Goal: Task Accomplishment & Management: Complete application form

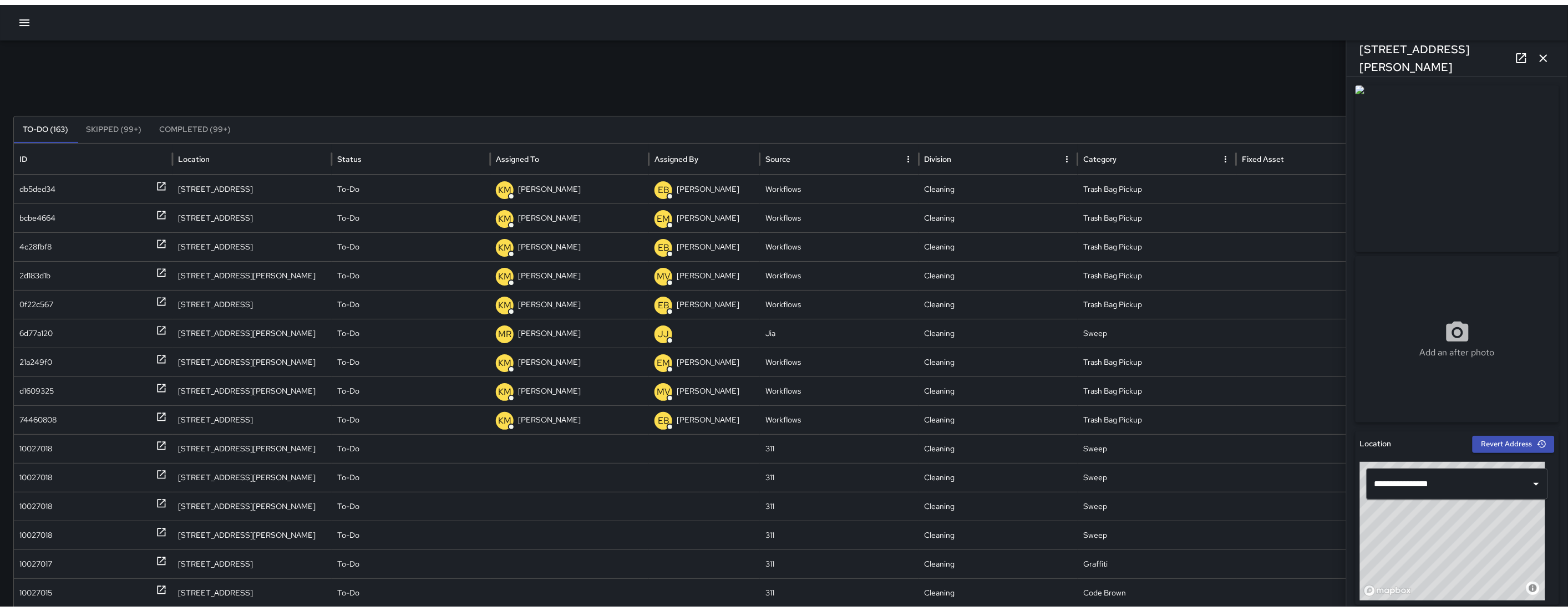
scroll to position [497, 0]
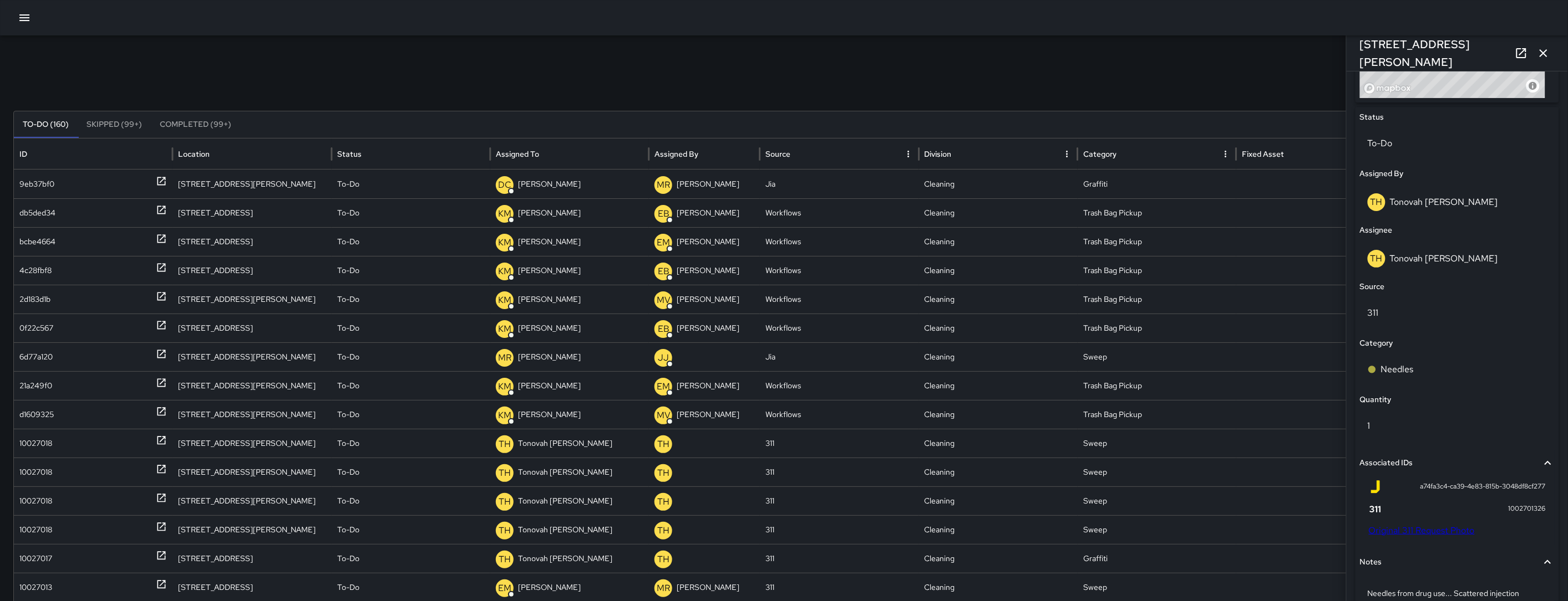
click at [1544, 54] on icon "button" at bounding box center [1544, 54] width 8 height 8
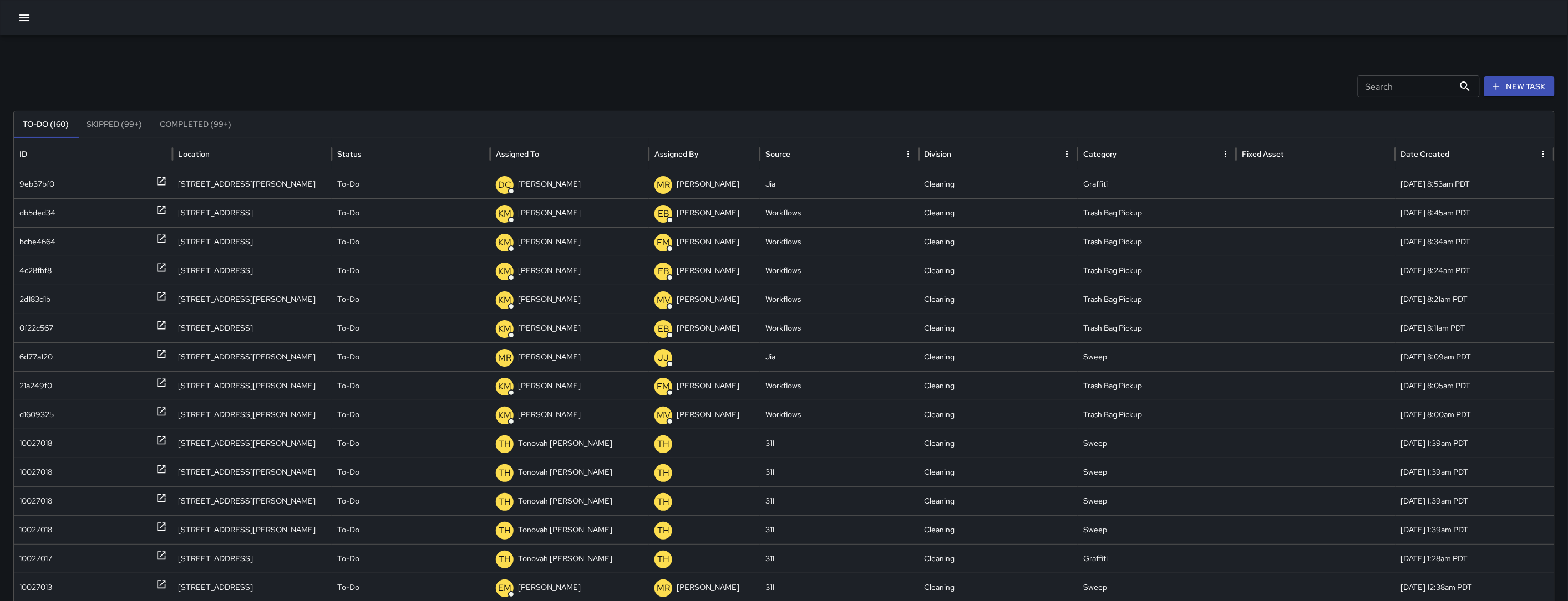
click at [25, 20] on icon "button" at bounding box center [24, 18] width 10 height 7
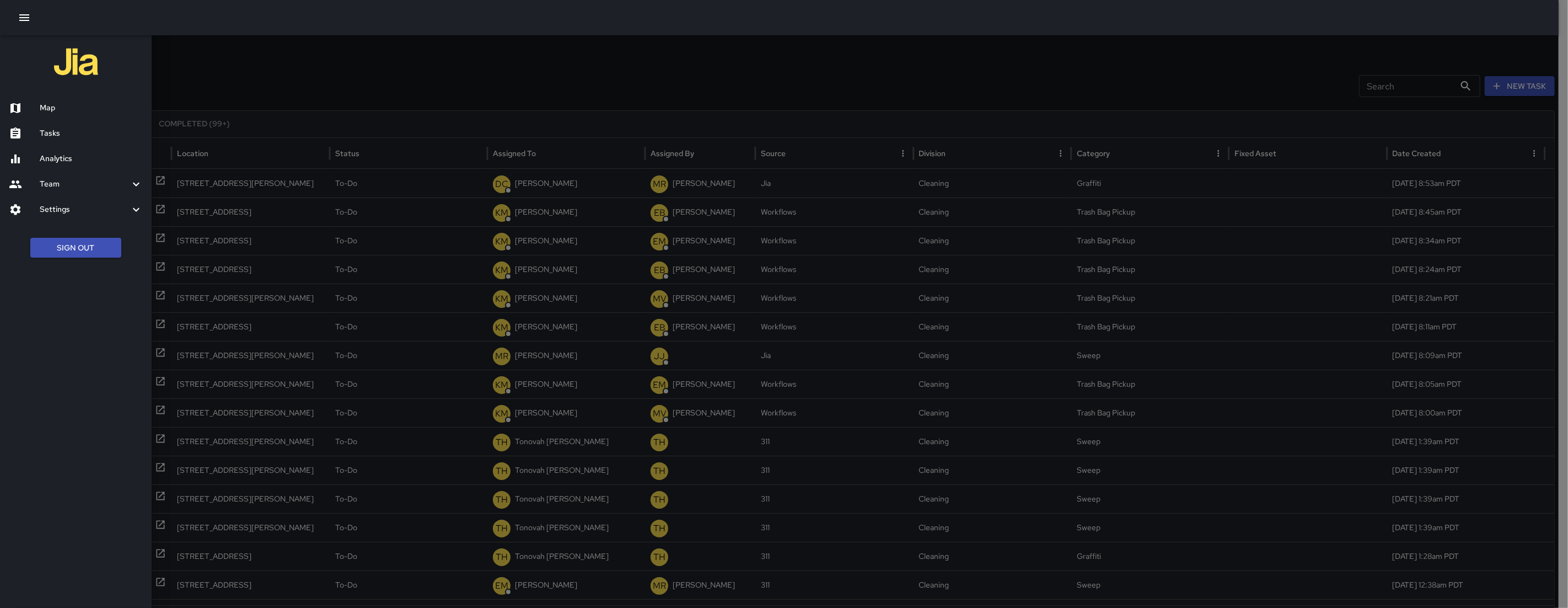
click at [87, 102] on h6 "Map" at bounding box center [91, 108] width 103 height 12
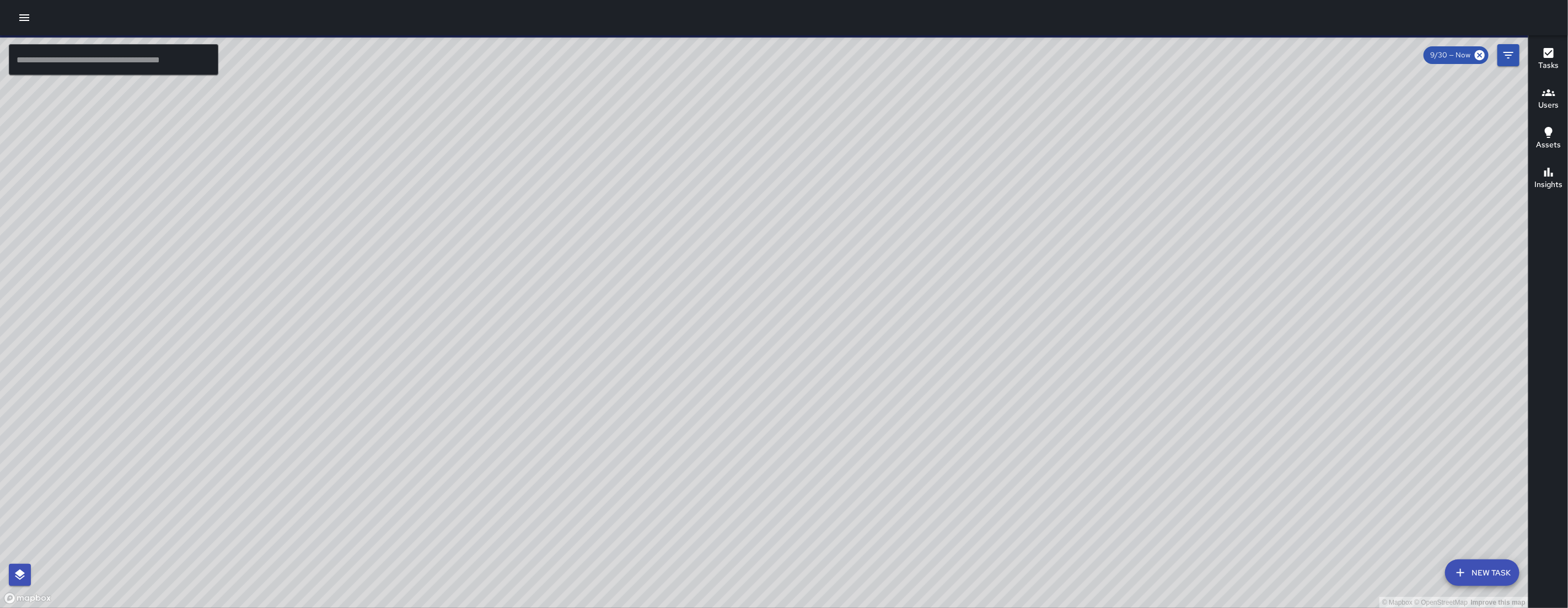
click at [92, 65] on input "text" at bounding box center [114, 59] width 210 height 31
type input "*"
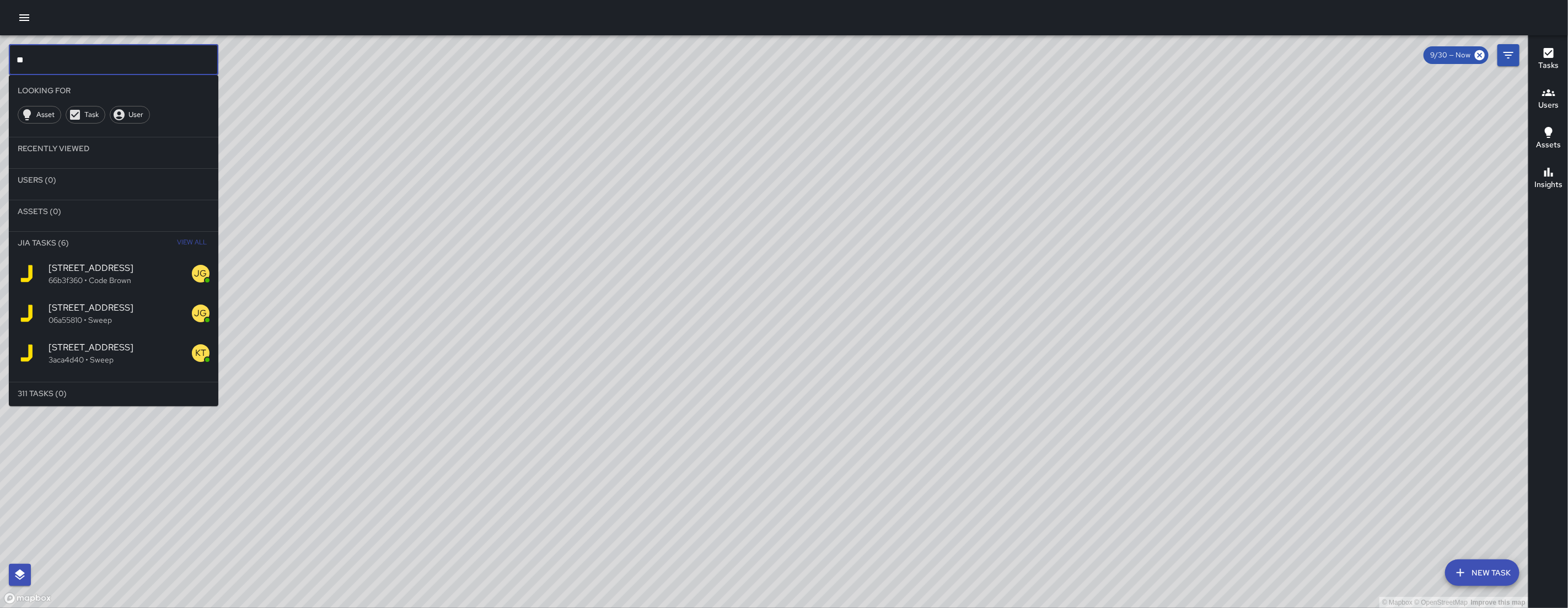
type input "**"
drag, startPoint x: 744, startPoint y: 533, endPoint x: 648, endPoint y: 444, distance: 130.9
click at [659, 447] on div "© Mapbox © OpenStreetMap Improve this map" at bounding box center [764, 321] width 1529 height 573
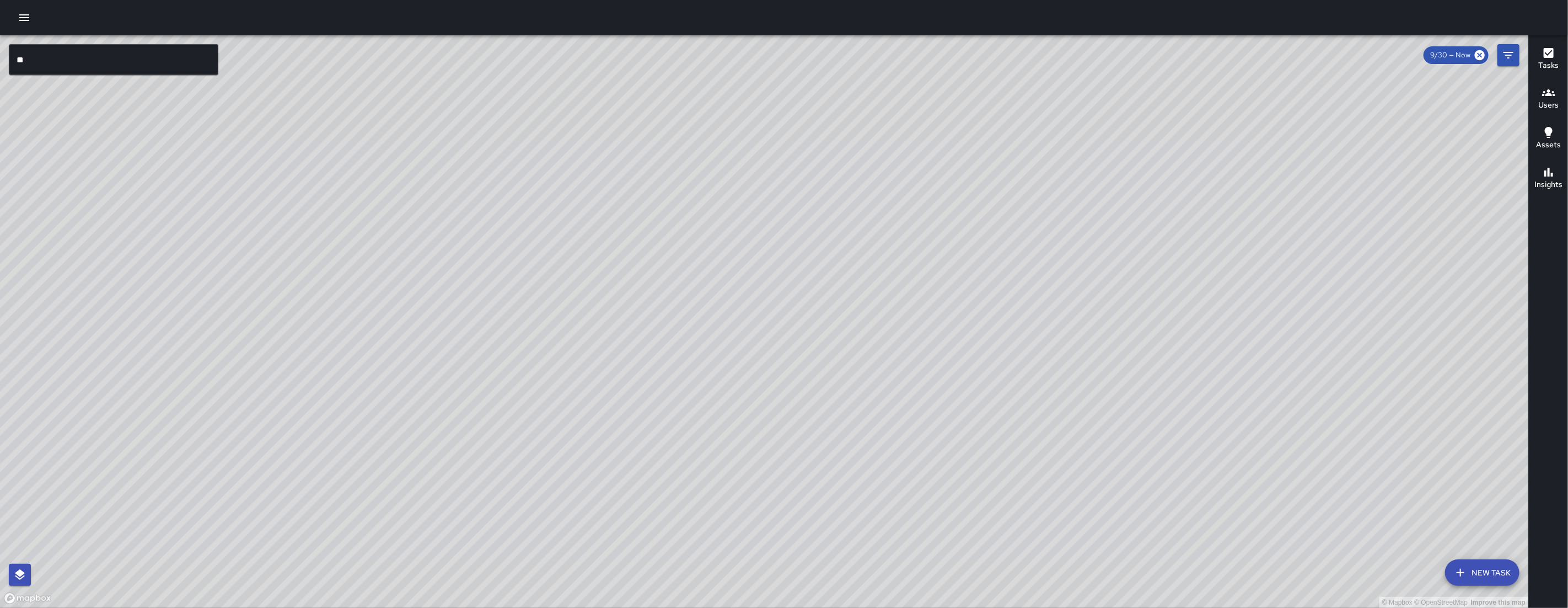
drag, startPoint x: 1512, startPoint y: 55, endPoint x: 1514, endPoint y: 61, distance: 6.3
click at [1512, 55] on icon "Filters" at bounding box center [1509, 55] width 14 height 14
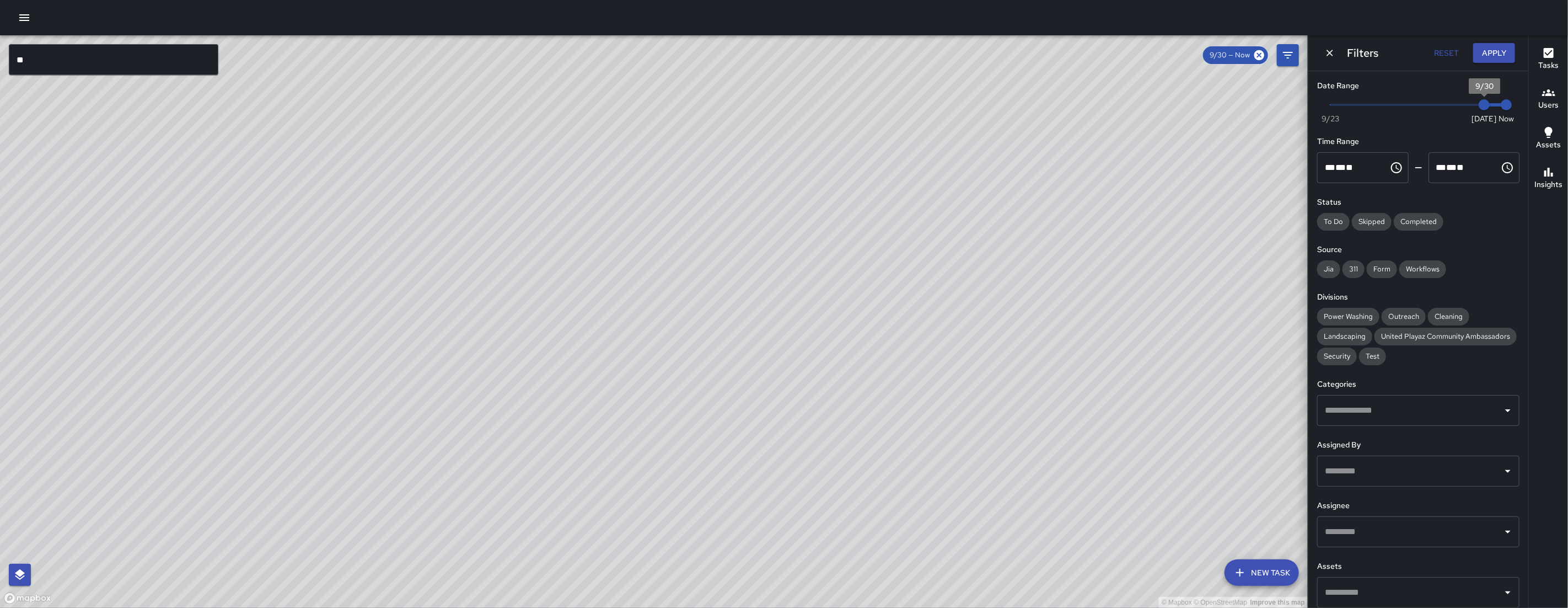
type input "*"
drag, startPoint x: 1395, startPoint y: 102, endPoint x: 1271, endPoint y: 101, distance: 124.0
click at [1271, 102] on div "© Mapbox © OpenStreetMap Improve this map ** ​ New Task 9/30 — Now Map Layers T…" at bounding box center [784, 321] width 1568 height 573
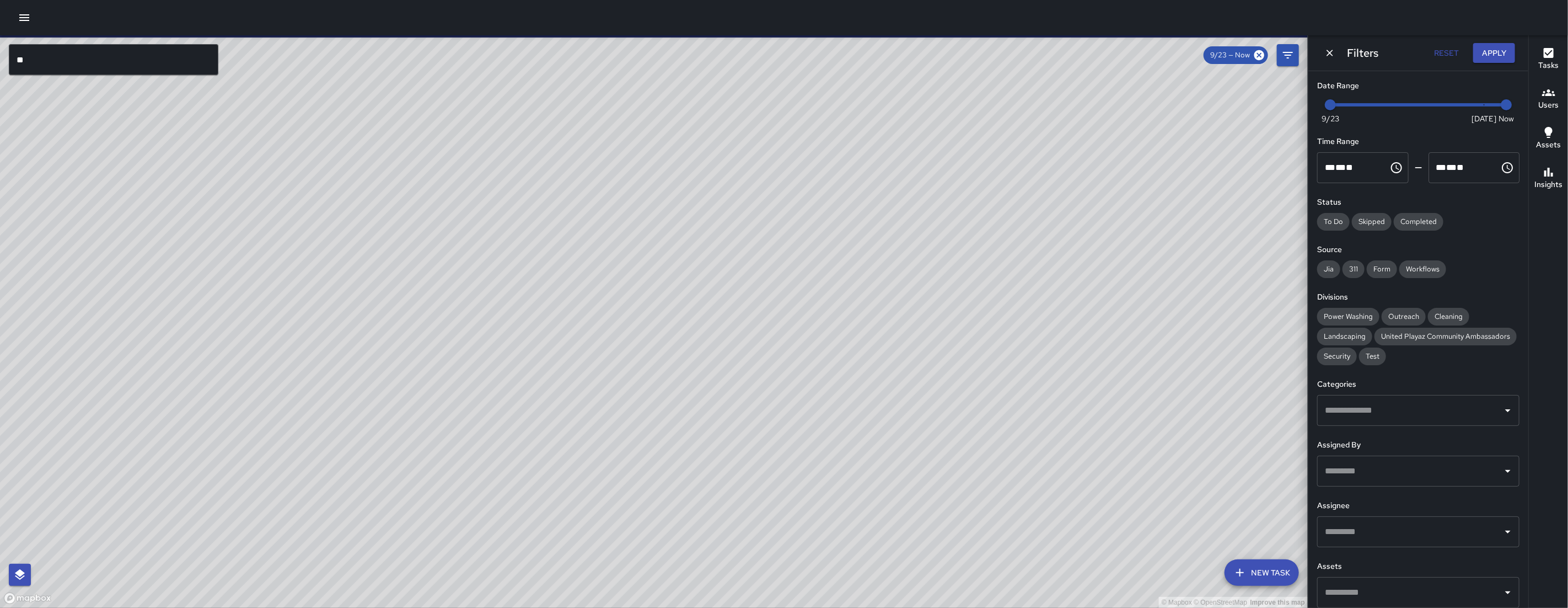
click at [126, 59] on input "**" at bounding box center [114, 59] width 210 height 31
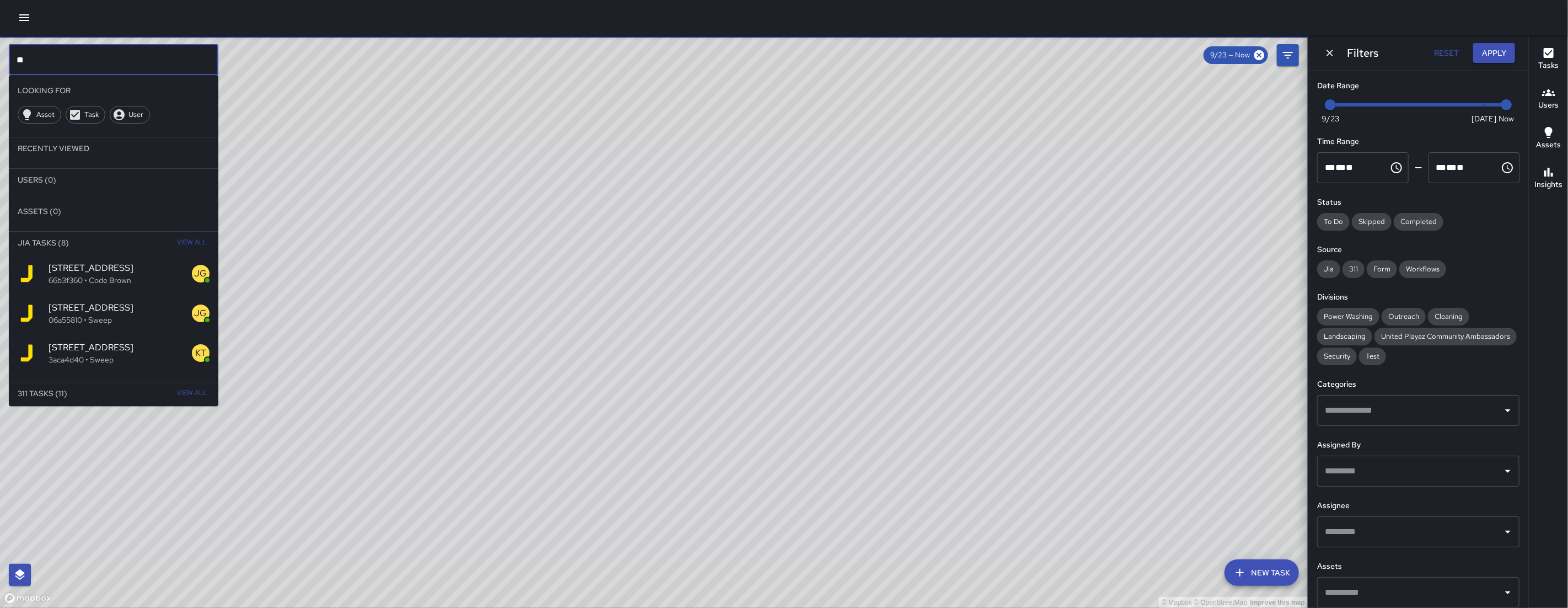
click at [126, 59] on input "**" at bounding box center [114, 59] width 210 height 31
click at [163, 66] on input "**" at bounding box center [114, 59] width 210 height 31
click at [164, 63] on input "**" at bounding box center [114, 59] width 210 height 31
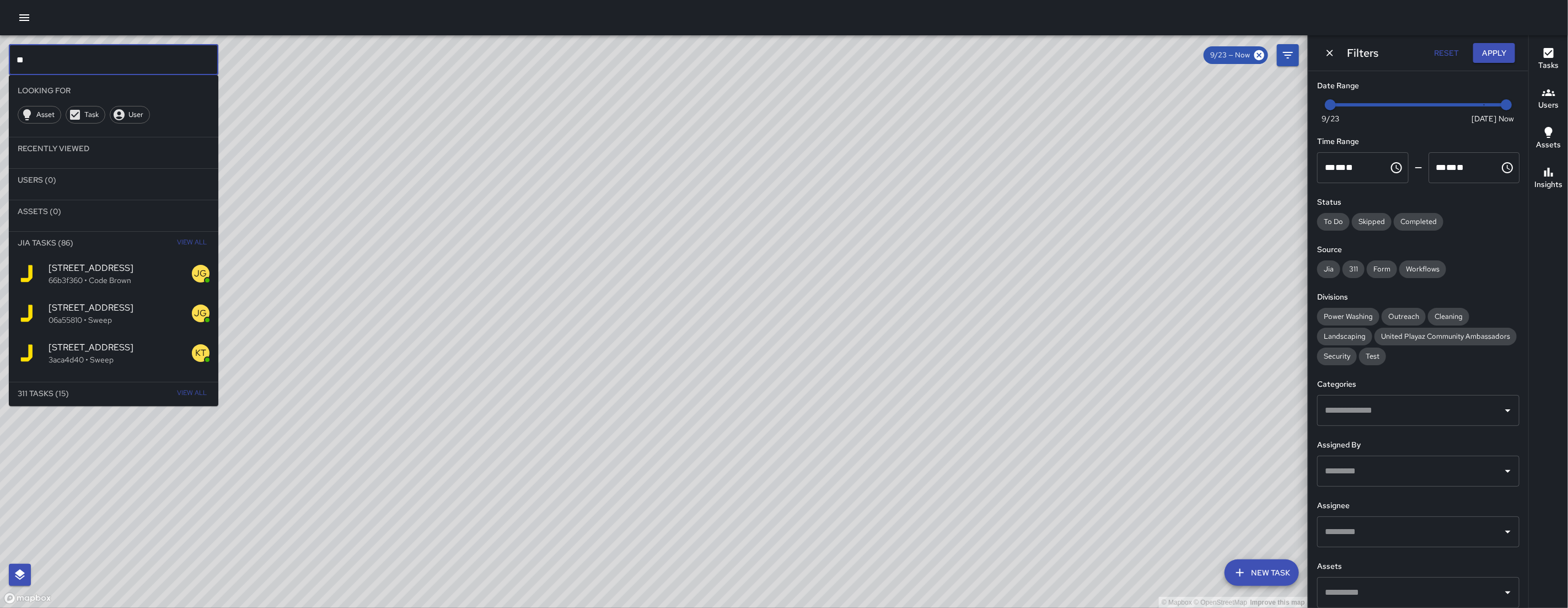
click at [794, 455] on div "© Mapbox © OpenStreetMap Improve this map" at bounding box center [653, 321] width 1308 height 573
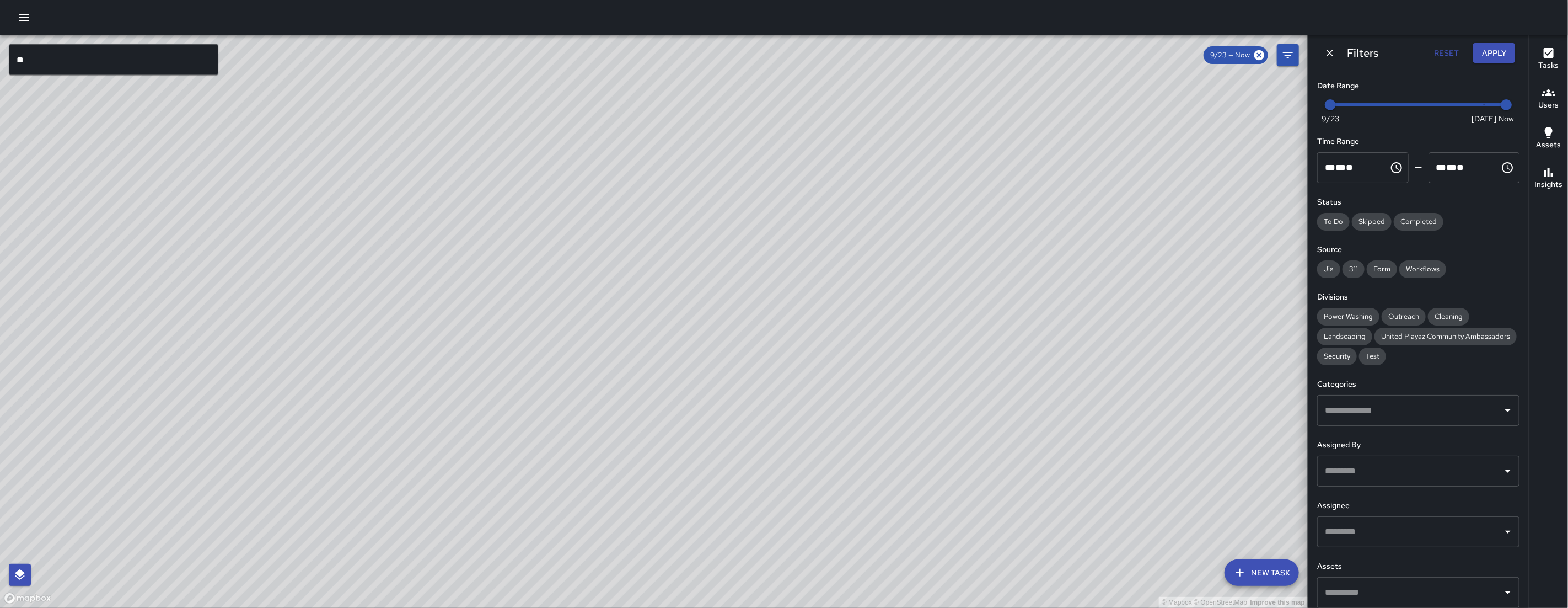
drag, startPoint x: 907, startPoint y: 246, endPoint x: 824, endPoint y: 422, distance: 194.6
click at [814, 477] on div "© Mapbox © OpenStreetMap Improve this map" at bounding box center [653, 321] width 1308 height 573
click at [832, 436] on div "© Mapbox © OpenStreetMap Improve this map" at bounding box center [653, 321] width 1308 height 573
drag, startPoint x: 852, startPoint y: 282, endPoint x: 856, endPoint y: 444, distance: 162.0
click at [856, 443] on div "© Mapbox © OpenStreetMap Improve this map" at bounding box center [653, 321] width 1308 height 573
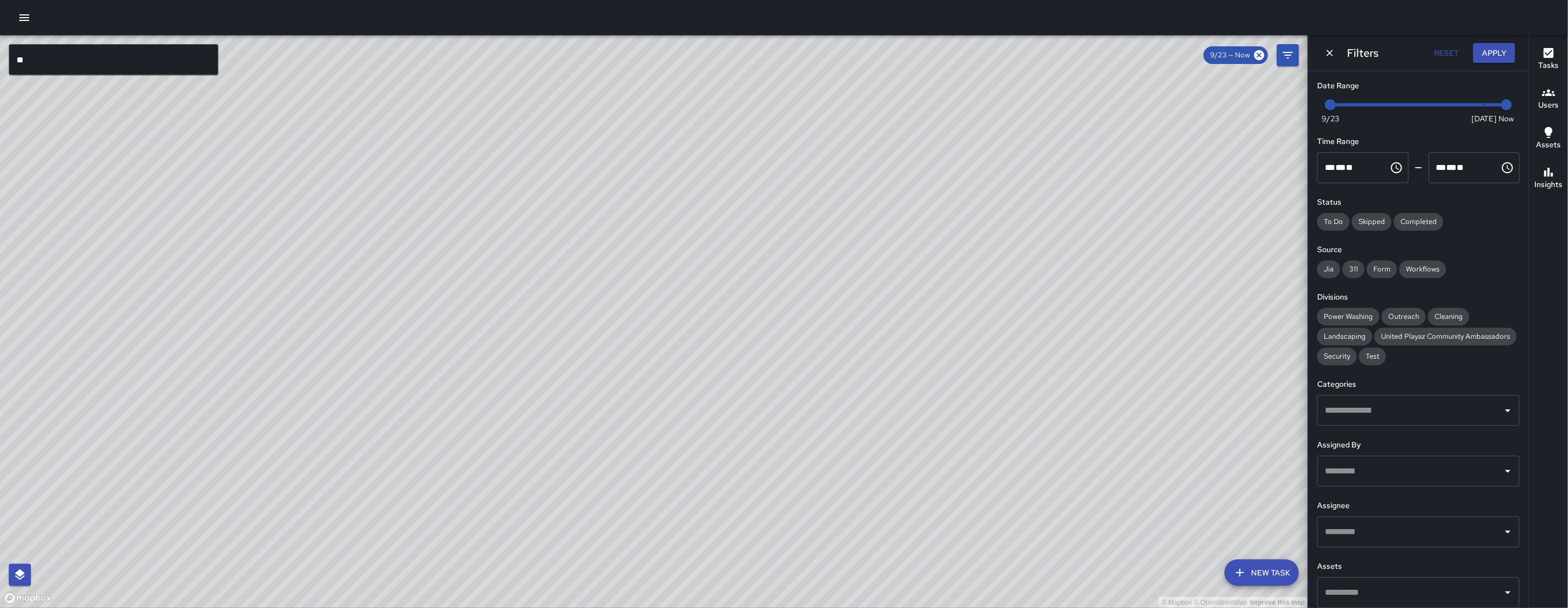
click at [856, 446] on div "© Mapbox © OpenStreetMap Improve this map" at bounding box center [653, 321] width 1308 height 573
drag, startPoint x: 435, startPoint y: 519, endPoint x: 546, endPoint y: 408, distance: 157.0
click at [534, 409] on div "© Mapbox © OpenStreetMap Improve this map" at bounding box center [653, 321] width 1308 height 573
drag, startPoint x: 502, startPoint y: 494, endPoint x: 481, endPoint y: 528, distance: 40.0
click at [506, 492] on div "© Mapbox © OpenStreetMap Improve this map" at bounding box center [653, 321] width 1308 height 573
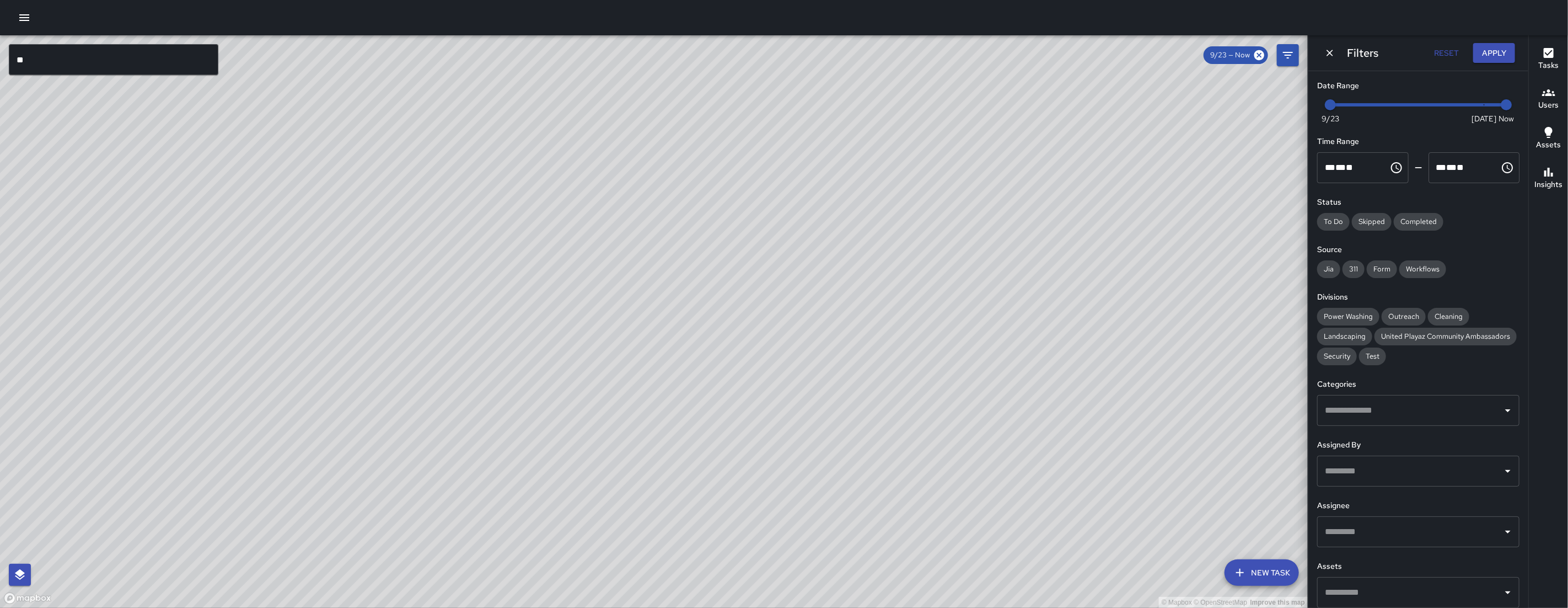
click at [521, 427] on div "© Mapbox © OpenStreetMap Improve this map" at bounding box center [653, 321] width 1308 height 573
drag, startPoint x: 422, startPoint y: 542, endPoint x: 549, endPoint y: 398, distance: 192.0
click at [422, 542] on div "© Mapbox © OpenStreetMap Improve this map" at bounding box center [653, 321] width 1308 height 573
click at [481, 459] on div "© Mapbox © OpenStreetMap Improve this map" at bounding box center [653, 321] width 1308 height 573
click at [545, 400] on div "© Mapbox © OpenStreetMap Improve this map" at bounding box center [653, 321] width 1308 height 573
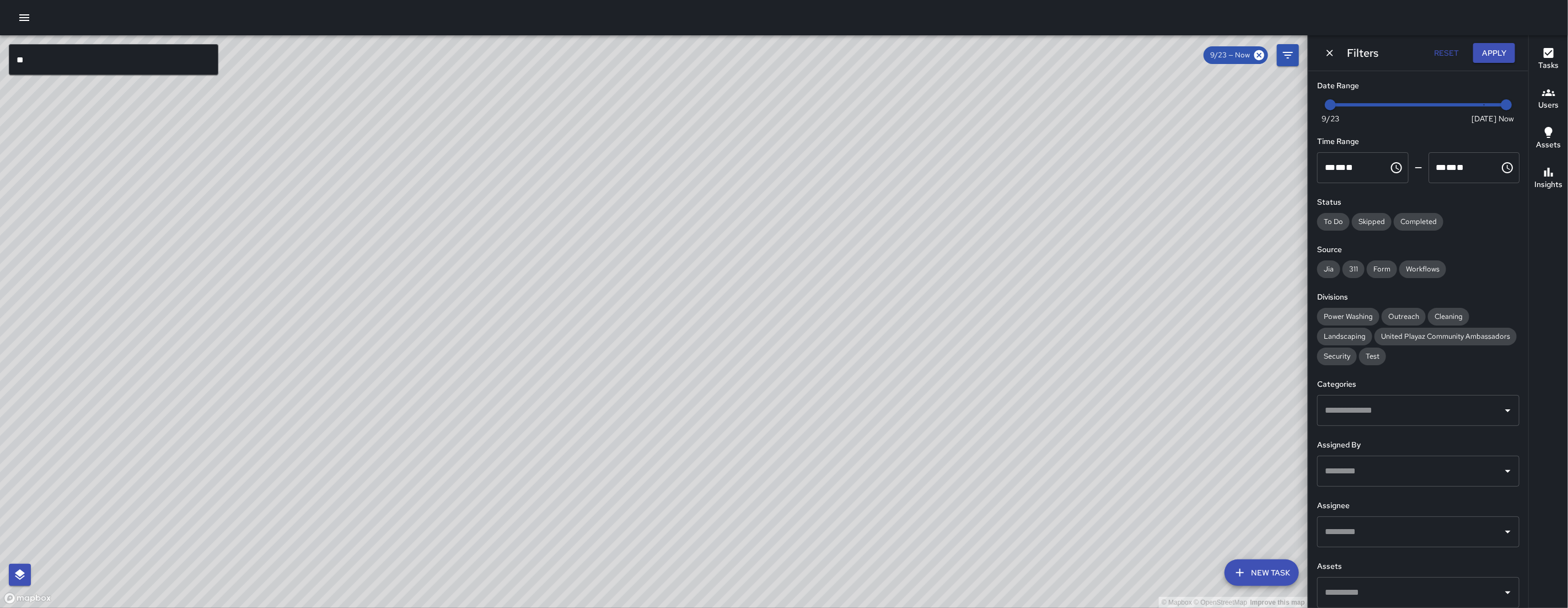
drag, startPoint x: 455, startPoint y: 500, endPoint x: 526, endPoint y: 388, distance: 132.6
click at [526, 388] on div "© Mapbox © OpenStreetMap Improve this map" at bounding box center [653, 321] width 1308 height 573
click at [31, 21] on button "button" at bounding box center [24, 17] width 22 height 22
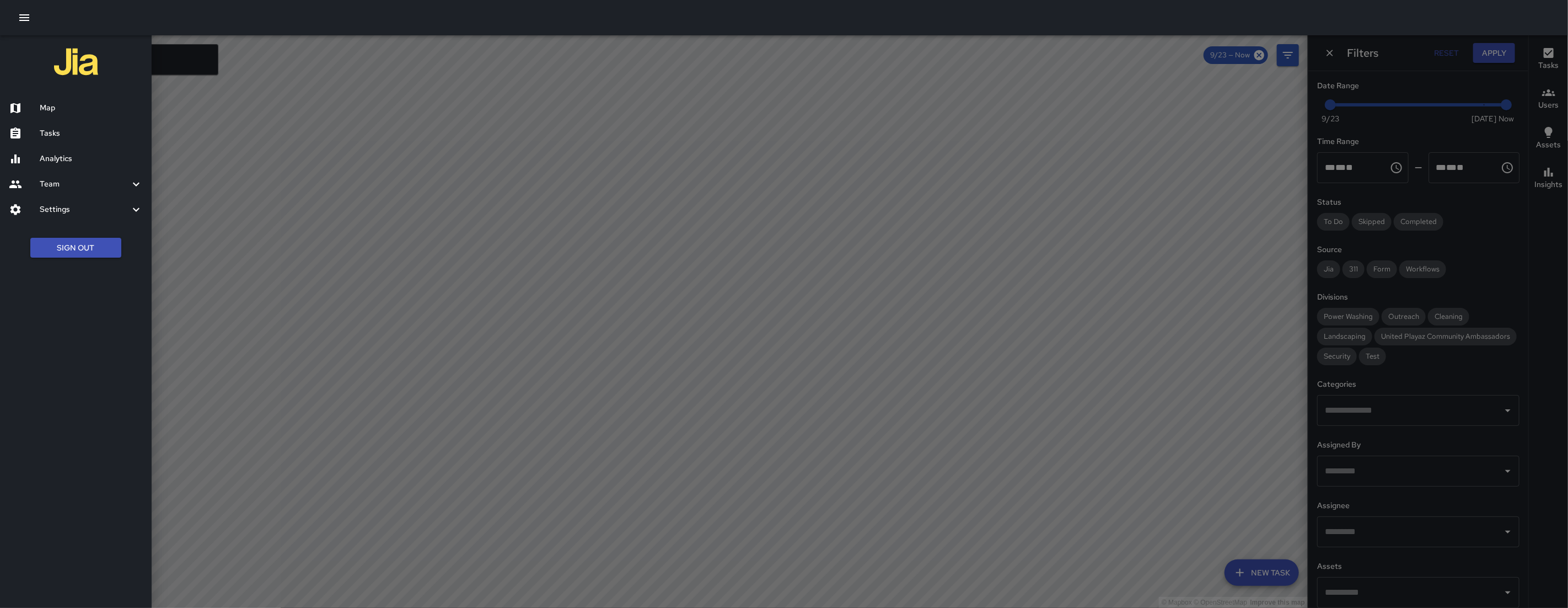
click at [54, 186] on h6 "Team" at bounding box center [84, 184] width 90 height 12
click at [90, 216] on h6 "Leaderboard" at bounding box center [91, 214] width 103 height 12
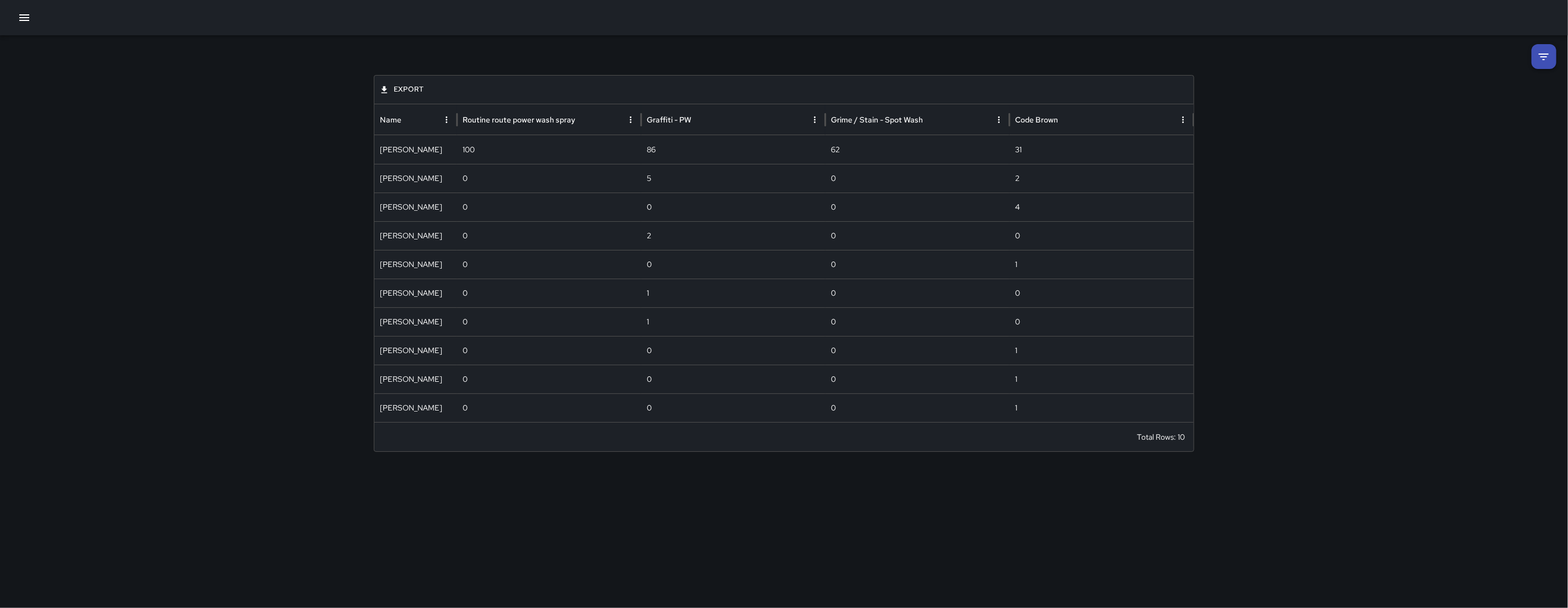
click at [1546, 54] on icon at bounding box center [1544, 56] width 10 height 7
click at [1546, 54] on li at bounding box center [1545, 56] width 25 height 25
click at [1540, 62] on icon at bounding box center [1545, 57] width 14 height 14
click at [1438, 120] on div "** * ** * ****" at bounding box center [1416, 132] width 100 height 31
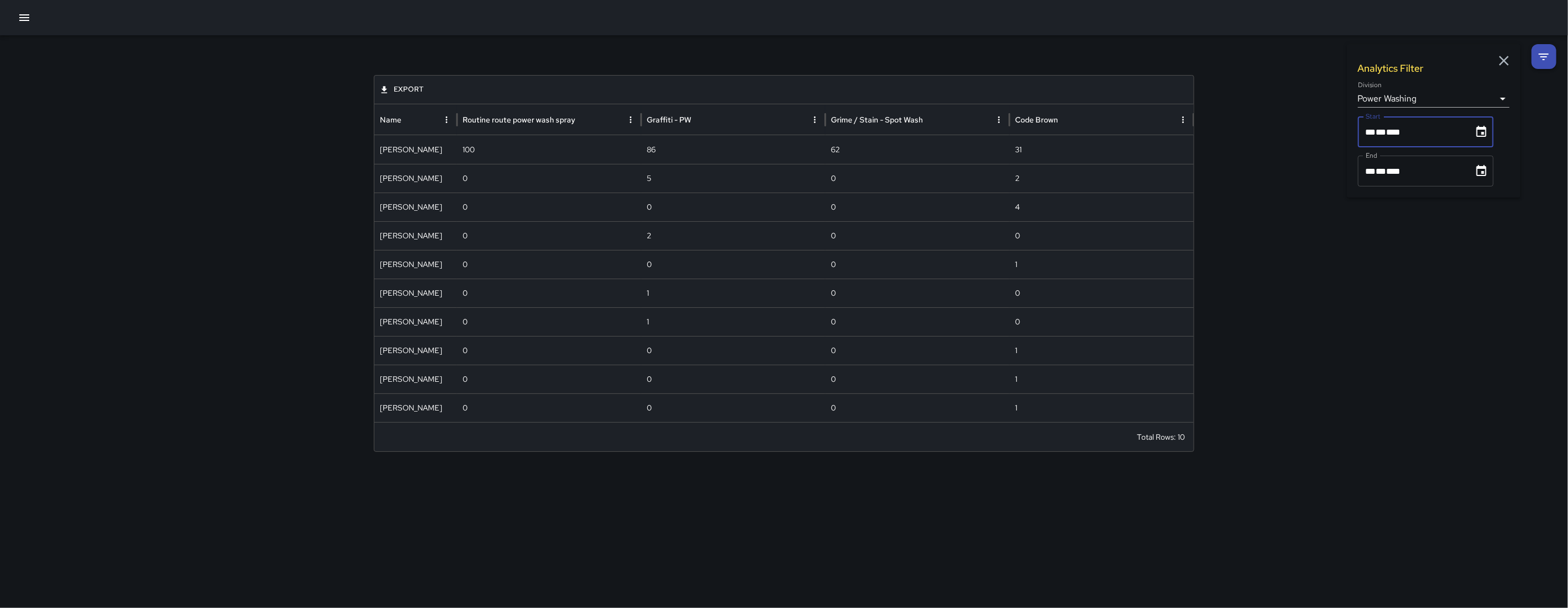
click at [1452, 103] on body "**********" at bounding box center [784, 304] width 1568 height 608
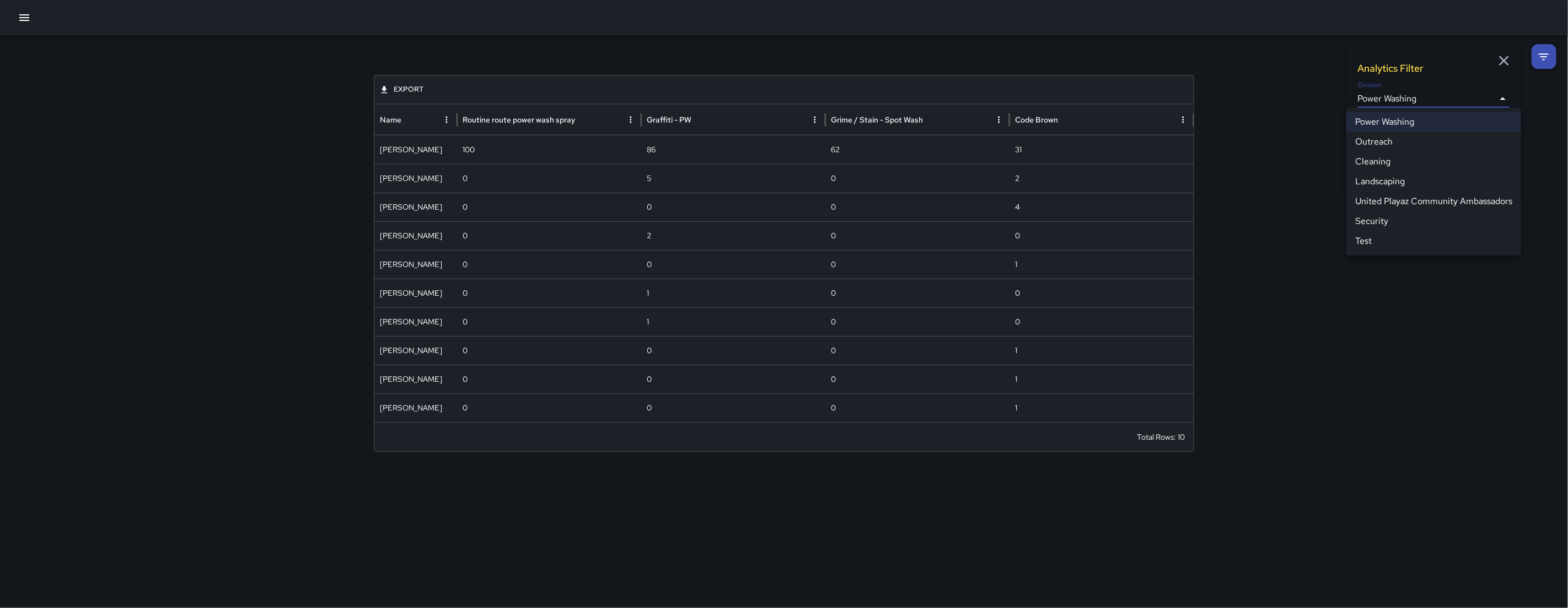
click at [1402, 166] on li "Cleaning" at bounding box center [1434, 161] width 175 height 19
type input "**********"
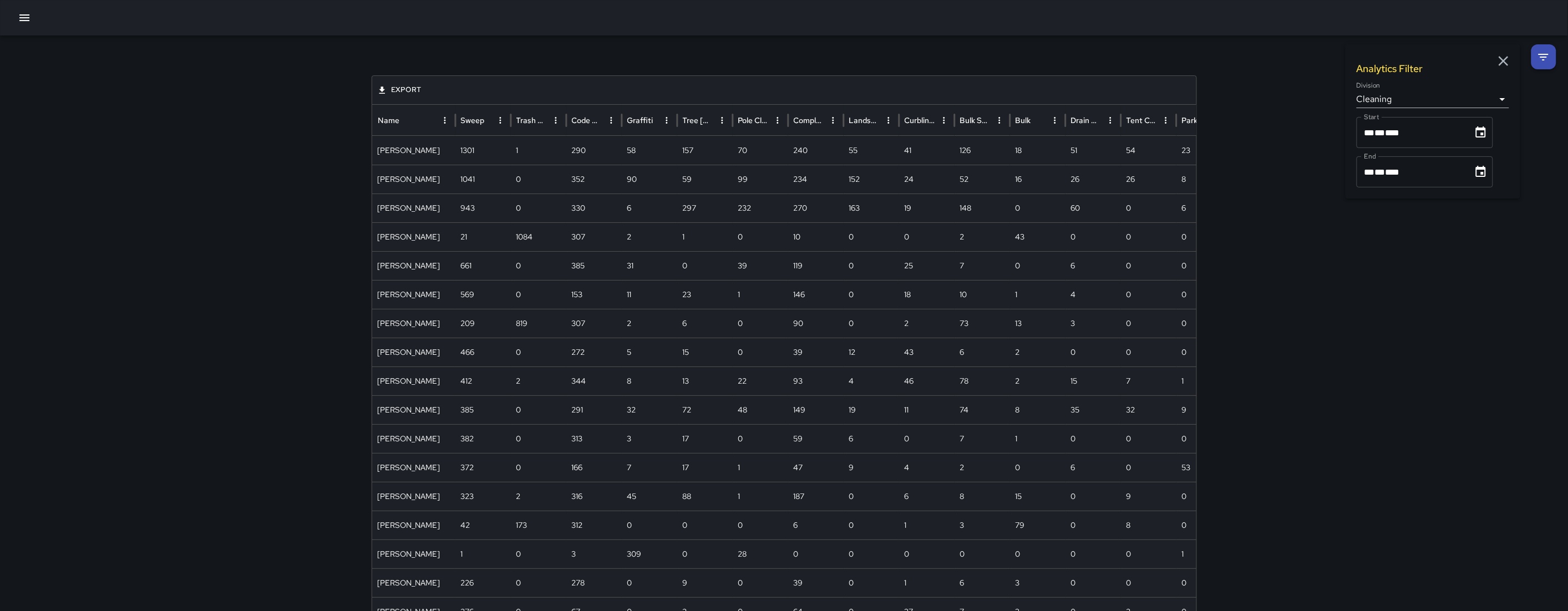
click at [1469, 137] on div at bounding box center [1477, 133] width 16 height 18
click at [1482, 132] on icon "Choose date, selected date is Sep 1, 2025" at bounding box center [1481, 133] width 14 height 14
click at [1477, 133] on icon "Choose date, selected date is Sep 1, 2025" at bounding box center [1481, 133] width 14 height 14
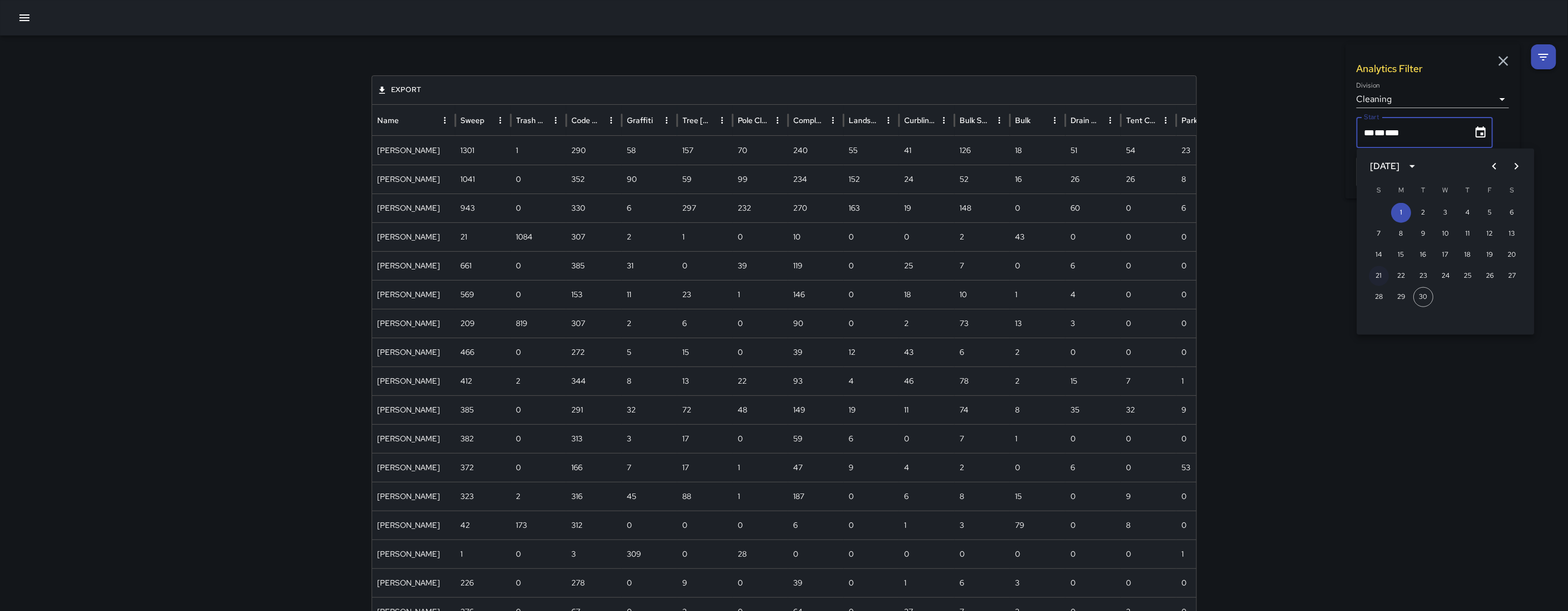
click at [1381, 274] on button "21" at bounding box center [1379, 276] width 20 height 20
type input "**********"
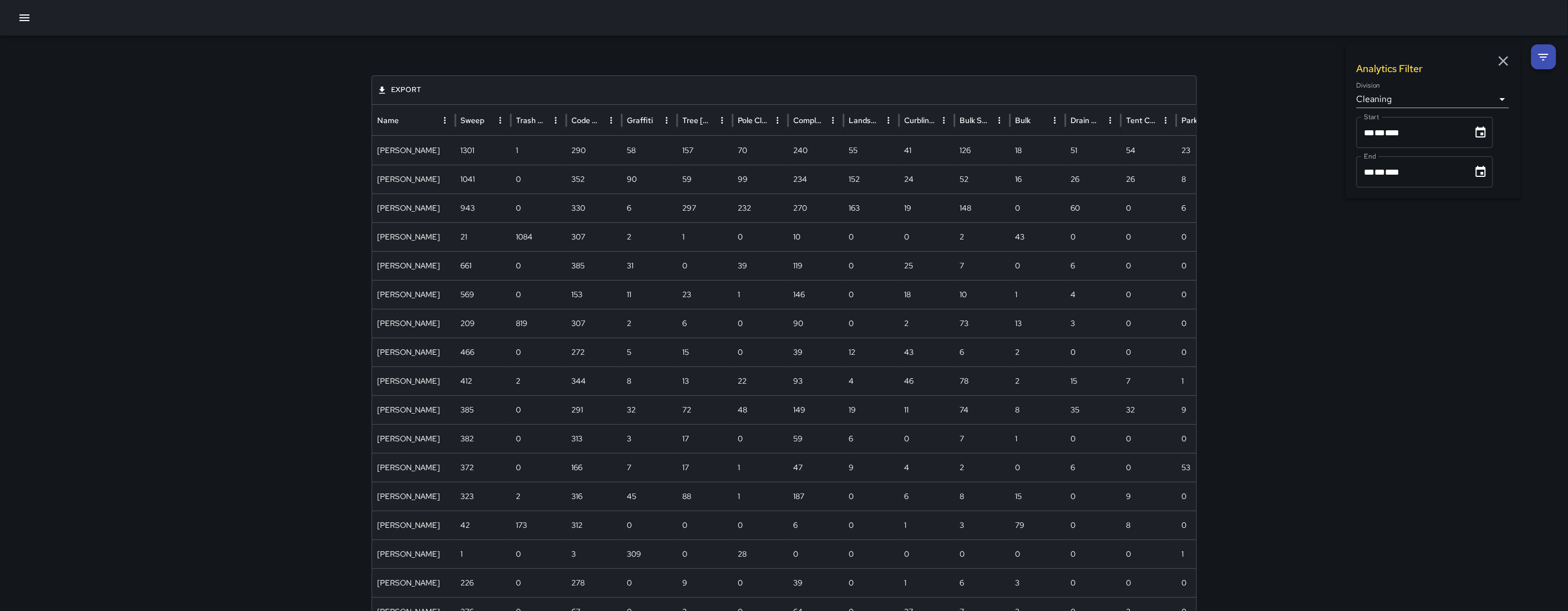
drag, startPoint x: 1482, startPoint y: 183, endPoint x: 1486, endPoint y: 187, distance: 5.7
click at [1482, 183] on div "**********" at bounding box center [1424, 172] width 137 height 31
click at [1479, 172] on icon "Choose date, selected date is Sep 30, 2025" at bounding box center [1481, 172] width 14 height 14
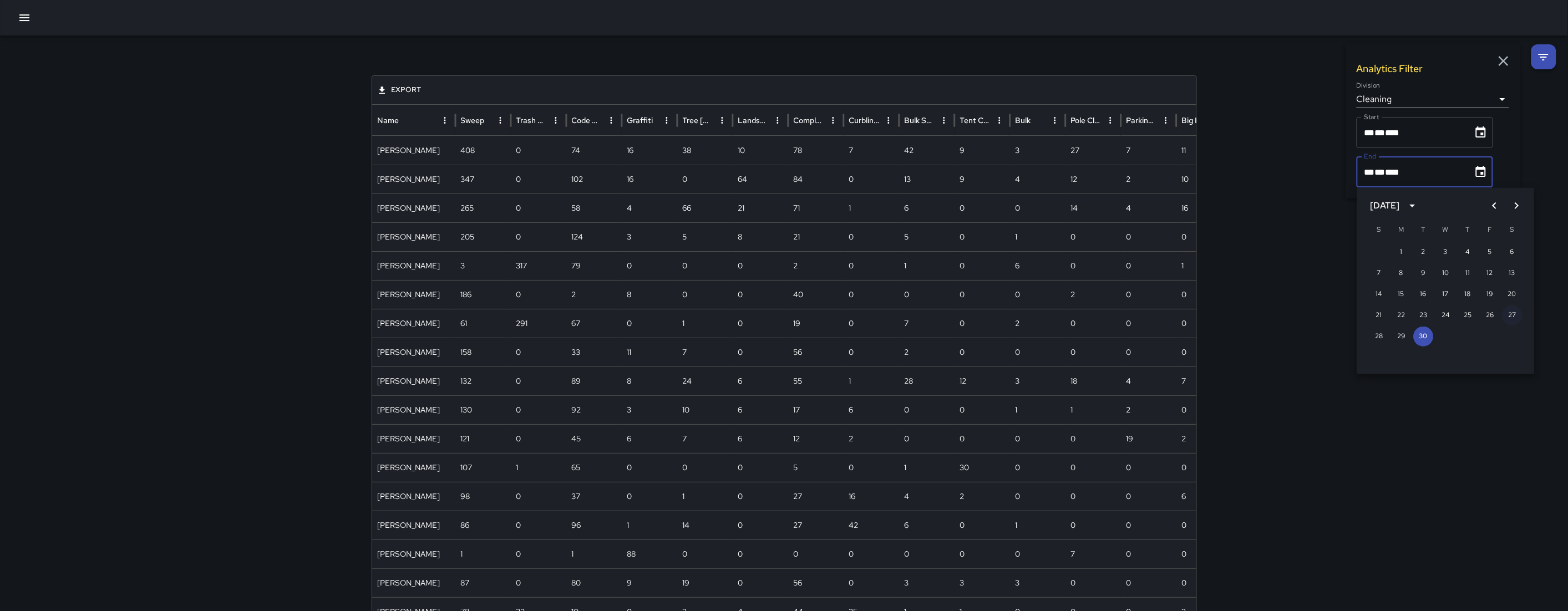
click at [1518, 316] on button "27" at bounding box center [1512, 315] width 20 height 20
type input "**********"
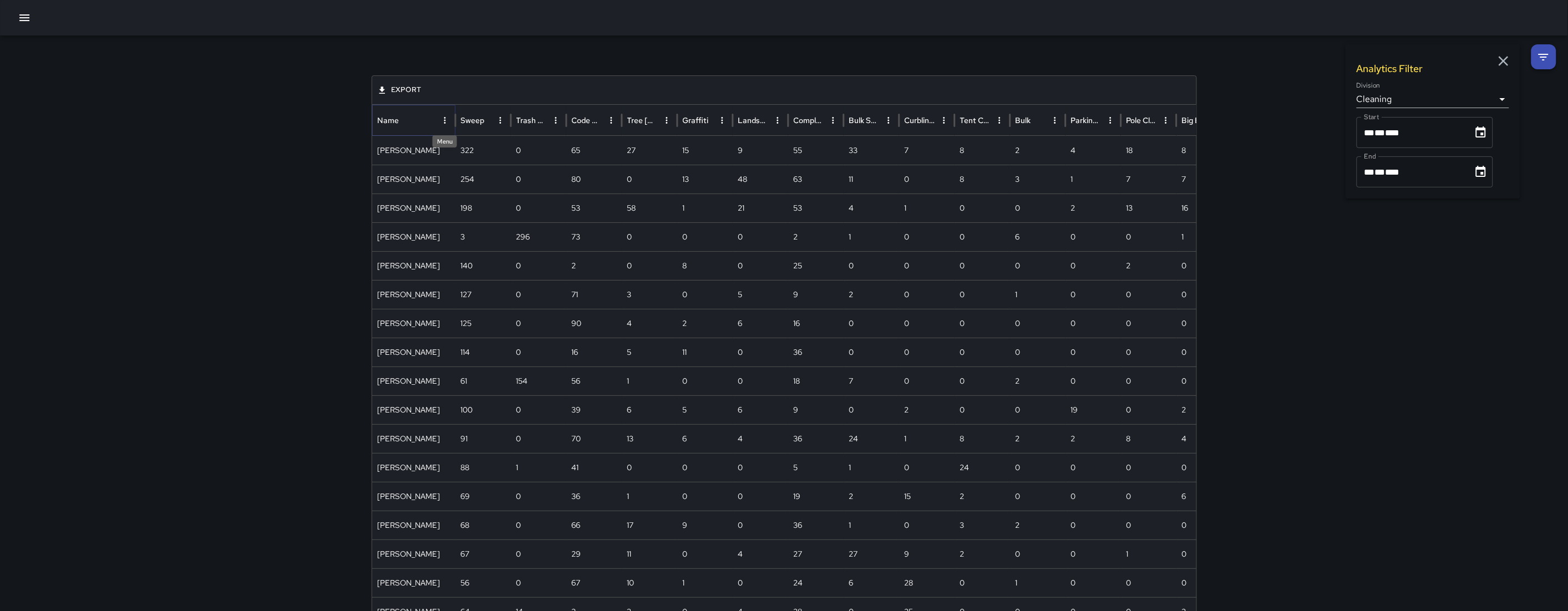
click at [443, 121] on icon "Name column menu" at bounding box center [444, 120] width 10 height 10
click at [564, 63] on div "**********" at bounding box center [784, 484] width 851 height 898
click at [1506, 59] on icon "button" at bounding box center [1504, 61] width 10 height 10
click at [450, 119] on button "Name column menu" at bounding box center [445, 120] width 16 height 16
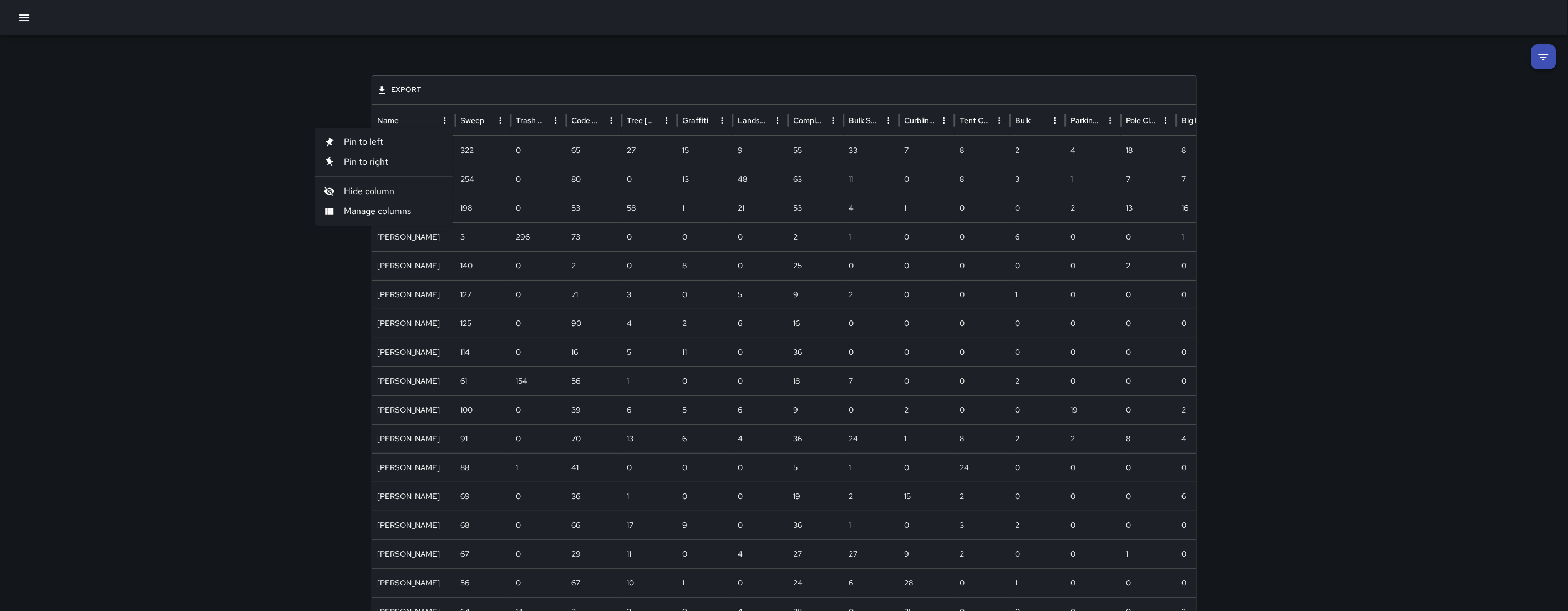
click at [372, 194] on span "Hide column" at bounding box center [393, 191] width 100 height 14
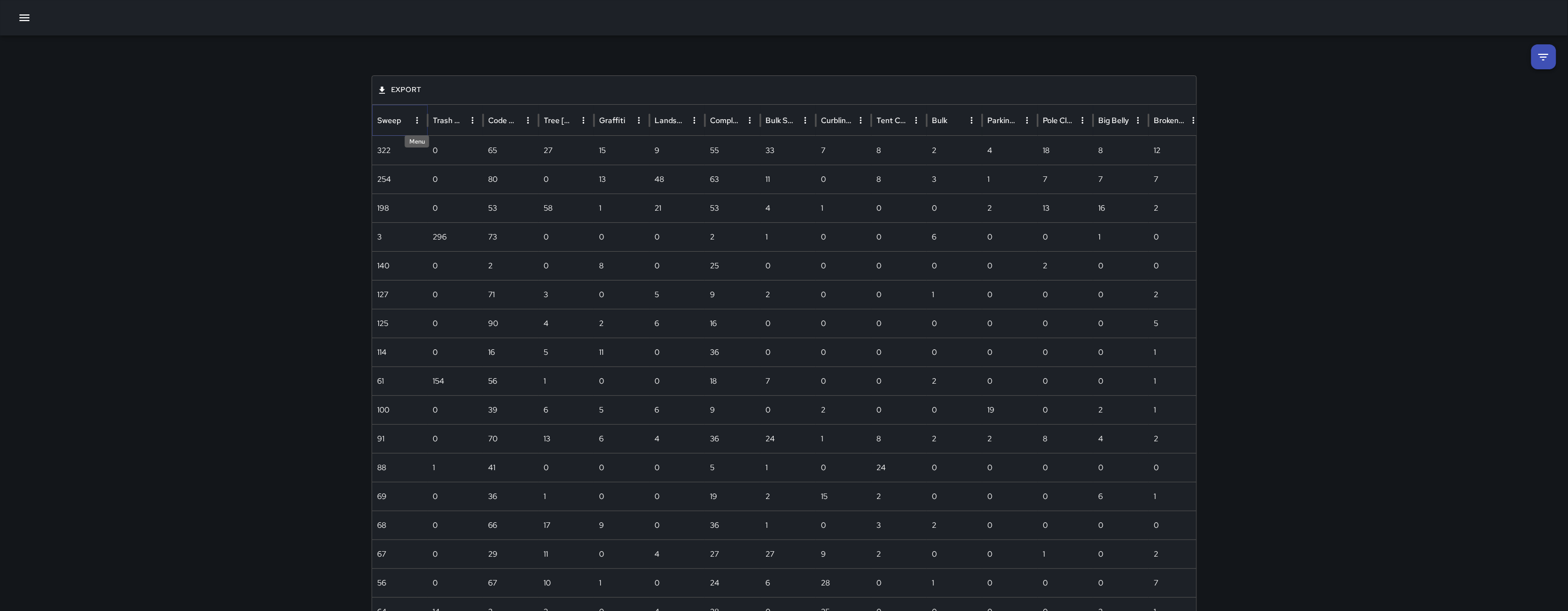
click at [419, 119] on icon "Sweep column menu" at bounding box center [417, 120] width 10 height 10
click at [448, 94] on div "Export" at bounding box center [784, 91] width 824 height 29
click at [1522, 55] on div "Export Sweep Trash Bag Pickup Code Brown Tree Wells Graffiti Landscaping Comple…" at bounding box center [784, 484] width 1568 height 898
click at [1540, 52] on icon at bounding box center [1544, 58] width 14 height 14
click at [1405, 105] on body "**********" at bounding box center [784, 467] width 1568 height 934
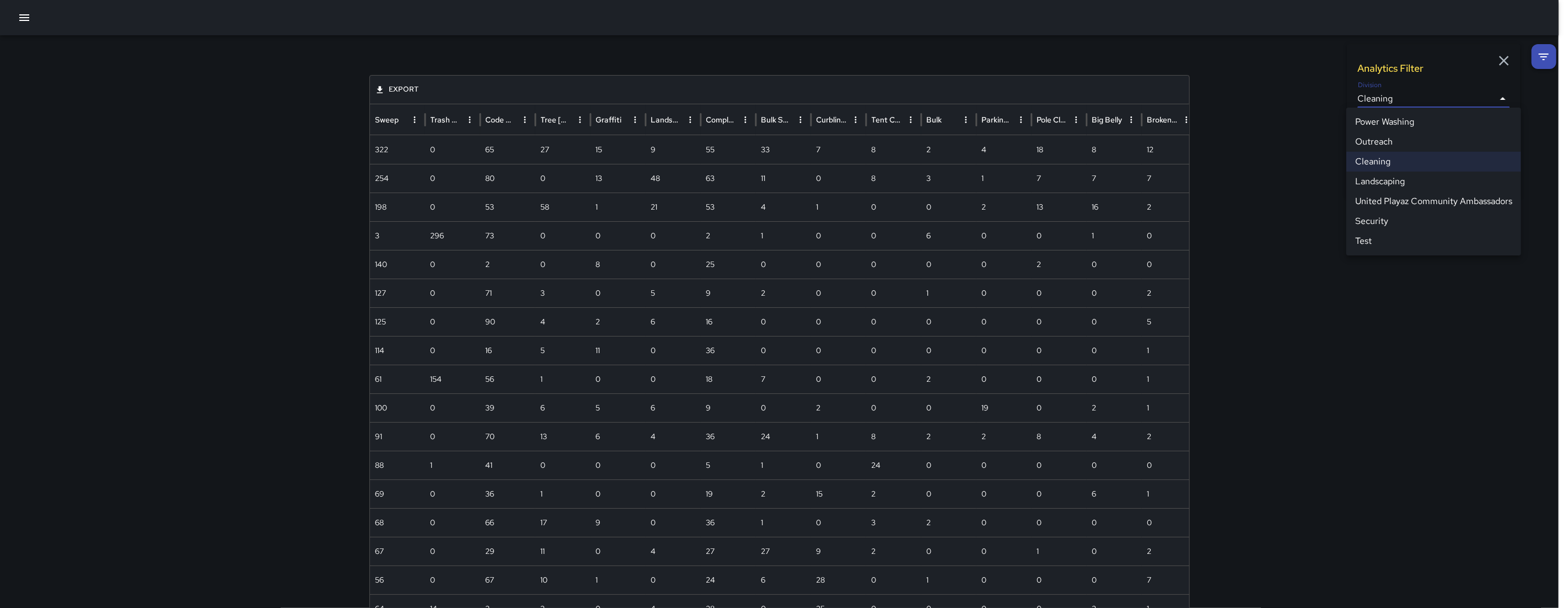
click at [1277, 232] on div at bounding box center [784, 304] width 1568 height 608
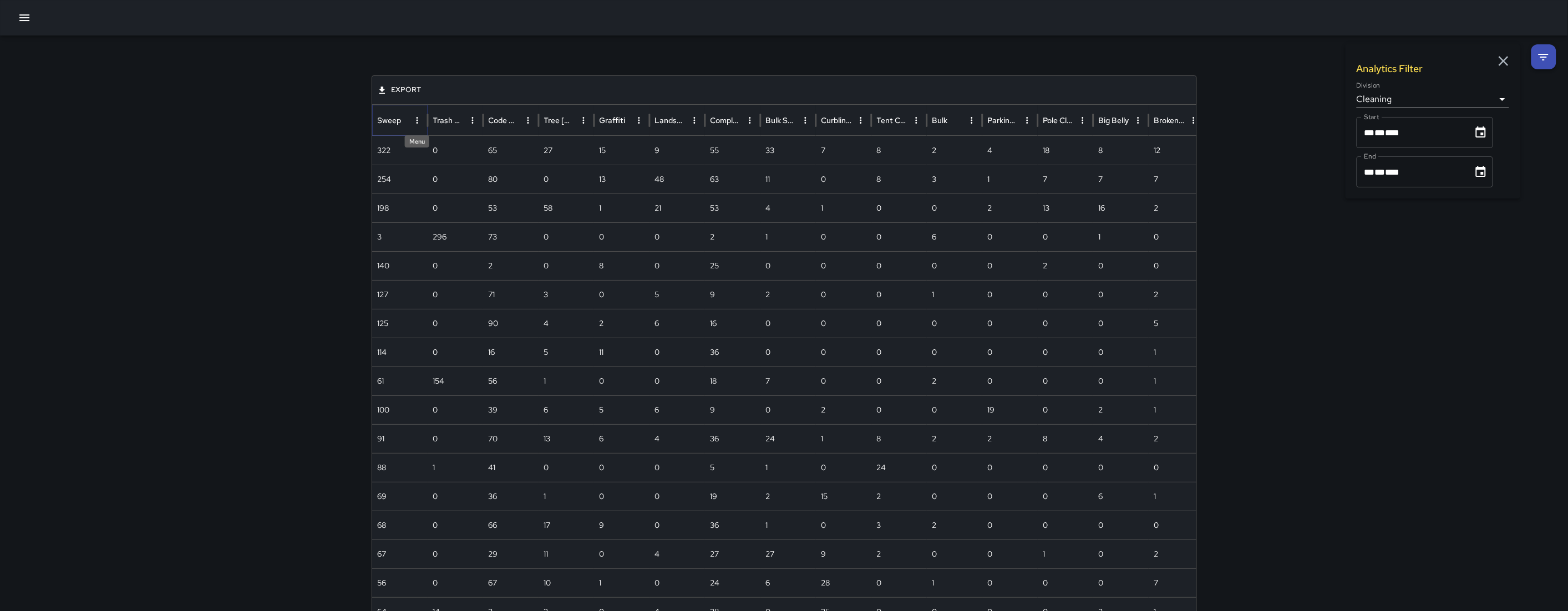
click at [413, 122] on icon "Sweep column menu" at bounding box center [417, 120] width 10 height 10
click at [461, 82] on div "Export" at bounding box center [784, 91] width 824 height 29
click at [415, 115] on icon "Sweep column menu" at bounding box center [417, 120] width 10 height 10
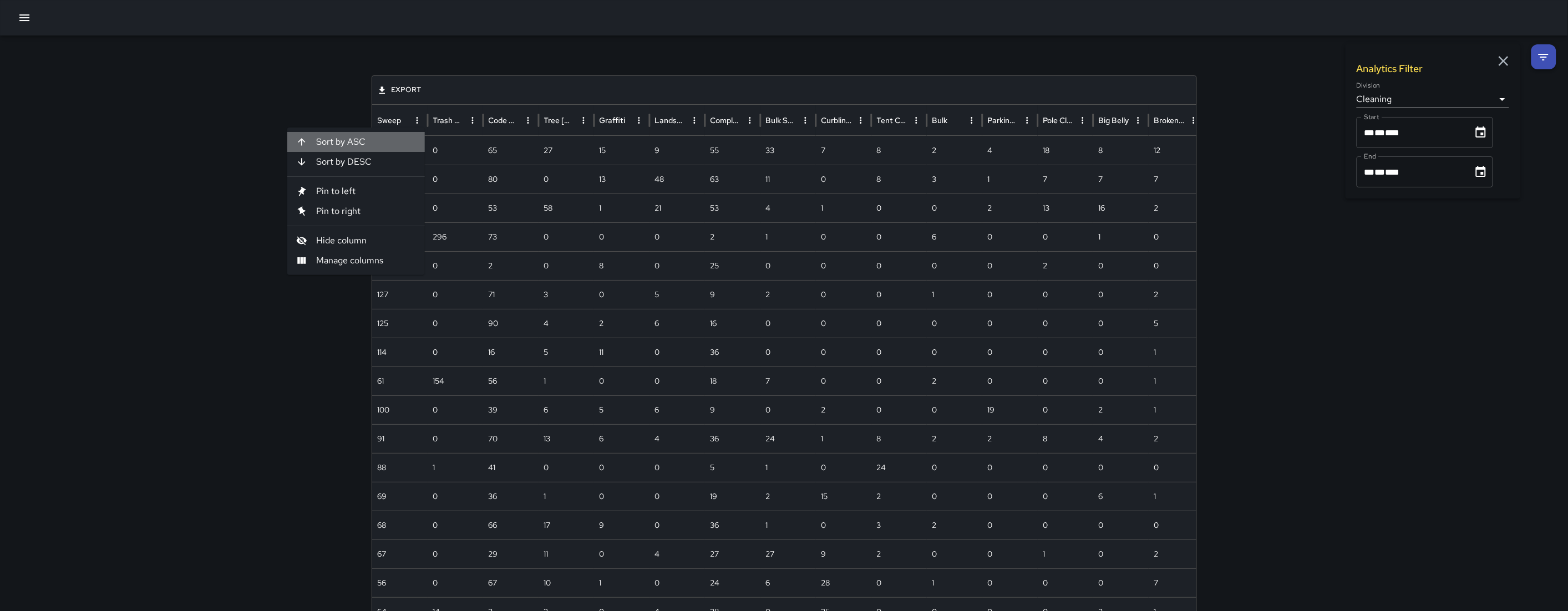
click at [331, 140] on span "Sort by ASC" at bounding box center [366, 143] width 100 height 14
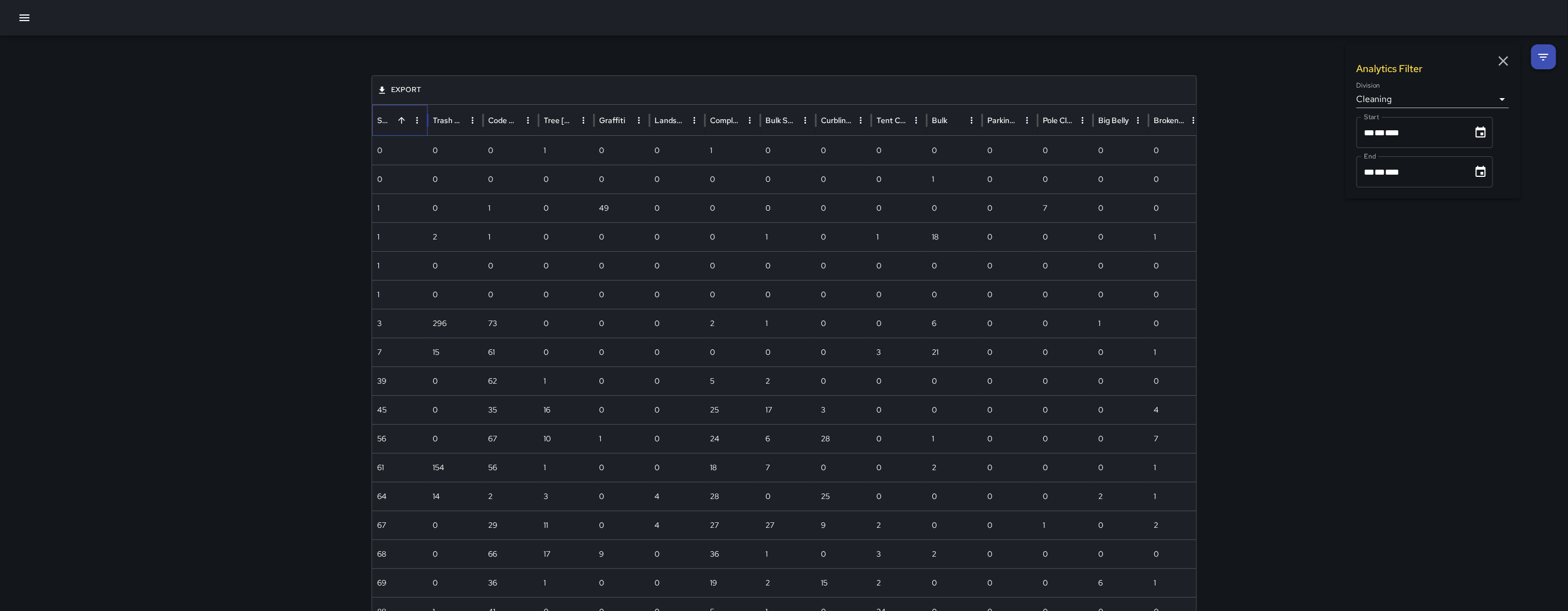
click at [425, 121] on div at bounding box center [428, 120] width 6 height 31
click at [419, 120] on icon "Sweep column menu" at bounding box center [417, 120] width 10 height 10
click at [343, 171] on li "Unsort" at bounding box center [355, 162] width 138 height 20
click at [343, 152] on li "Sort by DESC" at bounding box center [355, 142] width 138 height 20
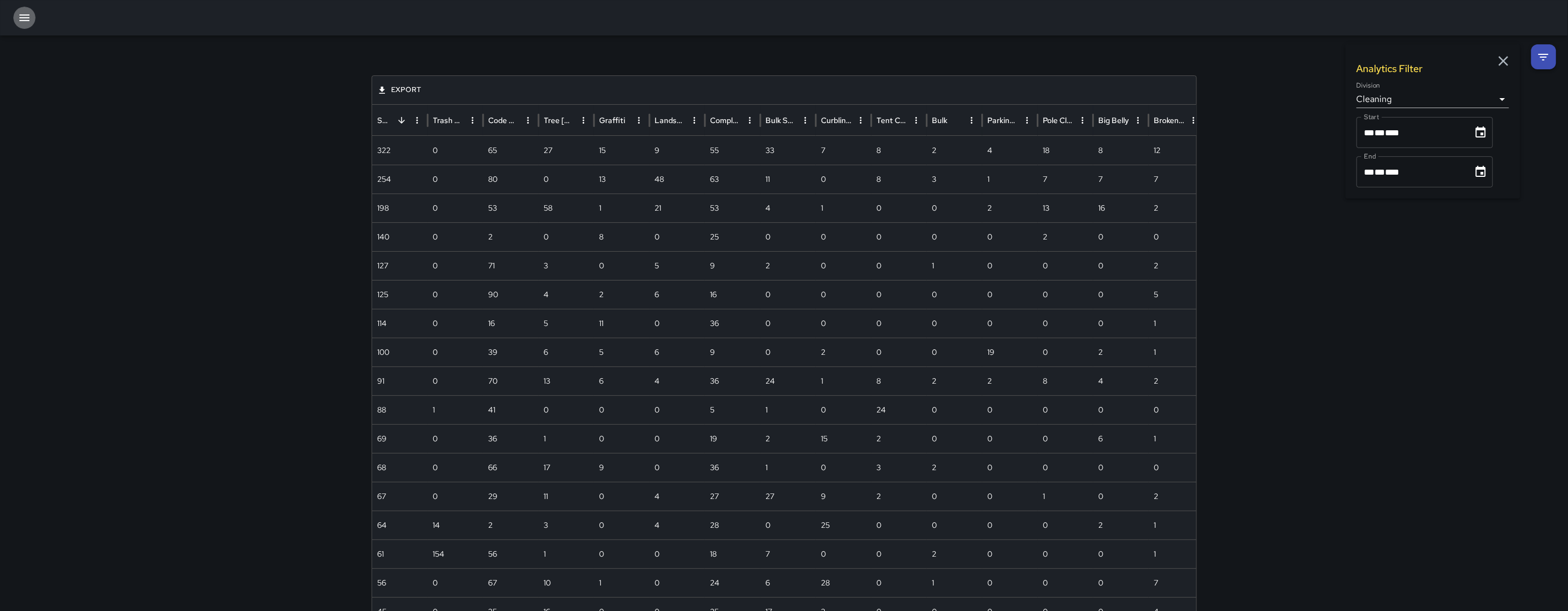
click at [31, 20] on button "button" at bounding box center [24, 18] width 22 height 22
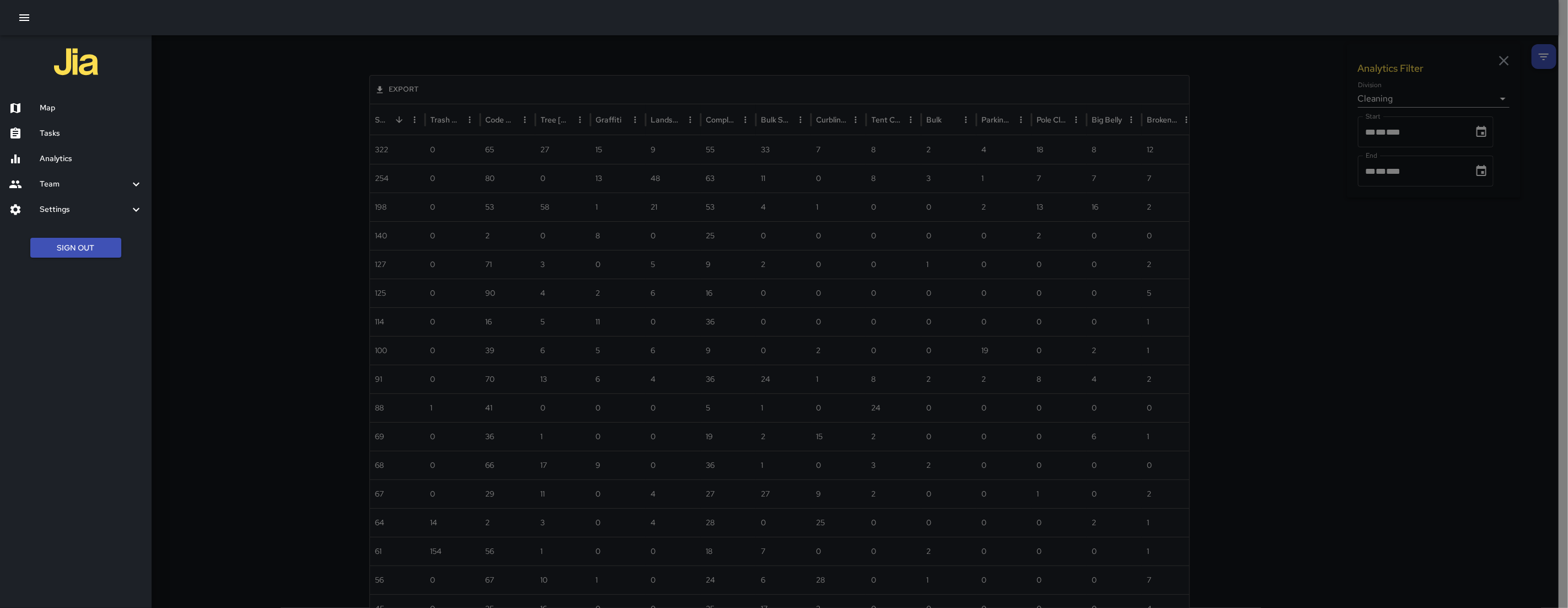
click at [256, 22] on div at bounding box center [780, 17] width 1559 height 35
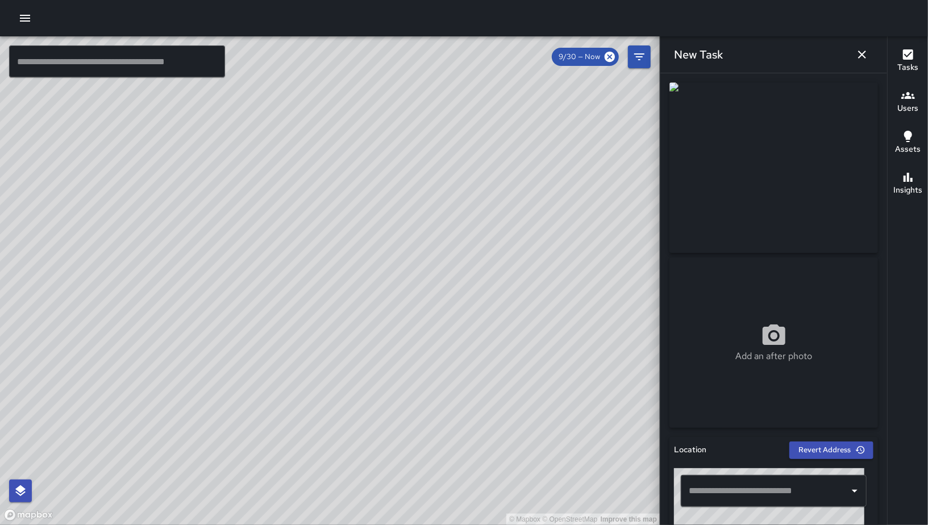
click at [863, 52] on icon "button" at bounding box center [862, 55] width 14 height 14
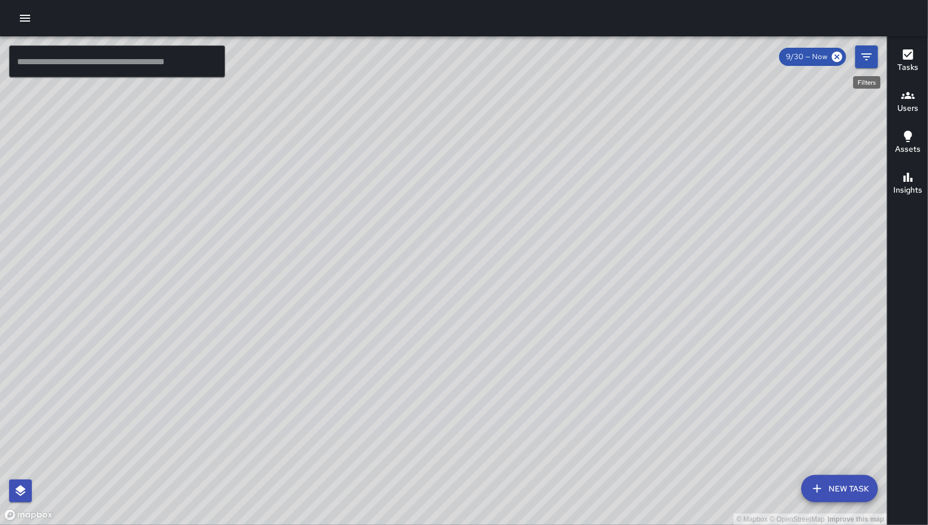
click at [868, 57] on icon "Filters" at bounding box center [866, 56] width 10 height 7
click at [868, 57] on div "© Mapbox © OpenStreetMap Improve this map ​ New Task 9/30 — Now Map Layers Task…" at bounding box center [443, 280] width 887 height 488
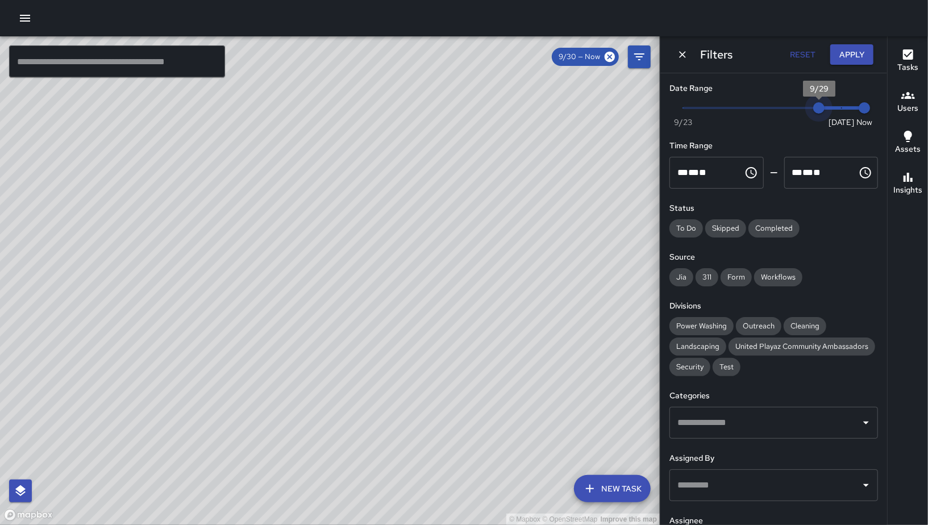
type input "*"
drag, startPoint x: 828, startPoint y: 106, endPoint x: 786, endPoint y: 110, distance: 41.7
click at [790, 110] on span "9/28" at bounding box center [795, 107] width 11 height 11
click at [155, 55] on input "text" at bounding box center [117, 61] width 216 height 32
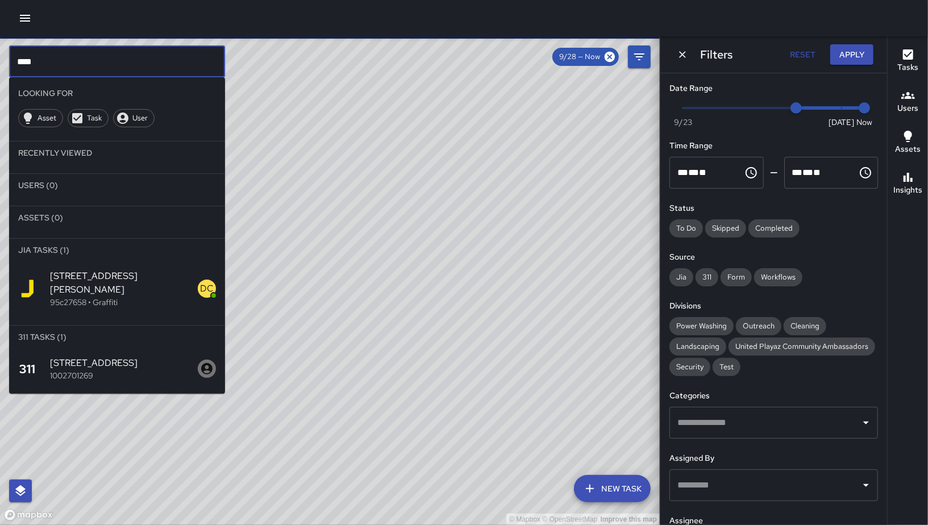
type input "****"
click at [124, 295] on div "1269 Howard Street 95c27658 • Graffiti" at bounding box center [117, 288] width 216 height 55
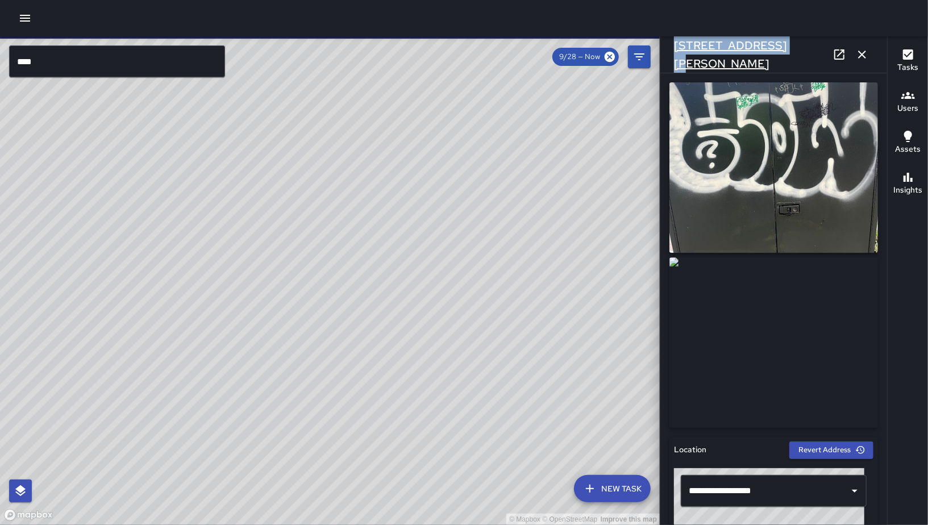
drag, startPoint x: 796, startPoint y: 51, endPoint x: 702, endPoint y: 52, distance: 94.3
click at [666, 52] on div "1269 Howard Street" at bounding box center [773, 54] width 227 height 36
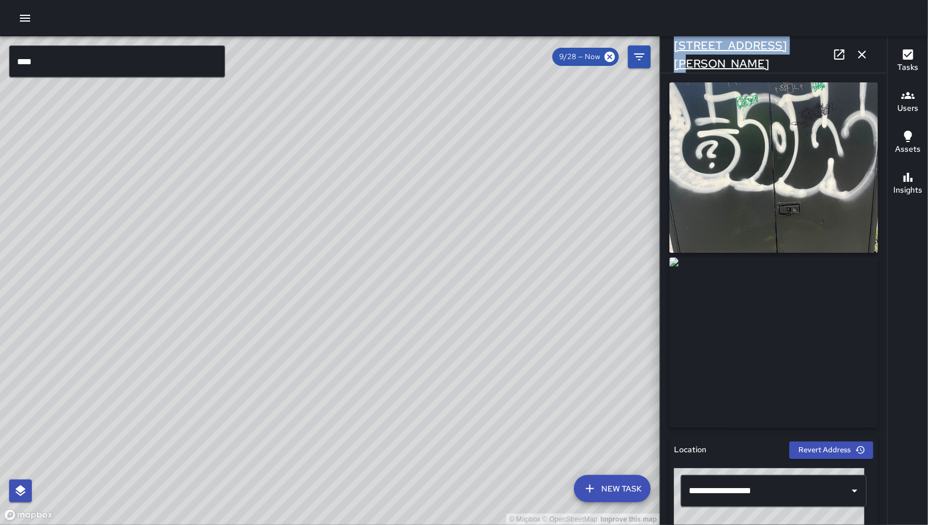
copy h6 "1269 Howard Street"
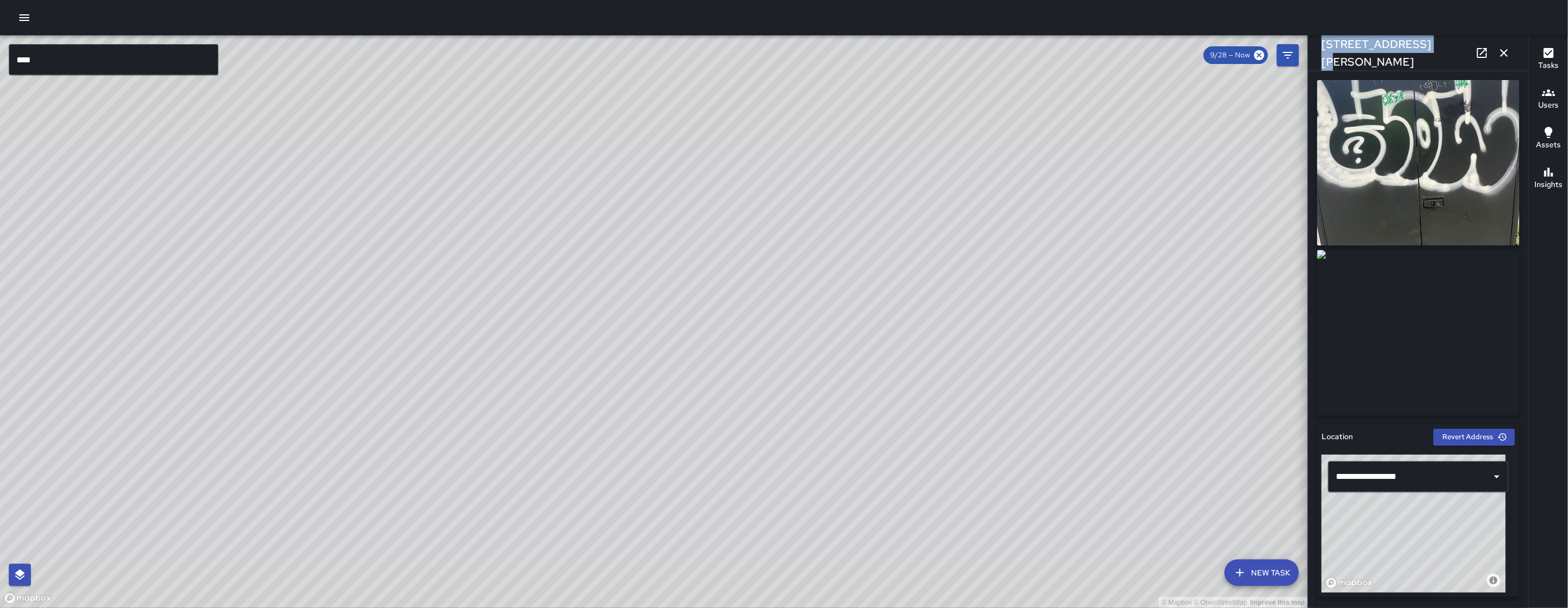
click at [900, 60] on link at bounding box center [1482, 52] width 22 height 22
click at [900, 48] on icon "button" at bounding box center [1505, 53] width 14 height 14
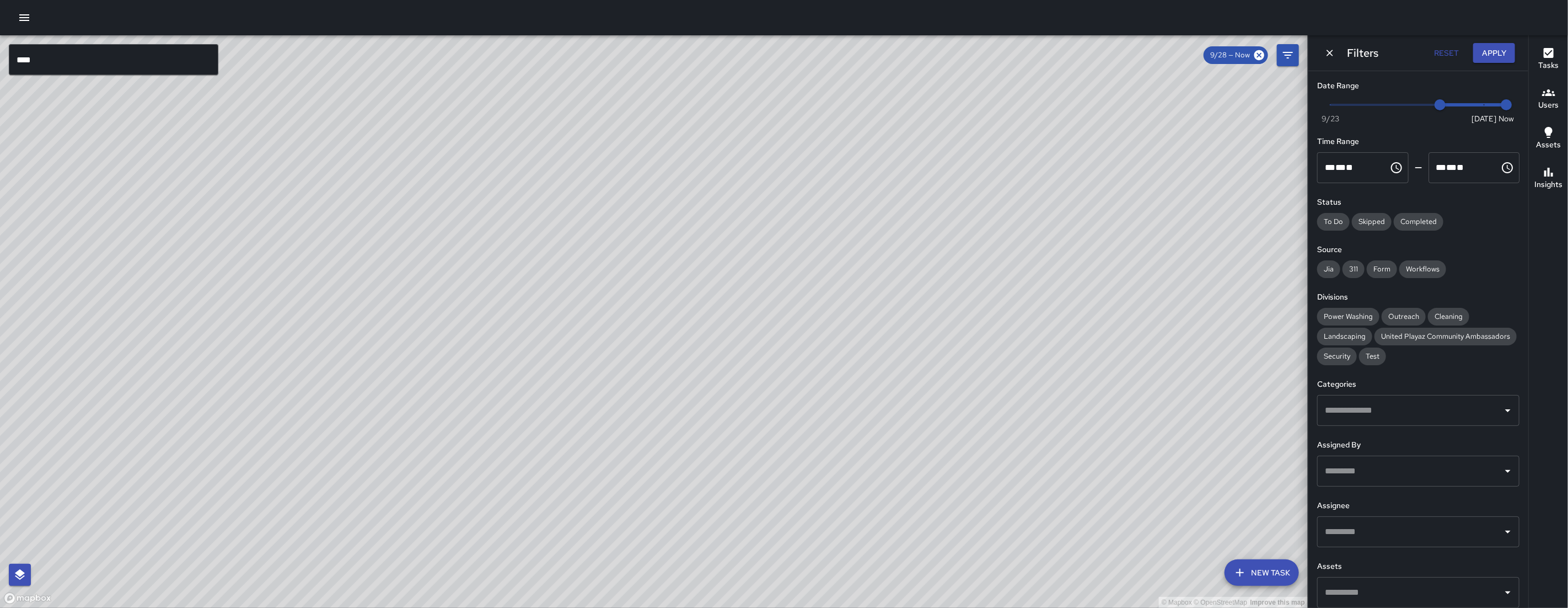
click at [900, 52] on icon "Dismiss" at bounding box center [1329, 52] width 11 height 11
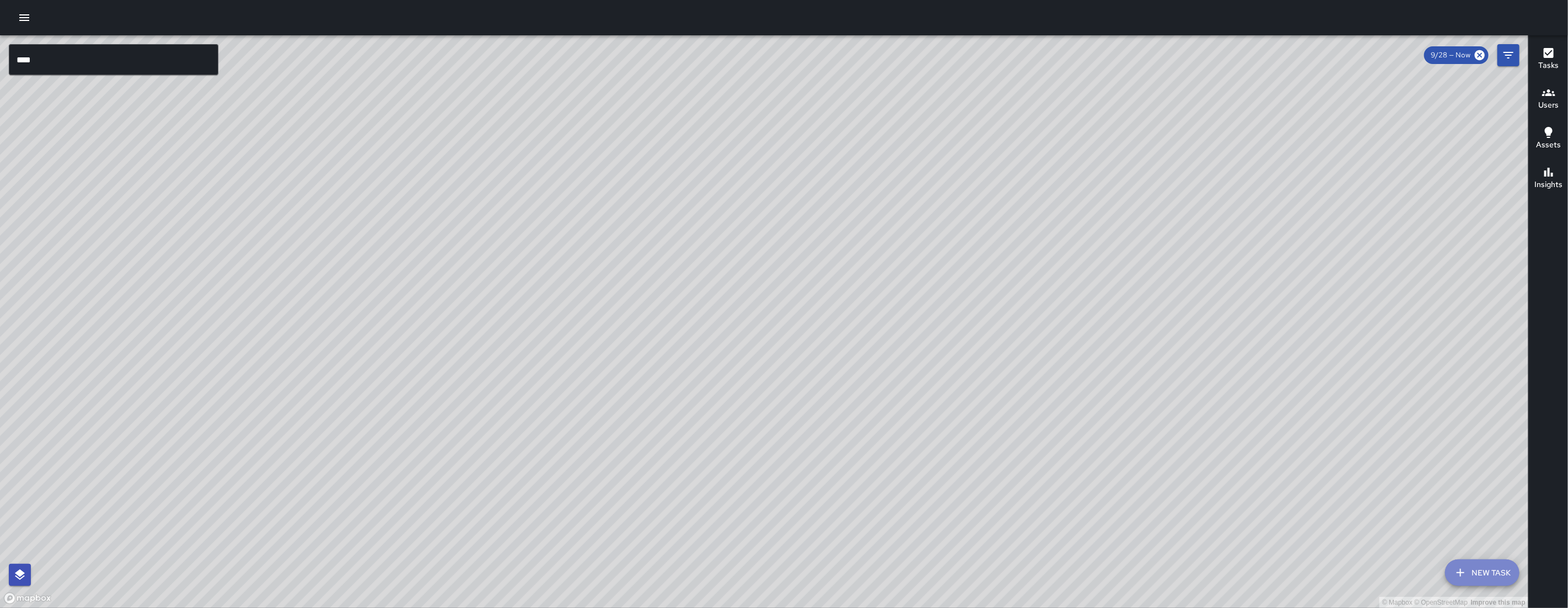
click at [900, 509] on button "New Task" at bounding box center [1483, 572] width 75 height 26
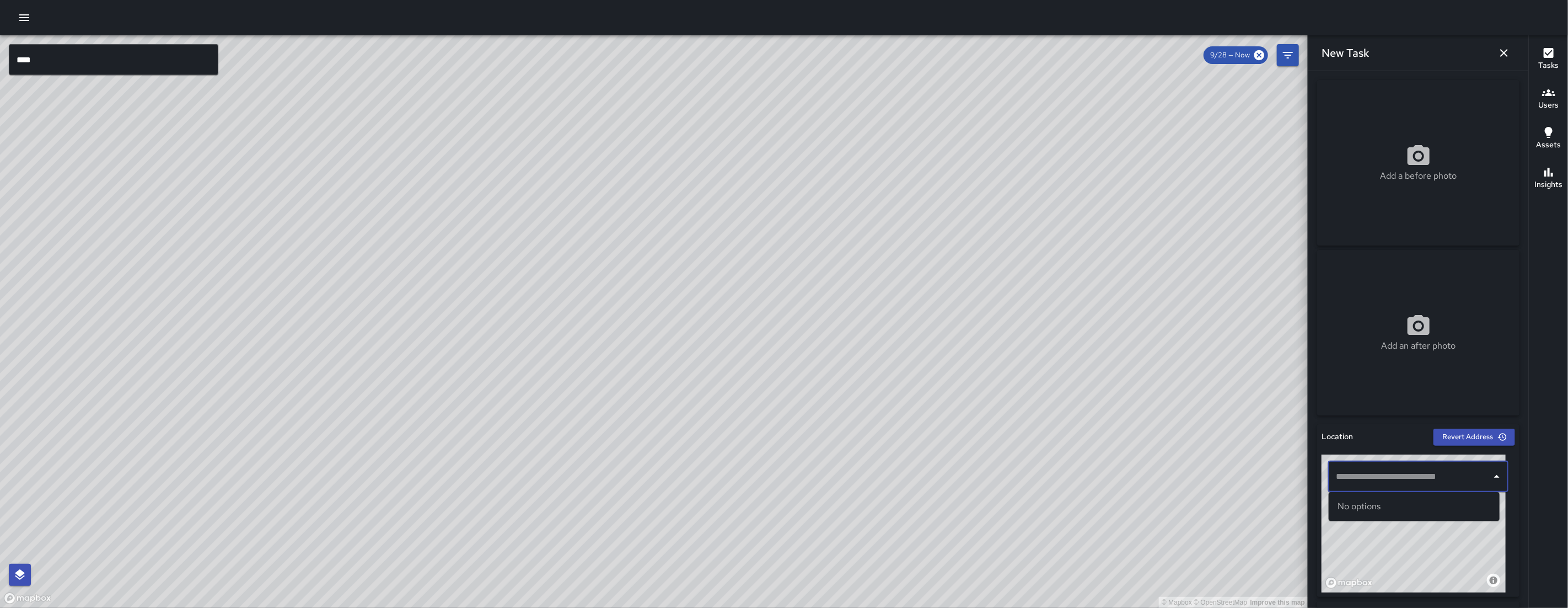
click at [900, 477] on input "text" at bounding box center [1410, 477] width 153 height 21
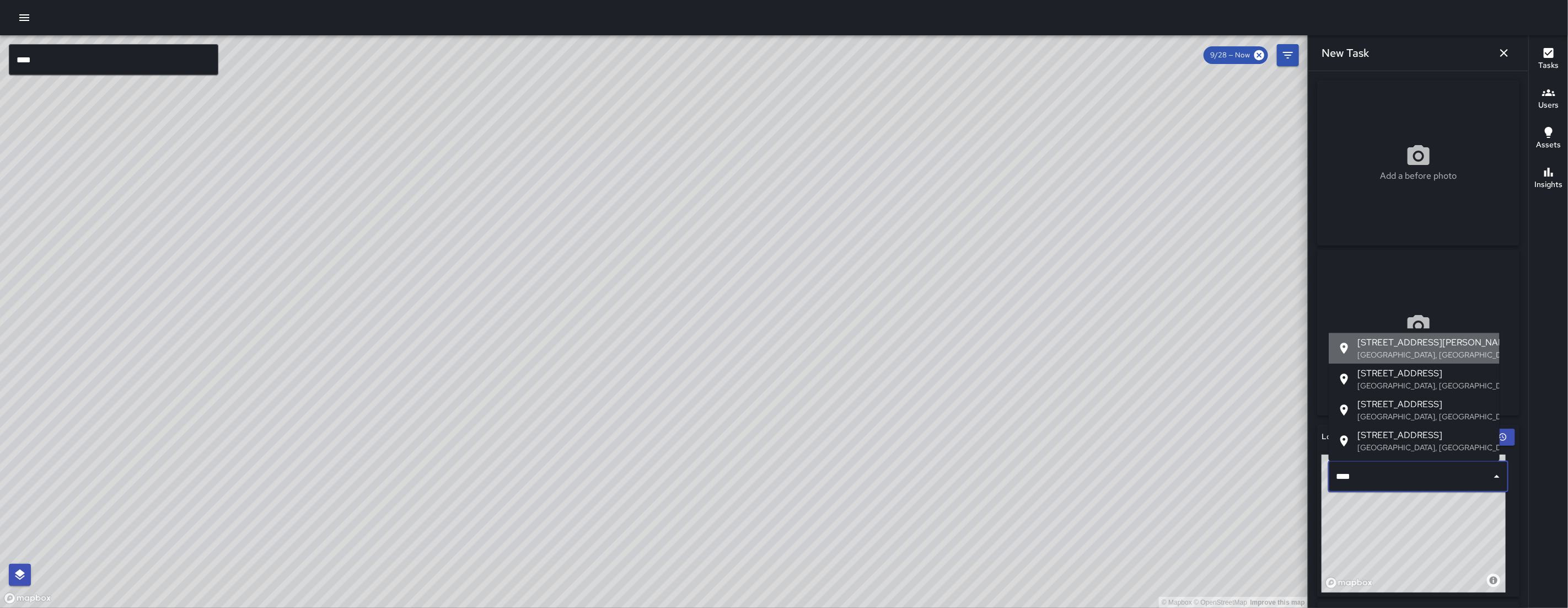
click at [900, 356] on p "San Francisco, CA, USA" at bounding box center [1423, 355] width 133 height 11
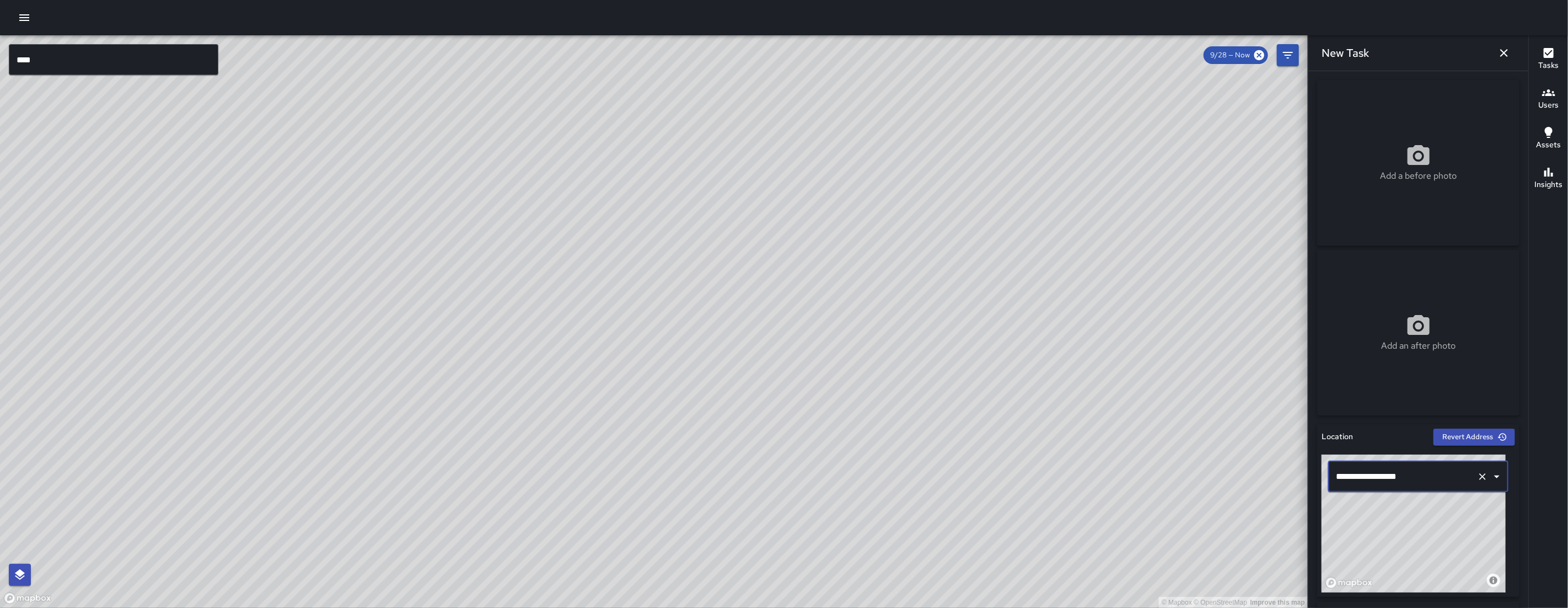
type input "**********"
click at [900, 140] on div "Add a before photo" at bounding box center [1418, 162] width 202 height 165
type input "**********"
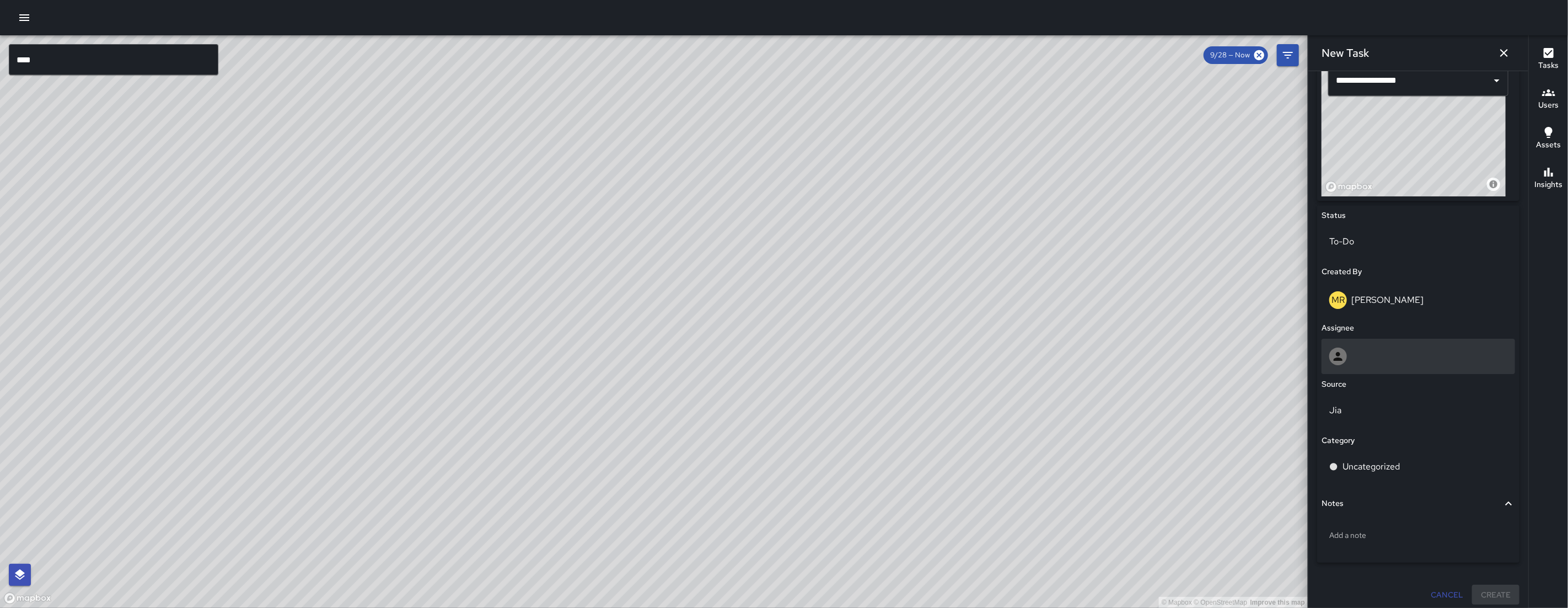
click at [900, 359] on div at bounding box center [1418, 356] width 178 height 17
type input "***"
click at [900, 406] on span "Dago Cervantes" at bounding box center [1415, 410] width 167 height 14
click at [900, 509] on button "Notes" at bounding box center [1418, 559] width 193 height 25
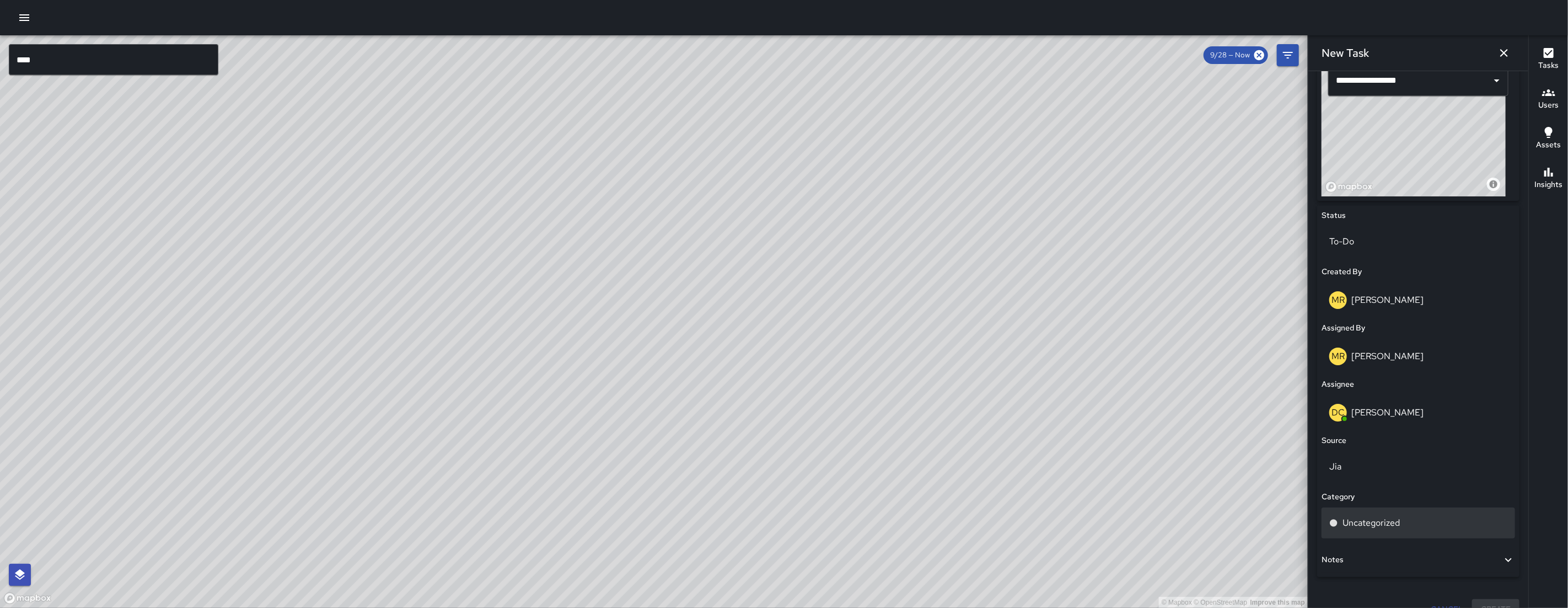
click at [900, 509] on div "Uncategorized" at bounding box center [1418, 524] width 193 height 31
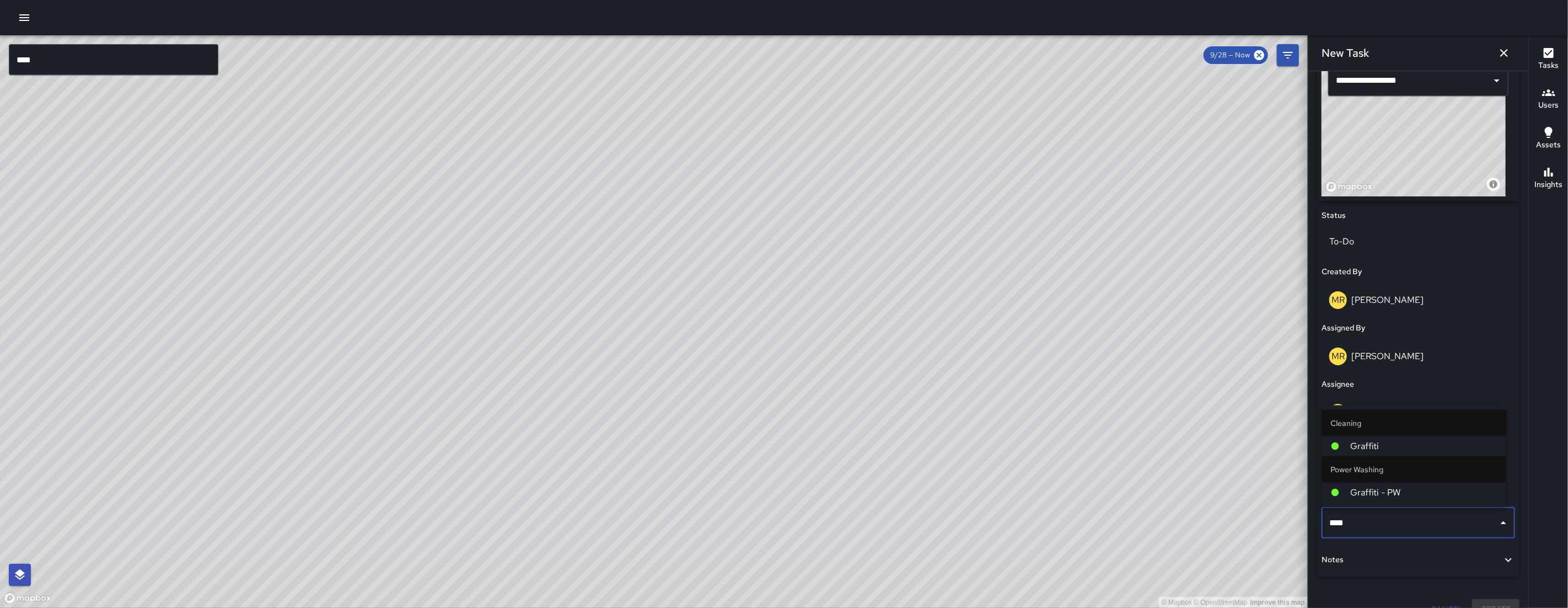
type input "*****"
click at [900, 449] on span "Graffiti" at bounding box center [1424, 447] width 147 height 14
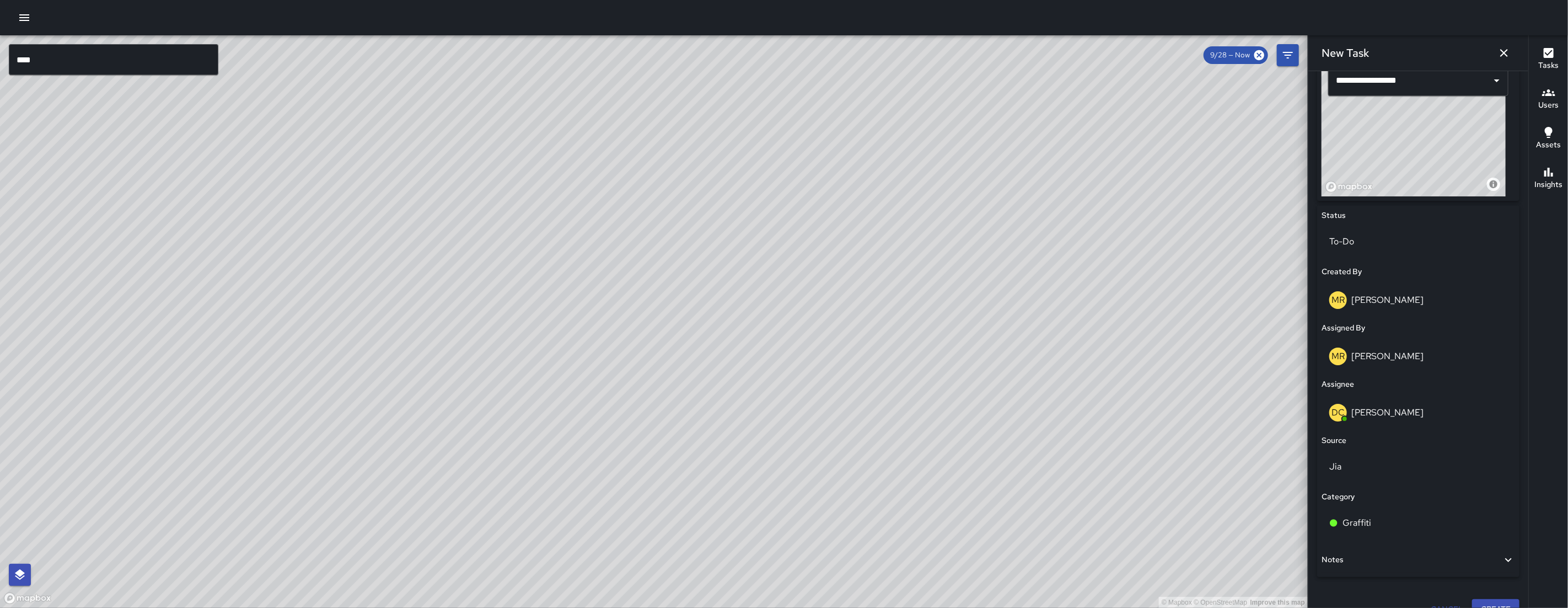
scroll to position [416, 0]
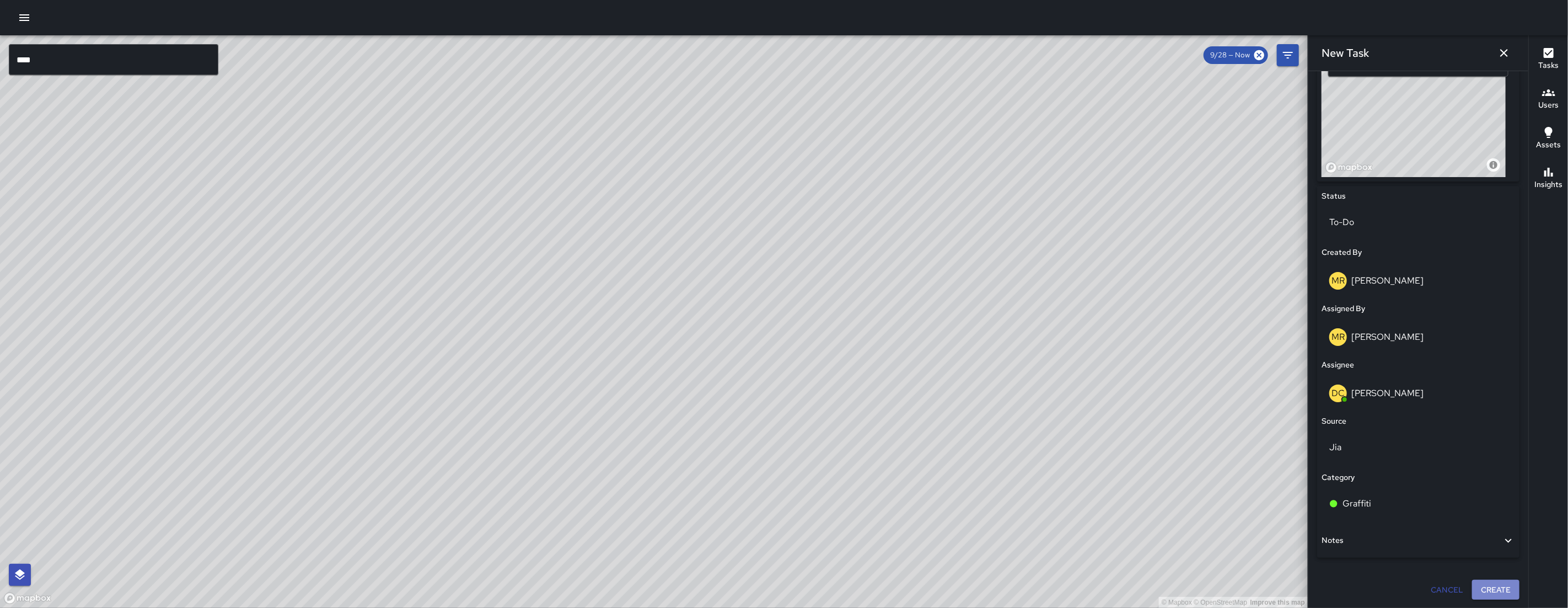
click at [900, 509] on button "Create" at bounding box center [1496, 590] width 48 height 20
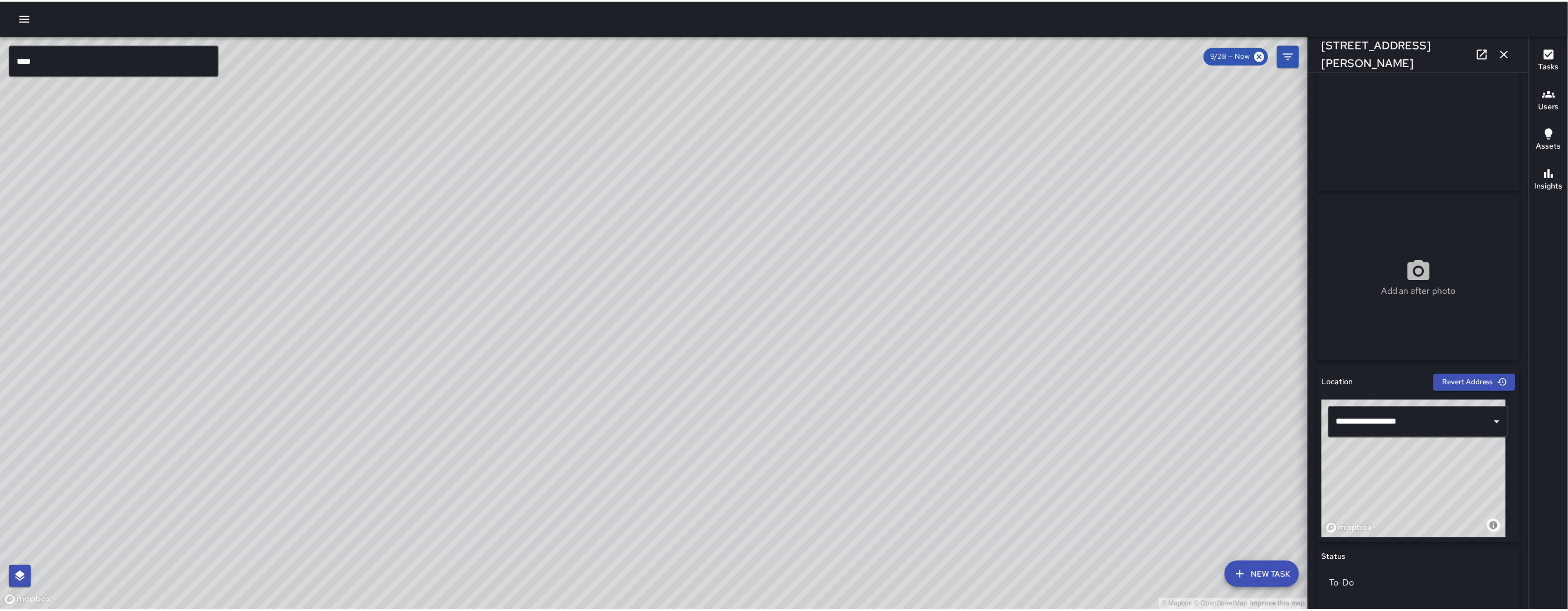
scroll to position [0, 0]
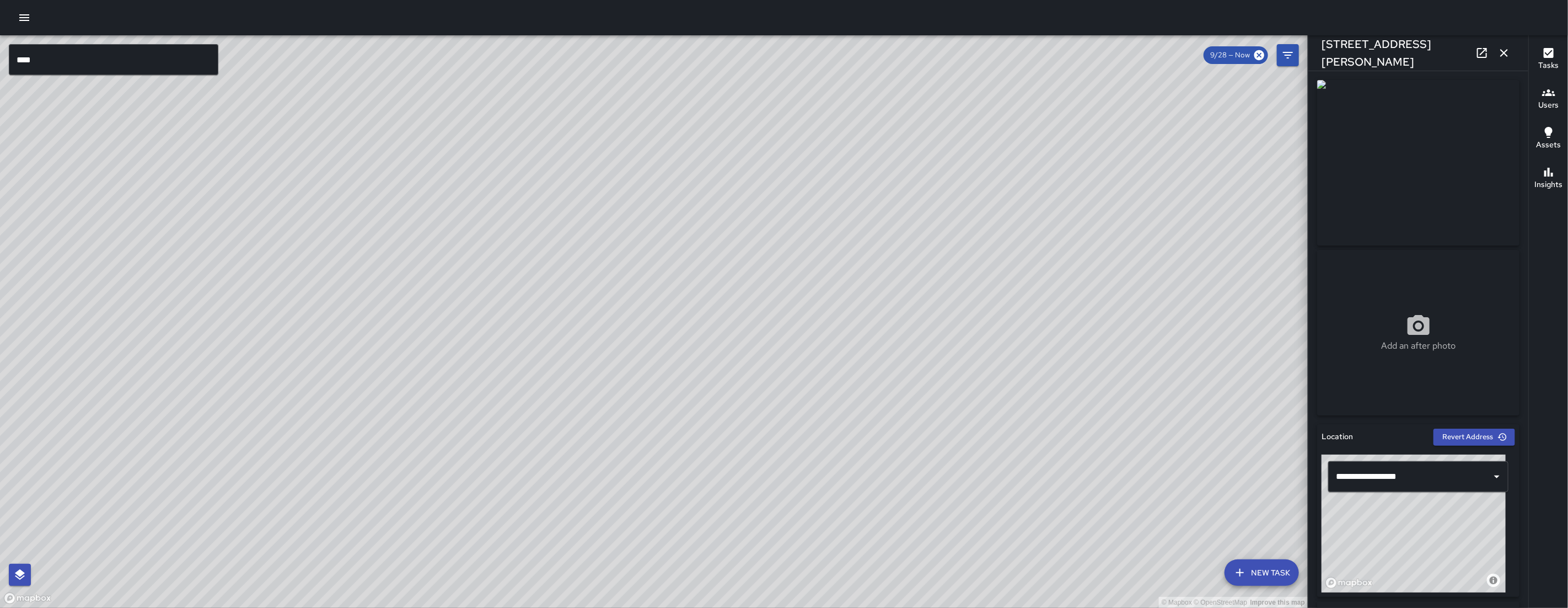
drag, startPoint x: 1428, startPoint y: 574, endPoint x: 1387, endPoint y: 537, distance: 55.2
click at [900, 509] on div "© Mapbox © OpenStreetMap Improve this map" at bounding box center [1415, 524] width 184 height 138
click at [900, 47] on button "button" at bounding box center [1504, 52] width 22 height 22
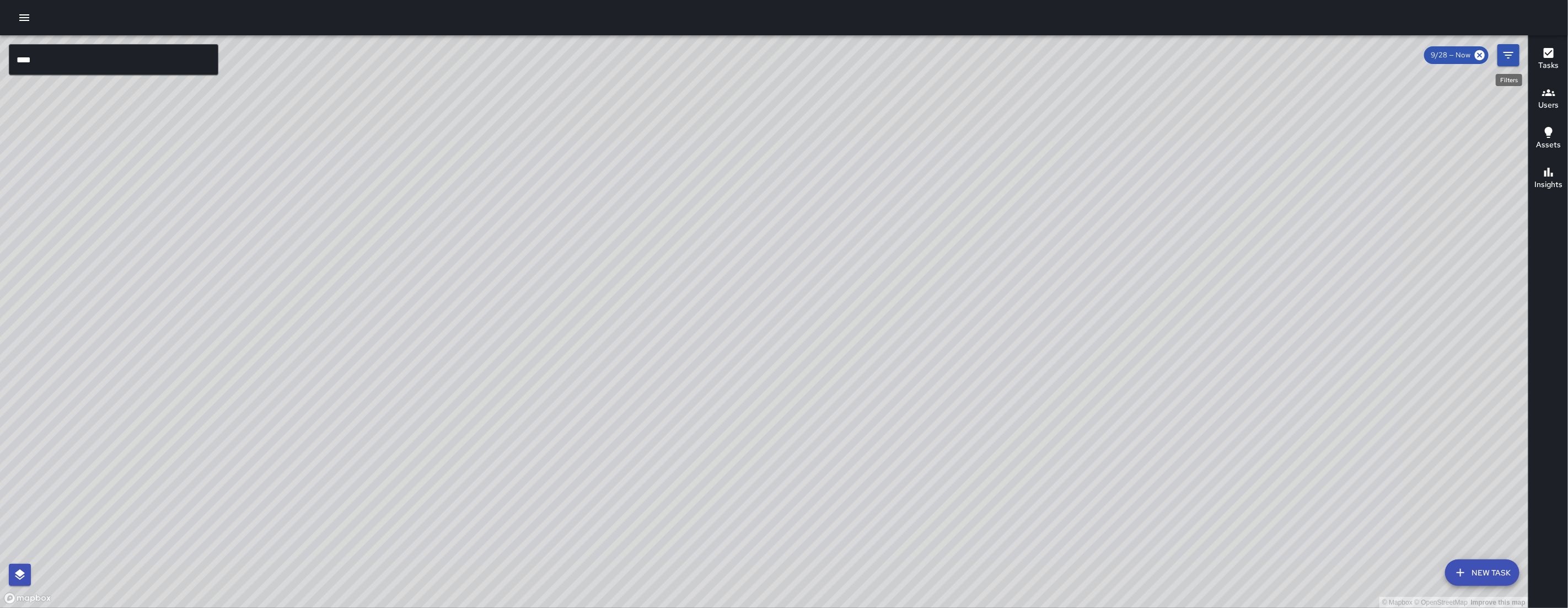
click at [900, 57] on icon "Filters" at bounding box center [1509, 55] width 14 height 14
click at [900, 57] on div "© Mapbox © OpenStreetMap Improve this map" at bounding box center [764, 321] width 1529 height 573
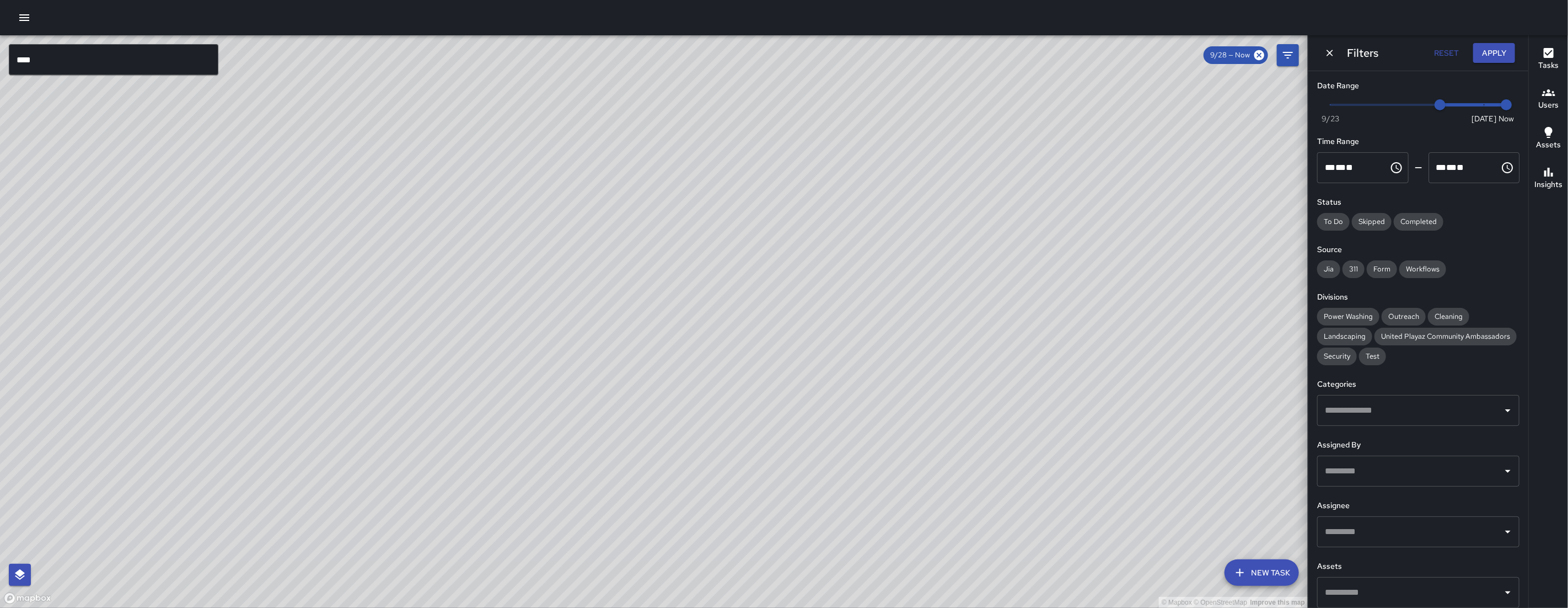
click at [900, 111] on span "9/28" at bounding box center [1440, 104] width 11 height 11
type input "*"
drag, startPoint x: 1453, startPoint y: 112, endPoint x: 1473, endPoint y: 95, distance: 26.2
click at [900, 112] on div "Now Today 9/23 9/30 8:54 am" at bounding box center [1418, 111] width 202 height 30
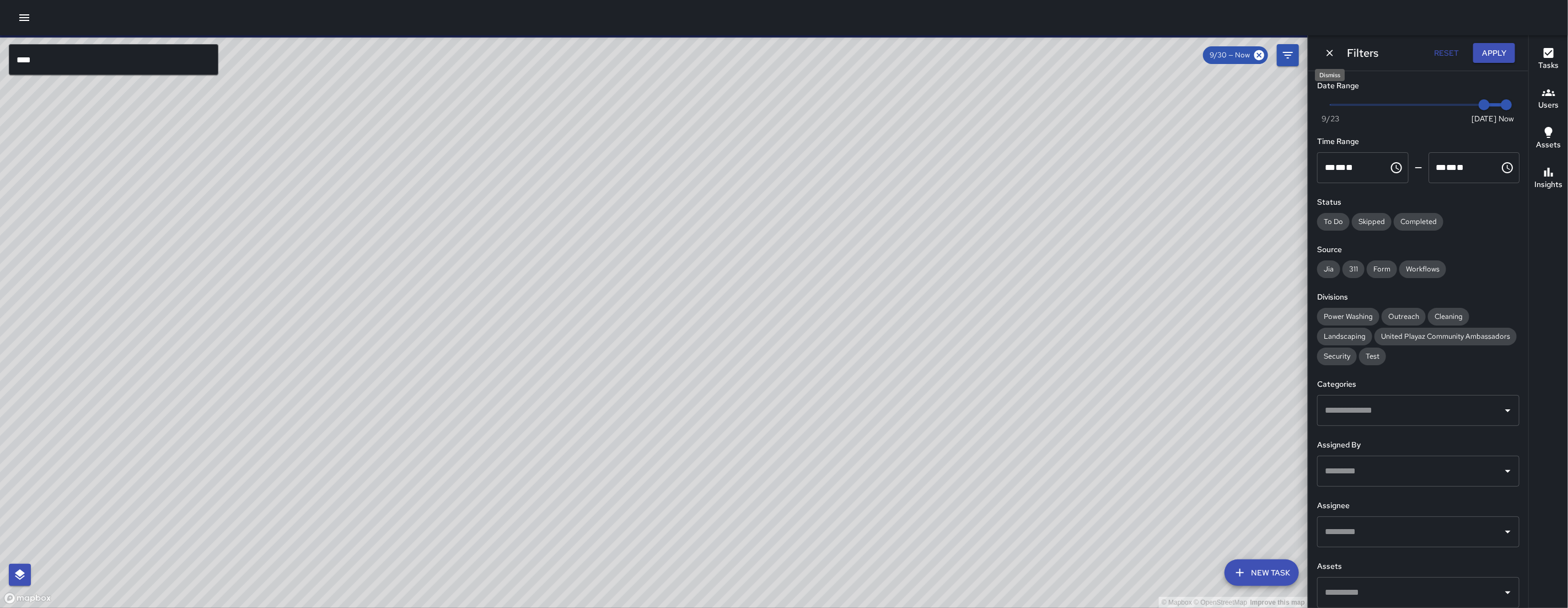
click at [900, 52] on icon "Dismiss" at bounding box center [1329, 52] width 11 height 11
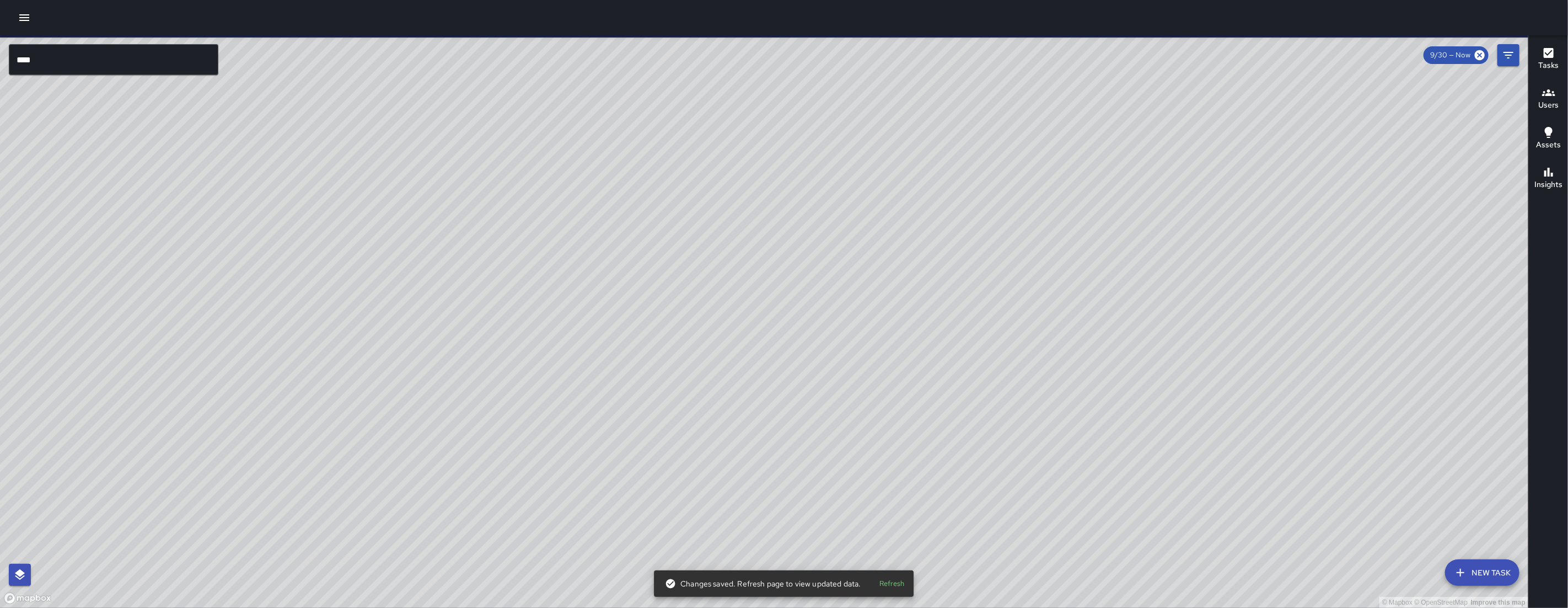
drag, startPoint x: 1361, startPoint y: 300, endPoint x: 1018, endPoint y: 303, distance: 343.0
click at [900, 303] on div "© Mapbox © OpenStreetMap Improve this map" at bounding box center [764, 321] width 1529 height 573
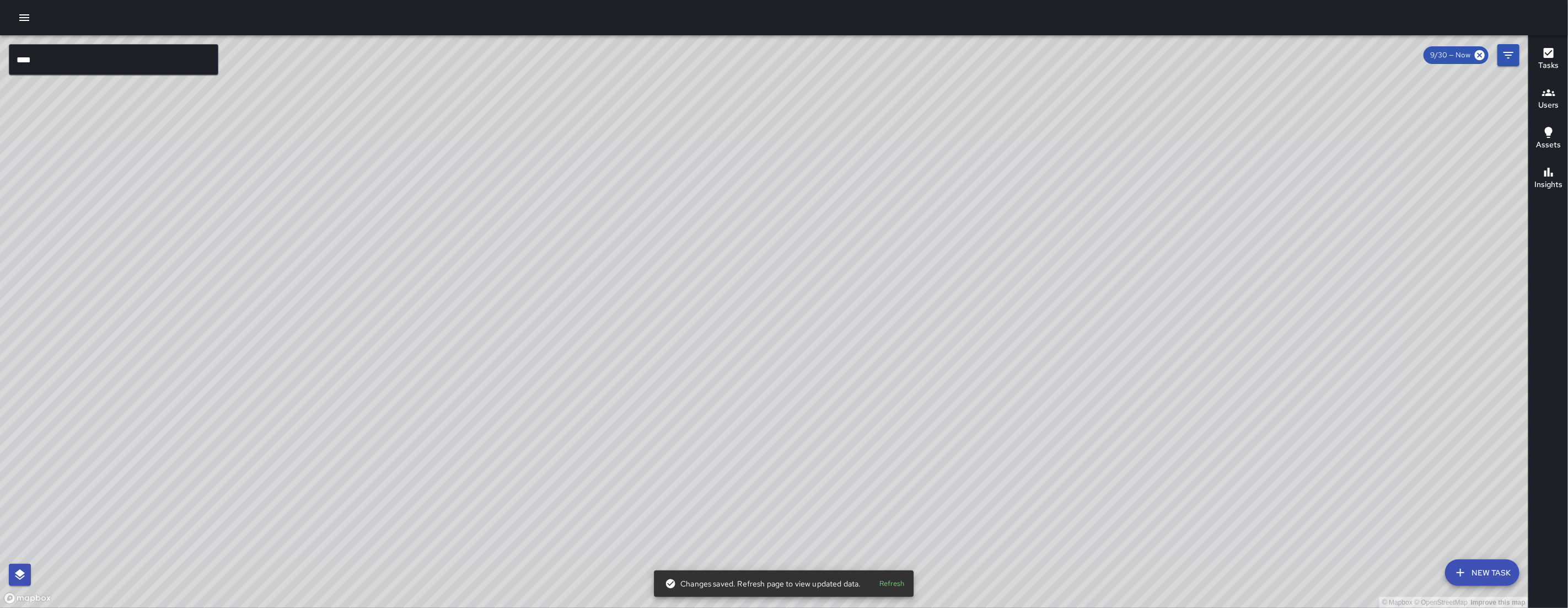
drag, startPoint x: 1012, startPoint y: 312, endPoint x: 1006, endPoint y: 321, distance: 10.8
click at [900, 321] on div "© Mapbox © OpenStreetMap Improve this map" at bounding box center [764, 321] width 1529 height 573
drag, startPoint x: 1144, startPoint y: 371, endPoint x: 1154, endPoint y: 374, distance: 10.4
click at [900, 374] on div "© Mapbox © OpenStreetMap Improve this map" at bounding box center [764, 321] width 1529 height 573
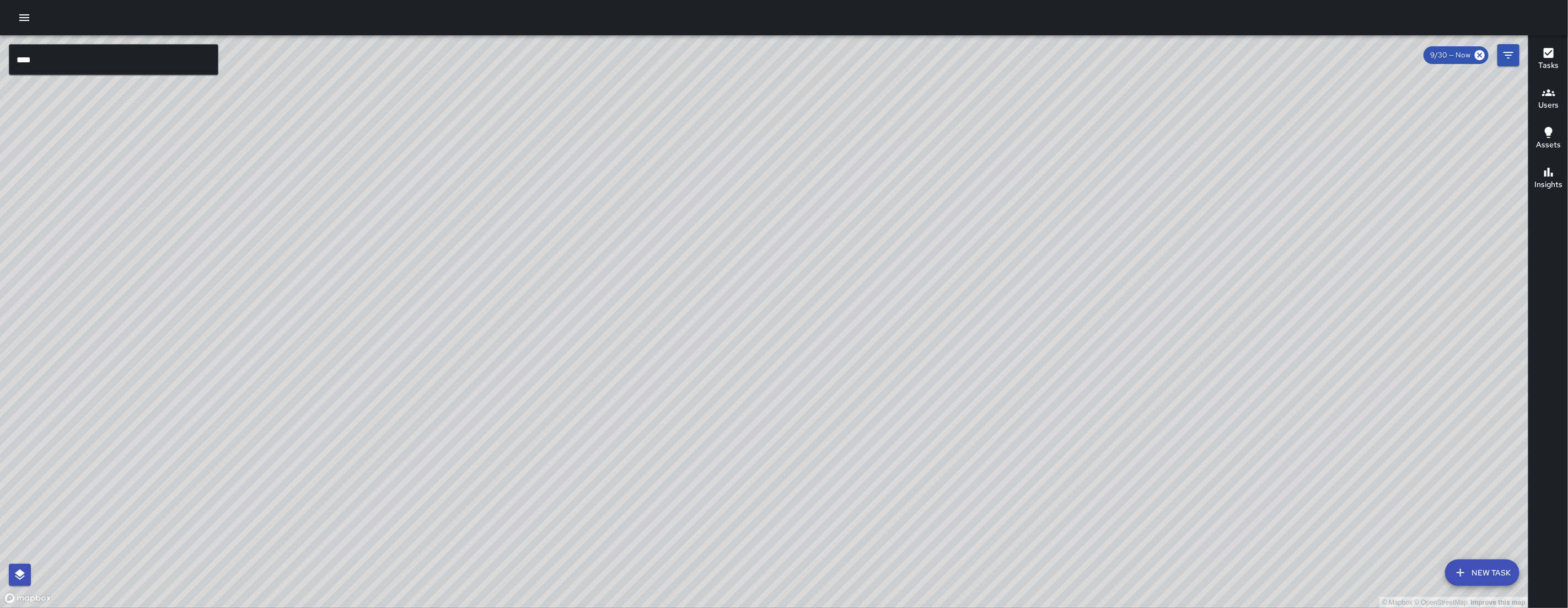
drag, startPoint x: 1241, startPoint y: 381, endPoint x: 1226, endPoint y: 287, distance: 95.2
click at [900, 309] on div "© Mapbox © OpenStreetMap Improve this map" at bounding box center [764, 321] width 1529 height 573
click at [900, 287] on div "© Mapbox © OpenStreetMap Improve this map" at bounding box center [764, 321] width 1529 height 573
drag, startPoint x: 1203, startPoint y: 330, endPoint x: 1203, endPoint y: 337, distance: 7.0
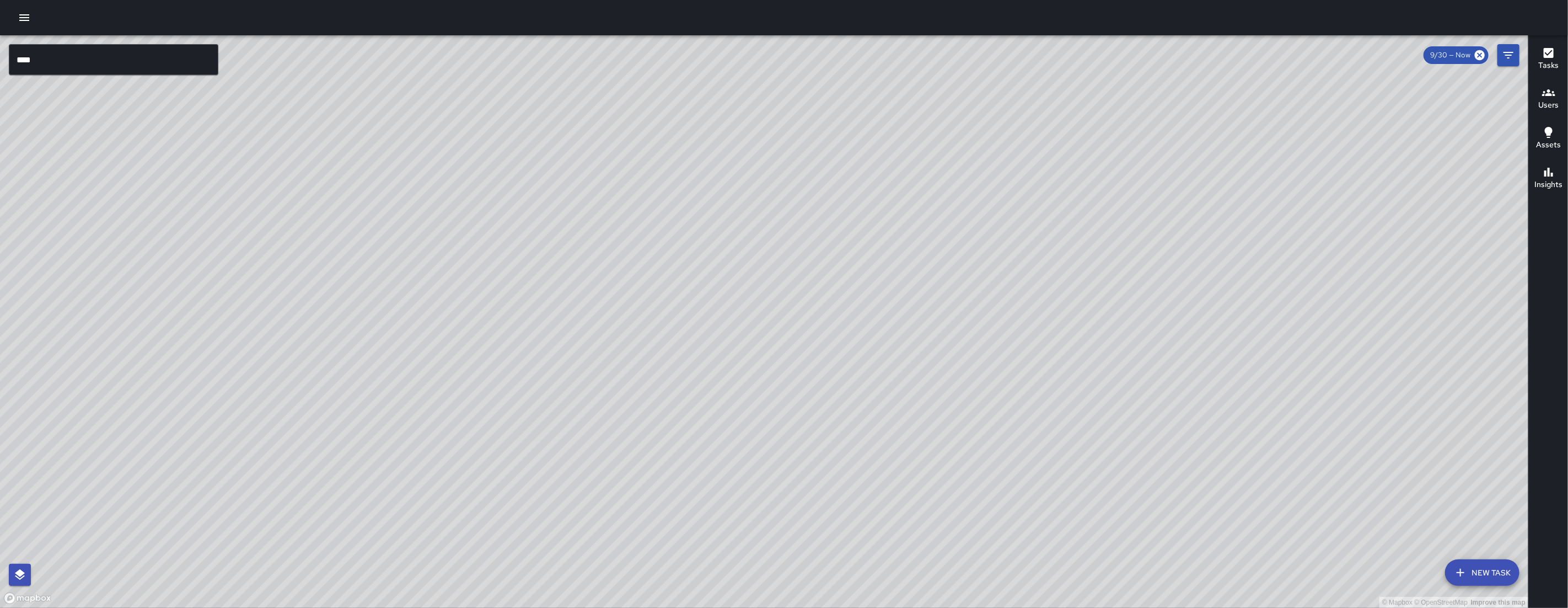
click at [900, 337] on div "© Mapbox © OpenStreetMap Improve this map" at bounding box center [764, 321] width 1529 height 573
drag, startPoint x: 1203, startPoint y: 337, endPoint x: 1154, endPoint y: 336, distance: 49.0
click at [900, 338] on div "© Mapbox © OpenStreetMap Improve this map" at bounding box center [764, 321] width 1529 height 573
drag, startPoint x: 876, startPoint y: 402, endPoint x: 955, endPoint y: 400, distance: 79.0
click at [900, 400] on div "© Mapbox © OpenStreetMap Improve this map" at bounding box center [764, 321] width 1529 height 573
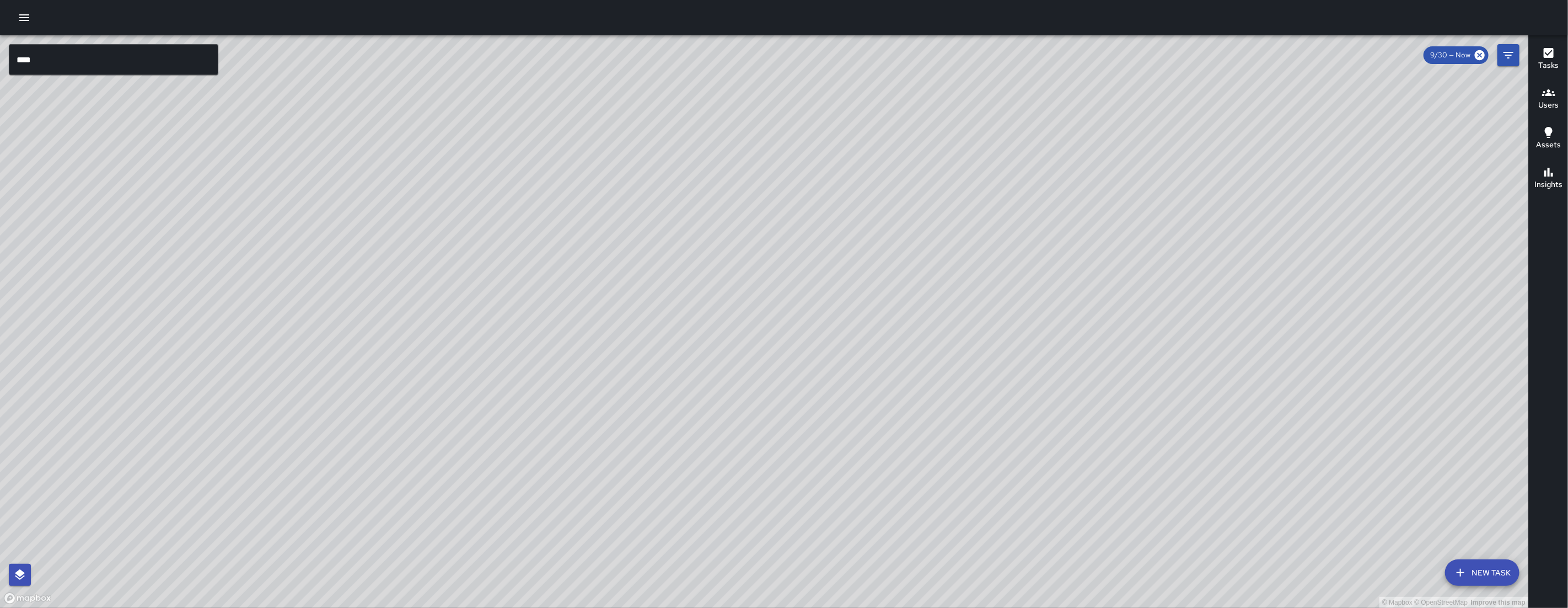
click at [19, 17] on icon "button" at bounding box center [24, 17] width 10 height 7
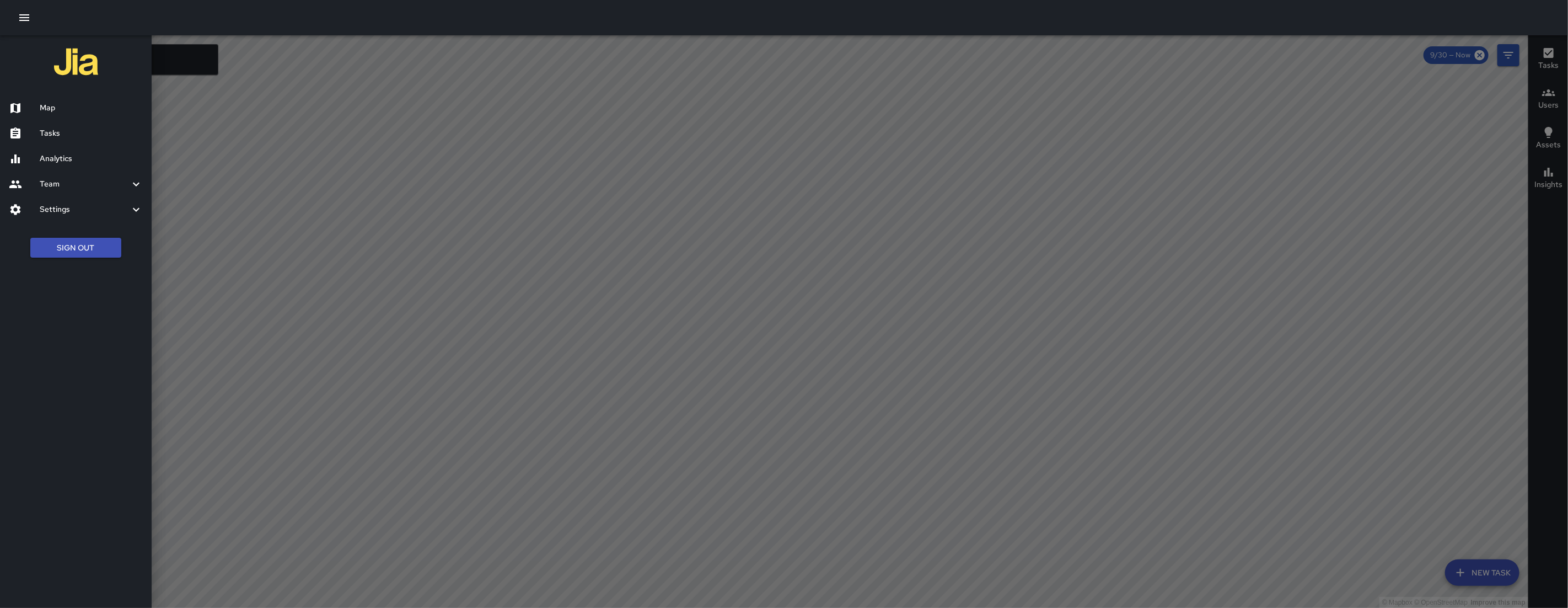
click at [83, 214] on h6 "Settings" at bounding box center [84, 210] width 90 height 12
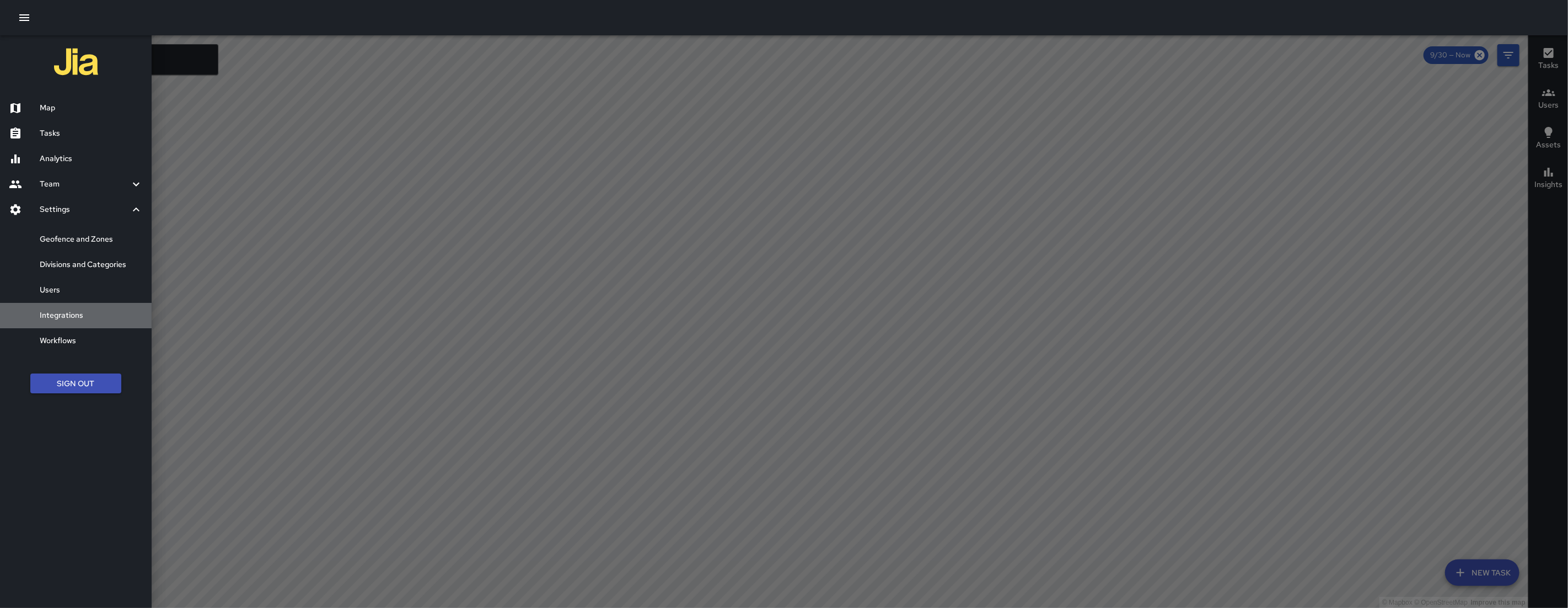
click at [102, 321] on h6 "Integrations" at bounding box center [91, 316] width 103 height 12
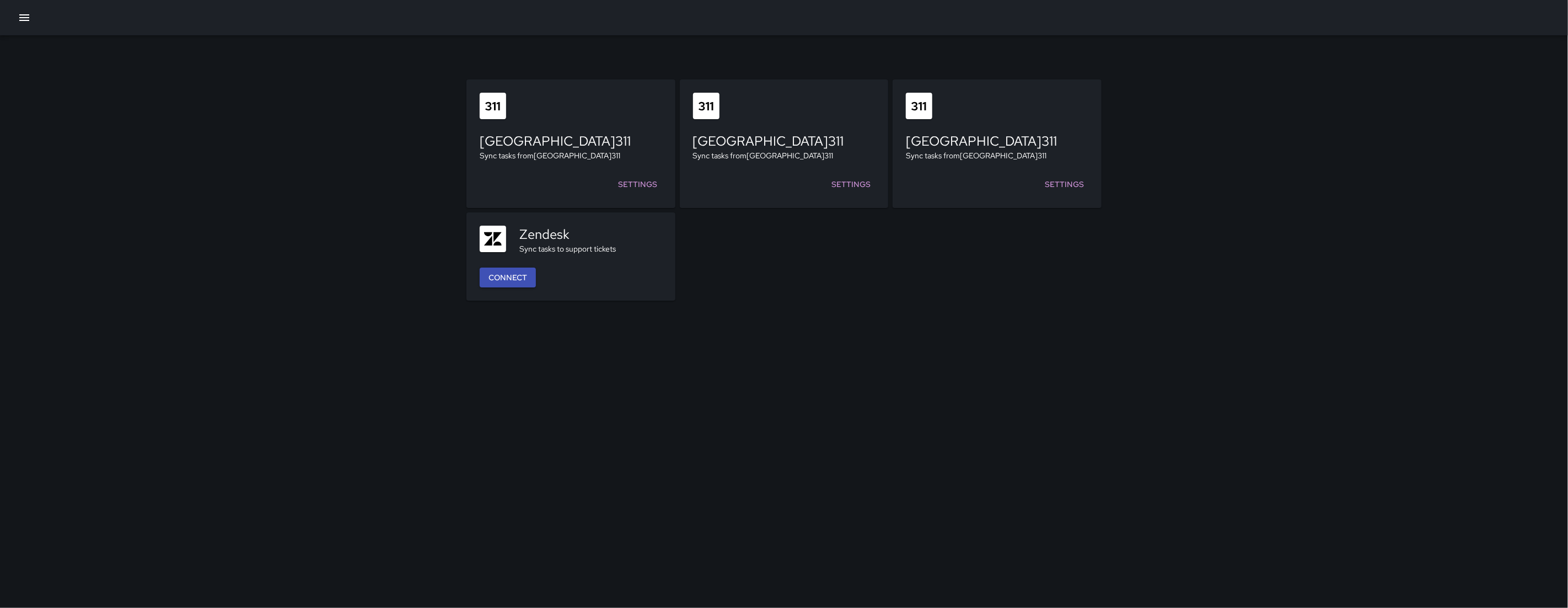
click at [26, 26] on button "button" at bounding box center [24, 17] width 22 height 22
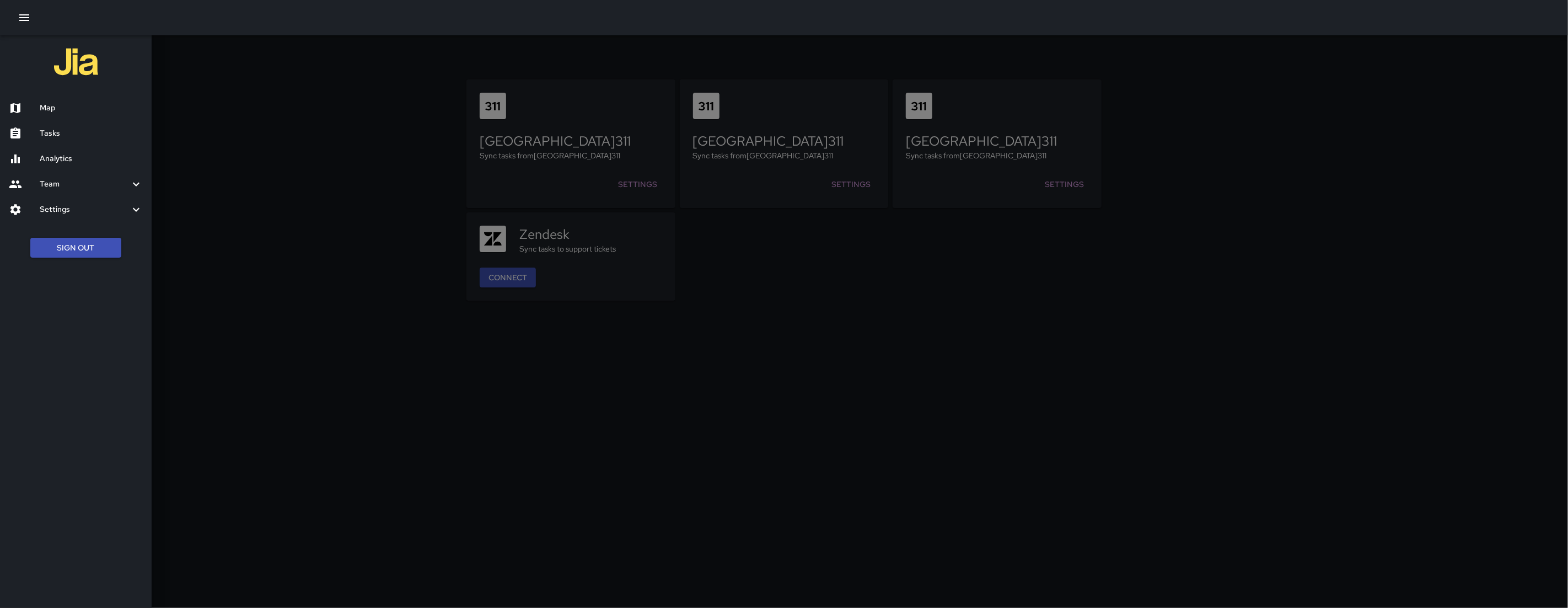
click at [62, 209] on h6 "Settings" at bounding box center [84, 210] width 90 height 12
click at [93, 238] on h6 "Geofence and Zones" at bounding box center [91, 239] width 103 height 12
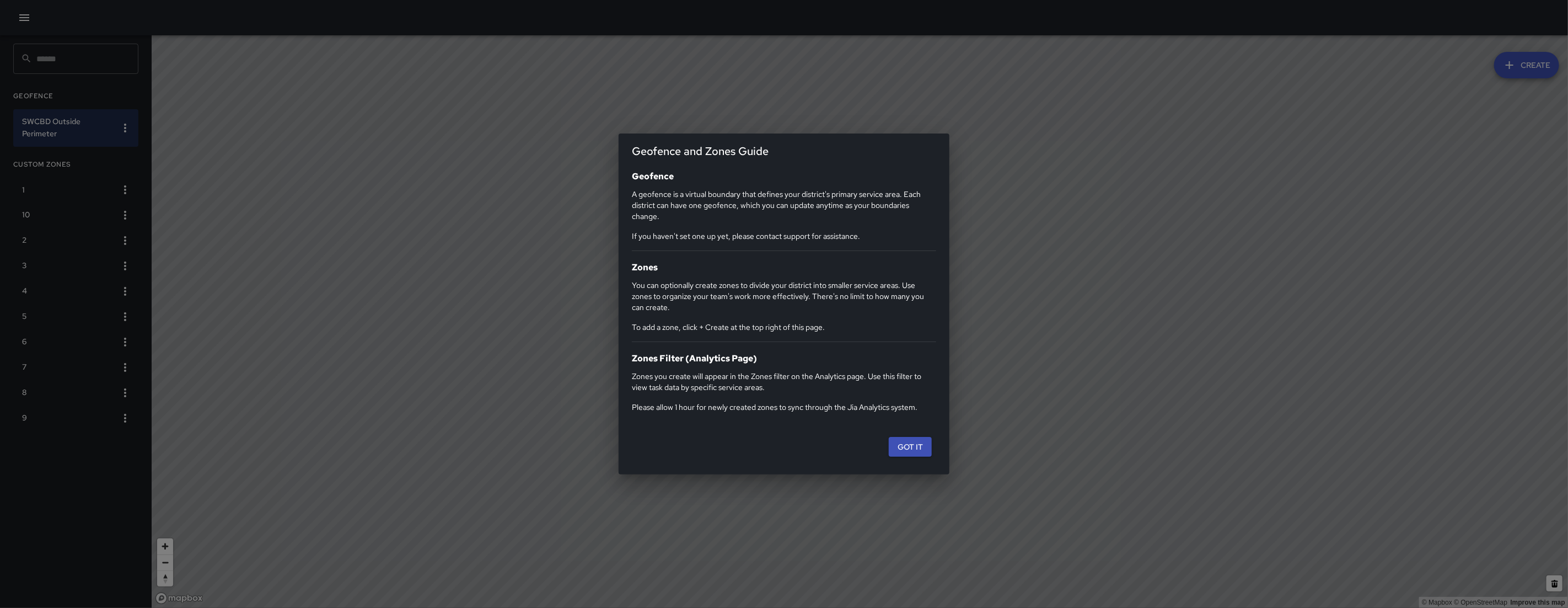
click at [900, 455] on button "Got it" at bounding box center [911, 447] width 43 height 20
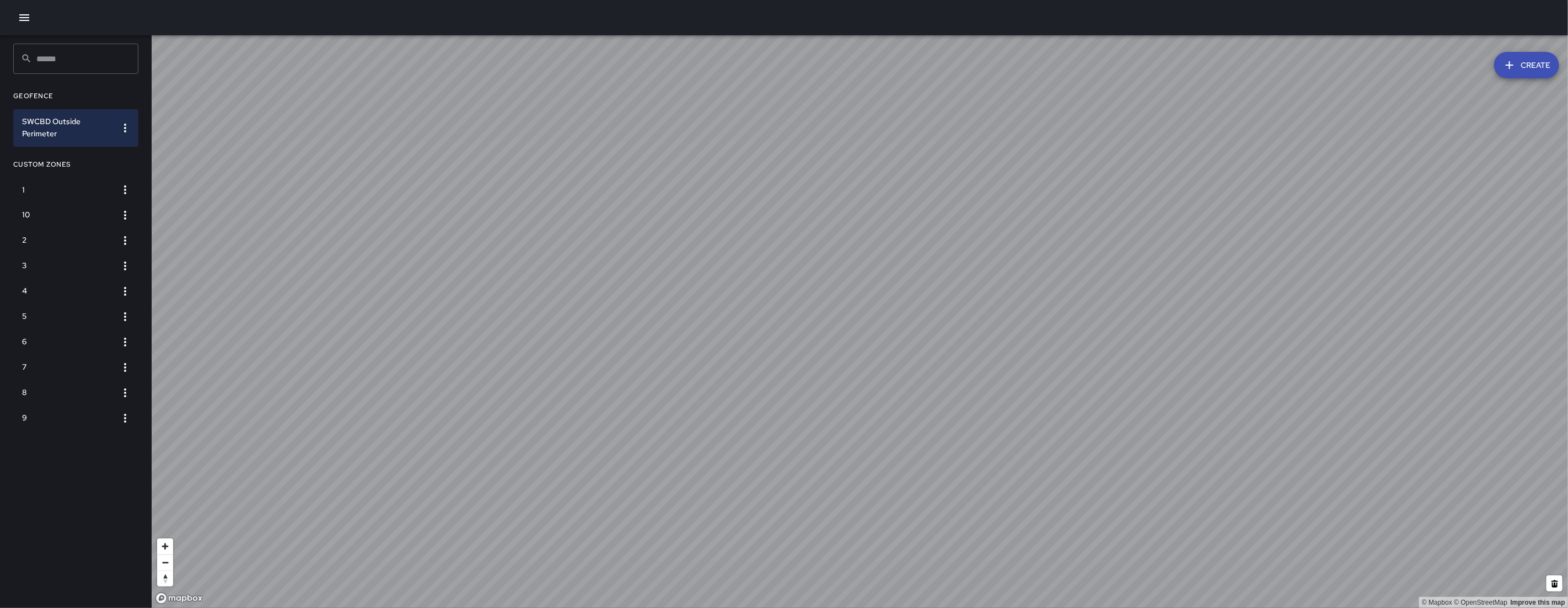
click at [27, 25] on button "button" at bounding box center [24, 17] width 22 height 22
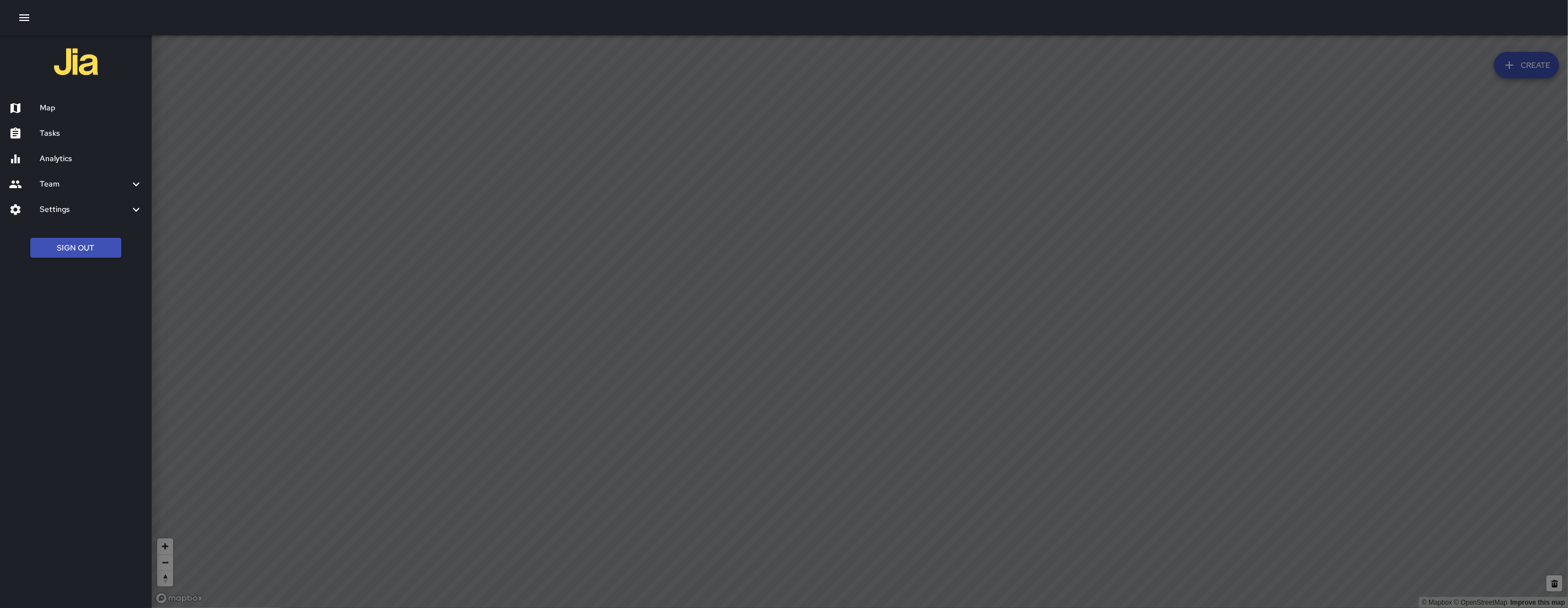
click at [72, 208] on h6 "Settings" at bounding box center [84, 210] width 90 height 12
click at [96, 270] on div "Divisions and Categories" at bounding box center [76, 265] width 151 height 25
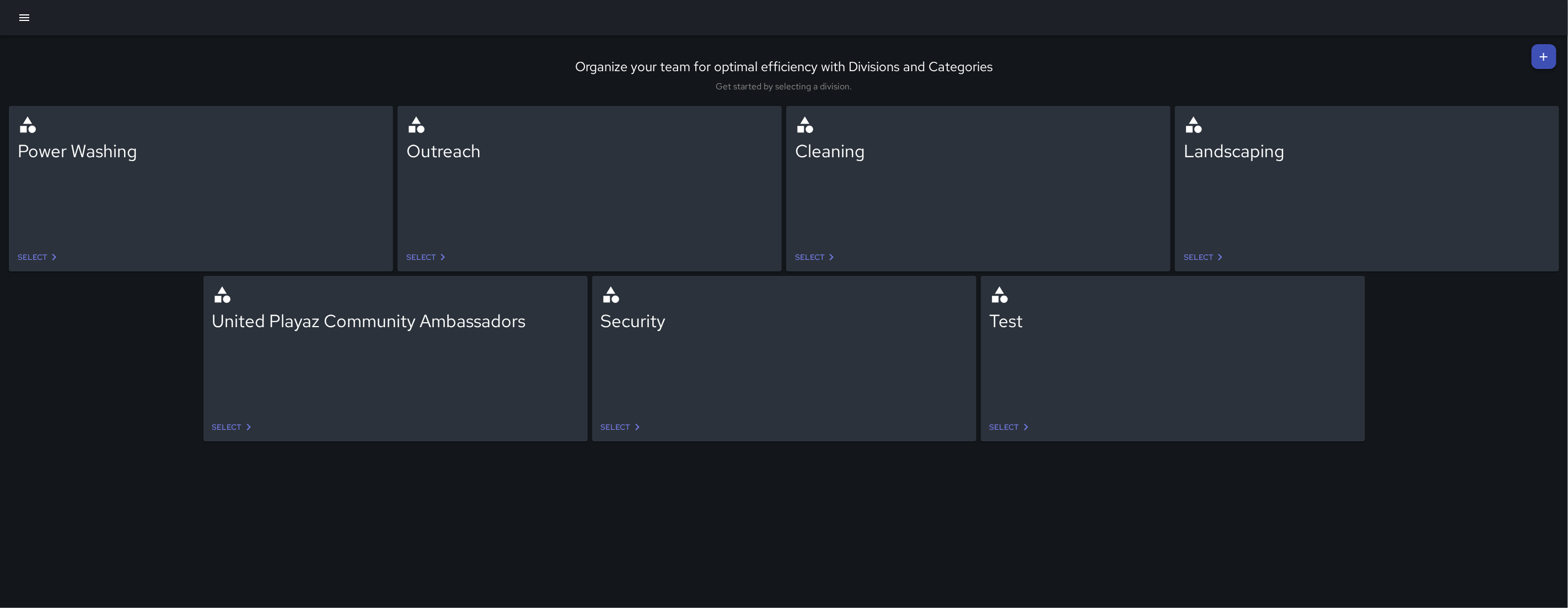
click at [20, 25] on button "button" at bounding box center [24, 17] width 22 height 22
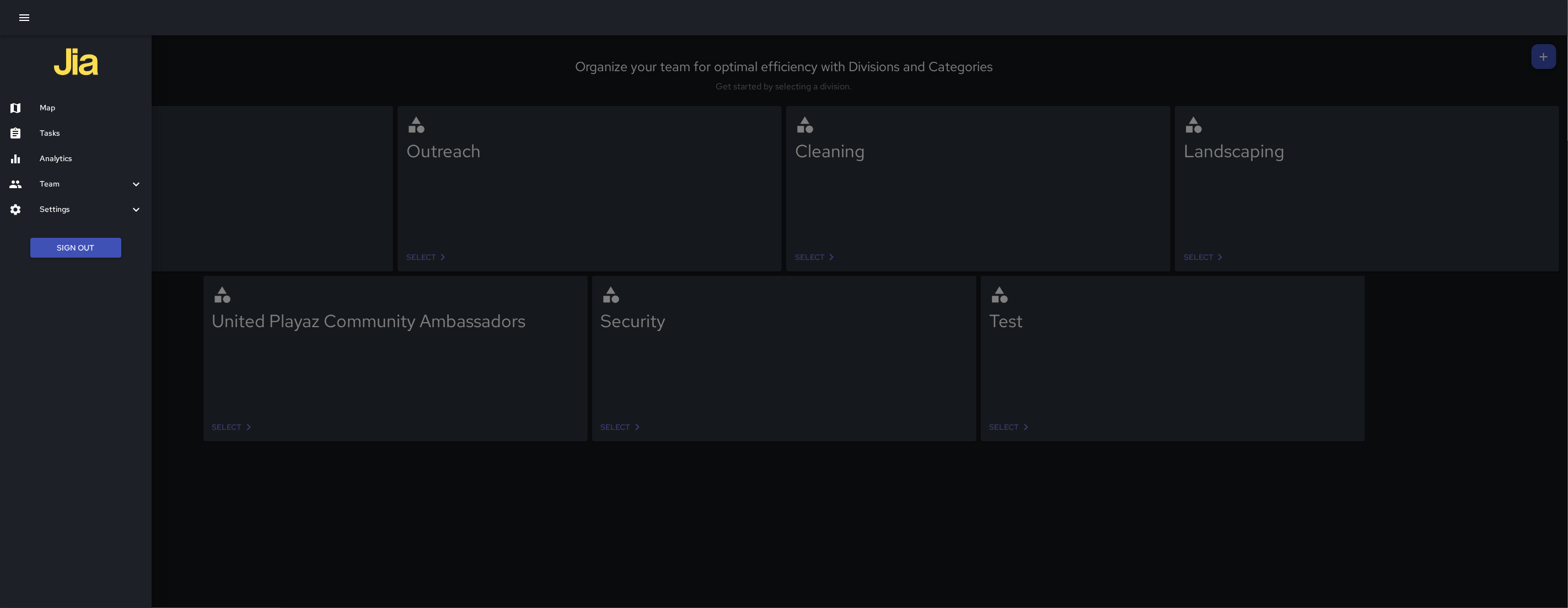
click at [61, 205] on h6 "Settings" at bounding box center [84, 210] width 90 height 12
click at [112, 211] on h6 "Settings" at bounding box center [84, 210] width 90 height 12
click at [91, 285] on h6 "Users" at bounding box center [91, 290] width 103 height 12
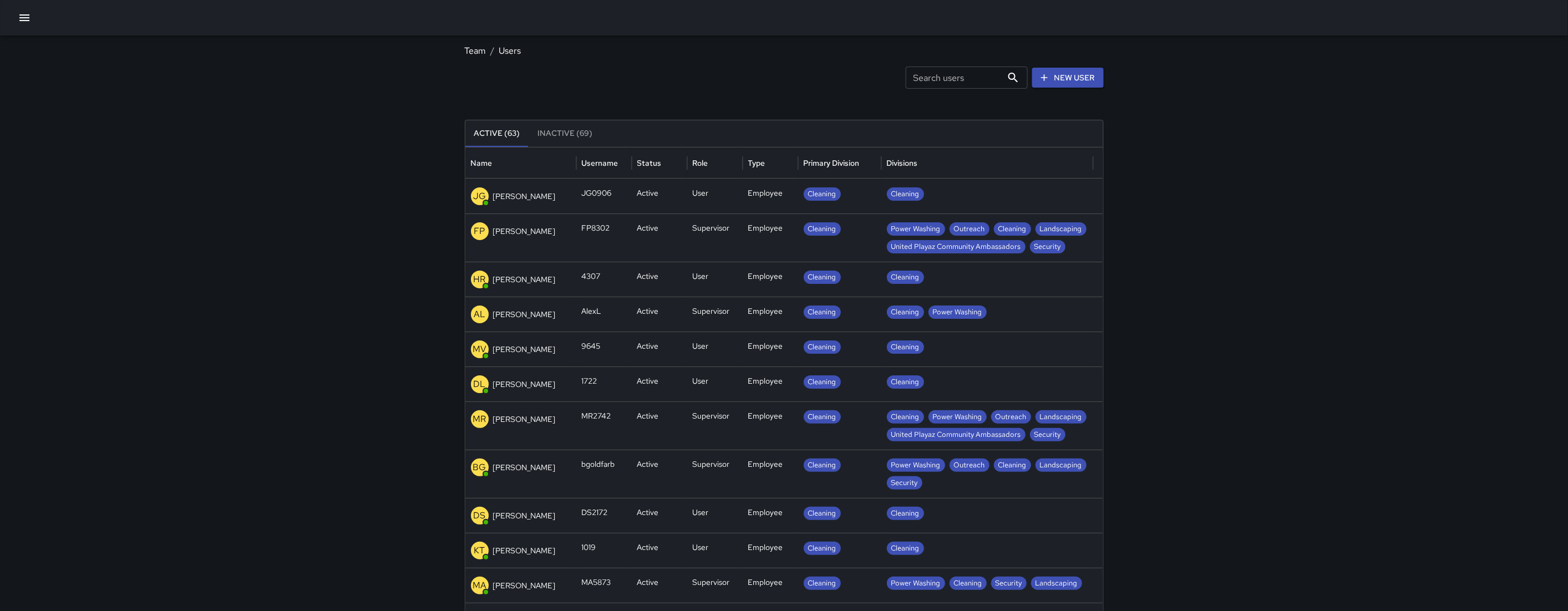
click at [23, 18] on icon "button" at bounding box center [24, 18] width 10 height 7
click at [28, 20] on icon "button" at bounding box center [24, 18] width 14 height 14
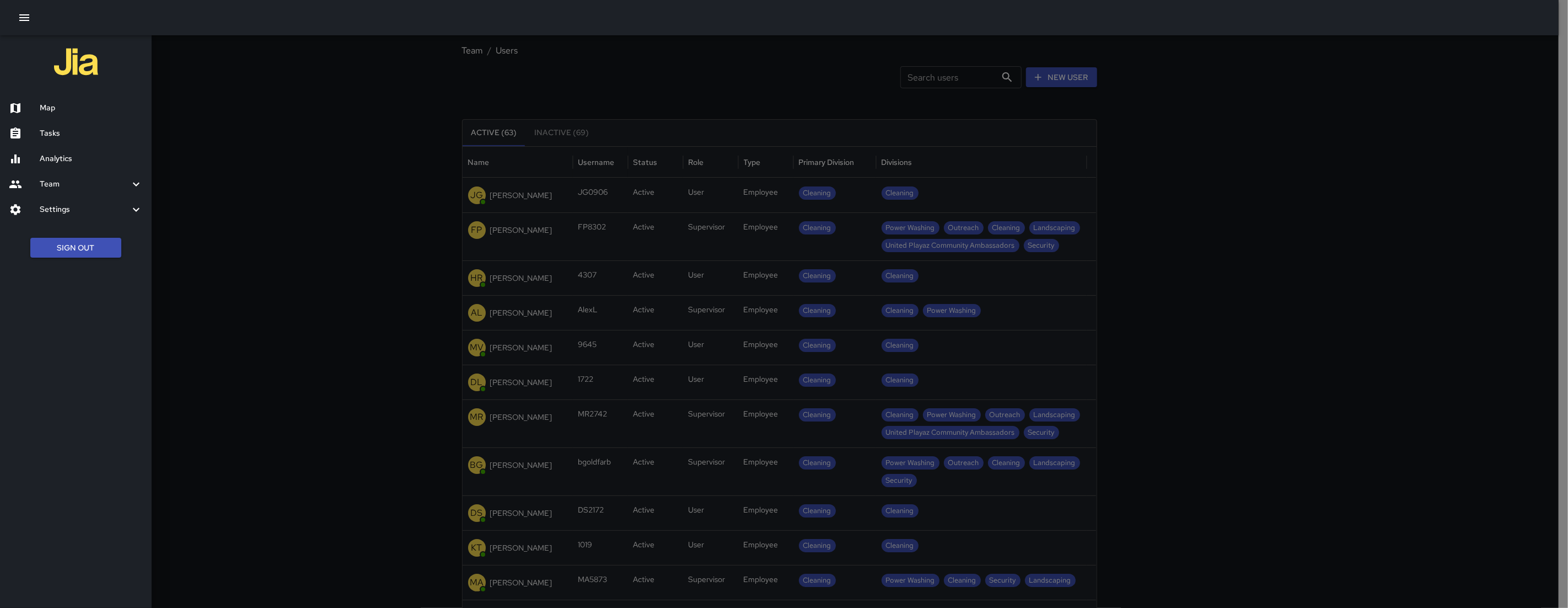
click at [46, 212] on h6 "Settings" at bounding box center [84, 210] width 90 height 12
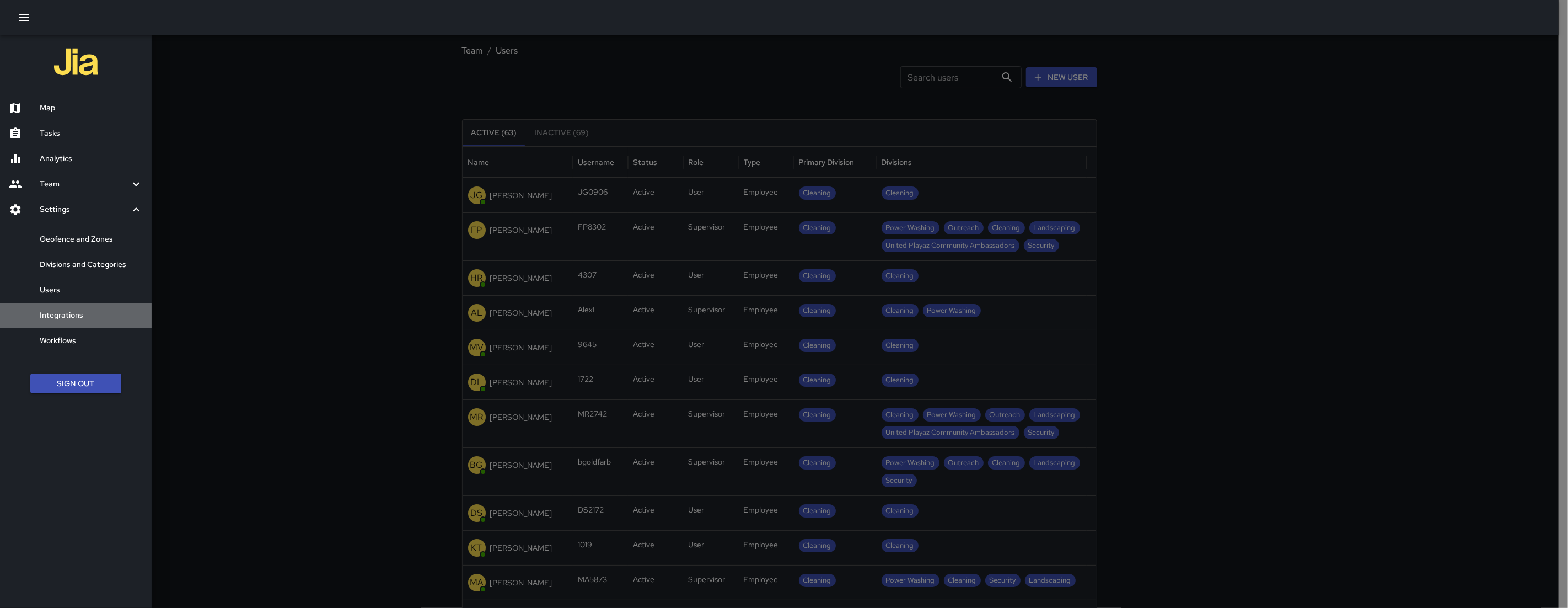
click at [71, 318] on h6 "Integrations" at bounding box center [91, 316] width 103 height 12
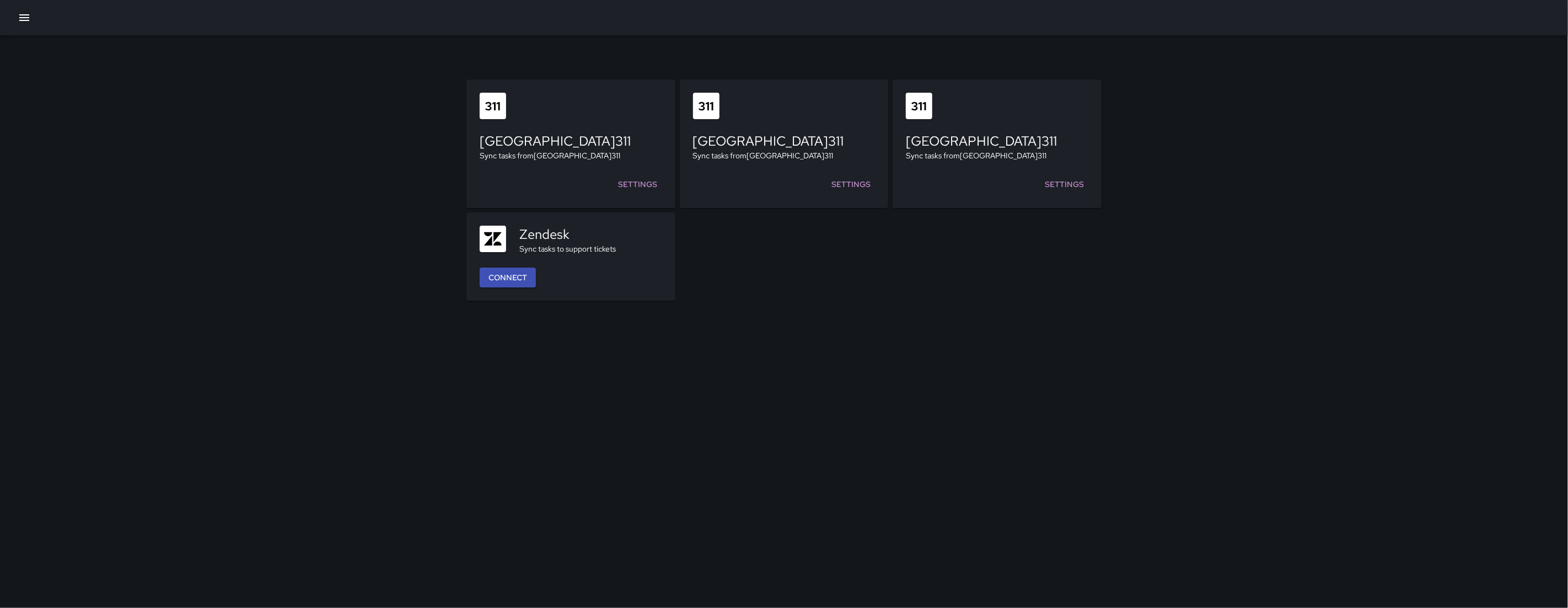
click at [21, 18] on icon "button" at bounding box center [24, 17] width 14 height 14
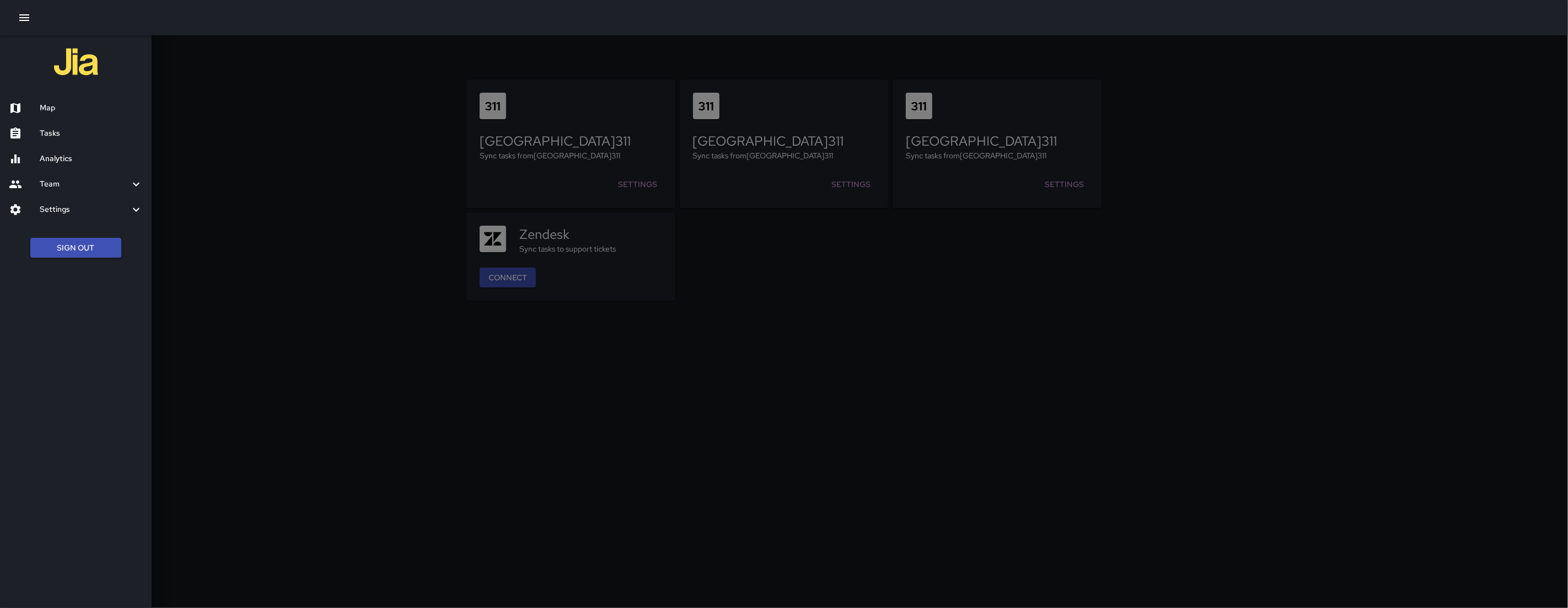
click at [88, 206] on h6 "Settings" at bounding box center [84, 210] width 90 height 12
click at [80, 338] on h6 "Workflows" at bounding box center [91, 341] width 103 height 12
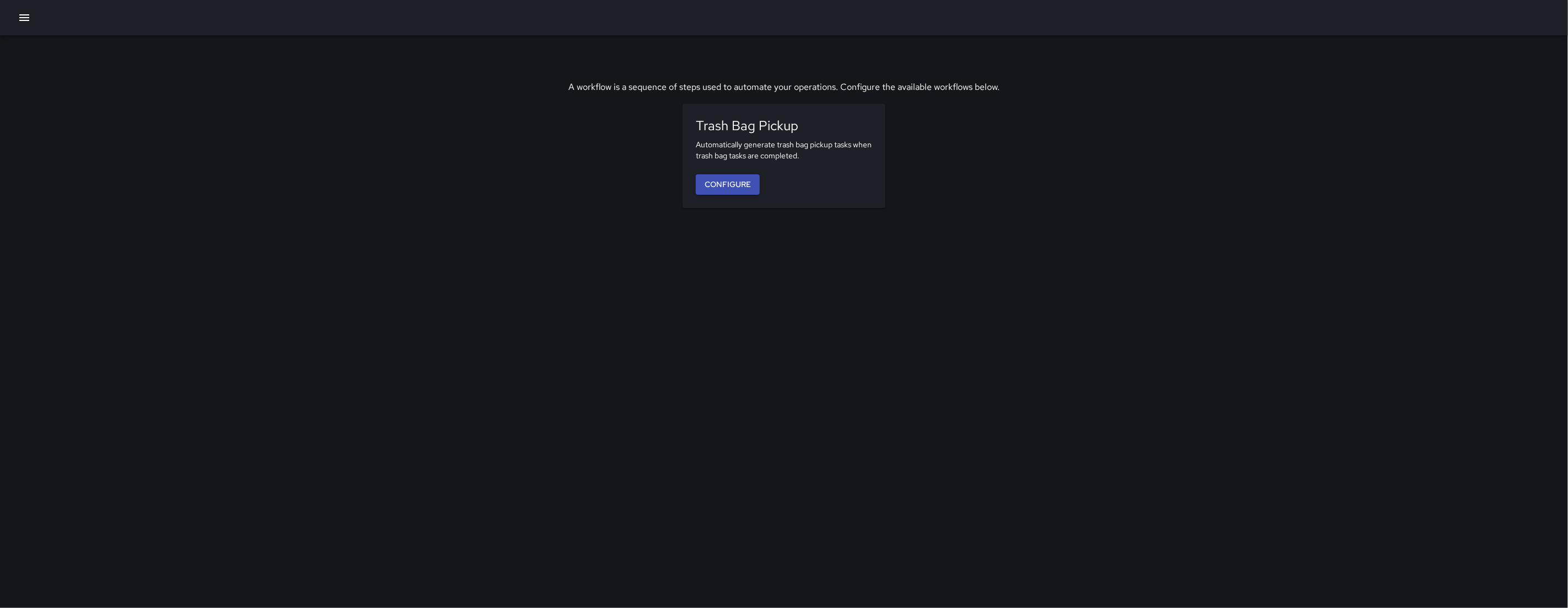
click at [17, 14] on icon "button" at bounding box center [24, 17] width 14 height 14
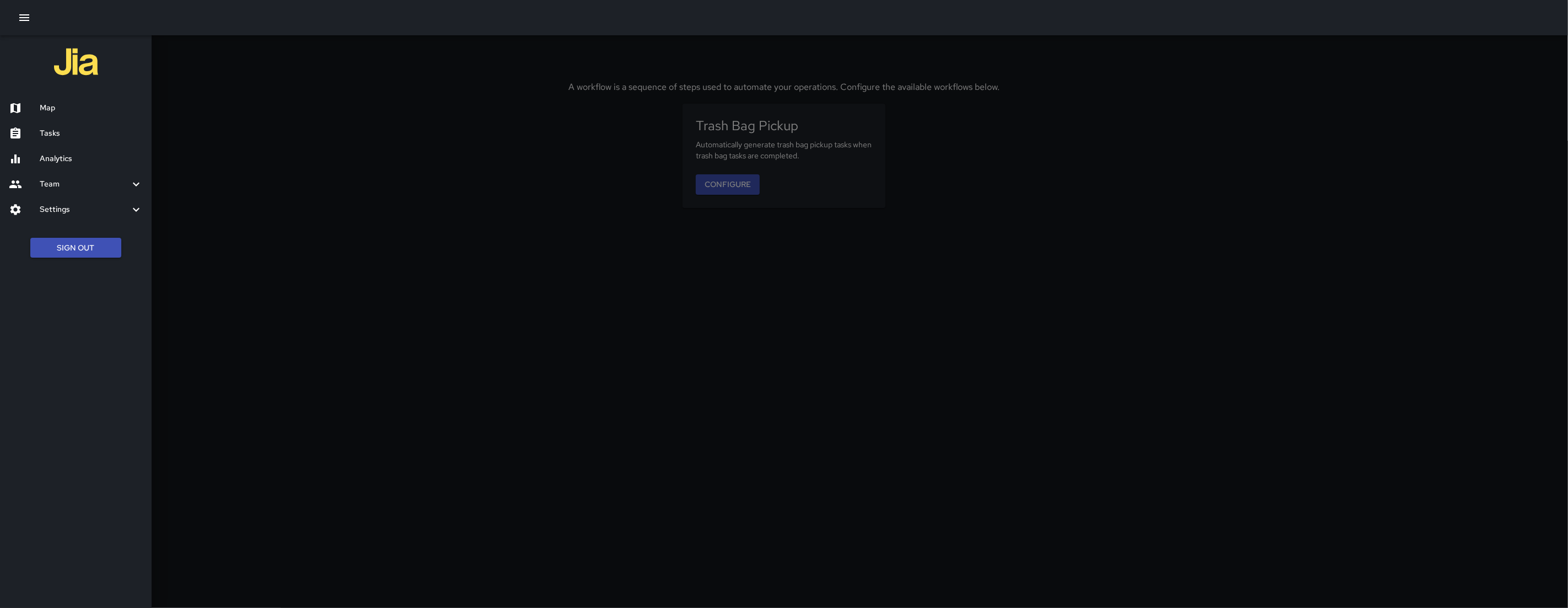
click at [81, 92] on ul "Map Tasks Analytics Team Leaderboard Settings Geofence and Zones Divisions and …" at bounding box center [76, 159] width 151 height 136
drag, startPoint x: 83, startPoint y: 99, endPoint x: 363, endPoint y: 83, distance: 280.5
click at [83, 99] on div "Map" at bounding box center [76, 108] width 151 height 25
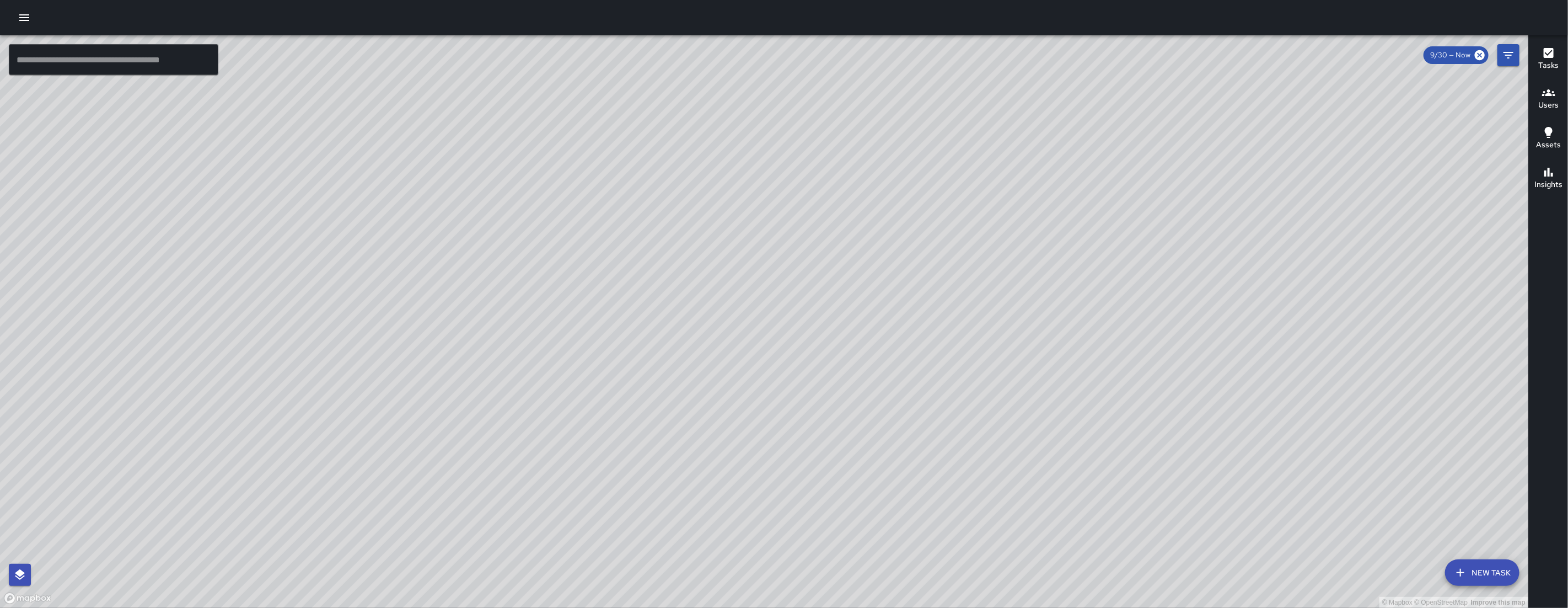
drag, startPoint x: 751, startPoint y: 408, endPoint x: 846, endPoint y: 484, distance: 121.7
click at [846, 484] on div "© Mapbox © OpenStreetMap Improve this map" at bounding box center [764, 321] width 1529 height 573
click at [900, 55] on icon "Filters" at bounding box center [1509, 55] width 14 height 14
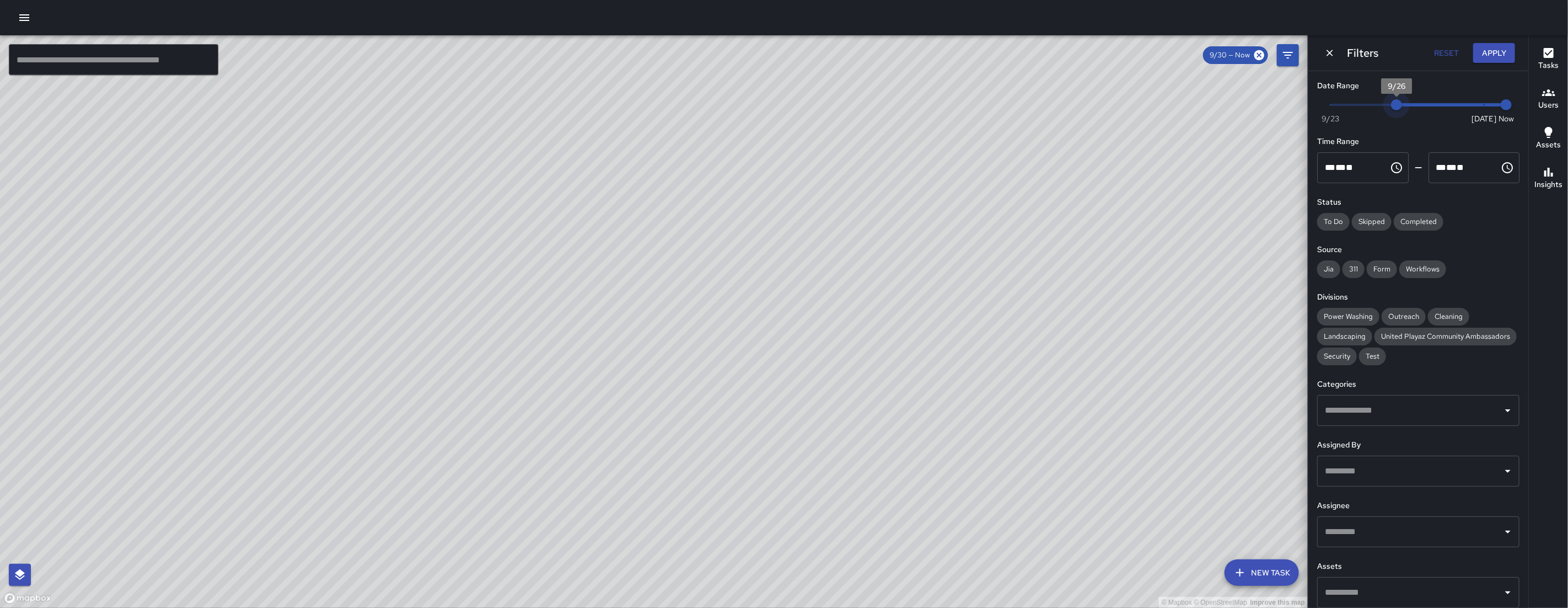
drag, startPoint x: 1473, startPoint y: 109, endPoint x: 1239, endPoint y: 105, distance: 234.0
click at [900, 105] on div "© Mapbox © OpenStreetMap Improve this map ​ New Task 9/30 — Now Map Layers Task…" at bounding box center [784, 321] width 1568 height 573
click at [900, 105] on div "© Mapbox © OpenStreetMap Improve this map" at bounding box center [653, 321] width 1308 height 573
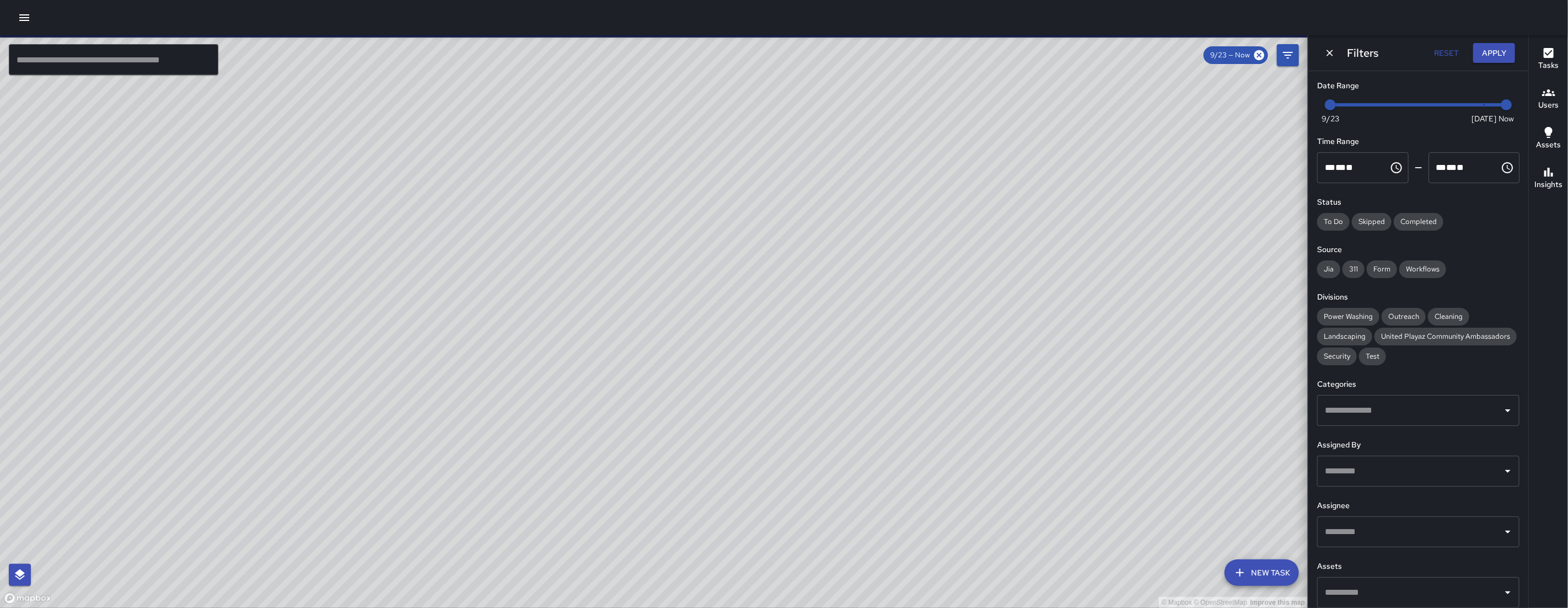
drag, startPoint x: 457, startPoint y: 427, endPoint x: 481, endPoint y: 412, distance: 28.3
click at [481, 412] on div "© Mapbox © OpenStreetMap Improve this map" at bounding box center [653, 321] width 1308 height 573
drag, startPoint x: 606, startPoint y: 543, endPoint x: 521, endPoint y: 453, distance: 123.8
click at [584, 509] on div "© Mapbox © OpenStreetMap Improve this map" at bounding box center [653, 321] width 1308 height 573
click at [521, 453] on div "© Mapbox © OpenStreetMap Improve this map" at bounding box center [653, 321] width 1308 height 573
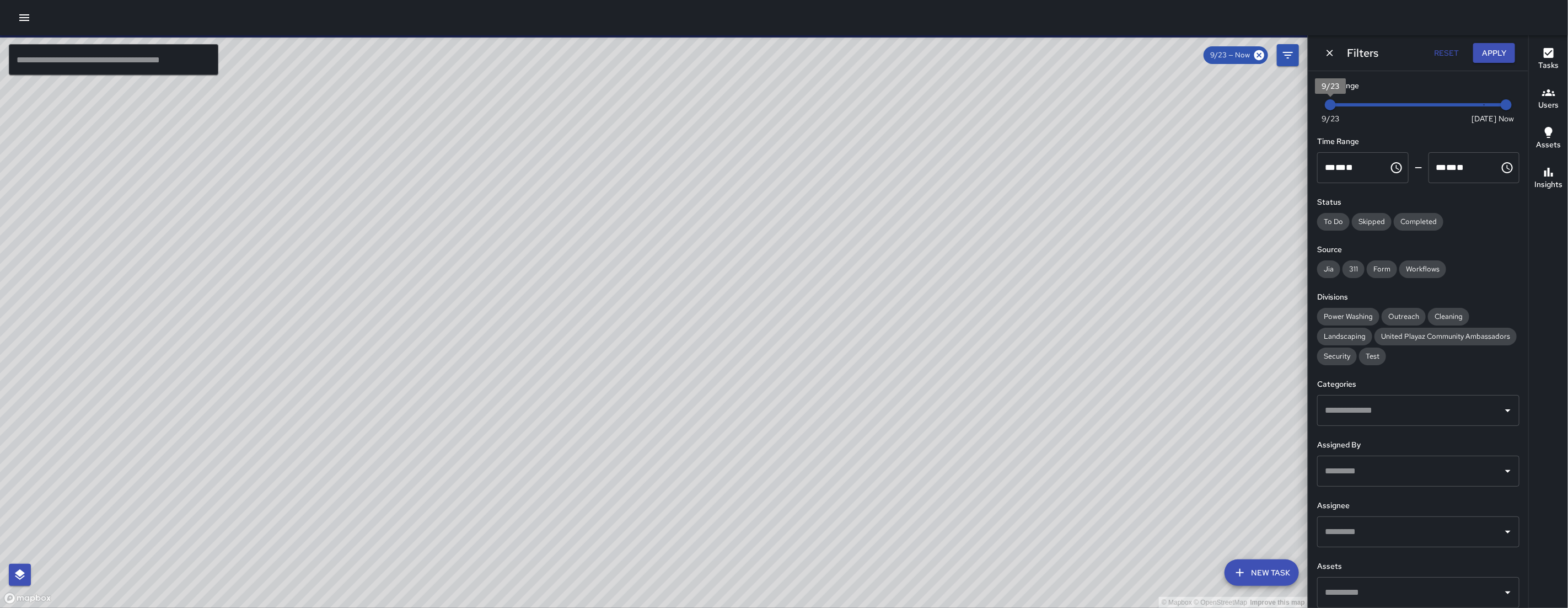
click at [900, 99] on span "9/23" at bounding box center [1330, 104] width 11 height 11
drag, startPoint x: 1418, startPoint y: 100, endPoint x: 1519, endPoint y: 100, distance: 101.0
click at [900, 100] on div "Date Range Now Today 9/23 9/27 9:03 am Time Range ** * ** ** ​ ******** ** * **…" at bounding box center [1418, 339] width 220 height 537
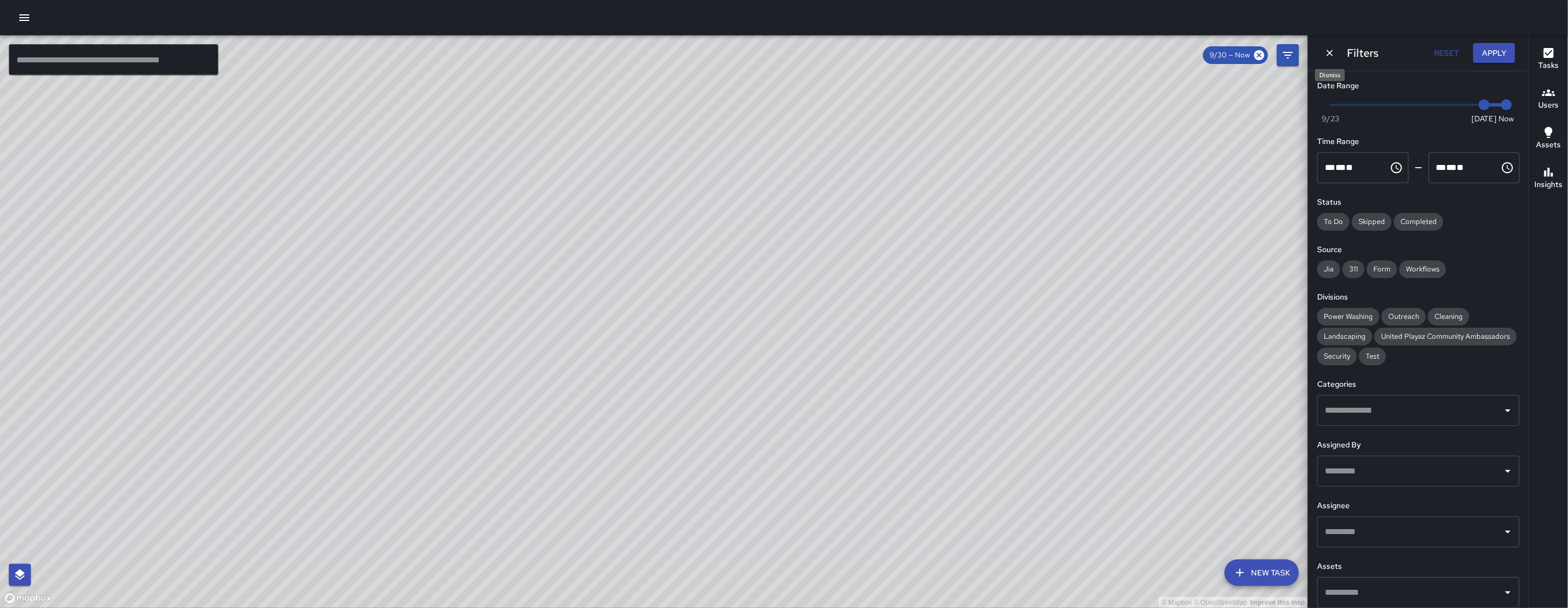
click at [900, 52] on button "Dismiss" at bounding box center [1330, 52] width 17 height 17
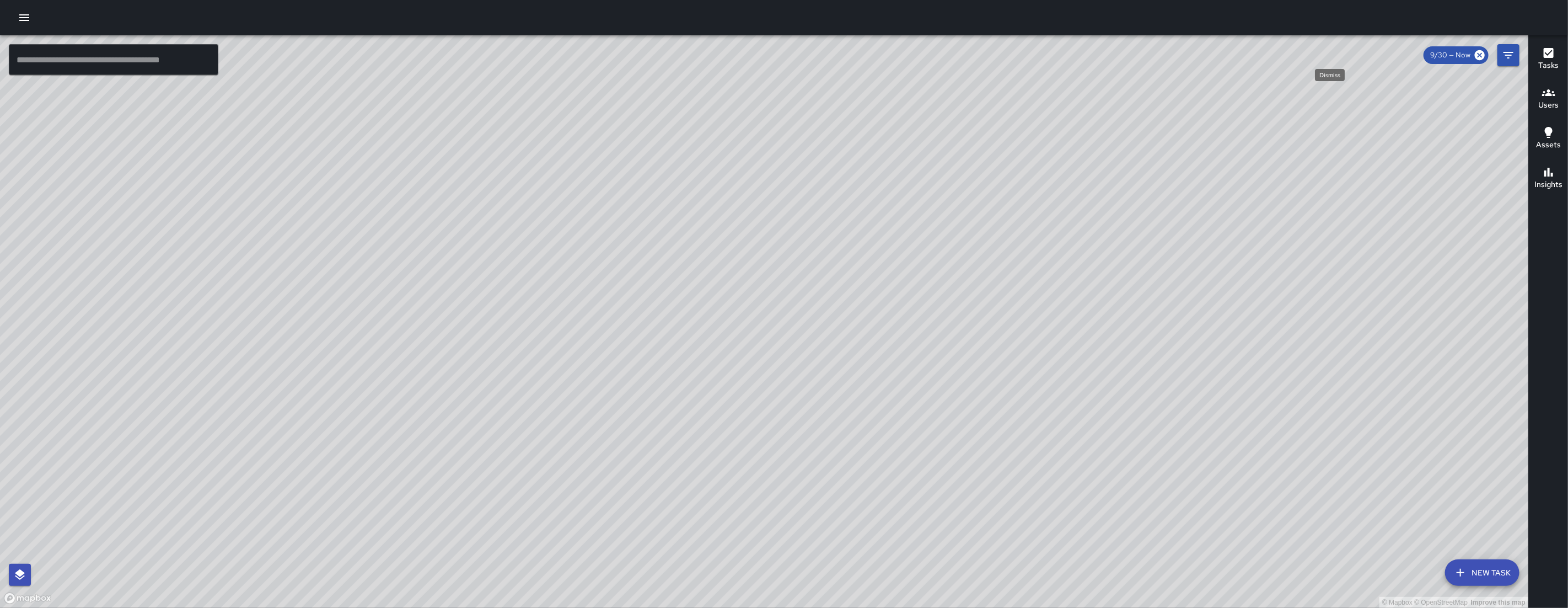
drag, startPoint x: 1507, startPoint y: 50, endPoint x: 1506, endPoint y: 56, distance: 6.1
click at [900, 50] on icon "Filters" at bounding box center [1509, 55] width 14 height 14
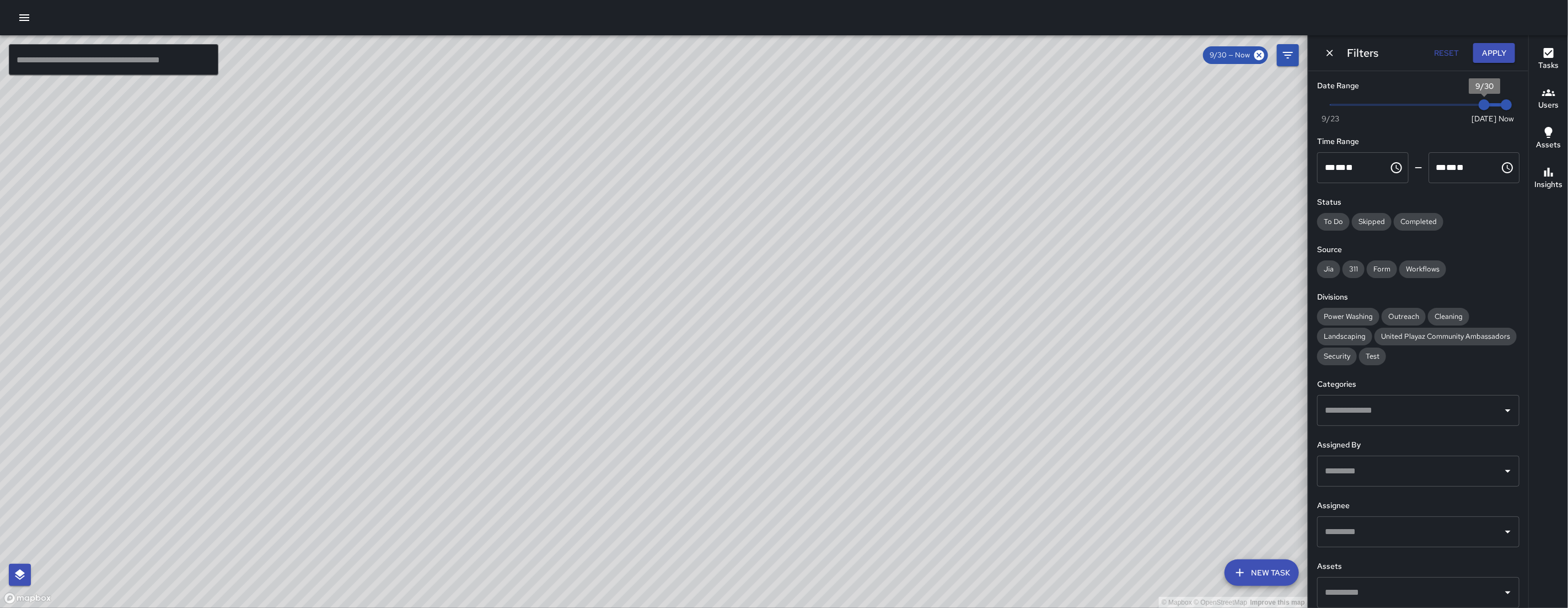
type input "*"
drag, startPoint x: 1219, startPoint y: 103, endPoint x: 1165, endPoint y: 103, distance: 54.0
click at [900, 103] on div "© Mapbox © OpenStreetMap Improve this map ​ New Task 9/30 — Now Map Layers Task…" at bounding box center [784, 321] width 1568 height 573
drag, startPoint x: 694, startPoint y: 335, endPoint x: 741, endPoint y: 314, distance: 51.5
click at [732, 310] on div "© Mapbox © OpenStreetMap Improve this map" at bounding box center [653, 321] width 1308 height 573
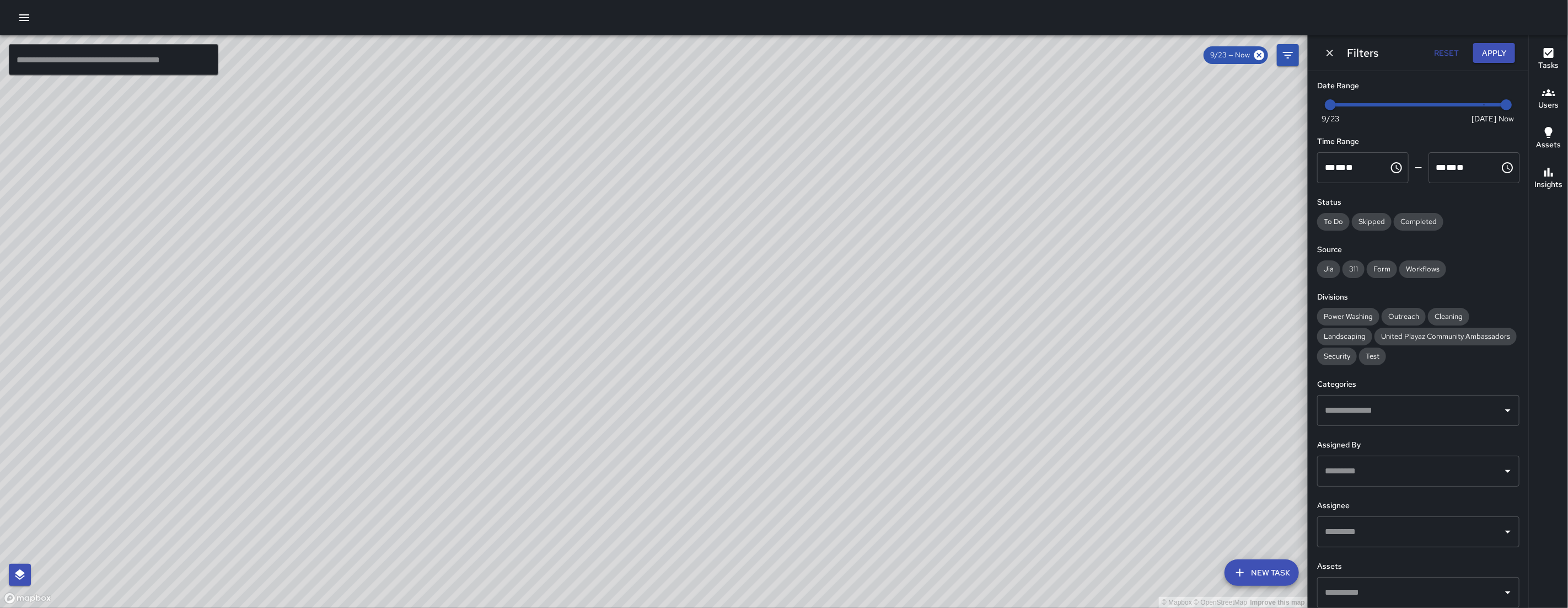
click at [739, 308] on div "© Mapbox © OpenStreetMap Improve this map" at bounding box center [653, 321] width 1308 height 573
drag, startPoint x: 635, startPoint y: 473, endPoint x: 599, endPoint y: 573, distance: 106.3
click at [632, 509] on div "© Mapbox © OpenStreetMap Improve this map" at bounding box center [653, 321] width 1308 height 573
click at [900, 49] on icon "Dismiss" at bounding box center [1329, 52] width 11 height 11
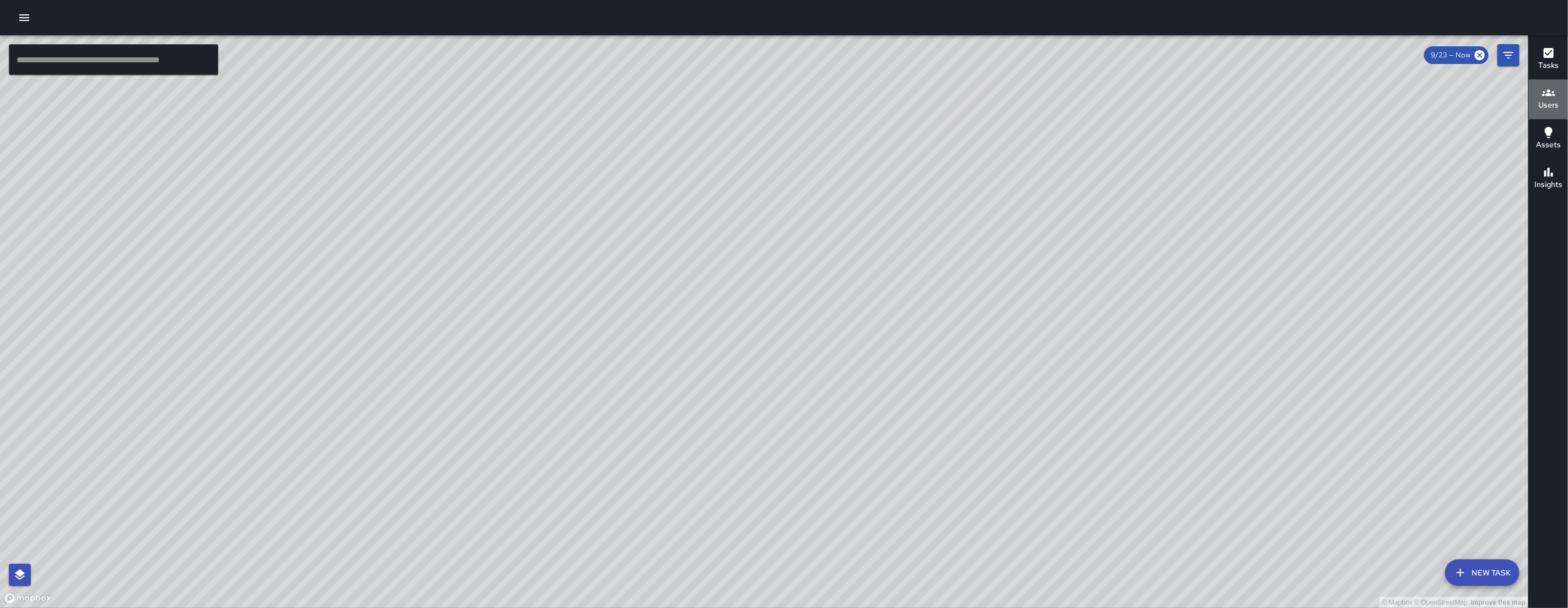
click at [900, 91] on icon "button" at bounding box center [1550, 93] width 14 height 14
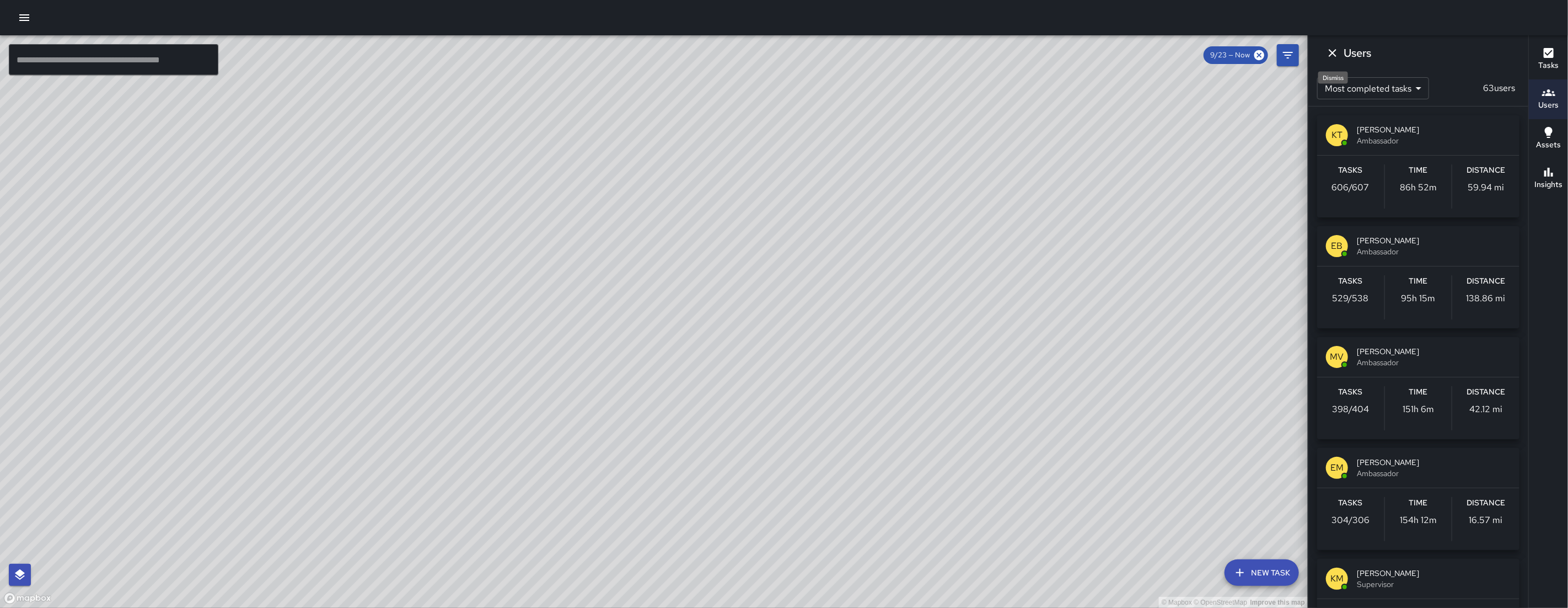
click at [900, 55] on icon "Dismiss" at bounding box center [1333, 53] width 14 height 14
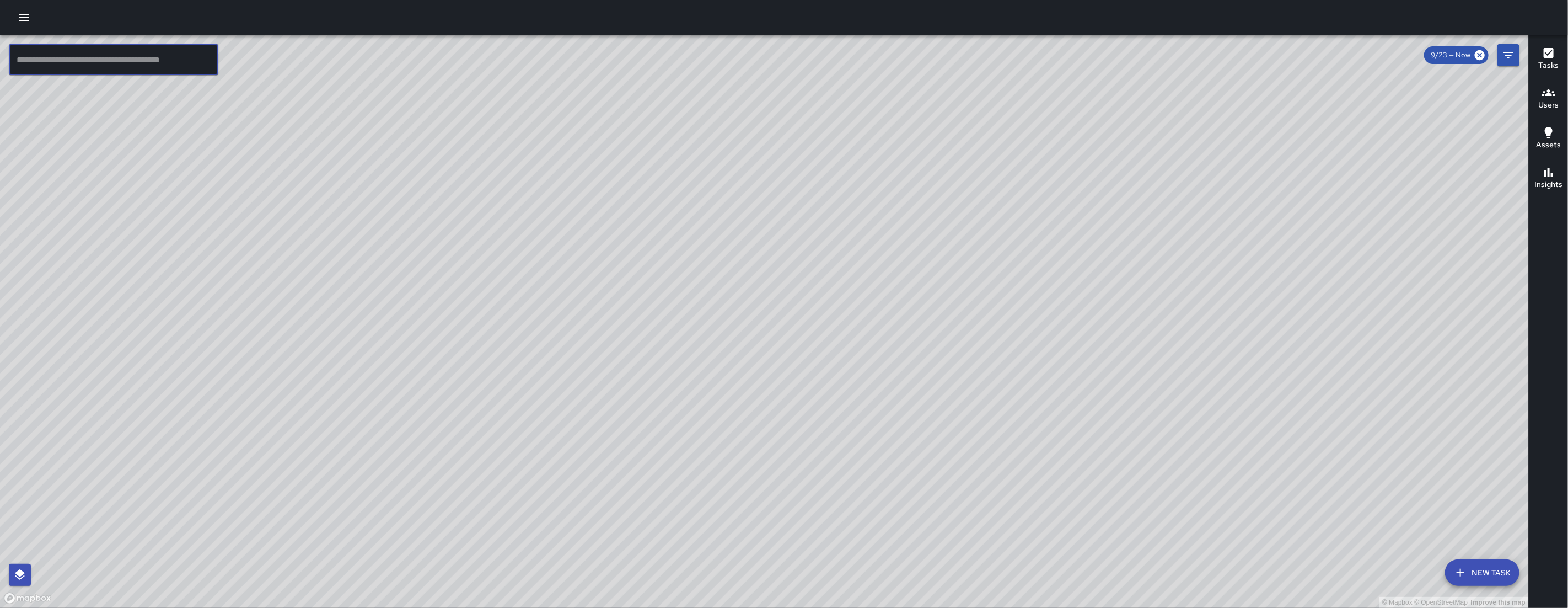
click at [150, 45] on input "text" at bounding box center [114, 59] width 210 height 31
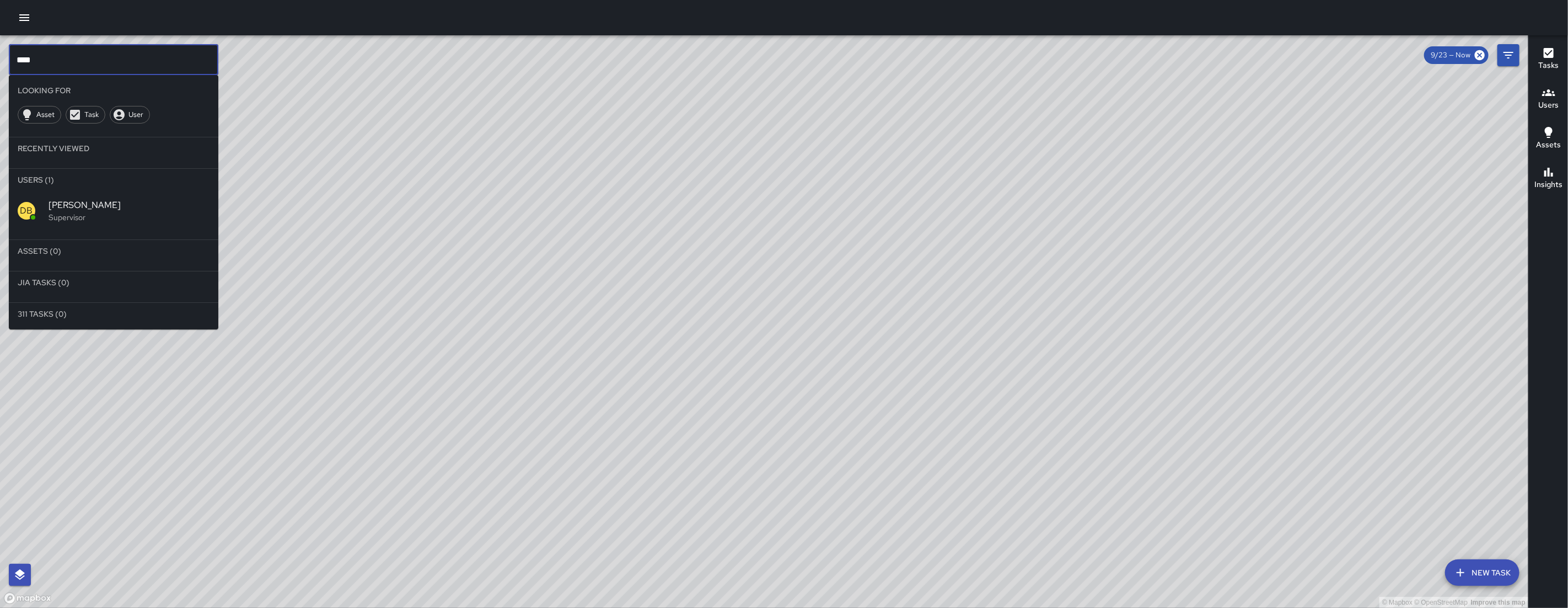
type input "****"
click at [109, 196] on div "DB DeAndre Barney Supervisor" at bounding box center [114, 211] width 210 height 40
click at [109, 196] on div "© Mapbox © OpenStreetMap Improve this map" at bounding box center [764, 321] width 1529 height 573
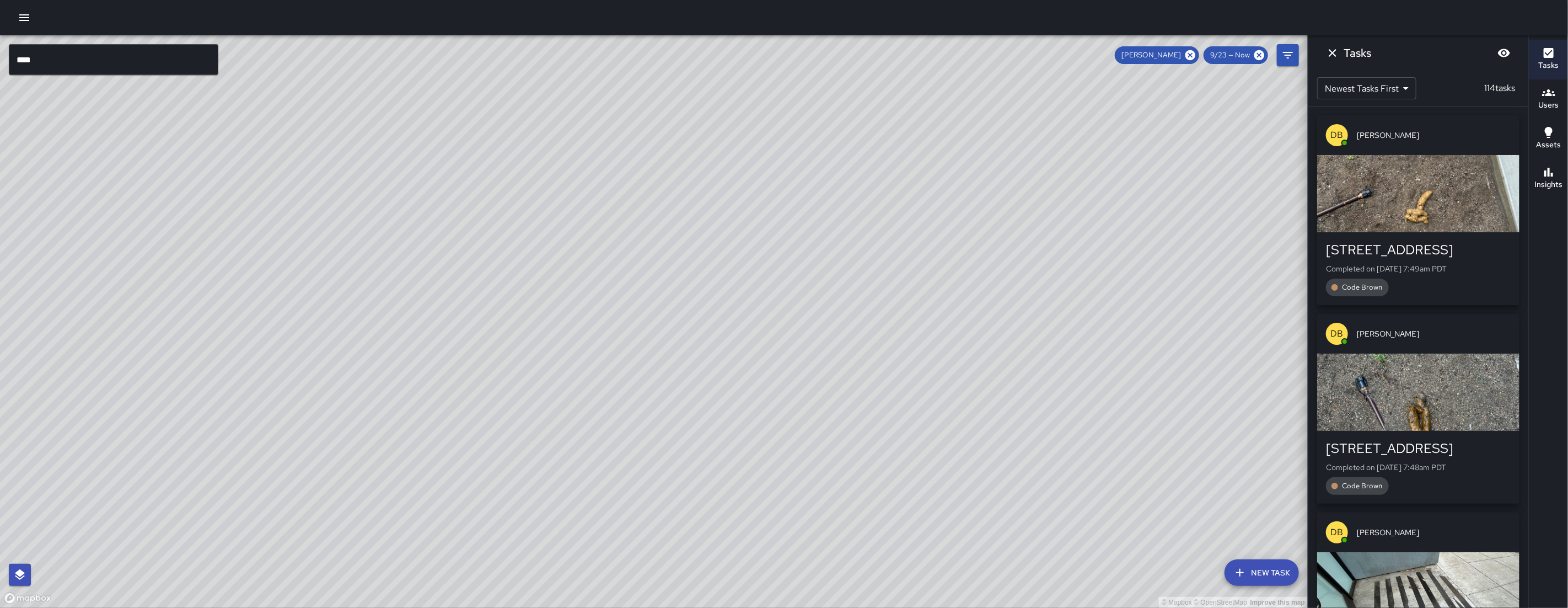
drag, startPoint x: 563, startPoint y: 316, endPoint x: 529, endPoint y: 367, distance: 61.3
click at [532, 371] on div "© Mapbox © OpenStreetMap Improve this map" at bounding box center [653, 321] width 1308 height 573
click at [26, 15] on icon "button" at bounding box center [24, 17] width 10 height 7
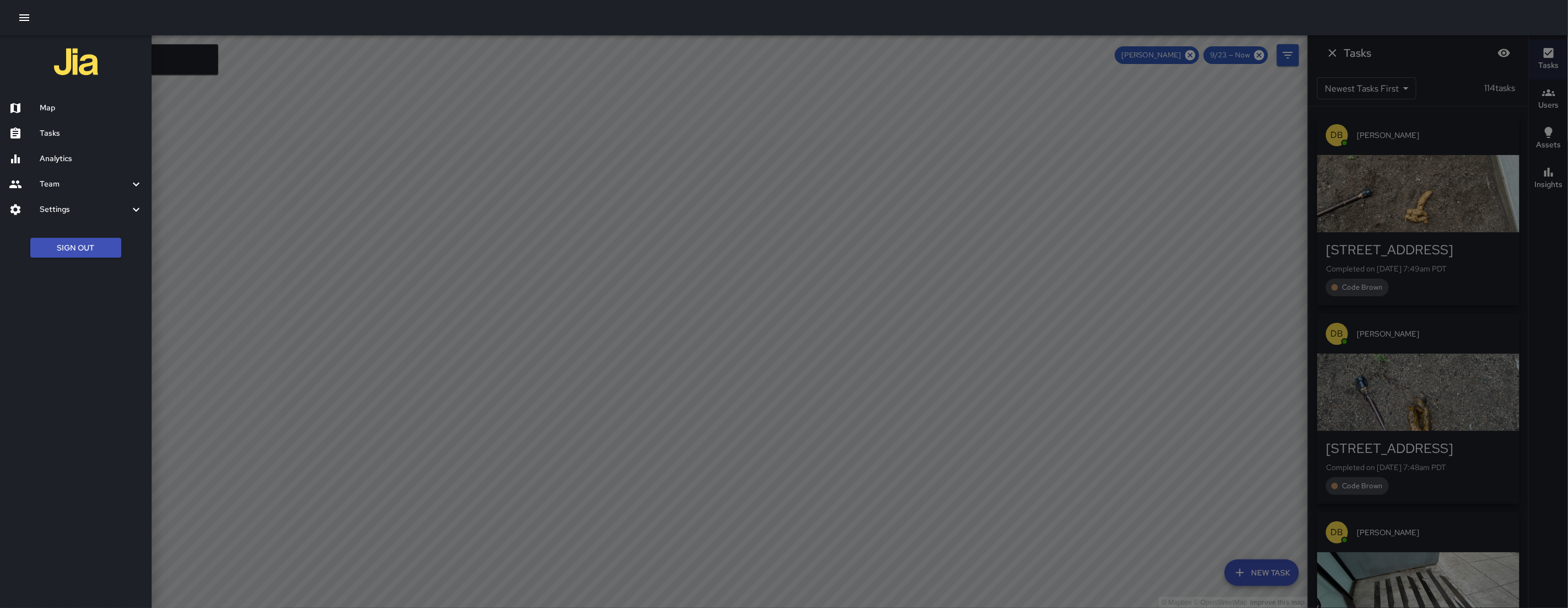
click at [67, 157] on h6 "Analytics" at bounding box center [91, 158] width 103 height 12
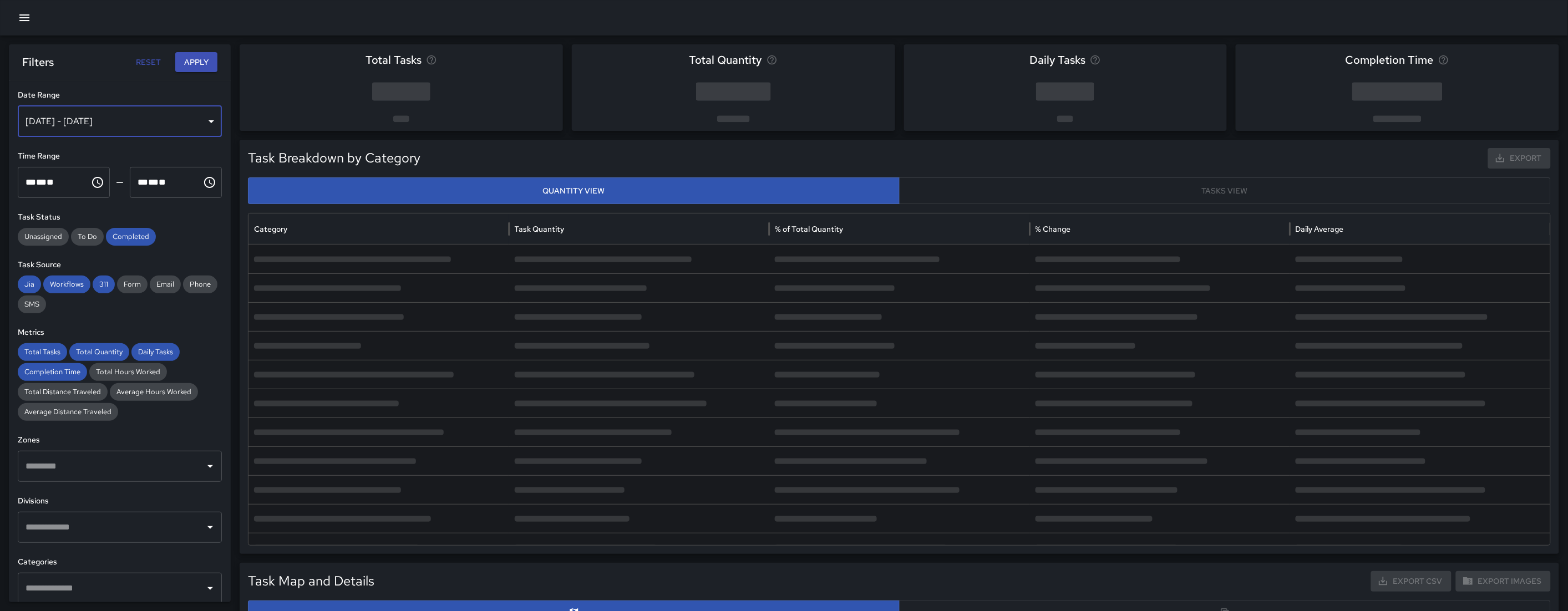
click at [141, 119] on div "Sep 24, 2025 - Sep 30, 2025" at bounding box center [119, 121] width 204 height 31
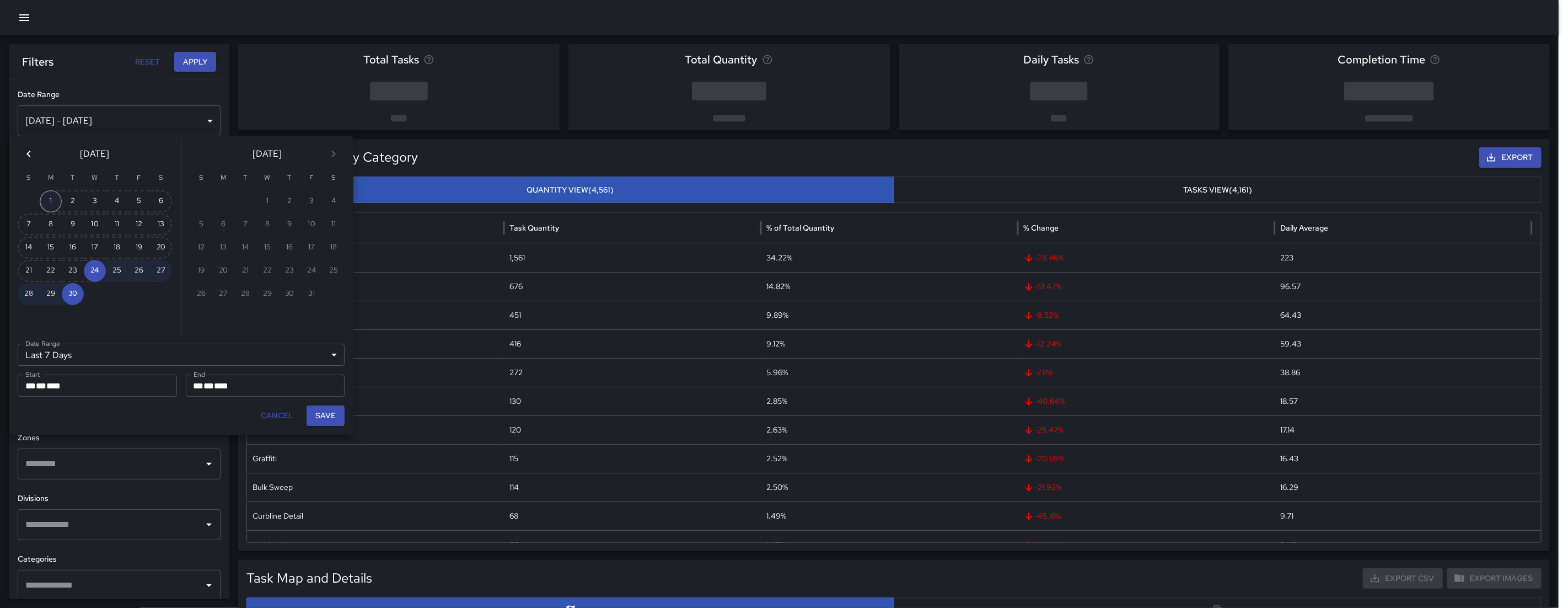
click at [57, 196] on button "1" at bounding box center [50, 201] width 22 height 22
type input "******"
type input "**********"
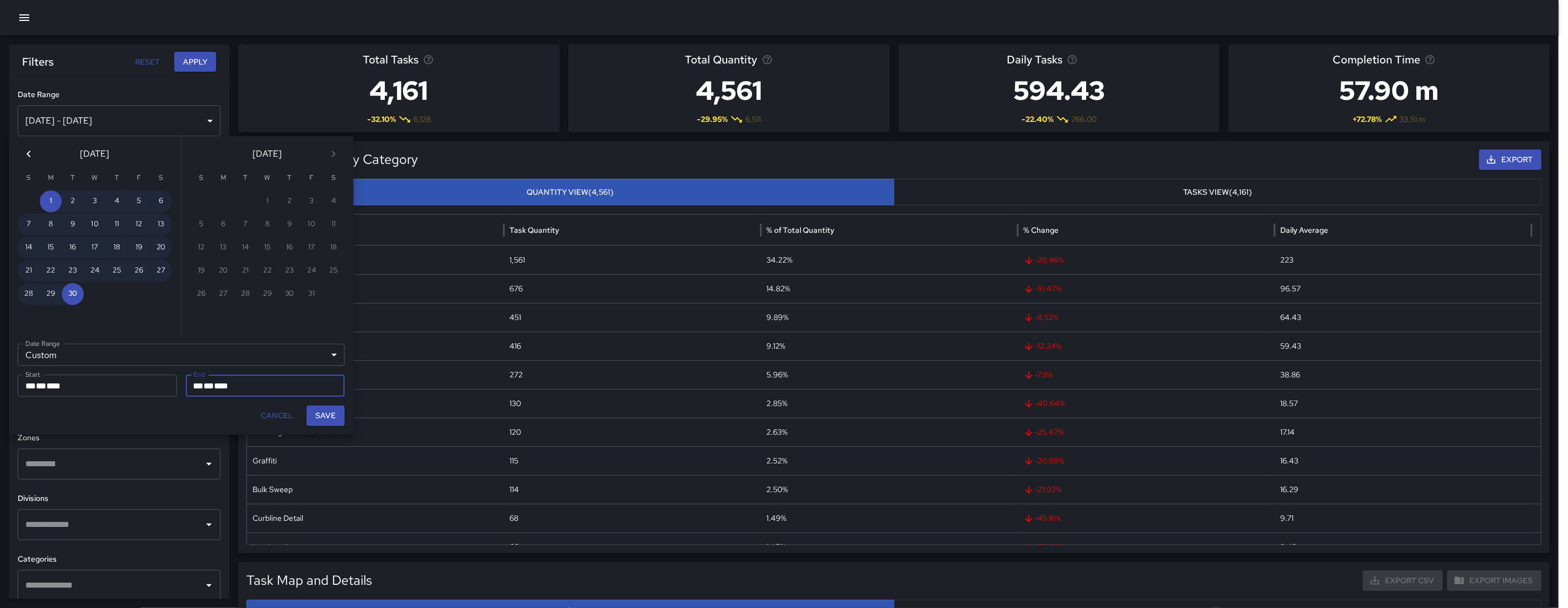
click at [317, 419] on button "Save" at bounding box center [325, 415] width 38 height 20
click at [317, 419] on div "Blocking Public Sidewalk" at bounding box center [375, 432] width 257 height 29
type input "**********"
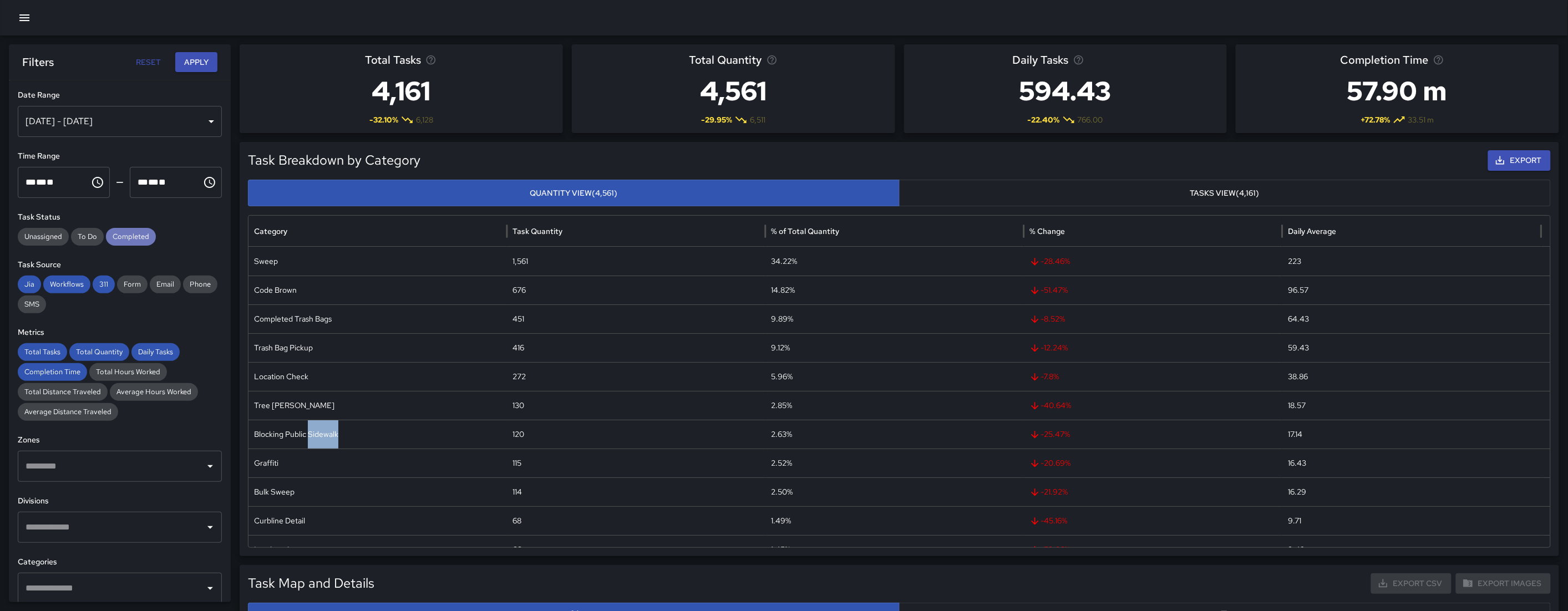
click at [133, 243] on div "Completed" at bounding box center [130, 236] width 50 height 18
click at [135, 240] on span "Completed" at bounding box center [130, 236] width 50 height 11
click at [62, 284] on span "Workflows" at bounding box center [66, 284] width 47 height 11
click at [100, 288] on span "311" at bounding box center [103, 284] width 22 height 11
click at [30, 288] on span "Jia" at bounding box center [29, 284] width 23 height 11
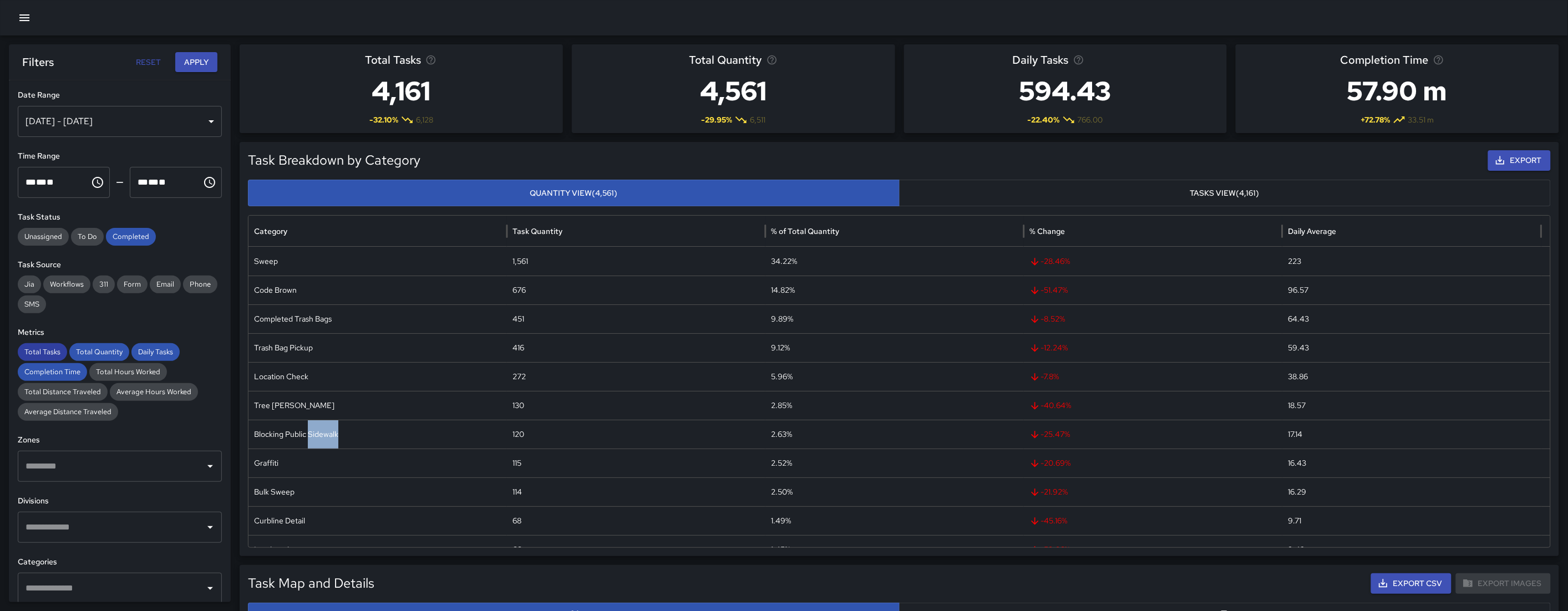
click at [54, 355] on span "Total Tasks" at bounding box center [42, 351] width 50 height 11
click at [74, 366] on div "Completion Time" at bounding box center [52, 372] width 69 height 18
click at [113, 346] on span "Total Quantity" at bounding box center [99, 351] width 60 height 11
click at [142, 352] on span "Daily Tasks" at bounding box center [155, 351] width 48 height 11
click at [137, 239] on span "Completed" at bounding box center [130, 236] width 50 height 11
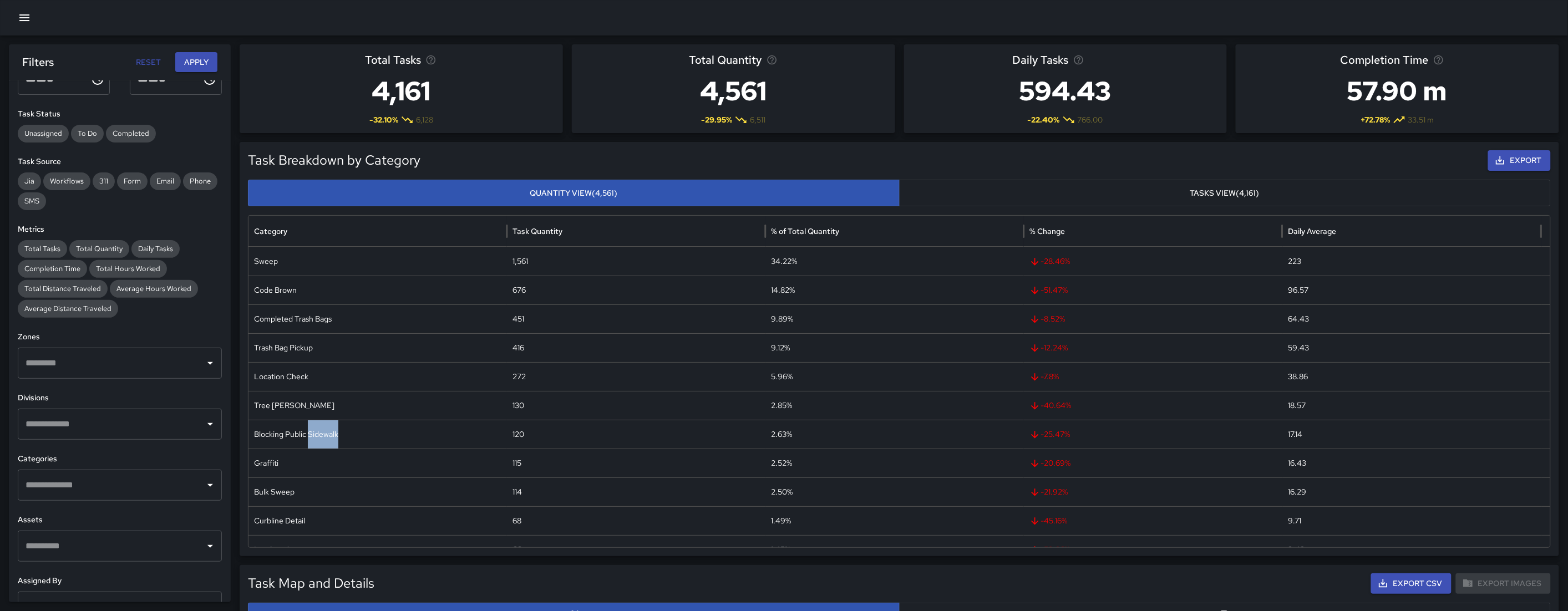
scroll to position [150, 0]
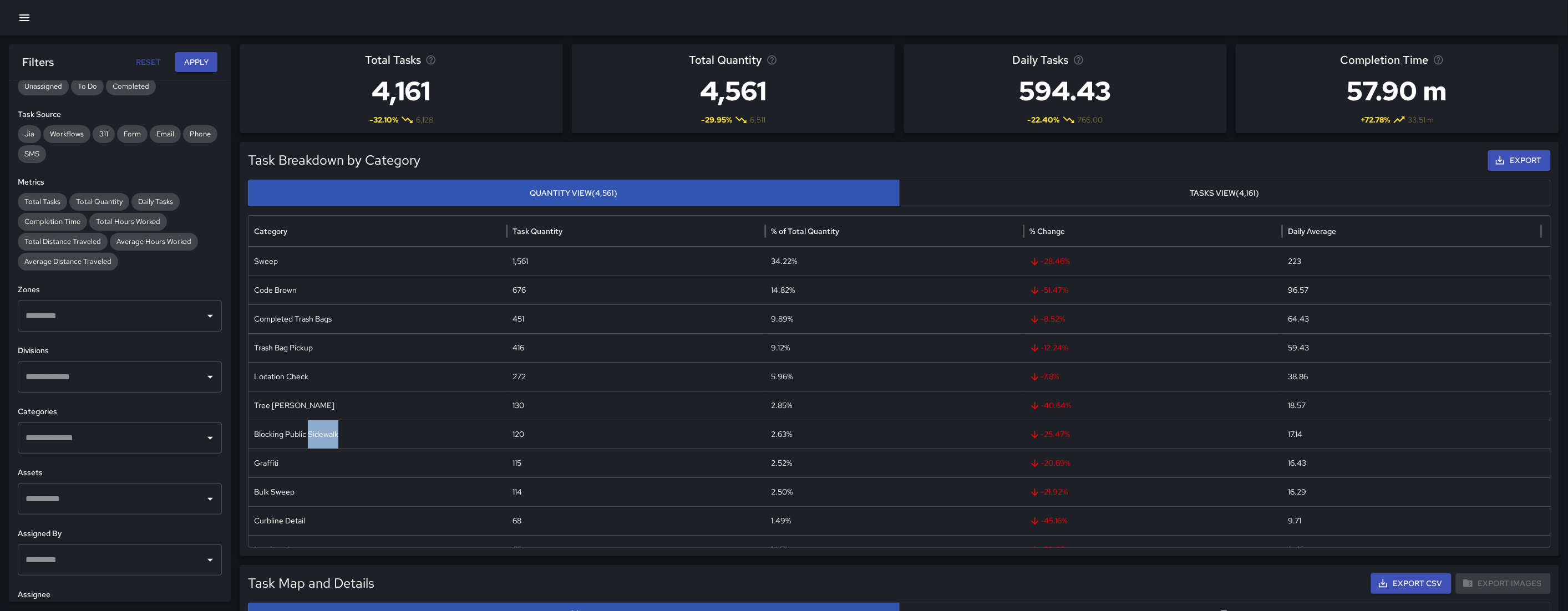
click at [103, 303] on div "​" at bounding box center [119, 316] width 204 height 31
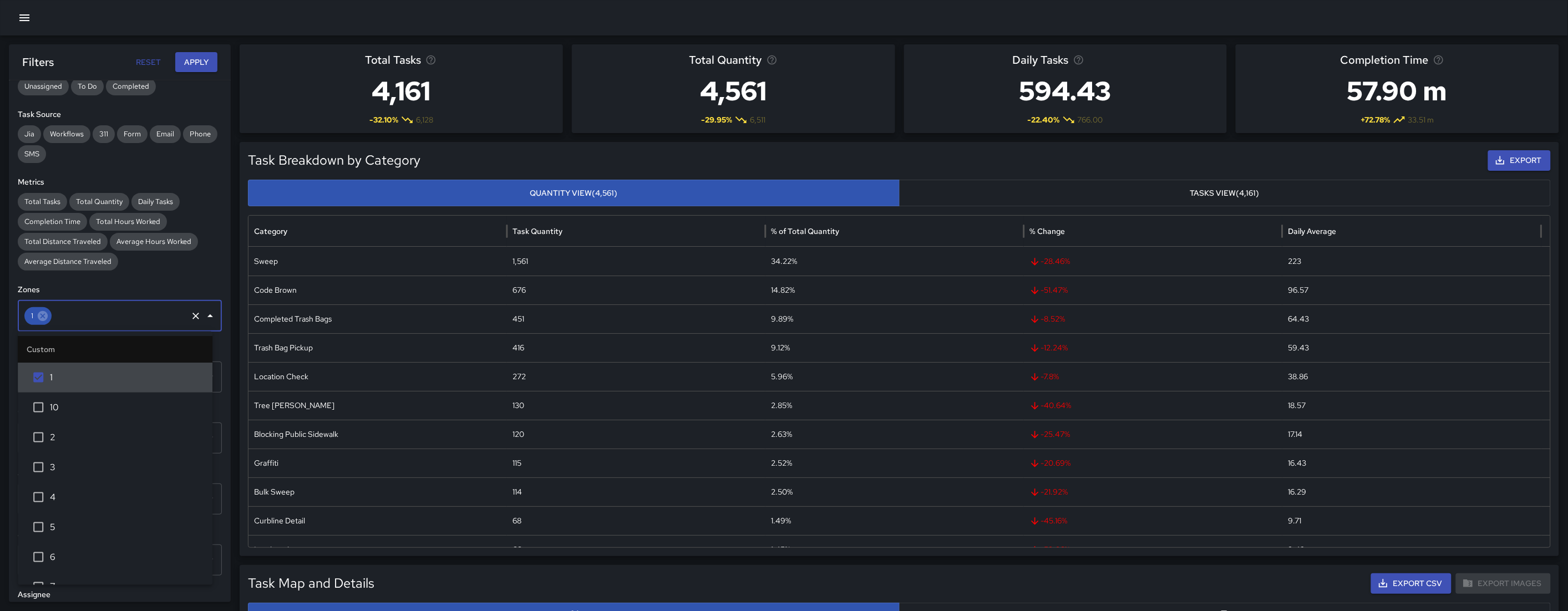
click at [159, 286] on h6 "Zones" at bounding box center [119, 290] width 204 height 12
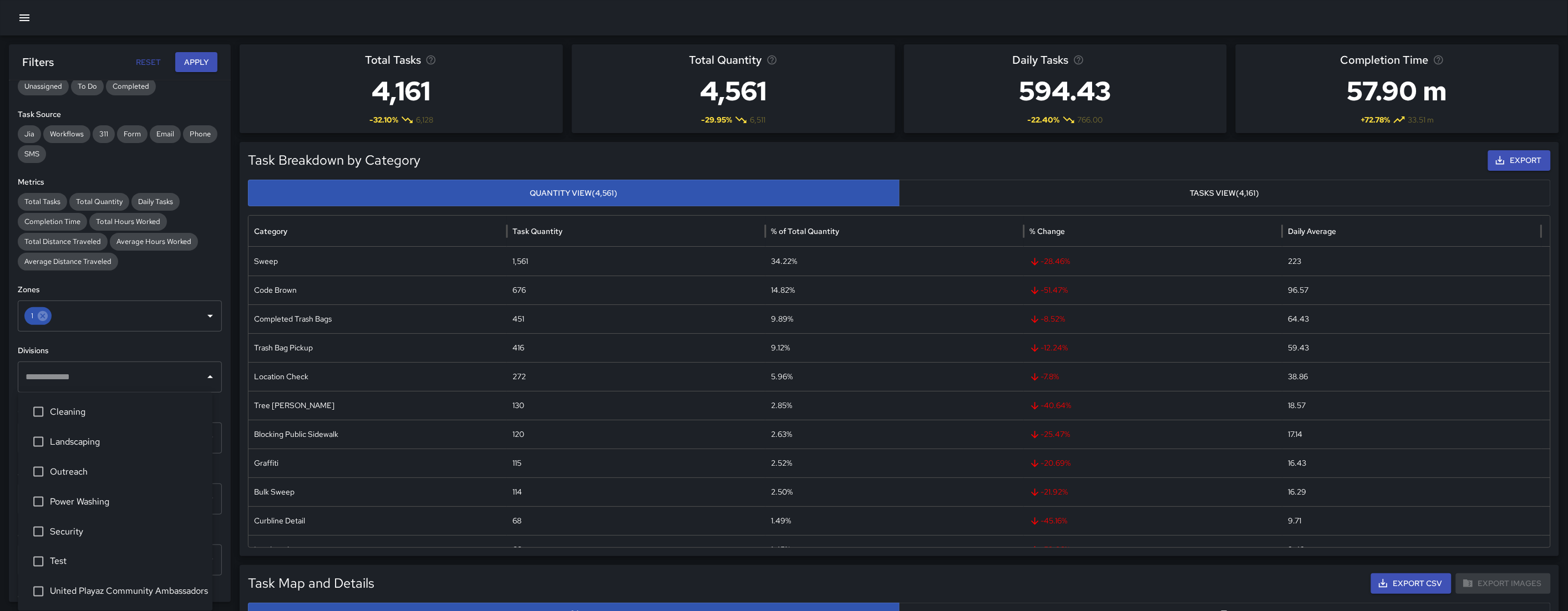
click at [98, 390] on div "​" at bounding box center [119, 377] width 204 height 31
click at [153, 267] on div "Total Tasks Total Quantity Daily Tasks Completion Time Total Hours Worked Total…" at bounding box center [119, 232] width 204 height 78
click at [100, 456] on div "**********" at bounding box center [119, 341] width 222 height 521
click at [97, 451] on div "​" at bounding box center [119, 438] width 204 height 31
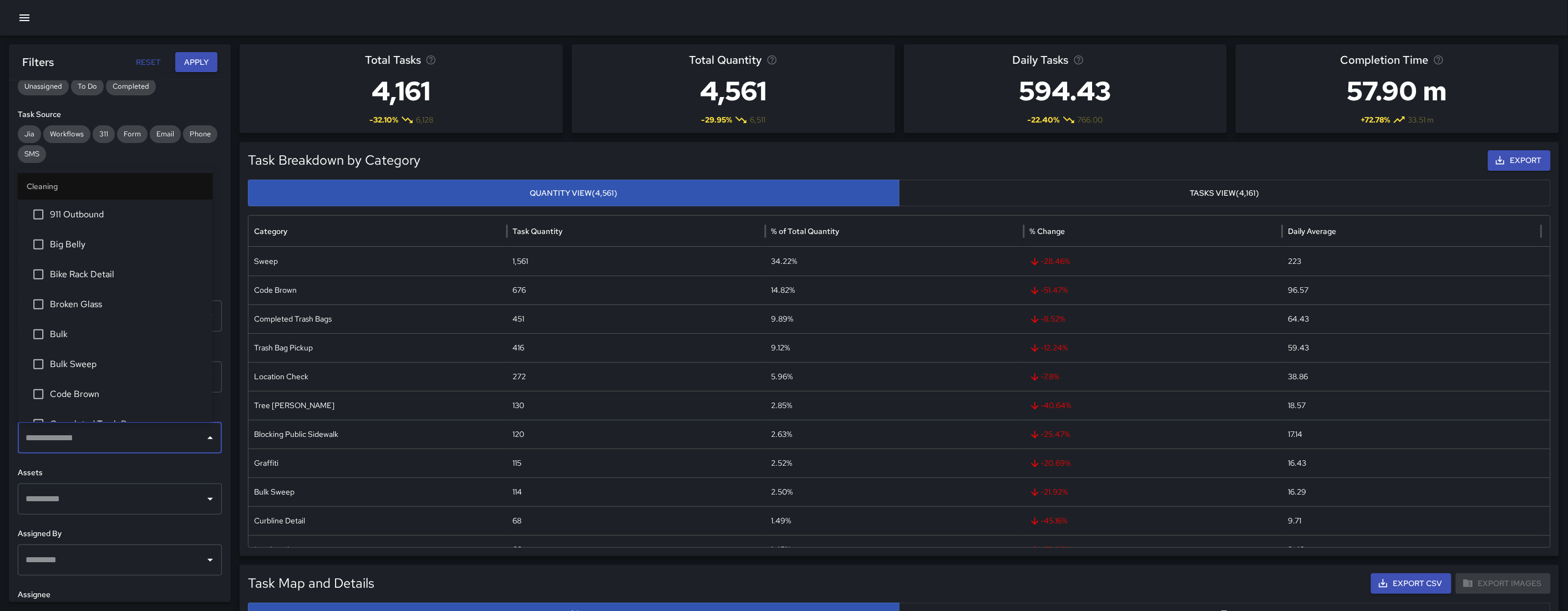
type input "*"
click at [100, 256] on span "For Pressure Washer" at bounding box center [126, 256] width 153 height 14
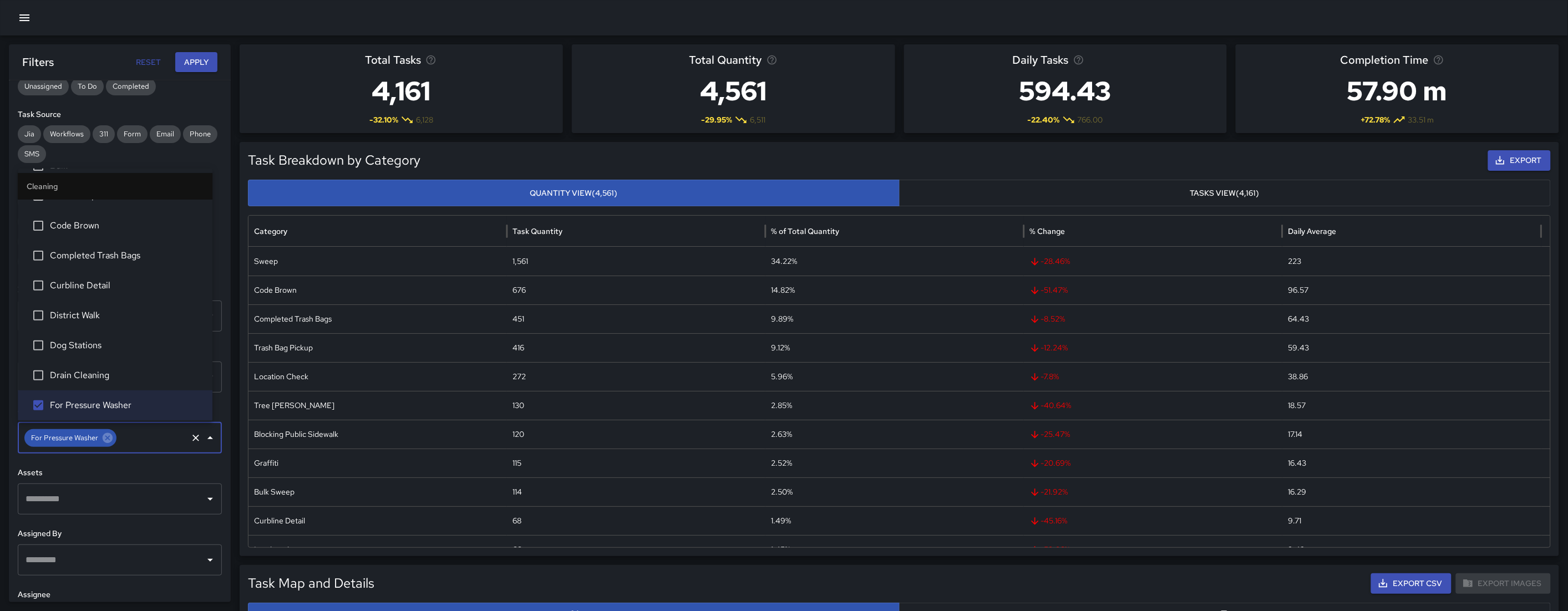
scroll to position [288, 0]
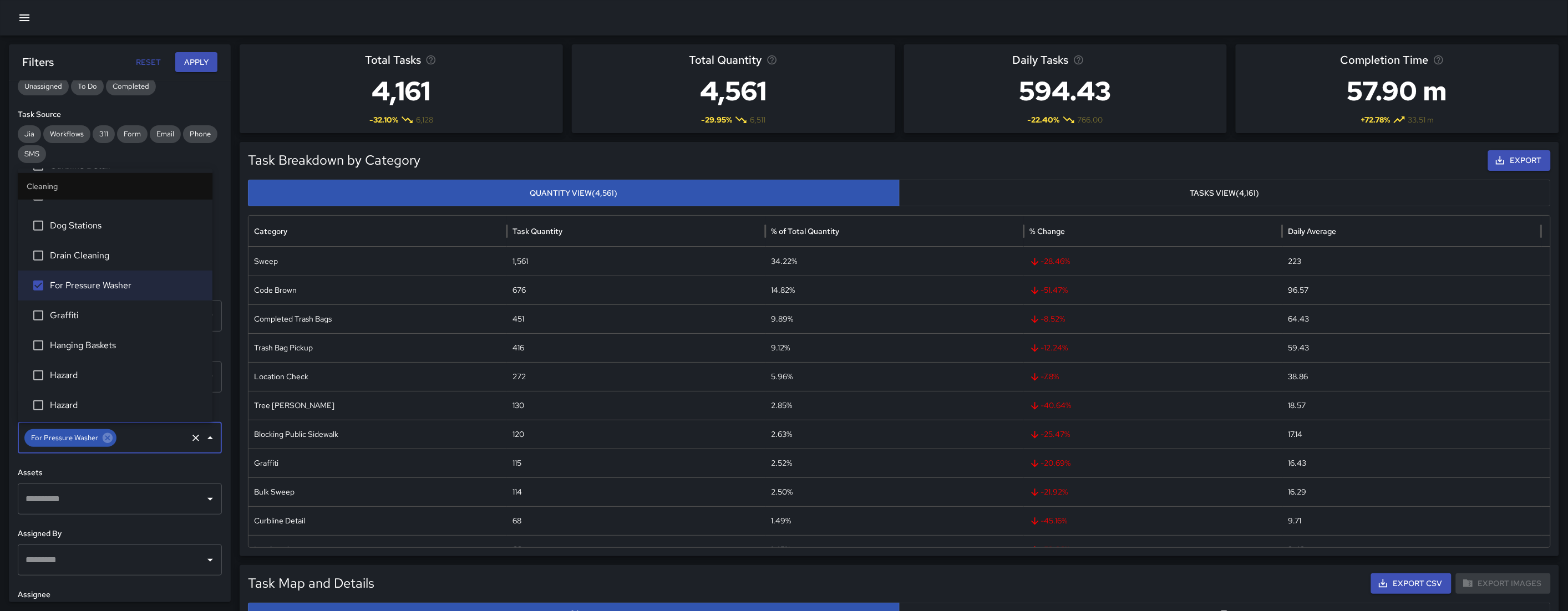
type input "*"
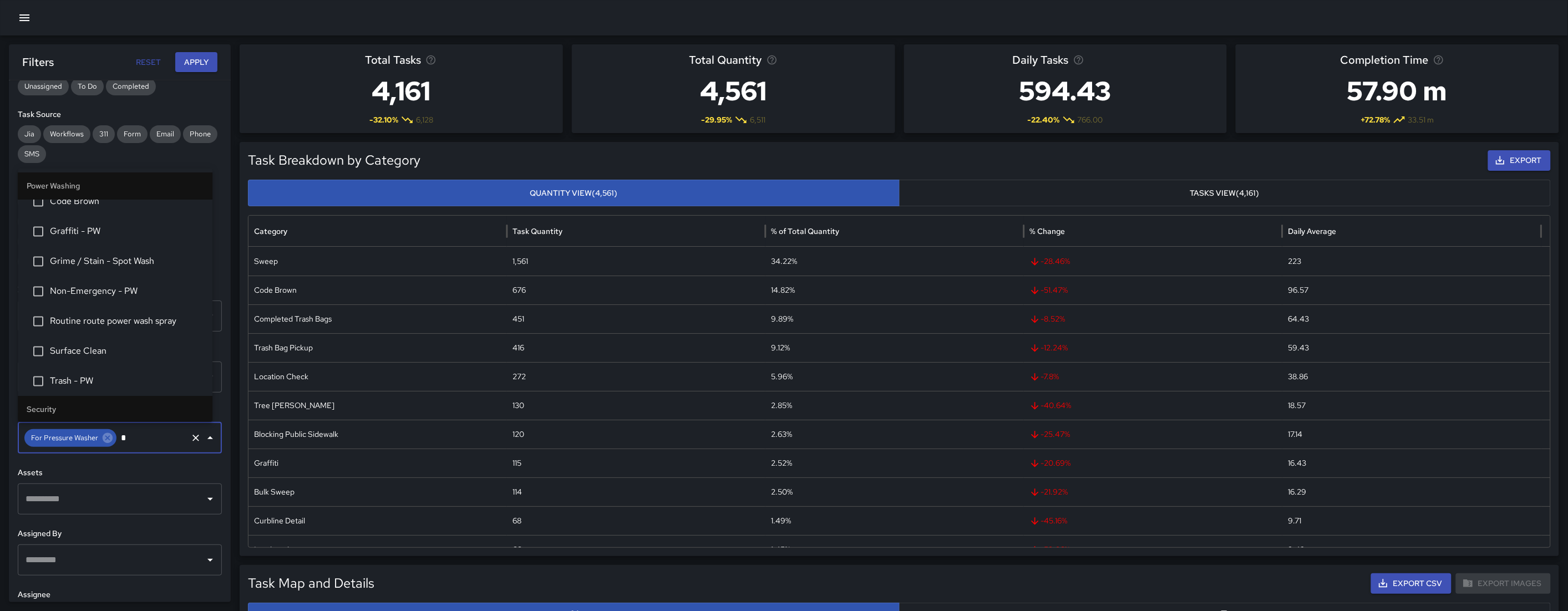
click at [115, 324] on span "Routine route power wash spray" at bounding box center [126, 322] width 153 height 14
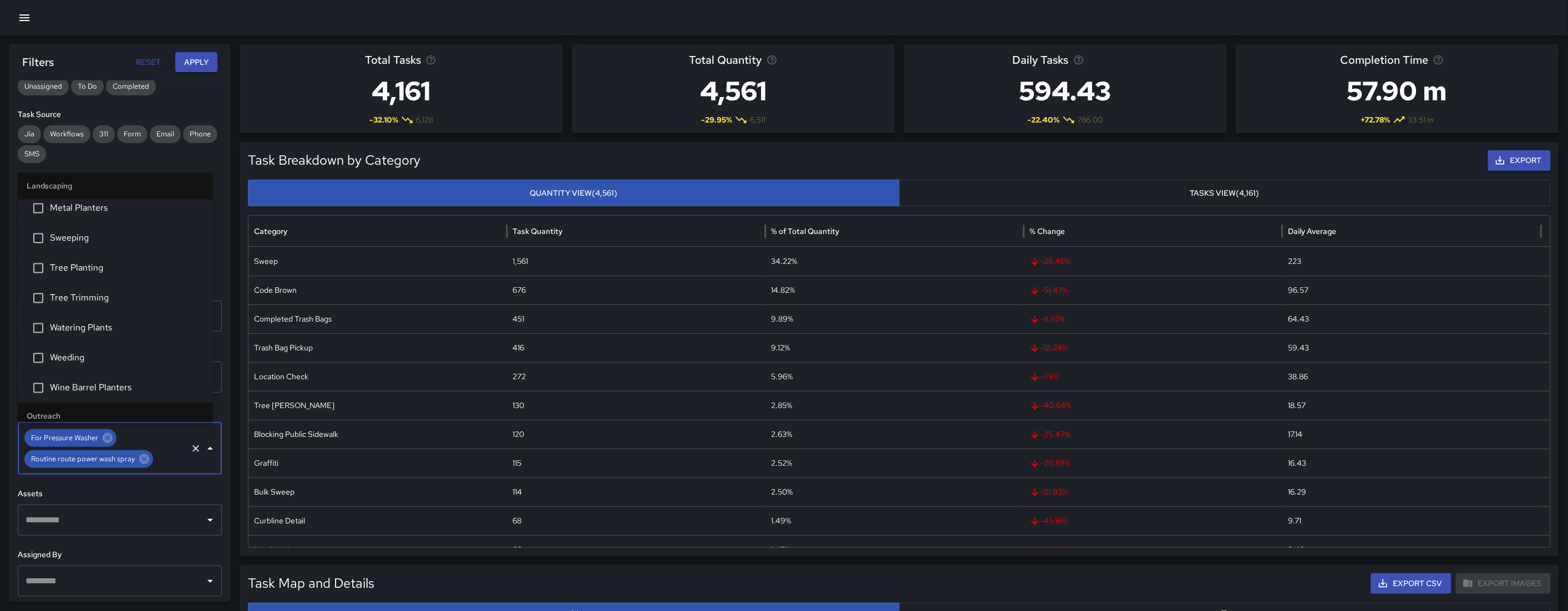
scroll to position [351, 0]
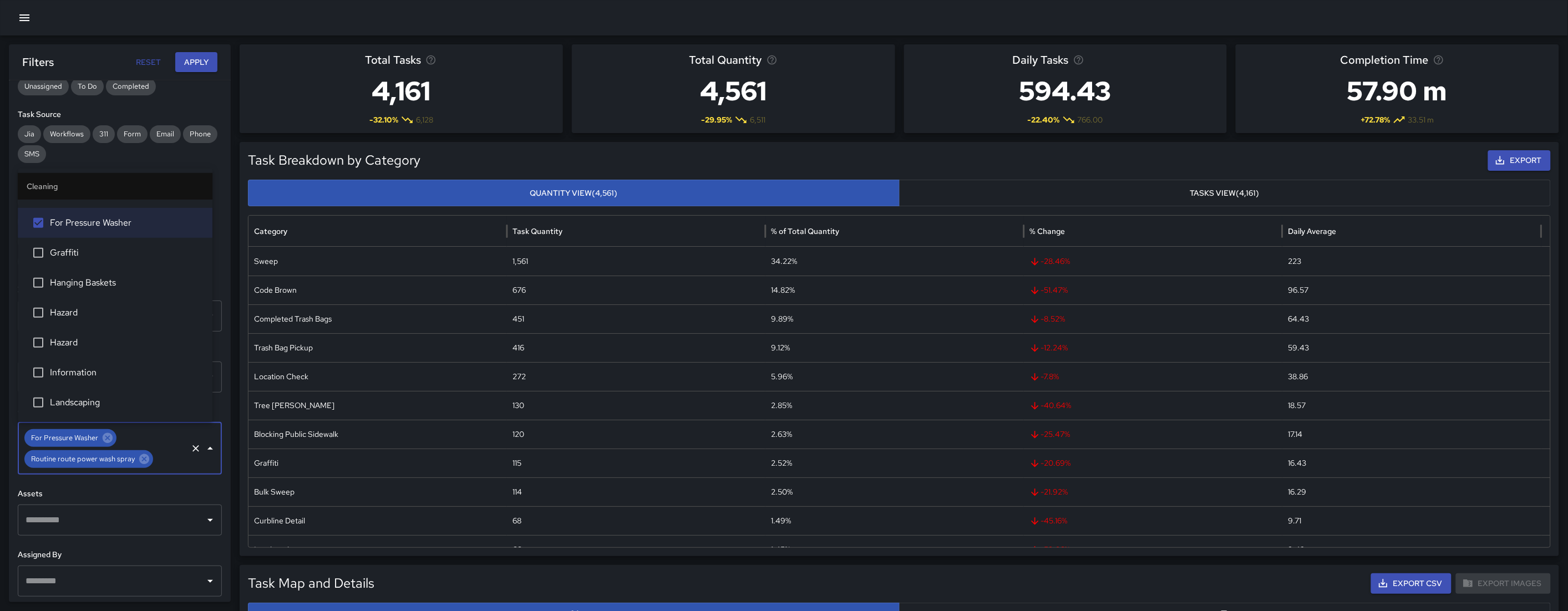
click at [149, 487] on div "**********" at bounding box center [119, 341] width 222 height 521
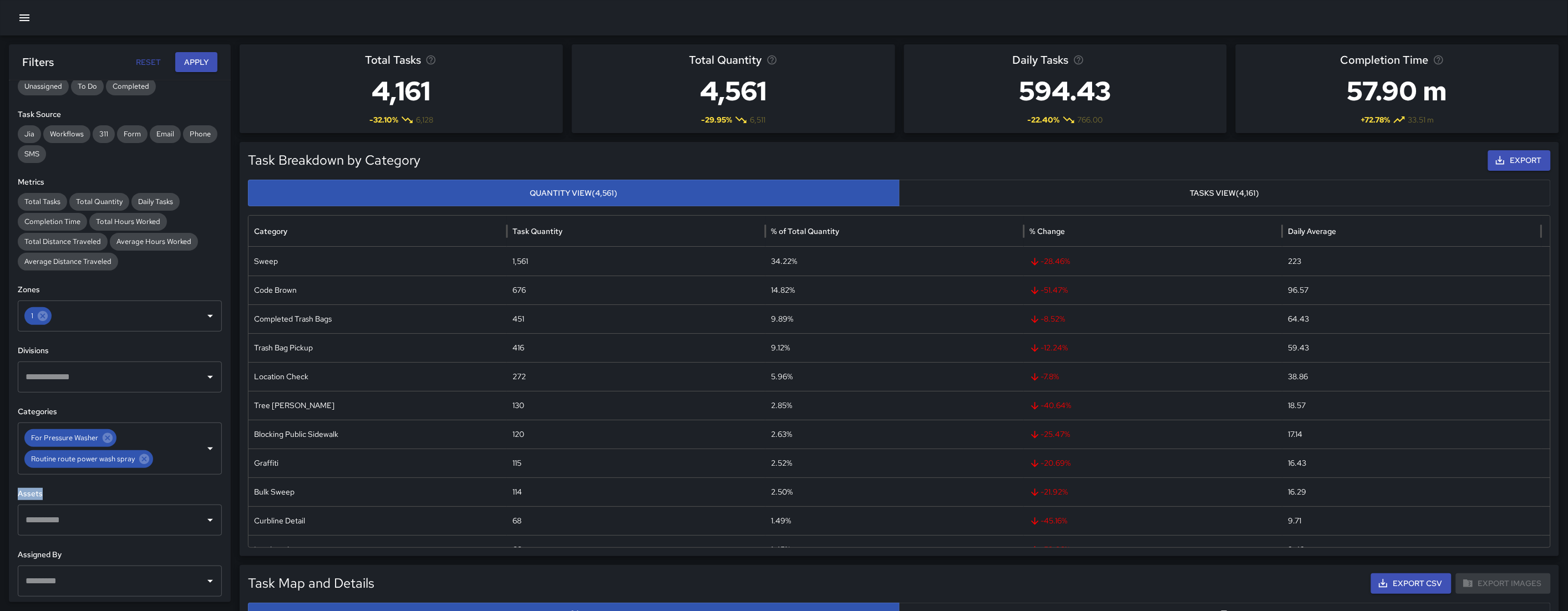
click at [205, 68] on button "Apply" at bounding box center [195, 61] width 42 height 20
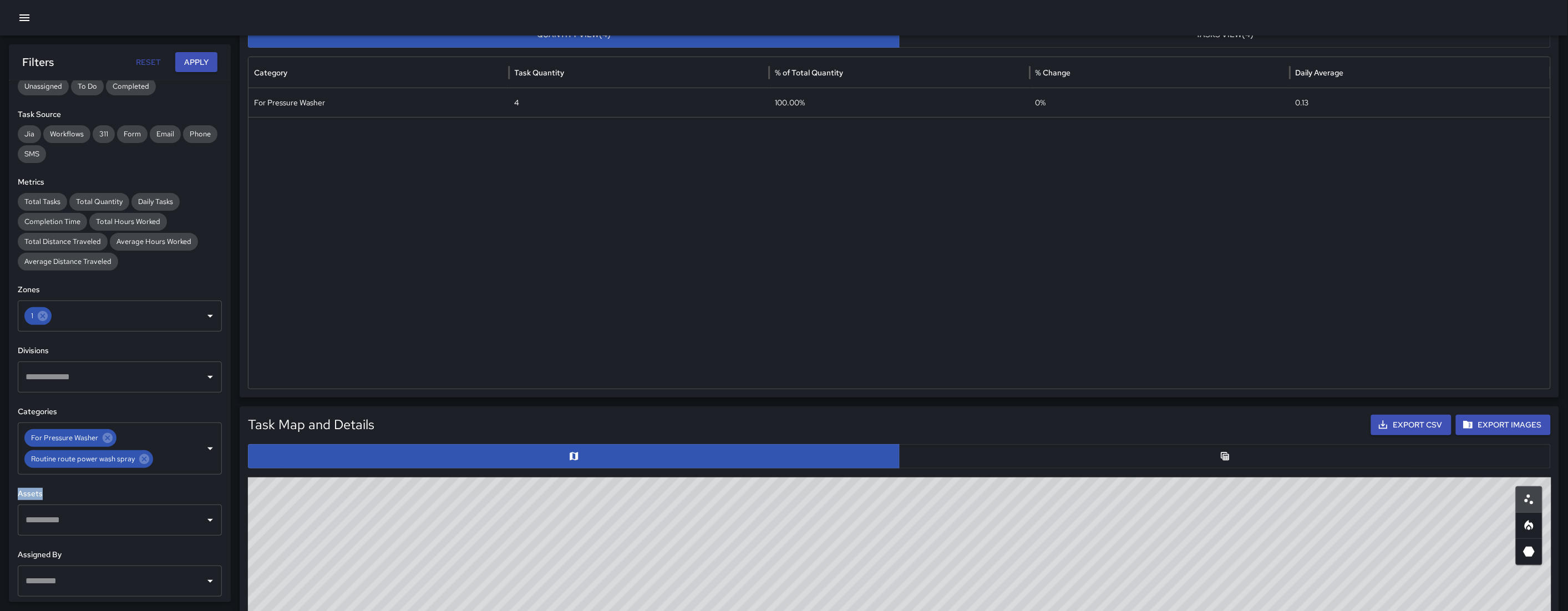
scroll to position [399, 0]
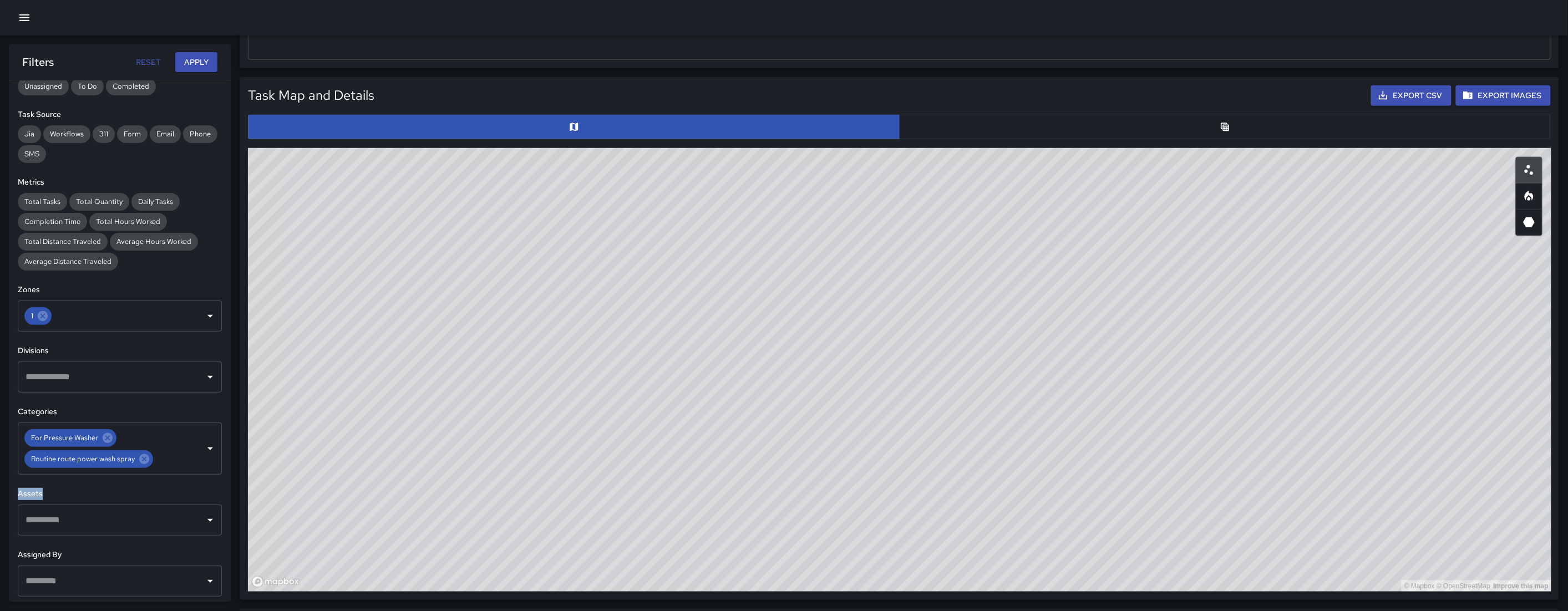
drag, startPoint x: 657, startPoint y: 522, endPoint x: 783, endPoint y: 486, distance: 131.0
click at [783, 486] on div "© Mapbox © OpenStreetMap Improve this map" at bounding box center [899, 370] width 1303 height 443
drag, startPoint x: 784, startPoint y: 429, endPoint x: 764, endPoint y: 460, distance: 36.9
click at [765, 458] on div "© Mapbox © OpenStreetMap Improve this map" at bounding box center [899, 370] width 1303 height 443
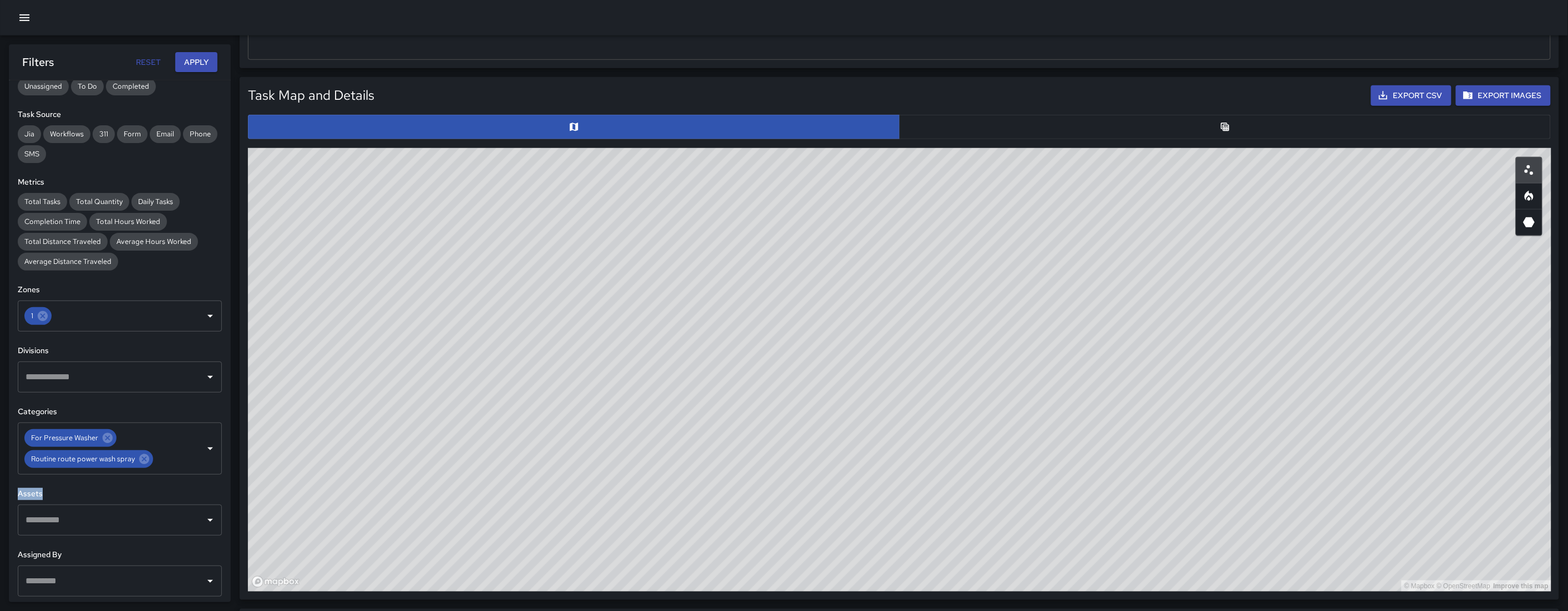
click at [764, 460] on div "© Mapbox © OpenStreetMap Improve this map" at bounding box center [899, 370] width 1303 height 443
click at [905, 129] on button "button" at bounding box center [1224, 127] width 651 height 24
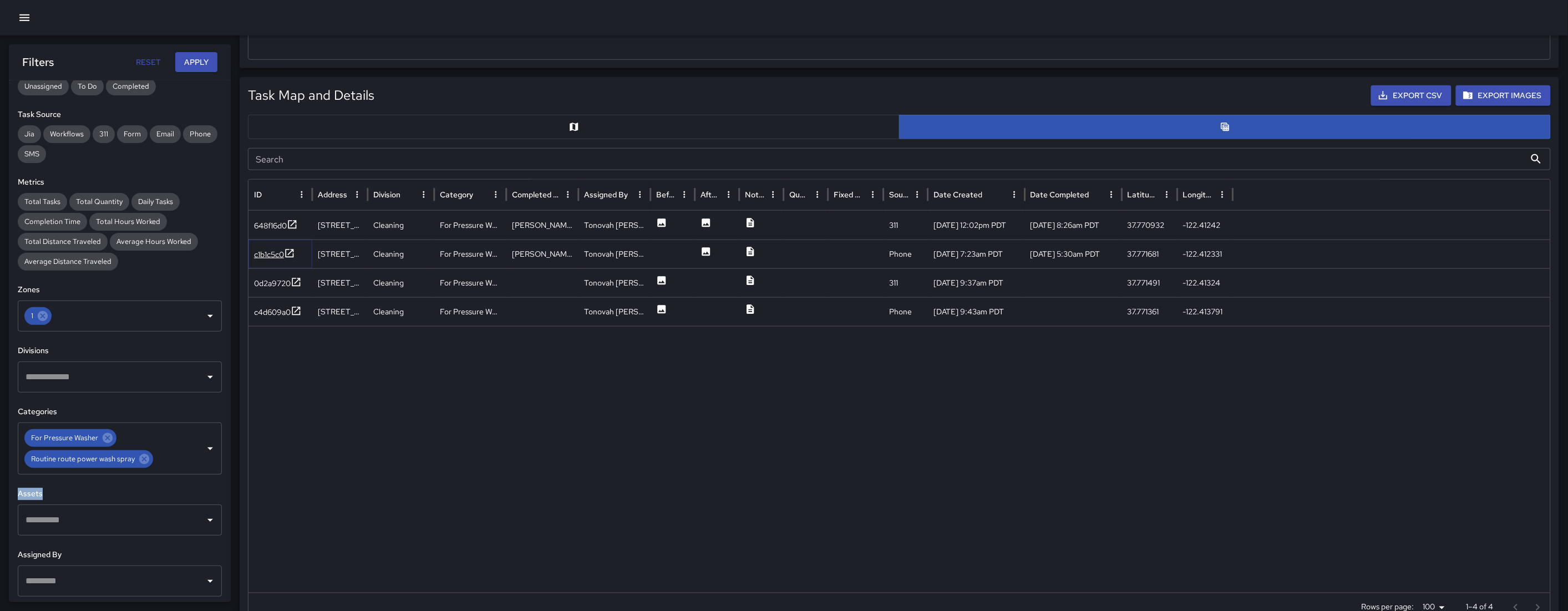
click at [264, 250] on div "c1b1c5c0" at bounding box center [268, 254] width 30 height 11
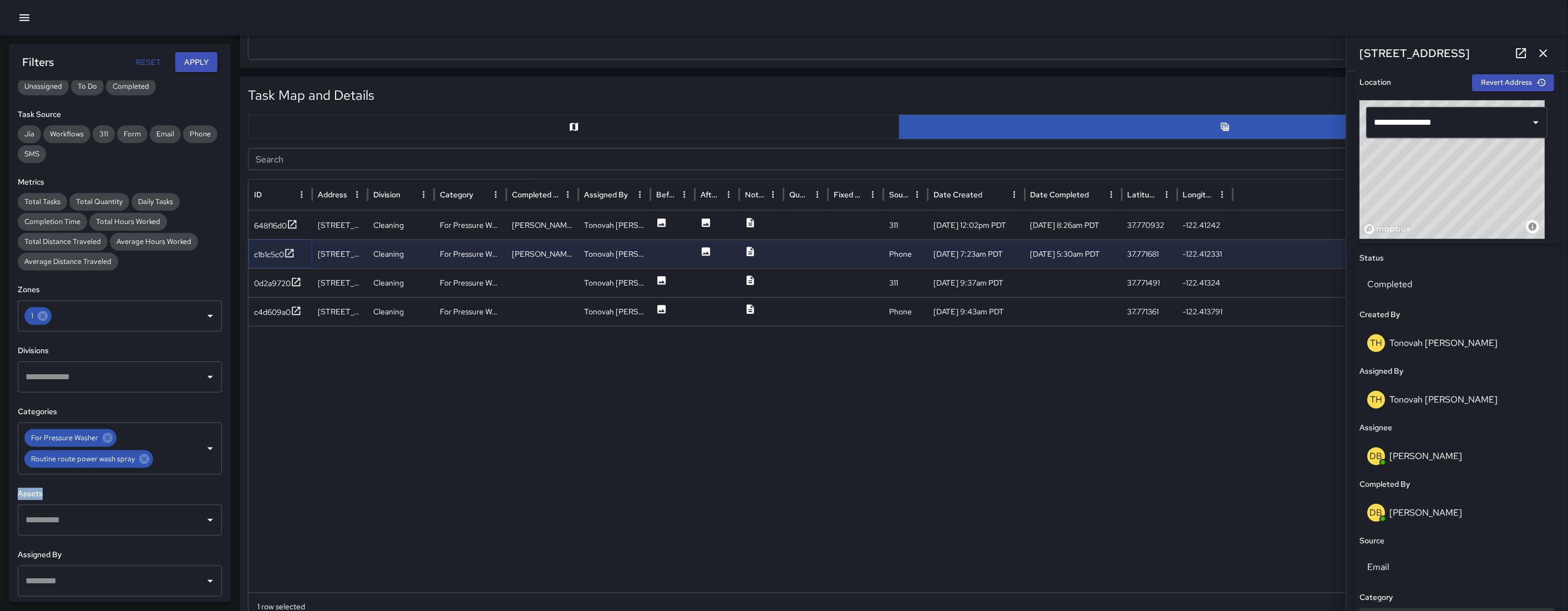
scroll to position [36, 0]
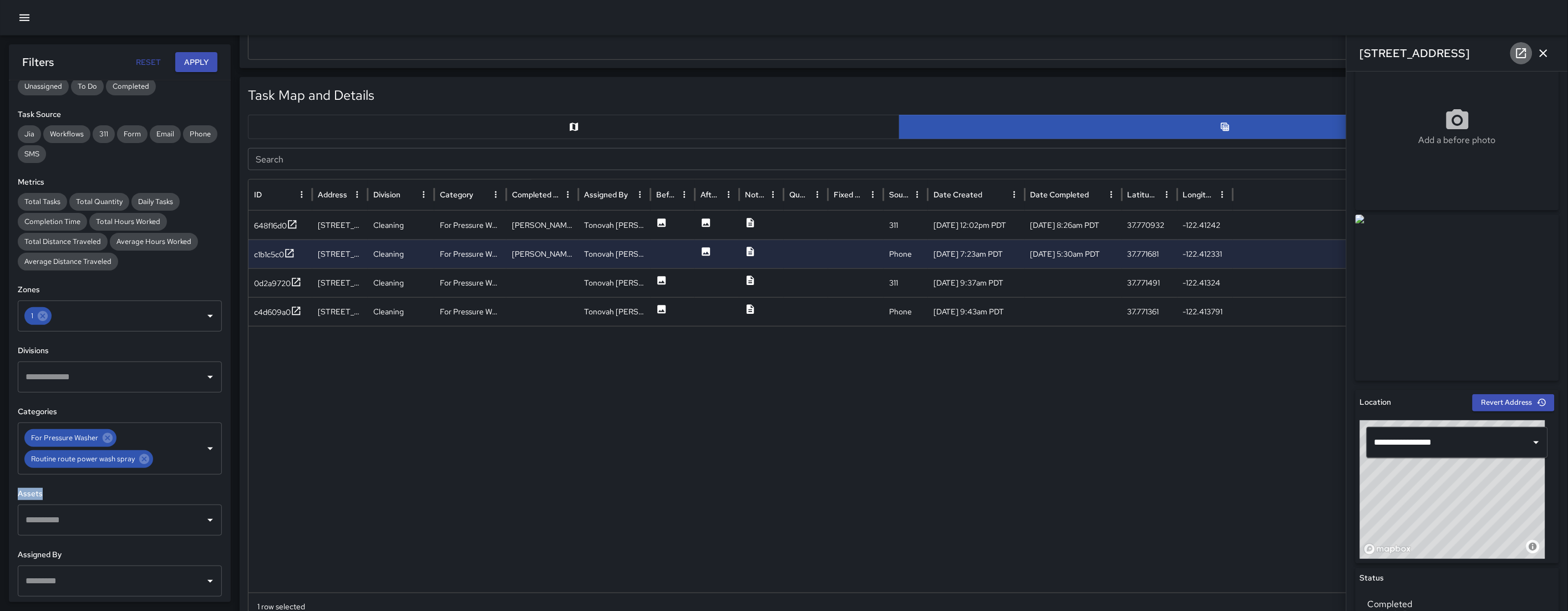
click at [905, 51] on icon at bounding box center [1521, 54] width 14 height 14
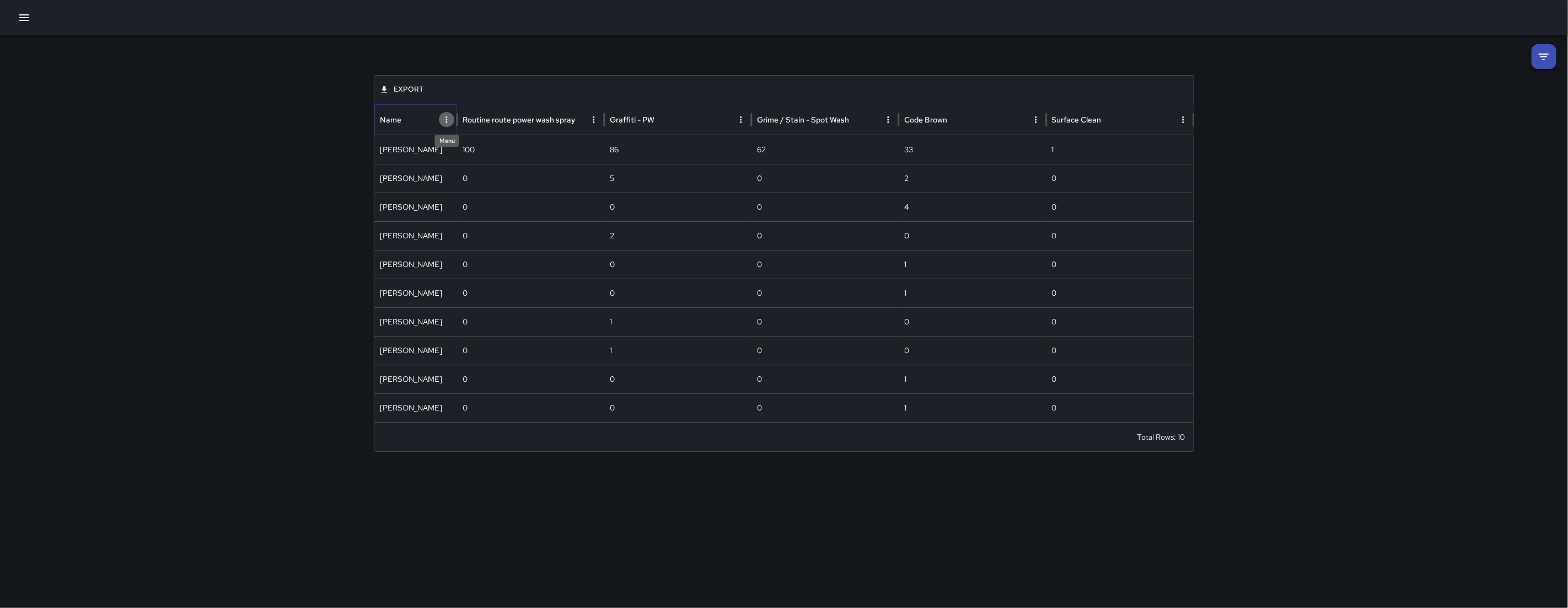
click at [452, 121] on button "Name column menu" at bounding box center [447, 119] width 16 height 16
click at [387, 209] on span "Manage columns" at bounding box center [396, 211] width 99 height 14
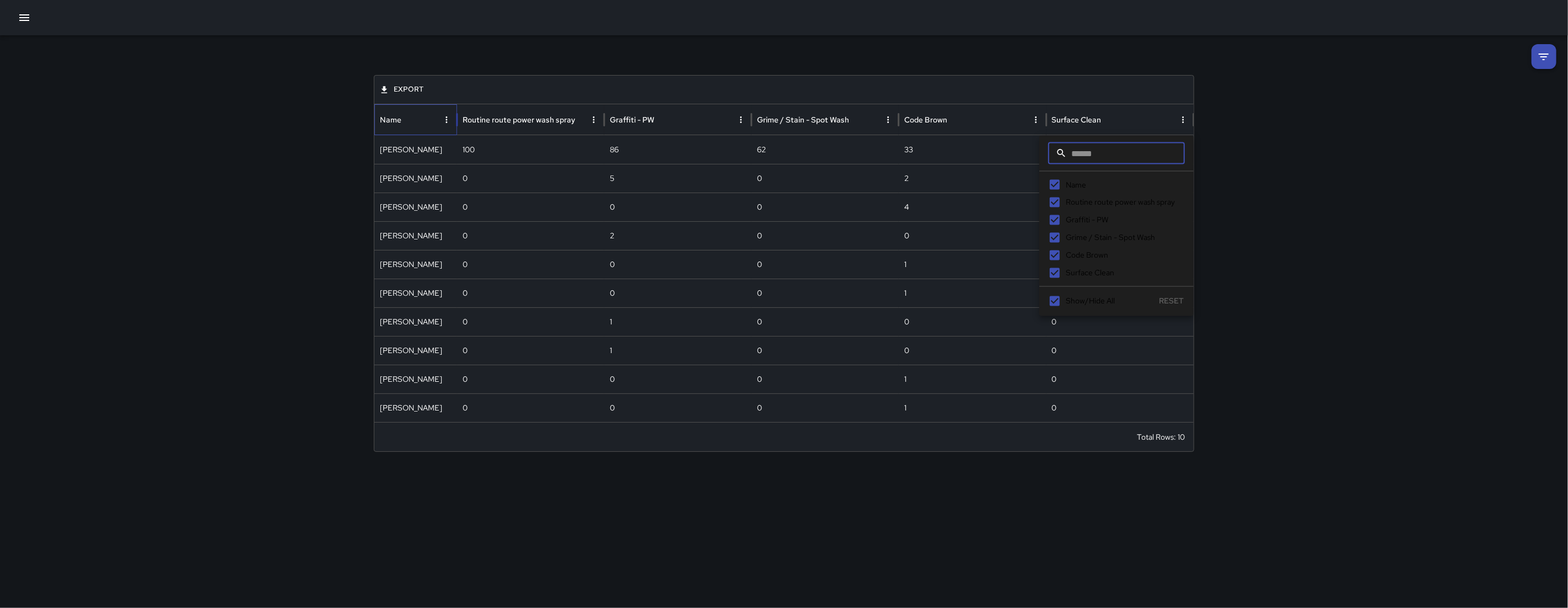
click at [1278, 140] on div "Export Name Routine route power wash spray Graffiti - PW Grime / Stain - Spot W…" at bounding box center [784, 248] width 1568 height 425
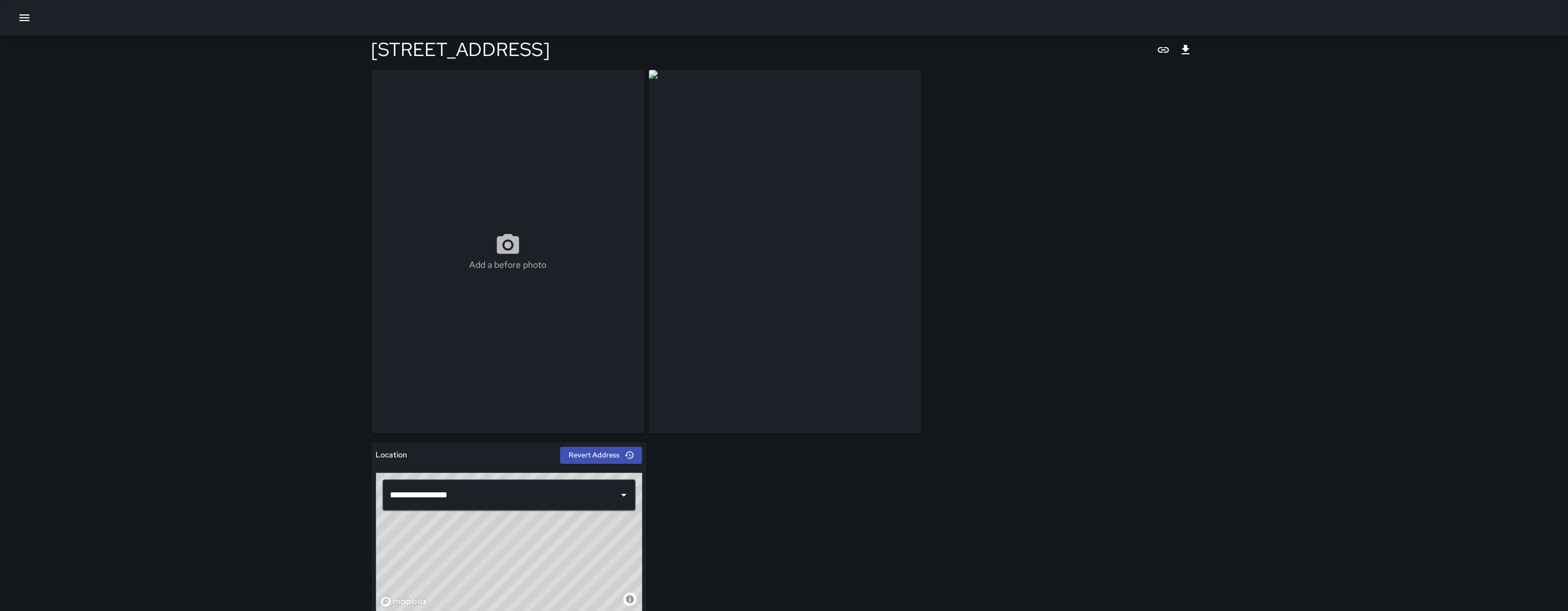
scroll to position [7, 0]
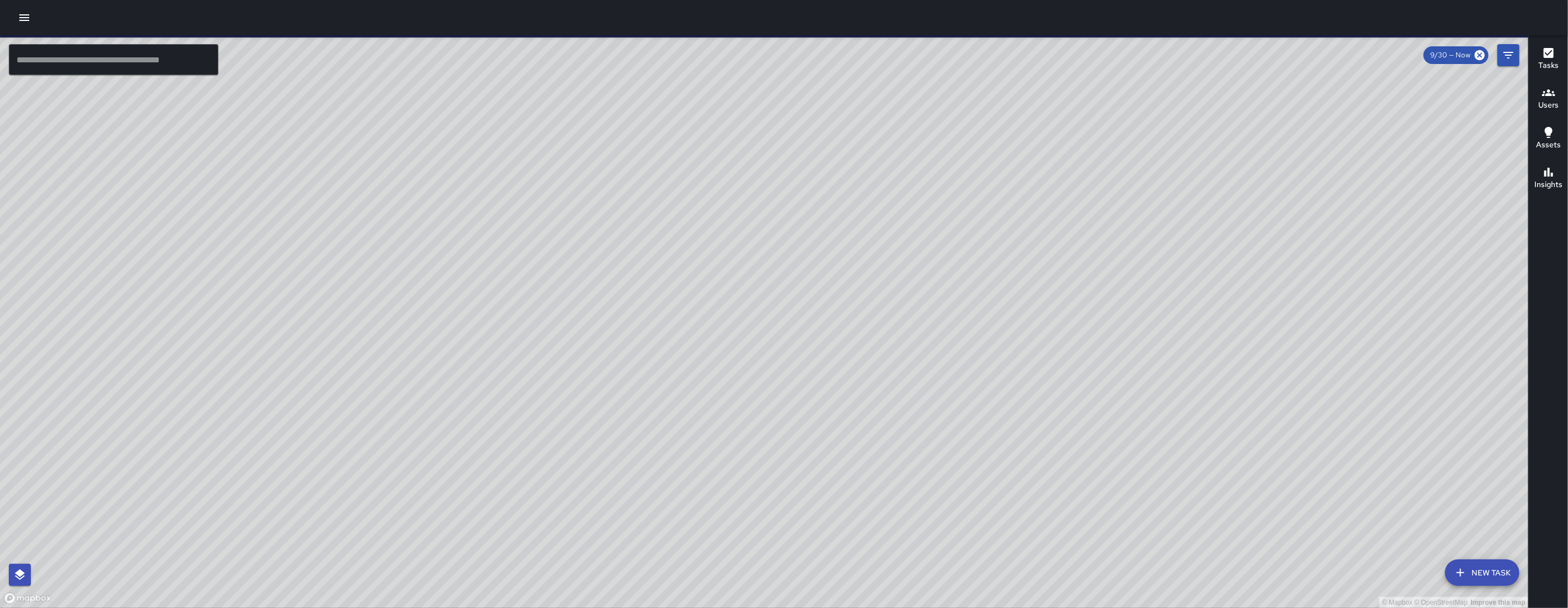
click at [13, 13] on div at bounding box center [784, 17] width 1568 height 35
click at [14, 13] on div at bounding box center [784, 17] width 1568 height 35
click at [15, 15] on button "button" at bounding box center [24, 17] width 22 height 22
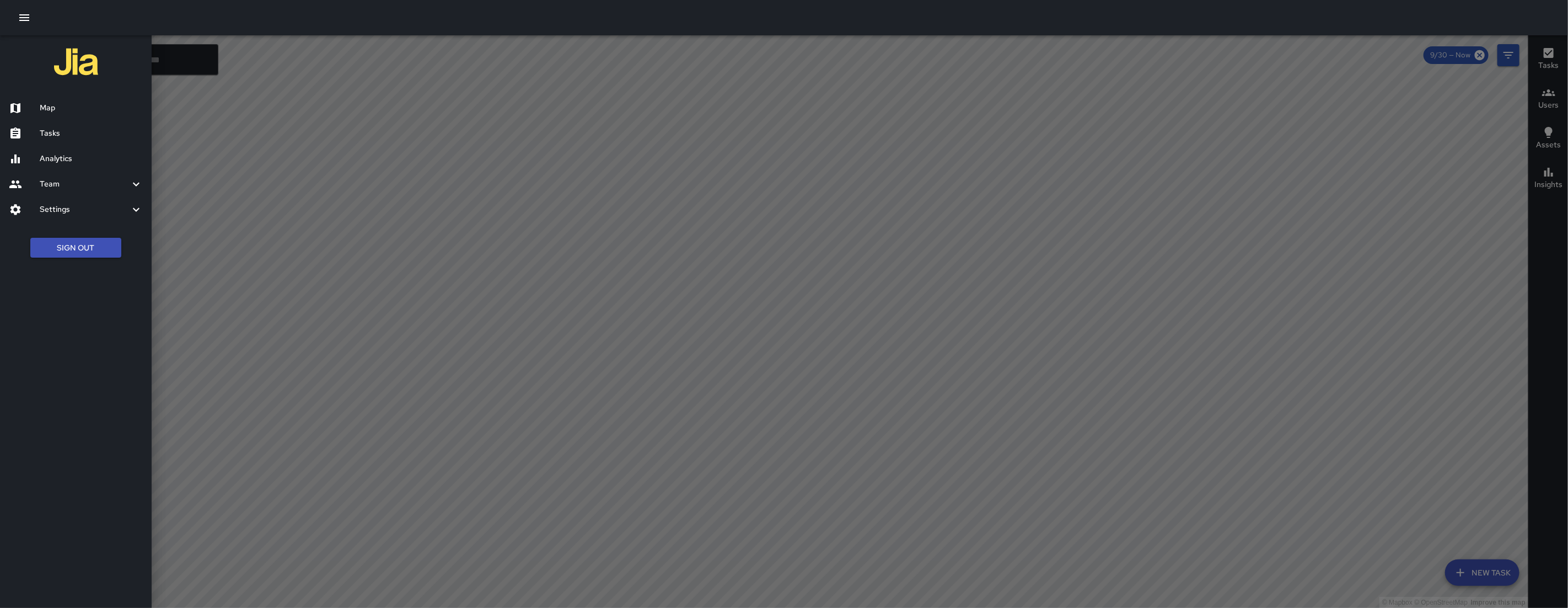
click at [682, 171] on div at bounding box center [784, 304] width 1568 height 608
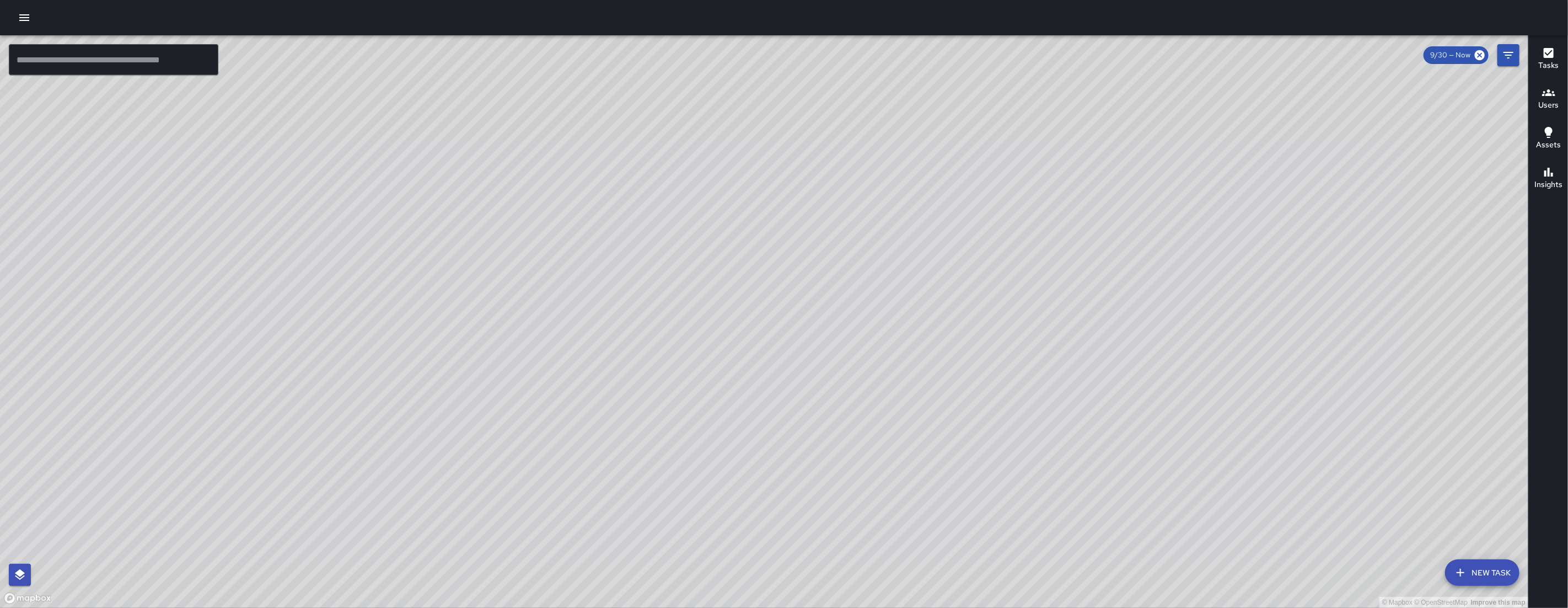
click at [1496, 55] on div "9/30 — Now" at bounding box center [1472, 54] width 96 height 22
click at [1511, 73] on div "© Mapbox © OpenStreetMap Improve this map" at bounding box center [764, 321] width 1529 height 573
click at [1510, 64] on button "Filters" at bounding box center [1509, 54] width 22 height 22
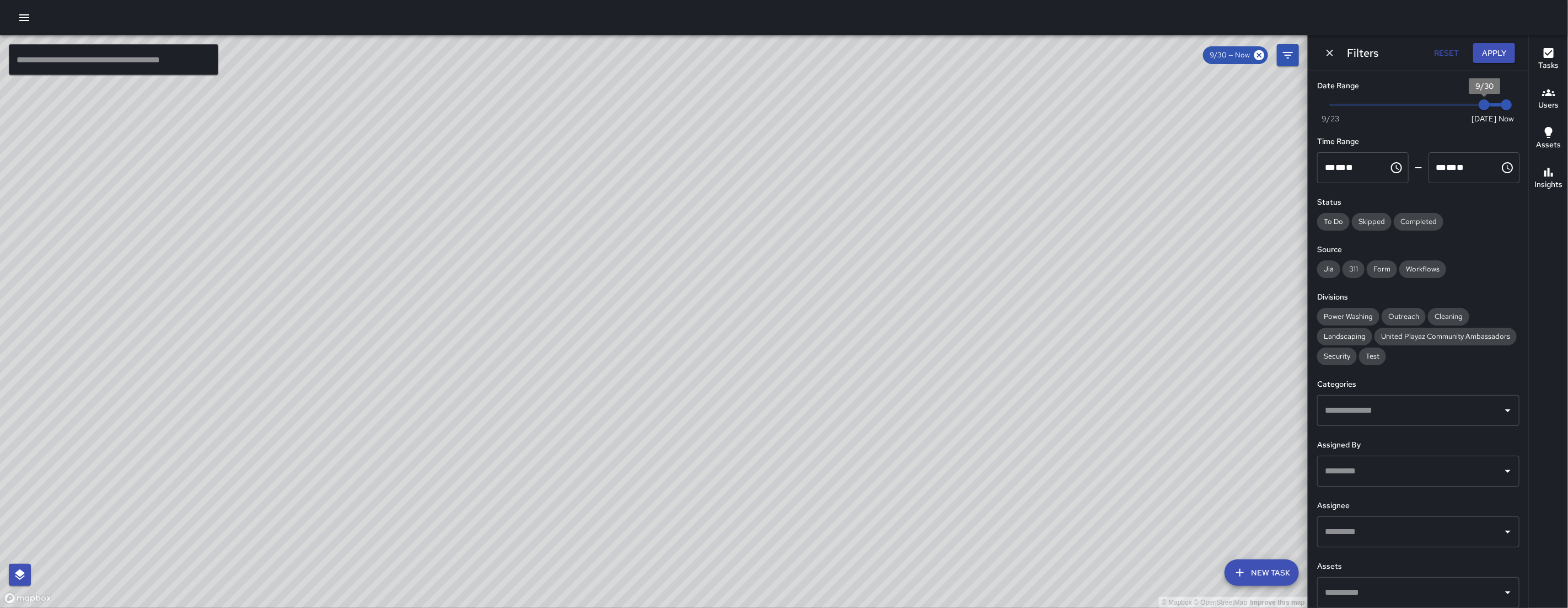
click at [1479, 106] on span "9/30" at bounding box center [1484, 104] width 11 height 11
drag, startPoint x: 1466, startPoint y: 106, endPoint x: 1454, endPoint y: 105, distance: 12.0
click at [1457, 105] on span "9/29" at bounding box center [1462, 104] width 11 height 11
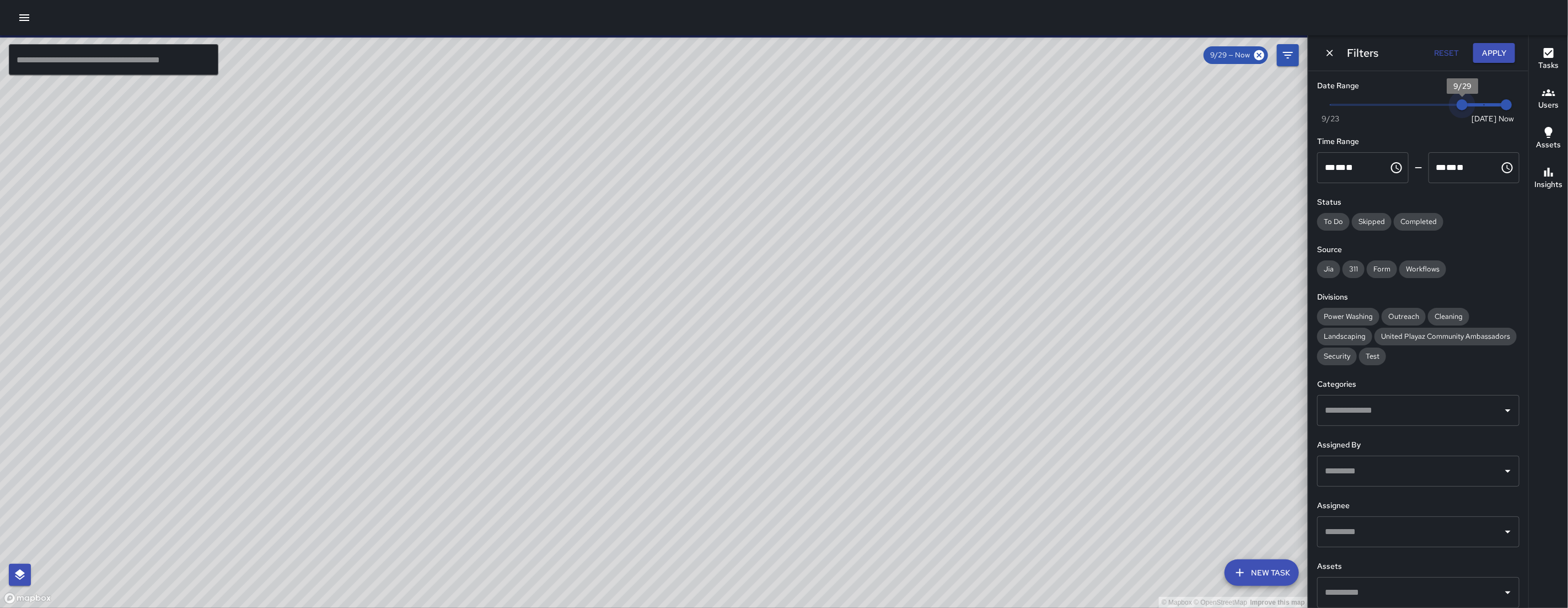
type input "*"
drag, startPoint x: 1454, startPoint y: 107, endPoint x: 1187, endPoint y: 105, distance: 267.0
click at [1187, 105] on div "© Mapbox © OpenStreetMap Improve this map ​ New Task 9/29 — Now Map Layers Task…" at bounding box center [784, 321] width 1568 height 573
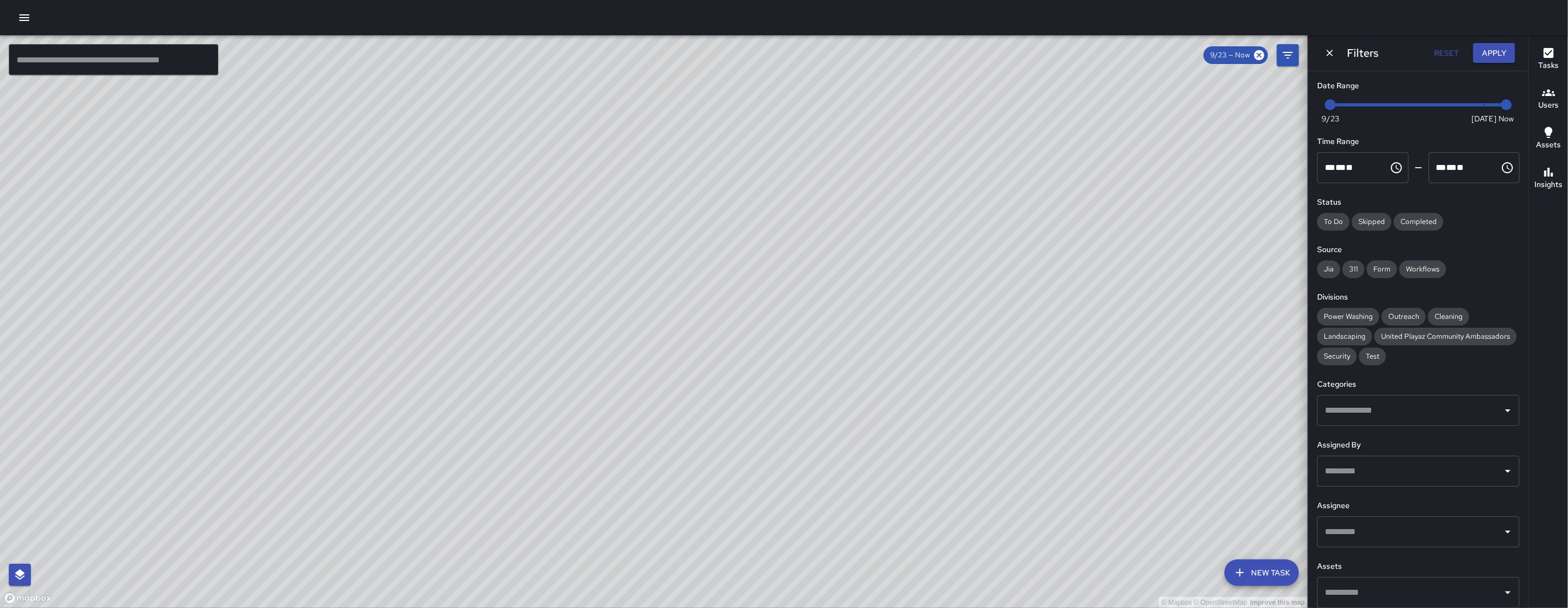
click at [19, 6] on div at bounding box center [784, 17] width 1568 height 35
click at [22, 18] on icon "button" at bounding box center [24, 17] width 14 height 14
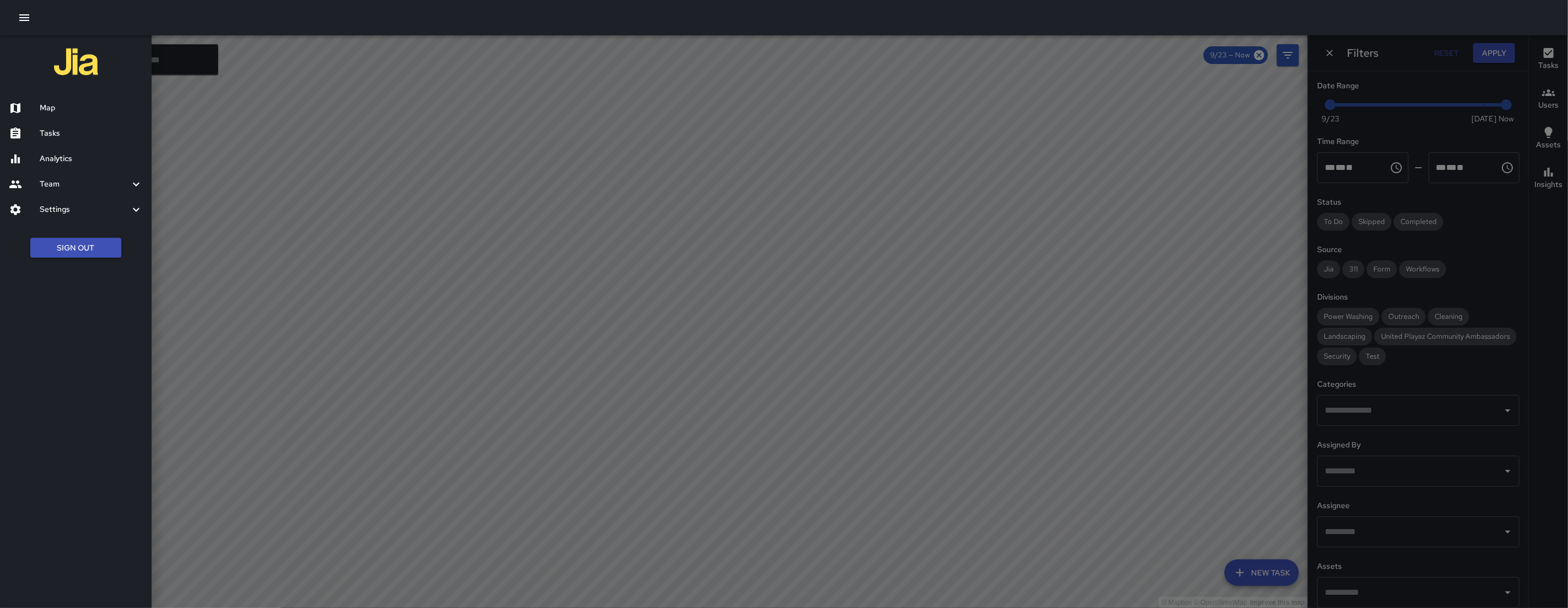
click at [42, 158] on h6 "Analytics" at bounding box center [91, 158] width 103 height 12
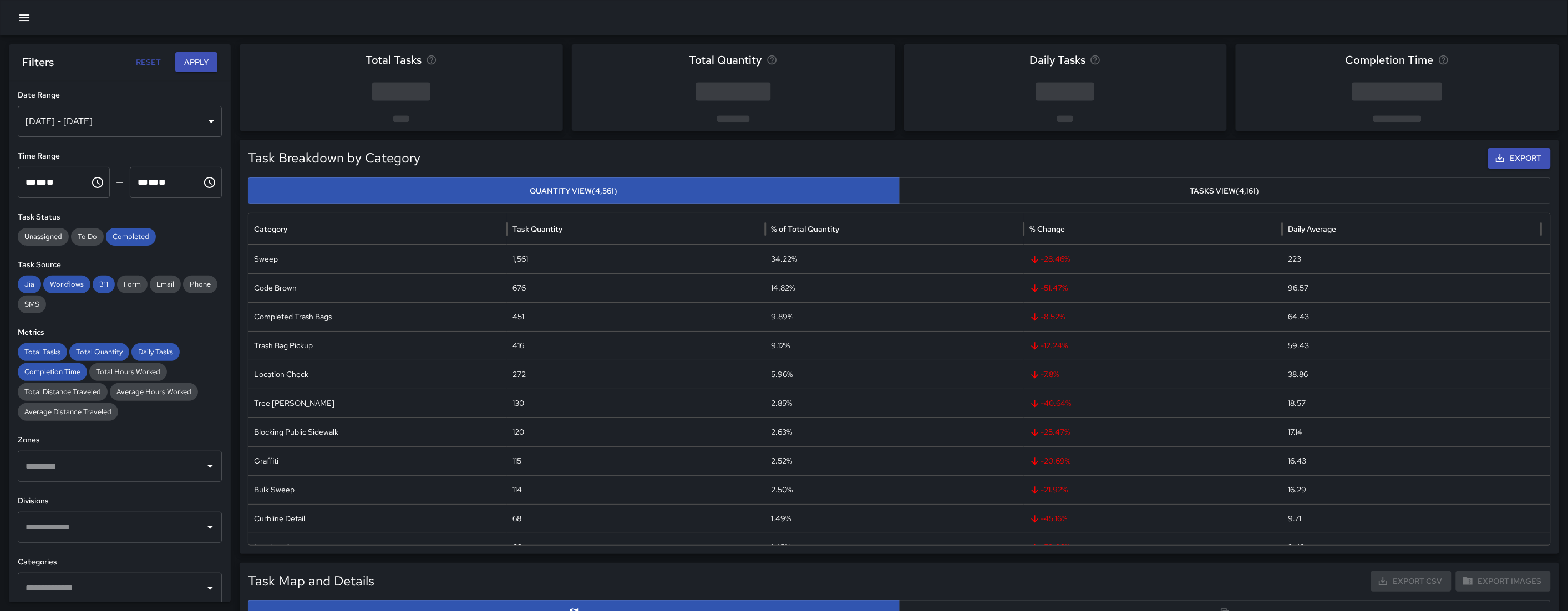
drag, startPoint x: 121, startPoint y: 240, endPoint x: 116, endPoint y: 264, distance: 24.5
click at [122, 241] on span "Completed" at bounding box center [130, 236] width 50 height 11
click at [103, 289] on span "311" at bounding box center [103, 284] width 22 height 11
click at [64, 280] on span "Workflows" at bounding box center [66, 284] width 47 height 11
click at [30, 286] on span "Jia" at bounding box center [29, 284] width 23 height 11
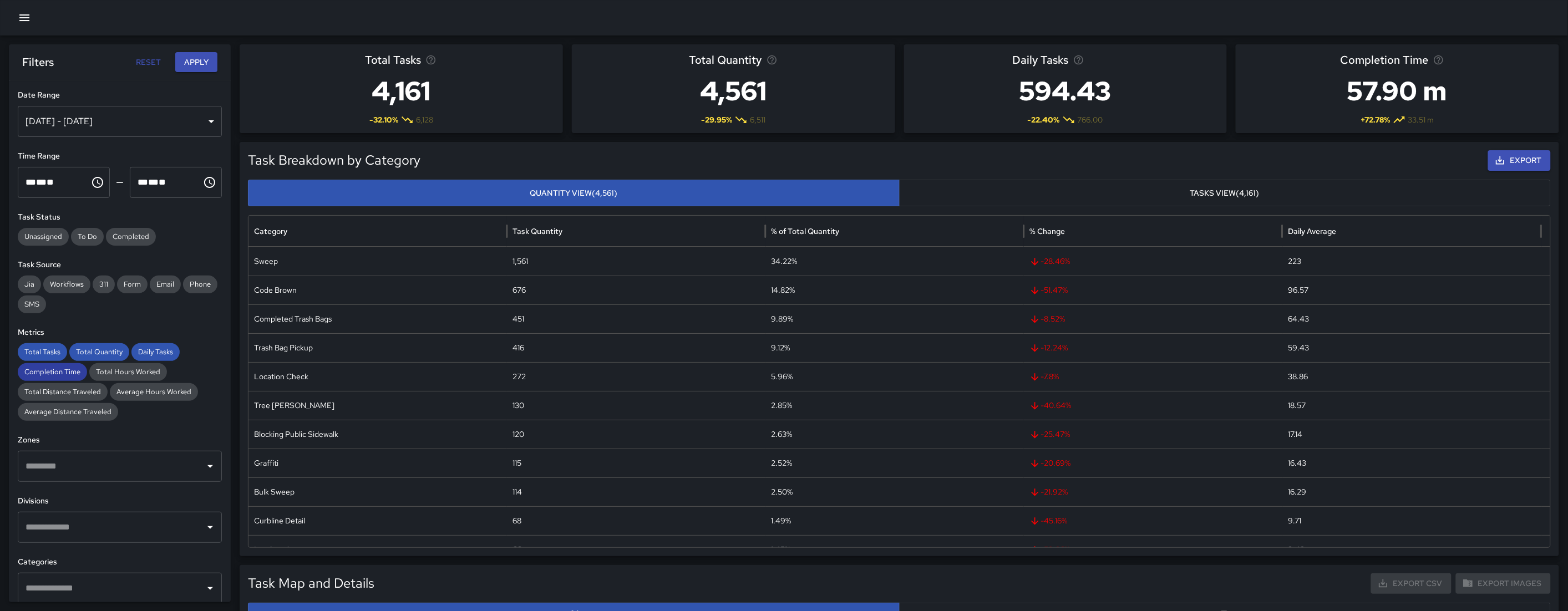
click at [39, 364] on div "Completion Time" at bounding box center [52, 372] width 69 height 18
click at [137, 346] on span "Daily Tasks" at bounding box center [155, 351] width 48 height 11
click at [154, 351] on span "Daily Tasks" at bounding box center [155, 351] width 48 height 11
click at [83, 351] on span "Total Quantity" at bounding box center [99, 351] width 60 height 11
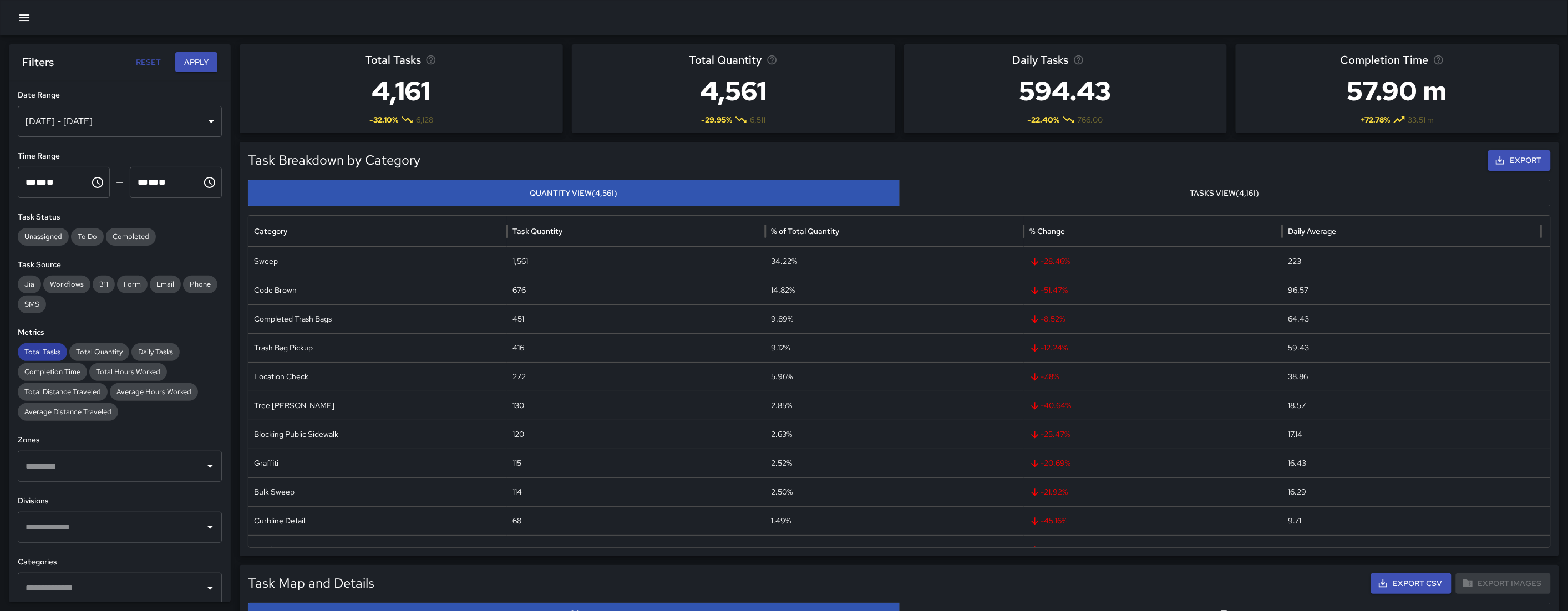
drag, startPoint x: 37, startPoint y: 347, endPoint x: 57, endPoint y: 346, distance: 20.0
click at [37, 346] on span "Total Tasks" at bounding box center [42, 351] width 50 height 11
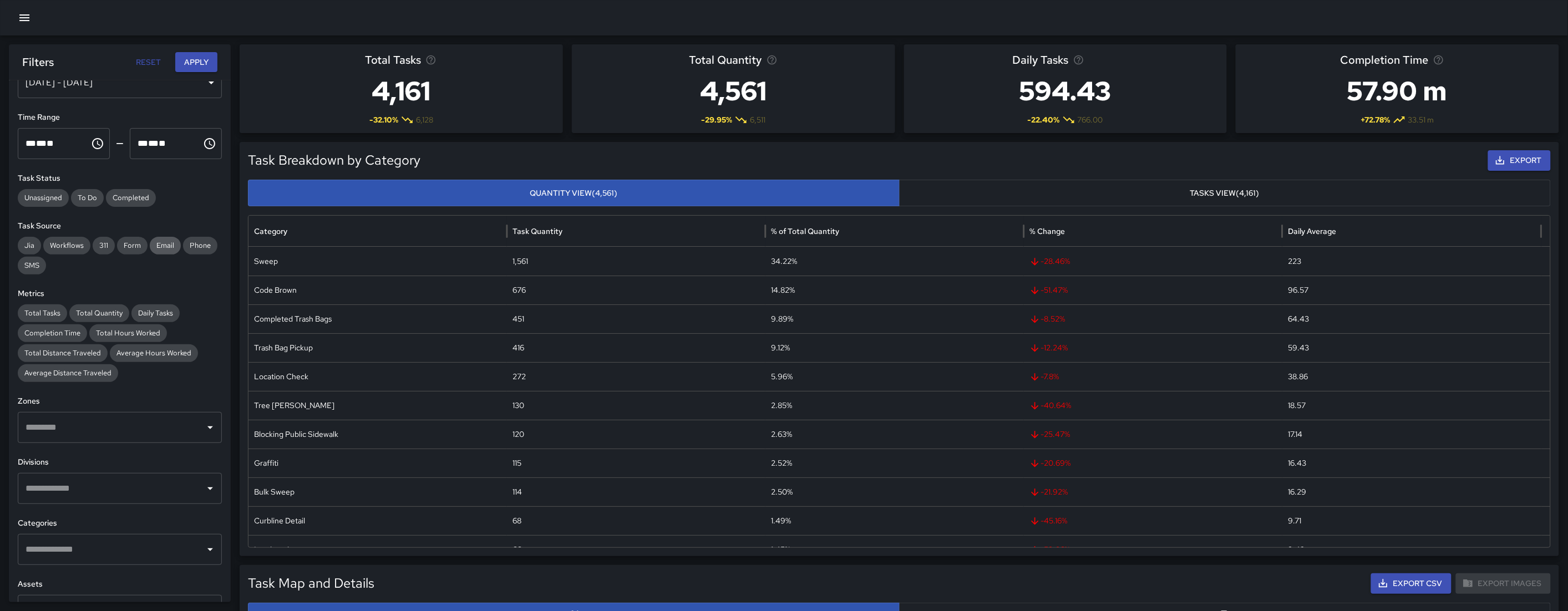
scroll to position [192, 0]
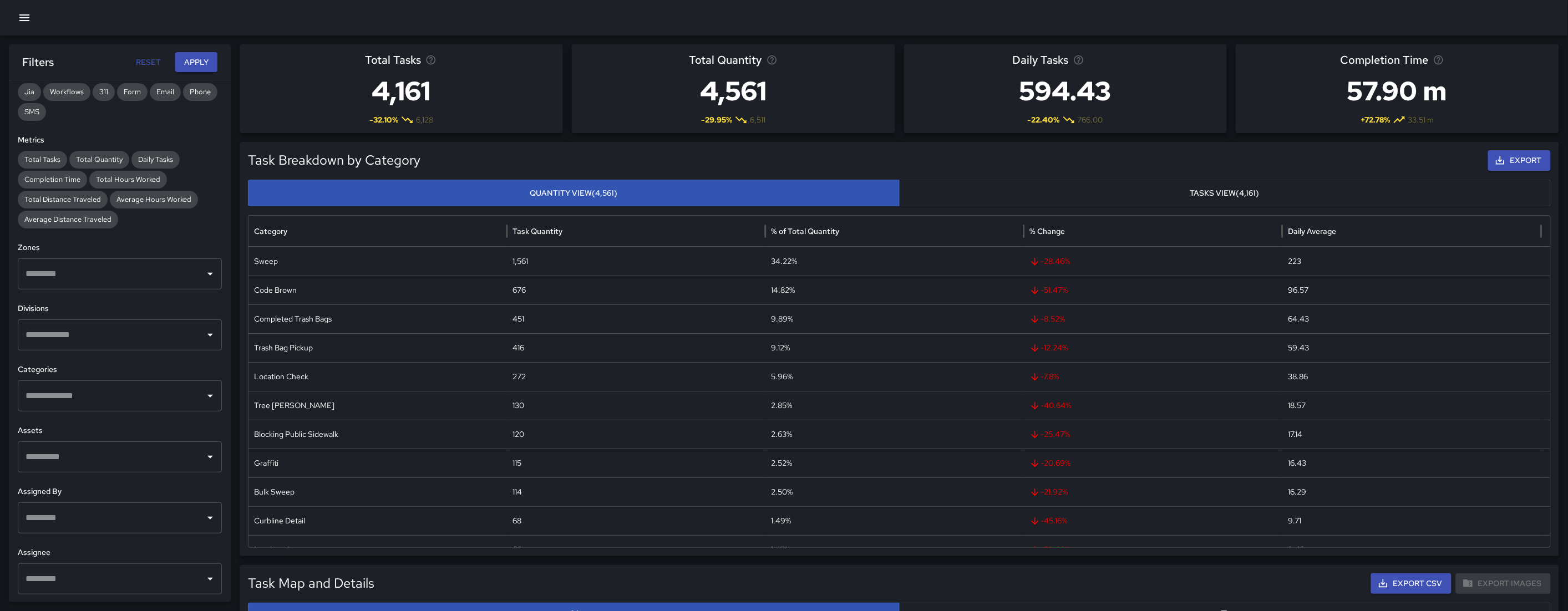
click at [160, 278] on input "text" at bounding box center [111, 274] width 178 height 21
click at [209, 213] on div "Total Tasks Total Quantity Daily Tasks Completion Time Total Hours Worked Total…" at bounding box center [119, 189] width 204 height 78
click at [120, 270] on input "text" at bounding box center [111, 274] width 178 height 21
click at [55, 333] on span "1" at bounding box center [126, 335] width 153 height 14
click at [178, 220] on div "Total Tasks Total Quantity Daily Tasks Completion Time Total Hours Worked Total…" at bounding box center [119, 189] width 204 height 78
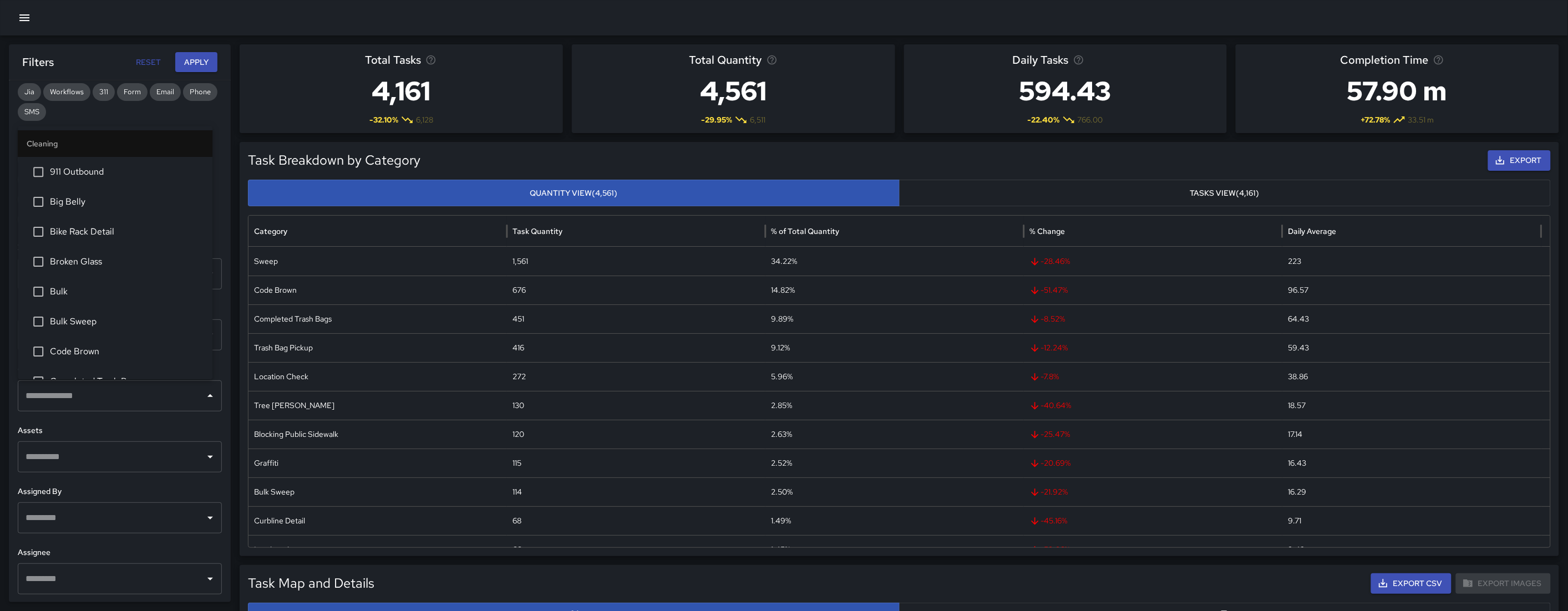
click at [133, 384] on div "​" at bounding box center [119, 396] width 204 height 31
type input "**"
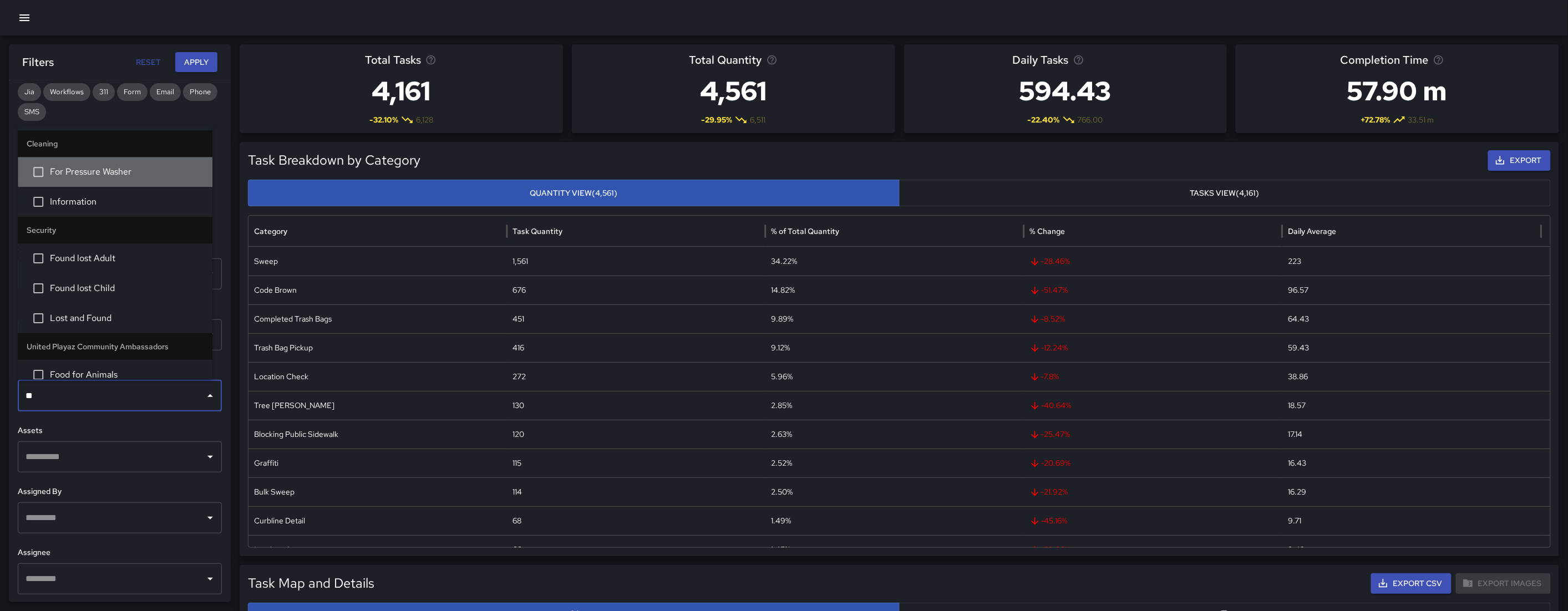
click at [119, 173] on span "For Pressure Washer" at bounding box center [126, 172] width 153 height 14
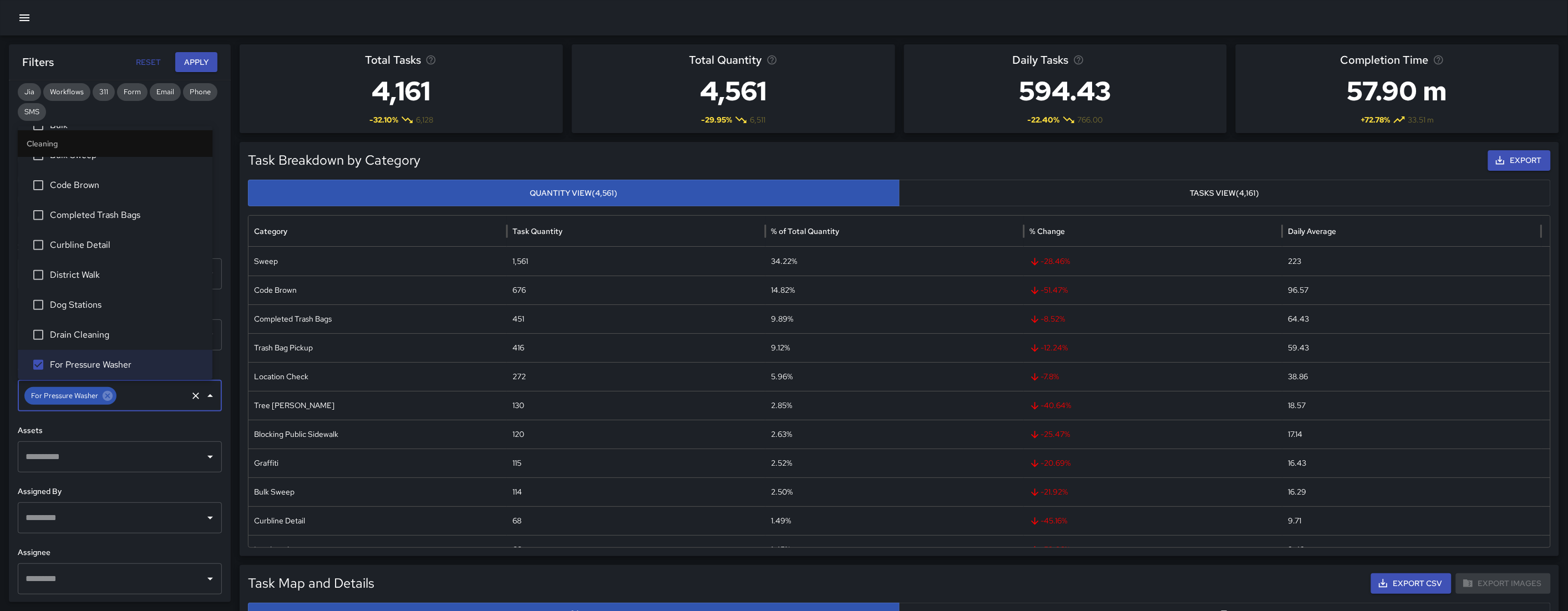
click at [197, 63] on button "Apply" at bounding box center [195, 61] width 42 height 20
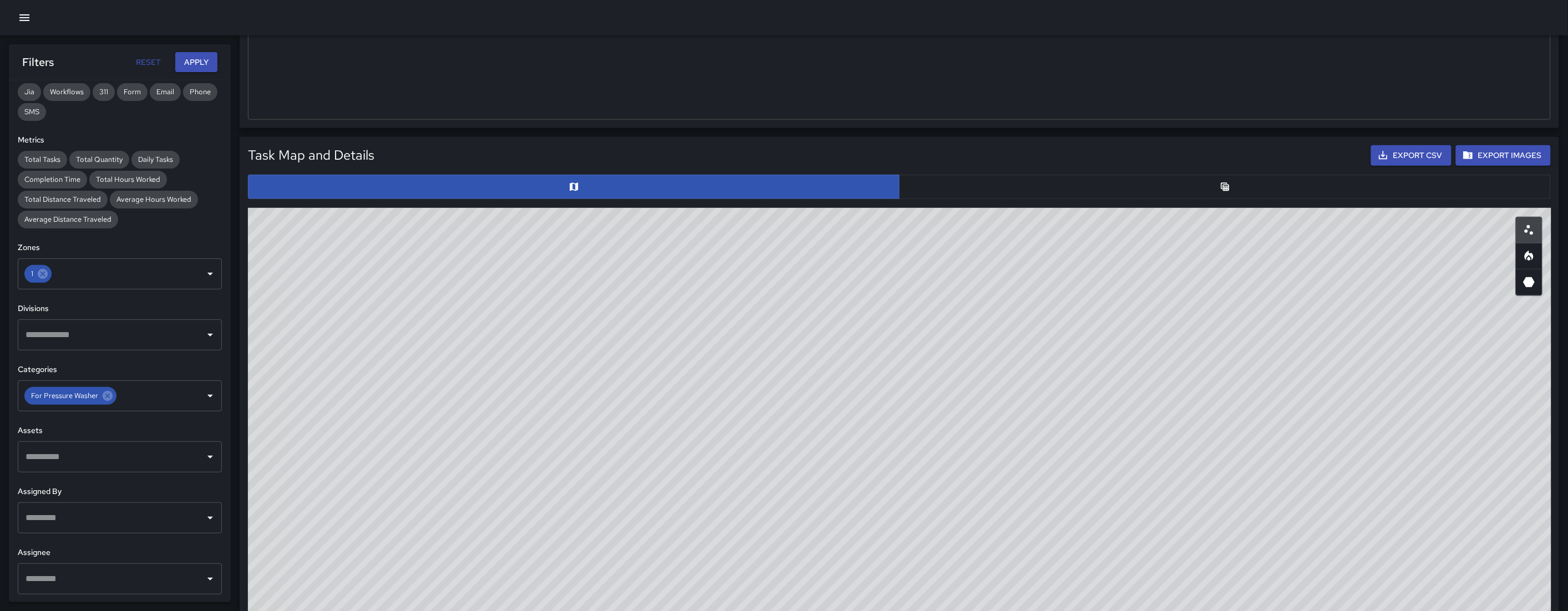
scroll to position [384, 0]
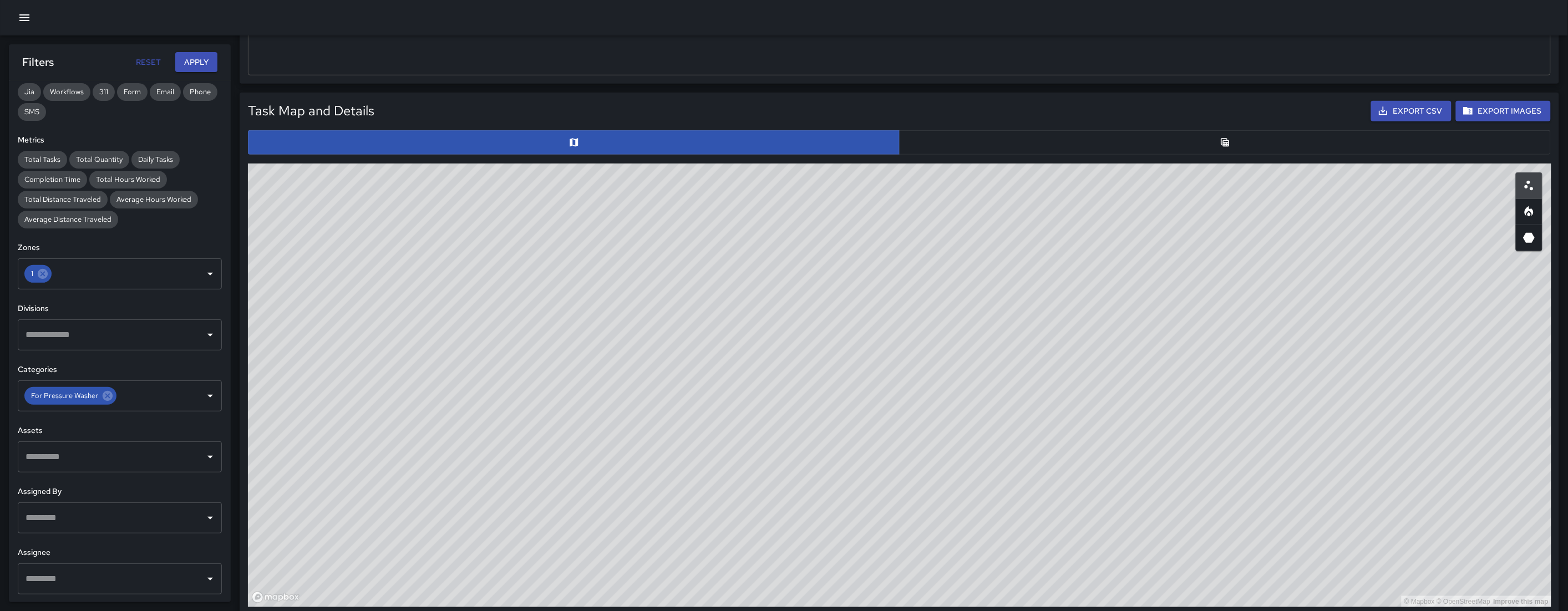
click at [968, 148] on button "button" at bounding box center [1224, 142] width 651 height 24
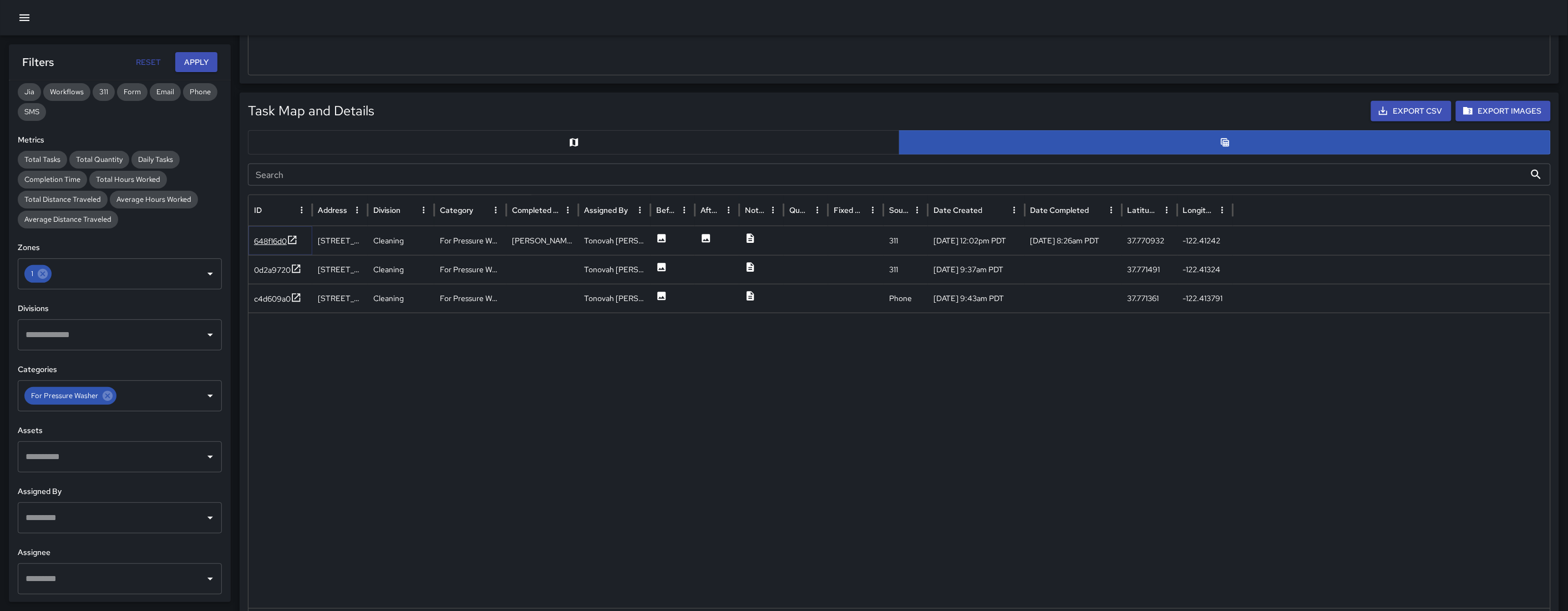
click at [268, 244] on div "648f16d0" at bounding box center [270, 240] width 33 height 11
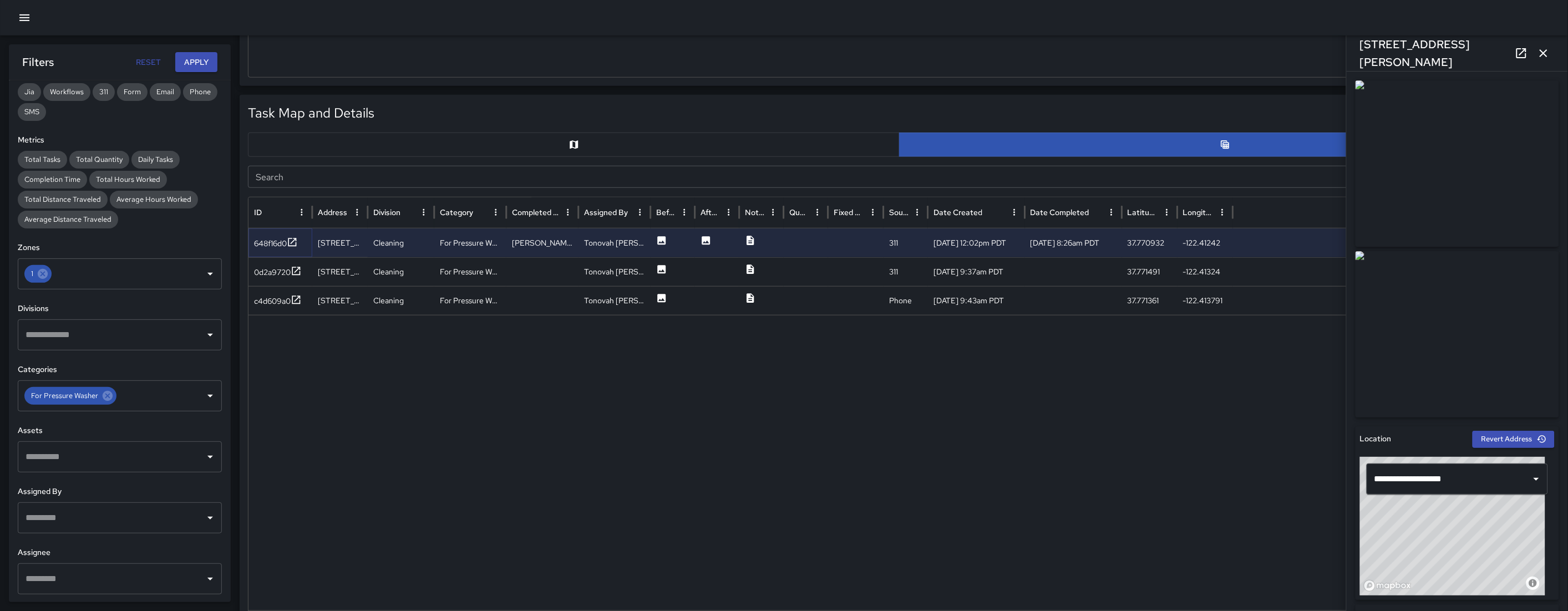
scroll to position [381, 0]
click at [283, 270] on div "0d2a9720" at bounding box center [271, 272] width 36 height 11
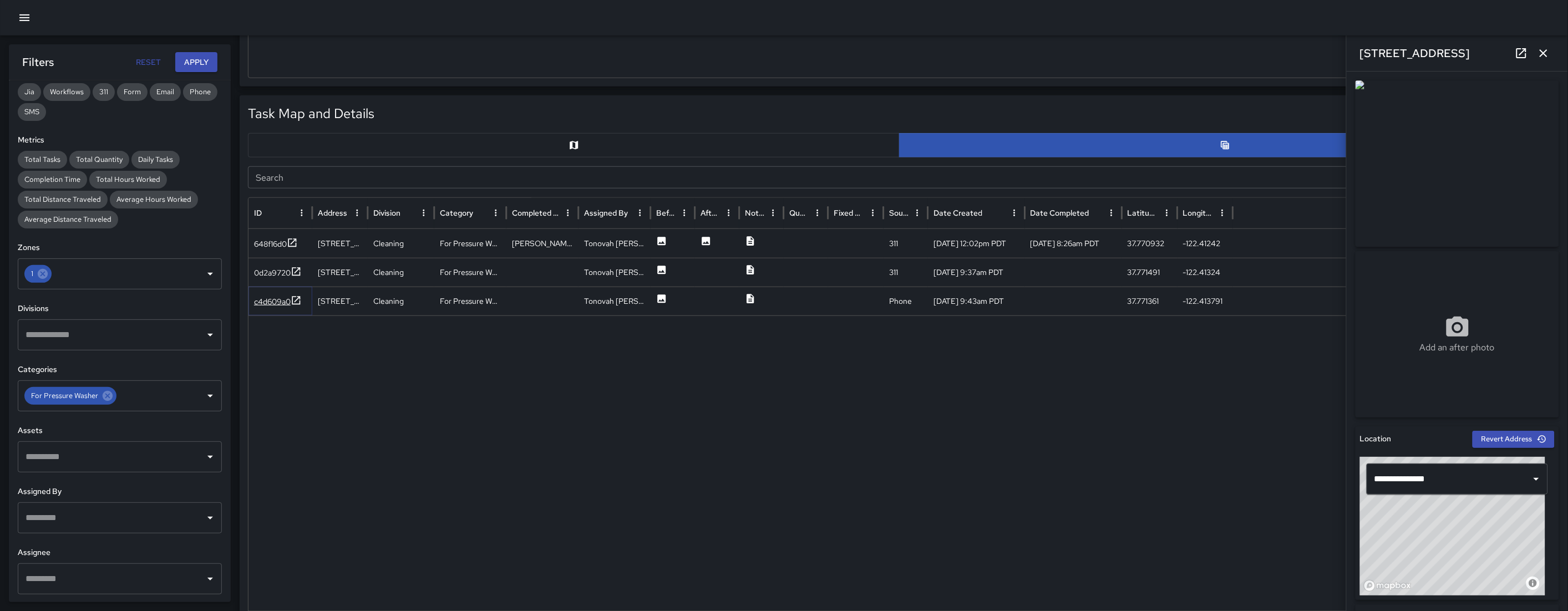
click at [272, 305] on div "c4d609a0" at bounding box center [271, 301] width 36 height 11
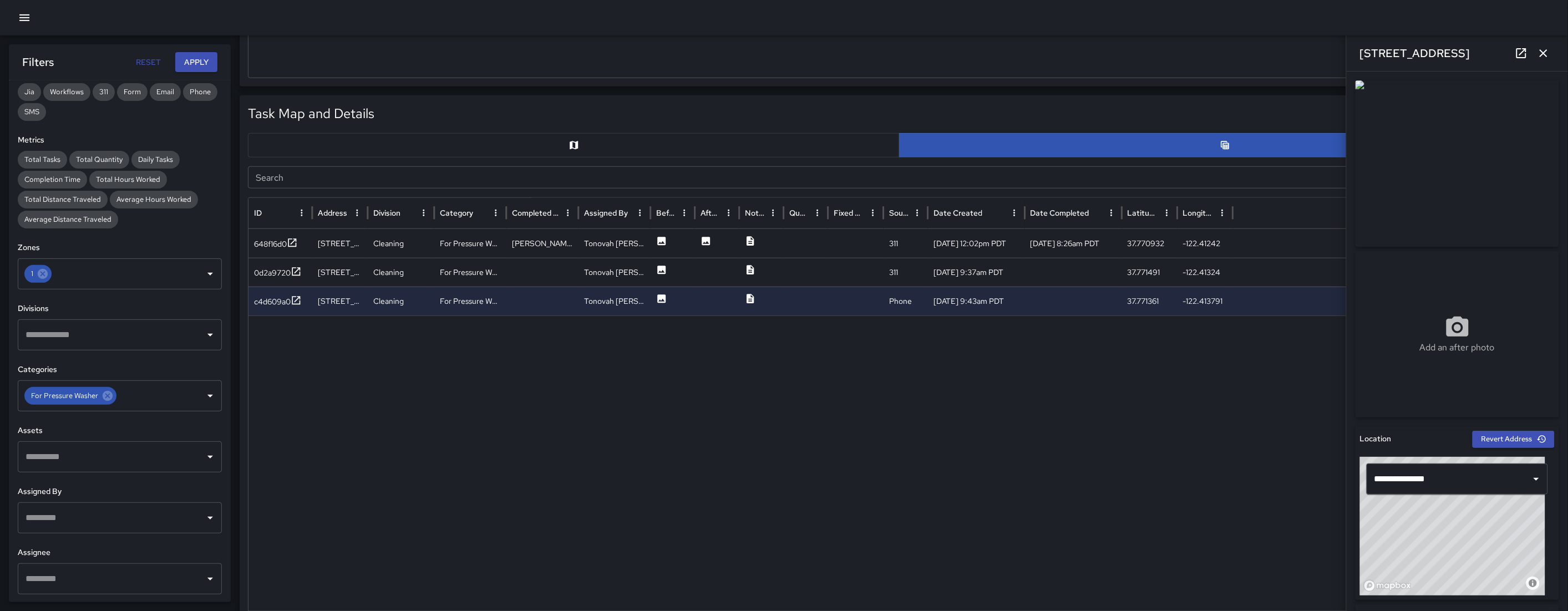
click at [387, 145] on button "button" at bounding box center [573, 144] width 651 height 24
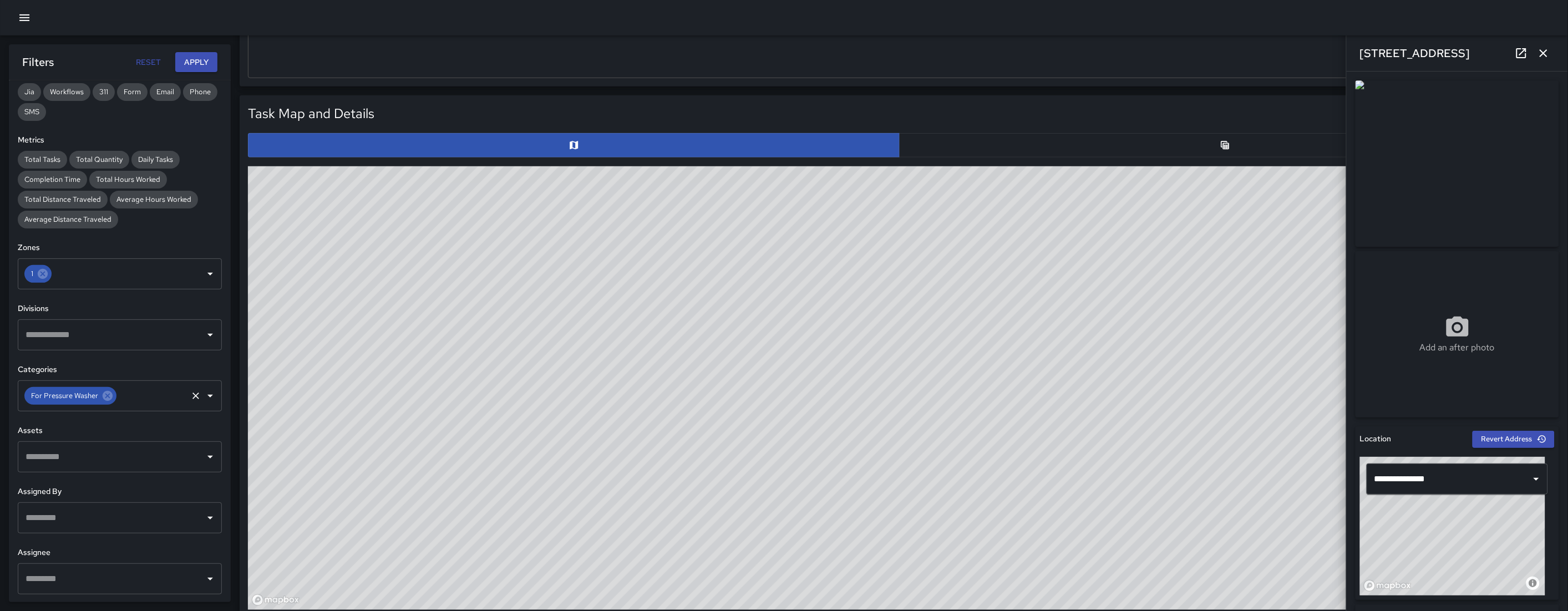
click at [169, 400] on input "text" at bounding box center [151, 396] width 67 height 21
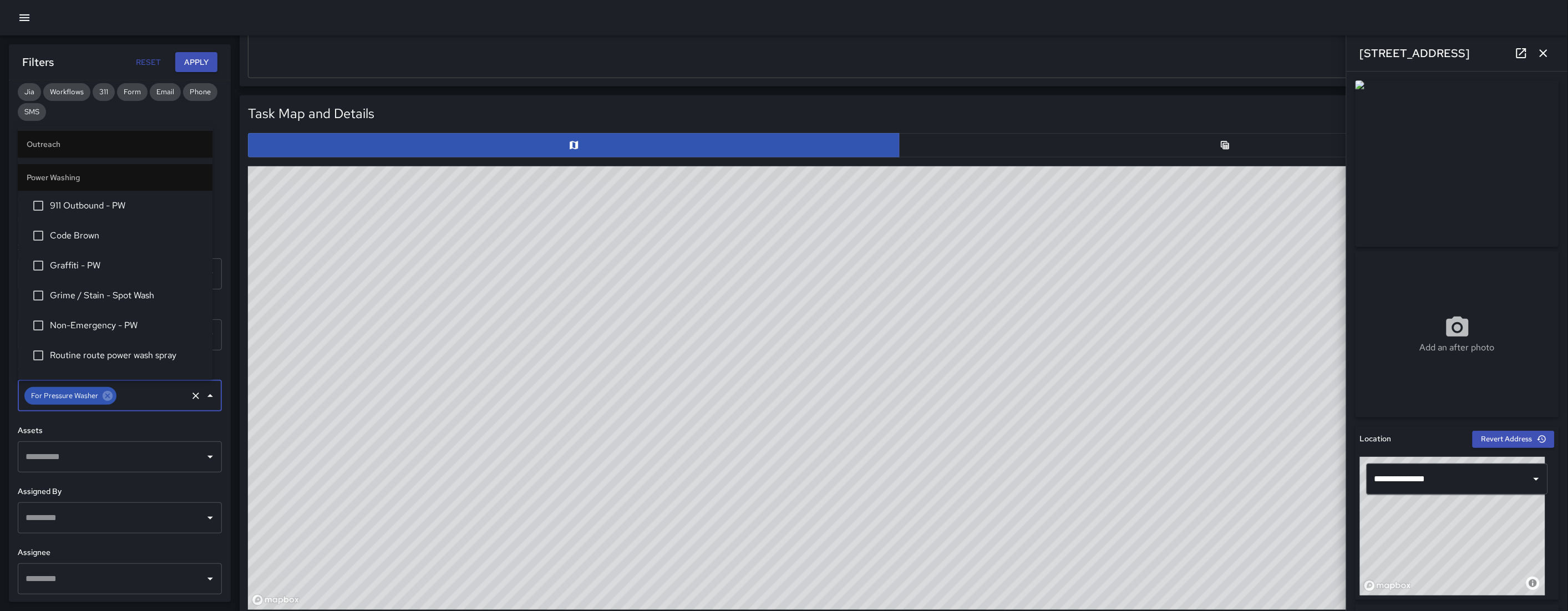
scroll to position [1872, 0]
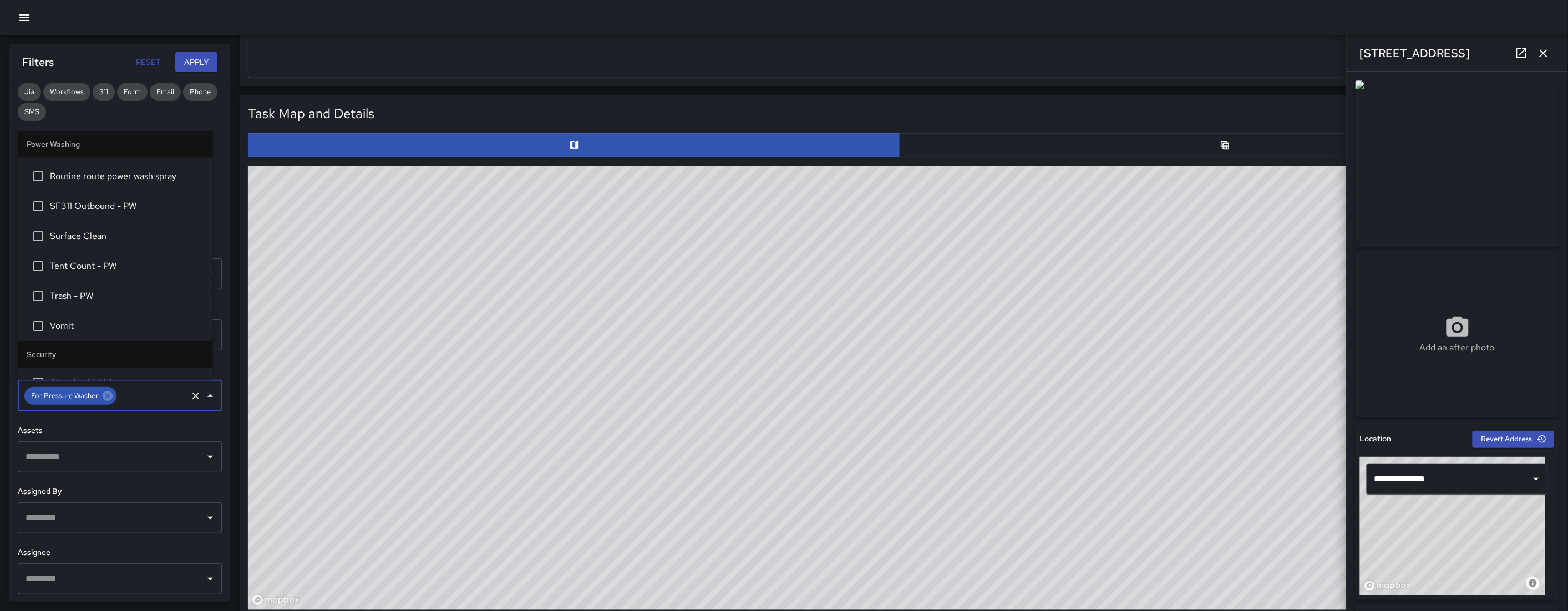
click at [141, 170] on span "Routine route power wash spray" at bounding box center [126, 177] width 153 height 14
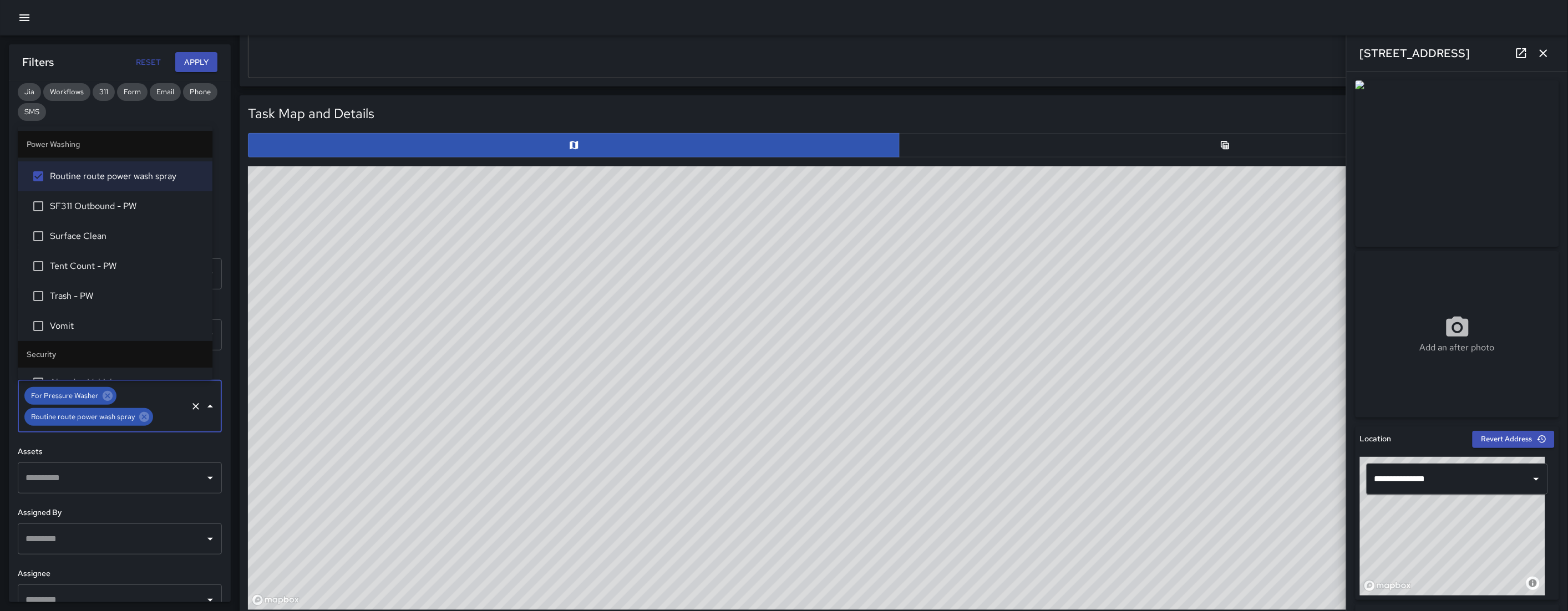
click at [205, 67] on button "Apply" at bounding box center [195, 61] width 42 height 20
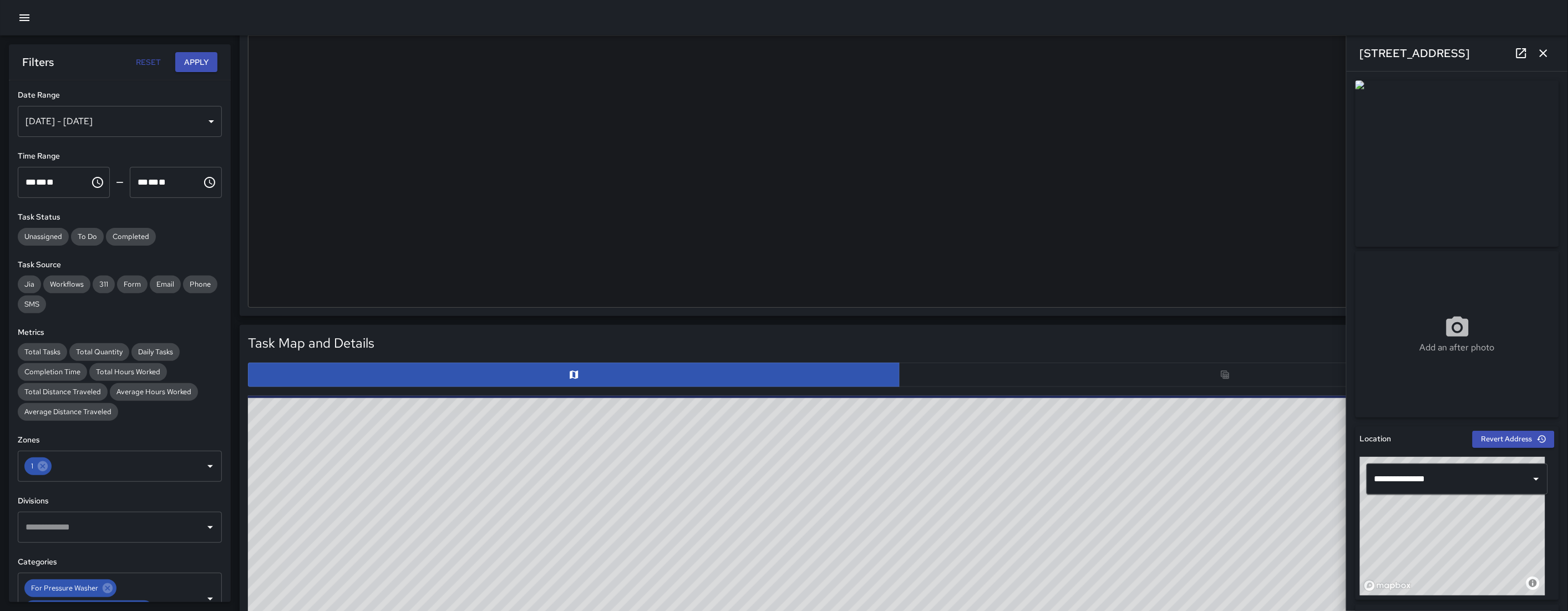
scroll to position [0, 0]
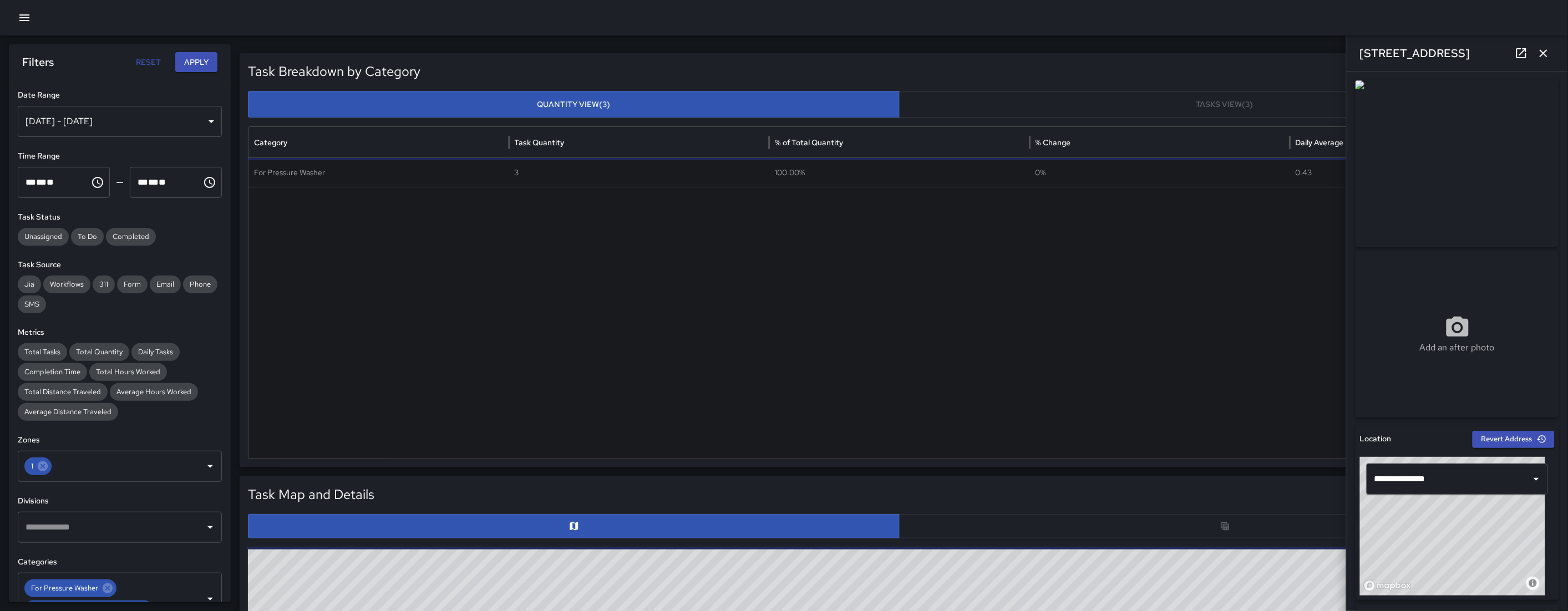
click at [124, 133] on div "Sep 24, 2025 - Sep 30, 2025" at bounding box center [119, 121] width 204 height 31
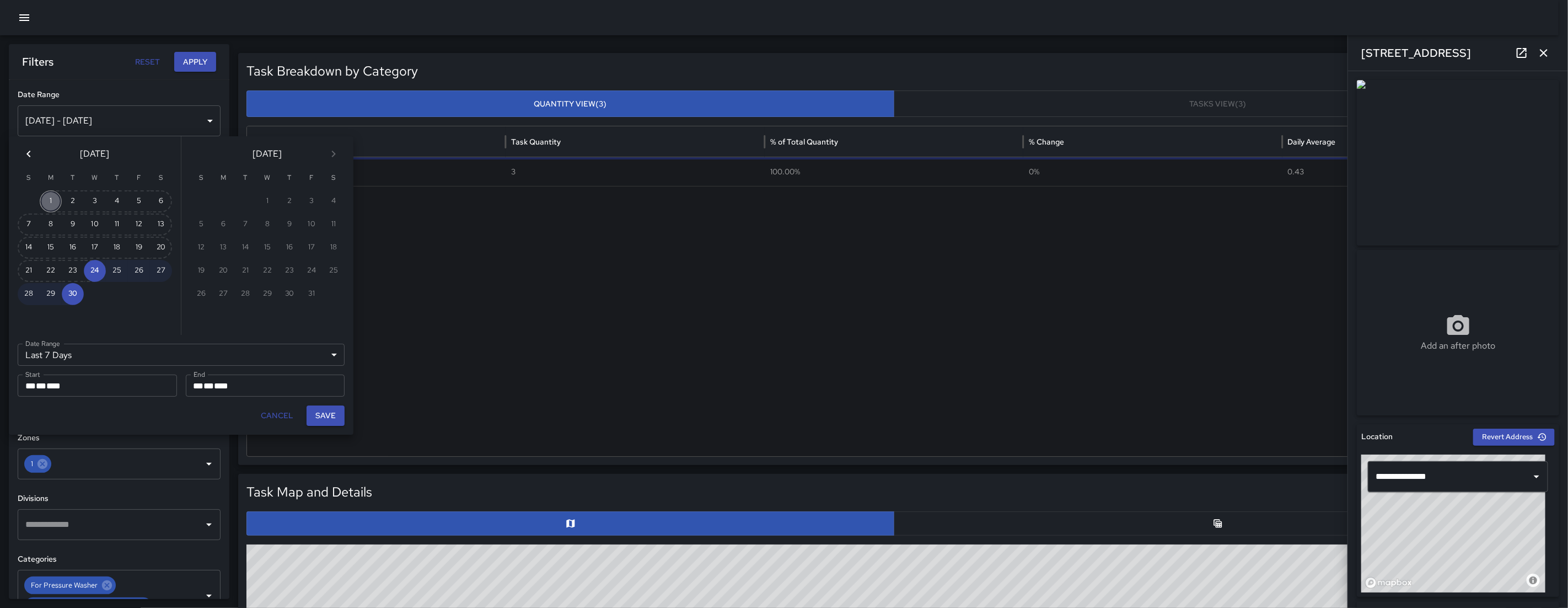
click at [50, 201] on button "1" at bounding box center [50, 201] width 22 height 22
type input "******"
type input "**********"
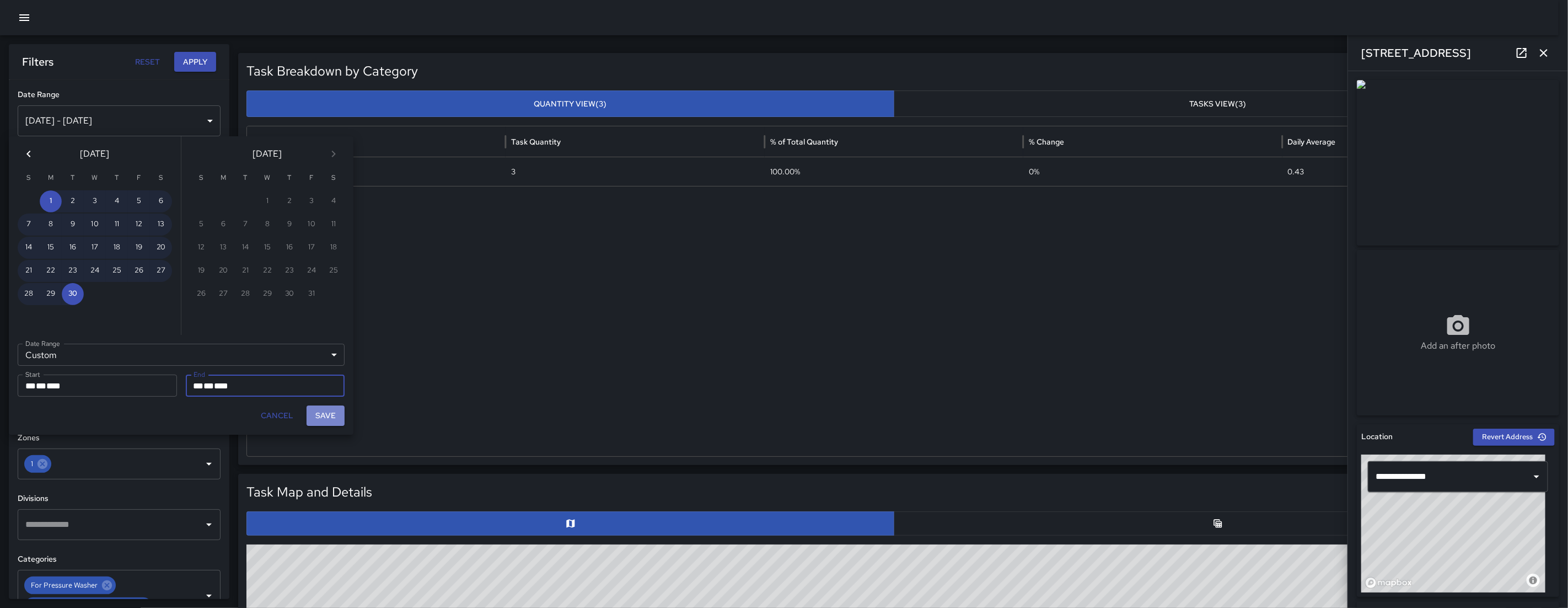
click at [319, 416] on button "Save" at bounding box center [325, 415] width 38 height 20
type input "**********"
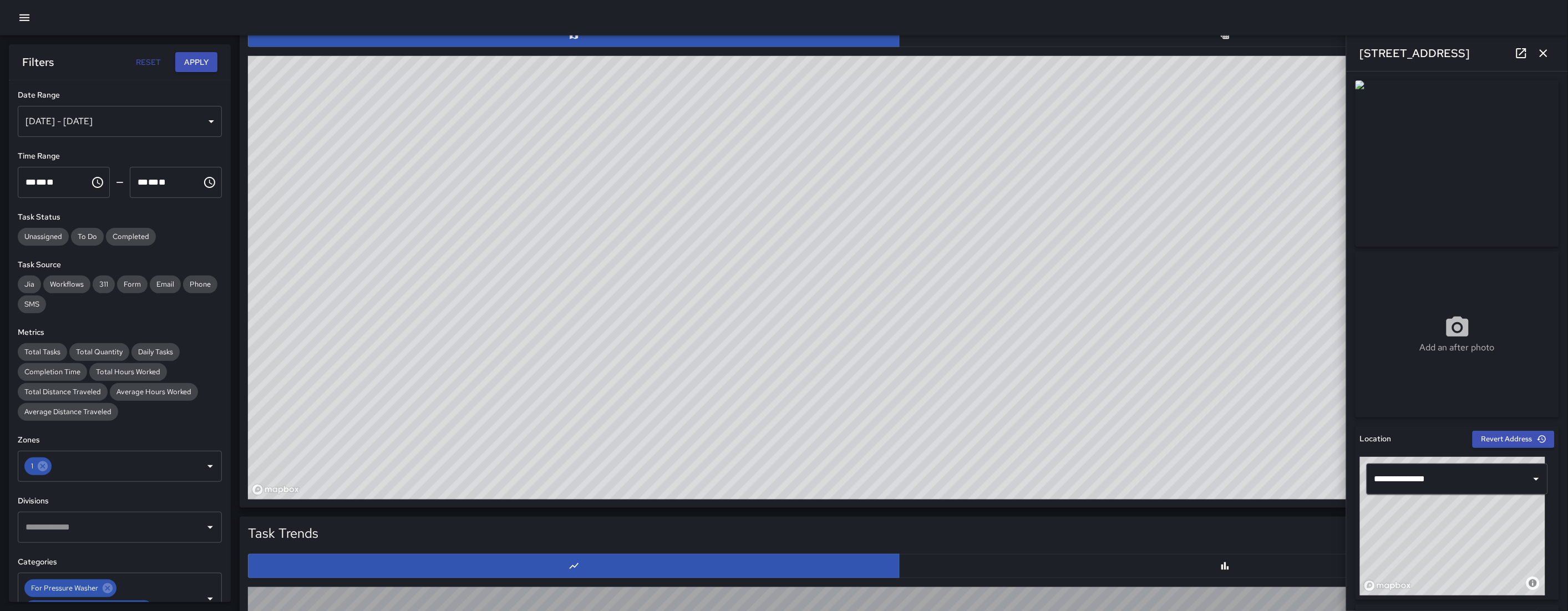
scroll to position [501, 0]
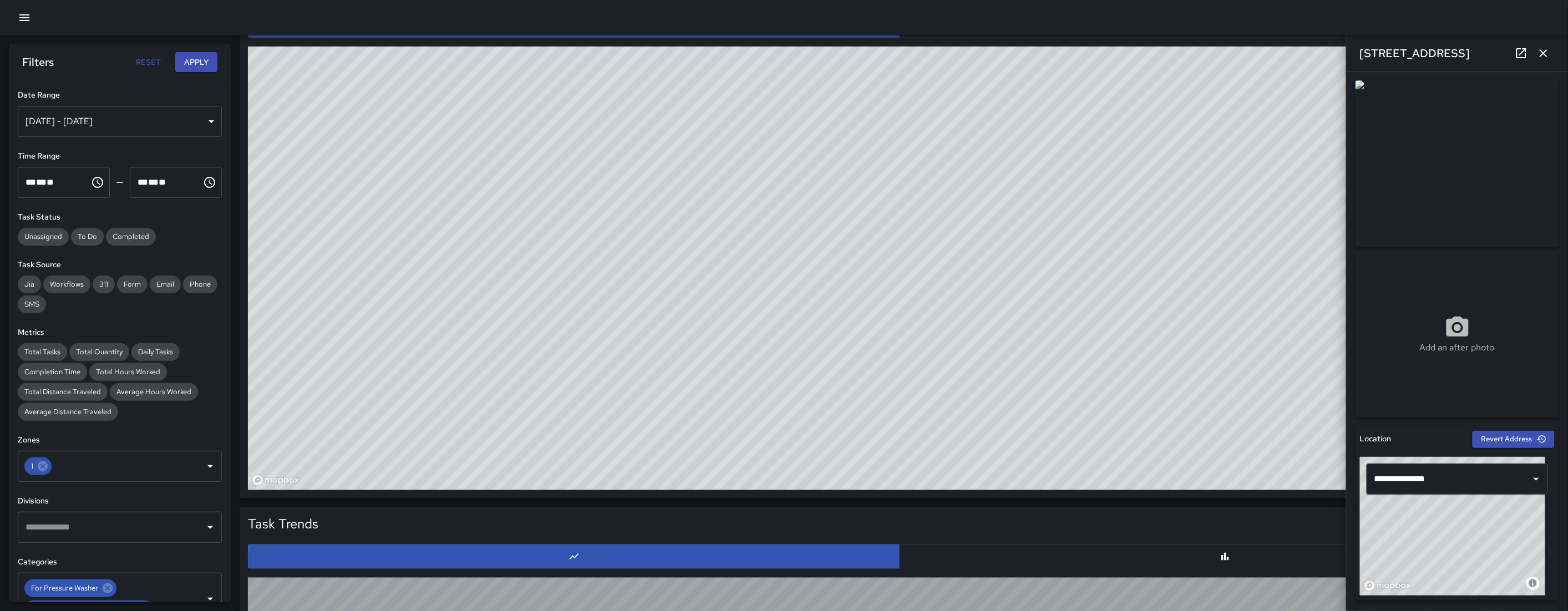
click at [202, 65] on button "Apply" at bounding box center [195, 61] width 42 height 20
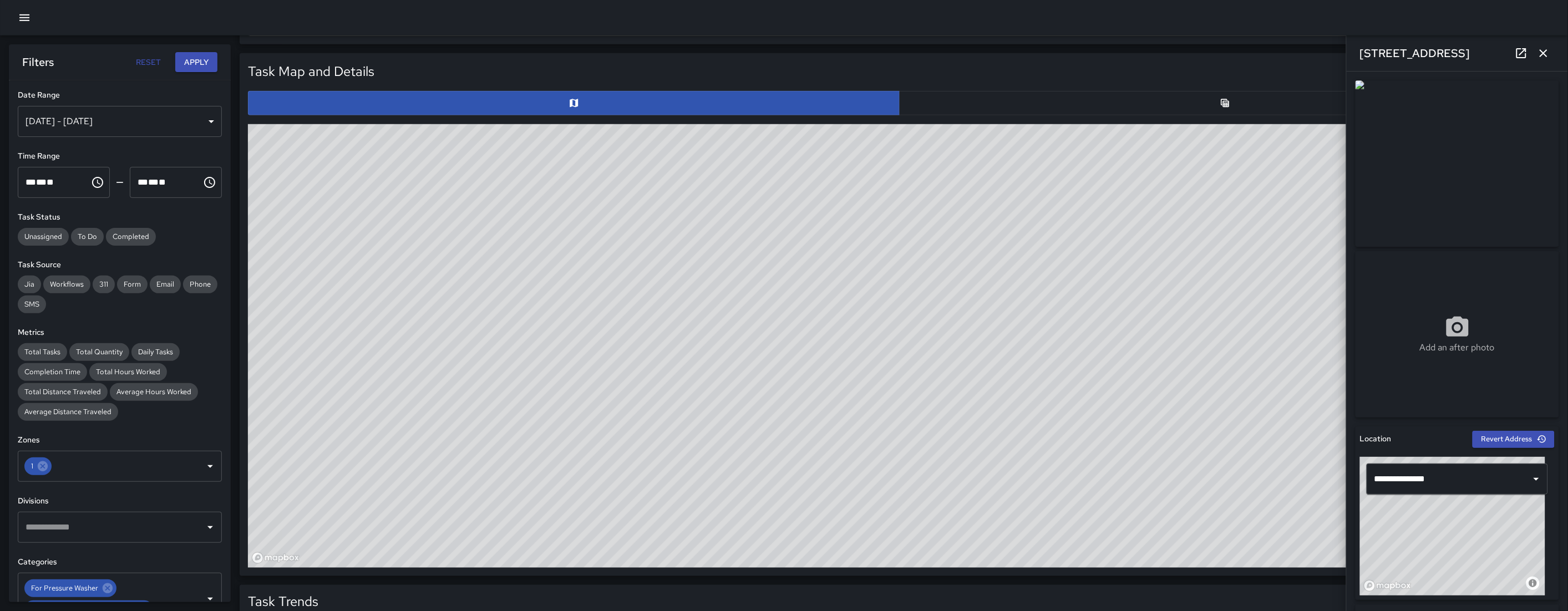
scroll to position [286, 0]
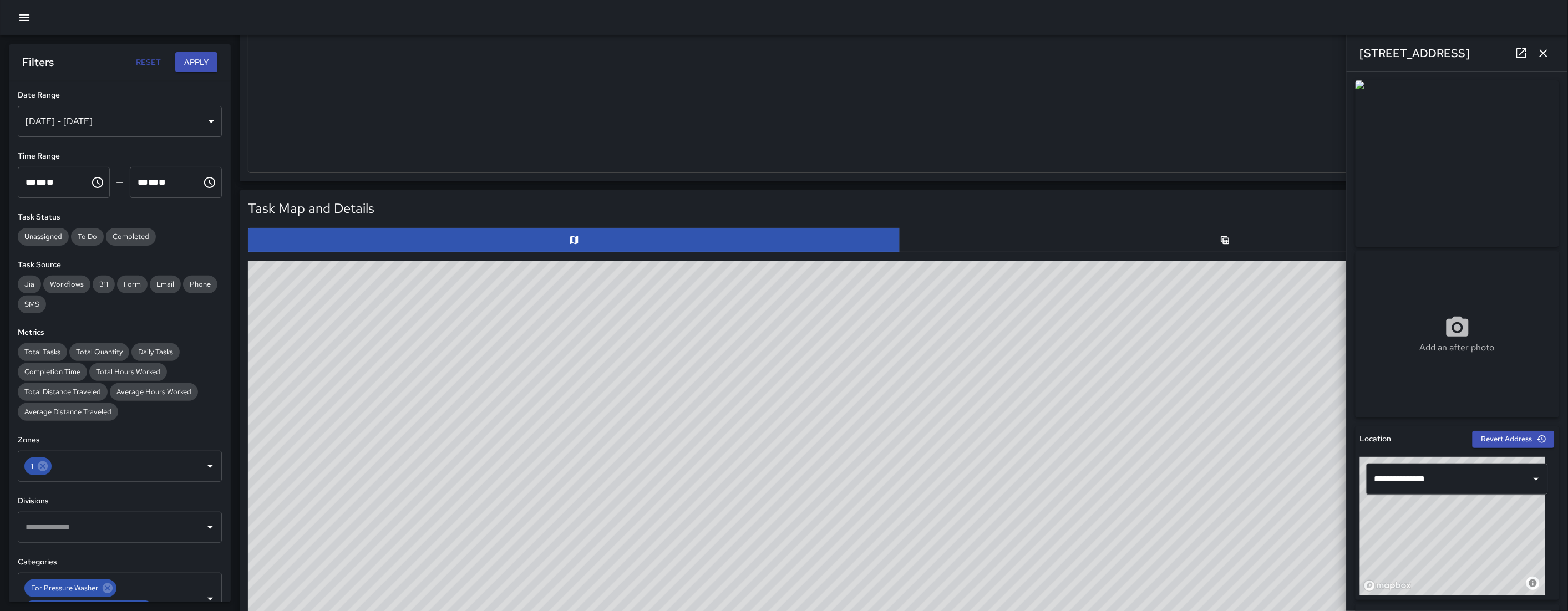
click at [936, 256] on div "Task Map and Details Export CSV Export Images ID Address 648f16d0 1498 Harrison…" at bounding box center [899, 451] width 1302 height 507
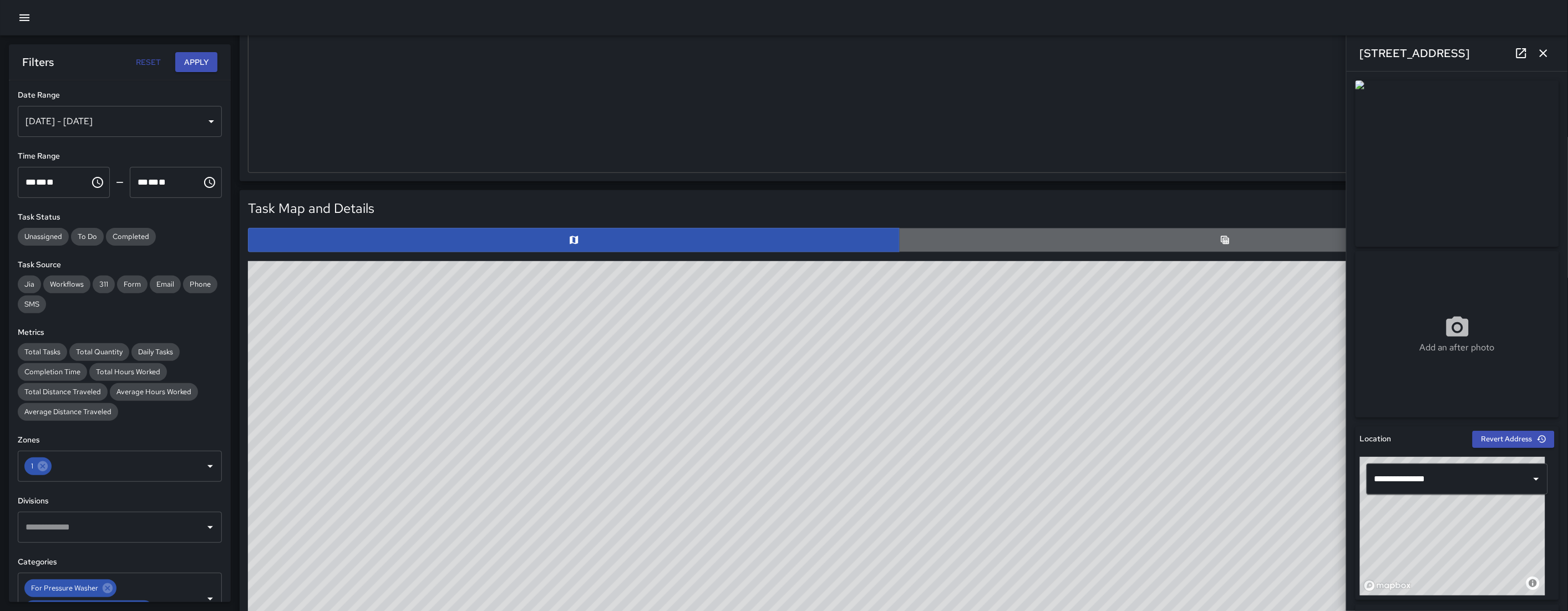
click at [941, 250] on button "button" at bounding box center [1224, 239] width 651 height 24
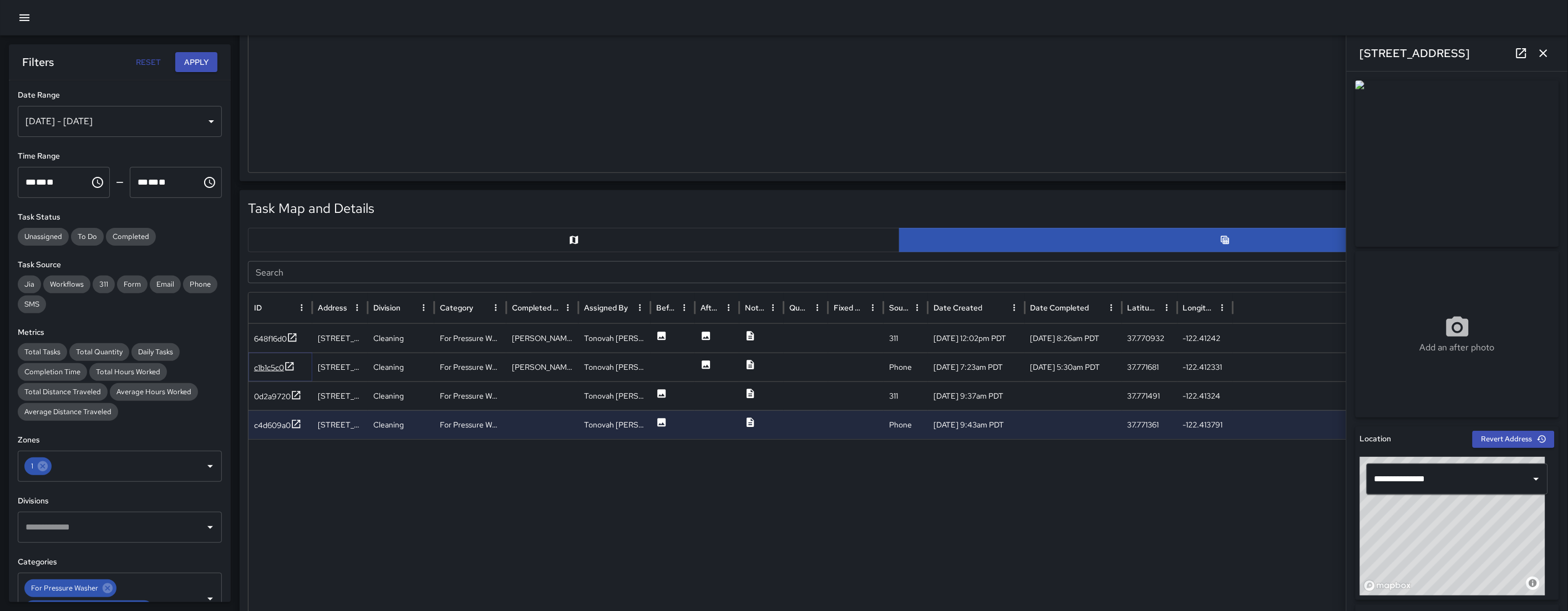
click at [271, 366] on div "c1b1c5c0" at bounding box center [268, 367] width 30 height 11
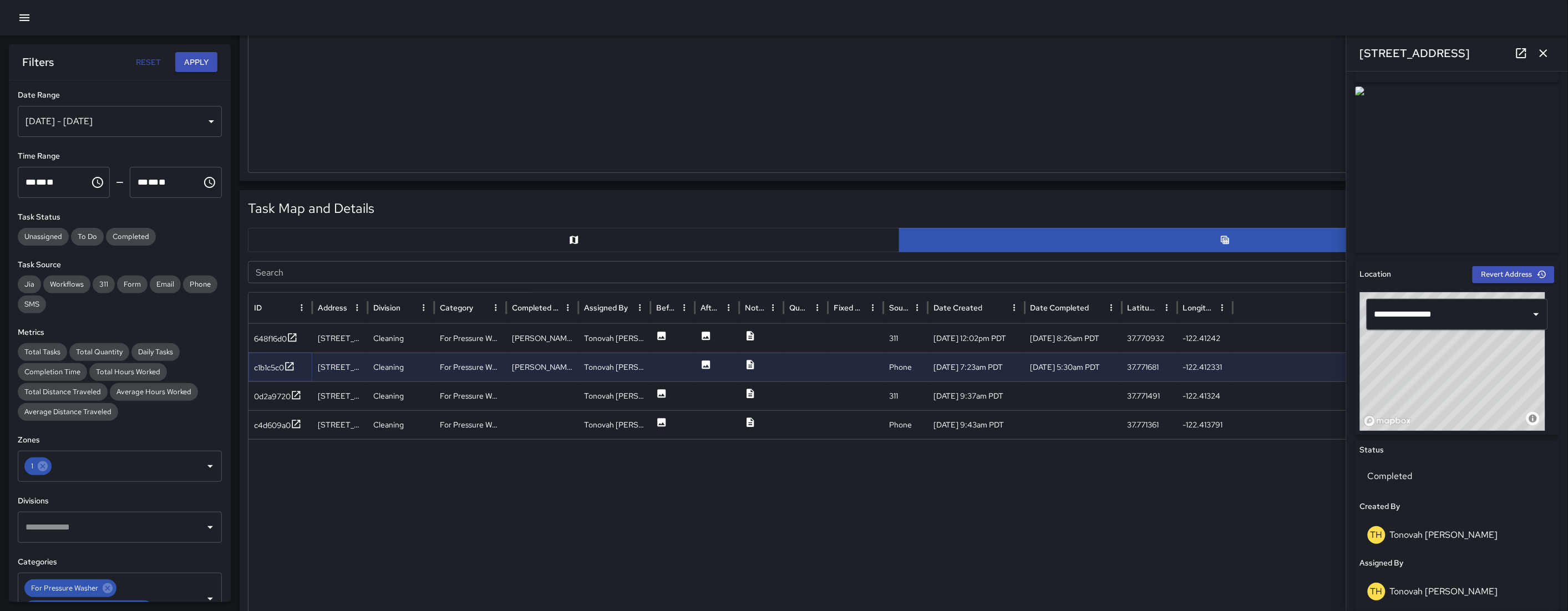
scroll to position [164, 0]
click at [1515, 60] on link at bounding box center [1521, 53] width 22 height 22
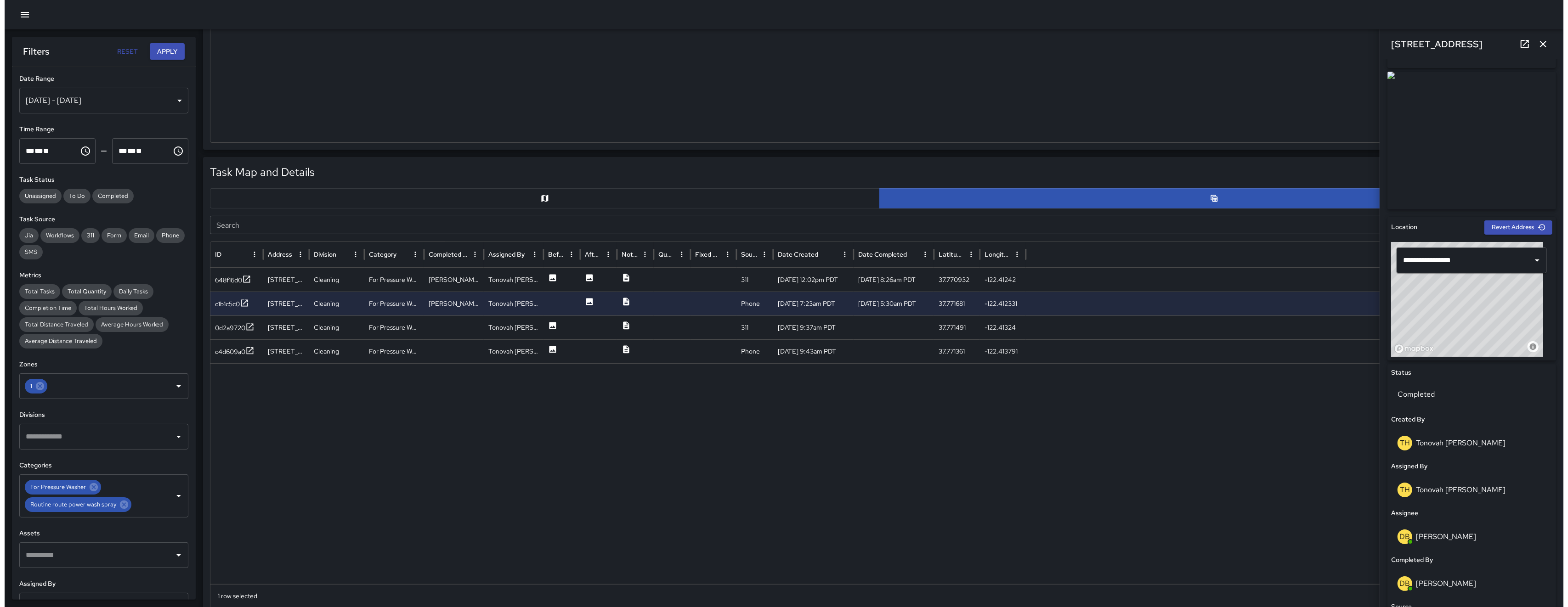
scroll to position [0, 0]
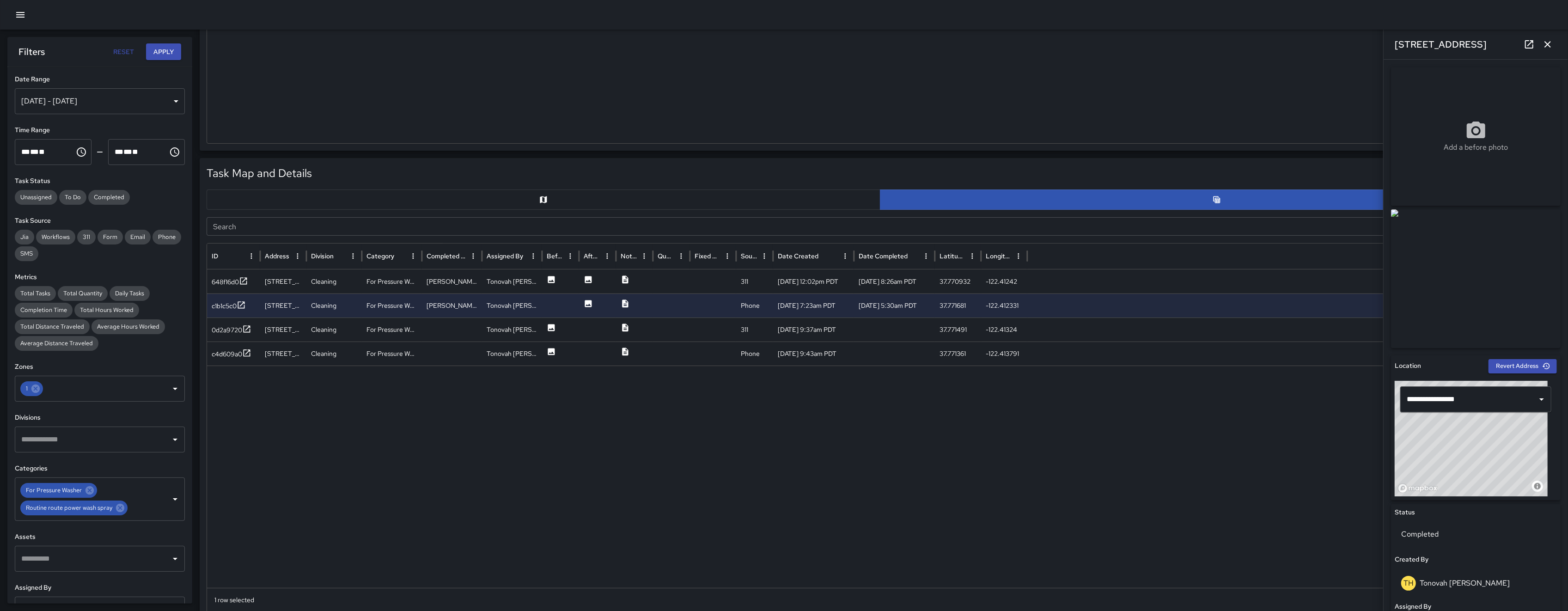
click at [24, 20] on icon "button" at bounding box center [20, 15] width 11 height 11
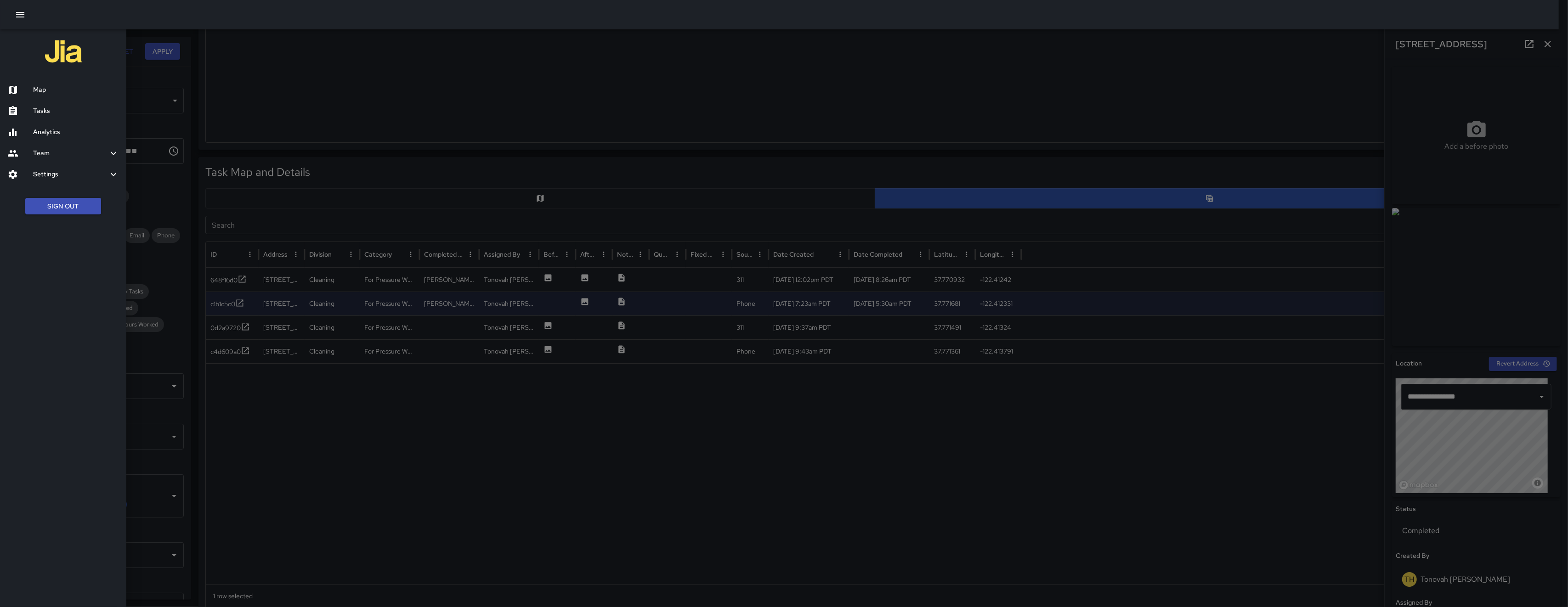
drag, startPoint x: 79, startPoint y: 86, endPoint x: 736, endPoint y: 82, distance: 657.0
click at [78, 86] on h6 "Map" at bounding box center [76, 90] width 86 height 10
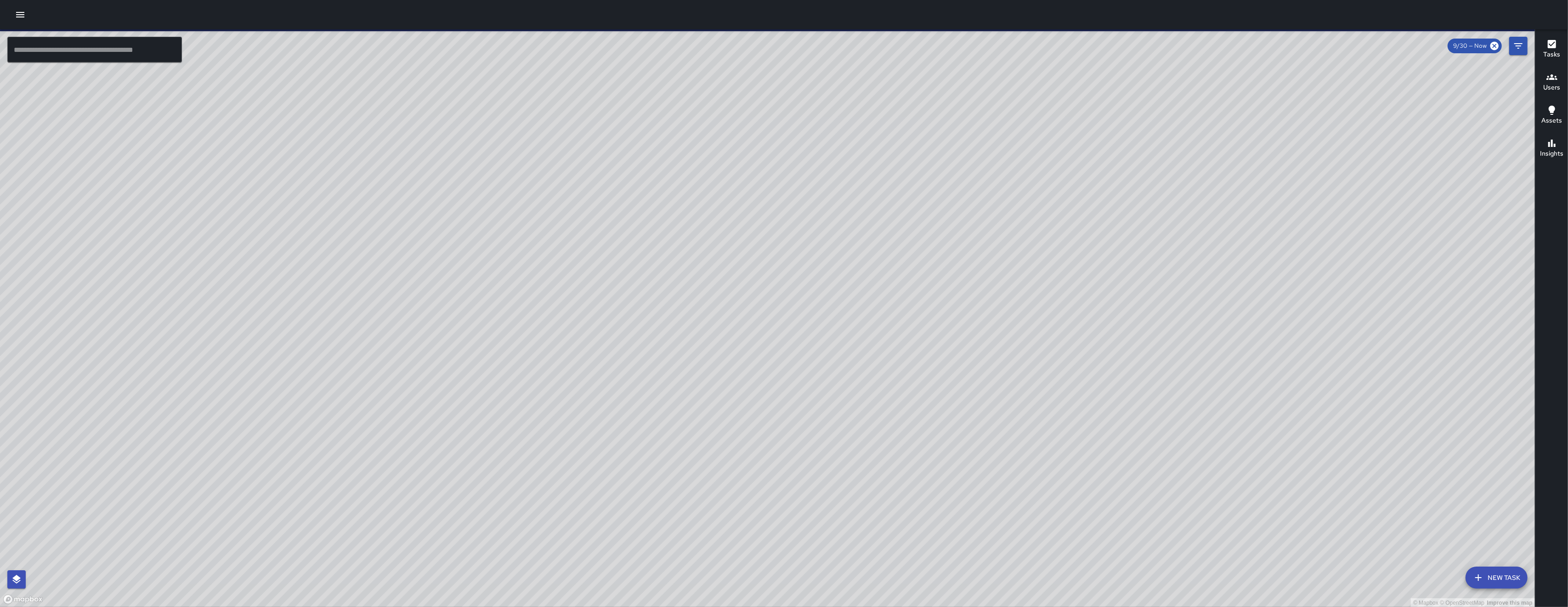
click at [1306, 49] on icon "Filters" at bounding box center [1518, 46] width 11 height 11
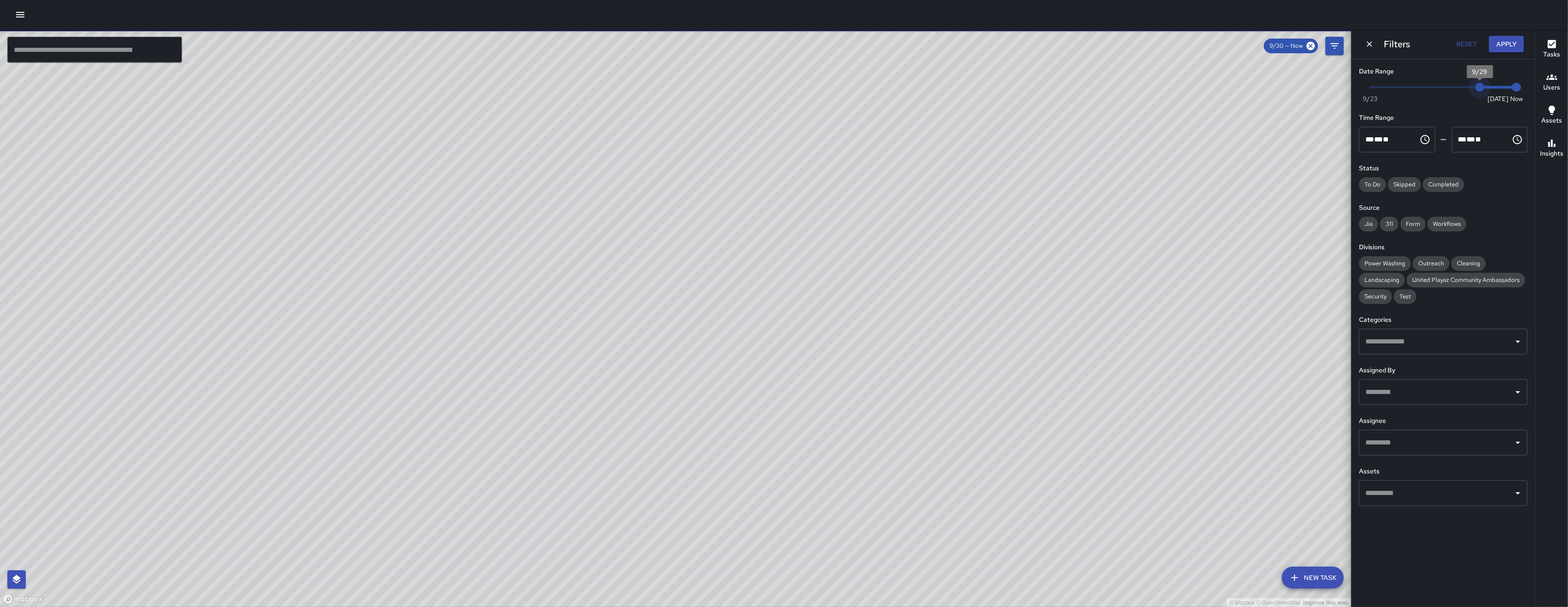
type input "*"
drag, startPoint x: 1491, startPoint y: 93, endPoint x: 1468, endPoint y: 93, distance: 23.0
click at [1306, 92] on span "9/28" at bounding box center [1460, 86] width 9 height 9
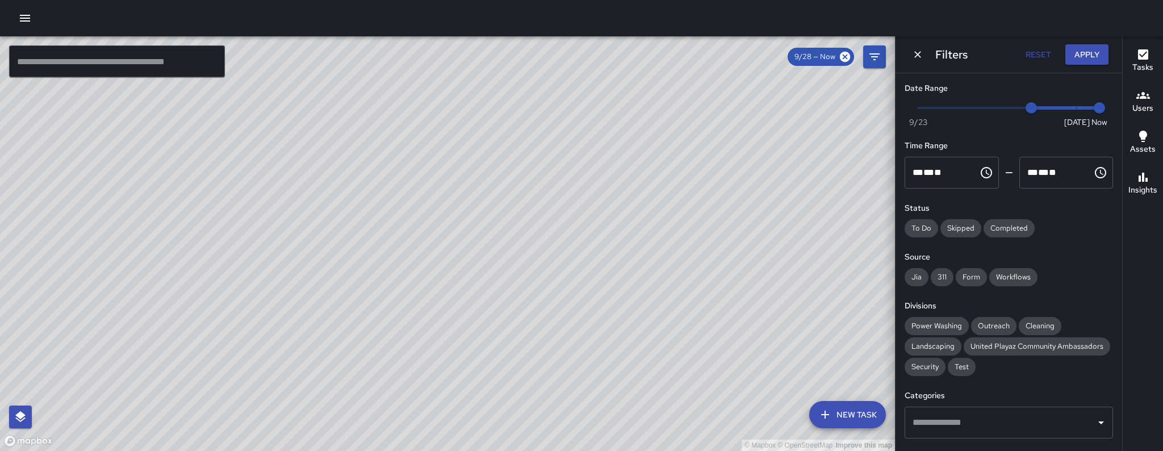
drag, startPoint x: 122, startPoint y: 82, endPoint x: 121, endPoint y: 76, distance: 5.7
click at [121, 81] on div "© Mapbox © OpenStreetMap Improve this map" at bounding box center [447, 243] width 895 height 415
click at [122, 73] on input "text" at bounding box center [117, 61] width 216 height 32
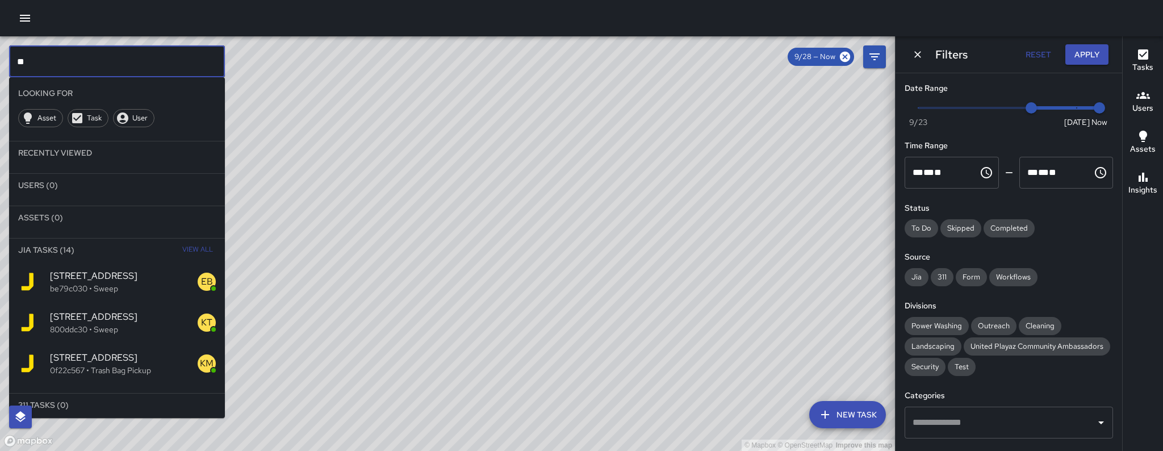
type input "*"
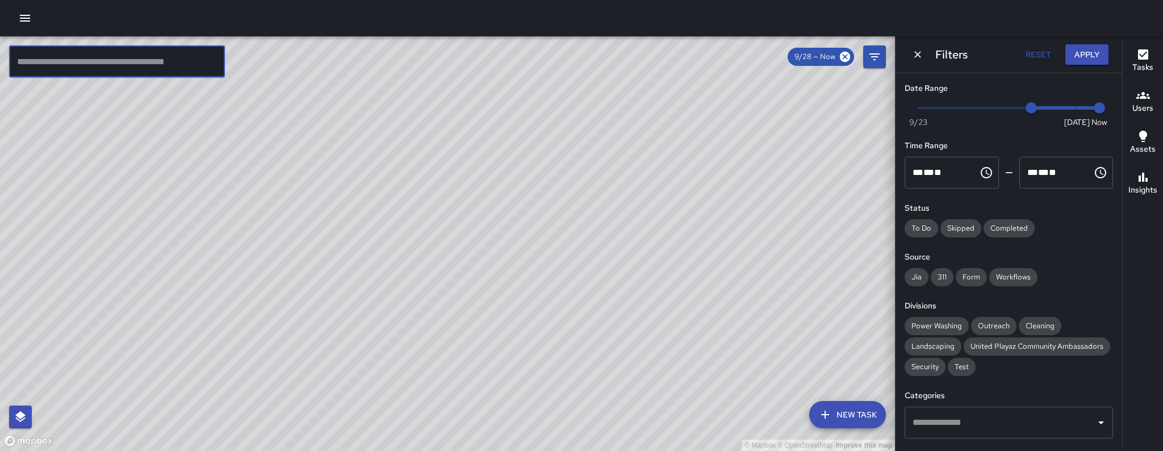
click at [921, 62] on div "Filters Reset Apply" at bounding box center [1009, 54] width 227 height 36
click at [920, 59] on icon "Dismiss" at bounding box center [917, 54] width 11 height 11
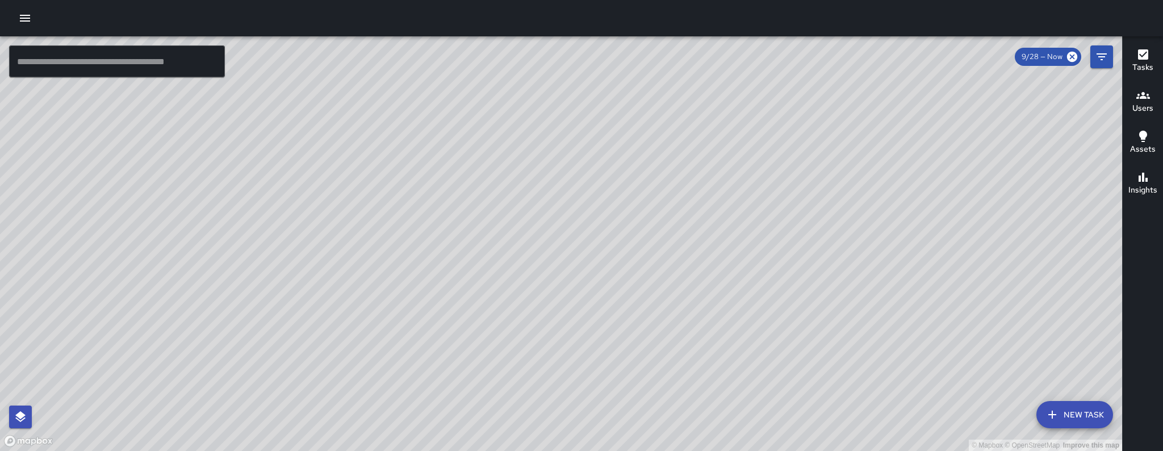
click at [1069, 418] on button "New Task" at bounding box center [1075, 414] width 77 height 27
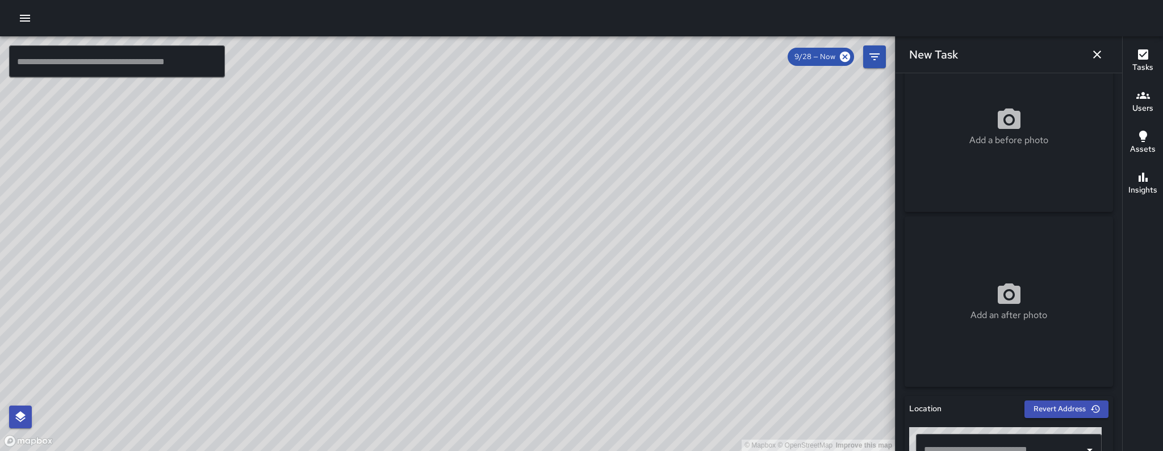
scroll to position [85, 0]
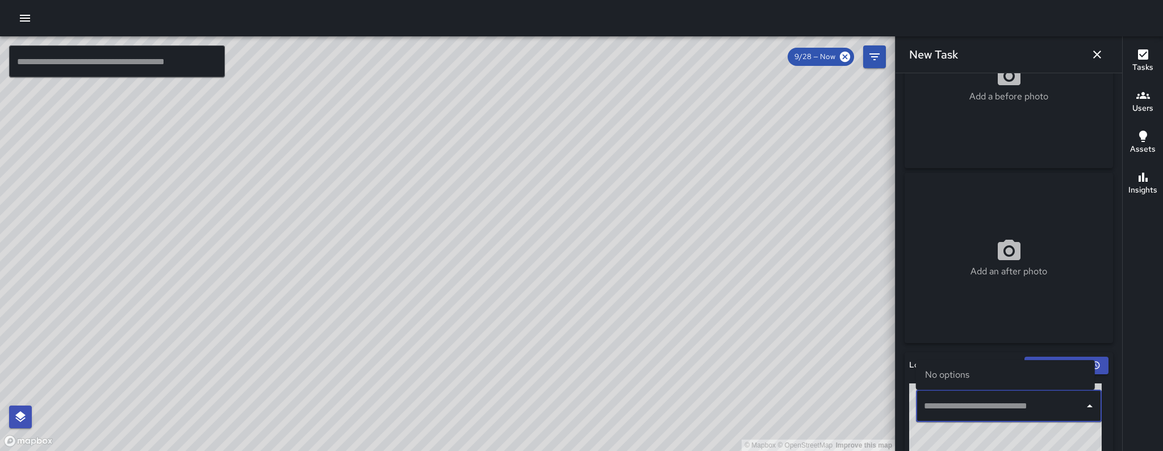
click at [1005, 413] on input "text" at bounding box center [1000, 406] width 158 height 22
click at [995, 373] on p "San Francisco, CA, USA" at bounding box center [1016, 375] width 140 height 11
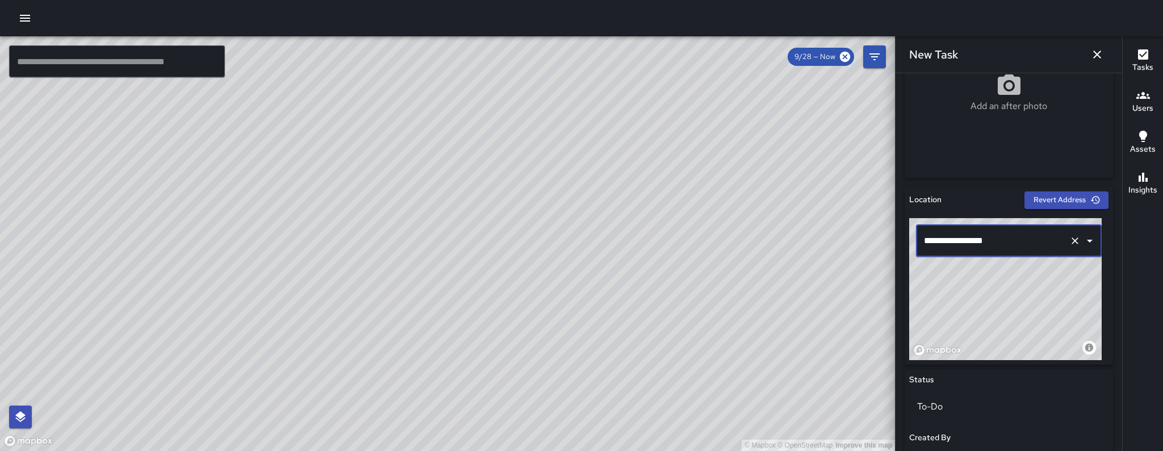
scroll to position [252, 0]
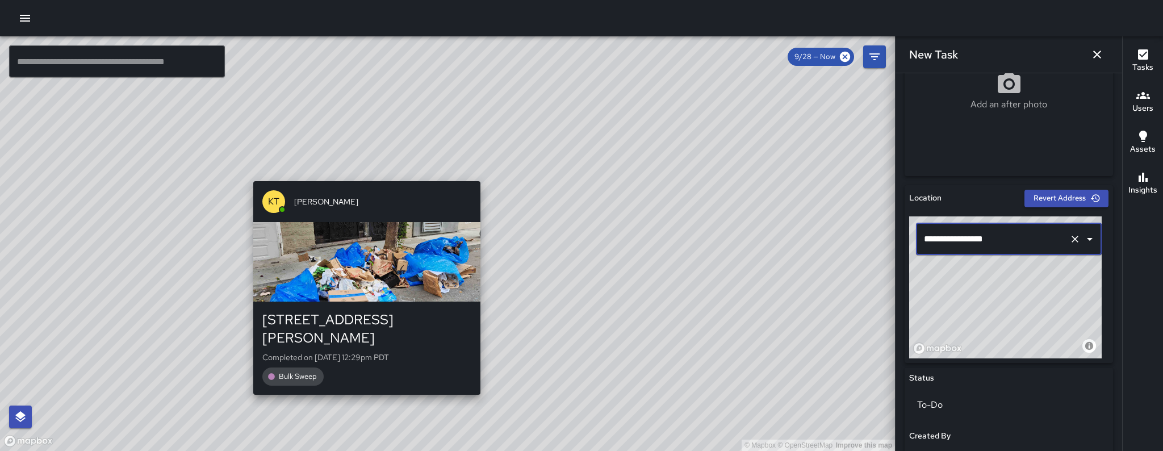
type input "**********"
click at [352, 174] on div "© Mapbox © OpenStreetMap Improve this map KT Katherine Treminio 48 Langton Stre…" at bounding box center [447, 243] width 895 height 415
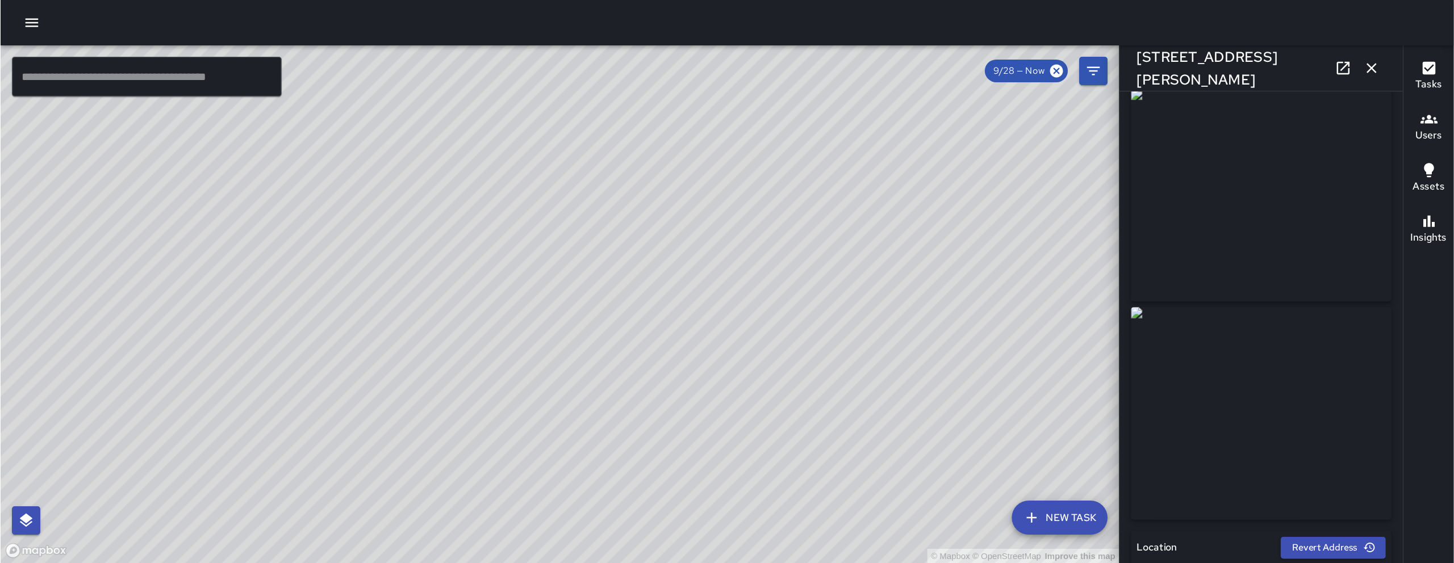
scroll to position [0, 0]
click at [1074, 52] on icon at bounding box center [1075, 55] width 14 height 14
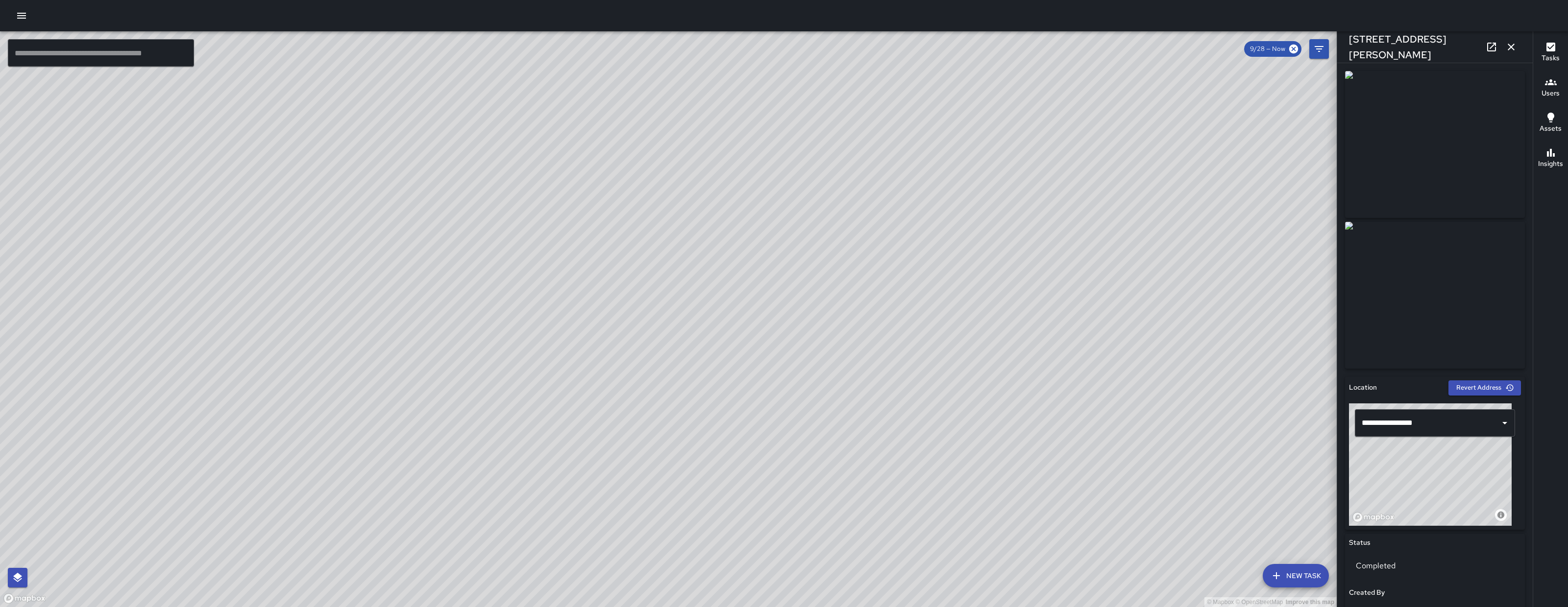
click at [1393, 44] on icon "button" at bounding box center [1511, 47] width 12 height 12
click at [1393, 427] on input "text" at bounding box center [1427, 423] width 136 height 19
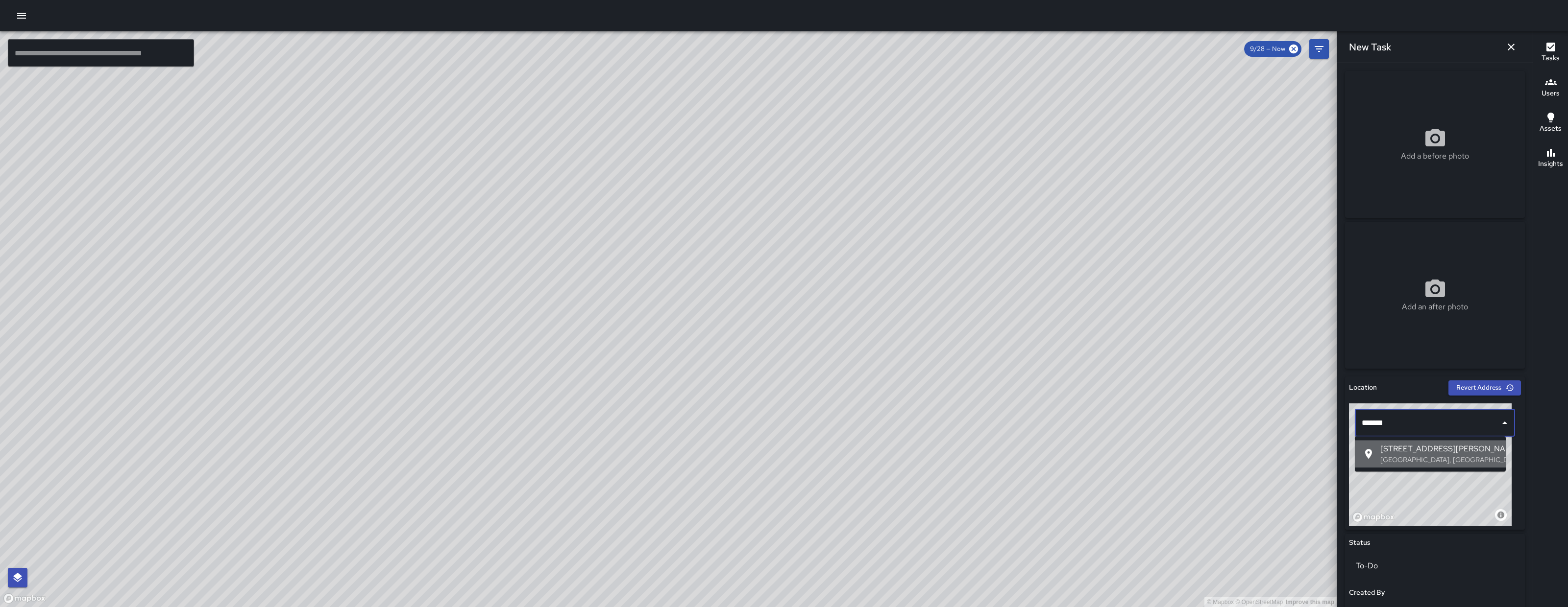
click at [1373, 453] on icon at bounding box center [1369, 454] width 12 height 12
type input "**********"
click at [1393, 52] on icon "button" at bounding box center [1511, 47] width 12 height 12
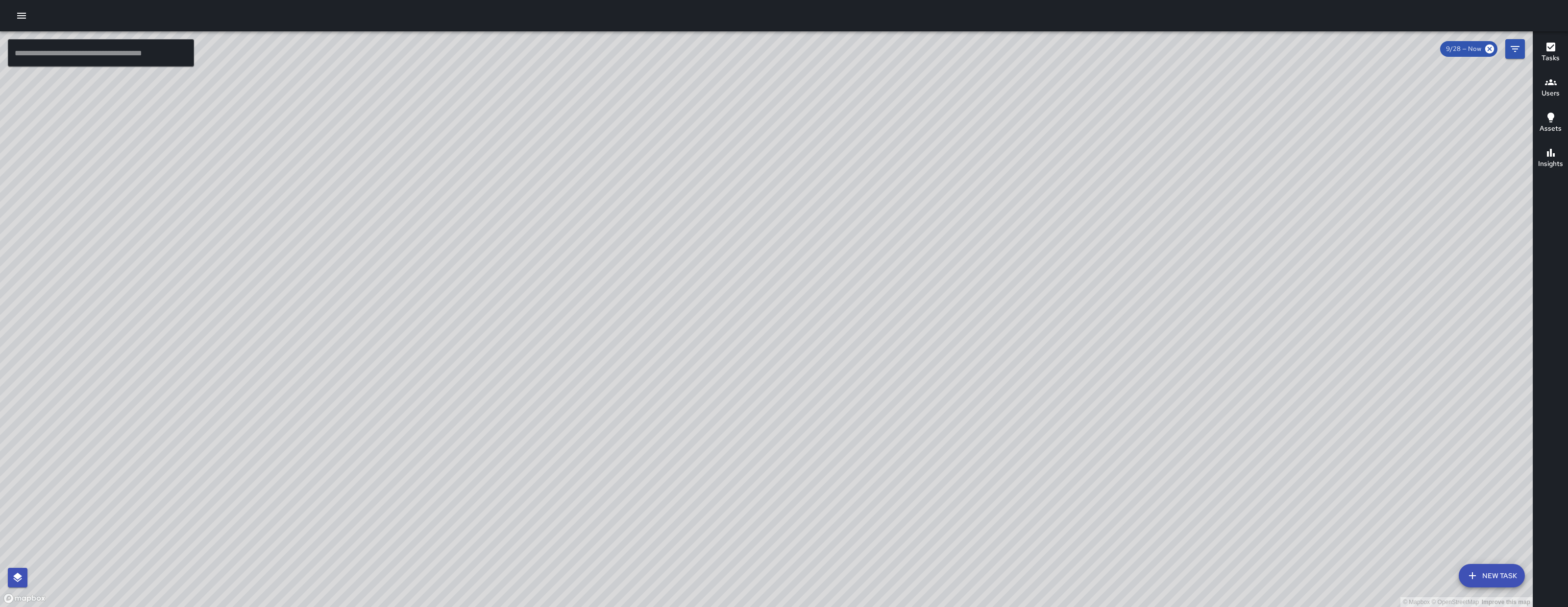
click at [899, 523] on div "© Mapbox © OpenStreetMap Improve this map" at bounding box center [766, 319] width 1533 height 576
drag, startPoint x: 899, startPoint y: 523, endPoint x: 716, endPoint y: 318, distance: 274.8
click at [739, 360] on div "© Mapbox © OpenStreetMap Improve this map" at bounding box center [766, 319] width 1533 height 576
click at [717, 322] on div "© Mapbox © OpenStreetMap Improve this map" at bounding box center [766, 319] width 1533 height 576
drag, startPoint x: 730, startPoint y: 516, endPoint x: 634, endPoint y: 456, distance: 113.2
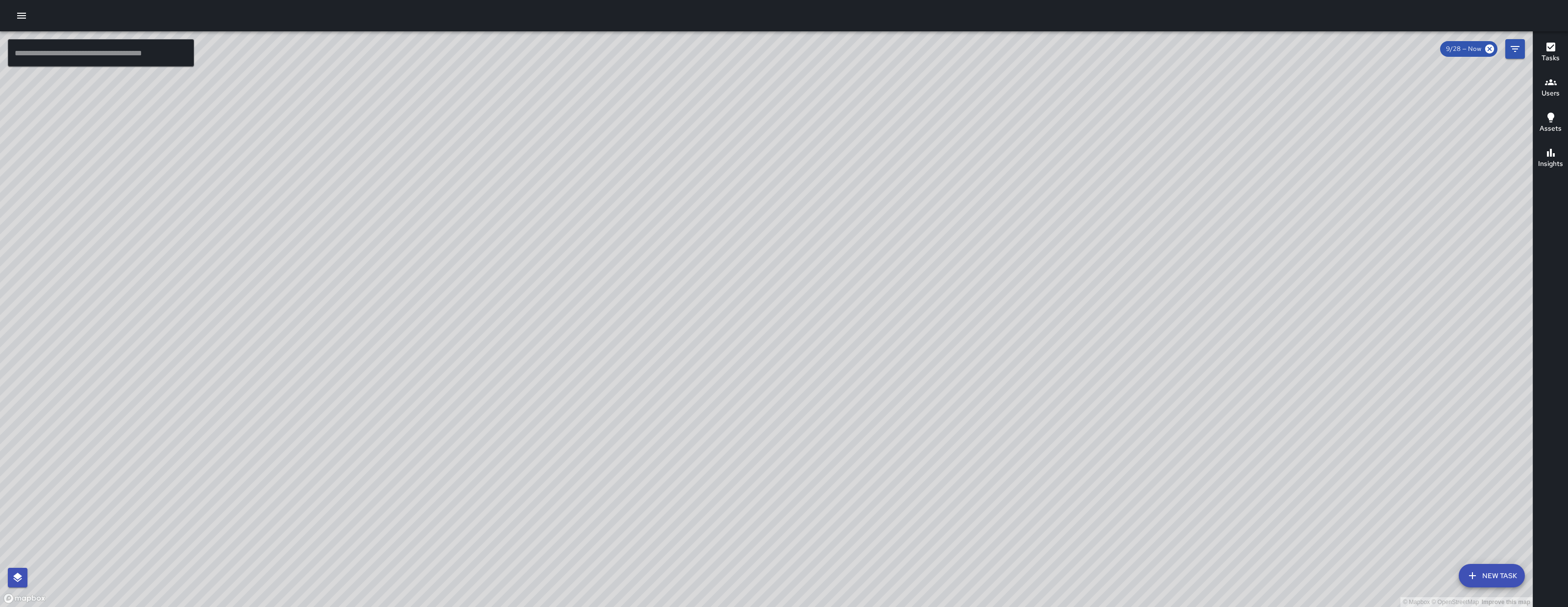
click at [634, 456] on div "© Mapbox © OpenStreetMap Improve this map" at bounding box center [766, 319] width 1533 height 576
click at [1393, 539] on button "New Task" at bounding box center [1491, 575] width 66 height 23
click at [1393, 539] on div "© Mapbox © OpenStreetMap Improve this map" at bounding box center [766, 319] width 1533 height 576
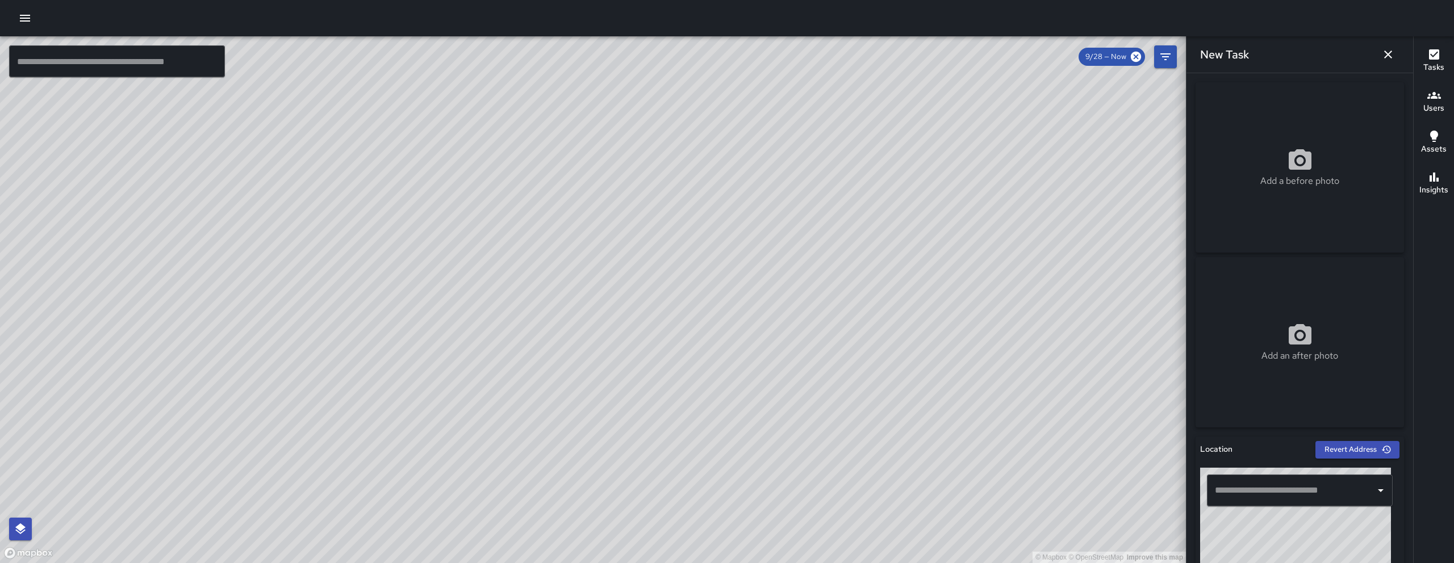
click at [1379, 59] on button "button" at bounding box center [1388, 54] width 23 height 23
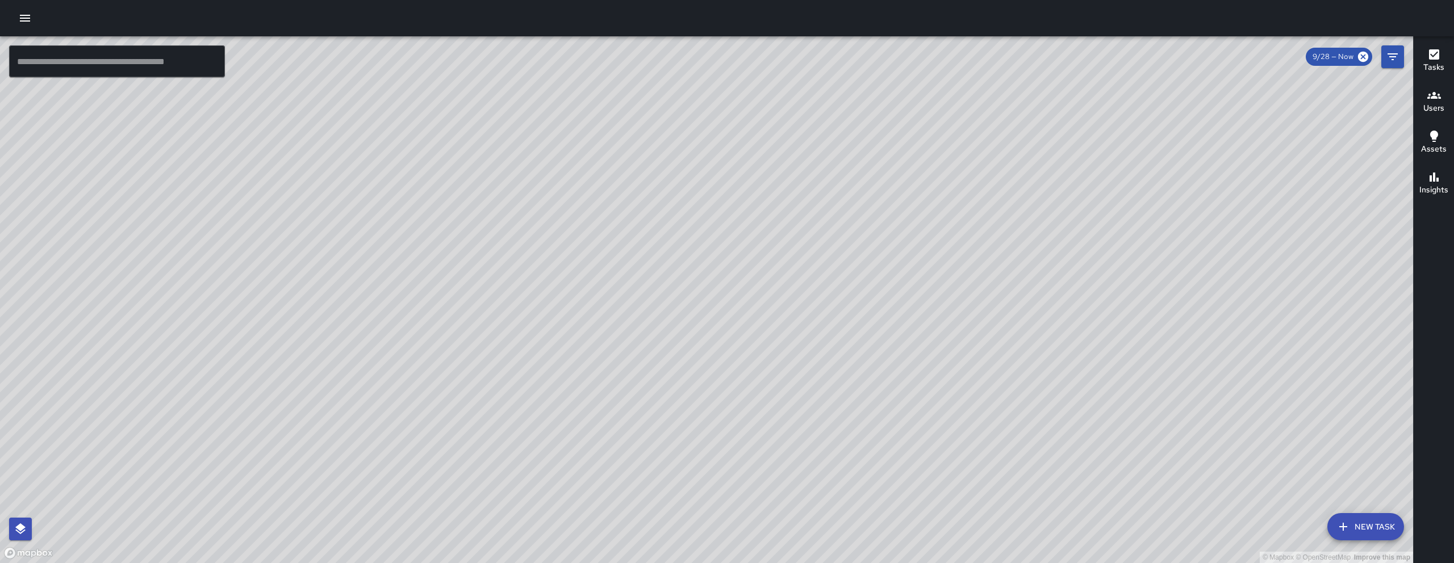
click at [1370, 534] on button "New Task" at bounding box center [1365, 526] width 77 height 27
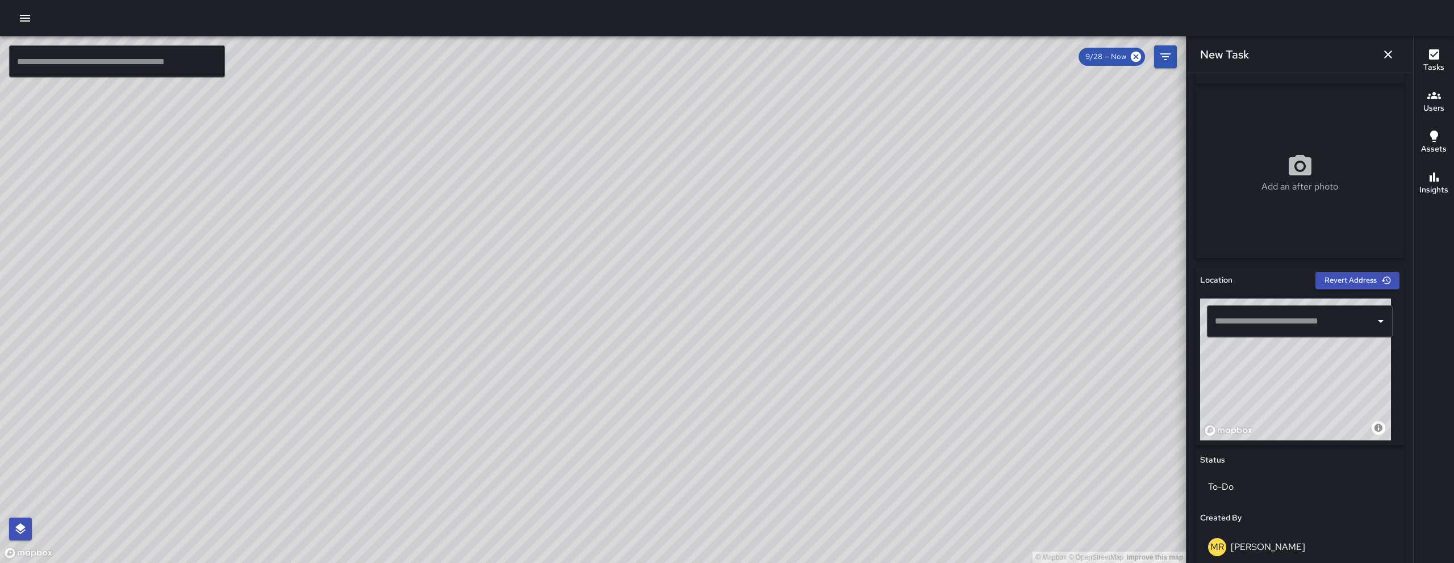
scroll to position [191, 0]
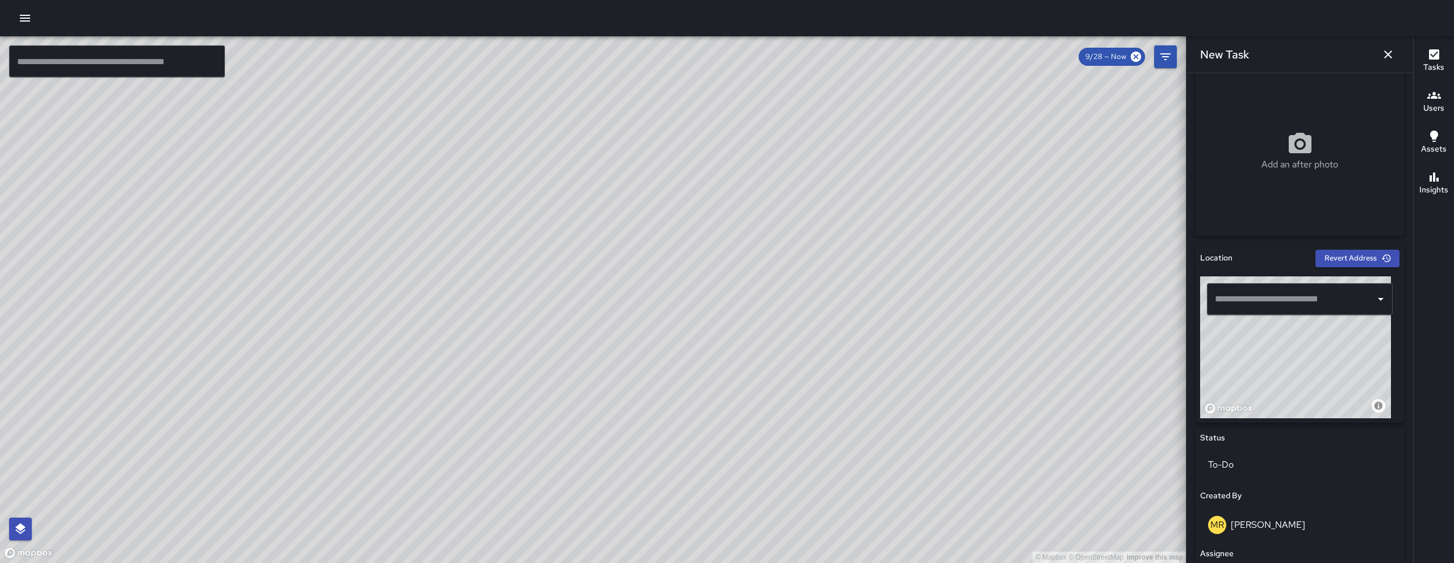
click at [1317, 410] on div "© Mapbox © OpenStreetMap Improve this map" at bounding box center [1295, 348] width 191 height 142
drag, startPoint x: 1317, startPoint y: 410, endPoint x: 1271, endPoint y: 361, distance: 67.5
click at [1273, 364] on div "© Mapbox © OpenStreetMap Improve this map" at bounding box center [1295, 348] width 191 height 142
drag, startPoint x: 1271, startPoint y: 361, endPoint x: 1285, endPoint y: 367, distance: 15.8
click at [1283, 366] on div "© Mapbox © OpenStreetMap Improve this map" at bounding box center [1295, 348] width 191 height 142
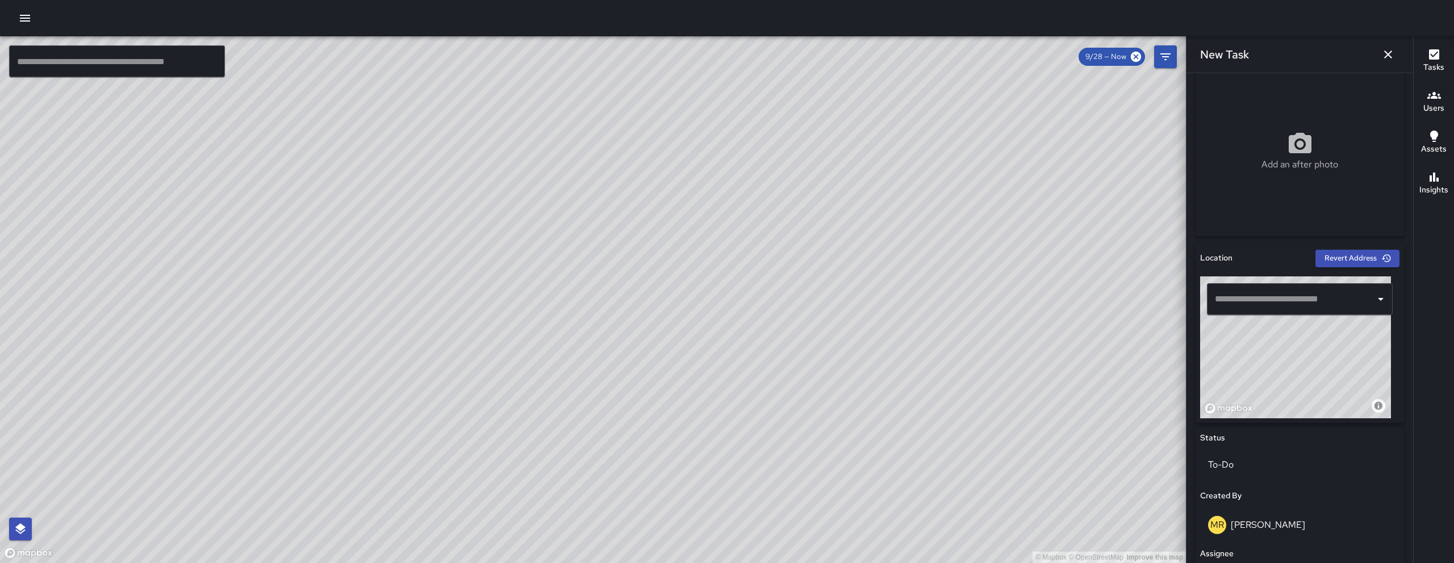
drag, startPoint x: 1285, startPoint y: 367, endPoint x: 1292, endPoint y: 367, distance: 6.8
click at [1291, 367] on div "© Mapbox © OpenStreetMap Improve this map" at bounding box center [1295, 348] width 191 height 142
click at [1293, 368] on div "© Mapbox © OpenStreetMap Improve this map" at bounding box center [1295, 348] width 191 height 142
drag, startPoint x: 1236, startPoint y: 378, endPoint x: 1310, endPoint y: 361, distance: 75.7
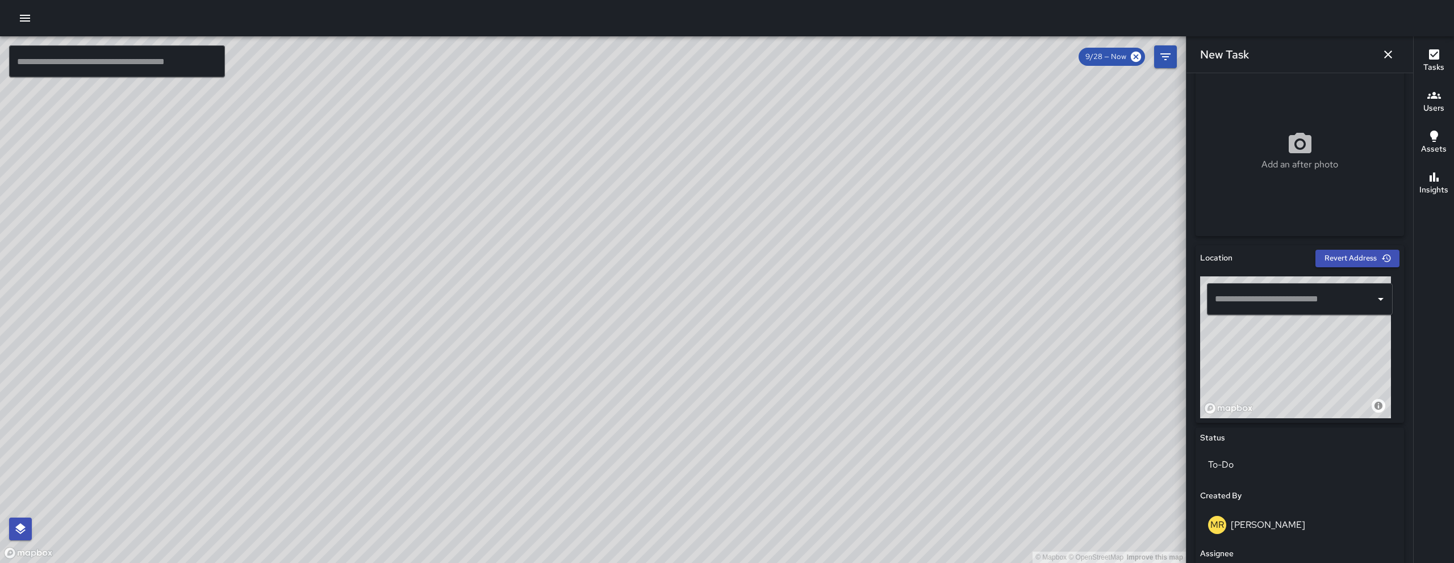
click at [1310, 361] on div "© Mapbox © OpenStreetMap Improve this map" at bounding box center [1295, 348] width 191 height 142
drag, startPoint x: 1313, startPoint y: 394, endPoint x: 1292, endPoint y: 384, distance: 23.9
click at [1296, 385] on div "© Mapbox © OpenStreetMap Improve this map" at bounding box center [1295, 348] width 191 height 142
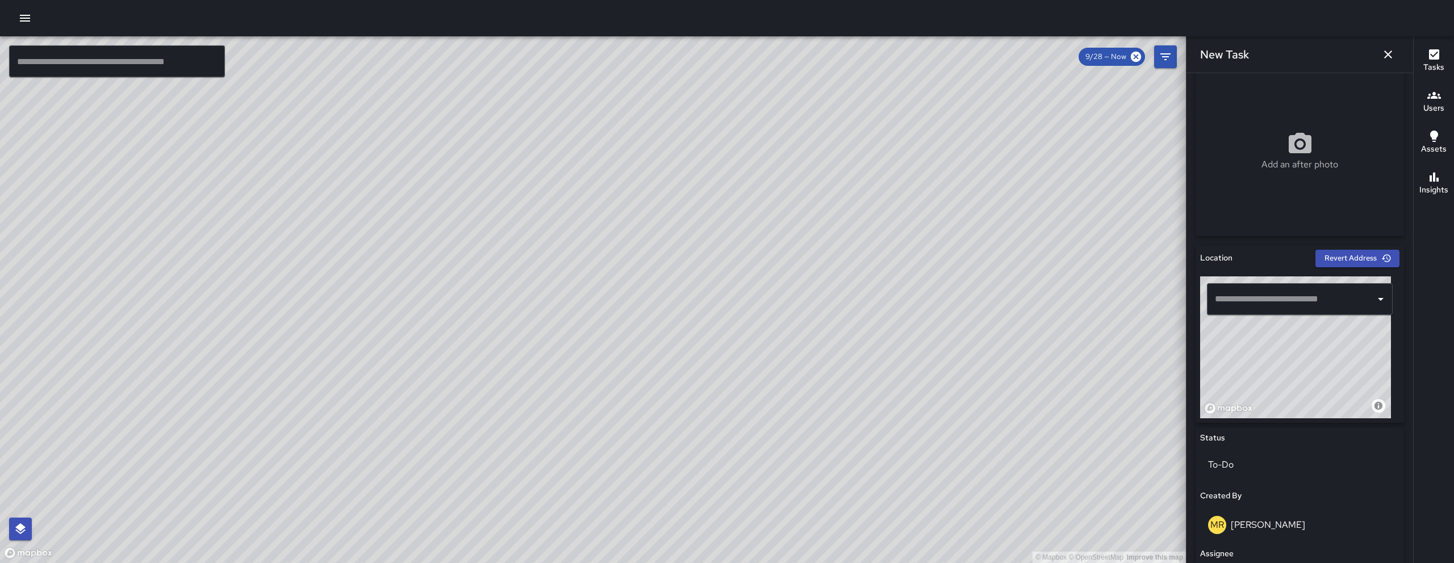
drag, startPoint x: 1292, startPoint y: 384, endPoint x: 1266, endPoint y: 370, distance: 29.7
click at [1267, 373] on div "© Mapbox © OpenStreetMap Improve this map" at bounding box center [1295, 348] width 191 height 142
drag, startPoint x: 1266, startPoint y: 370, endPoint x: 1261, endPoint y: 362, distance: 8.7
click at [1262, 364] on div "© Mapbox © OpenStreetMap Improve this map" at bounding box center [1295, 348] width 191 height 142
click at [1260, 362] on div "© Mapbox © OpenStreetMap Improve this map" at bounding box center [1295, 348] width 191 height 142
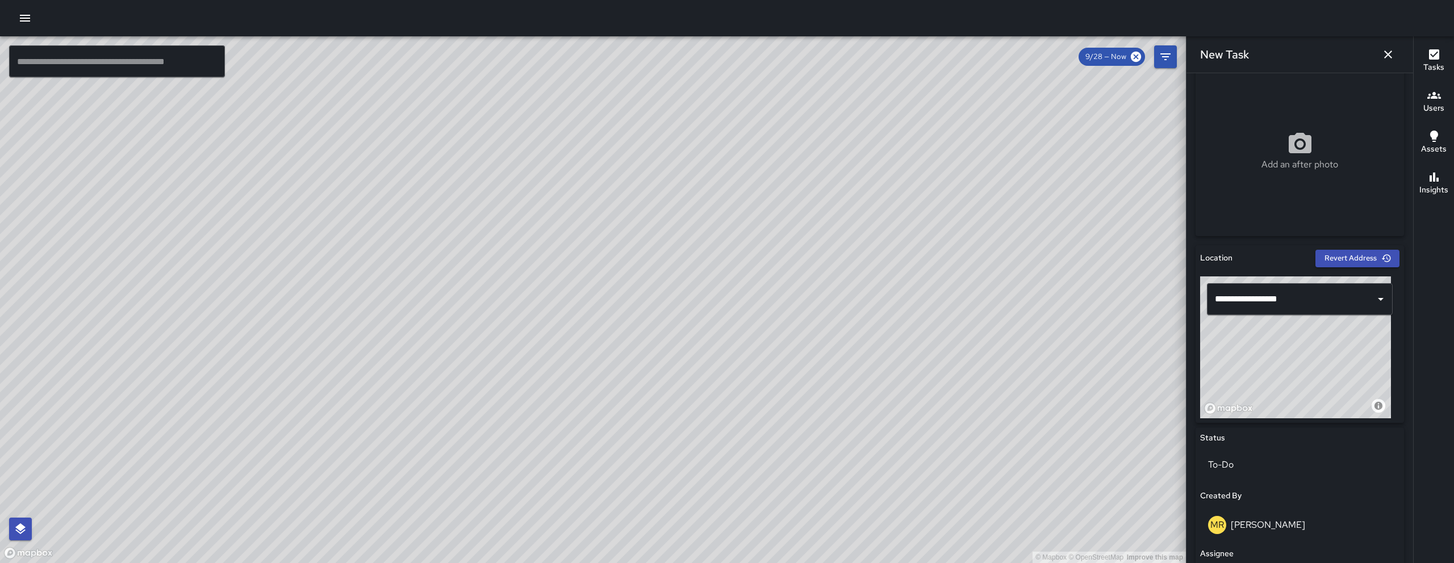
click at [1320, 350] on div "© Mapbox © OpenStreetMap Improve this map" at bounding box center [1295, 348] width 191 height 142
drag, startPoint x: 1315, startPoint y: 356, endPoint x: 1310, endPoint y: 362, distance: 8.0
click at [1310, 362] on div "© Mapbox © OpenStreetMap Improve this map" at bounding box center [1295, 348] width 191 height 142
drag, startPoint x: 1310, startPoint y: 362, endPoint x: 1308, endPoint y: 355, distance: 7.0
click at [1309, 361] on div "© Mapbox © OpenStreetMap Improve this map" at bounding box center [1295, 348] width 191 height 142
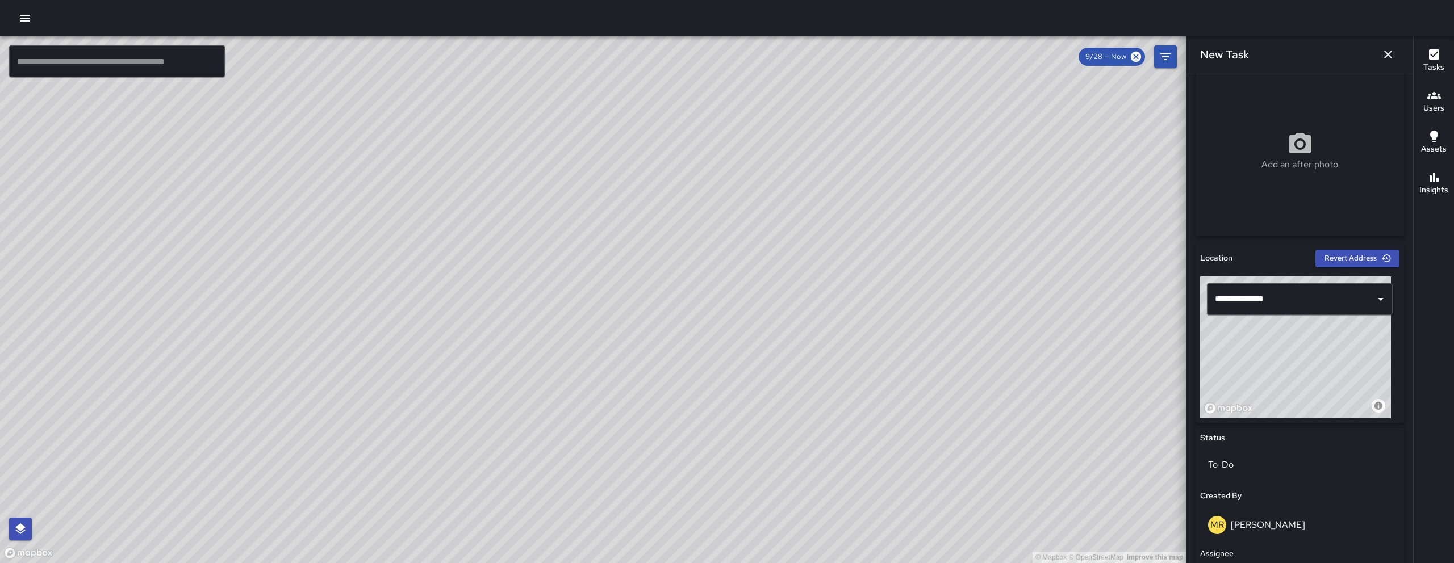
drag, startPoint x: 1317, startPoint y: 373, endPoint x: 1294, endPoint y: 359, distance: 26.8
click at [1294, 360] on div "© Mapbox © OpenStreetMap Improve this map" at bounding box center [1295, 348] width 191 height 142
type input "**********"
drag, startPoint x: 1304, startPoint y: 372, endPoint x: 1313, endPoint y: 367, distance: 10.4
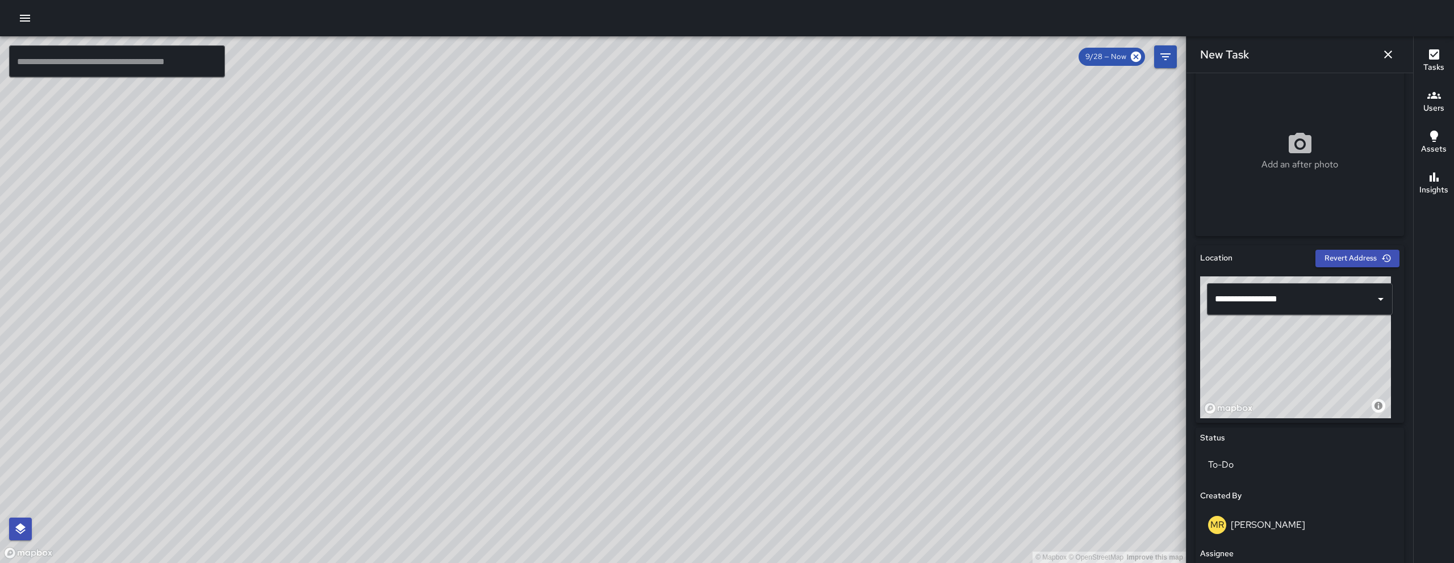
click at [1312, 367] on div "© Mapbox © OpenStreetMap Improve this map" at bounding box center [1295, 348] width 191 height 142
click at [1316, 367] on div "© Mapbox © OpenStreetMap Improve this map" at bounding box center [1295, 348] width 191 height 142
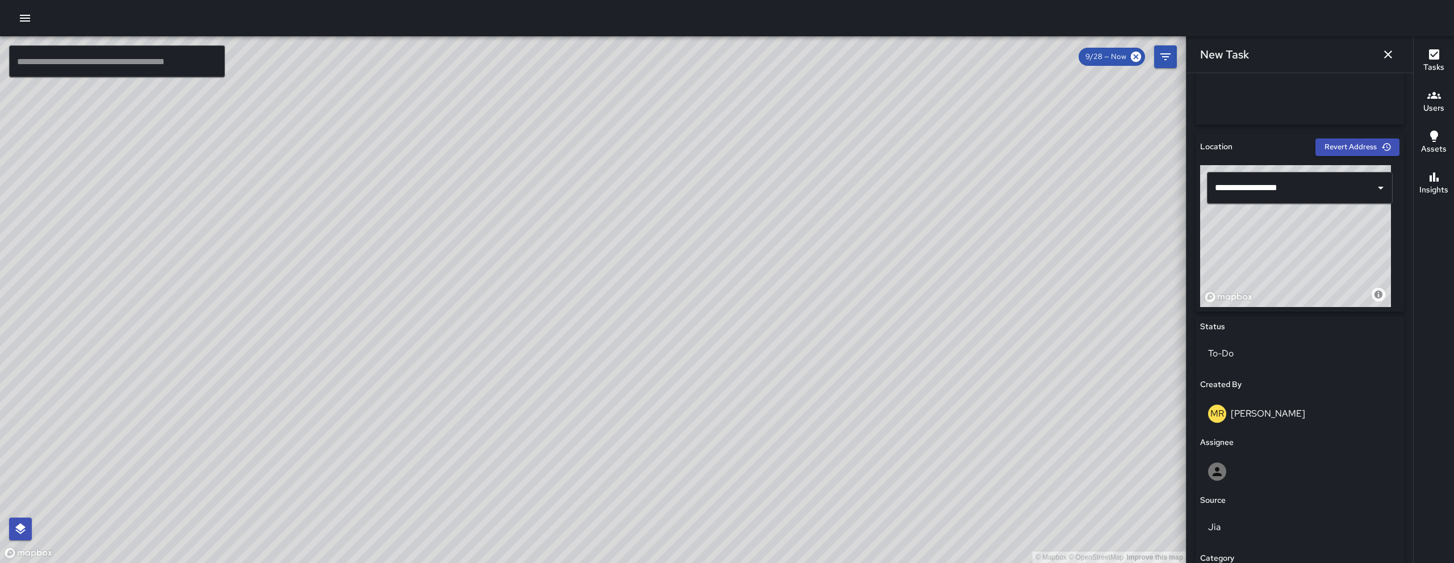
scroll to position [476, 0]
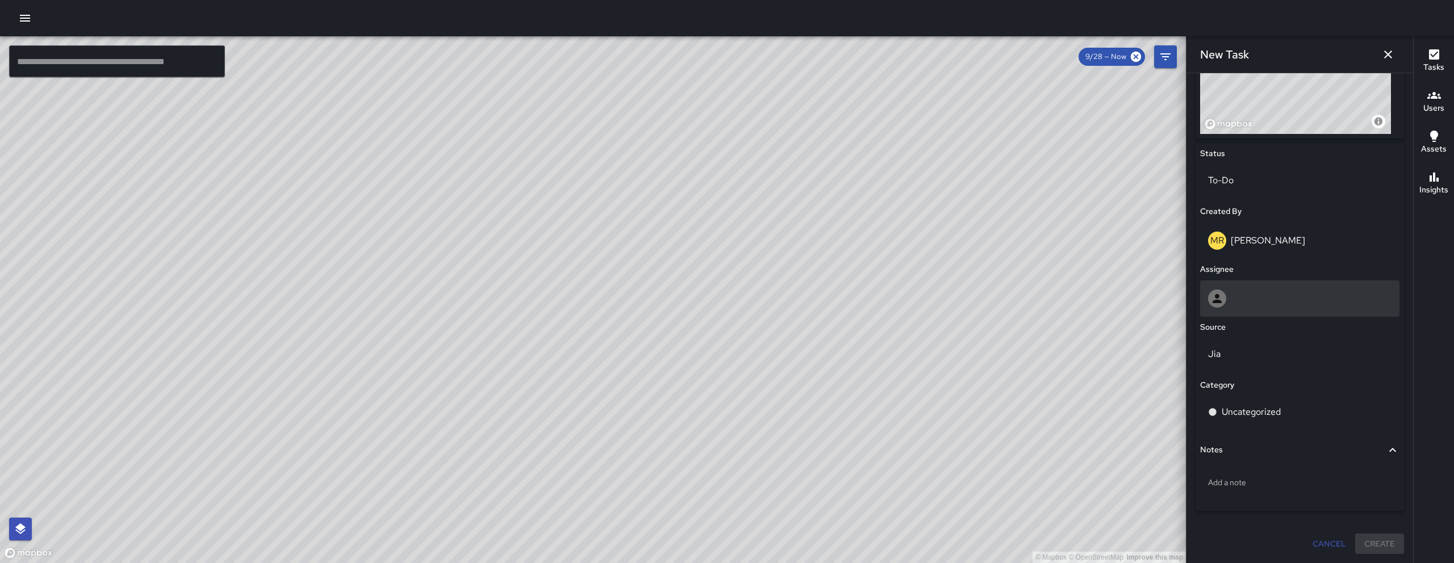
click at [1258, 291] on div at bounding box center [1299, 299] width 183 height 18
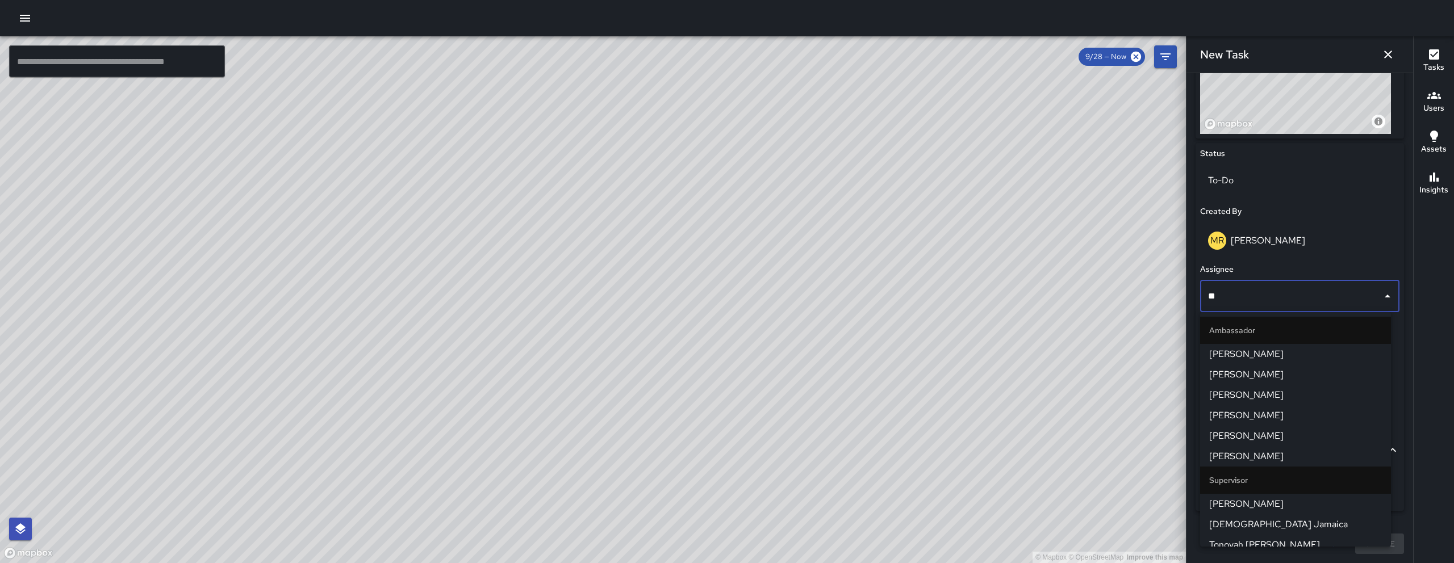
type input "***"
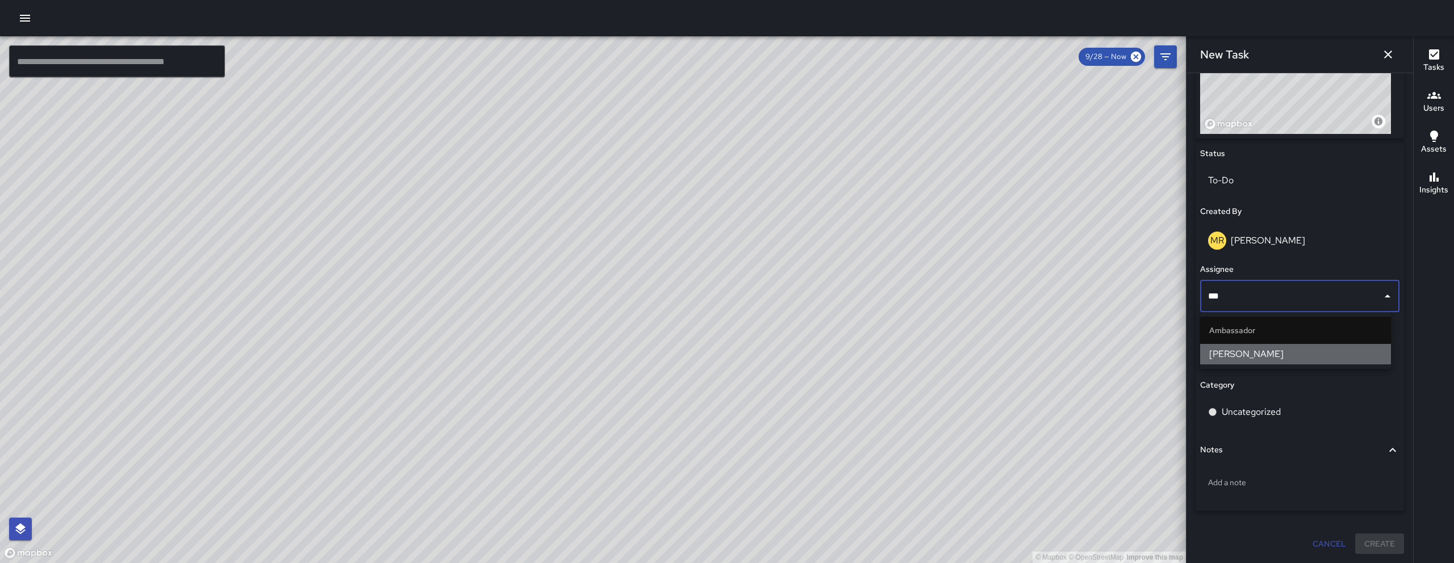
click at [1261, 357] on span "Maclis Velasquez" at bounding box center [1295, 355] width 173 height 14
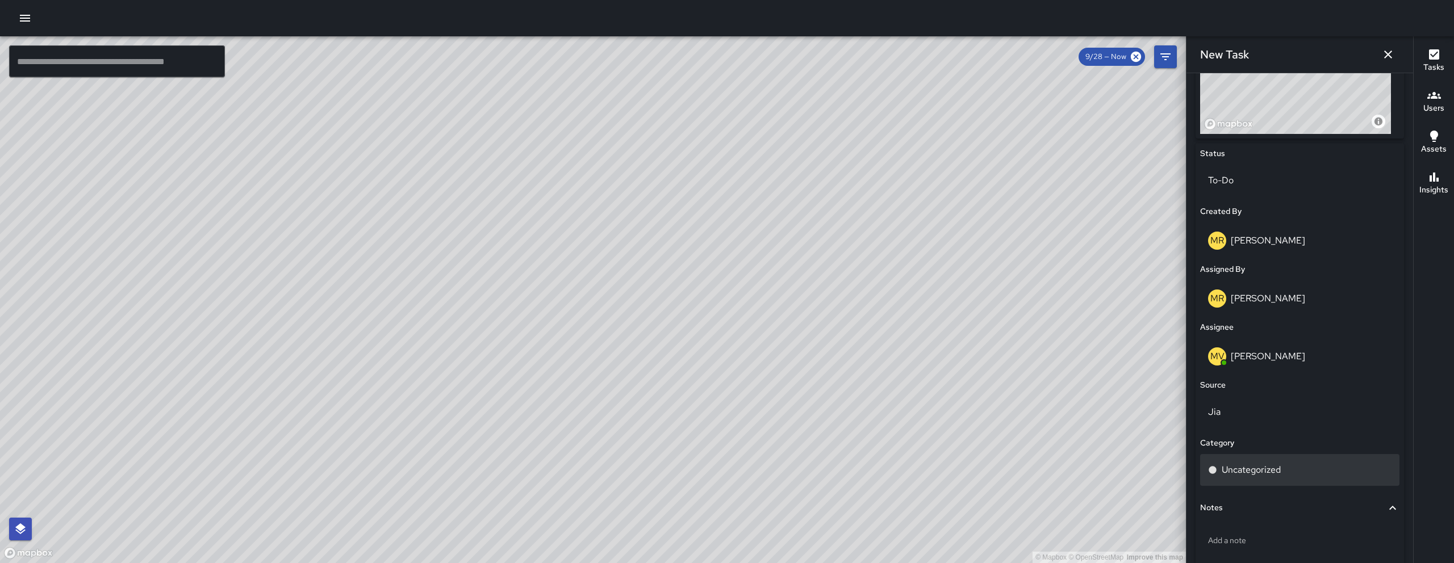
click at [1290, 460] on div "Uncategorized" at bounding box center [1299, 470] width 199 height 32
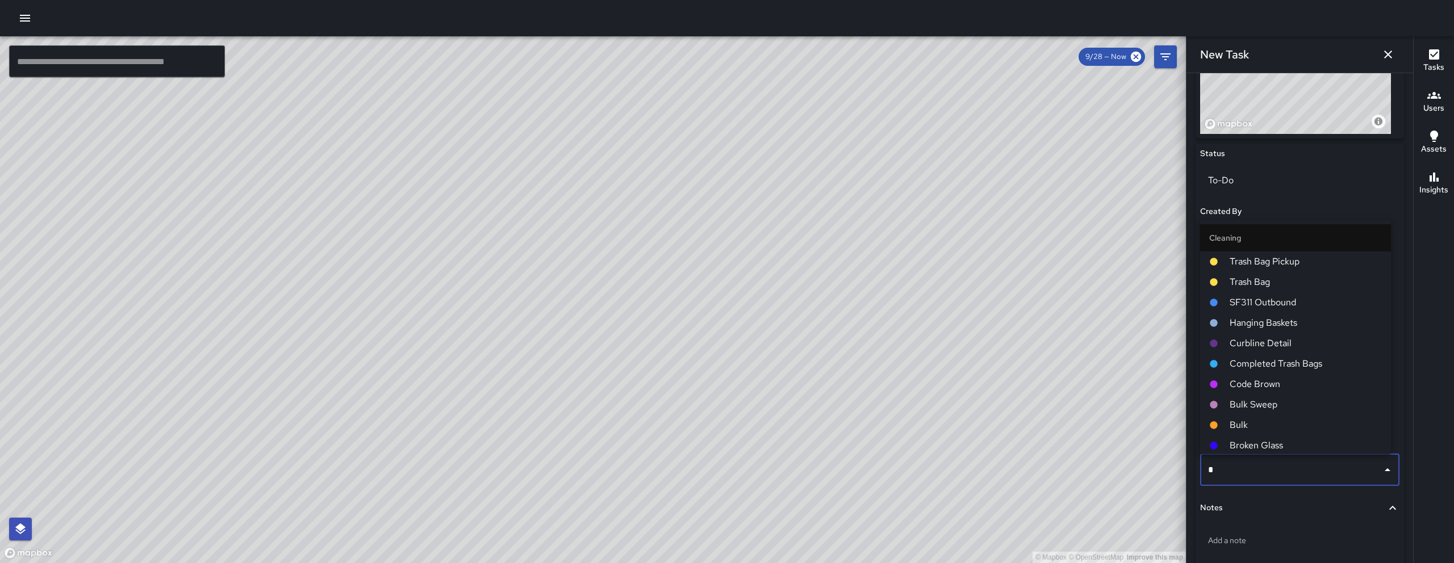
type input "**"
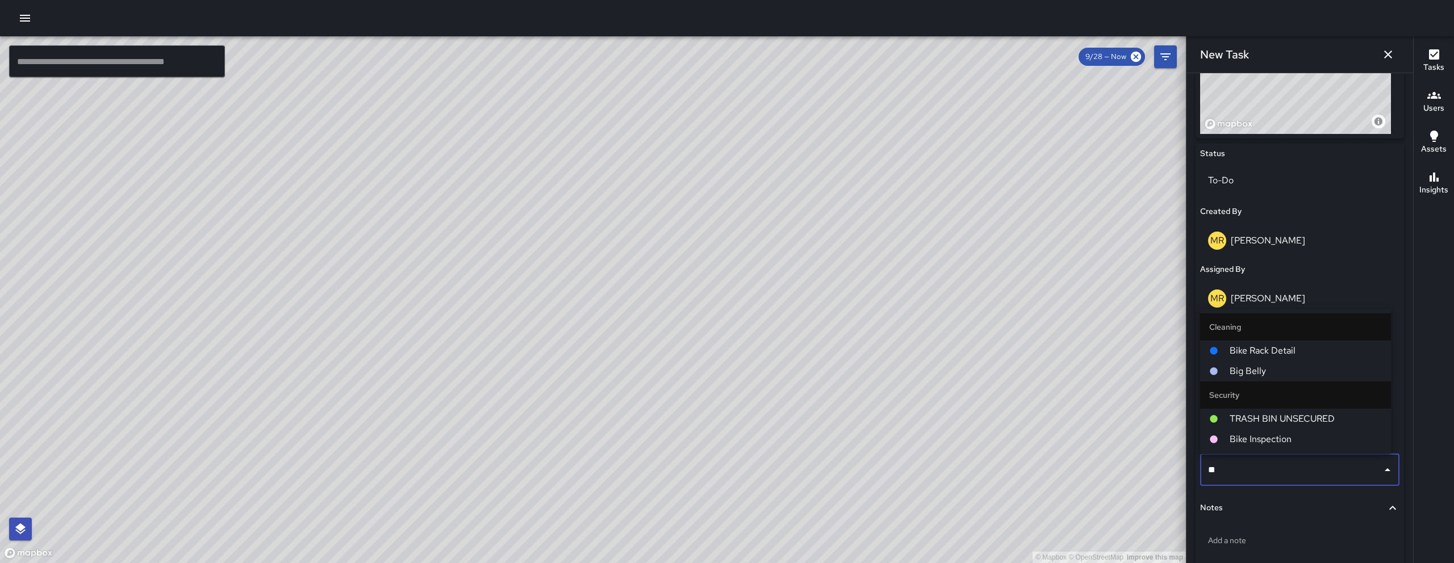
click at [1271, 364] on li "Big Belly" at bounding box center [1295, 371] width 191 height 20
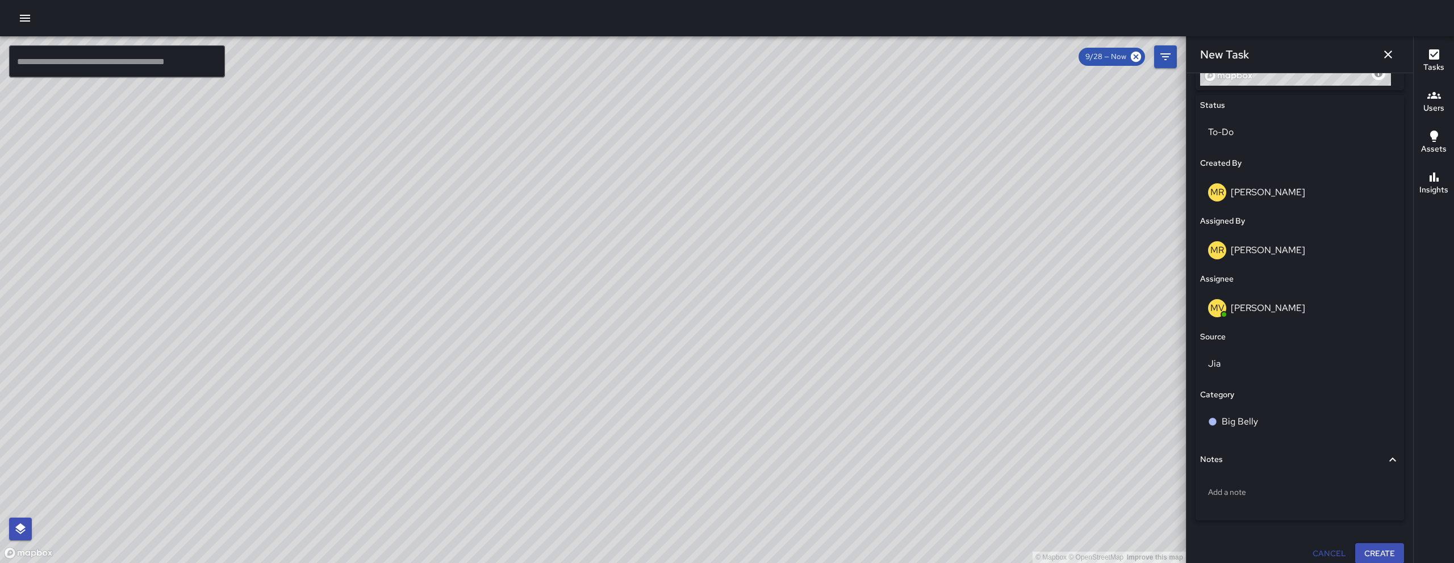
scroll to position [534, 0]
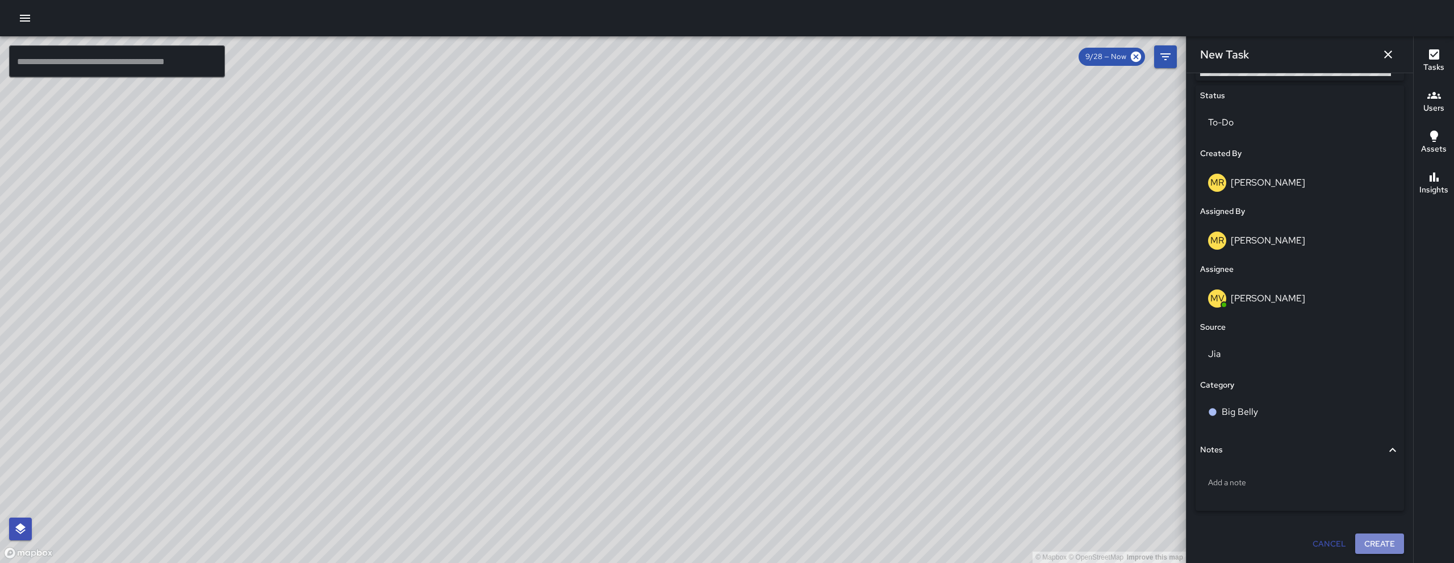
click at [1382, 541] on button "Create" at bounding box center [1379, 544] width 49 height 21
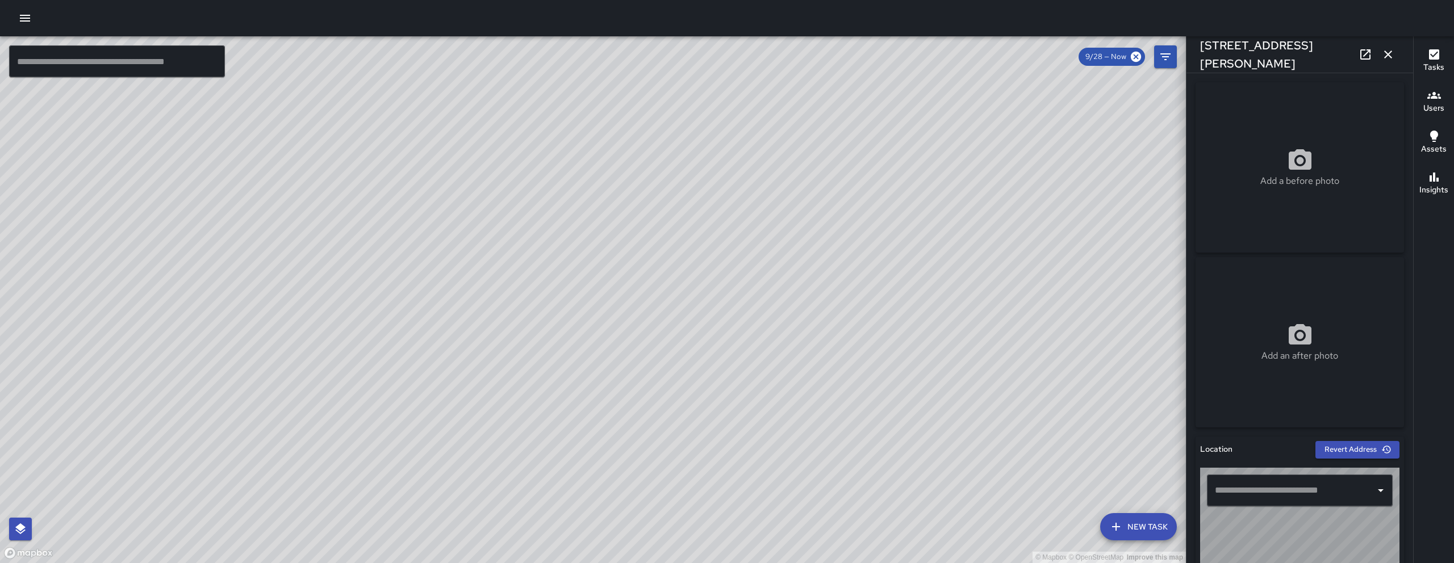
type input "**********"
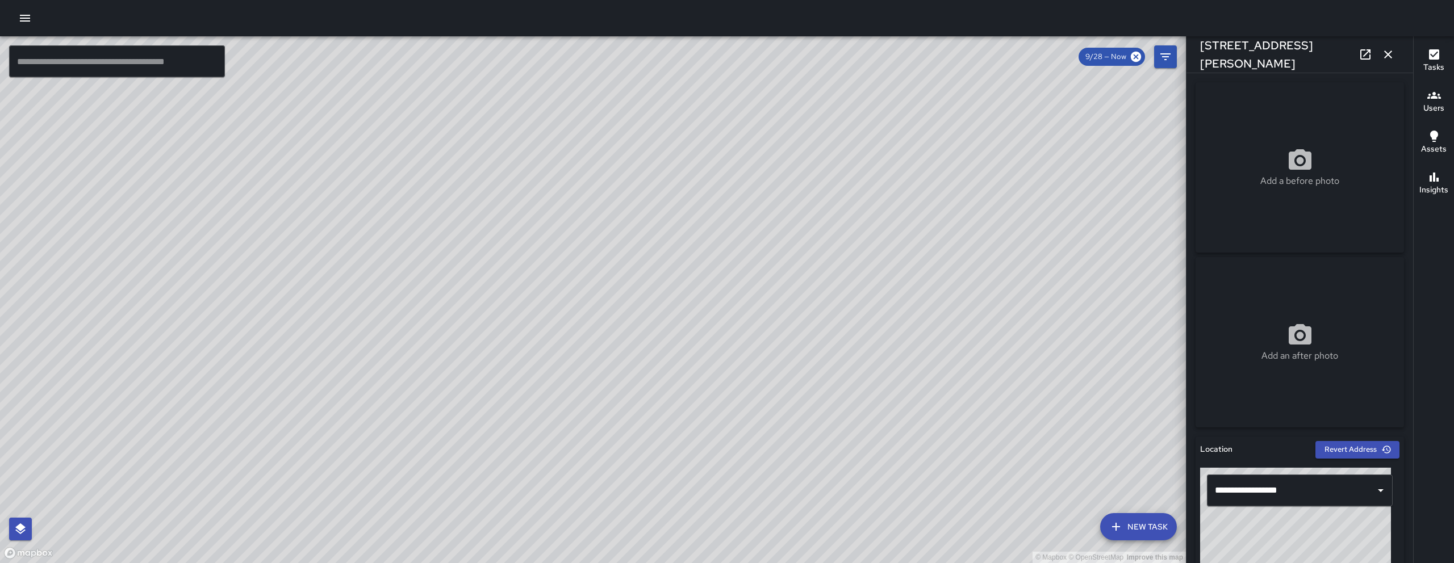
click at [1387, 50] on icon "button" at bounding box center [1388, 55] width 14 height 14
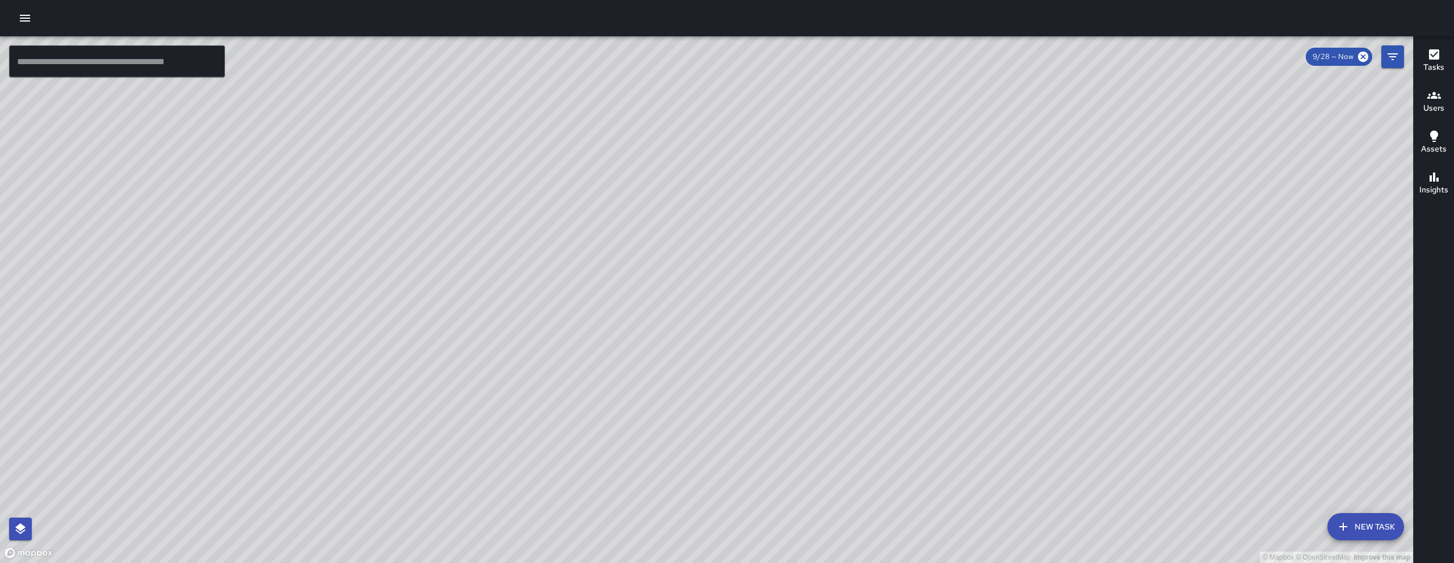
drag, startPoint x: 625, startPoint y: 356, endPoint x: 786, endPoint y: 414, distance: 170.7
click at [755, 408] on div "© Mapbox © OpenStreetMap Improve this map" at bounding box center [706, 299] width 1413 height 527
click at [786, 414] on div "© Mapbox © OpenStreetMap Improve this map" at bounding box center [706, 299] width 1413 height 527
drag, startPoint x: 648, startPoint y: 345, endPoint x: 695, endPoint y: 430, distance: 96.9
click at [691, 424] on div "© Mapbox © OpenStreetMap Improve this map" at bounding box center [706, 299] width 1413 height 527
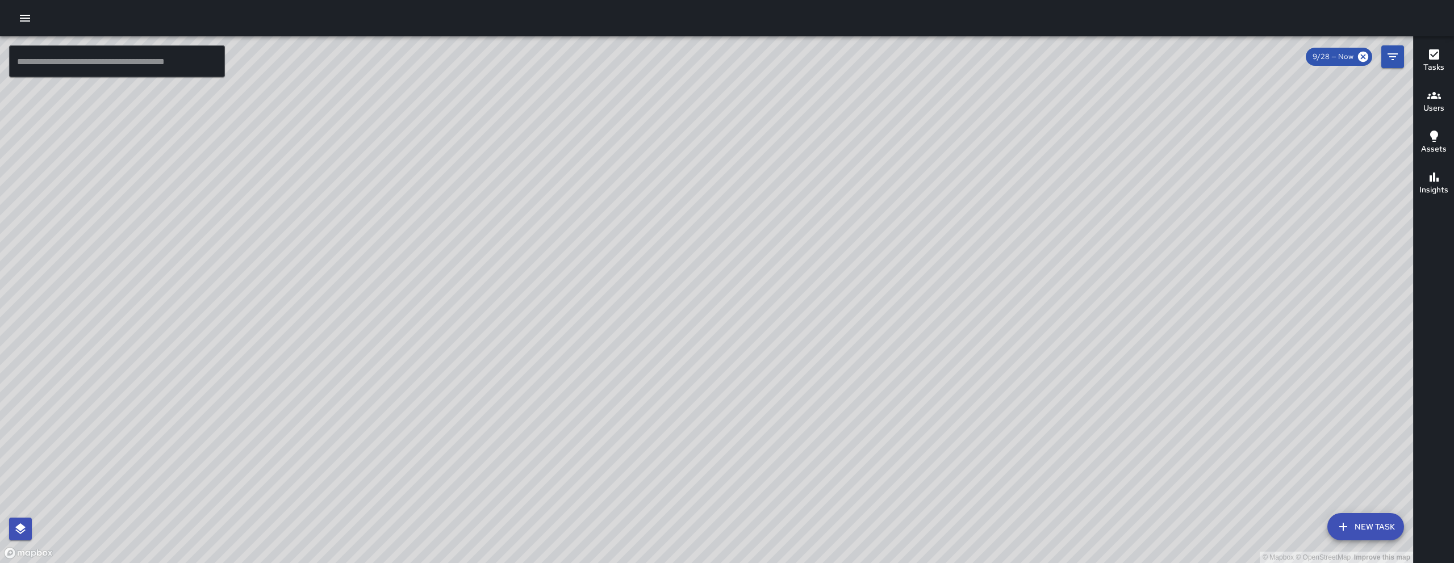
click at [695, 430] on div "© Mapbox © OpenStreetMap Improve this map" at bounding box center [706, 299] width 1413 height 527
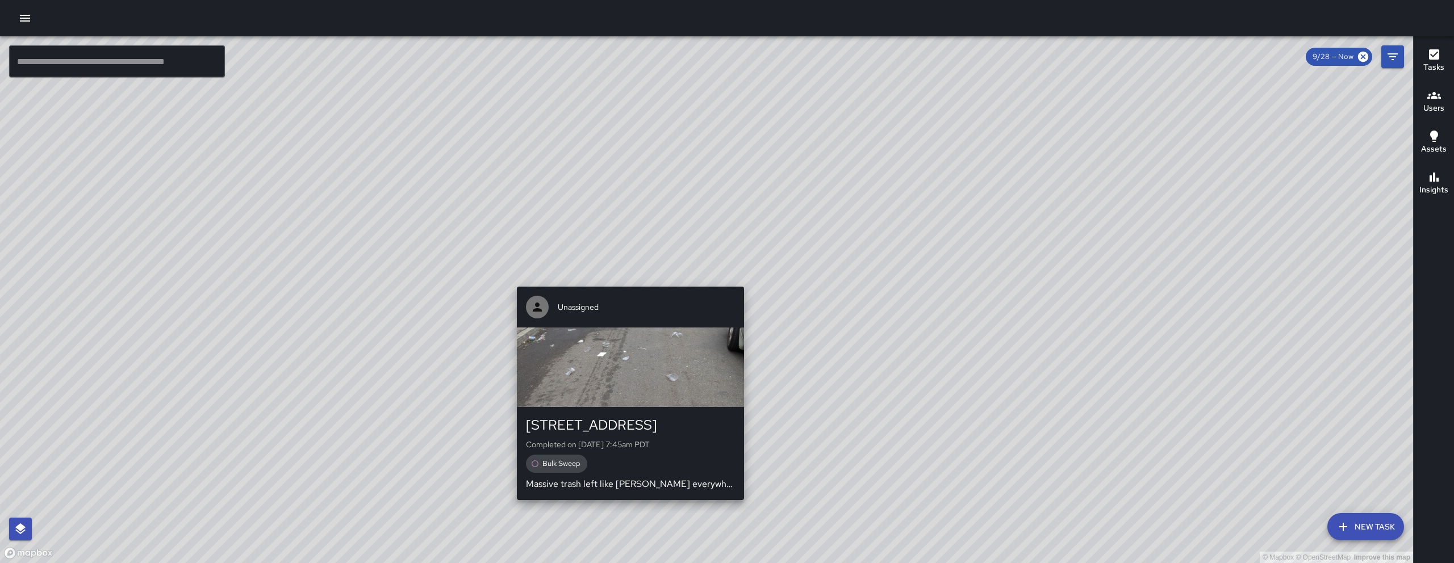
click at [623, 278] on div "© Mapbox © OpenStreetMap Improve this map Unassigned 41a Juniper Street Complet…" at bounding box center [706, 299] width 1413 height 527
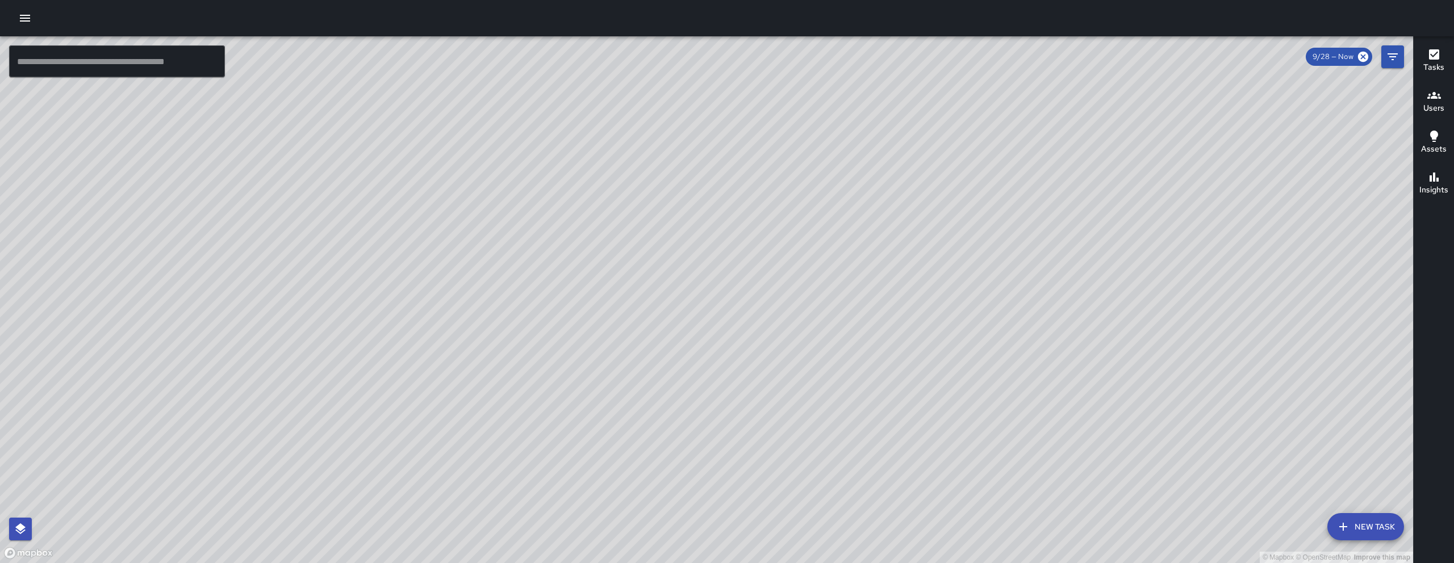
click at [633, 284] on div "© Mapbox © OpenStreetMap Improve this map Unassigned 41a Juniper Street Complet…" at bounding box center [706, 299] width 1413 height 527
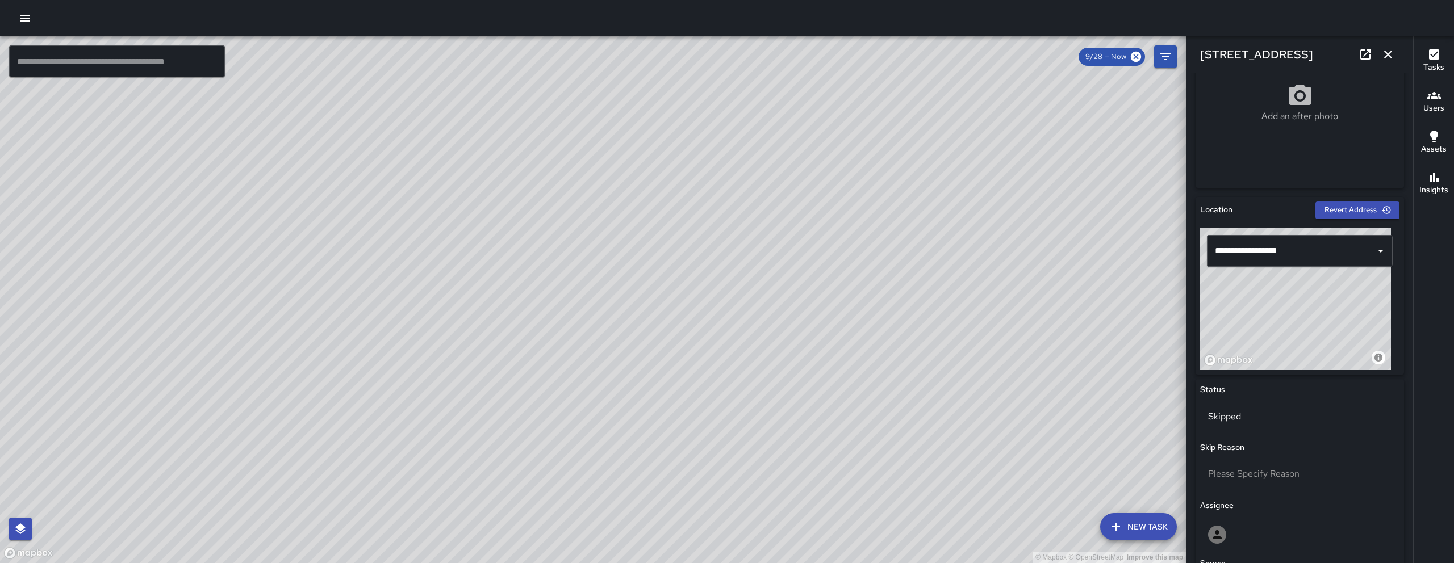
scroll to position [566, 0]
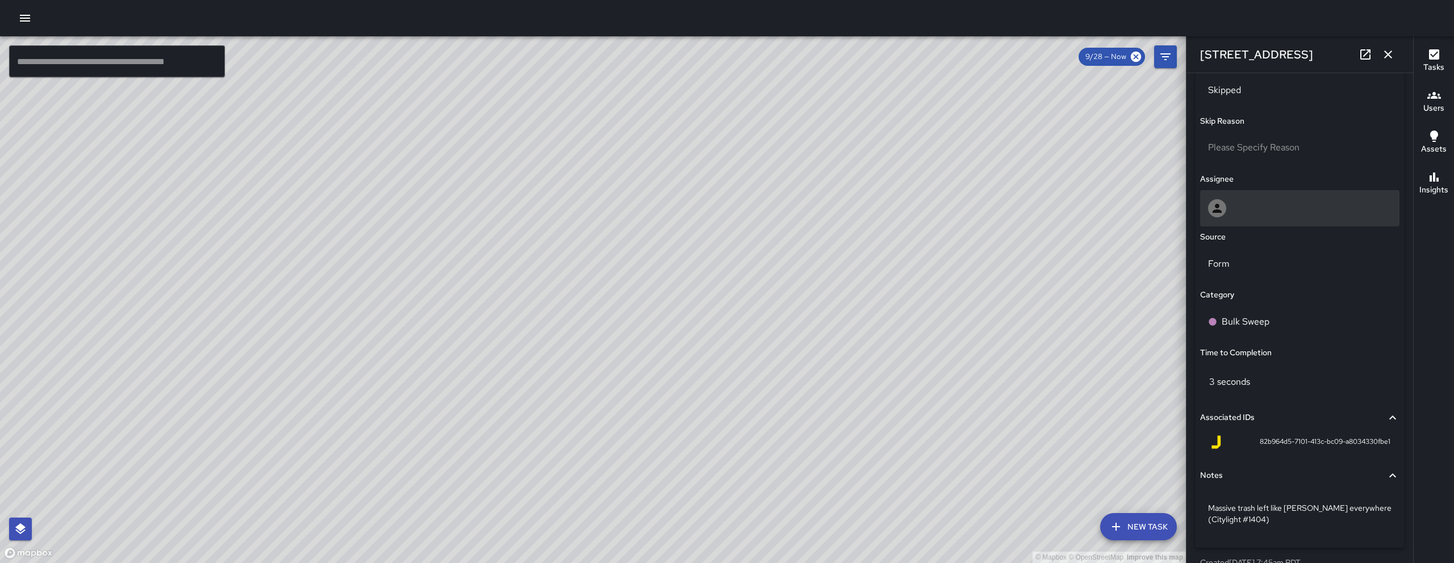
click at [1278, 212] on div at bounding box center [1299, 208] width 183 height 18
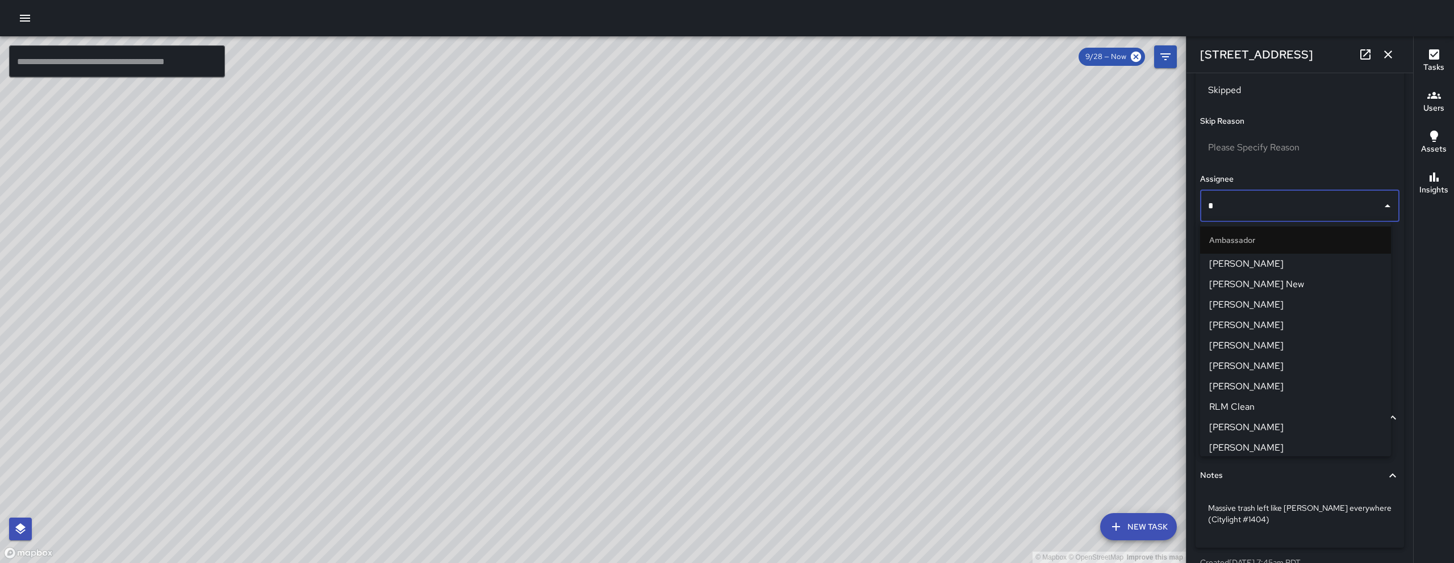
type input "**"
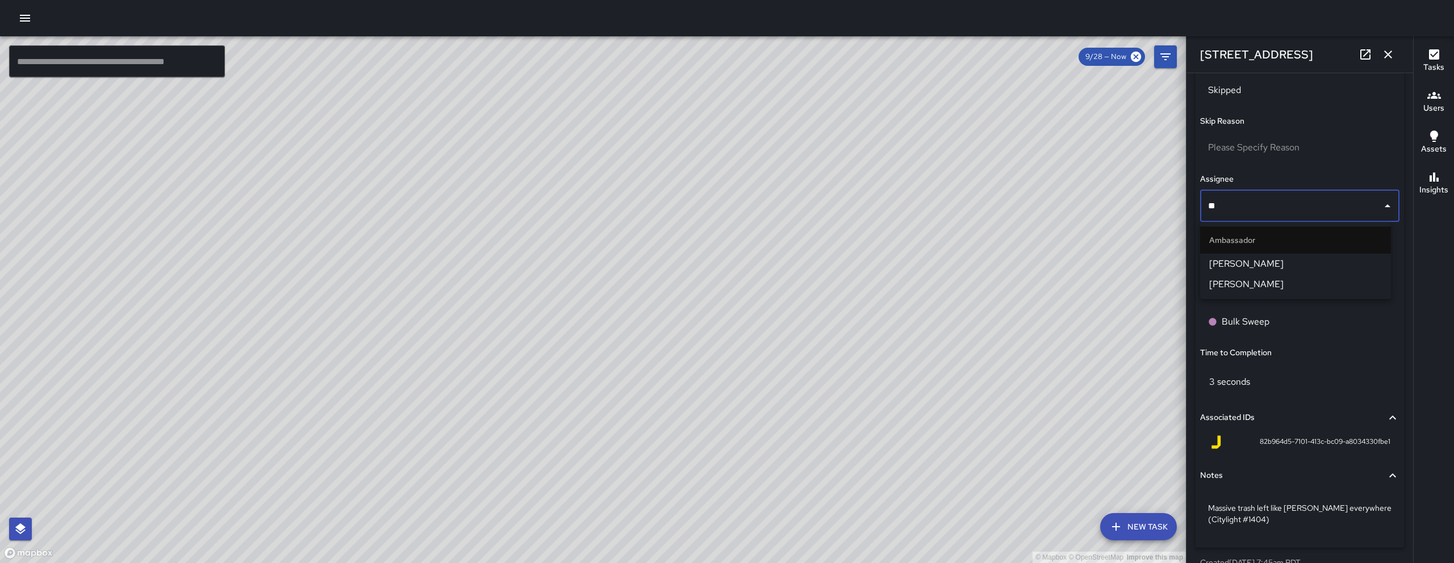
click at [1274, 257] on span "[PERSON_NAME]" at bounding box center [1295, 264] width 173 height 14
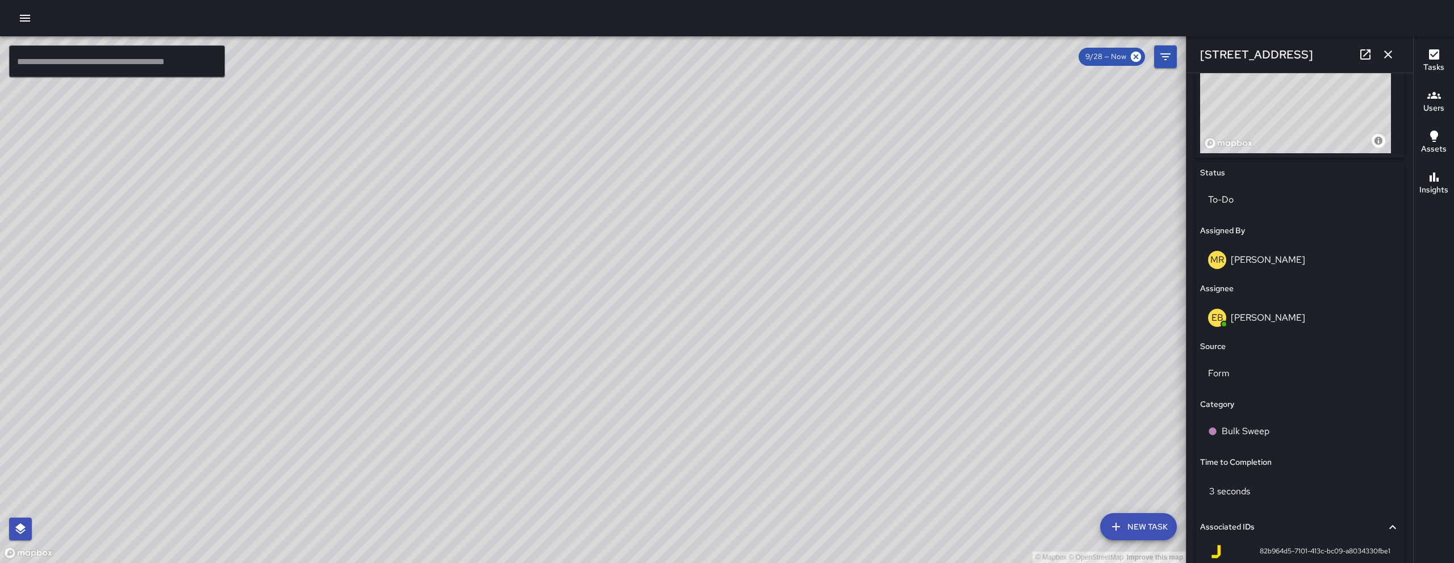
scroll to position [456, 0]
click at [1387, 51] on icon "button" at bounding box center [1388, 55] width 14 height 14
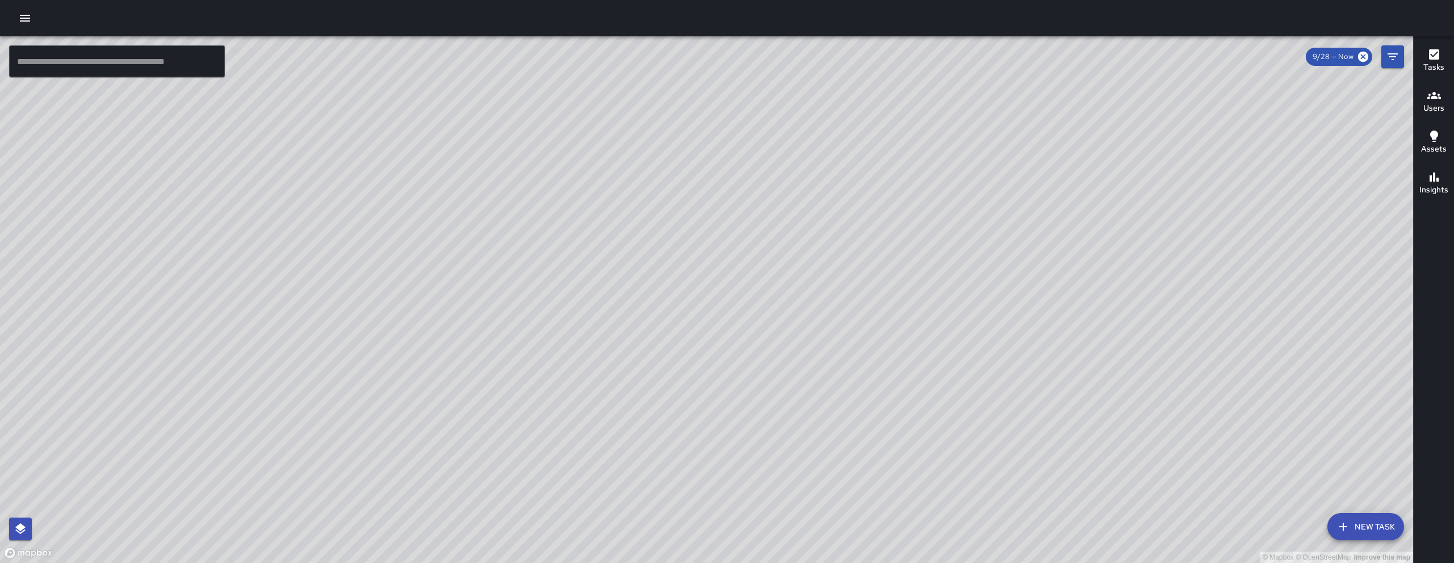
click at [1122, 174] on div "© Mapbox © OpenStreetMap Improve this map" at bounding box center [706, 299] width 1413 height 527
click at [985, 312] on div "© Mapbox © OpenStreetMap Improve this map" at bounding box center [706, 299] width 1413 height 527
click at [989, 345] on div "© Mapbox © OpenStreetMap Improve this map" at bounding box center [706, 299] width 1413 height 527
drag, startPoint x: 963, startPoint y: 358, endPoint x: 971, endPoint y: 350, distance: 11.2
click at [963, 358] on div "© Mapbox © OpenStreetMap Improve this map" at bounding box center [706, 299] width 1413 height 527
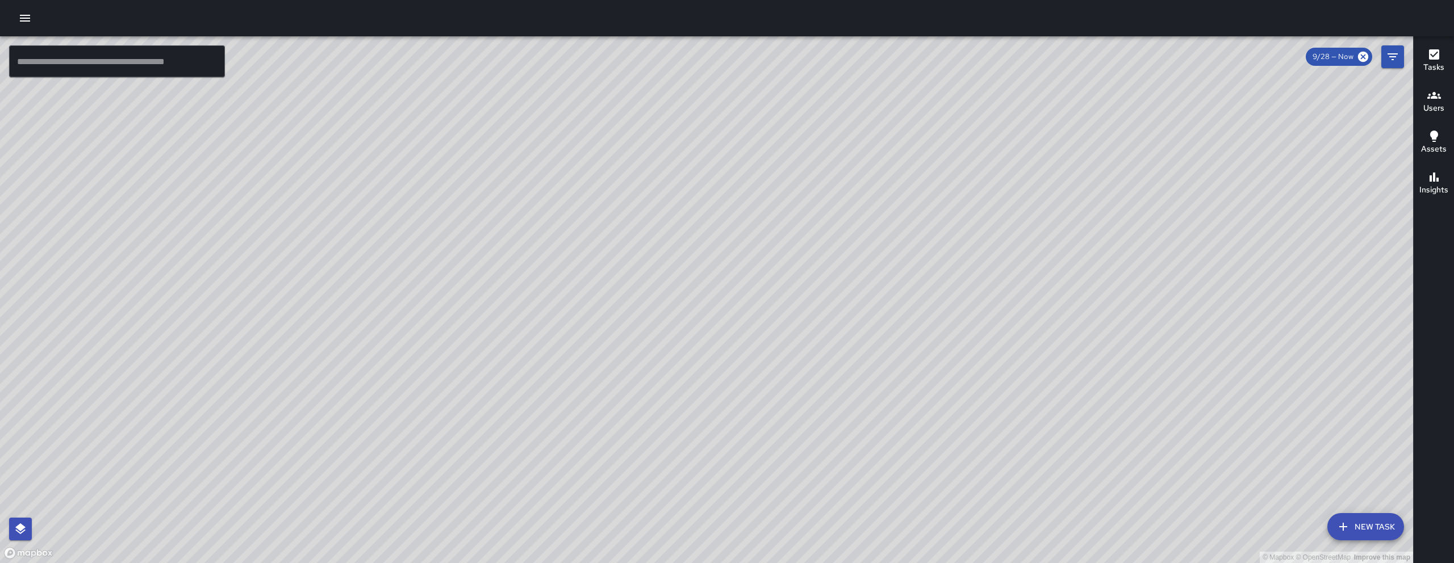
drag, startPoint x: 1089, startPoint y: 299, endPoint x: 1014, endPoint y: 313, distance: 76.2
click at [963, 389] on div "© Mapbox © OpenStreetMap Improve this map" at bounding box center [706, 299] width 1413 height 527
click at [960, 378] on div "© Mapbox © OpenStreetMap Improve this map" at bounding box center [706, 299] width 1413 height 527
drag, startPoint x: 1051, startPoint y: 325, endPoint x: 1011, endPoint y: 335, distance: 40.9
click at [932, 411] on div "© Mapbox © OpenStreetMap Improve this map" at bounding box center [706, 299] width 1413 height 527
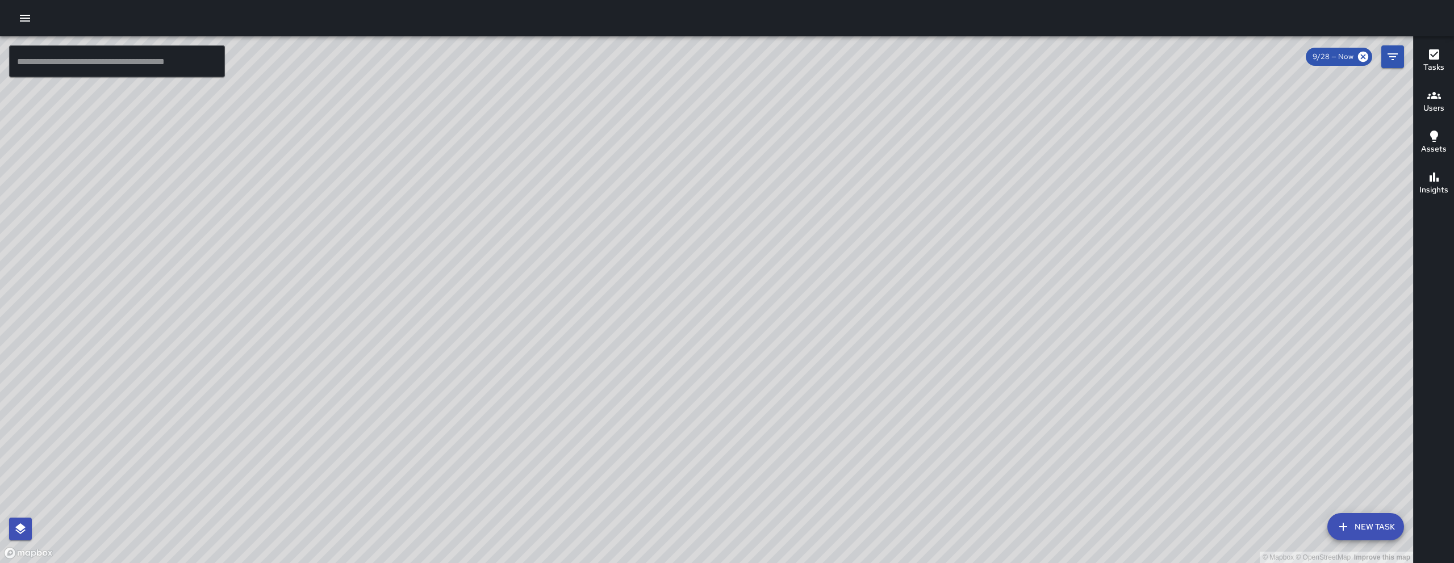
drag, startPoint x: 1072, startPoint y: 313, endPoint x: 1026, endPoint y: 306, distance: 45.9
click at [942, 420] on div "© Mapbox © OpenStreetMap Improve this map" at bounding box center [706, 299] width 1413 height 527
drag, startPoint x: 980, startPoint y: 437, endPoint x: 939, endPoint y: 452, distance: 43.3
click at [946, 475] on div "© Mapbox © OpenStreetMap Improve this map" at bounding box center [706, 299] width 1413 height 527
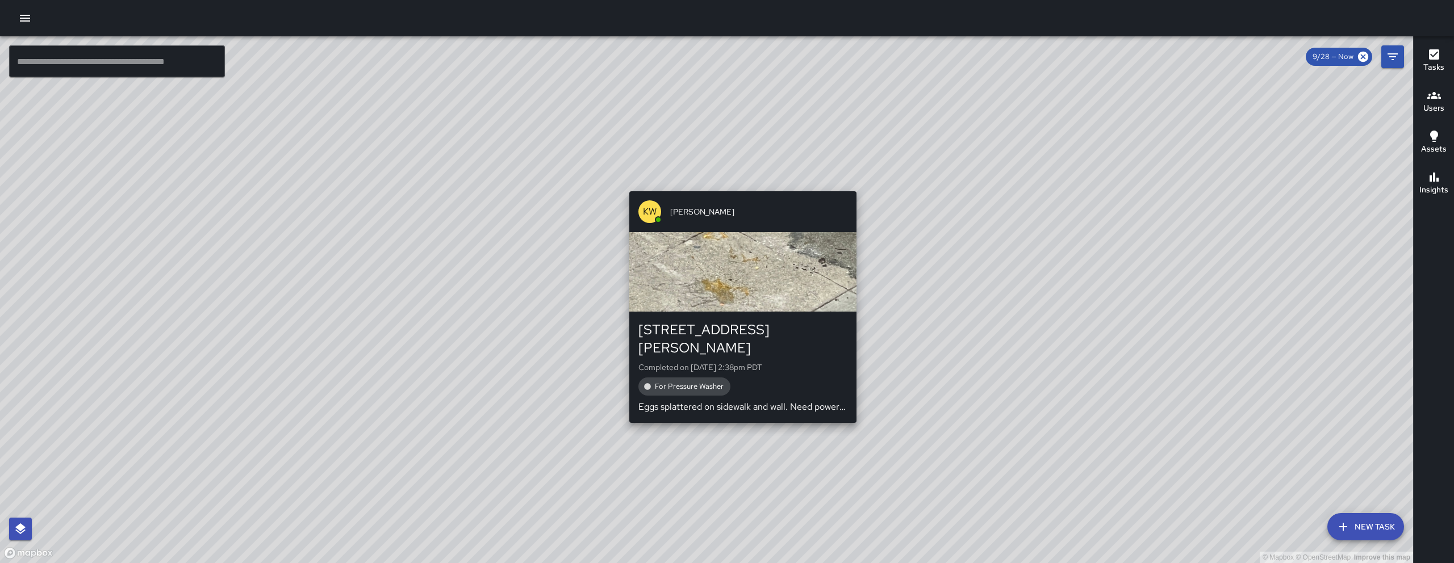
click at [738, 187] on div "KW Kenneth Ware 246 Shipley Street Completed on 9/29/2025, 2:38pm PDT For Press…" at bounding box center [743, 307] width 236 height 241
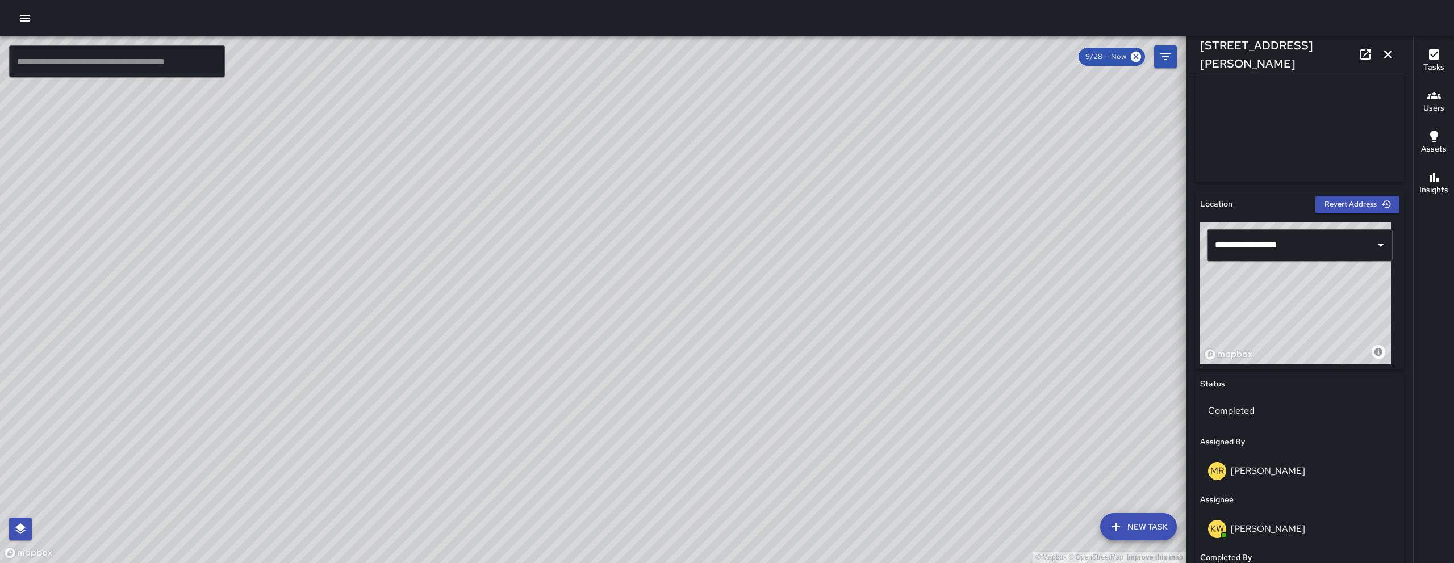
scroll to position [304, 0]
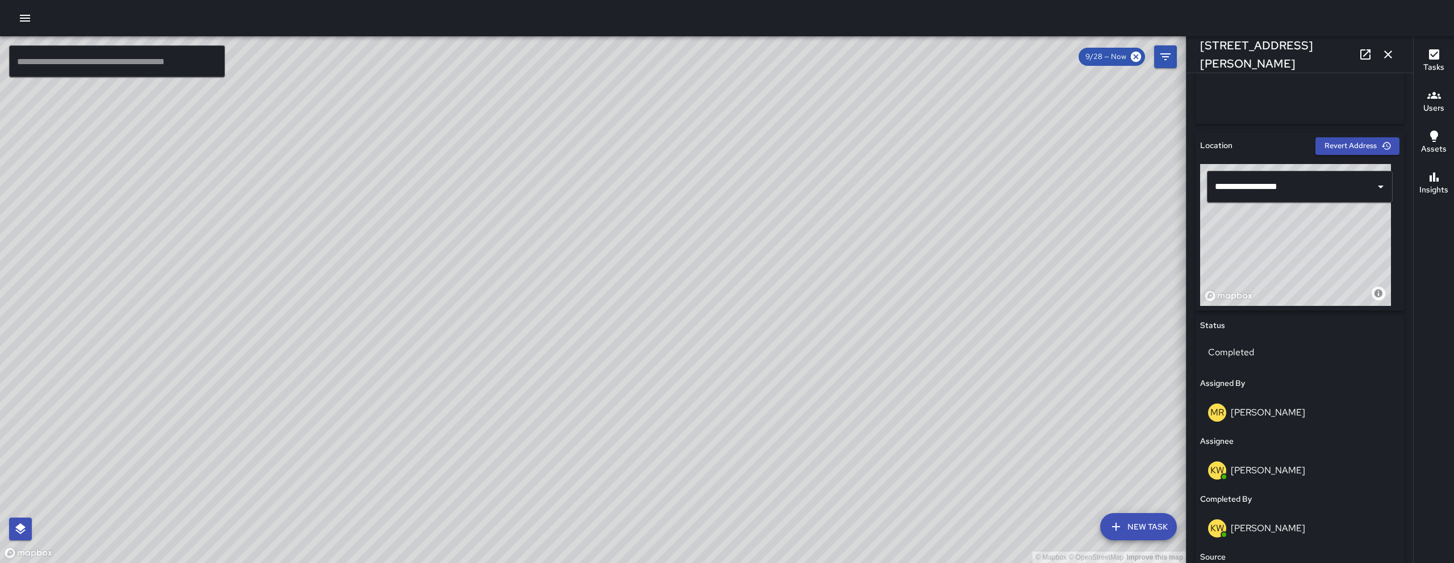
click at [1242, 370] on div "Completed" at bounding box center [1299, 355] width 199 height 36
click at [1247, 362] on div "Completed" at bounding box center [1299, 353] width 199 height 32
click at [1253, 397] on li "Skipped" at bounding box center [1295, 404] width 191 height 20
click at [1396, 49] on button "button" at bounding box center [1388, 54] width 23 height 23
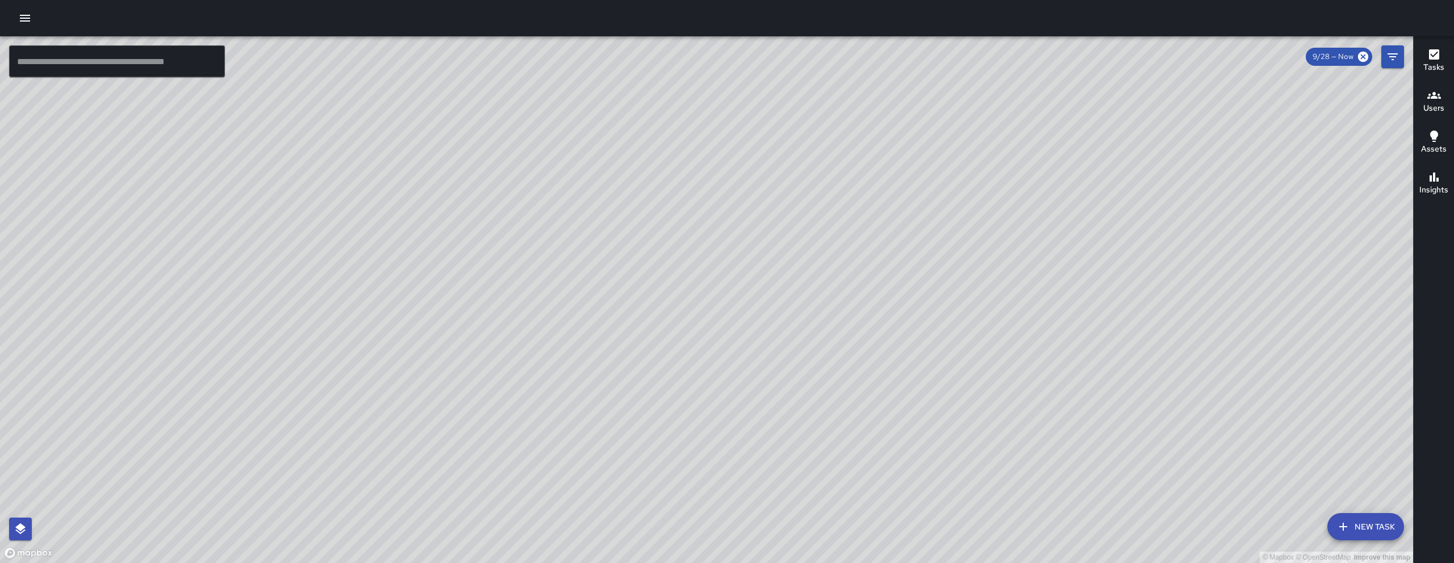
drag, startPoint x: 710, startPoint y: 477, endPoint x: 841, endPoint y: 362, distance: 174.3
click at [836, 366] on div "© Mapbox © OpenStreetMap Improve this map" at bounding box center [706, 299] width 1413 height 527
click at [841, 363] on div "© Mapbox © OpenStreetMap Improve this map" at bounding box center [706, 299] width 1413 height 527
click at [841, 362] on div "© Mapbox © OpenStreetMap Improve this map" at bounding box center [706, 299] width 1413 height 527
drag, startPoint x: 883, startPoint y: 479, endPoint x: 924, endPoint y: 349, distance: 136.4
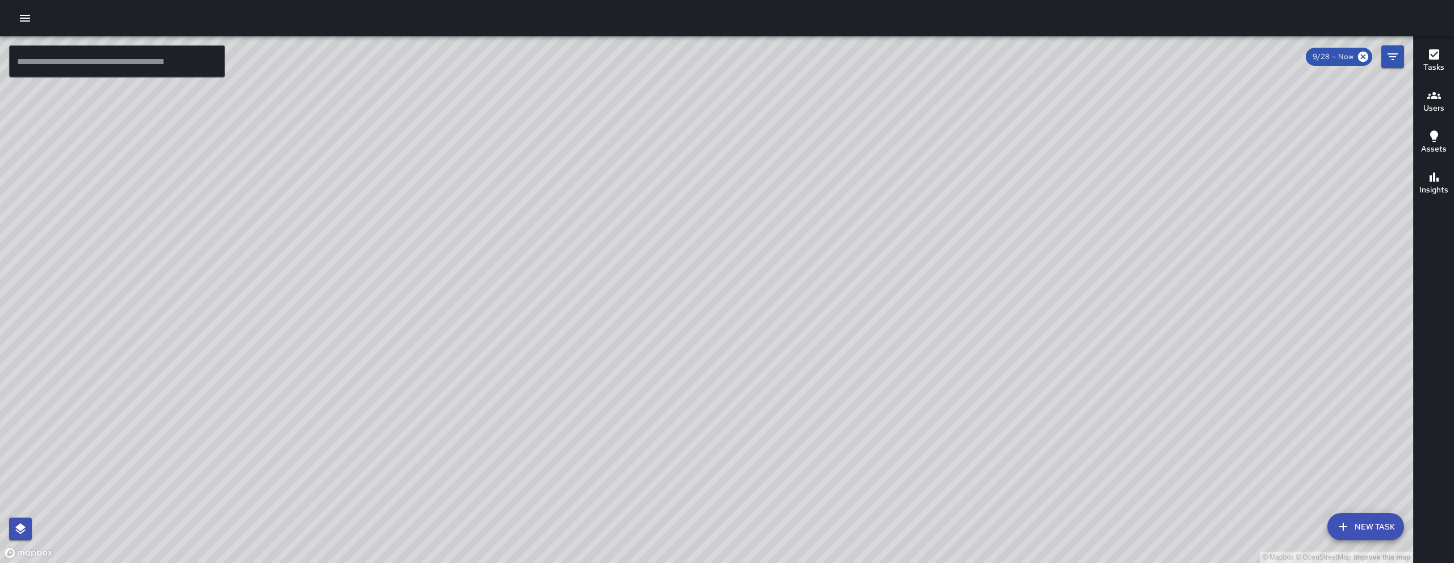
click at [916, 359] on div "© Mapbox © OpenStreetMap Improve this map" at bounding box center [706, 299] width 1413 height 527
drag, startPoint x: 924, startPoint y: 349, endPoint x: 963, endPoint y: 290, distance: 71.2
click at [963, 290] on div "© Mapbox © OpenStreetMap Improve this map" at bounding box center [706, 299] width 1413 height 527
click at [1018, 364] on div "© Mapbox © OpenStreetMap Improve this map" at bounding box center [706, 299] width 1413 height 527
click at [1016, 356] on div "© Mapbox © OpenStreetMap Improve this map" at bounding box center [706, 299] width 1413 height 527
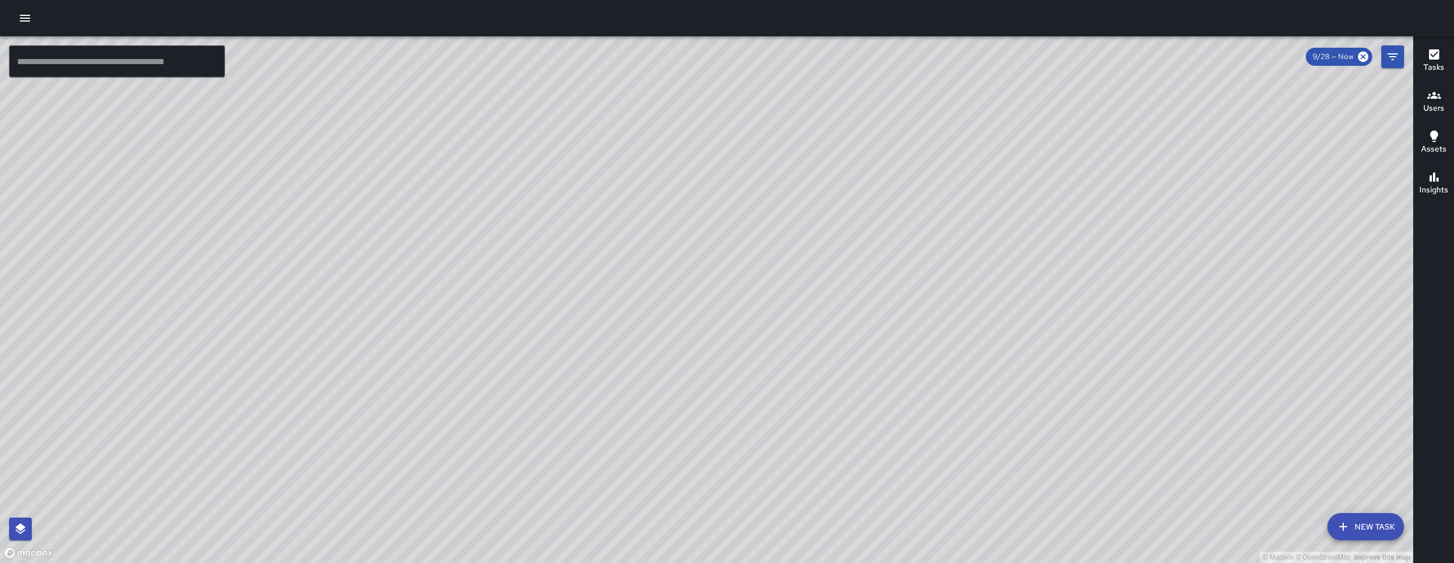
drag, startPoint x: 1020, startPoint y: 350, endPoint x: 988, endPoint y: 293, distance: 65.6
click at [1004, 310] on div "© Mapbox © OpenStreetMap Improve this map" at bounding box center [706, 299] width 1413 height 527
drag, startPoint x: 988, startPoint y: 293, endPoint x: 963, endPoint y: 285, distance: 26.2
click at [966, 285] on div "© Mapbox © OpenStreetMap Improve this map" at bounding box center [706, 299] width 1413 height 527
click at [963, 285] on div "© Mapbox © OpenStreetMap Improve this map" at bounding box center [706, 299] width 1413 height 527
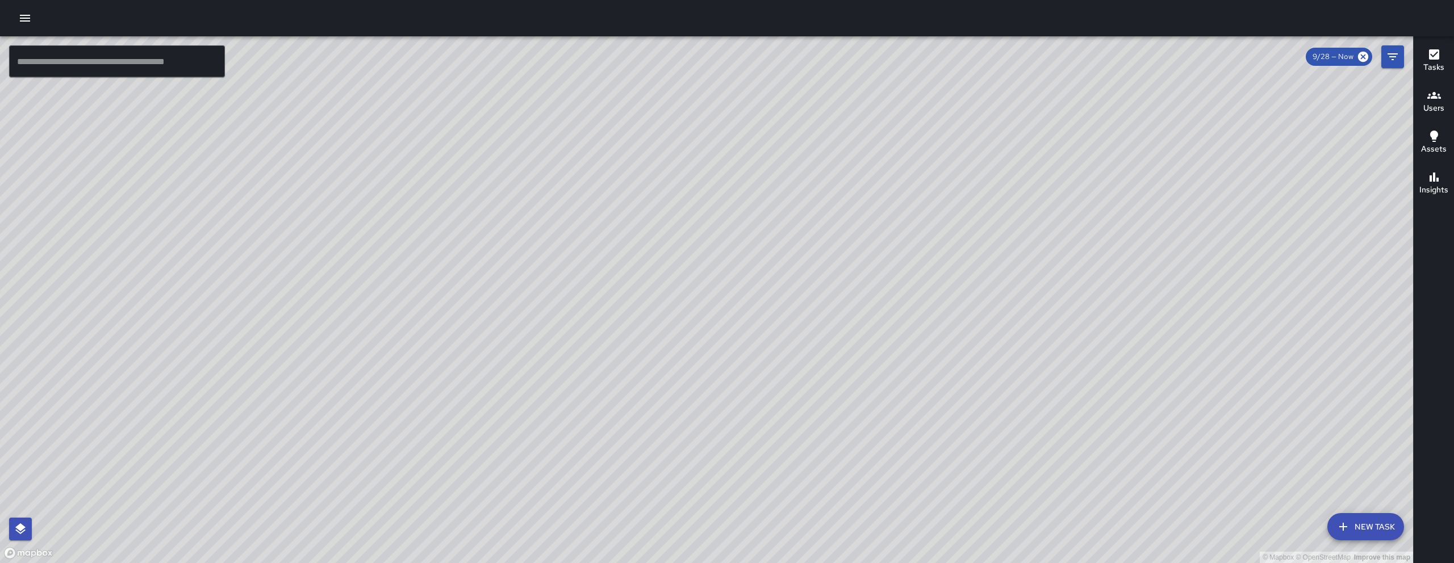
drag, startPoint x: 988, startPoint y: 301, endPoint x: 1060, endPoint y: 247, distance: 90.4
click at [1060, 247] on div "© Mapbox © OpenStreetMap Improve this map" at bounding box center [706, 299] width 1413 height 527
click at [1060, 251] on div "© Mapbox © OpenStreetMap Improve this map" at bounding box center [706, 299] width 1413 height 527
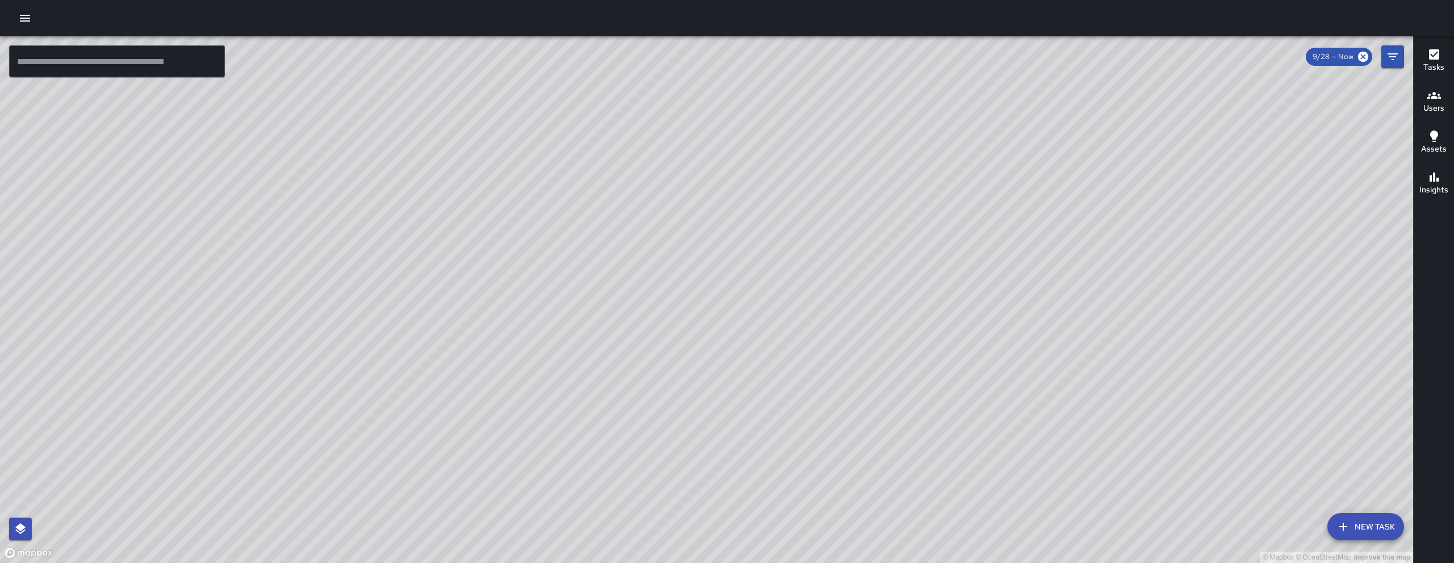
drag, startPoint x: 1064, startPoint y: 263, endPoint x: 1073, endPoint y: 274, distance: 14.1
click at [1073, 274] on div "© Mapbox © OpenStreetMap Improve this map" at bounding box center [706, 299] width 1413 height 527
click at [1392, 53] on icon "Filters" at bounding box center [1393, 56] width 10 height 7
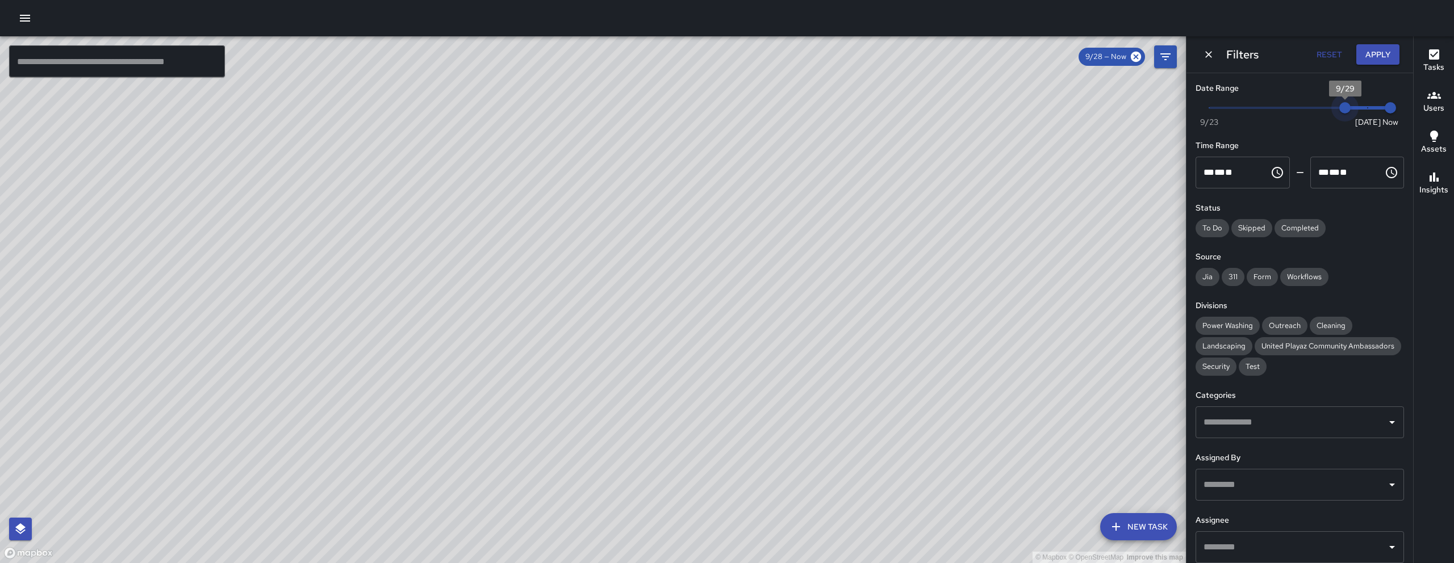
drag, startPoint x: 1319, startPoint y: 111, endPoint x: 1441, endPoint y: 111, distance: 121.6
click at [1441, 111] on div "© Mapbox © OpenStreetMap Improve this map ​ New Task 9/28 — Now Map Layers Task…" at bounding box center [727, 299] width 1454 height 527
click at [1441, 111] on h6 "Users" at bounding box center [1433, 108] width 21 height 12
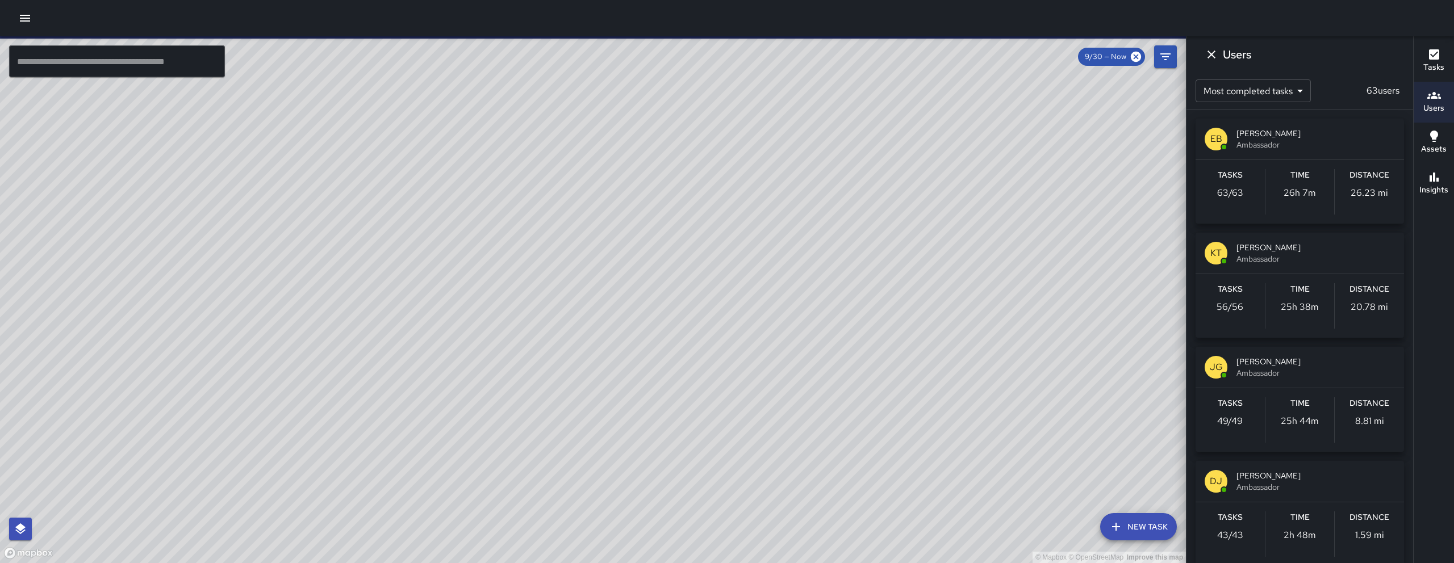
click at [1218, 60] on icon "Dismiss" at bounding box center [1212, 55] width 14 height 14
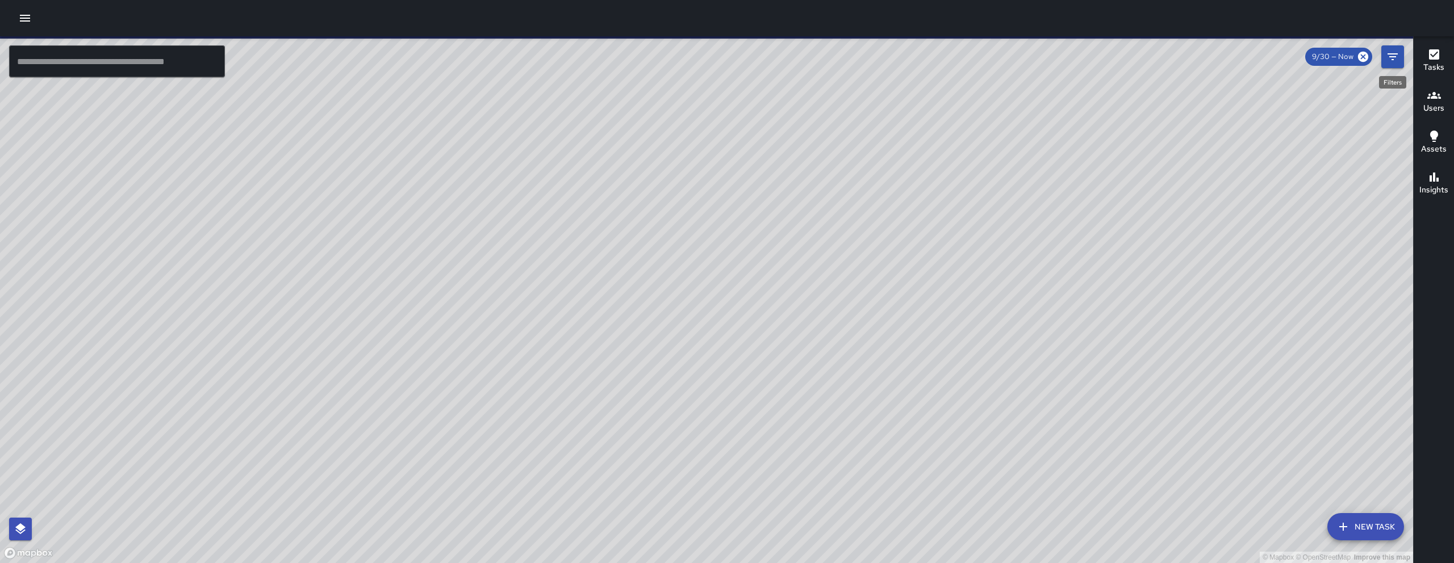
click at [1388, 65] on button "Filters" at bounding box center [1392, 56] width 23 height 23
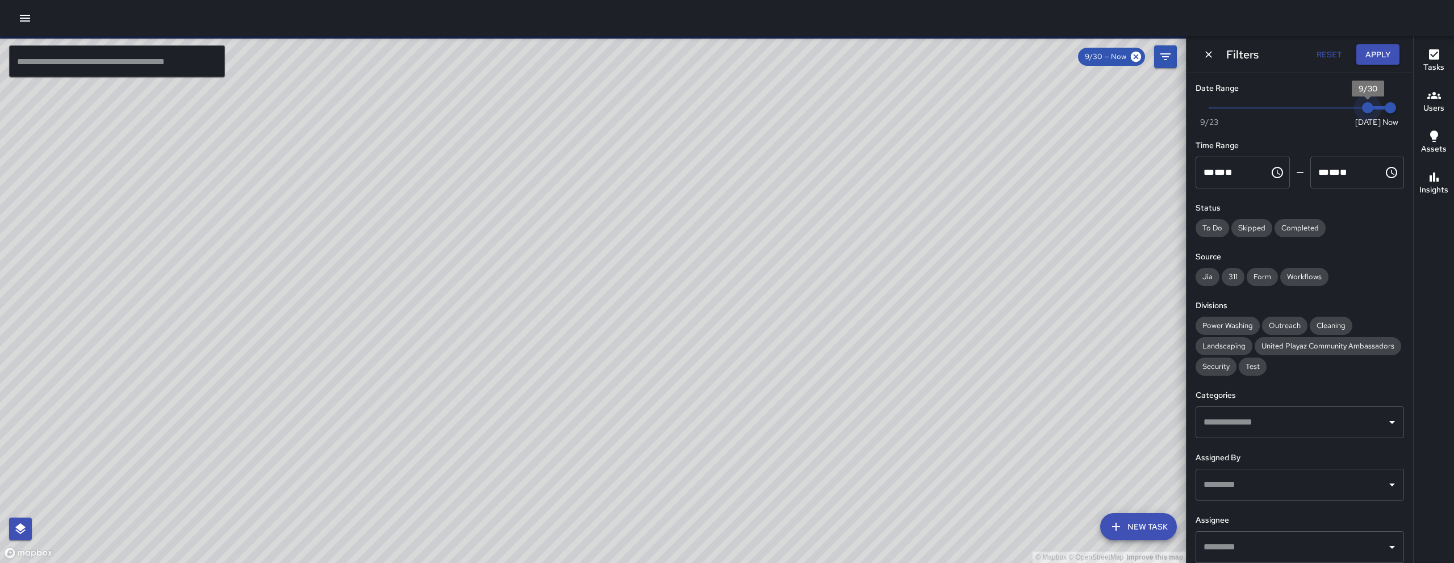
drag, startPoint x: 1357, startPoint y: 108, endPoint x: 1396, endPoint y: 108, distance: 38.6
click at [1396, 108] on div "Date Range Now Today 9/23 9/30 9:47 am Time Range ** * ** ** ​ ******** ** * **…" at bounding box center [1300, 318] width 227 height 490
click at [1395, 108] on div "Now Today 9/23 9/30 9:47 am" at bounding box center [1300, 114] width 208 height 31
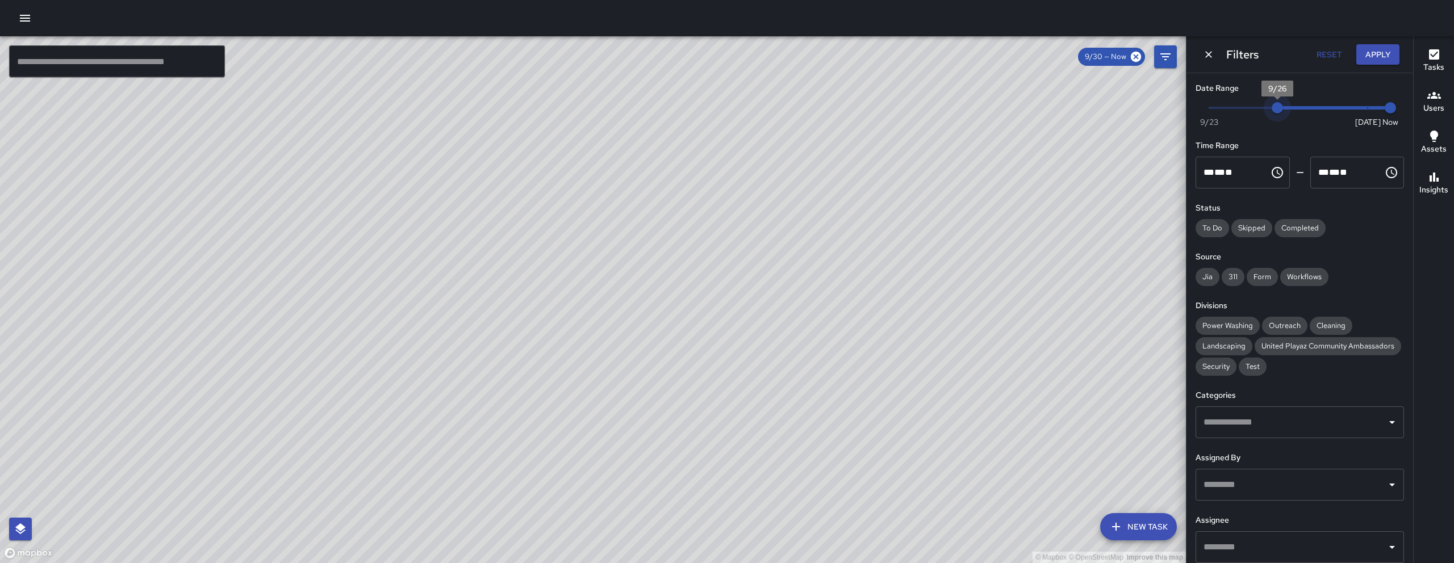
drag, startPoint x: 1364, startPoint y: 108, endPoint x: 1284, endPoint y: 110, distance: 80.1
click at [1283, 110] on span "9/26" at bounding box center [1277, 107] width 11 height 11
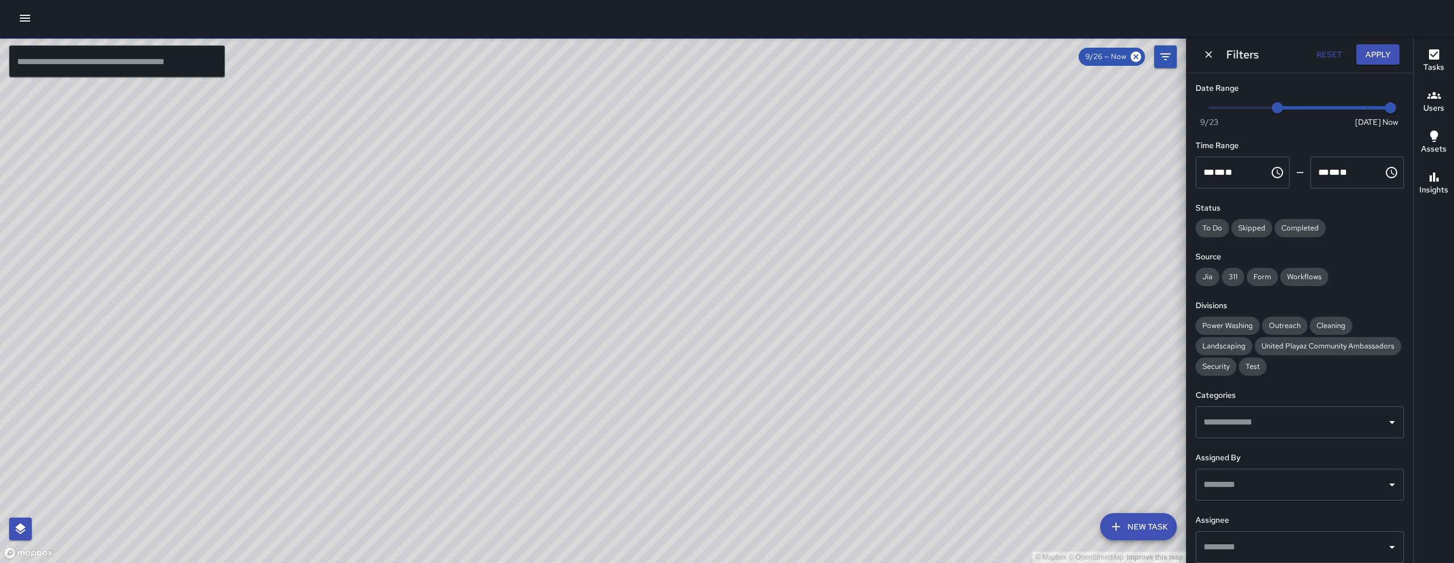
click at [824, 128] on div "© Mapbox © OpenStreetMap Improve this map KW Kenneth Ware 246 Shipley Street Co…" at bounding box center [593, 299] width 1186 height 527
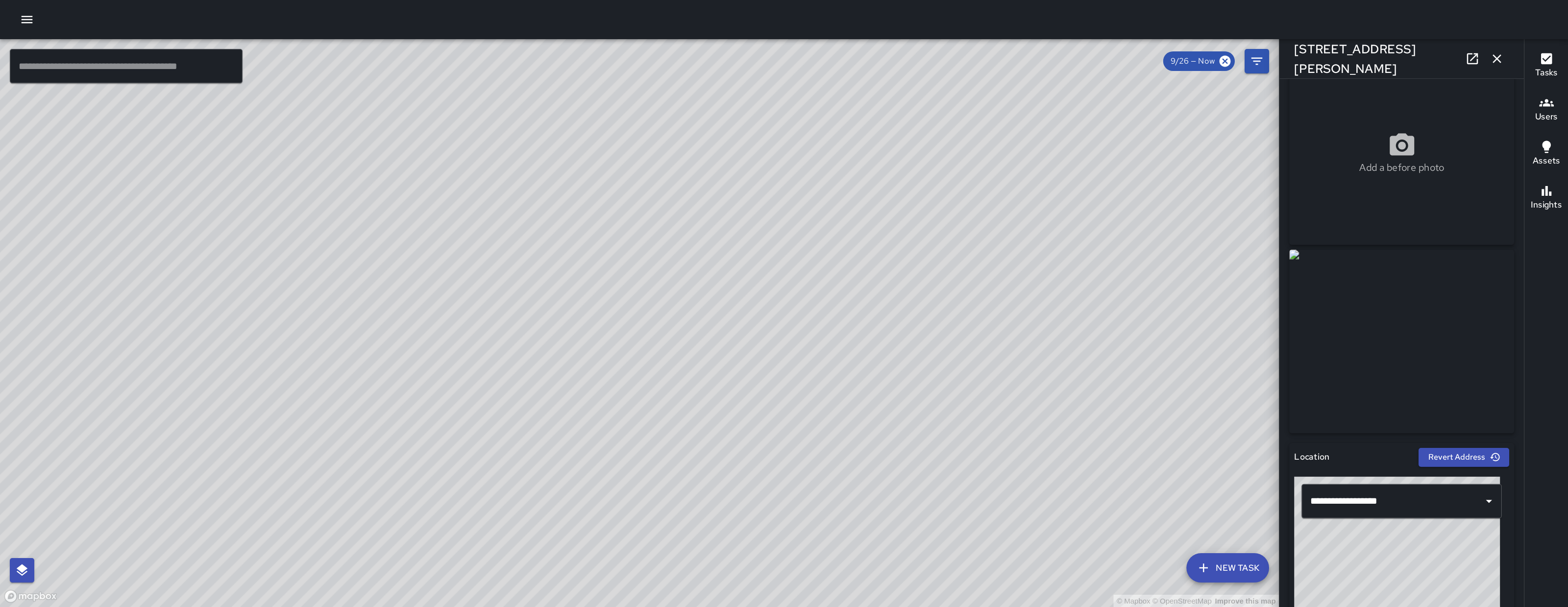
scroll to position [0, 0]
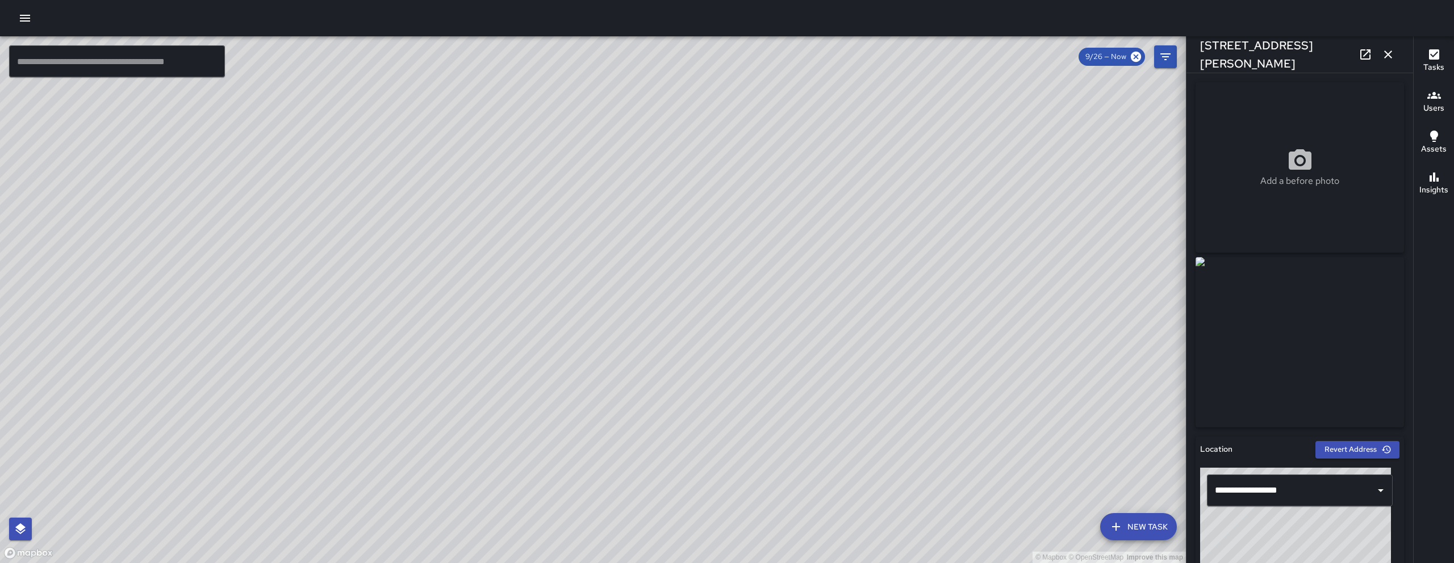
click at [1359, 56] on icon at bounding box center [1366, 55] width 14 height 14
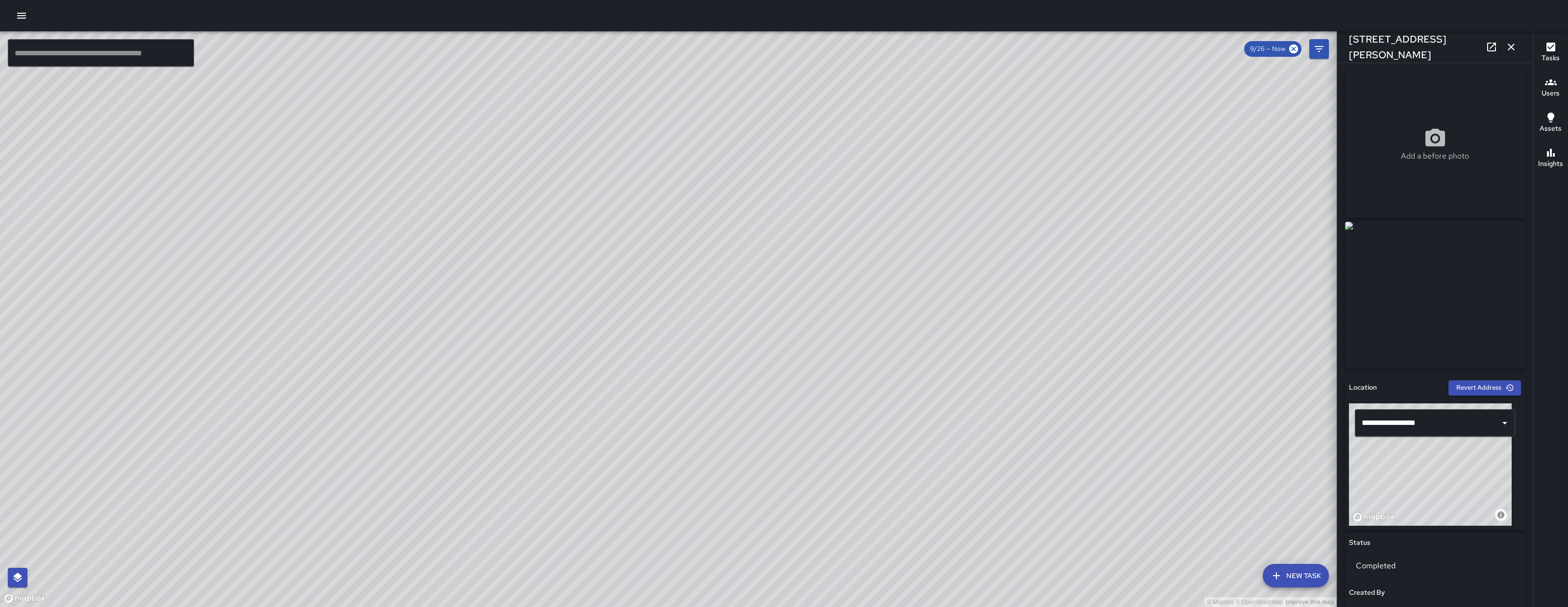
click at [1393, 47] on icon "button" at bounding box center [1511, 47] width 7 height 7
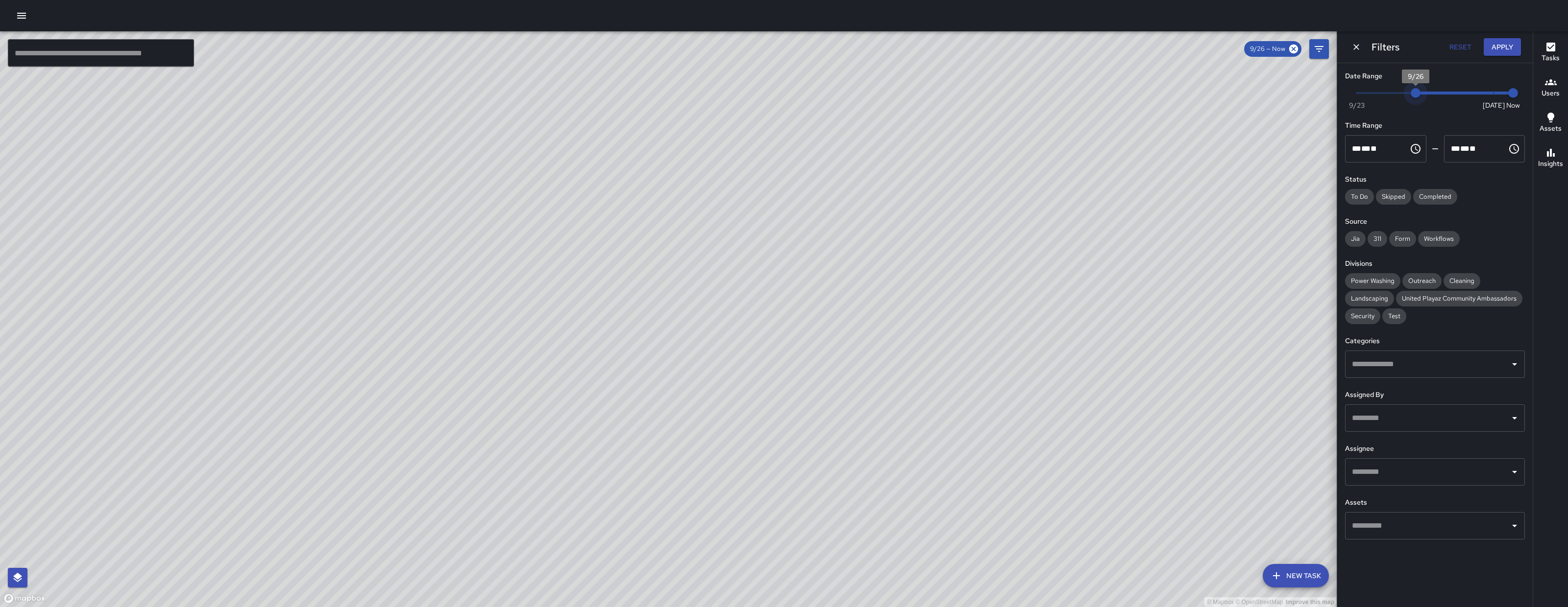
type input "*"
drag, startPoint x: 1414, startPoint y: 95, endPoint x: 1399, endPoint y: 97, distance: 15.1
click at [1393, 97] on span "9/25" at bounding box center [1396, 92] width 9 height 9
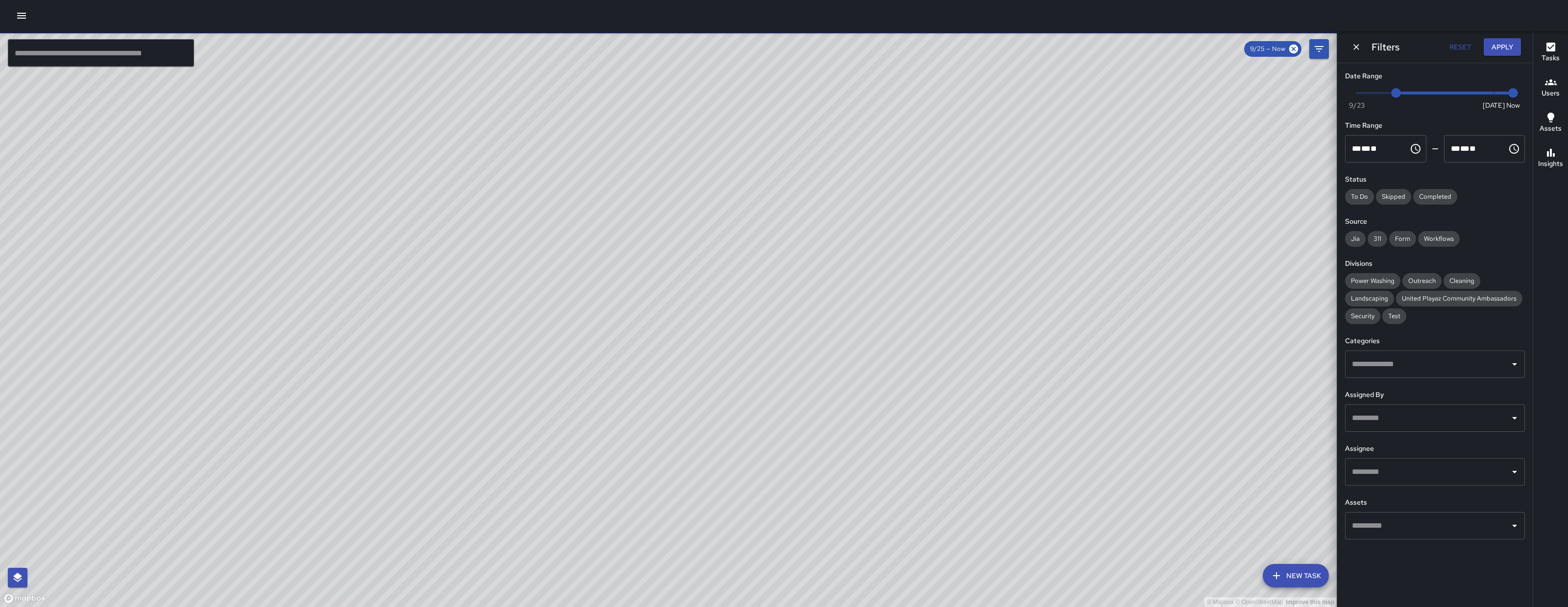
click at [1038, 436] on div "© Mapbox © OpenStreetMap Improve this map" at bounding box center [668, 319] width 1337 height 576
drag, startPoint x: 1064, startPoint y: 420, endPoint x: 1021, endPoint y: 480, distance: 73.8
click at [1099, 407] on div "© Mapbox © OpenStreetMap Improve this map" at bounding box center [668, 319] width 1337 height 576
drag, startPoint x: 881, startPoint y: 532, endPoint x: 1007, endPoint y: 302, distance: 262.3
click at [978, 356] on div "© Mapbox © OpenStreetMap Improve this map CM Christian Martin Supervisor Tasks …" at bounding box center [668, 319] width 1337 height 576
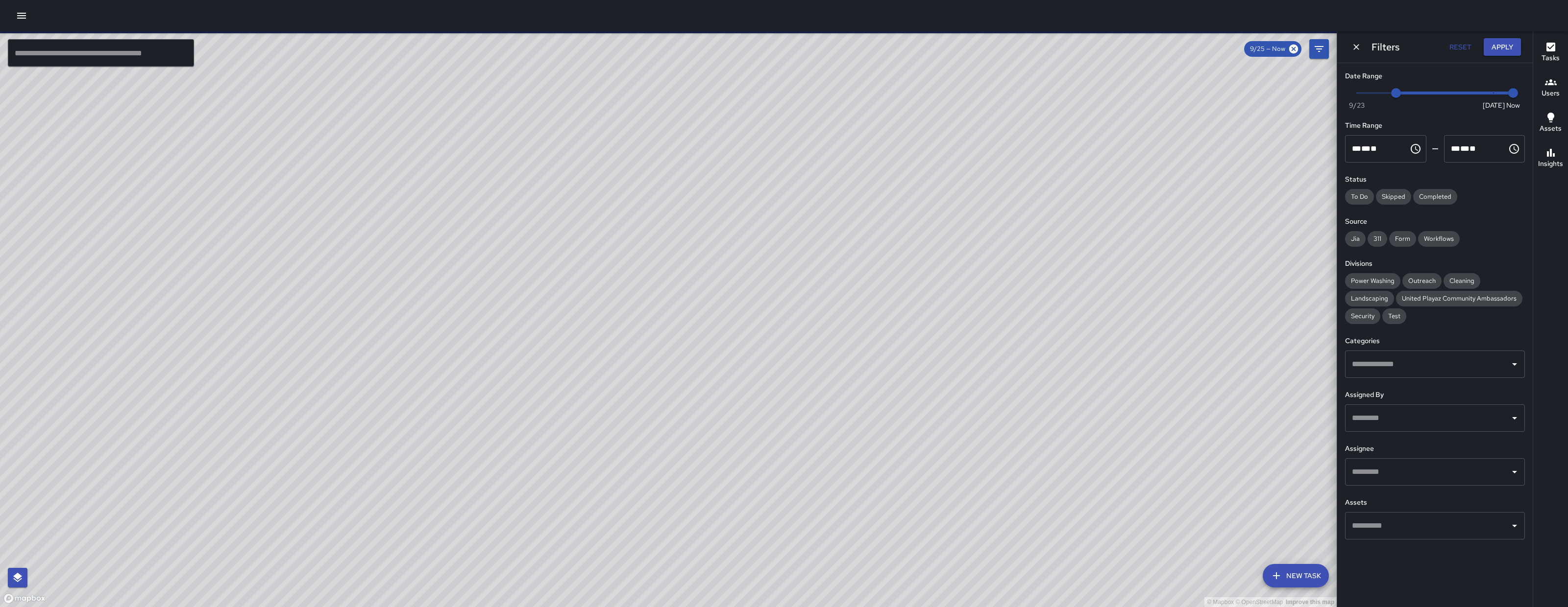
click at [1007, 304] on div "© Mapbox © OpenStreetMap Improve this map CM Christian Martin Supervisor Tasks …" at bounding box center [668, 319] width 1337 height 576
click at [1007, 302] on div "© Mapbox © OpenStreetMap Improve this map CM Christian Martin Supervisor Tasks …" at bounding box center [668, 319] width 1337 height 576
click at [678, 539] on div "© Mapbox © OpenStreetMap Improve this map" at bounding box center [668, 319] width 1337 height 576
click at [707, 433] on div "© Mapbox © OpenStreetMap Improve this map" at bounding box center [668, 319] width 1337 height 576
click at [707, 432] on div "© Mapbox © OpenStreetMap Improve this map" at bounding box center [668, 319] width 1337 height 576
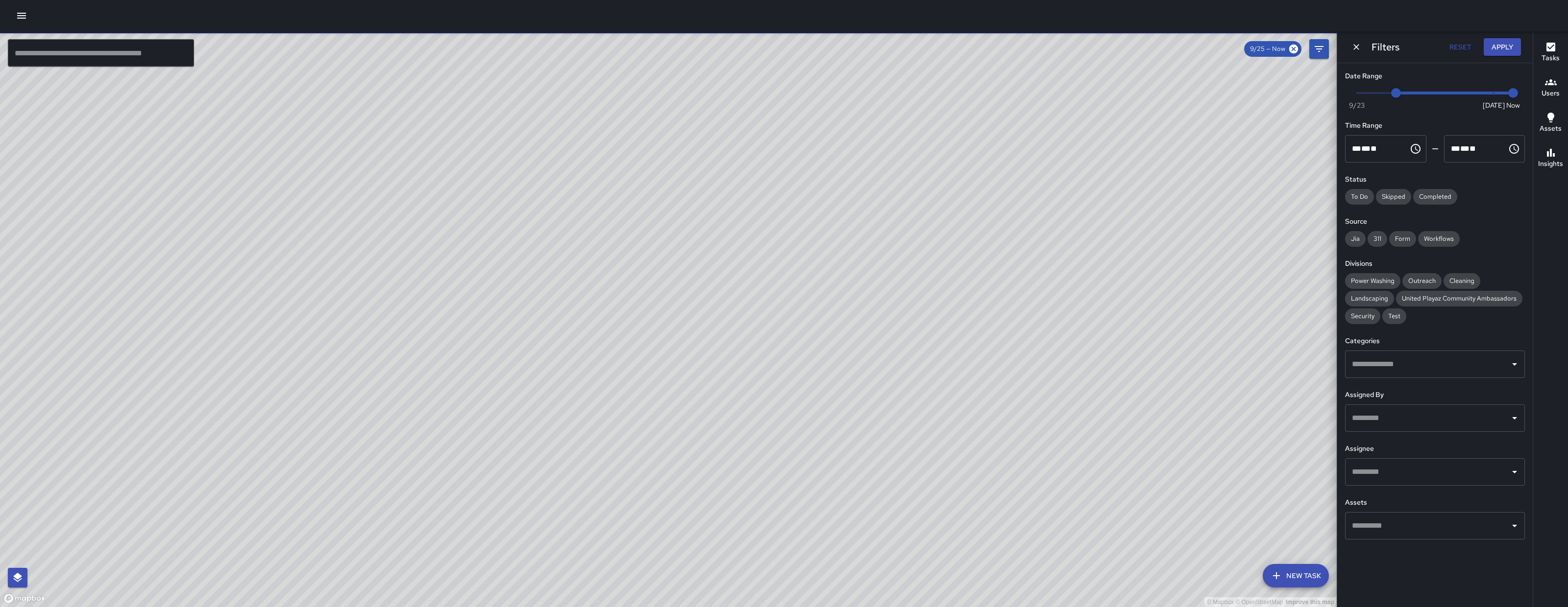
click at [707, 432] on div "© Mapbox © OpenStreetMap Improve this map" at bounding box center [668, 319] width 1337 height 576
drag, startPoint x: 570, startPoint y: 550, endPoint x: 833, endPoint y: 404, distance: 300.8
click at [818, 407] on div "© Mapbox © OpenStreetMap Improve this map" at bounding box center [668, 319] width 1337 height 576
click at [851, 402] on div "© Mapbox © OpenStreetMap Improve this map" at bounding box center [668, 319] width 1337 height 576
click at [1393, 370] on input "text" at bounding box center [1427, 365] width 156 height 19
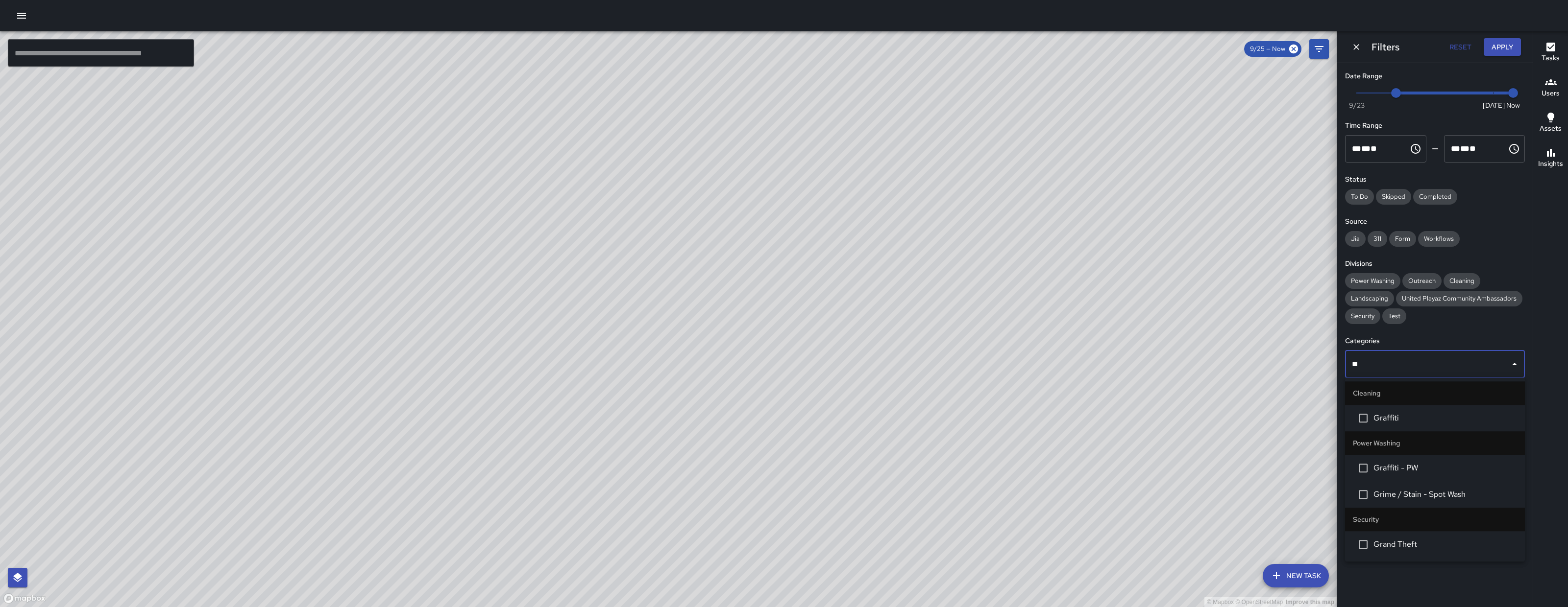
type input "***"
click at [1393, 423] on span "Graffiti" at bounding box center [1445, 418] width 143 height 12
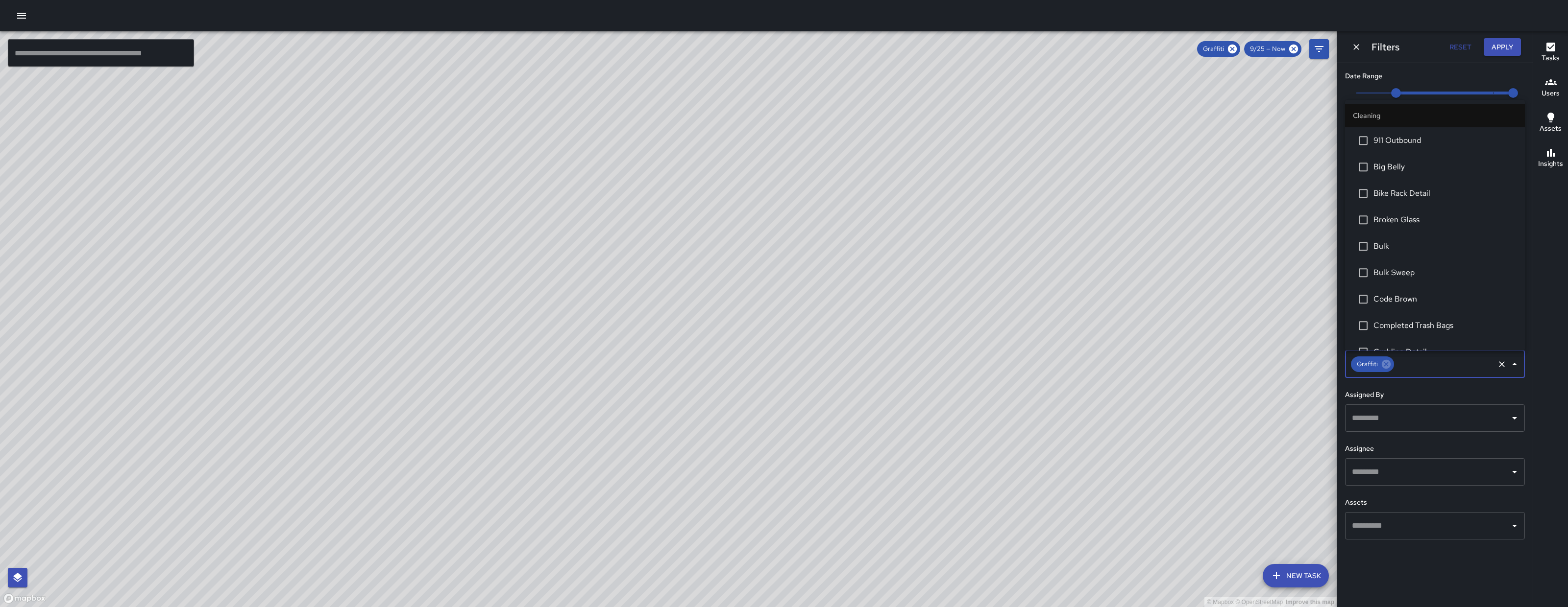
scroll to position [146, 0]
drag, startPoint x: 449, startPoint y: 403, endPoint x: 495, endPoint y: 376, distance: 53.3
click at [495, 397] on div "© Mapbox © OpenStreetMap Improve this map" at bounding box center [668, 319] width 1337 height 576
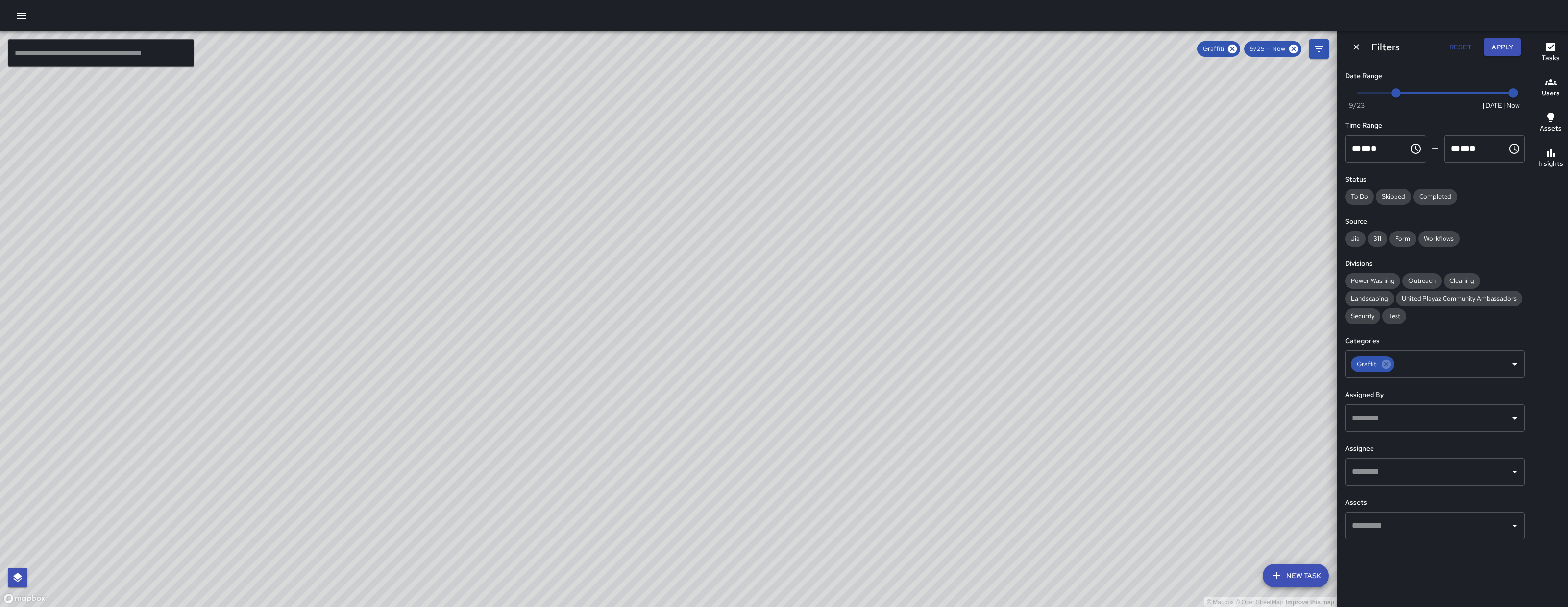
drag, startPoint x: 878, startPoint y: 458, endPoint x: 834, endPoint y: 257, distance: 205.8
click at [834, 269] on div "© Mapbox © OpenStreetMap Improve this map" at bounding box center [668, 319] width 1337 height 576
click at [104, 52] on input "text" at bounding box center [101, 53] width 186 height 28
click at [84, 62] on input "text" at bounding box center [101, 53] width 186 height 28
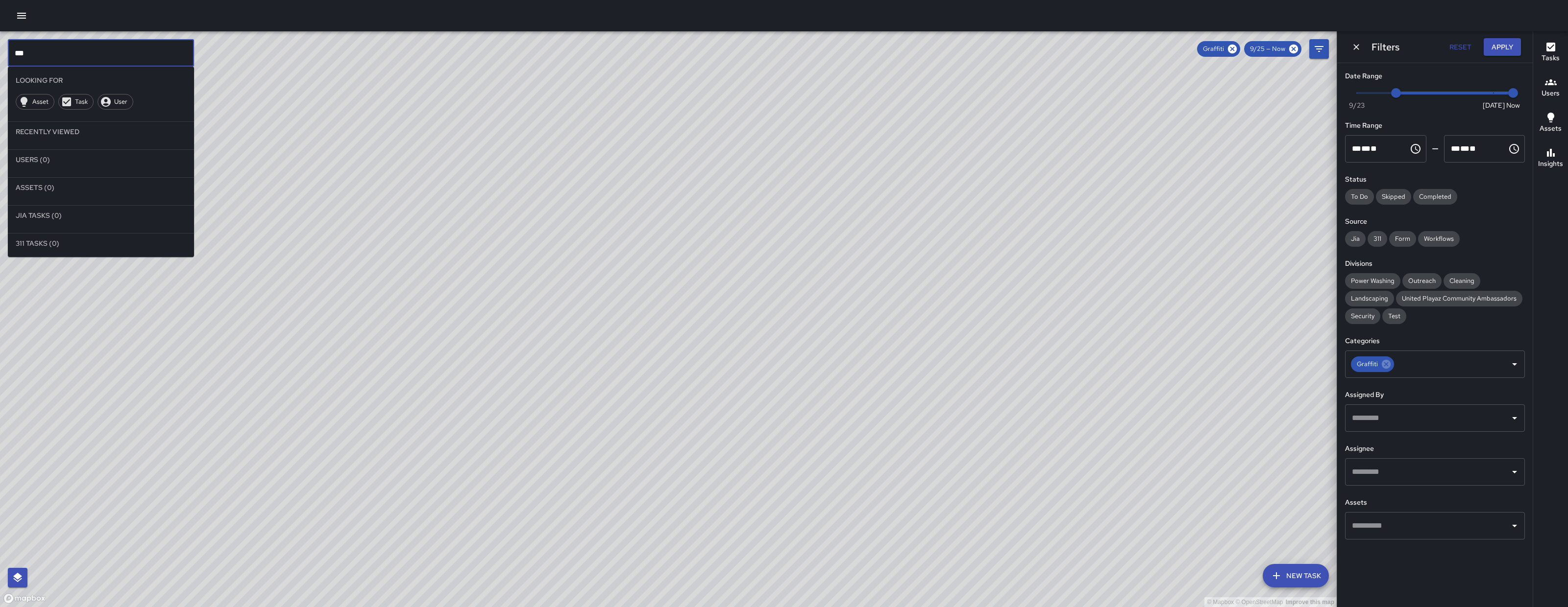
type input "***"
click at [1354, 47] on icon "Dismiss" at bounding box center [1356, 47] width 9 height 9
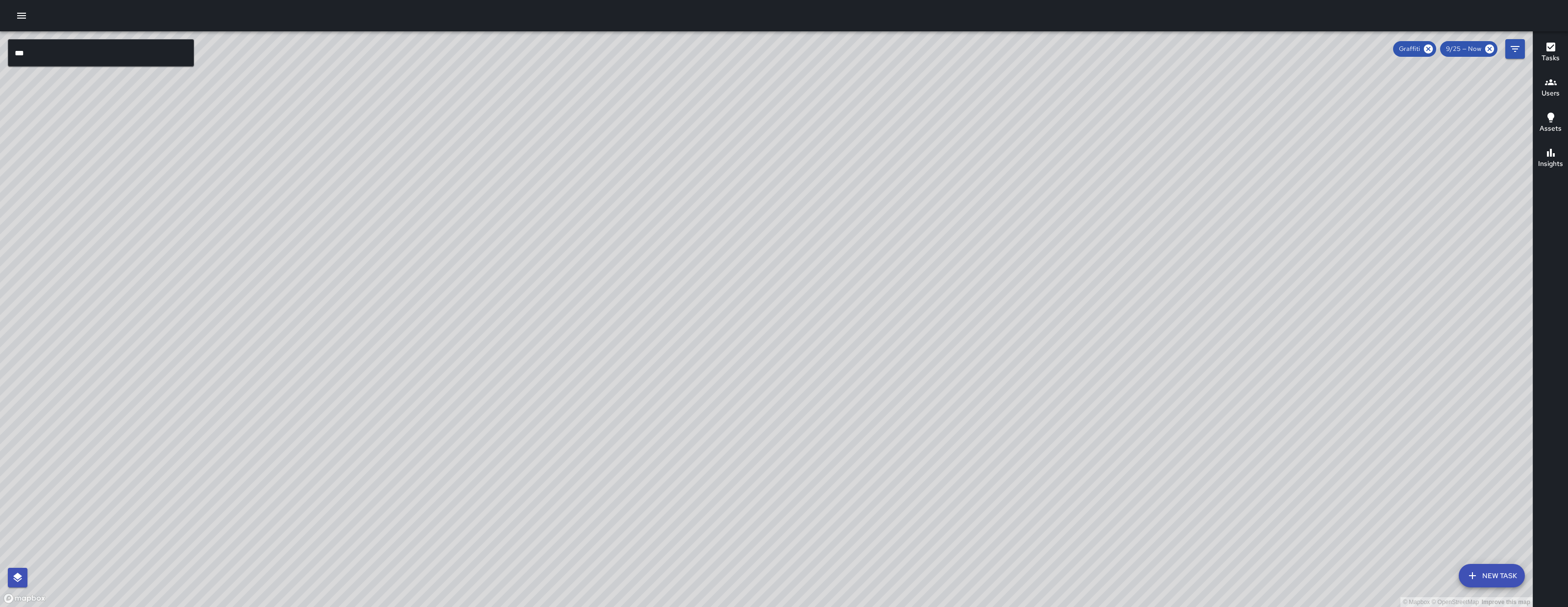
click at [1393, 539] on button "New Task" at bounding box center [1491, 575] width 66 height 23
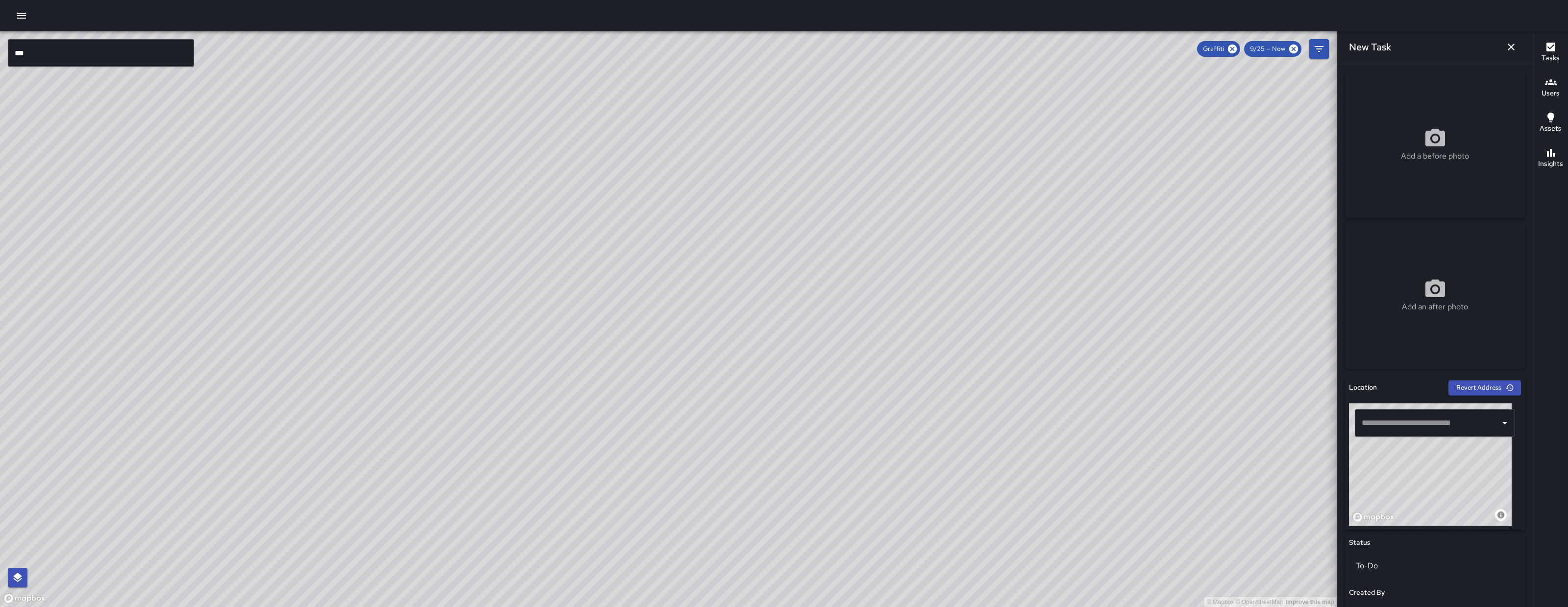
click at [1393, 430] on input "text" at bounding box center [1427, 423] width 136 height 19
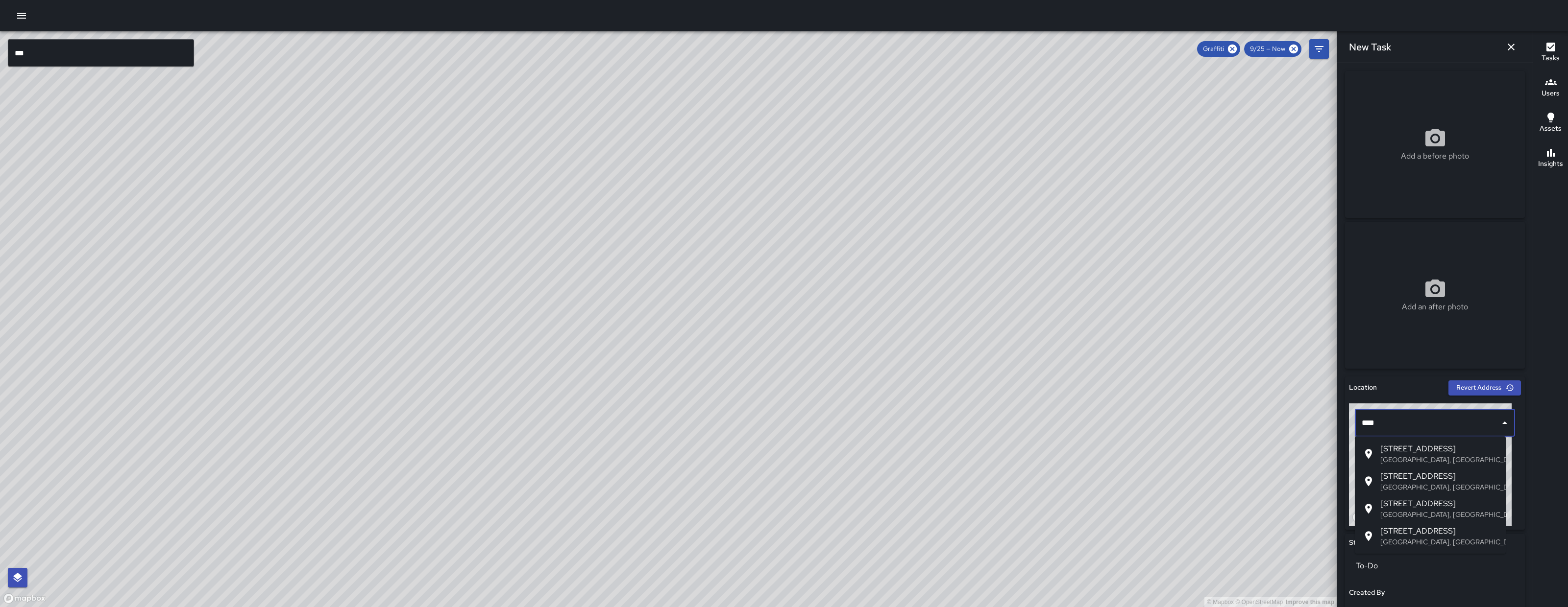
click at [1393, 514] on p "San Francisco, CA, USA" at bounding box center [1439, 514] width 117 height 9
type input "**********"
click at [1393, 514] on div "© Mapbox © OpenStreetMap Improve this map" at bounding box center [1430, 465] width 163 height 122
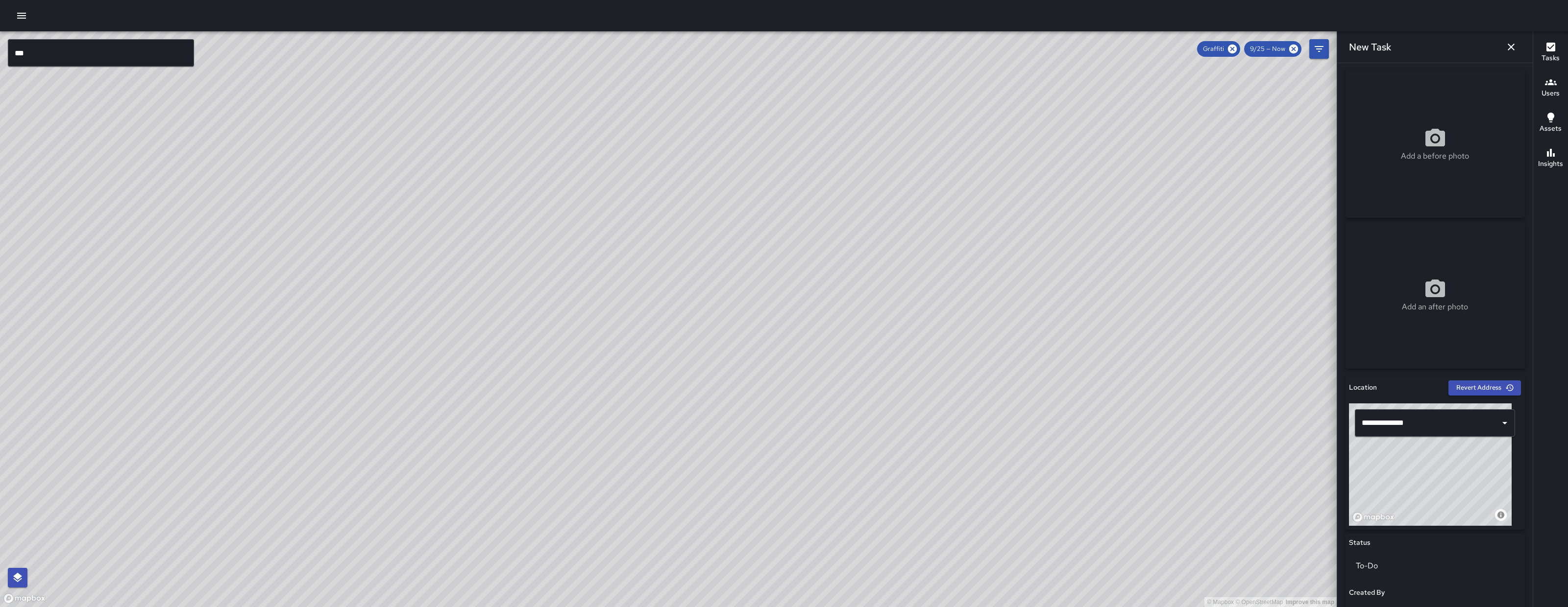
drag, startPoint x: 593, startPoint y: 231, endPoint x: 642, endPoint y: 311, distance: 93.8
click at [642, 310] on div "© Mapbox © OpenStreetMap Improve this map" at bounding box center [668, 319] width 1337 height 576
click at [642, 311] on div "© Mapbox © OpenStreetMap Improve this map" at bounding box center [668, 319] width 1337 height 576
click at [1231, 47] on icon at bounding box center [1232, 49] width 10 height 10
click at [1393, 45] on icon "button" at bounding box center [1511, 47] width 12 height 12
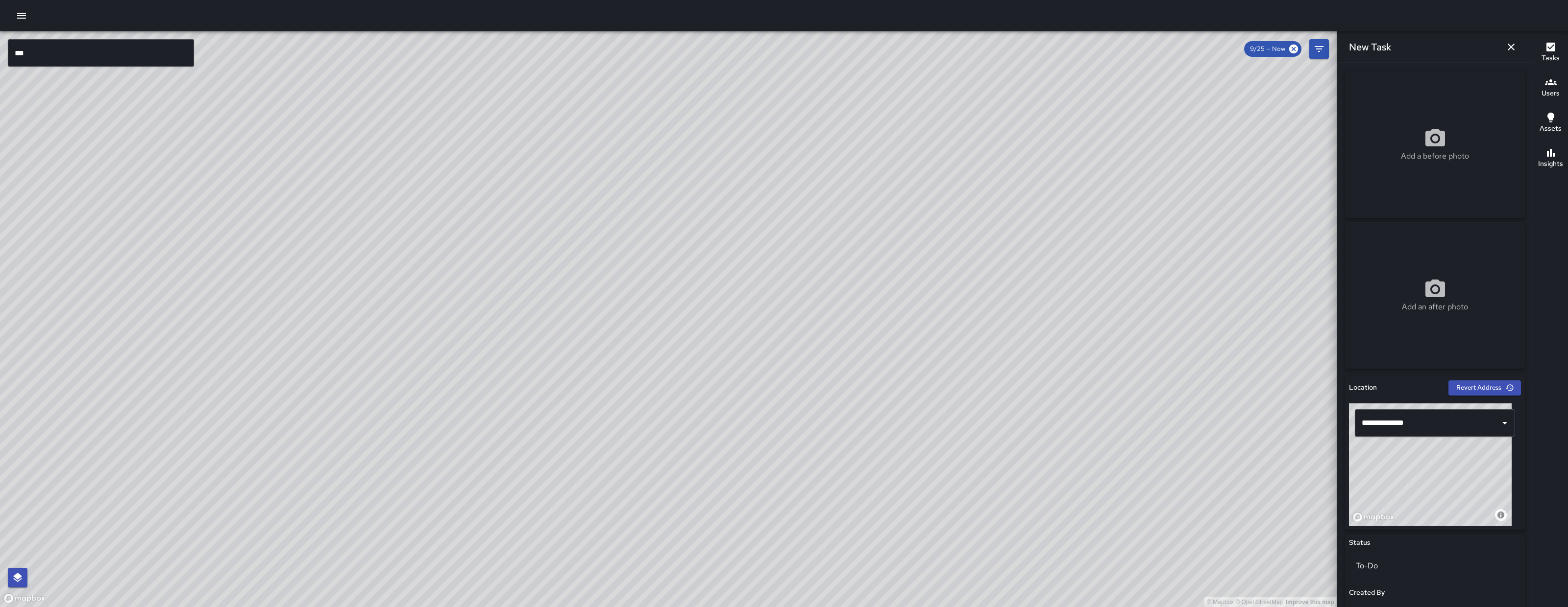
click at [1393, 45] on icon "button" at bounding box center [1511, 47] width 12 height 12
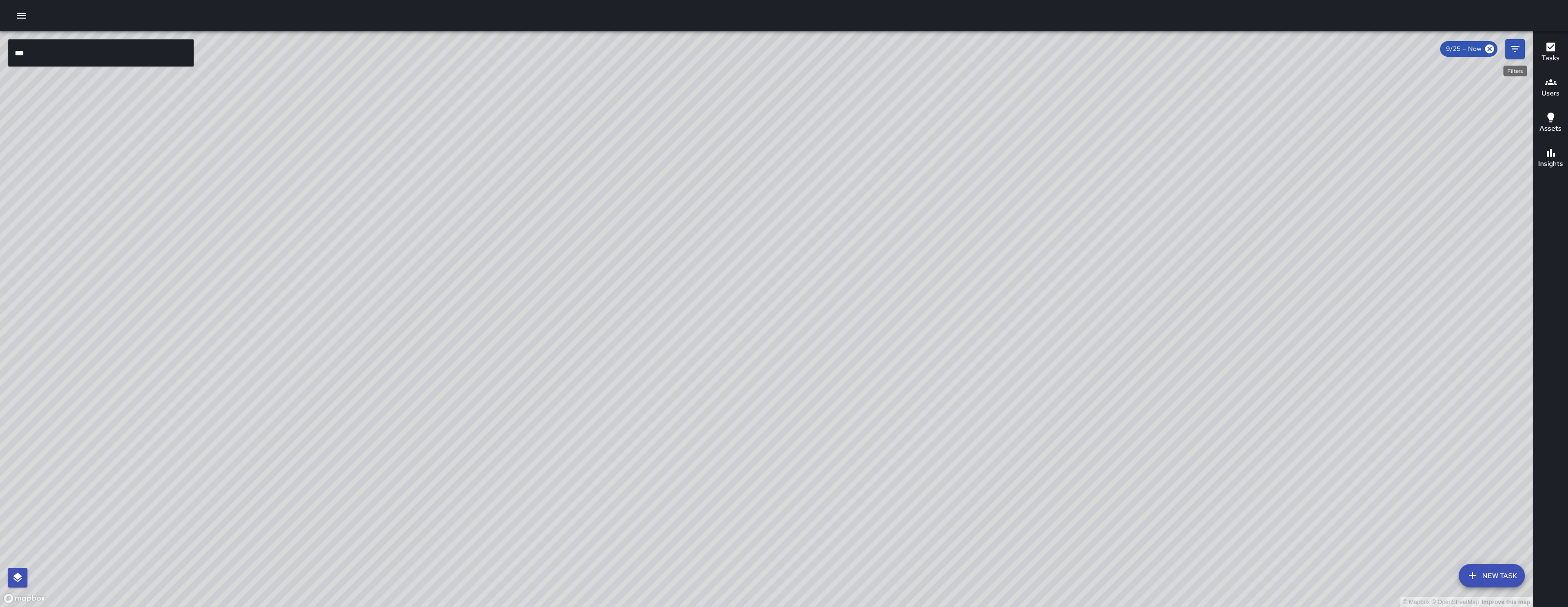
click at [1393, 47] on icon "Filters" at bounding box center [1515, 49] width 12 height 12
click at [1393, 47] on div "© Mapbox © OpenStreetMap Improve this map *** ​ New Task 9/25 — Now Map Layers …" at bounding box center [766, 319] width 1533 height 576
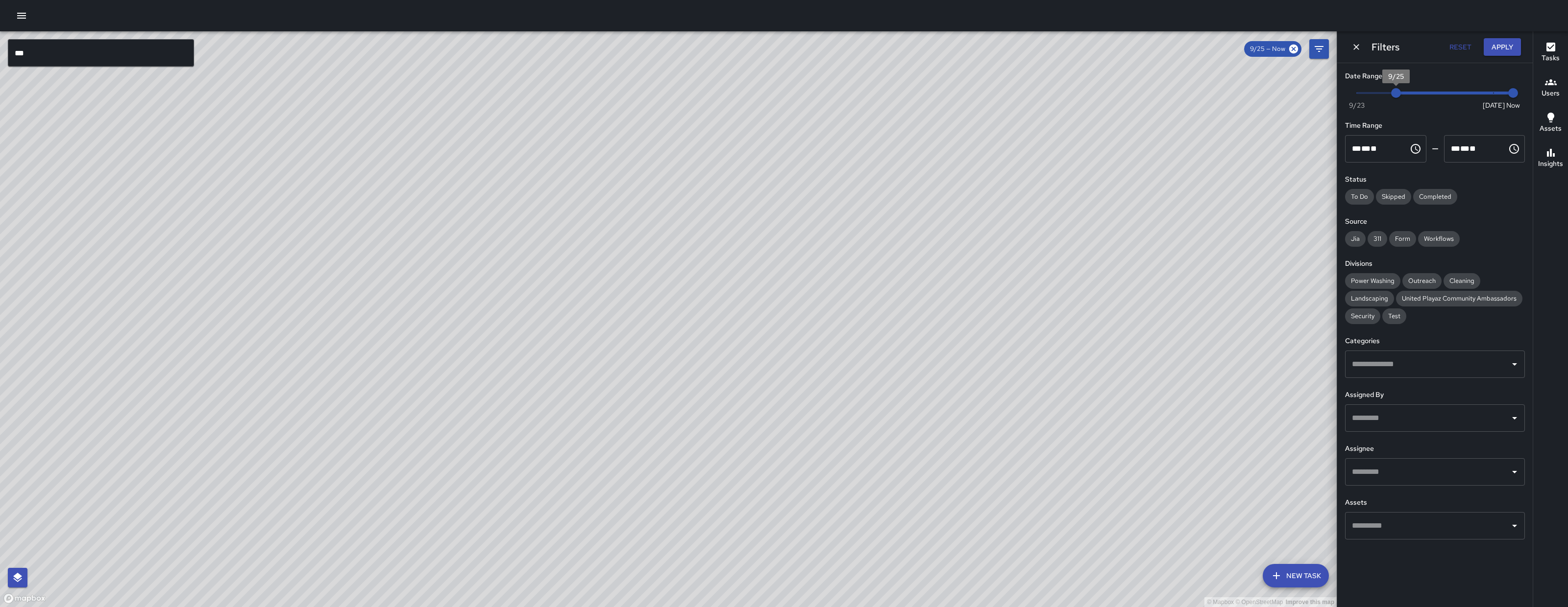
type input "*"
drag, startPoint x: 1388, startPoint y: 96, endPoint x: 1273, endPoint y: 90, distance: 115.2
click at [1285, 90] on div "© Mapbox © OpenStreetMap Improve this map *** ​ New Task 9/25 — Now Map Layers …" at bounding box center [784, 319] width 1568 height 576
click at [1278, 90] on div "© Mapbox © OpenStreetMap Improve this map" at bounding box center [668, 319] width 1337 height 576
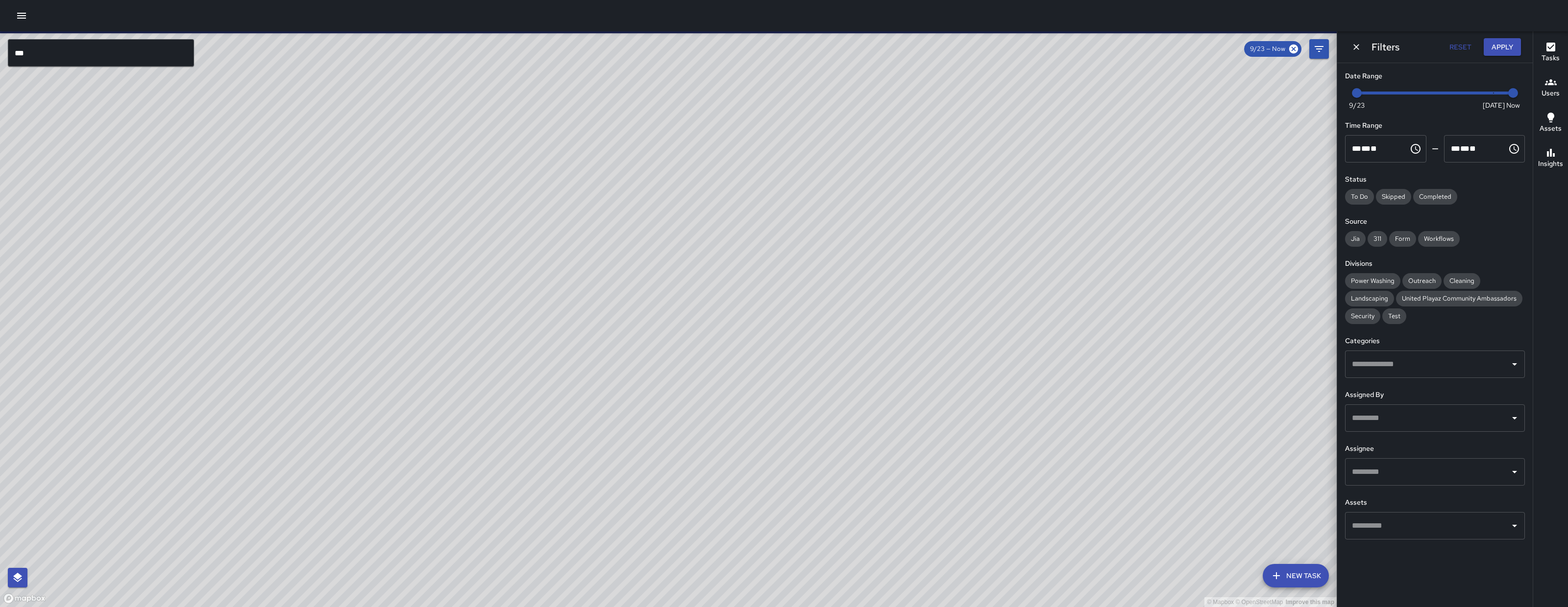
click at [86, 56] on input "***" at bounding box center [101, 53] width 186 height 28
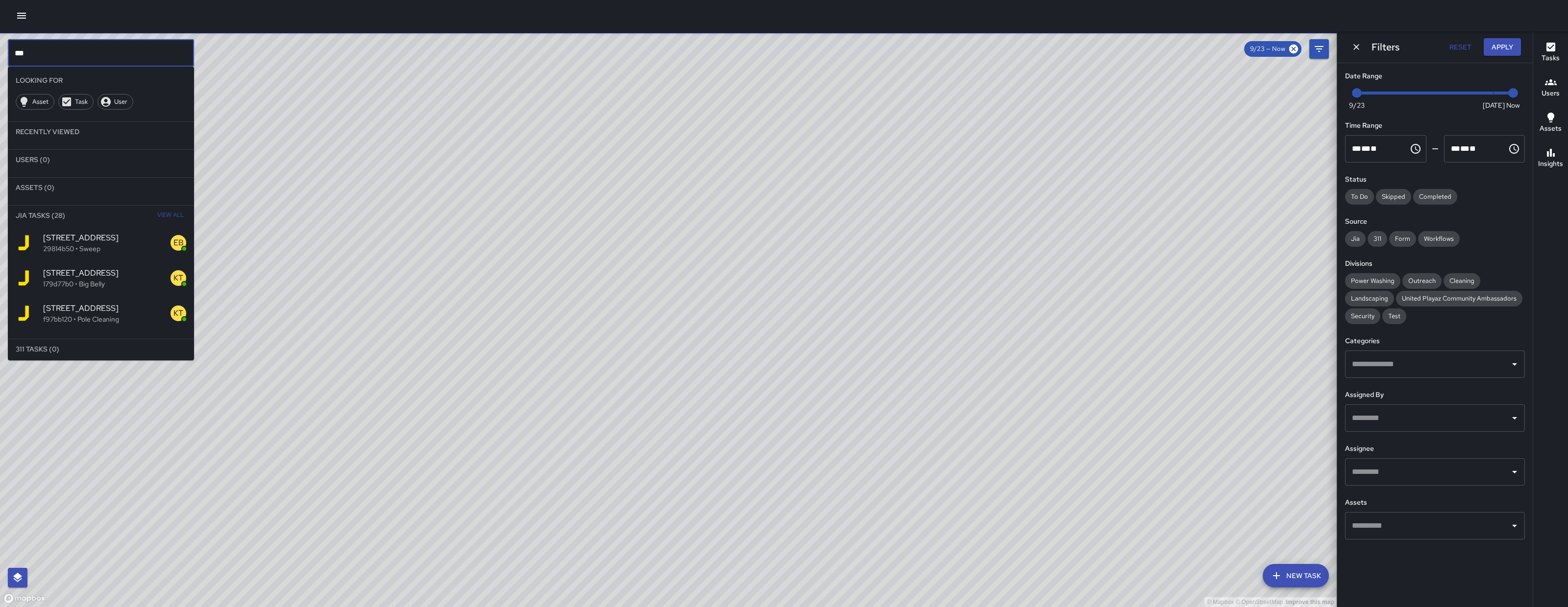
click at [128, 269] on span "298 7th Street" at bounding box center [107, 273] width 128 height 12
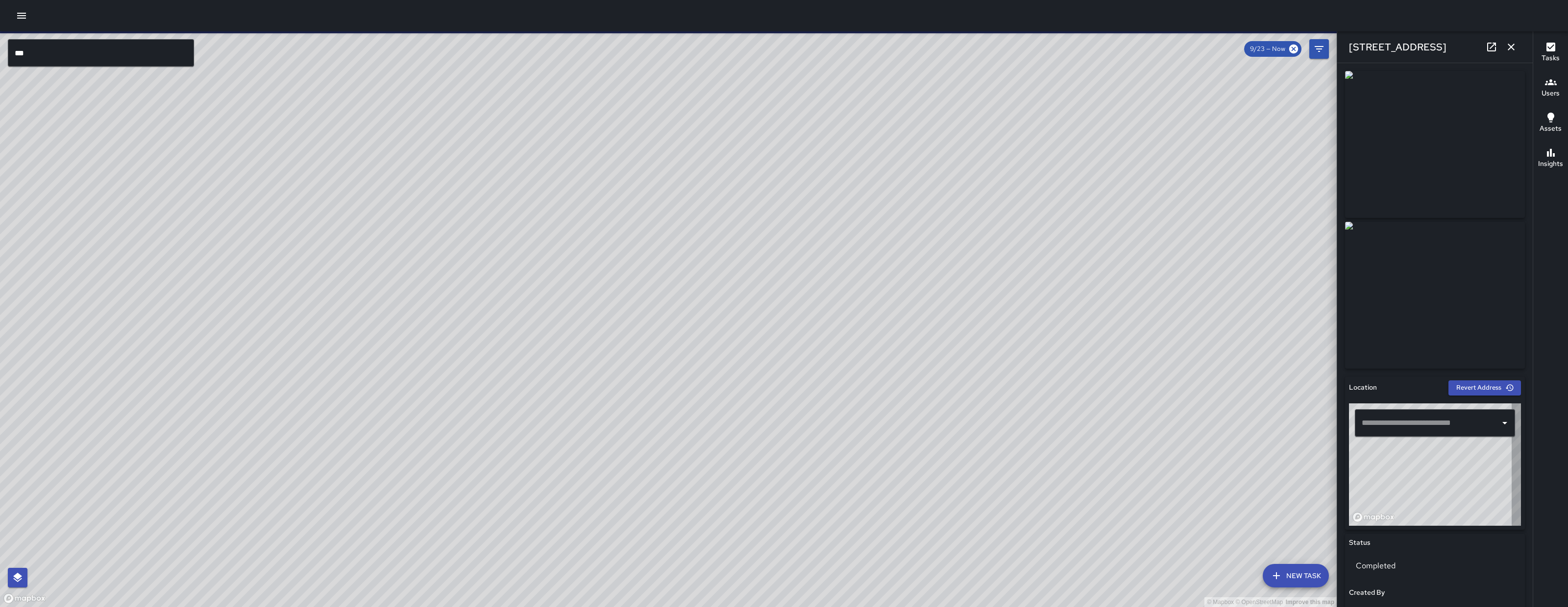
type input "**********"
click at [1393, 45] on icon "button" at bounding box center [1511, 47] width 12 height 12
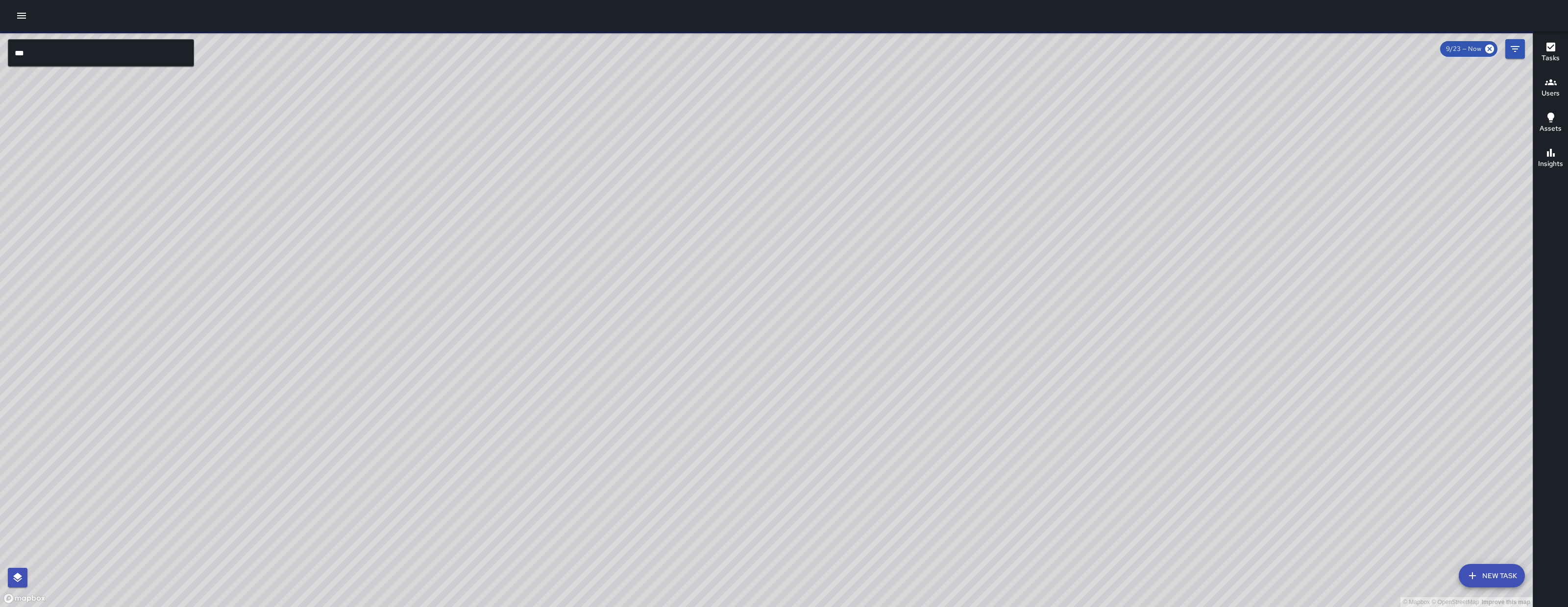
click at [1393, 44] on div "© Mapbox © OpenStreetMap Improve this map" at bounding box center [766, 319] width 1533 height 576
click at [1393, 47] on icon "Filters" at bounding box center [1515, 48] width 9 height 6
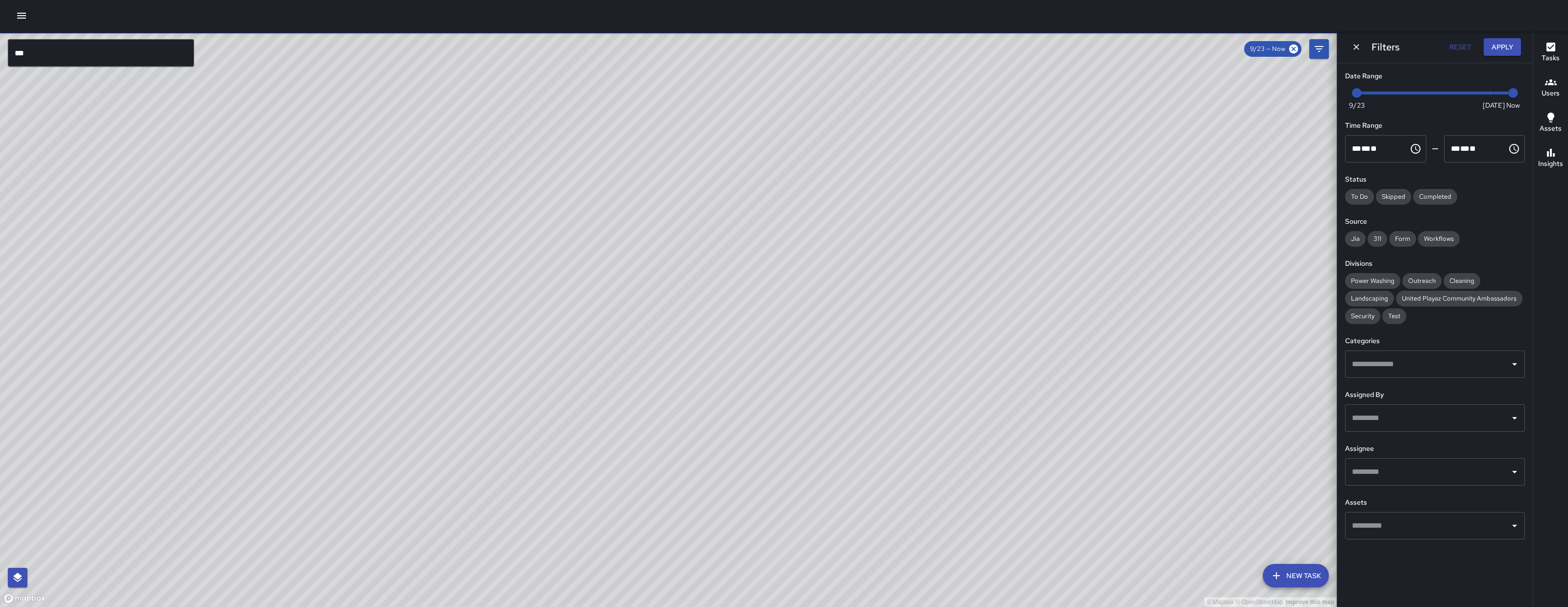
click at [1393, 384] on div "Date Range Now Today 9/23 9/23 9:50 am Time Range ** * ** ** ​ ******** ** * **…" at bounding box center [1434, 305] width 196 height 485
click at [1393, 372] on input "text" at bounding box center [1427, 365] width 156 height 19
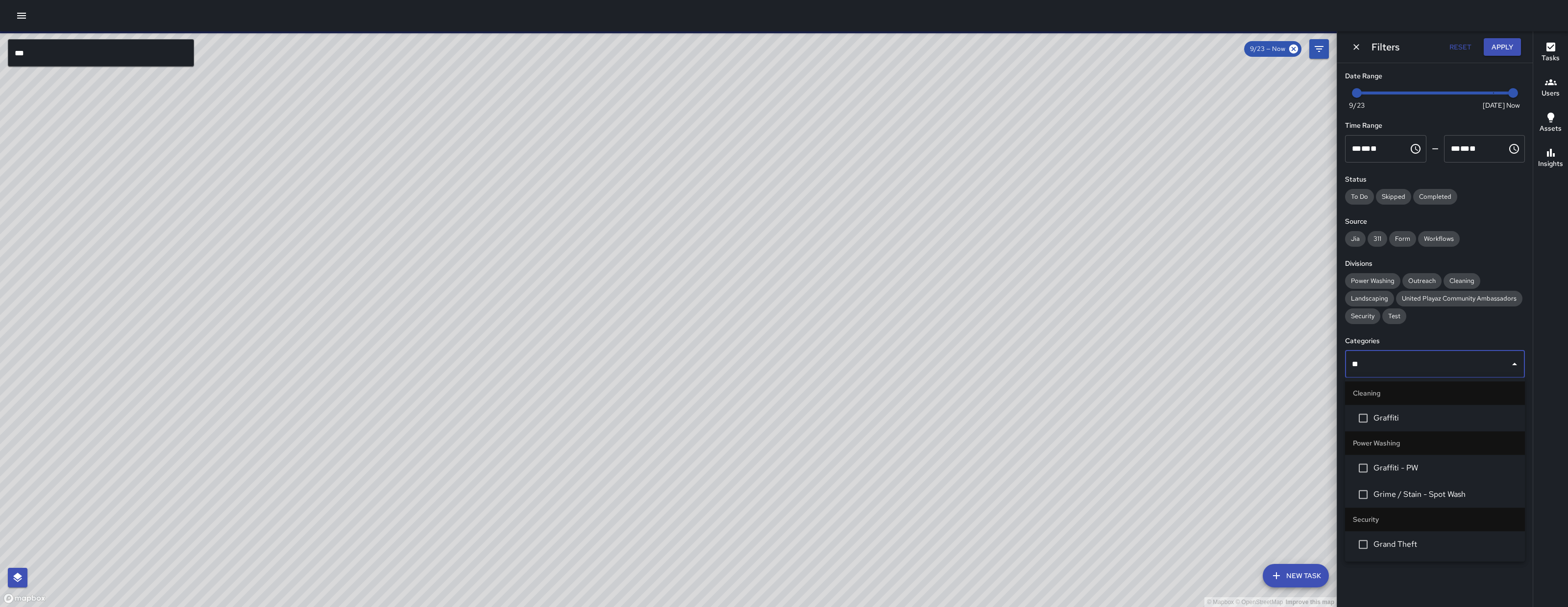
type input "***"
click at [1393, 419] on span "Graffiti" at bounding box center [1445, 418] width 143 height 12
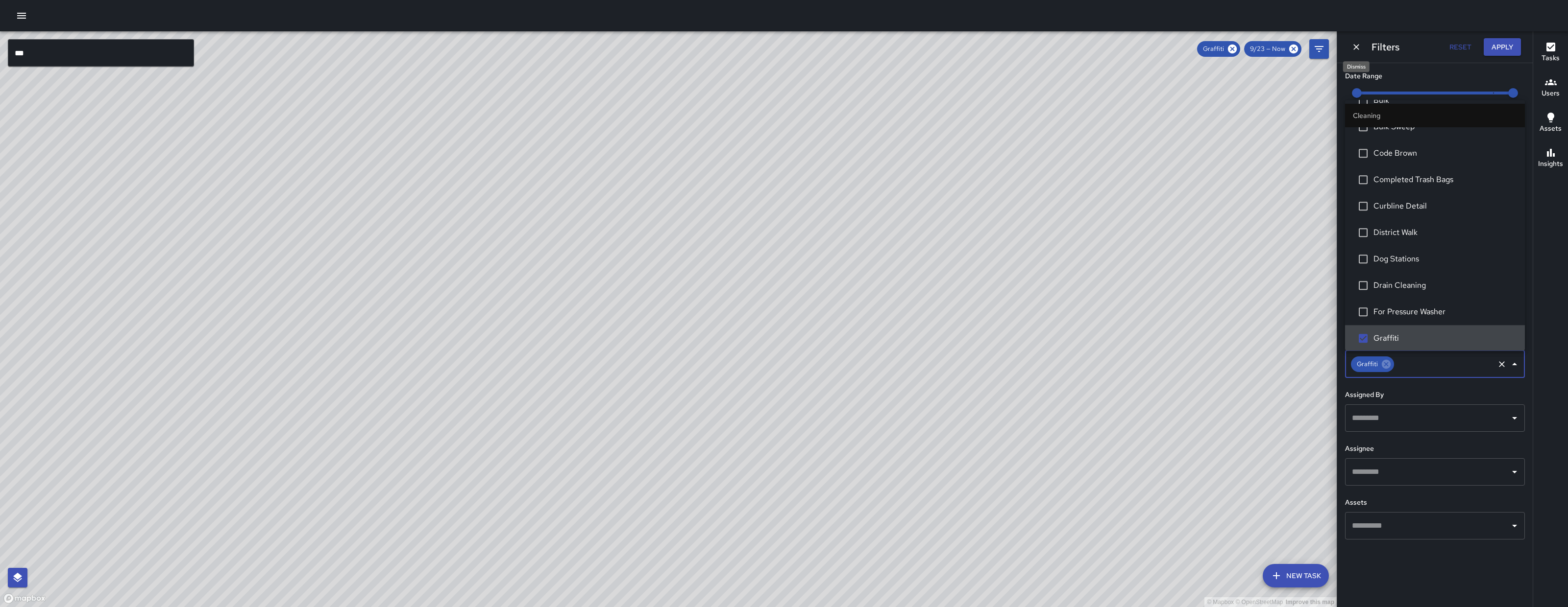
click at [1355, 51] on icon "Dismiss" at bounding box center [1356, 47] width 9 height 9
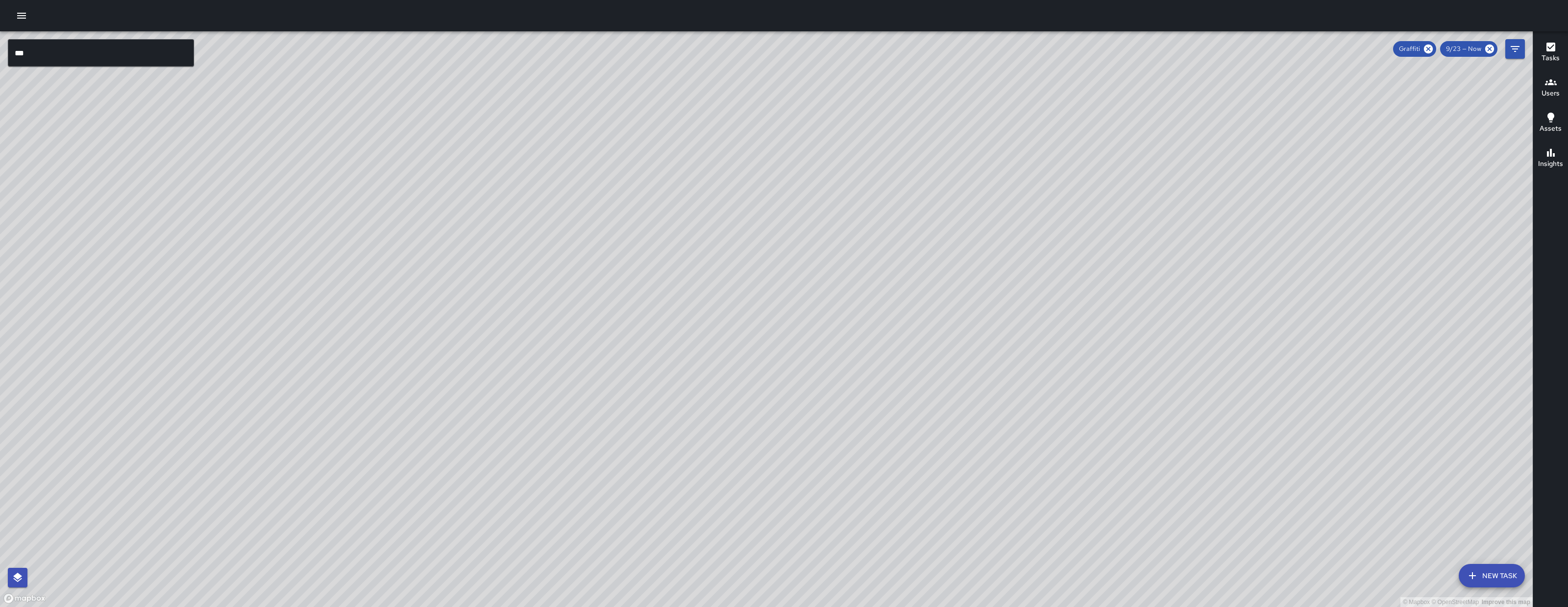
click at [1393, 539] on button "New Task" at bounding box center [1491, 575] width 66 height 23
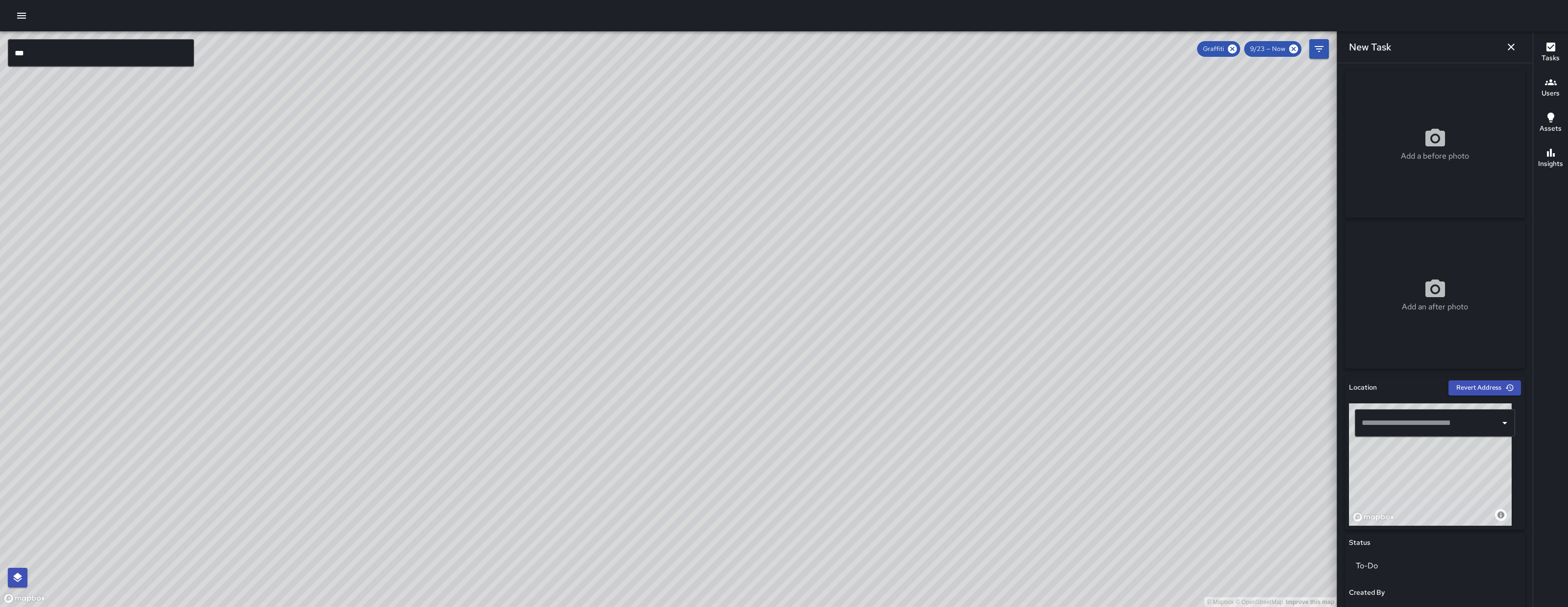
click at [1393, 50] on icon "button" at bounding box center [1511, 47] width 7 height 7
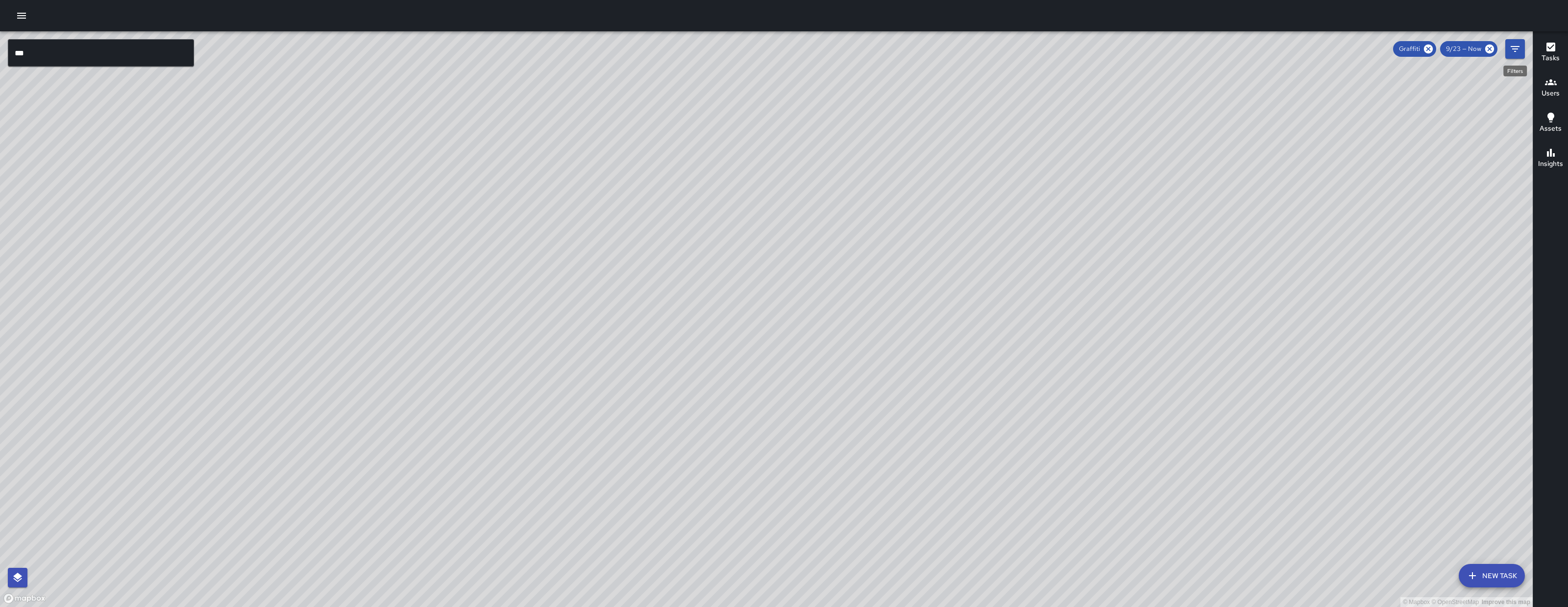
click at [1393, 52] on icon "Filters" at bounding box center [1515, 49] width 12 height 12
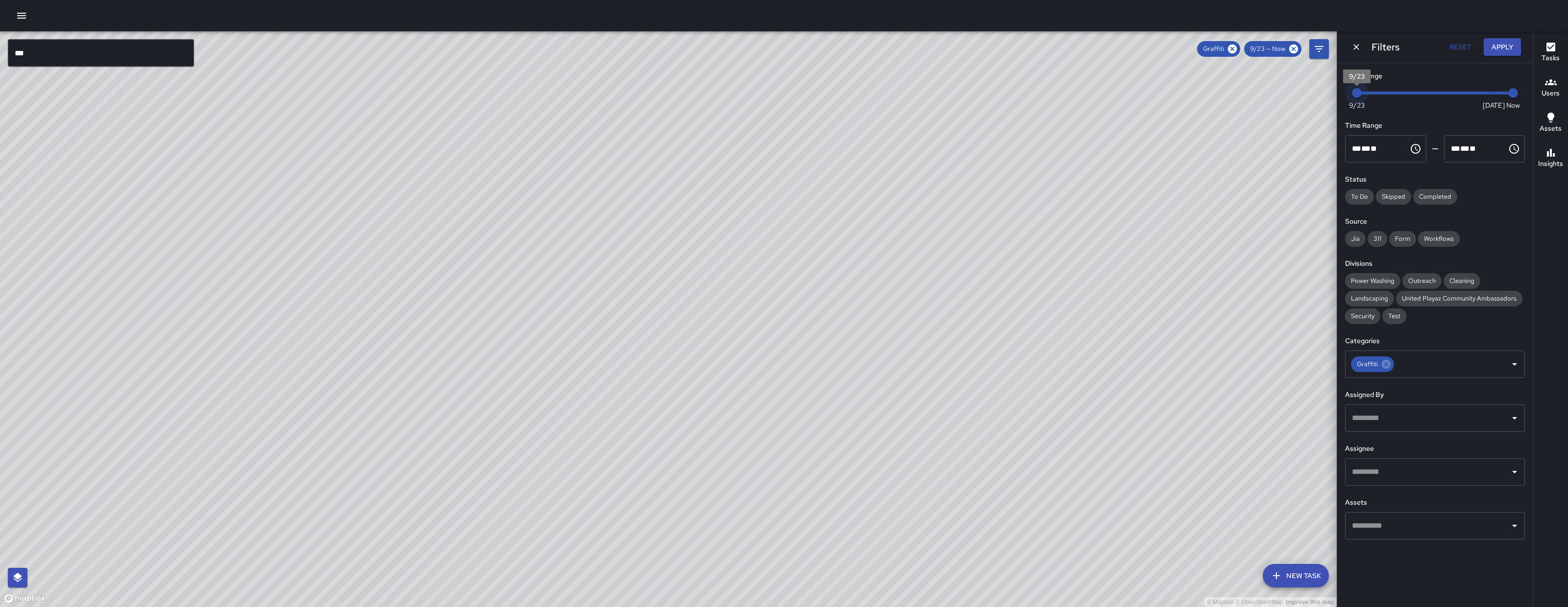
type input "*"
click at [1371, 97] on span "9/24" at bounding box center [1376, 92] width 9 height 9
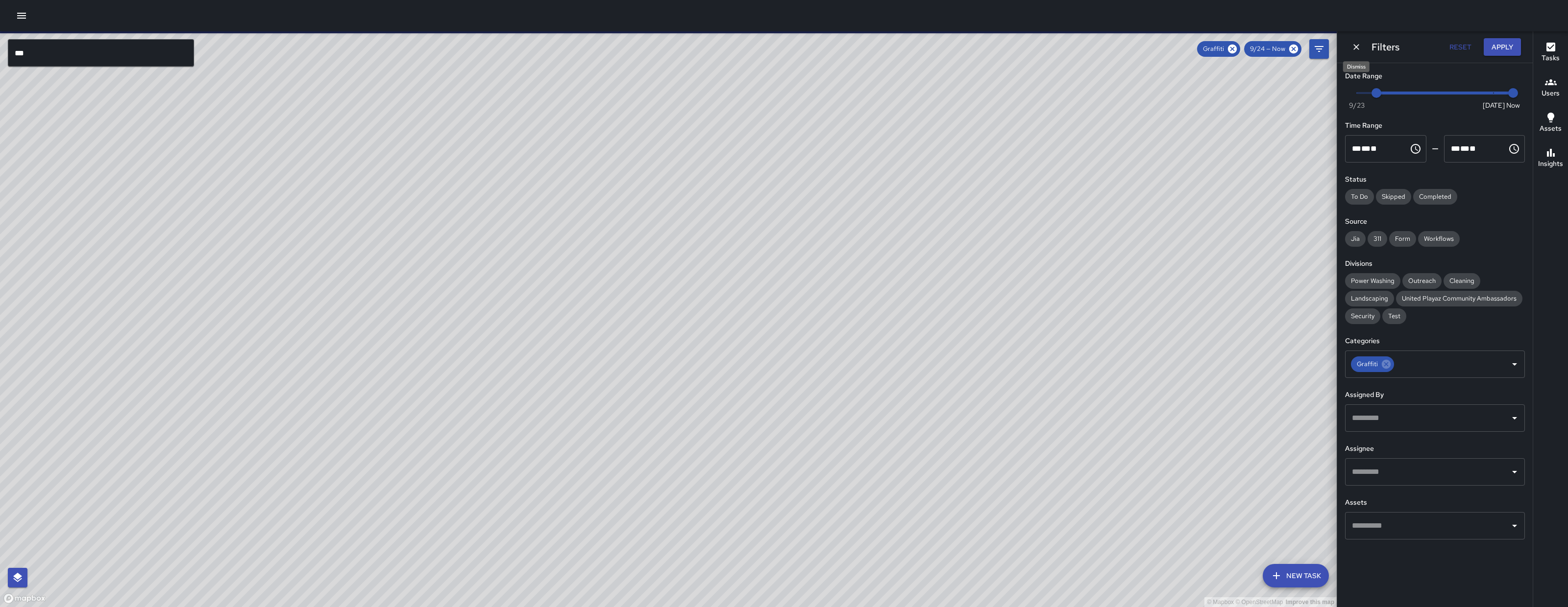
click at [1352, 45] on icon "Dismiss" at bounding box center [1356, 47] width 9 height 9
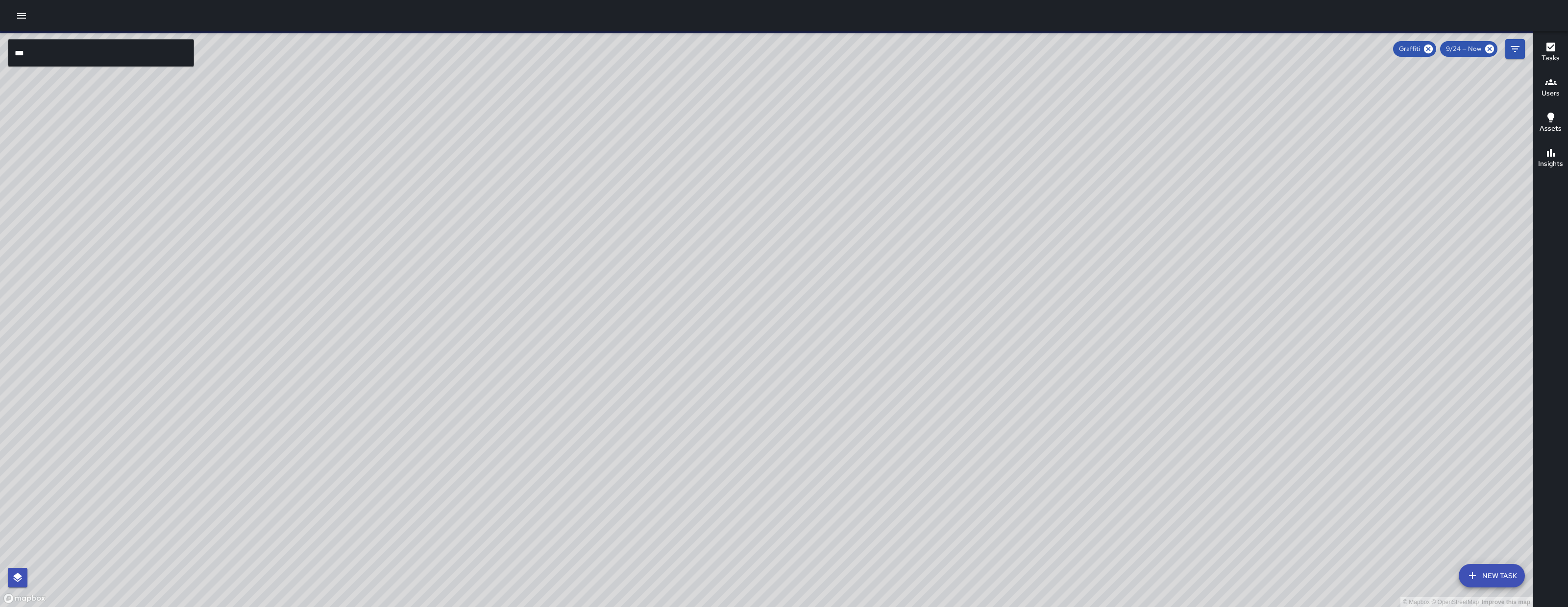
drag, startPoint x: 930, startPoint y: 520, endPoint x: 1055, endPoint y: 265, distance: 284.0
click at [1055, 265] on div "© Mapbox © OpenStreetMap Improve this map" at bounding box center [766, 319] width 1533 height 576
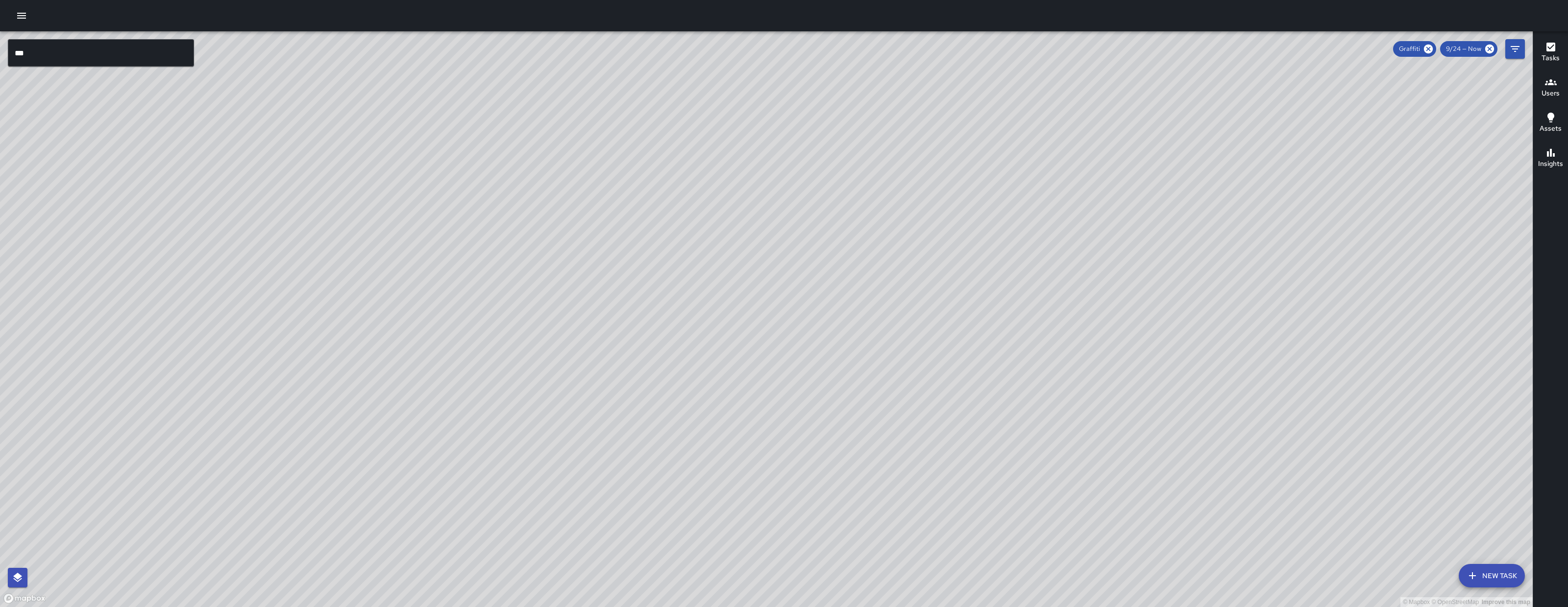
drag, startPoint x: 1000, startPoint y: 516, endPoint x: 680, endPoint y: 449, distance: 326.9
click at [727, 462] on div "© Mapbox © OpenStreetMap Improve this map" at bounding box center [766, 319] width 1533 height 576
click at [652, 443] on div "© Mapbox © OpenStreetMap Improve this map" at bounding box center [766, 319] width 1533 height 576
click at [20, 19] on icon "button" at bounding box center [22, 16] width 12 height 12
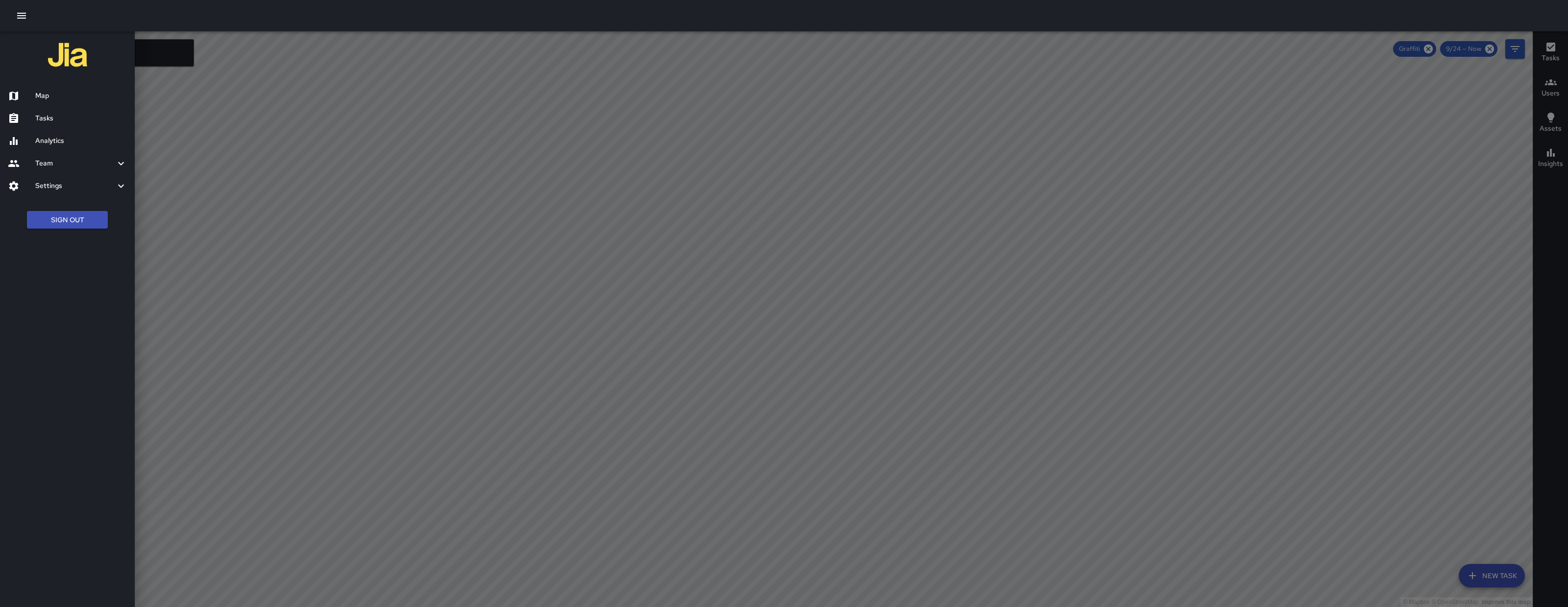
click at [92, 123] on h6 "Tasks" at bounding box center [81, 118] width 91 height 10
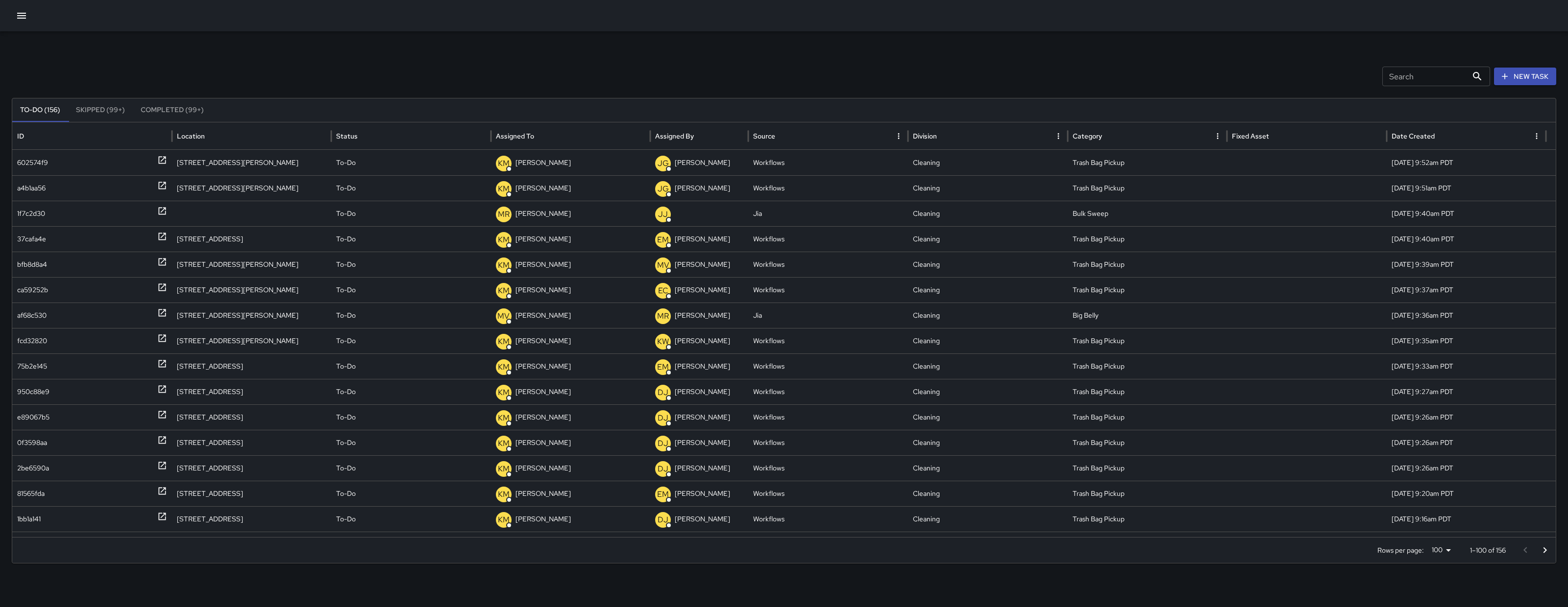
click at [1392, 80] on input "Search" at bounding box center [1424, 76] width 85 height 20
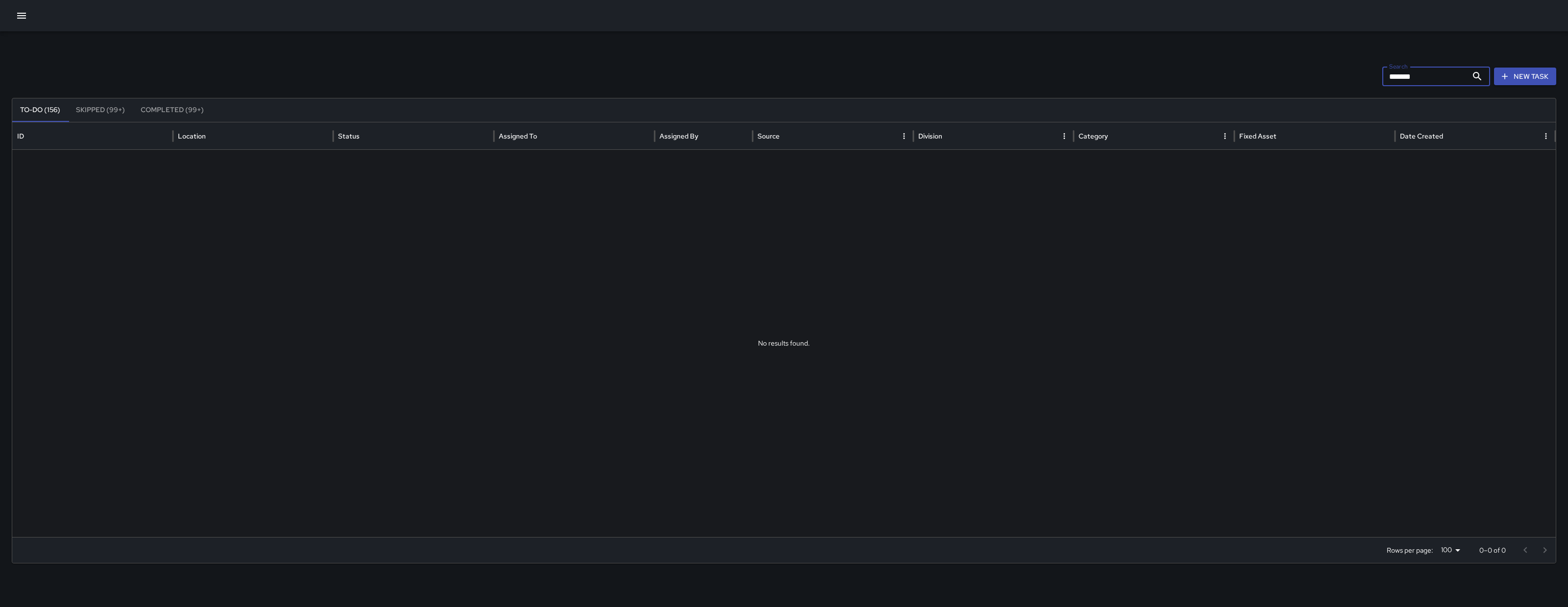
type input "*******"
click at [13, 9] on button "button" at bounding box center [22, 16] width 20 height 20
click at [17, 15] on icon "button" at bounding box center [22, 16] width 12 height 12
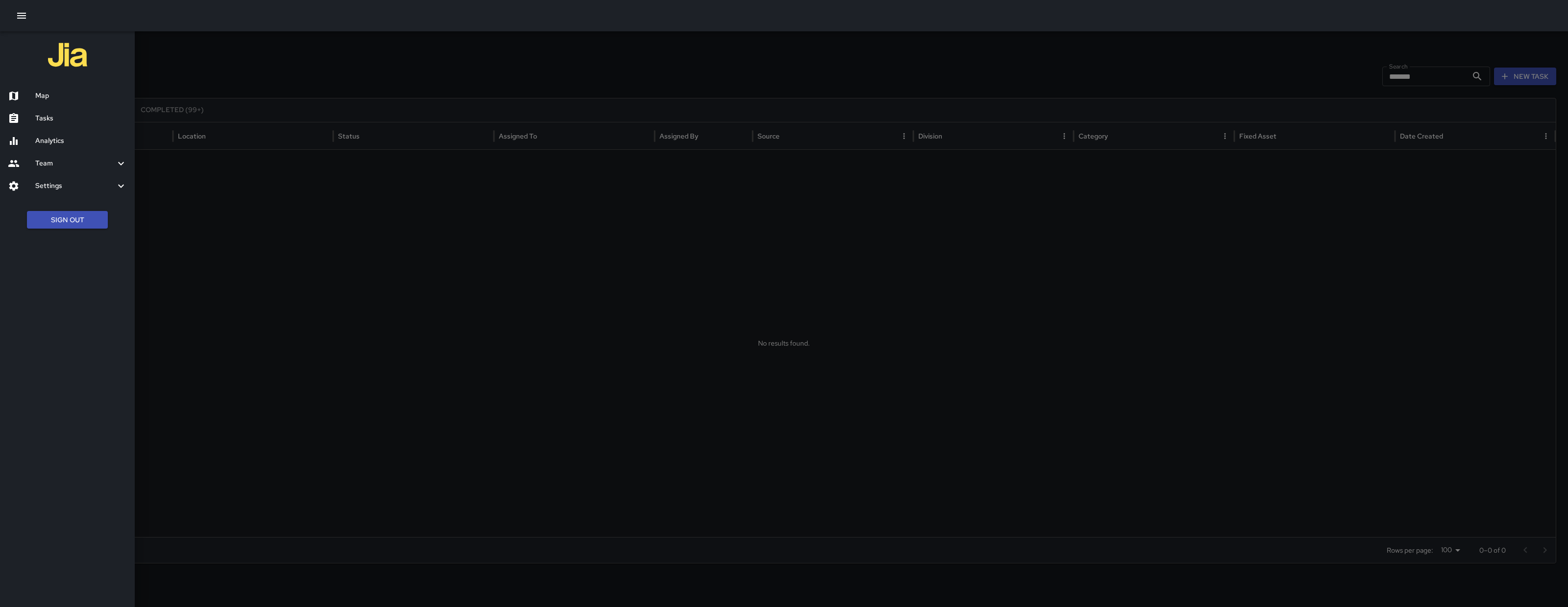
click at [81, 94] on h6 "Map" at bounding box center [81, 96] width 91 height 10
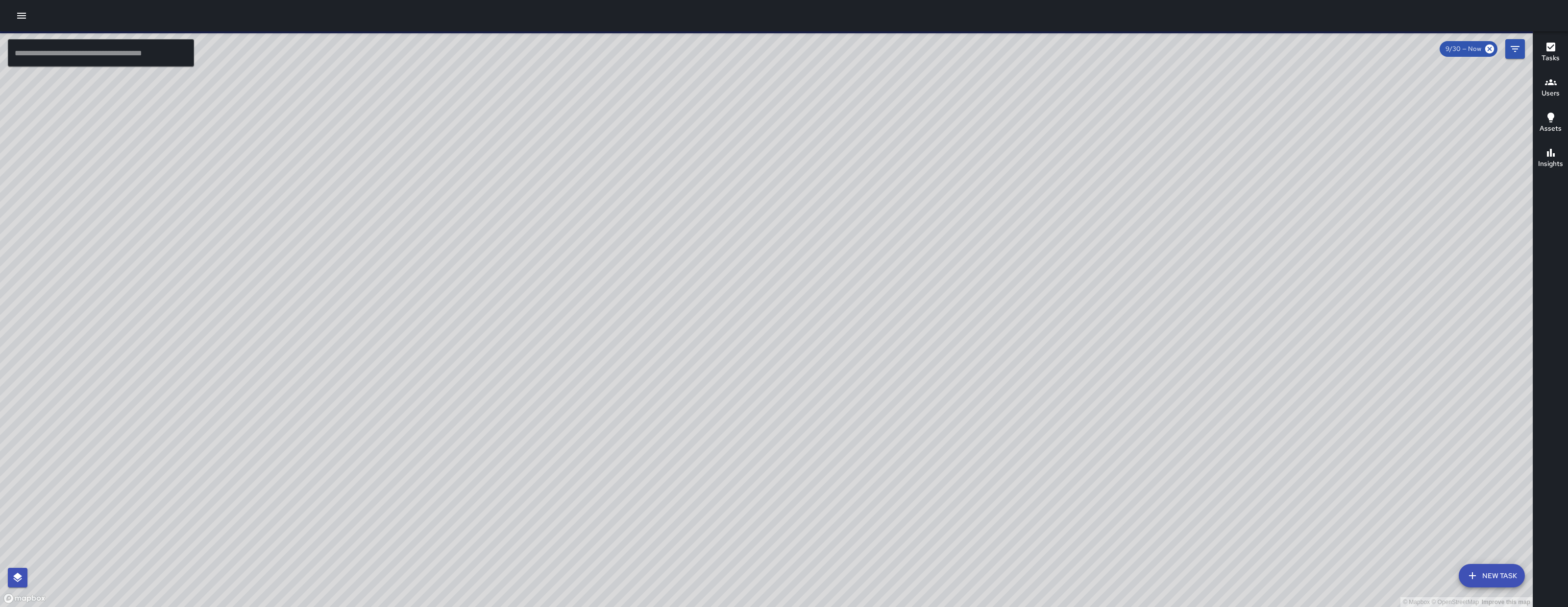
click at [1393, 539] on icon "button" at bounding box center [1472, 576] width 12 height 12
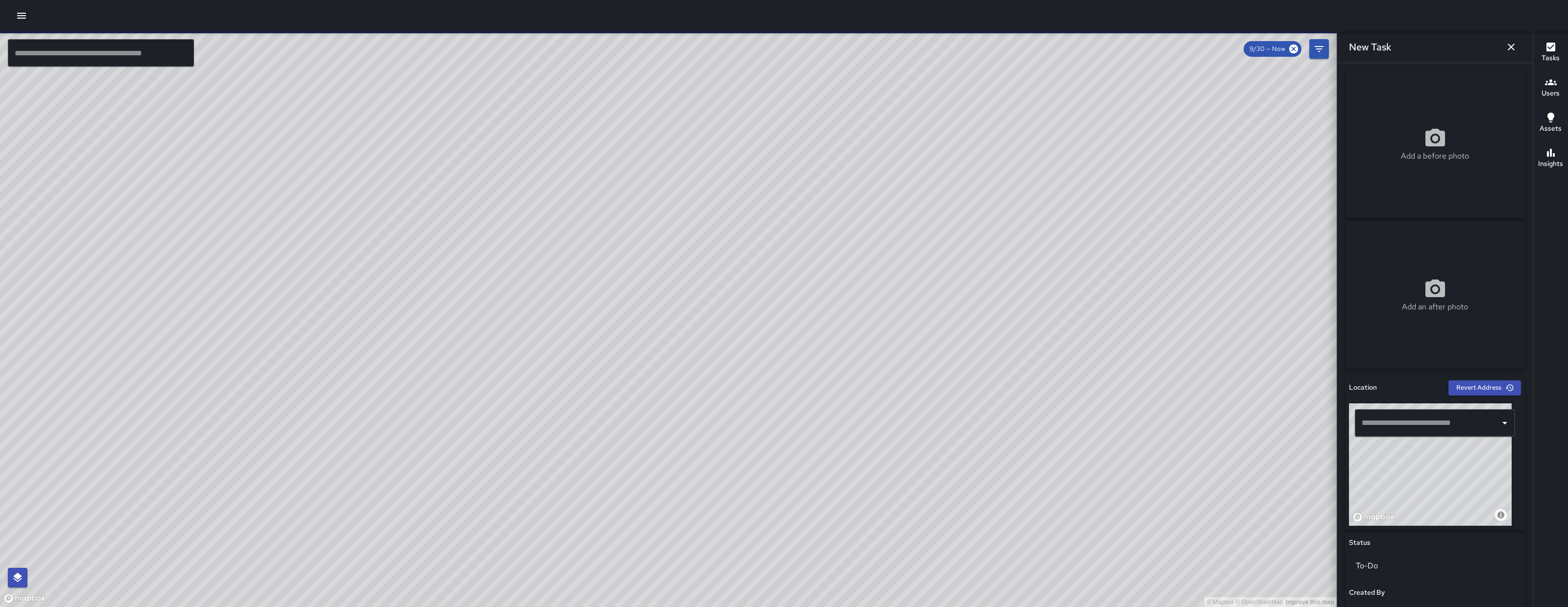
click at [1393, 422] on input "text" at bounding box center [1427, 423] width 136 height 19
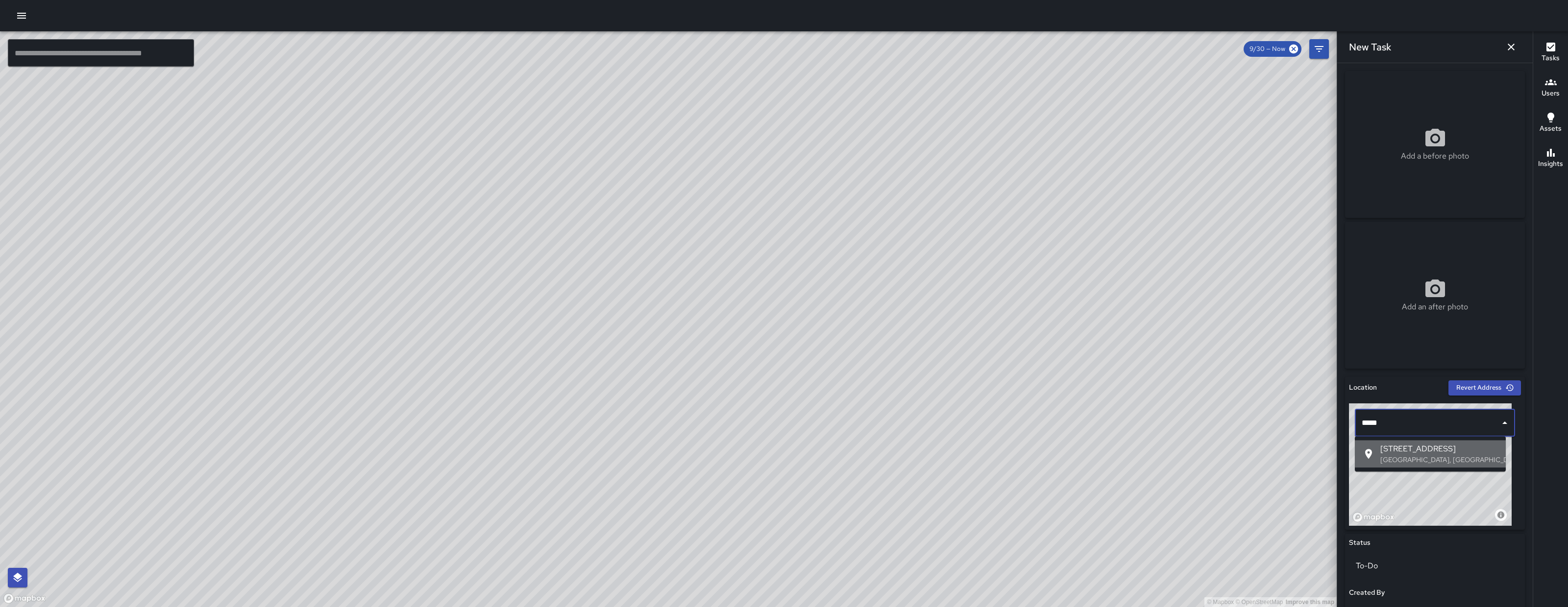
click at [1384, 460] on p "San Francisco, CA, USA" at bounding box center [1439, 460] width 117 height 9
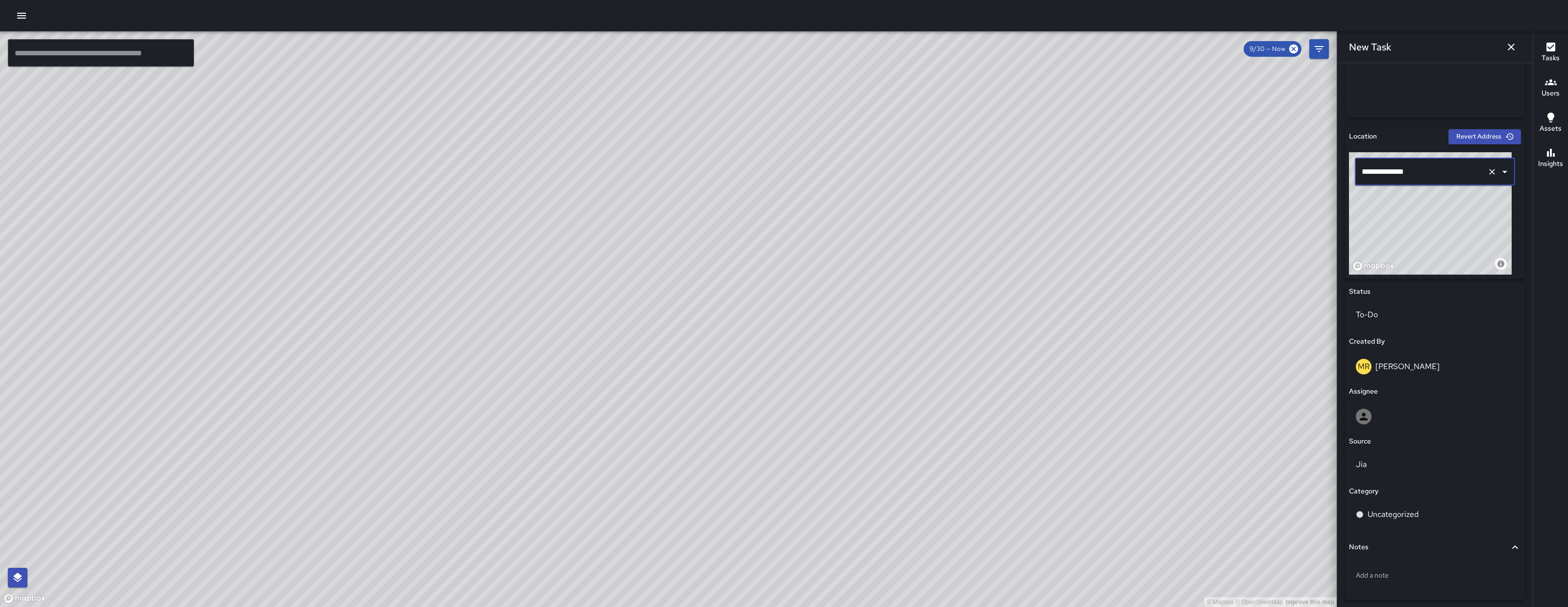
scroll to position [289, 0]
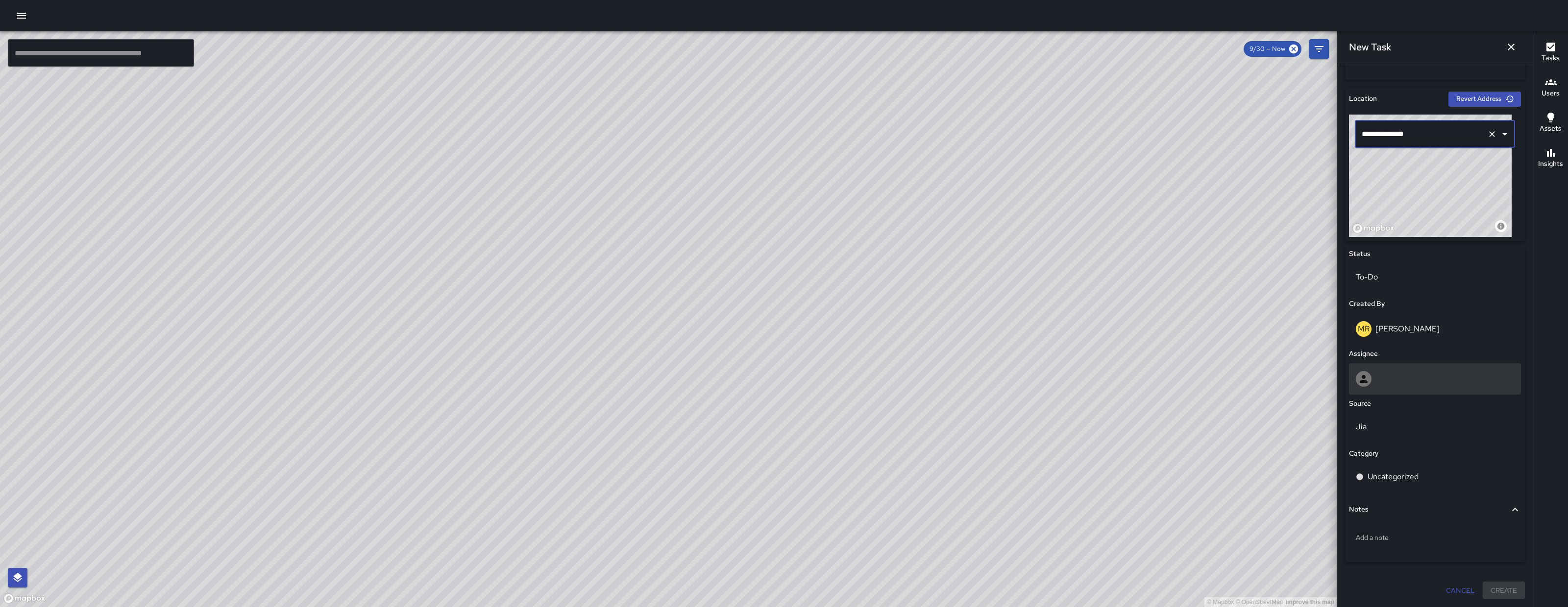
type input "**********"
click at [1393, 377] on div at bounding box center [1434, 379] width 158 height 16
type input "*"
type input "****"
click at [1393, 426] on span "Dago Cervantes" at bounding box center [1430, 427] width 147 height 12
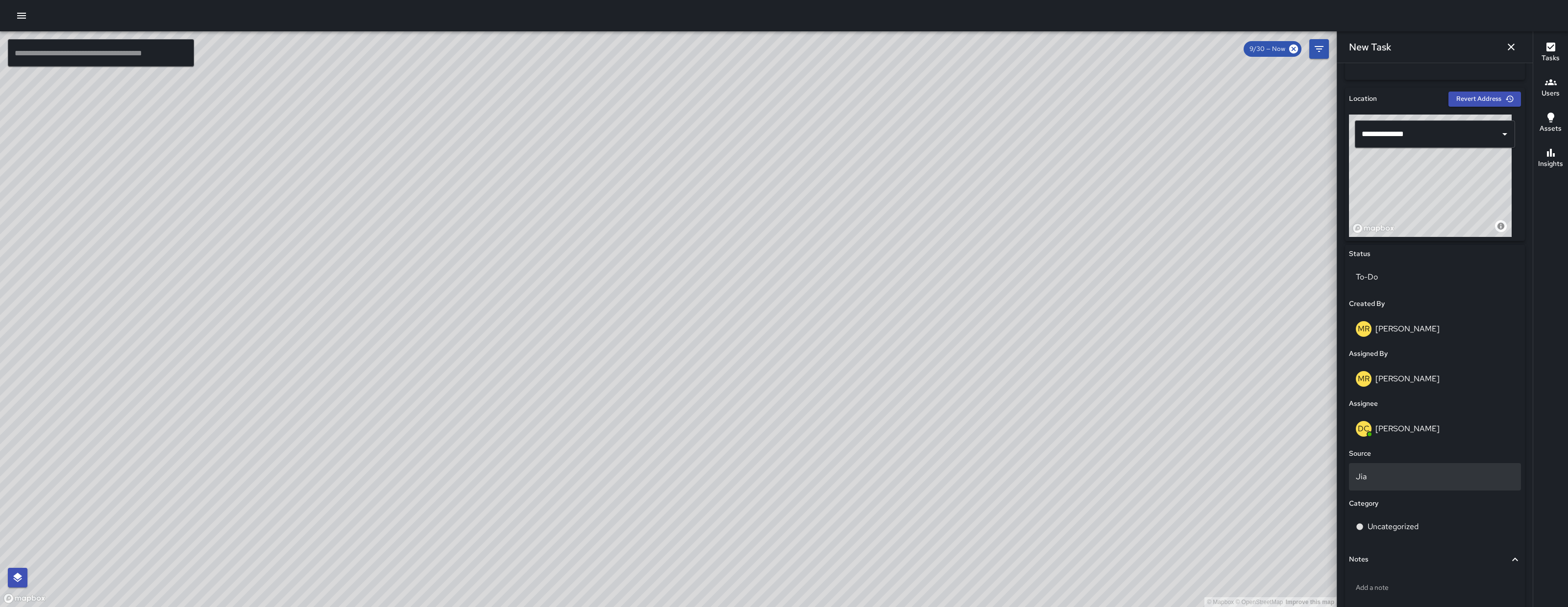
click at [1393, 477] on p "Jia" at bounding box center [1434, 477] width 158 height 12
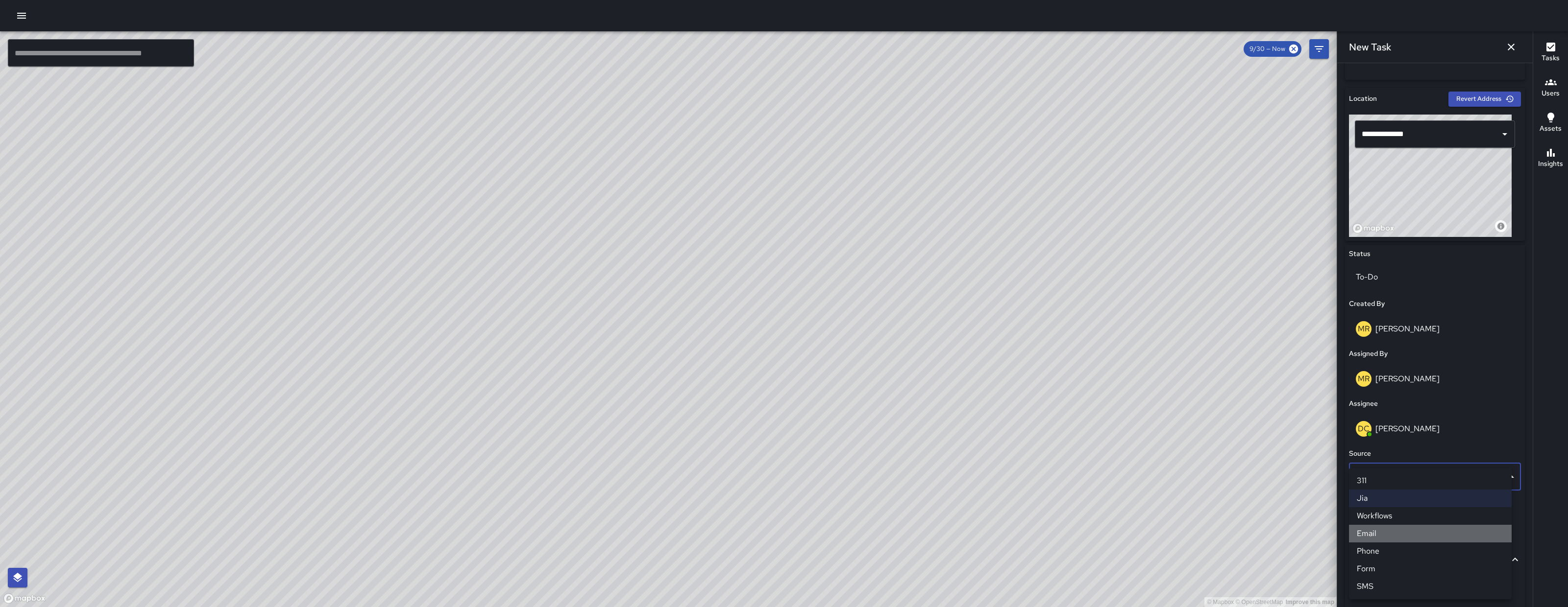
click at [1379, 539] on li "Email" at bounding box center [1430, 534] width 163 height 17
click at [1379, 539] on div "Uncategorized" at bounding box center [1434, 527] width 172 height 28
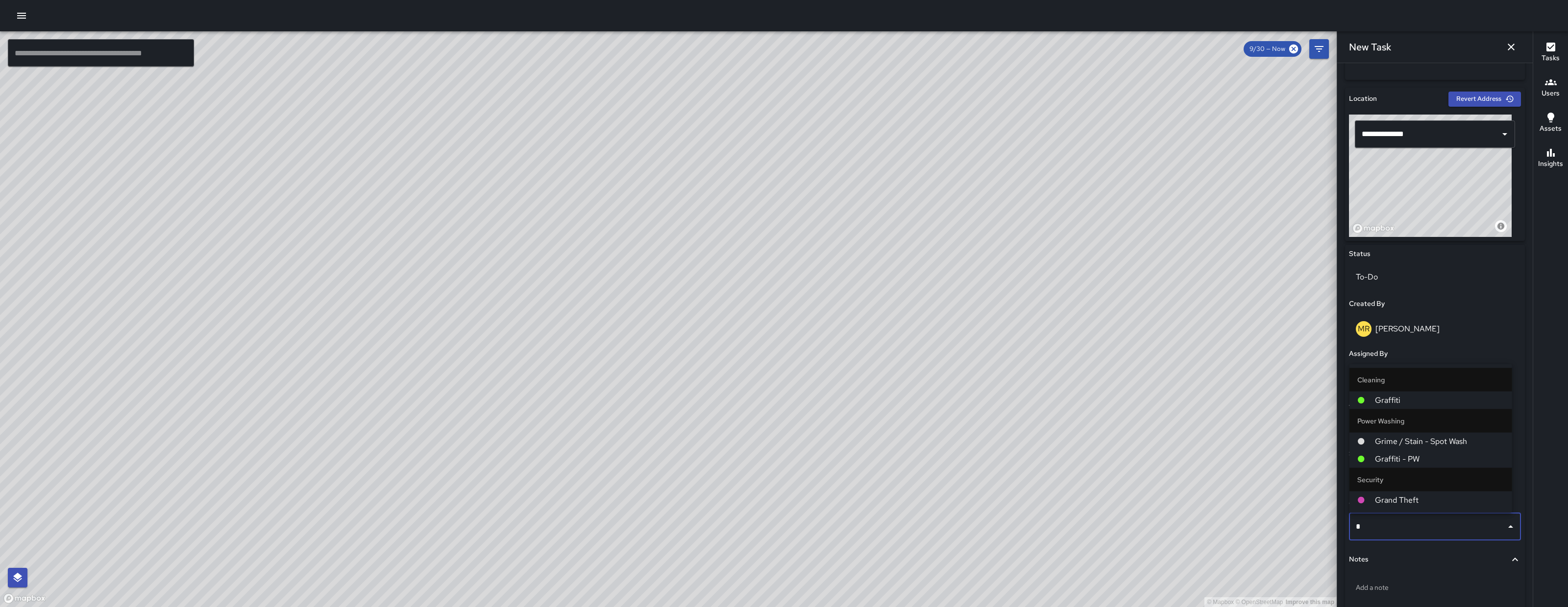
type input "**"
click at [1389, 398] on span "Graffiti" at bounding box center [1439, 401] width 129 height 12
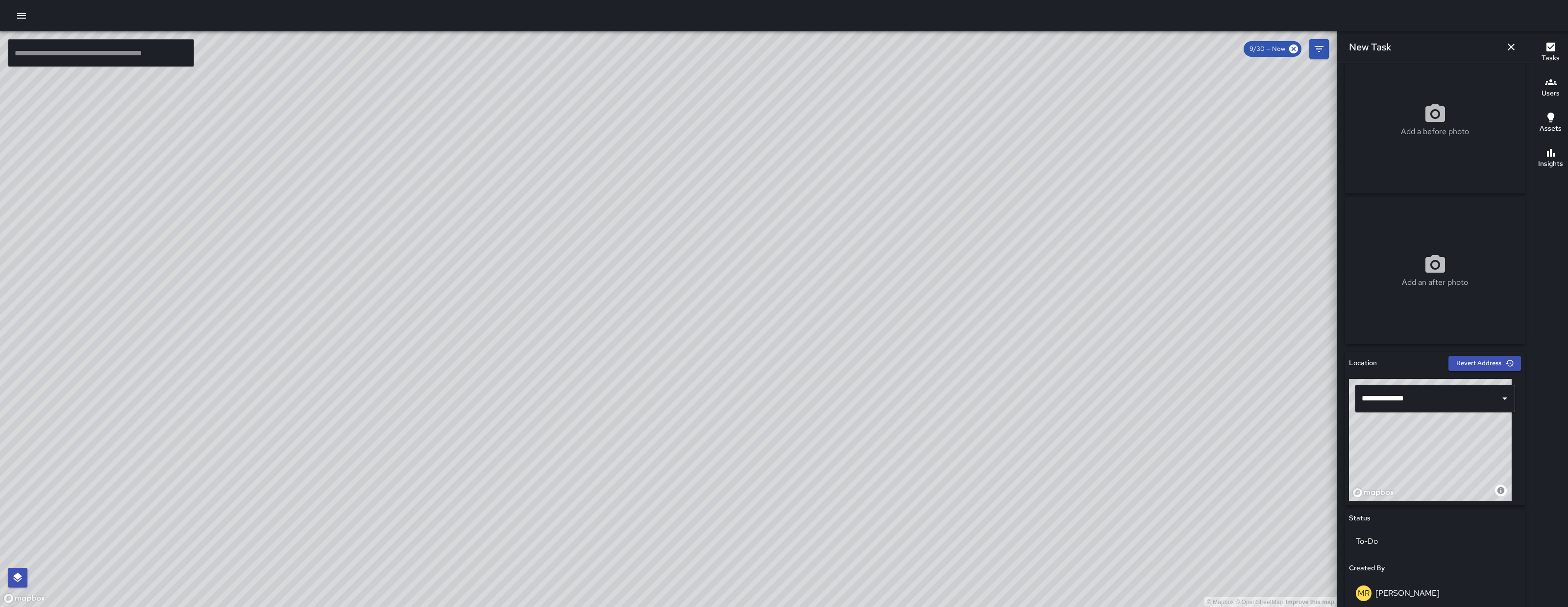
scroll to position [0, 0]
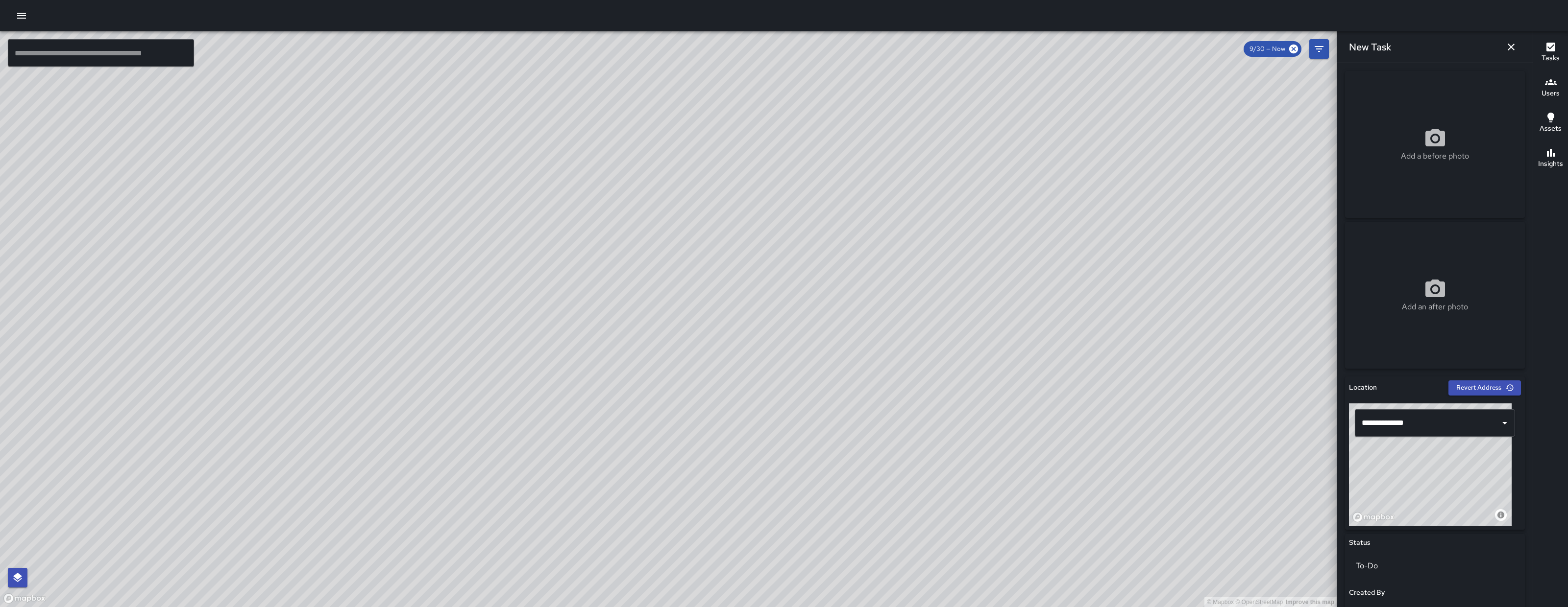
click at [1393, 147] on icon at bounding box center [1434, 138] width 23 height 23
type input "**********"
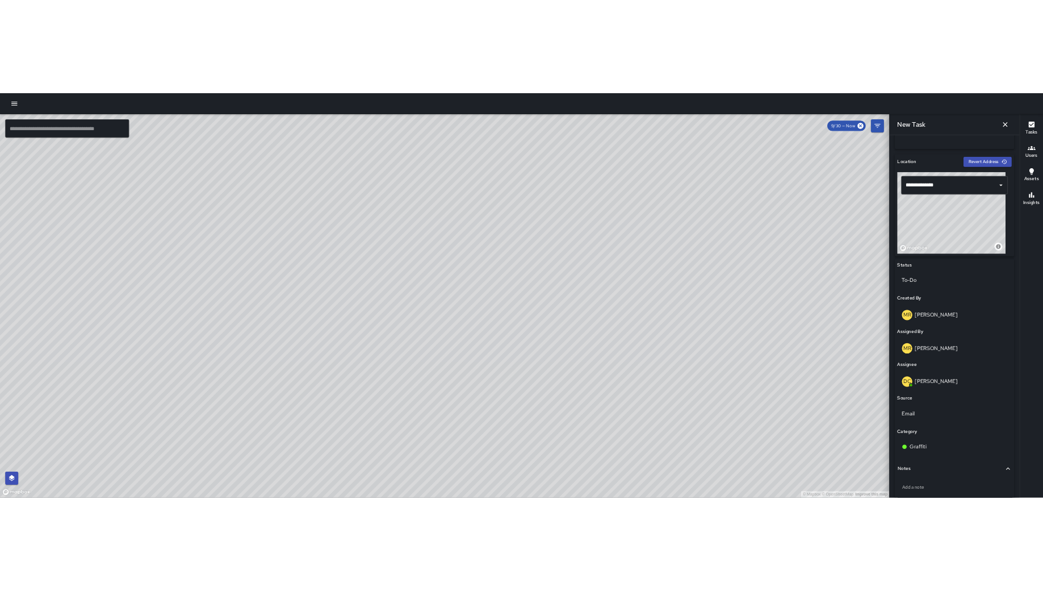
scroll to position [392, 0]
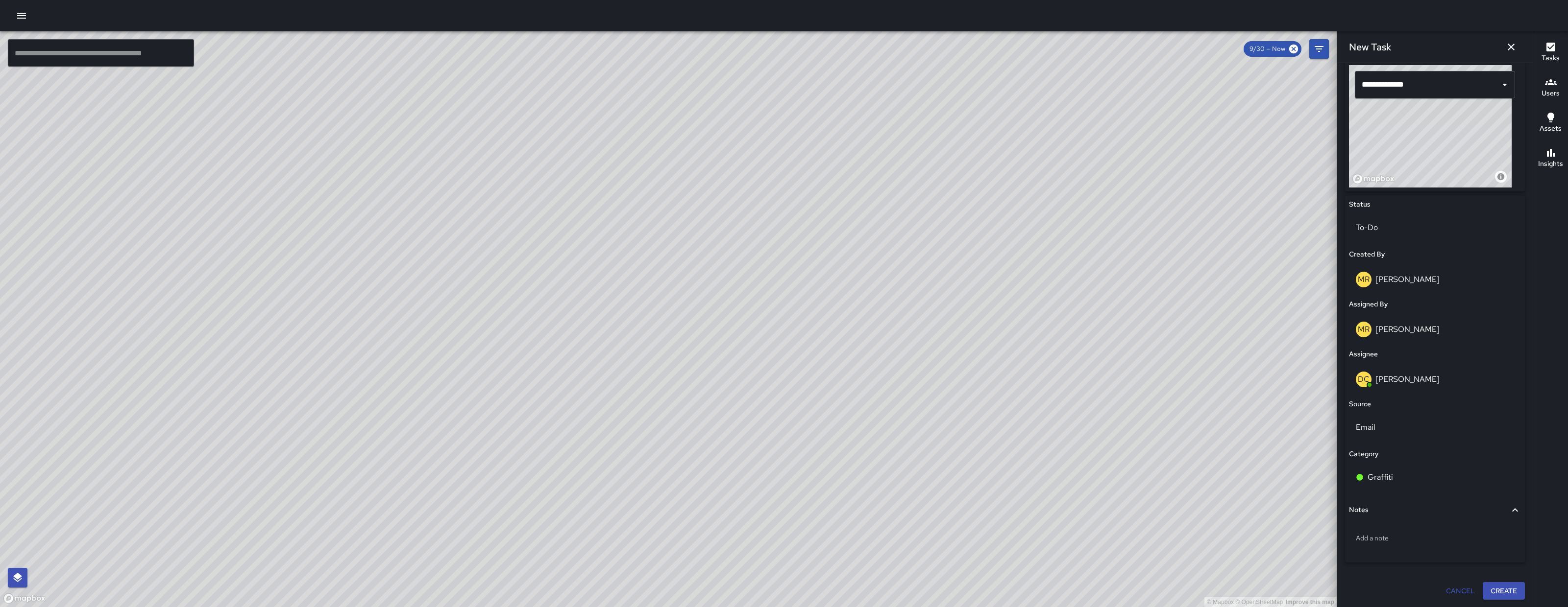
click at [1393, 539] on button "Create" at bounding box center [1503, 591] width 42 height 18
click at [1393, 539] on div "Cancel Create" at bounding box center [1434, 591] width 179 height 18
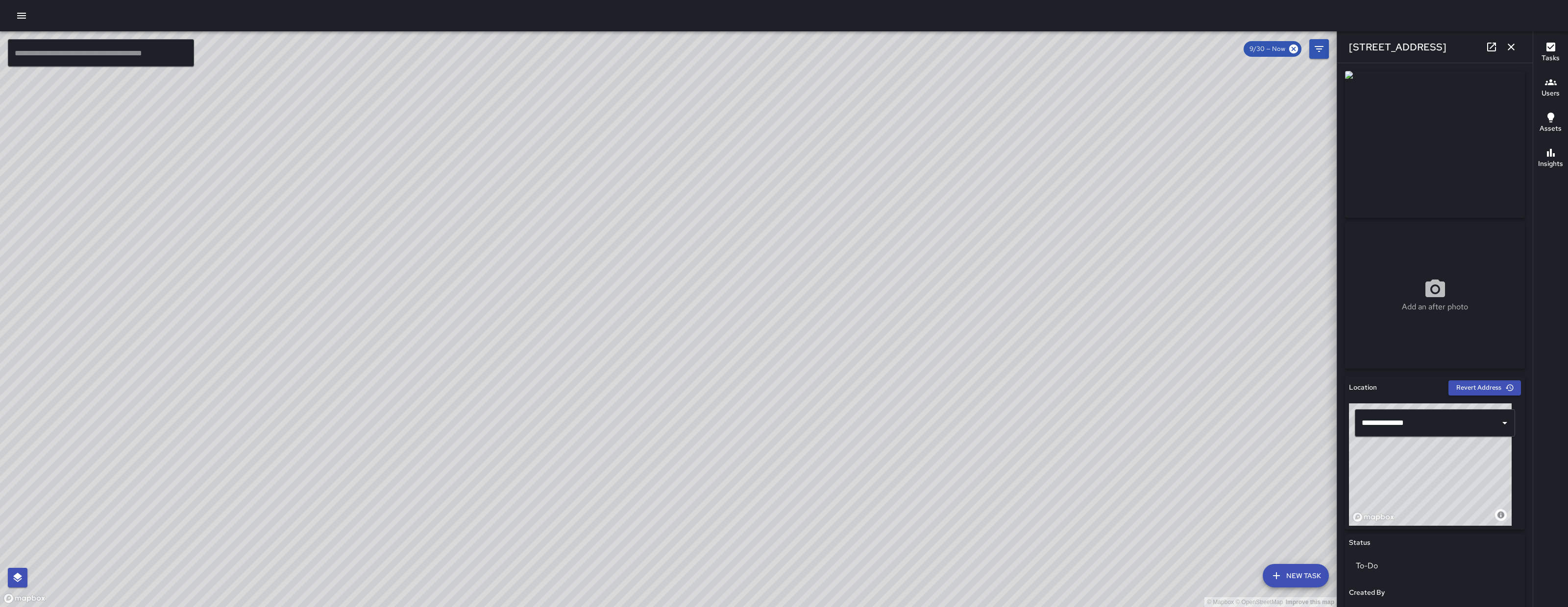
click at [1393, 47] on icon "button" at bounding box center [1511, 47] width 12 height 12
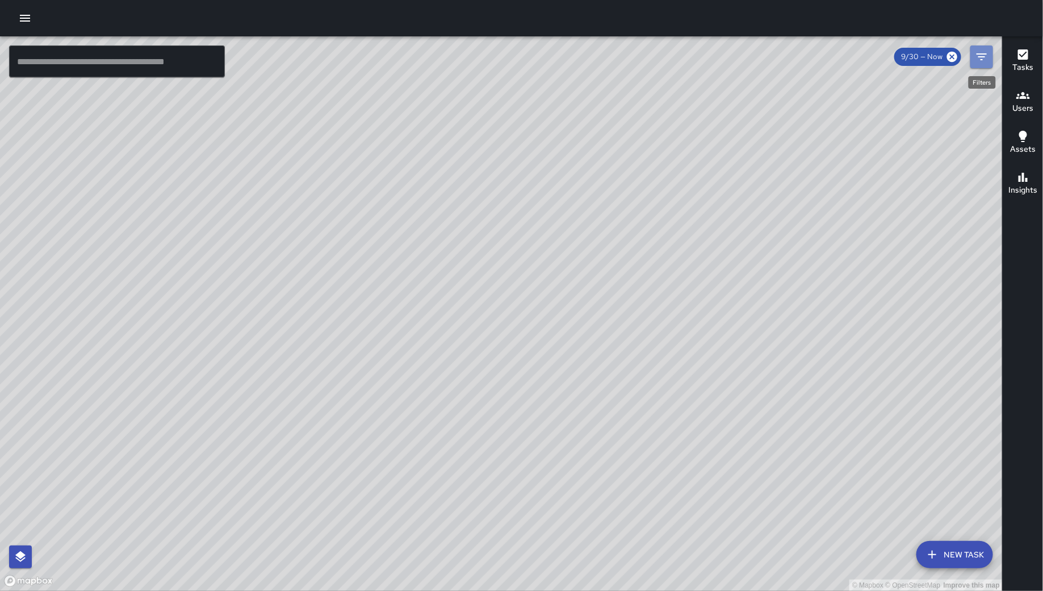
click at [980, 59] on icon "Filters" at bounding box center [982, 57] width 14 height 14
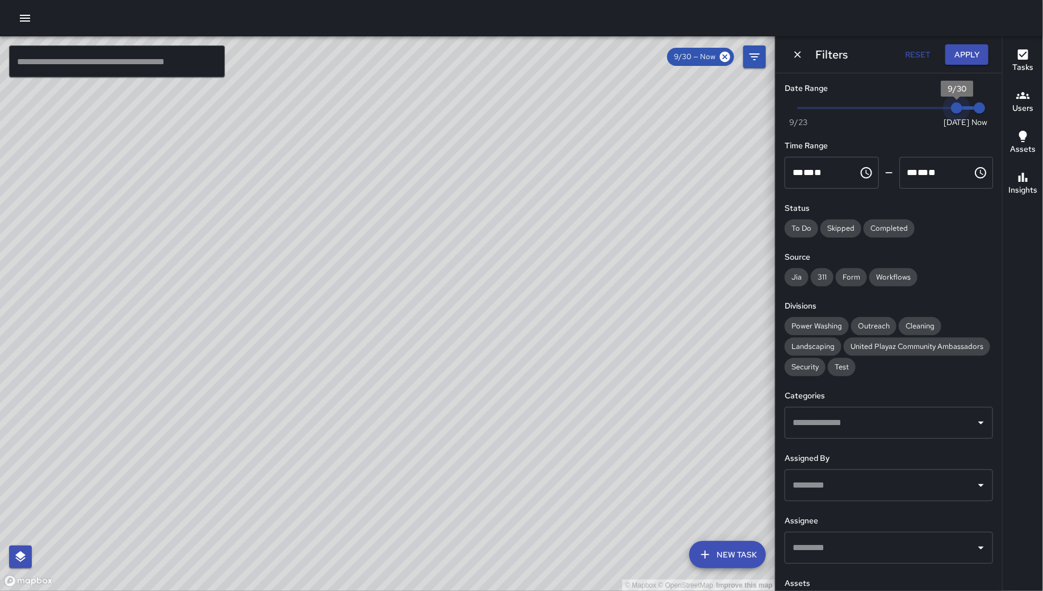
type input "*"
drag, startPoint x: 947, startPoint y: 108, endPoint x: 770, endPoint y: 106, distance: 177.2
click at [764, 107] on div "© Mapbox © OpenStreetMap Improve this map ​ New Task 9/30 — Now Map Layers Task…" at bounding box center [521, 313] width 1043 height 554
click at [763, 107] on div "© Mapbox © OpenStreetMap Improve this map" at bounding box center [388, 313] width 776 height 554
click at [977, 55] on button "Apply" at bounding box center [967, 54] width 43 height 21
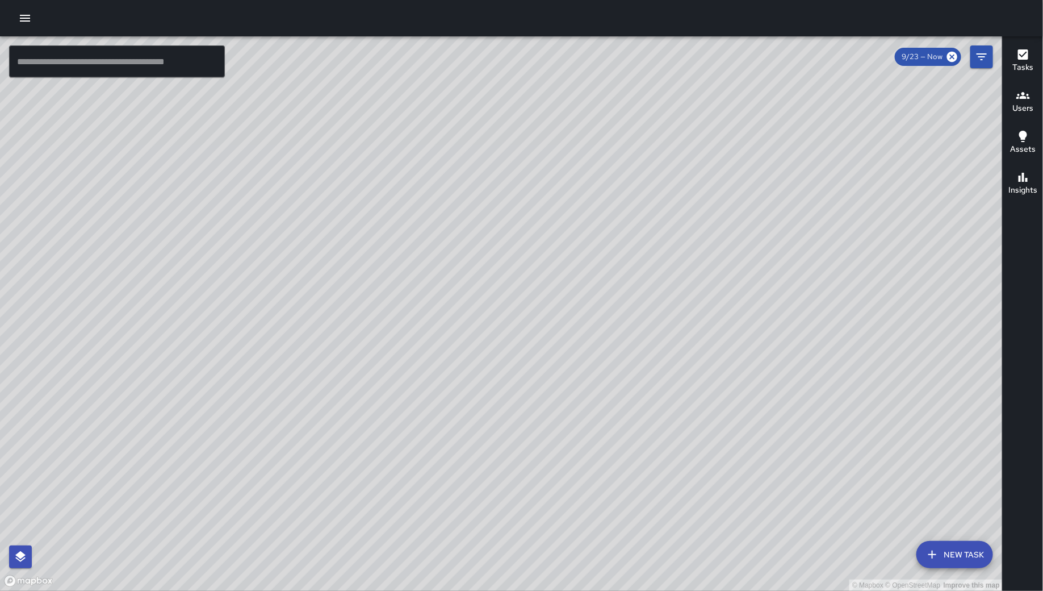
click at [980, 59] on icon "Filters" at bounding box center [982, 57] width 14 height 14
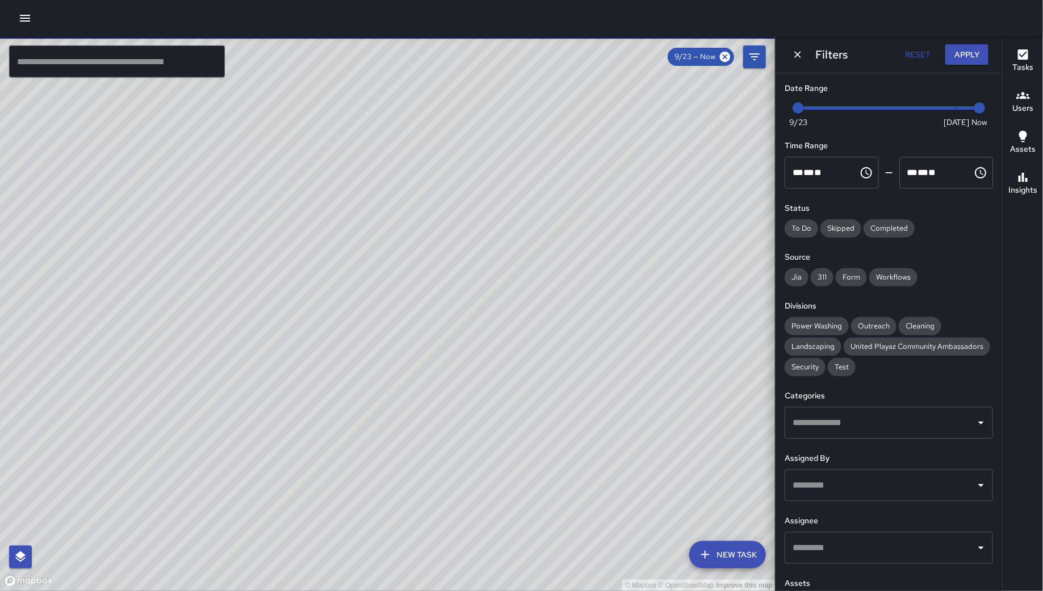
click at [870, 433] on input "text" at bounding box center [880, 423] width 181 height 22
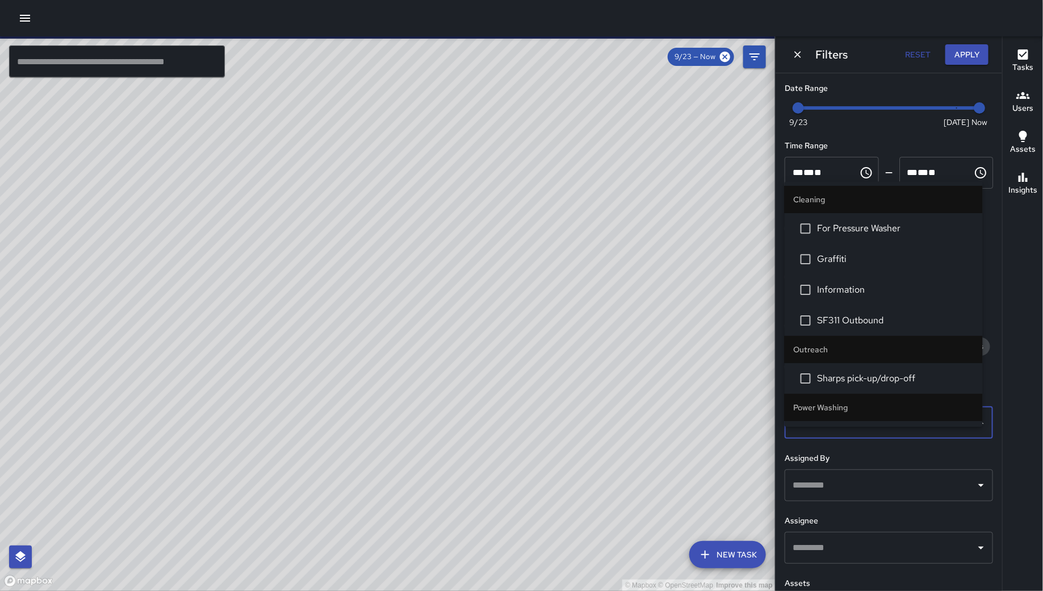
type input "***"
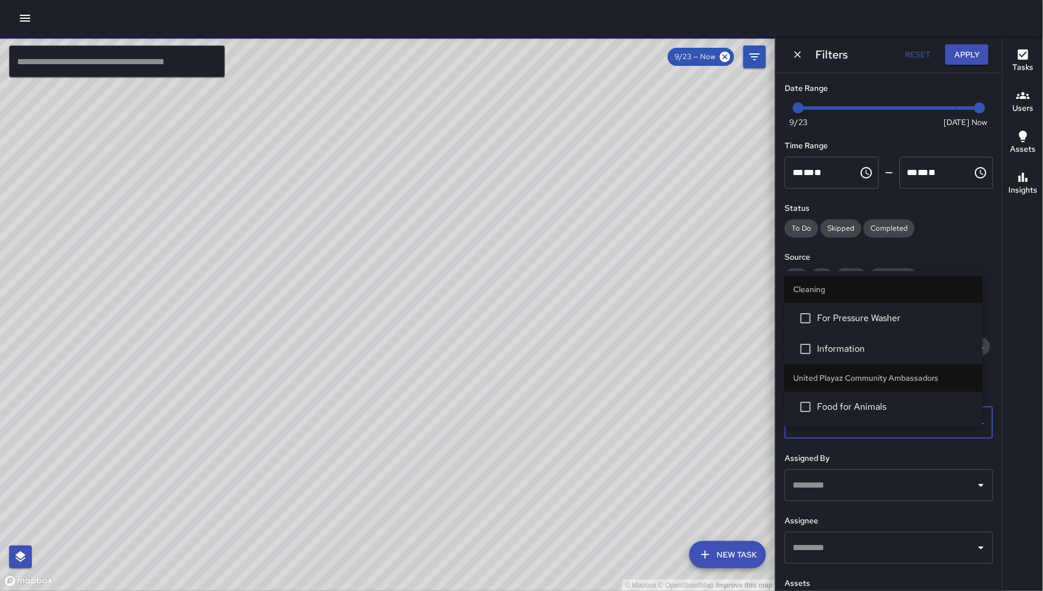
click at [875, 323] on span "For Pressure Washer" at bounding box center [896, 318] width 156 height 14
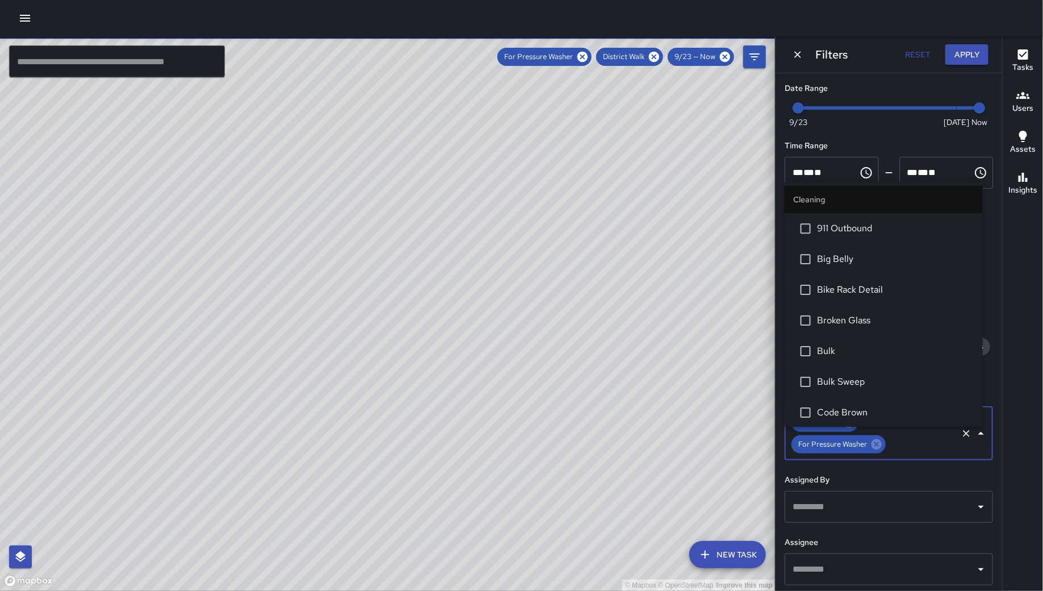
scroll to position [185, 0]
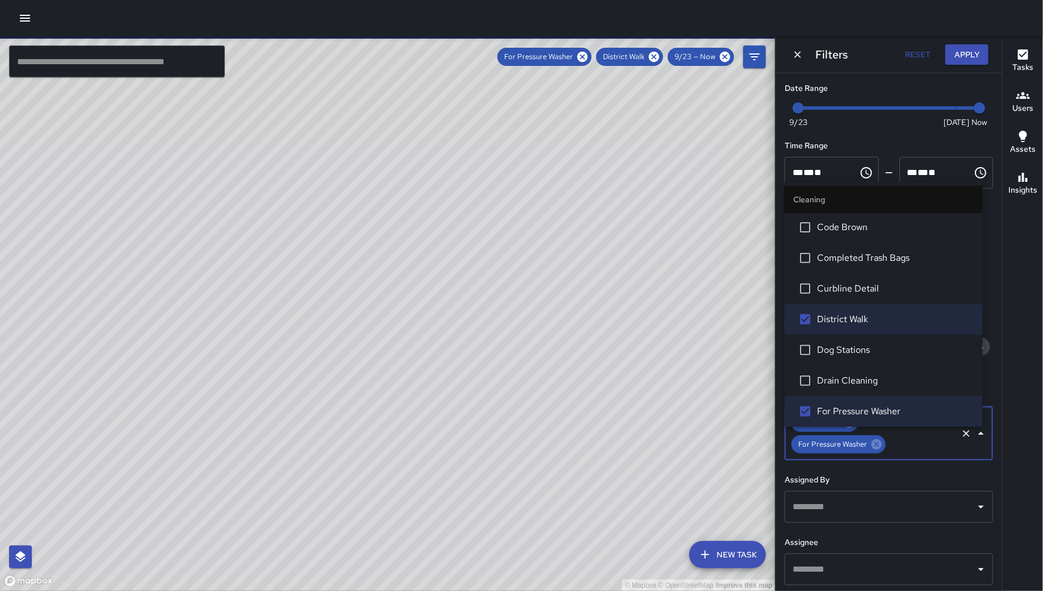
click at [852, 428] on icon at bounding box center [850, 422] width 10 height 10
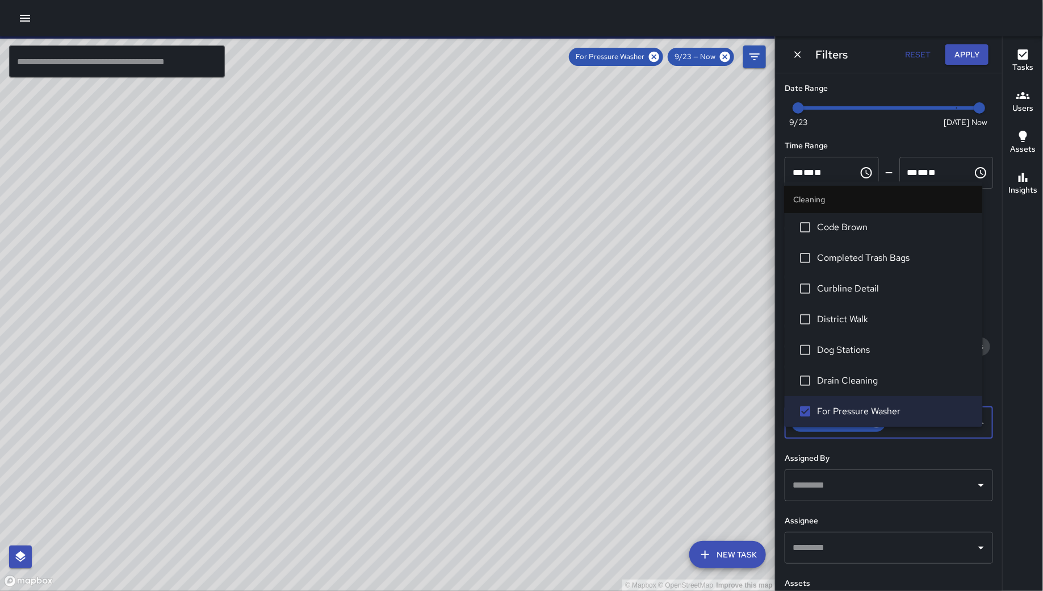
click at [922, 433] on input "text" at bounding box center [922, 423] width 69 height 22
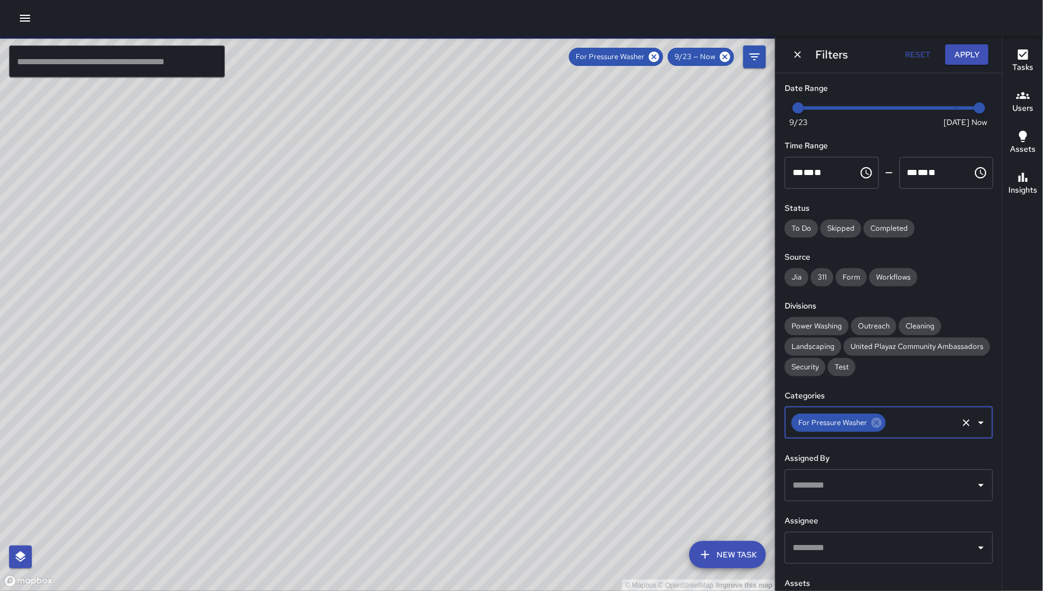
click at [922, 433] on input "text" at bounding box center [922, 423] width 69 height 22
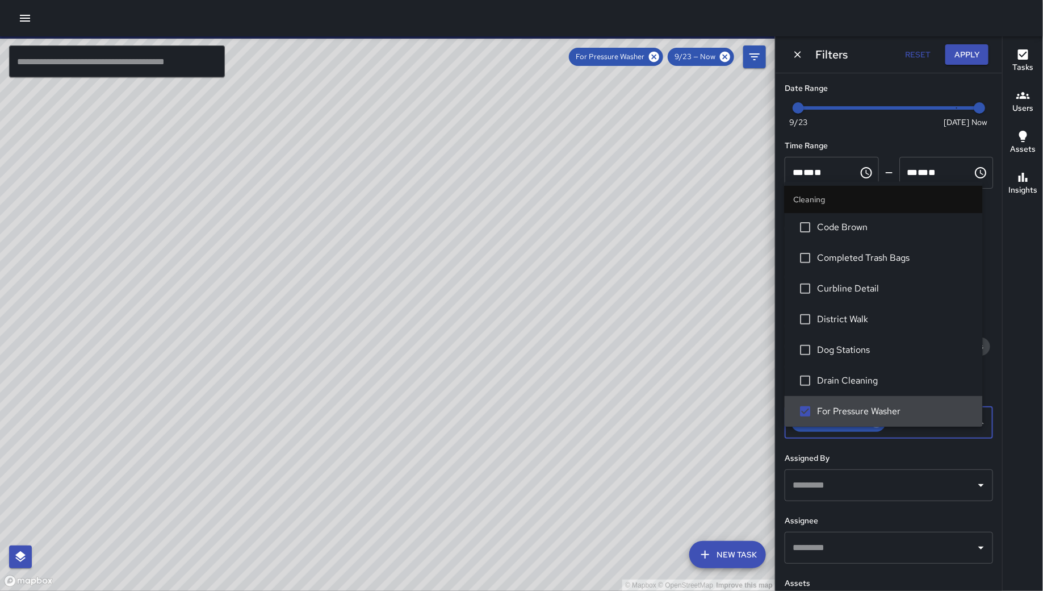
scroll to position [154, 0]
click at [904, 433] on input "text" at bounding box center [922, 423] width 69 height 22
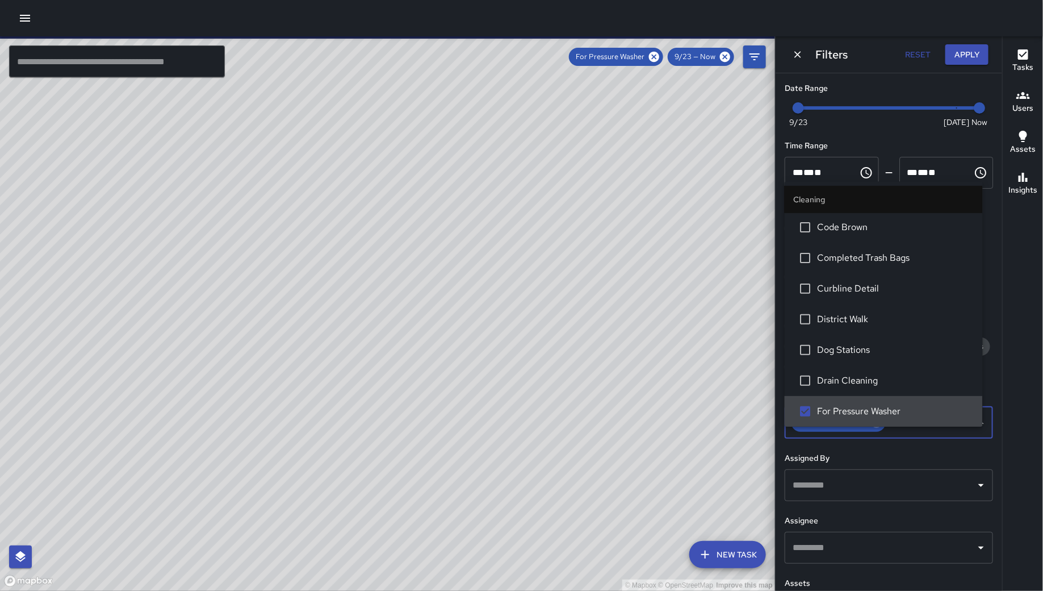
type input "*"
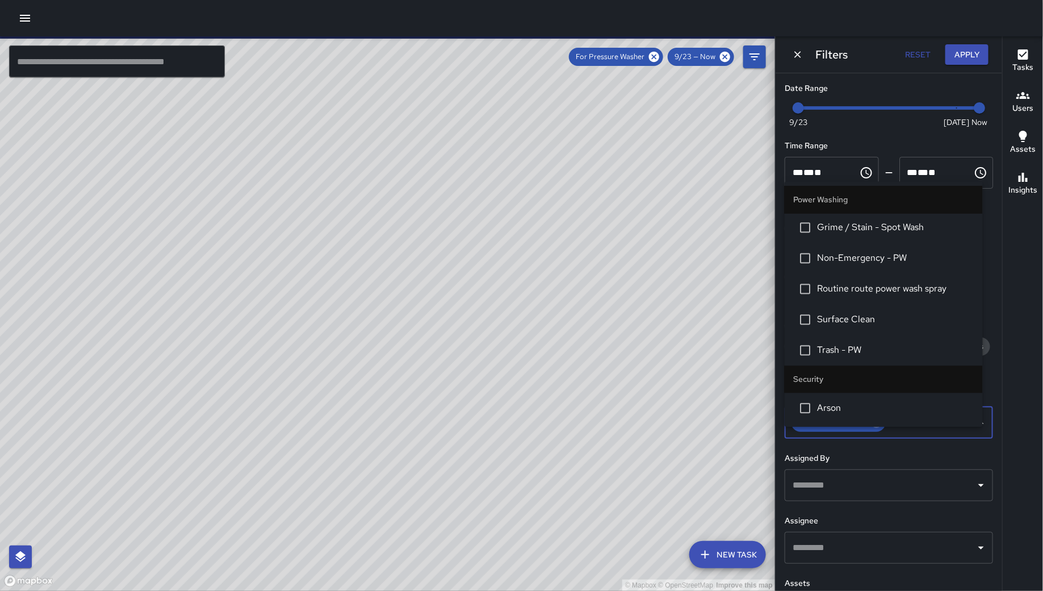
scroll to position [1097, 0]
click at [888, 295] on li "Routine route power wash spray" at bounding box center [884, 286] width 198 height 31
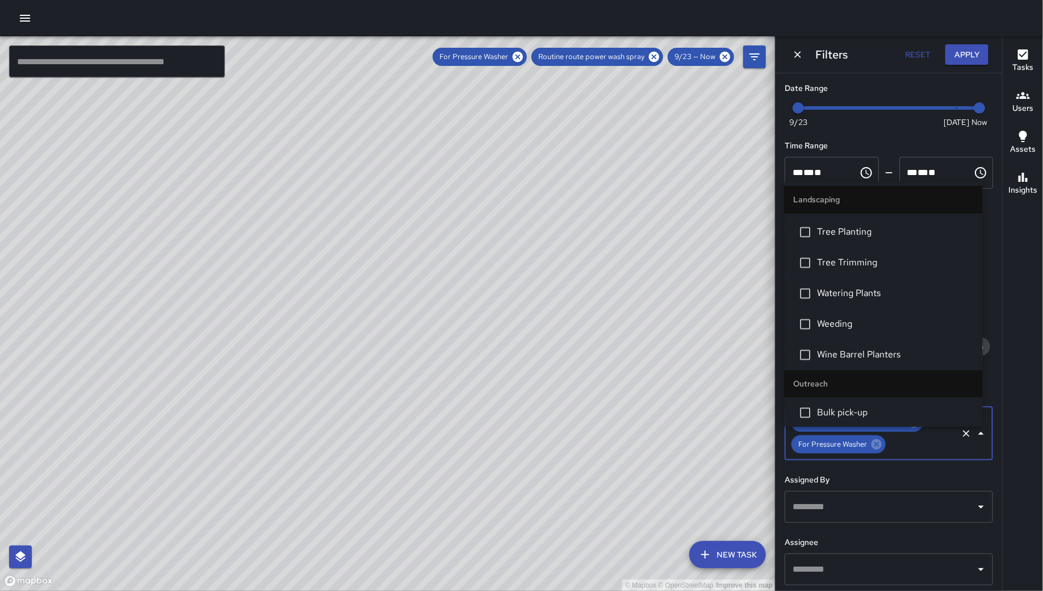
scroll to position [1864, 0]
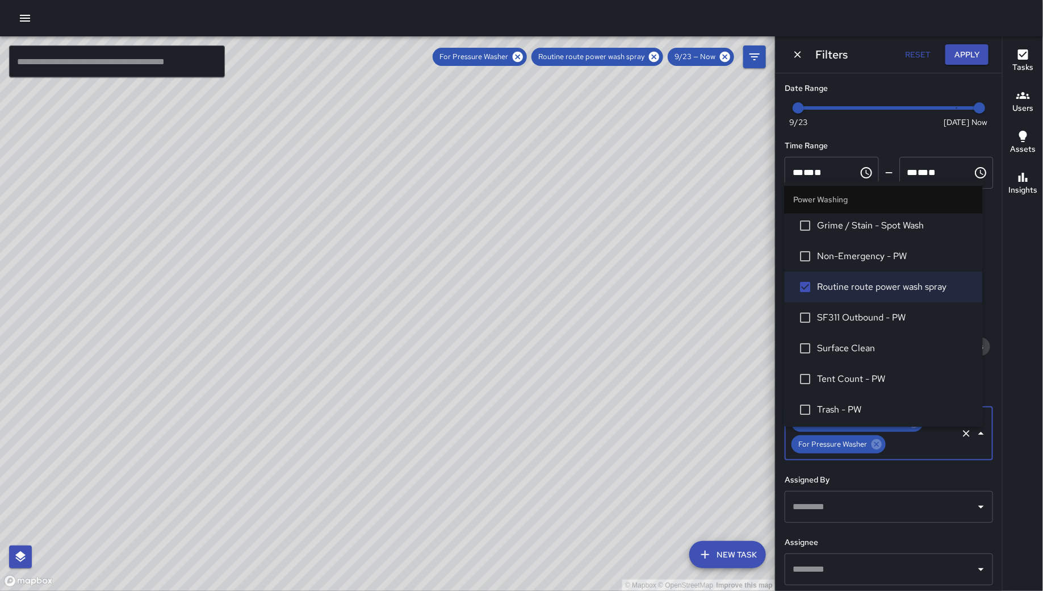
click at [965, 60] on button "Apply" at bounding box center [967, 54] width 43 height 21
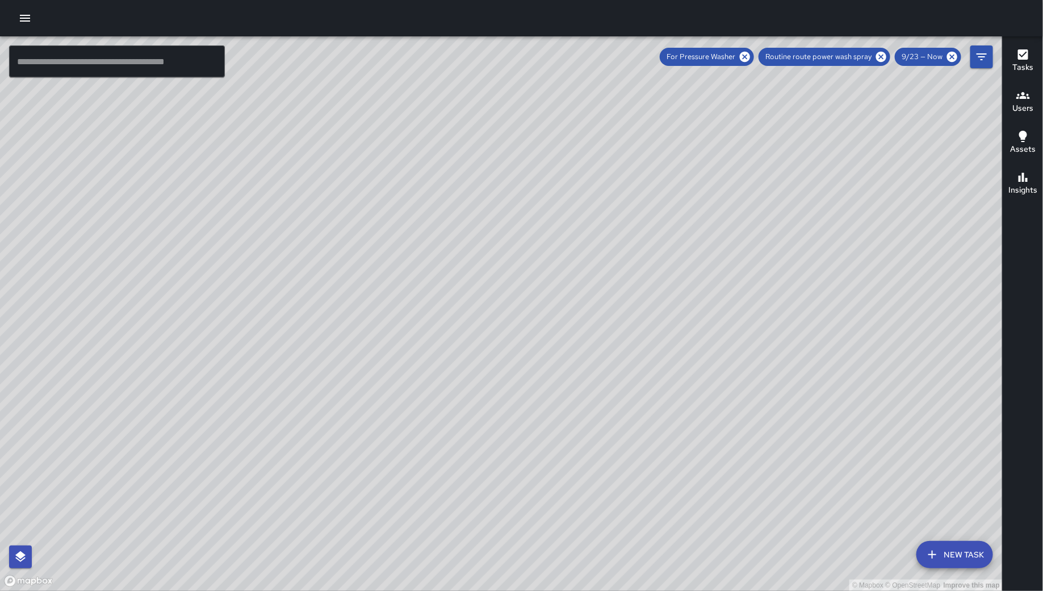
drag, startPoint x: 353, startPoint y: 529, endPoint x: 500, endPoint y: 492, distance: 151.7
click at [500, 492] on div "© Mapbox © OpenStreetMap Improve this map" at bounding box center [501, 313] width 1003 height 554
click at [946, 557] on button "New Task" at bounding box center [955, 554] width 77 height 27
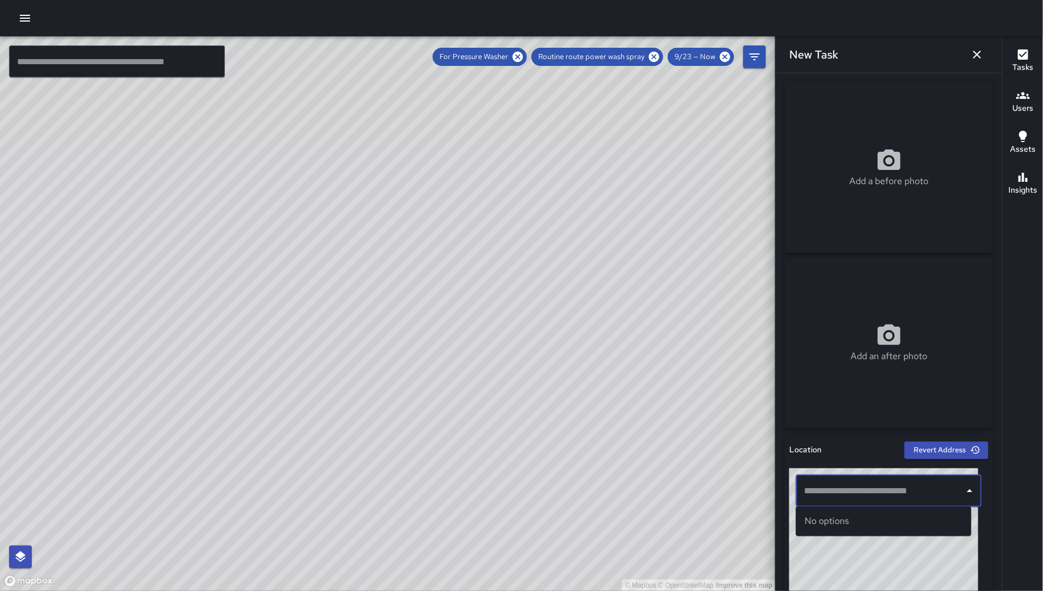
click at [858, 494] on input "text" at bounding box center [880, 491] width 158 height 22
click at [832, 525] on span "743 Minna Street" at bounding box center [894, 521] width 137 height 14
type input "**********"
click at [832, 525] on div "© Mapbox © OpenStreetMap Improve this map" at bounding box center [884, 539] width 189 height 142
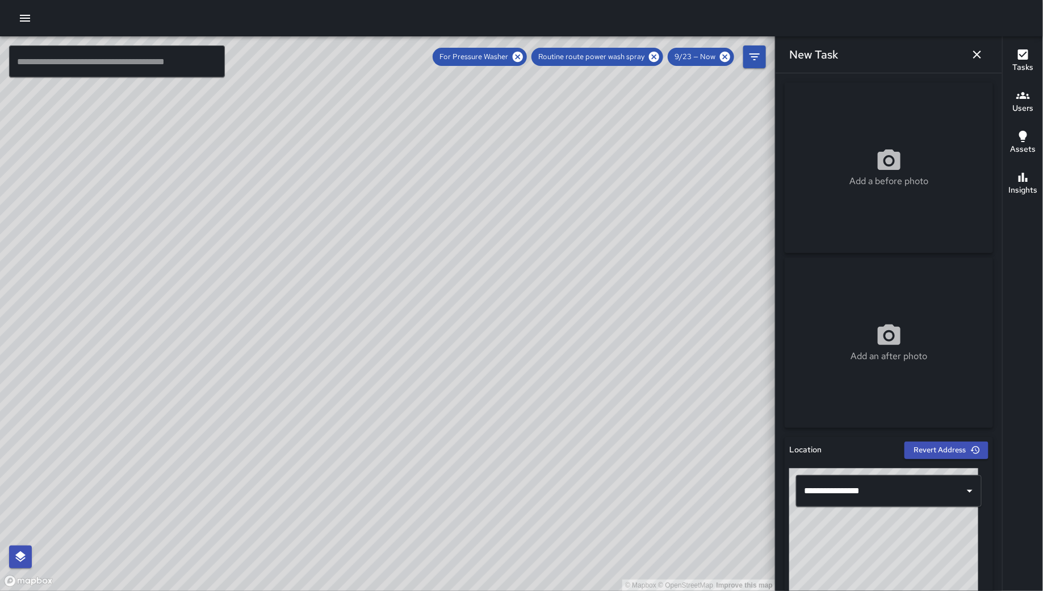
drag, startPoint x: 640, startPoint y: 242, endPoint x: 540, endPoint y: 304, distance: 117.6
click at [540, 304] on div "© Mapbox © OpenStreetMap Improve this map" at bounding box center [388, 313] width 776 height 554
drag, startPoint x: 406, startPoint y: 488, endPoint x: 498, endPoint y: 415, distance: 117.6
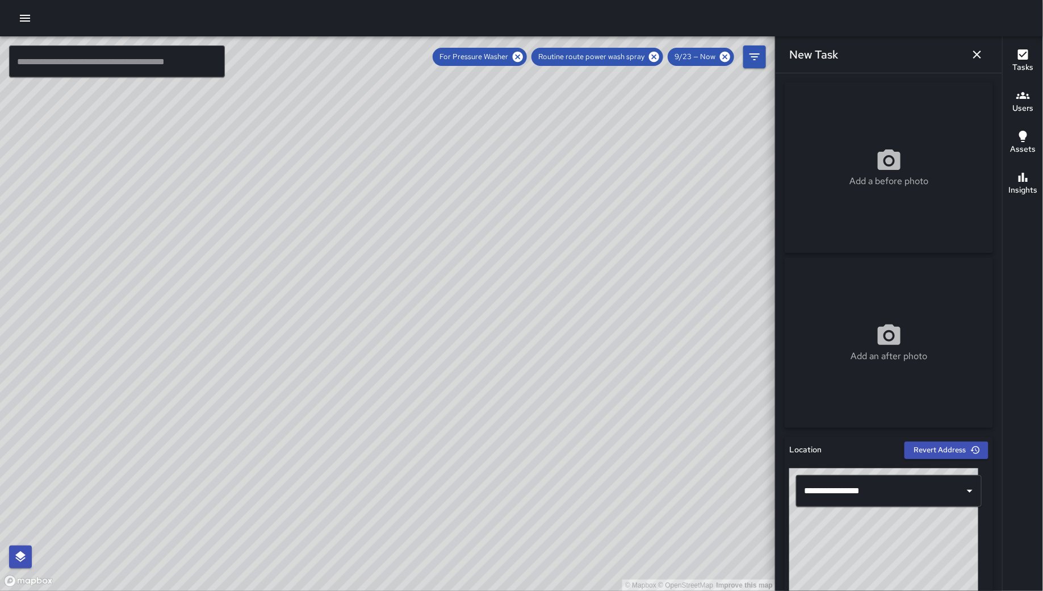
click at [497, 418] on div "© Mapbox © OpenStreetMap Improve this map" at bounding box center [388, 313] width 776 height 554
click at [497, 416] on div "© Mapbox © OpenStreetMap Improve this map" at bounding box center [388, 313] width 776 height 554
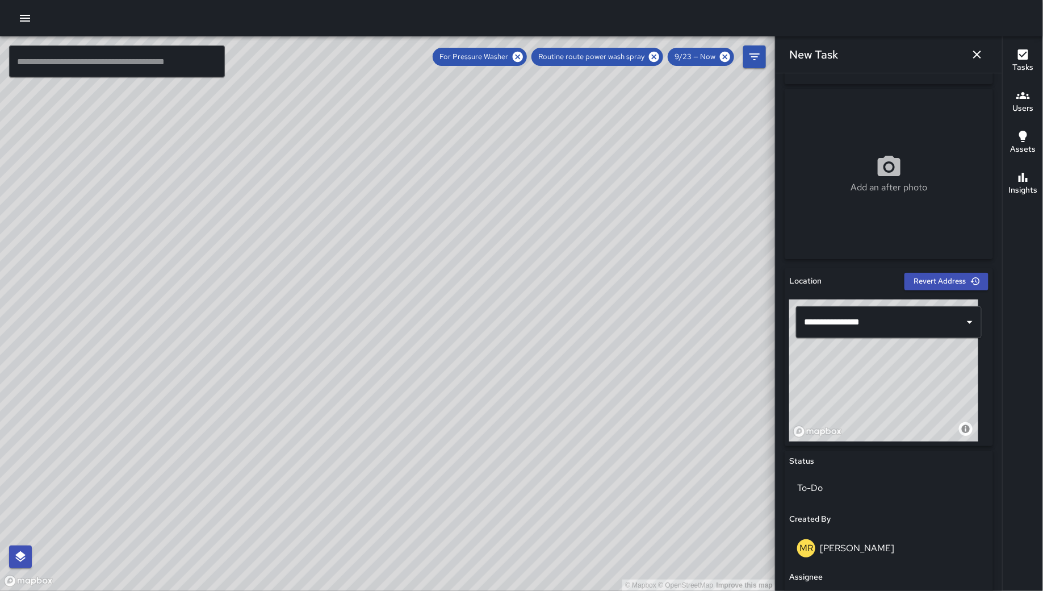
scroll to position [192, 0]
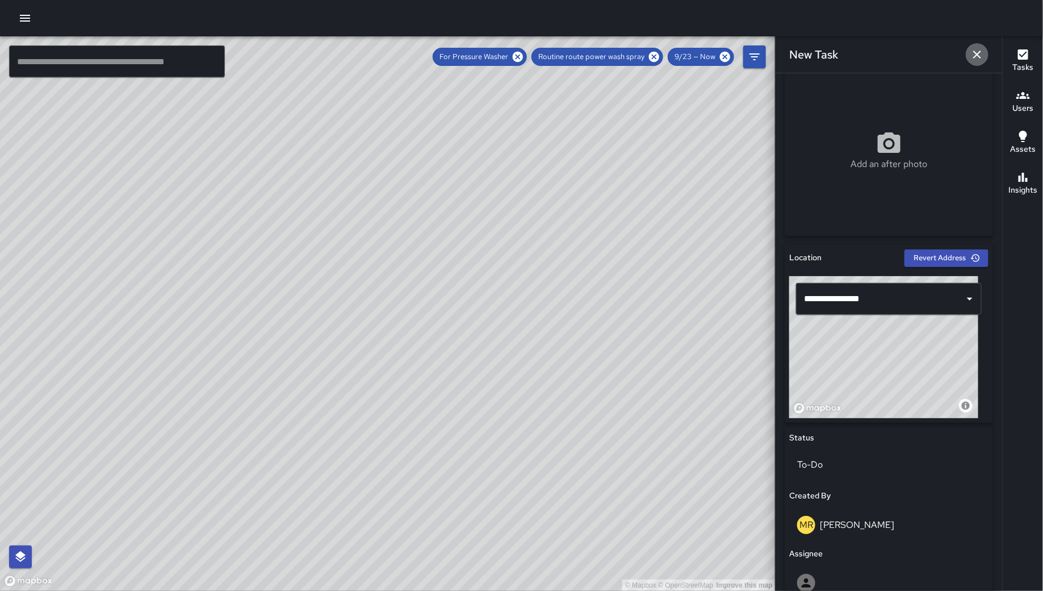
click at [985, 54] on button "button" at bounding box center [977, 54] width 23 height 23
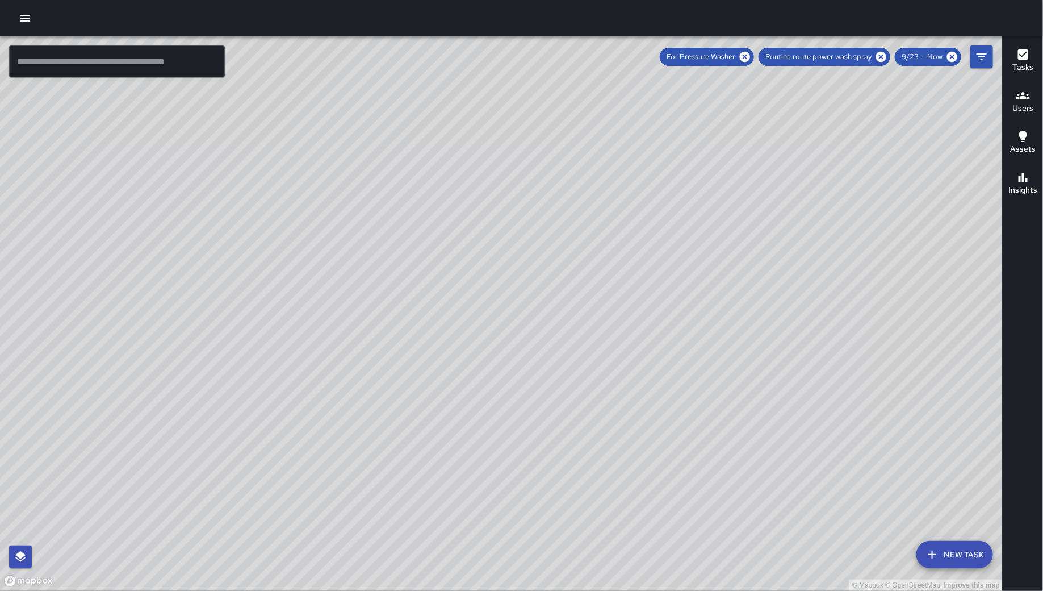
click at [806, 249] on div "© Mapbox © OpenStreetMap Improve this map" at bounding box center [501, 313] width 1003 height 554
drag, startPoint x: 806, startPoint y: 249, endPoint x: 575, endPoint y: 332, distance: 245.1
click at [575, 332] on div "© Mapbox © OpenStreetMap Improve this map" at bounding box center [501, 313] width 1003 height 554
click at [636, 329] on div "© Mapbox © OpenStreetMap Improve this map DB DeAndre Barney 164 8th Street Comp…" at bounding box center [501, 313] width 1003 height 554
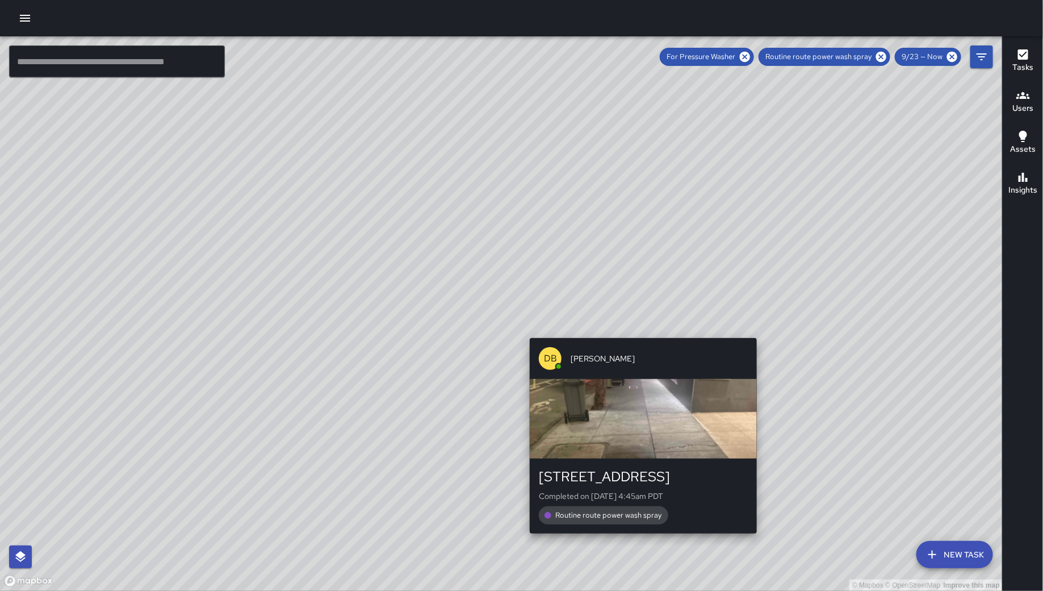
click at [636, 329] on div "© Mapbox © OpenStreetMap Improve this map DB DeAndre Barney 164 8th Street Comp…" at bounding box center [501, 313] width 1003 height 554
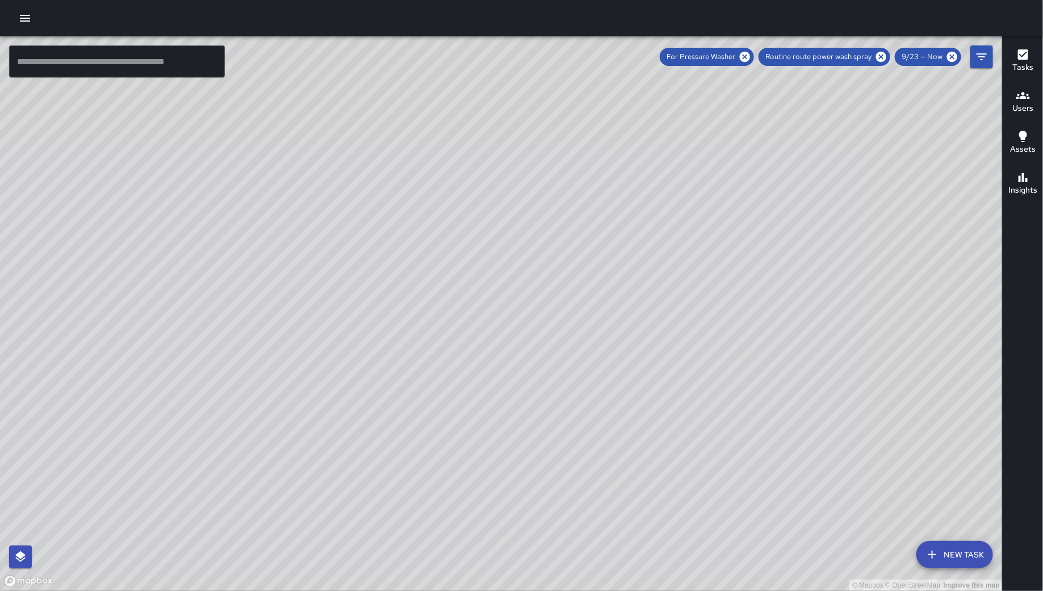
click at [643, 329] on div "© Mapbox © OpenStreetMap Improve this map DB DeAndre Barney 164 8th Street Comp…" at bounding box center [501, 313] width 1003 height 554
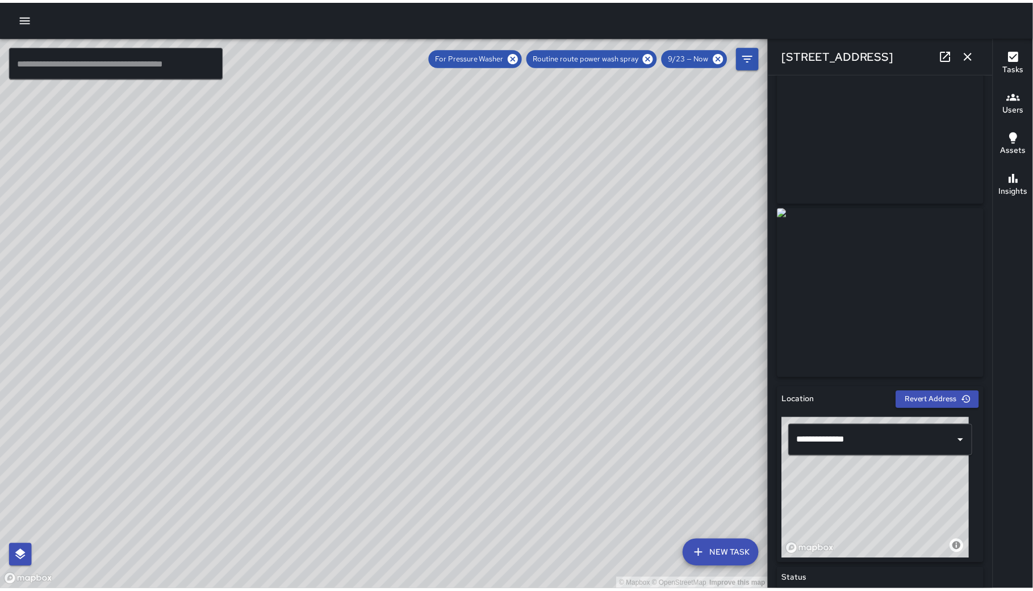
scroll to position [0, 0]
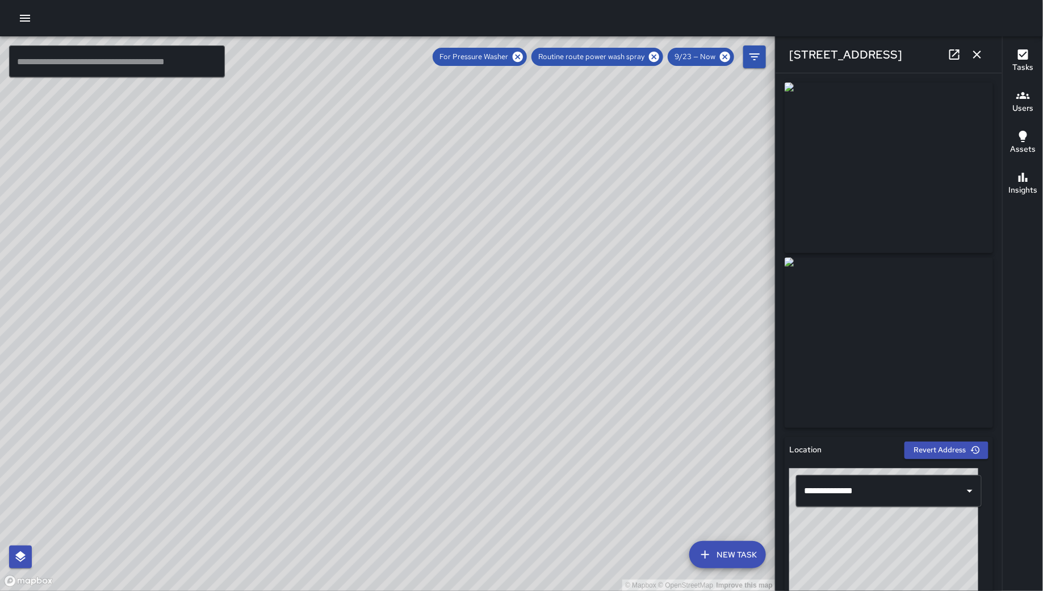
drag, startPoint x: 367, startPoint y: 502, endPoint x: 401, endPoint y: 503, distance: 34.1
click at [400, 503] on div "© Mapbox © OpenStreetMap Improve this map" at bounding box center [388, 313] width 776 height 554
click at [401, 503] on div "© Mapbox © OpenStreetMap Improve this map" at bounding box center [388, 313] width 776 height 554
click at [979, 48] on icon "button" at bounding box center [978, 55] width 14 height 14
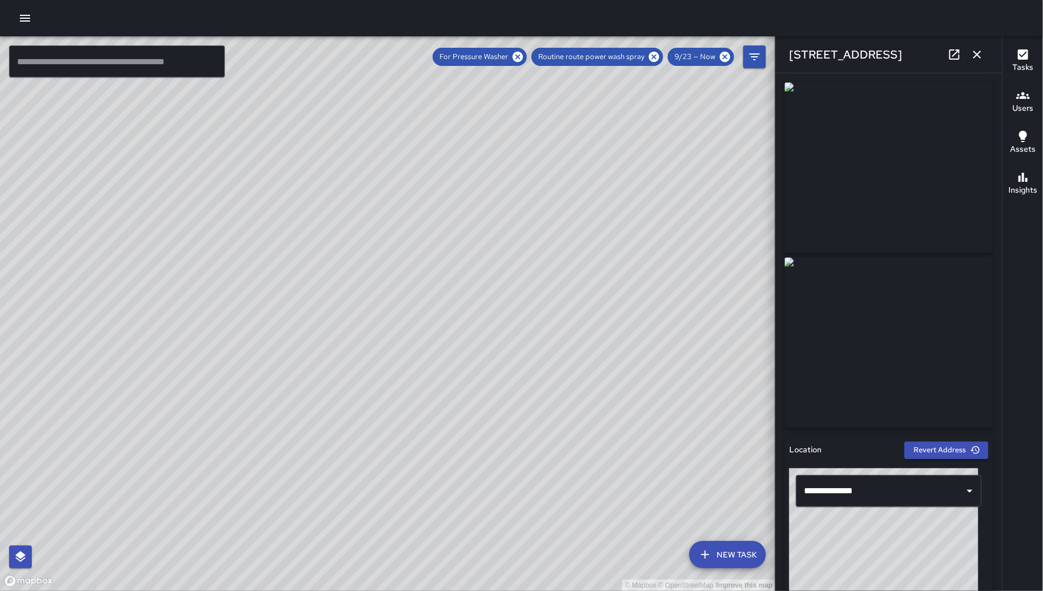
click at [979, 48] on icon "button" at bounding box center [978, 55] width 14 height 14
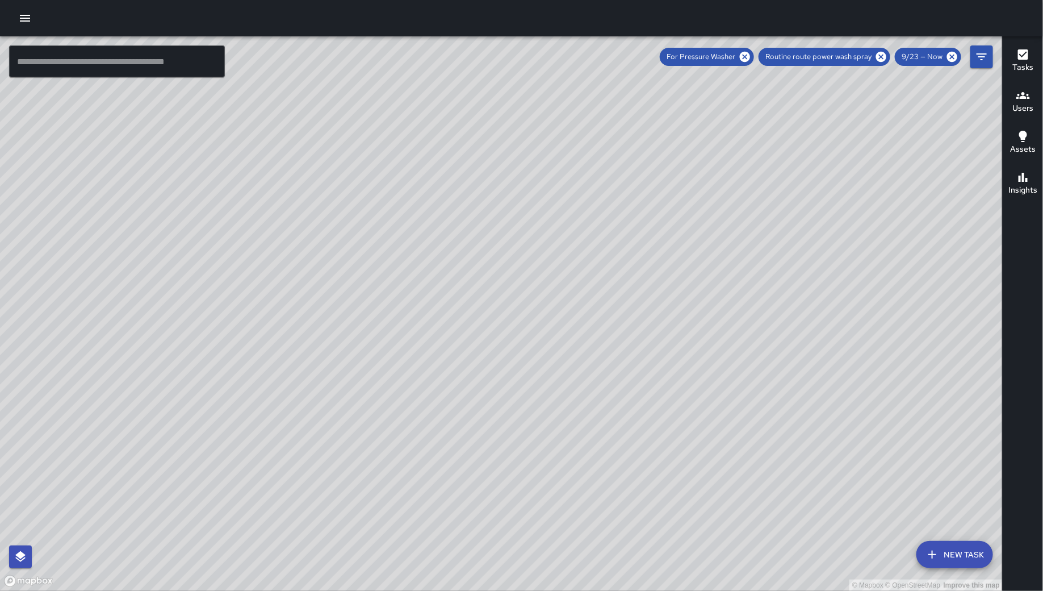
click at [15, 20] on button "button" at bounding box center [25, 18] width 23 height 23
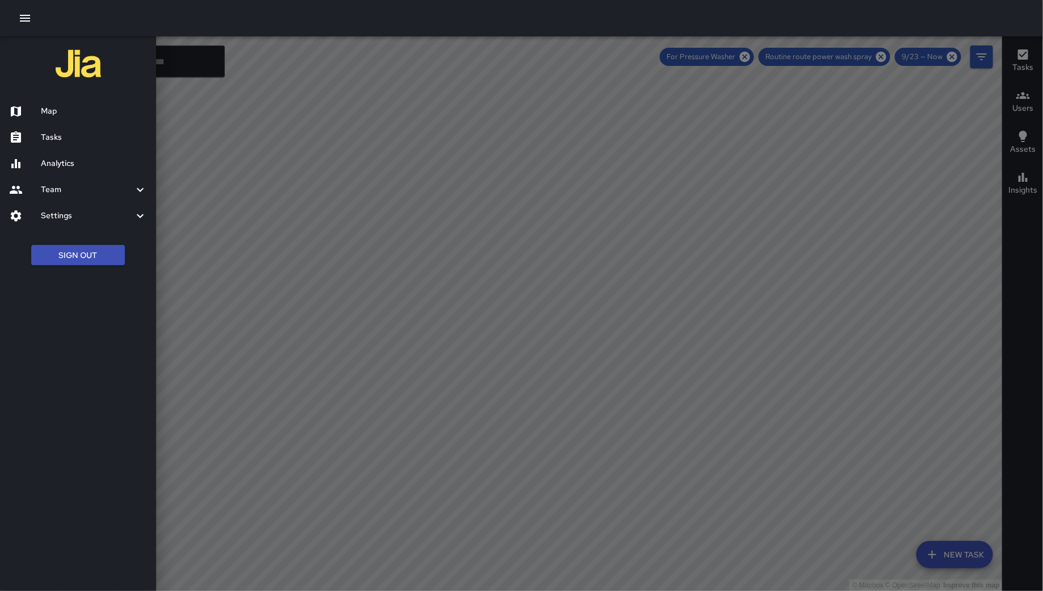
click at [48, 86] on div at bounding box center [78, 64] width 156 height 57
click at [55, 103] on div "Map" at bounding box center [78, 111] width 156 height 26
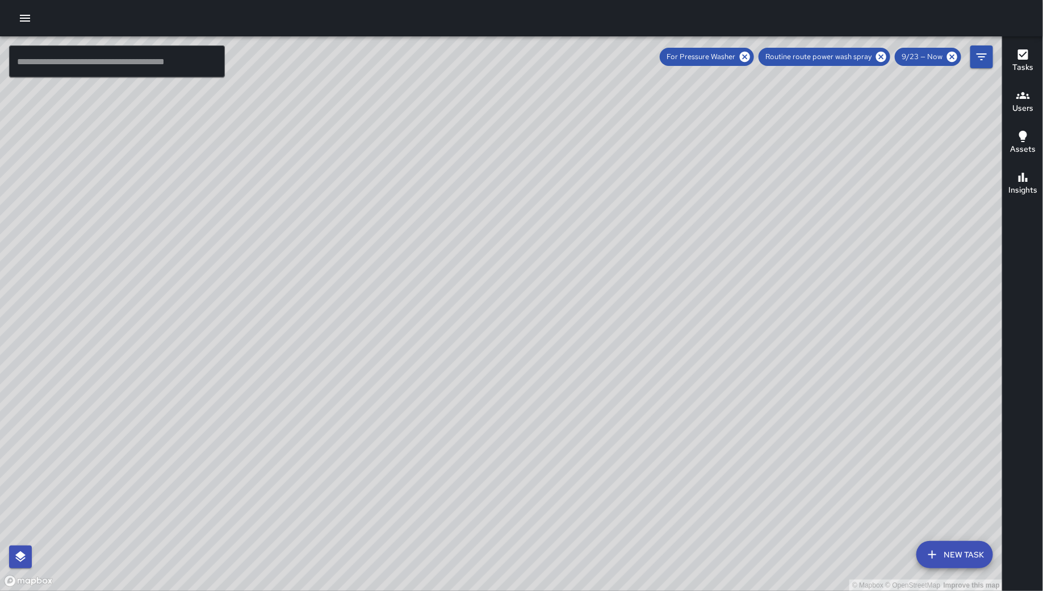
drag, startPoint x: 19, startPoint y: 19, endPoint x: 27, endPoint y: 22, distance: 9.0
click at [19, 19] on icon "button" at bounding box center [25, 18] width 14 height 14
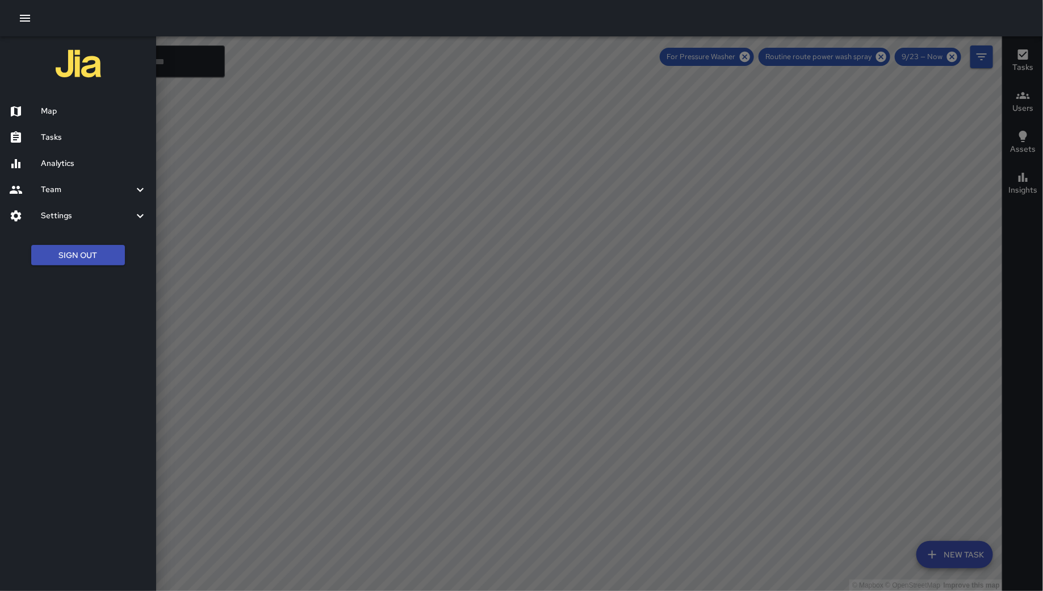
click at [80, 143] on h6 "Tasks" at bounding box center [94, 137] width 106 height 12
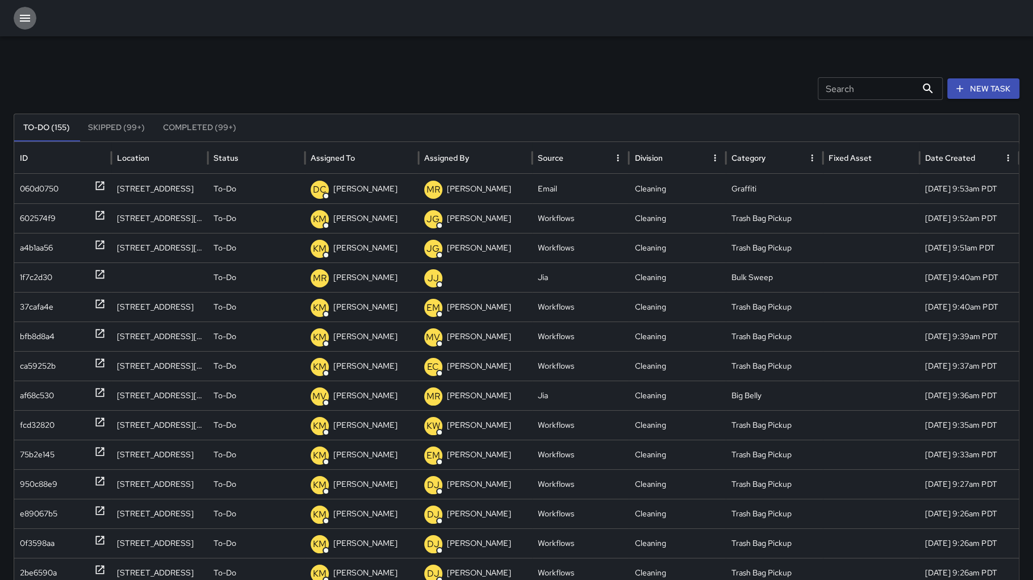
click at [27, 12] on icon "button" at bounding box center [25, 18] width 14 height 14
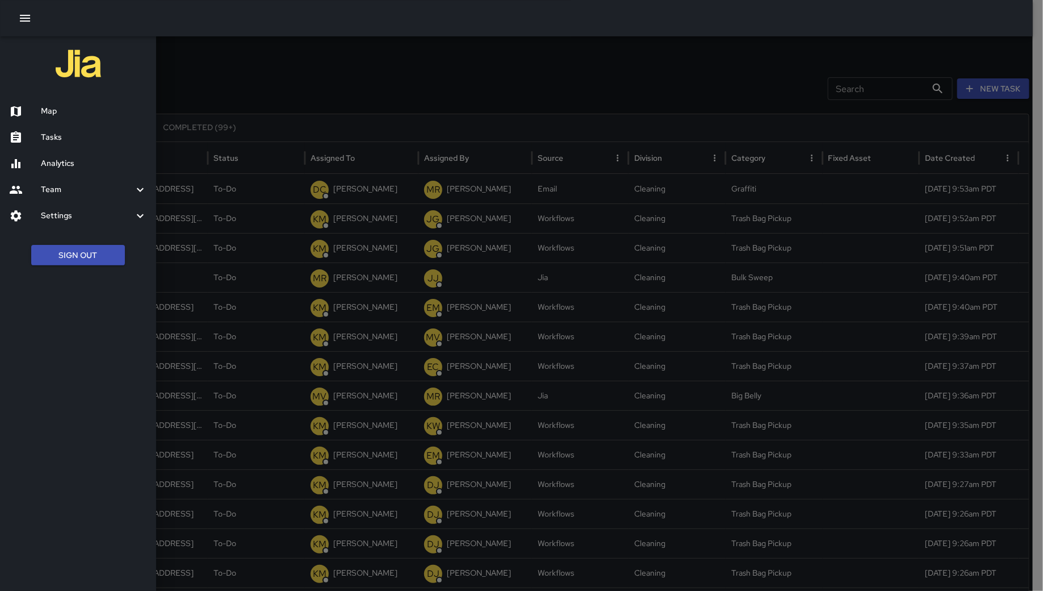
click at [69, 162] on h6 "Analytics" at bounding box center [94, 163] width 106 height 12
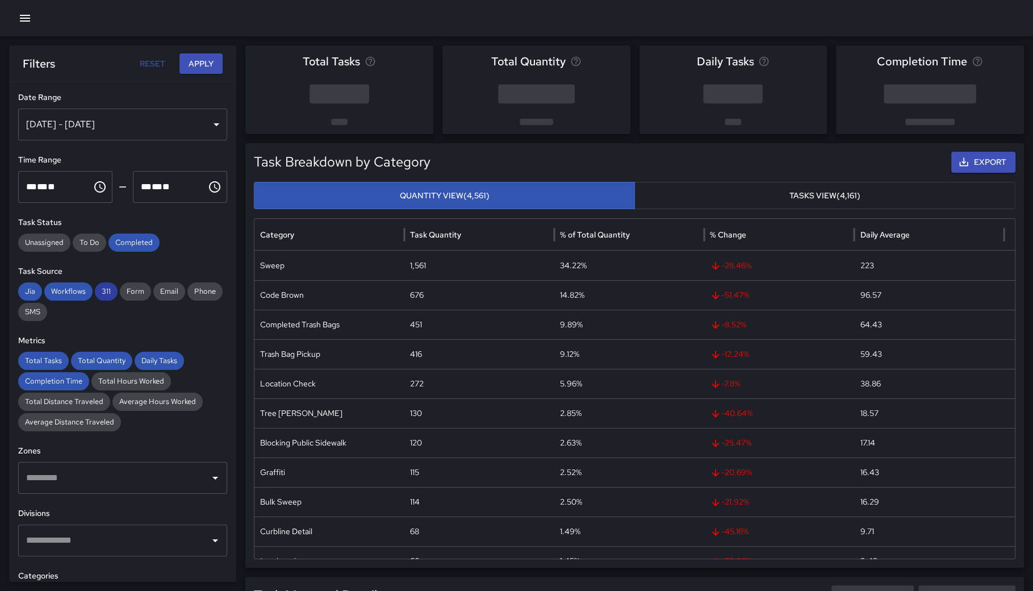
click at [100, 289] on span "311" at bounding box center [106, 291] width 23 height 11
click at [37, 291] on span "Jia" at bounding box center [30, 291] width 24 height 11
click at [14, 287] on div "**********" at bounding box center [122, 331] width 227 height 499
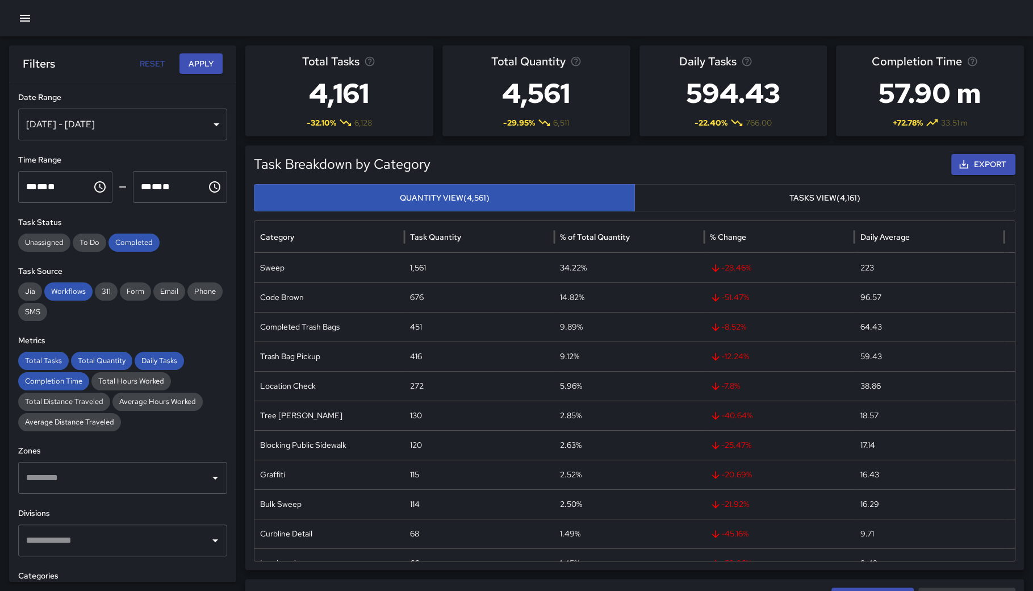
click at [177, 230] on div "Task Status Unassigned To Do Completed" at bounding box center [122, 233] width 209 height 35
click at [134, 241] on span "Completed" at bounding box center [133, 242] width 51 height 11
click at [86, 291] on span "Workflows" at bounding box center [68, 291] width 48 height 11
click at [165, 359] on span "Daily Tasks" at bounding box center [159, 360] width 49 height 11
click at [91, 365] on span "Total Quantity" at bounding box center [101, 360] width 61 height 11
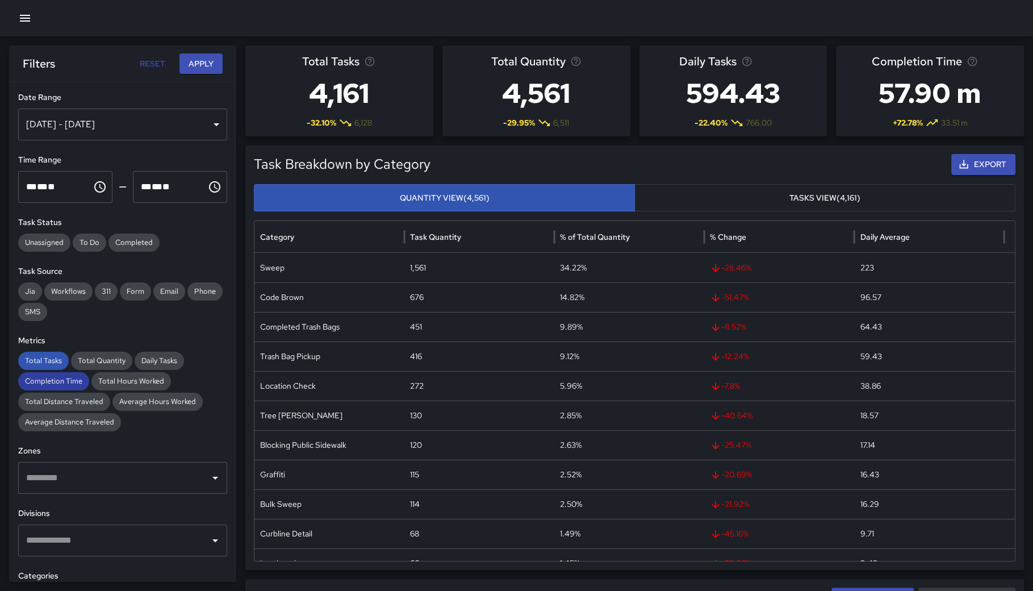
click at [58, 374] on div "Completion Time" at bounding box center [53, 381] width 71 height 18
click at [43, 355] on span "Total Tasks" at bounding box center [43, 360] width 51 height 11
click at [134, 127] on div "Sep 24, 2025 - Sep 30, 2025" at bounding box center [122, 124] width 209 height 32
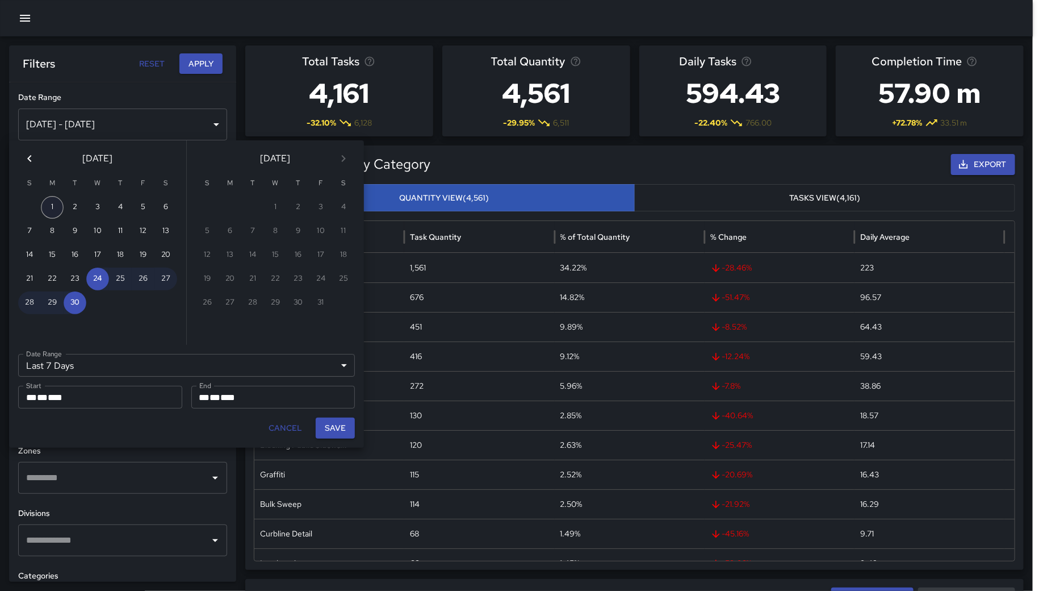
click at [51, 206] on button "1" at bounding box center [52, 207] width 23 height 23
type input "******"
type input "**********"
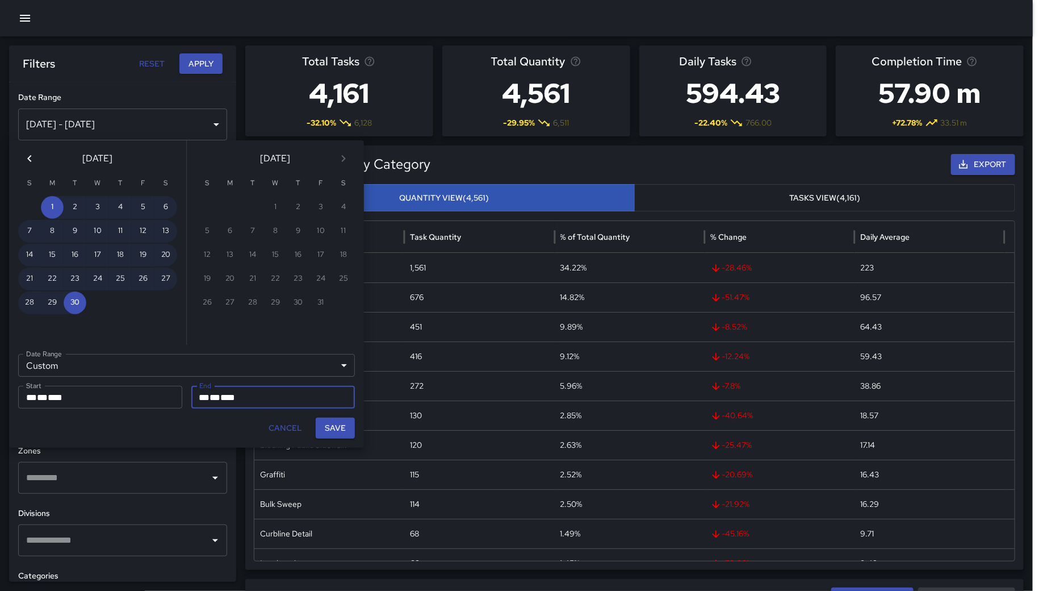
click at [328, 431] on button "Save" at bounding box center [335, 427] width 39 height 21
type input "**********"
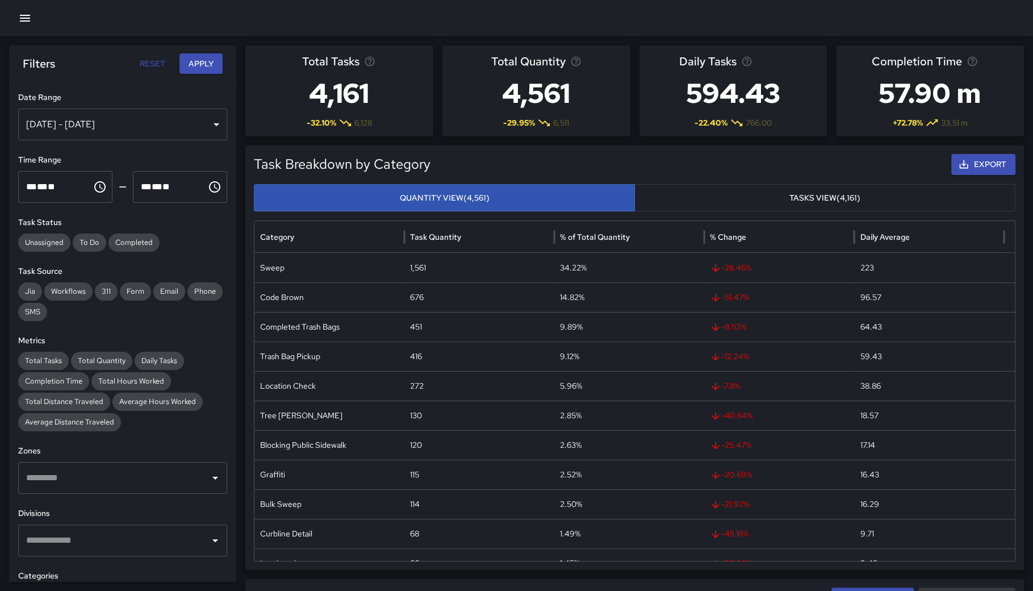
click at [66, 481] on input "text" at bounding box center [114, 478] width 182 height 22
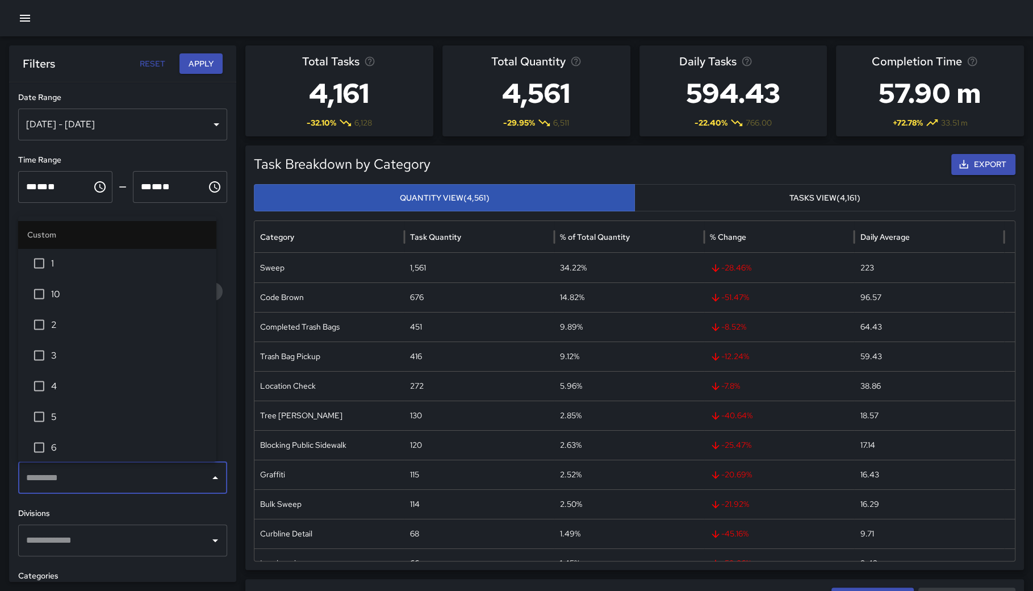
click at [66, 364] on li "3" at bounding box center [117, 355] width 198 height 31
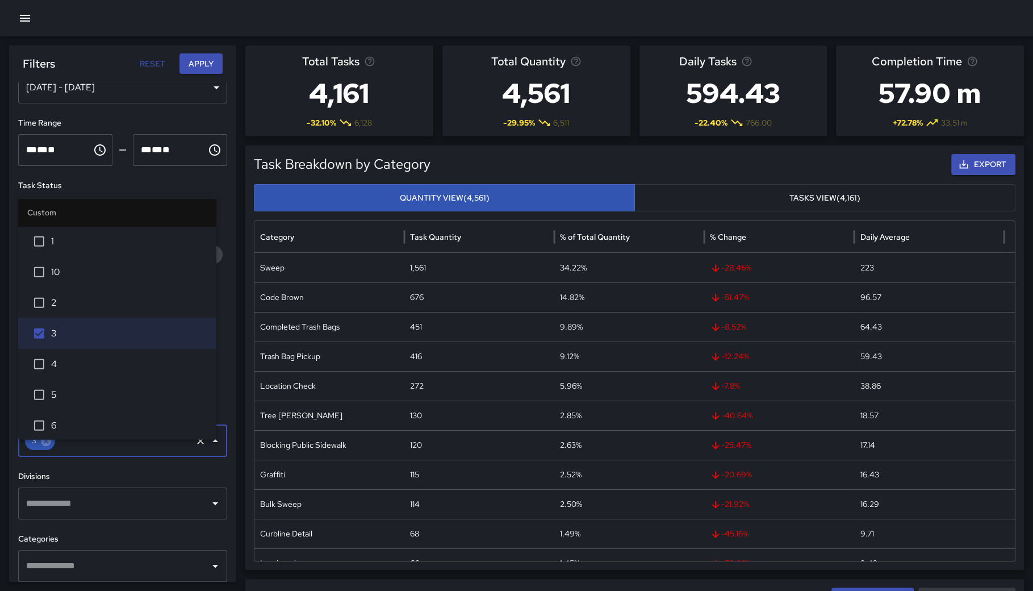
scroll to position [53, 0]
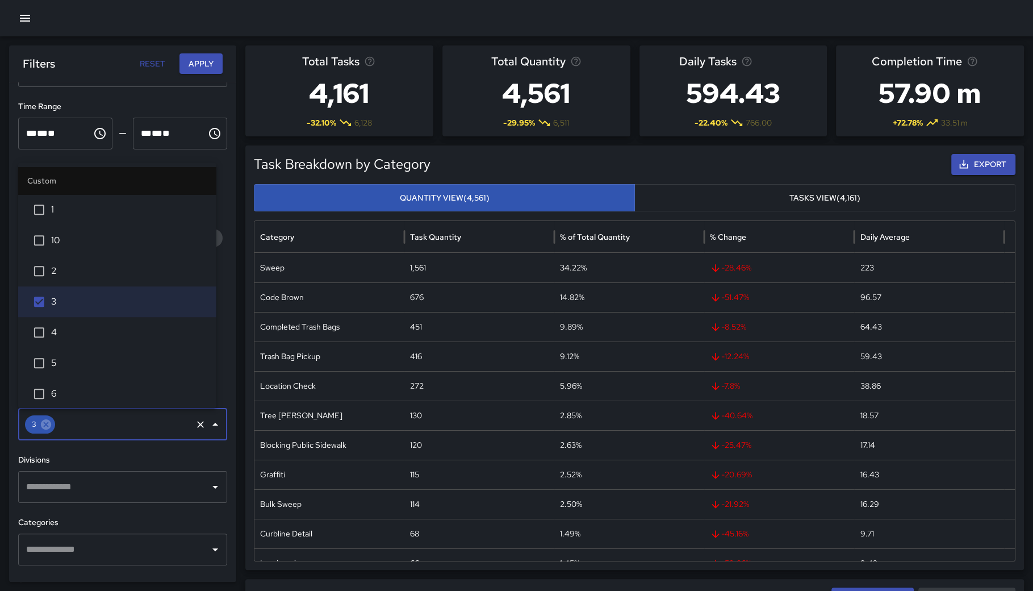
click at [123, 474] on div "​" at bounding box center [122, 487] width 209 height 32
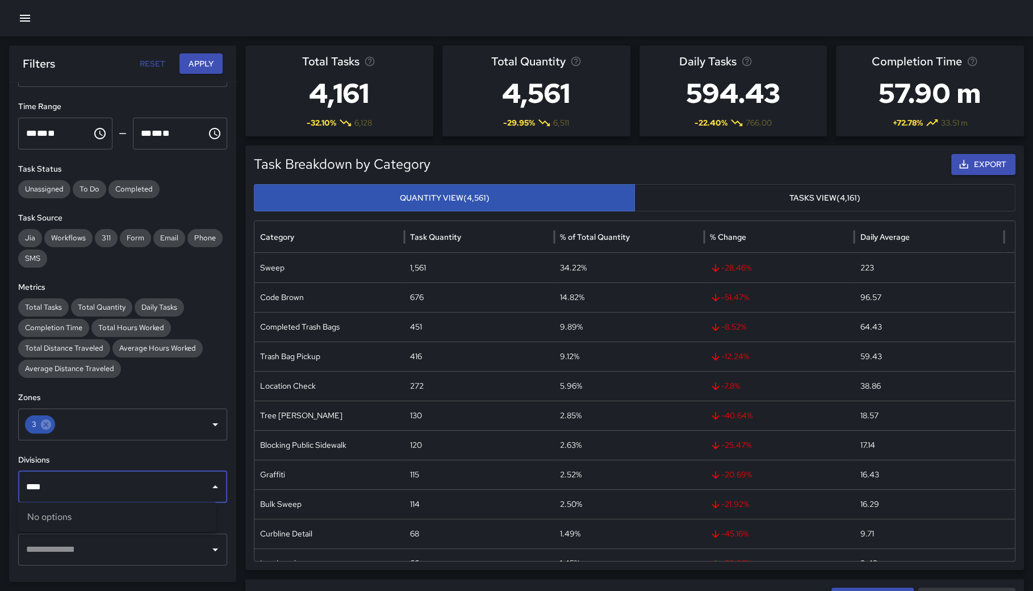
click at [95, 479] on input "***" at bounding box center [114, 487] width 182 height 22
drag, startPoint x: 92, startPoint y: 479, endPoint x: 6, endPoint y: 479, distance: 86.3
click at [131, 496] on input "***" at bounding box center [114, 487] width 182 height 22
type input "*"
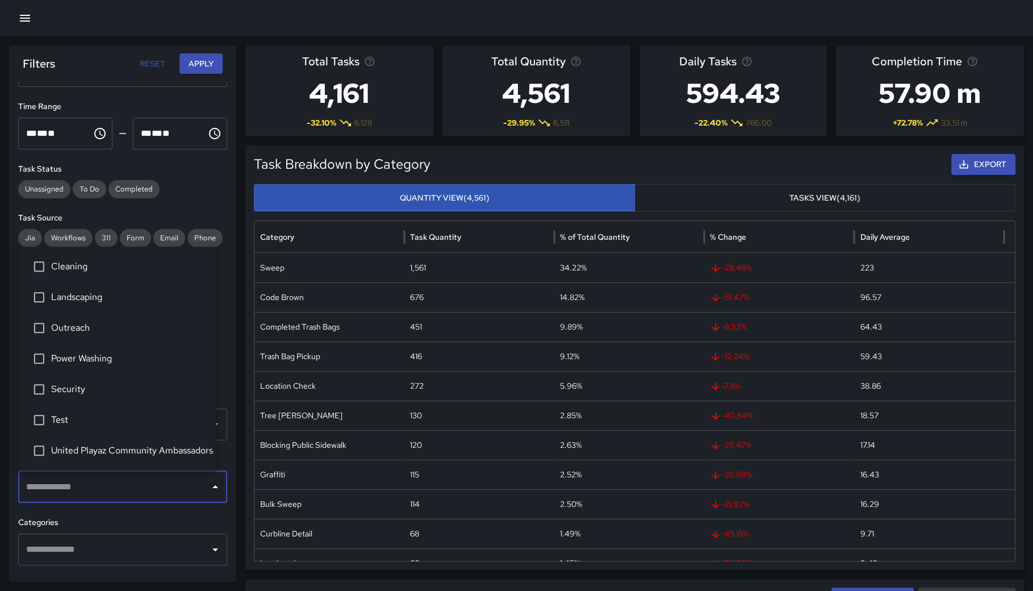
click at [127, 545] on input "text" at bounding box center [114, 549] width 182 height 22
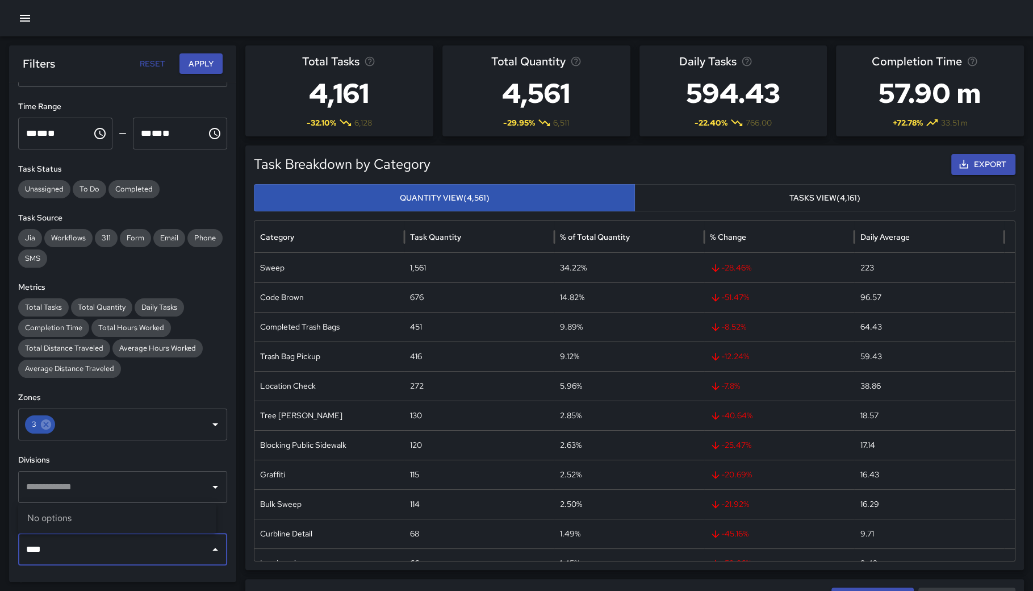
type input "***"
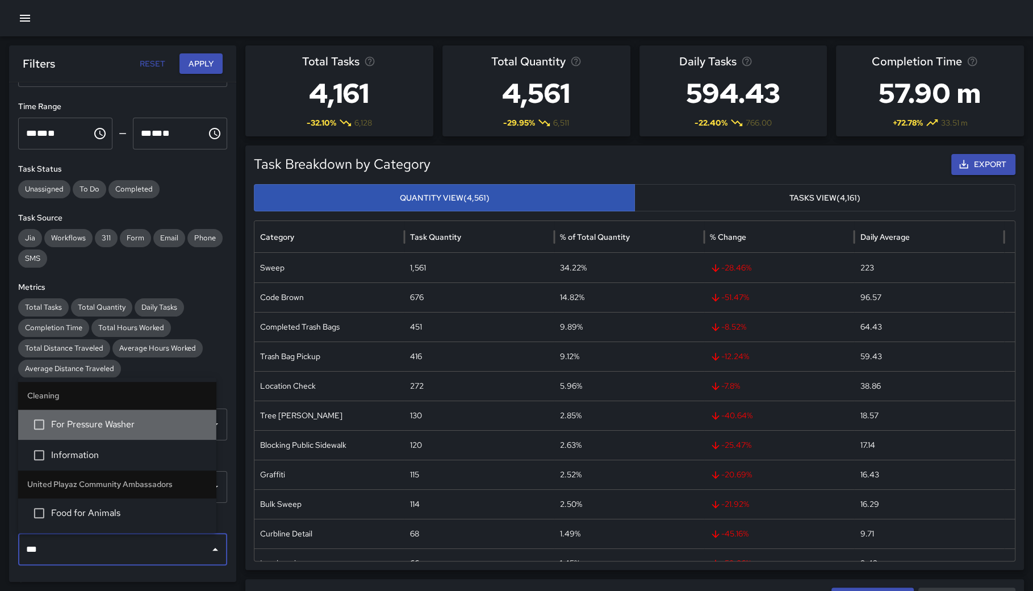
click at [139, 426] on span "For Pressure Washer" at bounding box center [129, 424] width 156 height 14
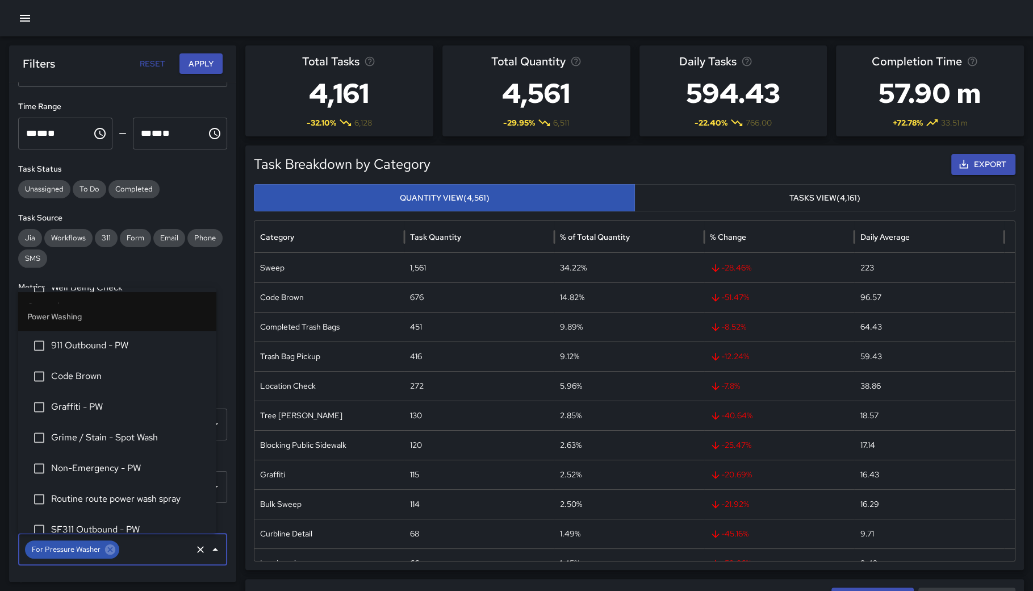
scroll to position [1774, 0]
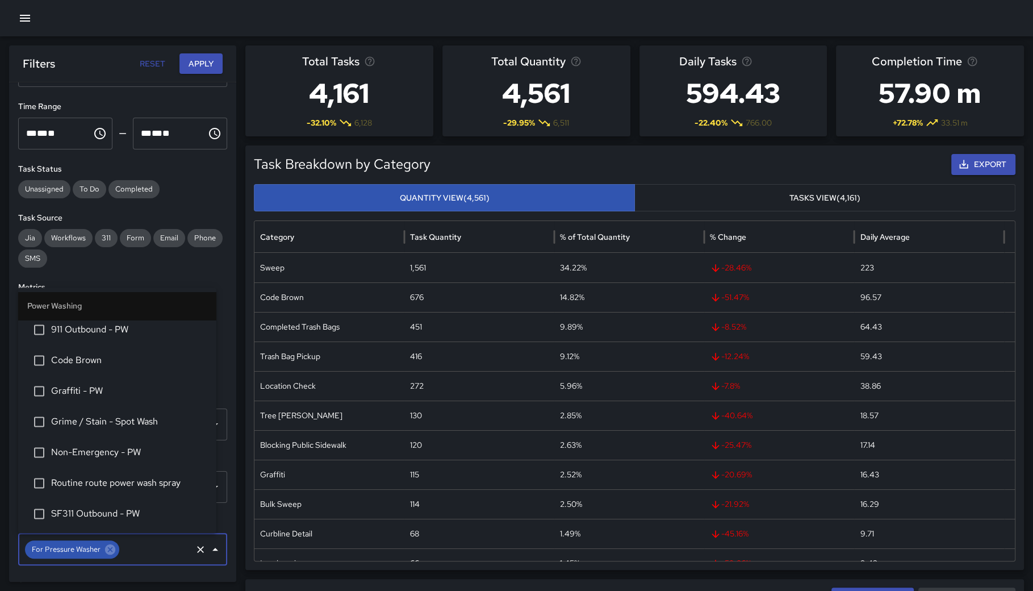
click at [148, 477] on span "Routine route power wash spray" at bounding box center [129, 483] width 156 height 14
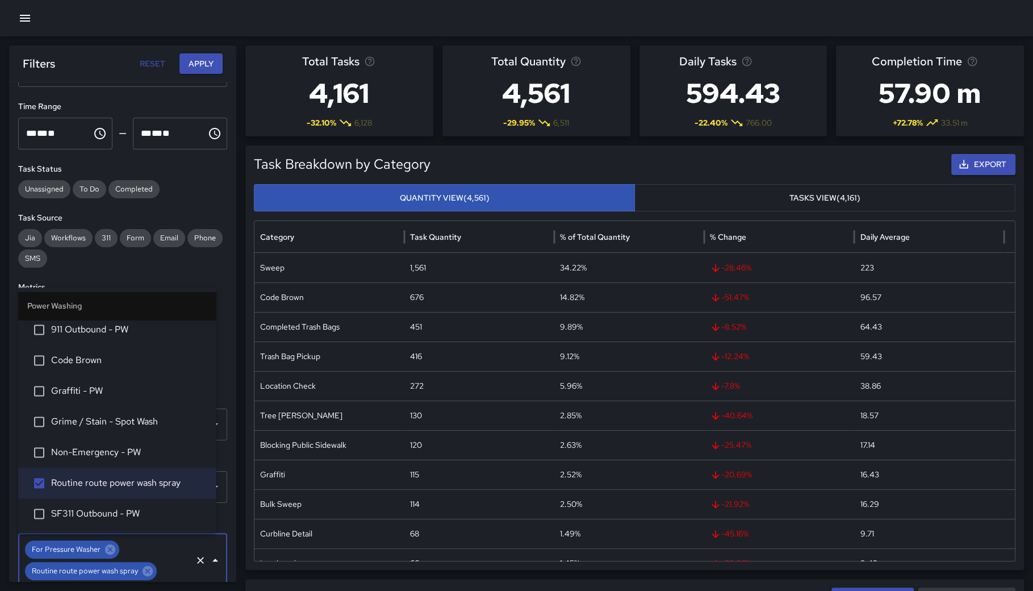
click at [198, 59] on button "Apply" at bounding box center [200, 63] width 43 height 21
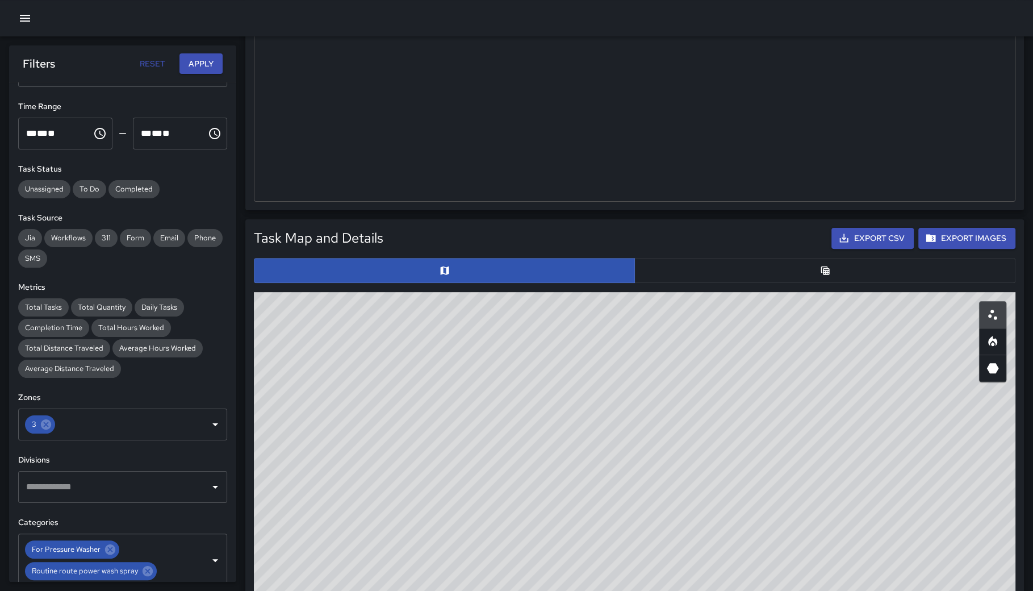
scroll to position [0, 0]
click at [640, 400] on div "© Mapbox © OpenStreetMap Improve this map" at bounding box center [635, 519] width 762 height 454
drag, startPoint x: 632, startPoint y: 417, endPoint x: 598, endPoint y: 474, distance: 66.2
click at [599, 475] on div "© Mapbox © OpenStreetMap Improve this map" at bounding box center [635, 519] width 762 height 454
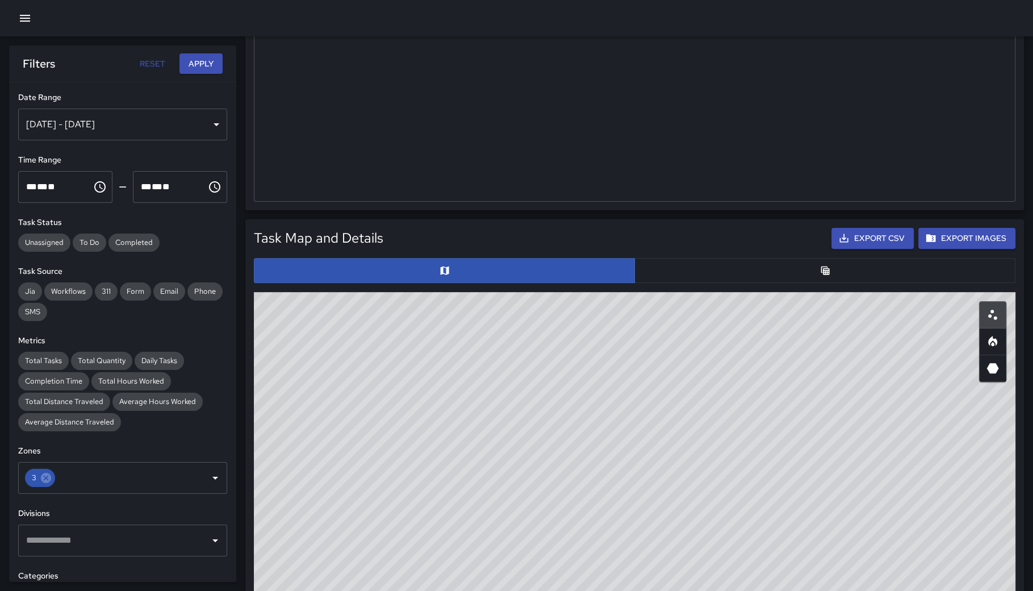
click at [90, 115] on div "Sep 01, 2025 - Sep 30, 2025" at bounding box center [122, 124] width 209 height 32
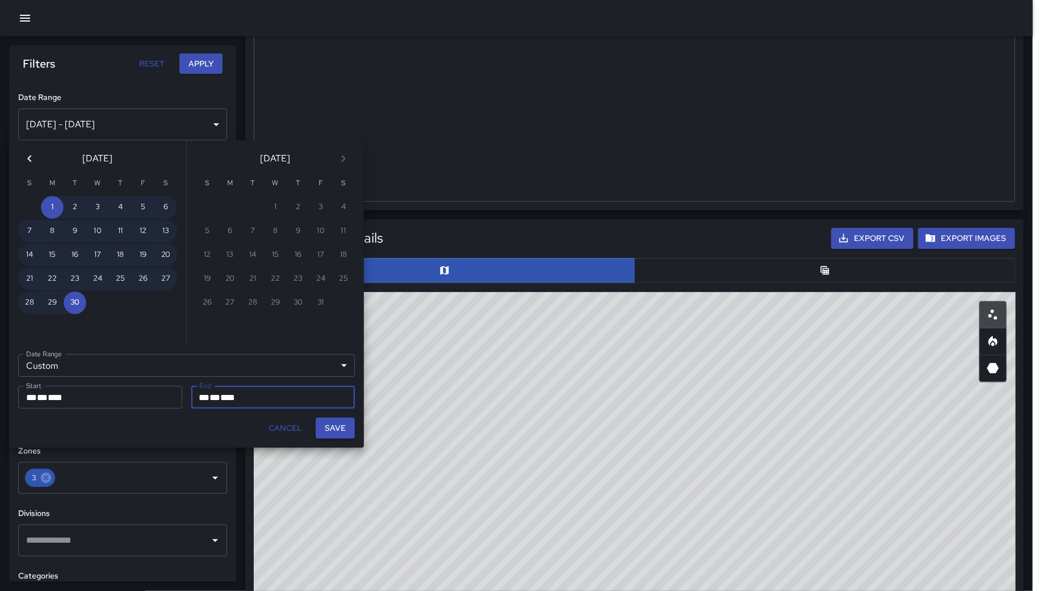
click at [27, 162] on icon "Previous month" at bounding box center [30, 159] width 14 height 14
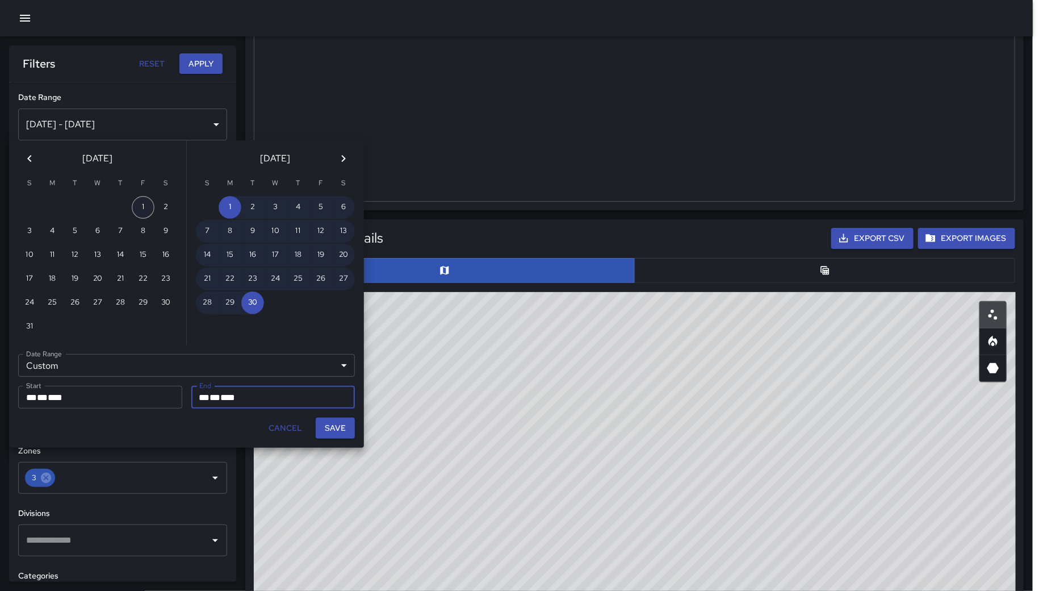
click at [140, 206] on button "1" at bounding box center [143, 207] width 23 height 23
type input "**********"
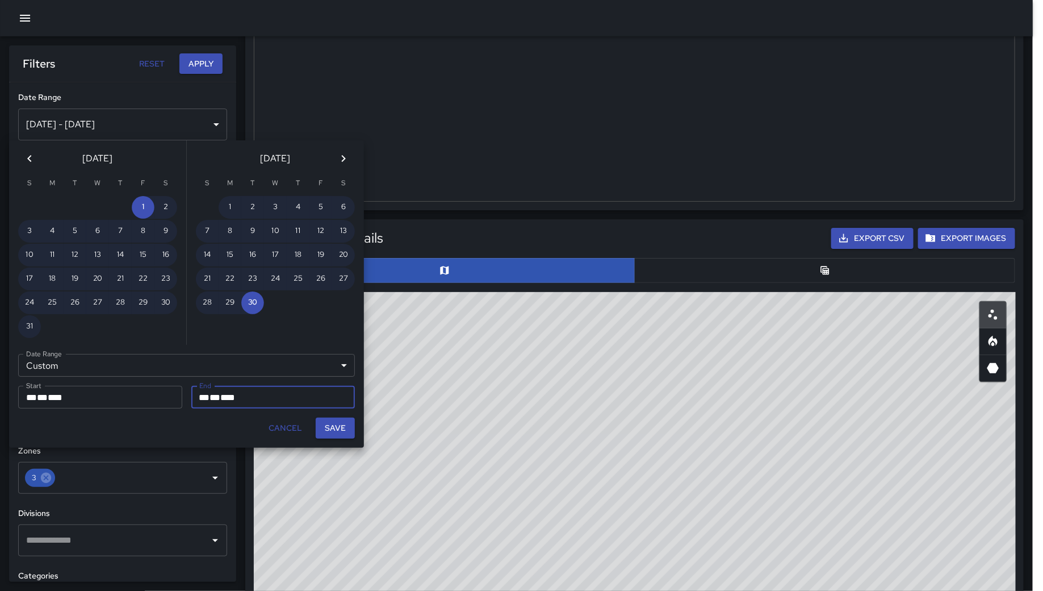
click at [325, 422] on button "Save" at bounding box center [335, 427] width 39 height 21
type input "**********"
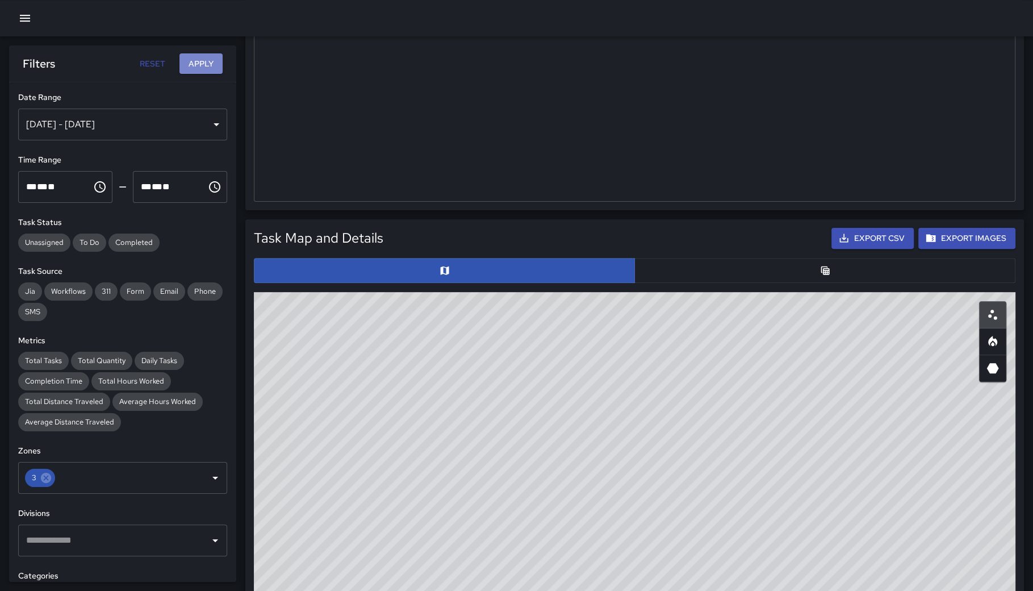
click at [201, 66] on button "Apply" at bounding box center [200, 63] width 43 height 21
drag, startPoint x: 617, startPoint y: 382, endPoint x: 603, endPoint y: 460, distance: 78.6
click at [620, 444] on div "© Mapbox © OpenStreetMap Improve this map" at bounding box center [635, 519] width 762 height 454
click at [620, 445] on div "© Mapbox © OpenStreetMap Improve this map" at bounding box center [635, 519] width 762 height 454
click at [682, 274] on button "button" at bounding box center [824, 270] width 381 height 25
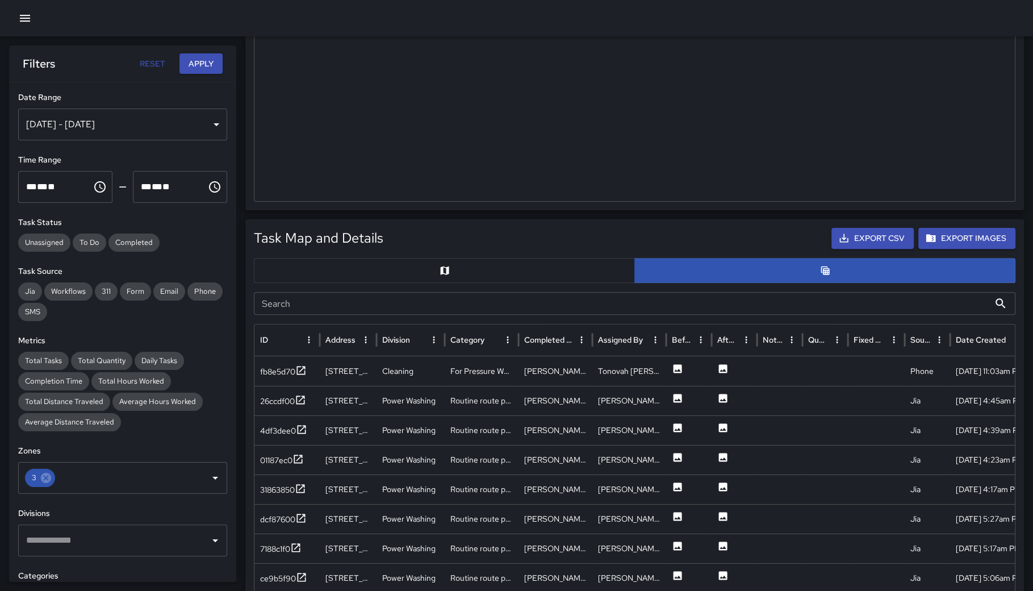
click at [422, 269] on button "button" at bounding box center [444, 270] width 381 height 25
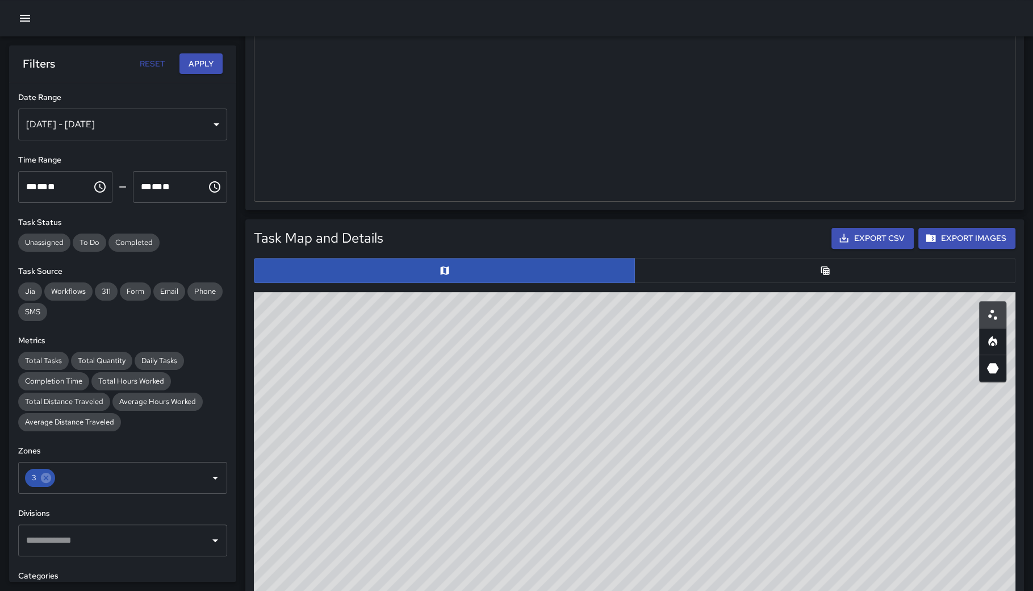
click at [712, 276] on button "button" at bounding box center [824, 270] width 381 height 25
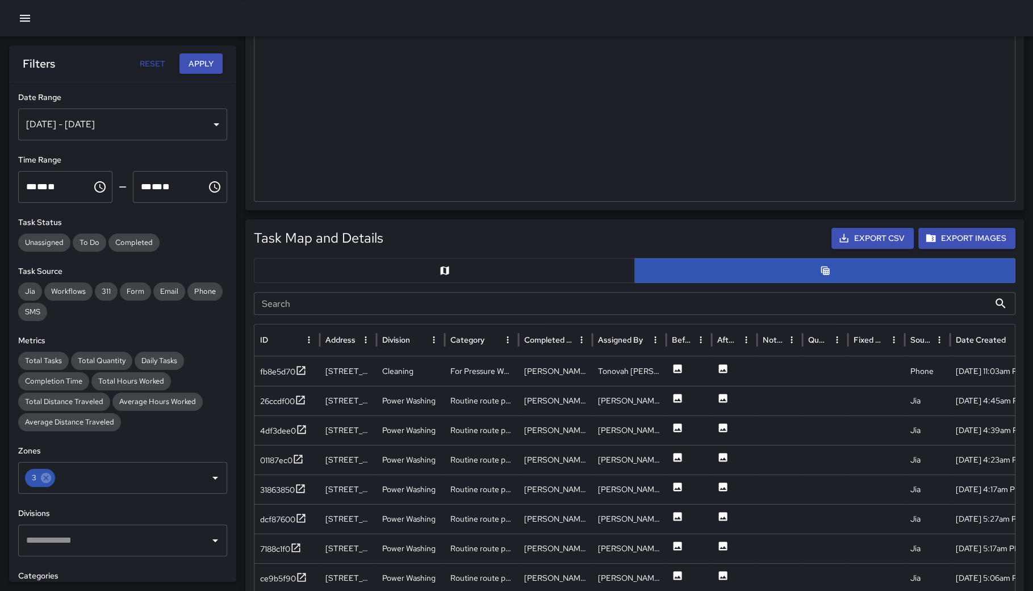
click at [456, 312] on input "Search" at bounding box center [622, 303] width 736 height 23
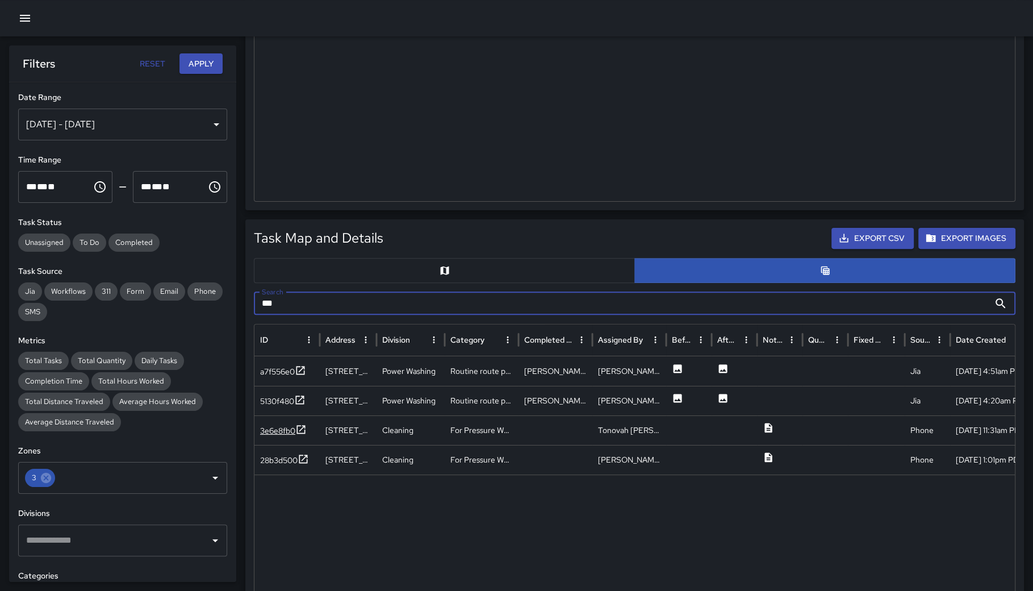
type input "***"
click at [303, 425] on icon at bounding box center [301, 429] width 9 height 9
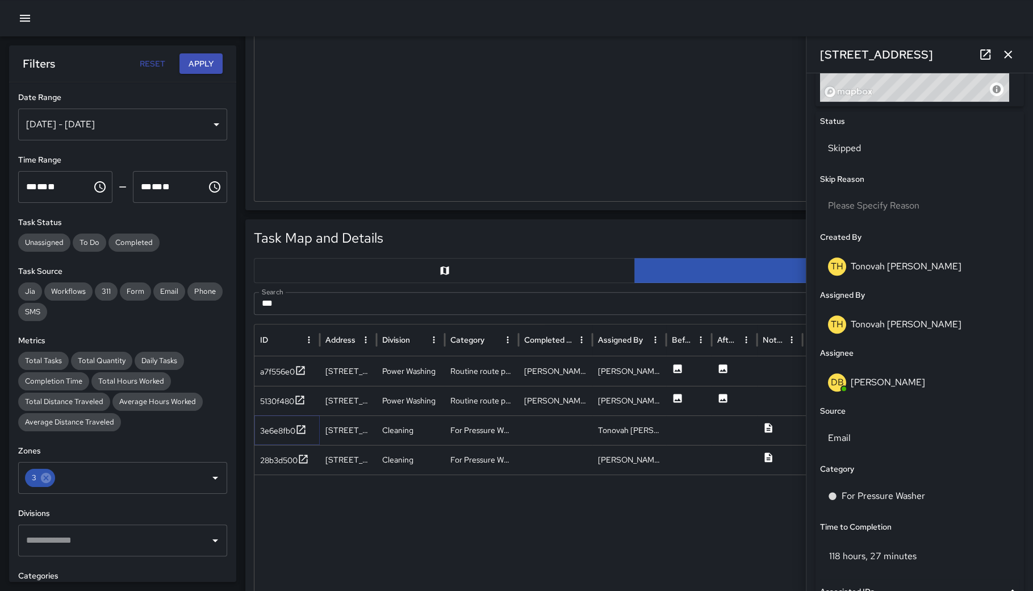
scroll to position [488, 0]
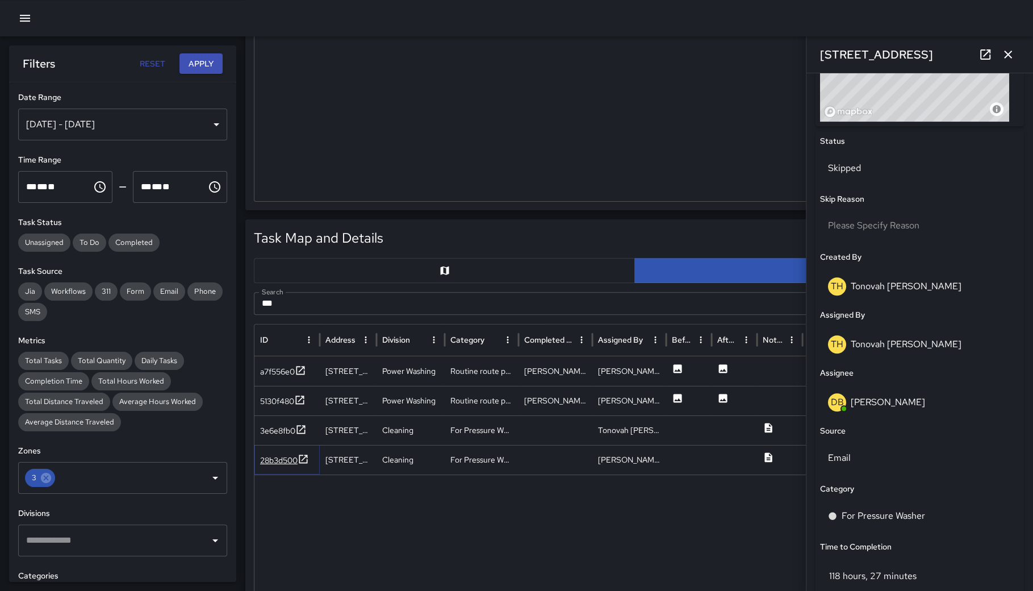
click at [289, 460] on div "28b3d500" at bounding box center [278, 459] width 37 height 11
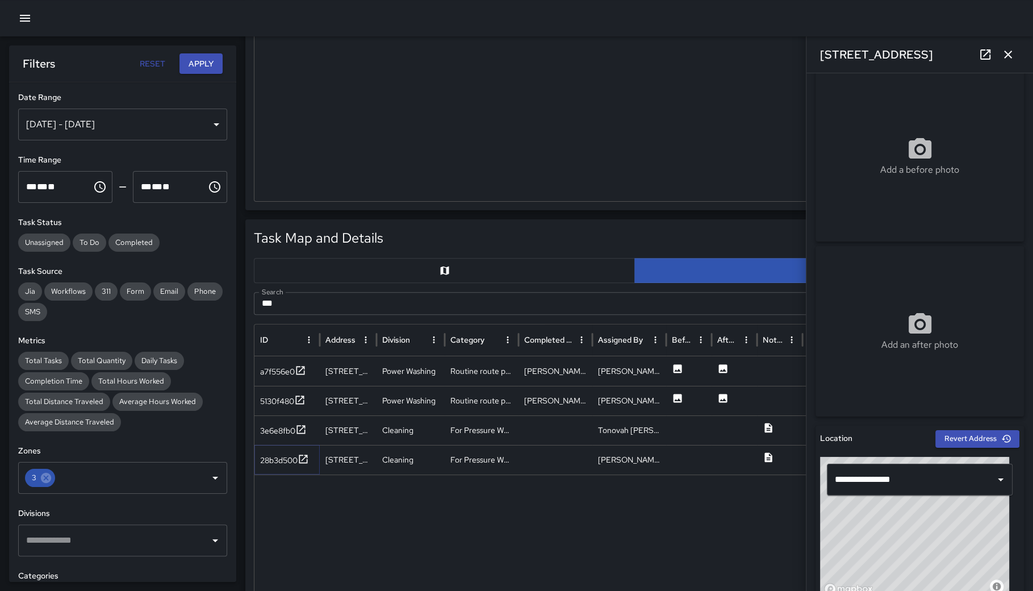
scroll to position [6, 0]
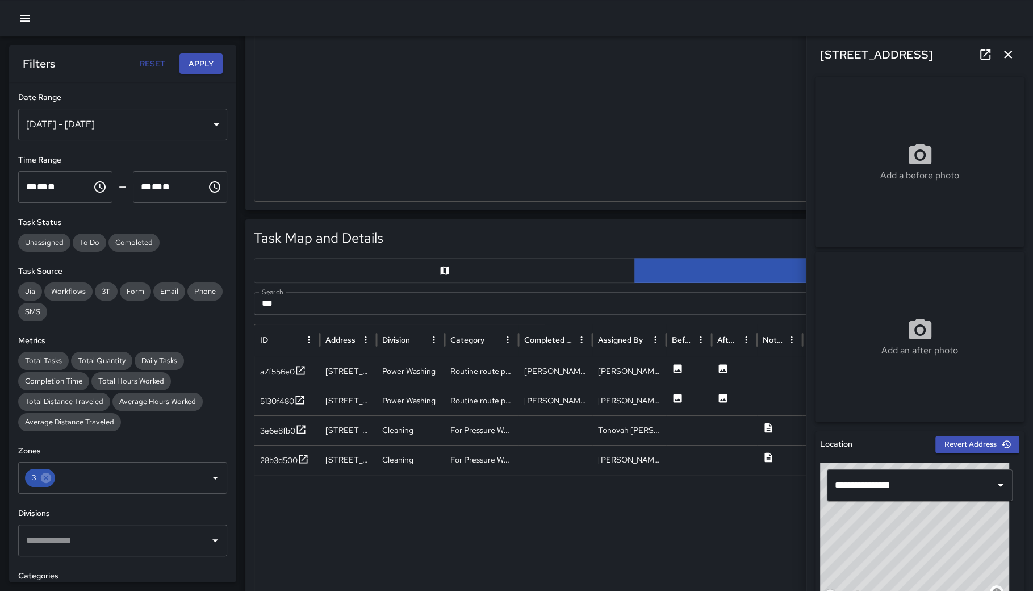
click at [152, 120] on div "Aug 01, 2025 - Sep 30, 2025" at bounding box center [122, 124] width 209 height 32
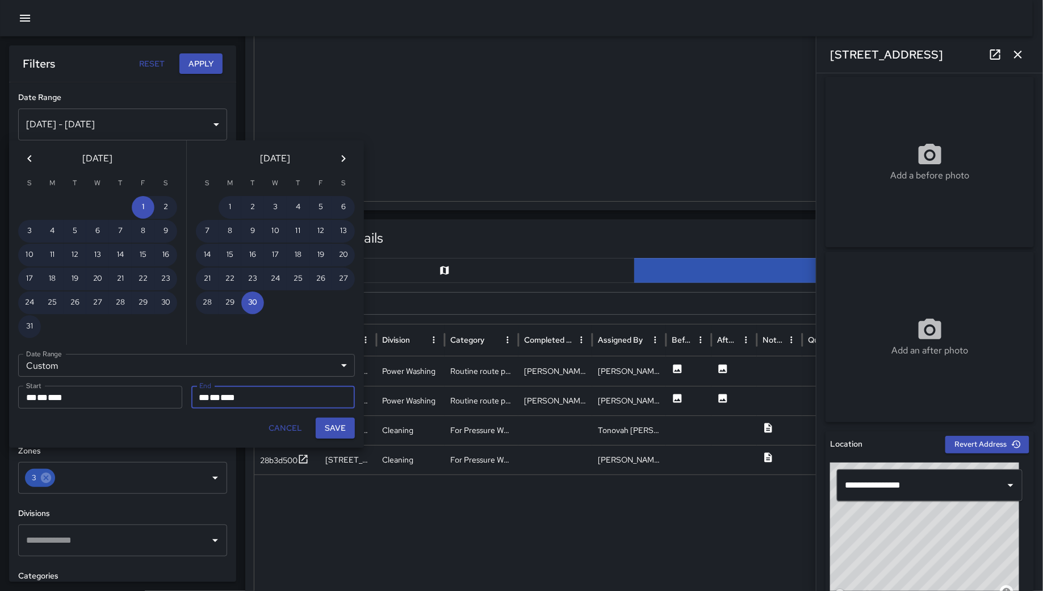
click at [23, 156] on icon "Previous month" at bounding box center [30, 159] width 14 height 14
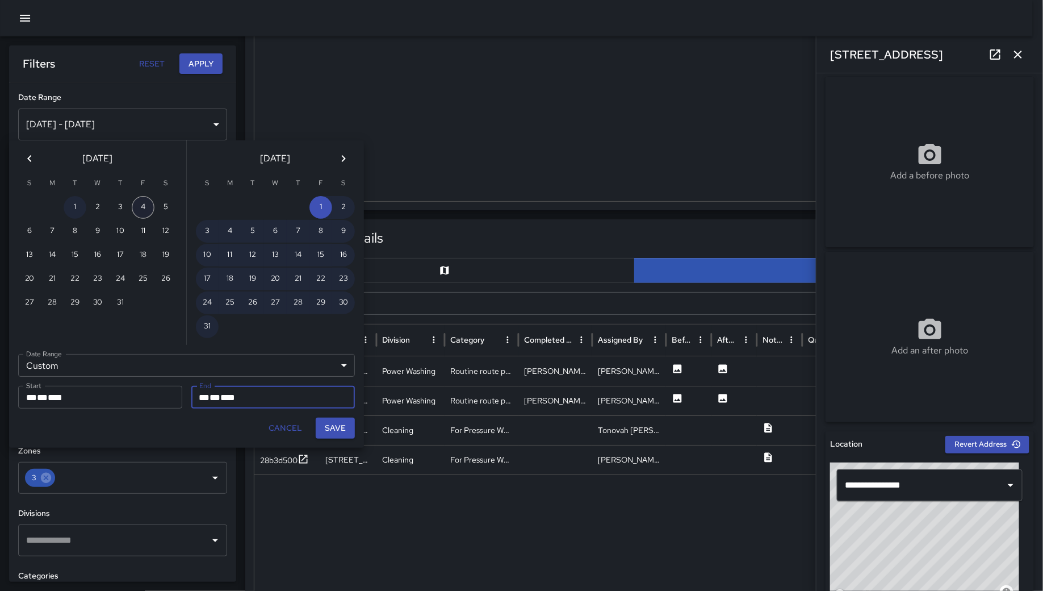
click at [78, 206] on button "1" at bounding box center [75, 207] width 23 height 23
type input "**********"
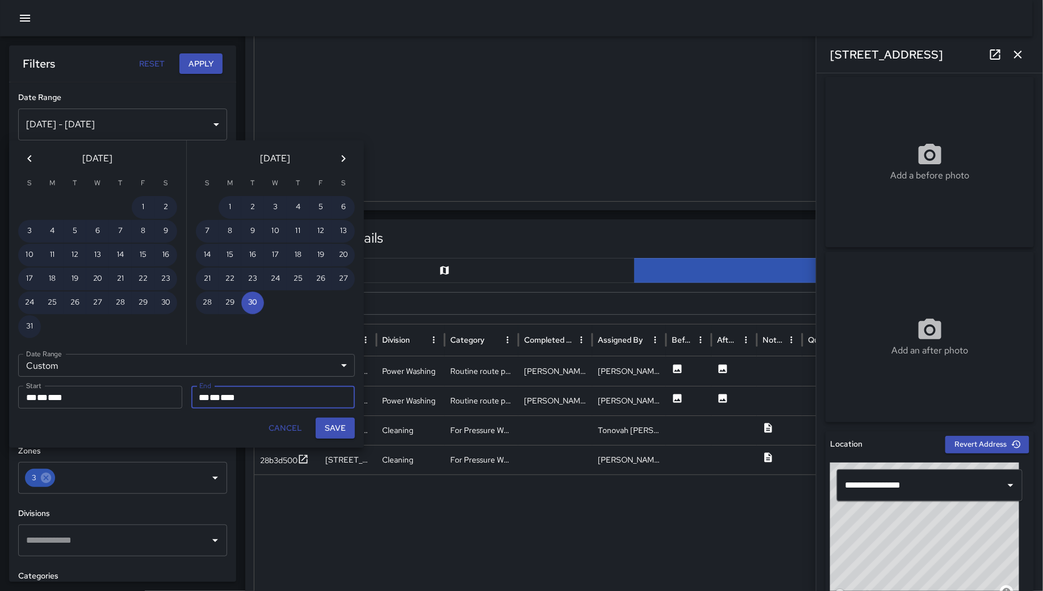
click at [340, 424] on button "Save" at bounding box center [335, 427] width 39 height 21
type input "**********"
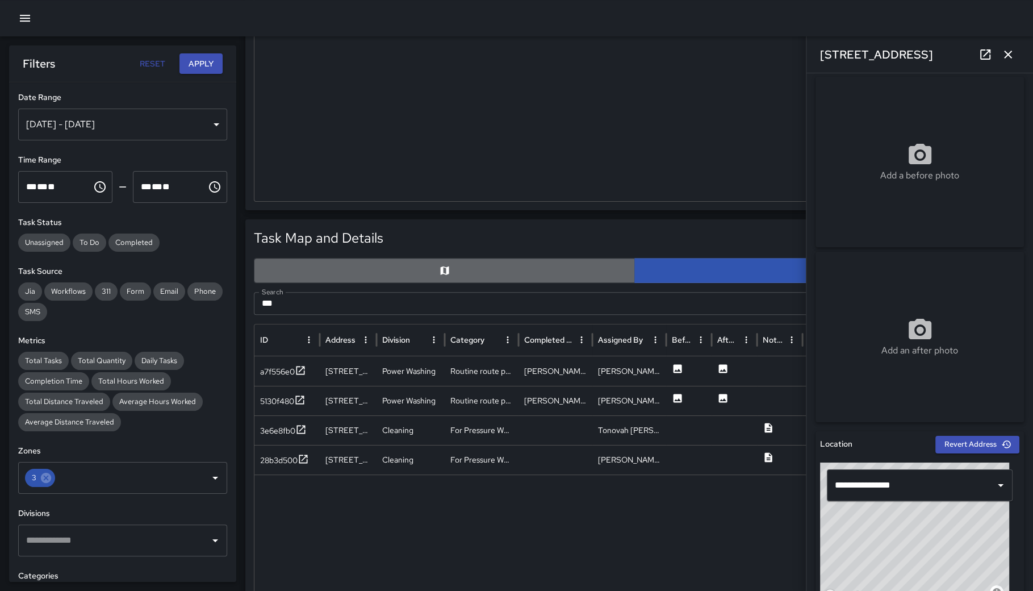
click at [379, 278] on button "button" at bounding box center [444, 270] width 381 height 25
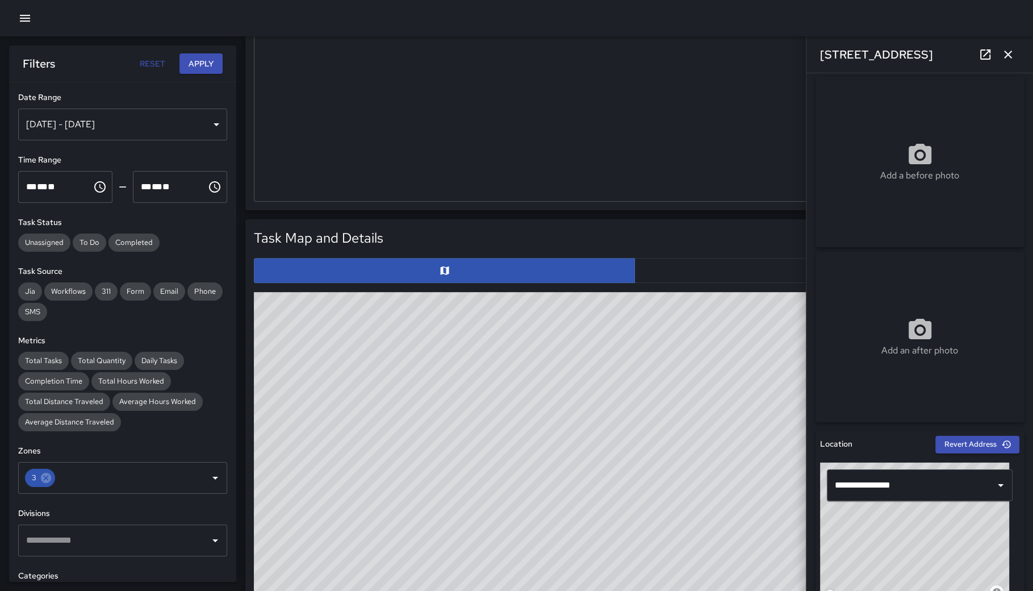
click at [1005, 52] on icon "button" at bounding box center [1008, 55] width 8 height 8
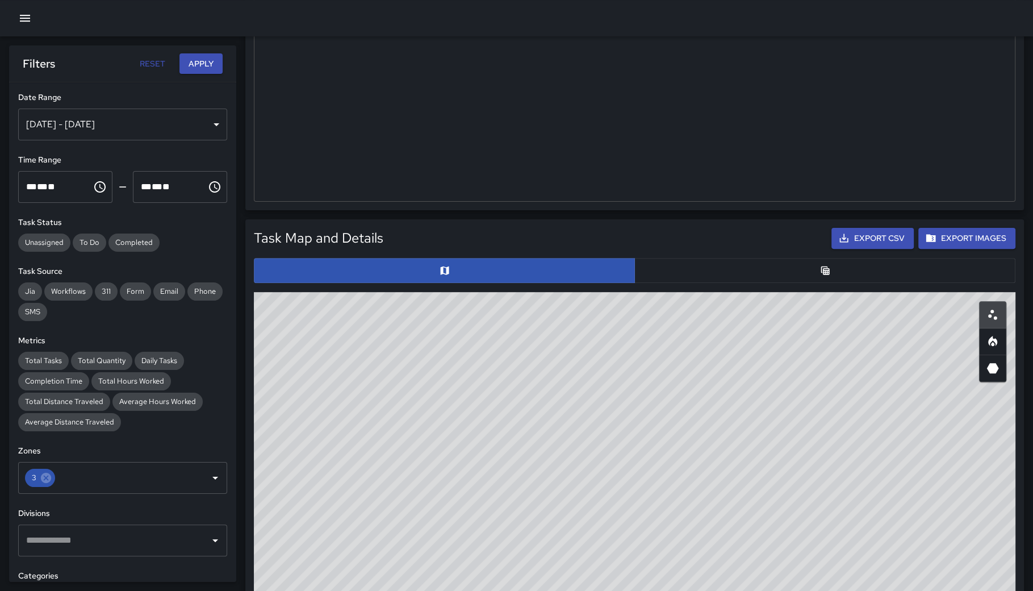
click at [185, 60] on button "Apply" at bounding box center [200, 63] width 43 height 21
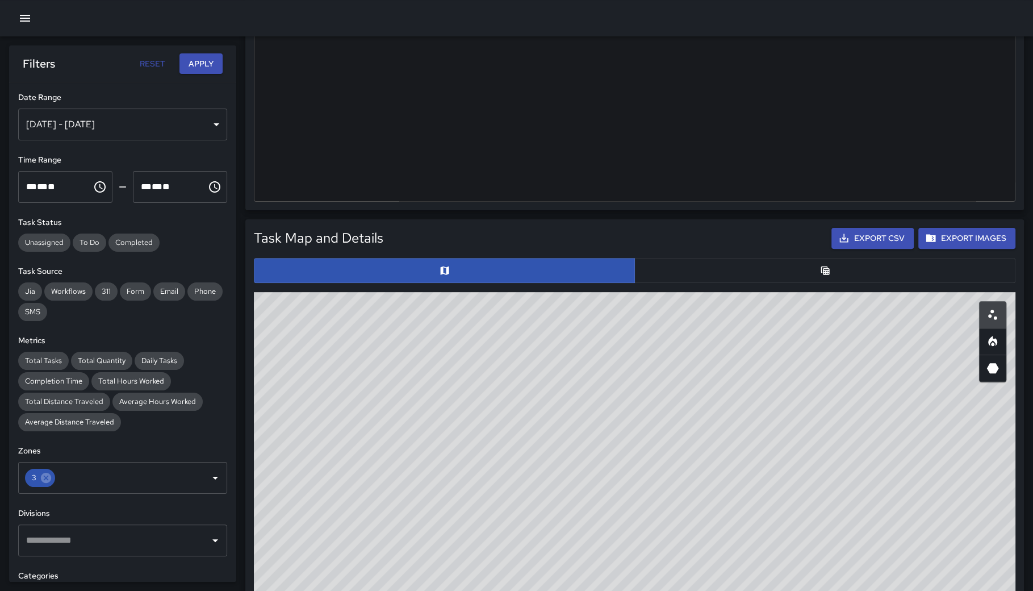
drag, startPoint x: 665, startPoint y: 553, endPoint x: 701, endPoint y: 501, distance: 63.2
click at [701, 501] on div "© Mapbox © OpenStreetMap Improve this map" at bounding box center [635, 519] width 762 height 454
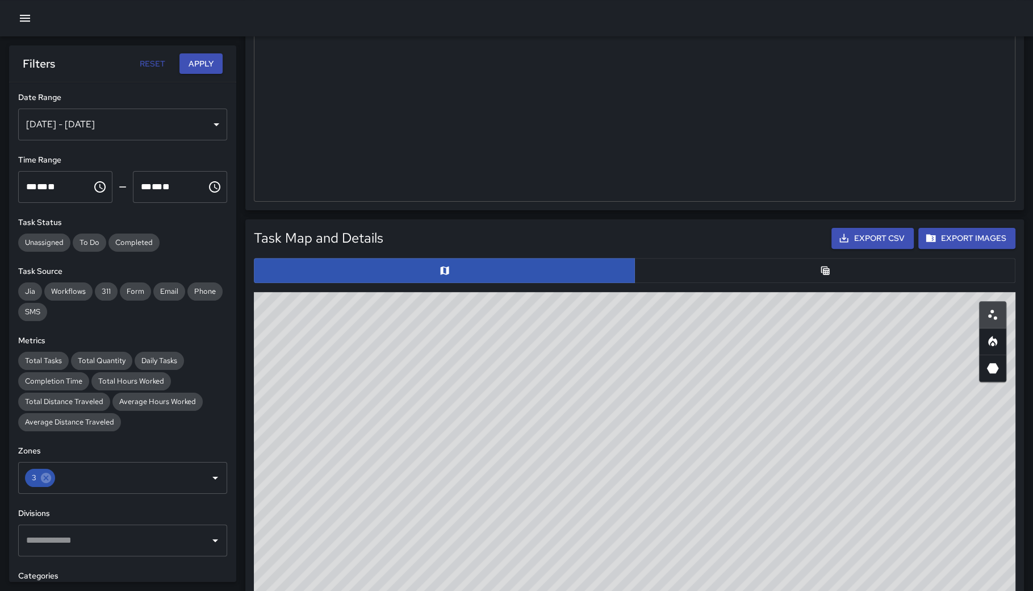
click at [137, 124] on div "Jul 01, 2025 - Sep 30, 2025" at bounding box center [122, 124] width 209 height 32
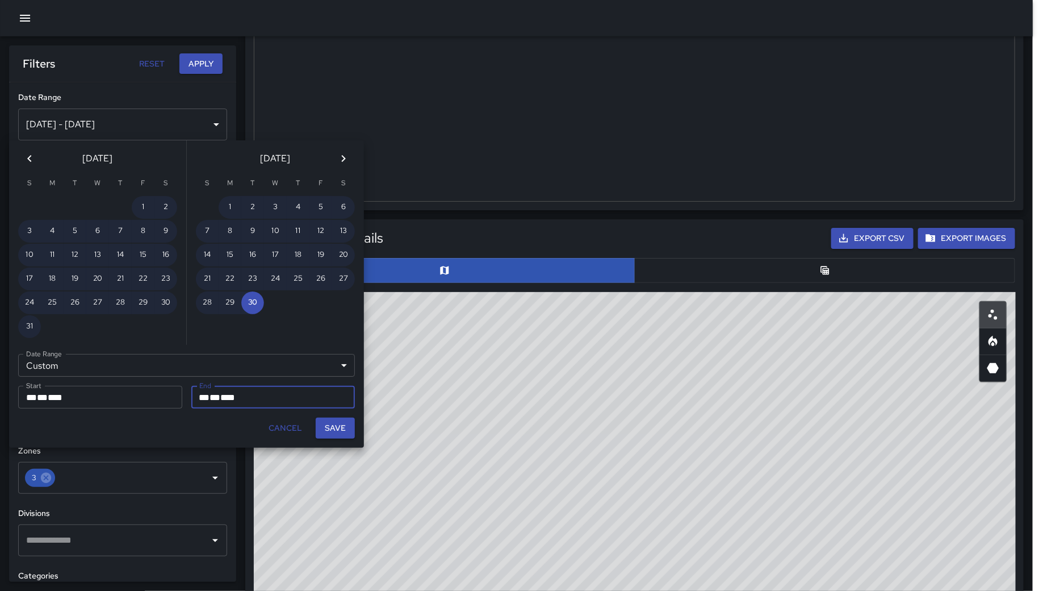
click at [28, 157] on icon "Previous month" at bounding box center [29, 158] width 4 height 7
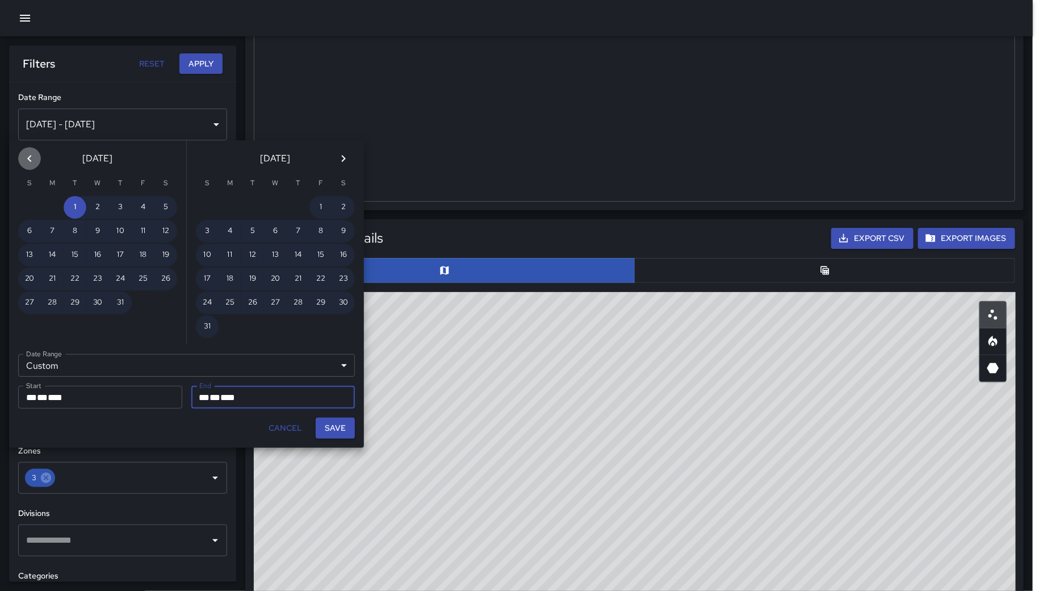
click at [28, 157] on icon "Previous month" at bounding box center [29, 158] width 4 height 7
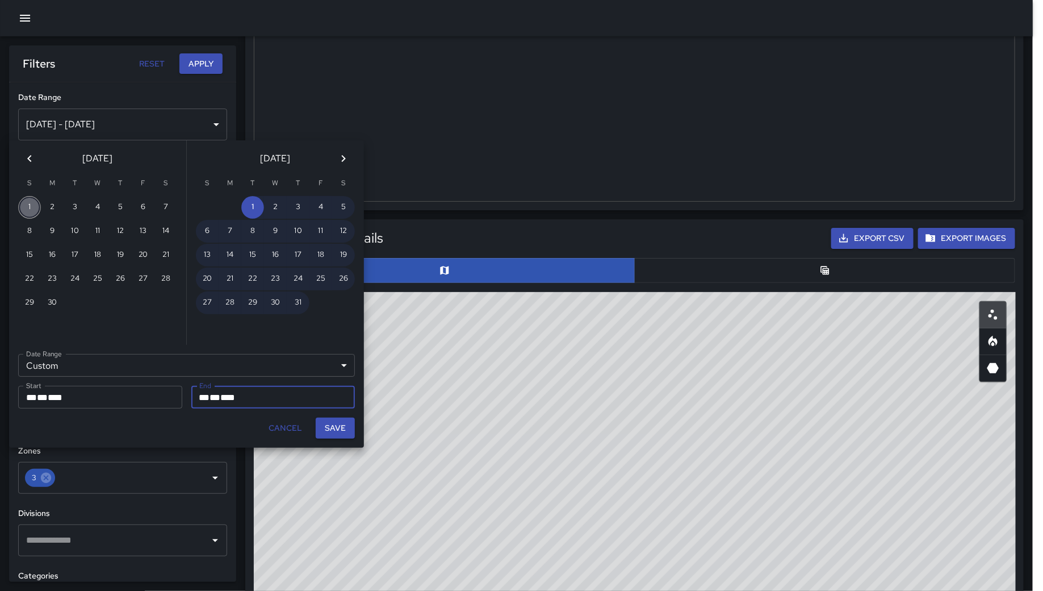
click at [27, 206] on button "1" at bounding box center [29, 207] width 23 height 23
type input "**********"
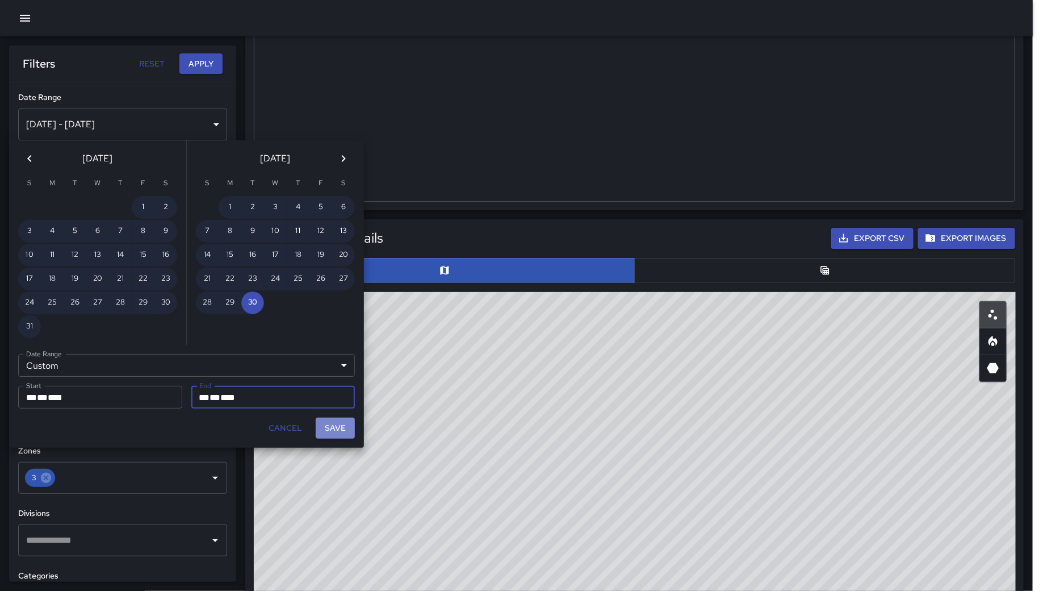
click at [327, 424] on button "Save" at bounding box center [335, 427] width 39 height 21
type input "**********"
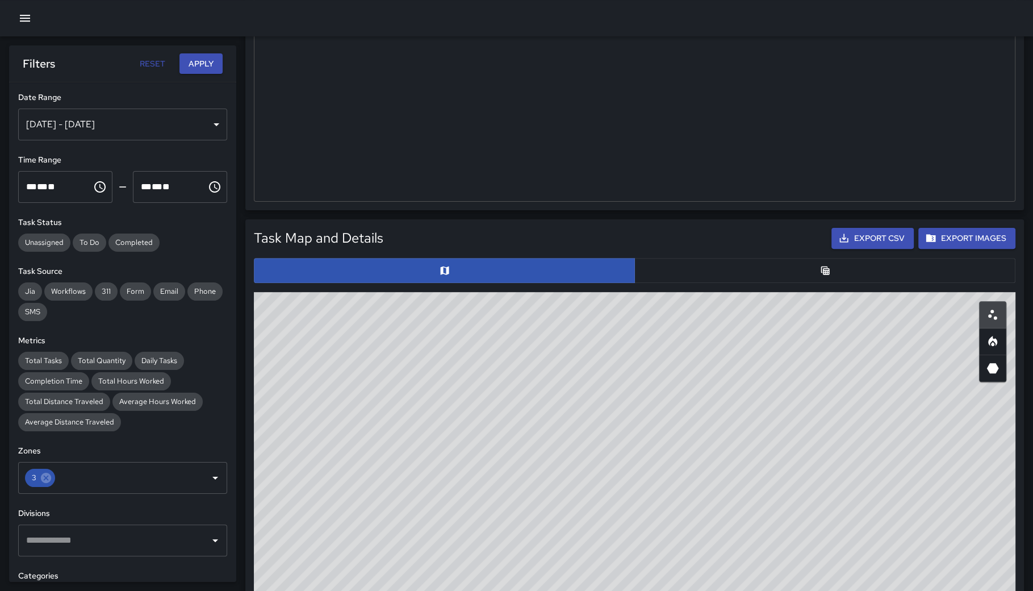
click at [213, 64] on button "Apply" at bounding box center [200, 63] width 43 height 21
click at [131, 131] on div "Jun 01, 2025 - Sep 30, 2025" at bounding box center [122, 124] width 209 height 32
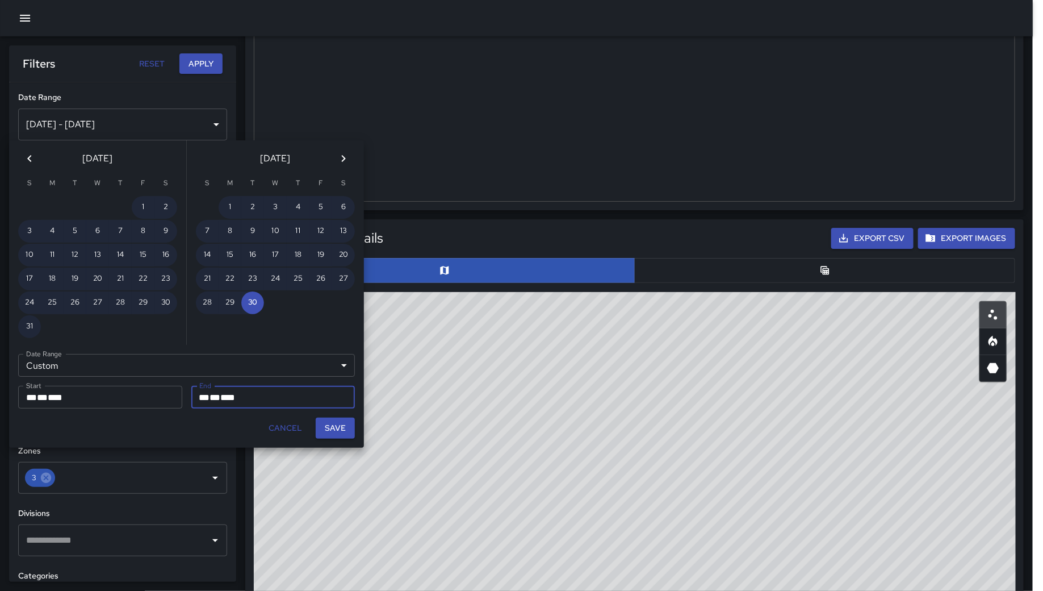
click at [24, 159] on icon "Previous month" at bounding box center [30, 159] width 14 height 14
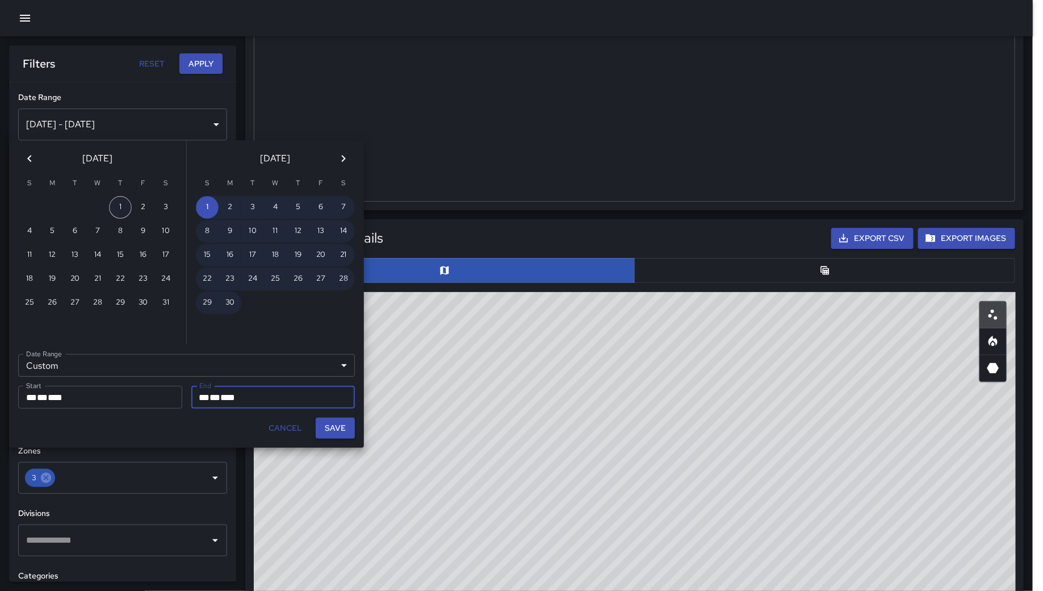
click at [114, 210] on button "1" at bounding box center [120, 207] width 23 height 23
type input "**********"
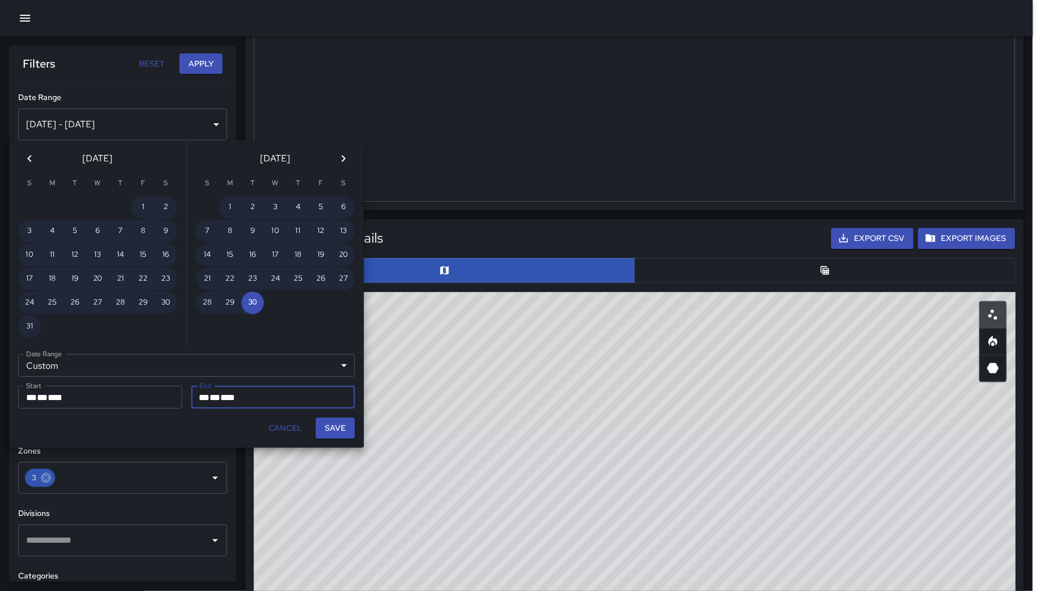
click at [323, 430] on button "Save" at bounding box center [335, 427] width 39 height 21
type input "**********"
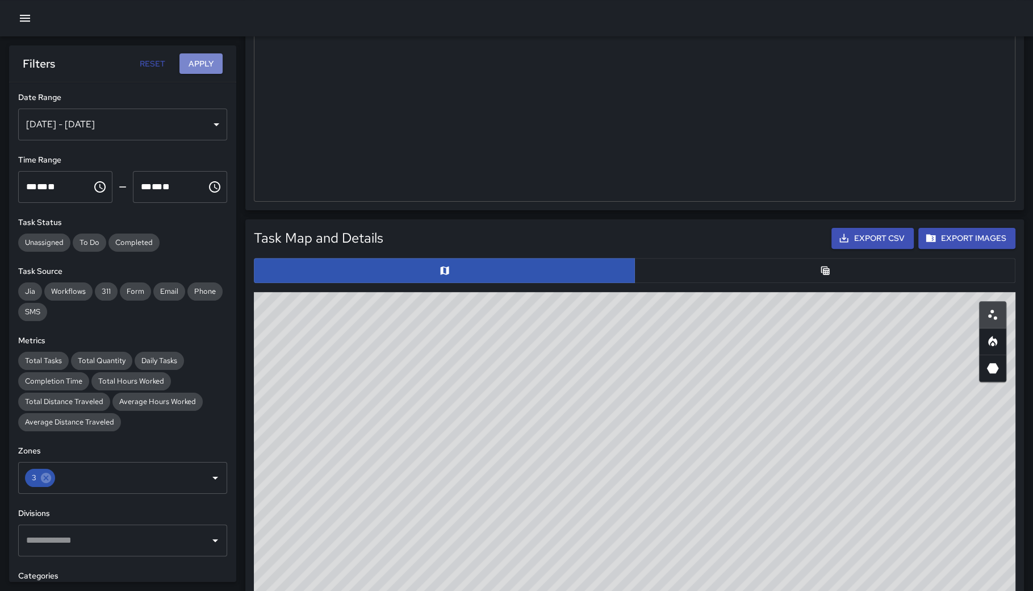
click at [203, 56] on button "Apply" at bounding box center [200, 63] width 43 height 21
click at [136, 120] on div "May 01, 2025 - Sep 30, 2025" at bounding box center [122, 124] width 209 height 32
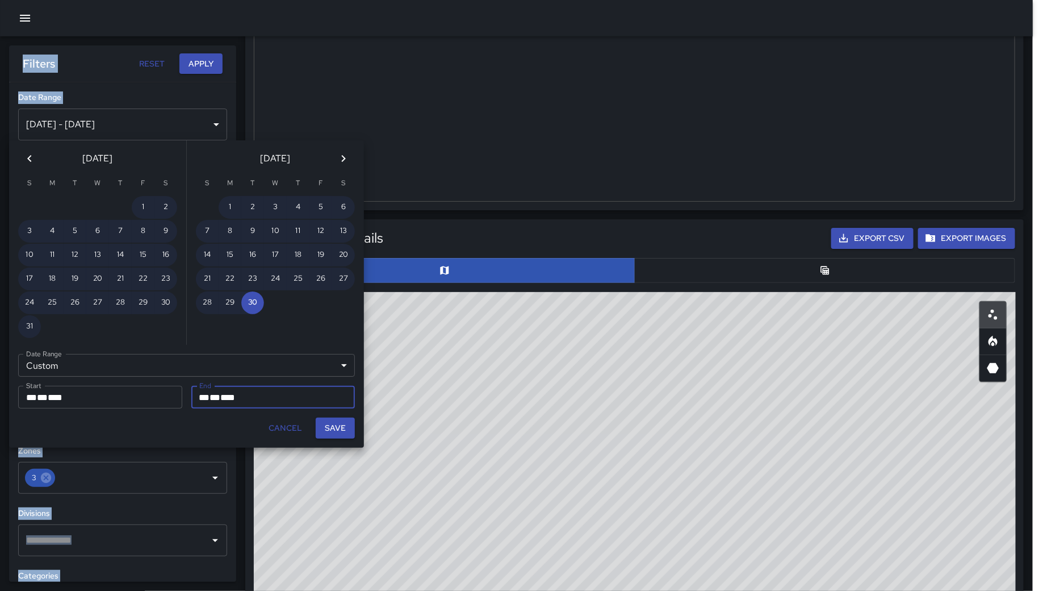
click at [22, 157] on button "Previous month" at bounding box center [29, 158] width 23 height 23
click at [23, 157] on icon "Previous month" at bounding box center [30, 159] width 14 height 14
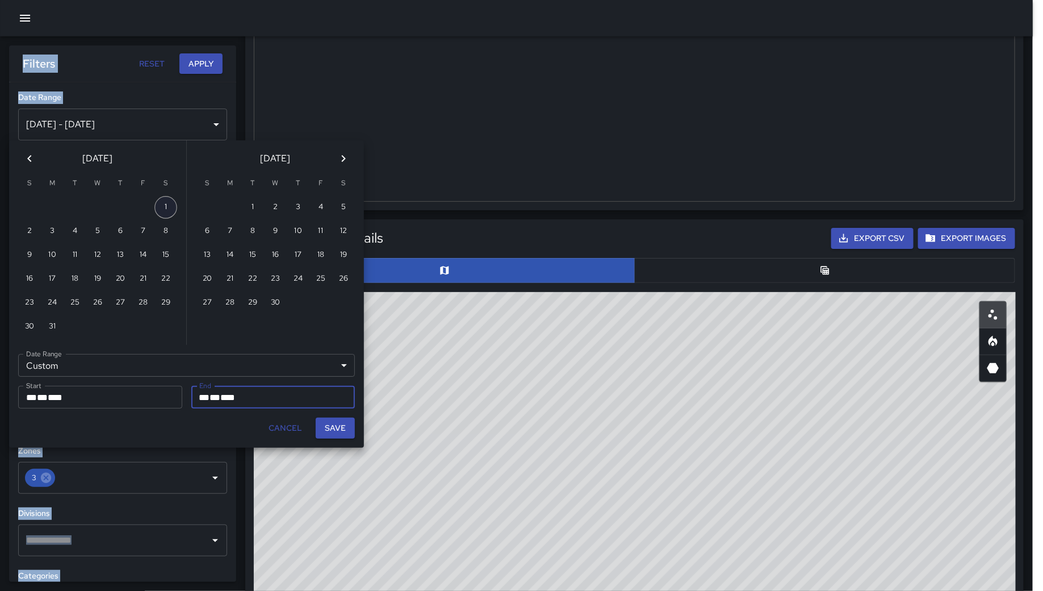
click at [166, 212] on button "1" at bounding box center [165, 207] width 23 height 23
type input "**********"
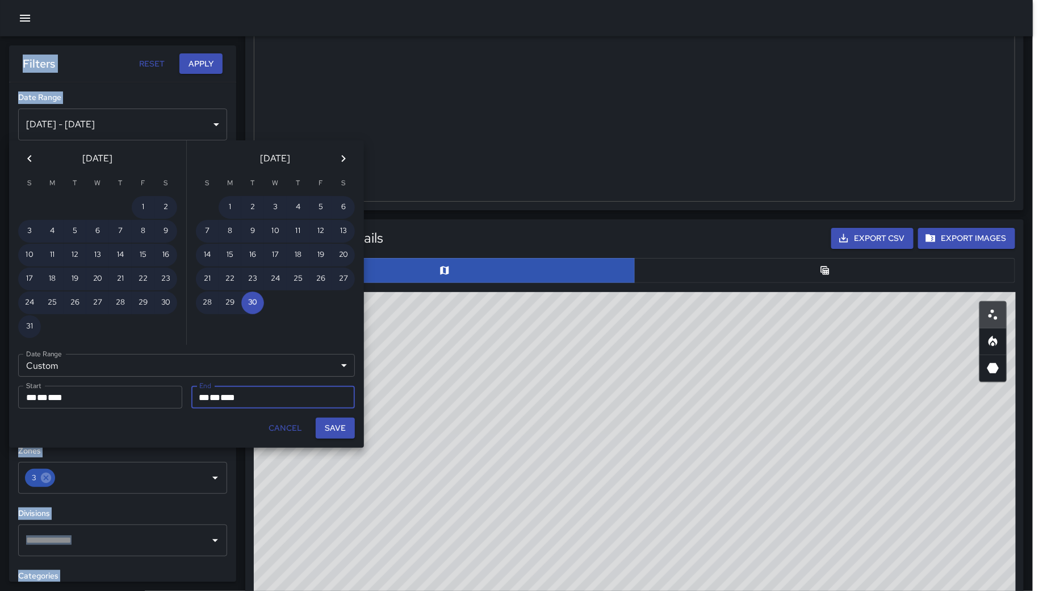
click at [341, 431] on button "Save" at bounding box center [335, 427] width 39 height 21
click at [341, 431] on div "© Mapbox © OpenStreetMap Improve this map" at bounding box center [635, 519] width 762 height 454
type input "**********"
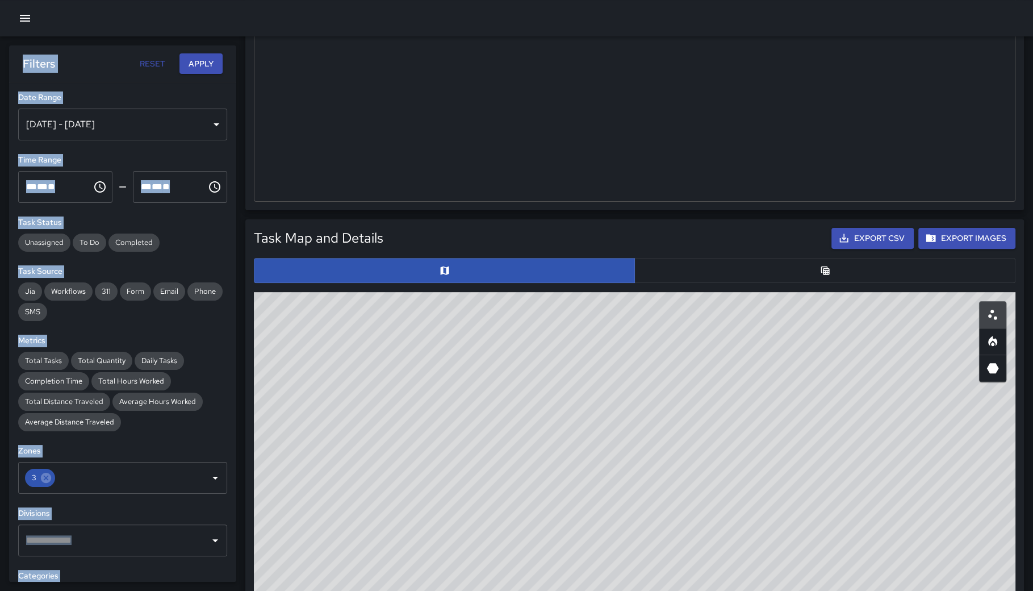
click at [204, 68] on button "Apply" at bounding box center [200, 63] width 43 height 21
click at [122, 128] on div "Mar 01, 2025 - Sep 30, 2025" at bounding box center [122, 124] width 209 height 32
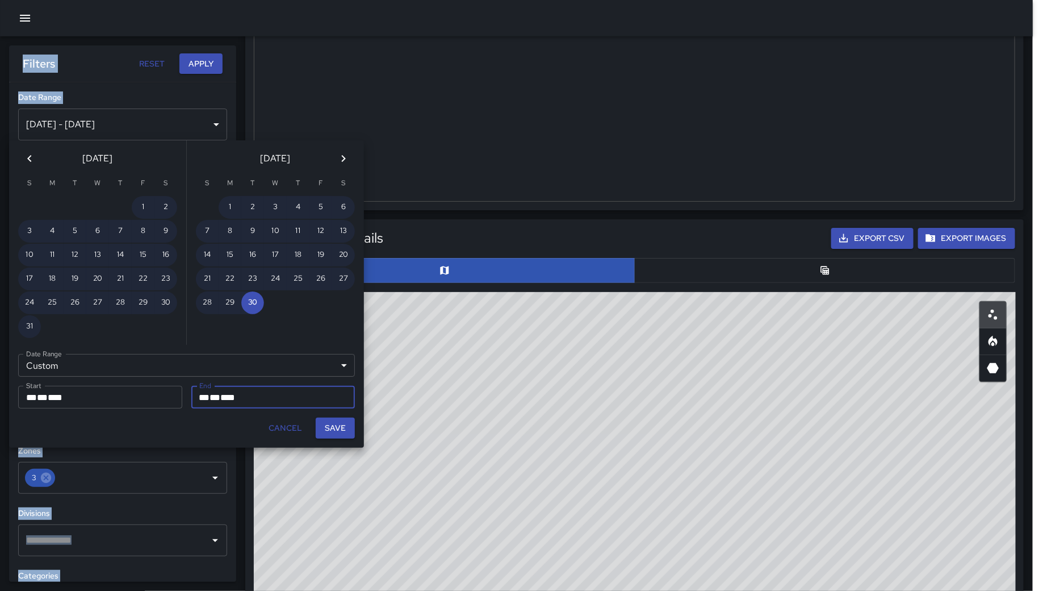
click at [31, 160] on icon "Previous month" at bounding box center [30, 159] width 14 height 14
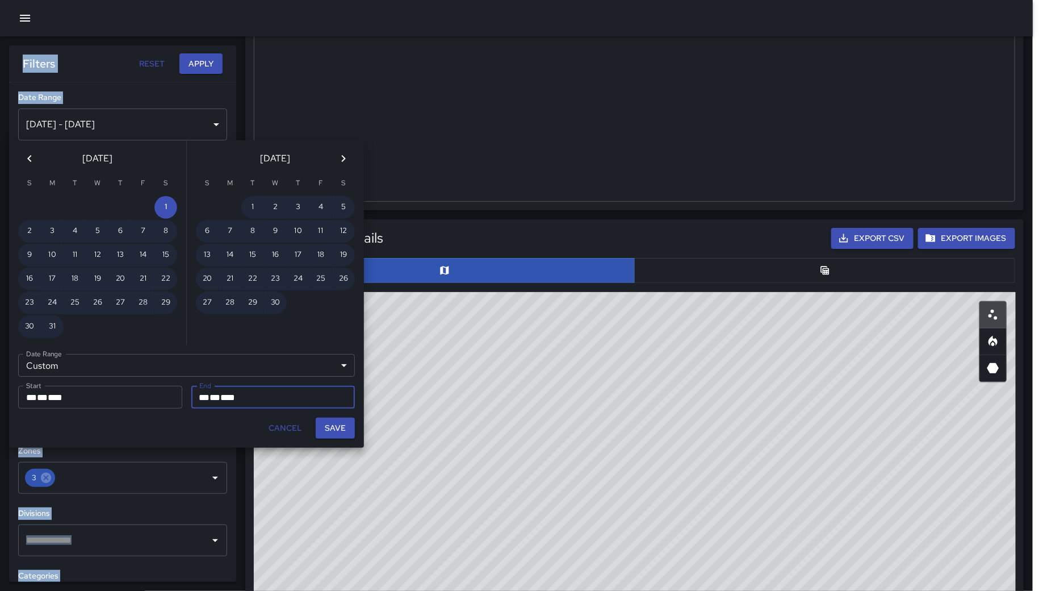
click at [31, 160] on icon "Previous month" at bounding box center [30, 159] width 14 height 14
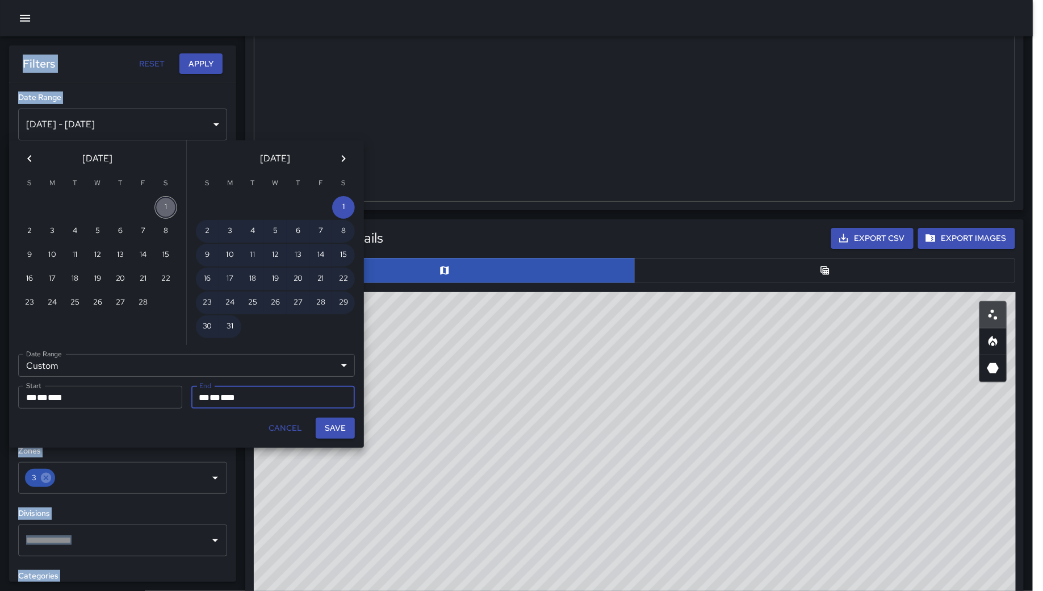
click at [162, 208] on button "1" at bounding box center [165, 207] width 23 height 23
type input "**********"
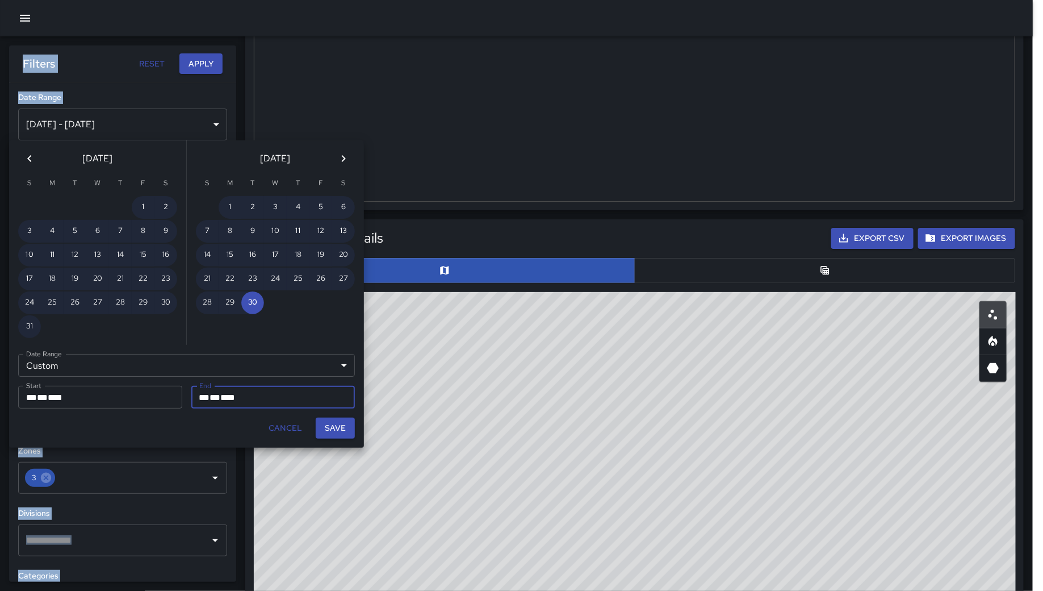
click at [336, 429] on button "Save" at bounding box center [335, 427] width 39 height 21
type input "**********"
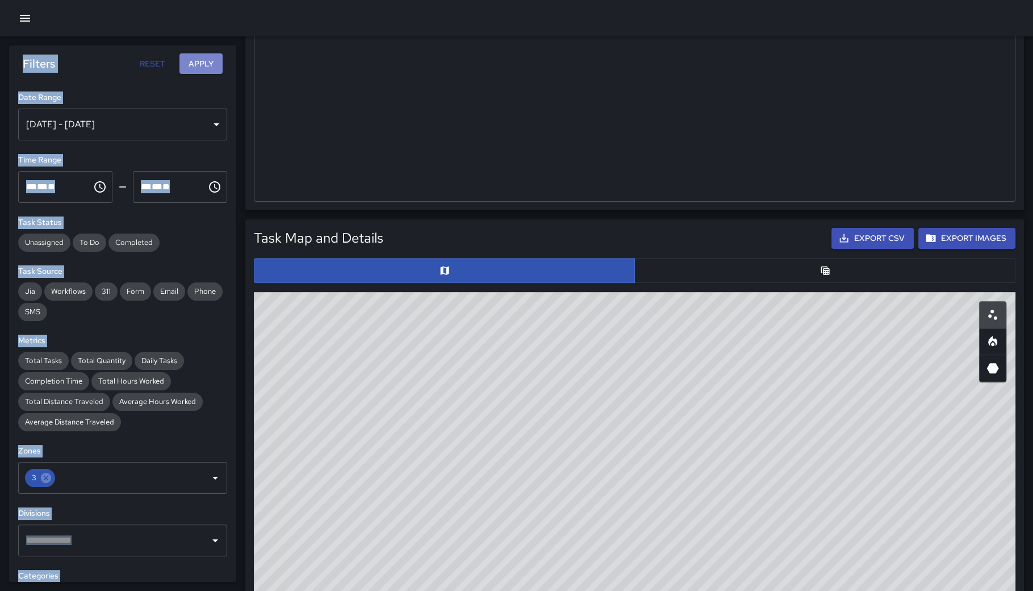
click at [209, 57] on button "Apply" at bounding box center [200, 63] width 43 height 21
click at [112, 125] on div "Feb 01, 2025 - Sep 30, 2025" at bounding box center [122, 124] width 209 height 32
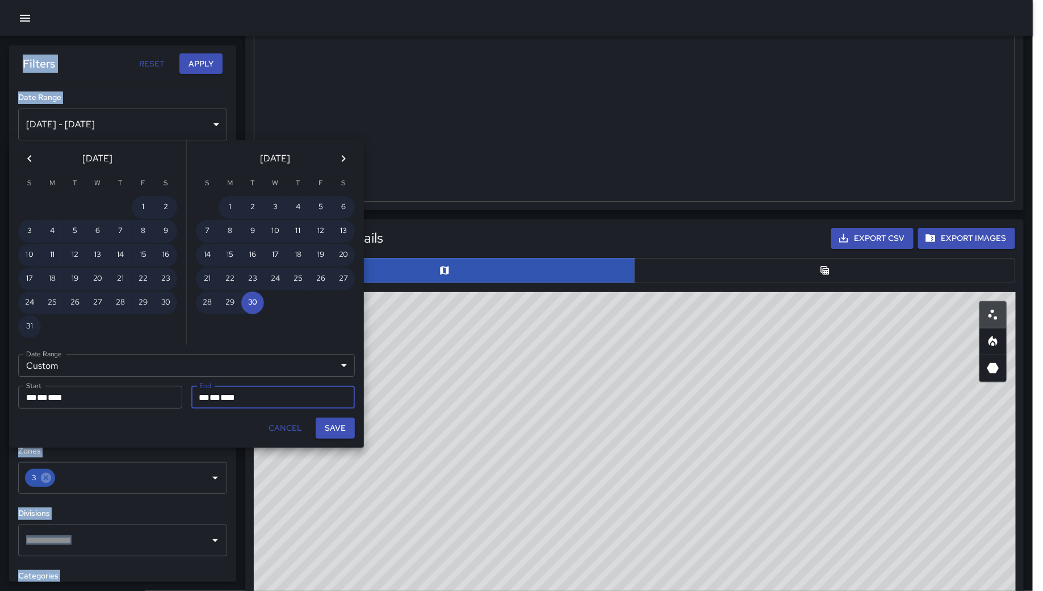
click at [24, 156] on icon "Previous month" at bounding box center [30, 159] width 14 height 14
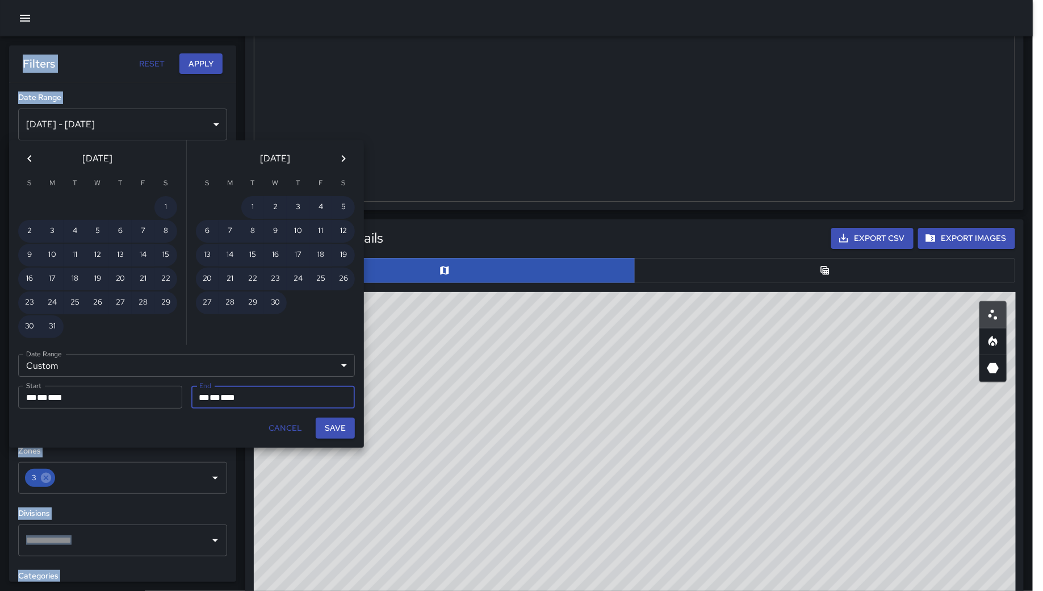
click at [24, 156] on icon "Previous month" at bounding box center [30, 159] width 14 height 14
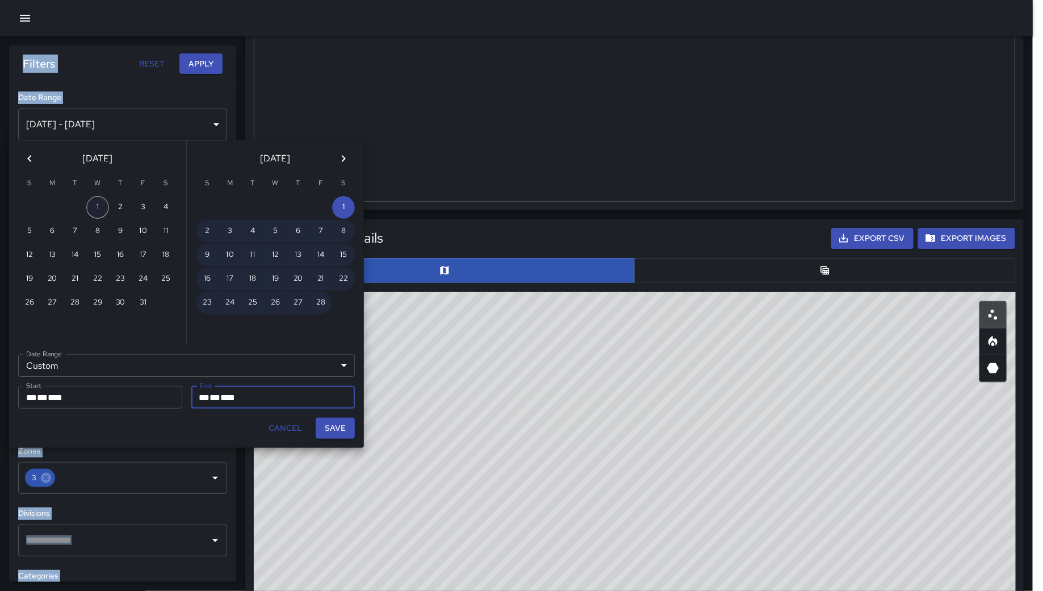
click at [91, 203] on button "1" at bounding box center [97, 207] width 23 height 23
type input "**********"
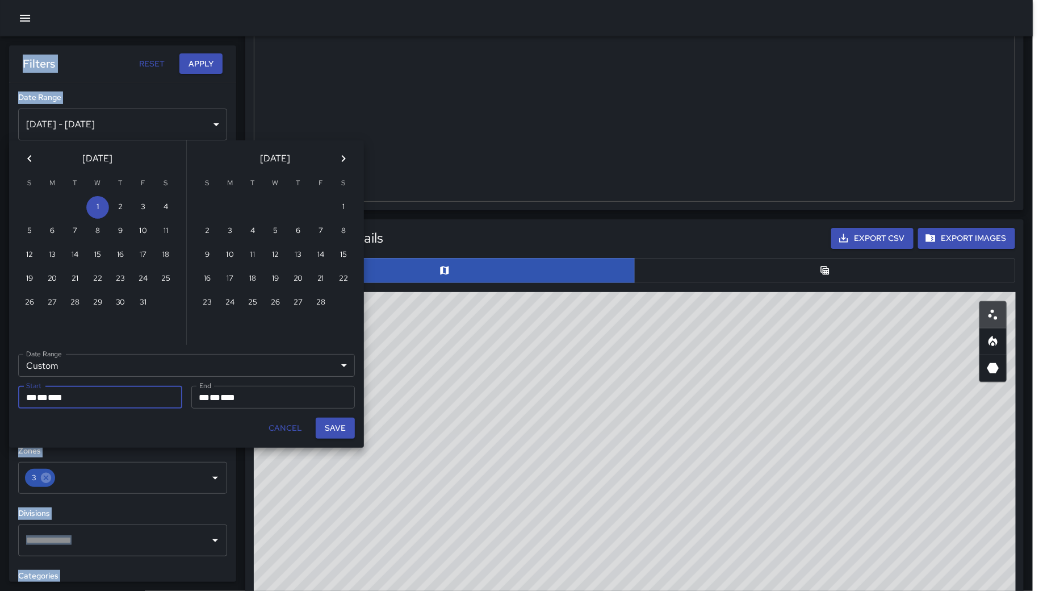
click at [249, 398] on div "** * ** * ****" at bounding box center [273, 397] width 148 height 23
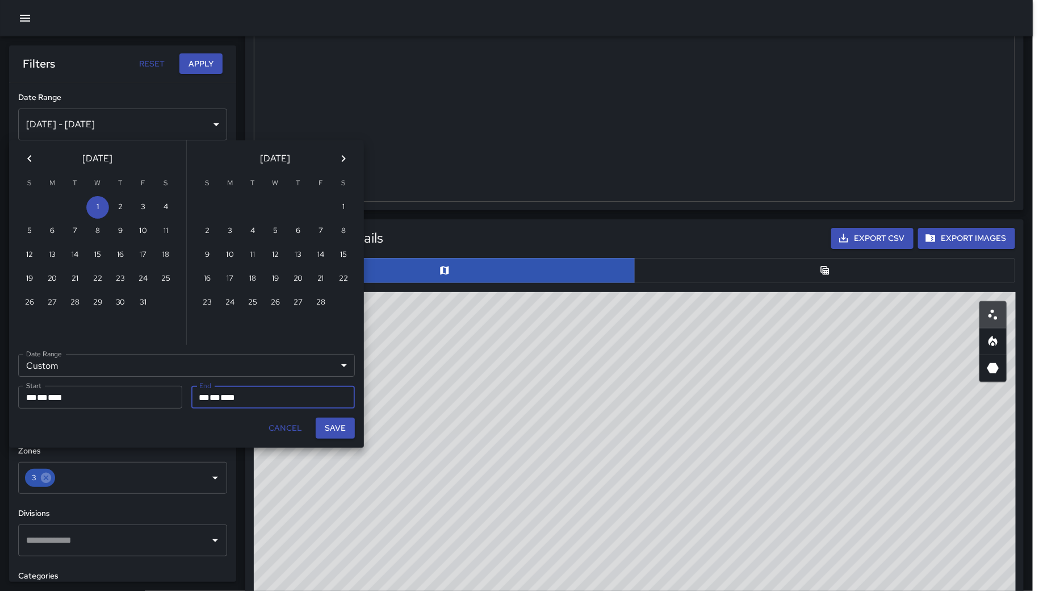
click at [331, 156] on div "February 2025" at bounding box center [275, 156] width 177 height 32
click at [341, 157] on icon "Next month" at bounding box center [344, 159] width 14 height 14
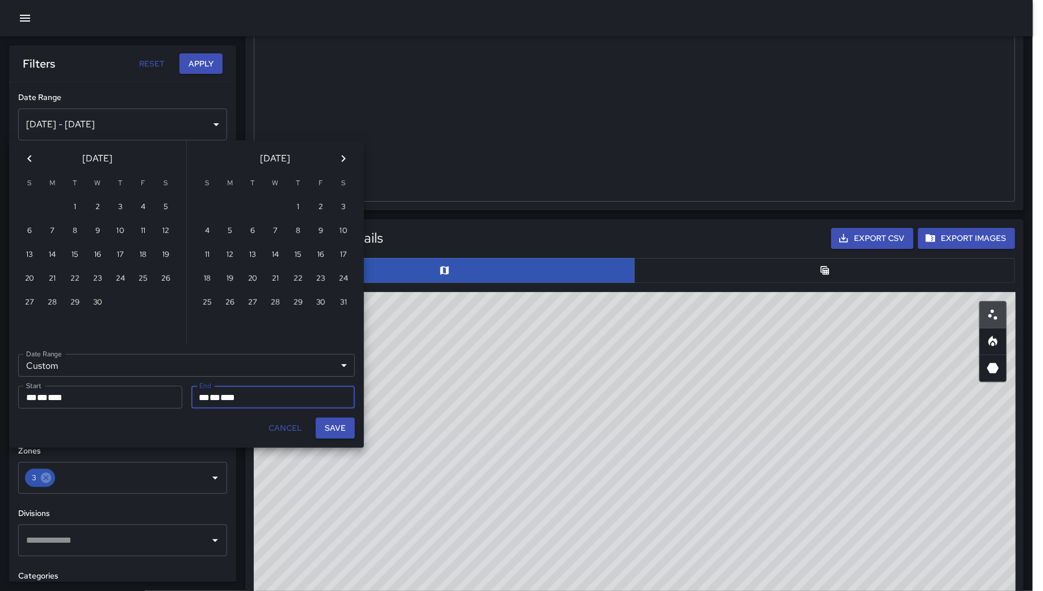
click at [341, 157] on icon "Next month" at bounding box center [344, 159] width 14 height 14
click at [341, 157] on div "October 2025" at bounding box center [275, 156] width 177 height 32
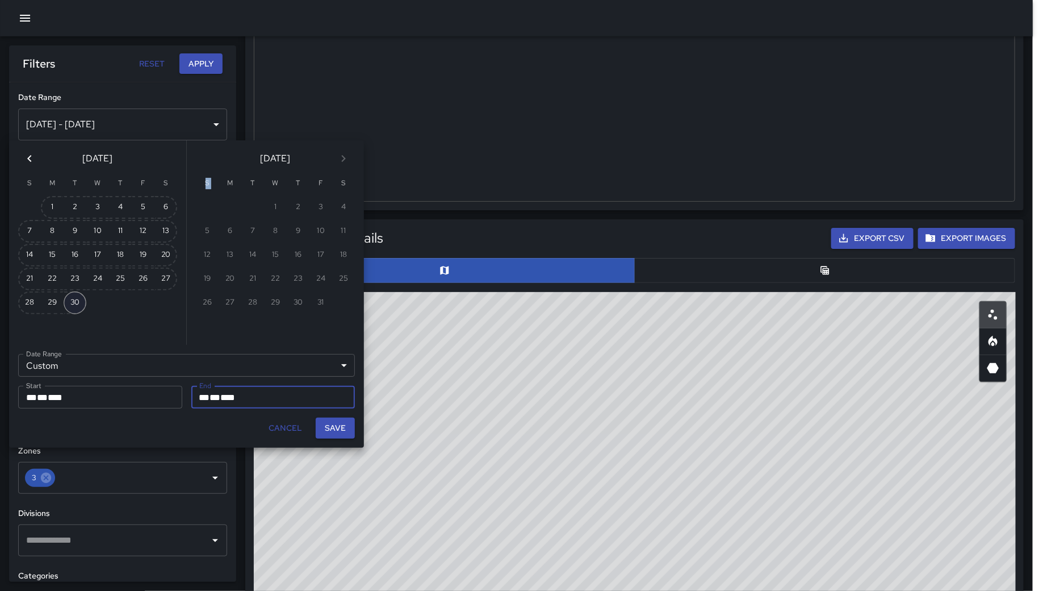
click at [83, 304] on button "30" at bounding box center [75, 302] width 23 height 23
type input "**********"
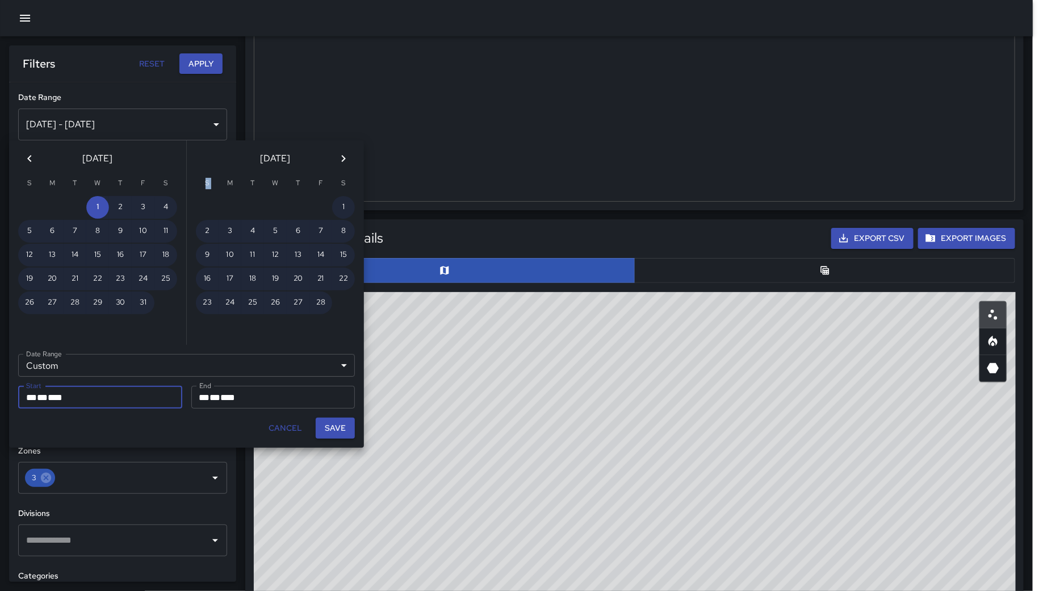
click at [337, 427] on button "Save" at bounding box center [335, 427] width 39 height 21
type input "**********"
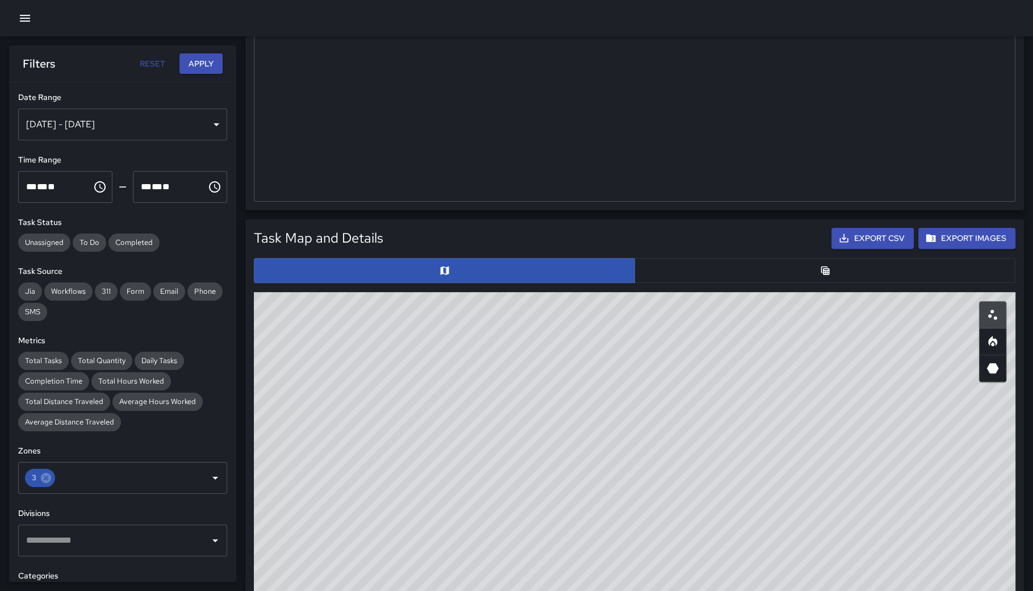
click at [200, 70] on button "Apply" at bounding box center [200, 63] width 43 height 21
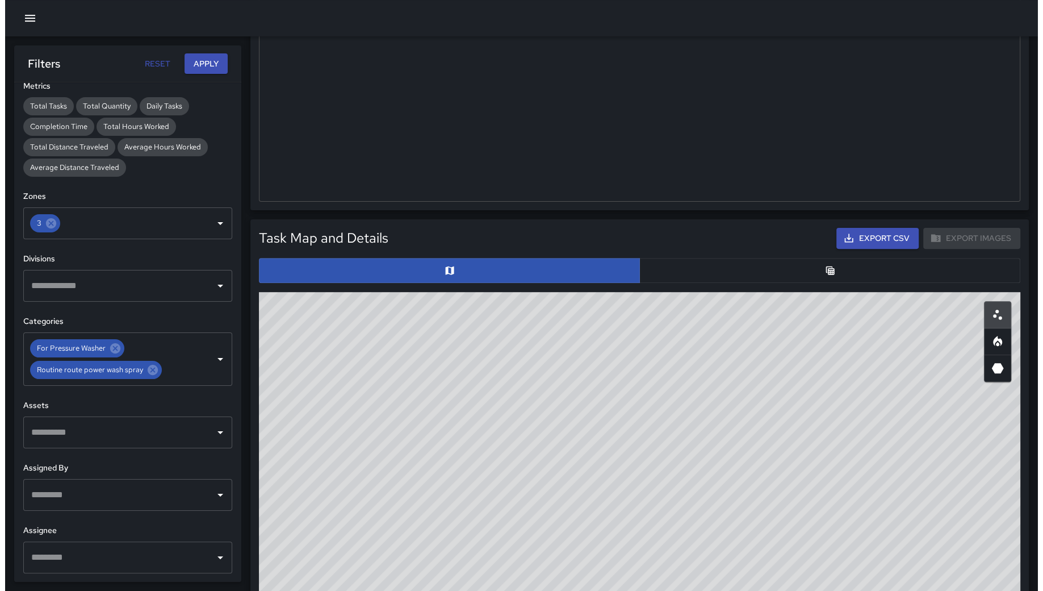
scroll to position [0, 0]
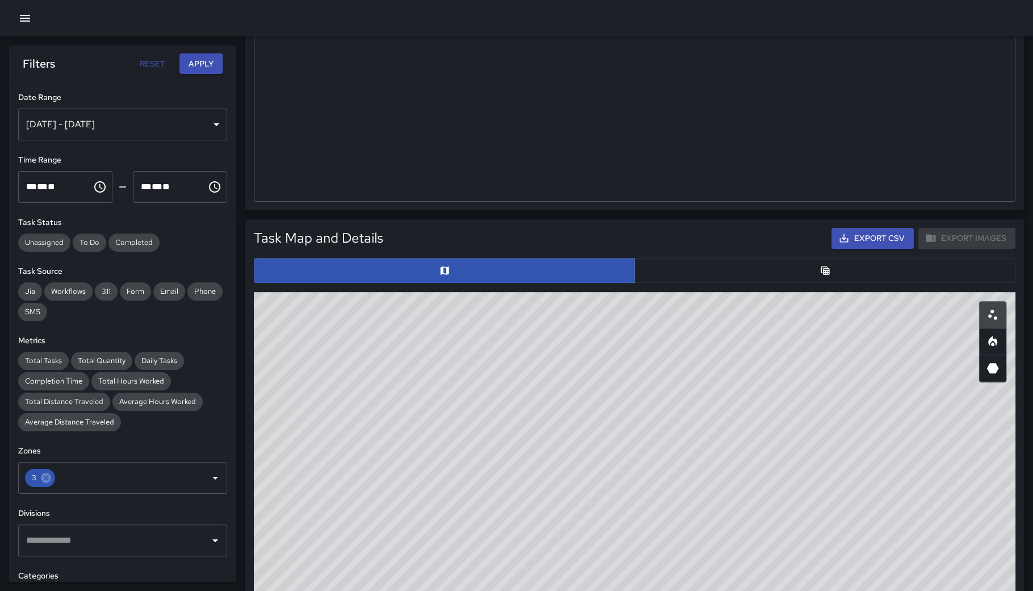
click at [18, 15] on icon "button" at bounding box center [25, 18] width 14 height 14
click at [15, 18] on button "button" at bounding box center [25, 18] width 23 height 23
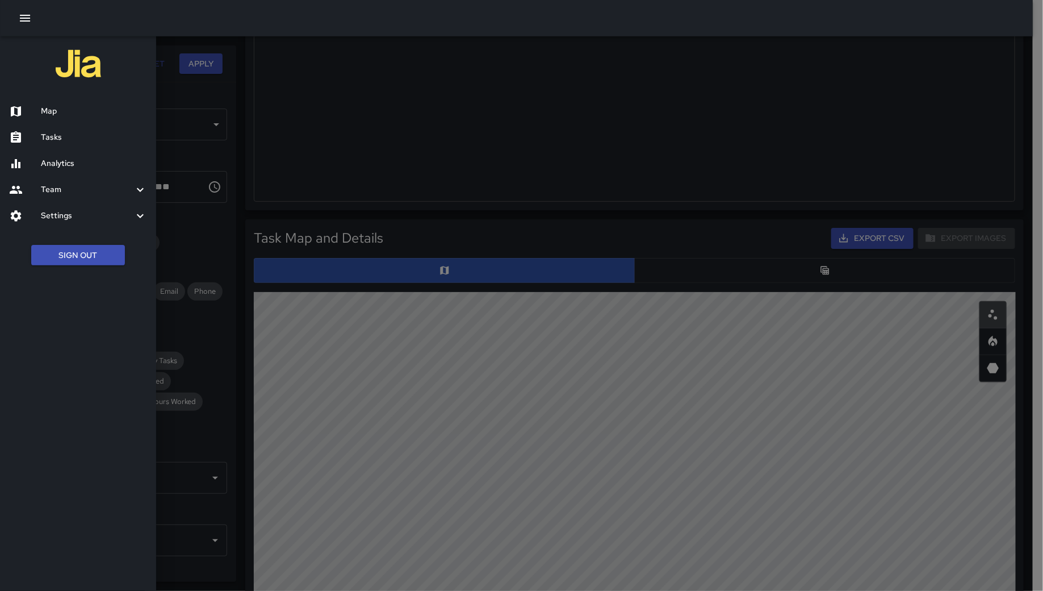
drag, startPoint x: 66, startPoint y: 114, endPoint x: 8, endPoint y: 111, distance: 58.0
click at [66, 114] on h6 "Map" at bounding box center [94, 111] width 106 height 12
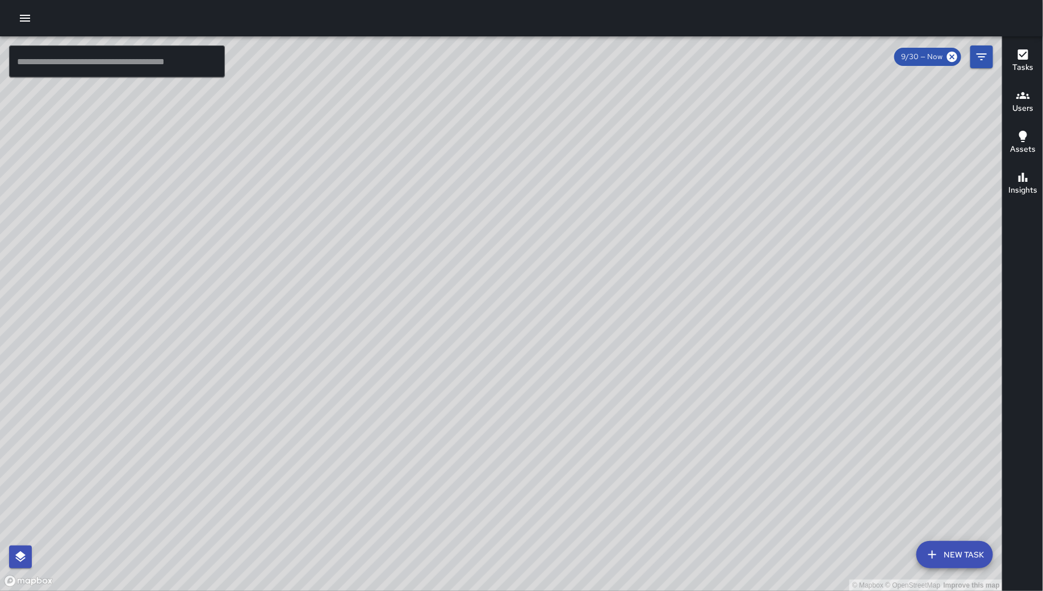
click at [995, 52] on div "© Mapbox © OpenStreetMap Improve this map" at bounding box center [501, 313] width 1003 height 554
click at [984, 57] on icon "Filters" at bounding box center [982, 56] width 10 height 7
click at [984, 57] on div "© Mapbox © OpenStreetMap Improve this map ​ New Task 9/30 — Now Map Layers Task…" at bounding box center [521, 313] width 1043 height 554
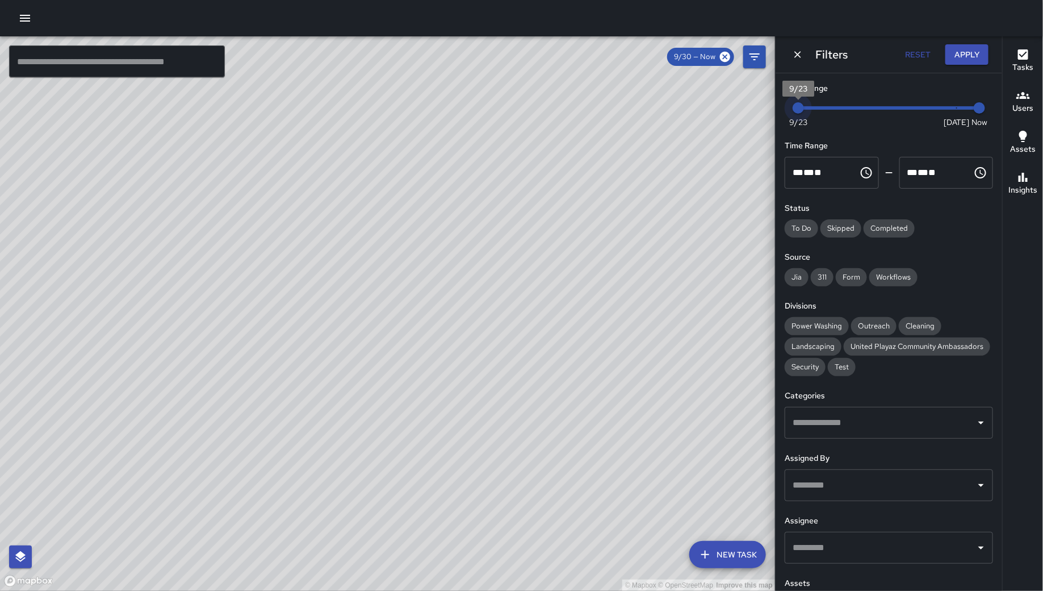
drag, startPoint x: 836, startPoint y: 101, endPoint x: 617, endPoint y: 101, distance: 218.1
click at [619, 101] on div "© Mapbox © OpenStreetMap Improve this map ​ New Task 9/30 — Now Map Layers Task…" at bounding box center [521, 313] width 1043 height 554
click at [617, 101] on div "© Mapbox © OpenStreetMap Improve this map" at bounding box center [388, 313] width 776 height 554
drag, startPoint x: 137, startPoint y: 427, endPoint x: 290, endPoint y: 302, distance: 197.0
click at [146, 420] on div "© Mapbox © OpenStreetMap Improve this map" at bounding box center [388, 313] width 776 height 554
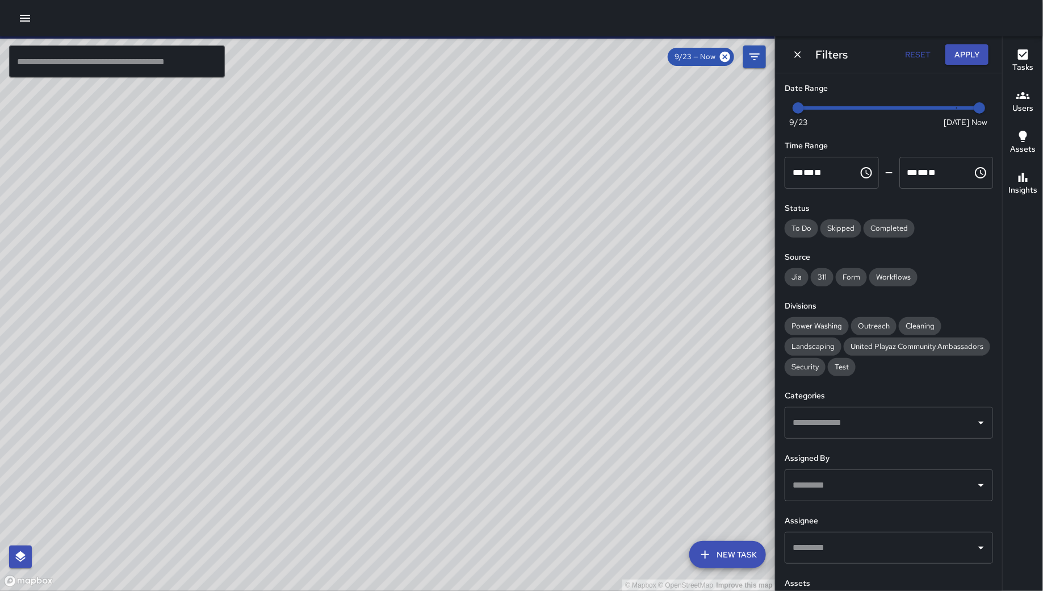
drag, startPoint x: 290, startPoint y: 302, endPoint x: 332, endPoint y: 276, distance: 49.0
click at [303, 295] on div "© Mapbox © OpenStreetMap Improve this map" at bounding box center [388, 313] width 776 height 554
drag, startPoint x: 332, startPoint y: 276, endPoint x: 324, endPoint y: 309, distance: 33.9
click at [340, 272] on div "© Mapbox © OpenStreetMap Improve this map" at bounding box center [388, 313] width 776 height 554
drag, startPoint x: 263, startPoint y: 379, endPoint x: 269, endPoint y: 374, distance: 8.4
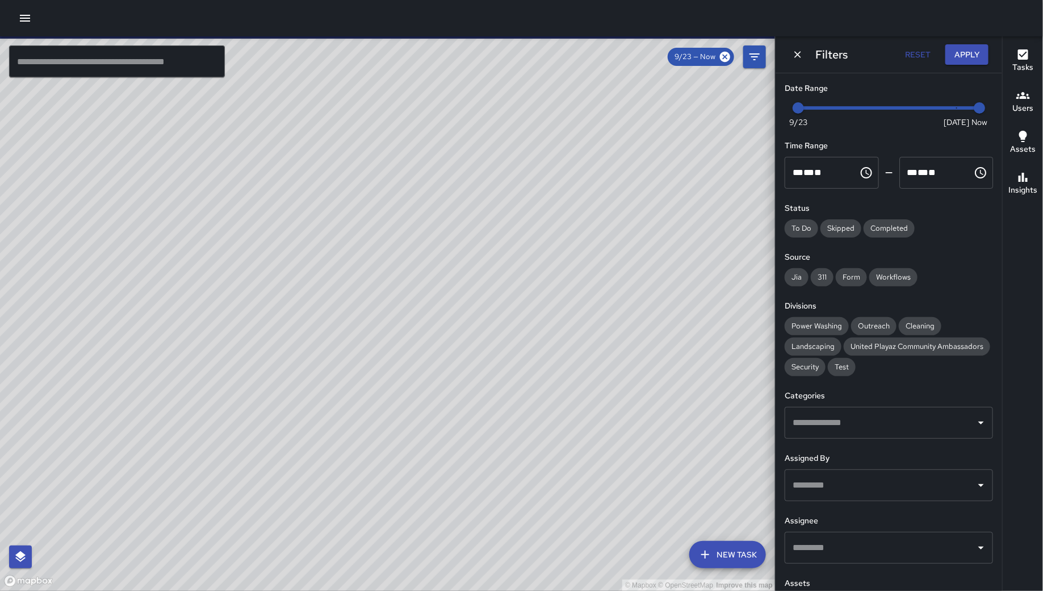
click at [266, 377] on div "© Mapbox © OpenStreetMap Improve this map" at bounding box center [388, 313] width 776 height 554
drag, startPoint x: 347, startPoint y: 307, endPoint x: 359, endPoint y: 310, distance: 12.4
click at [418, 241] on div "© Mapbox © OpenStreetMap Improve this map" at bounding box center [388, 313] width 776 height 554
click at [419, 244] on div "© Mapbox © OpenStreetMap Improve this map" at bounding box center [388, 313] width 776 height 554
drag, startPoint x: 800, startPoint y: 108, endPoint x: 977, endPoint y: 111, distance: 177.2
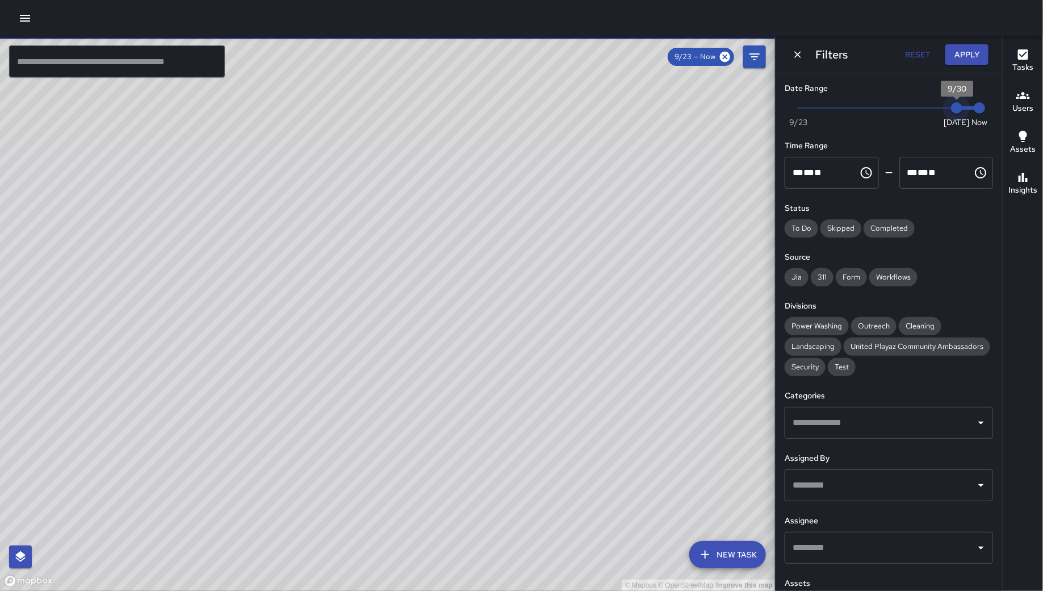
click at [977, 111] on div "Now Today 9/23 9/30 10:00 am" at bounding box center [889, 114] width 208 height 31
click at [977, 111] on span "10:00 am" at bounding box center [979, 107] width 11 height 11
click at [798, 55] on icon "Dismiss" at bounding box center [798, 54] width 7 height 7
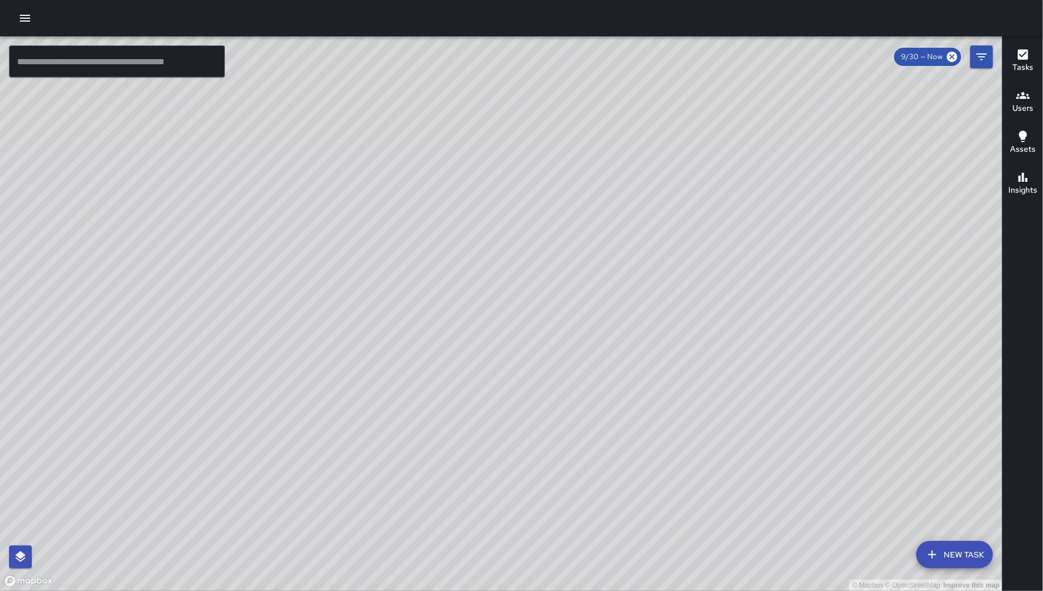
drag, startPoint x: 811, startPoint y: 320, endPoint x: 605, endPoint y: 245, distance: 219.6
click at [605, 245] on div "© Mapbox © OpenStreetMap Improve this map KW Kenneth Ware Ambassador Tasks 38 /…" at bounding box center [501, 313] width 1003 height 554
drag, startPoint x: 707, startPoint y: 324, endPoint x: 542, endPoint y: 357, distance: 168.0
click at [543, 358] on div "© Mapbox © OpenStreetMap Improve this map" at bounding box center [501, 313] width 1003 height 554
drag, startPoint x: 732, startPoint y: 344, endPoint x: 627, endPoint y: 432, distance: 137.5
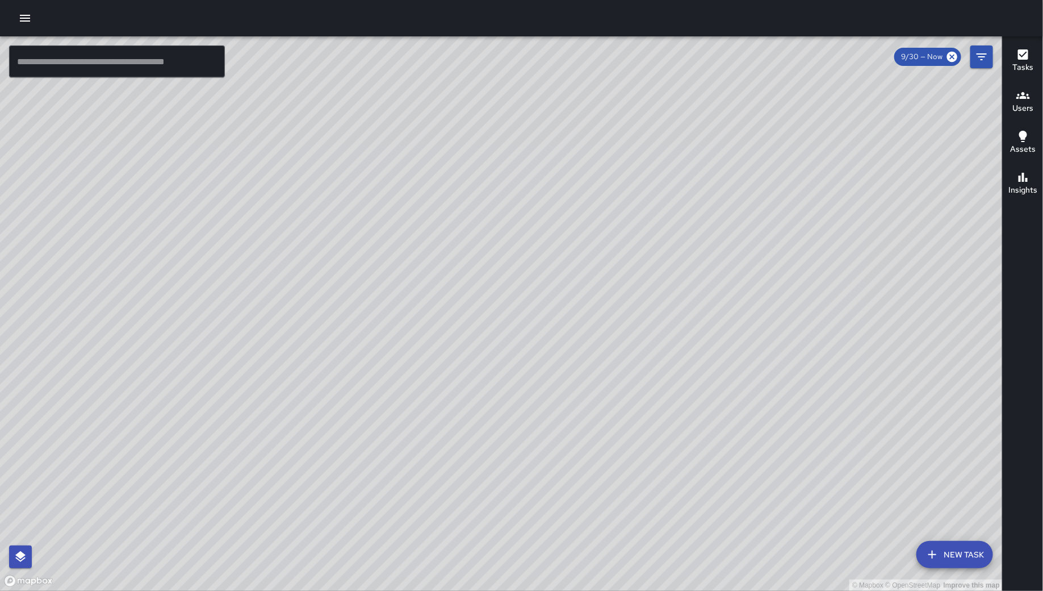
click at [627, 432] on div "© Mapbox © OpenStreetMap Improve this map" at bounding box center [501, 313] width 1003 height 554
drag, startPoint x: 986, startPoint y: 54, endPoint x: 983, endPoint y: 64, distance: 10.8
click at [987, 55] on icon "Filters" at bounding box center [982, 57] width 14 height 14
click at [987, 55] on div "© Mapbox © OpenStreetMap Improve this map" at bounding box center [501, 313] width 1003 height 554
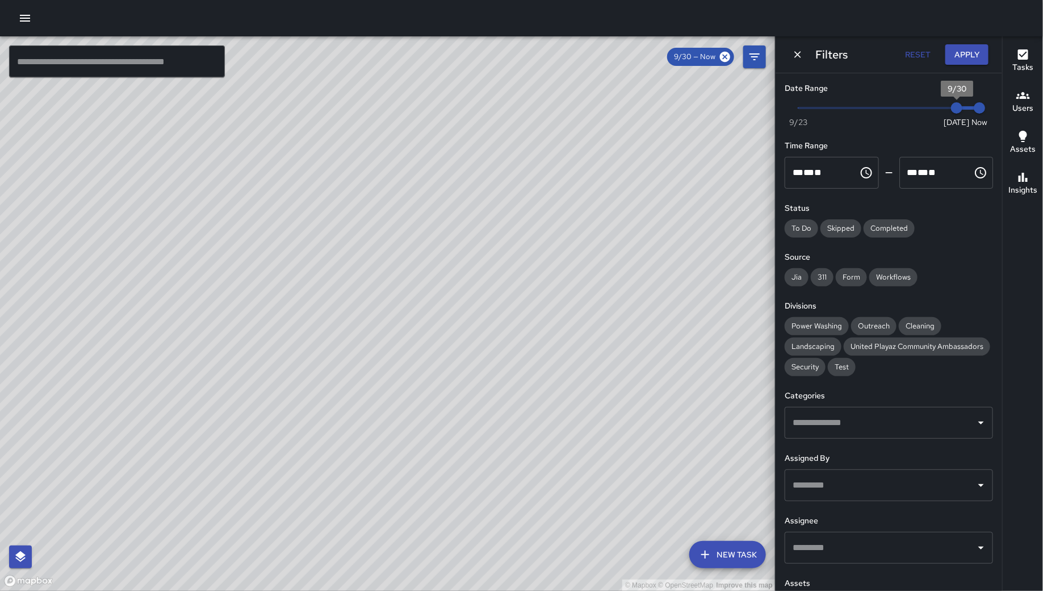
type input "*"
drag, startPoint x: 948, startPoint y: 110, endPoint x: 667, endPoint y: 114, distance: 280.6
click at [684, 114] on div "© Mapbox © OpenStreetMap Improve this map ​ New Task 9/30 — Now Map Layers Task…" at bounding box center [521, 313] width 1043 height 554
click at [667, 114] on div "© Mapbox © OpenStreetMap Improve this map" at bounding box center [388, 313] width 776 height 554
drag, startPoint x: 667, startPoint y: 114, endPoint x: 652, endPoint y: 110, distance: 16.4
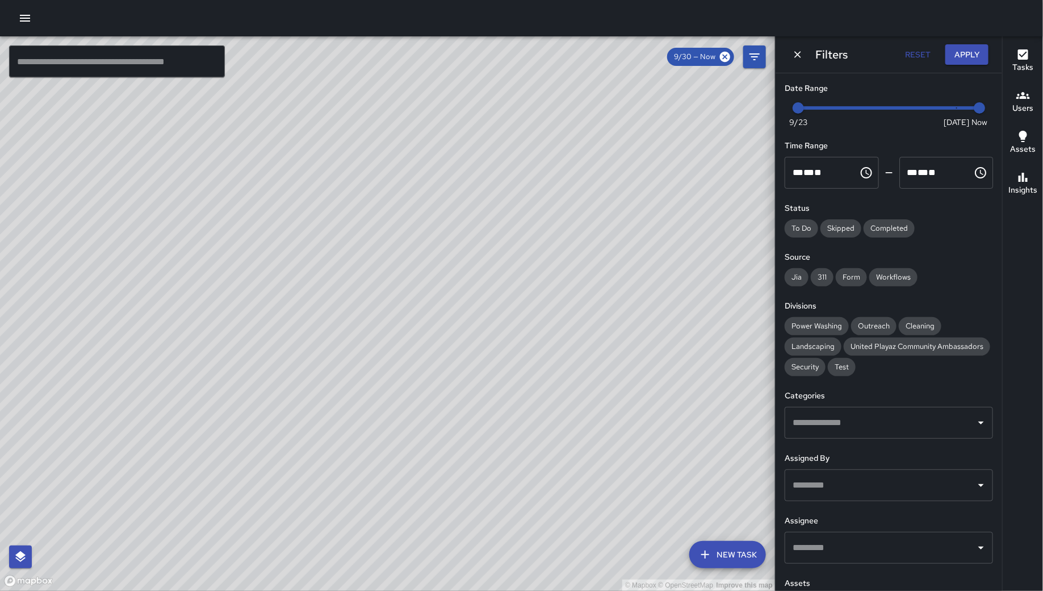
click at [667, 114] on div "© Mapbox © OpenStreetMap Improve this map" at bounding box center [388, 313] width 776 height 554
click at [133, 69] on input "text" at bounding box center [117, 61] width 216 height 32
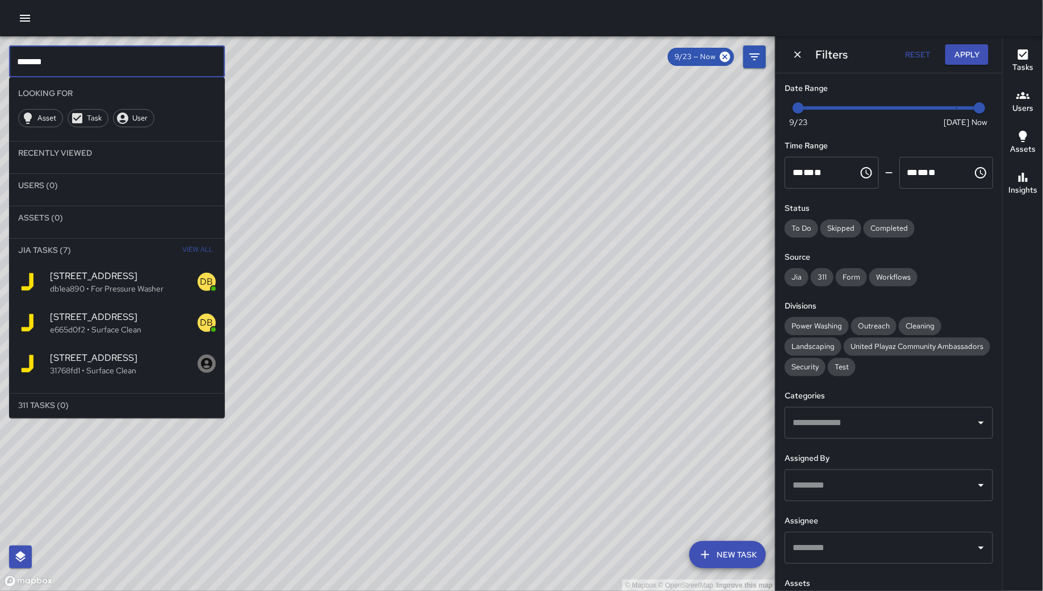
type input "*******"
click at [150, 319] on span "252 9th Street" at bounding box center [124, 317] width 148 height 14
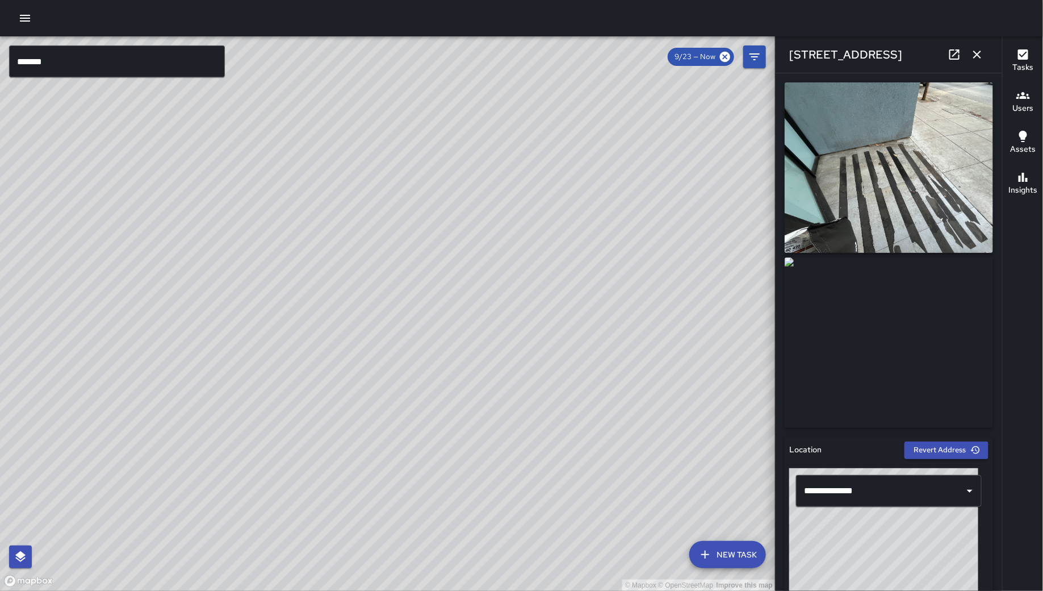
click at [959, 49] on icon at bounding box center [955, 55] width 14 height 14
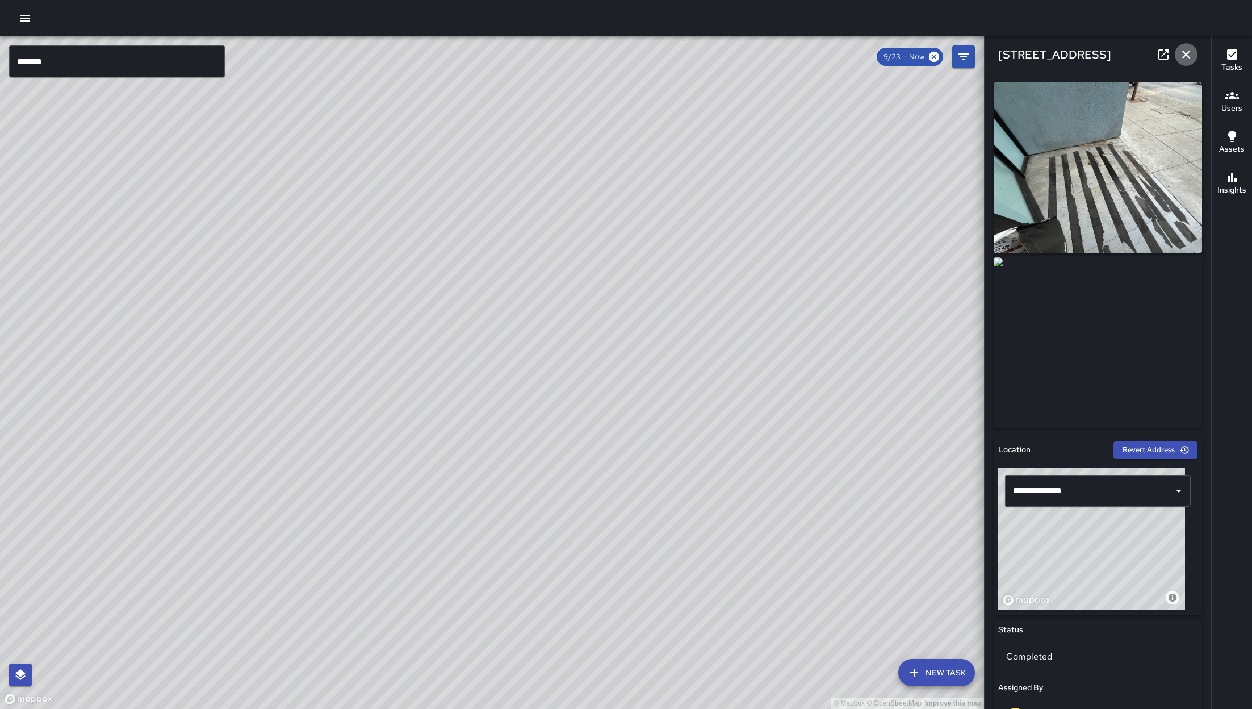
click at [1195, 55] on button "button" at bounding box center [1186, 54] width 23 height 23
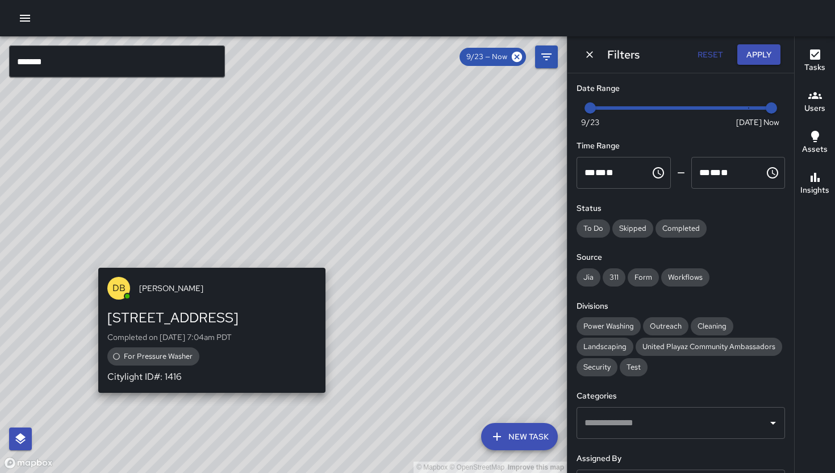
click at [214, 262] on div "© Mapbox © OpenStreetMap Improve this map DB DeAndre Barney 252 9th Street Comp…" at bounding box center [283, 254] width 567 height 436
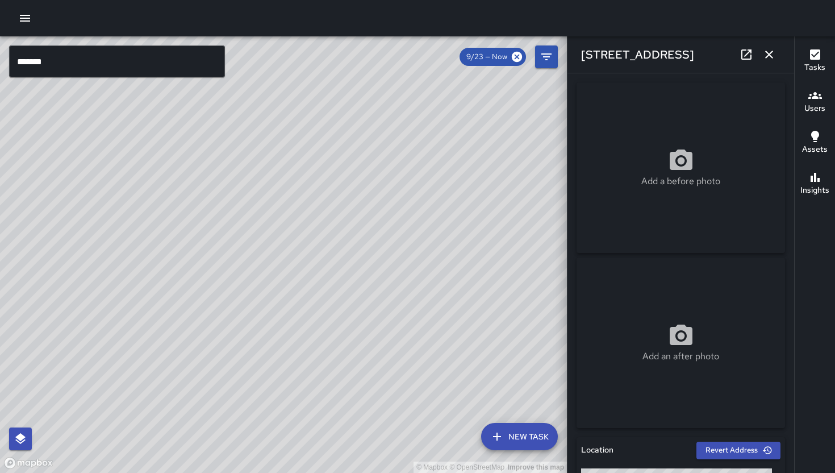
scroll to position [398, 0]
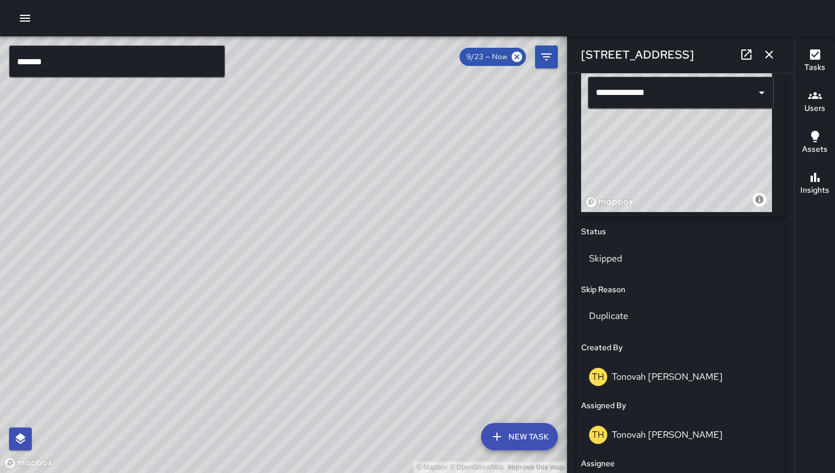
click at [772, 57] on icon "button" at bounding box center [769, 55] width 8 height 8
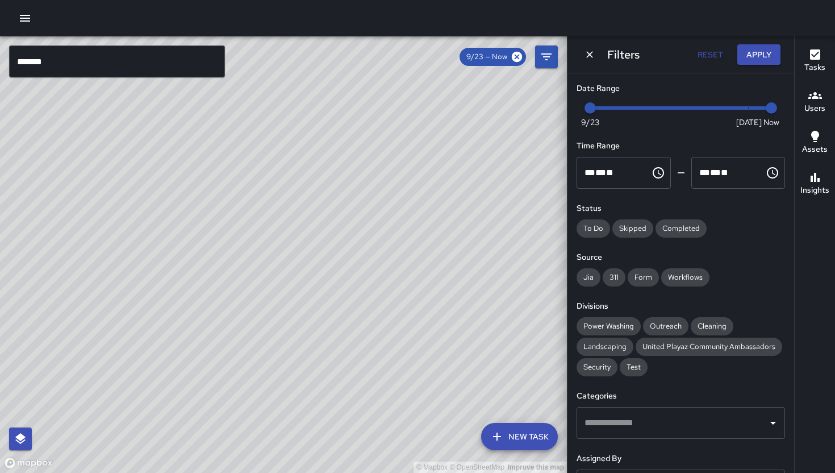
click at [111, 57] on input "*******" at bounding box center [117, 61] width 216 height 32
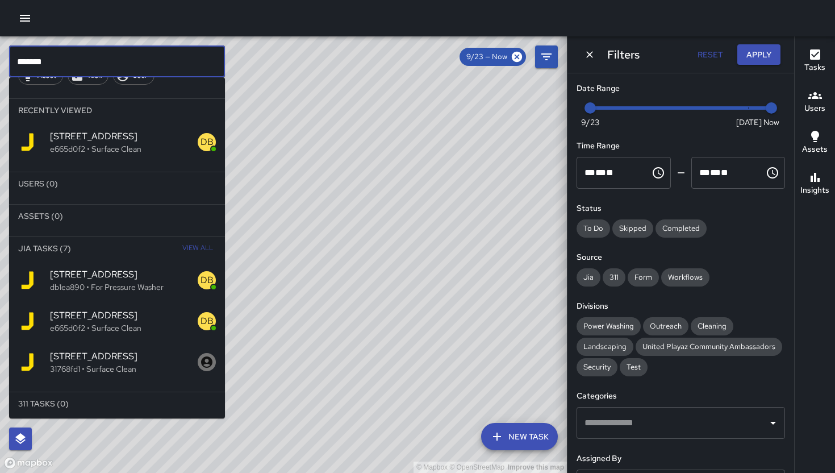
scroll to position [44, 0]
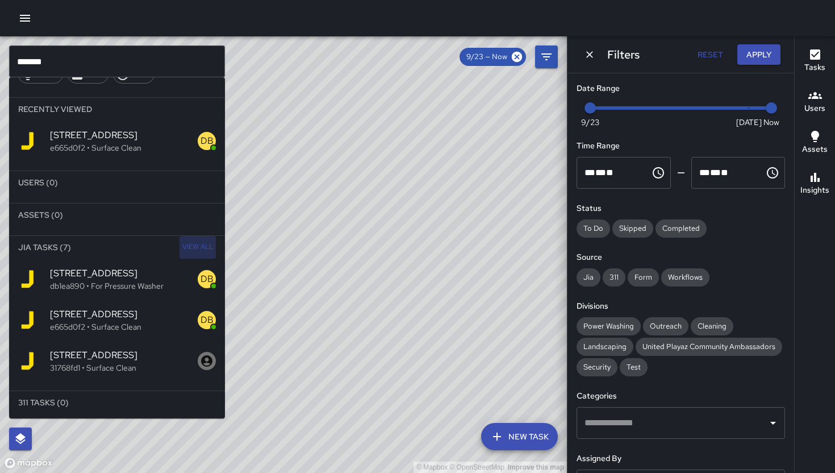
click at [182, 243] on span "View All" at bounding box center [197, 247] width 31 height 18
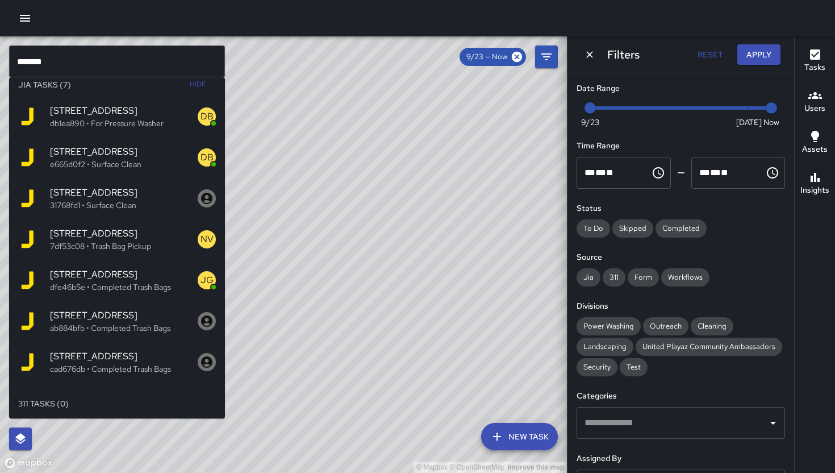
scroll to position [69, 0]
click at [83, 278] on span "252 9th Street" at bounding box center [124, 273] width 148 height 14
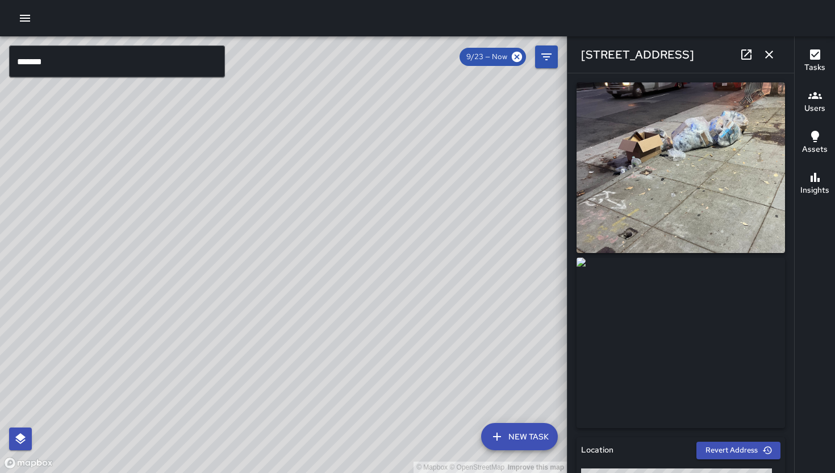
click at [745, 56] on icon at bounding box center [746, 54] width 10 height 10
click at [766, 58] on icon "button" at bounding box center [769, 55] width 14 height 14
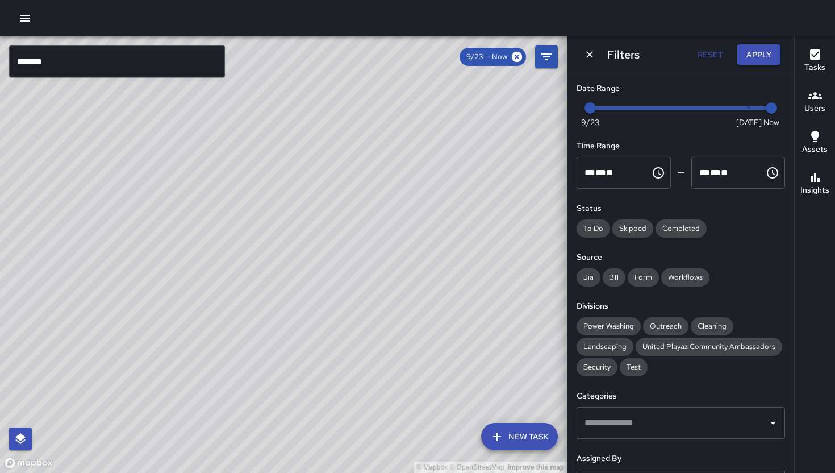
click at [111, 47] on input "*******" at bounding box center [117, 61] width 216 height 32
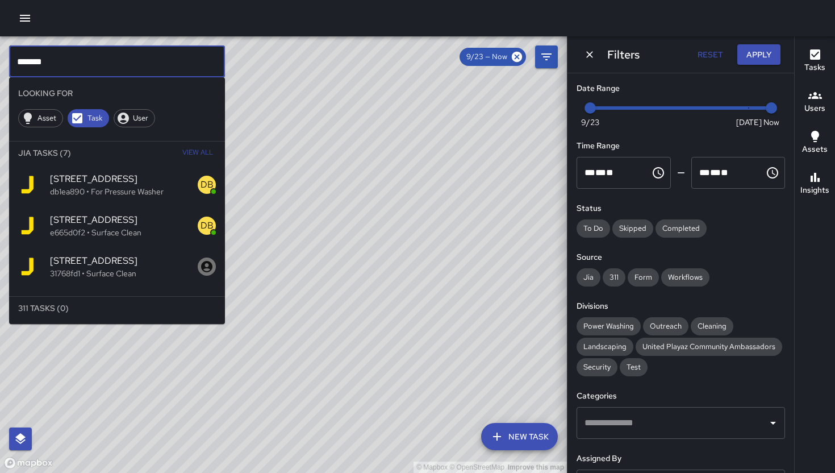
click at [119, 56] on input "*******" at bounding box center [117, 61] width 216 height 32
click at [117, 54] on input "*******" at bounding box center [117, 61] width 216 height 32
click at [117, 55] on input "*******" at bounding box center [117, 61] width 216 height 32
click at [117, 60] on input "*******" at bounding box center [117, 61] width 216 height 32
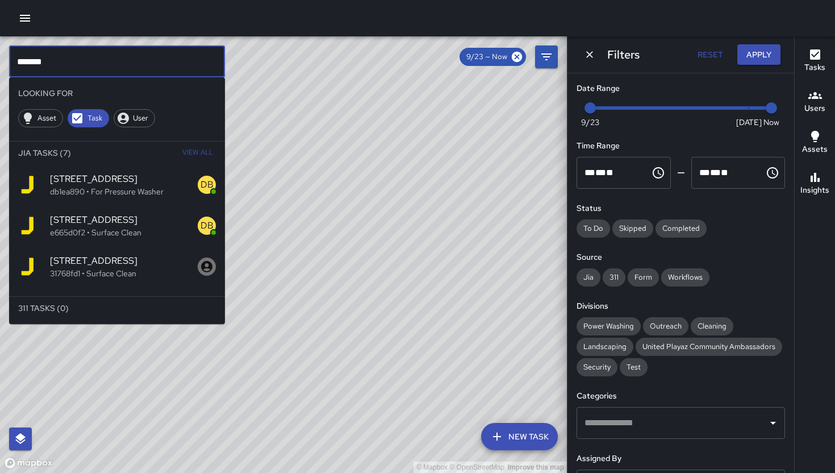
click at [117, 60] on input "*******" at bounding box center [117, 61] width 216 height 32
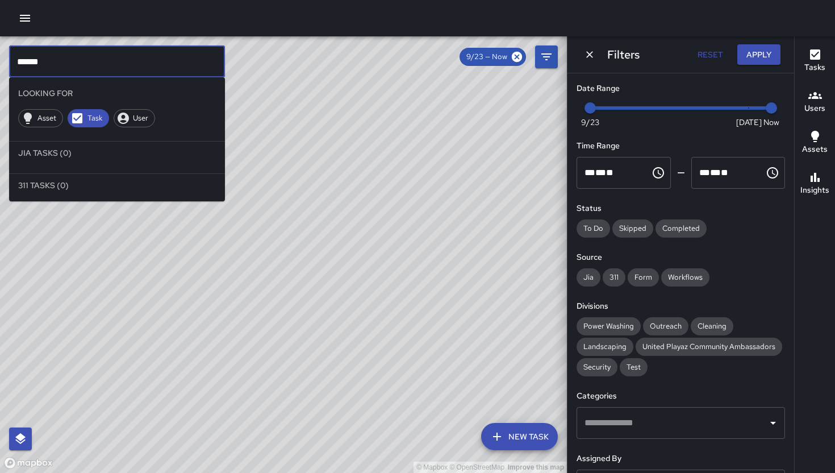
type input "******"
click at [584, 56] on button "Dismiss" at bounding box center [589, 54] width 17 height 17
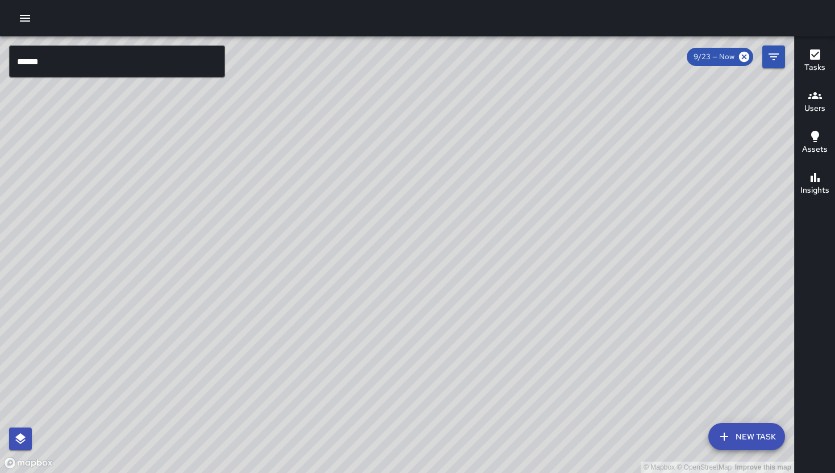
drag, startPoint x: 498, startPoint y: 165, endPoint x: 453, endPoint y: 257, distance: 101.9
click at [433, 306] on div "© Mapbox © OpenStreetMap Improve this map" at bounding box center [397, 254] width 794 height 436
drag, startPoint x: 465, startPoint y: 245, endPoint x: 423, endPoint y: 283, distance: 56.3
click at [421, 296] on div "© Mapbox © OpenStreetMap Improve this map" at bounding box center [397, 254] width 794 height 436
click at [779, 56] on icon "Filters" at bounding box center [774, 57] width 14 height 14
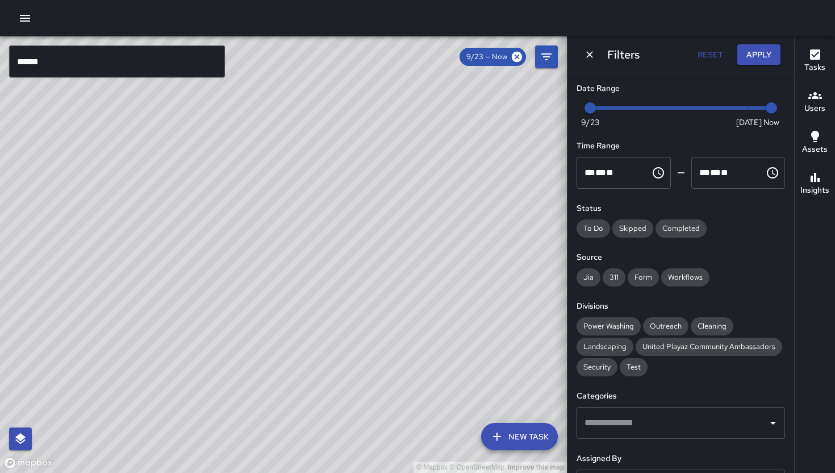
click at [645, 433] on input "text" at bounding box center [672, 423] width 181 height 22
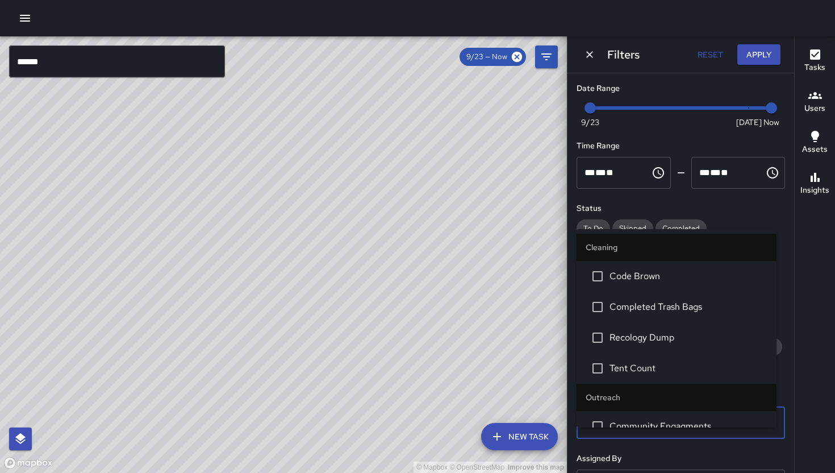
type input "****"
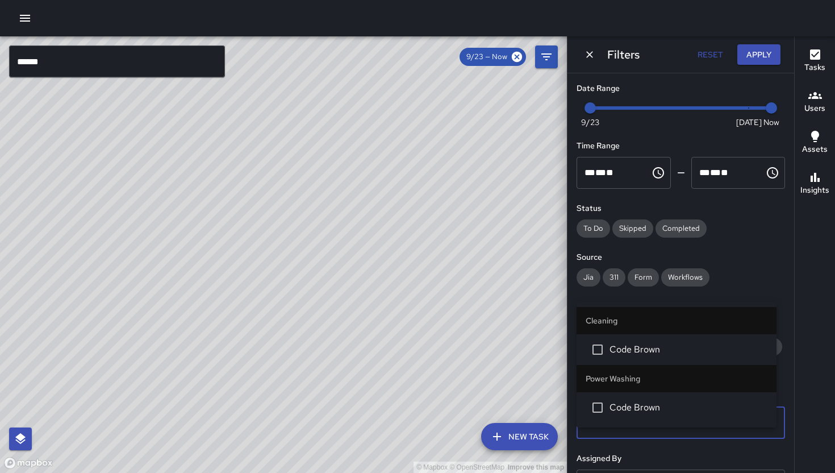
click at [640, 351] on span "Code Brown" at bounding box center [688, 350] width 158 height 14
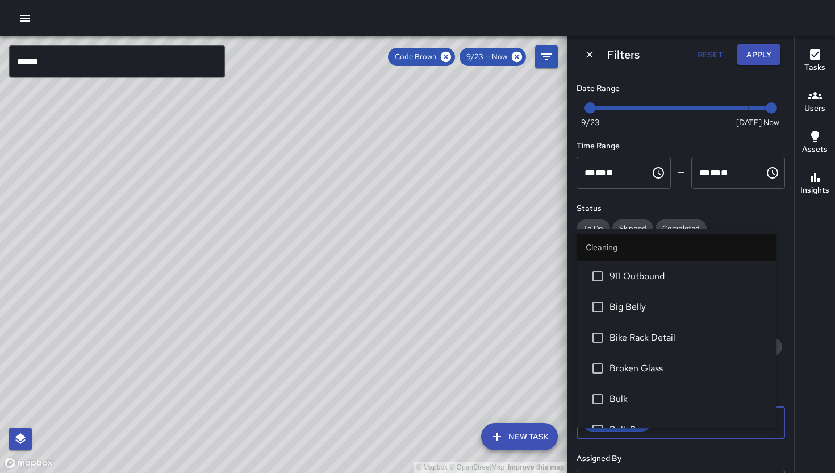
scroll to position [48, 0]
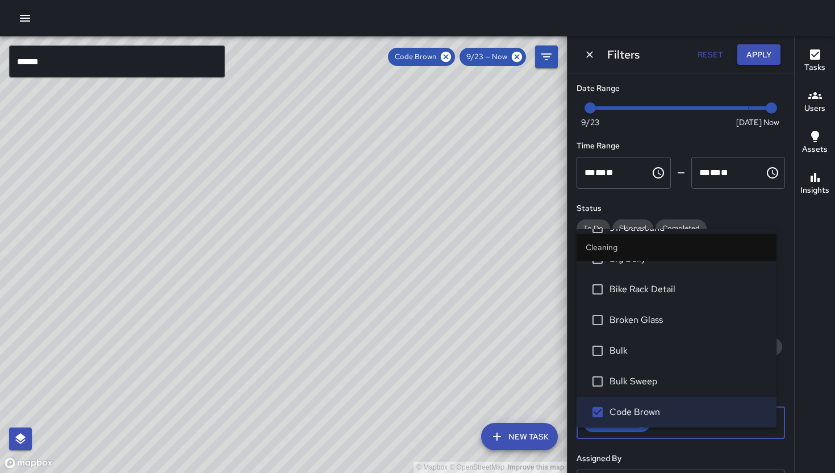
click at [590, 56] on icon "Dismiss" at bounding box center [589, 54] width 11 height 11
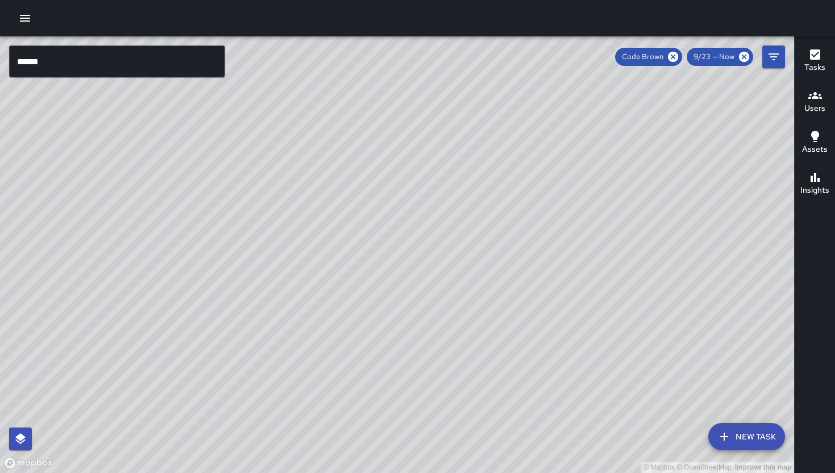
drag, startPoint x: 365, startPoint y: 223, endPoint x: 302, endPoint y: 234, distance: 64.0
click at [337, 245] on div "© Mapbox © OpenStreetMap Improve this map" at bounding box center [397, 254] width 794 height 436
click at [527, 80] on div "© Mapbox © OpenStreetMap Improve this map" at bounding box center [397, 254] width 794 height 436
drag, startPoint x: 524, startPoint y: 91, endPoint x: 493, endPoint y: 127, distance: 47.5
click at [496, 125] on div "© Mapbox © OpenStreetMap Improve this map" at bounding box center [397, 254] width 794 height 436
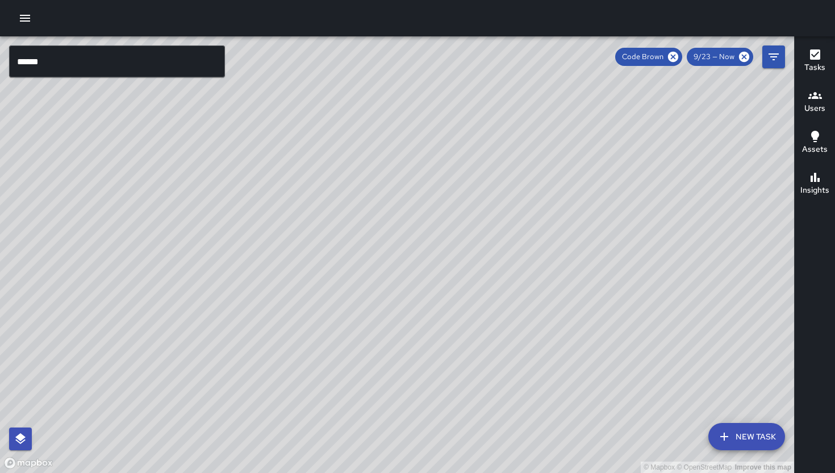
click at [494, 127] on div "© Mapbox © OpenStreetMap Improve this map" at bounding box center [397, 254] width 794 height 436
click at [195, 71] on input "******" at bounding box center [117, 61] width 216 height 32
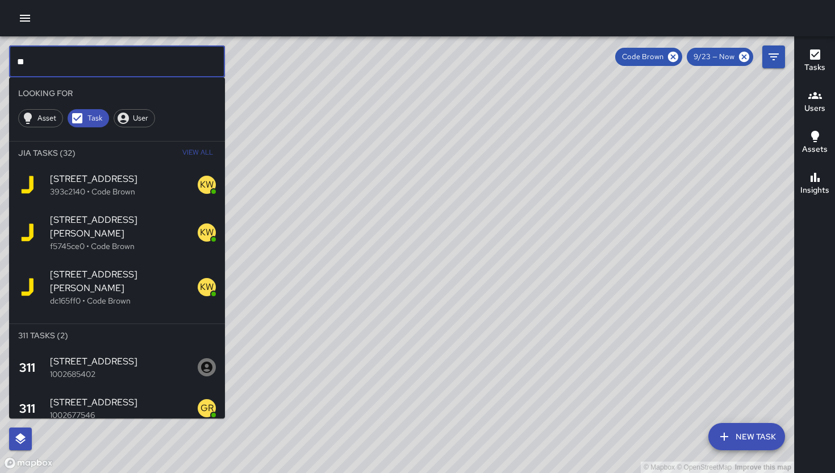
type input "*"
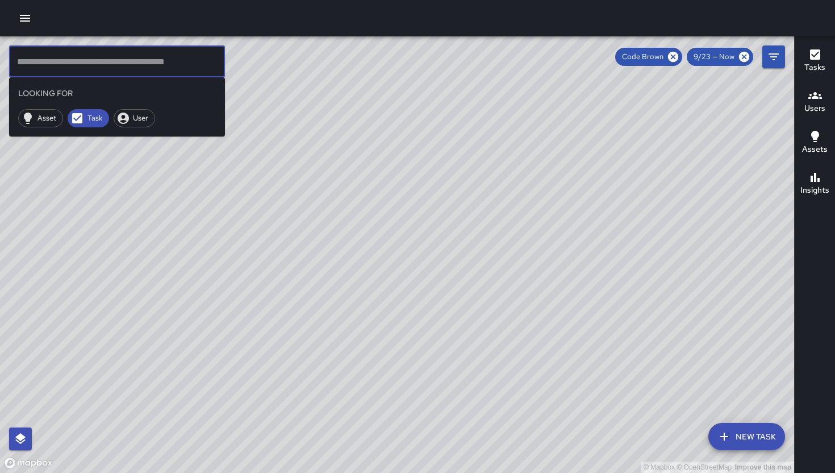
click at [728, 435] on icon "button" at bounding box center [724, 436] width 14 height 14
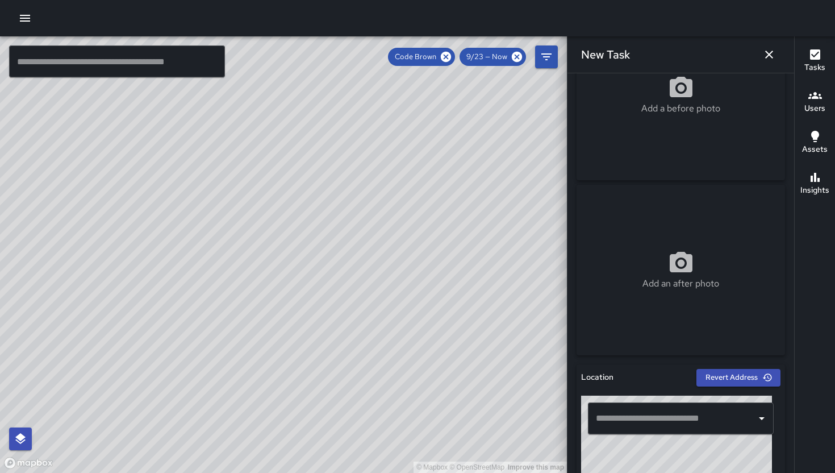
scroll to position [118, 0]
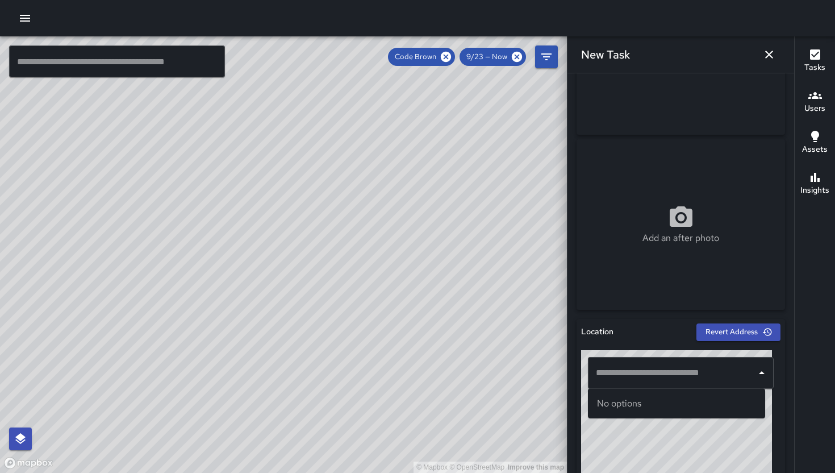
click at [654, 383] on div "​" at bounding box center [681, 373] width 186 height 32
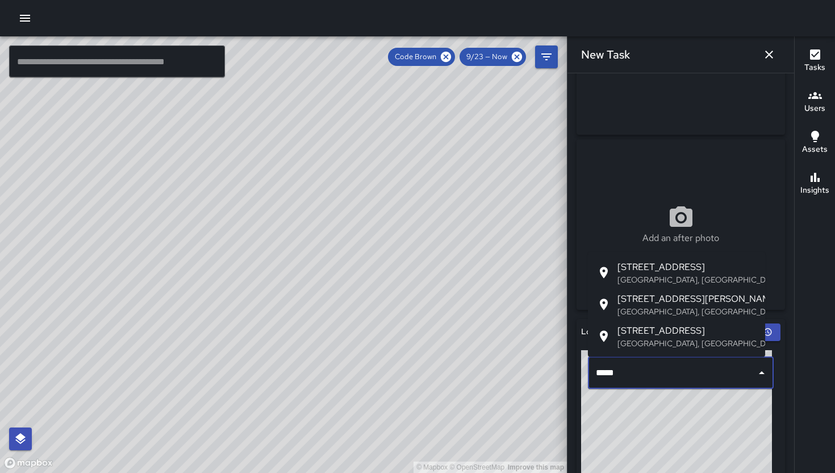
click at [633, 266] on span "547 Natoma Street" at bounding box center [686, 267] width 139 height 14
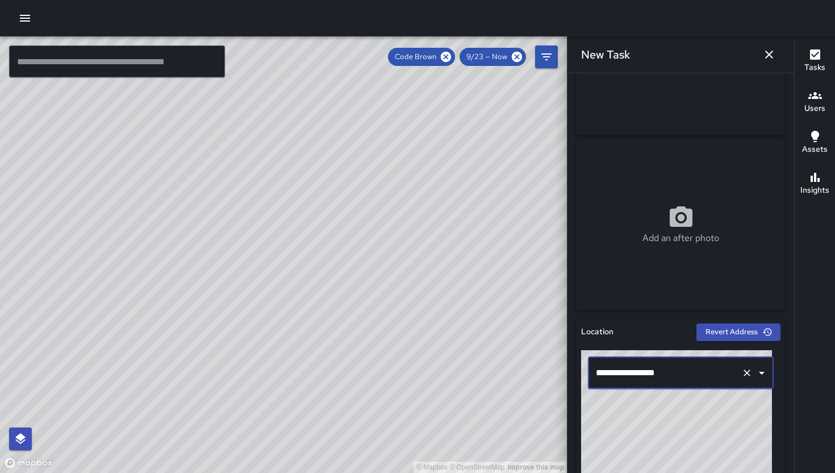
type input "**********"
drag, startPoint x: 267, startPoint y: 203, endPoint x: 317, endPoint y: 335, distance: 140.9
click at [316, 330] on div "© Mapbox © OpenStreetMap Improve this map" at bounding box center [283, 254] width 567 height 436
click at [317, 335] on div "© Mapbox © OpenStreetMap Improve this map" at bounding box center [283, 254] width 567 height 436
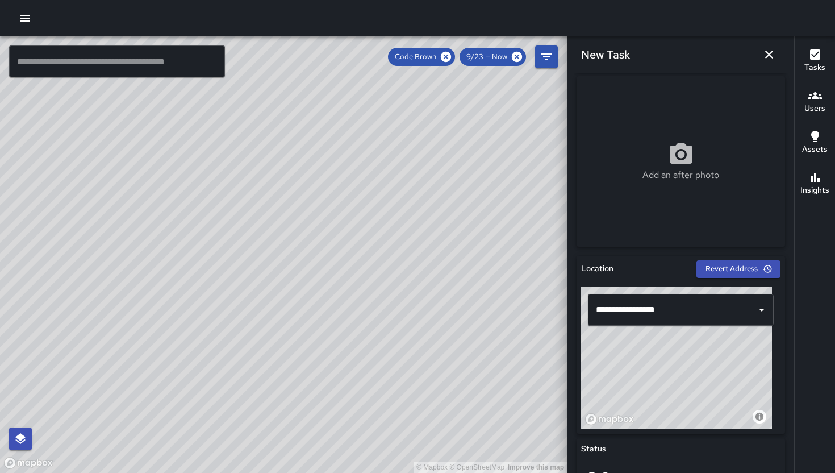
scroll to position [183, 0]
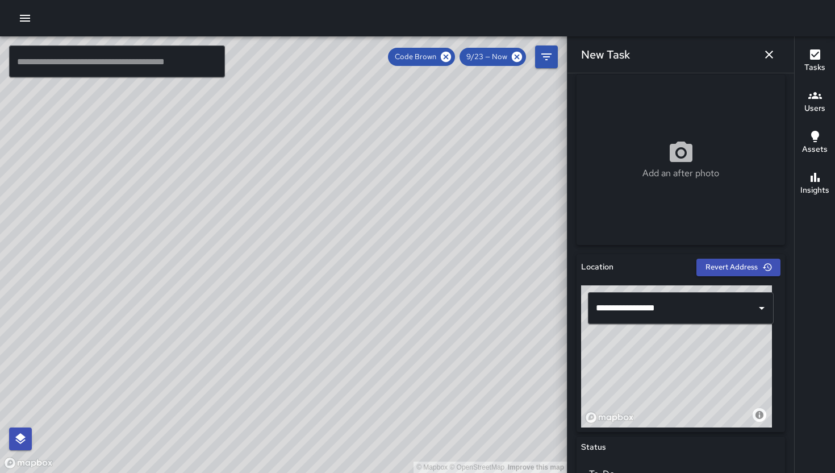
click at [128, 56] on input "text" at bounding box center [117, 61] width 216 height 32
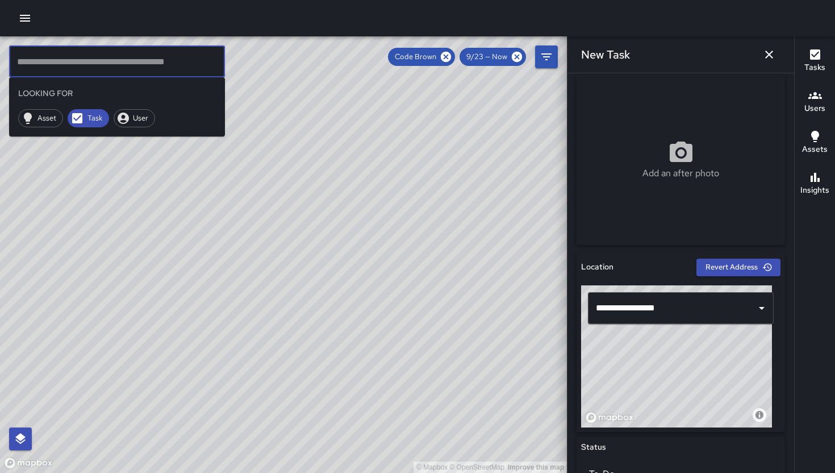
click at [128, 56] on input "text" at bounding box center [117, 61] width 216 height 32
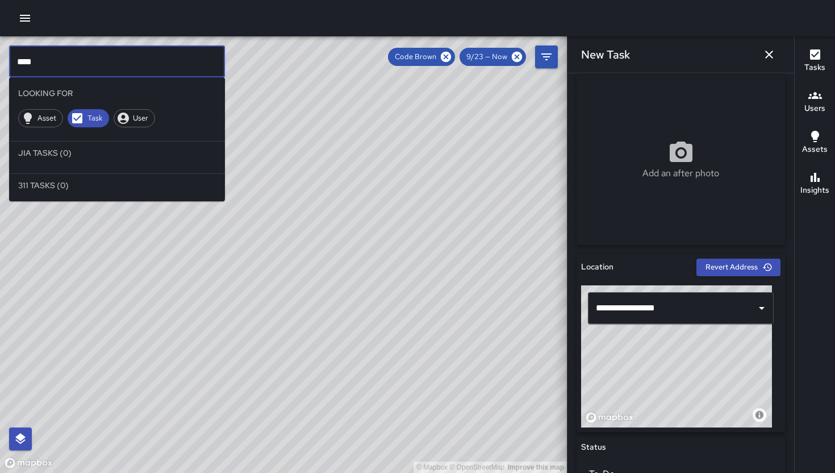
type input "***"
click at [771, 53] on icon "button" at bounding box center [769, 55] width 14 height 14
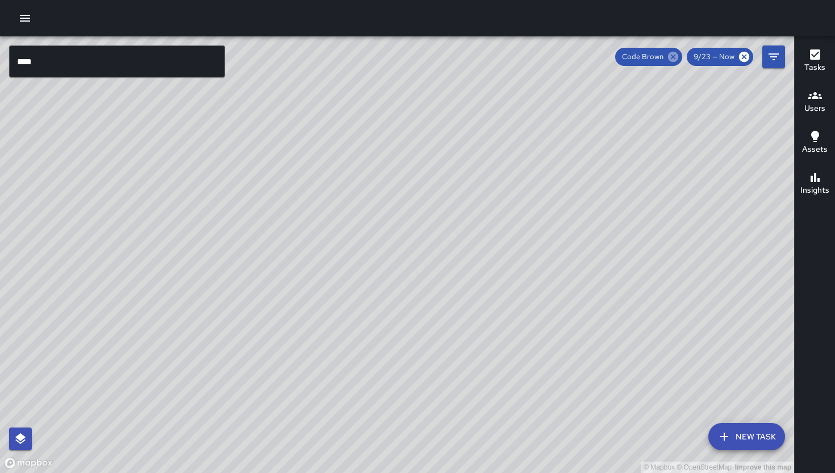
click at [675, 55] on icon at bounding box center [673, 57] width 12 height 12
click at [767, 61] on icon "Filters" at bounding box center [774, 57] width 14 height 14
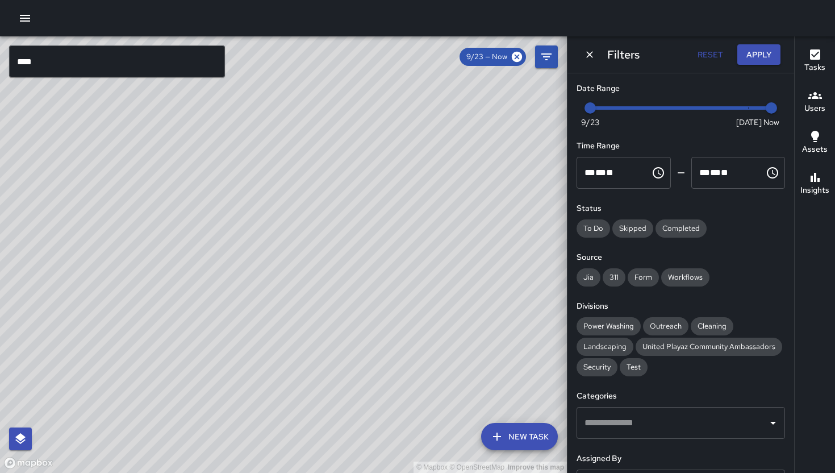
click at [532, 118] on div "© Mapbox © OpenStreetMap Improve this map" at bounding box center [283, 254] width 567 height 436
click at [596, 53] on button "Dismiss" at bounding box center [589, 54] width 17 height 17
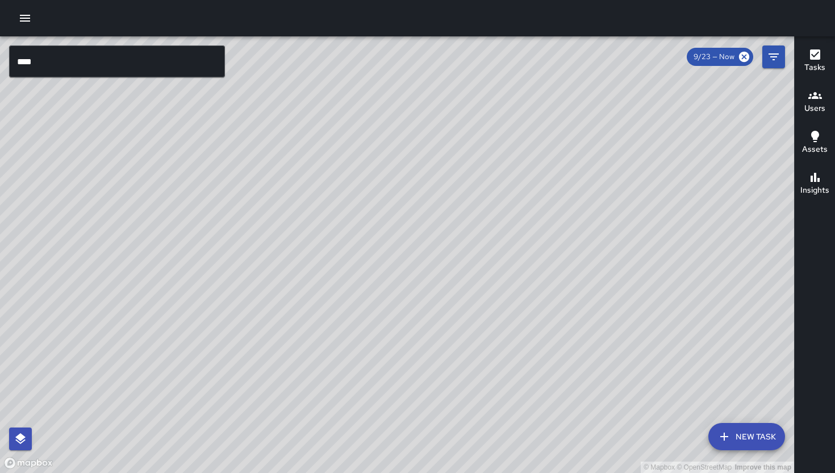
click at [203, 72] on input "***" at bounding box center [117, 61] width 216 height 32
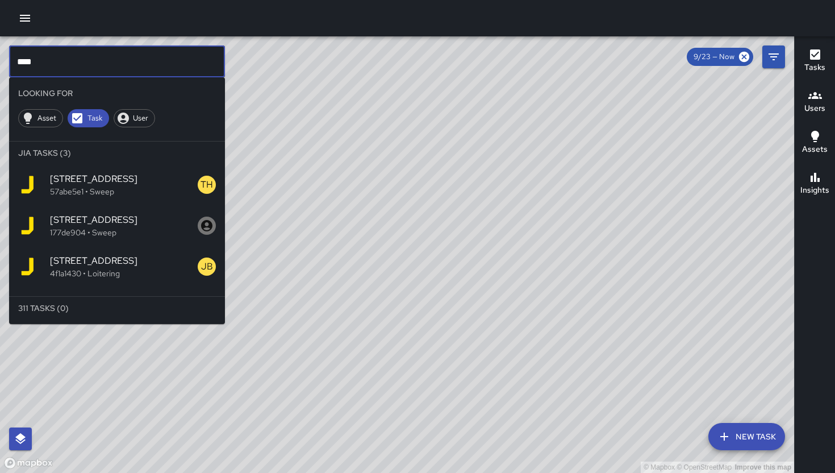
click at [203, 72] on input "***" at bounding box center [117, 61] width 216 height 32
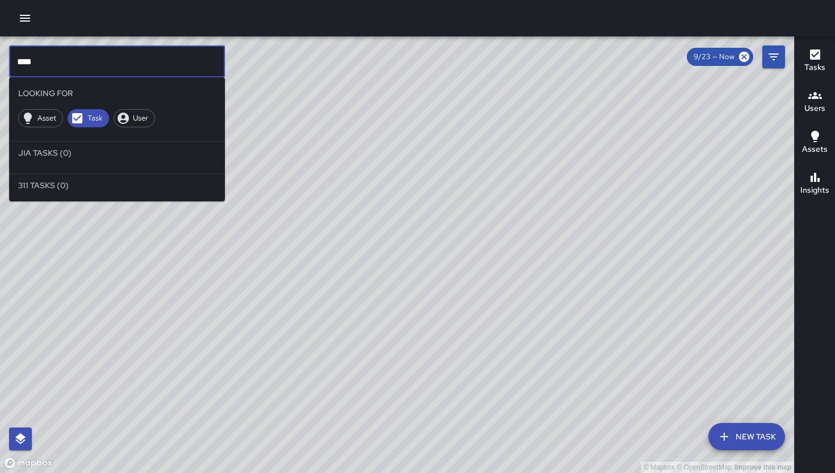
type input "****"
click at [464, 254] on div "© Mapbox © OpenStreetMap Improve this map" at bounding box center [397, 254] width 794 height 436
click at [394, 236] on div "© Mapbox © OpenStreetMap Improve this map" at bounding box center [397, 254] width 794 height 436
click at [369, 229] on div "© Mapbox © OpenStreetMap Improve this map" at bounding box center [397, 254] width 794 height 436
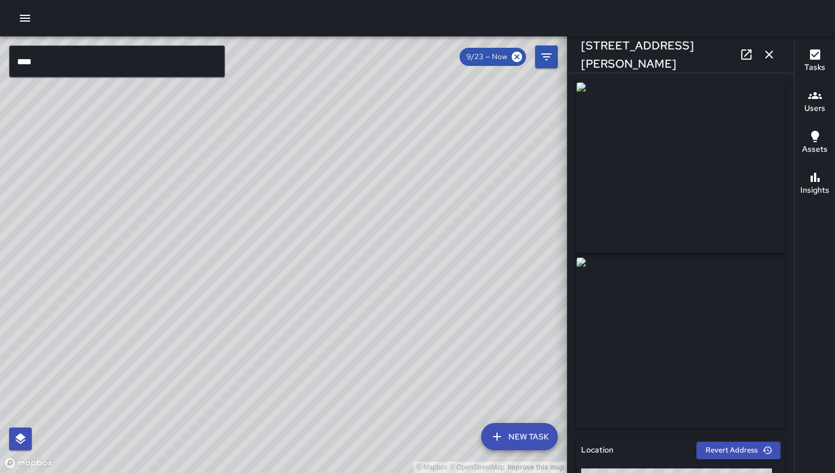
click at [767, 62] on button "button" at bounding box center [769, 54] width 23 height 23
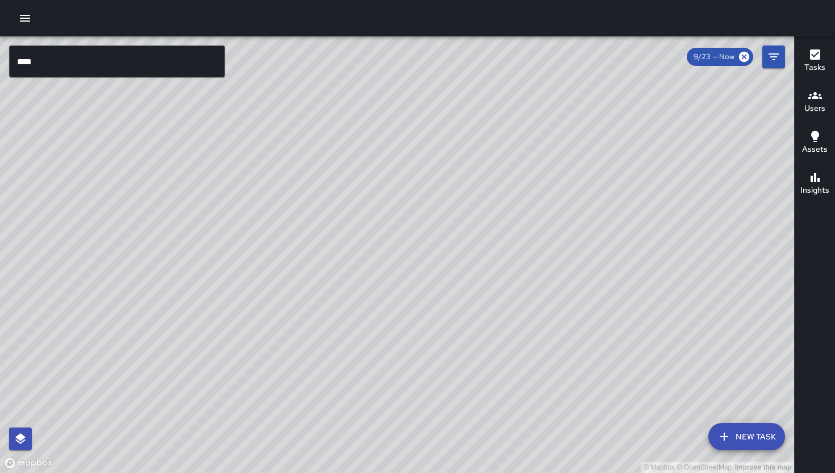
click at [743, 431] on button "New Task" at bounding box center [746, 436] width 77 height 27
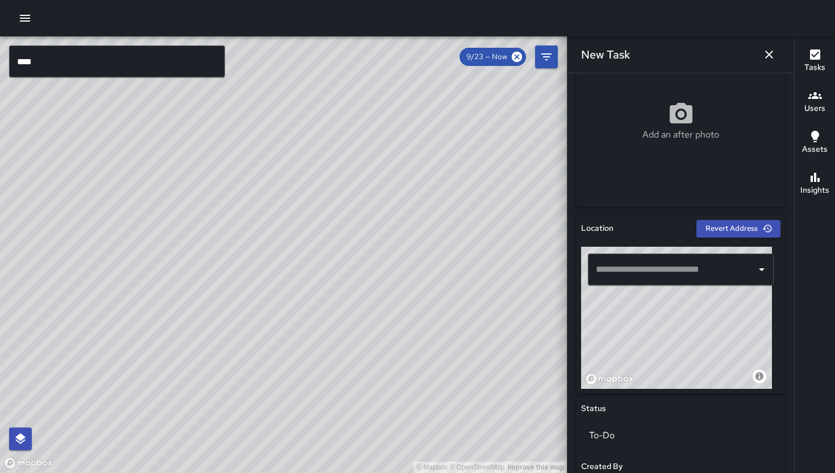
scroll to position [303, 0]
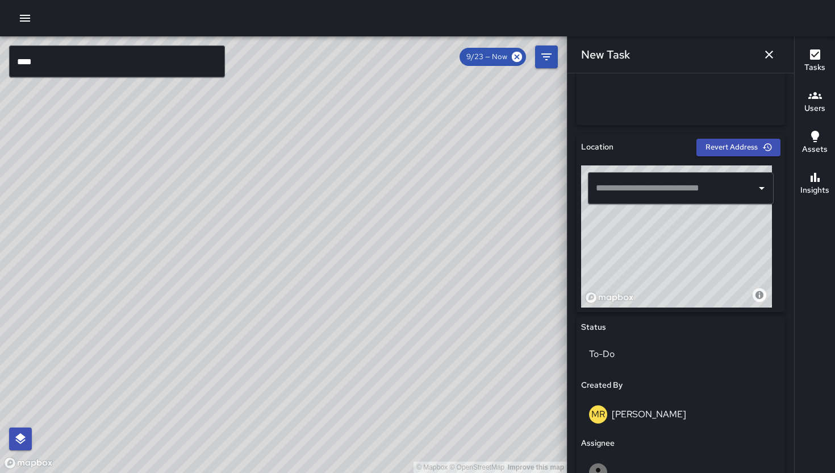
click at [661, 191] on input "text" at bounding box center [672, 188] width 158 height 22
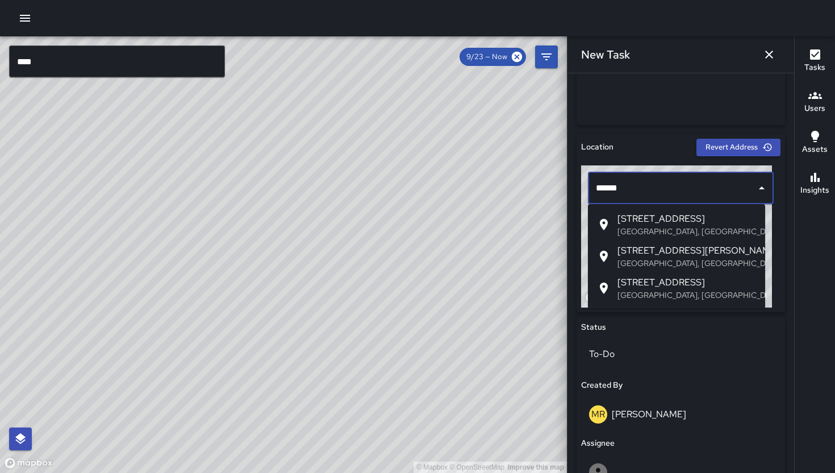
click at [687, 216] on span "1022 Natoma Street" at bounding box center [686, 219] width 139 height 14
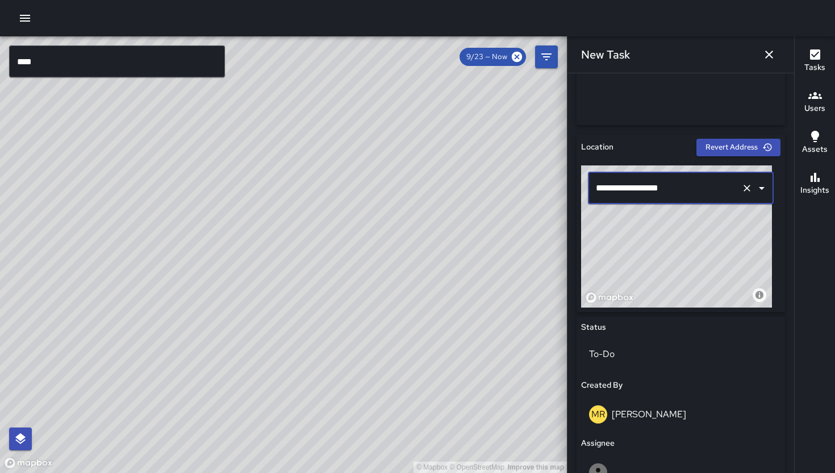
type input "**********"
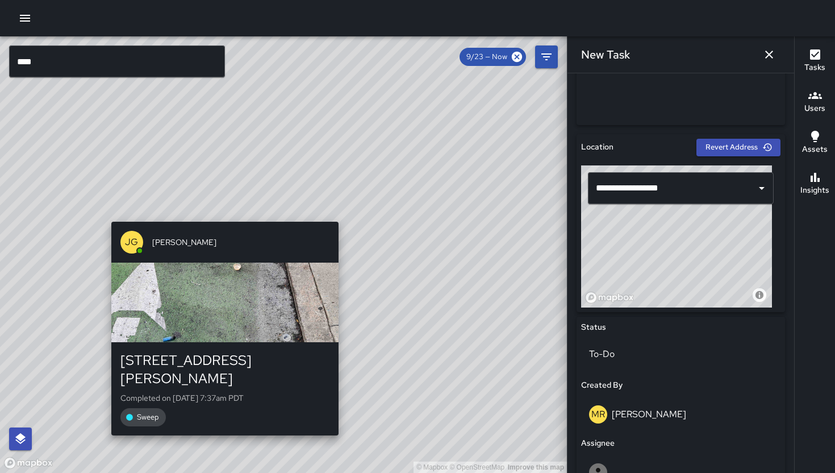
drag, startPoint x: 190, startPoint y: 413, endPoint x: 352, endPoint y: 210, distance: 259.6
click at [349, 211] on div "© Mapbox © OpenStreetMap Improve this map JG Jason Gregg 1242 Howard Street Com…" at bounding box center [283, 254] width 567 height 436
click at [350, 210] on div "© Mapbox © OpenStreetMap Improve this map JG Jason Gregg 1242 Howard Street Com…" at bounding box center [283, 254] width 567 height 436
click at [351, 210] on div "© Mapbox © OpenStreetMap Improve this map JG Jason Gregg 1242 Howard Street Com…" at bounding box center [283, 254] width 567 height 436
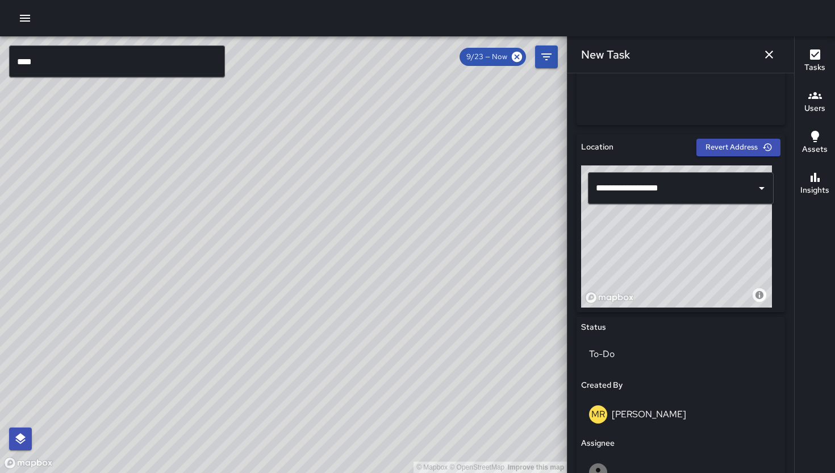
drag, startPoint x: 212, startPoint y: 410, endPoint x: 293, endPoint y: 290, distance: 144.3
click at [285, 308] on div "© Mapbox © OpenStreetMap Improve this map EB Eddie Ballestros 123 Kissling Stre…" at bounding box center [283, 254] width 567 height 436
click at [287, 307] on div "© Mapbox © OpenStreetMap Improve this map EB Eddie Ballestros 123 Kissling Stre…" at bounding box center [283, 254] width 567 height 436
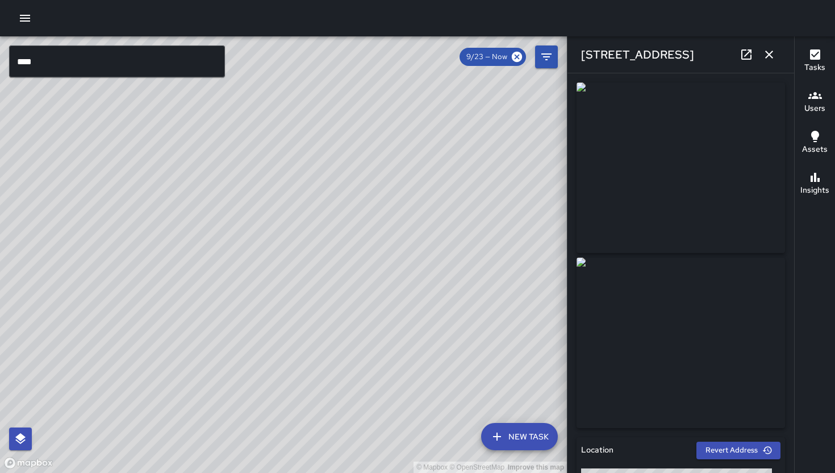
click at [772, 55] on icon "button" at bounding box center [769, 55] width 14 height 14
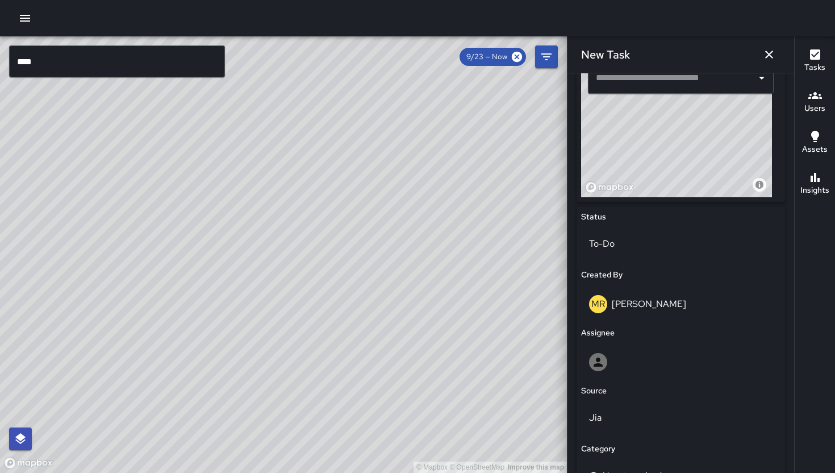
click at [689, 90] on div "​" at bounding box center [681, 78] width 186 height 32
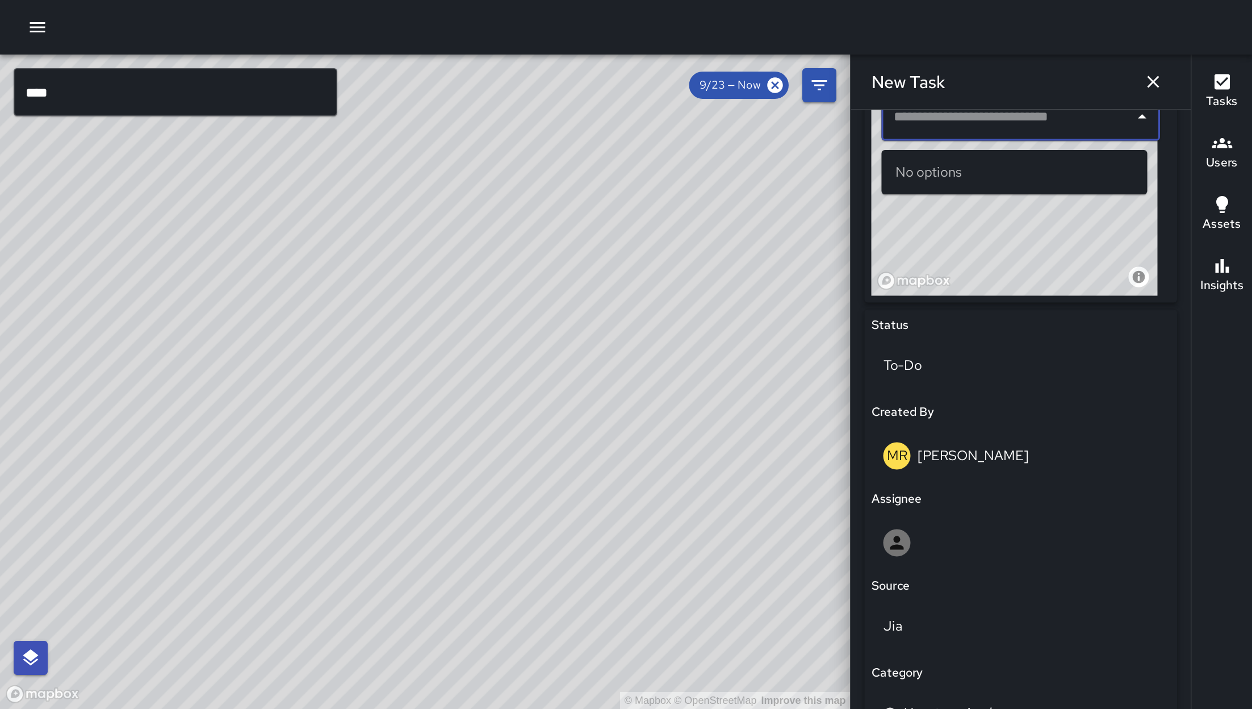
scroll to position [407, 0]
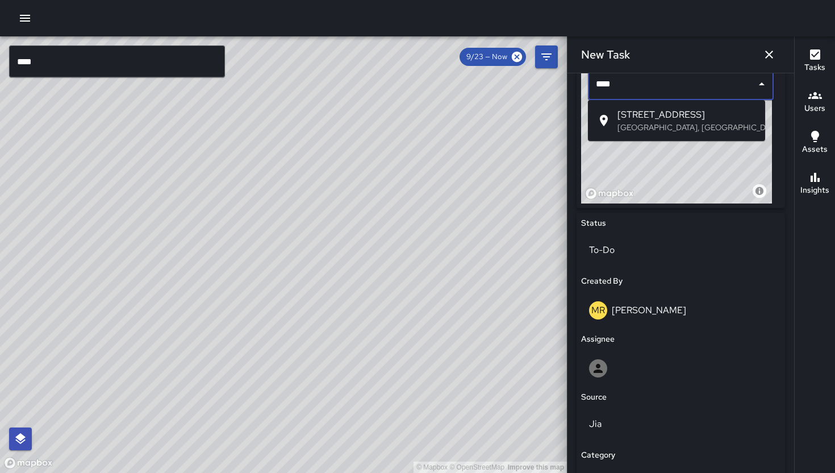
click at [711, 119] on span "1022 Natoma Street" at bounding box center [686, 115] width 139 height 14
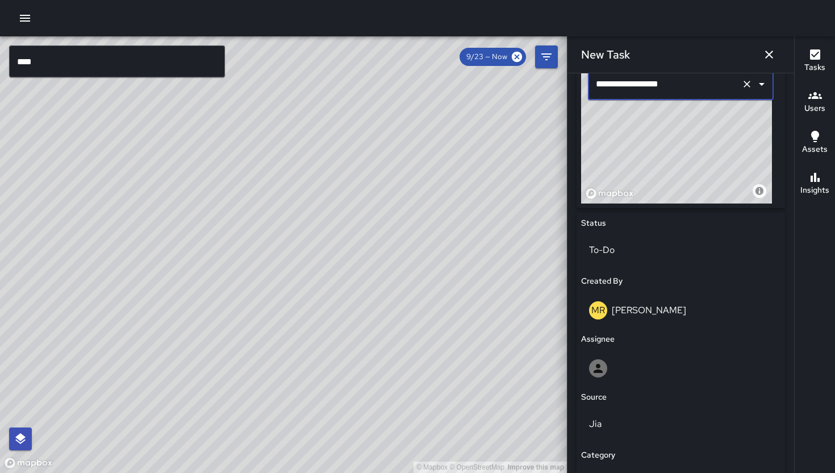
type input "**********"
drag, startPoint x: 228, startPoint y: 236, endPoint x: 308, endPoint y: 299, distance: 102.3
click at [308, 299] on div "© Mapbox © OpenStreetMap Improve this map" at bounding box center [283, 254] width 567 height 436
drag, startPoint x: 315, startPoint y: 312, endPoint x: 324, endPoint y: 323, distance: 14.5
click at [318, 317] on div "© Mapbox © OpenStreetMap Improve this map" at bounding box center [283, 254] width 567 height 436
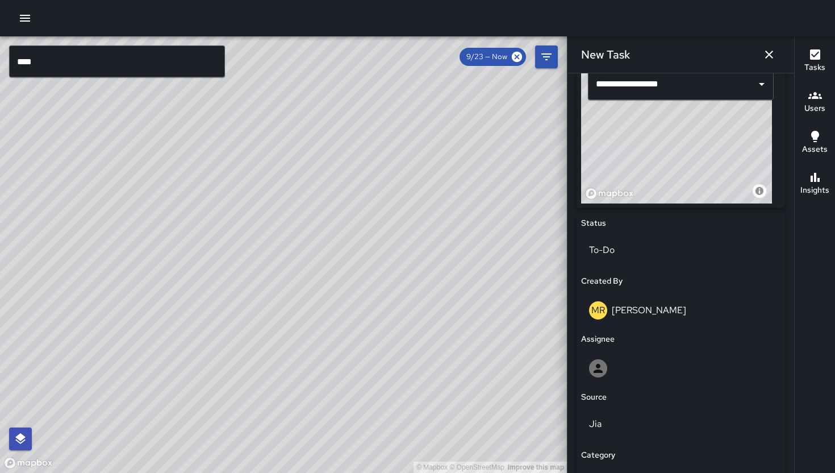
click at [321, 319] on div "© Mapbox © OpenStreetMap Improve this map" at bounding box center [283, 254] width 567 height 436
drag, startPoint x: 324, startPoint y: 323, endPoint x: 349, endPoint y: 343, distance: 32.3
click at [349, 343] on div "© Mapbox © OpenStreetMap Improve this map" at bounding box center [283, 254] width 567 height 436
drag, startPoint x: 211, startPoint y: 276, endPoint x: 238, endPoint y: 306, distance: 40.6
click at [238, 313] on div "© Mapbox © OpenStreetMap Improve this map" at bounding box center [283, 254] width 567 height 436
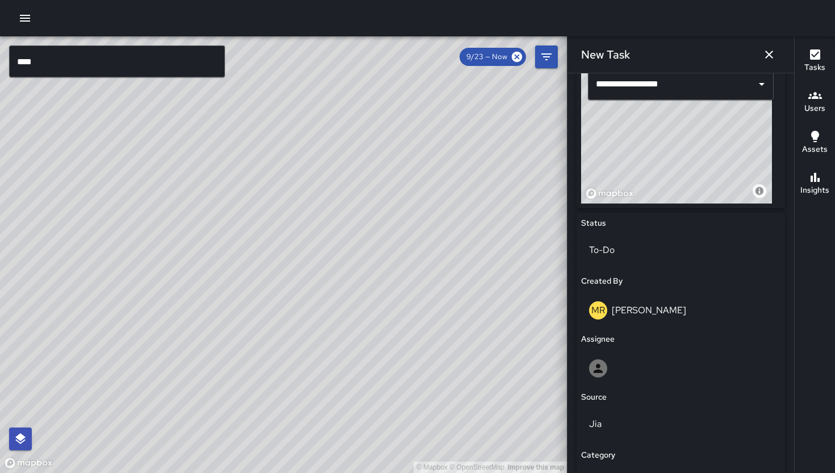
click at [238, 313] on div "© Mapbox © OpenStreetMap Improve this map" at bounding box center [283, 254] width 567 height 436
click at [238, 311] on div "© Mapbox © OpenStreetMap Improve this map" at bounding box center [283, 254] width 567 height 436
drag, startPoint x: 227, startPoint y: 301, endPoint x: 261, endPoint y: 328, distance: 43.2
click at [261, 328] on div "© Mapbox © OpenStreetMap Improve this map" at bounding box center [283, 254] width 567 height 436
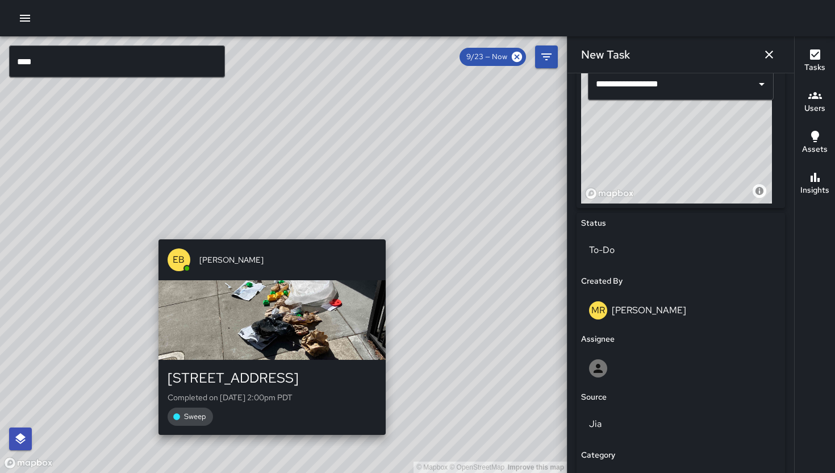
click at [268, 235] on div "EB Eddie Ballestros 1020 Natoma Street Completed on 9/26/2025, 2:00pm PDT Sweep" at bounding box center [272, 337] width 236 height 204
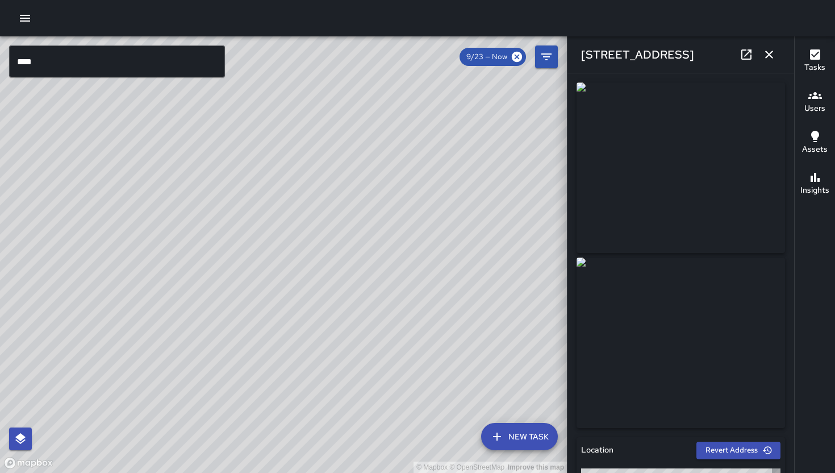
type input "**********"
click at [744, 53] on icon at bounding box center [747, 55] width 14 height 14
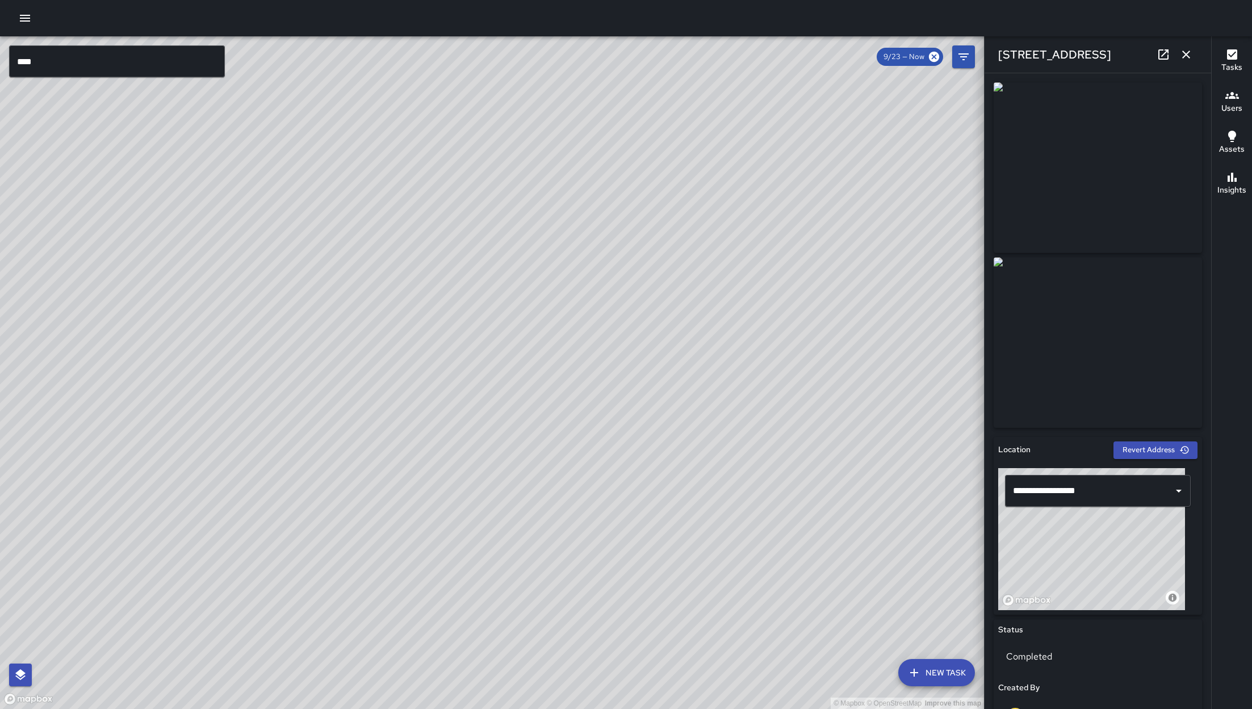
click at [1192, 53] on icon "button" at bounding box center [1187, 55] width 14 height 14
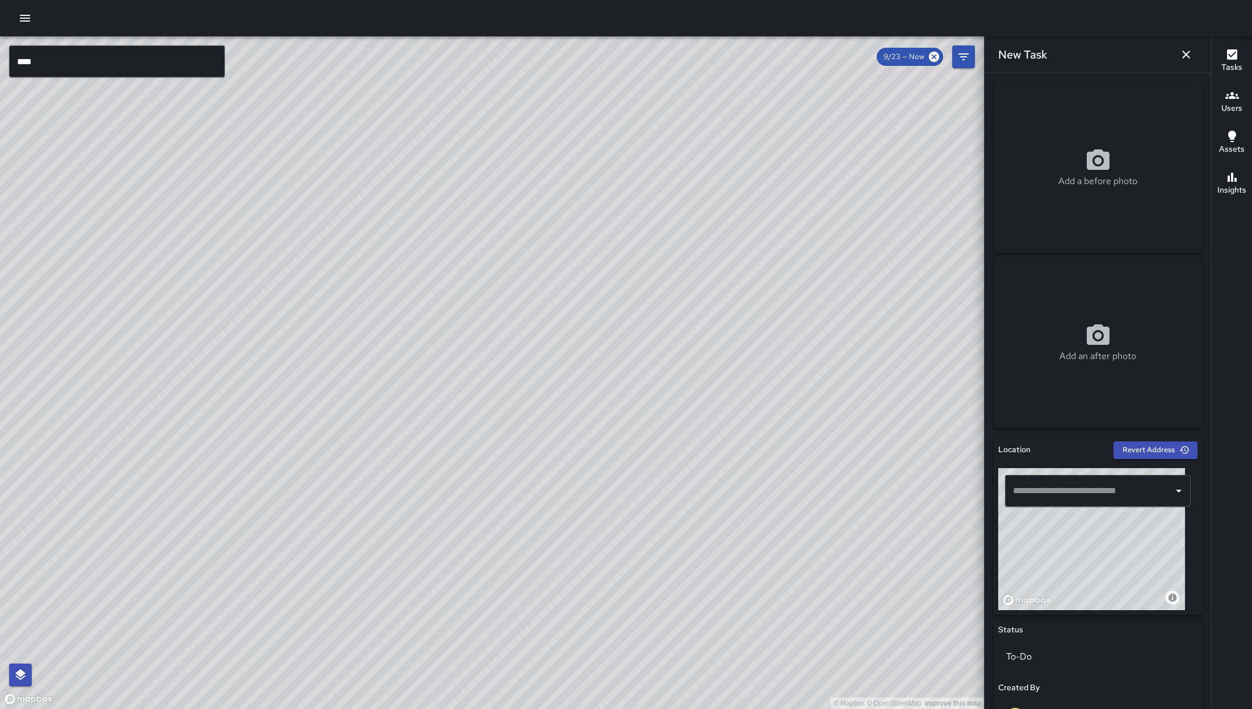
click at [1177, 57] on button "button" at bounding box center [1186, 54] width 23 height 23
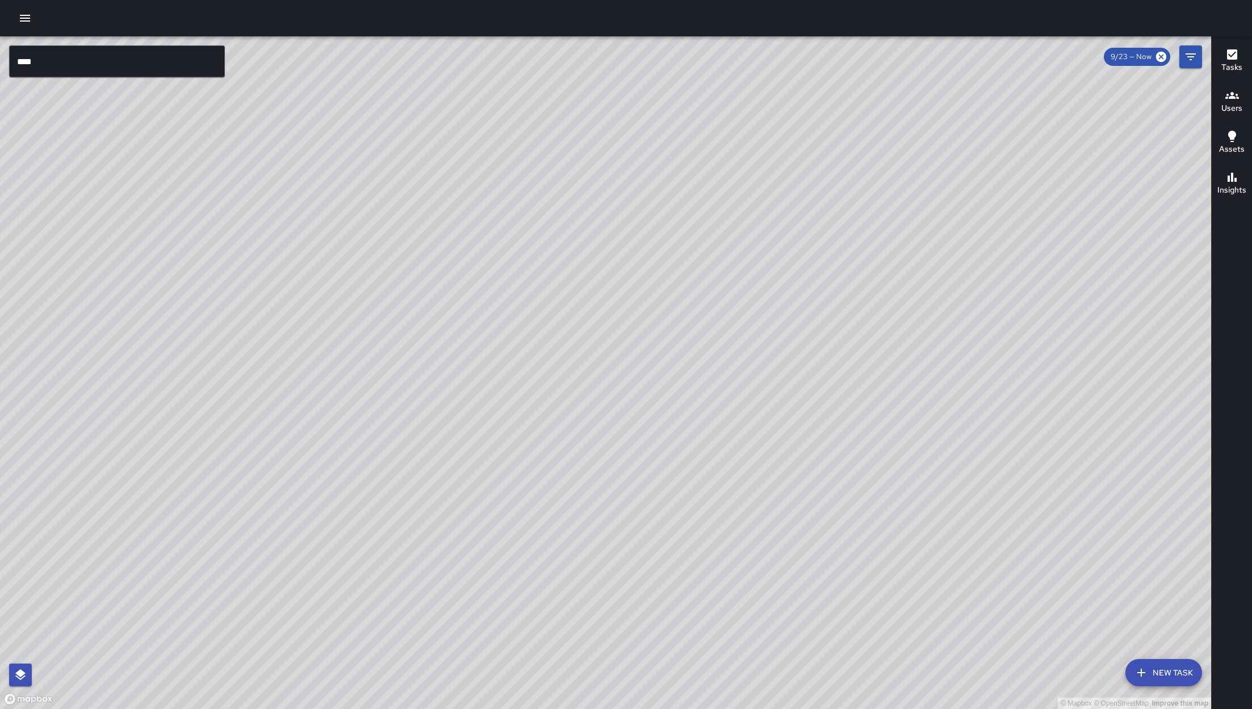
click at [197, 59] on input "****" at bounding box center [117, 61] width 216 height 32
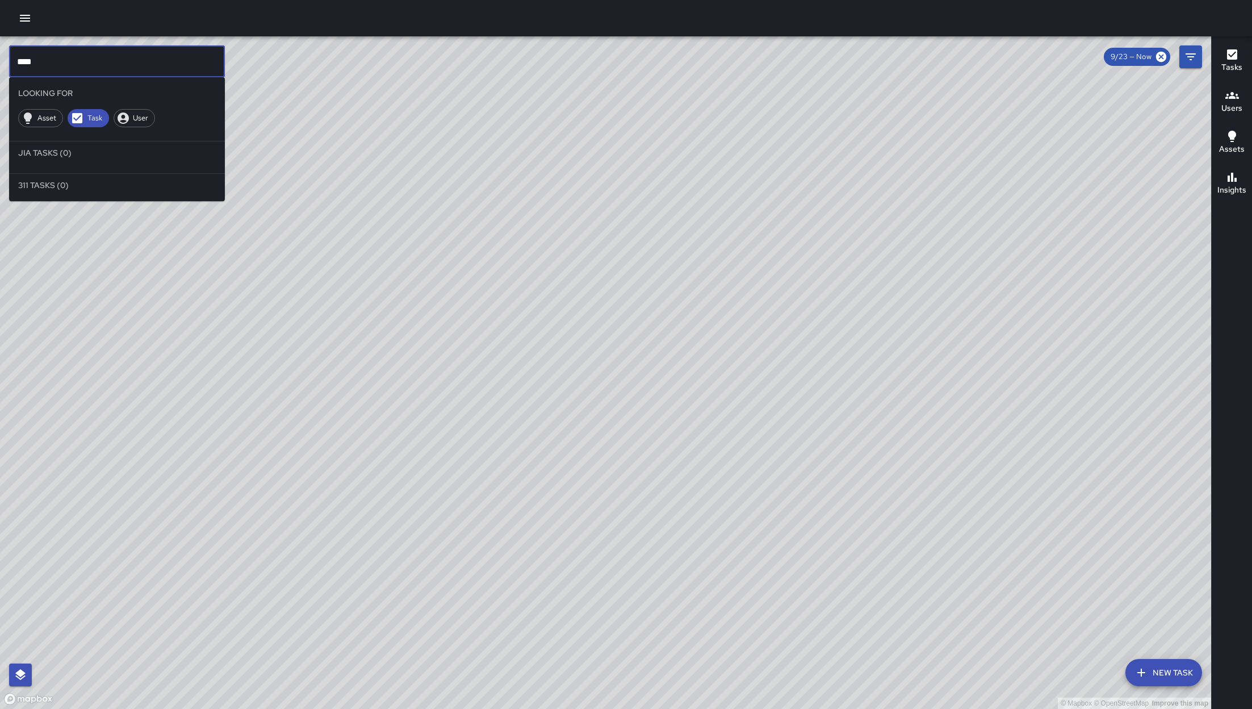
click at [197, 59] on input "****" at bounding box center [117, 61] width 216 height 32
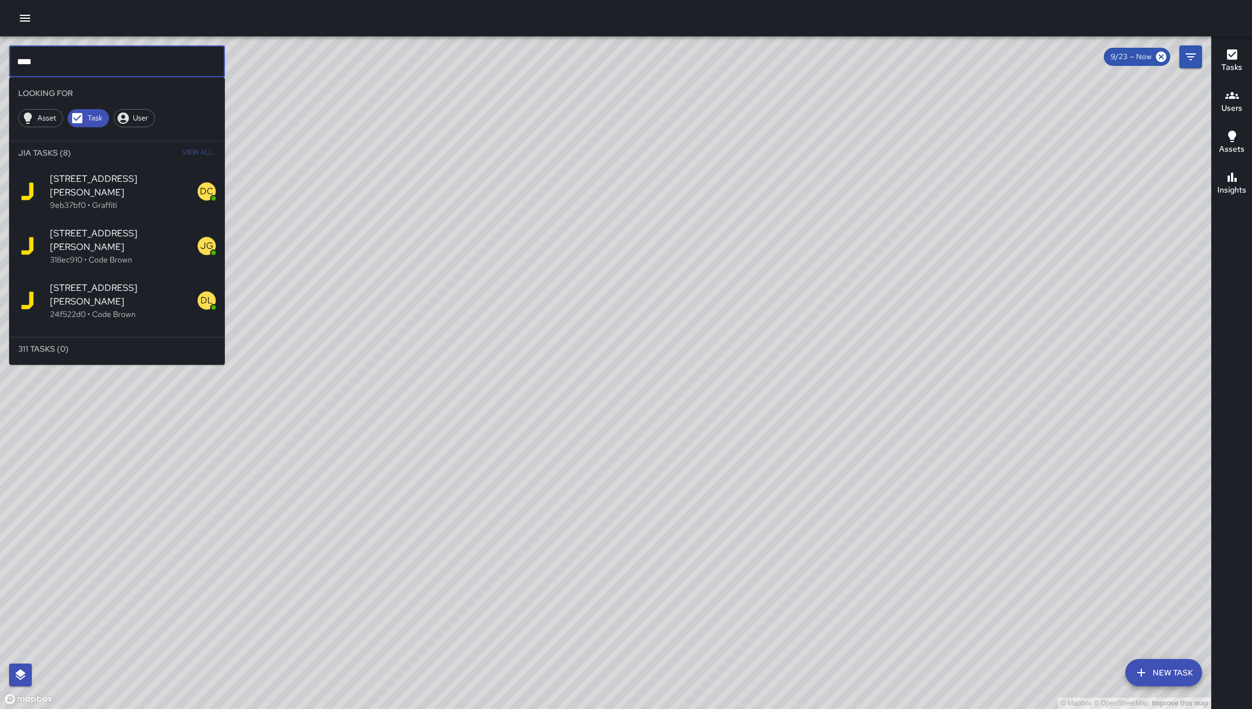
type input "****"
click at [122, 199] on p "9eb37bf0 • Graffiti" at bounding box center [124, 204] width 148 height 11
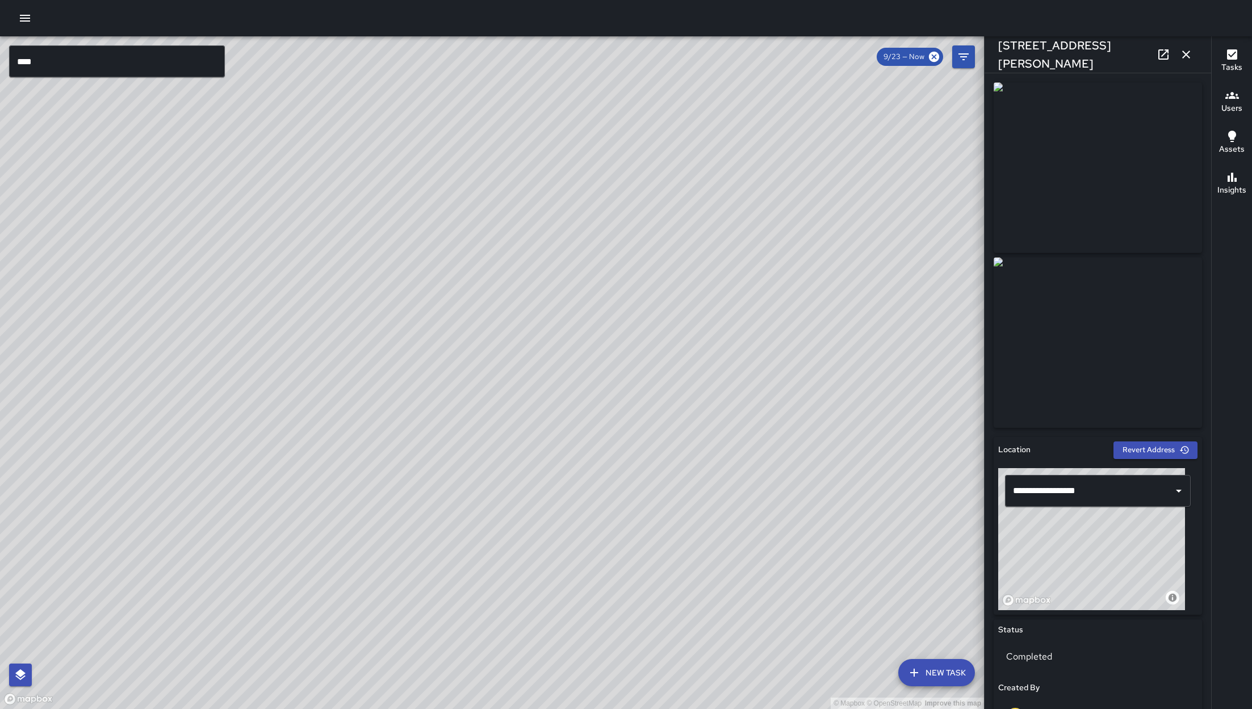
drag, startPoint x: 548, startPoint y: 314, endPoint x: 758, endPoint y: 433, distance: 241.9
click at [754, 433] on div "© Mapbox © OpenStreetMap Improve this map" at bounding box center [492, 372] width 984 height 673
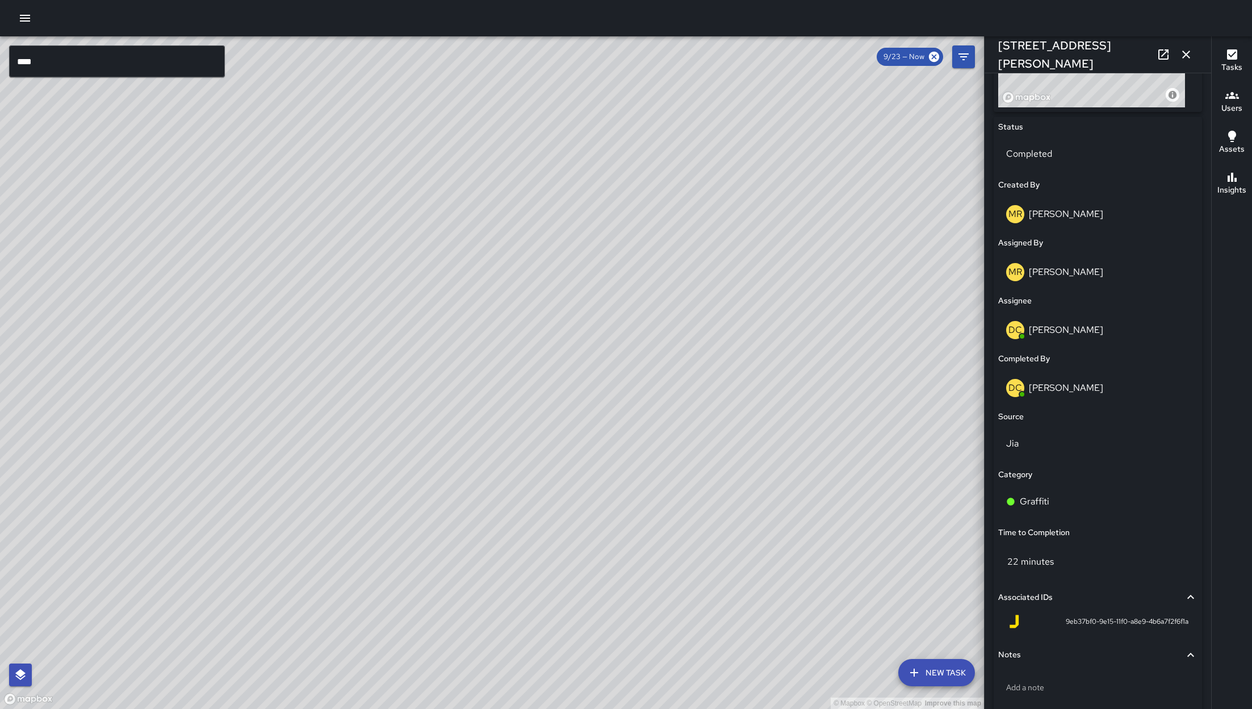
click at [573, 181] on div "© Mapbox © OpenStreetMap Improve this map" at bounding box center [492, 372] width 984 height 673
click at [573, 181] on div "© Mapbox © OpenStreetMap Improve this map DC Dago Cervantes 1269 Howard Street …" at bounding box center [492, 372] width 984 height 673
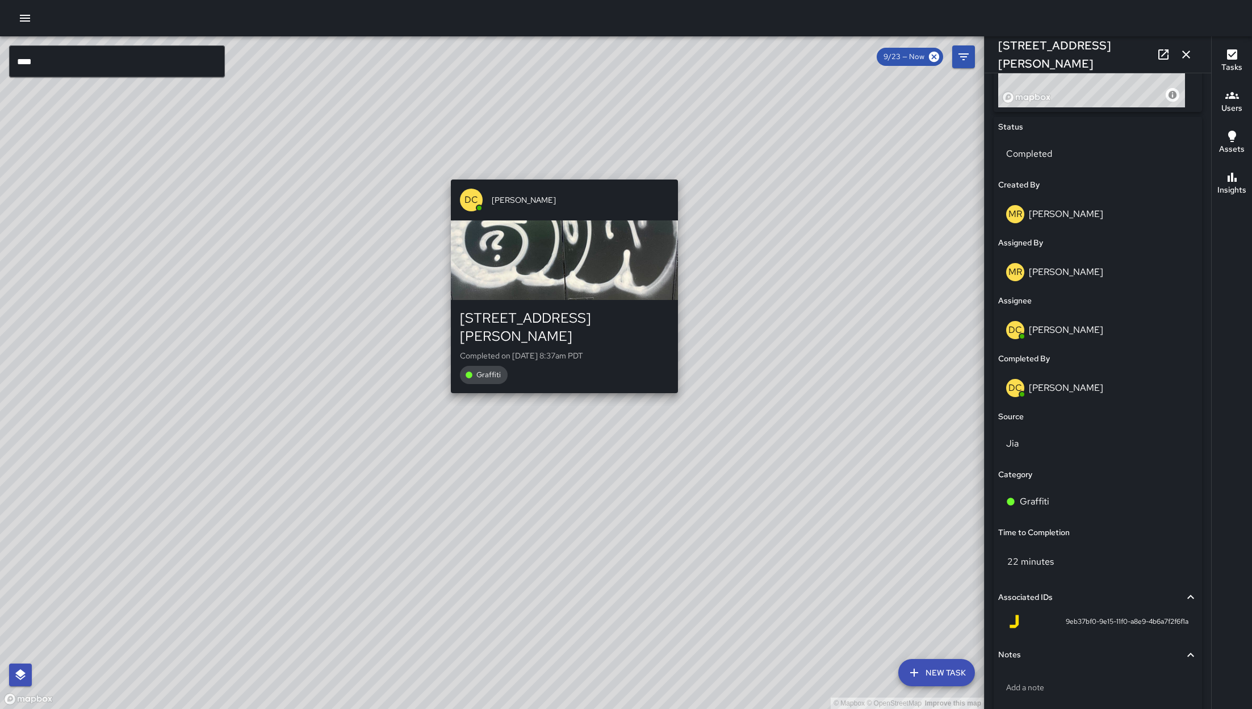
click at [575, 164] on div "© Mapbox © OpenStreetMap Improve this map DC Dago Cervantes 1269 Howard Street …" at bounding box center [492, 372] width 984 height 673
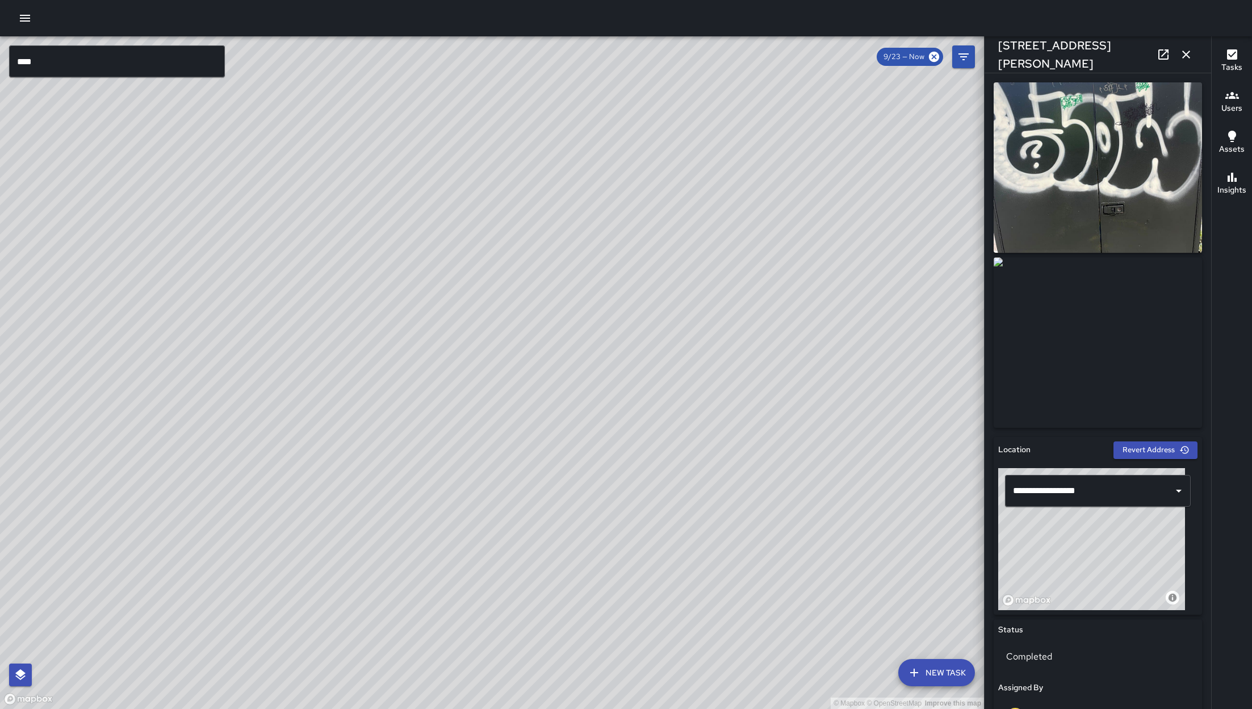
scroll to position [524, 0]
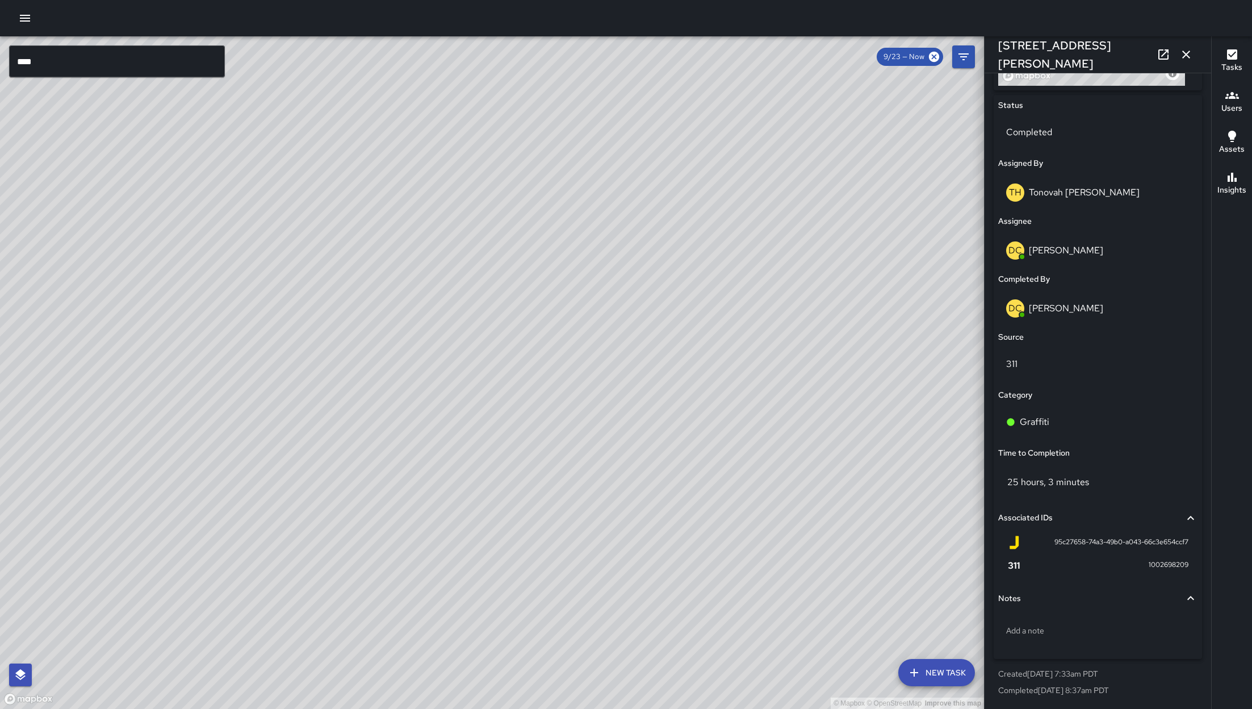
click at [1186, 56] on icon "button" at bounding box center [1187, 55] width 14 height 14
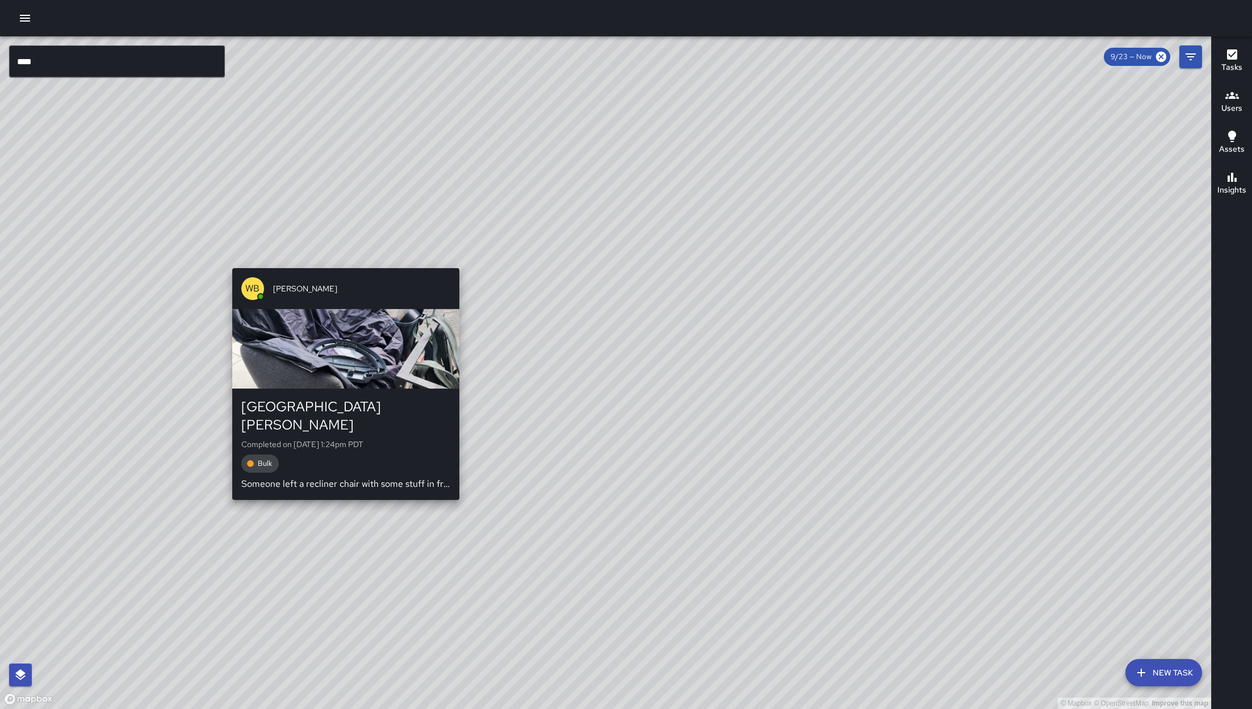
click at [342, 257] on div "© Mapbox © OpenStreetMap Improve this map WB Woodrow Blake 1256 Howard Street C…" at bounding box center [606, 372] width 1212 height 673
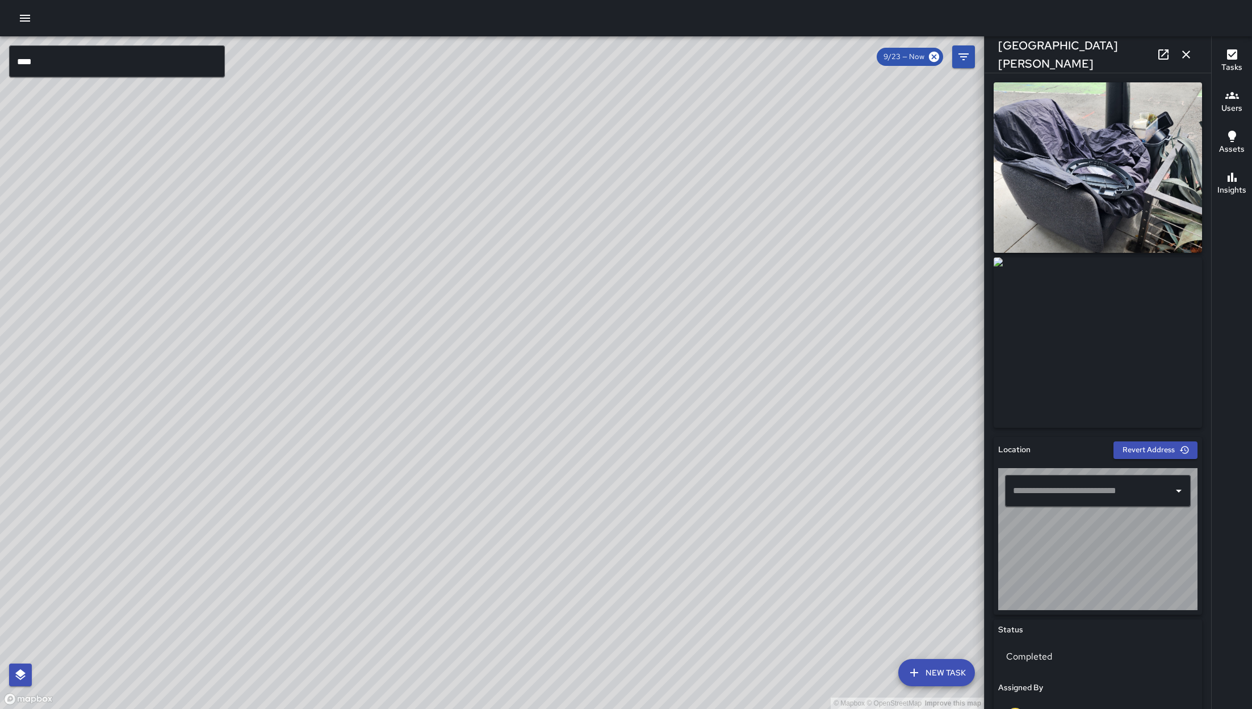
type input "**********"
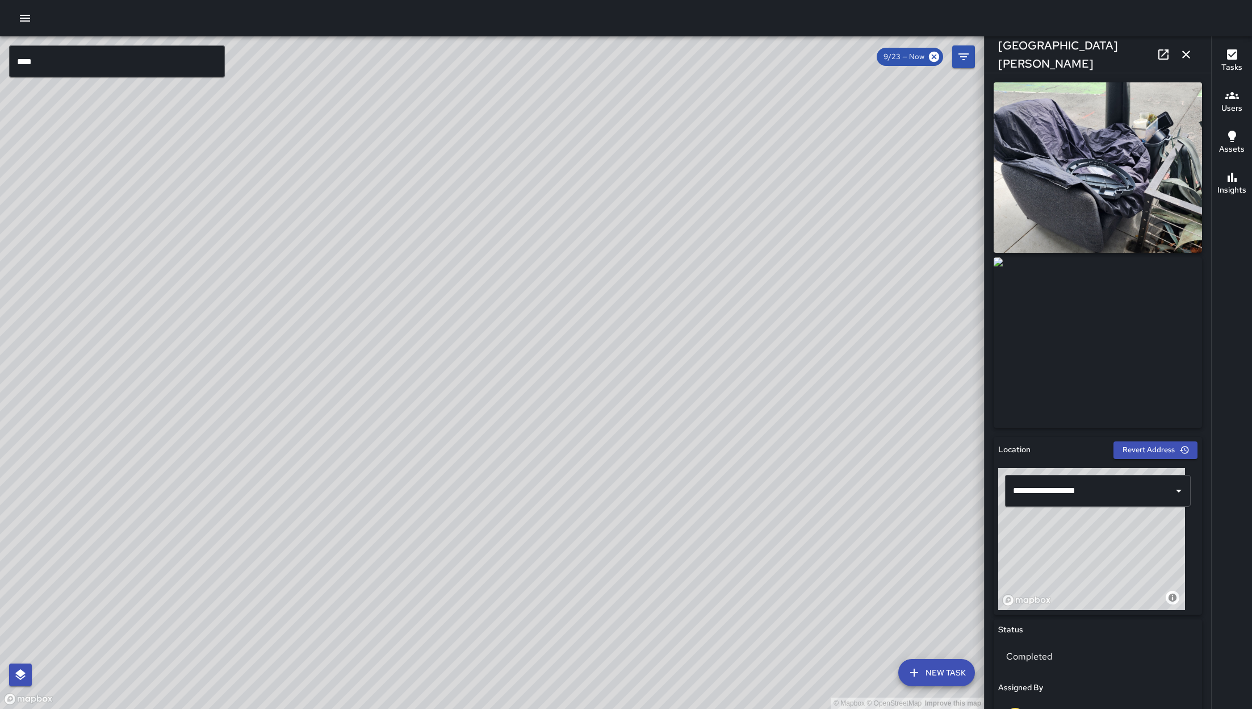
click at [1162, 54] on icon at bounding box center [1164, 55] width 14 height 14
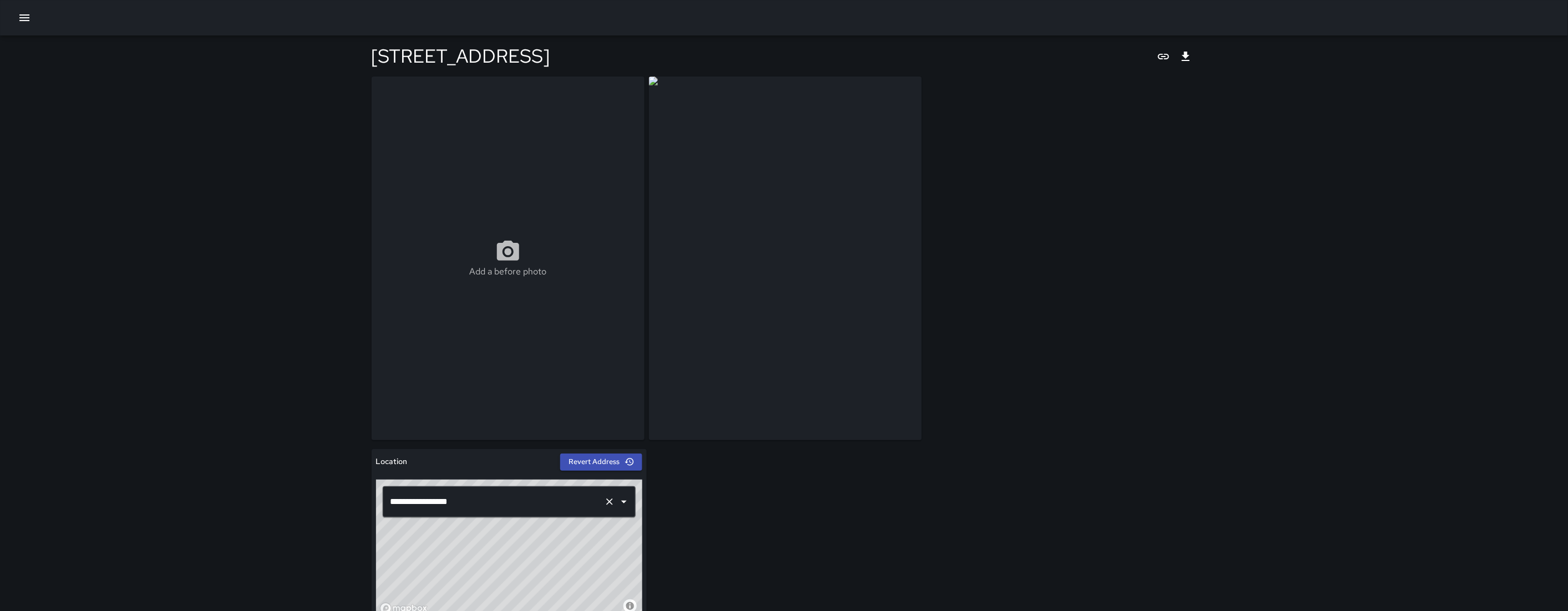
drag, startPoint x: 545, startPoint y: 524, endPoint x: 551, endPoint y: 510, distance: 15.2
click at [551, 510] on div "**********" at bounding box center [509, 549] width 267 height 139
type input "**********"
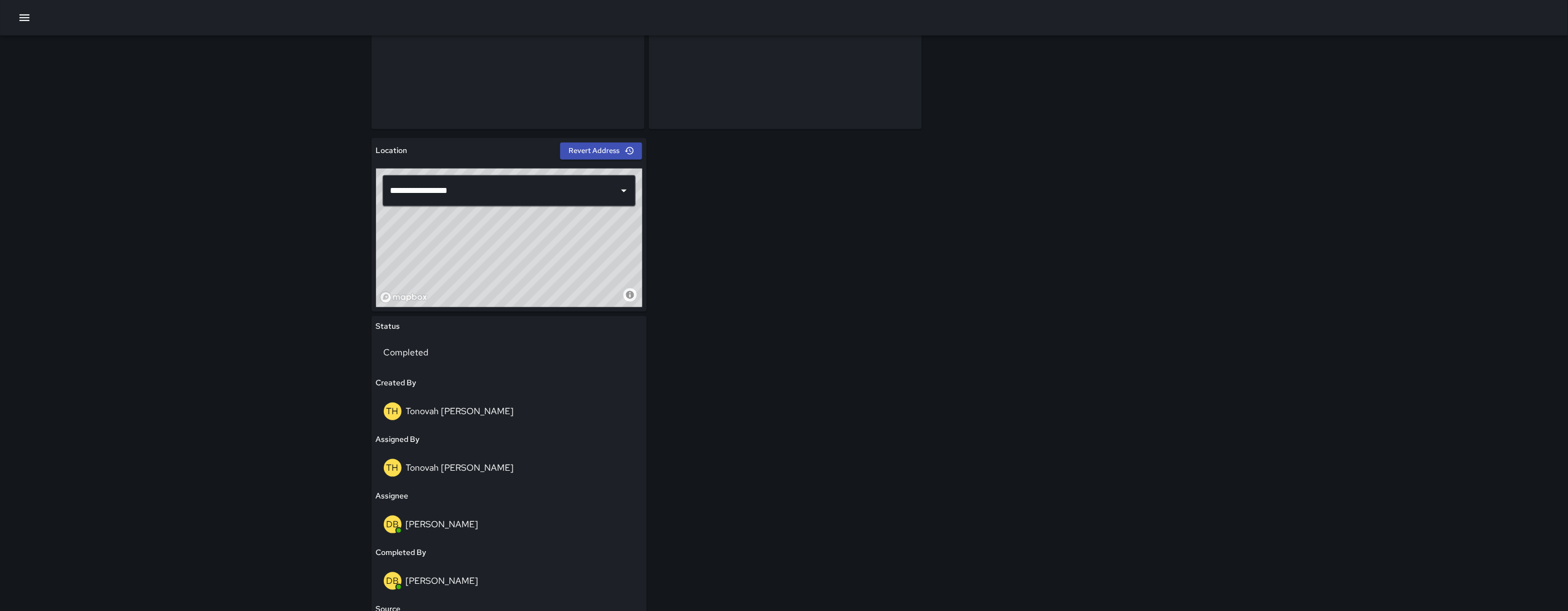
scroll to position [208, 0]
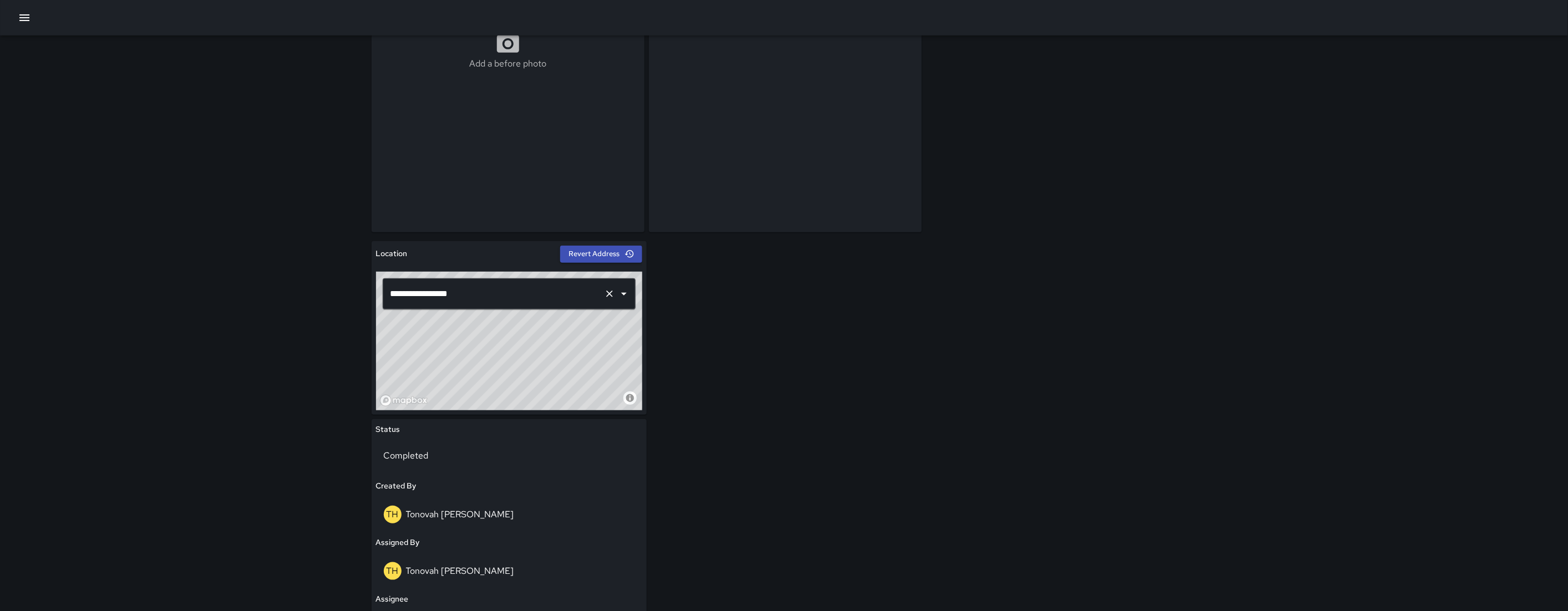
click at [510, 291] on input "**********" at bounding box center [493, 294] width 212 height 21
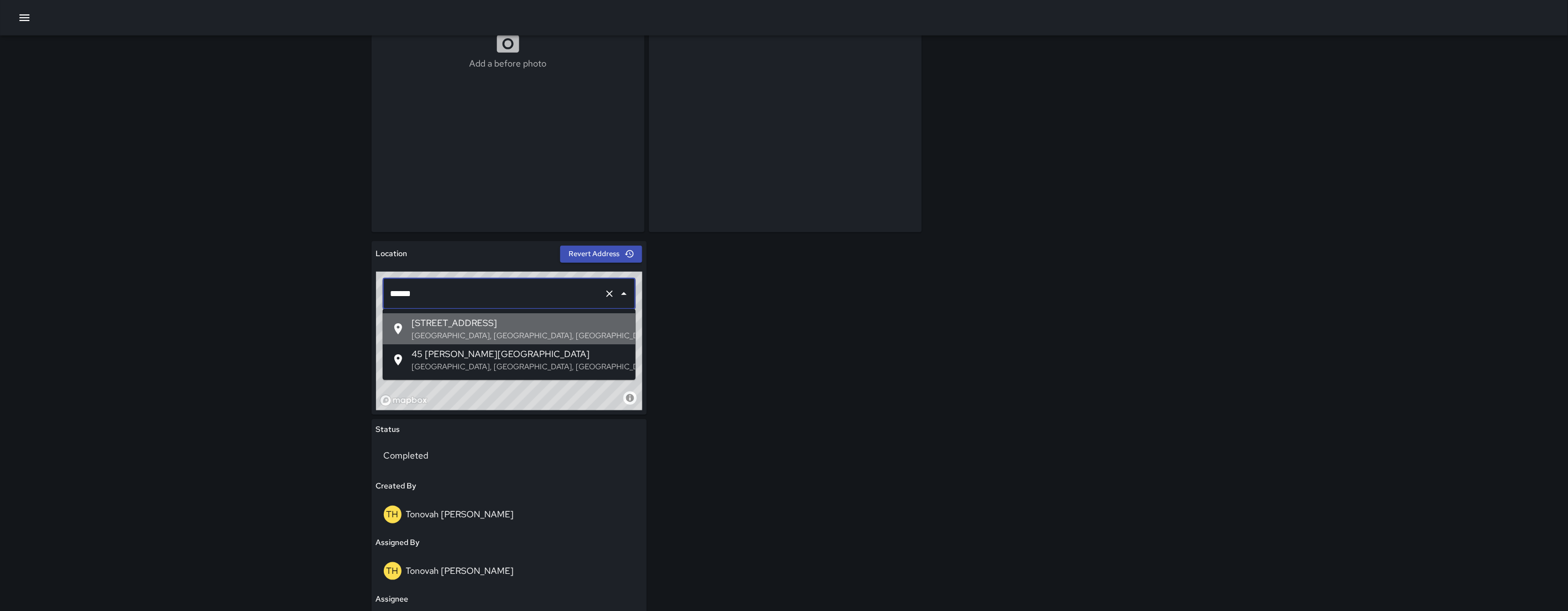
click at [501, 332] on p "[GEOGRAPHIC_DATA], [GEOGRAPHIC_DATA], [GEOGRAPHIC_DATA]" at bounding box center [518, 335] width 215 height 11
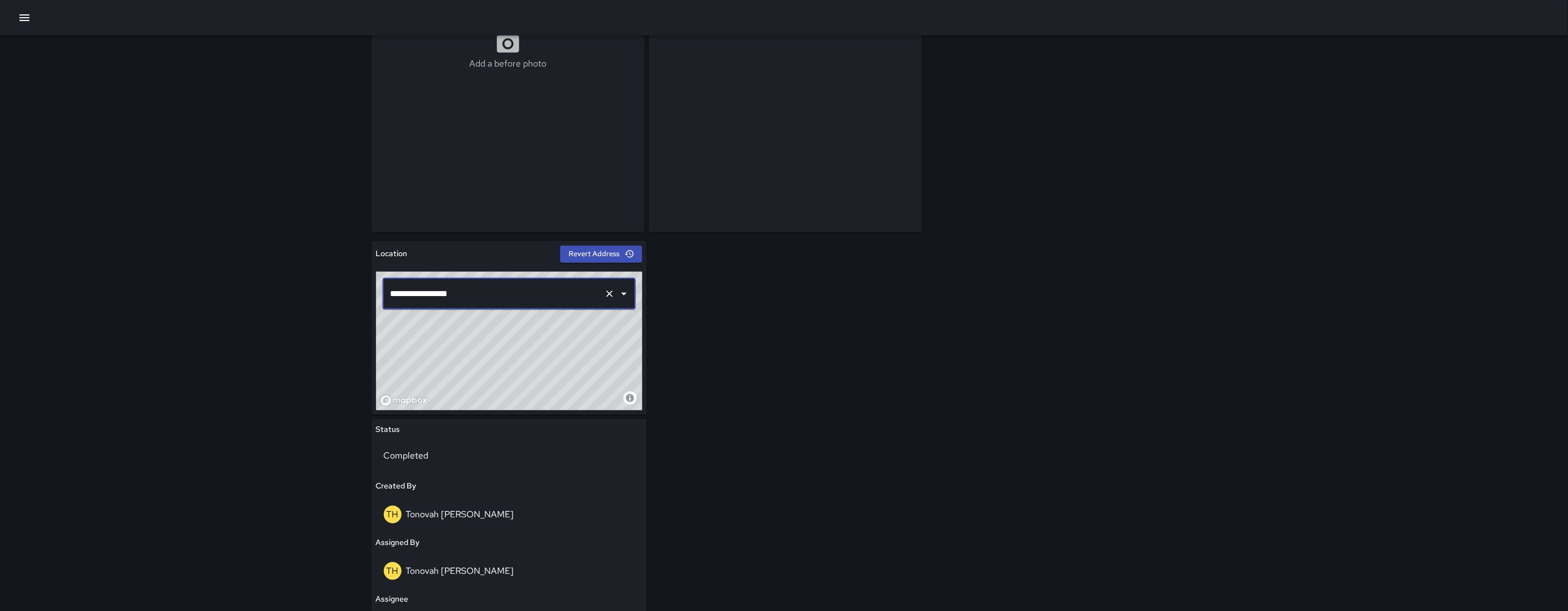
type input "**********"
click at [819, 404] on div "**********" at bounding box center [784, 456] width 825 height 1175
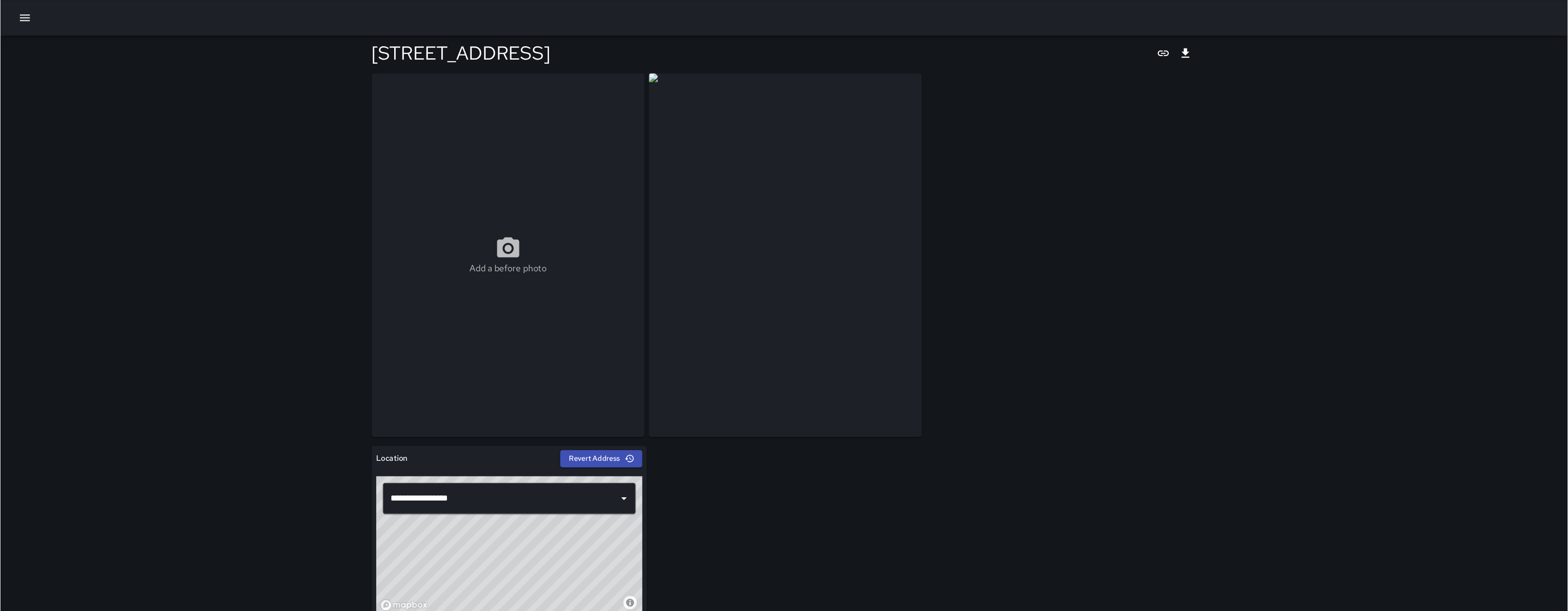
scroll to position [0, 0]
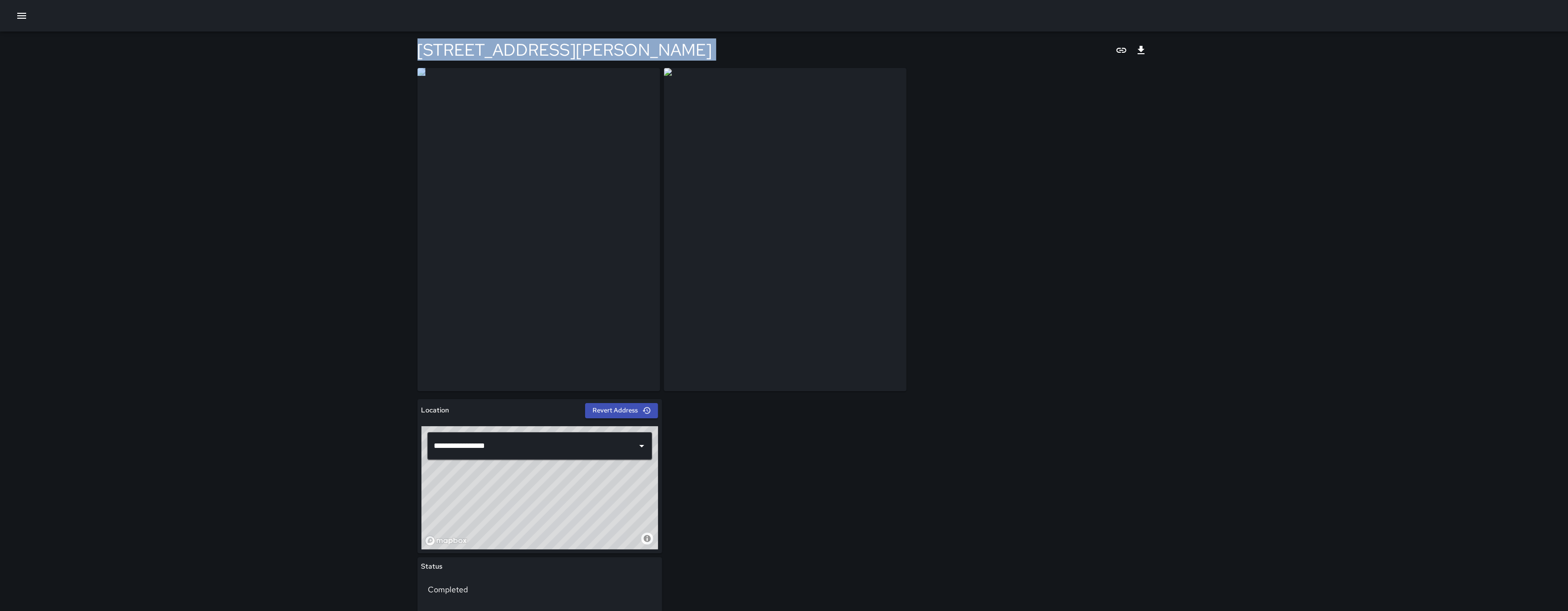
drag, startPoint x: 567, startPoint y: 78, endPoint x: 896, endPoint y: 334, distance: 416.9
click at [896, 334] on div "**********" at bounding box center [784, 531] width 1568 height 1063
click at [1009, 391] on div "**********" at bounding box center [784, 565] width 733 height 995
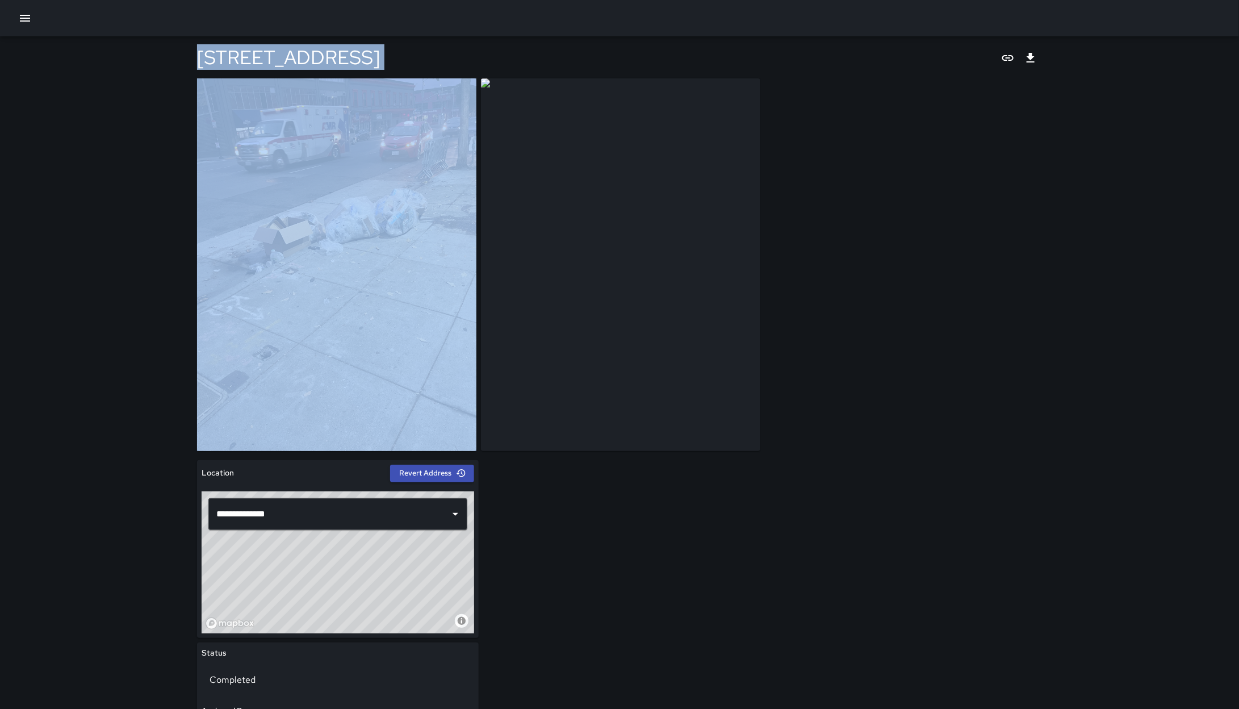
drag, startPoint x: 181, startPoint y: 40, endPoint x: 801, endPoint y: 519, distance: 783.2
click at [801, 472] on div "**********" at bounding box center [619, 653] width 1239 height 1306
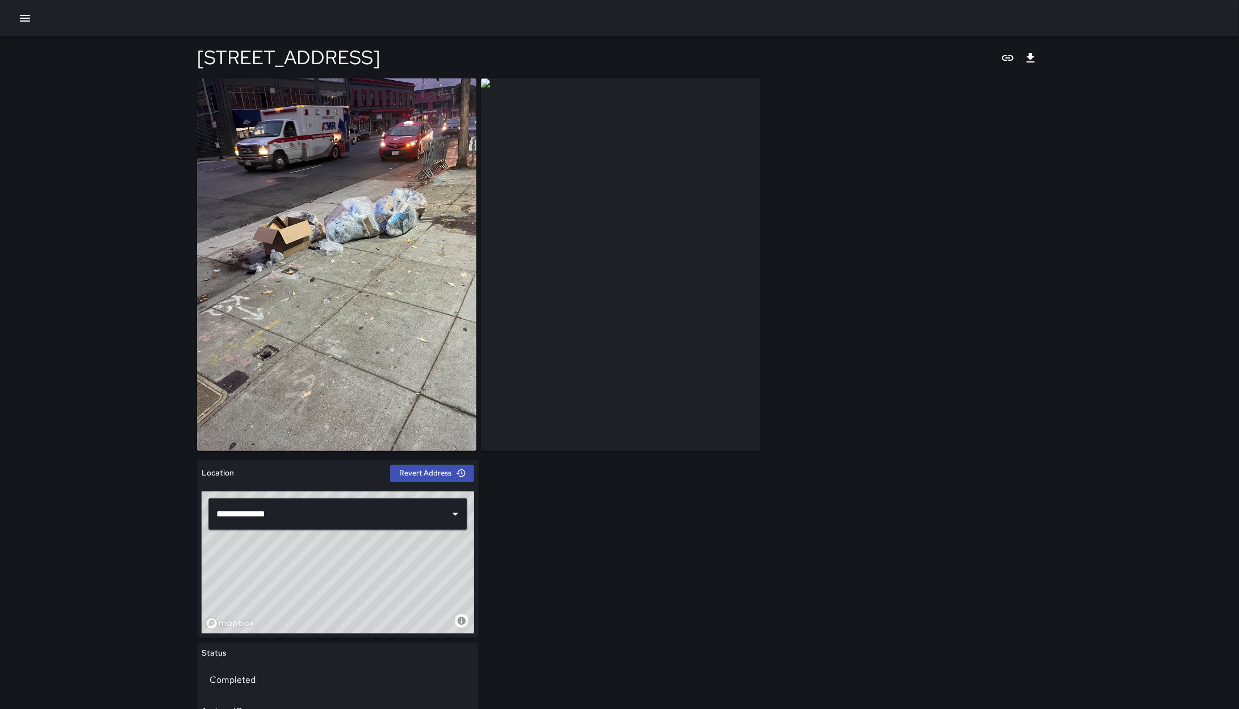
click at [800, 472] on div "**********" at bounding box center [619, 691] width 845 height 1227
click at [834, 472] on div "**********" at bounding box center [619, 691] width 845 height 1227
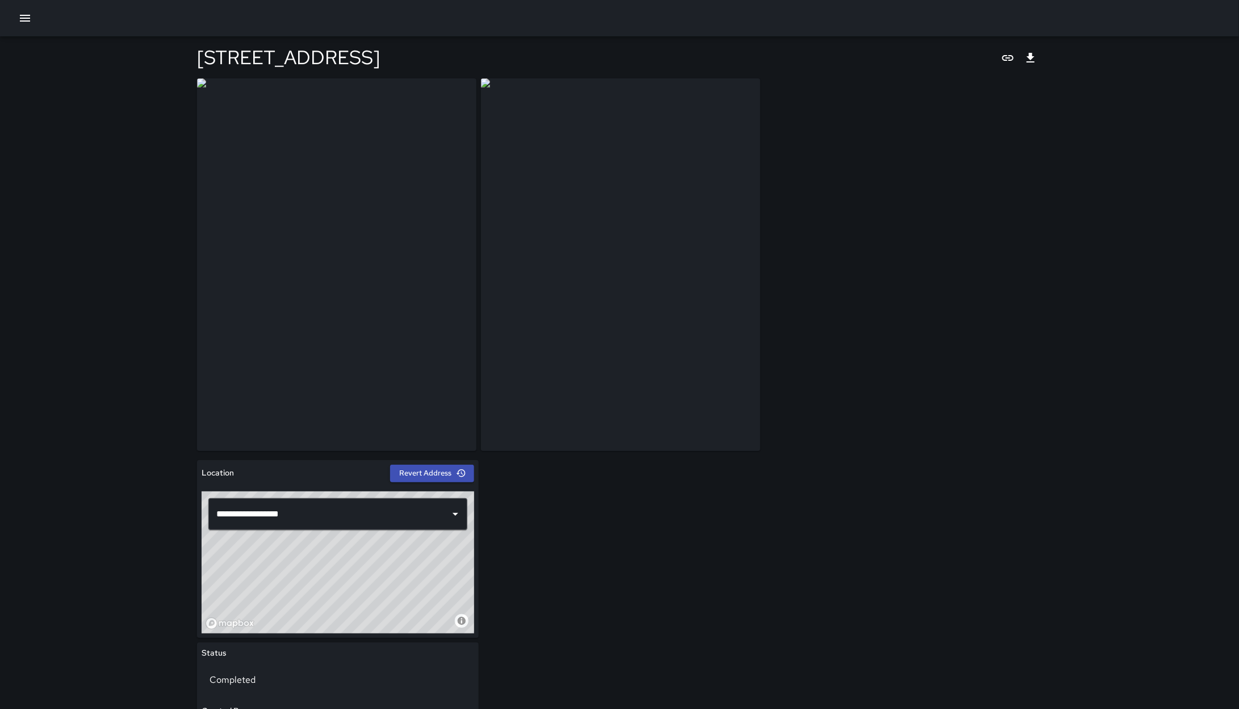
click at [771, 472] on div "**********" at bounding box center [619, 651] width 845 height 1147
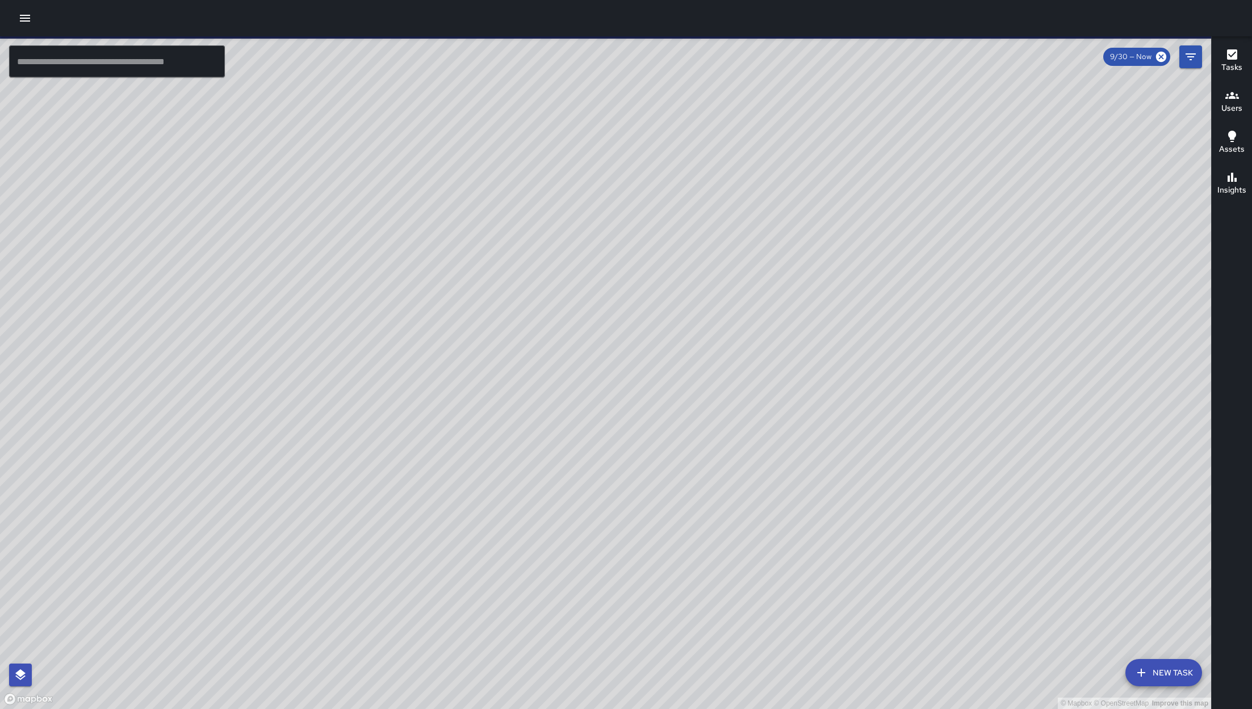
click at [1145, 671] on icon "button" at bounding box center [1142, 673] width 14 height 14
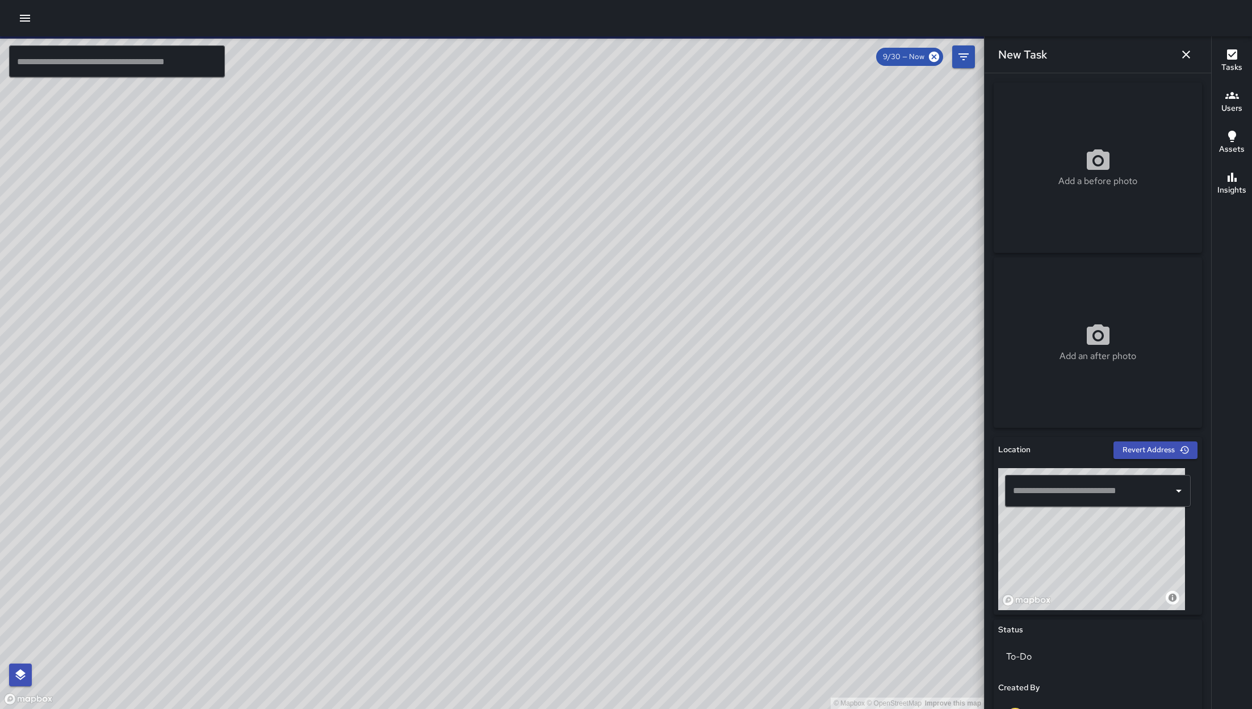
click at [1056, 494] on input "text" at bounding box center [1089, 491] width 158 height 22
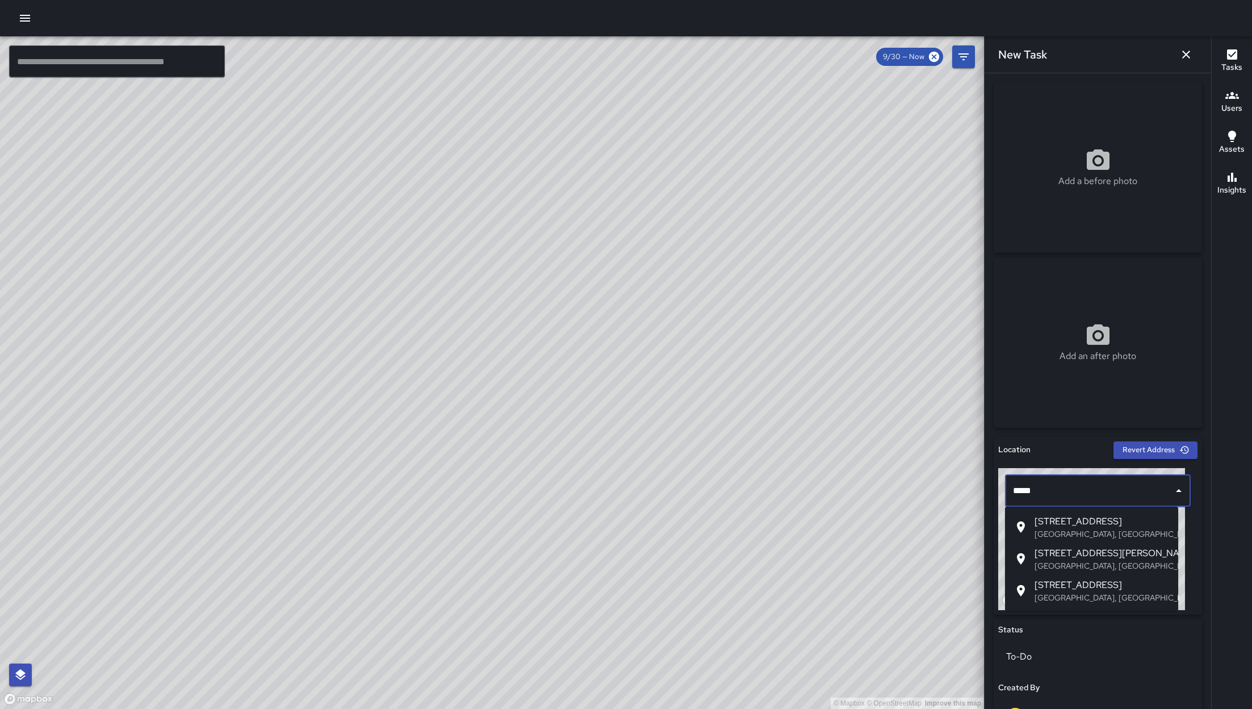
click at [1084, 530] on p "[GEOGRAPHIC_DATA], [GEOGRAPHIC_DATA], [GEOGRAPHIC_DATA]" at bounding box center [1102, 533] width 135 height 11
type input "**********"
click at [1084, 530] on div "© Mapbox © OpenStreetMap Improve this map" at bounding box center [1092, 539] width 187 height 142
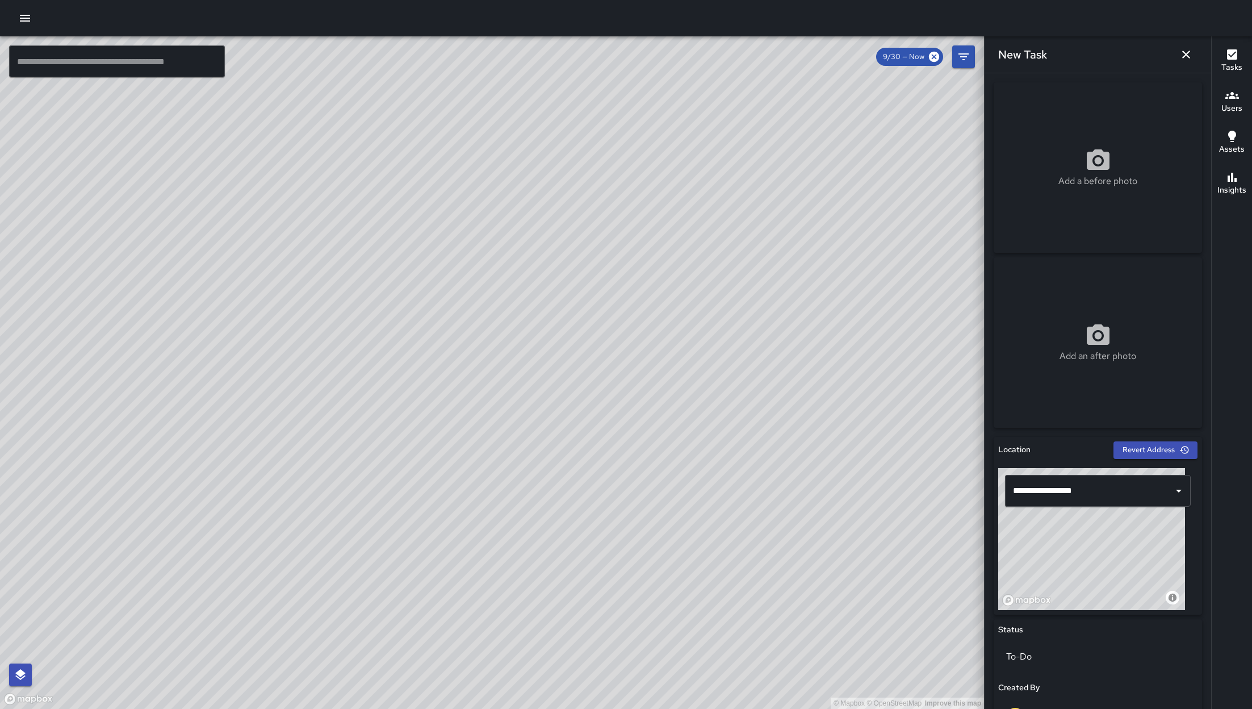
click at [1180, 48] on button "button" at bounding box center [1186, 54] width 23 height 23
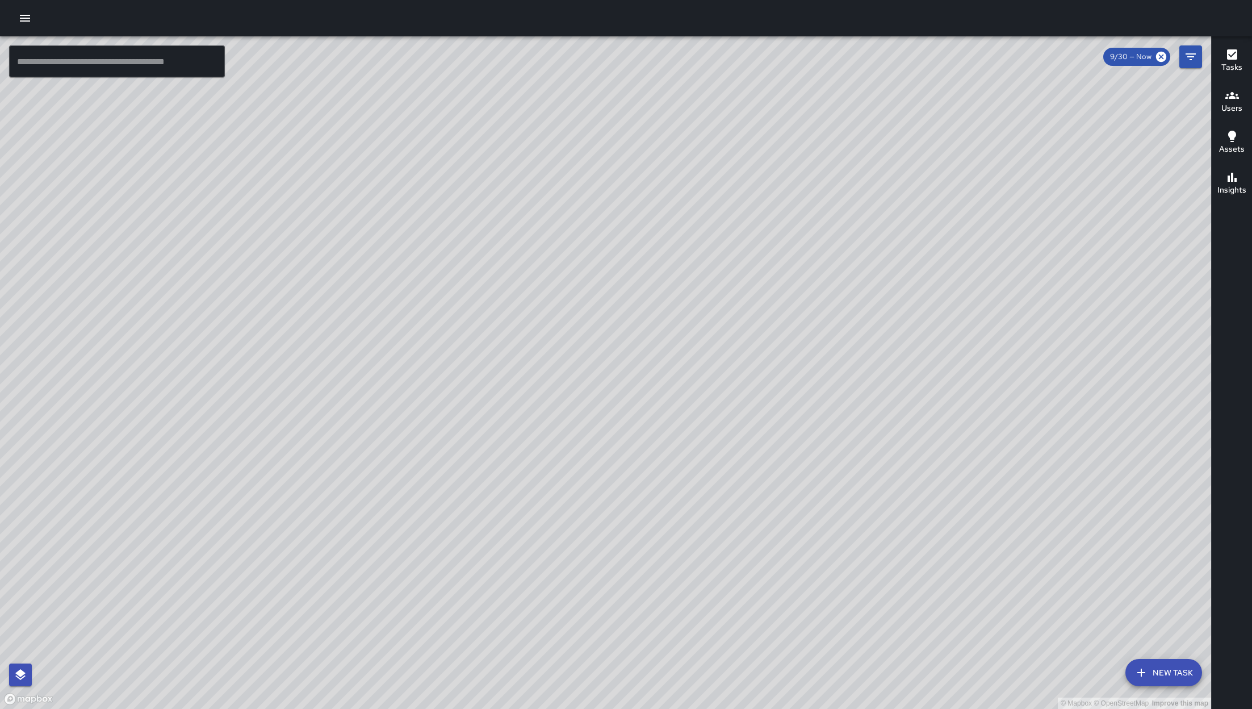
click at [599, 296] on div "© Mapbox © OpenStreetMap Improve this map" at bounding box center [606, 372] width 1212 height 673
click at [604, 298] on div "© Mapbox © OpenStreetMap Improve this map Unassigned [STREET_ADDRESS] Created o…" at bounding box center [606, 372] width 1212 height 673
click at [605, 298] on div "© Mapbox © OpenStreetMap Improve this map Unassigned [STREET_ADDRESS] Created o…" at bounding box center [606, 372] width 1212 height 673
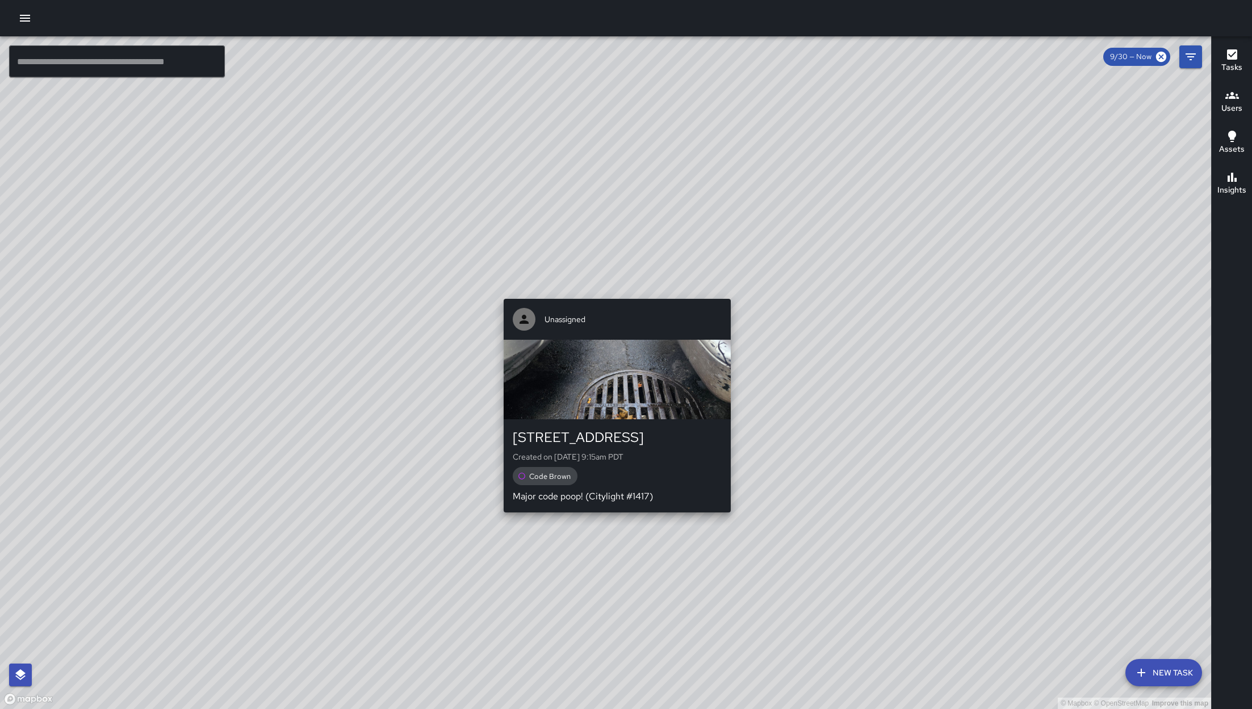
click at [604, 289] on div "© Mapbox © OpenStreetMap Improve this map Unassigned [STREET_ADDRESS] Created o…" at bounding box center [606, 372] width 1212 height 673
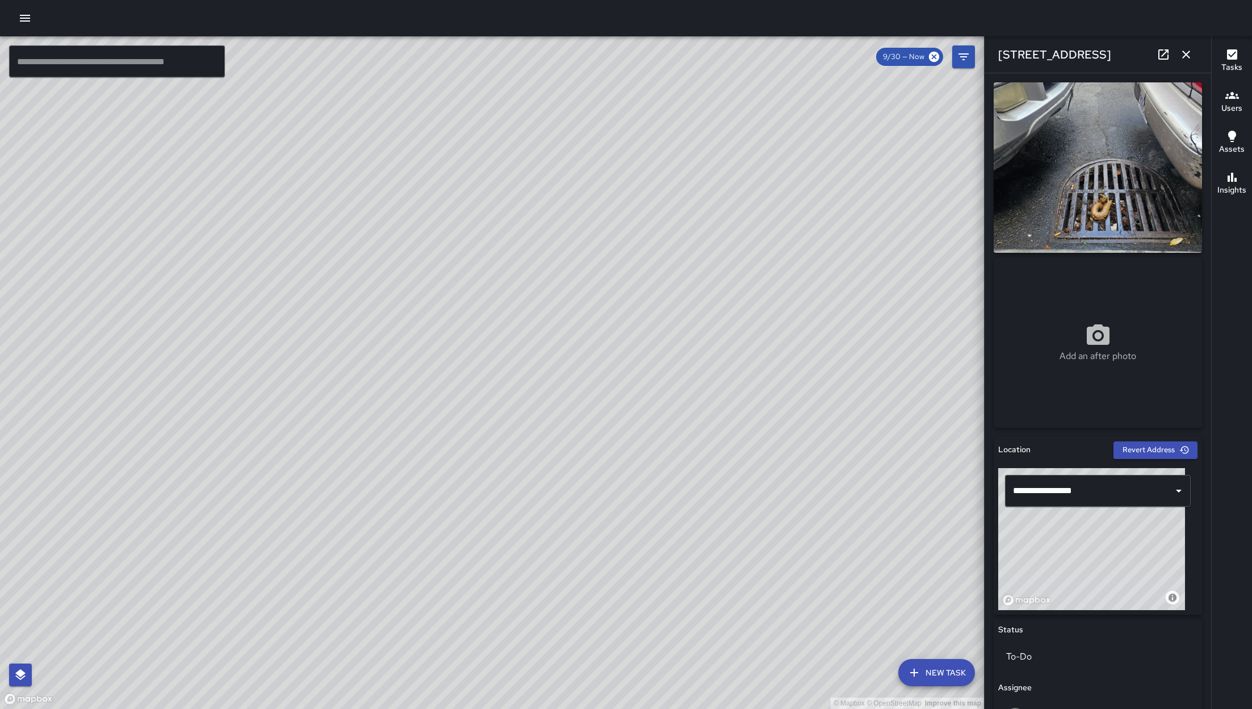
scroll to position [312, 0]
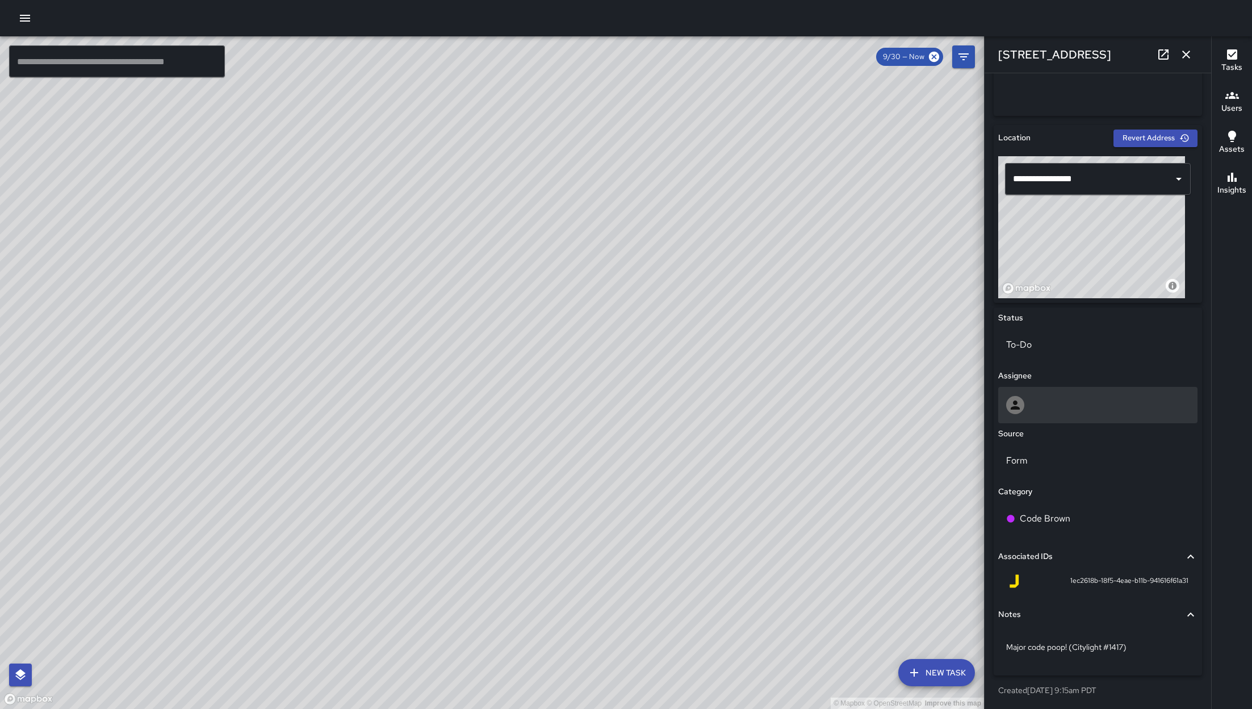
click at [1056, 399] on div at bounding box center [1098, 405] width 183 height 18
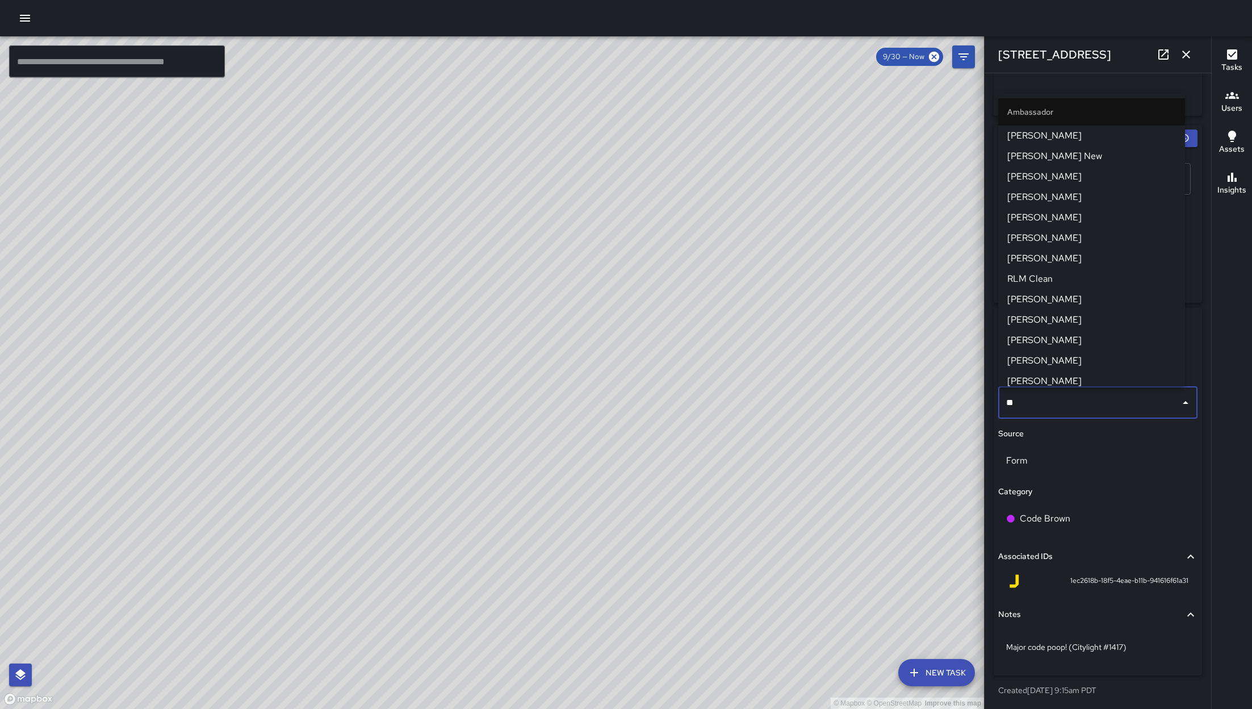
type input "***"
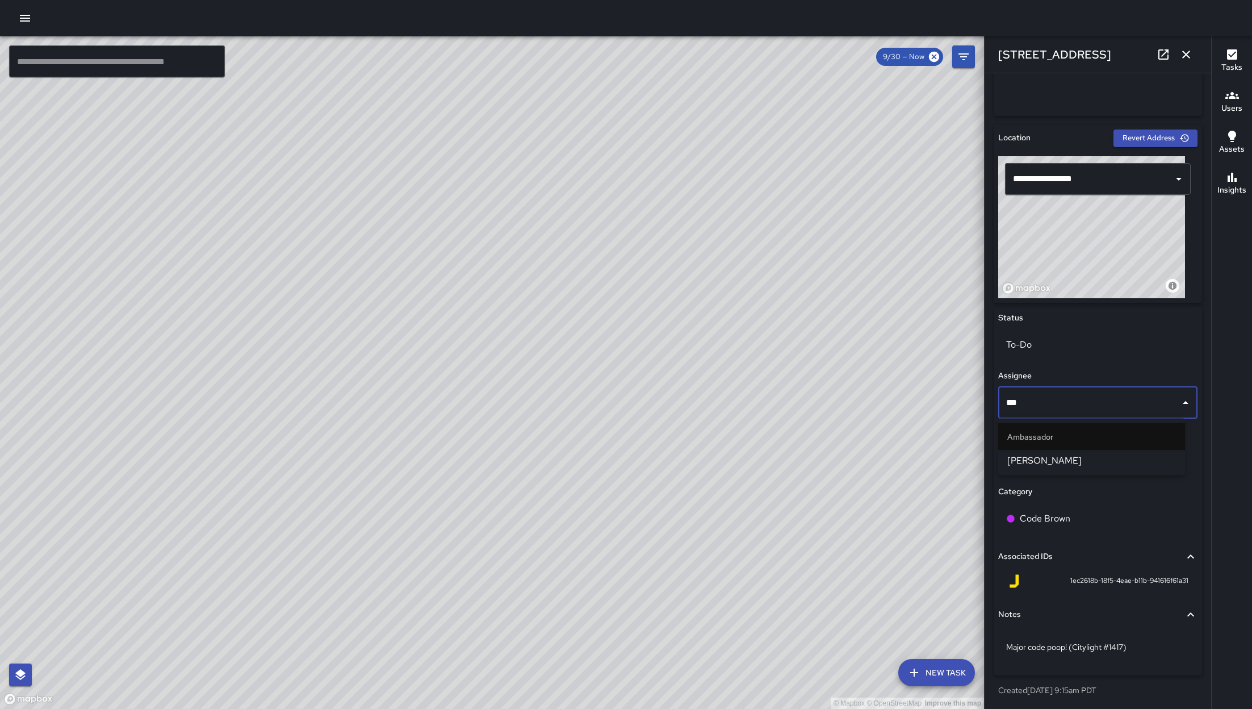
click at [1046, 461] on span "[PERSON_NAME]" at bounding box center [1092, 461] width 169 height 14
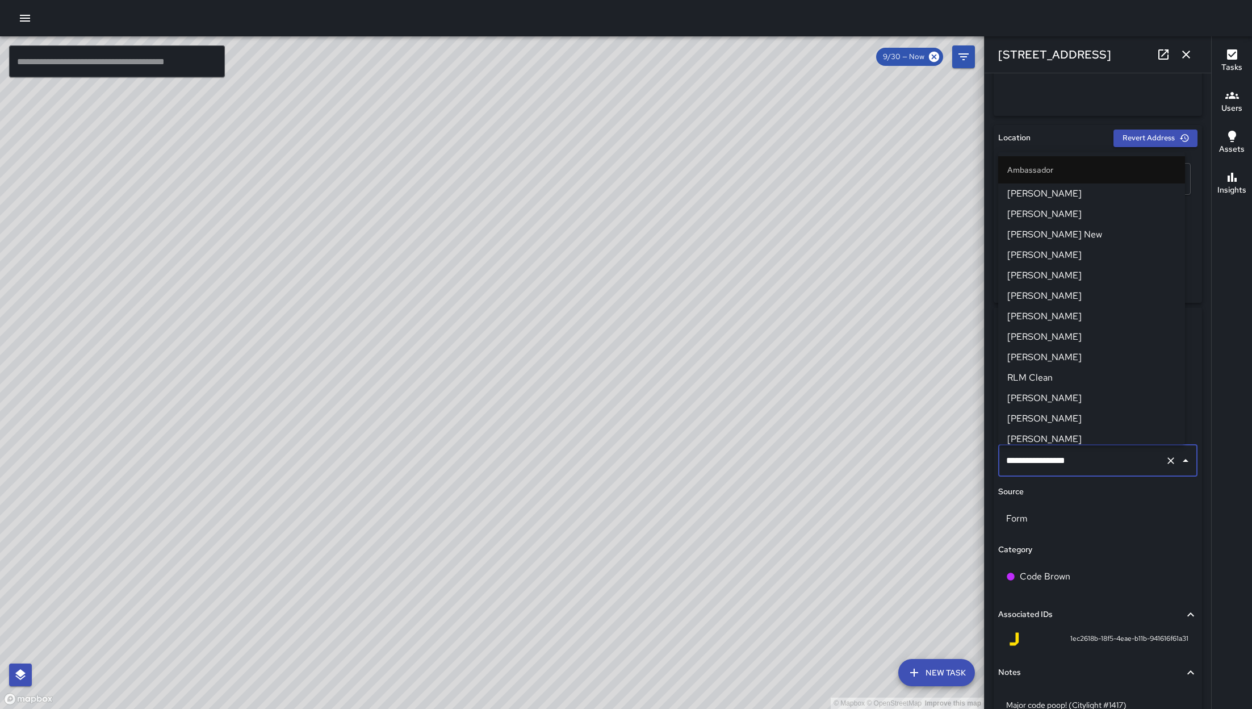
scroll to position [169, 0]
click at [1133, 542] on div "**********" at bounding box center [1098, 520] width 208 height 426
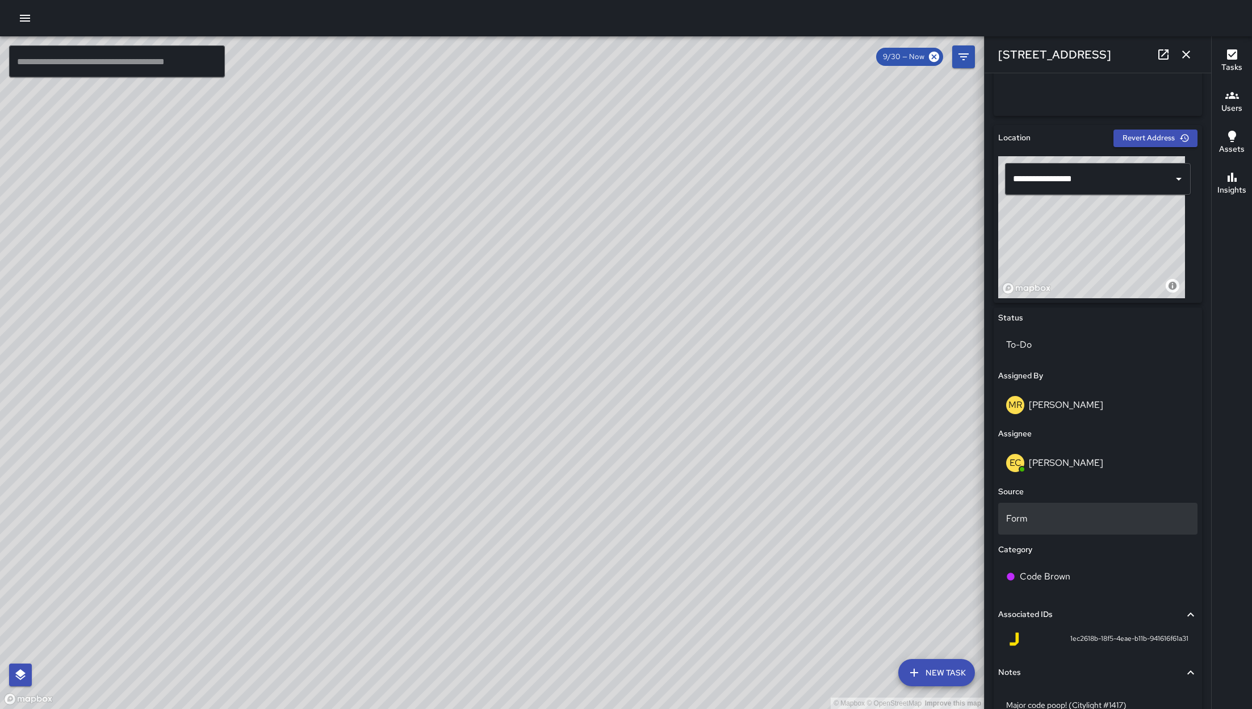
click at [1079, 523] on p "Form" at bounding box center [1098, 519] width 183 height 14
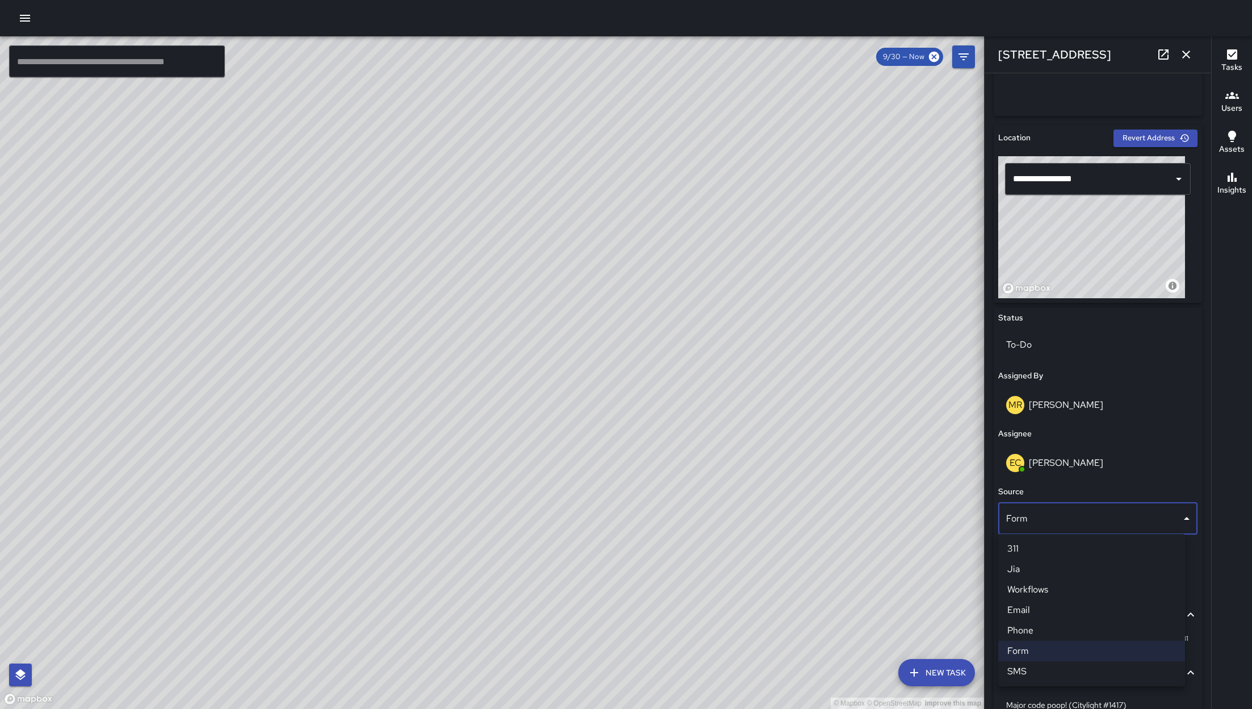
click at [949, 626] on div at bounding box center [626, 354] width 1252 height 709
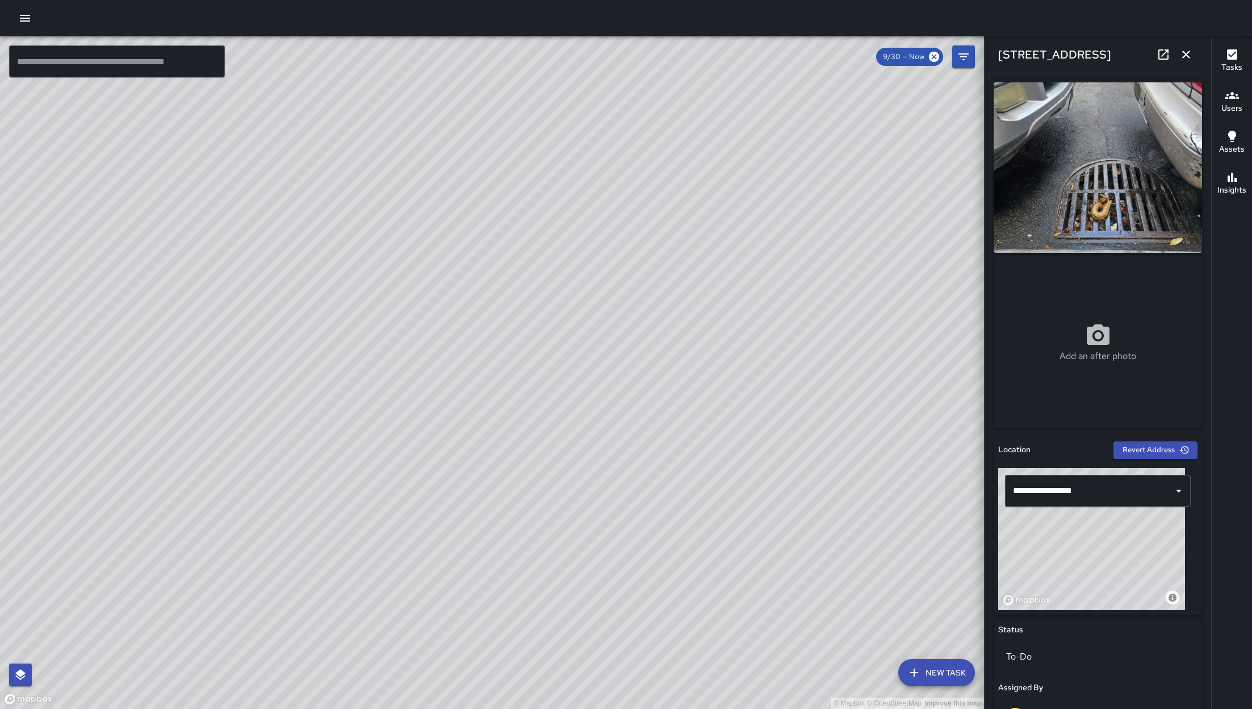
scroll to position [370, 0]
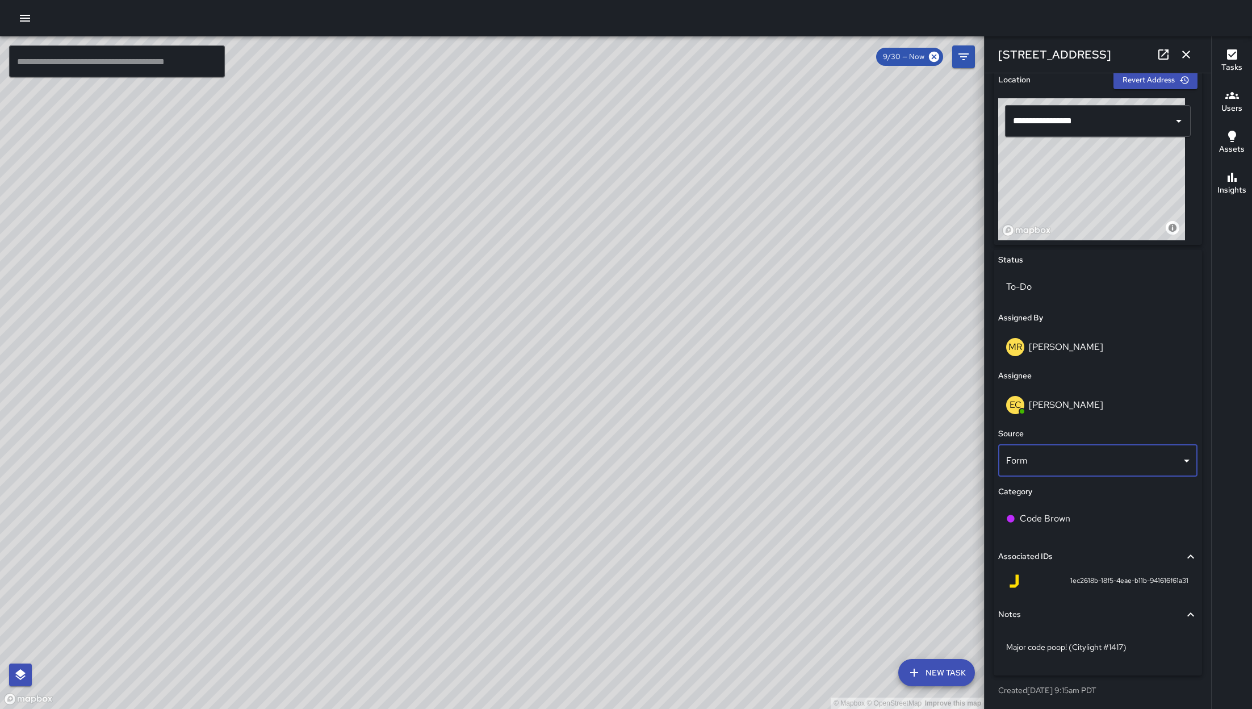
click at [914, 383] on div "© Mapbox © OpenStreetMap Improve this map" at bounding box center [492, 372] width 984 height 673
click at [1187, 51] on icon "button" at bounding box center [1187, 55] width 14 height 14
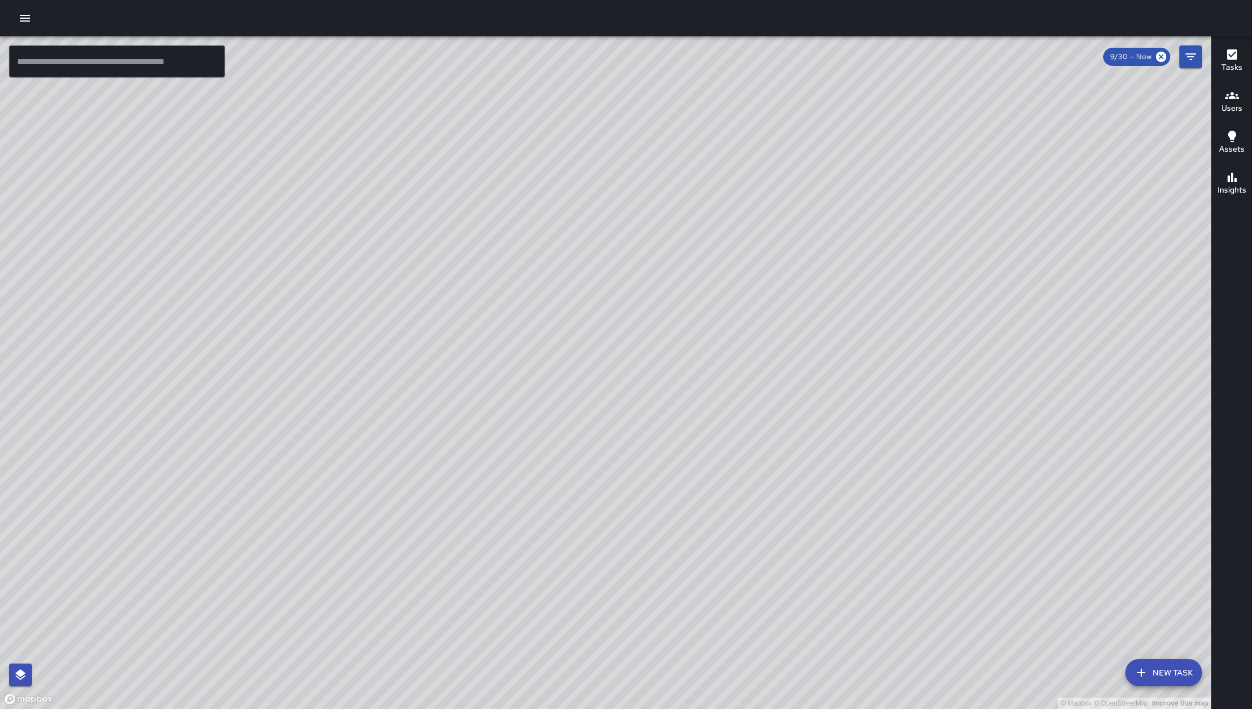
drag, startPoint x: 549, startPoint y: 542, endPoint x: 566, endPoint y: 503, distance: 43.0
click at [549, 542] on div "© Mapbox © OpenStreetMap Improve this map" at bounding box center [606, 372] width 1212 height 673
click at [566, 503] on div "© Mapbox © OpenStreetMap Improve this map" at bounding box center [606, 372] width 1212 height 673
drag, startPoint x: 558, startPoint y: 202, endPoint x: 568, endPoint y: 258, distance: 56.6
click at [569, 252] on div "© Mapbox © OpenStreetMap Improve this map" at bounding box center [606, 372] width 1212 height 673
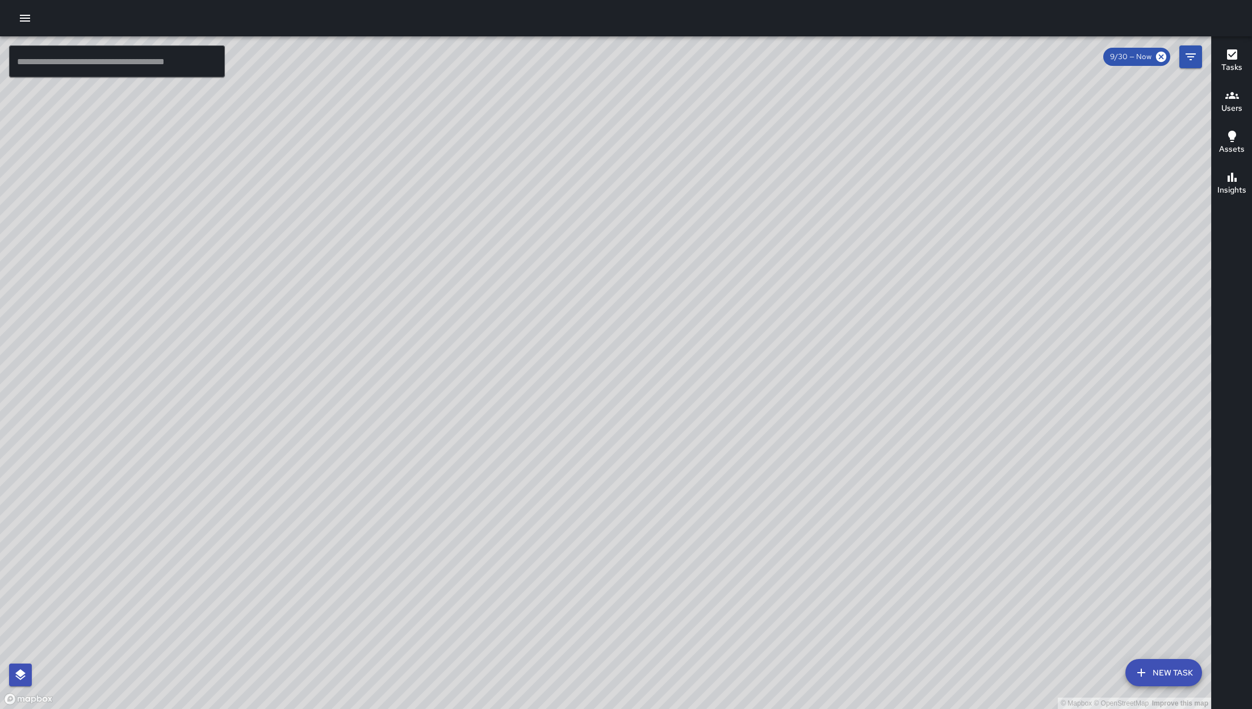
click at [1188, 63] on icon "Filters" at bounding box center [1191, 57] width 14 height 14
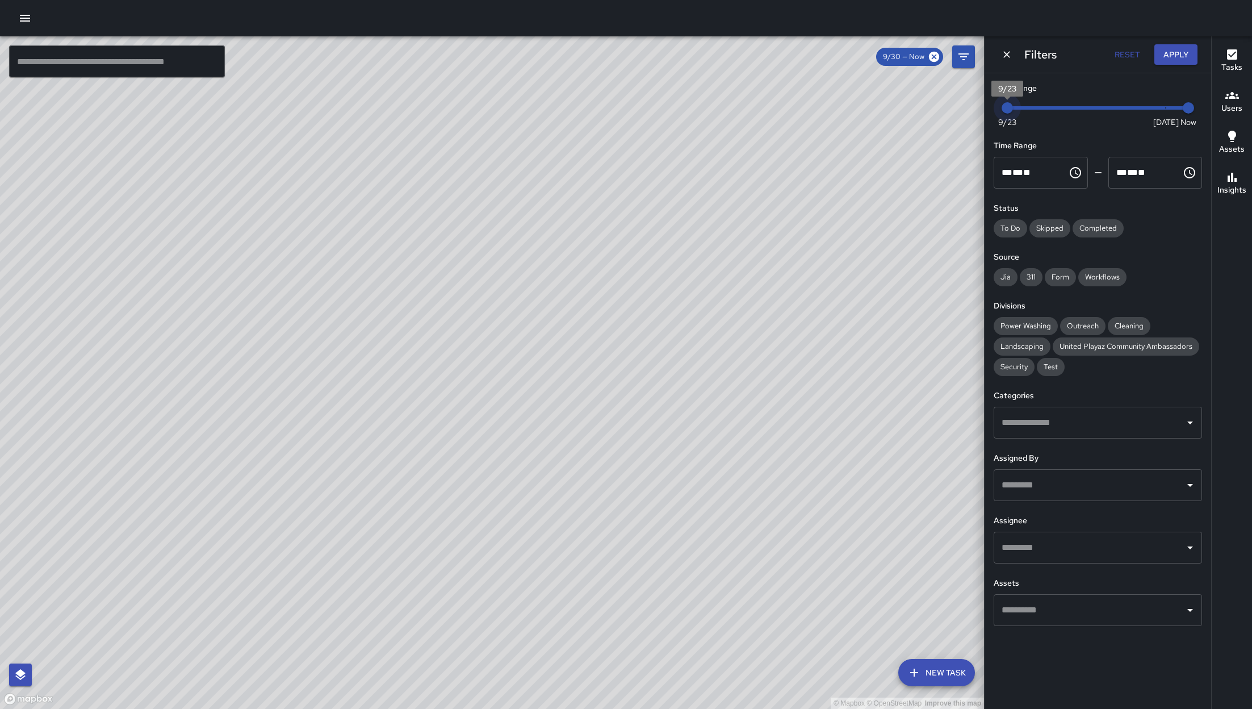
drag, startPoint x: 1157, startPoint y: 108, endPoint x: 915, endPoint y: 108, distance: 242.0
click at [915, 108] on div "© Mapbox © OpenStreetMap Improve this map ​ New Task 9/30 — Now Map Layers Task…" at bounding box center [626, 372] width 1252 height 673
click at [915, 108] on div "© Mapbox © OpenStreetMap Improve this map" at bounding box center [492, 372] width 984 height 673
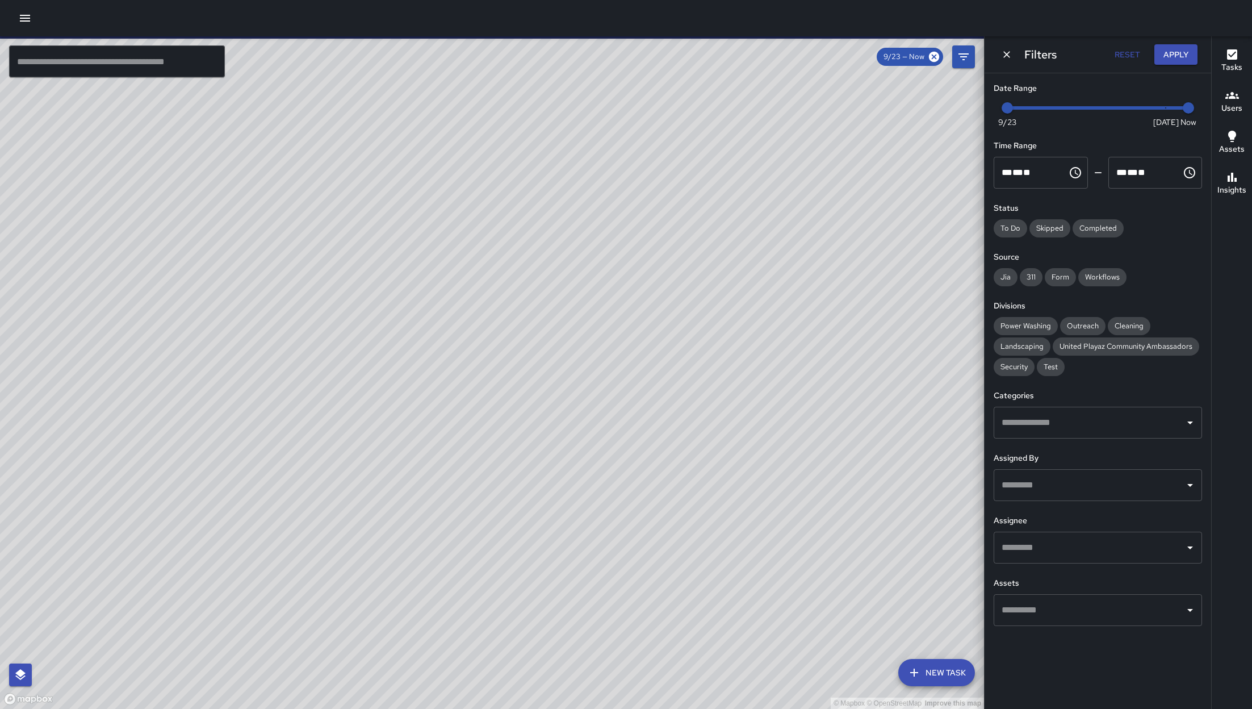
click at [457, 303] on div "© Mapbox © OpenStreetMap Improve this map EB [PERSON_NAME] [STREET_ADDRESS] Com…" at bounding box center [492, 372] width 984 height 673
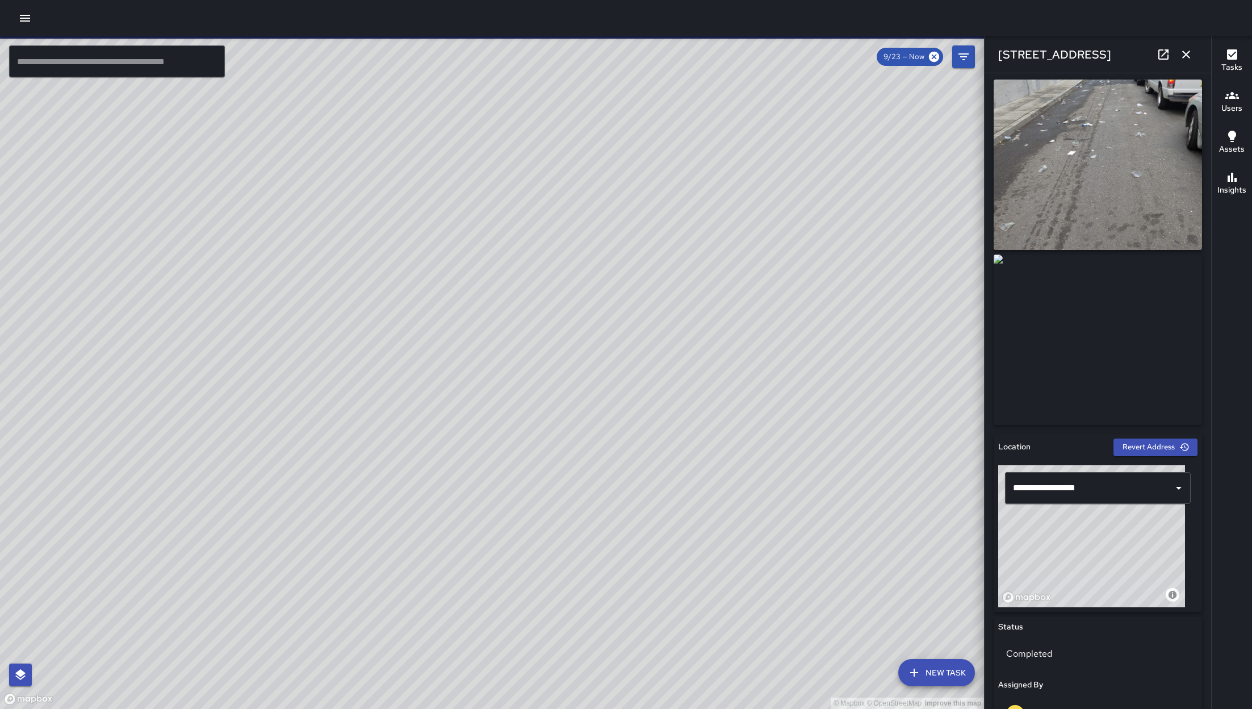
scroll to position [3, 0]
click at [1158, 44] on link at bounding box center [1163, 54] width 23 height 23
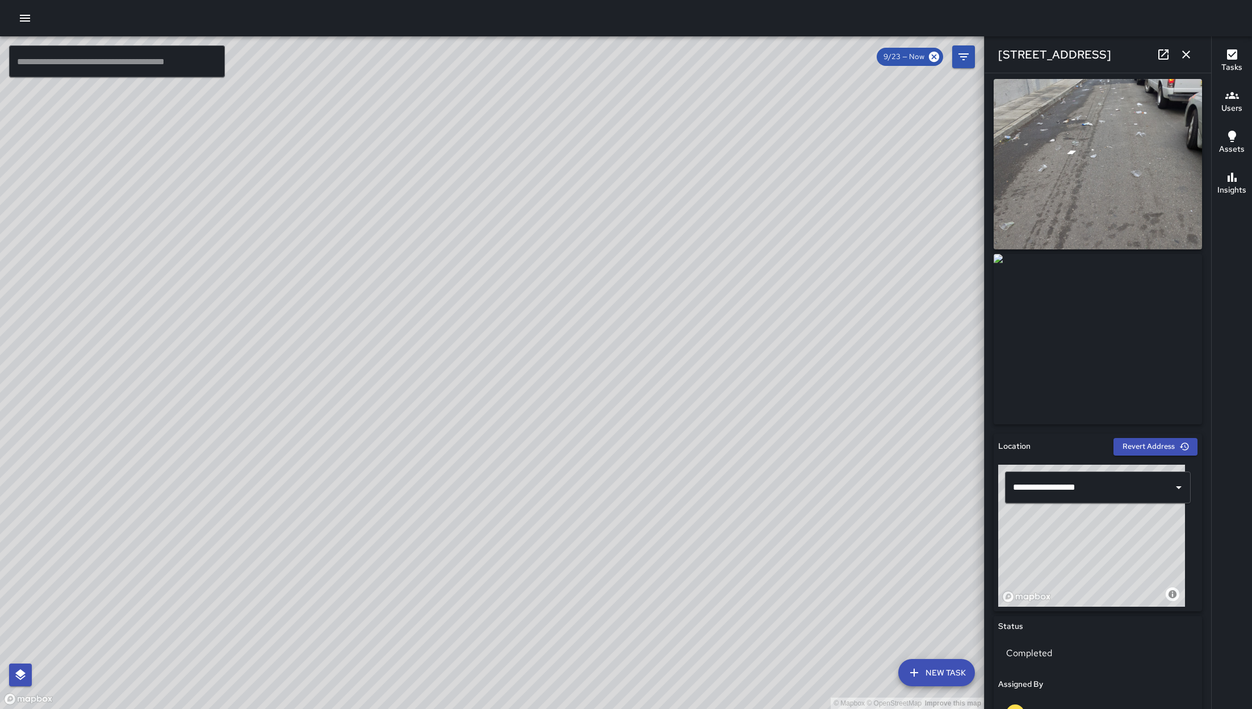
click at [1184, 55] on icon "button" at bounding box center [1187, 55] width 14 height 14
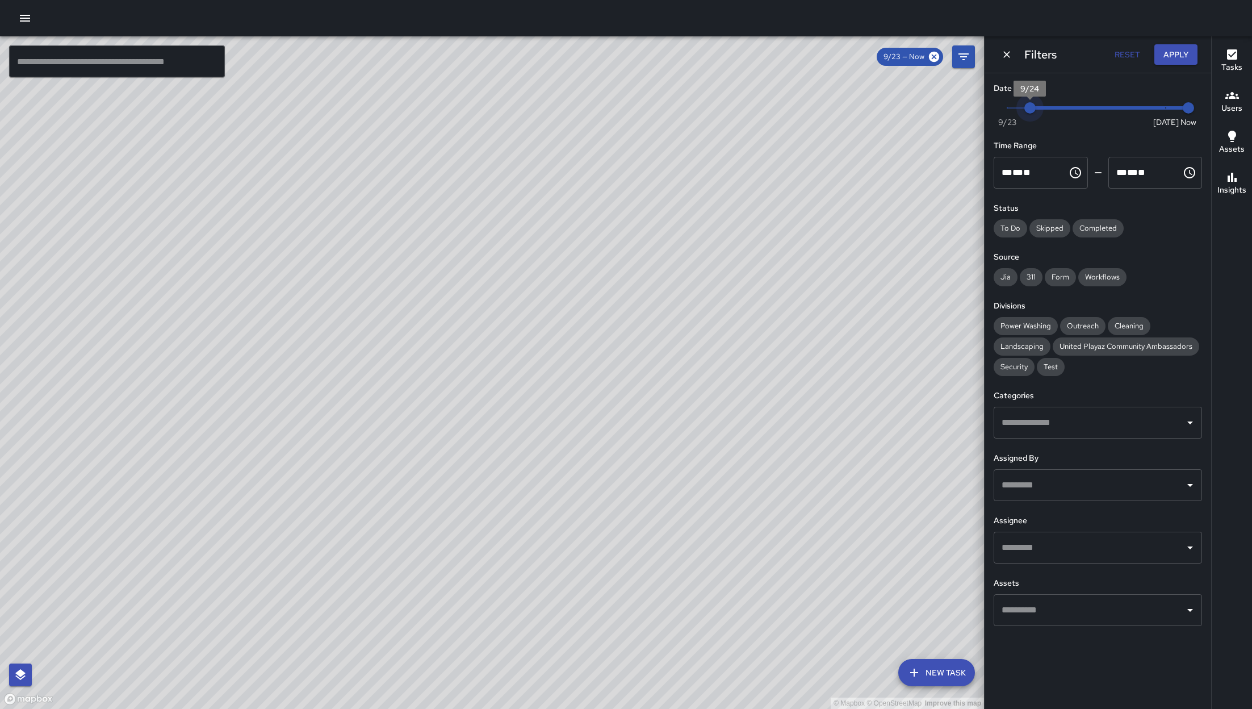
drag, startPoint x: 1012, startPoint y: 108, endPoint x: 1179, endPoint y: 136, distance: 169.3
click at [1179, 136] on div "Date Range Now [DATE] [DATE] 10:13 am Time Range ** * ** ** ​ ******** ** * ** …" at bounding box center [1098, 354] width 227 height 562
drag, startPoint x: 1171, startPoint y: 107, endPoint x: 1158, endPoint y: 104, distance: 13.0
click at [1170, 107] on span "9/30" at bounding box center [1165, 107] width 11 height 11
click at [1160, 104] on span "9/30" at bounding box center [1165, 107] width 11 height 11
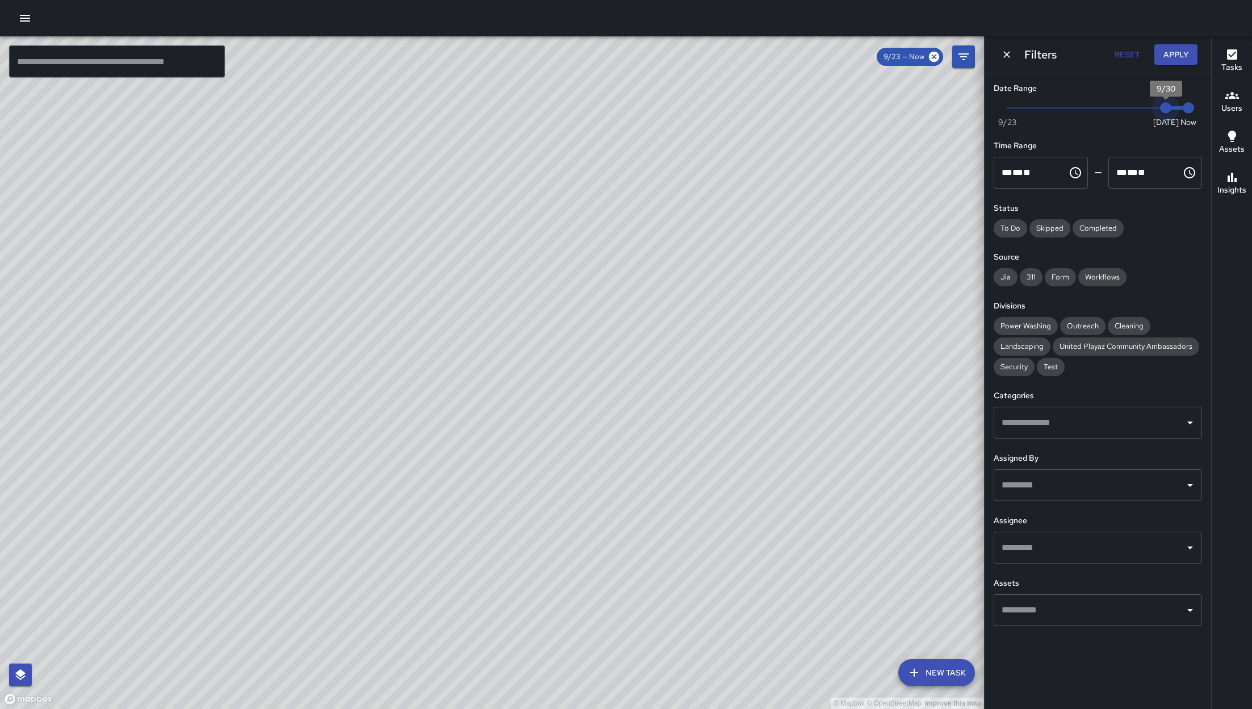
type input "*"
drag, startPoint x: 1156, startPoint y: 103, endPoint x: 1147, endPoint y: 101, distance: 9.4
click at [1147, 102] on span "9/29" at bounding box center [1143, 107] width 11 height 11
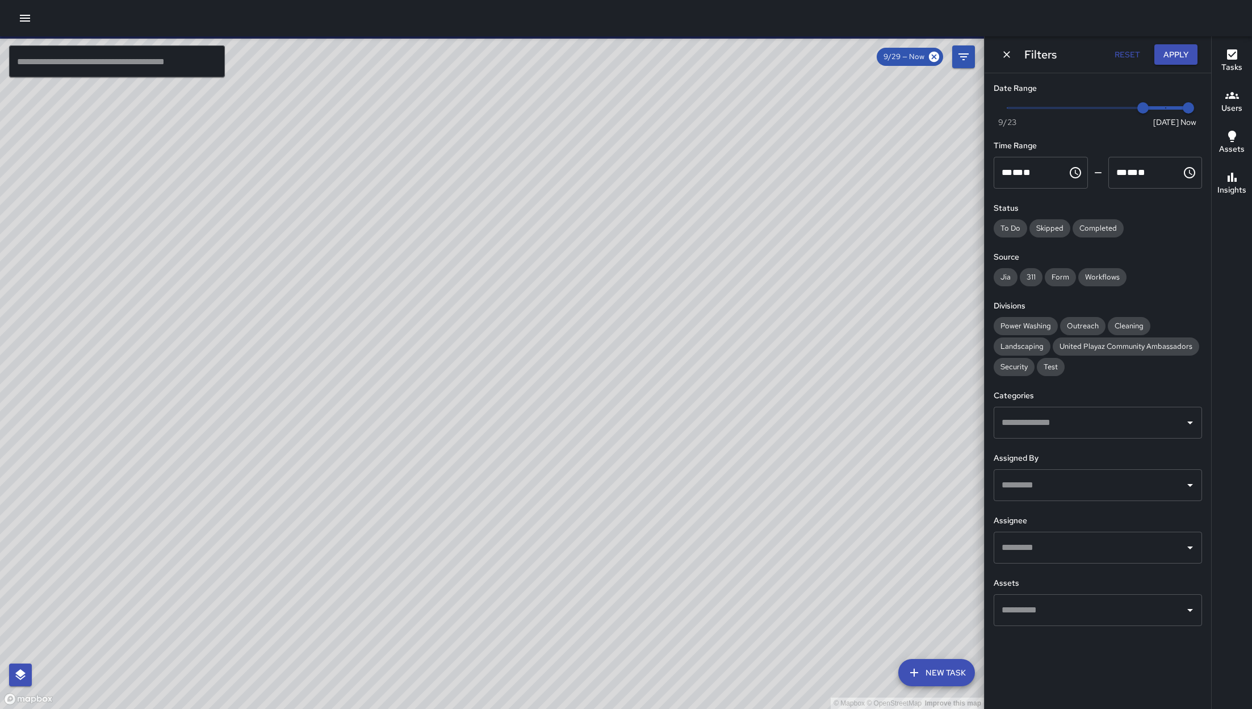
click at [346, 296] on div "© Mapbox © OpenStreetMap Improve this map" at bounding box center [492, 372] width 984 height 673
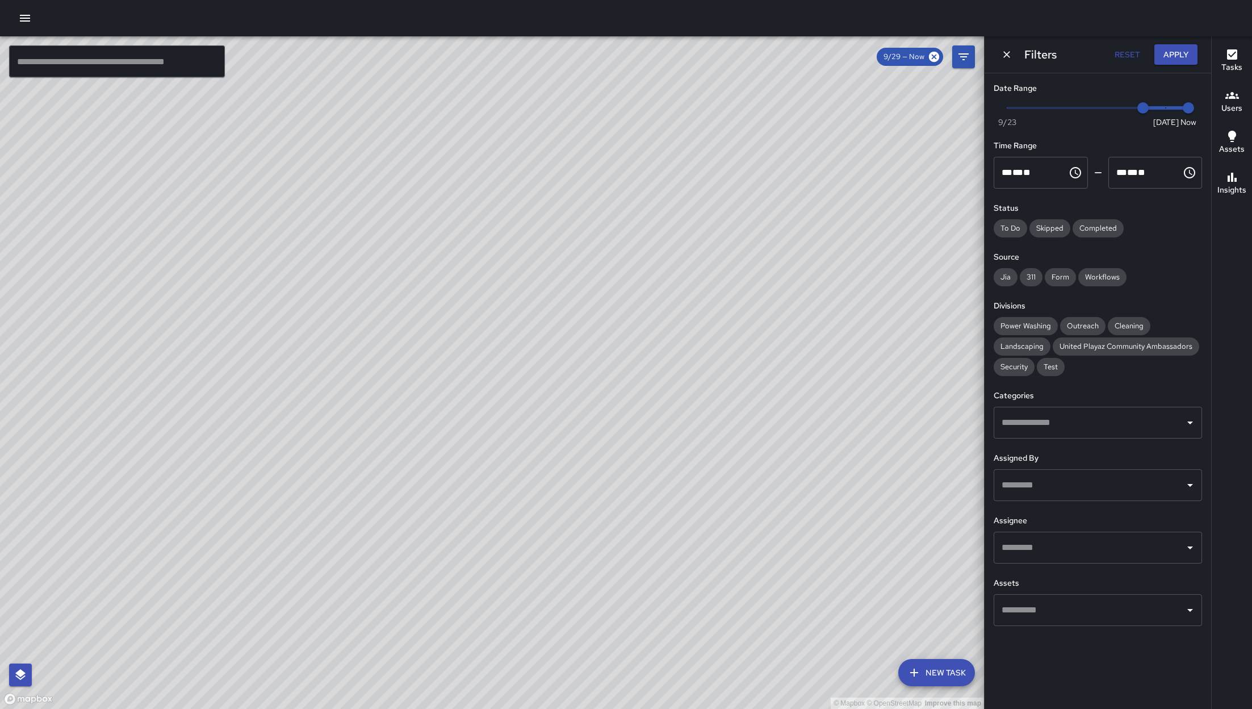
drag, startPoint x: 838, startPoint y: 282, endPoint x: 459, endPoint y: 566, distance: 473.1
click at [460, 566] on div "© Mapbox © OpenStreetMap Improve this map" at bounding box center [492, 372] width 984 height 673
drag, startPoint x: 348, startPoint y: 342, endPoint x: 549, endPoint y: 428, distance: 219.1
click at [549, 428] on div "© Mapbox © OpenStreetMap Improve this map" at bounding box center [492, 372] width 984 height 673
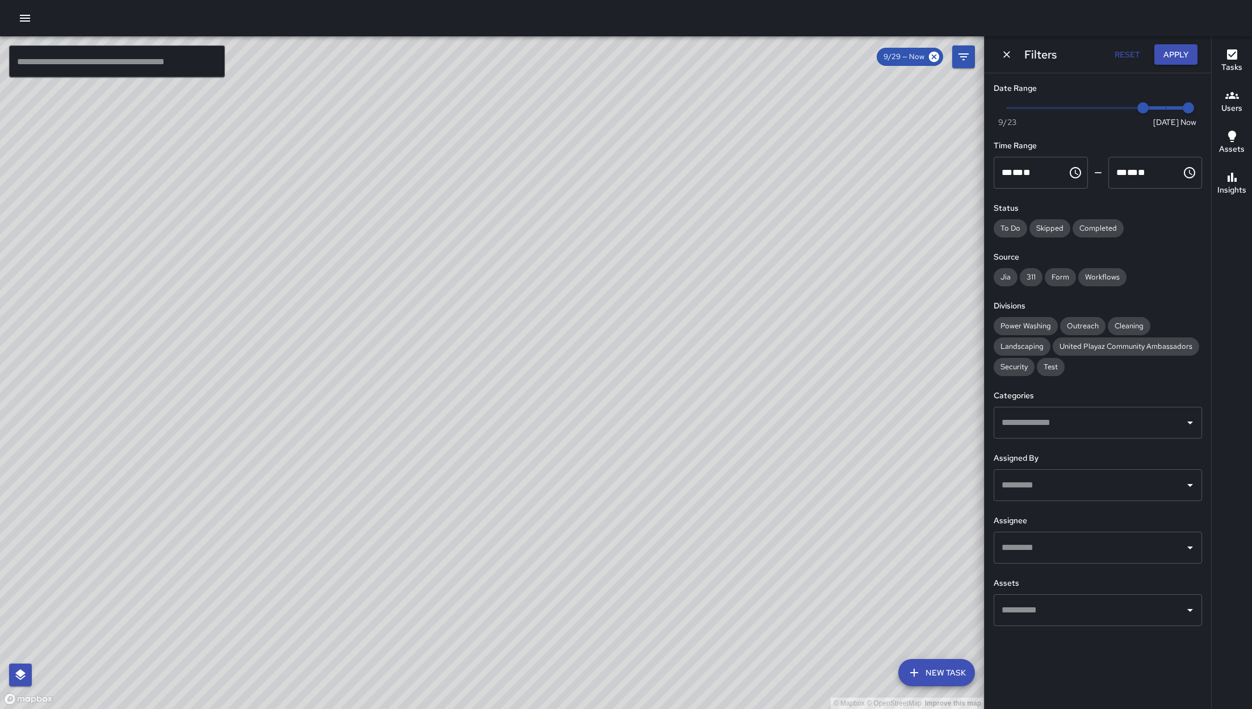
click at [549, 428] on div "© Mapbox © OpenStreetMap Improve this map" at bounding box center [492, 372] width 984 height 673
click at [185, 75] on input "text" at bounding box center [117, 61] width 216 height 32
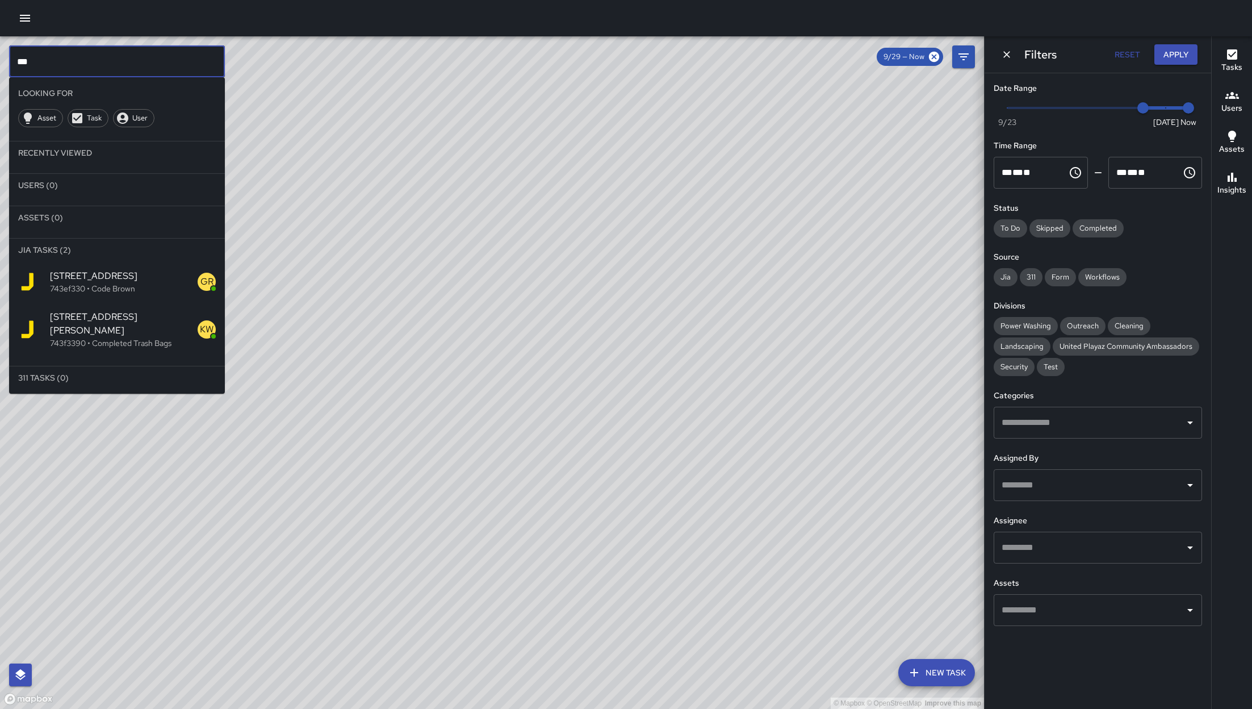
type input "***"
click at [641, 503] on div "© Mapbox © OpenStreetMap Improve this map EB Edwin Barillas 41a Juniper Street …" at bounding box center [492, 372] width 984 height 673
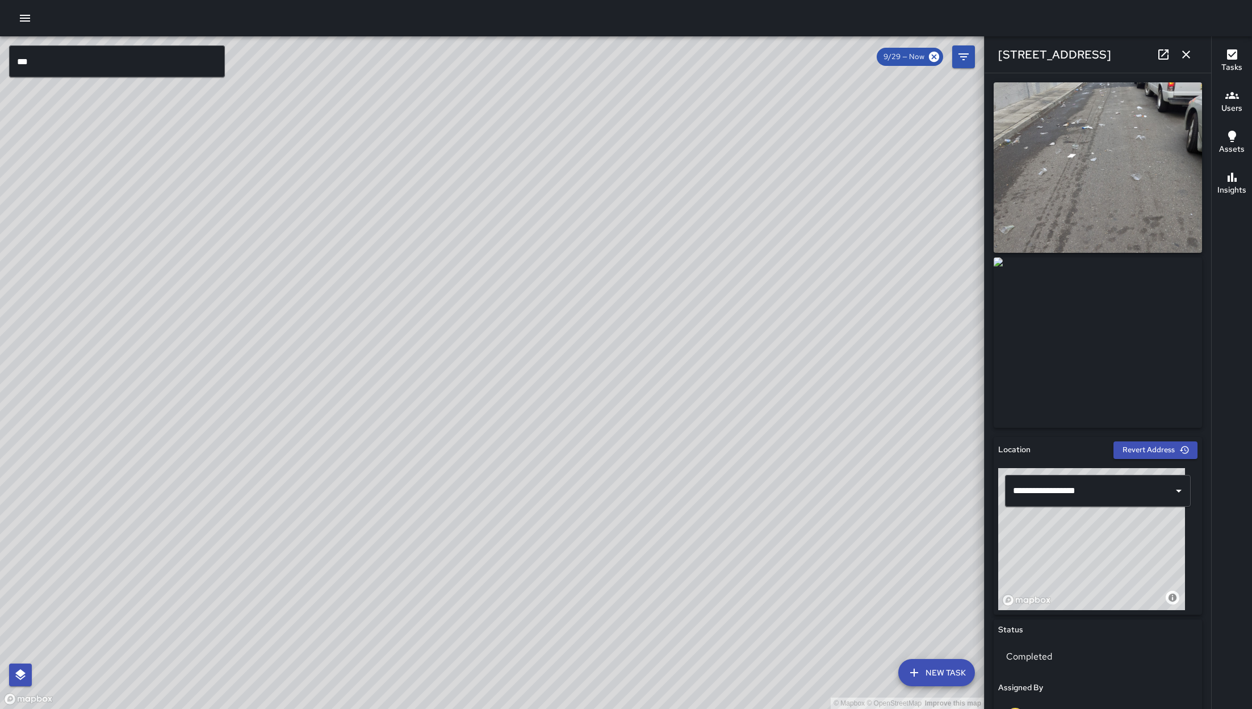
drag, startPoint x: 401, startPoint y: 287, endPoint x: 482, endPoint y: 557, distance: 281.6
click at [486, 584] on div "© Mapbox © OpenStreetMap Improve this map" at bounding box center [492, 372] width 984 height 673
click at [495, 599] on div "© Mapbox © OpenStreetMap Improve this map" at bounding box center [492, 372] width 984 height 673
click at [466, 580] on div "© Mapbox © OpenStreetMap Improve this map" at bounding box center [492, 372] width 984 height 673
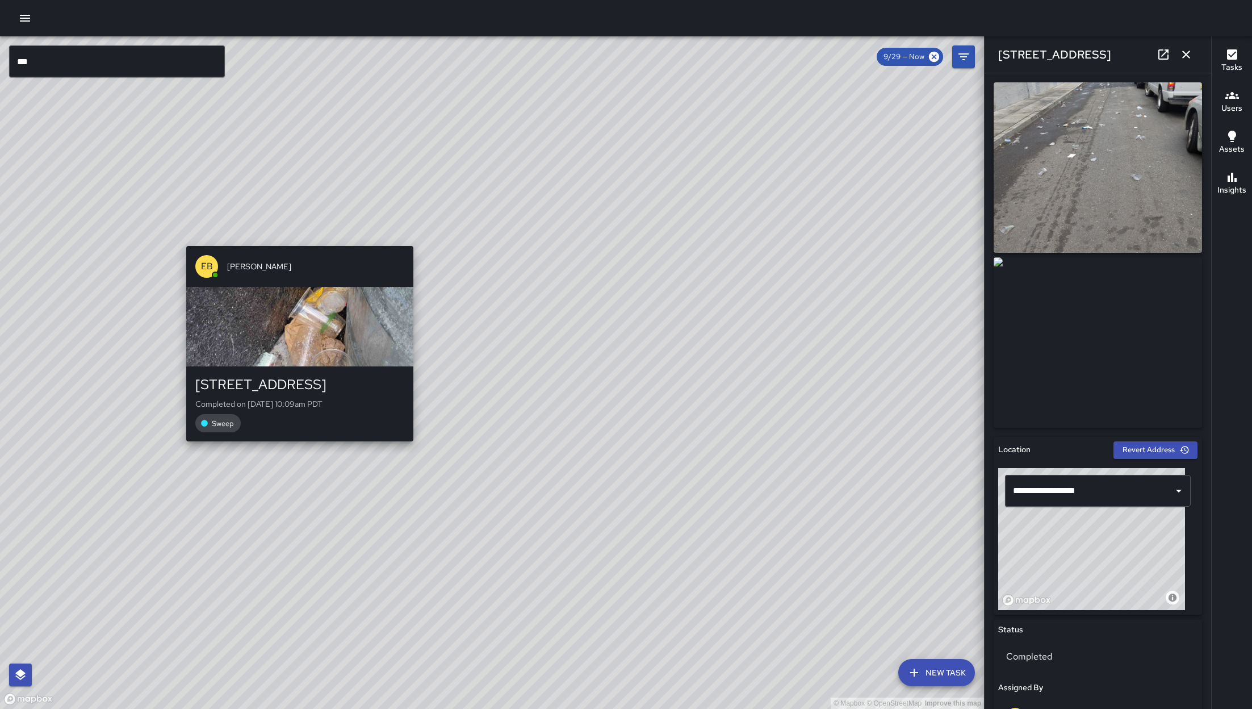
click at [287, 246] on div "EB Edwin Barillas" at bounding box center [299, 266] width 227 height 41
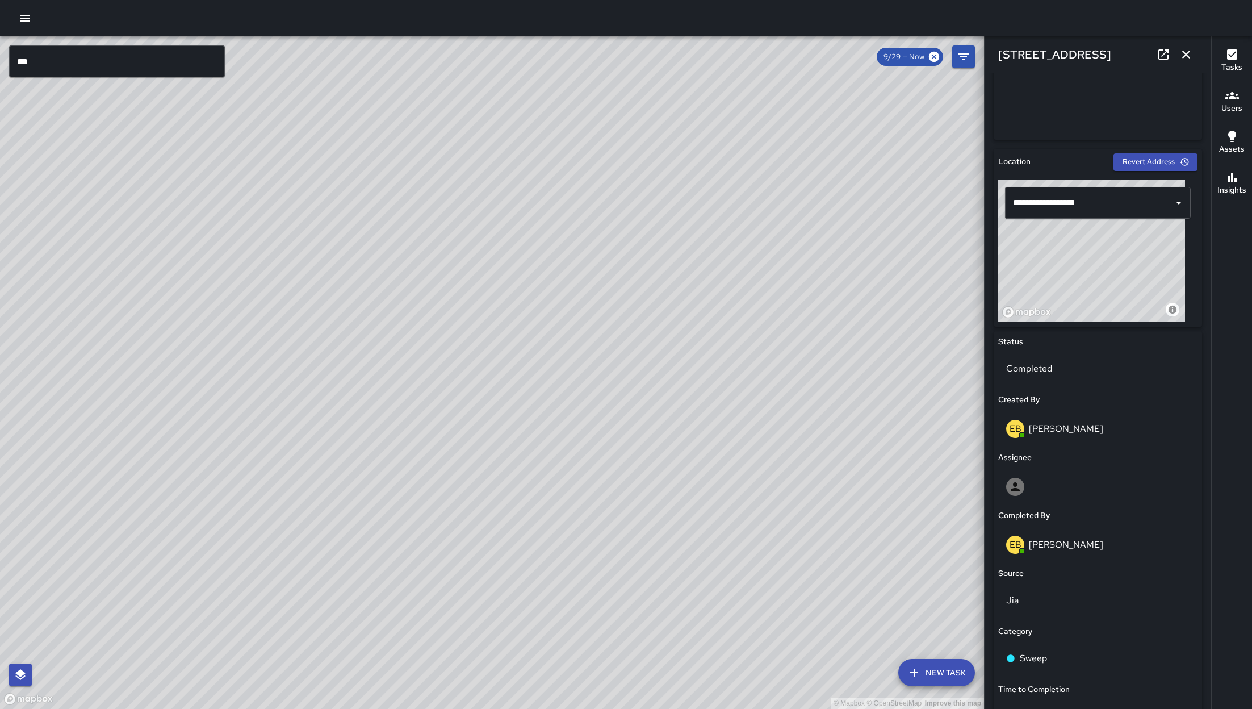
scroll to position [0, 0]
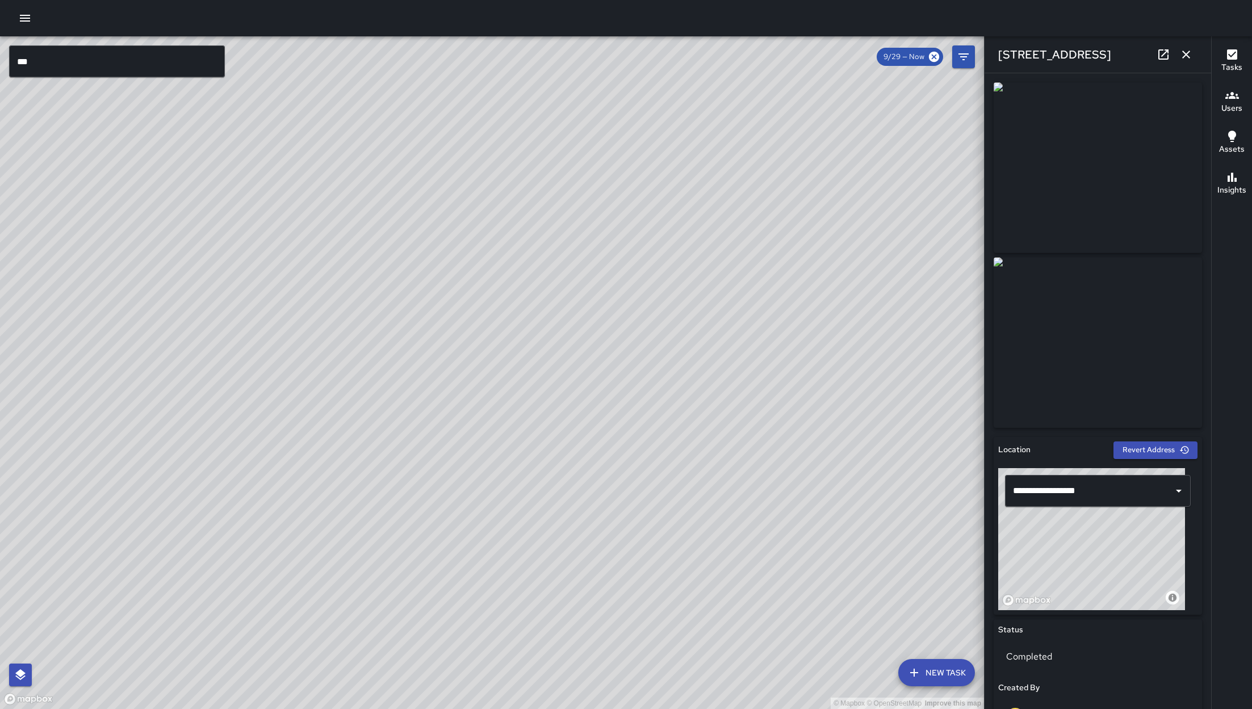
click at [538, 421] on div "© Mapbox © OpenStreetMap Improve this map EB Edwin Barillas 41a Juniper Street …" at bounding box center [492, 372] width 984 height 673
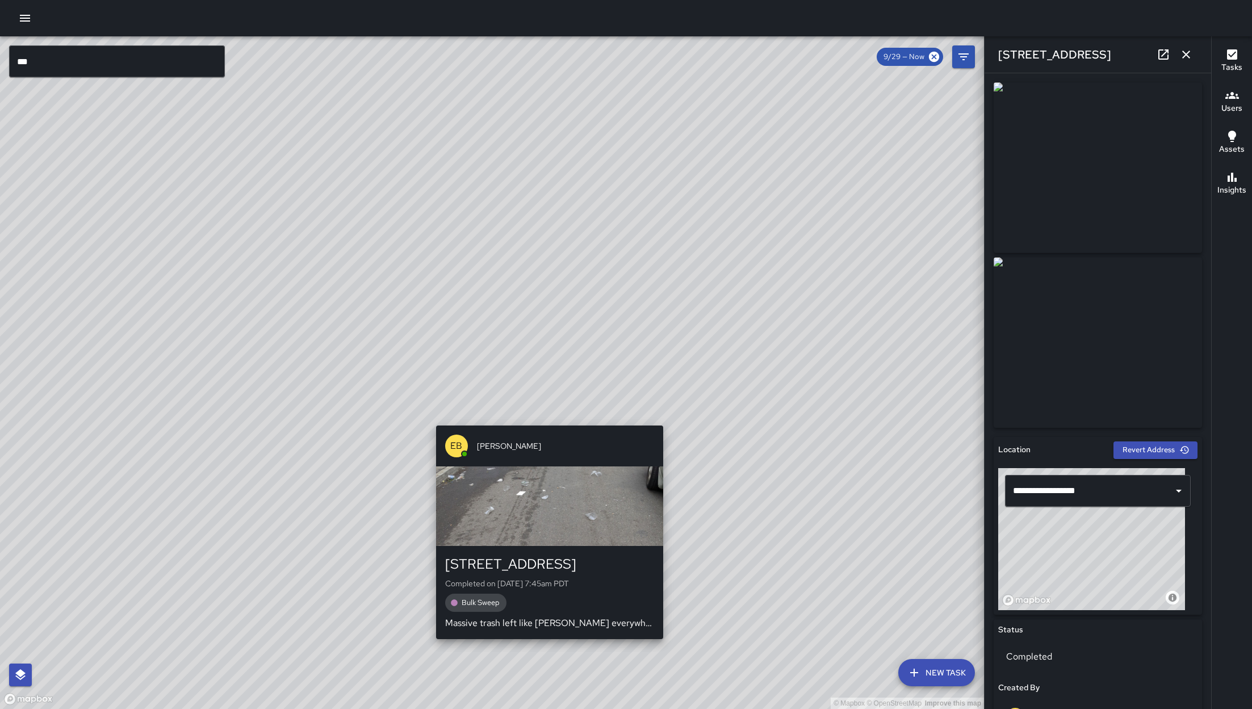
click at [548, 417] on div "© Mapbox © OpenStreetMap Improve this map EB Edwin Barillas 41a Juniper Street …" at bounding box center [492, 372] width 984 height 673
type input "**********"
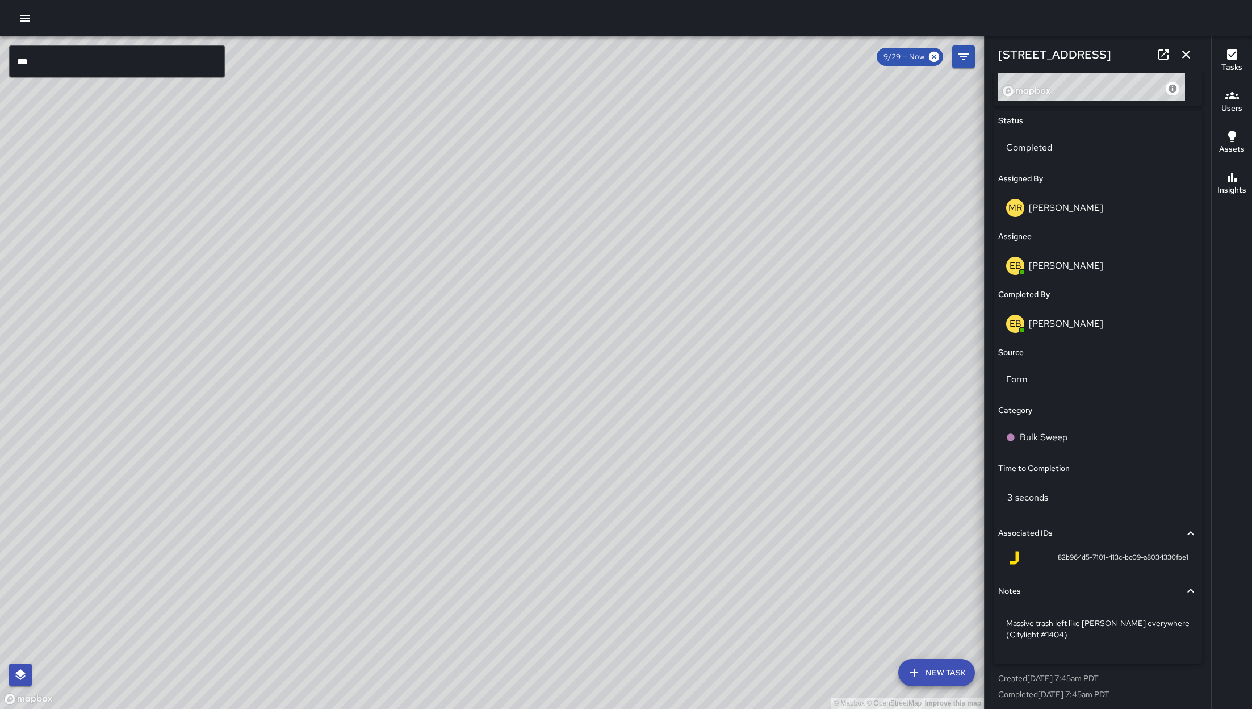
scroll to position [513, 0]
click at [362, 494] on div "© Mapbox © OpenStreetMap Improve this map" at bounding box center [492, 372] width 984 height 673
click at [377, 490] on div "© Mapbox © OpenStreetMap Improve this map" at bounding box center [492, 372] width 984 height 673
click at [1180, 55] on icon "button" at bounding box center [1187, 55] width 14 height 14
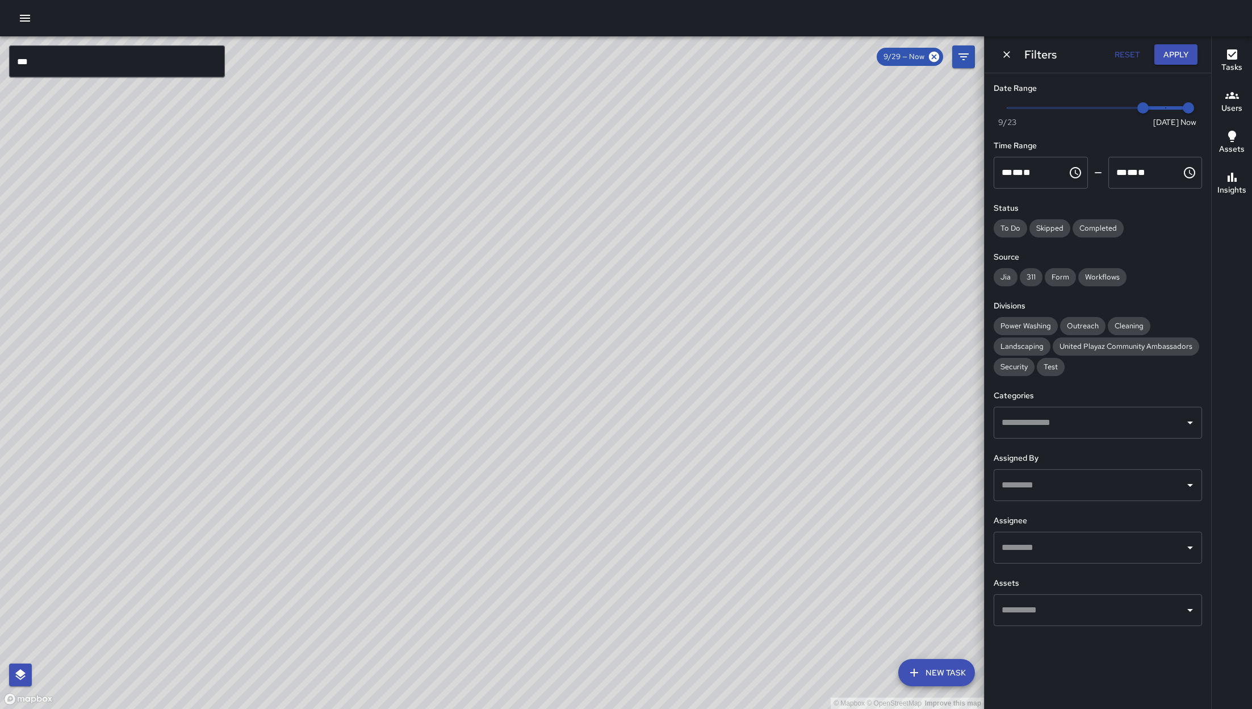
click at [995, 52] on div "Filters Reset Apply" at bounding box center [1098, 54] width 227 height 36
click at [1001, 51] on icon "Dismiss" at bounding box center [1006, 54] width 11 height 11
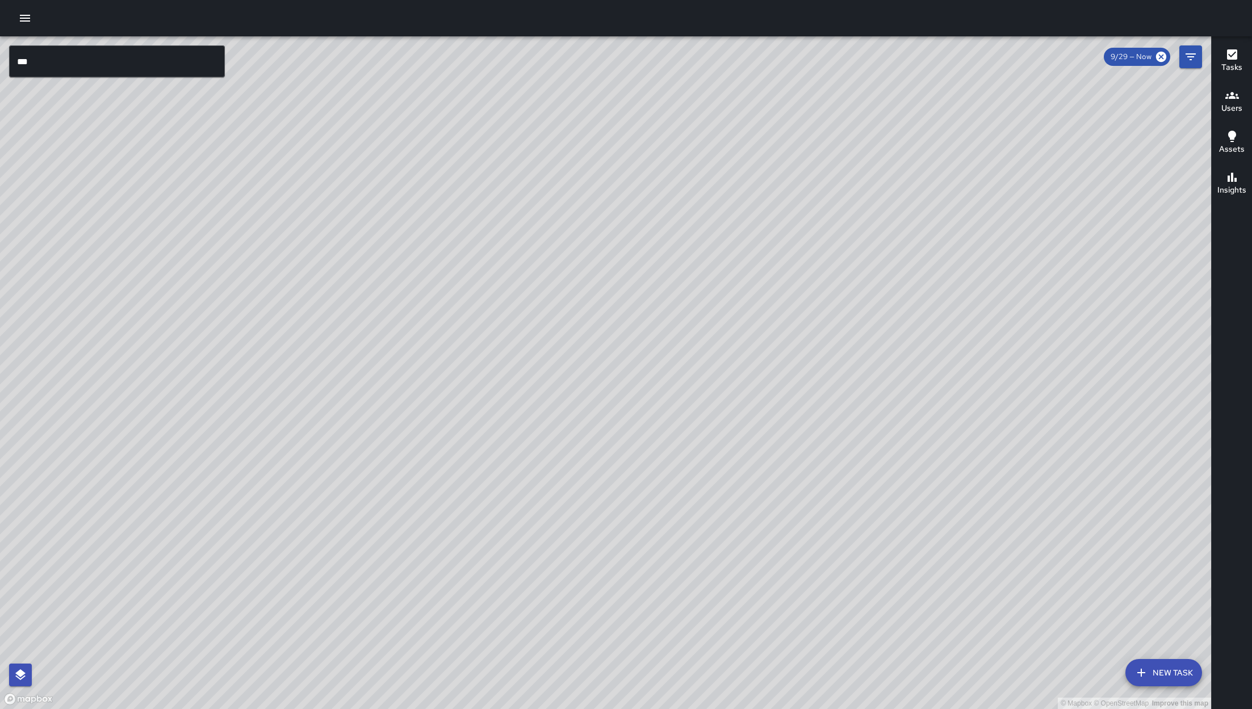
click at [1163, 683] on button "New Task" at bounding box center [1164, 672] width 77 height 27
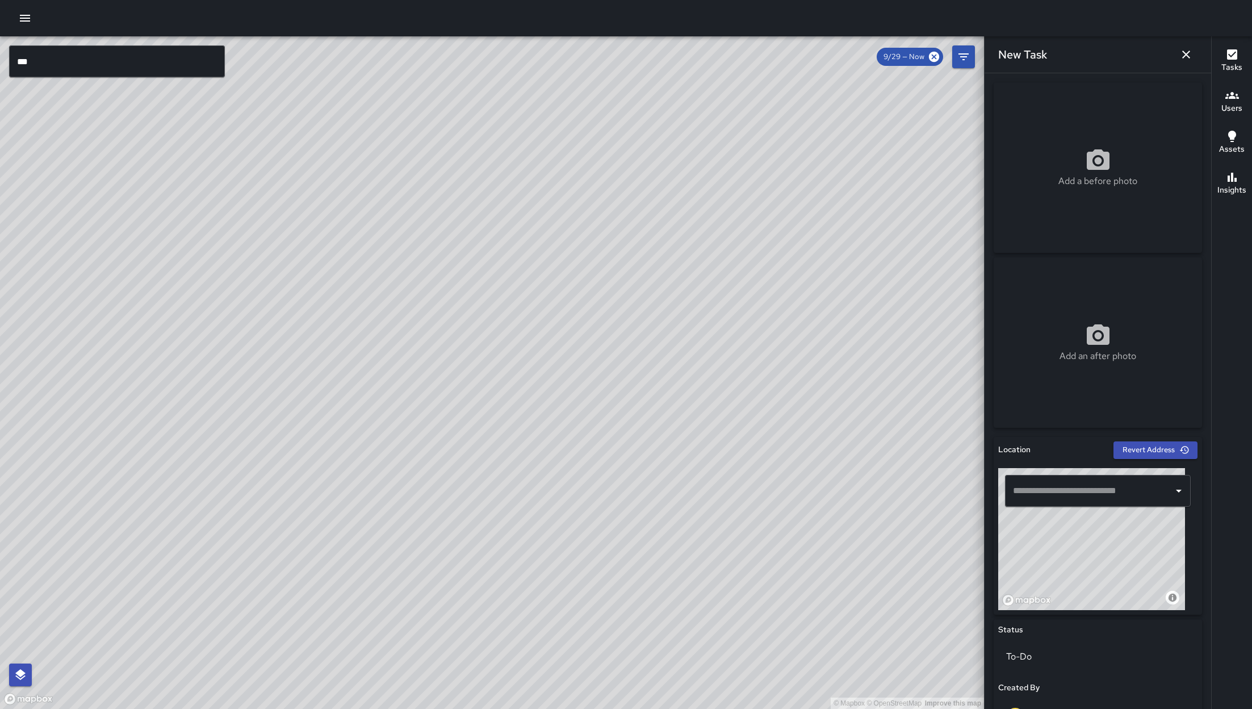
click at [1055, 492] on input "text" at bounding box center [1089, 491] width 158 height 22
drag, startPoint x: 1056, startPoint y: 589, endPoint x: 1139, endPoint y: 529, distance: 102.0
click at [1137, 531] on div "© Mapbox © OpenStreetMap Improve this map" at bounding box center [1092, 539] width 187 height 142
click at [1139, 529] on div "© Mapbox © OpenStreetMap Improve this map" at bounding box center [1092, 539] width 187 height 142
click at [1079, 592] on div "© Mapbox © OpenStreetMap Improve this map" at bounding box center [1092, 539] width 187 height 142
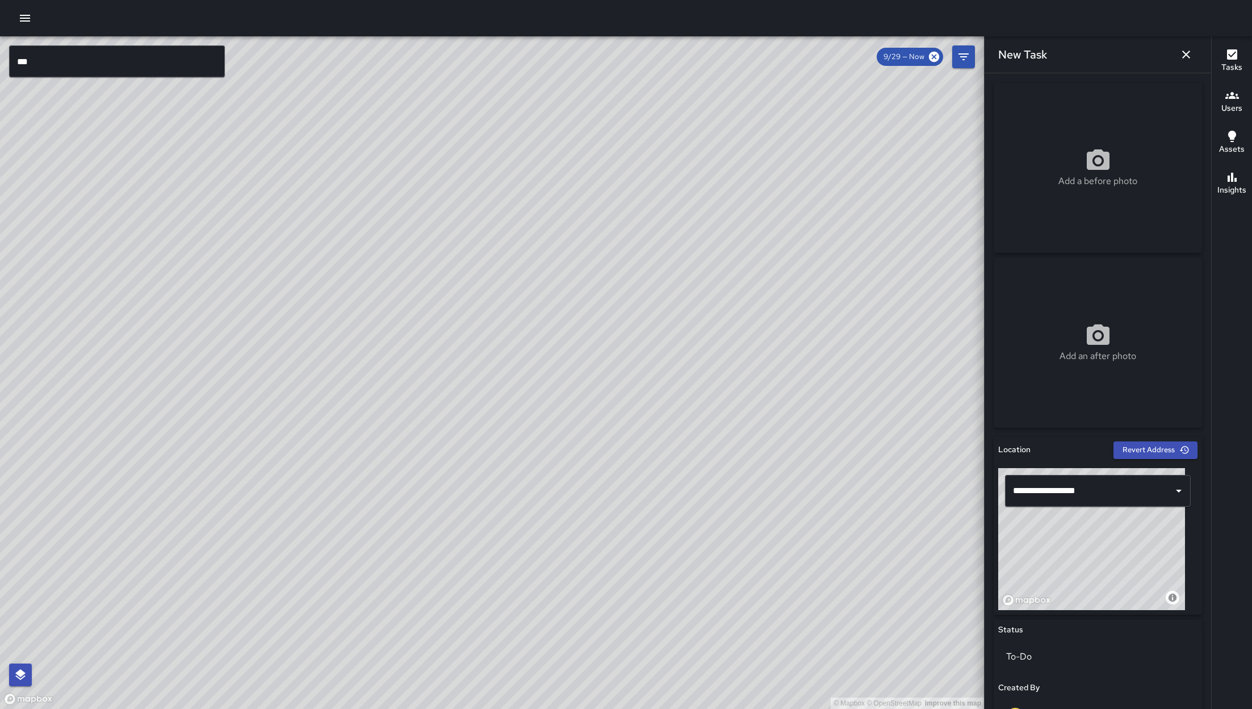
drag, startPoint x: 1081, startPoint y: 587, endPoint x: 1131, endPoint y: 549, distance: 62.4
click at [1131, 549] on div "© Mapbox © OpenStreetMap Improve this map" at bounding box center [1092, 539] width 187 height 142
click at [1085, 555] on div "© Mapbox © OpenStreetMap Improve this map" at bounding box center [1092, 539] width 187 height 142
click at [1098, 557] on div "© Mapbox © OpenStreetMap Improve this map" at bounding box center [1092, 539] width 187 height 142
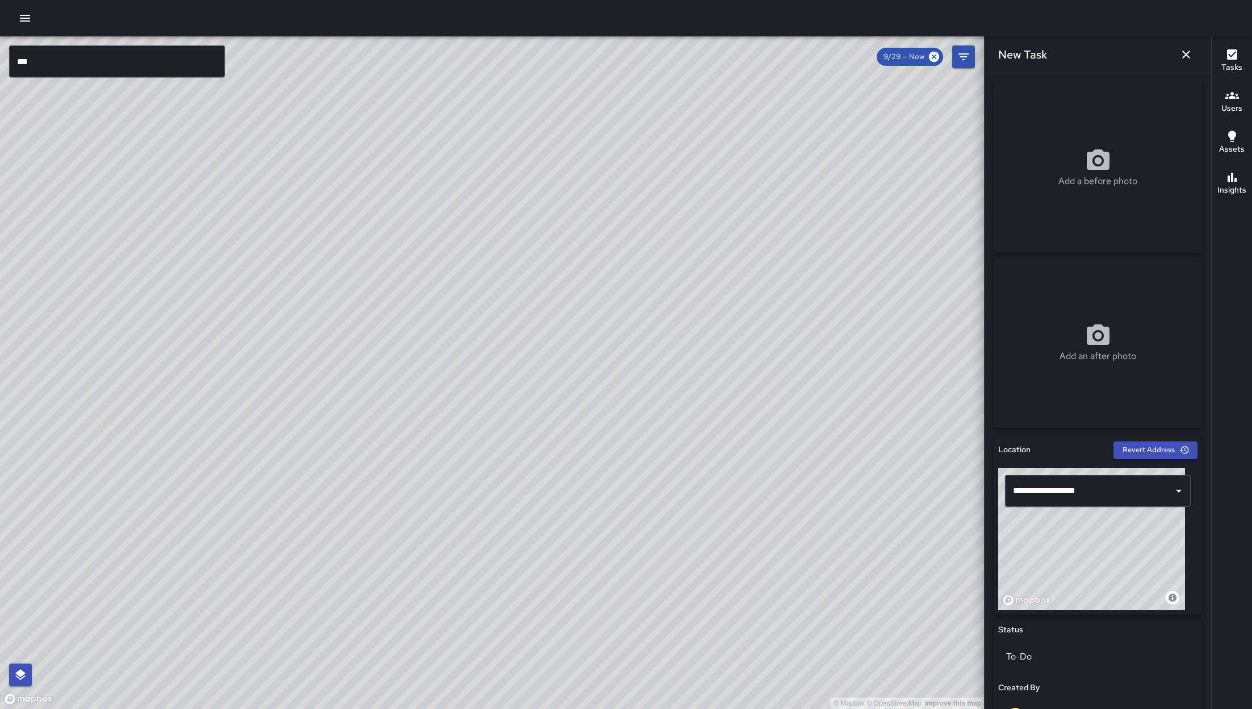
drag, startPoint x: 1148, startPoint y: 557, endPoint x: 1175, endPoint y: 569, distance: 29.2
click at [1175, 569] on div "© Mapbox © OpenStreetMap Improve this map" at bounding box center [1092, 539] width 187 height 142
drag, startPoint x: 1175, startPoint y: 569, endPoint x: 1195, endPoint y: 577, distance: 21.4
click at [1195, 577] on div "**********" at bounding box center [1098, 391] width 227 height 636
type input "**********"
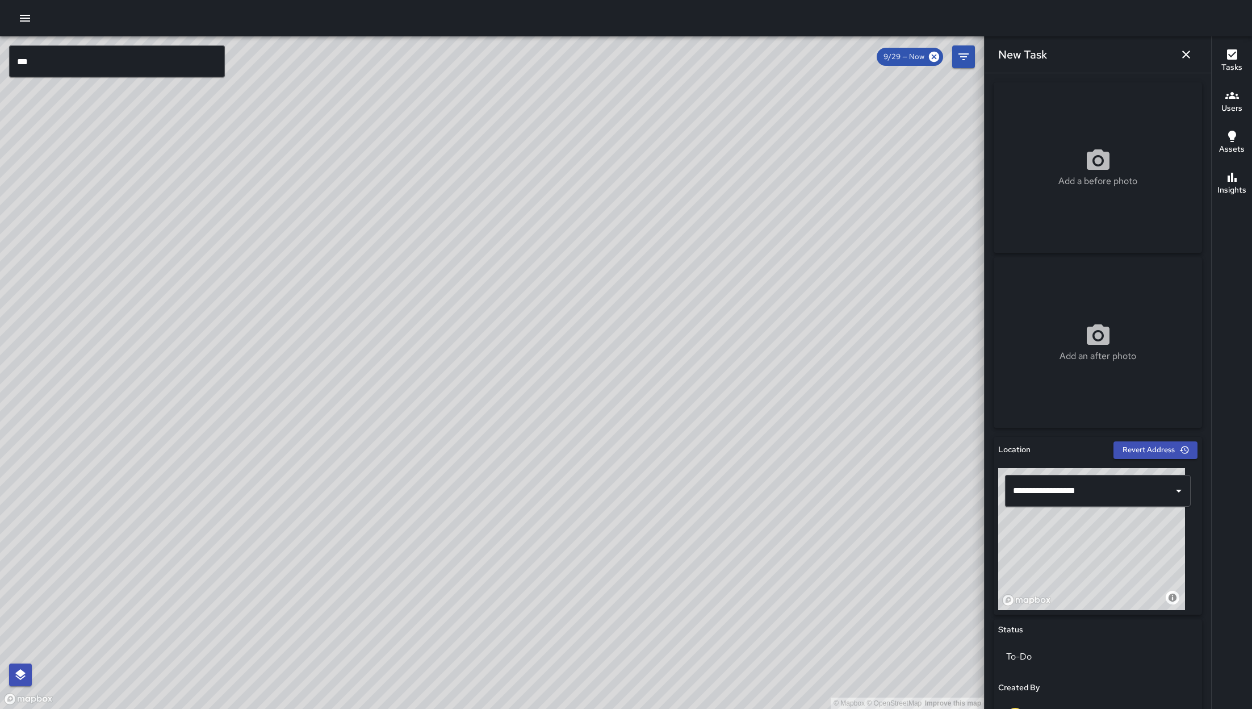
scroll to position [331, 0]
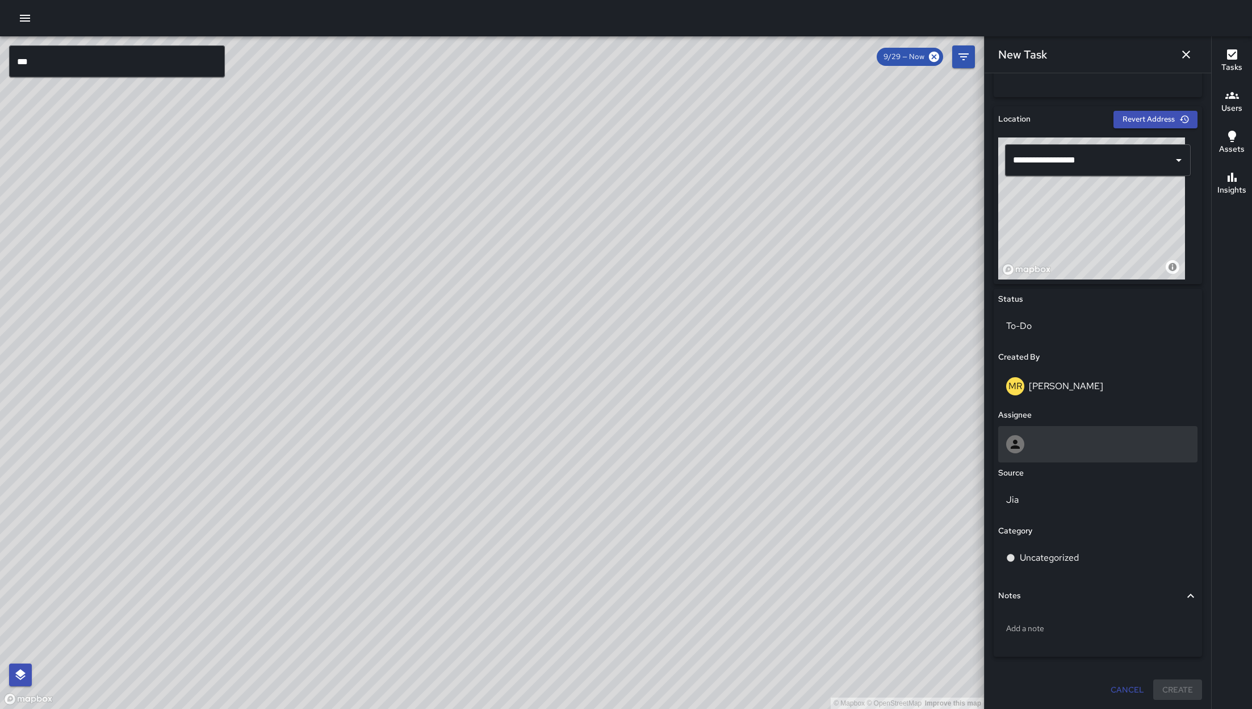
click at [1070, 441] on div at bounding box center [1098, 444] width 183 height 18
type input "*****"
click at [1065, 495] on span "[PERSON_NAME]" at bounding box center [1092, 500] width 169 height 14
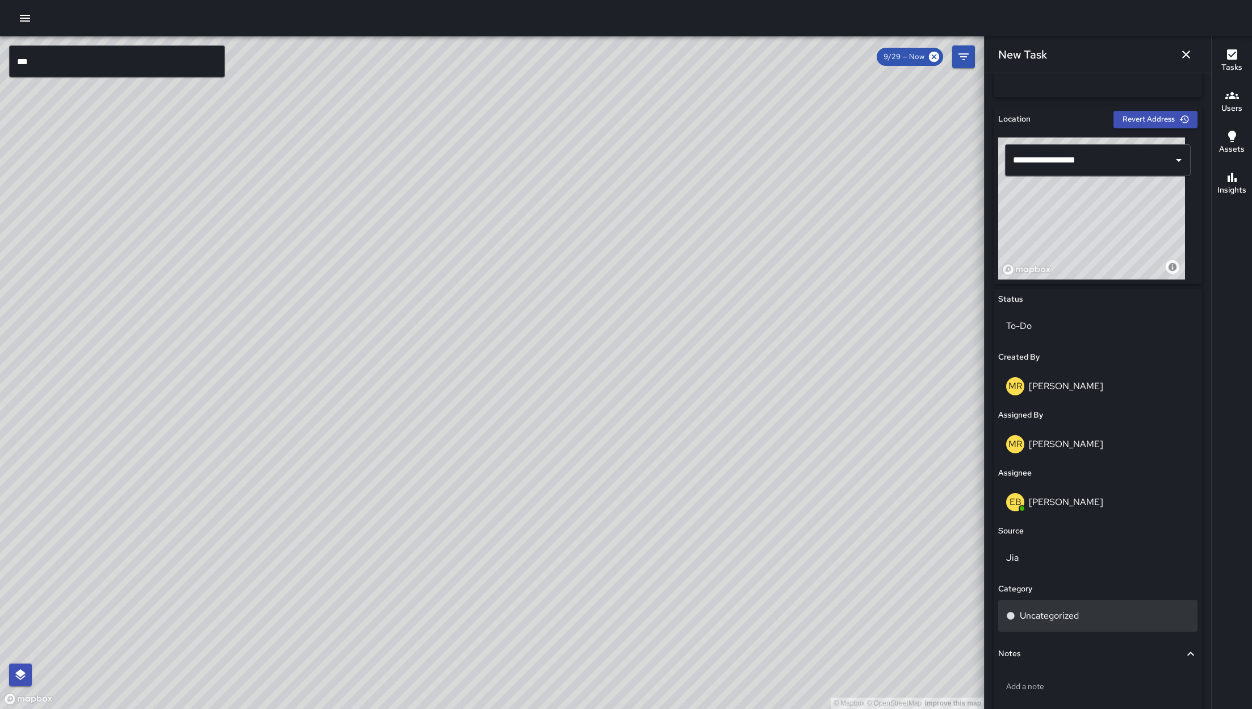
click at [1060, 625] on div "Uncategorized" at bounding box center [1098, 616] width 199 height 32
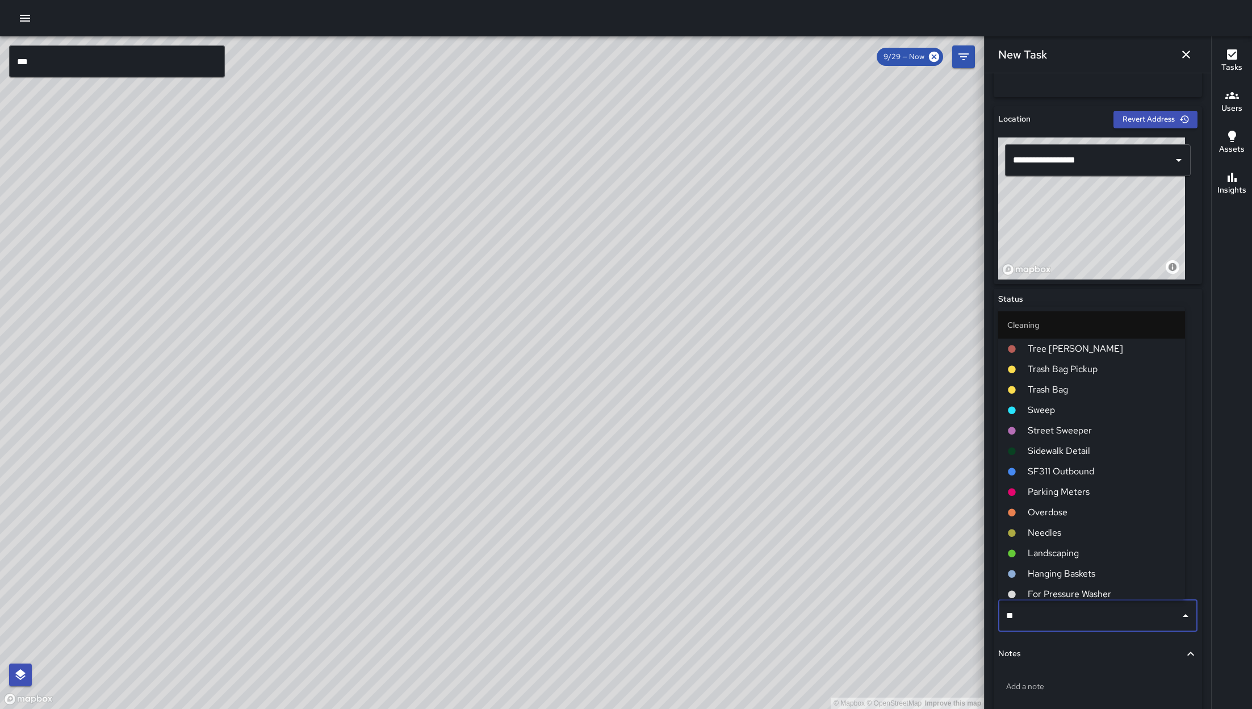
type input "***"
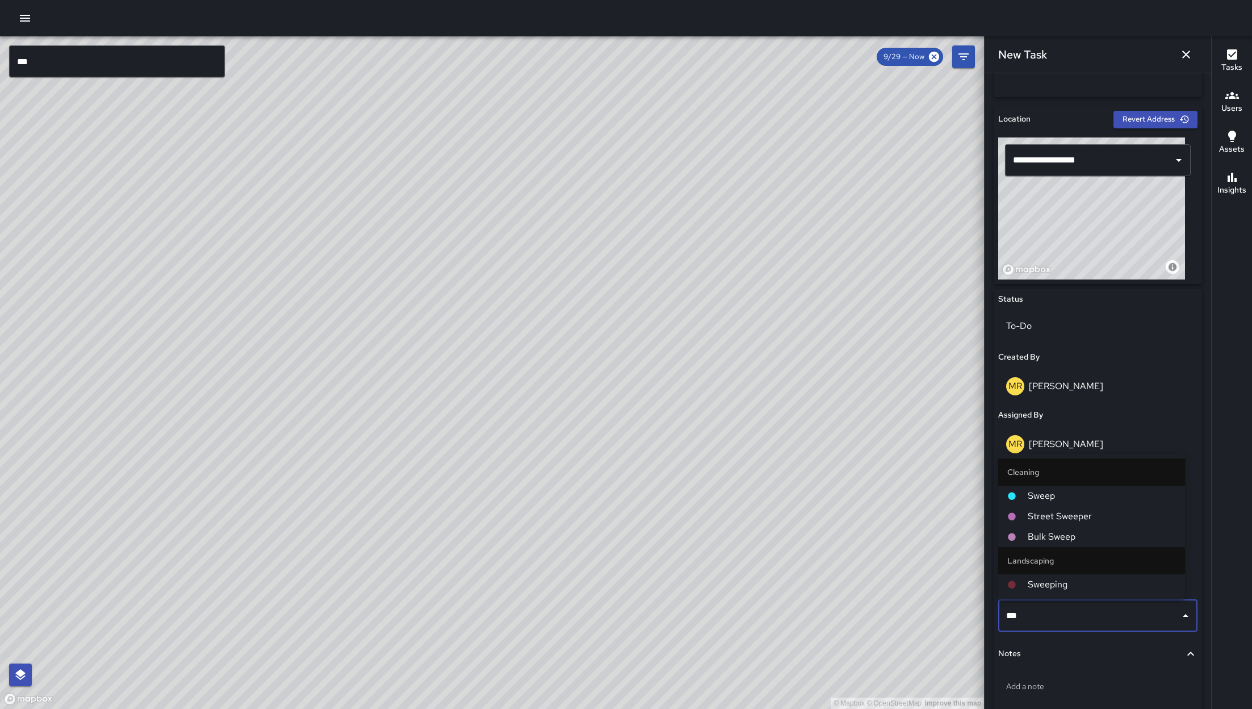
click at [1093, 532] on span "Bulk Sweep" at bounding box center [1102, 537] width 148 height 14
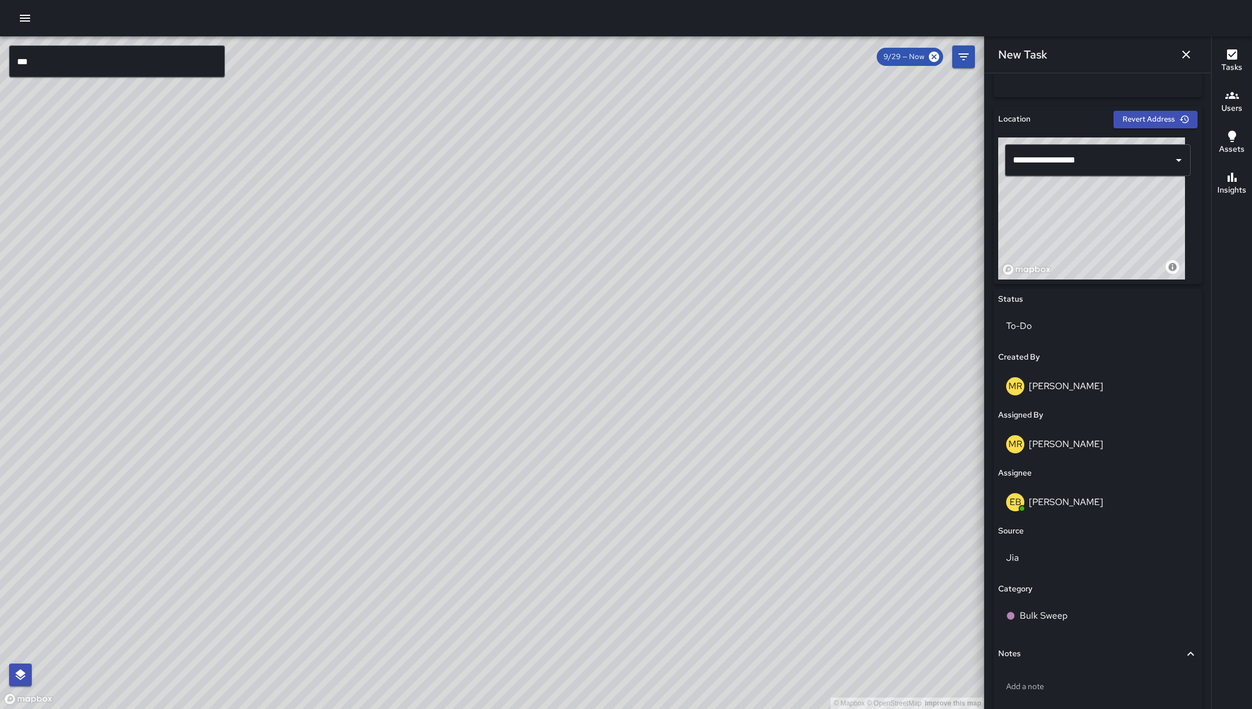
click at [1093, 532] on div "Source" at bounding box center [1098, 531] width 199 height 12
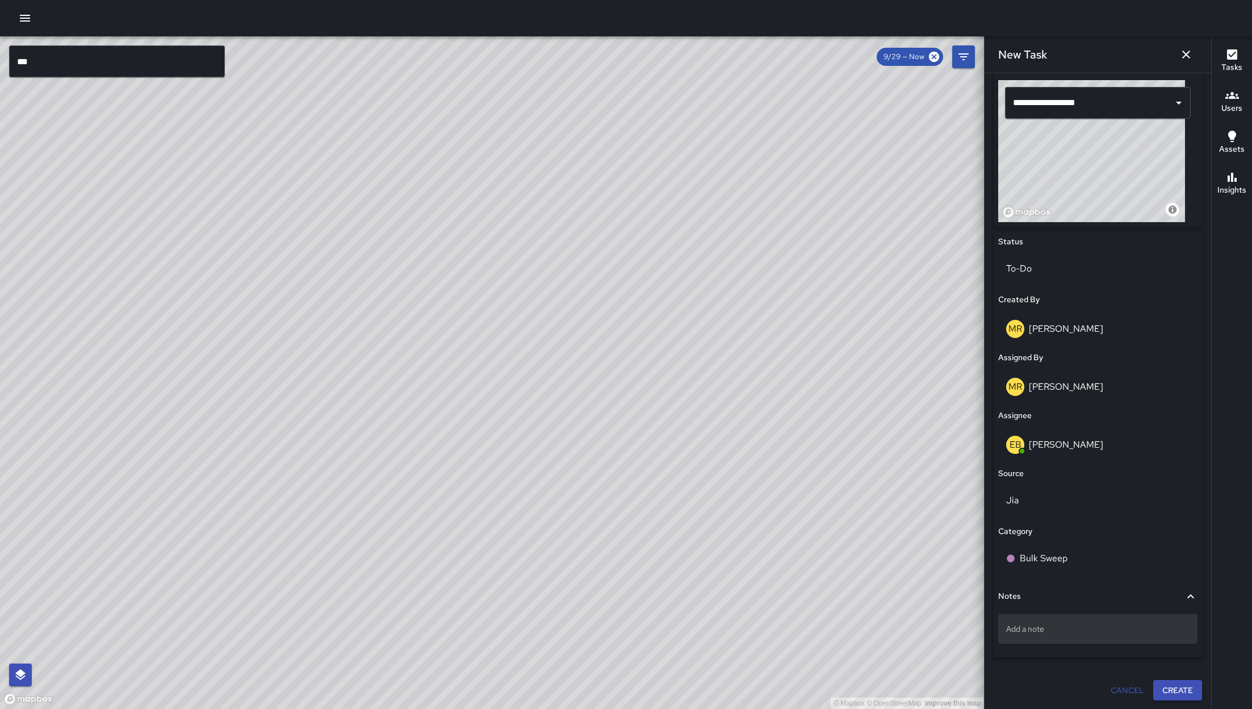
scroll to position [389, 0]
click at [1062, 624] on p "Add a note" at bounding box center [1098, 628] width 183 height 11
type textarea "**********"
click at [1162, 686] on button "Create" at bounding box center [1178, 689] width 49 height 21
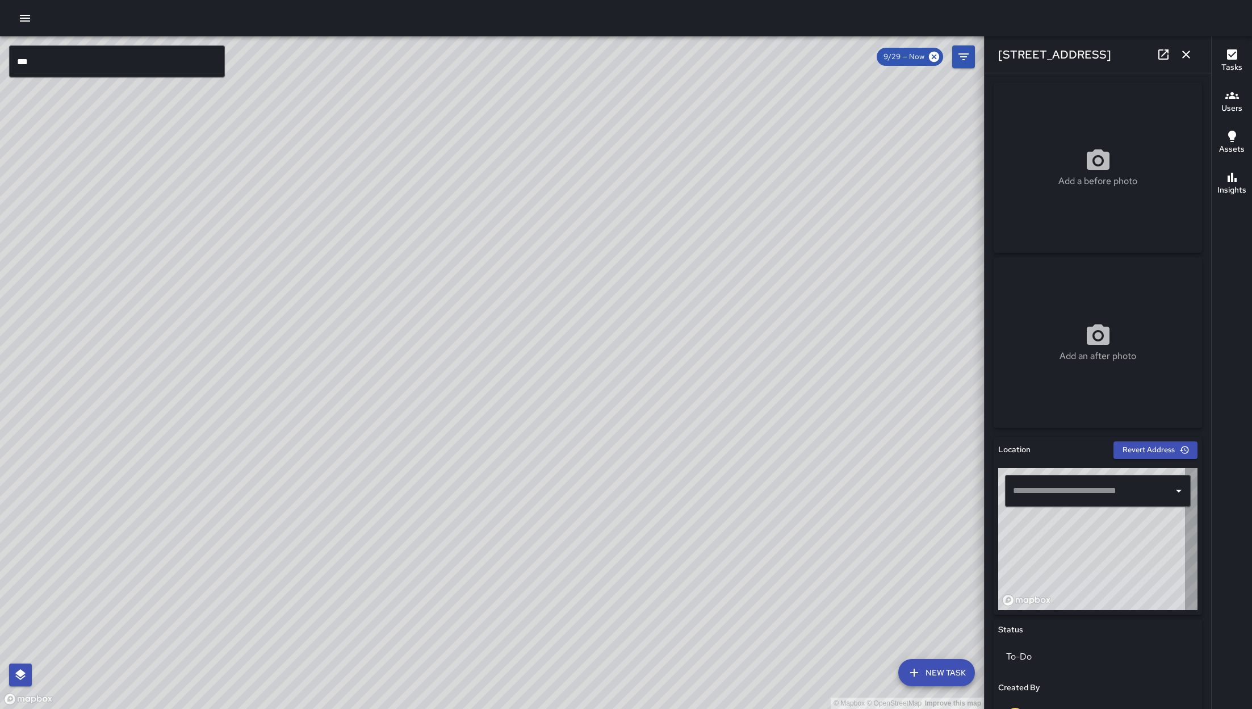
type input "**********"
click at [615, 452] on div "© Mapbox © OpenStreetMap Improve this map" at bounding box center [492, 372] width 984 height 673
drag, startPoint x: 608, startPoint y: 395, endPoint x: 521, endPoint y: 440, distance: 97.6
click at [521, 448] on div "© Mapbox © OpenStreetMap Improve this map" at bounding box center [492, 372] width 984 height 673
click at [1189, 57] on icon "button" at bounding box center [1187, 55] width 8 height 8
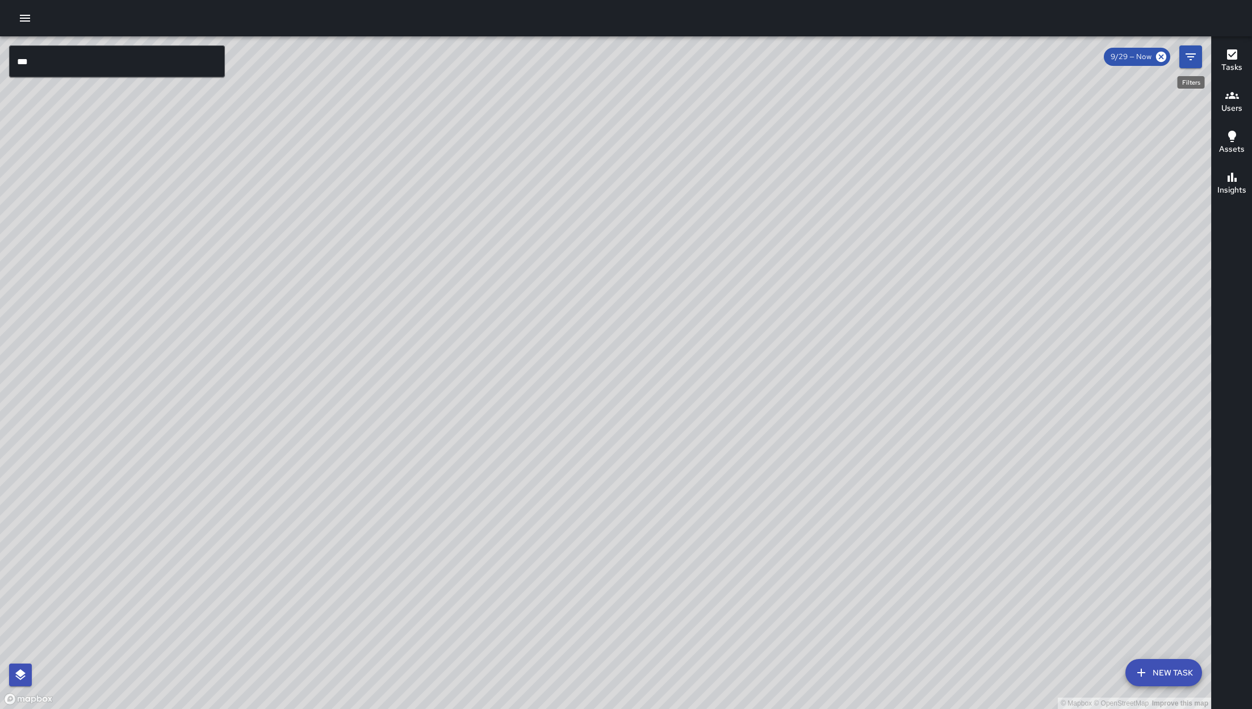
click at [1189, 57] on icon "Filters" at bounding box center [1191, 57] width 14 height 14
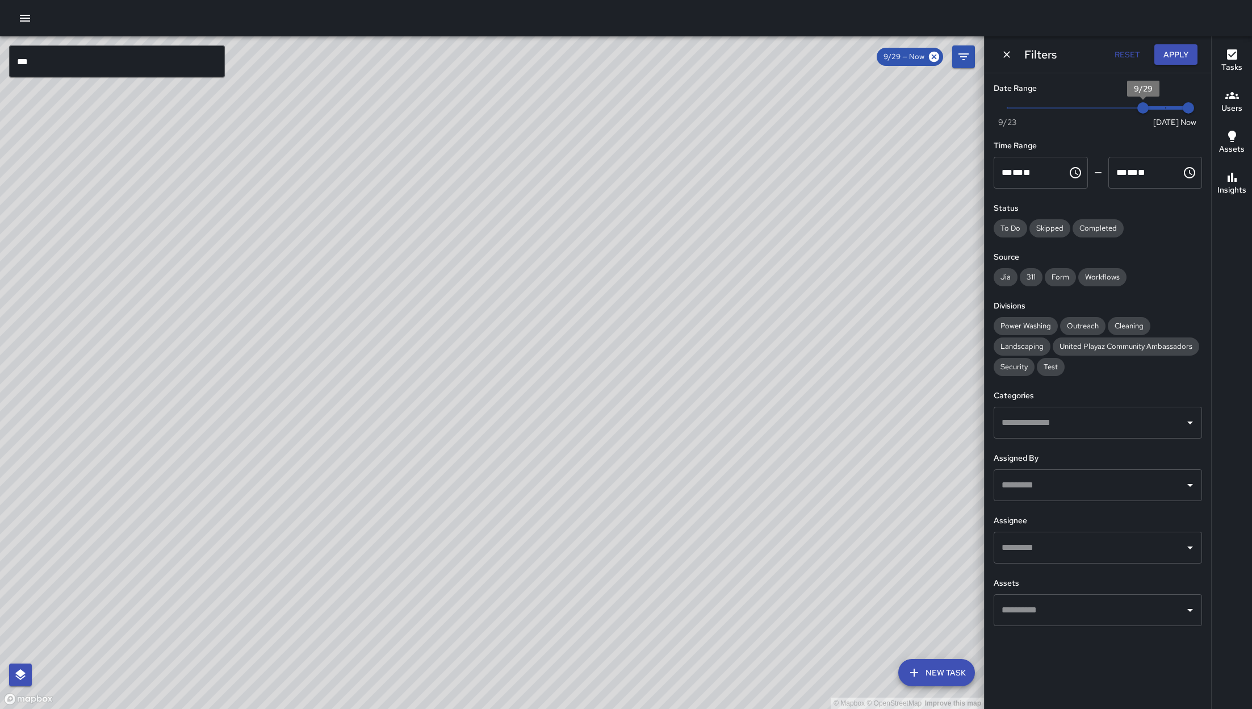
drag, startPoint x: 1137, startPoint y: 109, endPoint x: 773, endPoint y: 110, distance: 364.1
click at [1017, 110] on span "Now Today 9/23 9/29 10:18 am" at bounding box center [1098, 107] width 181 height 17
drag, startPoint x: 773, startPoint y: 110, endPoint x: 746, endPoint y: 108, distance: 27.3
click at [744, 109] on div "© Mapbox © OpenStreetMap Improve this map" at bounding box center [492, 372] width 984 height 673
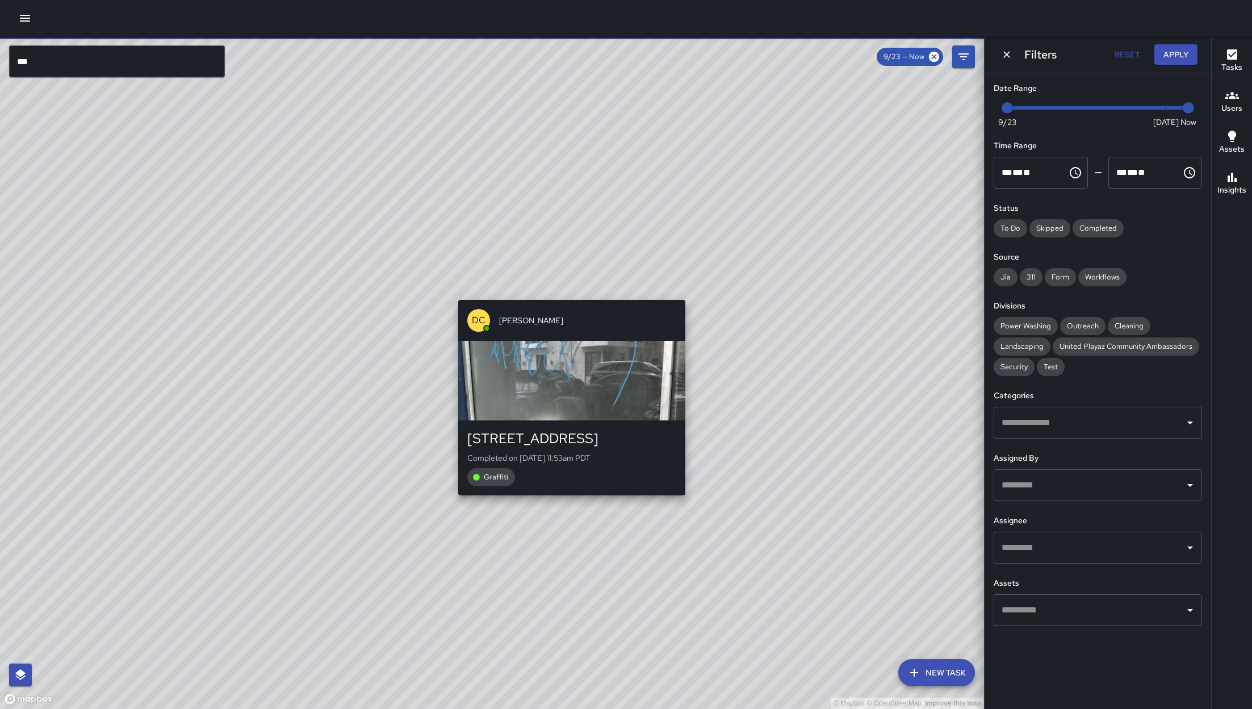
click at [557, 289] on div "© Mapbox © OpenStreetMap Improve this map DC Dago Cervantes 360 6th Street Comp…" at bounding box center [492, 372] width 984 height 673
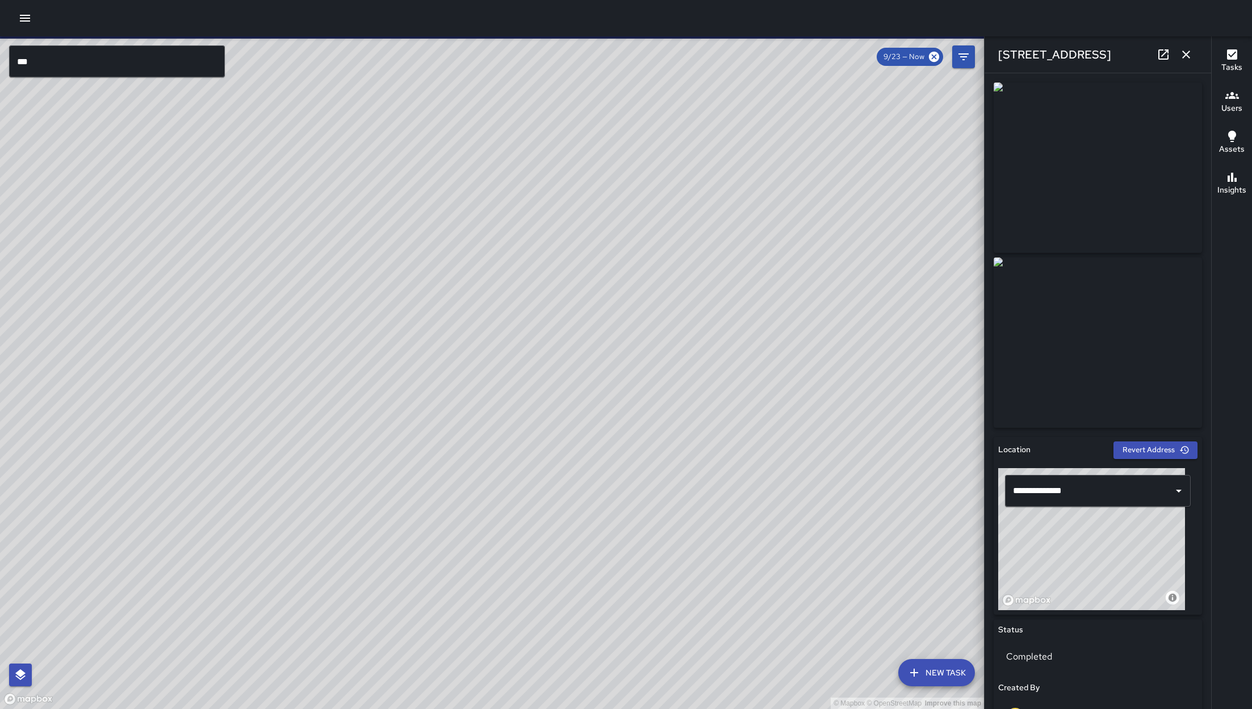
click at [1189, 49] on icon "button" at bounding box center [1187, 55] width 14 height 14
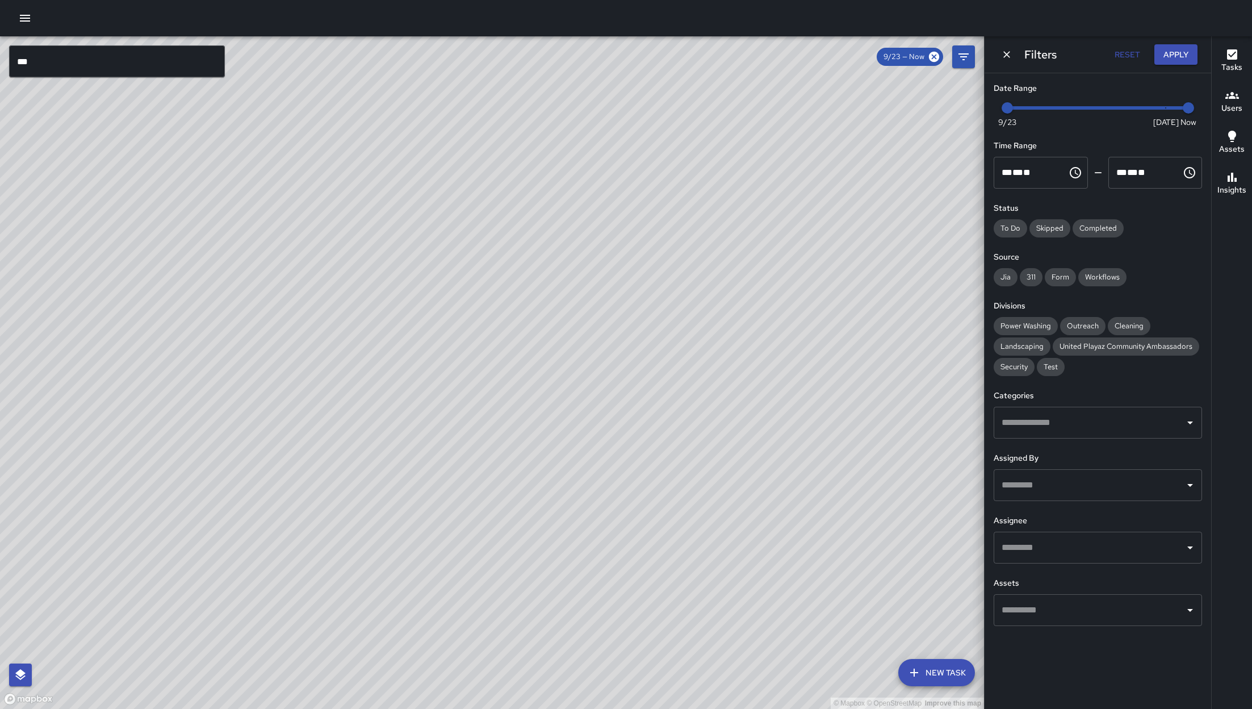
drag, startPoint x: 423, startPoint y: 573, endPoint x: 627, endPoint y: 445, distance: 241.0
click at [624, 446] on div "© Mapbox © OpenStreetMap Improve this map" at bounding box center [492, 372] width 984 height 673
click at [627, 445] on div "© Mapbox © OpenStreetMap Improve this map" at bounding box center [492, 372] width 984 height 673
drag, startPoint x: 536, startPoint y: 524, endPoint x: 652, endPoint y: 428, distance: 150.0
click at [616, 453] on div "© Mapbox © OpenStreetMap Improve this map" at bounding box center [492, 372] width 984 height 673
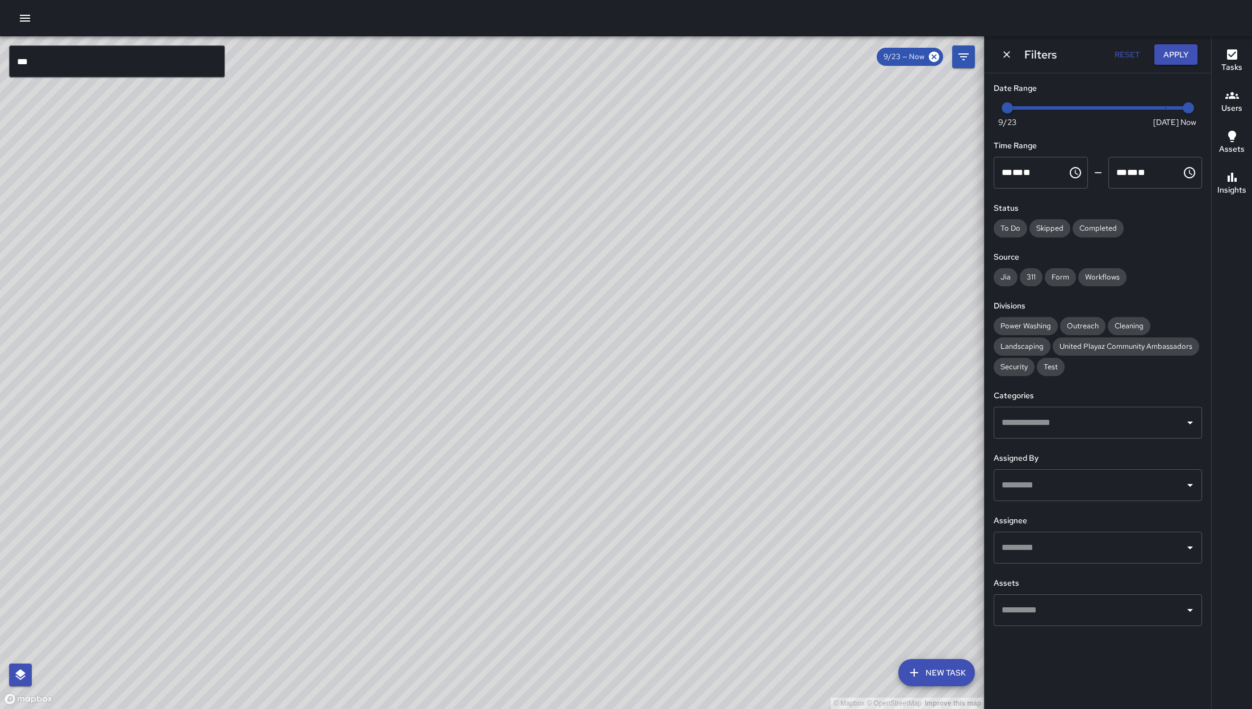
click at [627, 466] on div "© Mapbox © OpenStreetMap Improve this map" at bounding box center [492, 372] width 984 height 673
click at [639, 459] on div "© Mapbox © OpenStreetMap Improve this map" at bounding box center [492, 372] width 984 height 673
type input "*"
drag, startPoint x: 1014, startPoint y: 106, endPoint x: 1193, endPoint y: 107, distance: 178.4
click at [1193, 107] on div "Now Today 9/23 9/30 10:19 am" at bounding box center [1098, 114] width 208 height 31
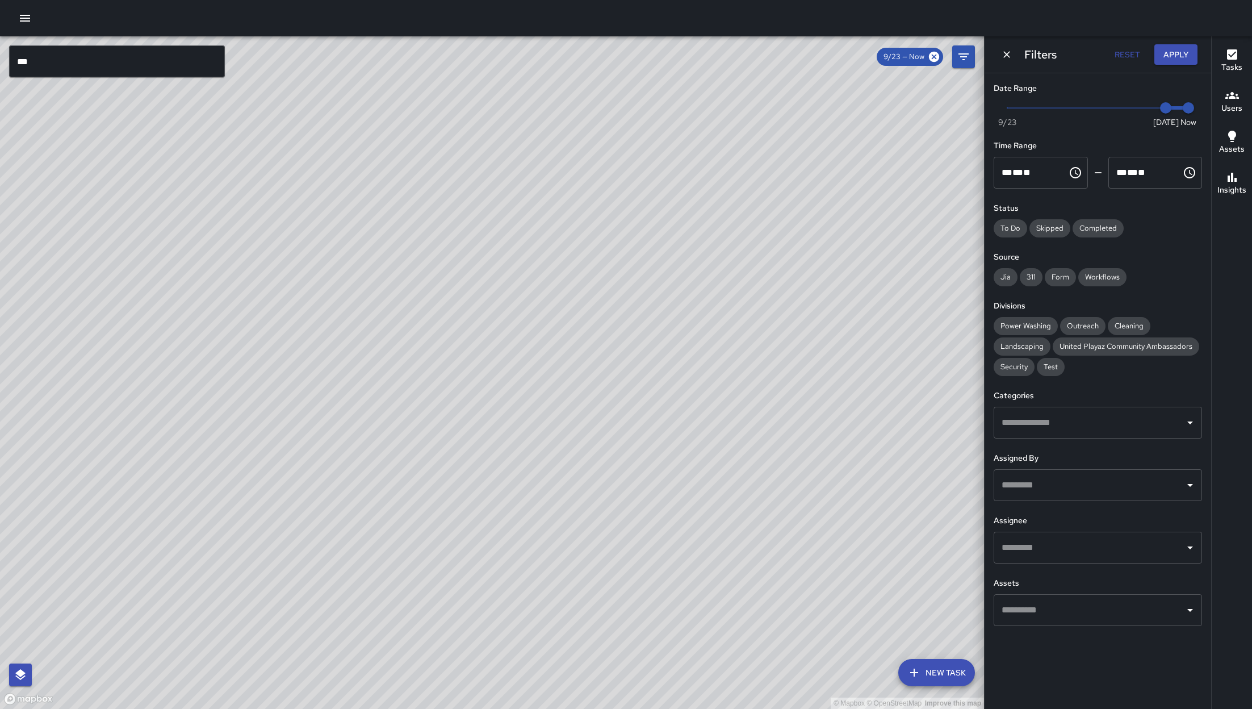
click at [1007, 56] on icon "Dismiss" at bounding box center [1006, 54] width 11 height 11
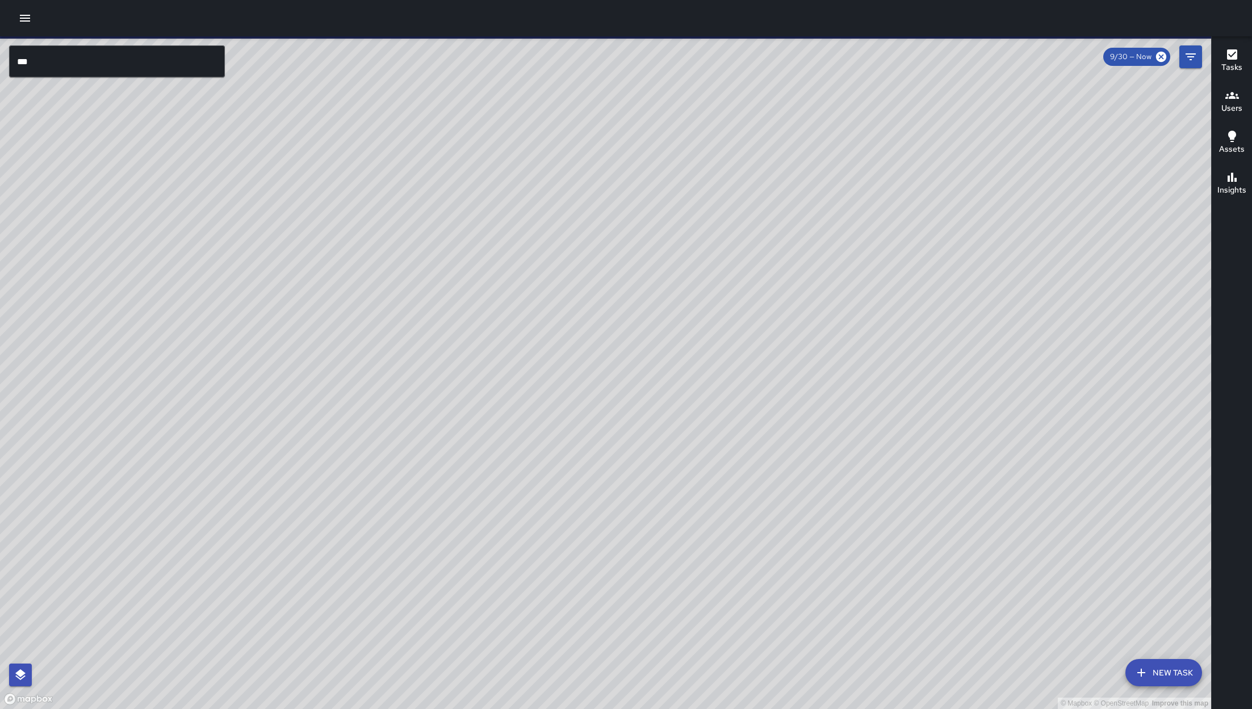
click at [569, 378] on div "© Mapbox © OpenStreetMap Improve this map" at bounding box center [606, 372] width 1212 height 673
click at [574, 369] on div "© Mapbox © OpenStreetMap Improve this map" at bounding box center [606, 372] width 1212 height 673
drag, startPoint x: 501, startPoint y: 549, endPoint x: 521, endPoint y: 524, distance: 32.3
click at [521, 524] on div "© Mapbox © OpenStreetMap Improve this map" at bounding box center [606, 372] width 1212 height 673
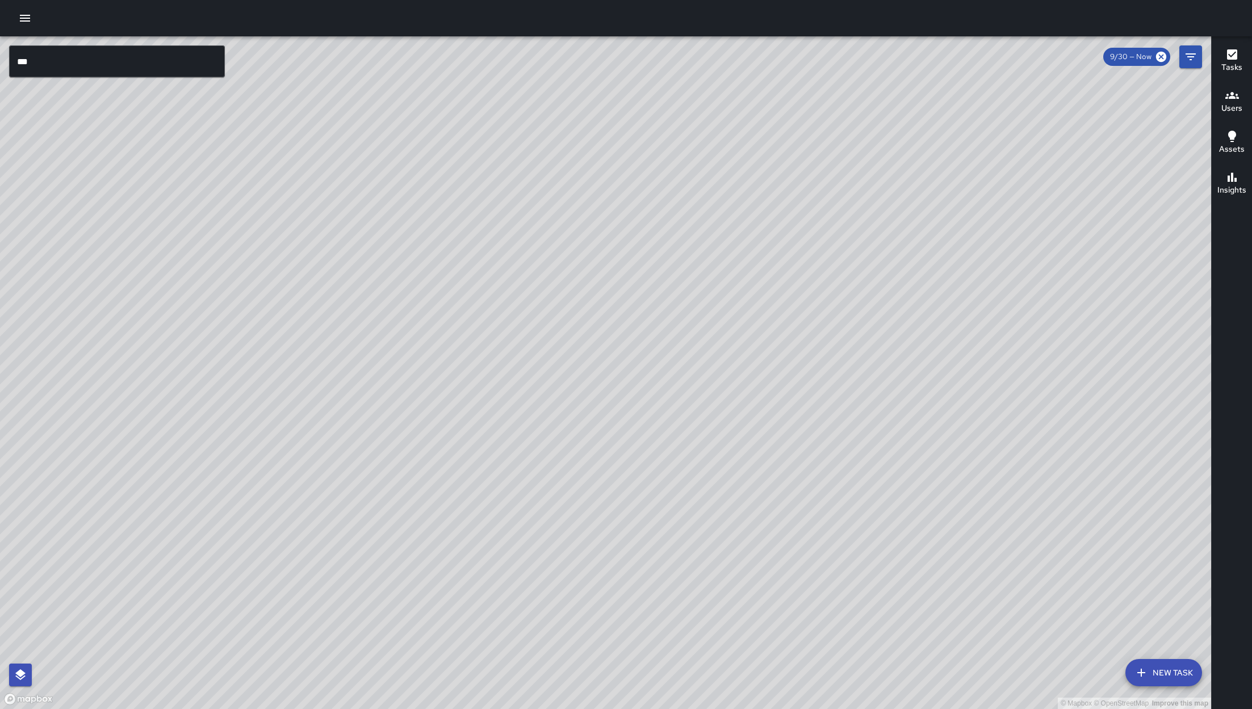
drag, startPoint x: 899, startPoint y: 341, endPoint x: 782, endPoint y: 512, distance: 207.6
click at [782, 512] on div "© Mapbox © OpenStreetMap Improve this map" at bounding box center [606, 372] width 1212 height 673
click at [436, 264] on div "© Mapbox © OpenStreetMap Improve this map" at bounding box center [606, 372] width 1212 height 673
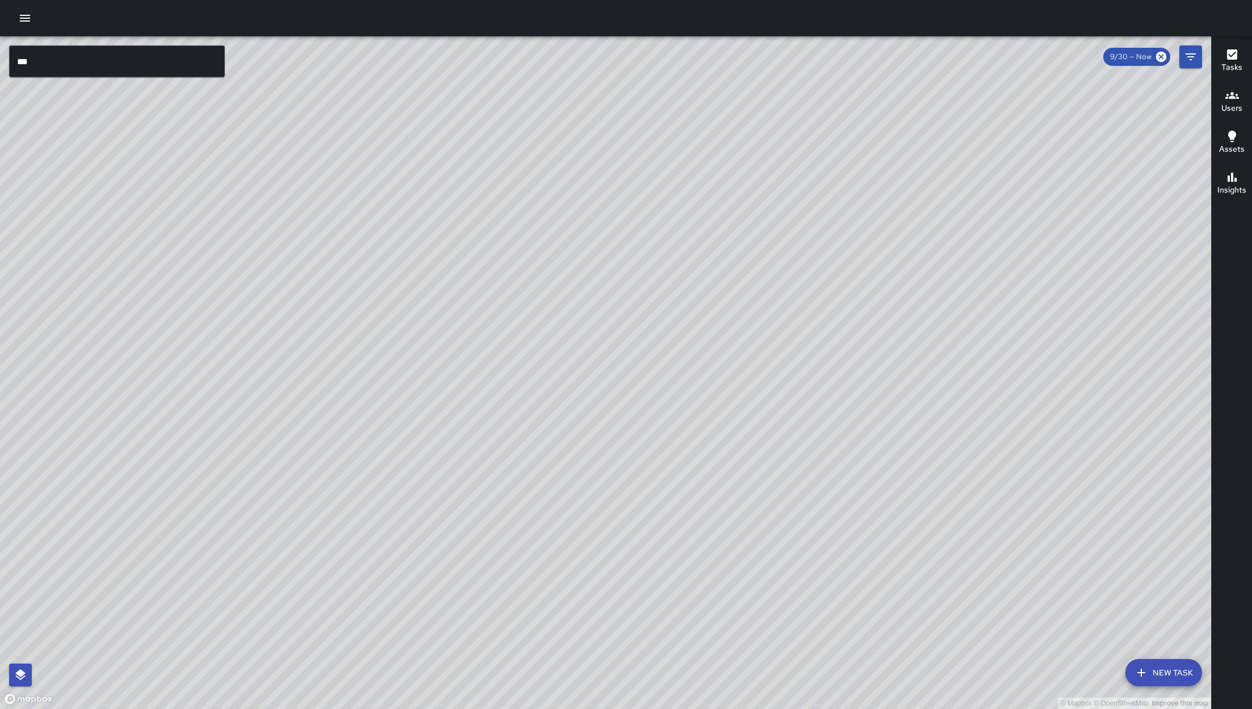
drag, startPoint x: 444, startPoint y: 271, endPoint x: 457, endPoint y: 340, distance: 70.5
click at [457, 340] on div "© Mapbox © OpenStreetMap Improve this map" at bounding box center [606, 372] width 1212 height 673
click at [457, 341] on div "© Mapbox © OpenStreetMap Improve this map" at bounding box center [606, 372] width 1212 height 673
drag, startPoint x: 463, startPoint y: 316, endPoint x: 495, endPoint y: 331, distance: 35.1
click at [490, 329] on div "© Mapbox © OpenStreetMap Improve this map" at bounding box center [606, 372] width 1212 height 673
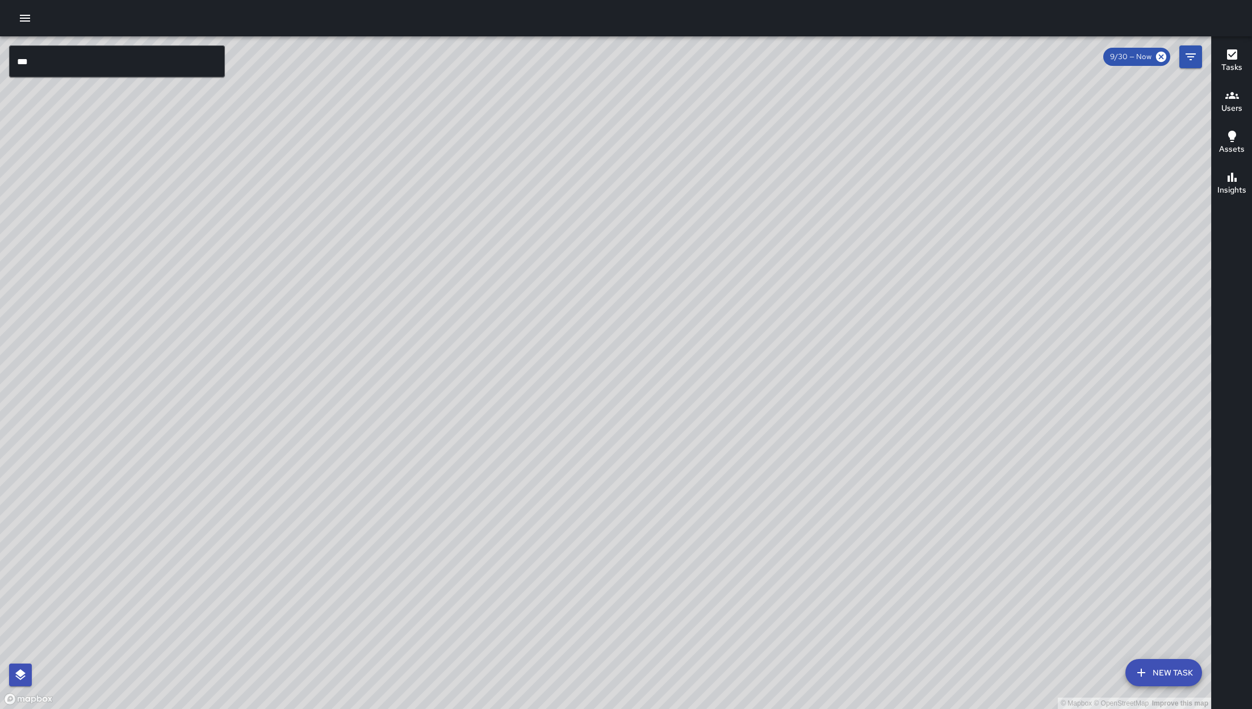
drag, startPoint x: 577, startPoint y: 573, endPoint x: 591, endPoint y: 369, distance: 203.8
click at [588, 386] on div "© Mapbox © OpenStreetMap Improve this map" at bounding box center [606, 372] width 1212 height 673
click at [590, 367] on div "© Mapbox © OpenStreetMap Improve this map" at bounding box center [606, 372] width 1212 height 673
drag, startPoint x: 611, startPoint y: 427, endPoint x: 594, endPoint y: 435, distance: 18.6
click at [618, 320] on div "© Mapbox © OpenStreetMap Improve this map" at bounding box center [606, 372] width 1212 height 673
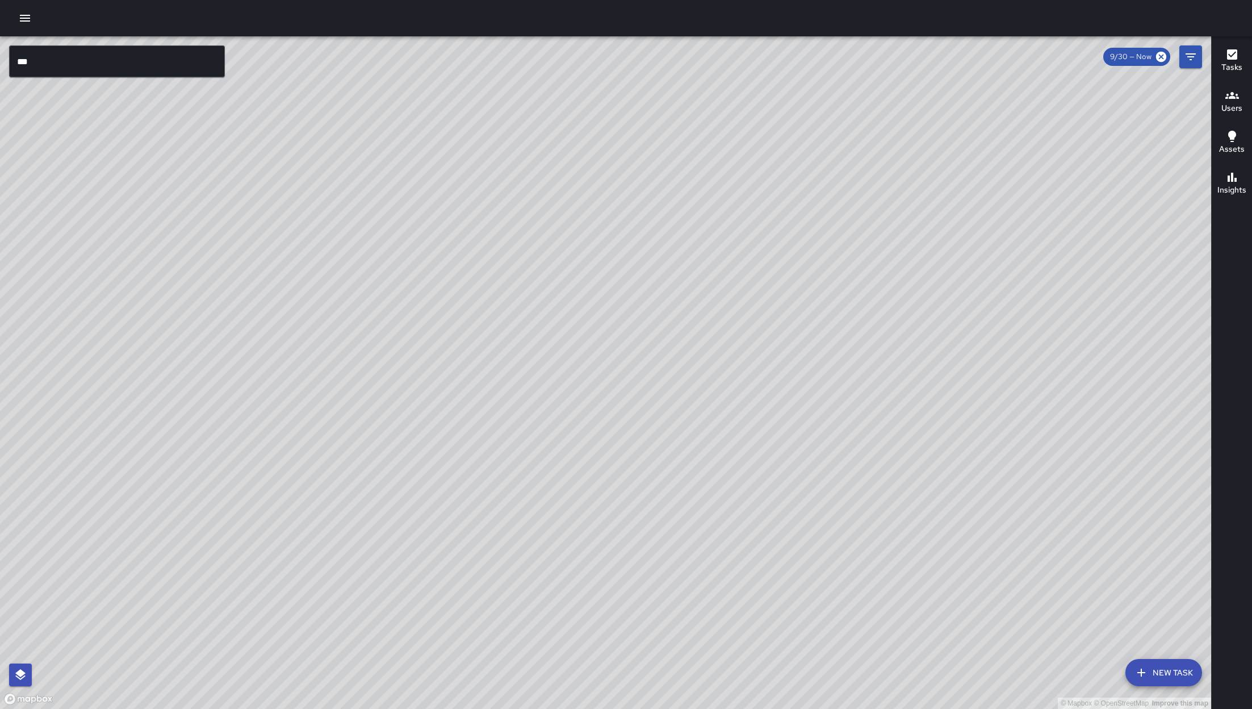
drag, startPoint x: 520, startPoint y: 616, endPoint x: 558, endPoint y: 393, distance: 226.0
click at [558, 393] on div "© Mapbox © OpenStreetMap Improve this map" at bounding box center [606, 372] width 1212 height 673
drag, startPoint x: 749, startPoint y: 357, endPoint x: 708, endPoint y: 469, distance: 119.1
click at [712, 472] on div "© Mapbox © OpenStreetMap Improve this map" at bounding box center [606, 372] width 1212 height 673
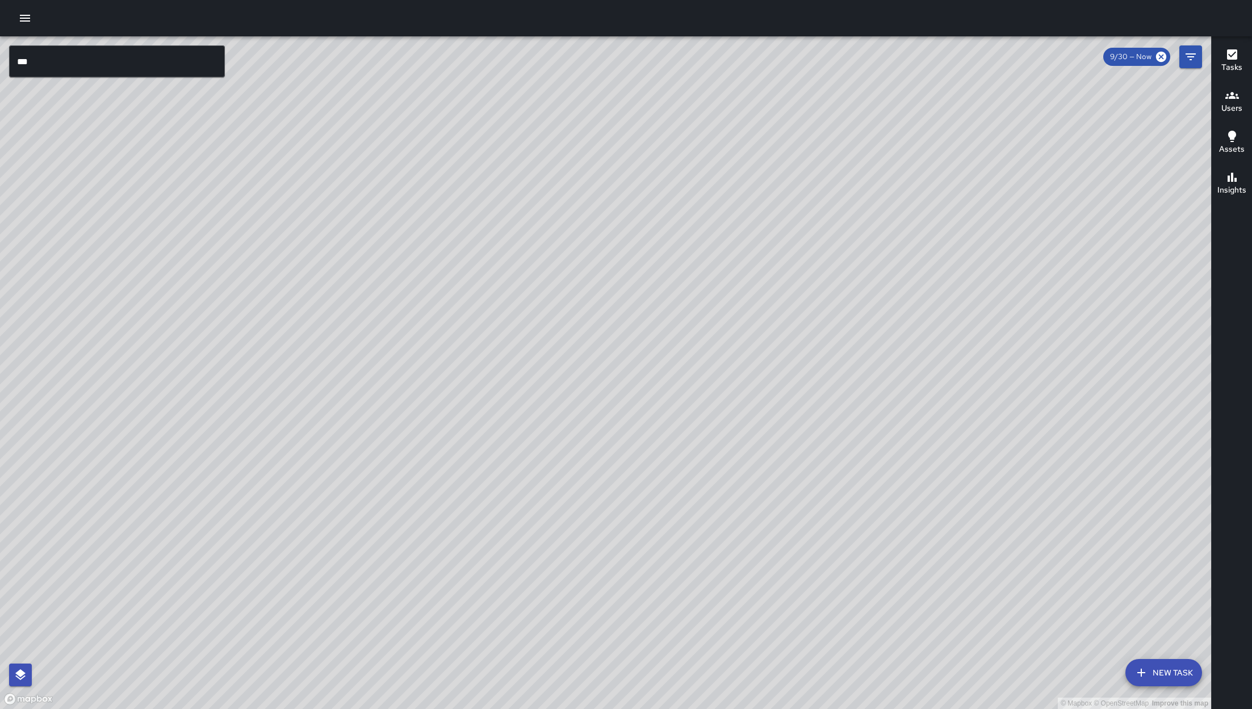
click at [715, 462] on div "© Mapbox © OpenStreetMap Improve this map" at bounding box center [606, 372] width 1212 height 673
click at [531, 398] on div "© Mapbox © OpenStreetMap Improve this map" at bounding box center [606, 372] width 1212 height 673
drag, startPoint x: 642, startPoint y: 576, endPoint x: 539, endPoint y: 357, distance: 241.6
click at [545, 367] on div "© Mapbox © OpenStreetMap Improve this map" at bounding box center [606, 372] width 1212 height 673
click at [543, 362] on div "© Mapbox © OpenStreetMap Improve this map" at bounding box center [606, 372] width 1212 height 673
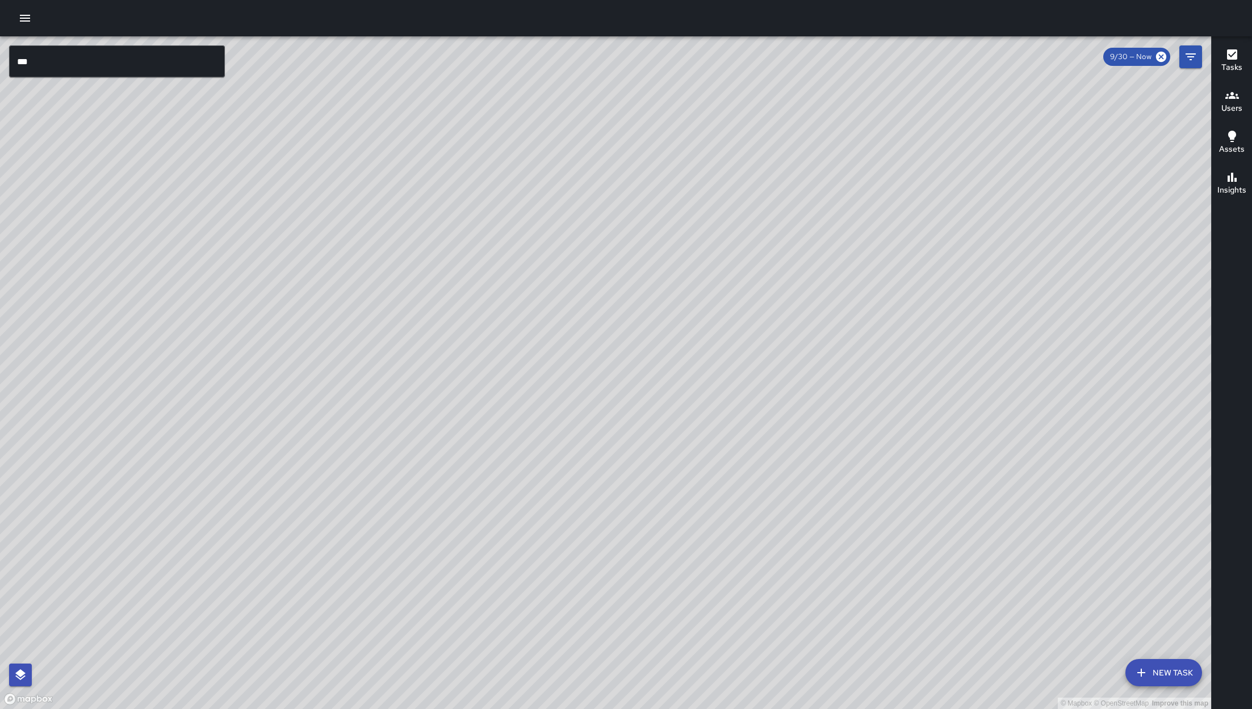
click at [1165, 680] on button "New Task" at bounding box center [1164, 672] width 77 height 27
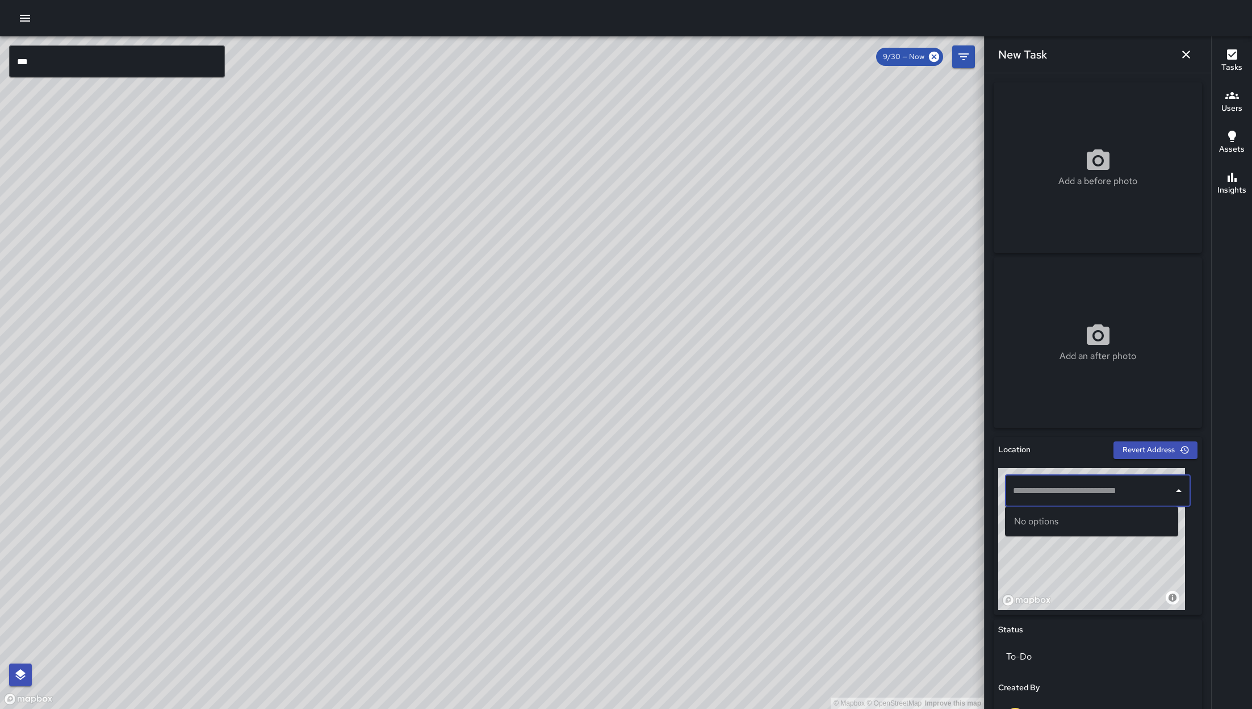
click at [1084, 499] on input "text" at bounding box center [1089, 491] width 158 height 22
drag, startPoint x: 1062, startPoint y: 580, endPoint x: 1100, endPoint y: 582, distance: 38.1
click at [1099, 582] on div "© Mapbox © OpenStreetMap Improve this map" at bounding box center [1092, 539] width 187 height 142
drag, startPoint x: 1038, startPoint y: 565, endPoint x: 1109, endPoint y: 546, distance: 72.7
click at [1104, 551] on div "© Mapbox © OpenStreetMap Improve this map" at bounding box center [1092, 539] width 187 height 142
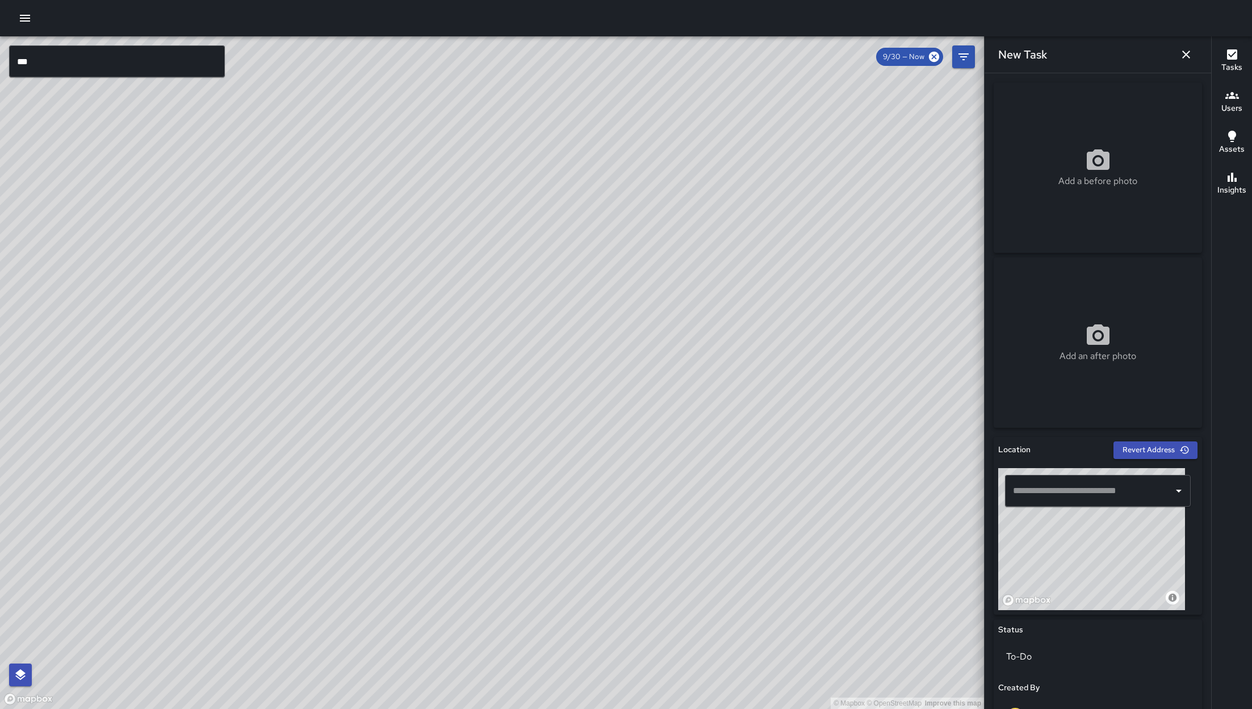
drag, startPoint x: 1109, startPoint y: 546, endPoint x: 1144, endPoint y: 512, distance: 49.4
click at [1145, 512] on div "© Mapbox © OpenStreetMap Improve this map ​" at bounding box center [1098, 539] width 199 height 142
click at [1103, 577] on div "© Mapbox © OpenStreetMap Improve this map" at bounding box center [1092, 539] width 187 height 142
drag, startPoint x: 1133, startPoint y: 605, endPoint x: 1049, endPoint y: 524, distance: 116.5
click at [1058, 529] on div "© Mapbox © OpenStreetMap Improve this map" at bounding box center [1092, 539] width 187 height 142
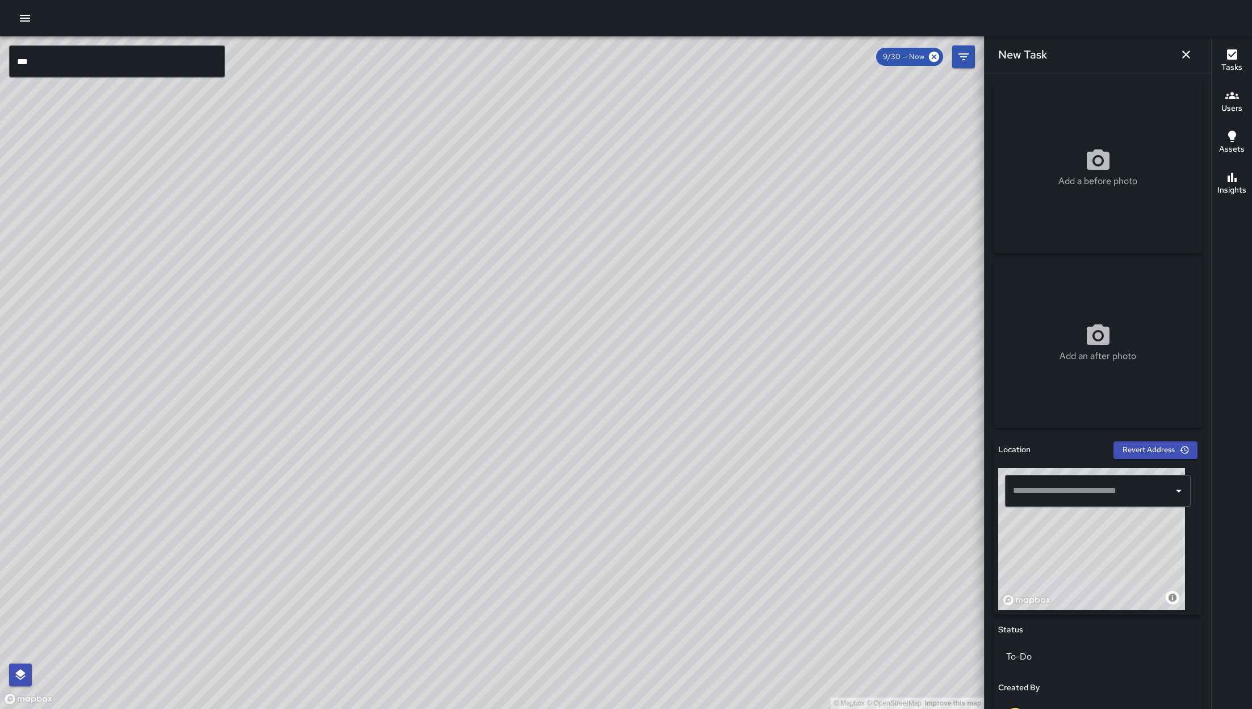
drag, startPoint x: 1049, startPoint y: 524, endPoint x: 1008, endPoint y: 478, distance: 61.6
click at [1008, 478] on div "© Mapbox © OpenStreetMap Improve this map ​" at bounding box center [1098, 539] width 199 height 142
click at [1008, 478] on div "​" at bounding box center [1098, 491] width 186 height 32
click at [1104, 580] on div "© Mapbox © OpenStreetMap Improve this map" at bounding box center [1092, 539] width 187 height 142
drag, startPoint x: 1110, startPoint y: 583, endPoint x: 1158, endPoint y: 561, distance: 52.6
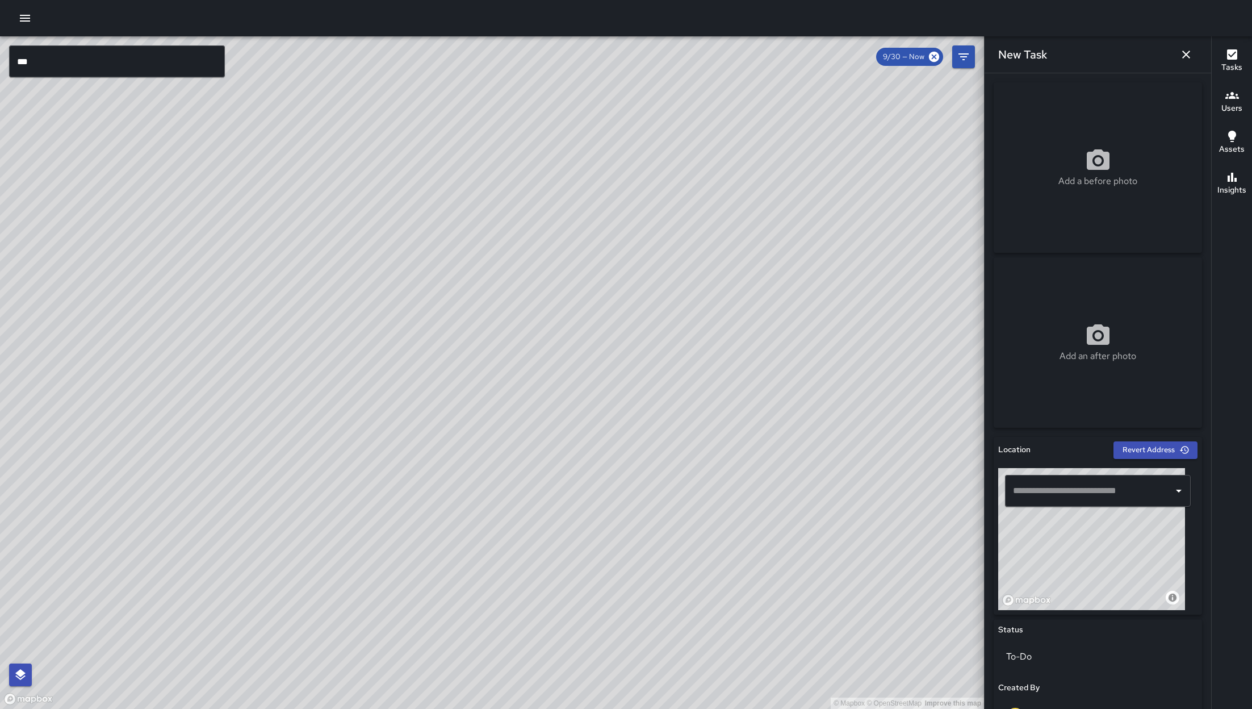
click at [1179, 559] on div "© Mapbox © OpenStreetMap Improve this map" at bounding box center [1092, 539] width 187 height 142
drag, startPoint x: 1062, startPoint y: 561, endPoint x: 1078, endPoint y: 557, distance: 16.4
click at [1070, 559] on div "© Mapbox © OpenStreetMap Improve this map" at bounding box center [1092, 539] width 187 height 142
drag, startPoint x: 1078, startPoint y: 557, endPoint x: 1115, endPoint y: 524, distance: 50.3
click at [1115, 524] on div "© Mapbox © OpenStreetMap Improve this map" at bounding box center [1092, 539] width 187 height 142
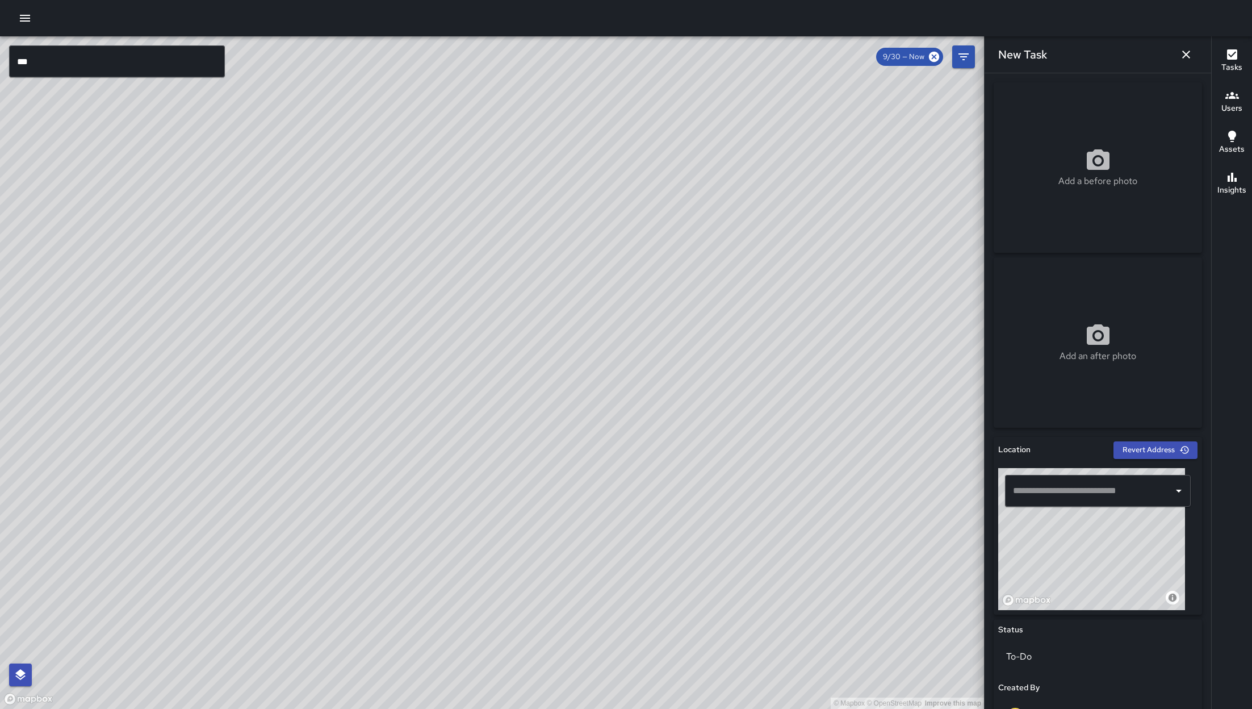
click at [1116, 523] on div "© Mapbox © OpenStreetMap Improve this map" at bounding box center [1092, 539] width 187 height 142
click at [1084, 574] on div "© Mapbox © OpenStreetMap Improve this map" at bounding box center [1092, 539] width 187 height 142
click at [1092, 571] on div "© Mapbox © OpenStreetMap Improve this map" at bounding box center [1092, 539] width 187 height 142
drag, startPoint x: 1095, startPoint y: 569, endPoint x: 1139, endPoint y: 574, distance: 44.0
click at [1139, 574] on div "© Mapbox © OpenStreetMap Improve this map" at bounding box center [1092, 539] width 187 height 142
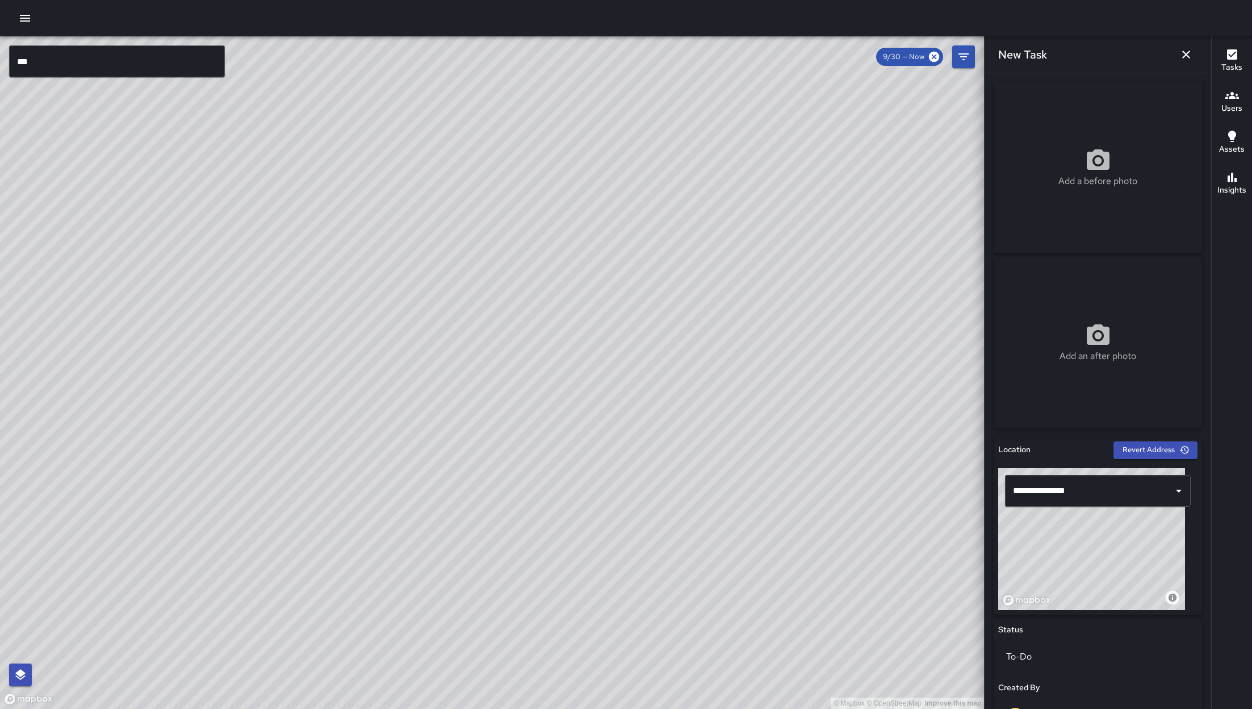
drag, startPoint x: 1096, startPoint y: 583, endPoint x: 1127, endPoint y: 623, distance: 50.2
click at [1128, 625] on div "**********" at bounding box center [1098, 719] width 208 height 564
click at [1127, 624] on div "Status" at bounding box center [1098, 630] width 199 height 12
drag, startPoint x: 1127, startPoint y: 619, endPoint x: 1130, endPoint y: 612, distance: 7.6
click at [1129, 614] on div "**********" at bounding box center [1098, 719] width 208 height 564
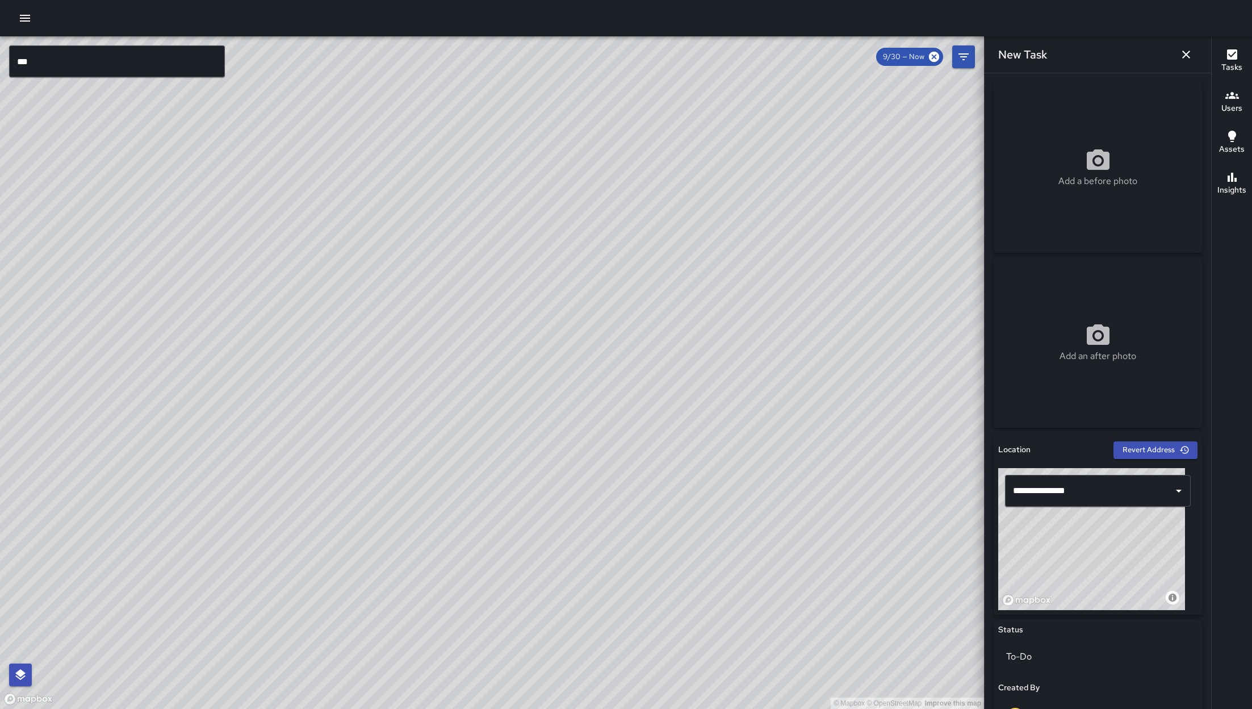
type input "**********"
drag, startPoint x: 1130, startPoint y: 612, endPoint x: 1127, endPoint y: 583, distance: 29.1
click at [1130, 603] on div "**********" at bounding box center [1098, 526] width 208 height 178
drag, startPoint x: 1125, startPoint y: 574, endPoint x: 1116, endPoint y: 567, distance: 10.9
click at [1116, 567] on div "© Mapbox © OpenStreetMap Improve this map" at bounding box center [1092, 539] width 187 height 142
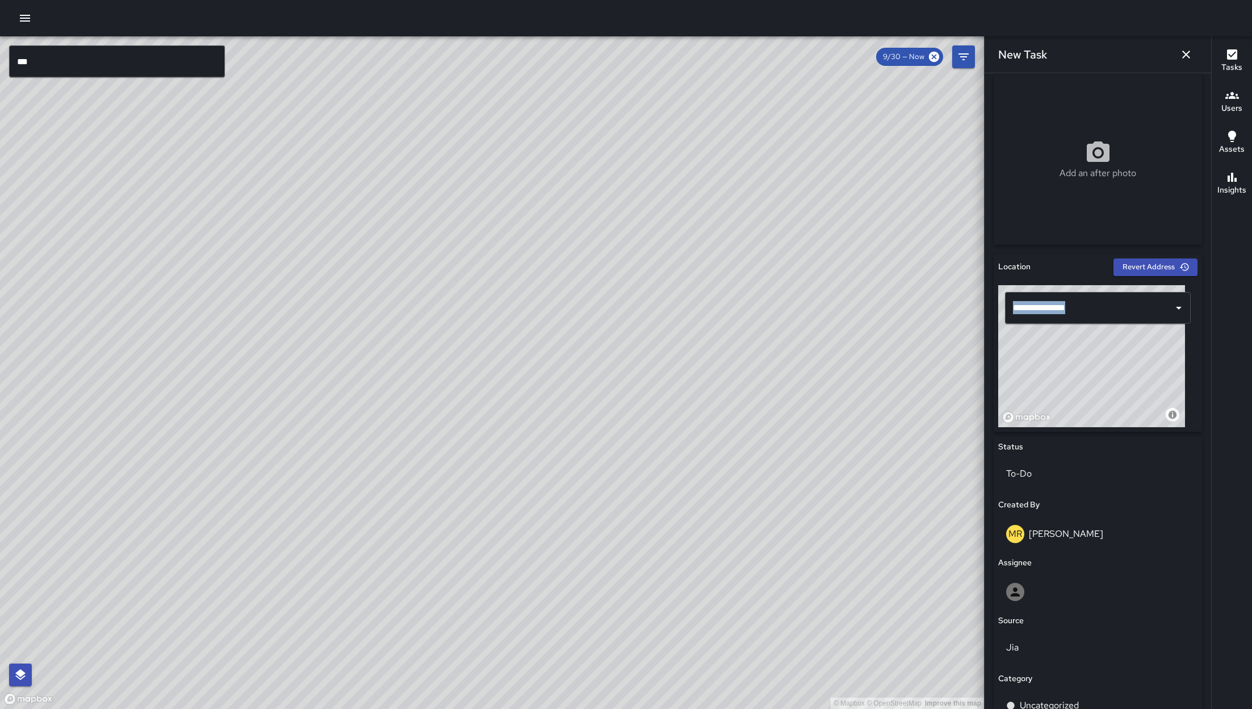
scroll to position [331, 0]
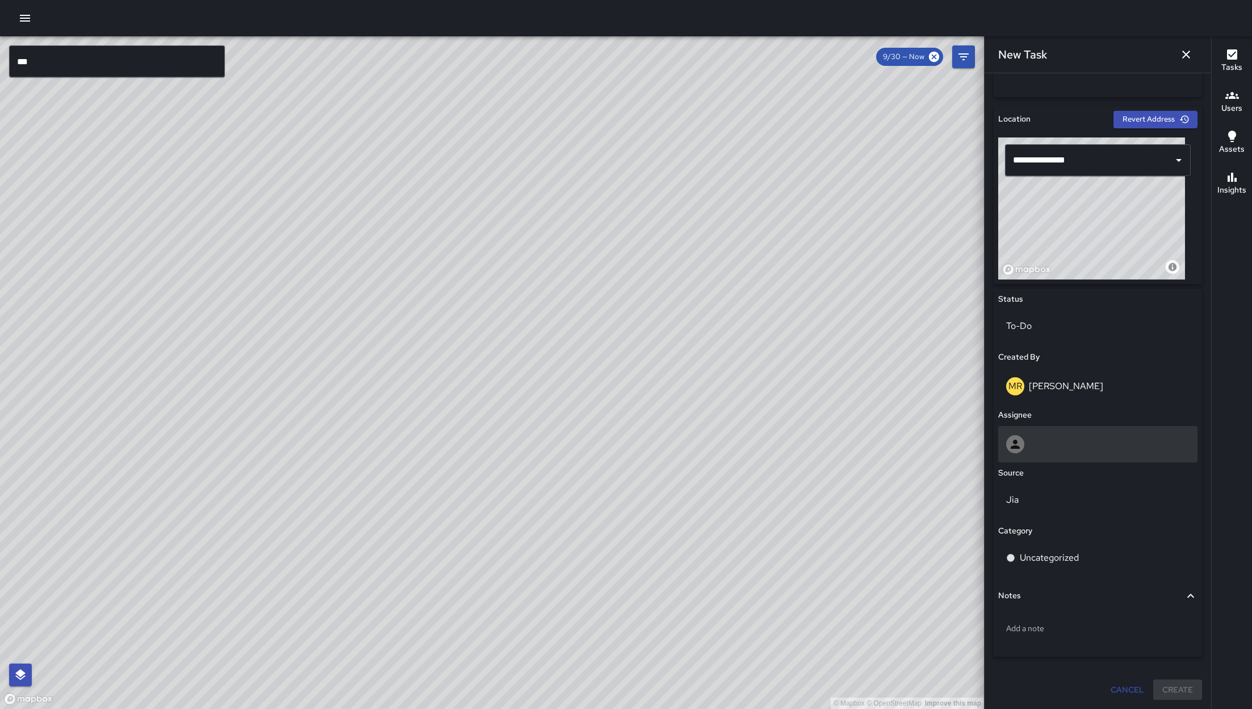
click at [1067, 458] on div at bounding box center [1098, 444] width 199 height 36
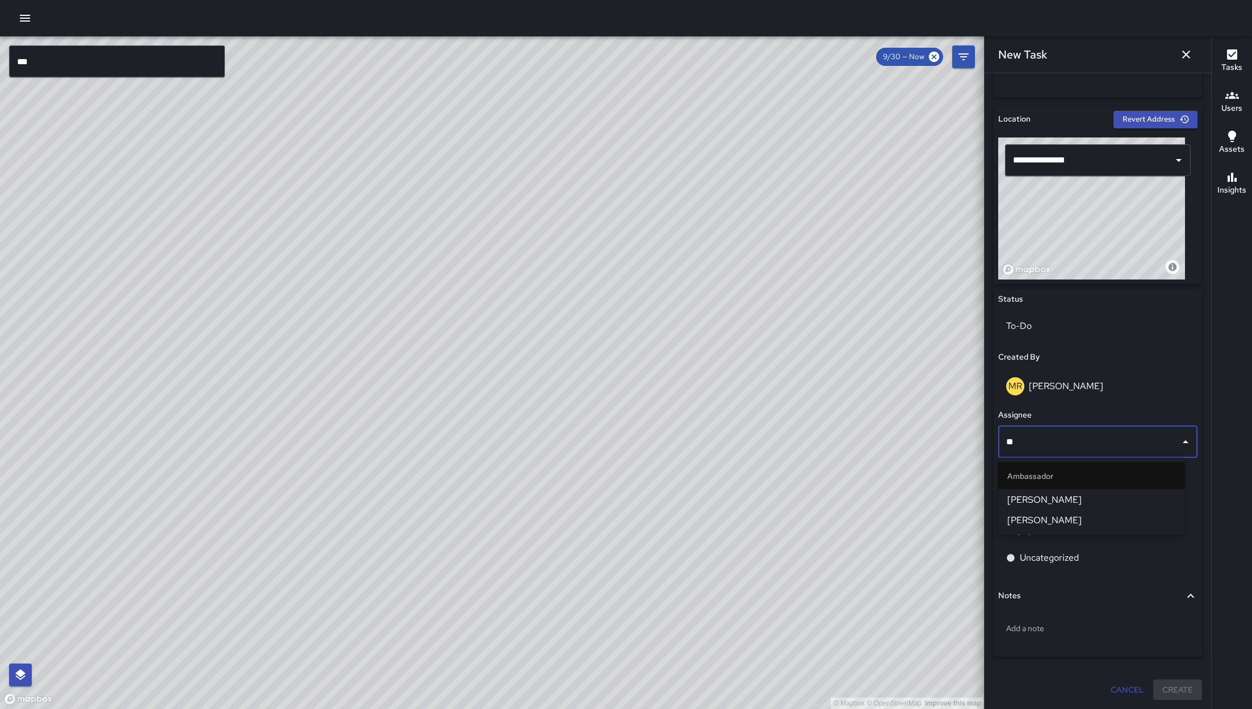
type input "***"
click at [1104, 495] on span "Eddie Ballestros" at bounding box center [1092, 500] width 169 height 14
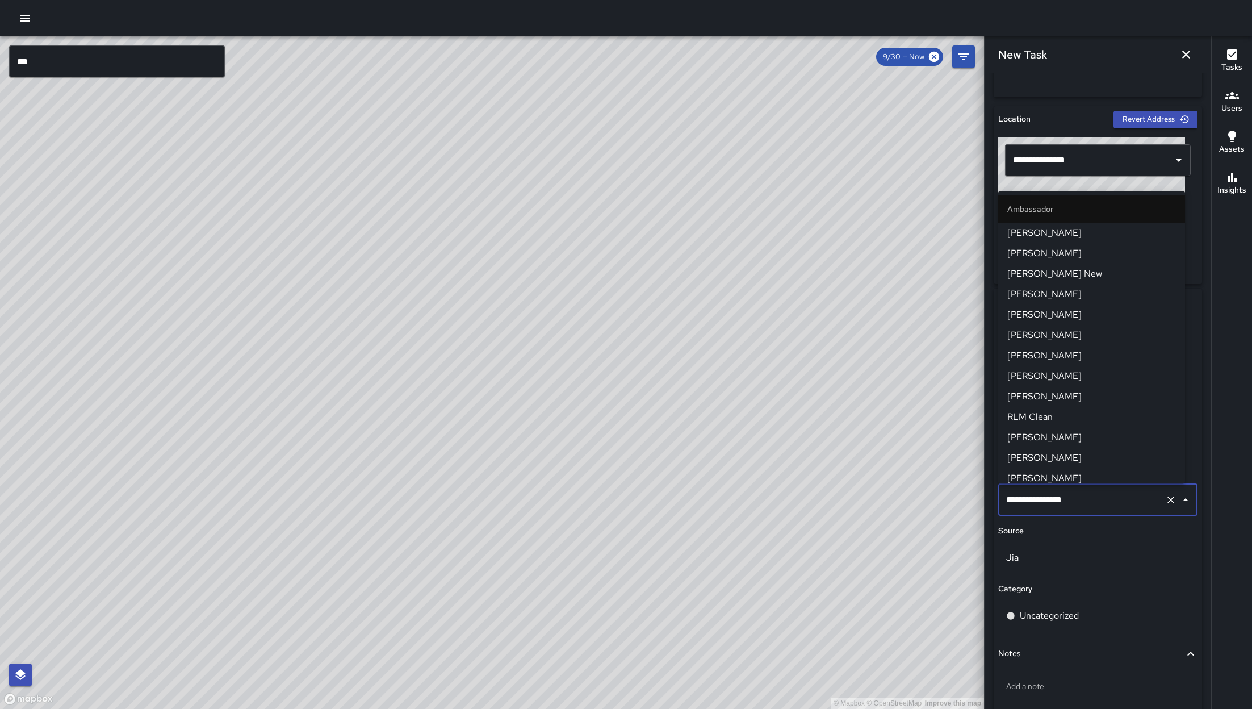
scroll to position [46, 0]
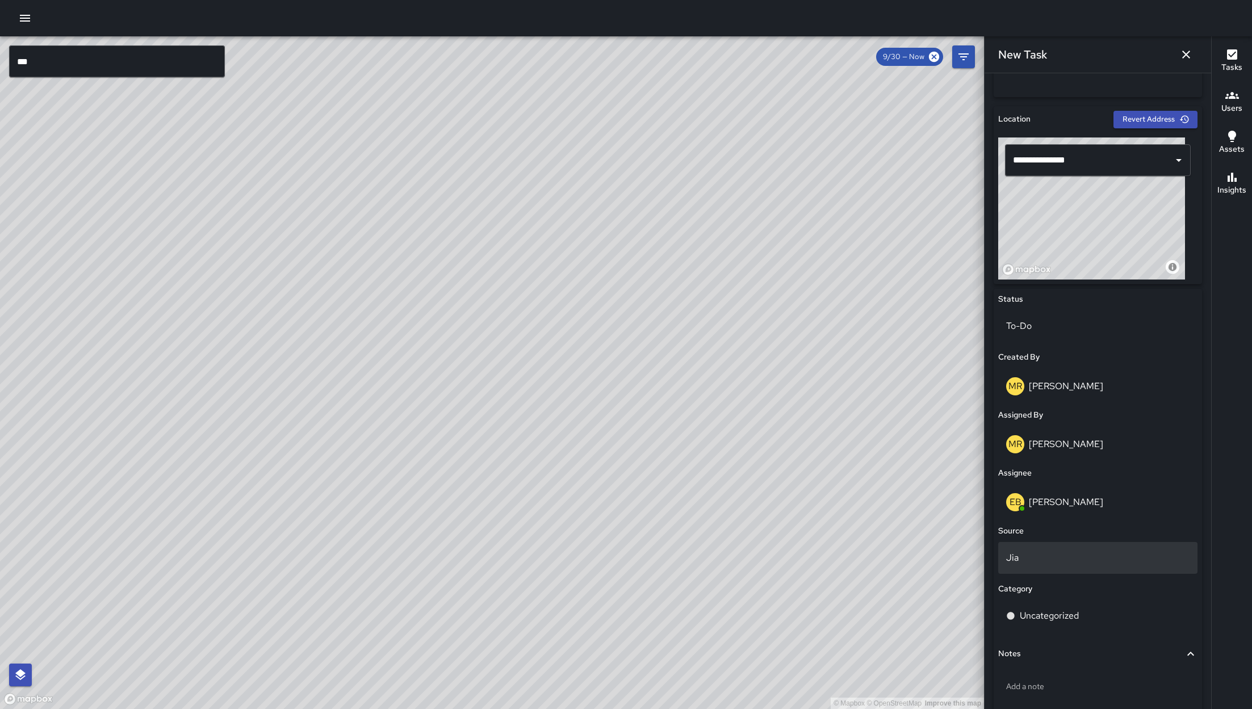
click at [1068, 569] on div "Jia" at bounding box center [1098, 558] width 199 height 32
click at [1065, 557] on body "© Mapbox © OpenStreetMap Improve this map *** ​ New Task 9/30 — Now Map Layers …" at bounding box center [626, 354] width 1252 height 709
click at [1069, 628] on li "Email" at bounding box center [1092, 623] width 187 height 20
click at [1068, 616] on p "Uncategorized" at bounding box center [1049, 616] width 59 height 14
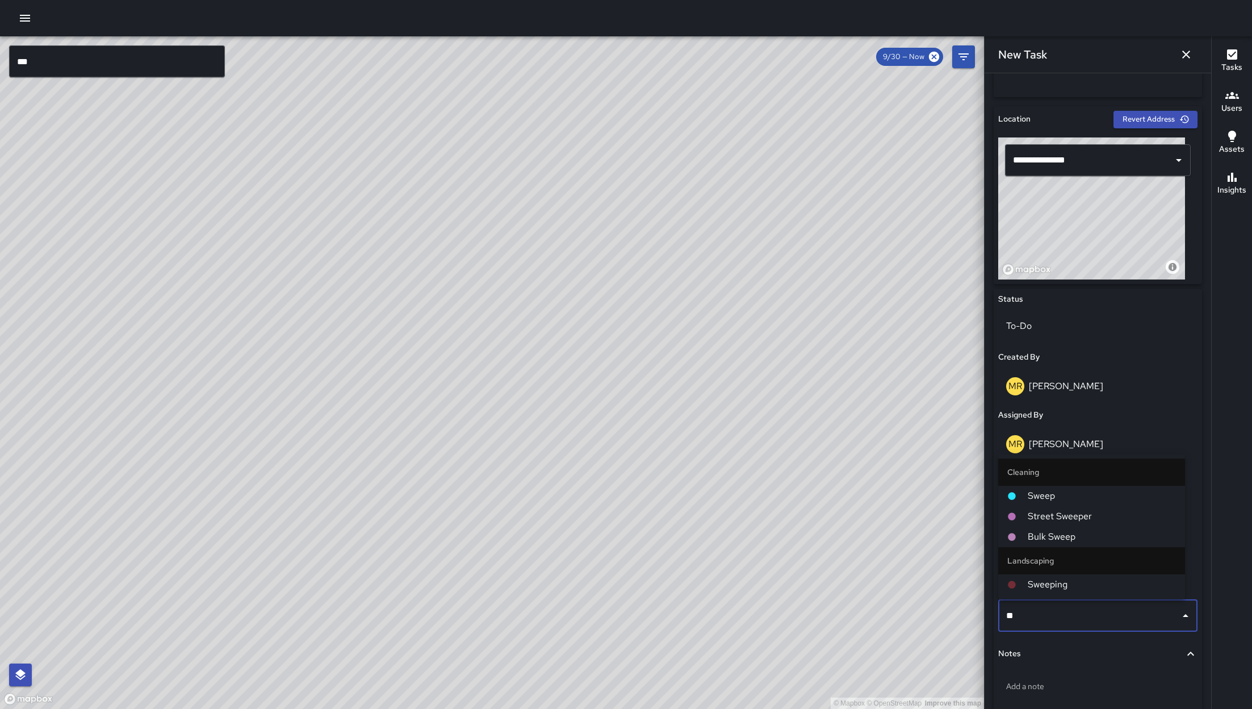
type input "***"
click at [1059, 496] on span "Sweep" at bounding box center [1102, 496] width 148 height 14
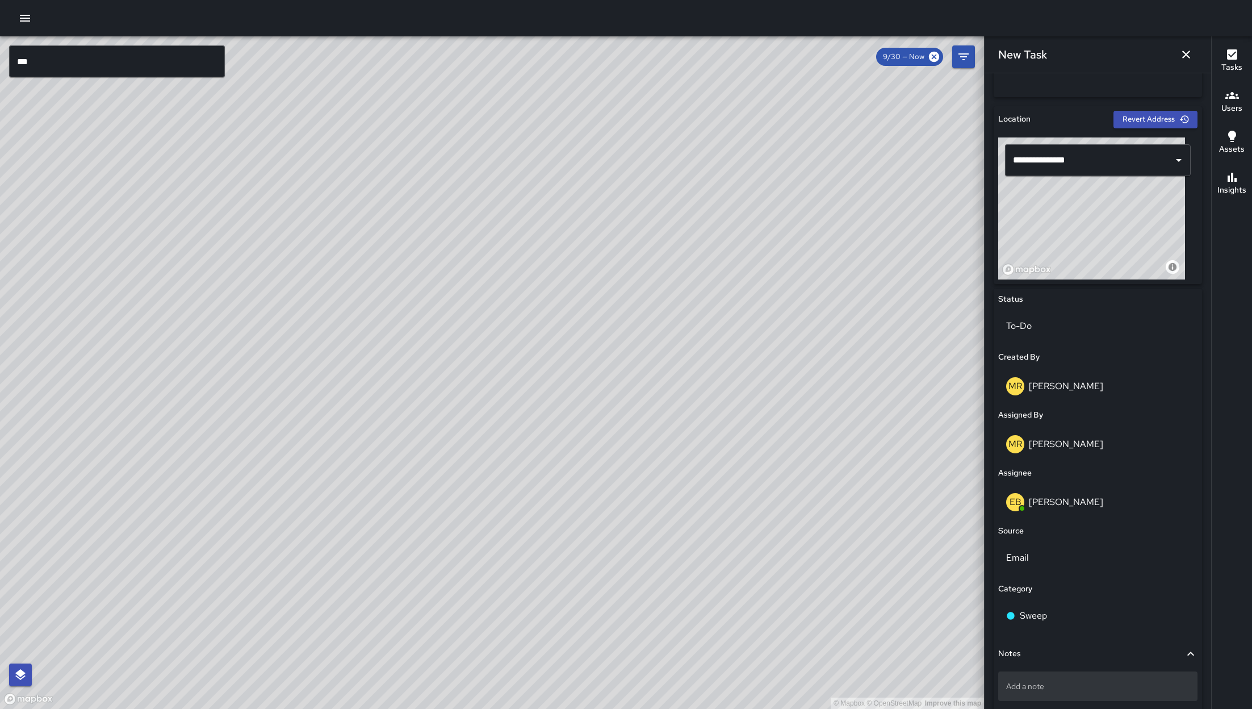
click at [1075, 679] on div "Add a note" at bounding box center [1098, 686] width 199 height 30
click at [1125, 698] on div "Add a note" at bounding box center [1098, 686] width 199 height 30
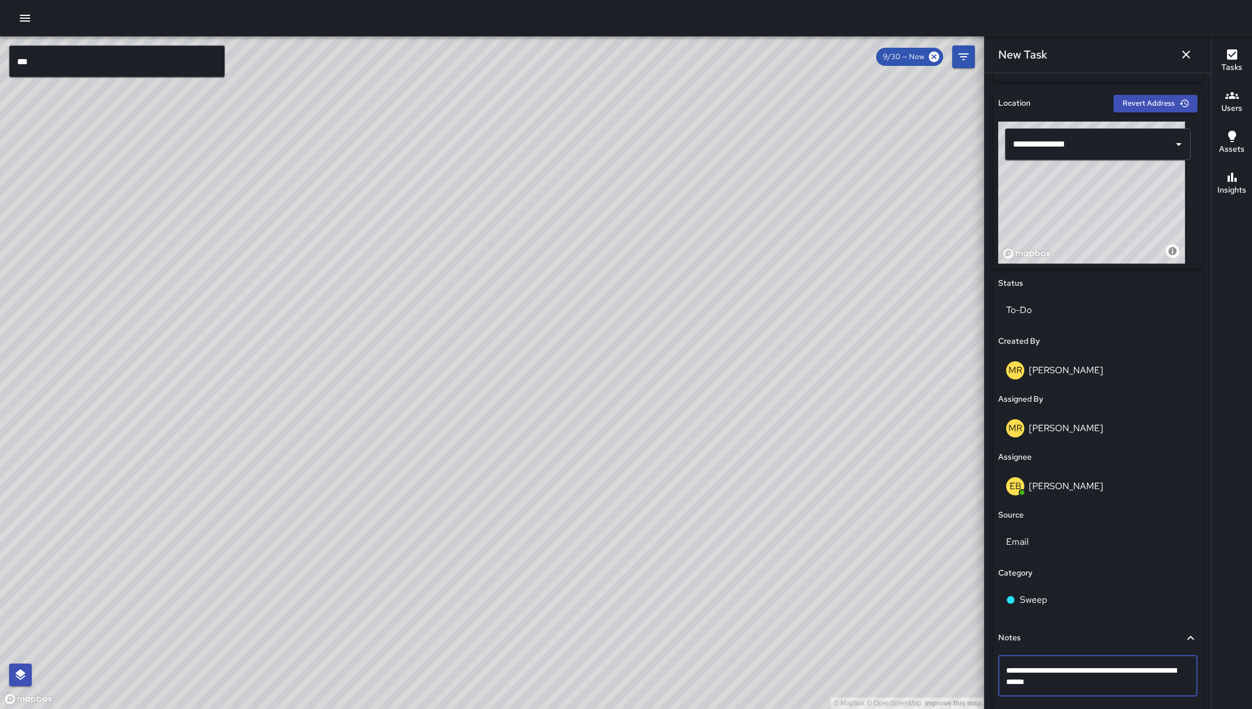
type textarea "**********"
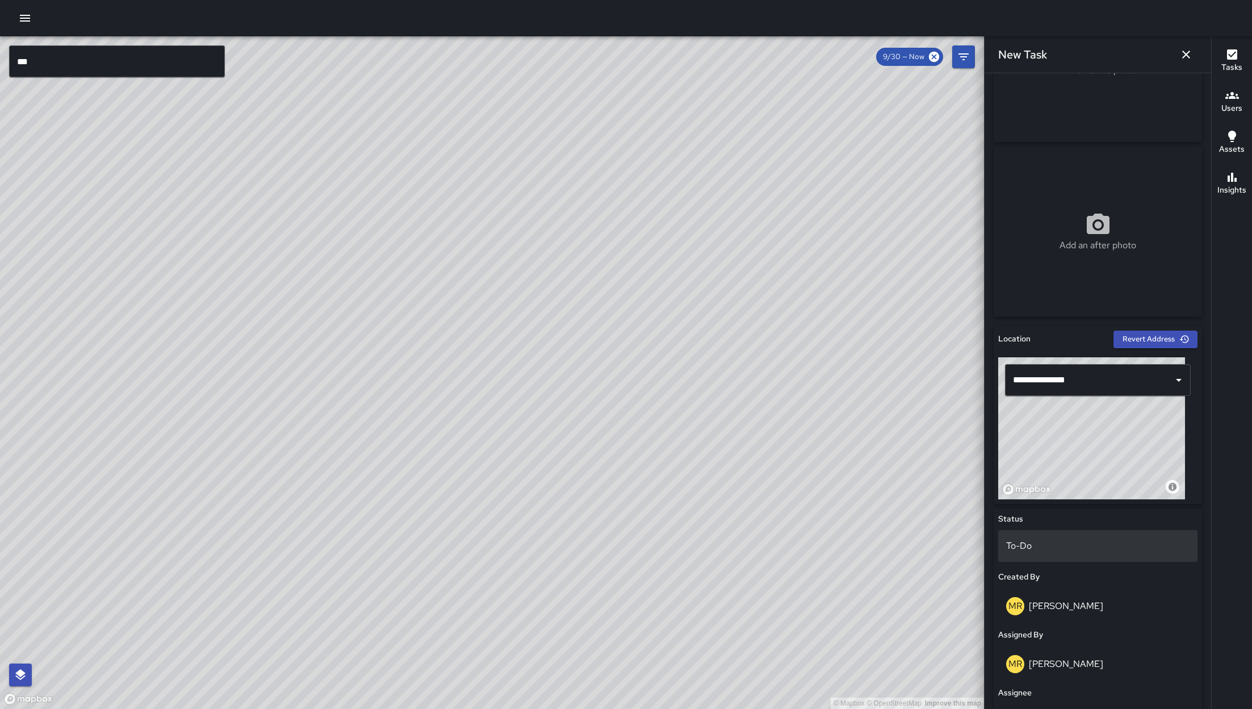
scroll to position [400, 0]
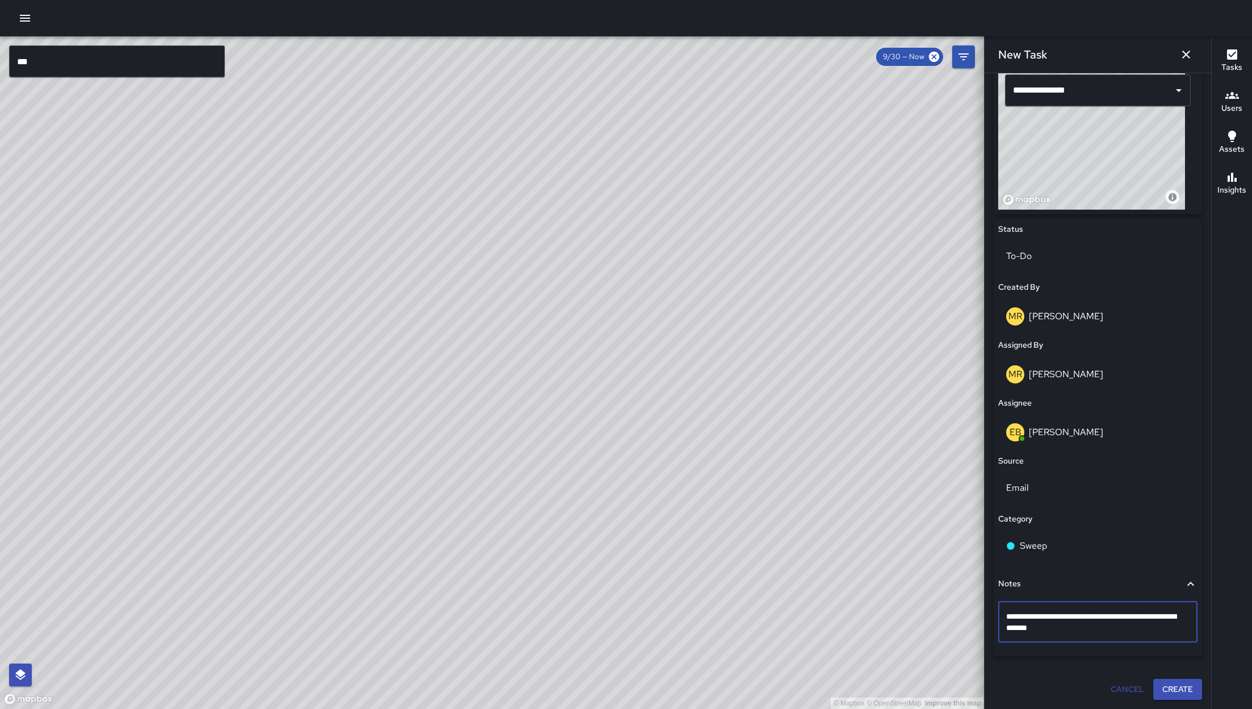
click at [1166, 694] on button "Create" at bounding box center [1178, 689] width 49 height 21
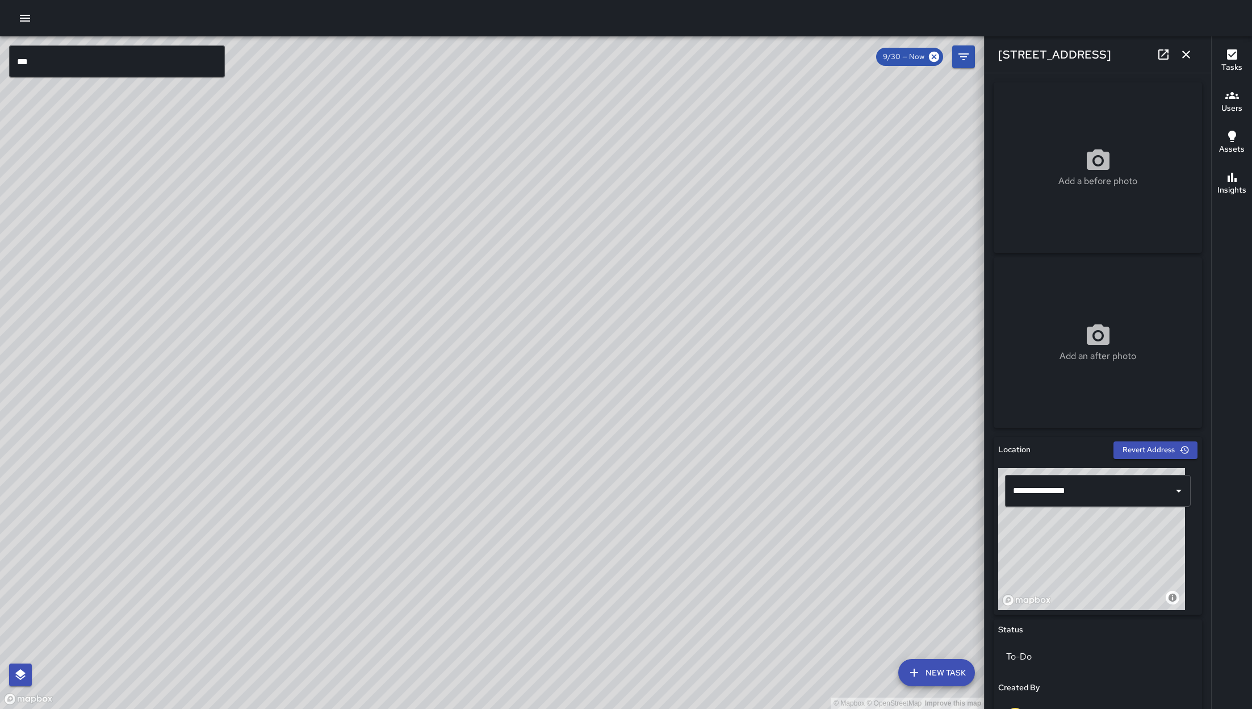
click at [1187, 54] on icon "button" at bounding box center [1187, 55] width 8 height 8
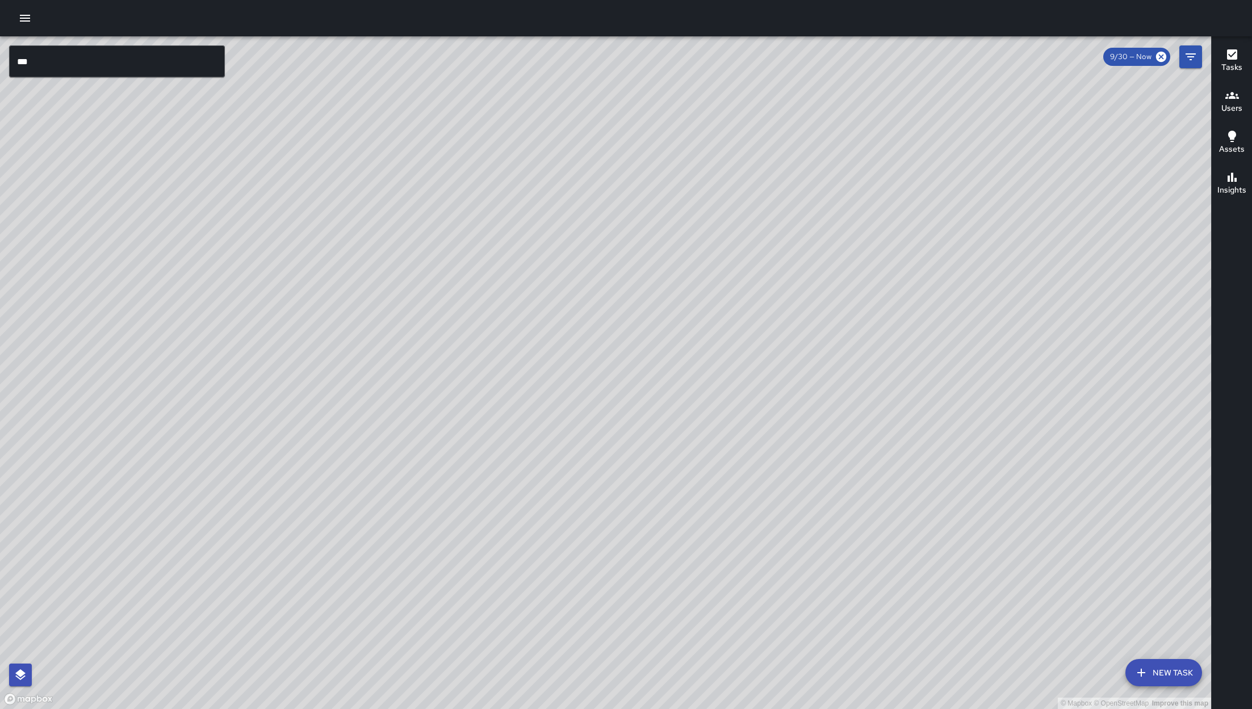
drag, startPoint x: 667, startPoint y: 638, endPoint x: 547, endPoint y: 609, distance: 123.9
click at [654, 633] on div "© Mapbox © OpenStreetMap Improve this map" at bounding box center [606, 372] width 1212 height 673
drag, startPoint x: 547, startPoint y: 609, endPoint x: 441, endPoint y: 586, distance: 108.2
click at [441, 586] on div "© Mapbox © OpenStreetMap Improve this map" at bounding box center [606, 372] width 1212 height 673
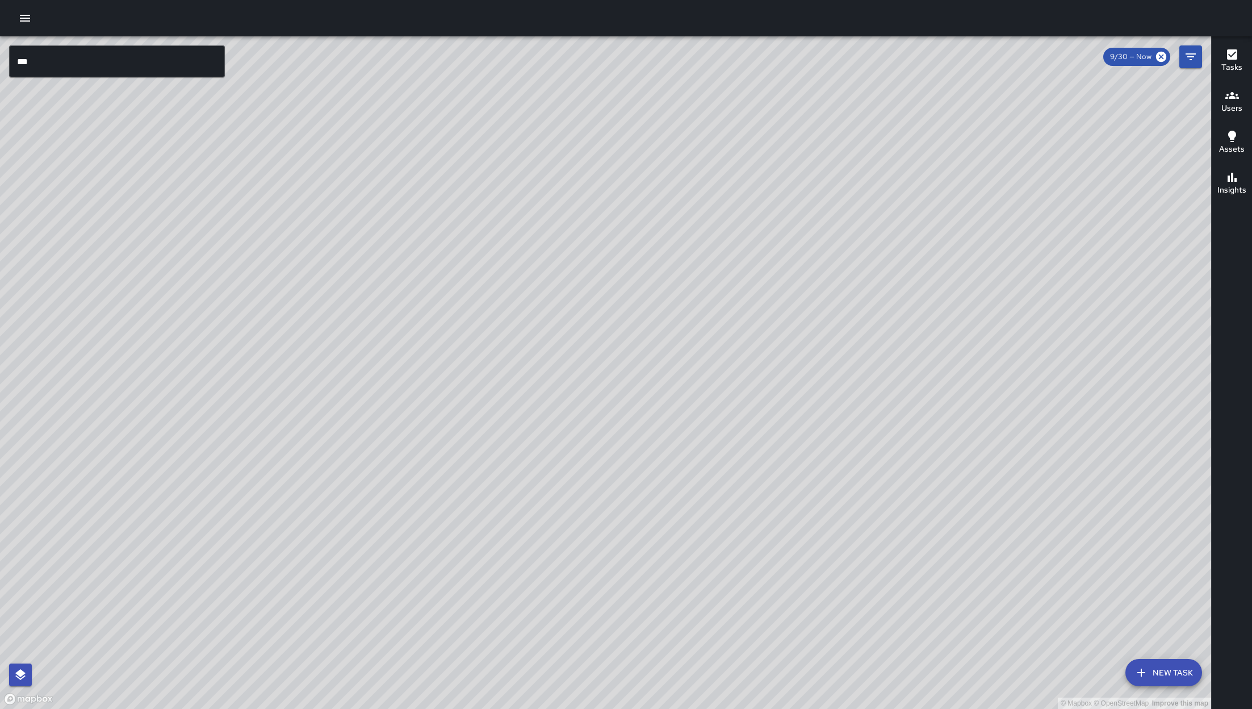
click at [442, 586] on div "© Mapbox © OpenStreetMap Improve this map" at bounding box center [606, 372] width 1212 height 673
drag, startPoint x: 769, startPoint y: 655, endPoint x: 420, endPoint y: 583, distance: 356.3
click at [420, 583] on div "© Mapbox © OpenStreetMap Improve this map" at bounding box center [606, 372] width 1212 height 673
drag, startPoint x: 972, startPoint y: 501, endPoint x: 813, endPoint y: 576, distance: 176.3
click at [815, 579] on div "© Mapbox © OpenStreetMap Improve this map" at bounding box center [606, 372] width 1212 height 673
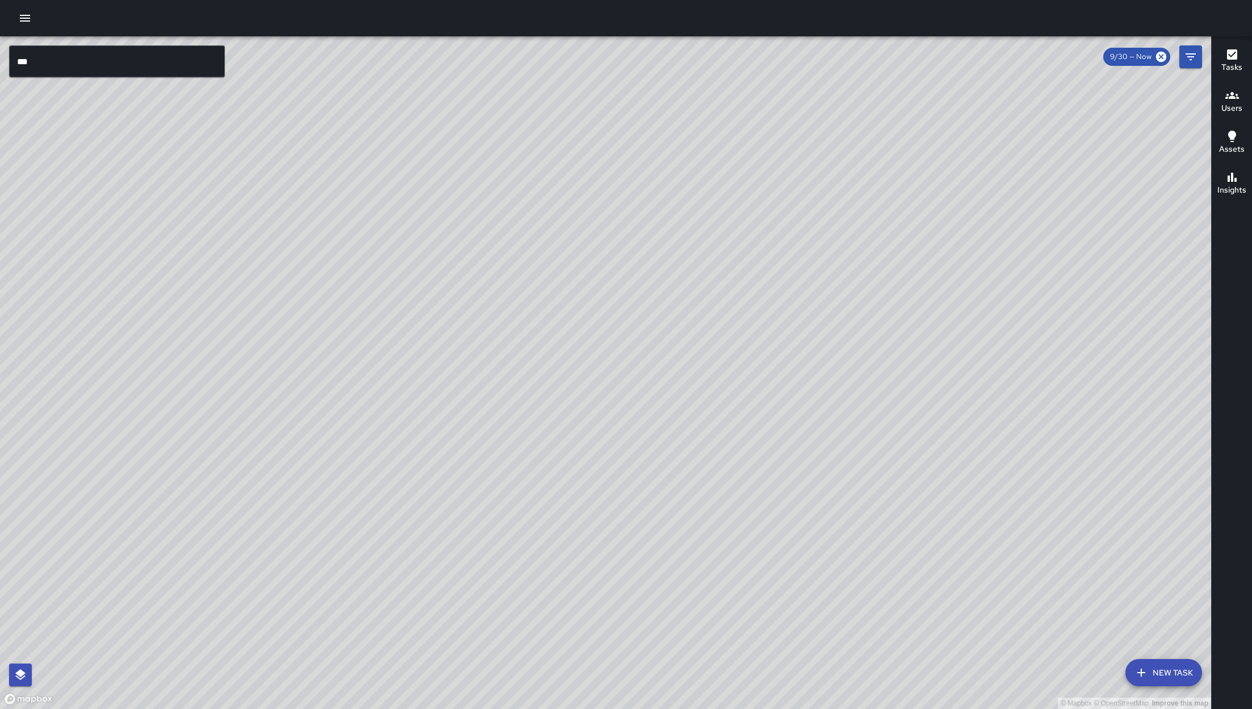
click at [815, 579] on div "© Mapbox © OpenStreetMap Improve this map" at bounding box center [606, 372] width 1212 height 673
drag, startPoint x: 208, startPoint y: 633, endPoint x: 421, endPoint y: 508, distance: 246.5
click at [421, 508] on div "© Mapbox © OpenStreetMap Improve this map" at bounding box center [606, 372] width 1212 height 673
drag, startPoint x: 421, startPoint y: 508, endPoint x: 416, endPoint y: 517, distance: 10.2
click at [420, 513] on div "© Mapbox © OpenStreetMap Improve this map" at bounding box center [606, 372] width 1212 height 673
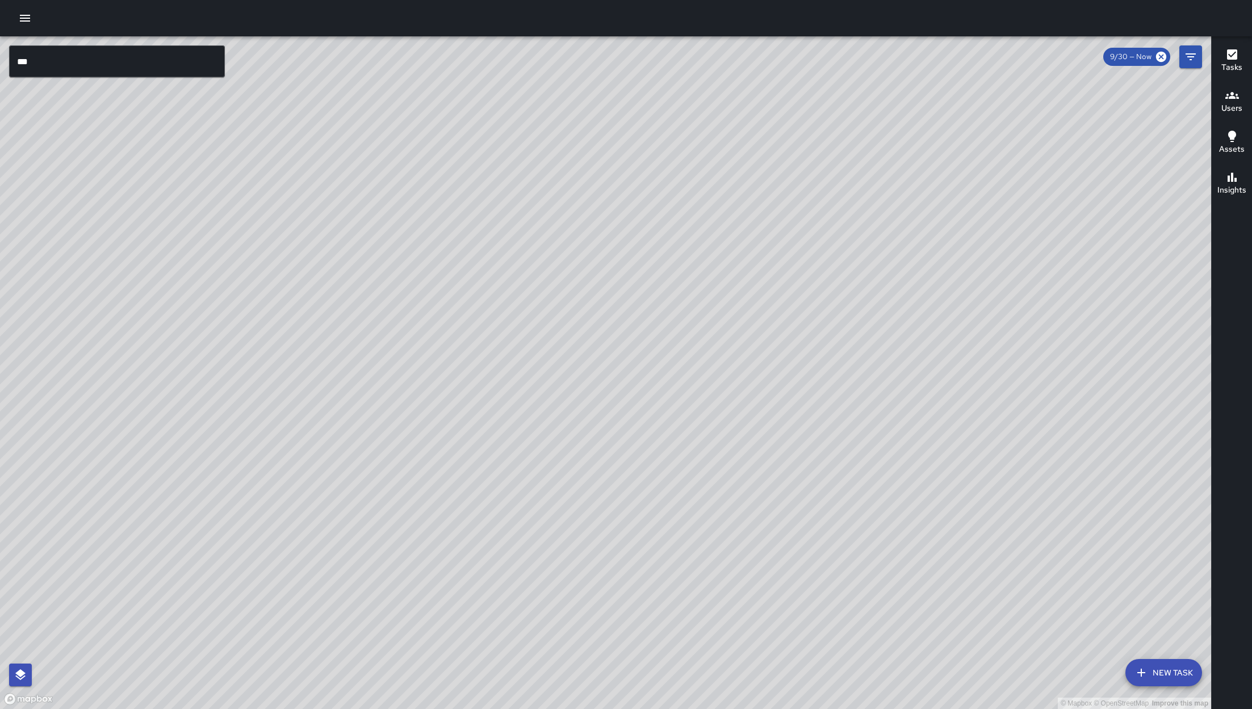
drag, startPoint x: 704, startPoint y: 557, endPoint x: 696, endPoint y: 708, distance: 151.3
click at [695, 708] on div "© Mapbox © OpenStreetMap Improve this map" at bounding box center [606, 372] width 1212 height 673
click at [696, 708] on div "© Mapbox © OpenStreetMap Improve this map" at bounding box center [606, 372] width 1212 height 673
drag, startPoint x: 964, startPoint y: 362, endPoint x: 1013, endPoint y: 517, distance: 162.6
click at [1013, 517] on div "© Mapbox © OpenStreetMap Improve this map" at bounding box center [606, 372] width 1212 height 673
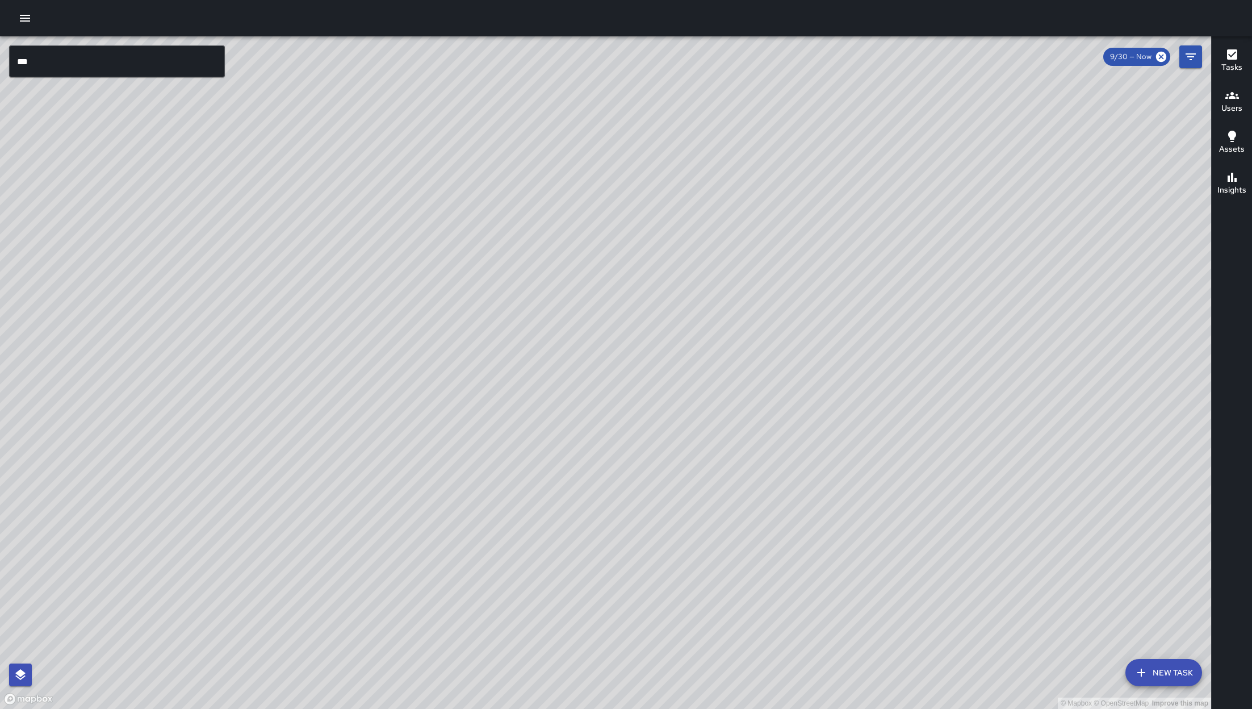
drag, startPoint x: 1014, startPoint y: 518, endPoint x: 1010, endPoint y: 513, distance: 6.0
click at [1014, 519] on div "© Mapbox © OpenStreetMap Improve this map" at bounding box center [606, 372] width 1212 height 673
drag, startPoint x: 1004, startPoint y: 500, endPoint x: 935, endPoint y: 455, distance: 82.1
click at [935, 455] on div "© Mapbox © OpenStreetMap Improve this map" at bounding box center [606, 372] width 1212 height 673
click at [934, 454] on div "© Mapbox © OpenStreetMap Improve this map" at bounding box center [606, 372] width 1212 height 673
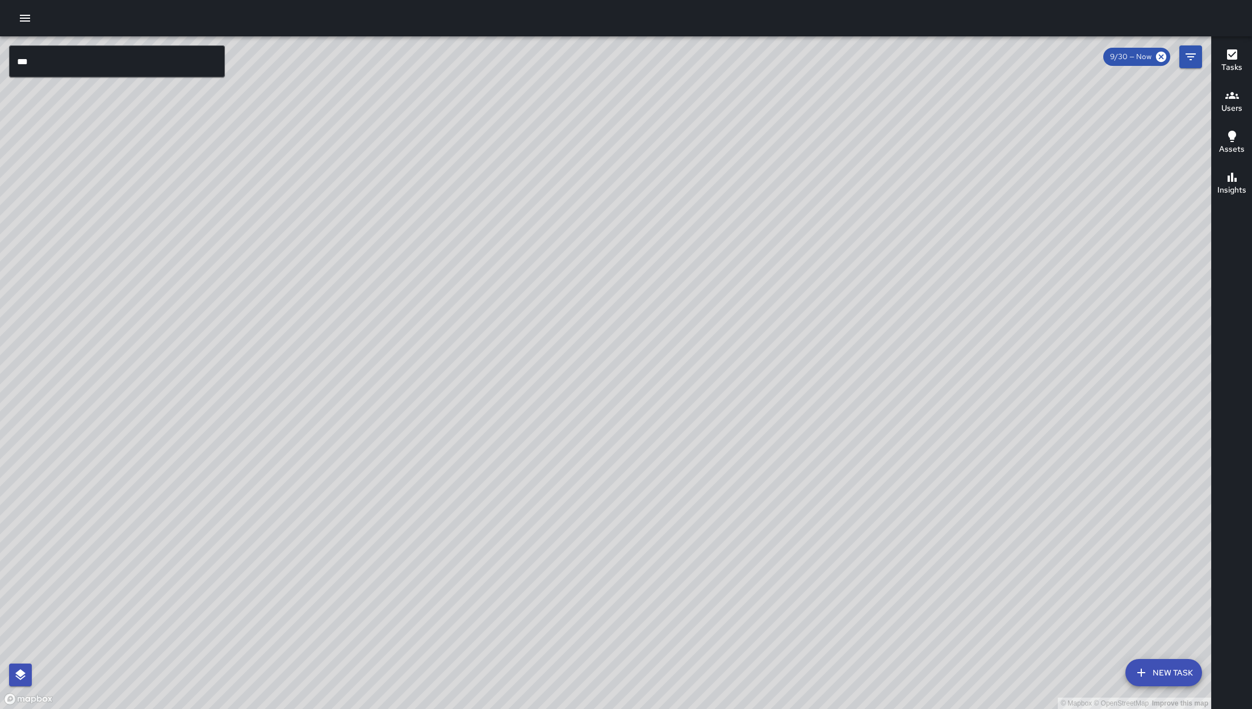
drag, startPoint x: 932, startPoint y: 452, endPoint x: 888, endPoint y: 414, distance: 58.0
click at [895, 419] on div "© Mapbox © OpenStreetMap Improve this map" at bounding box center [606, 372] width 1212 height 673
click at [891, 415] on div "© Mapbox © OpenStreetMap Improve this map" at bounding box center [606, 372] width 1212 height 673
drag, startPoint x: 879, startPoint y: 462, endPoint x: 752, endPoint y: 414, distance: 135.6
click at [818, 428] on div "© Mapbox © OpenStreetMap Improve this map JG Jason Gregg Ambassador Tasks 71 / …" at bounding box center [606, 372] width 1212 height 673
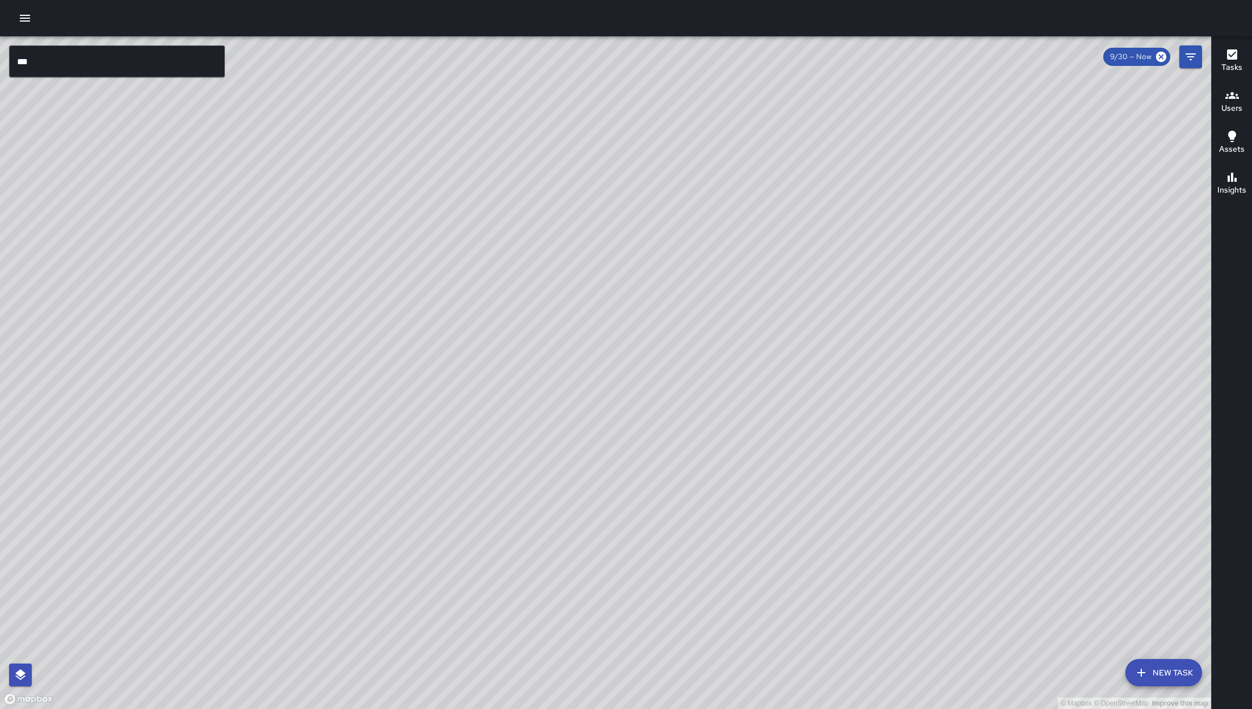
drag, startPoint x: 752, startPoint y: 414, endPoint x: 744, endPoint y: 414, distance: 8.5
click at [745, 414] on div "© Mapbox © OpenStreetMap Improve this map JG Jason Gregg Ambassador Tasks 71 / …" at bounding box center [606, 372] width 1212 height 673
click at [744, 414] on div "© Mapbox © OpenStreetMap Improve this map" at bounding box center [606, 372] width 1212 height 673
drag, startPoint x: 905, startPoint y: 428, endPoint x: 883, endPoint y: 424, distance: 23.1
click at [883, 425] on div "© Mapbox © OpenStreetMap Improve this map" at bounding box center [606, 372] width 1212 height 673
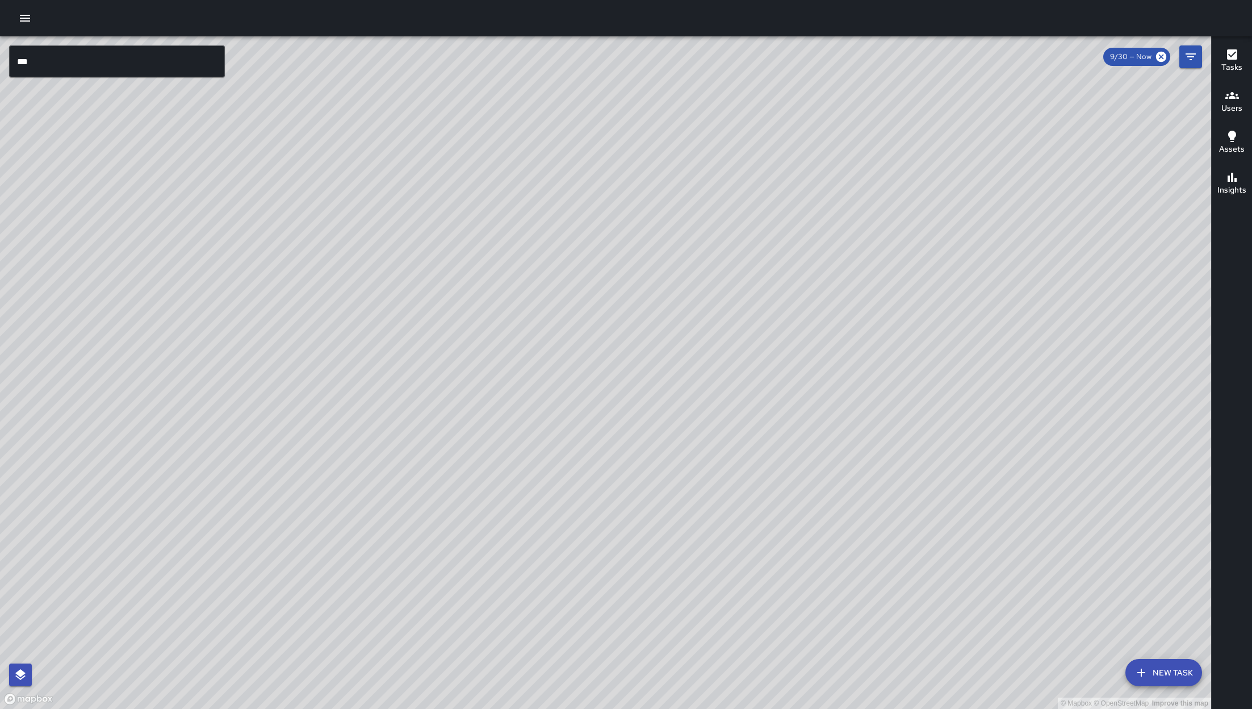
drag, startPoint x: 919, startPoint y: 501, endPoint x: 1035, endPoint y: 440, distance: 131.3
click at [1035, 440] on div "© Mapbox © OpenStreetMap Improve this map" at bounding box center [606, 372] width 1212 height 673
drag, startPoint x: 1021, startPoint y: 409, endPoint x: 966, endPoint y: 545, distance: 147.0
click at [966, 545] on div "© Mapbox © OpenStreetMap Improve this map" at bounding box center [606, 372] width 1212 height 673
drag, startPoint x: 966, startPoint y: 545, endPoint x: 964, endPoint y: 487, distance: 58.5
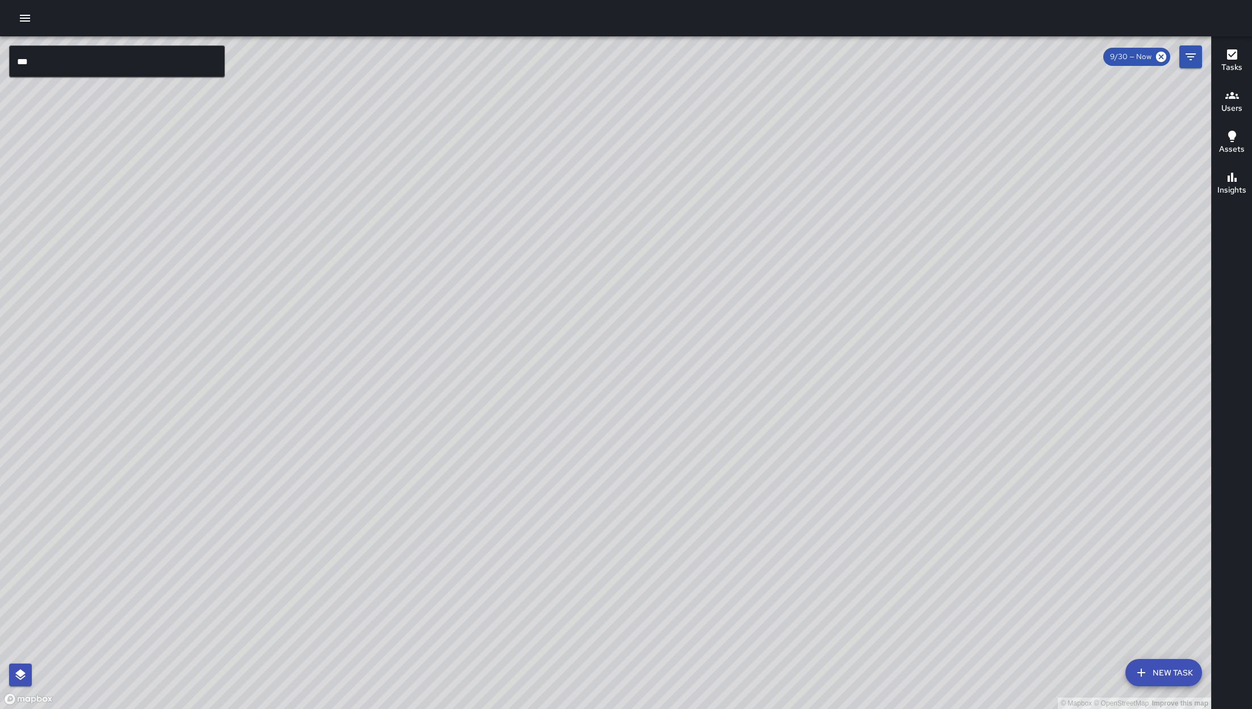
click at [964, 487] on div "© Mapbox © OpenStreetMap Improve this map" at bounding box center [606, 372] width 1212 height 673
drag, startPoint x: 946, startPoint y: 517, endPoint x: 872, endPoint y: 443, distance: 105.2
click at [946, 517] on div "© Mapbox © OpenStreetMap Improve this map" at bounding box center [606, 372] width 1212 height 673
drag, startPoint x: 872, startPoint y: 443, endPoint x: 835, endPoint y: 412, distance: 48.4
click at [835, 412] on div "© Mapbox © OpenStreetMap Improve this map" at bounding box center [606, 372] width 1212 height 673
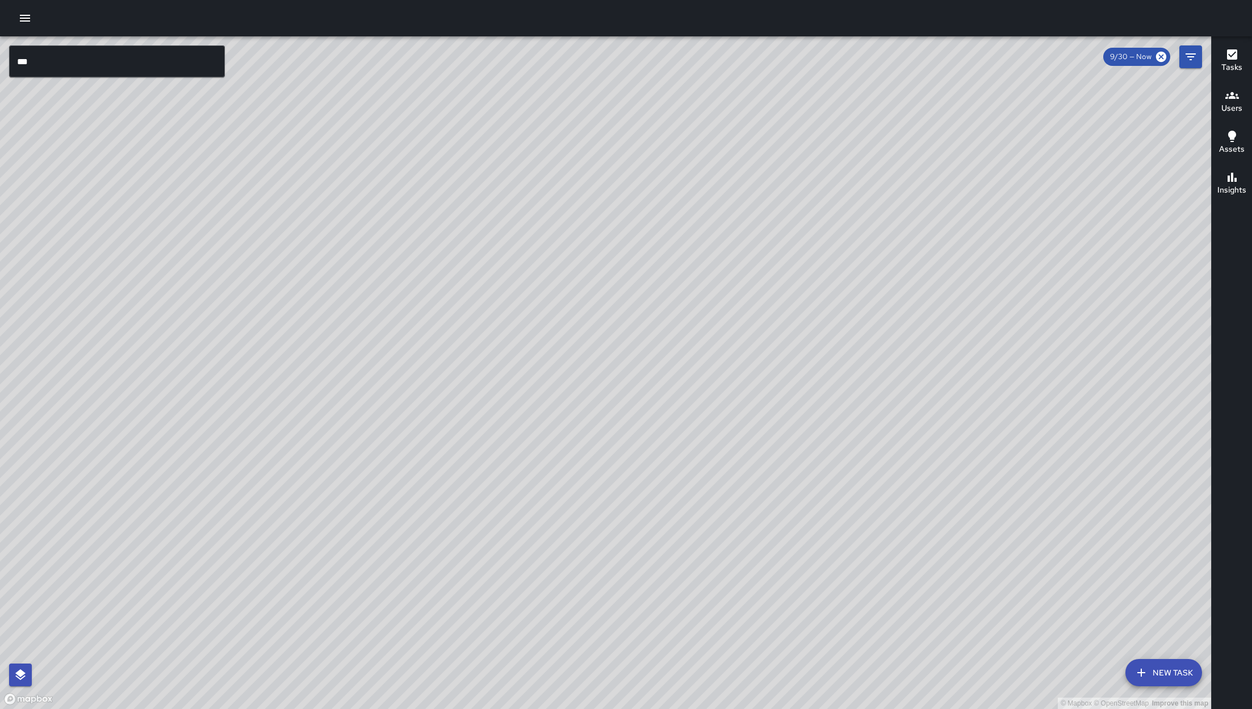
click at [857, 434] on div "© Mapbox © OpenStreetMap Improve this map" at bounding box center [606, 372] width 1212 height 673
drag, startPoint x: 853, startPoint y: 432, endPoint x: 764, endPoint y: 369, distance: 108.9
click at [786, 381] on div "© Mapbox © OpenStreetMap Improve this map" at bounding box center [606, 372] width 1212 height 673
click at [774, 375] on div "© Mapbox © OpenStreetMap Improve this map" at bounding box center [606, 372] width 1212 height 673
drag, startPoint x: 764, startPoint y: 369, endPoint x: 728, endPoint y: 346, distance: 42.7
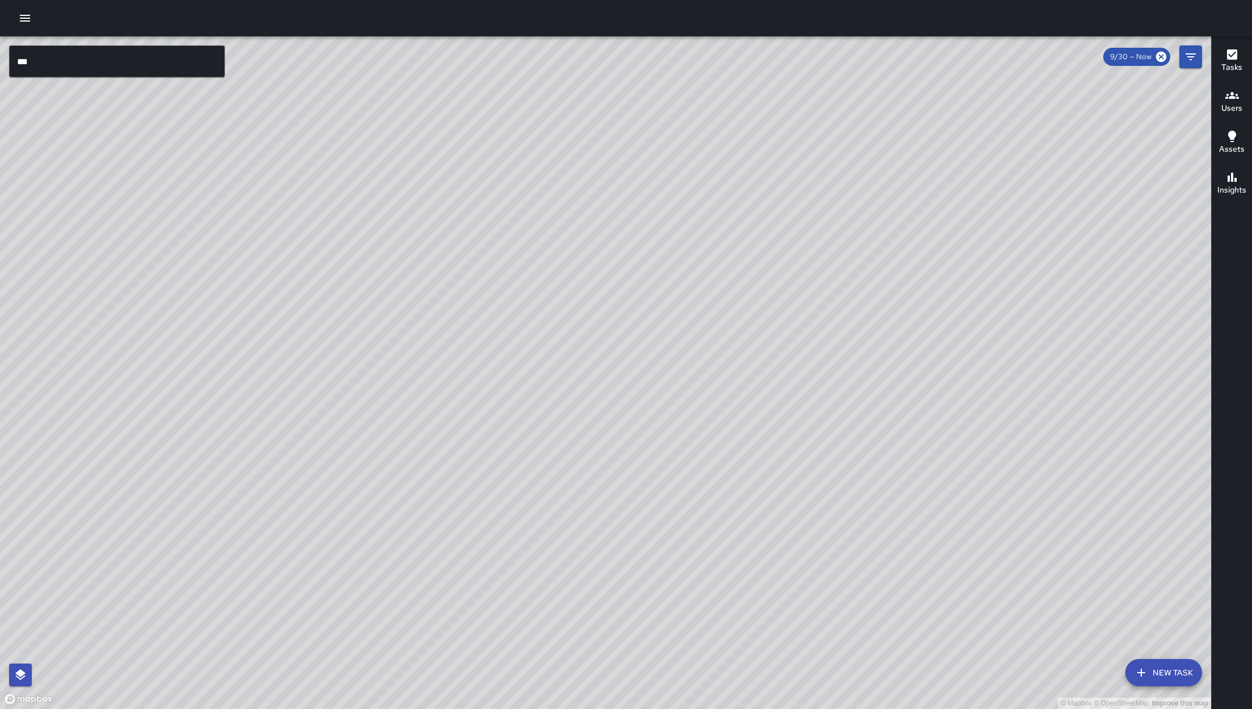
click at [760, 366] on div "© Mapbox © OpenStreetMap Improve this map" at bounding box center [606, 372] width 1212 height 673
click at [731, 346] on div "© Mapbox © OpenStreetMap Improve this map" at bounding box center [606, 372] width 1212 height 673
drag, startPoint x: 857, startPoint y: 419, endPoint x: 841, endPoint y: 354, distance: 66.1
click at [846, 392] on div "© Mapbox © OpenStreetMap Improve this map" at bounding box center [606, 372] width 1212 height 673
click at [841, 365] on div "© Mapbox © OpenStreetMap Improve this map" at bounding box center [606, 372] width 1212 height 673
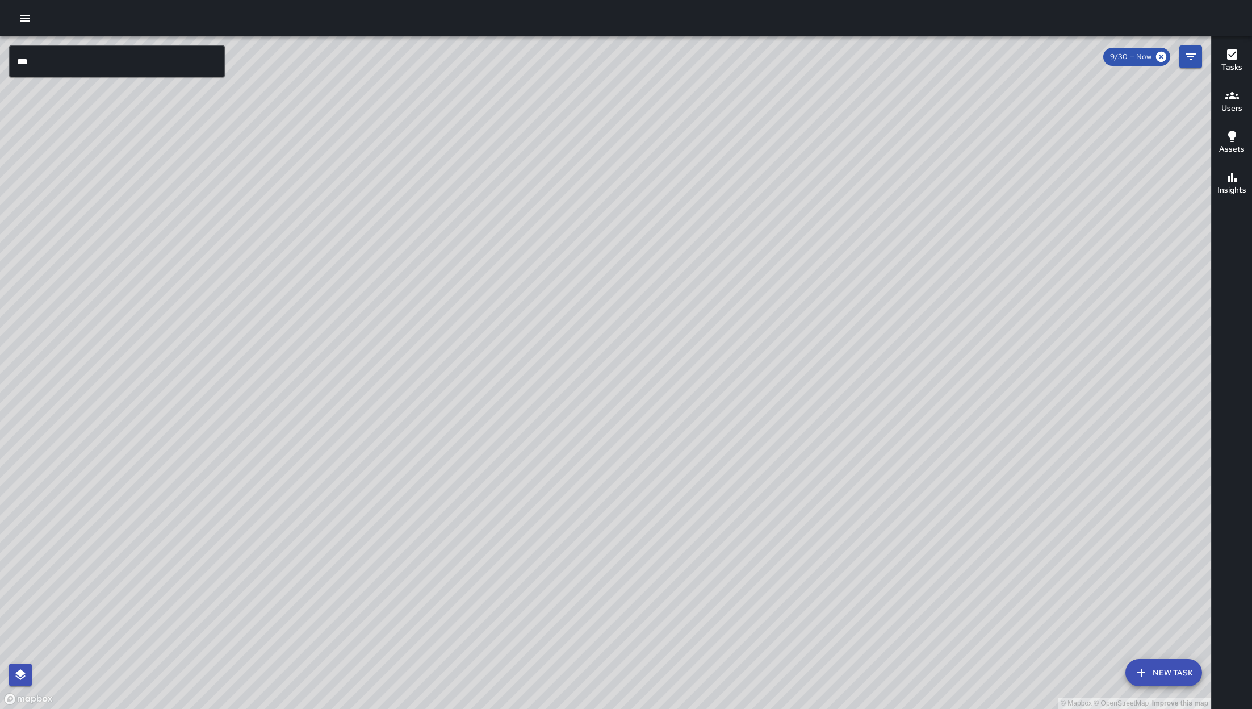
click at [838, 349] on div "© Mapbox © OpenStreetMap Improve this map" at bounding box center [606, 372] width 1212 height 673
drag, startPoint x: 826, startPoint y: 369, endPoint x: 841, endPoint y: 343, distance: 30.3
click at [836, 349] on div "© Mapbox © OpenStreetMap Improve this map" at bounding box center [606, 372] width 1212 height 673
click at [842, 341] on div "© Mapbox © OpenStreetMap Improve this map" at bounding box center [606, 372] width 1212 height 673
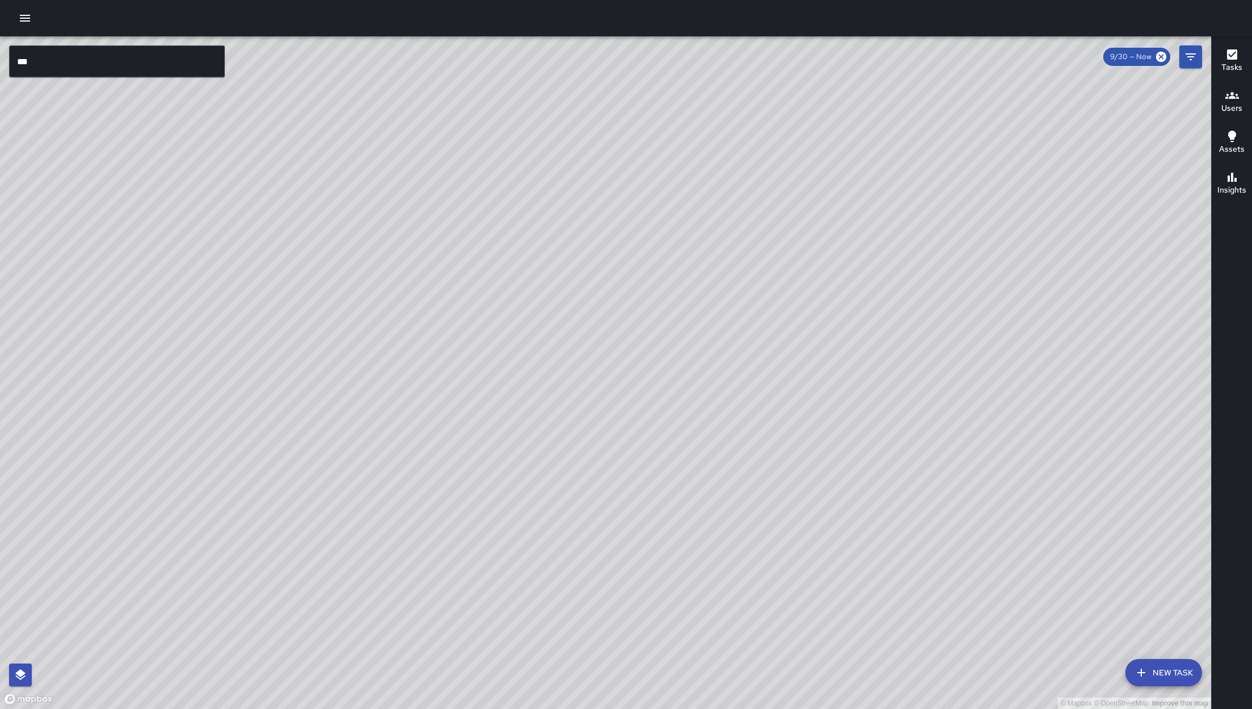
drag, startPoint x: 821, startPoint y: 356, endPoint x: 920, endPoint y: 340, distance: 100.6
click at [912, 342] on div "© Mapbox © OpenStreetMap Improve this map" at bounding box center [606, 372] width 1212 height 673
click at [914, 341] on div "© Mapbox © OpenStreetMap Improve this map" at bounding box center [606, 372] width 1212 height 673
drag, startPoint x: 920, startPoint y: 340, endPoint x: 1034, endPoint y: 320, distance: 115.4
click at [1034, 320] on div "© Mapbox © OpenStreetMap Improve this map" at bounding box center [606, 372] width 1212 height 673
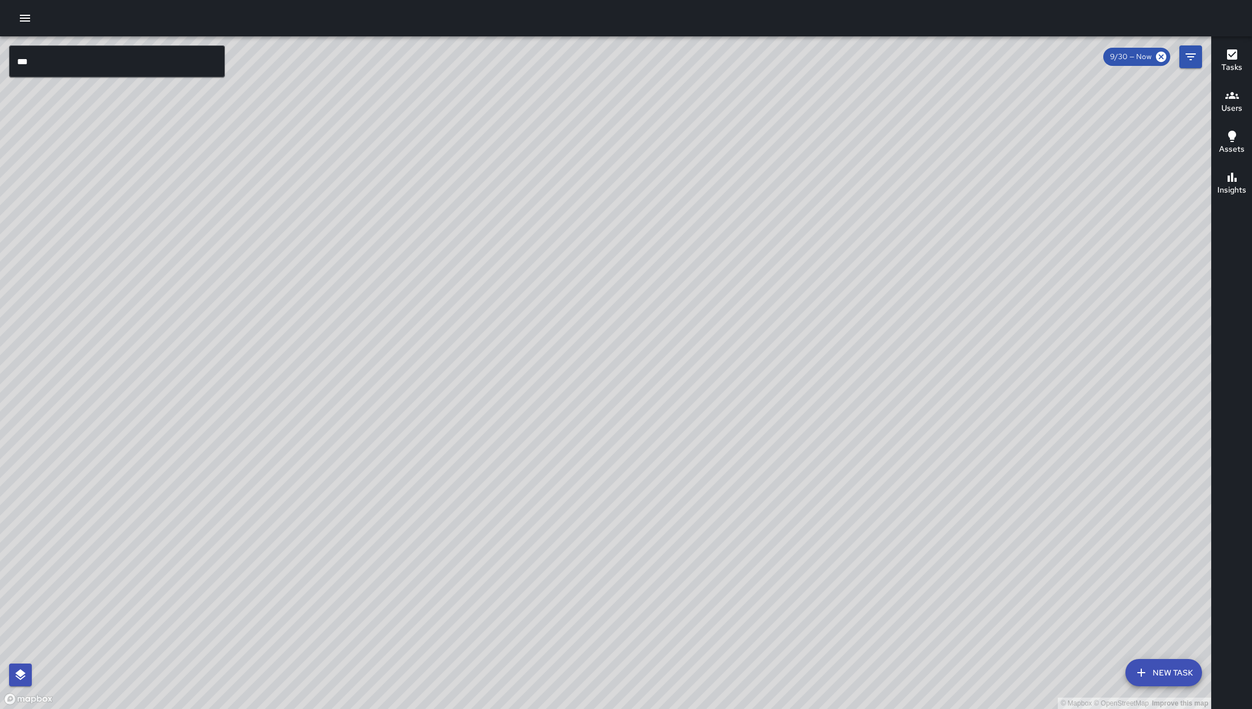
drag, startPoint x: 1034, startPoint y: 320, endPoint x: 1013, endPoint y: 329, distance: 23.1
click at [1013, 329] on div "© Mapbox © OpenStreetMap Improve this map" at bounding box center [606, 372] width 1212 height 673
drag, startPoint x: 1004, startPoint y: 353, endPoint x: 987, endPoint y: 355, distance: 16.6
click at [987, 355] on div "© Mapbox © OpenStreetMap Improve this map" at bounding box center [606, 372] width 1212 height 673
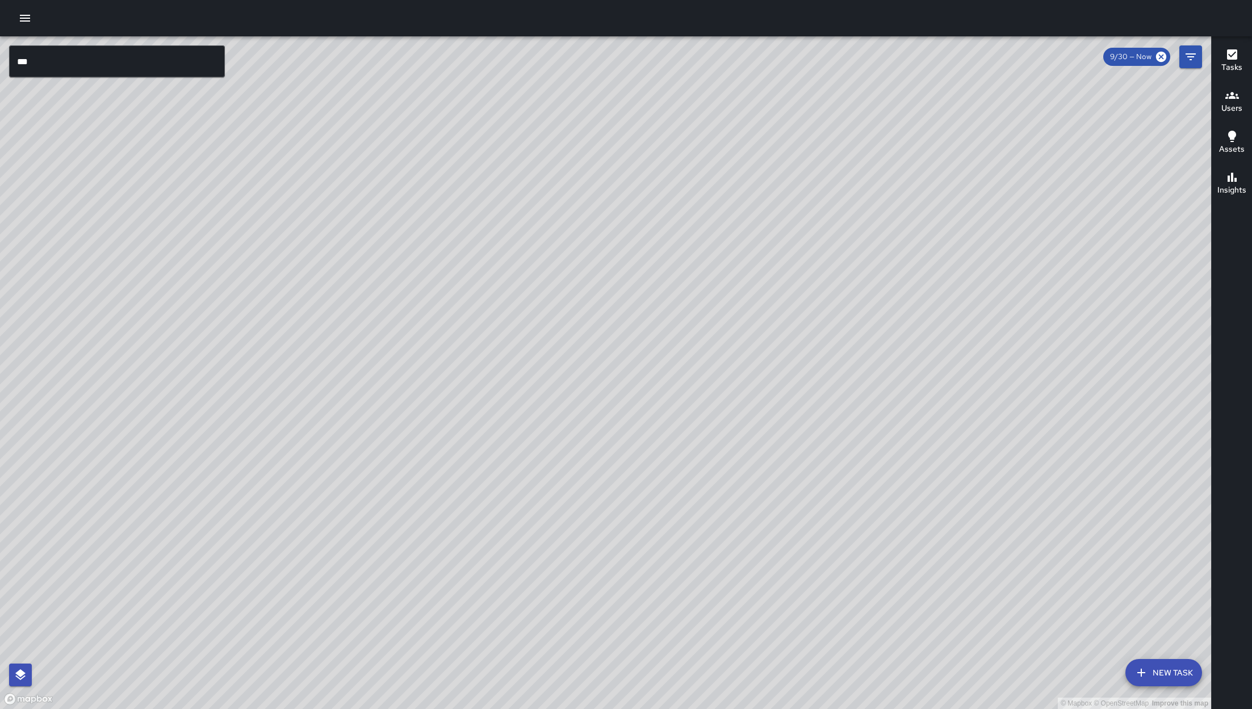
click at [987, 355] on div "© Mapbox © OpenStreetMap Improve this map" at bounding box center [606, 372] width 1212 height 673
click at [1022, 352] on div "© Mapbox © OpenStreetMap Improve this map" at bounding box center [606, 372] width 1212 height 673
drag, startPoint x: 1018, startPoint y: 352, endPoint x: 1002, endPoint y: 349, distance: 16.6
click at [1005, 349] on div "© Mapbox © OpenStreetMap Improve this map" at bounding box center [606, 372] width 1212 height 673
click at [1002, 349] on div "© Mapbox © OpenStreetMap Improve this map" at bounding box center [606, 372] width 1212 height 673
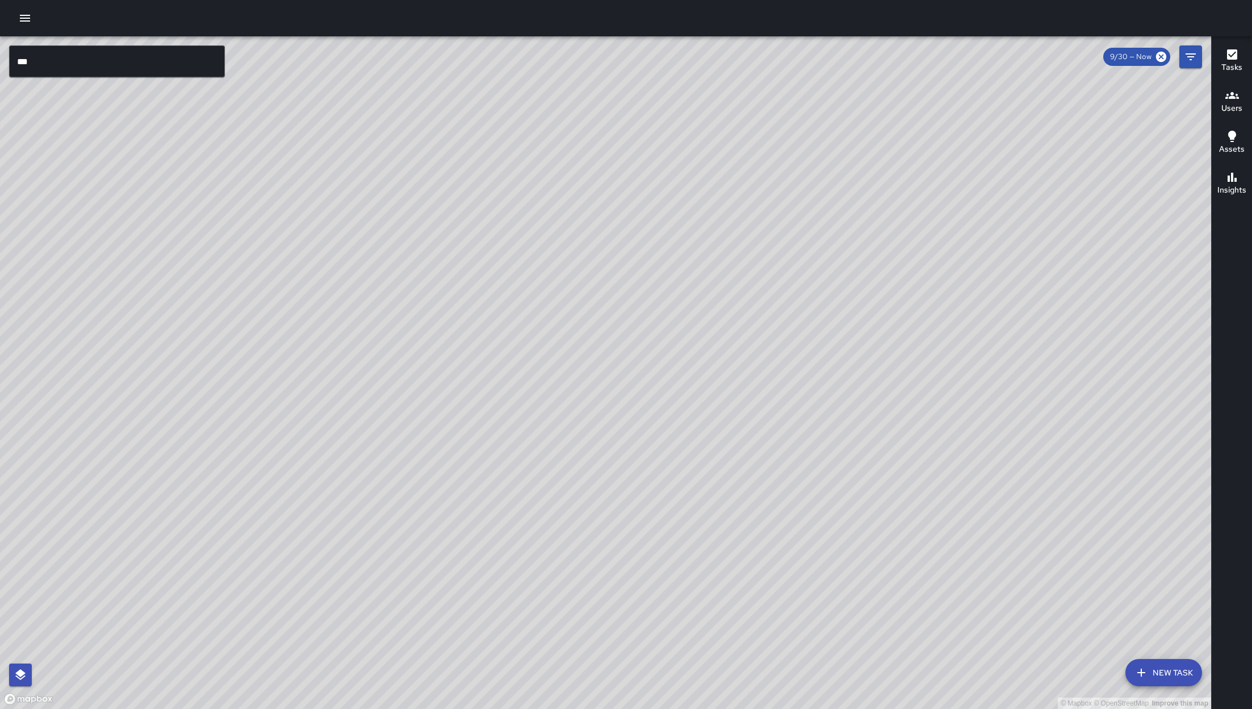
click at [1002, 349] on div "© Mapbox © OpenStreetMap Improve this map" at bounding box center [606, 372] width 1212 height 673
drag, startPoint x: 826, startPoint y: 580, endPoint x: 463, endPoint y: 518, distance: 368.9
click at [471, 520] on div "© Mapbox © OpenStreetMap Improve this map" at bounding box center [606, 372] width 1212 height 673
click at [463, 518] on div "© Mapbox © OpenStreetMap Improve this map" at bounding box center [606, 372] width 1212 height 673
drag, startPoint x: 257, startPoint y: 387, endPoint x: 388, endPoint y: 470, distance: 155.5
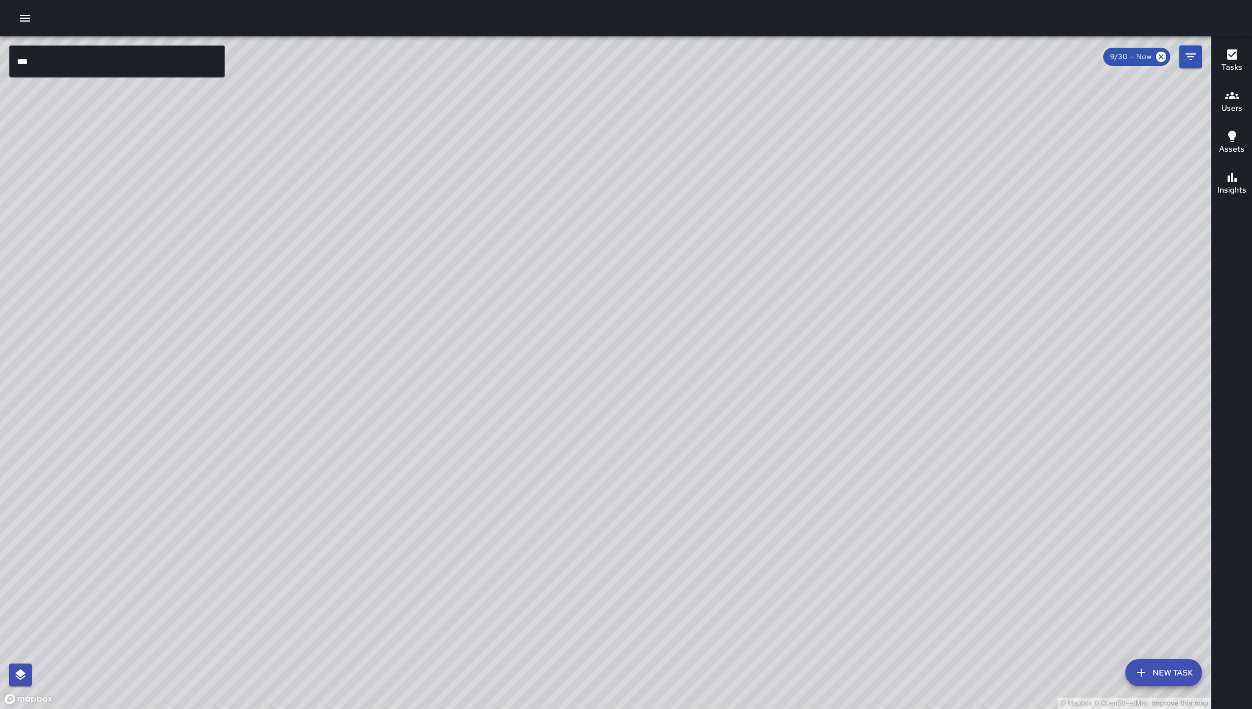
click at [386, 470] on div "© Mapbox © OpenStreetMap Improve this map" at bounding box center [606, 372] width 1212 height 673
click at [388, 470] on div "© Mapbox © OpenStreetMap Improve this map" at bounding box center [606, 372] width 1212 height 673
drag, startPoint x: 913, startPoint y: 399, endPoint x: 737, endPoint y: 474, distance: 191.2
click at [737, 473] on div "© Mapbox © OpenStreetMap Improve this map" at bounding box center [606, 372] width 1212 height 673
click at [737, 474] on div "© Mapbox © OpenStreetMap Improve this map" at bounding box center [606, 372] width 1212 height 673
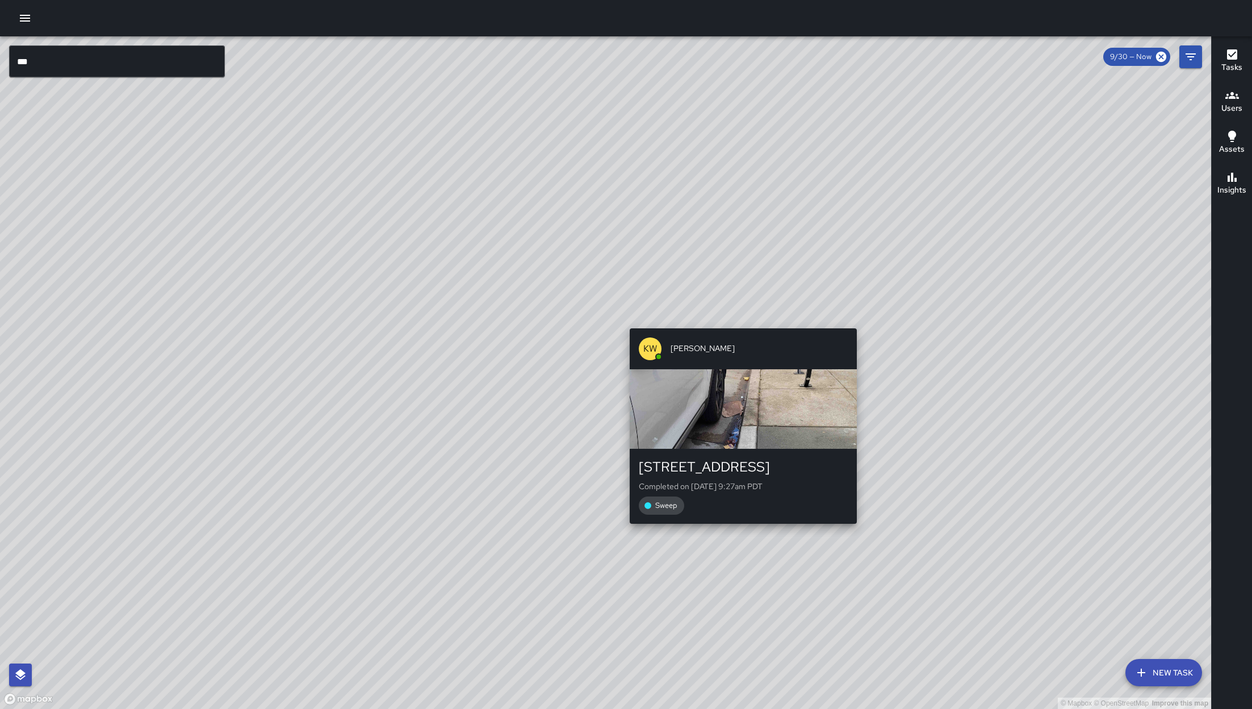
click at [738, 322] on div "© Mapbox © OpenStreetMap Improve this map KW Kenneth Ware 33 Falmouth Street Co…" at bounding box center [606, 372] width 1212 height 673
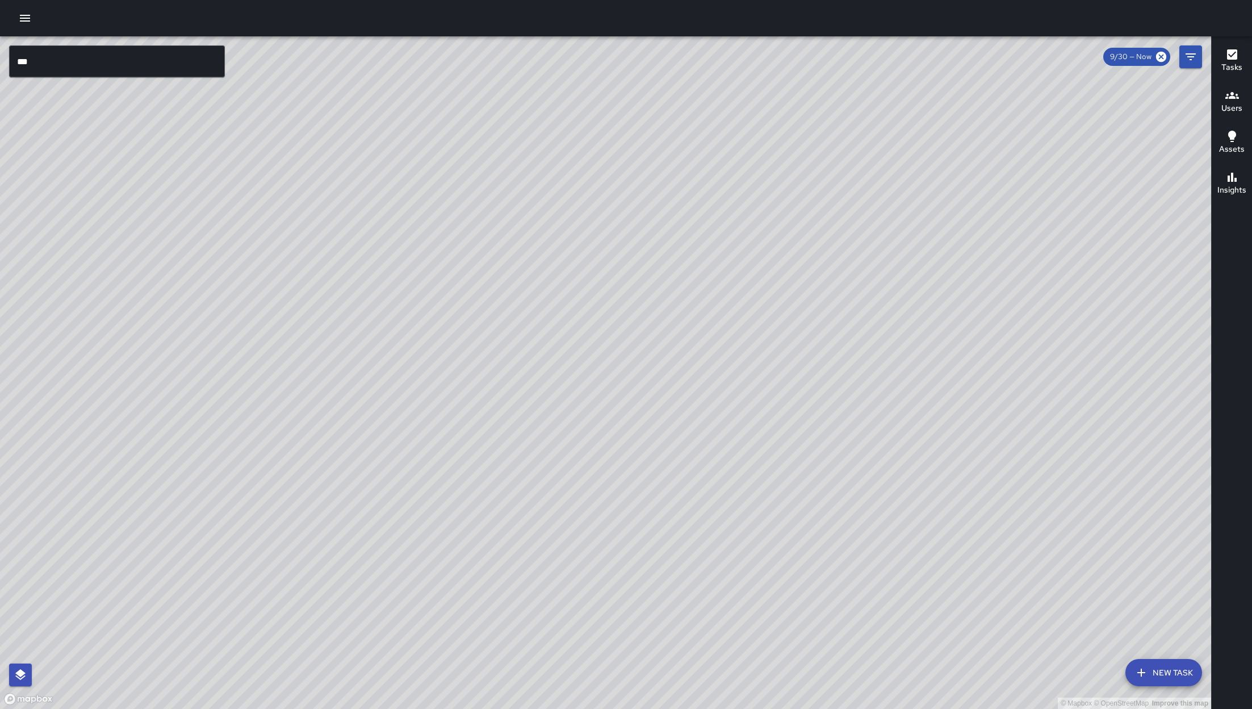
click at [736, 319] on div "© Mapbox © OpenStreetMap Improve this map KW Kenneth Ware 33 Falmouth Street Co…" at bounding box center [606, 372] width 1212 height 673
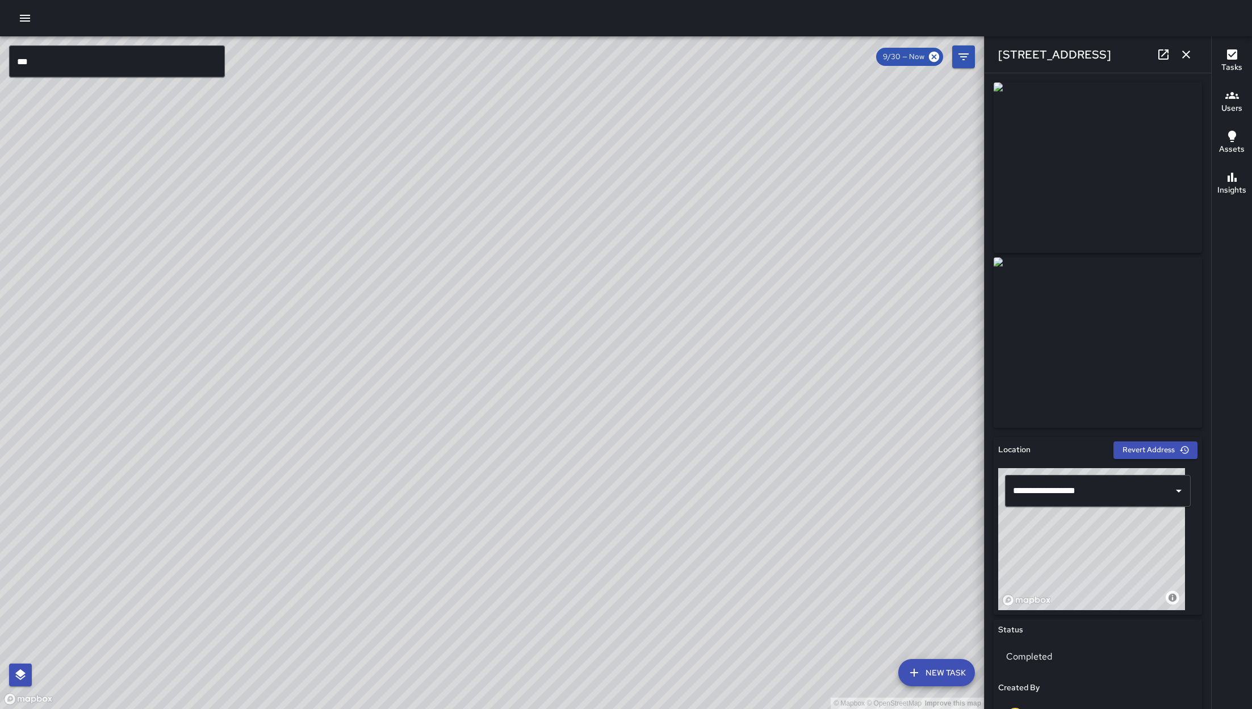
click at [1183, 51] on icon "button" at bounding box center [1187, 55] width 14 height 14
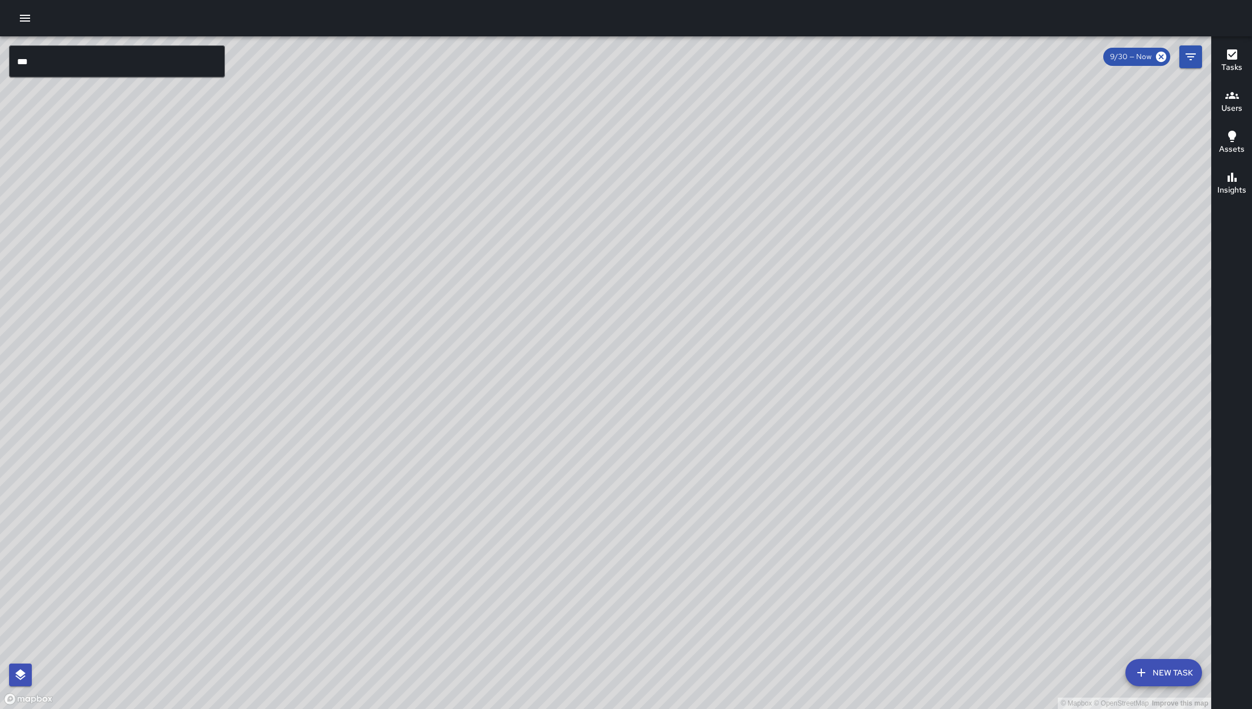
drag, startPoint x: 605, startPoint y: 444, endPoint x: 682, endPoint y: 360, distance: 114.2
click at [680, 355] on div "© Mapbox © OpenStreetMap Improve this map" at bounding box center [606, 372] width 1212 height 673
drag, startPoint x: 679, startPoint y: 553, endPoint x: 825, endPoint y: 391, distance: 217.2
click at [825, 391] on div "© Mapbox © OpenStreetMap Improve this map JG Jason Gregg 855 Brannan Street Com…" at bounding box center [606, 372] width 1212 height 673
drag, startPoint x: 412, startPoint y: 499, endPoint x: 523, endPoint y: 629, distance: 170.8
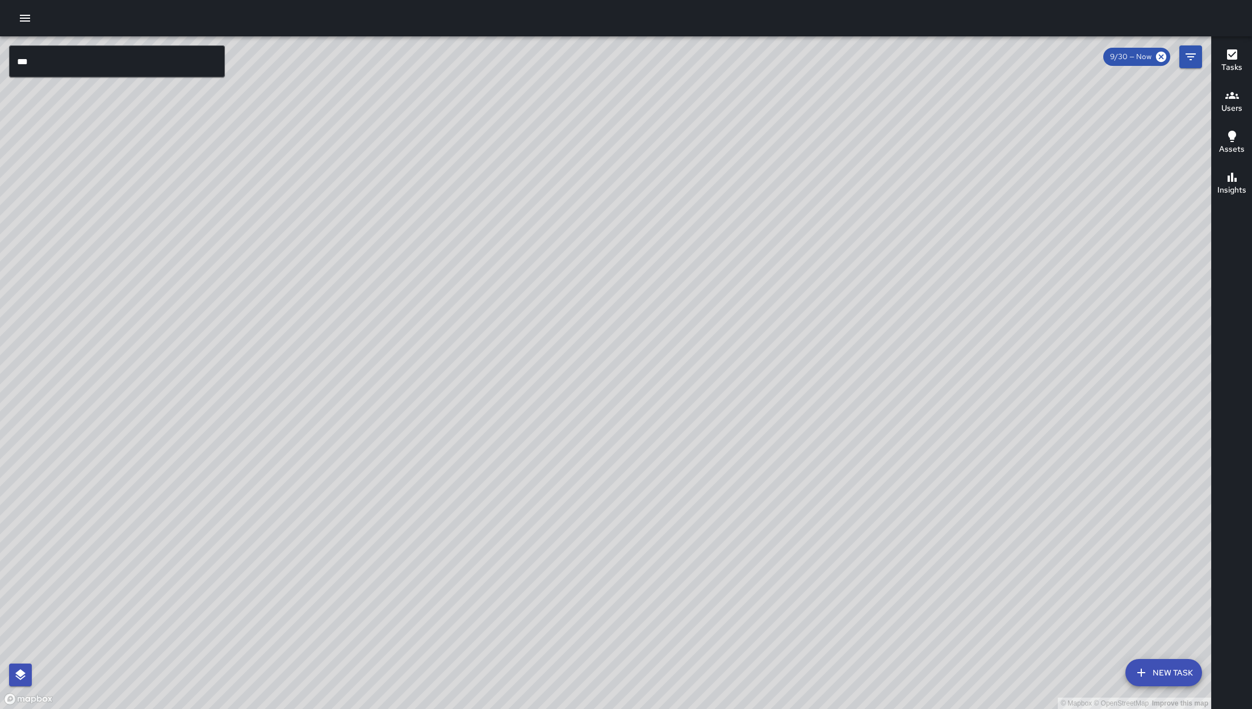
click at [523, 629] on div "© Mapbox © OpenStreetMap Improve this map" at bounding box center [606, 372] width 1212 height 673
click at [523, 630] on div "© Mapbox © OpenStreetMap Improve this map" at bounding box center [606, 372] width 1212 height 673
drag, startPoint x: 703, startPoint y: 435, endPoint x: 579, endPoint y: 590, distance: 198.8
click at [701, 440] on div "© Mapbox © OpenStreetMap Improve this map" at bounding box center [606, 372] width 1212 height 673
click at [635, 529] on div "© Mapbox © OpenStreetMap Improve this map" at bounding box center [606, 372] width 1212 height 673
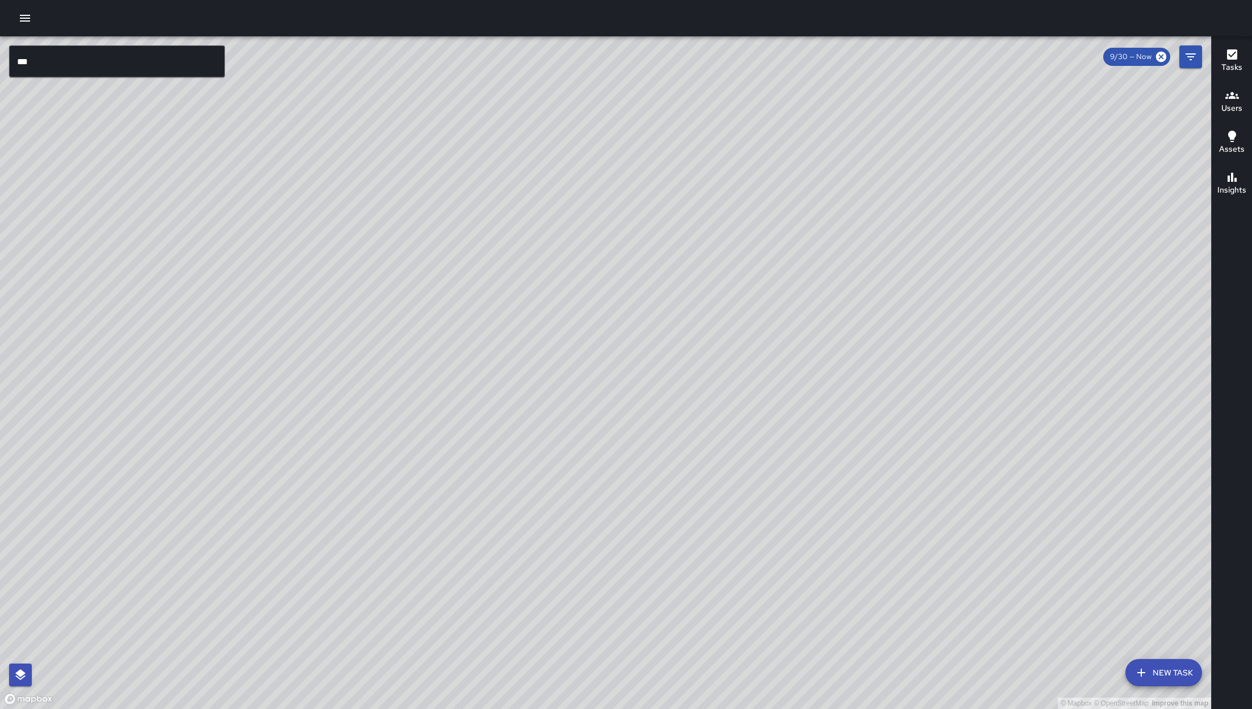
drag, startPoint x: 579, startPoint y: 590, endPoint x: 525, endPoint y: 556, distance: 63.8
click at [546, 610] on div "© Mapbox © OpenStreetMap Improve this map" at bounding box center [606, 372] width 1212 height 673
click at [523, 616] on div "© Mapbox © OpenStreetMap Improve this map" at bounding box center [606, 372] width 1212 height 673
drag, startPoint x: 814, startPoint y: 457, endPoint x: 632, endPoint y: 618, distance: 243.0
click at [632, 618] on div "© Mapbox © OpenStreetMap Improve this map" at bounding box center [606, 372] width 1212 height 673
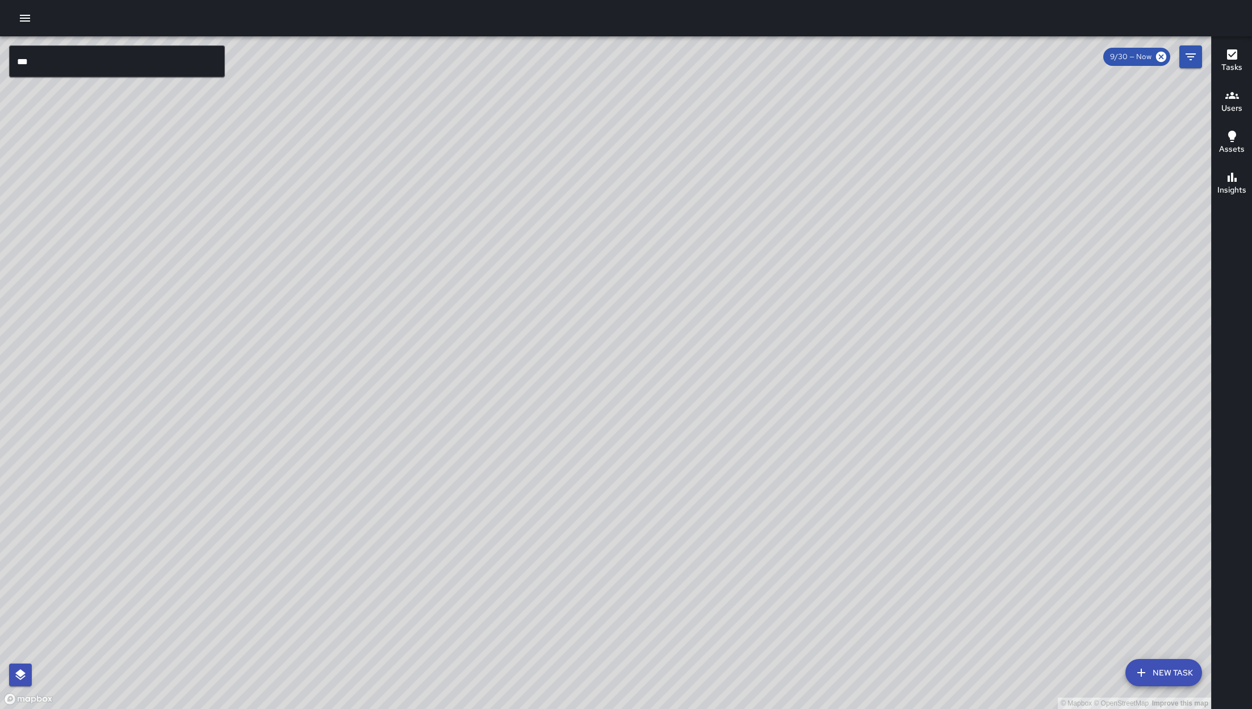
drag, startPoint x: 632, startPoint y: 618, endPoint x: 702, endPoint y: 500, distance: 136.8
click at [632, 618] on div "© Mapbox © OpenStreetMap Improve this map" at bounding box center [606, 372] width 1212 height 673
drag, startPoint x: 946, startPoint y: 371, endPoint x: 908, endPoint y: 400, distance: 47.5
click at [946, 371] on div "© Mapbox © OpenStreetMap Improve this map" at bounding box center [606, 372] width 1212 height 673
drag, startPoint x: 908, startPoint y: 400, endPoint x: 741, endPoint y: 536, distance: 215.7
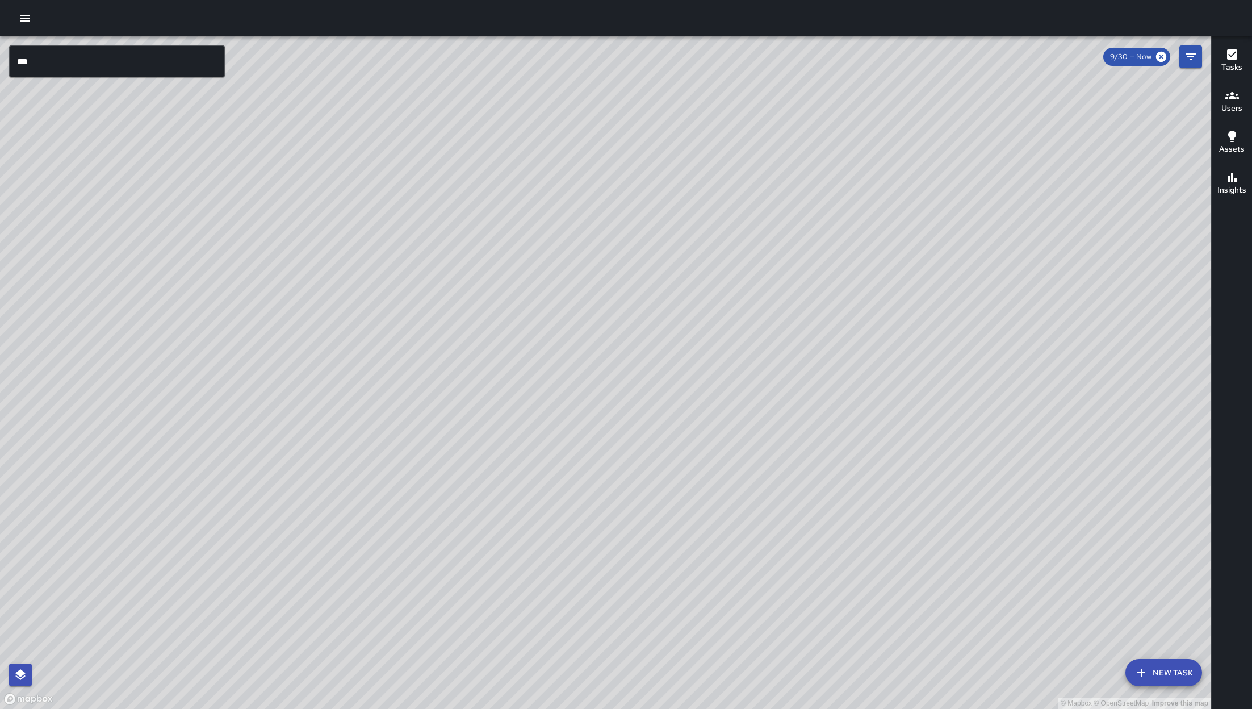
click at [743, 533] on div "© Mapbox © OpenStreetMap Improve this map" at bounding box center [606, 372] width 1212 height 673
click at [741, 536] on div "© Mapbox © OpenStreetMap Improve this map" at bounding box center [606, 372] width 1212 height 673
click at [808, 339] on div "© Mapbox © OpenStreetMap Improve this map" at bounding box center [606, 372] width 1212 height 673
click at [837, 316] on div "© Mapbox © OpenStreetMap Improve this map" at bounding box center [606, 372] width 1212 height 673
drag, startPoint x: 788, startPoint y: 350, endPoint x: 683, endPoint y: 407, distance: 119.0
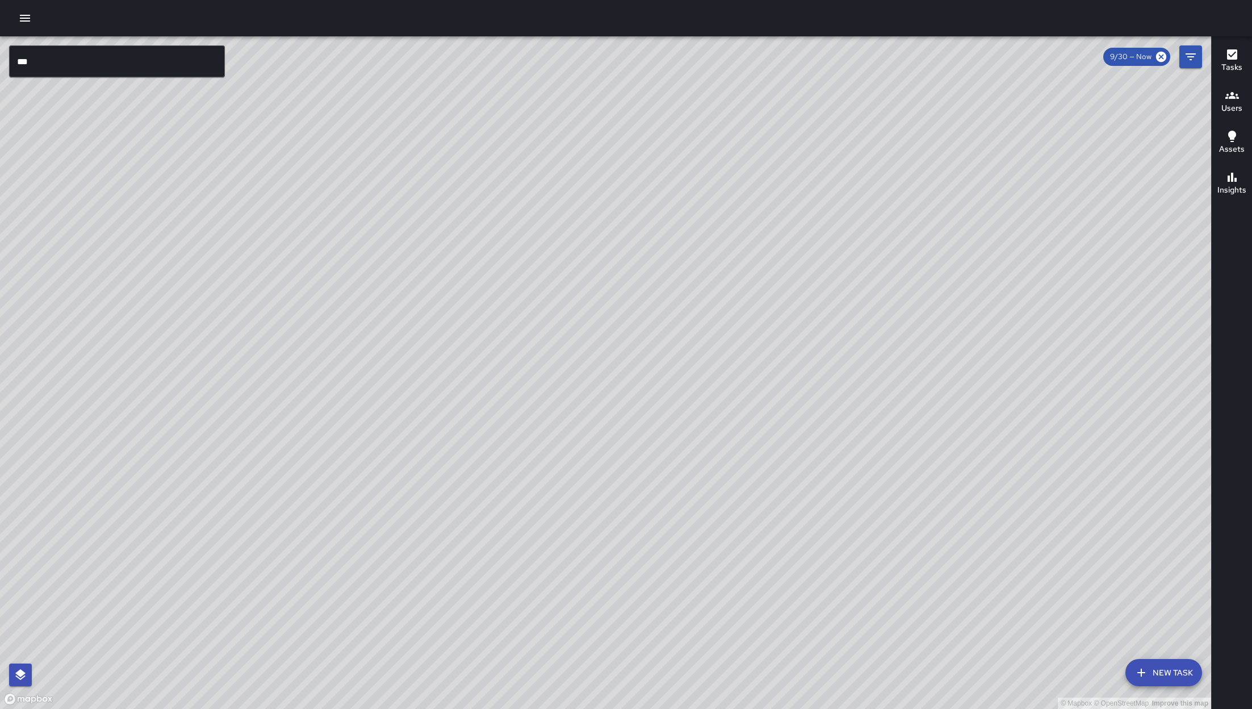
click at [684, 414] on div "© Mapbox © OpenStreetMap Improve this map" at bounding box center [606, 372] width 1212 height 673
drag, startPoint x: 825, startPoint y: 300, endPoint x: 750, endPoint y: 426, distance: 146.4
click at [751, 419] on div "© Mapbox © OpenStreetMap Improve this map" at bounding box center [606, 372] width 1212 height 673
click at [750, 424] on div "© Mapbox © OpenStreetMap Improve this map" at bounding box center [606, 372] width 1212 height 673
click at [750, 426] on div "© Mapbox © OpenStreetMap Improve this map" at bounding box center [606, 372] width 1212 height 673
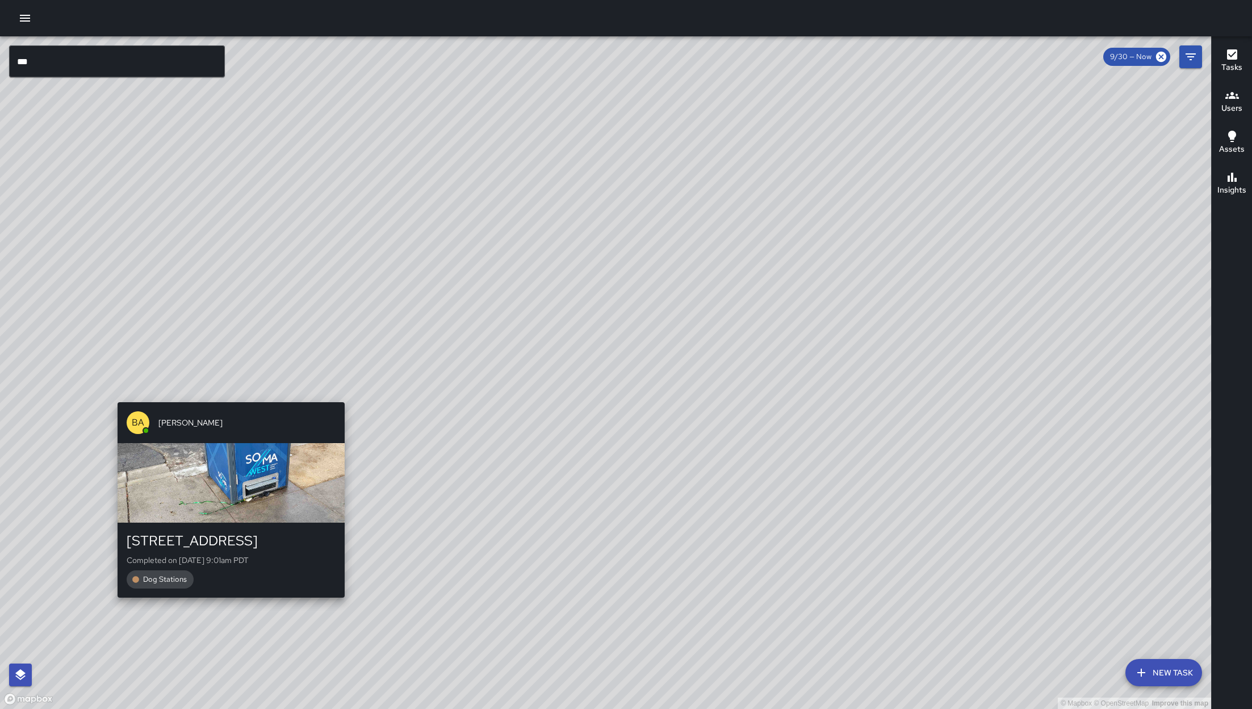
click at [229, 397] on div "© Mapbox © OpenStreetMap Improve this map BA Bryan Alexander 1061 Folsom Street…" at bounding box center [606, 372] width 1212 height 673
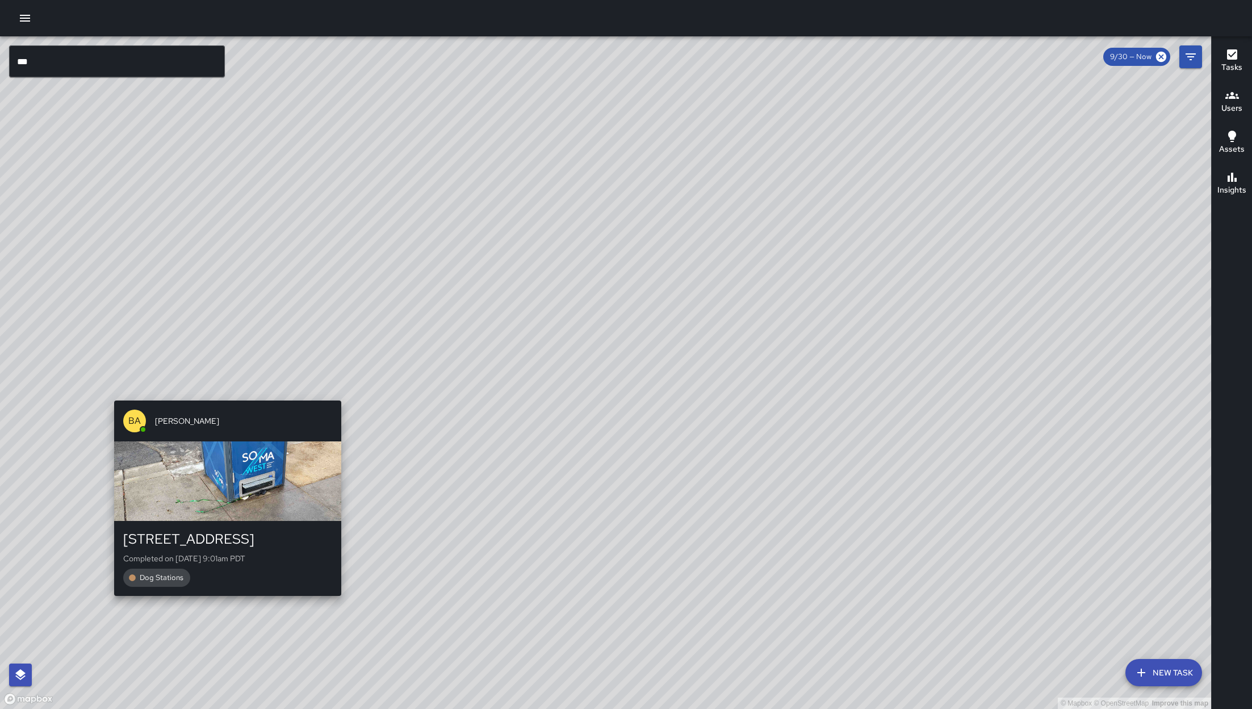
click at [233, 392] on div "© Mapbox © OpenStreetMap Improve this map BA Bryan Alexander 1061 Folsom Street…" at bounding box center [606, 372] width 1212 height 673
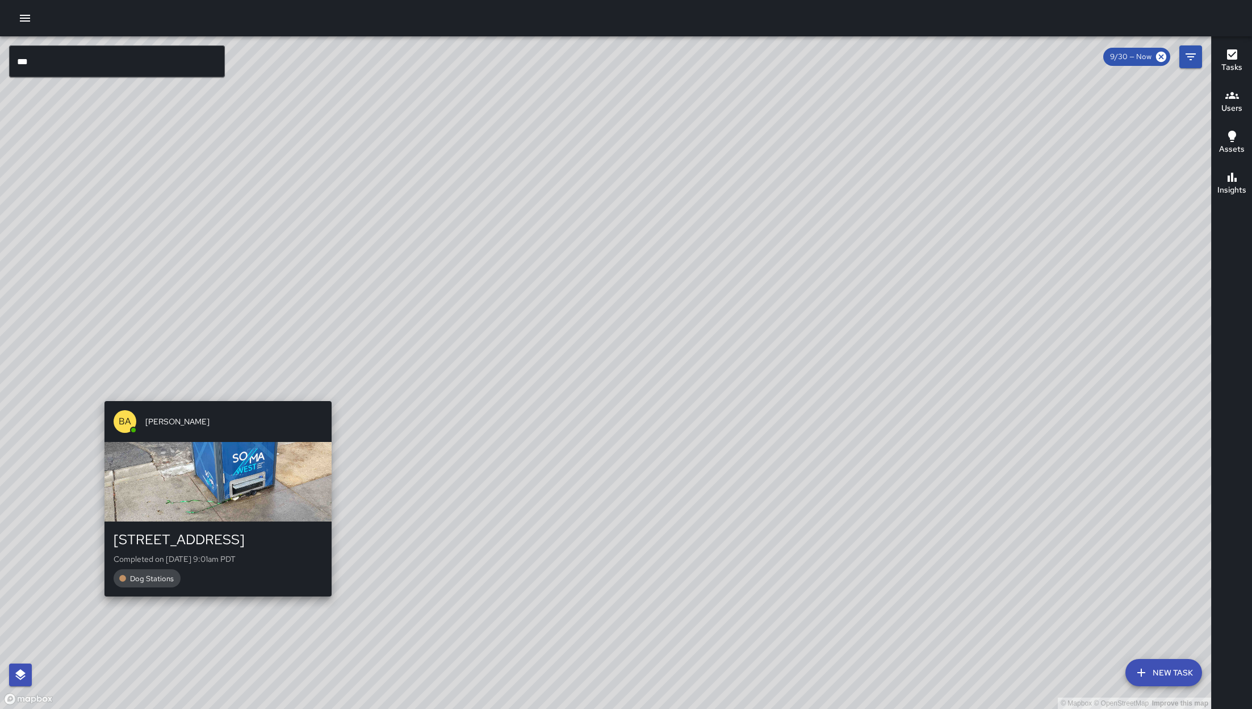
click at [235, 389] on div "© Mapbox © OpenStreetMap Improve this map BA Bryan Alexander 1061 Folsom Street…" at bounding box center [606, 372] width 1212 height 673
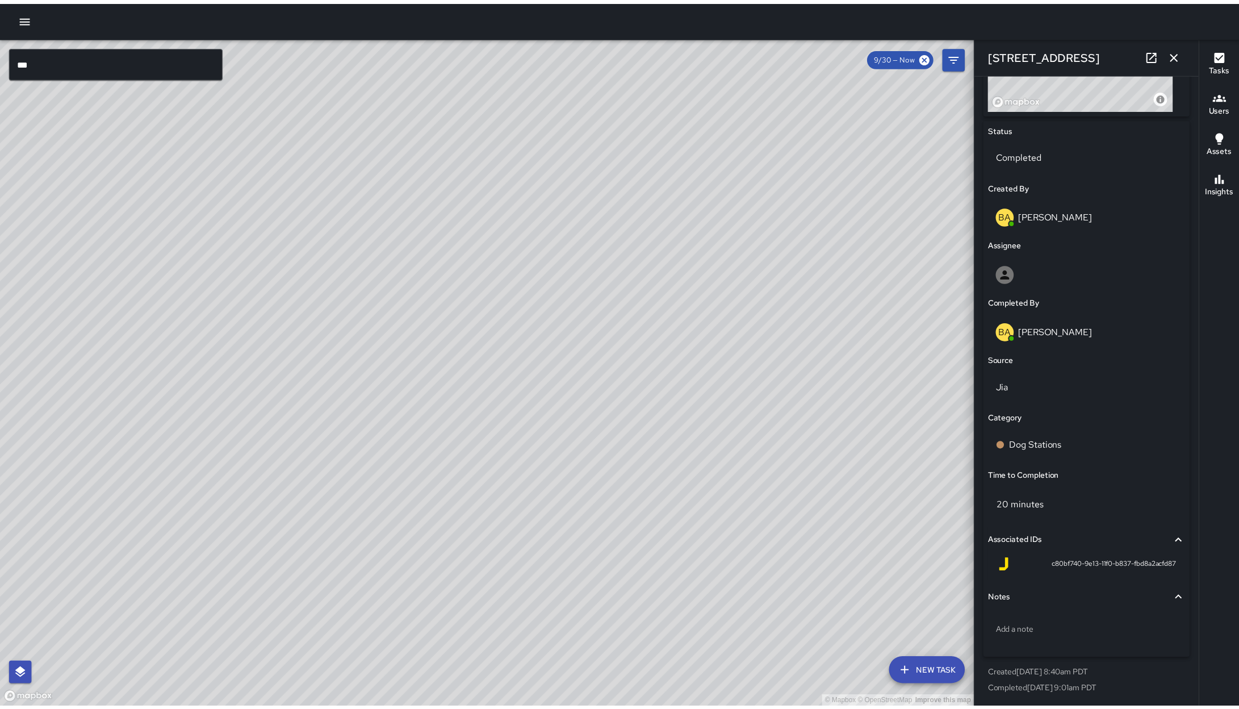
scroll to position [0, 0]
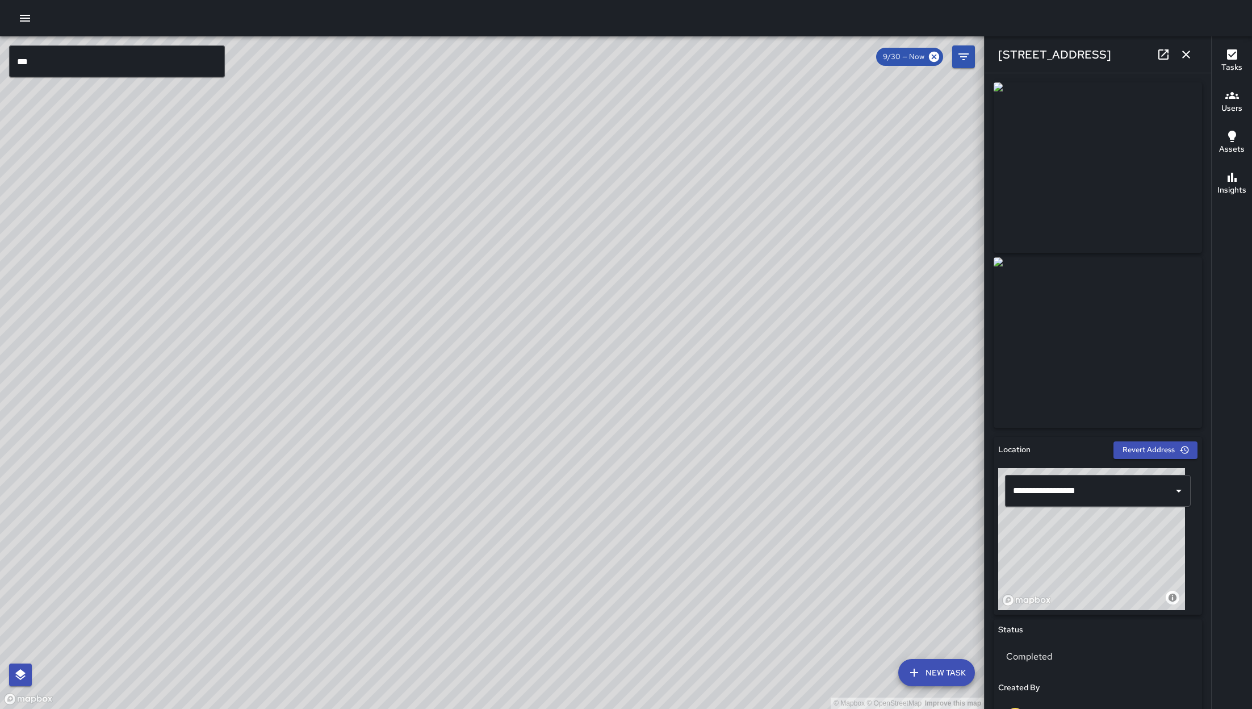
click at [27, 26] on button "button" at bounding box center [25, 18] width 23 height 23
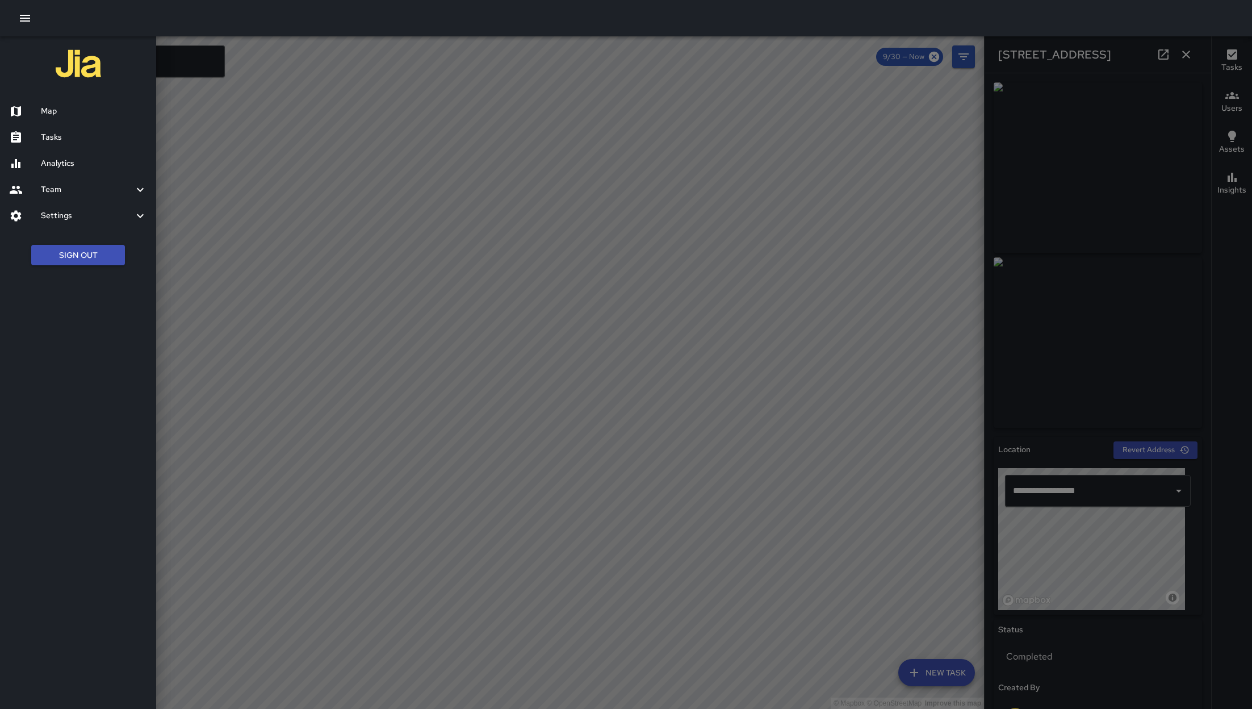
click at [76, 154] on div "Analytics" at bounding box center [78, 164] width 156 height 26
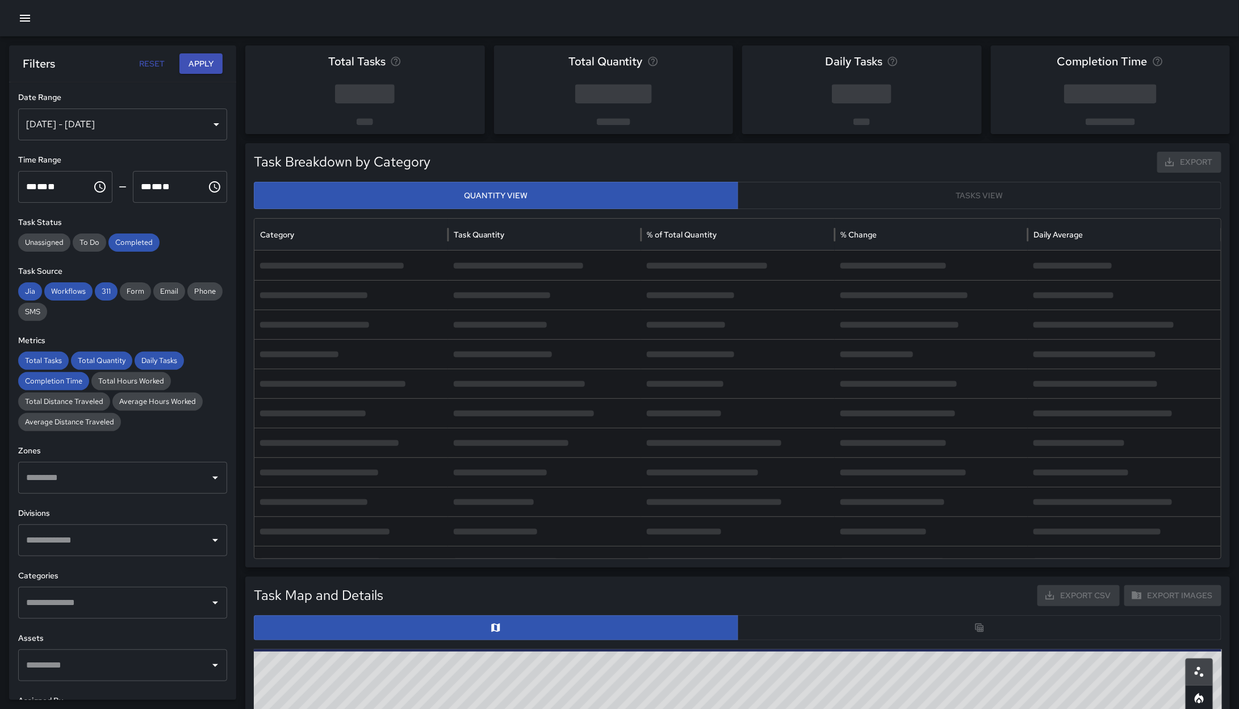
click at [195, 120] on div "Sep 24, 2025 - Sep 30, 2025" at bounding box center [122, 124] width 209 height 32
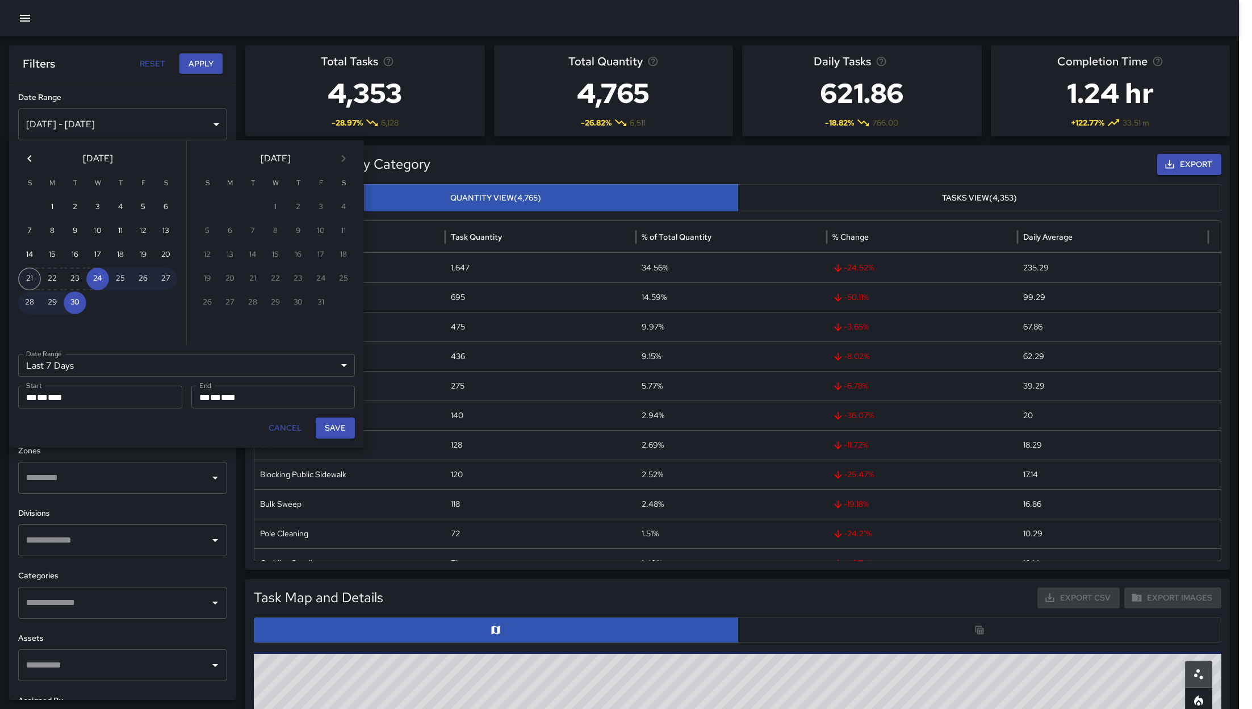
click at [29, 278] on button "21" at bounding box center [29, 279] width 23 height 23
type input "******"
type input "**********"
click at [166, 279] on button "27" at bounding box center [165, 279] width 23 height 23
type input "**********"
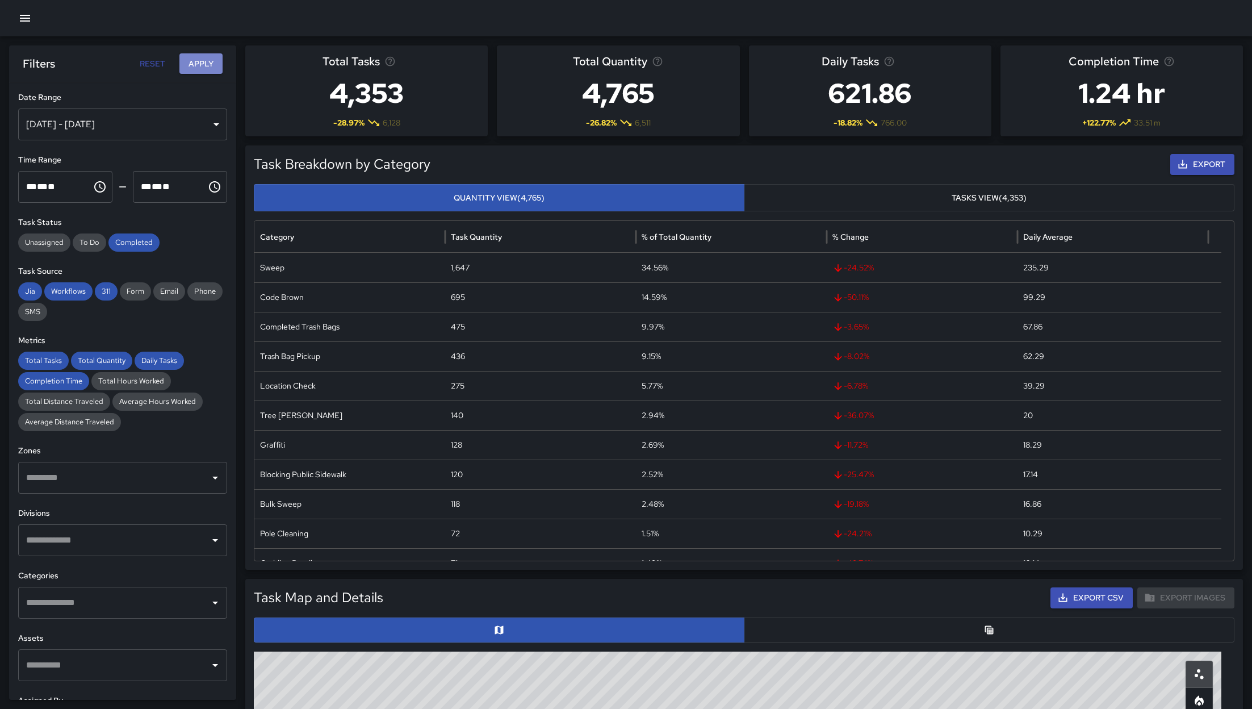
click at [210, 64] on button "Apply" at bounding box center [200, 63] width 43 height 21
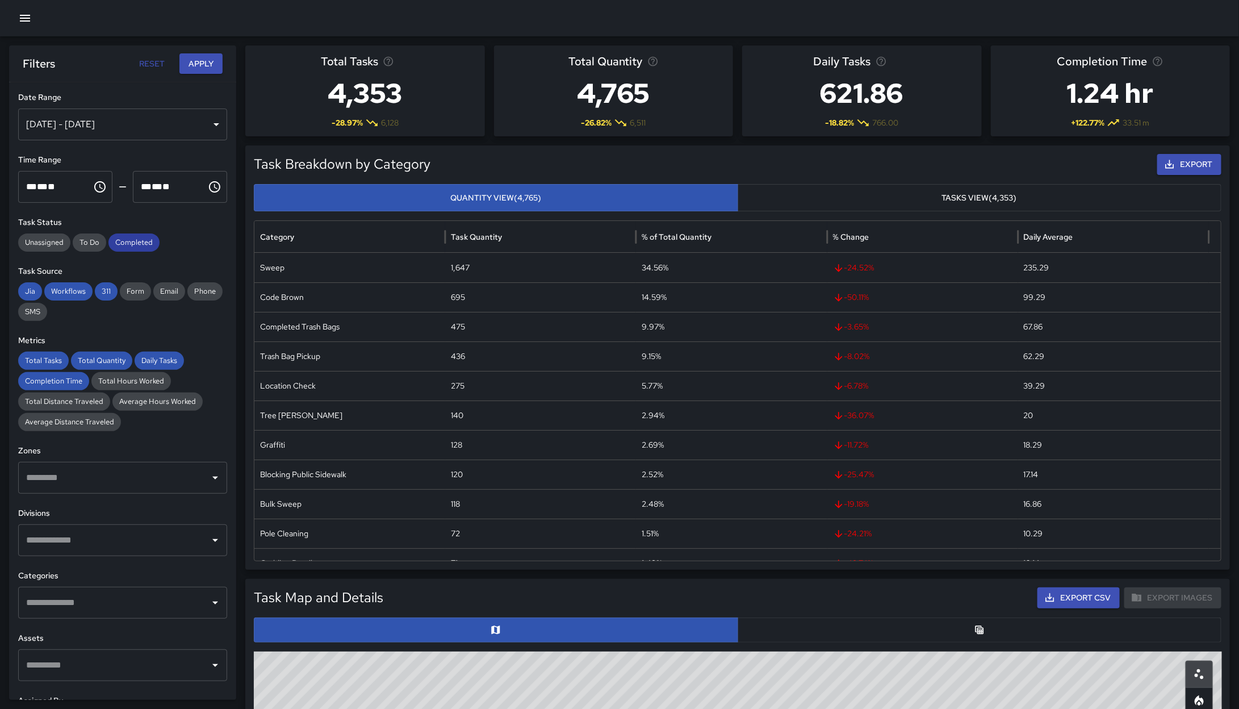
click at [133, 242] on span "Completed" at bounding box center [133, 242] width 51 height 11
click at [110, 290] on span "311" at bounding box center [106, 291] width 23 height 11
click at [68, 291] on span "Workflows" at bounding box center [68, 291] width 48 height 11
click at [21, 295] on span "Jia" at bounding box center [30, 291] width 24 height 11
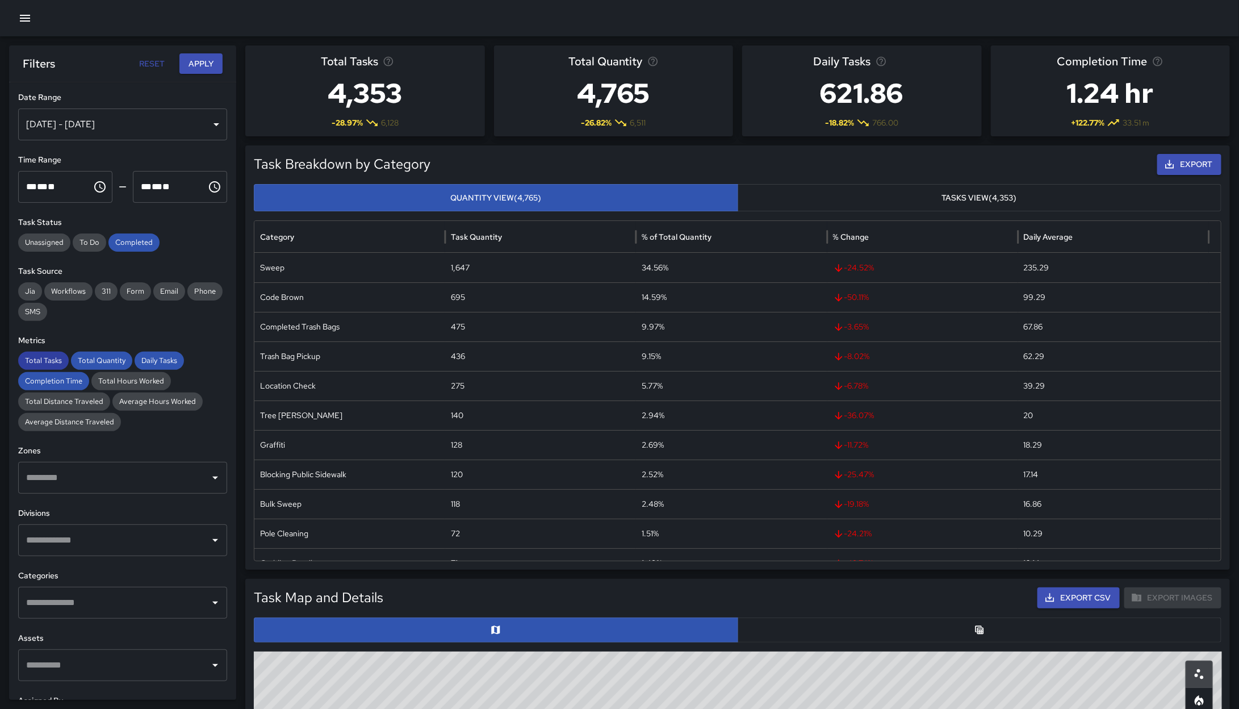
click at [47, 364] on span "Total Tasks" at bounding box center [43, 360] width 51 height 11
click at [51, 374] on div "Completion Time" at bounding box center [53, 381] width 71 height 18
click at [78, 360] on span "Total Quantity" at bounding box center [101, 360] width 61 height 11
click at [156, 361] on span "Daily Tasks" at bounding box center [159, 360] width 49 height 11
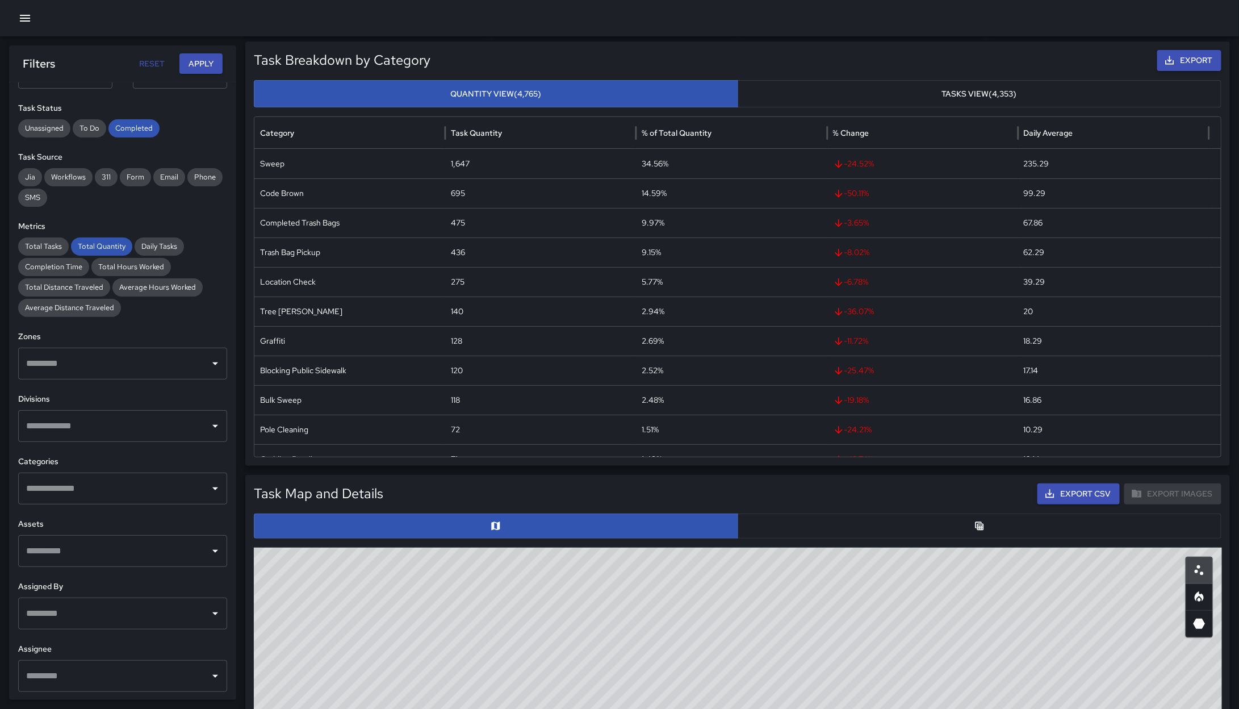
scroll to position [111, 0]
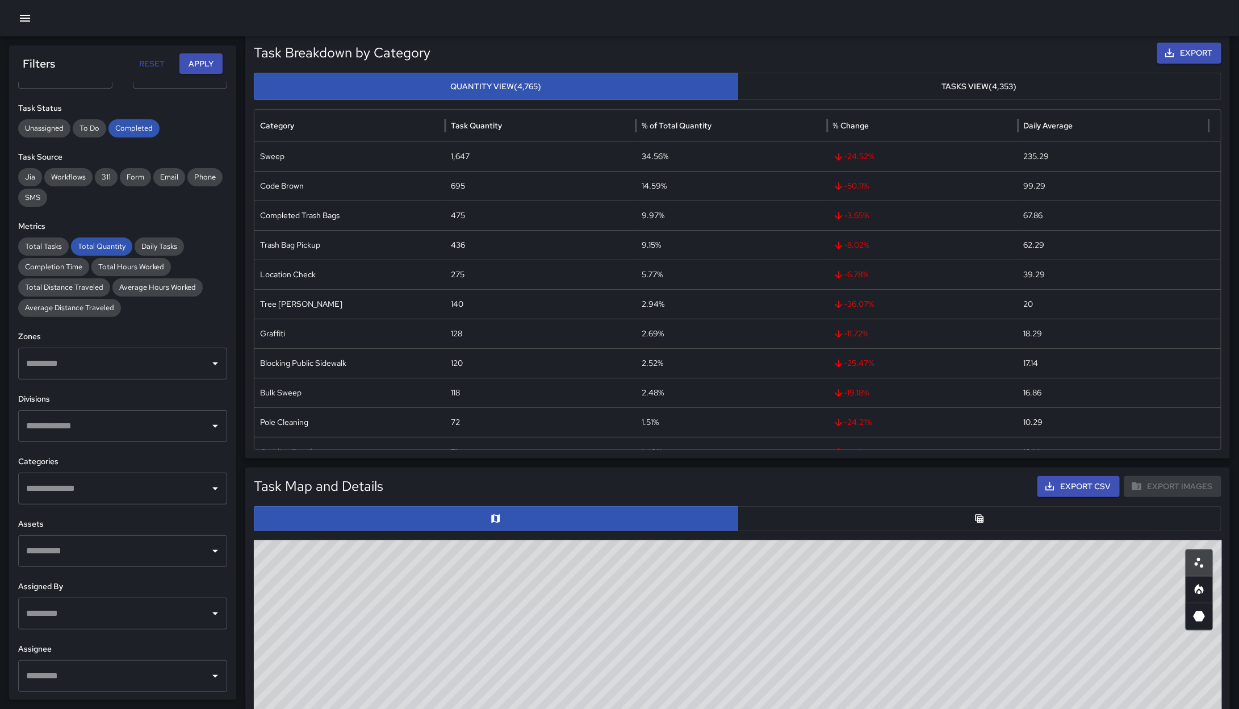
click at [116, 485] on input "text" at bounding box center [114, 489] width 182 height 22
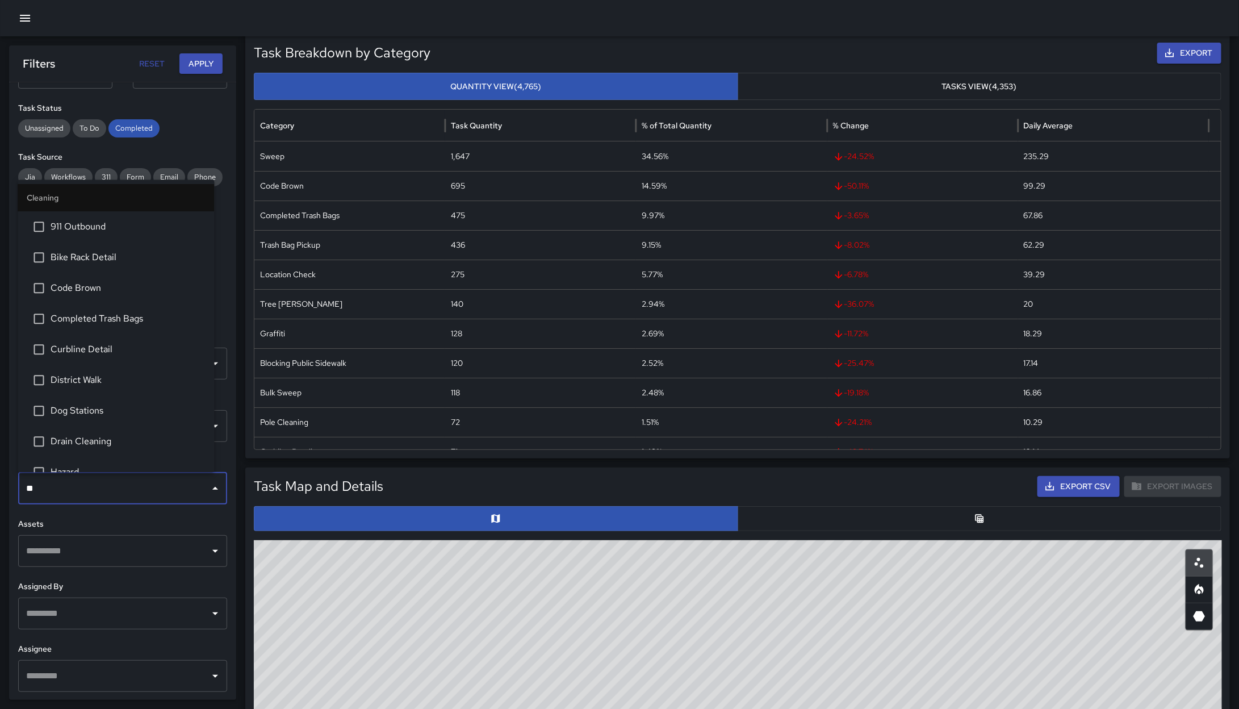
type input "***"
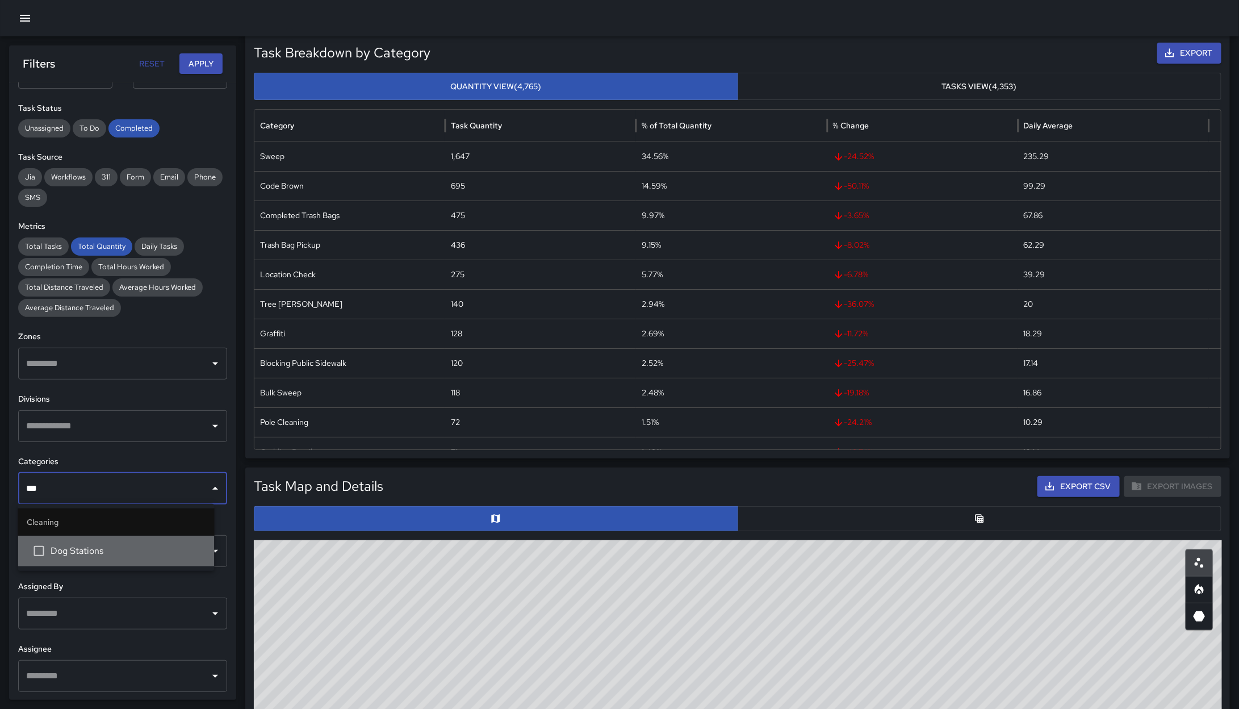
click at [72, 549] on span "Dog Stations" at bounding box center [128, 551] width 154 height 14
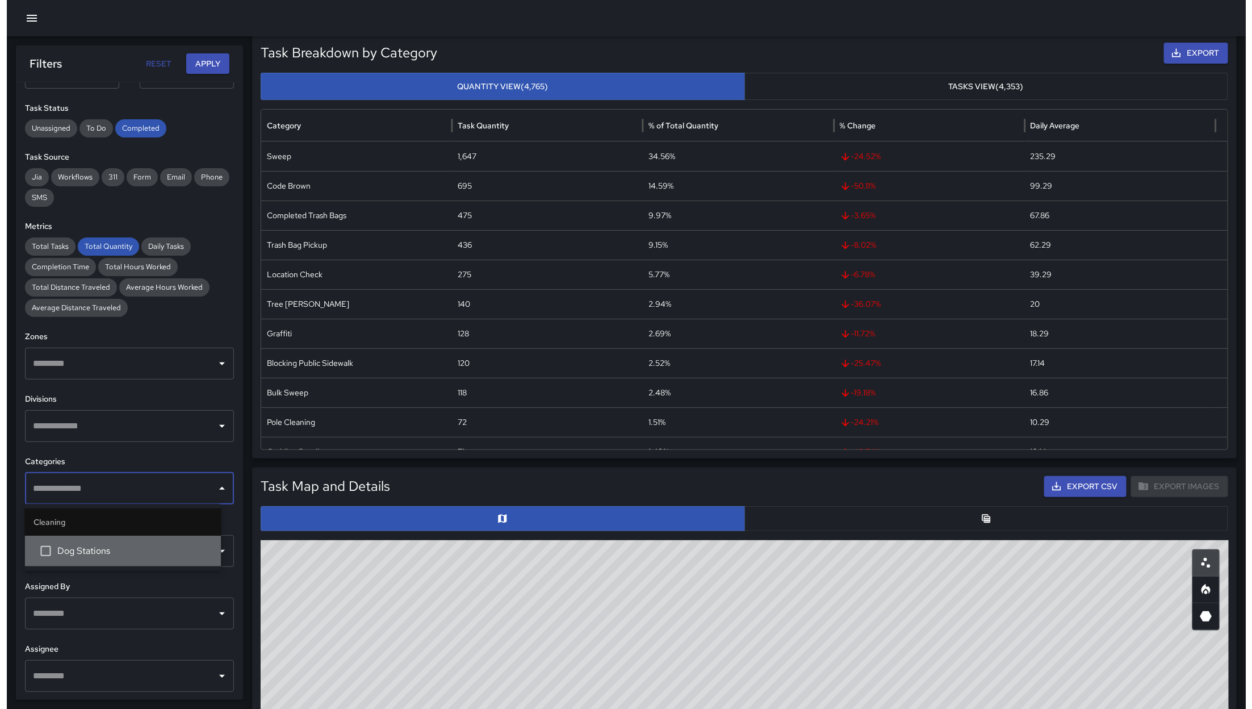
scroll to position [77, 0]
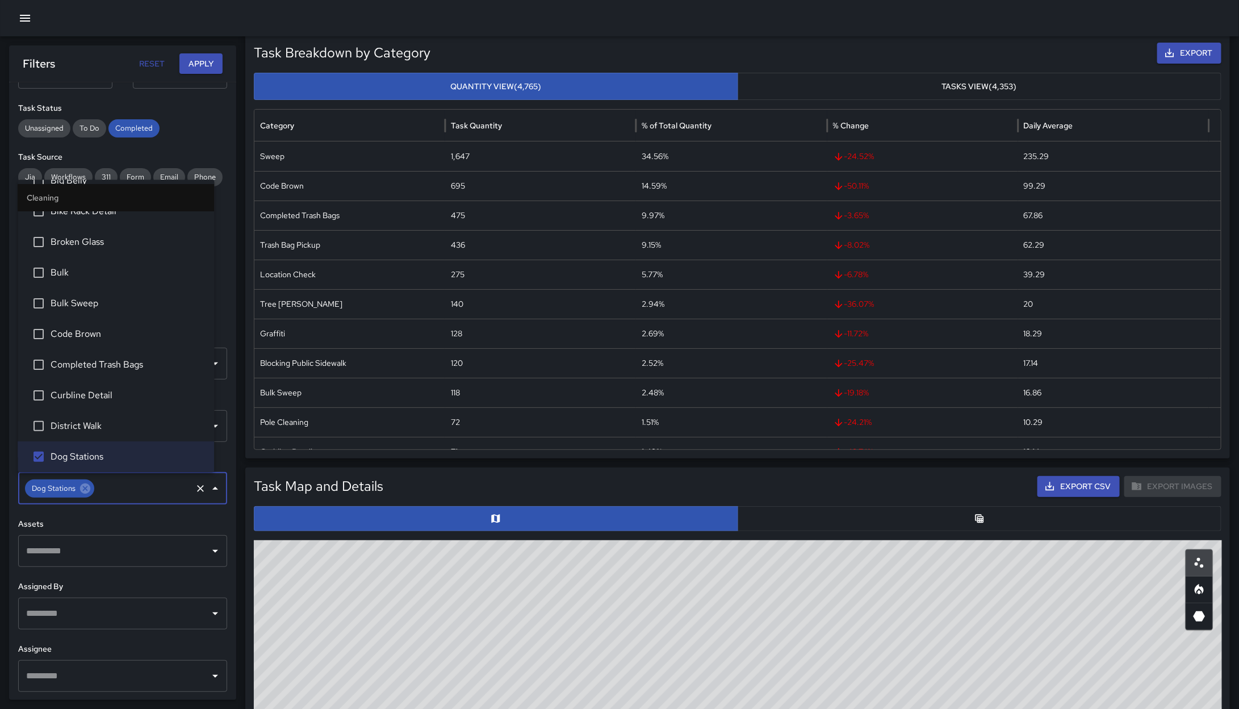
click at [18, 24] on icon "button" at bounding box center [25, 18] width 14 height 14
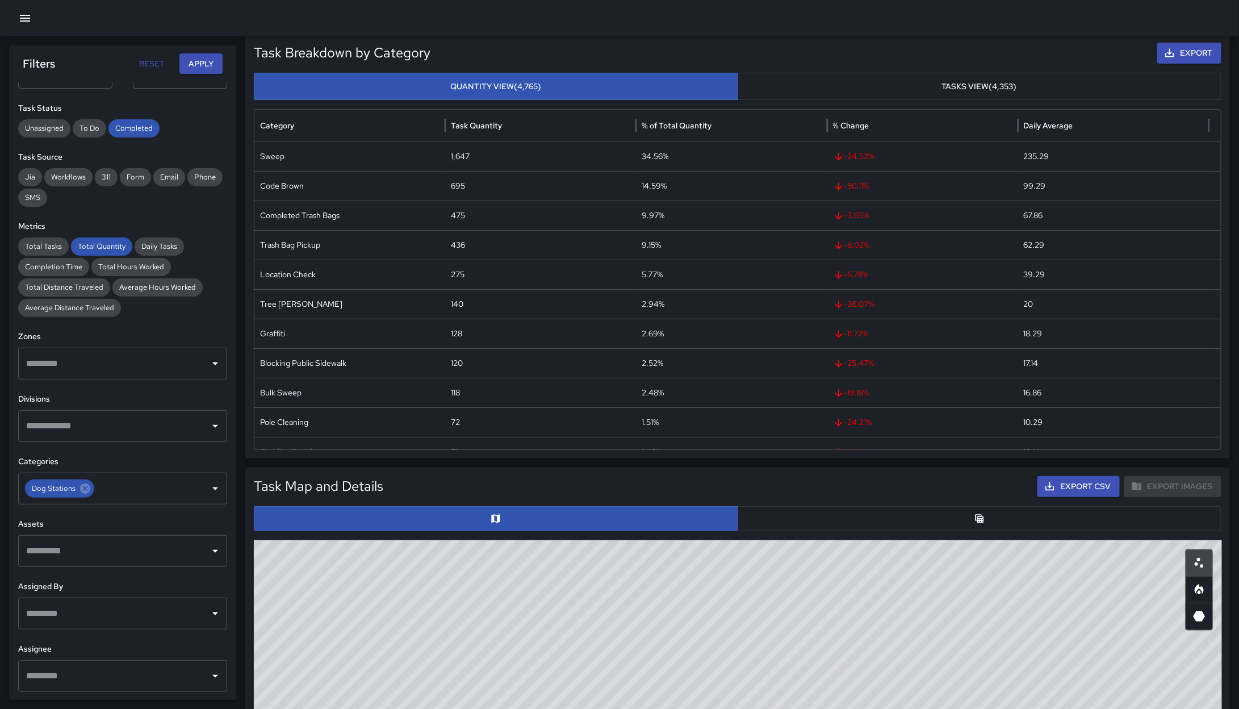
click at [13, 12] on div at bounding box center [619, 18] width 1239 height 36
click at [23, 17] on icon "button" at bounding box center [25, 18] width 14 height 14
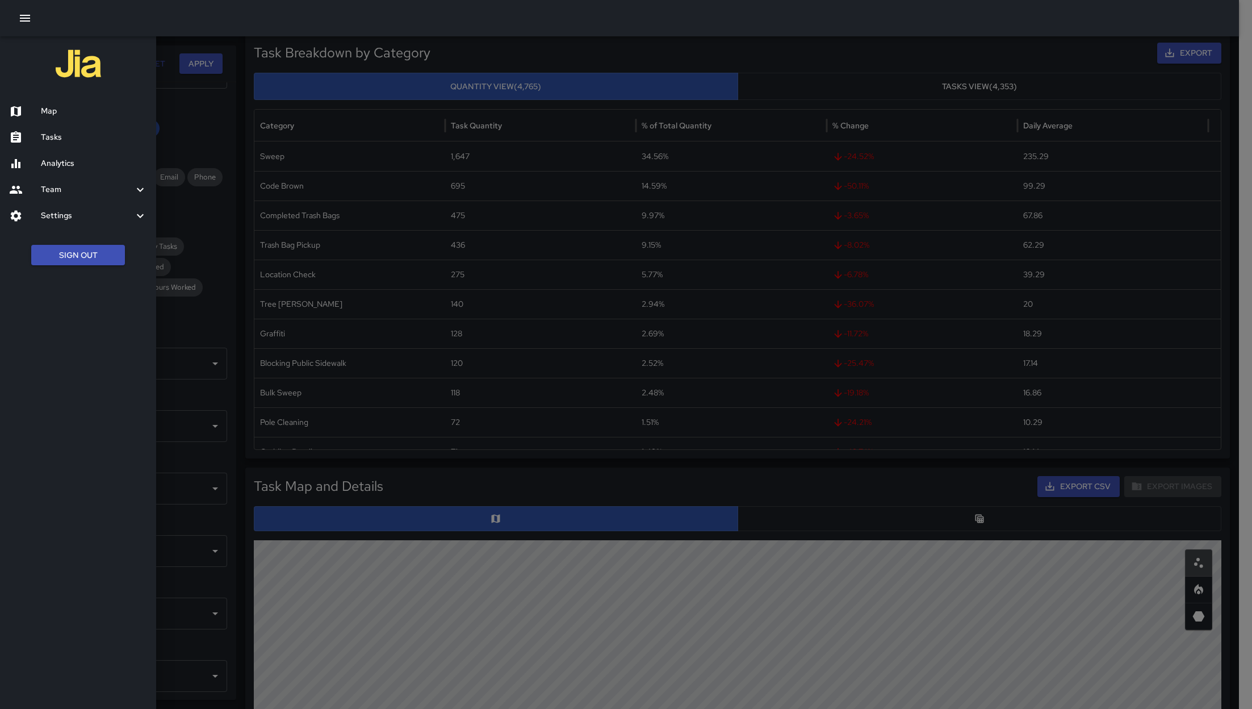
click at [87, 109] on h6 "Map" at bounding box center [94, 111] width 106 height 12
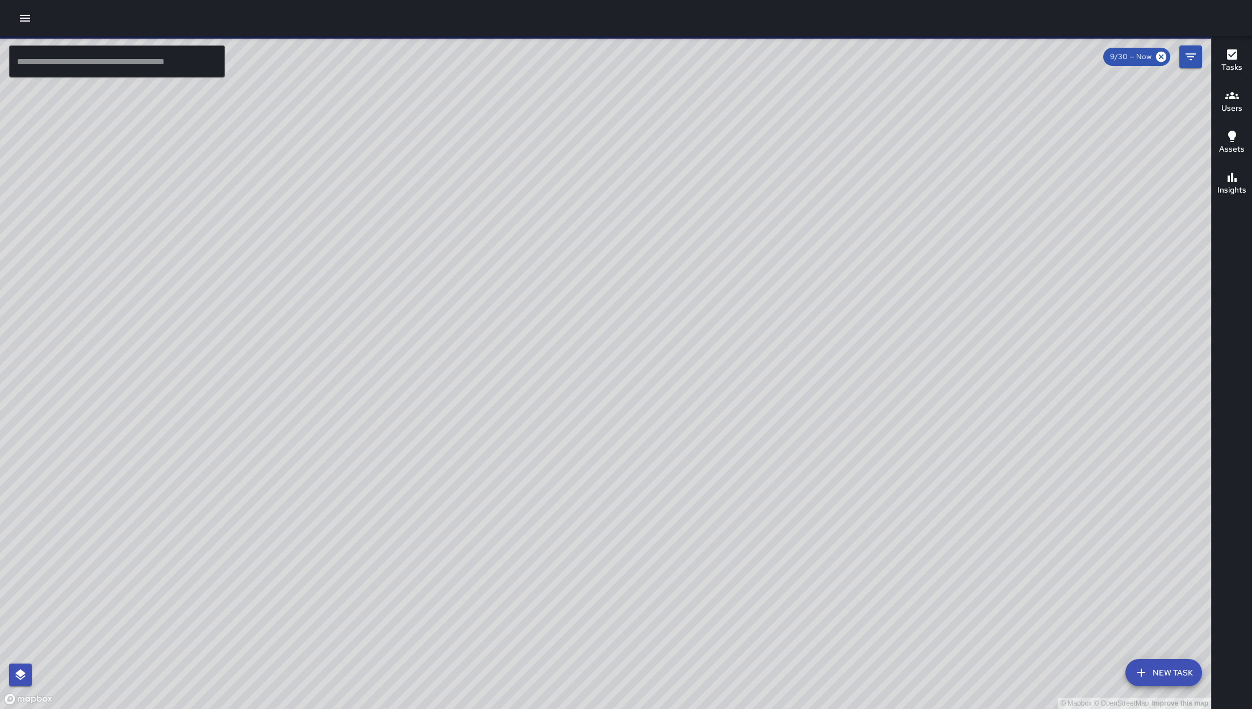
drag, startPoint x: 500, startPoint y: 475, endPoint x: 498, endPoint y: 470, distance: 5.8
click at [499, 475] on div "© Mapbox © OpenStreetMap Improve this map" at bounding box center [606, 372] width 1212 height 673
click at [429, 382] on div "© Mapbox © OpenStreetMap Improve this map BA Bryan Alexander 1061 Folsom Street…" at bounding box center [606, 372] width 1212 height 673
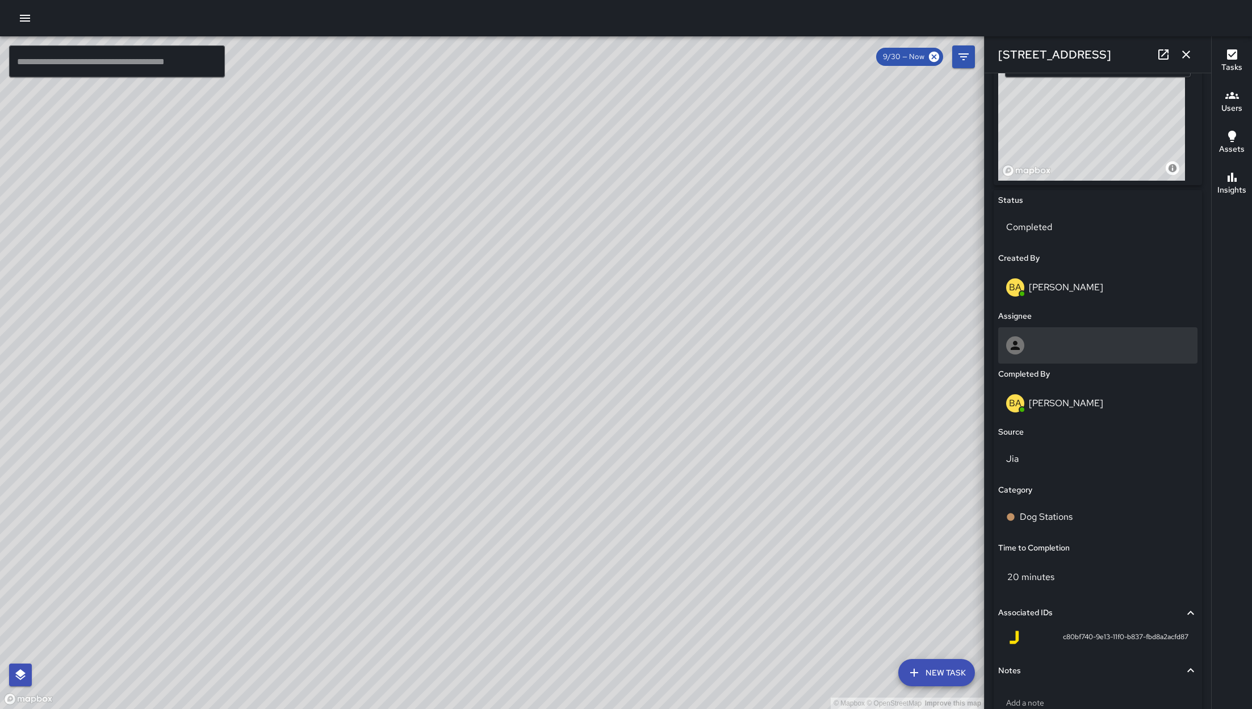
scroll to position [501, 0]
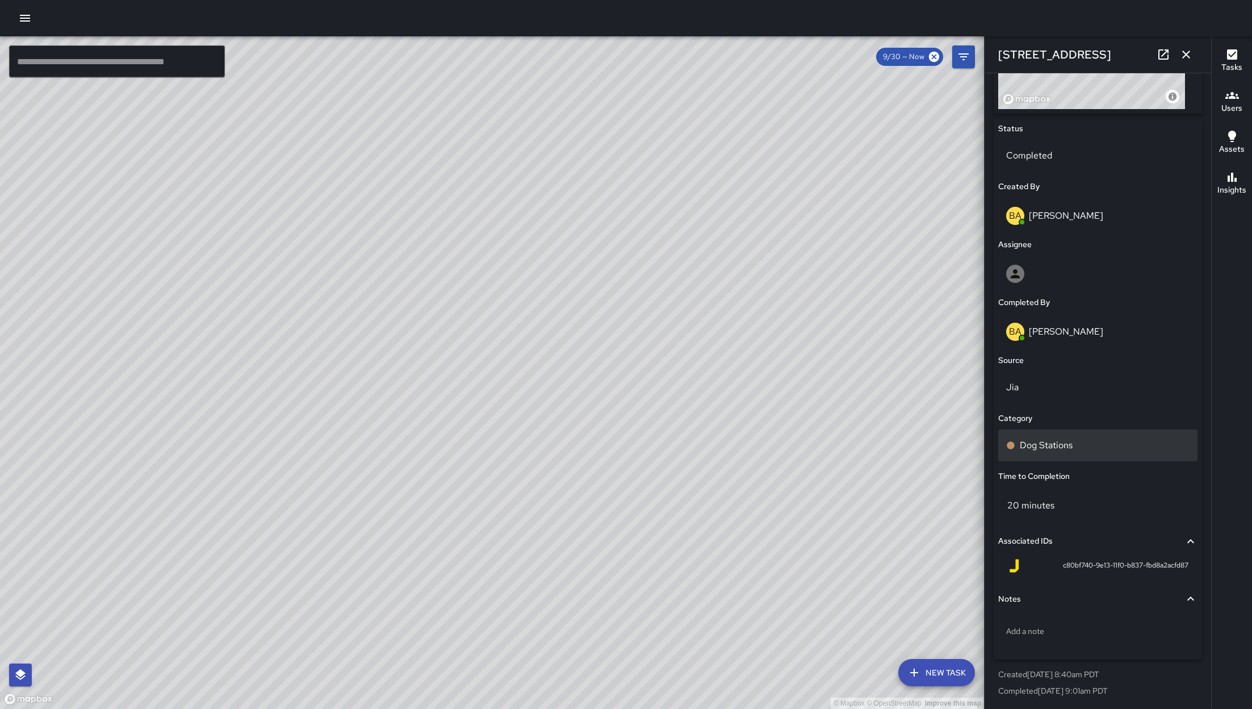
click at [1050, 455] on div "Dog Stations" at bounding box center [1098, 445] width 199 height 32
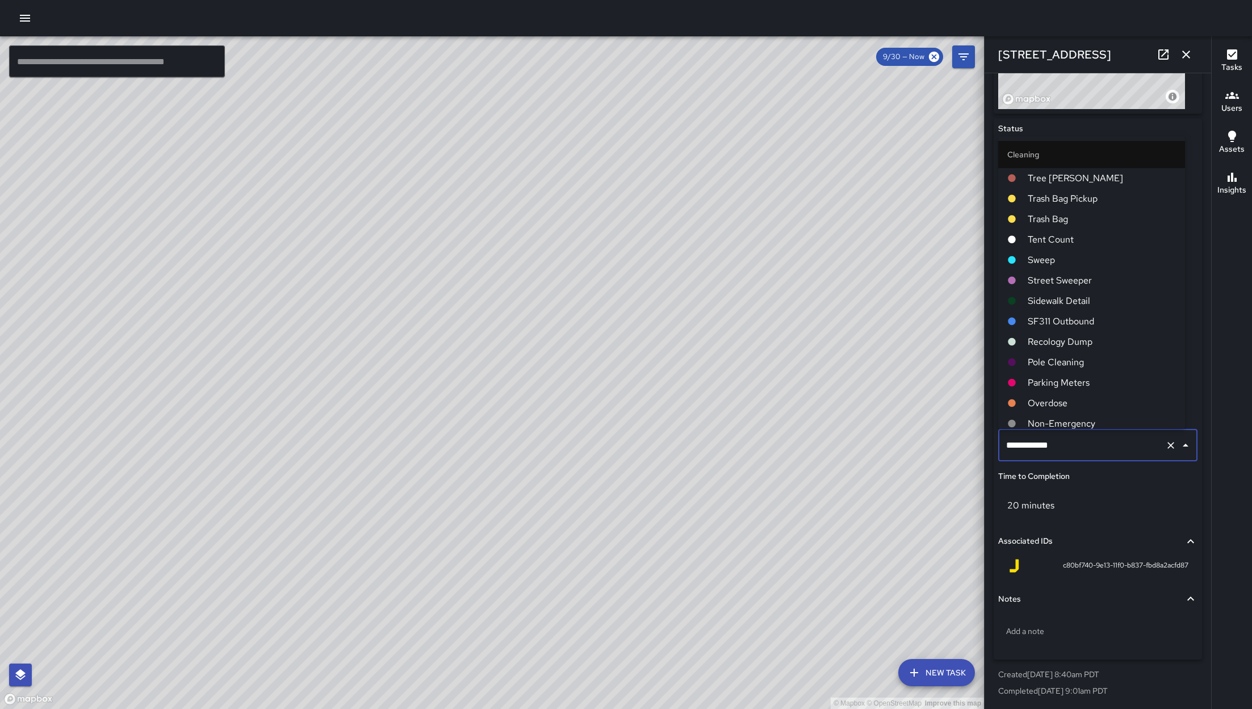
scroll to position [210, 0]
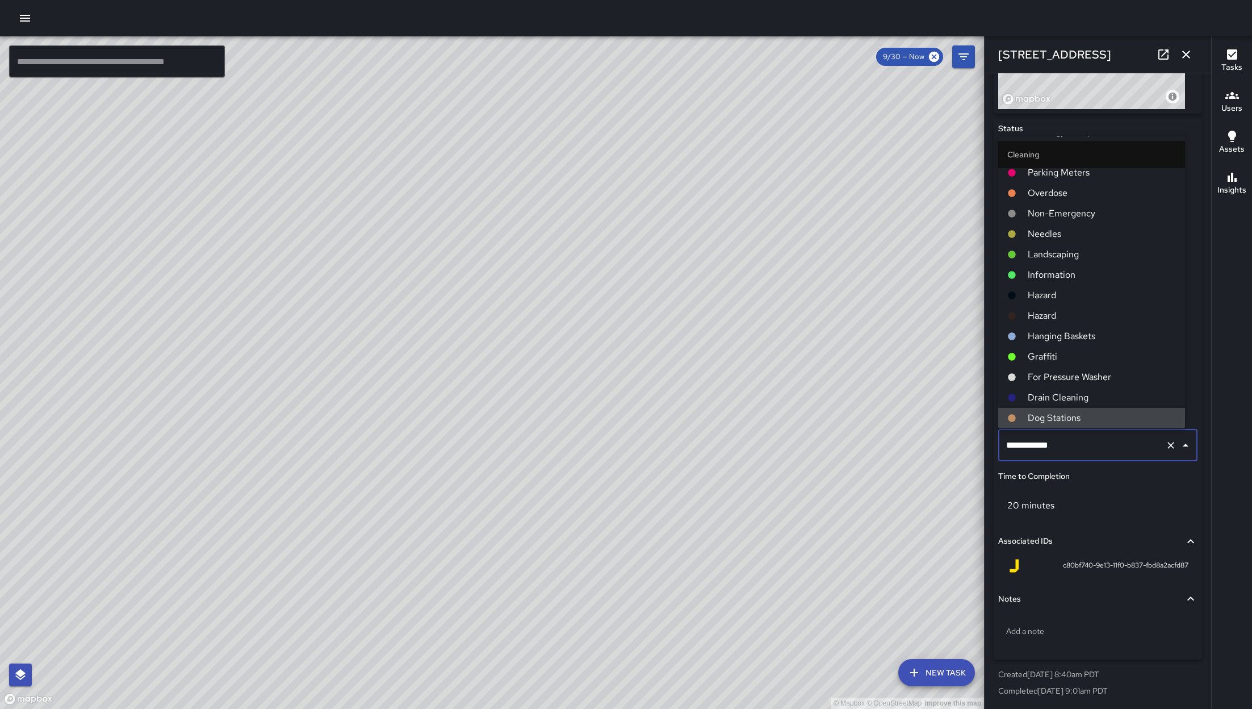
click at [1101, 451] on input "**********" at bounding box center [1082, 446] width 157 height 22
click at [1100, 452] on input "**********" at bounding box center [1082, 446] width 157 height 22
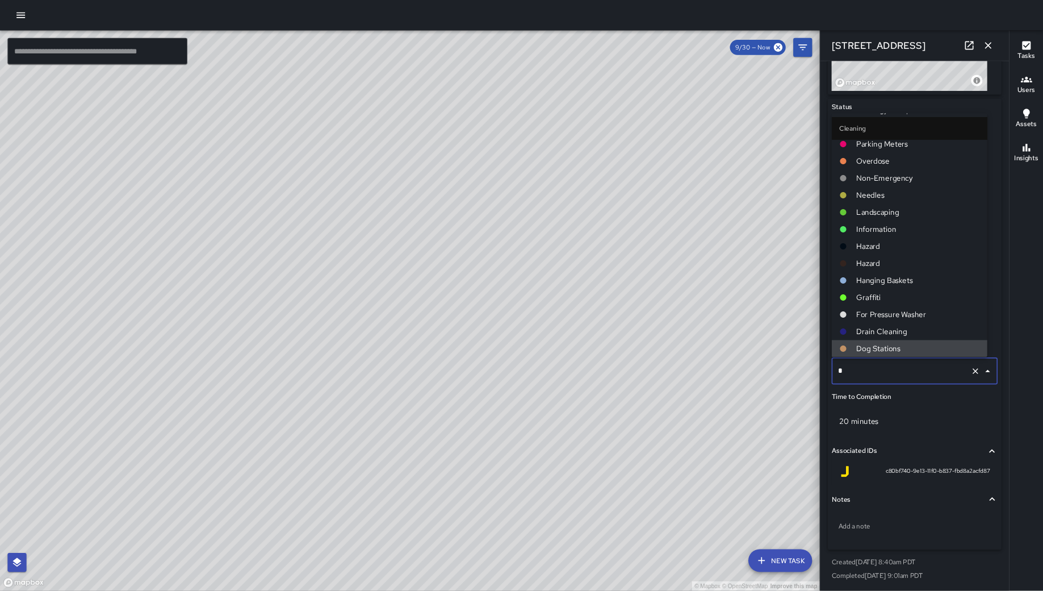
scroll to position [0, 0]
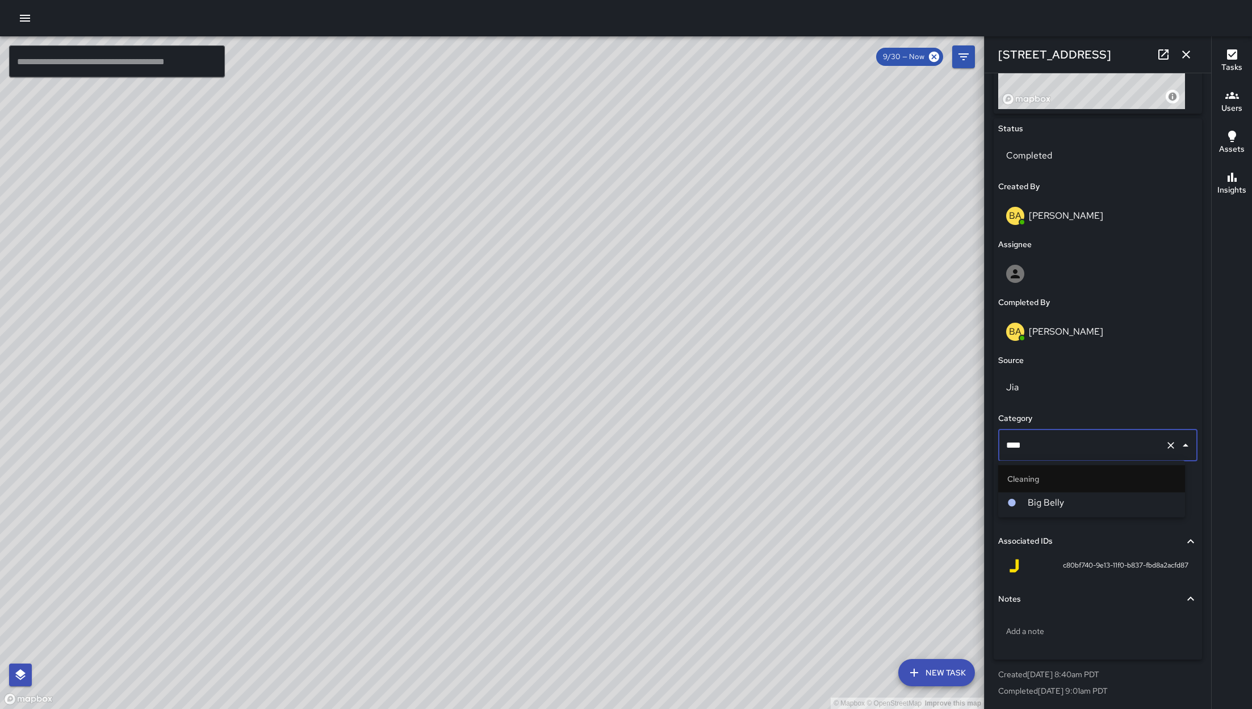
type input "*****"
click at [1075, 508] on span "Big Belly" at bounding box center [1102, 503] width 148 height 14
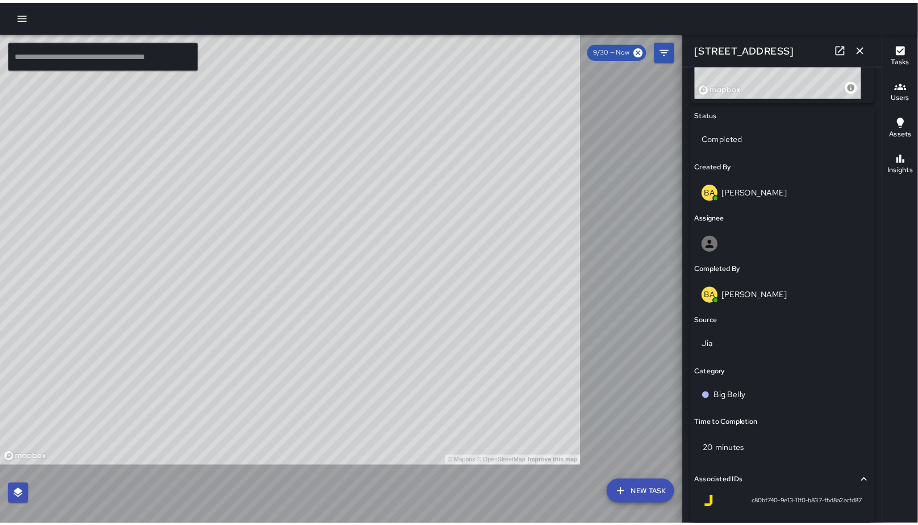
scroll to position [501, 0]
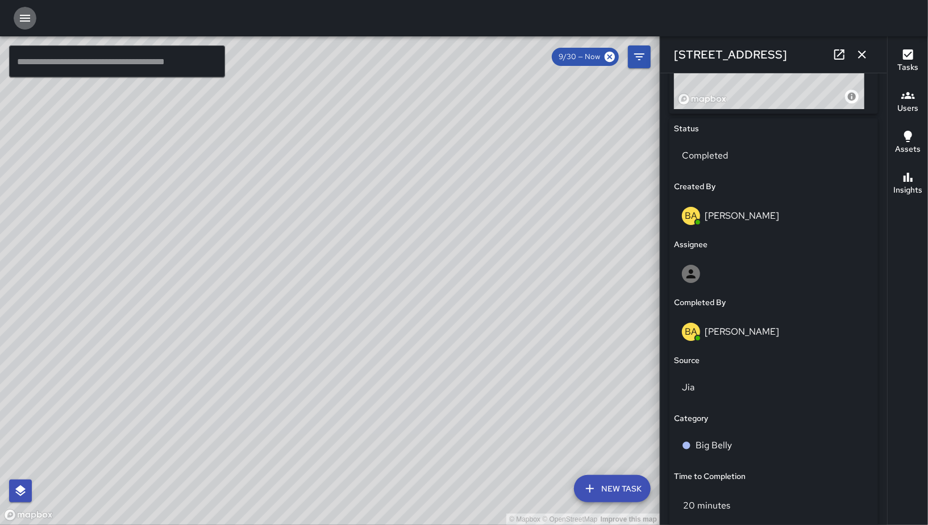
click at [21, 15] on icon "button" at bounding box center [25, 18] width 10 height 7
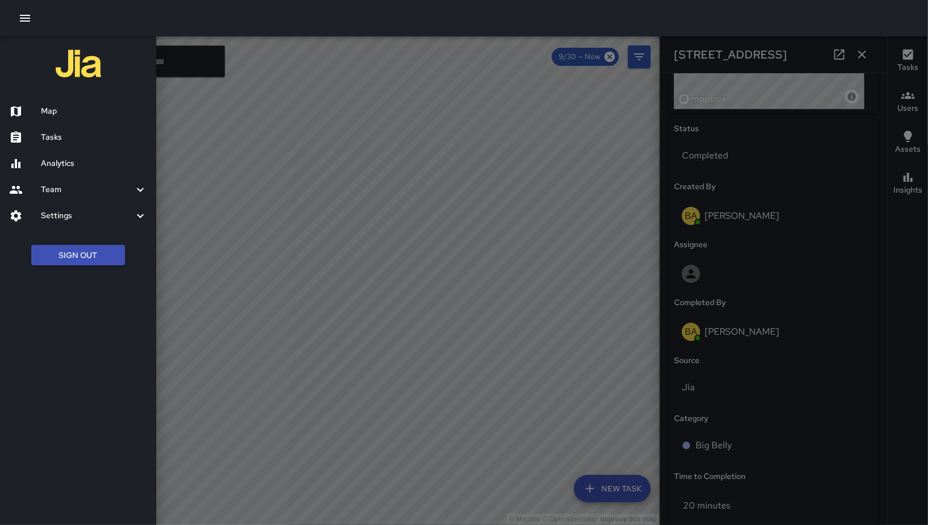
click at [99, 195] on h6 "Team" at bounding box center [87, 189] width 93 height 12
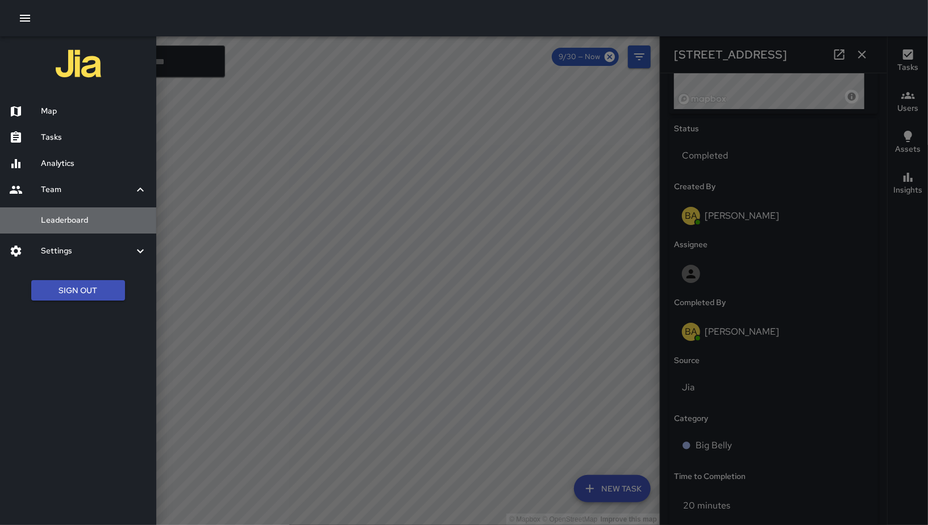
click at [84, 225] on h6 "Leaderboard" at bounding box center [94, 220] width 106 height 12
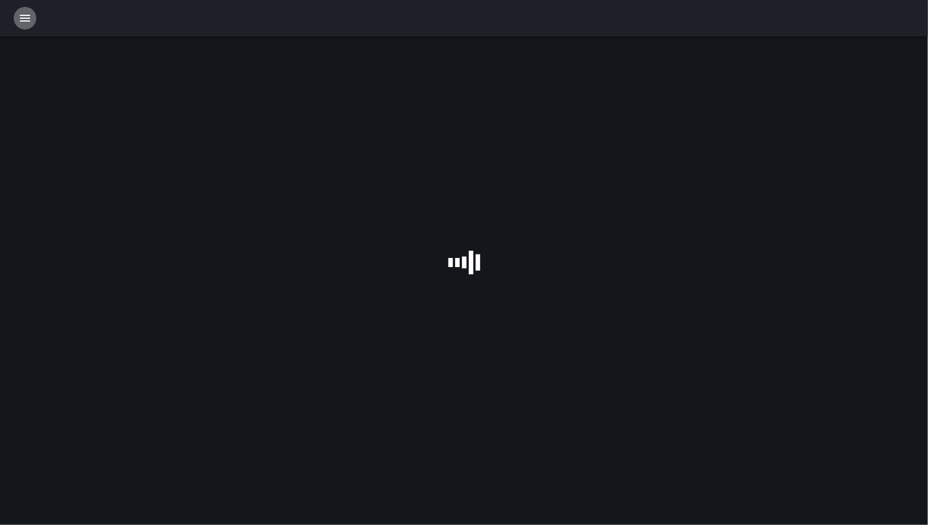
click at [27, 13] on icon "button" at bounding box center [25, 18] width 14 height 14
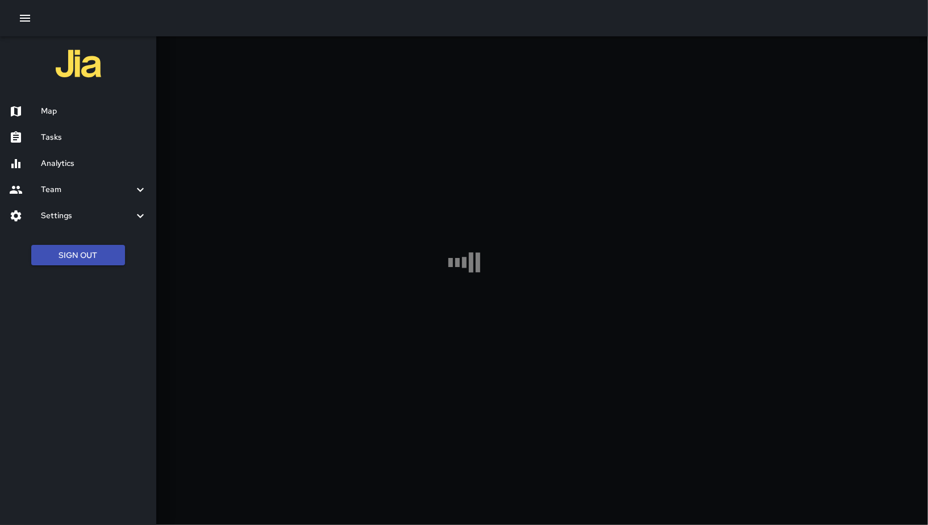
click at [82, 169] on h6 "Analytics" at bounding box center [94, 163] width 106 height 12
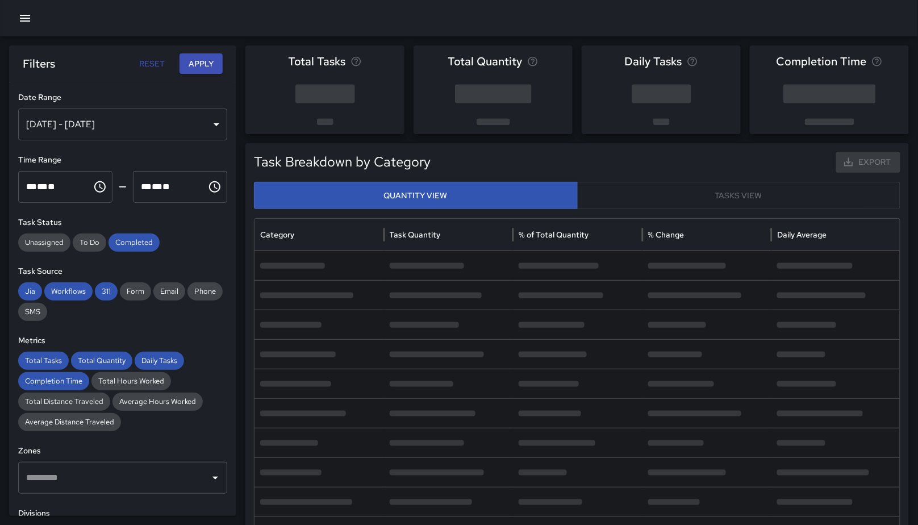
click at [115, 134] on div "Sep 24, 2025 - Sep 30, 2025" at bounding box center [122, 124] width 209 height 32
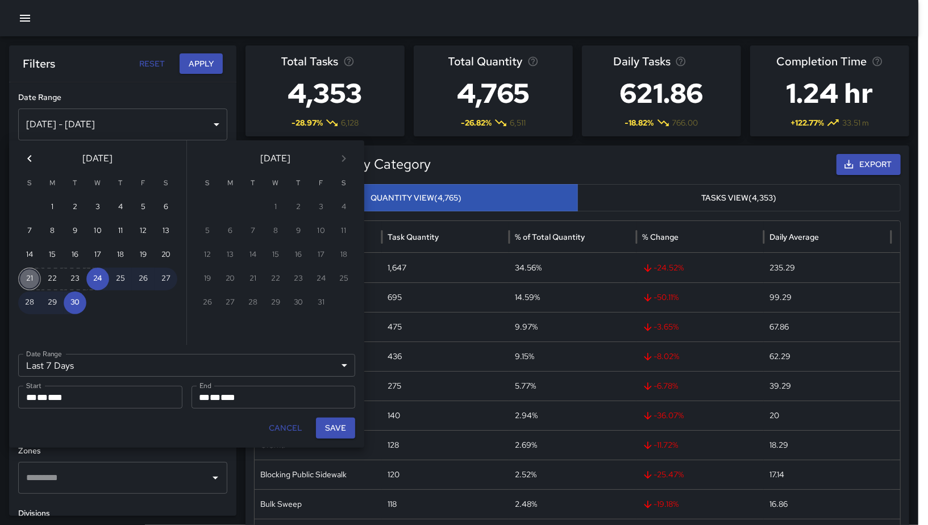
click at [36, 277] on button "21" at bounding box center [29, 279] width 23 height 23
type input "******"
type input "**********"
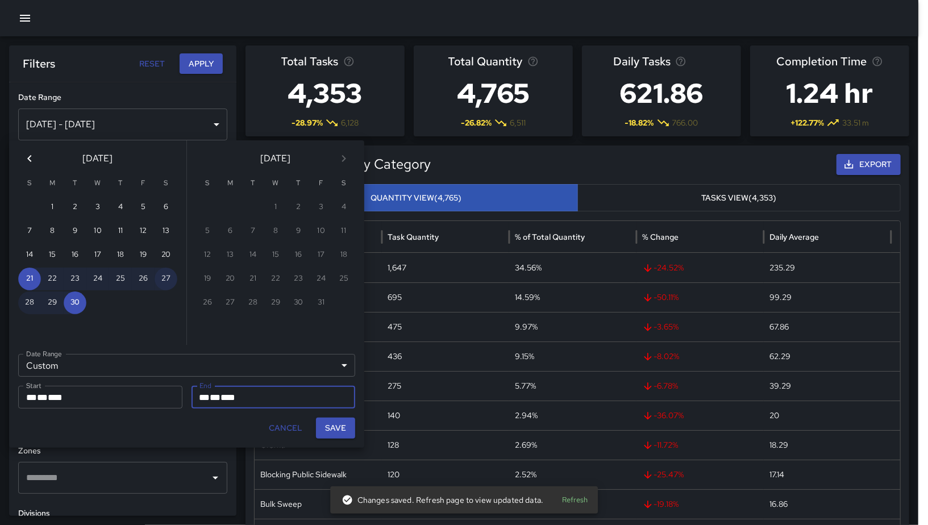
click at [164, 278] on button "27" at bounding box center [165, 279] width 23 height 23
type input "**********"
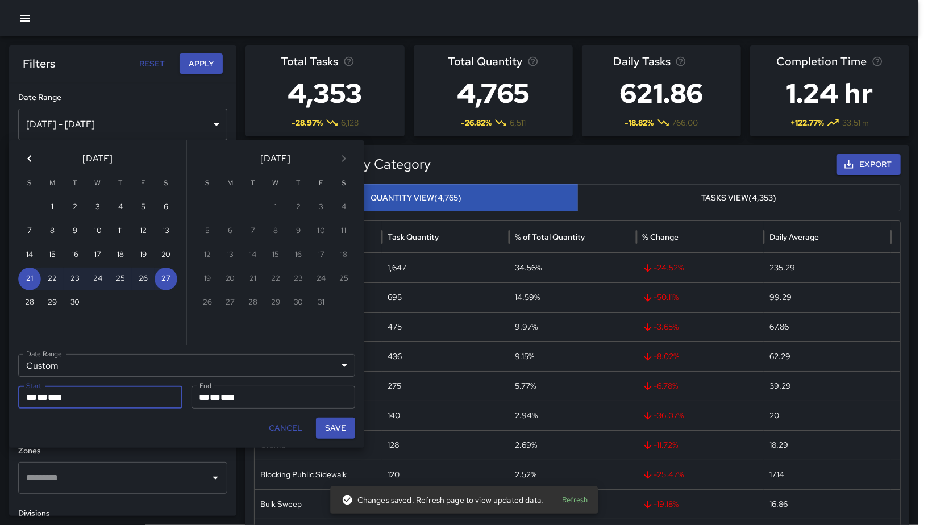
click at [329, 427] on button "Save" at bounding box center [335, 427] width 39 height 21
type input "**********"
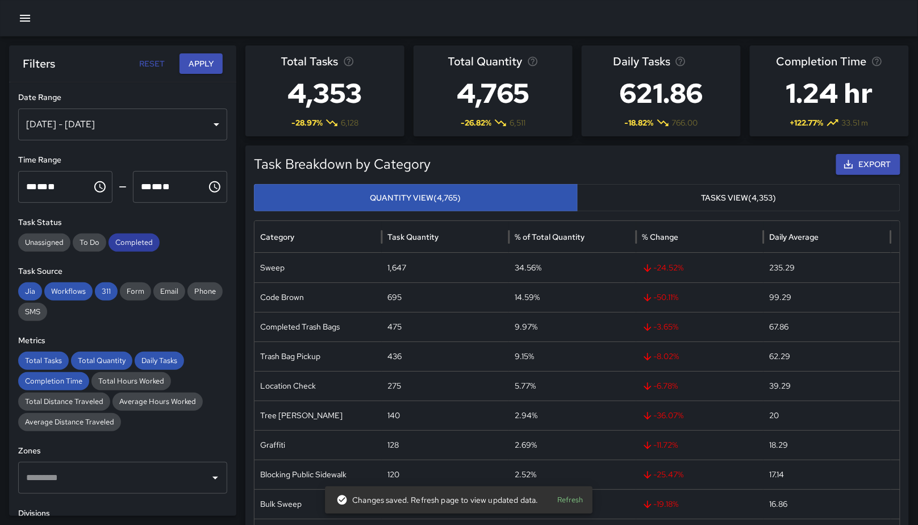
click at [113, 247] on span "Completed" at bounding box center [133, 242] width 51 height 11
drag, startPoint x: 105, startPoint y: 296, endPoint x: 71, endPoint y: 295, distance: 34.1
click at [104, 298] on div "311" at bounding box center [106, 291] width 23 height 18
drag, startPoint x: 71, startPoint y: 294, endPoint x: 52, endPoint y: 295, distance: 19.3
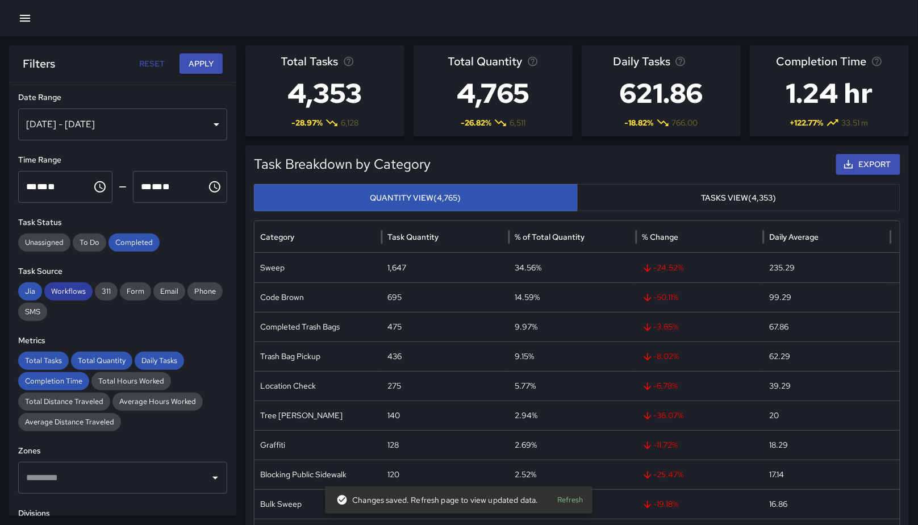
click at [71, 294] on span "Workflows" at bounding box center [68, 291] width 48 height 11
drag, startPoint x: 31, startPoint y: 287, endPoint x: 36, endPoint y: 315, distance: 28.3
click at [31, 289] on span "Jia" at bounding box center [30, 291] width 24 height 11
click at [49, 360] on span "Total Tasks" at bounding box center [43, 360] width 51 height 11
click at [49, 361] on span "Total Tasks" at bounding box center [43, 360] width 51 height 11
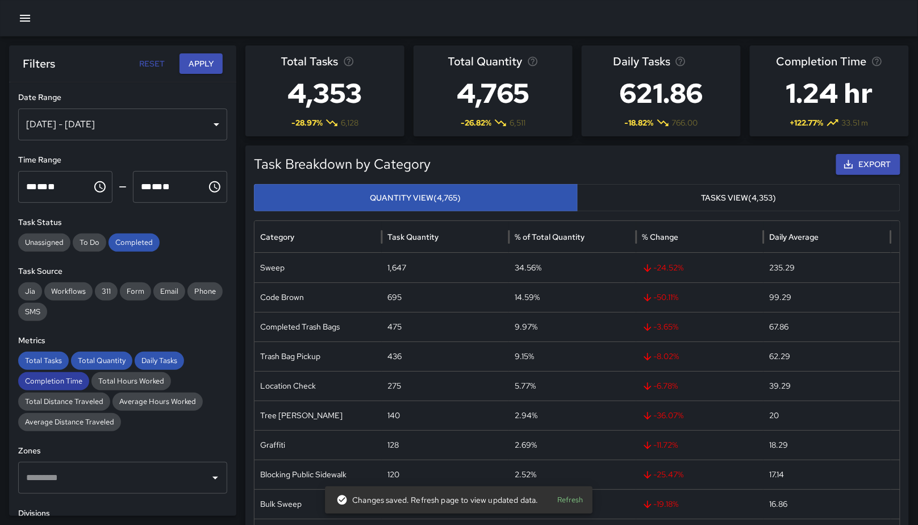
click at [51, 373] on div "Completion Time" at bounding box center [53, 381] width 71 height 18
drag, startPoint x: 51, startPoint y: 373, endPoint x: 117, endPoint y: 359, distance: 67.8
click at [51, 373] on div "Completion Time" at bounding box center [53, 381] width 71 height 18
click at [120, 359] on span "Total Quantity" at bounding box center [101, 360] width 61 height 11
drag, startPoint x: 154, startPoint y: 359, endPoint x: 98, endPoint y: 361, distance: 56.3
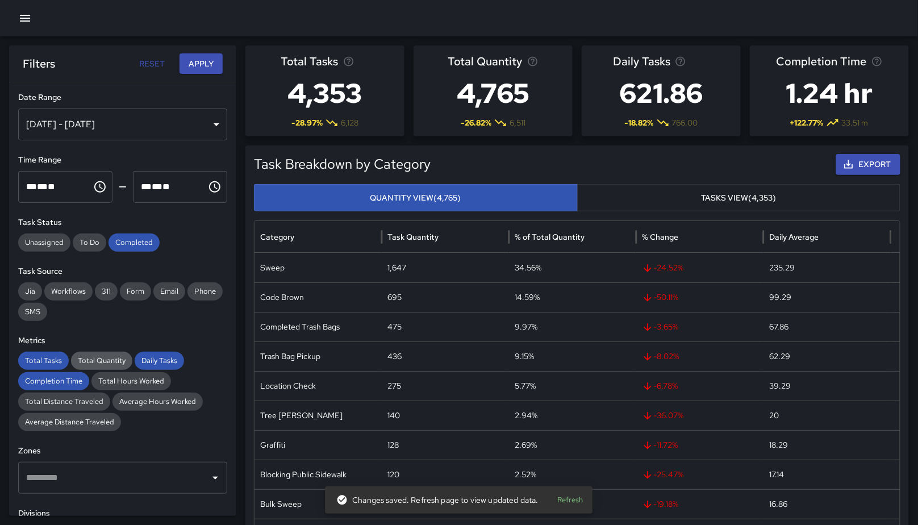
click at [154, 360] on span "Daily Tasks" at bounding box center [159, 360] width 49 height 11
drag, startPoint x: 39, startPoint y: 360, endPoint x: 47, endPoint y: 373, distance: 14.5
click at [40, 362] on span "Total Tasks" at bounding box center [43, 360] width 51 height 11
click at [48, 374] on div "Completion Time" at bounding box center [53, 381] width 71 height 18
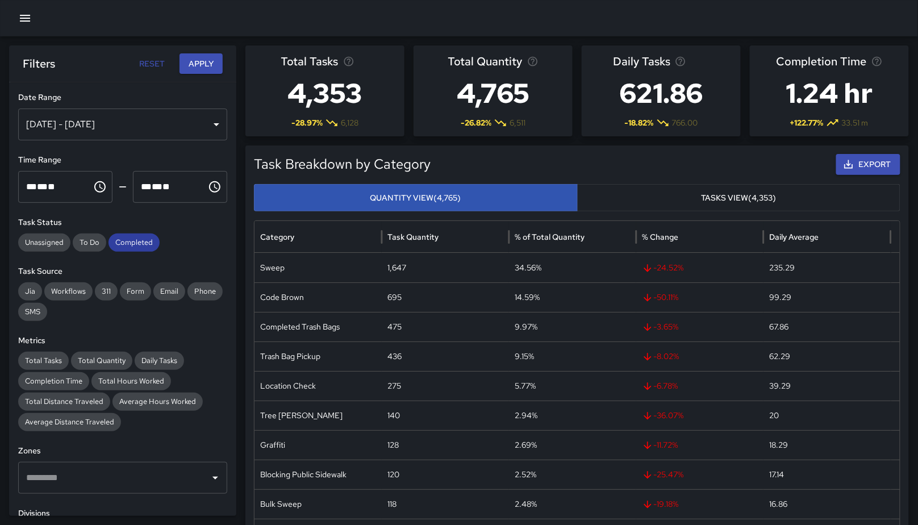
click at [147, 242] on span "Completed" at bounding box center [133, 242] width 51 height 11
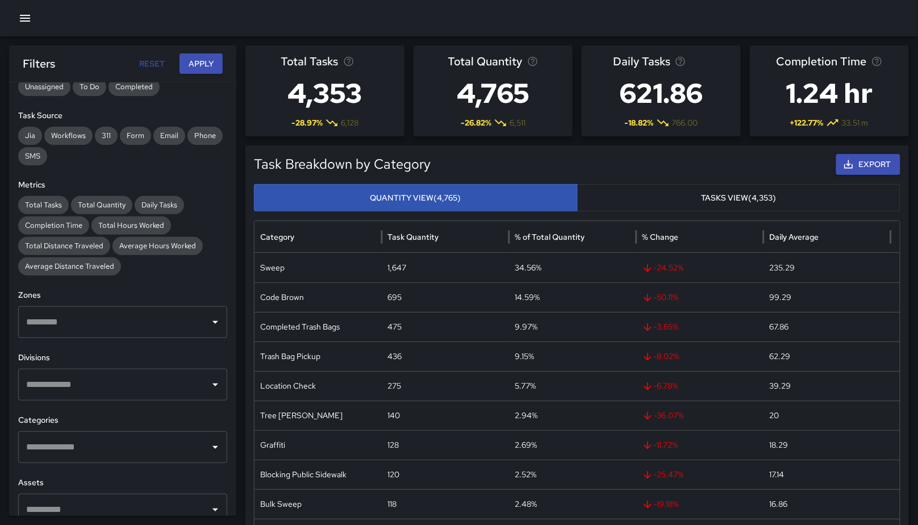
scroll to position [247, 0]
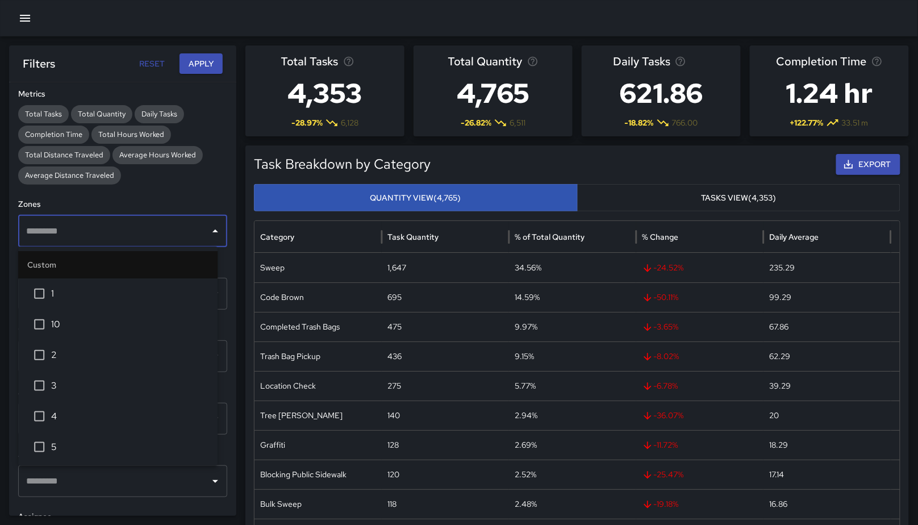
click at [49, 229] on input "text" at bounding box center [114, 231] width 182 height 22
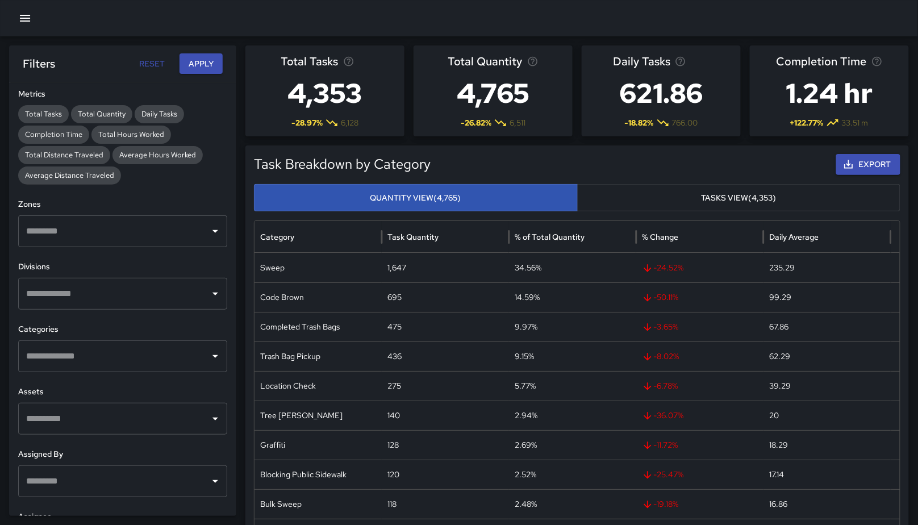
click at [149, 202] on h6 "Zones" at bounding box center [122, 204] width 209 height 12
click at [86, 297] on input "text" at bounding box center [114, 294] width 182 height 22
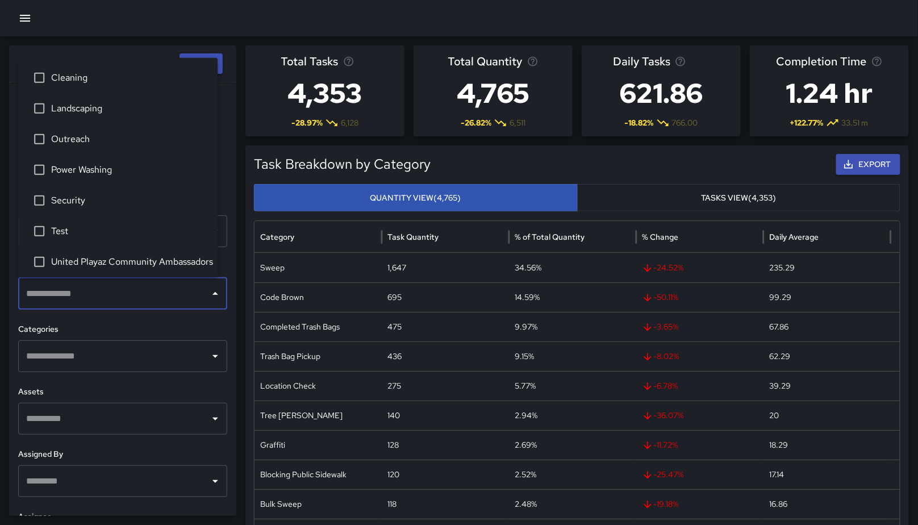
click at [95, 364] on input "text" at bounding box center [114, 356] width 182 height 22
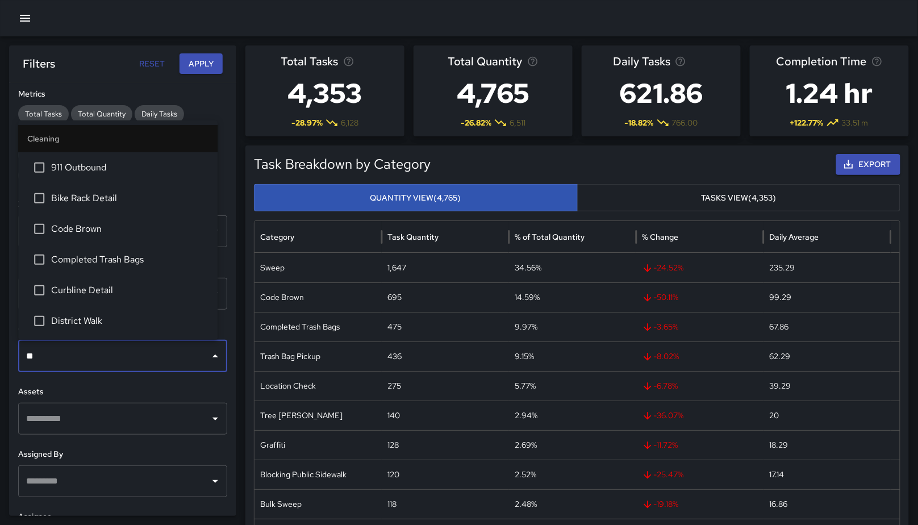
type input "***"
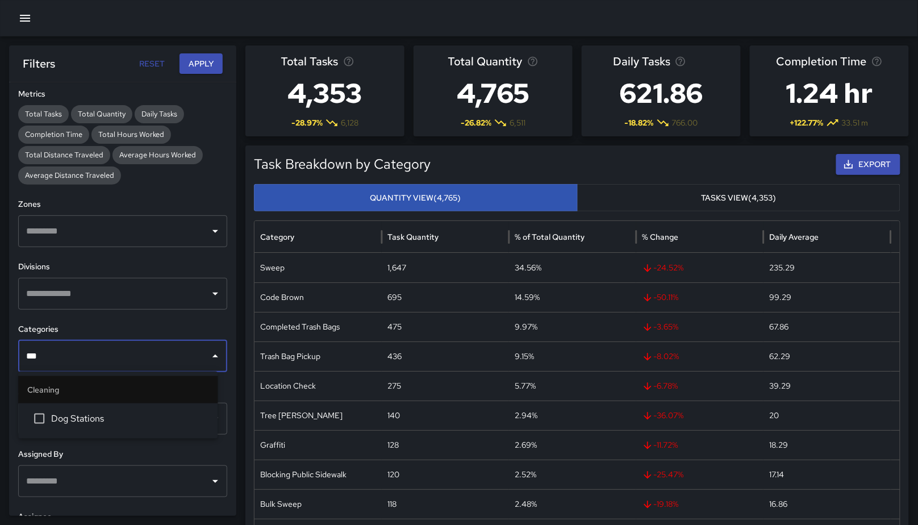
click at [82, 410] on li "Dog Stations" at bounding box center [117, 418] width 199 height 31
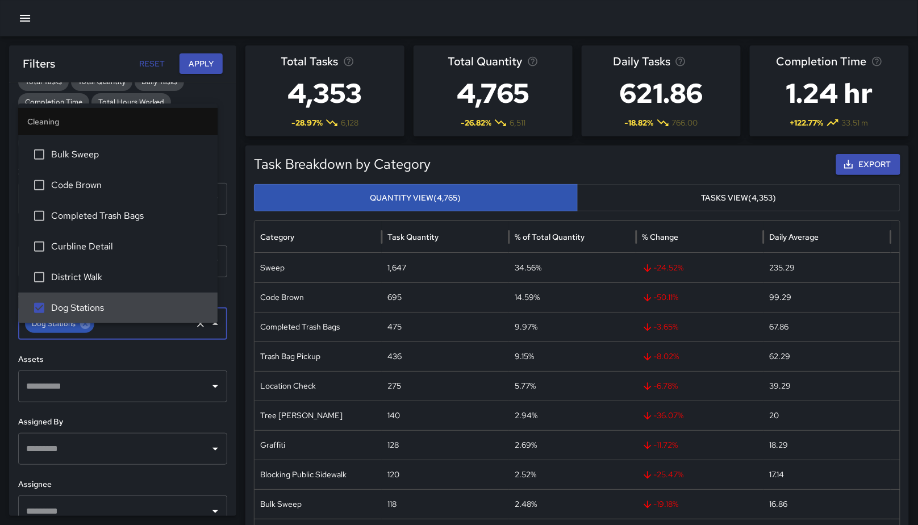
scroll to position [298, 0]
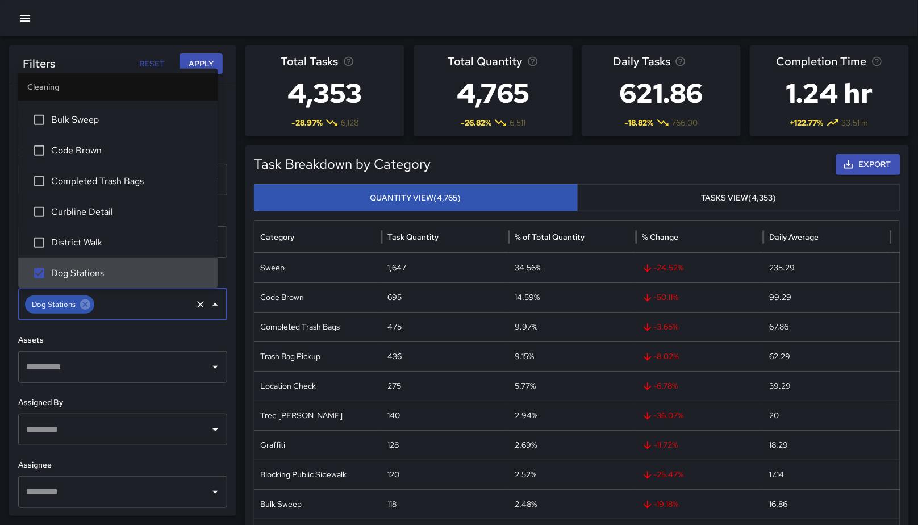
click at [87, 491] on input "text" at bounding box center [114, 492] width 182 height 22
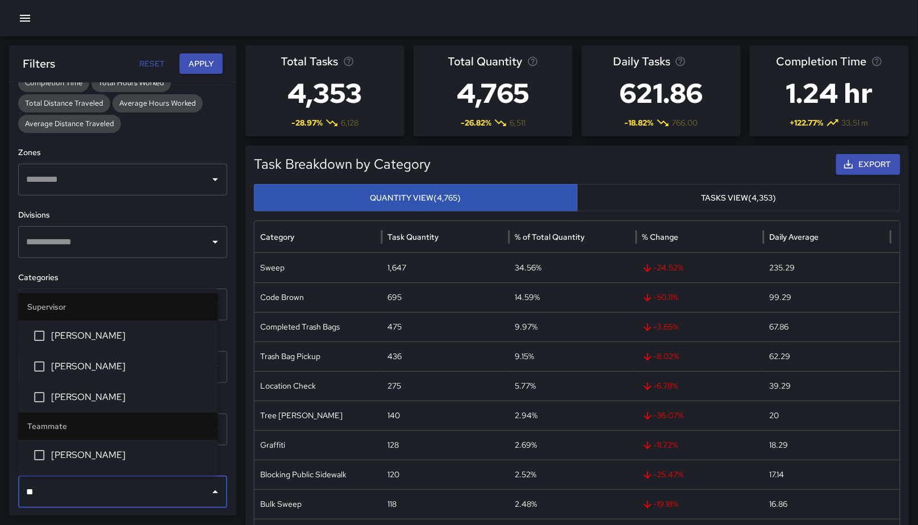
type input "***"
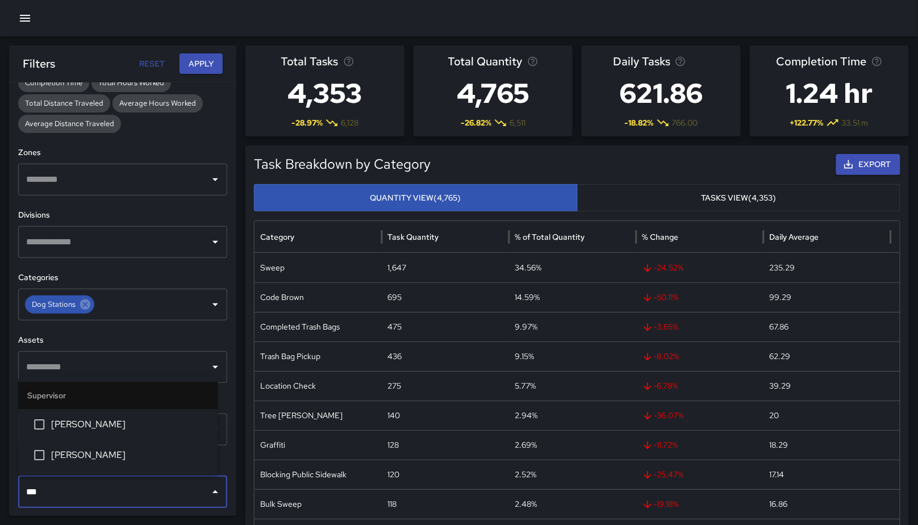
click at [90, 462] on li "Bryan Alexander" at bounding box center [117, 455] width 199 height 31
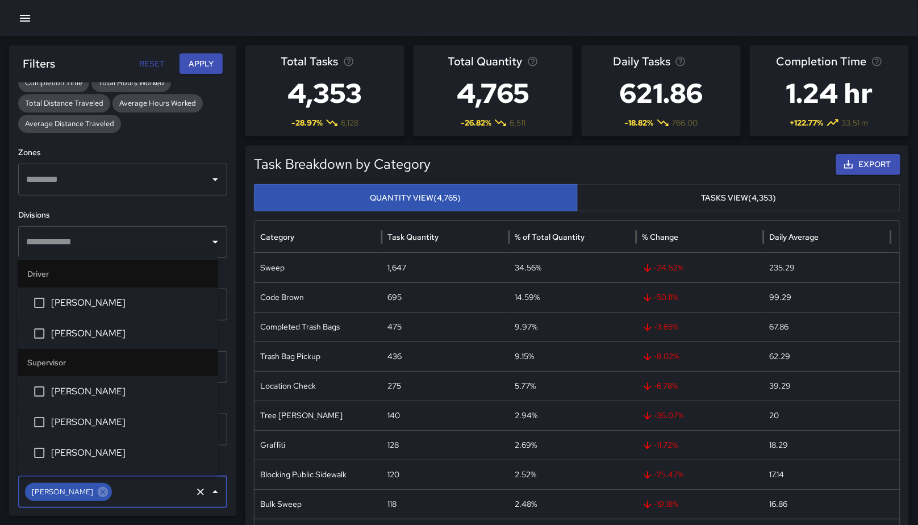
scroll to position [85, 0]
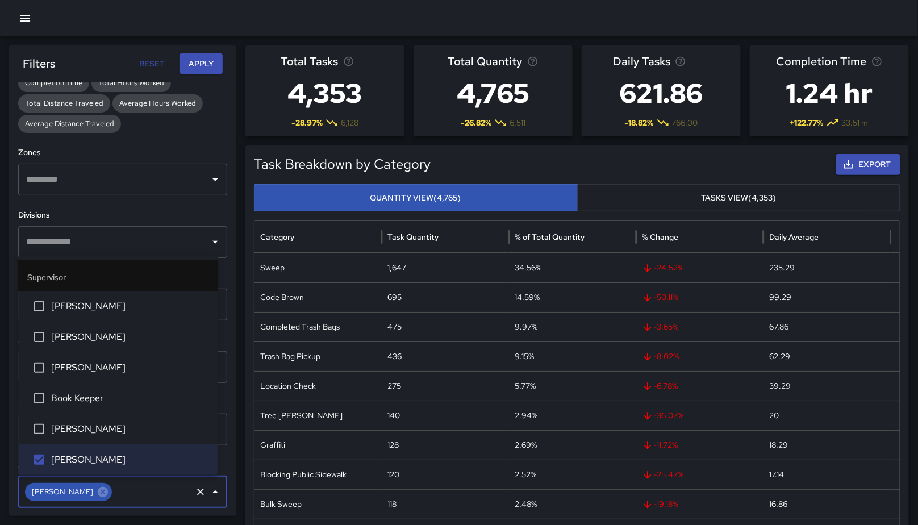
click at [203, 59] on button "Apply" at bounding box center [200, 63] width 43 height 21
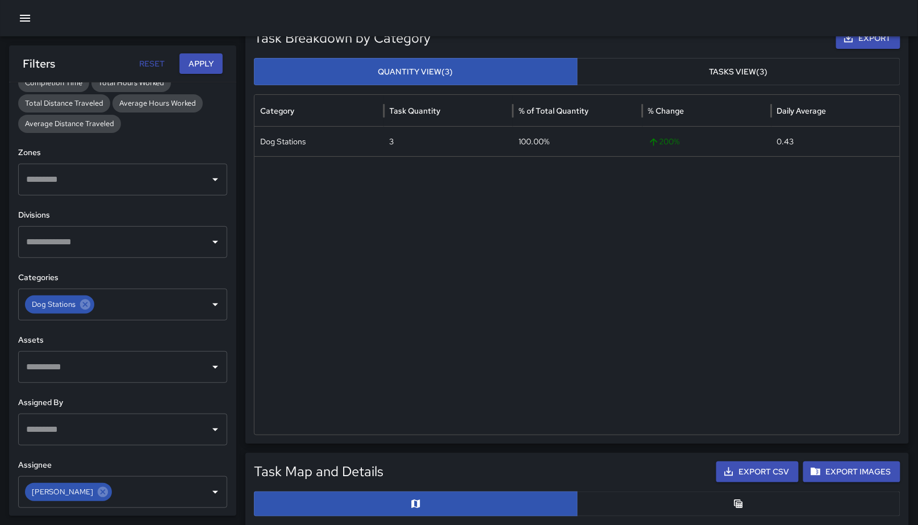
scroll to position [348, 0]
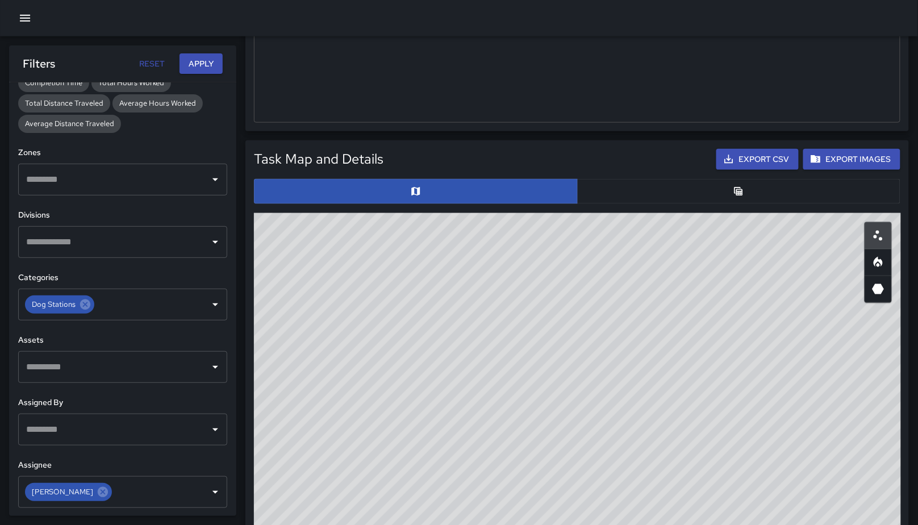
click at [623, 204] on div "Task Map and Details Export CSV Export Images ID Address c2eb9980 562 Natoma St…" at bounding box center [577, 408] width 646 height 519
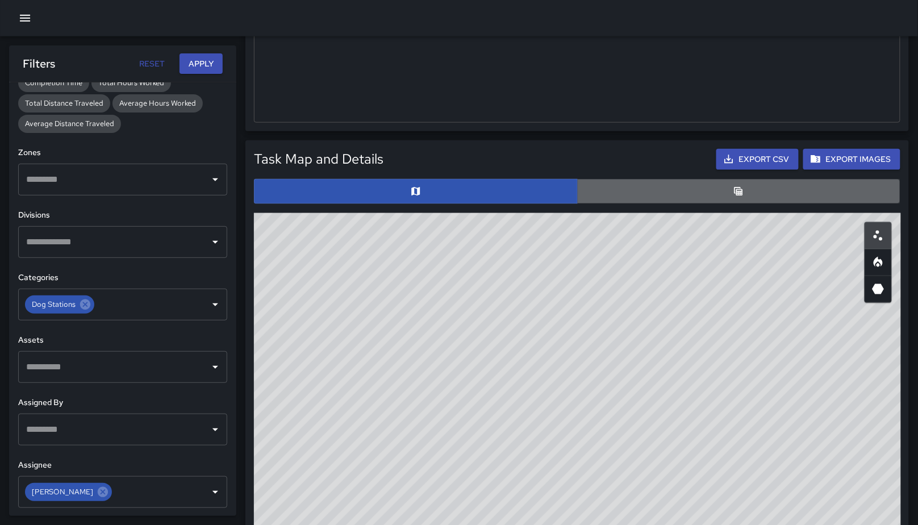
click at [623, 193] on button "button" at bounding box center [739, 191] width 324 height 25
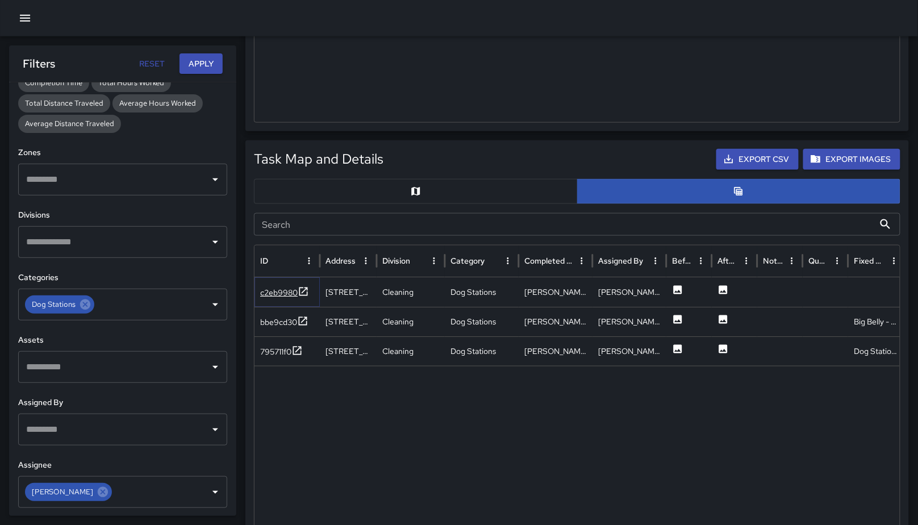
click at [274, 294] on div "c2eb9980" at bounding box center [278, 292] width 37 height 11
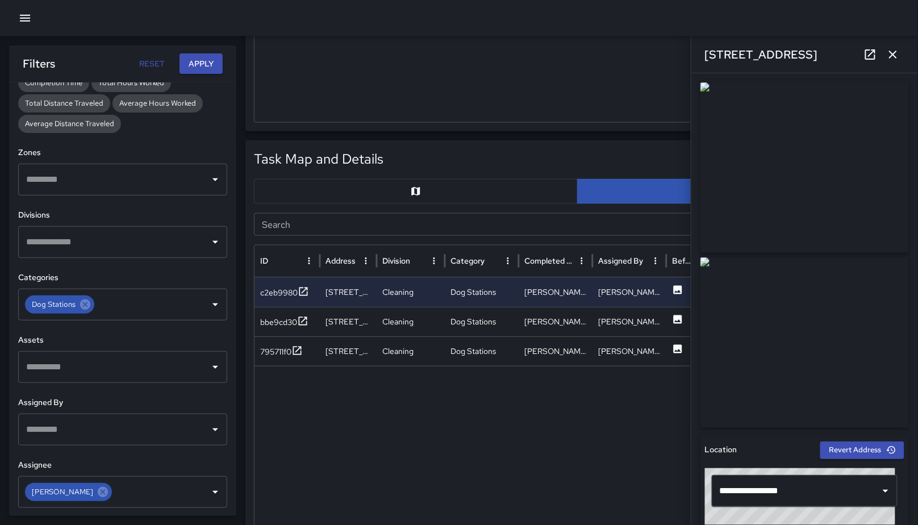
click at [283, 319] on div "bbe9cd30" at bounding box center [278, 321] width 37 height 11
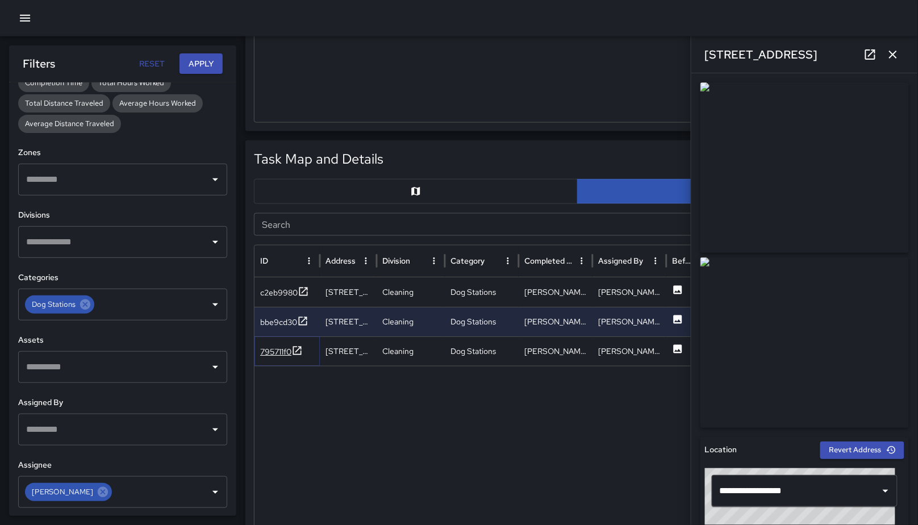
click at [266, 349] on div "795711f0" at bounding box center [275, 351] width 31 height 11
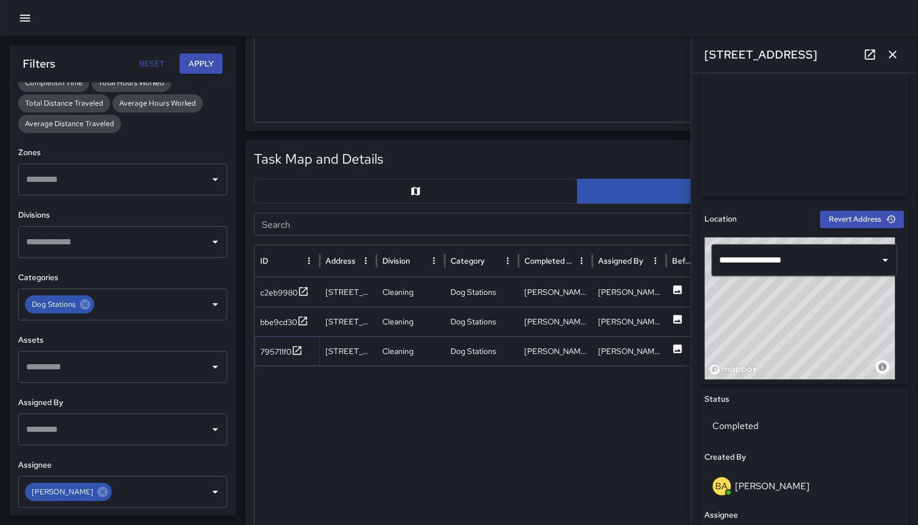
scroll to position [554, 0]
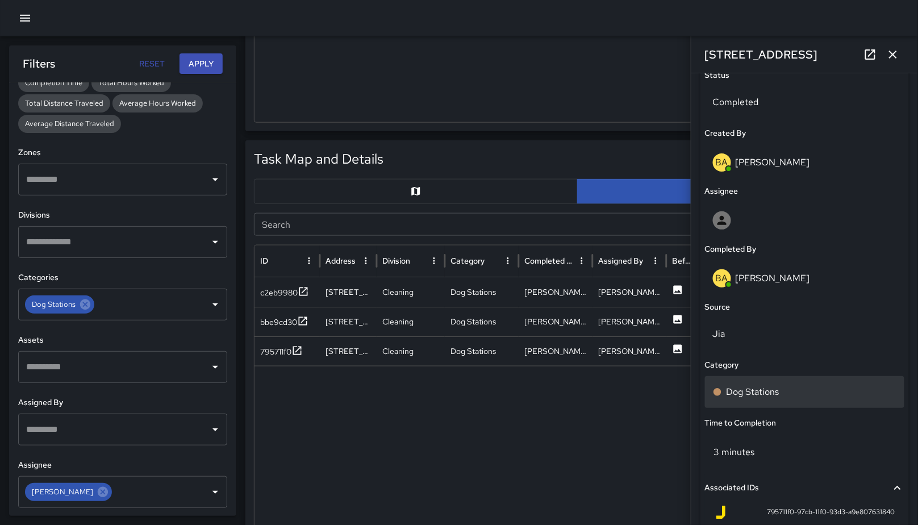
click at [804, 390] on div "Dog Stations" at bounding box center [804, 392] width 183 height 14
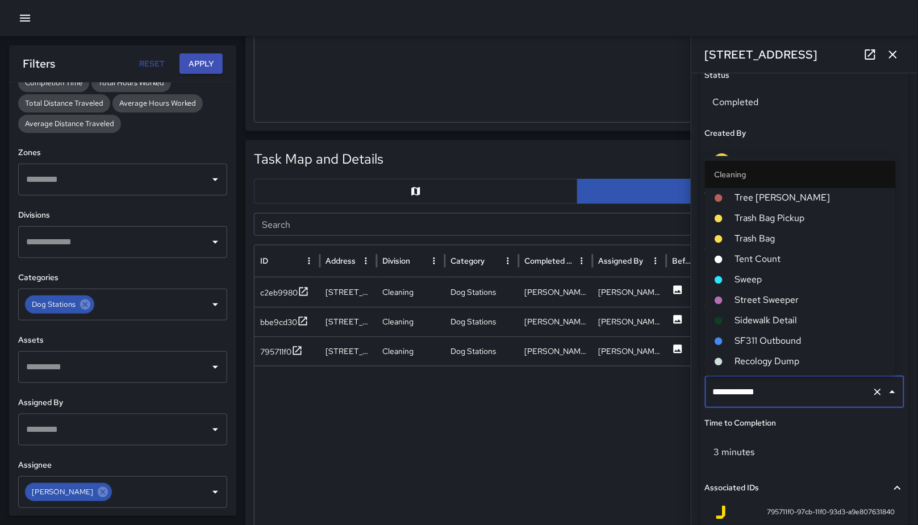
click at [805, 391] on input "**********" at bounding box center [788, 392] width 157 height 22
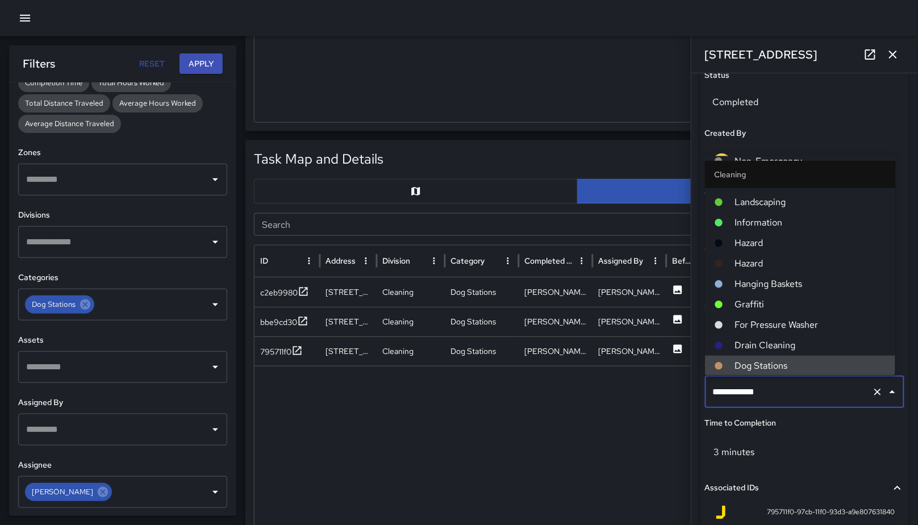
click at [805, 391] on input "**********" at bounding box center [788, 392] width 157 height 22
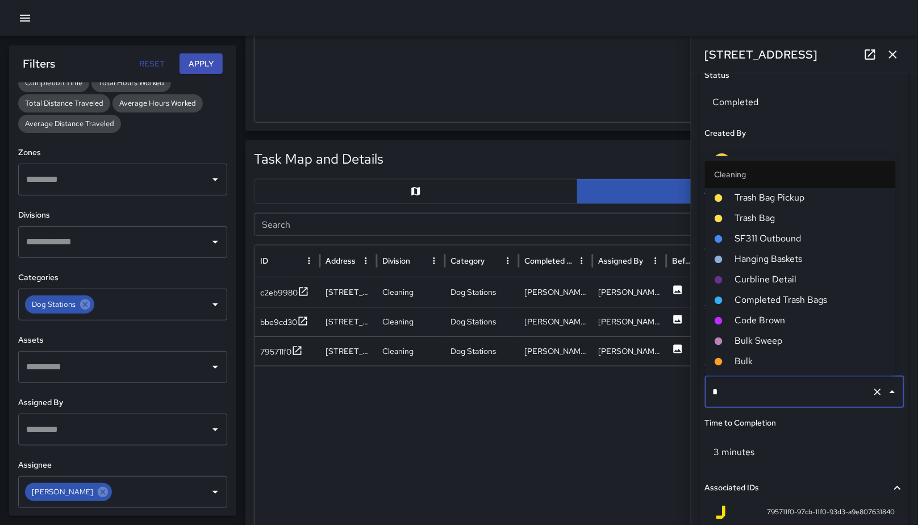
type input "**"
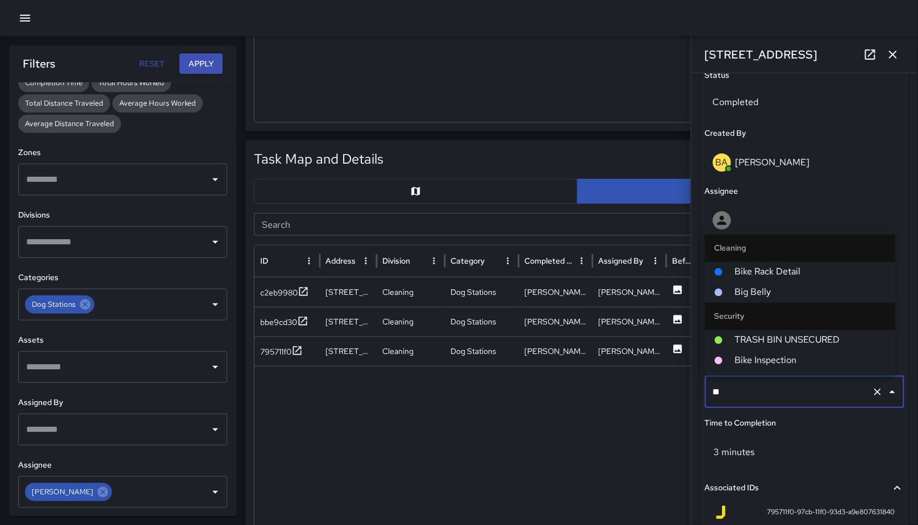
click at [770, 286] on span "Big Belly" at bounding box center [810, 293] width 152 height 14
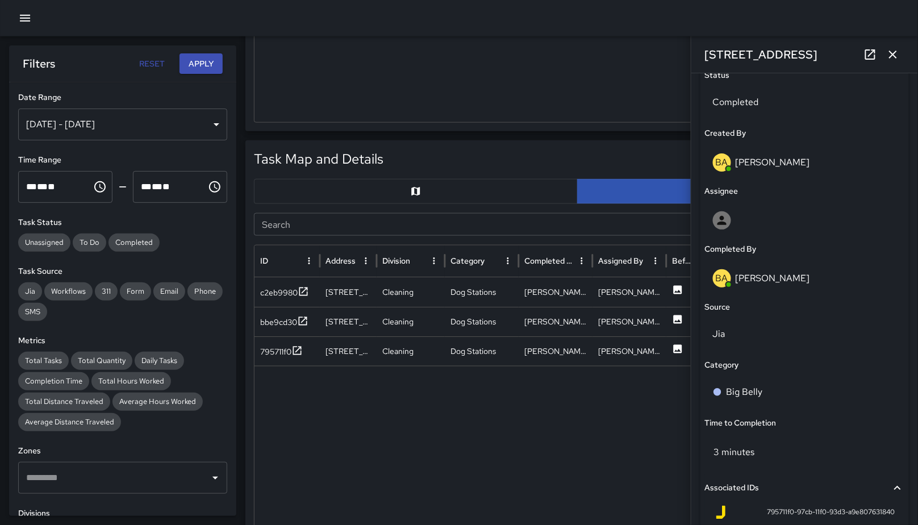
scroll to position [685, 0]
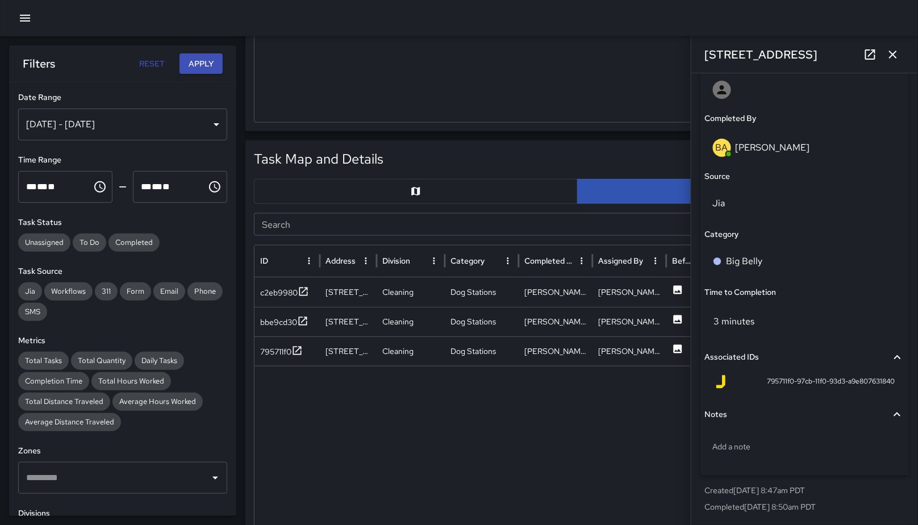
click at [895, 53] on icon "button" at bounding box center [893, 55] width 8 height 8
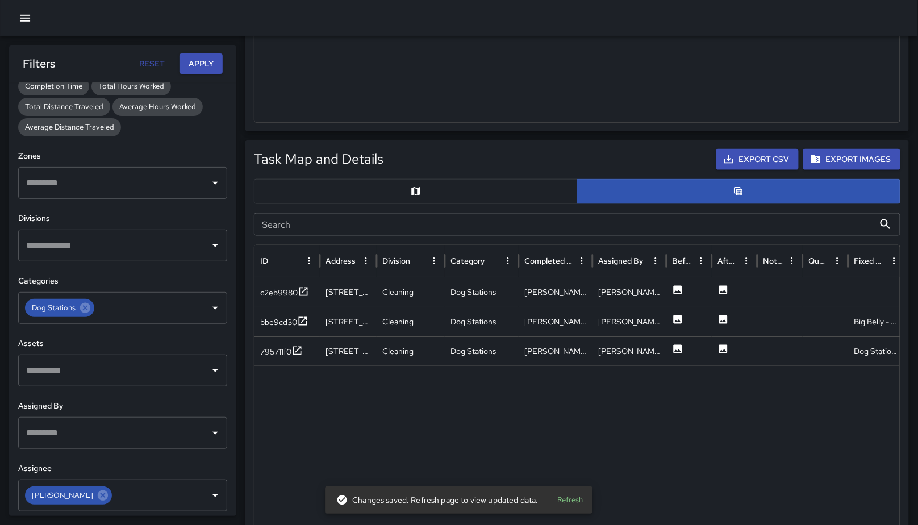
scroll to position [298, 0]
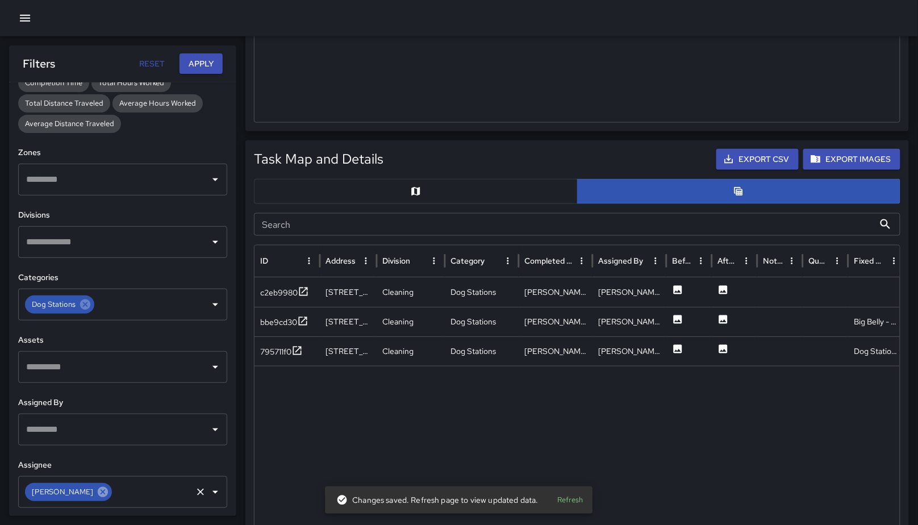
click at [99, 492] on icon at bounding box center [103, 491] width 10 height 10
click at [106, 493] on input "text" at bounding box center [114, 492] width 182 height 22
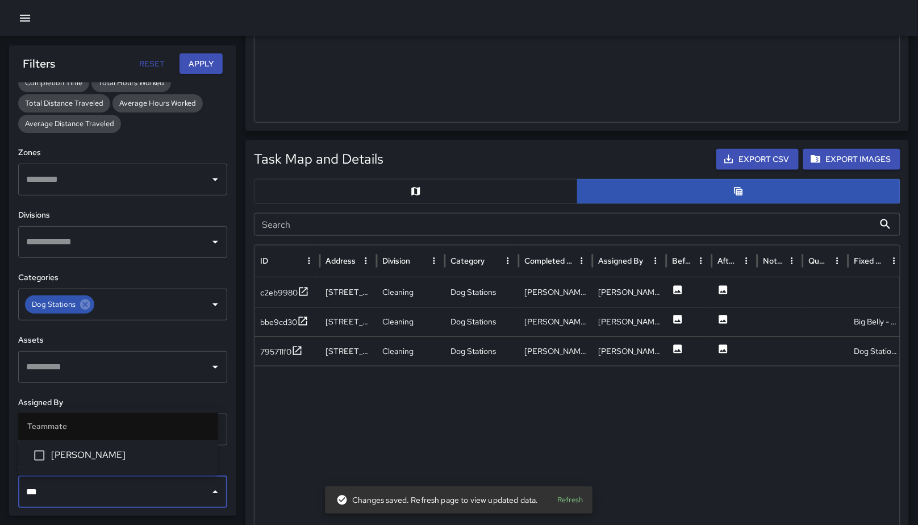
type input "****"
click at [70, 449] on span "Brenda Flores" at bounding box center [129, 456] width 157 height 14
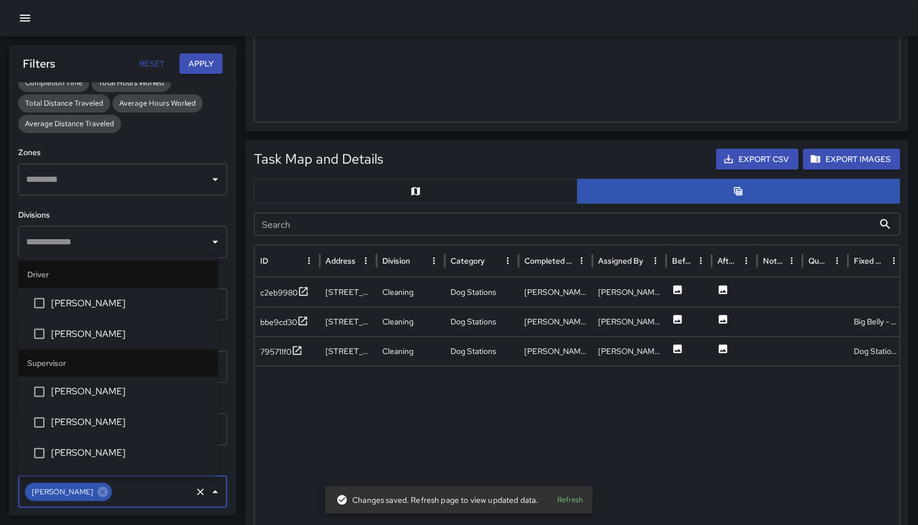
scroll to position [1952, 0]
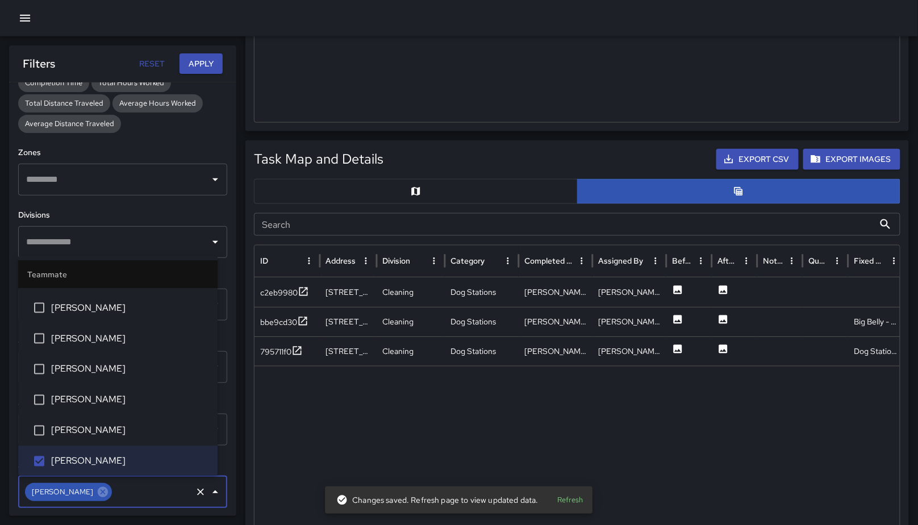
click at [206, 52] on div "Filters Reset Apply" at bounding box center [122, 63] width 227 height 36
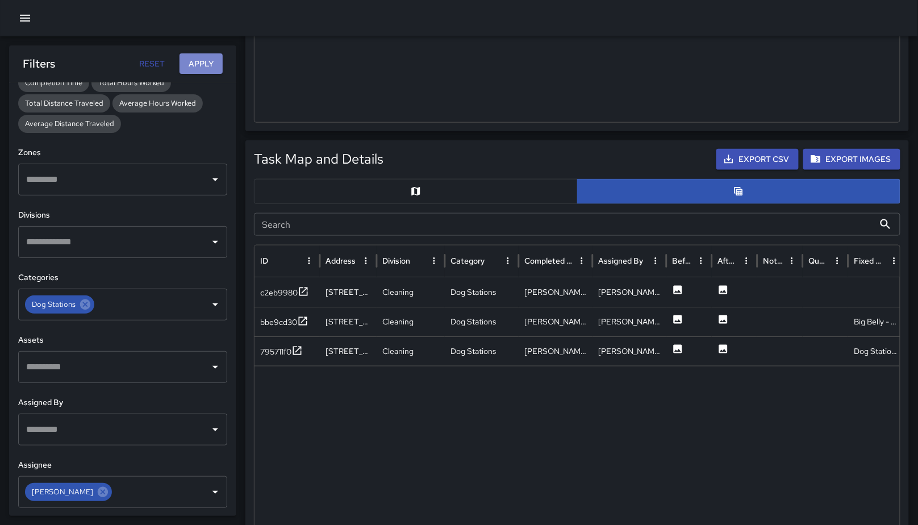
click at [208, 56] on button "Apply" at bounding box center [200, 63] width 43 height 21
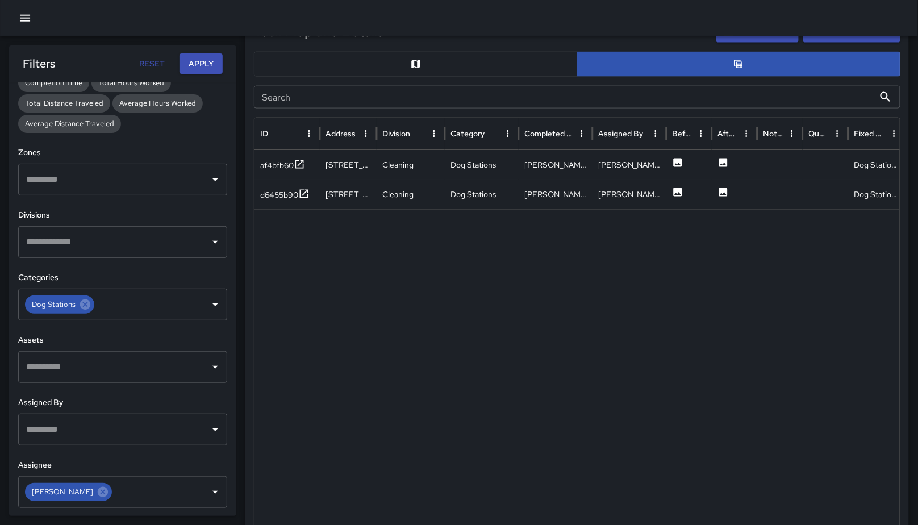
scroll to position [499, 0]
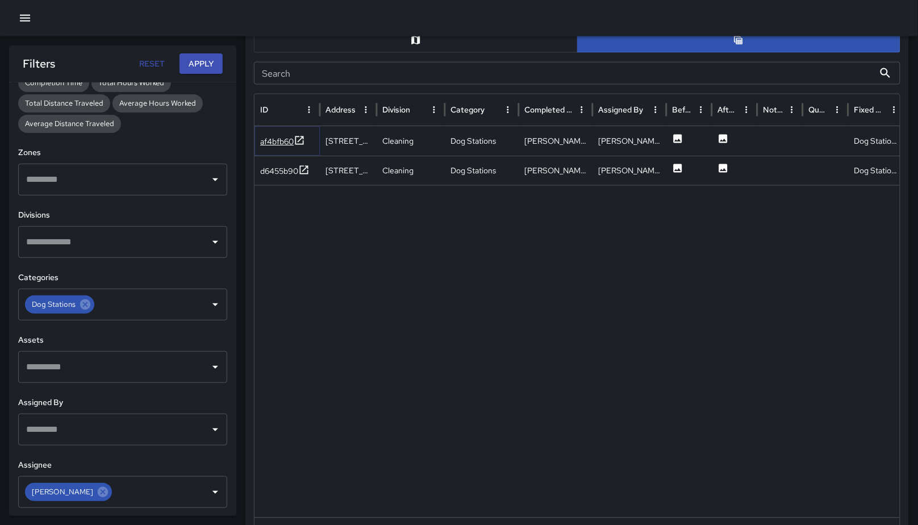
click at [271, 137] on div "af4bfb60" at bounding box center [277, 141] width 34 height 11
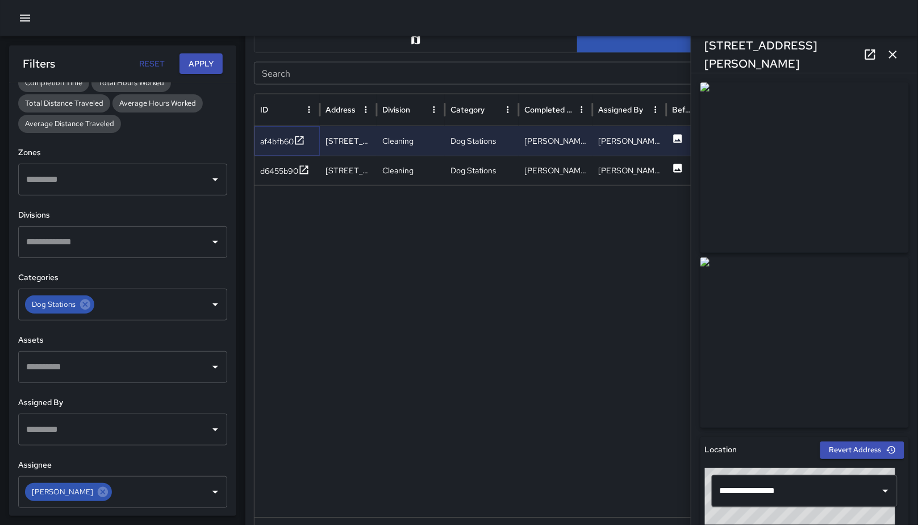
scroll to position [87, 0]
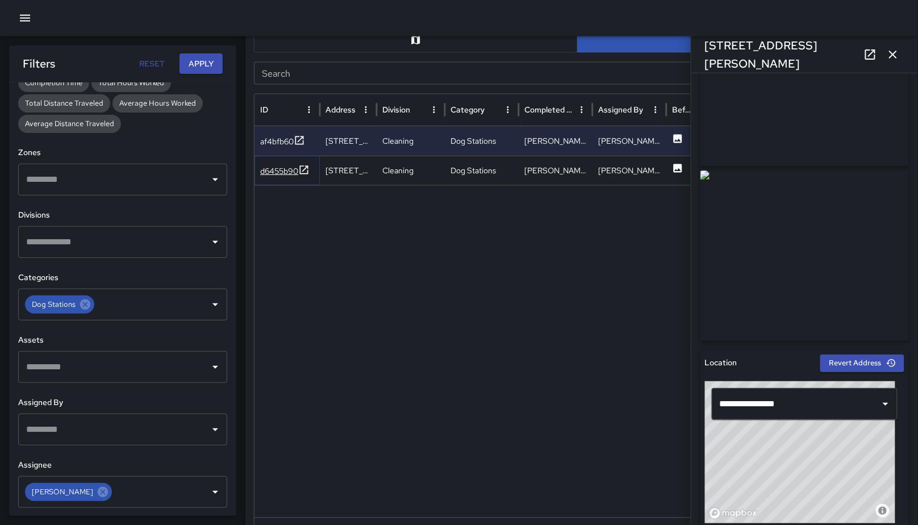
click at [287, 169] on div "d6455b90" at bounding box center [279, 170] width 38 height 11
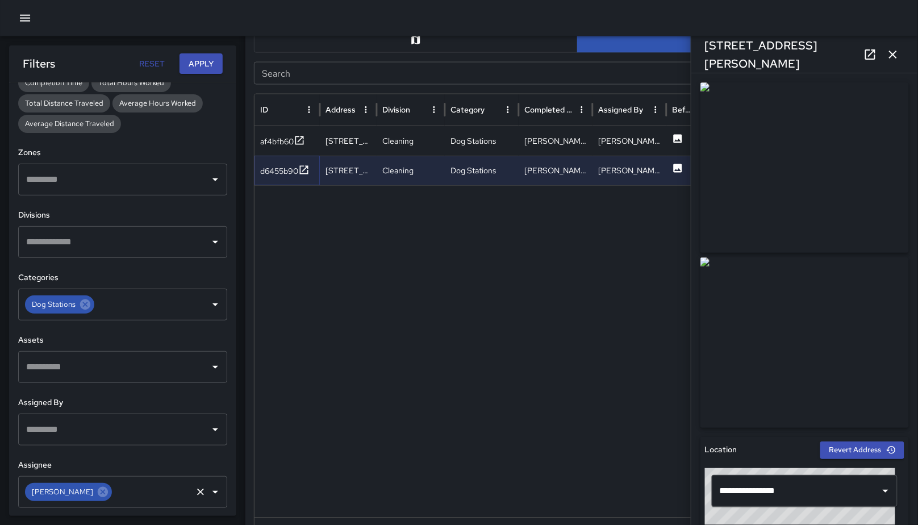
click at [98, 491] on icon at bounding box center [103, 491] width 10 height 10
click at [96, 491] on input "text" at bounding box center [114, 492] width 182 height 22
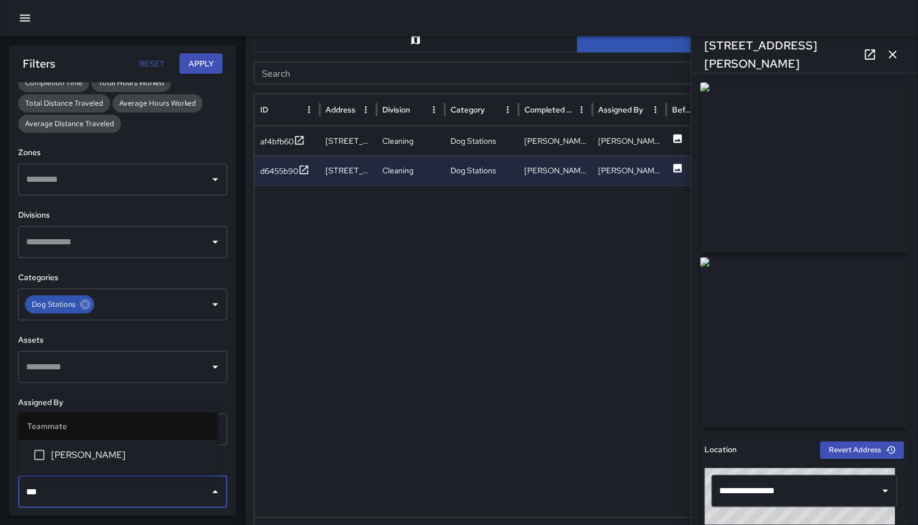
type input "****"
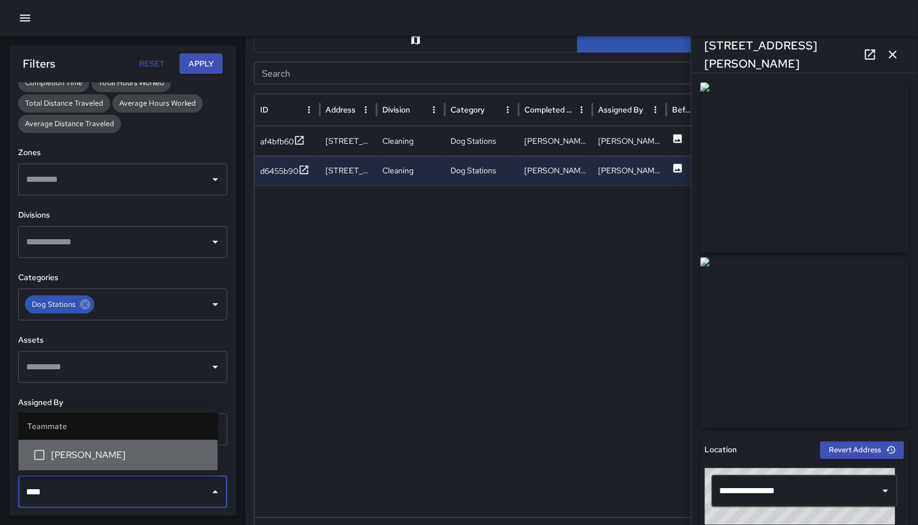
click at [126, 456] on span "Katherine Treminio" at bounding box center [129, 456] width 157 height 14
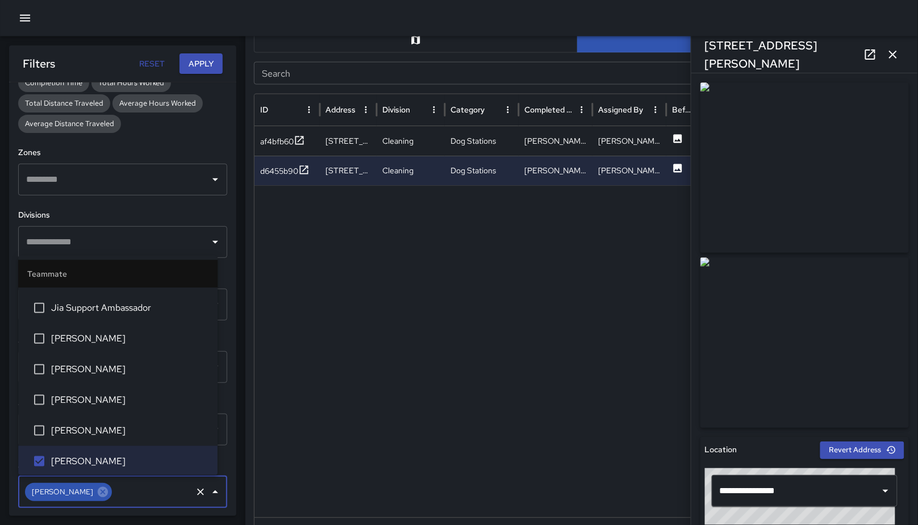
click at [209, 67] on button "Apply" at bounding box center [200, 63] width 43 height 21
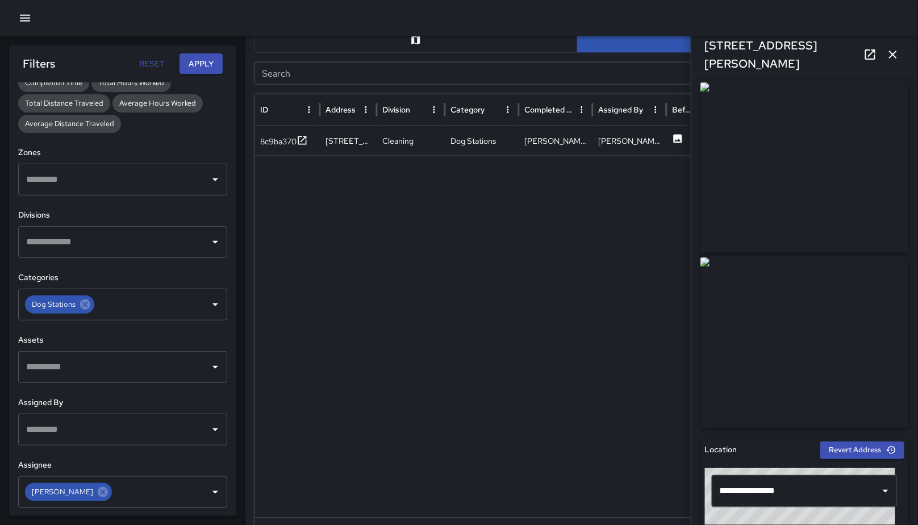
click at [892, 53] on icon "button" at bounding box center [893, 55] width 8 height 8
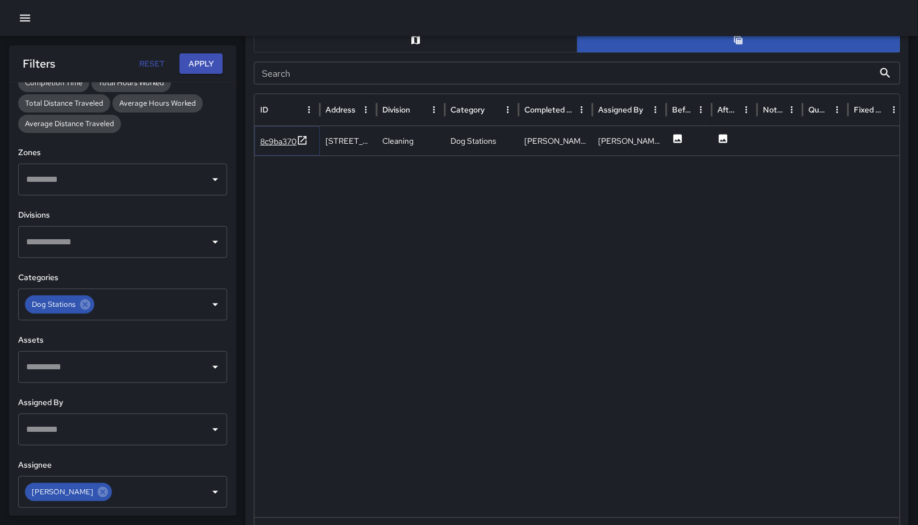
click at [277, 139] on div "8c9ba370" at bounding box center [278, 141] width 36 height 11
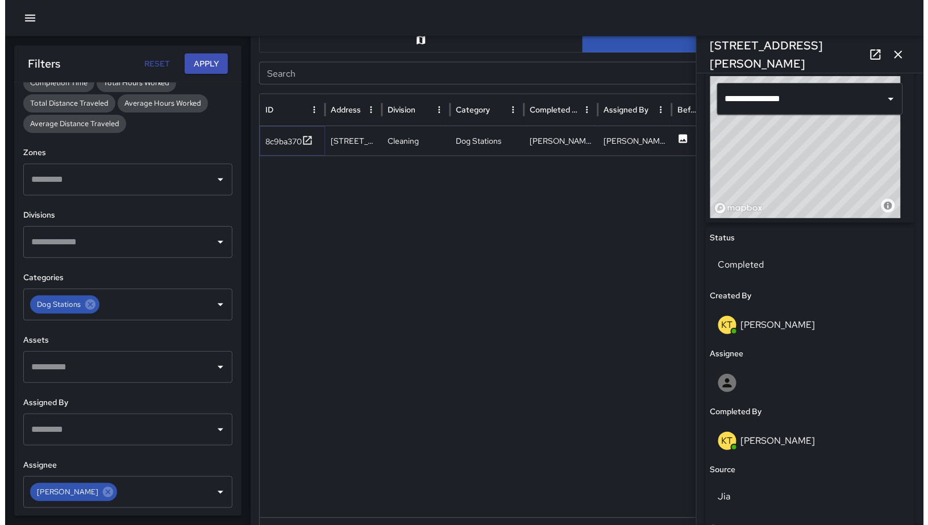
scroll to position [112, 0]
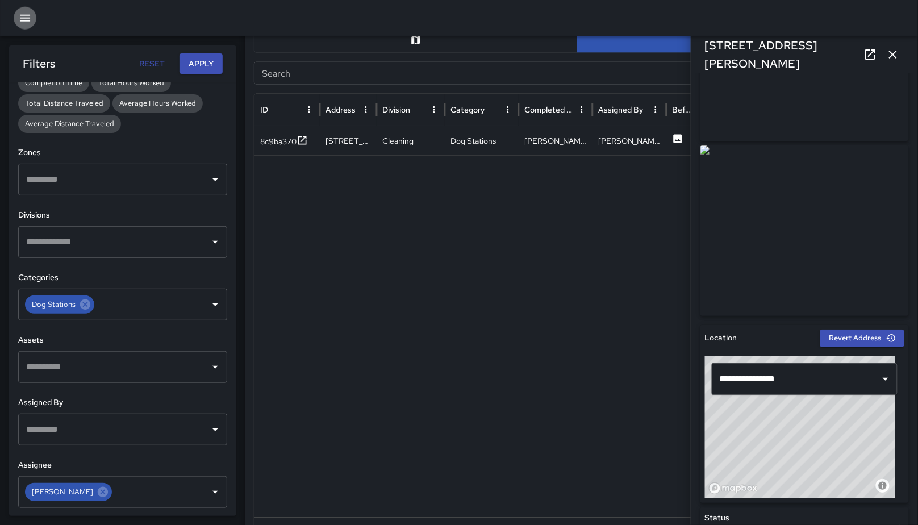
click at [24, 20] on icon "button" at bounding box center [25, 18] width 10 height 7
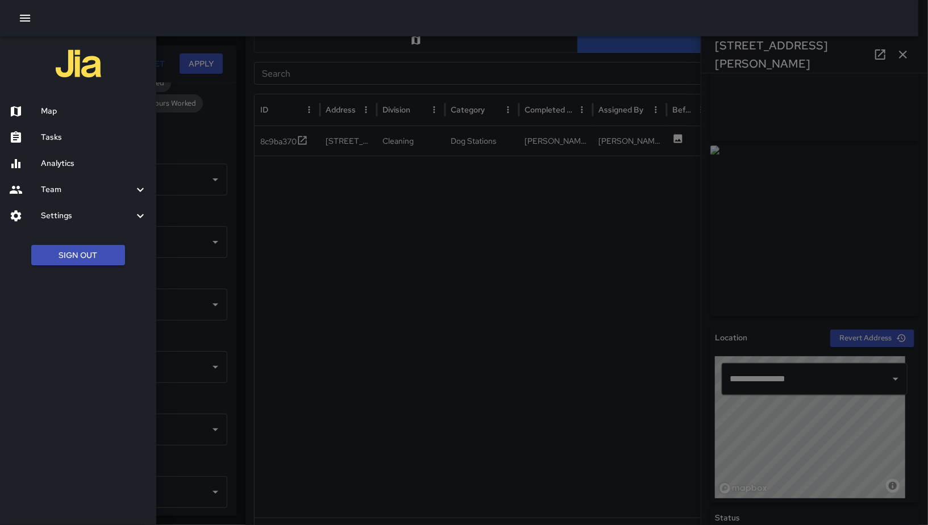
click at [78, 181] on div "Team" at bounding box center [78, 190] width 156 height 26
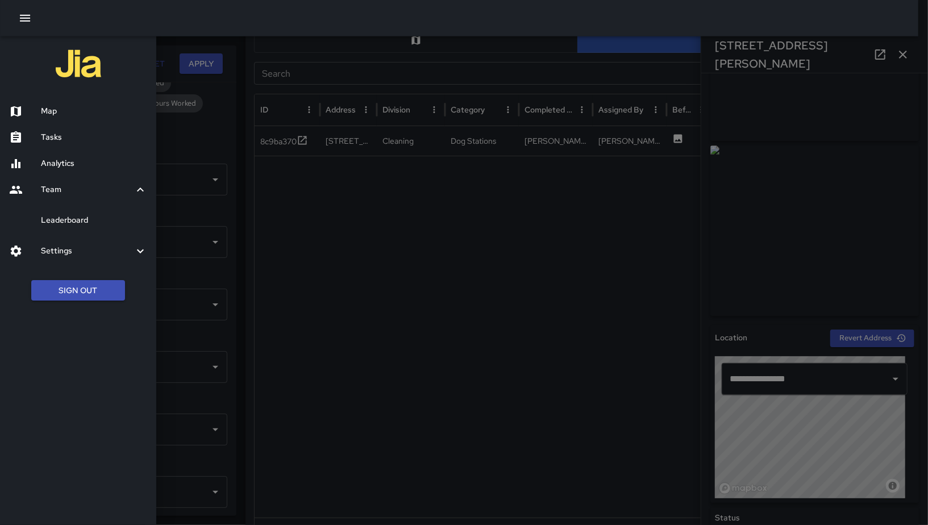
click at [81, 221] on h6 "Leaderboard" at bounding box center [94, 220] width 106 height 12
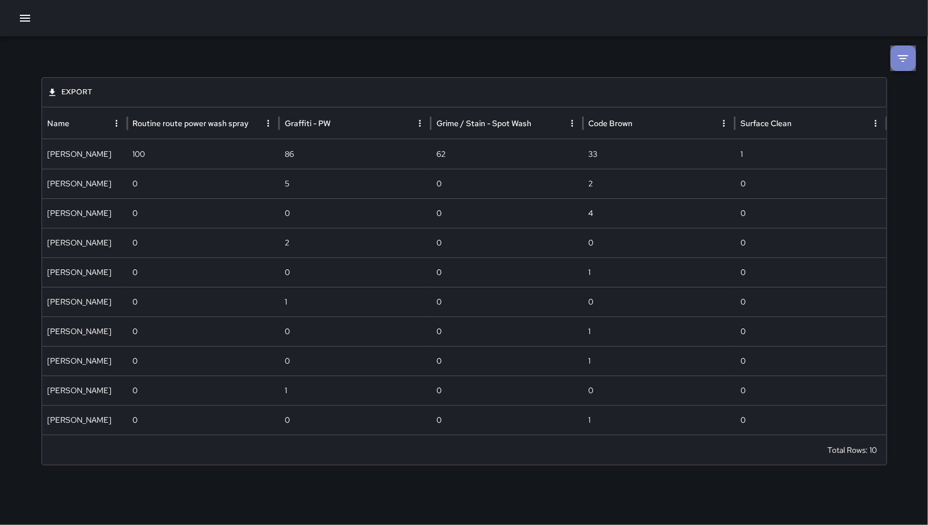
click at [914, 62] on li at bounding box center [903, 58] width 26 height 26
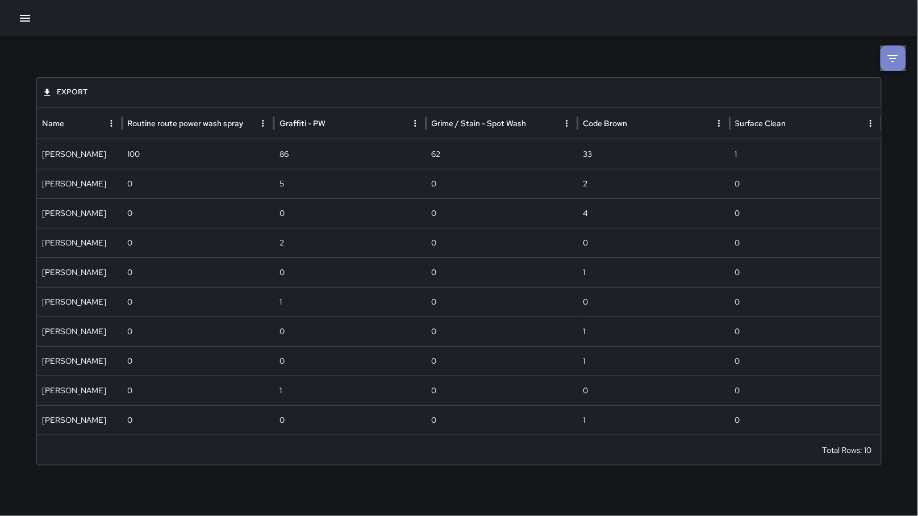
click at [914, 62] on div "Export Name Routine route power wash spray Graffiti - PW Grime / Stain - Spot W…" at bounding box center [459, 255] width 918 height 438
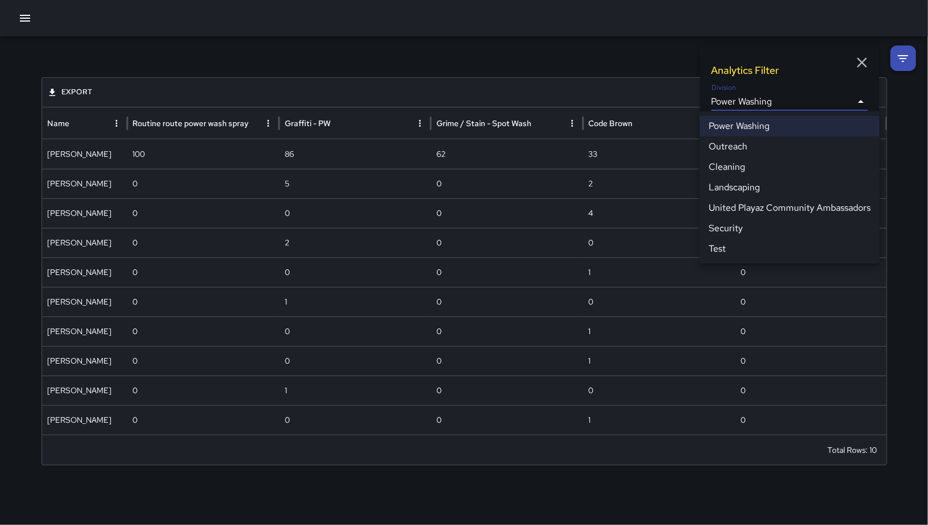
click at [788, 105] on body "**********" at bounding box center [464, 262] width 928 height 525
click at [751, 170] on li "Cleaning" at bounding box center [789, 167] width 180 height 20
type input "**********"
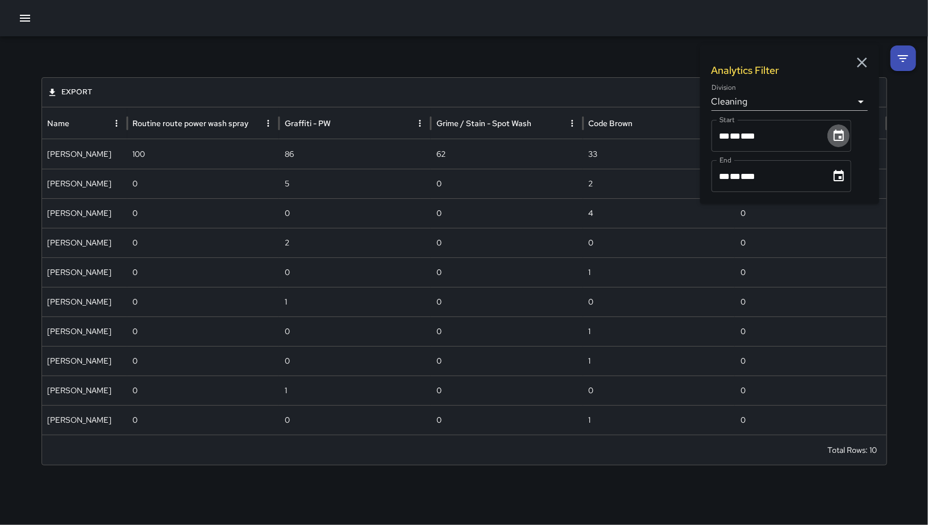
click at [830, 142] on button "Choose date, selected date is Sep 1, 2025" at bounding box center [838, 135] width 23 height 23
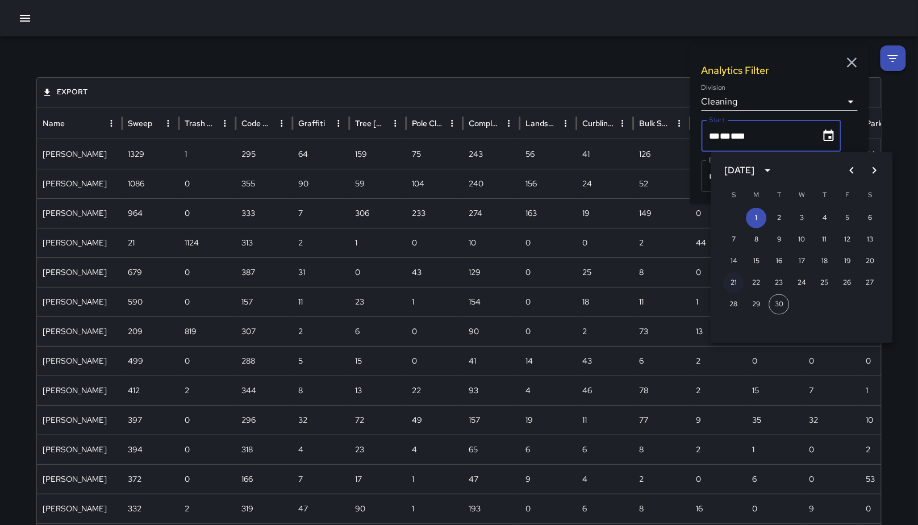
click at [736, 281] on div "21 22 23 24 25 26 27" at bounding box center [802, 283] width 182 height 20
click at [857, 282] on button "27" at bounding box center [860, 283] width 20 height 20
type input "**********"
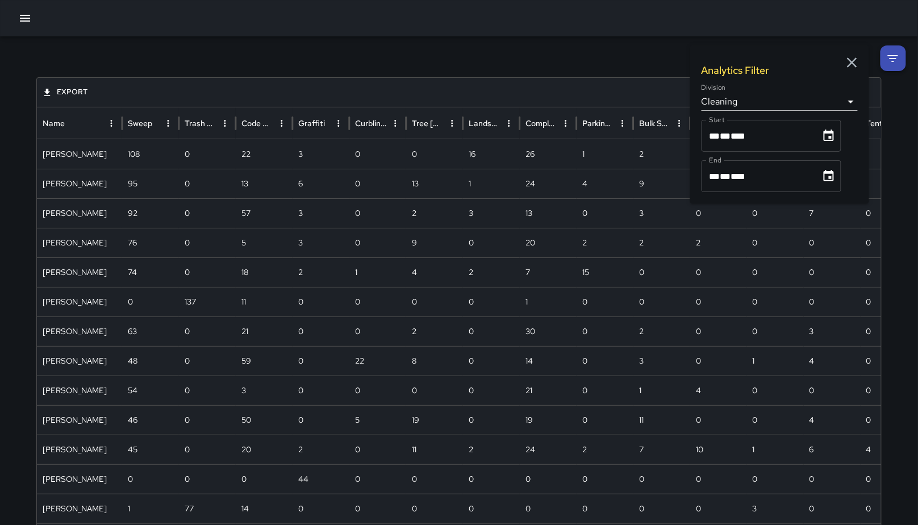
click at [855, 62] on icon "button" at bounding box center [851, 62] width 17 height 17
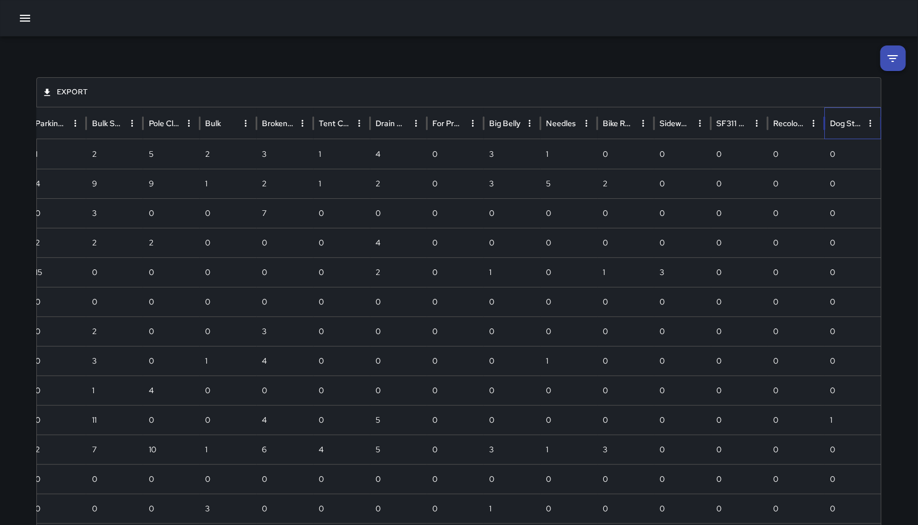
click at [841, 116] on div "Dog Stations" at bounding box center [846, 122] width 32 height 31
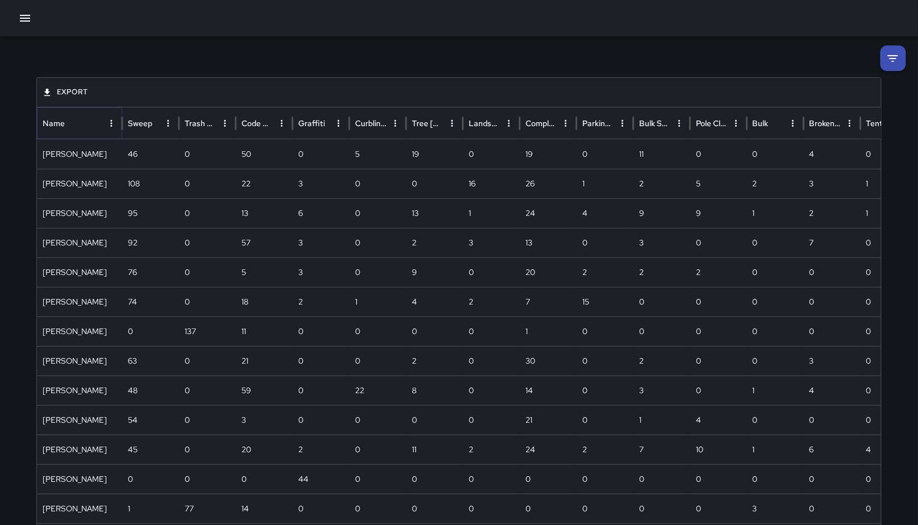
click at [112, 122] on icon "Name column menu" at bounding box center [111, 123] width 10 height 10
click at [190, 211] on span "Manage columns" at bounding box center [184, 217] width 102 height 14
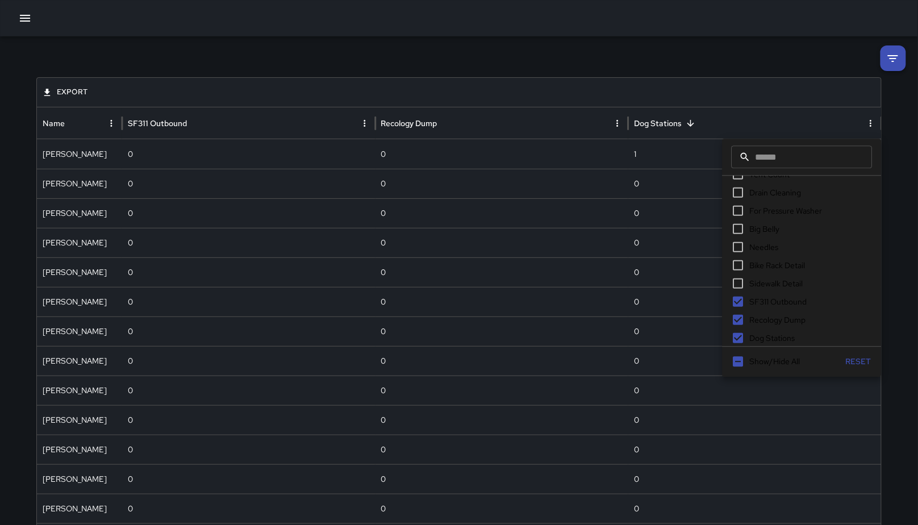
scroll to position [274, 0]
click at [541, 62] on div "Export Name Dog Stations Kenneth Ware 1 Eddie Ballestros 0 Katherine Treminio 0…" at bounding box center [459, 432] width 872 height 792
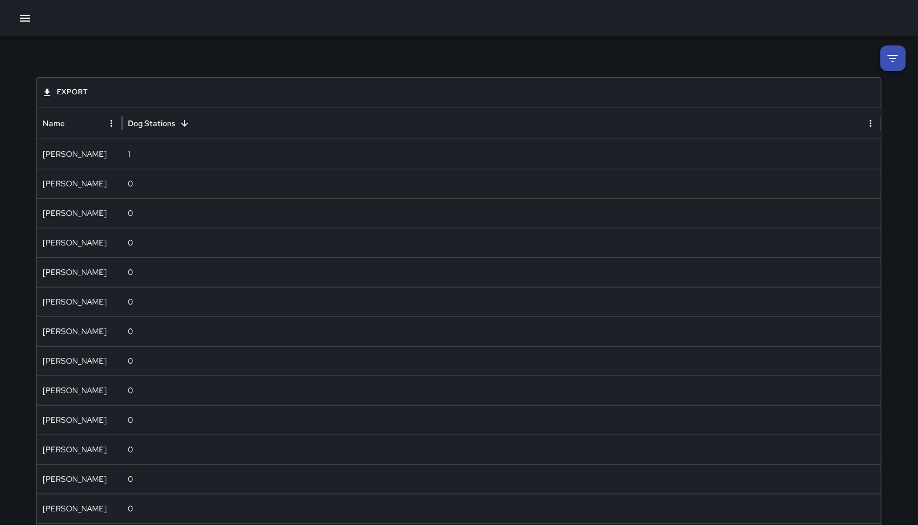
click at [915, 45] on div "Export Name Dog Stations Kenneth Ware 1 Eddie Ballestros 0 Katherine Treminio 0…" at bounding box center [459, 432] width 918 height 792
click at [905, 57] on li at bounding box center [893, 58] width 26 height 26
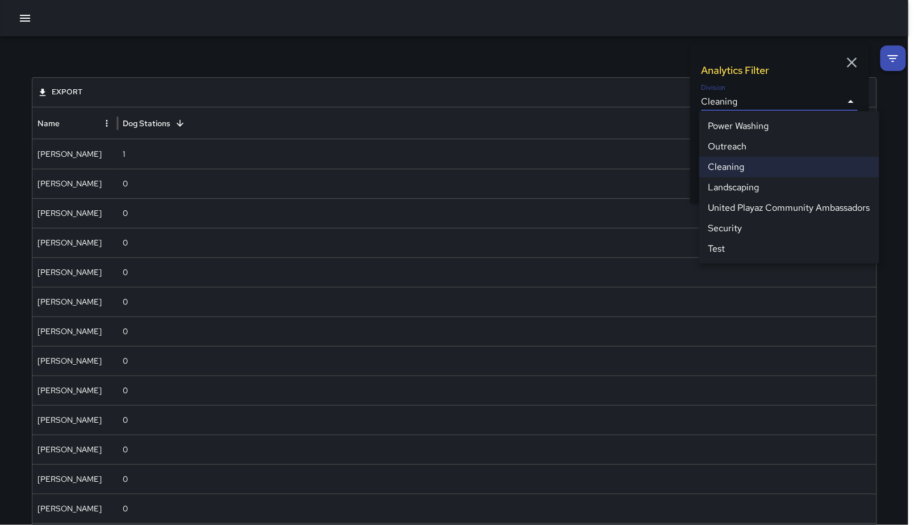
click at [762, 106] on body "**********" at bounding box center [459, 414] width 918 height 829
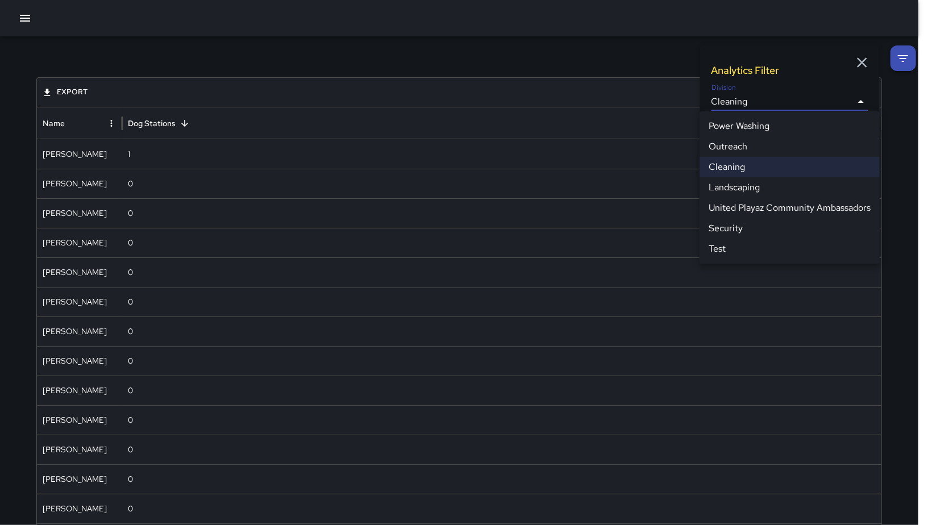
click at [673, 53] on div at bounding box center [464, 262] width 928 height 525
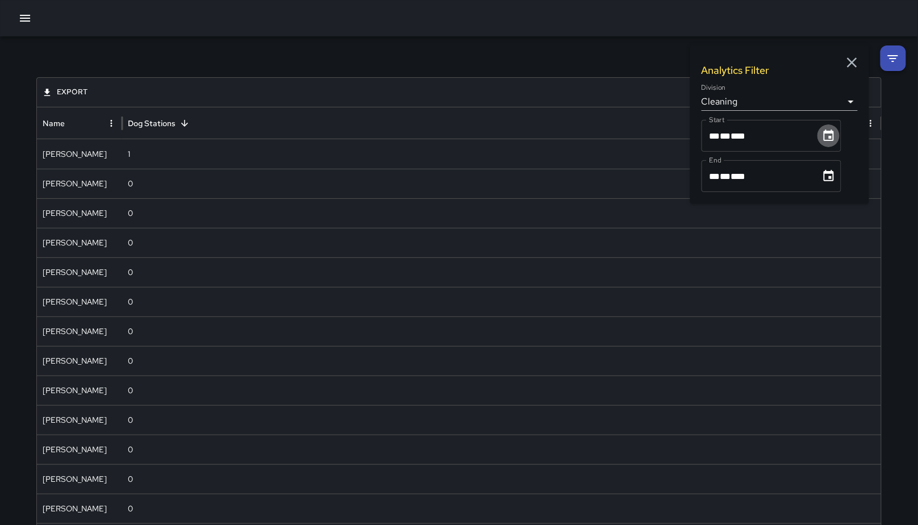
click at [825, 147] on button "Choose date, selected date is Sep 27, 2025" at bounding box center [828, 135] width 23 height 23
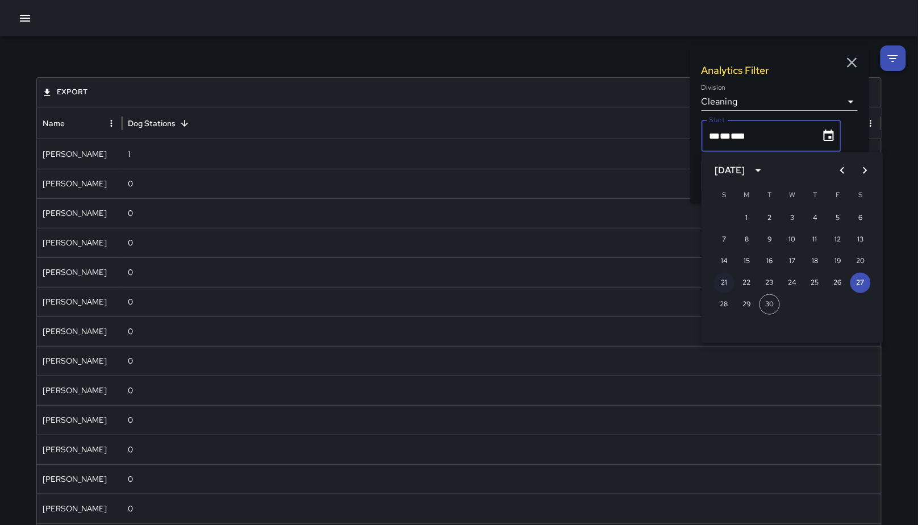
click at [722, 285] on button "21" at bounding box center [724, 283] width 20 height 20
type input "**********"
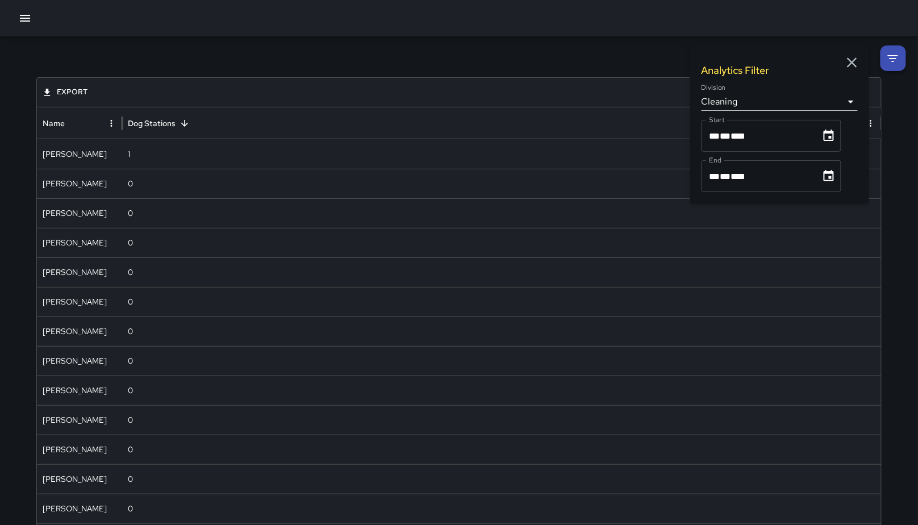
click at [826, 177] on icon "Choose date, selected date is Sep 30, 2025" at bounding box center [829, 176] width 14 height 14
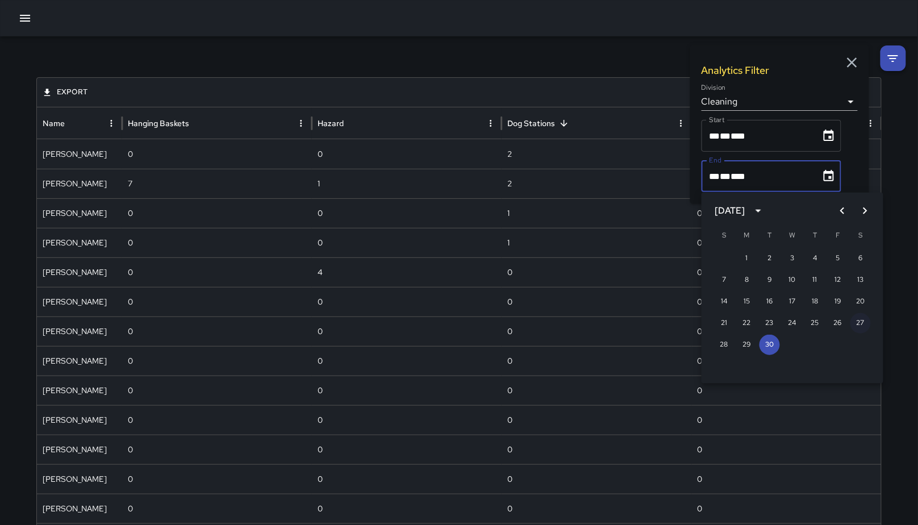
click at [861, 325] on button "27" at bounding box center [860, 323] width 20 height 20
type input "**********"
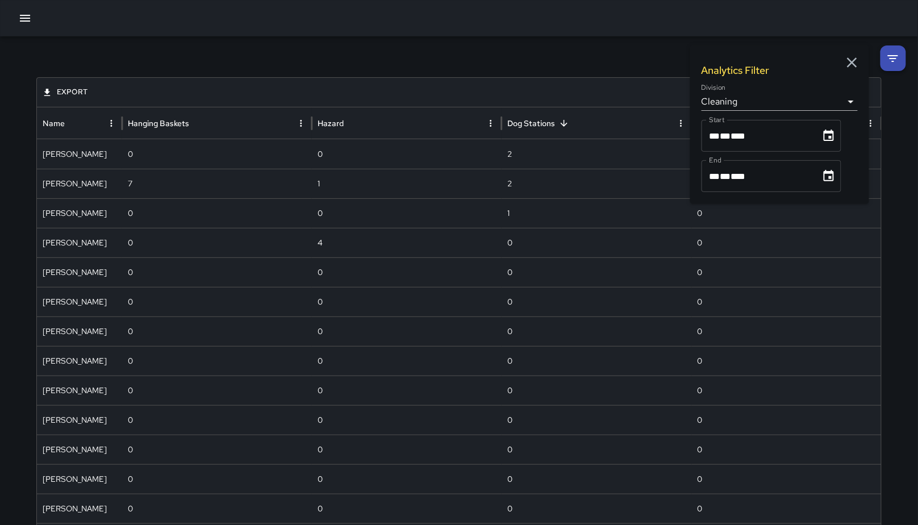
click at [598, 63] on div "**********" at bounding box center [459, 491] width 872 height 911
click at [847, 61] on icon "button" at bounding box center [851, 62] width 17 height 17
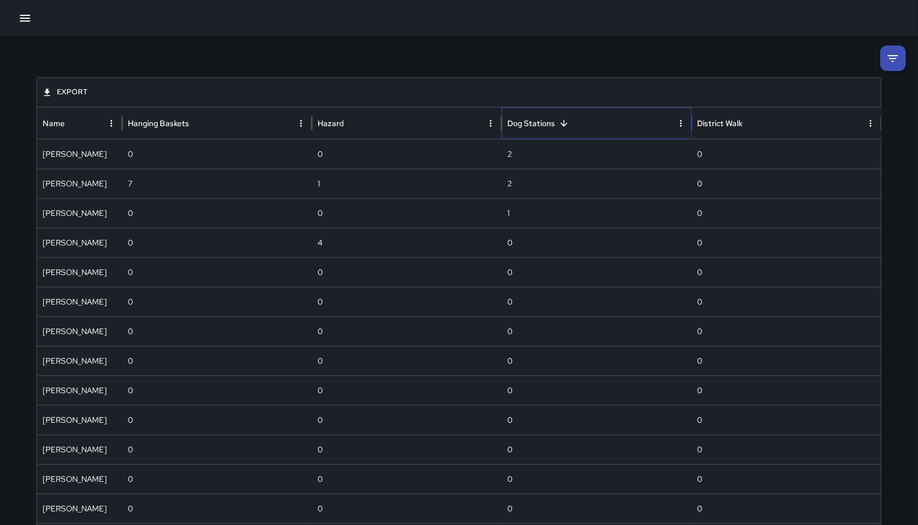
click at [603, 129] on div "Dog Stations" at bounding box center [589, 122] width 165 height 31
click at [663, 151] on div "0" at bounding box center [597, 154] width 190 height 30
click at [588, 129] on div "Dog Stations" at bounding box center [589, 122] width 165 height 31
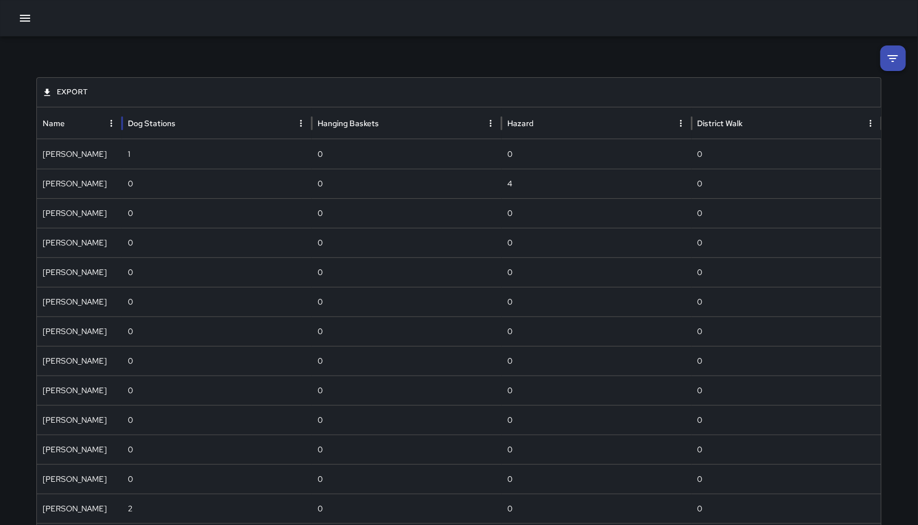
drag, startPoint x: 255, startPoint y: 122, endPoint x: 543, endPoint y: 1, distance: 312.4
click at [892, 59] on icon at bounding box center [893, 59] width 14 height 14
click at [882, 77] on div at bounding box center [458, 77] width 845 height 0
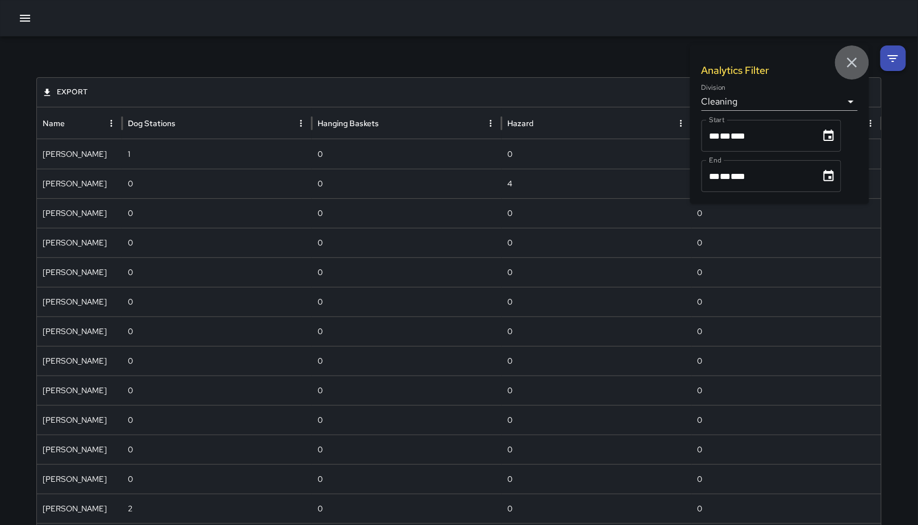
click at [848, 62] on icon "button" at bounding box center [851, 62] width 17 height 17
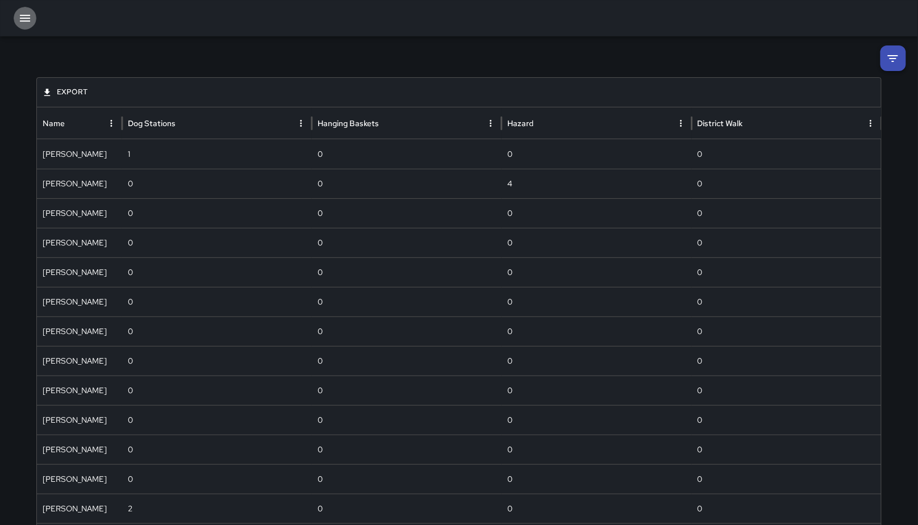
click at [24, 18] on icon "button" at bounding box center [25, 18] width 10 height 7
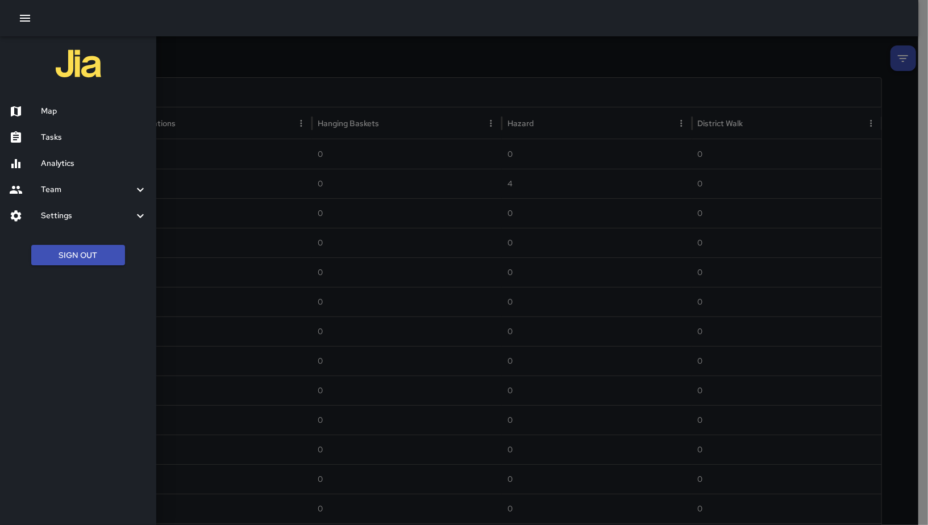
click at [94, 165] on h6 "Analytics" at bounding box center [94, 163] width 106 height 12
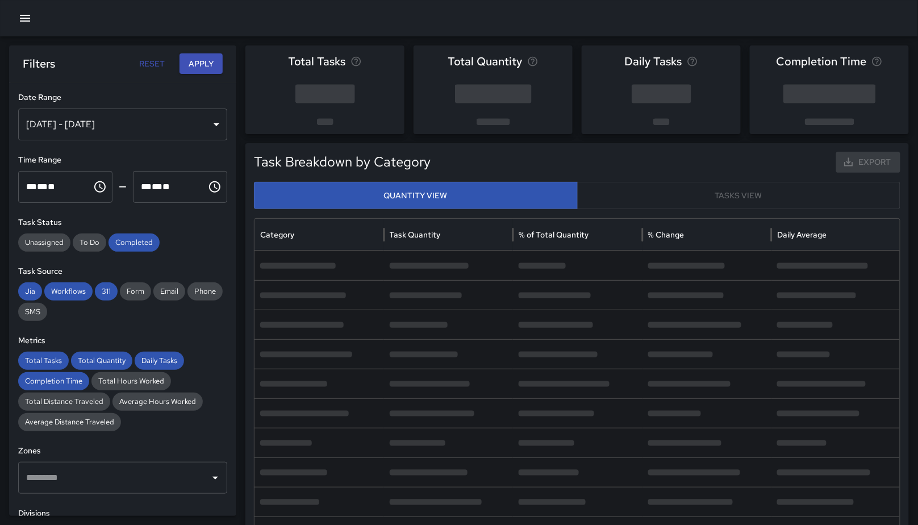
click at [144, 121] on div "Sep 24, 2025 - Sep 30, 2025" at bounding box center [122, 124] width 209 height 32
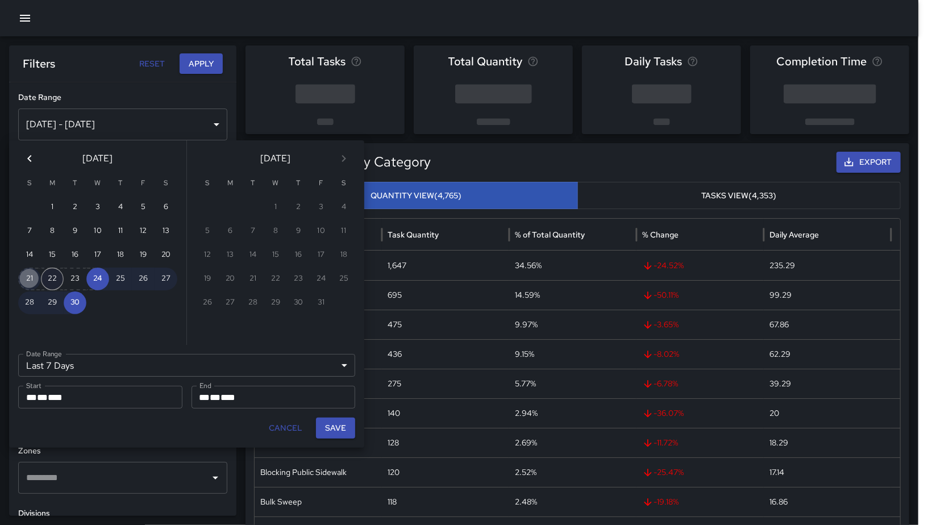
drag, startPoint x: 32, startPoint y: 273, endPoint x: 43, endPoint y: 275, distance: 11.0
click at [32, 274] on button "21" at bounding box center [29, 279] width 23 height 23
type input "******"
type input "**********"
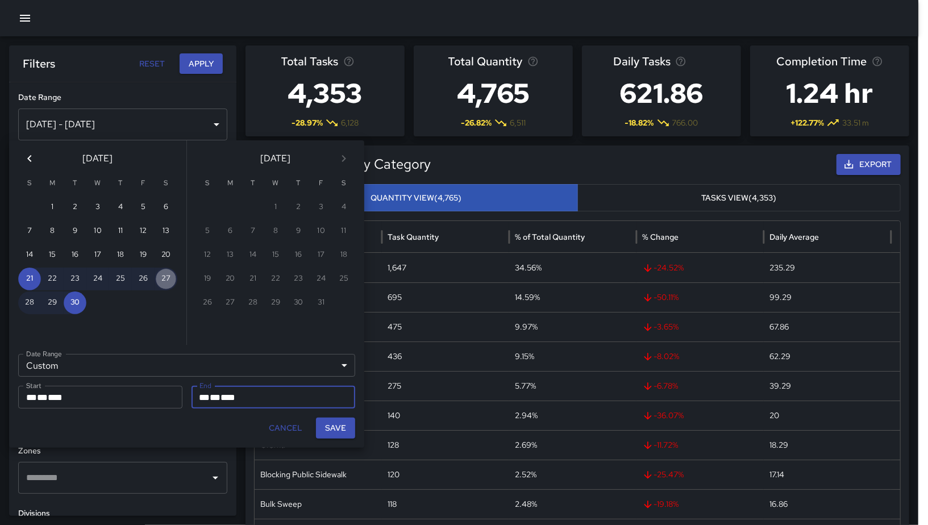
click at [167, 277] on button "27" at bounding box center [165, 279] width 23 height 23
type input "**********"
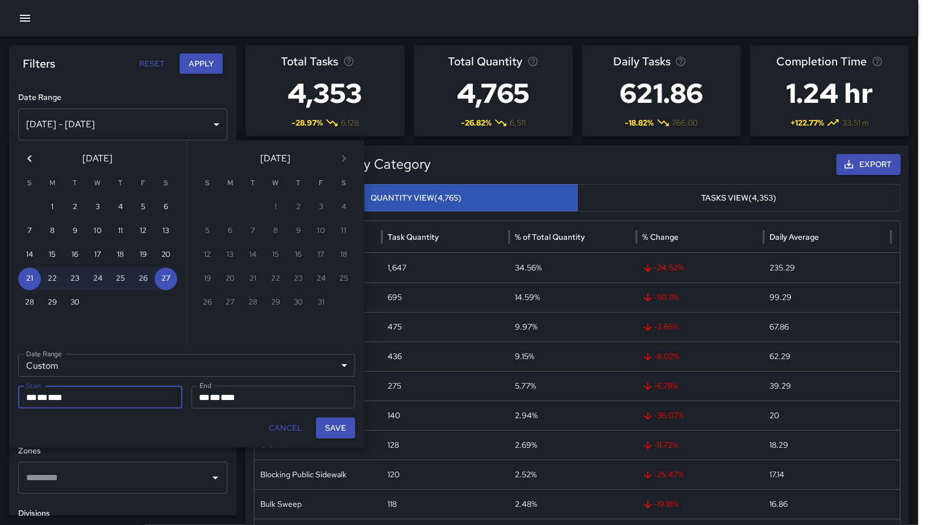
click at [339, 433] on button "Save" at bounding box center [335, 427] width 39 height 21
type input "**********"
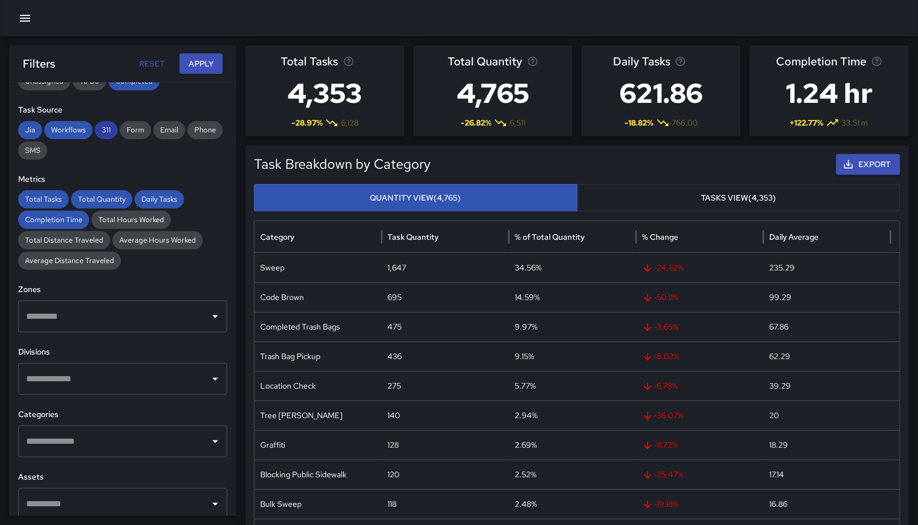
scroll to position [123, 0]
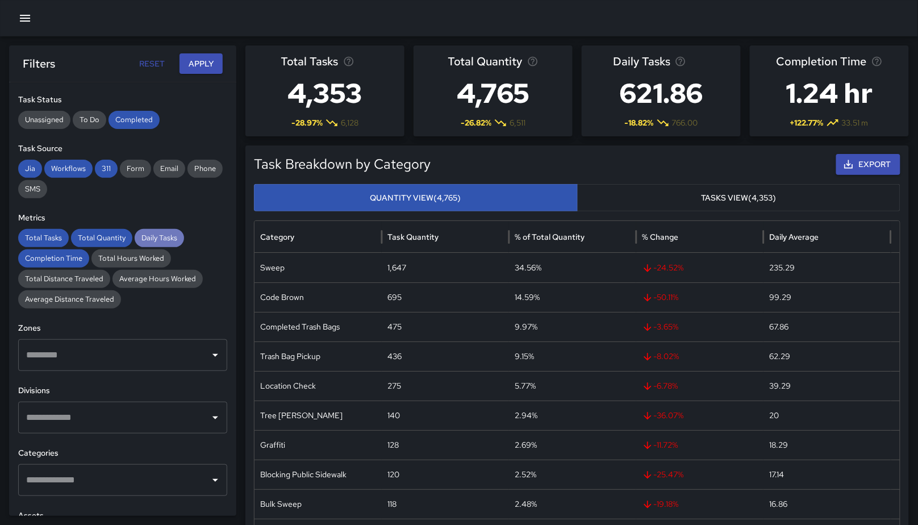
click at [170, 234] on span "Daily Tasks" at bounding box center [159, 237] width 49 height 11
click at [109, 237] on span "Total Quantity" at bounding box center [101, 237] width 61 height 11
click at [44, 236] on span "Total Tasks" at bounding box center [43, 237] width 51 height 11
click at [49, 268] on div "Total Tasks Total Quantity Daily Tasks Completion Time Total Hours Worked Total…" at bounding box center [122, 269] width 209 height 80
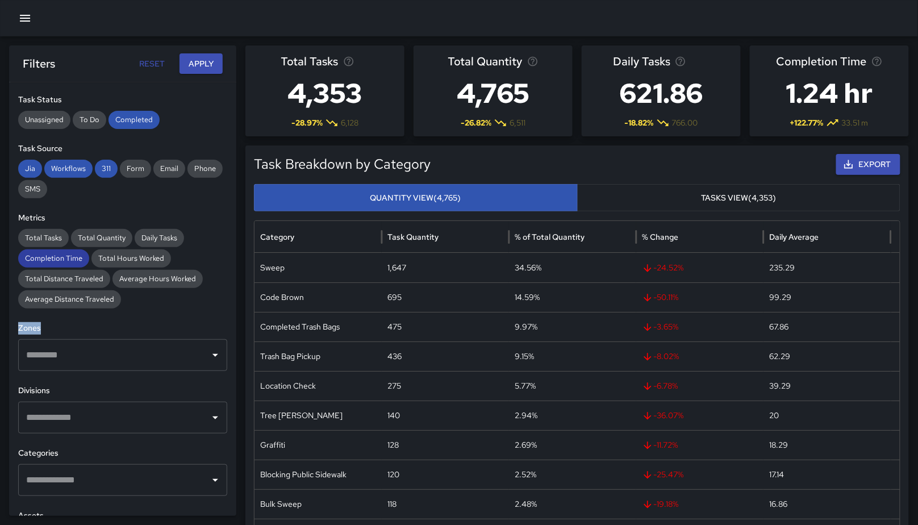
click at [59, 260] on span "Completion Time" at bounding box center [53, 258] width 71 height 11
click at [70, 258] on span "Completion Time" at bounding box center [53, 258] width 71 height 11
click at [102, 166] on span "311" at bounding box center [106, 168] width 23 height 11
drag, startPoint x: 82, startPoint y: 169, endPoint x: 56, endPoint y: 170, distance: 26.7
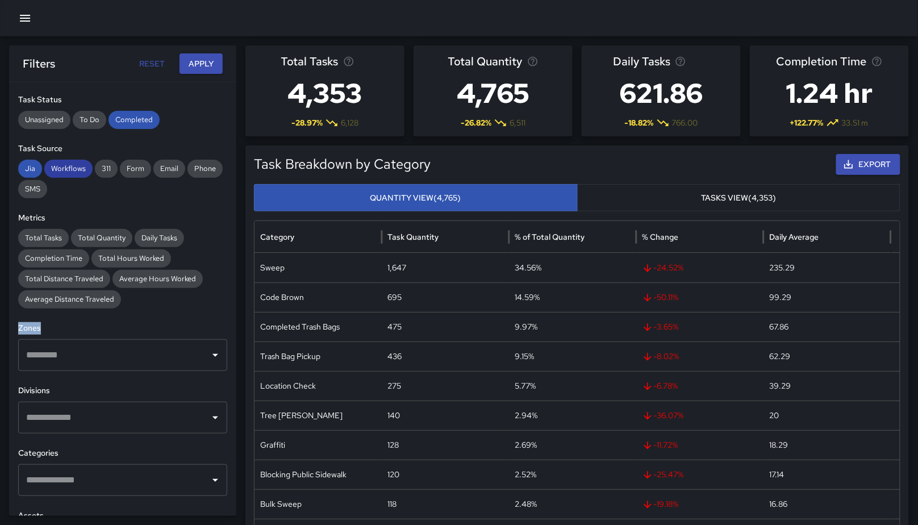
click at [82, 169] on span "Workflows" at bounding box center [68, 168] width 48 height 11
click at [27, 164] on span "Jia" at bounding box center [30, 168] width 24 height 11
click at [128, 123] on span "Completed" at bounding box center [133, 119] width 51 height 11
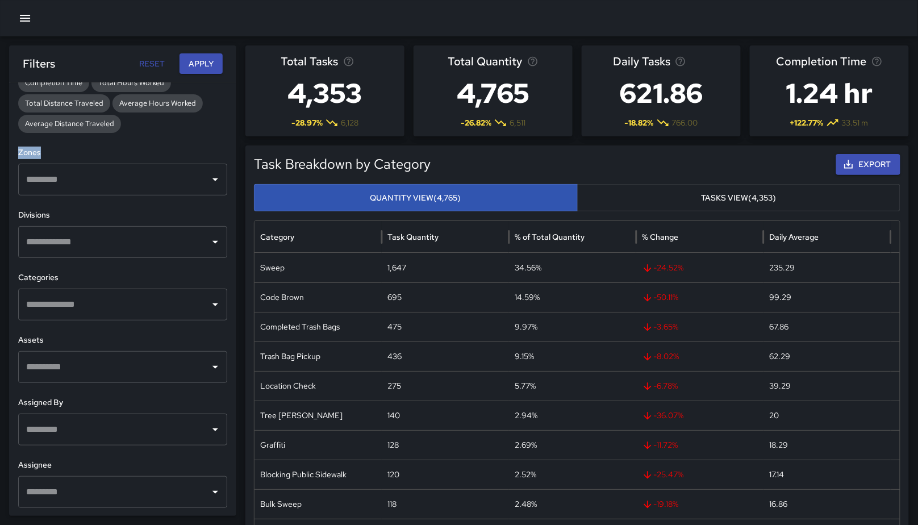
click at [119, 436] on input "text" at bounding box center [114, 430] width 182 height 22
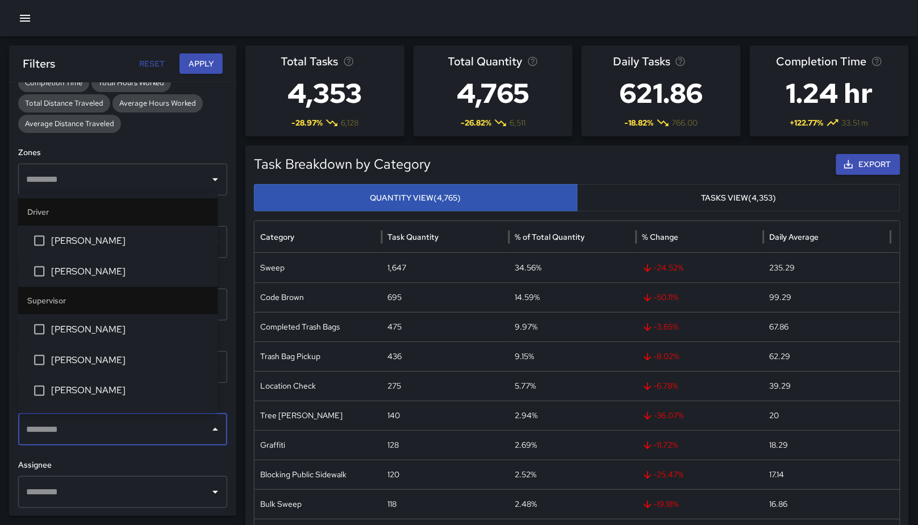
click at [93, 479] on div "​" at bounding box center [122, 492] width 209 height 32
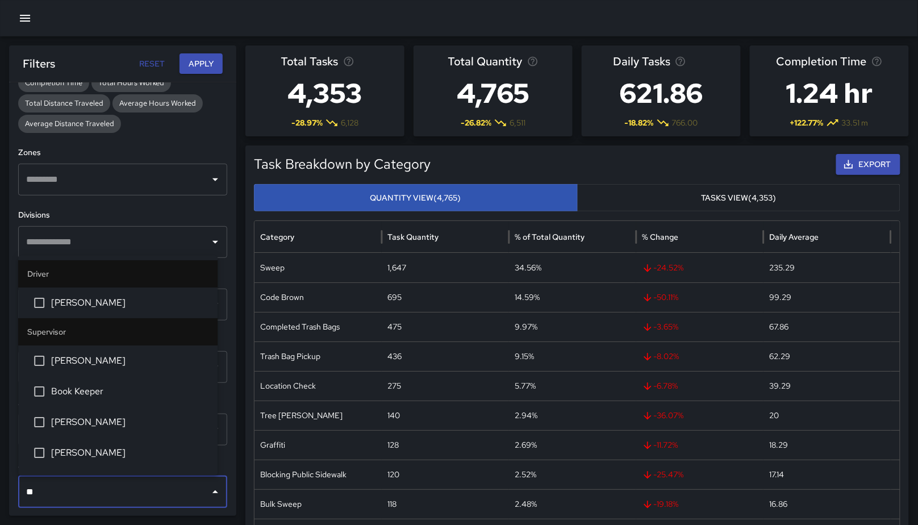
type input "***"
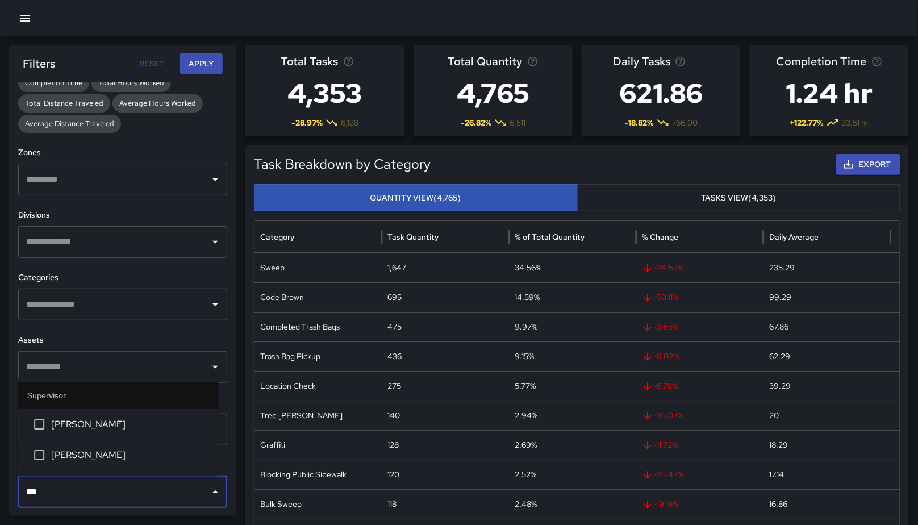
click at [55, 462] on li "Bryan Alexander" at bounding box center [117, 455] width 199 height 31
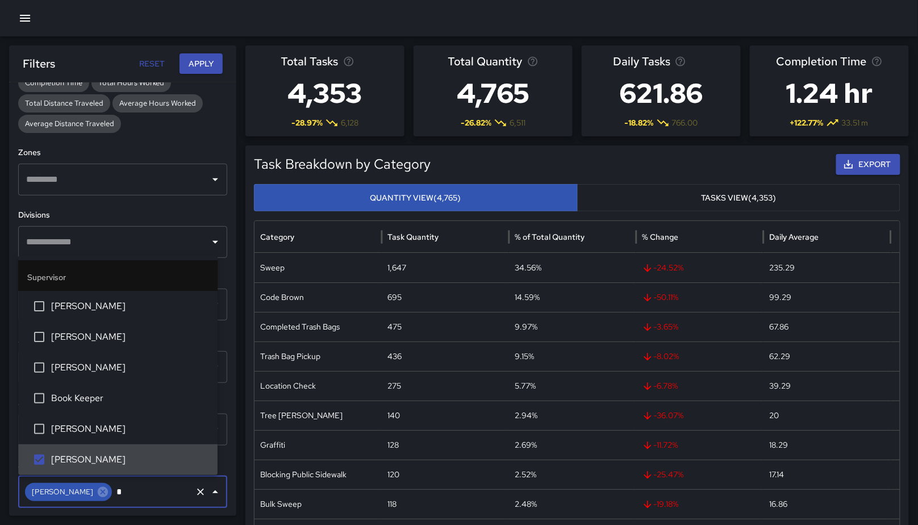
scroll to position [0, 0]
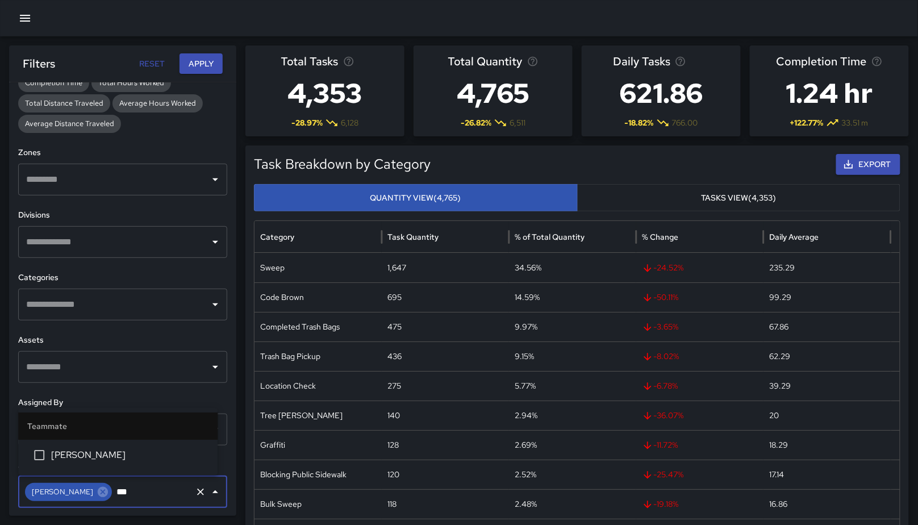
type input "****"
click at [73, 461] on span "Katherine Treminio" at bounding box center [129, 455] width 157 height 14
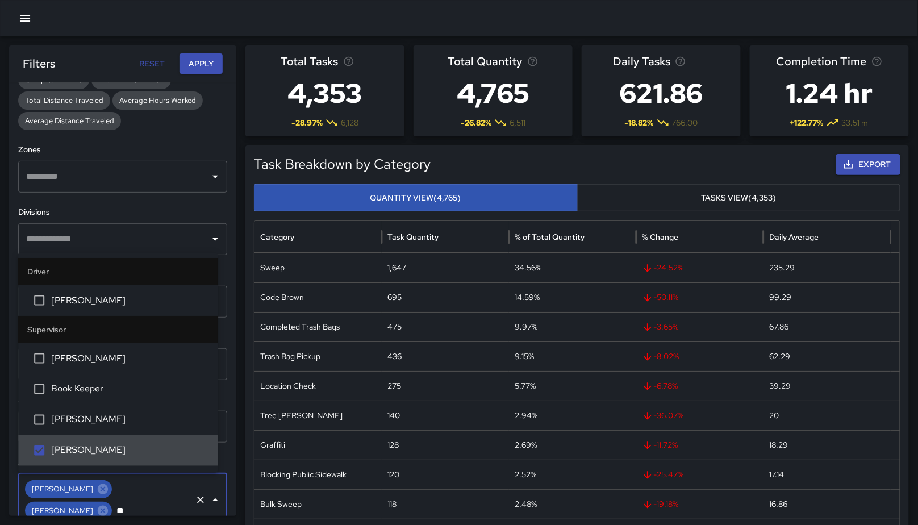
type input "***"
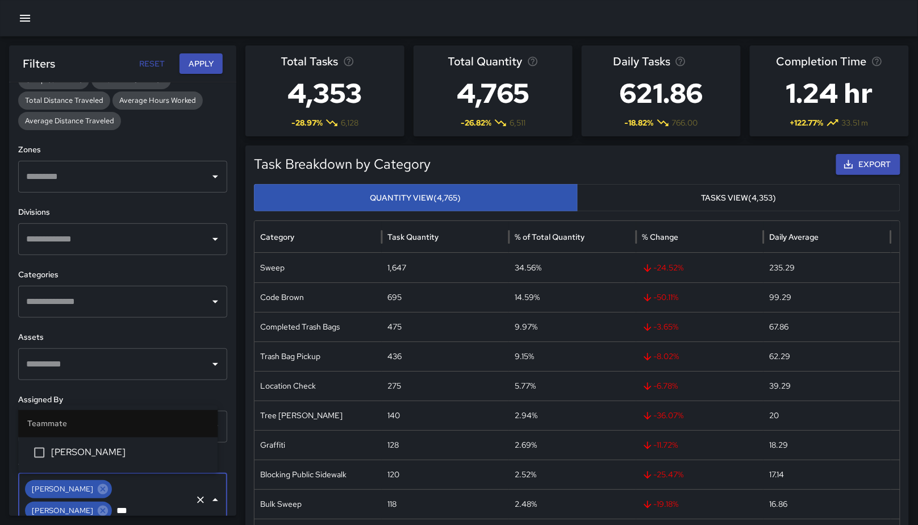
click at [147, 460] on li "Brenda Flores" at bounding box center [117, 452] width 199 height 31
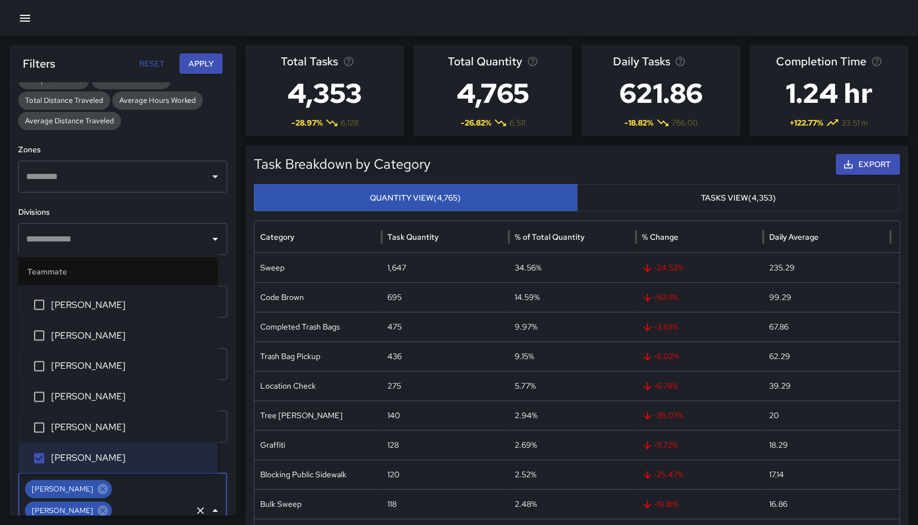
scroll to position [2170, 0]
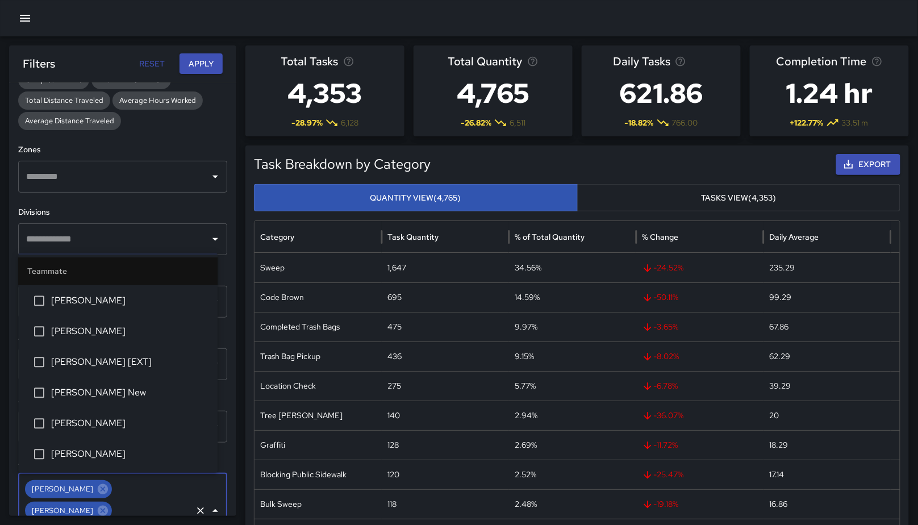
click at [208, 59] on button "Apply" at bounding box center [200, 63] width 43 height 21
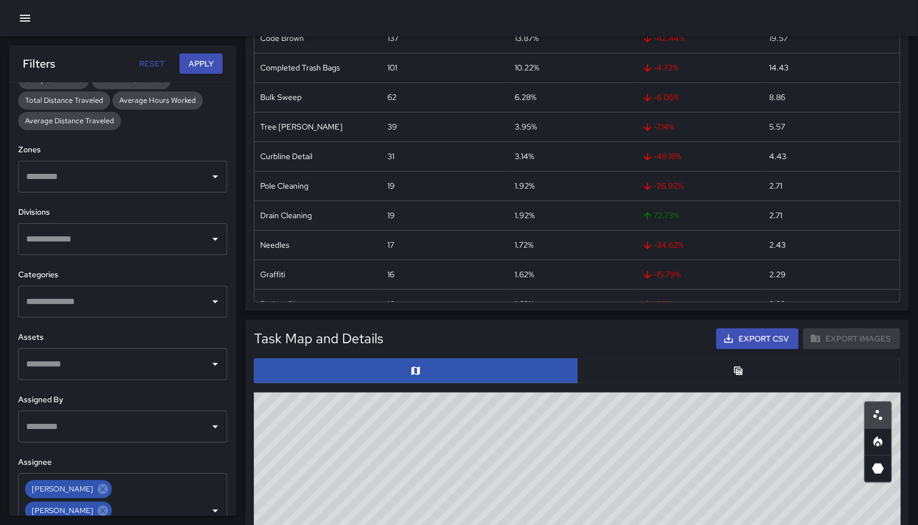
scroll to position [367, 0]
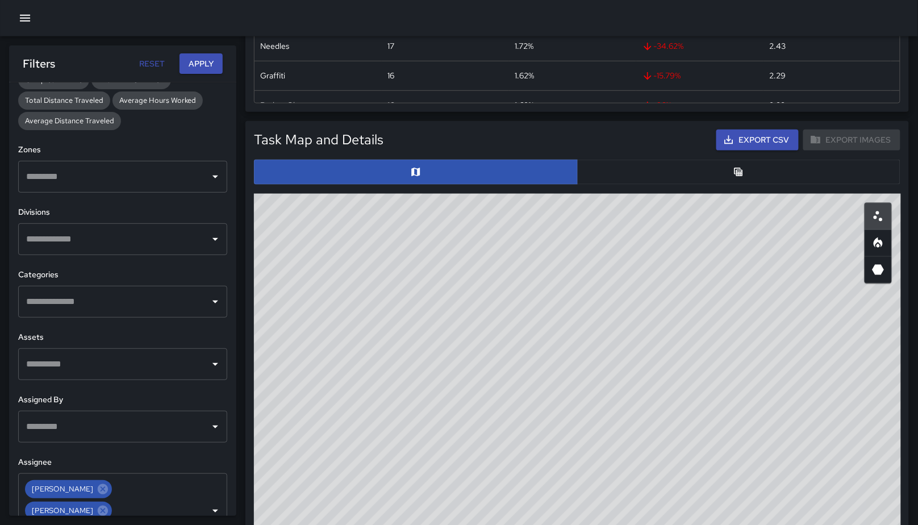
click at [108, 304] on input "text" at bounding box center [114, 302] width 182 height 22
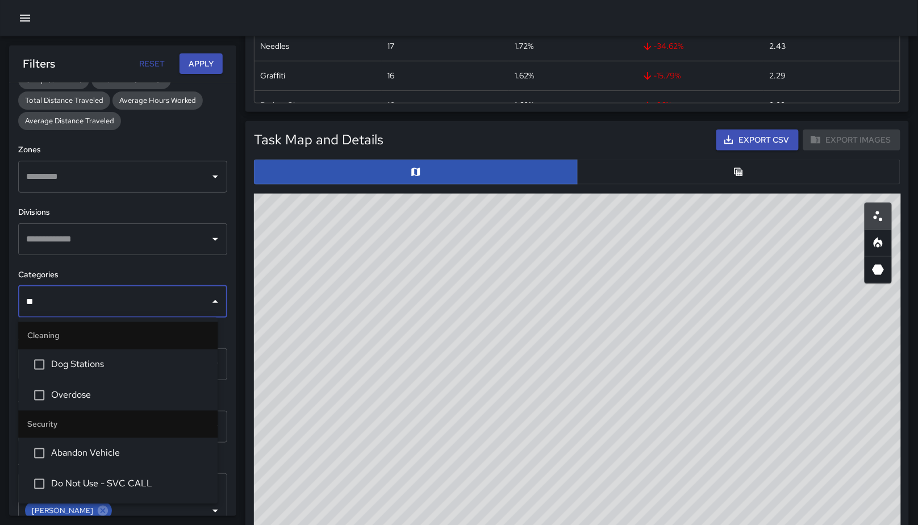
type input "***"
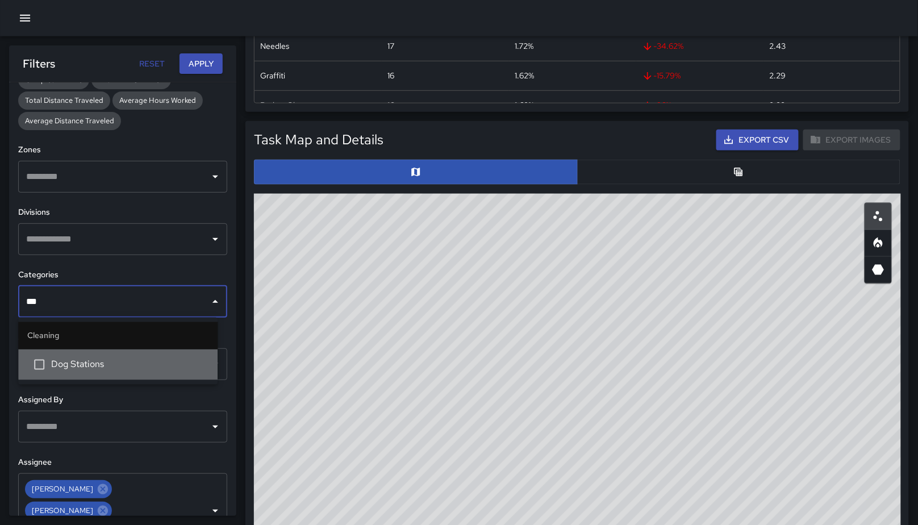
click at [143, 361] on span "Dog Stations" at bounding box center [129, 365] width 157 height 14
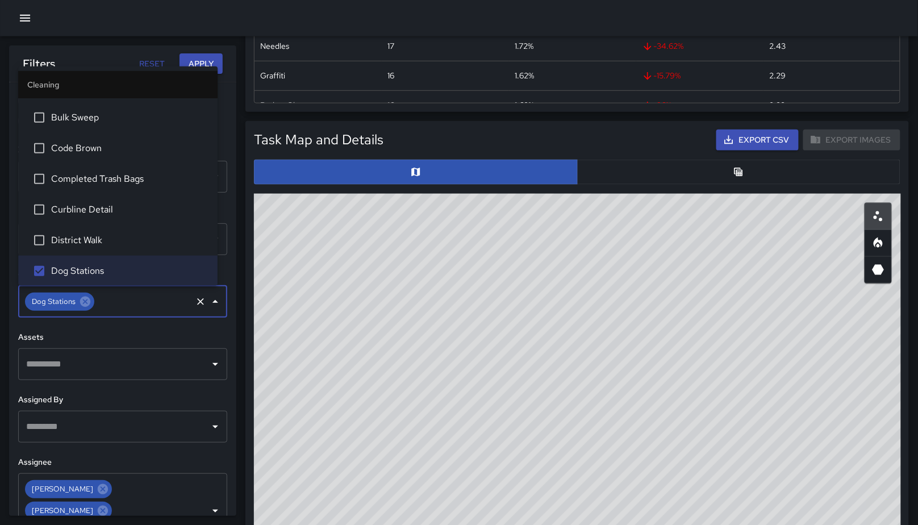
click at [210, 58] on button "Apply" at bounding box center [200, 63] width 43 height 21
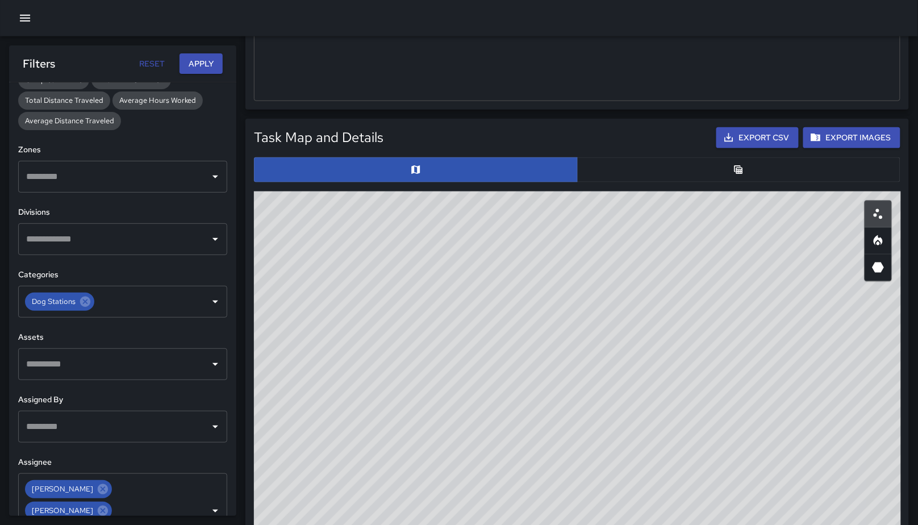
scroll to position [370, 0]
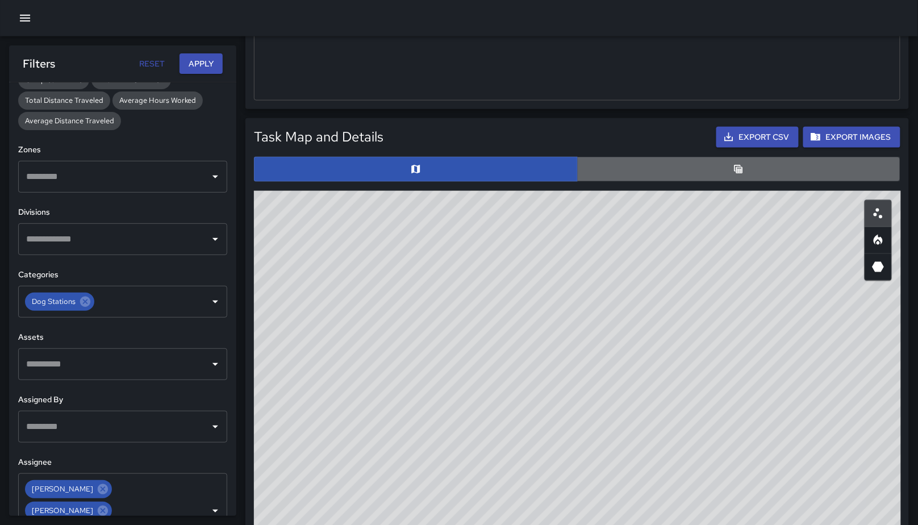
click at [620, 170] on button "button" at bounding box center [739, 169] width 324 height 25
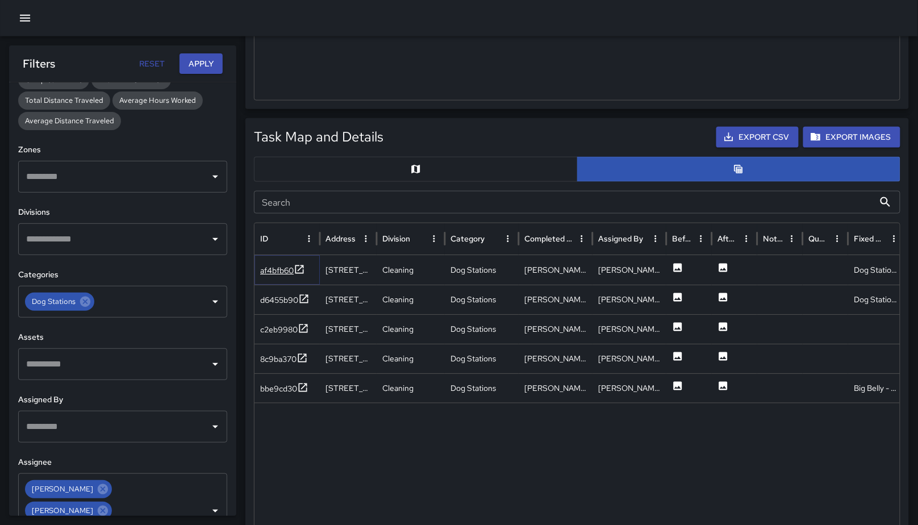
click at [273, 267] on div "af4bfb60" at bounding box center [277, 270] width 34 height 11
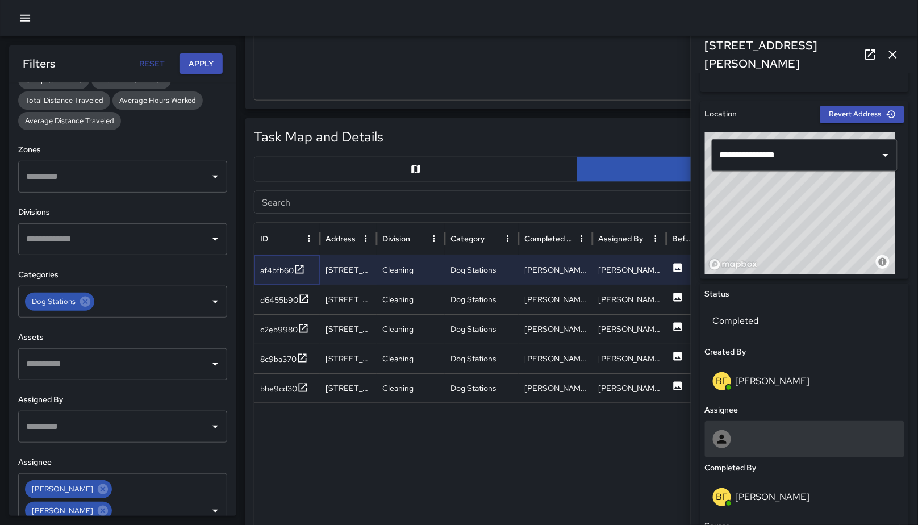
scroll to position [497, 0]
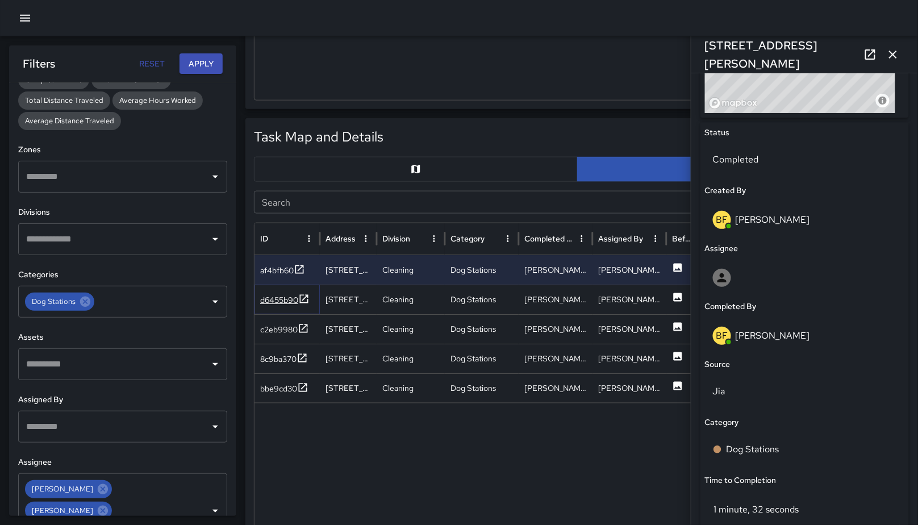
click at [286, 298] on div "d6455b90" at bounding box center [279, 299] width 38 height 11
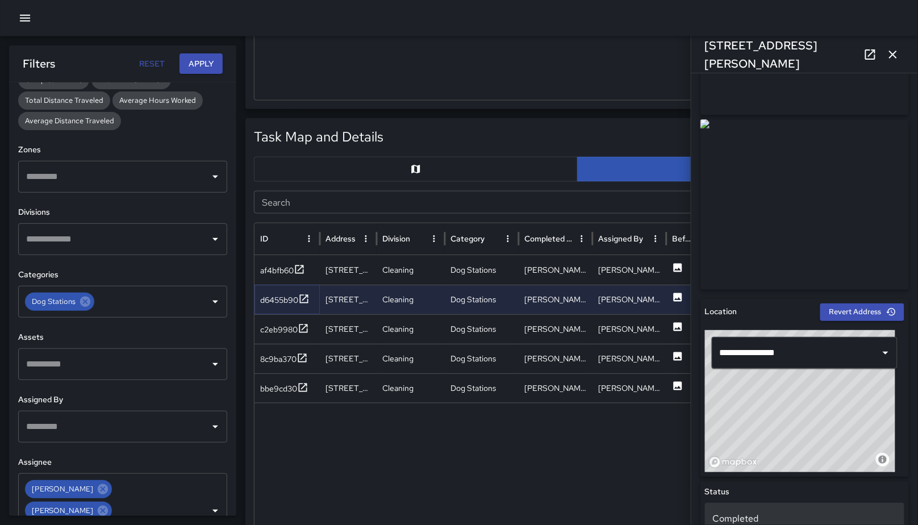
scroll to position [370, 0]
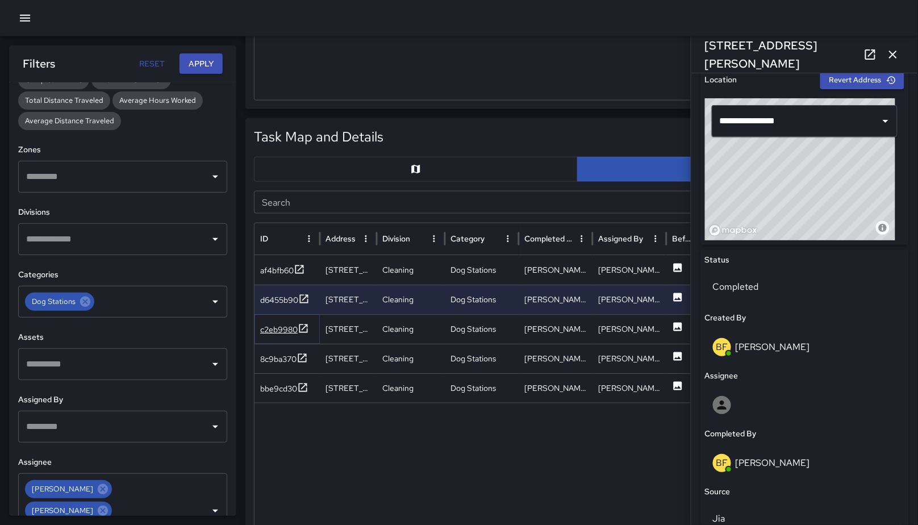
click at [278, 324] on div "c2eb9980" at bounding box center [278, 329] width 37 height 11
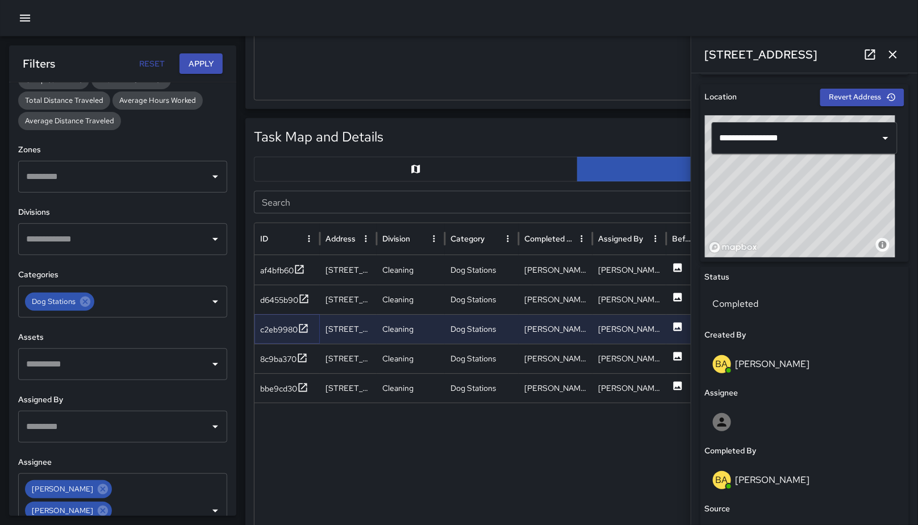
scroll to position [355, 0]
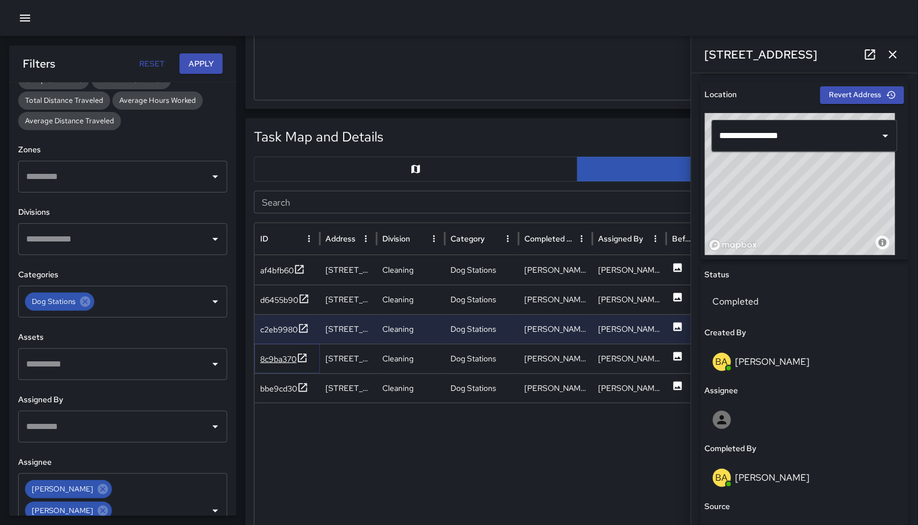
click at [278, 357] on div "8c9ba370" at bounding box center [278, 358] width 36 height 11
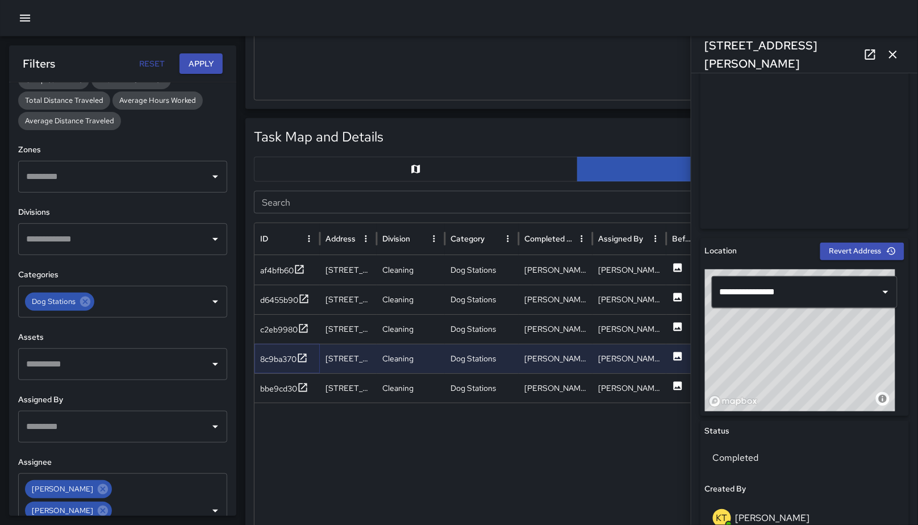
scroll to position [300, 0]
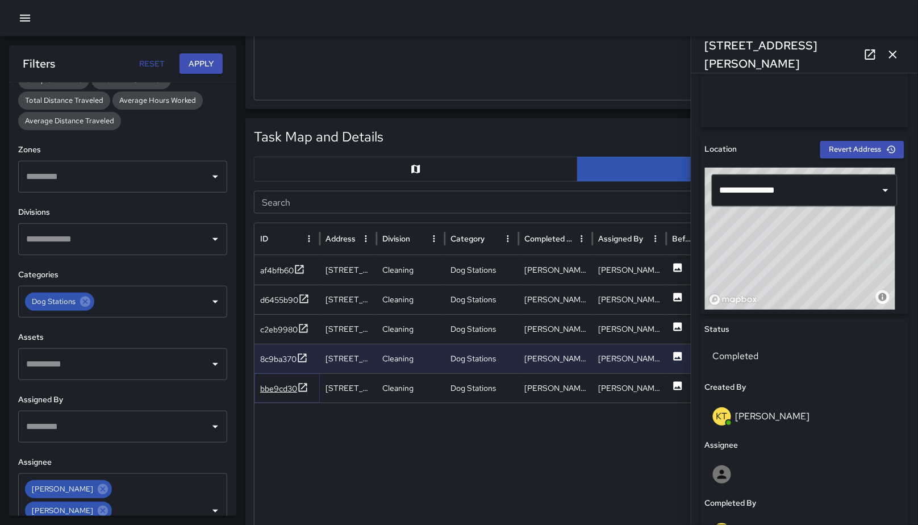
click at [287, 382] on div "bbe9cd30" at bounding box center [284, 389] width 48 height 14
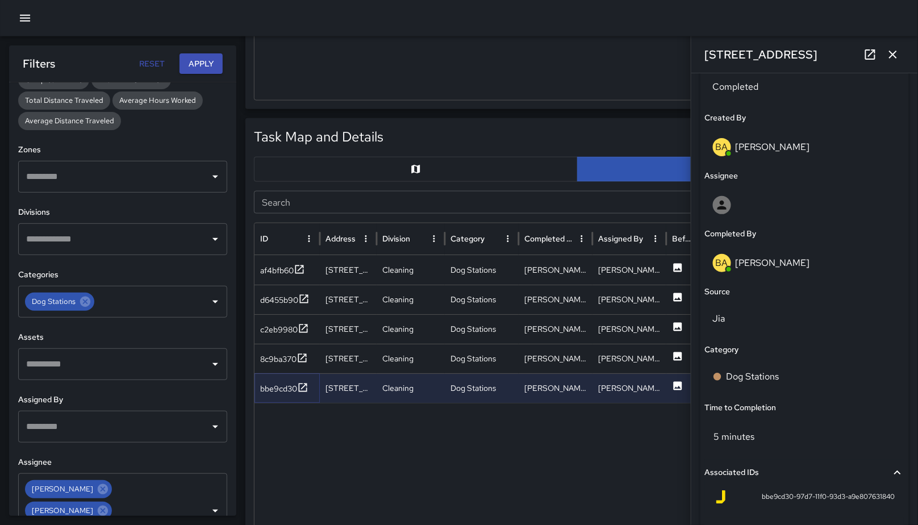
scroll to position [574, 0]
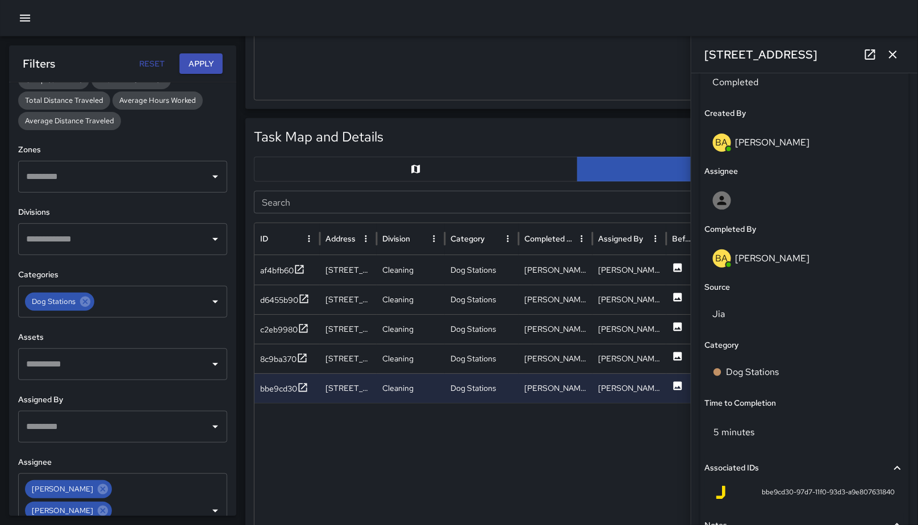
click at [894, 61] on button "button" at bounding box center [893, 54] width 23 height 23
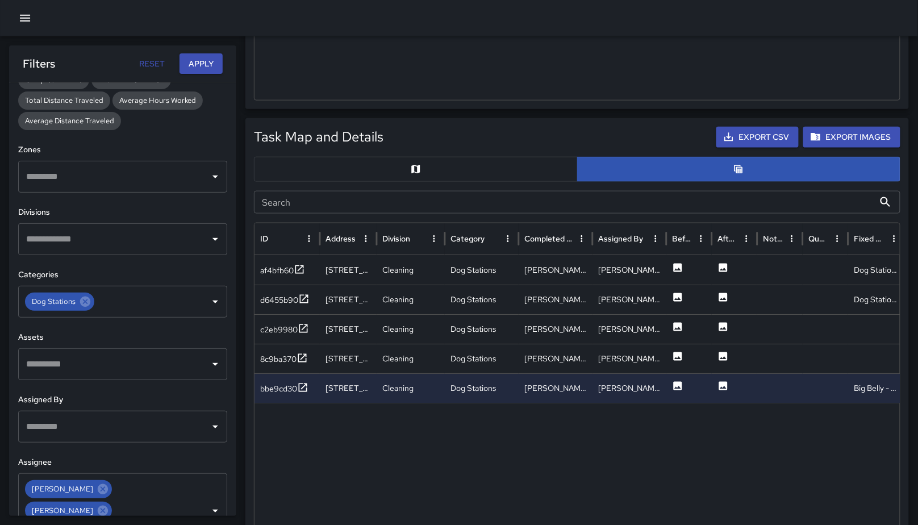
click at [20, 11] on icon "button" at bounding box center [25, 18] width 14 height 14
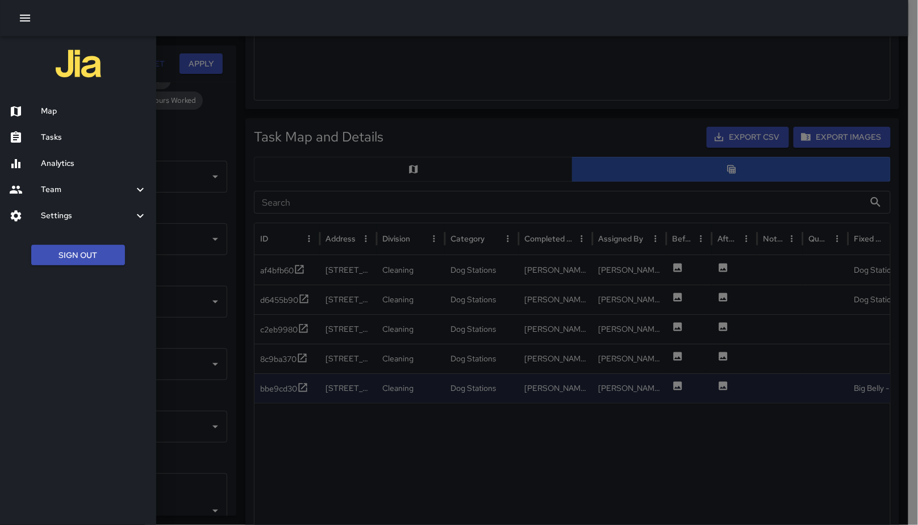
click at [20, 11] on icon "button" at bounding box center [25, 18] width 14 height 14
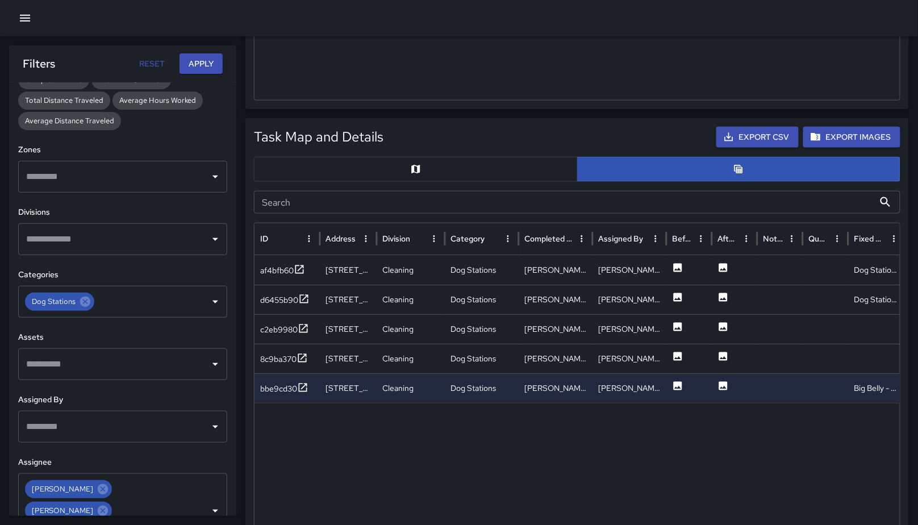
click at [14, 21] on button "button" at bounding box center [25, 18] width 23 height 23
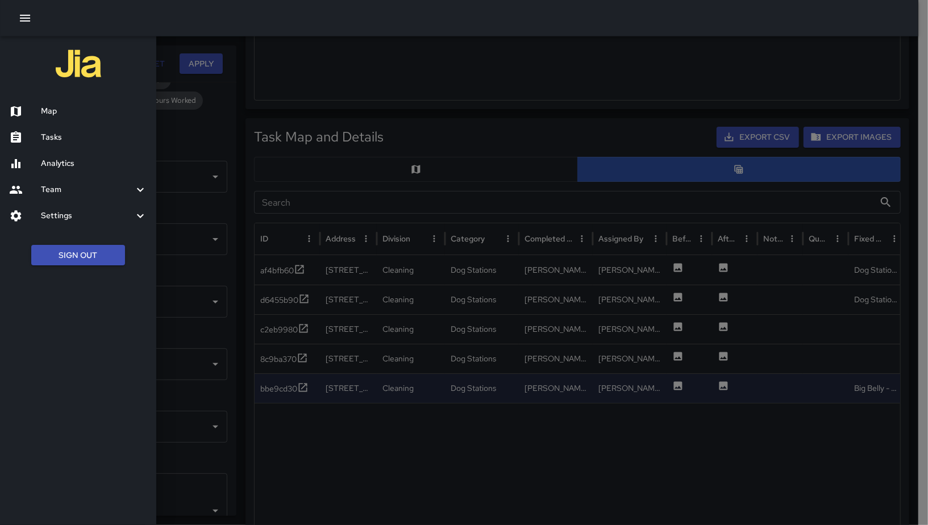
click at [70, 112] on h6 "Map" at bounding box center [94, 111] width 106 height 12
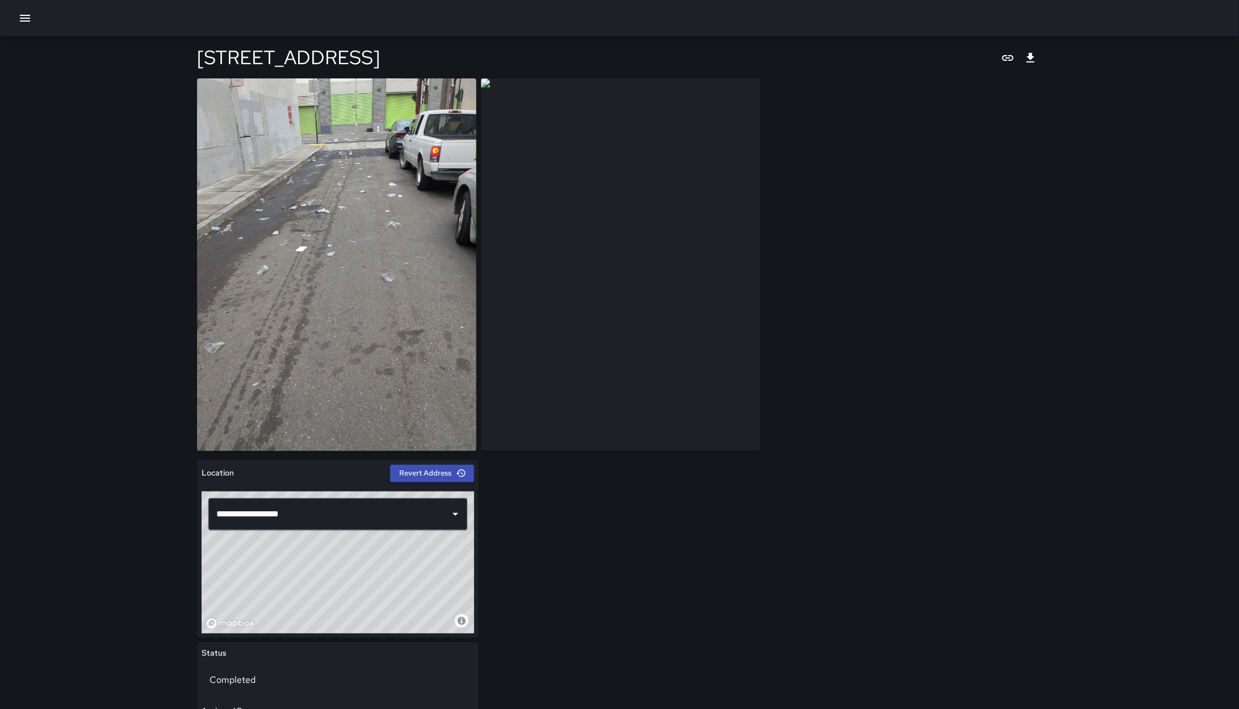
click at [665, 247] on img at bounding box center [620, 264] width 279 height 373
